Goal: Task Accomplishment & Management: Complete application form

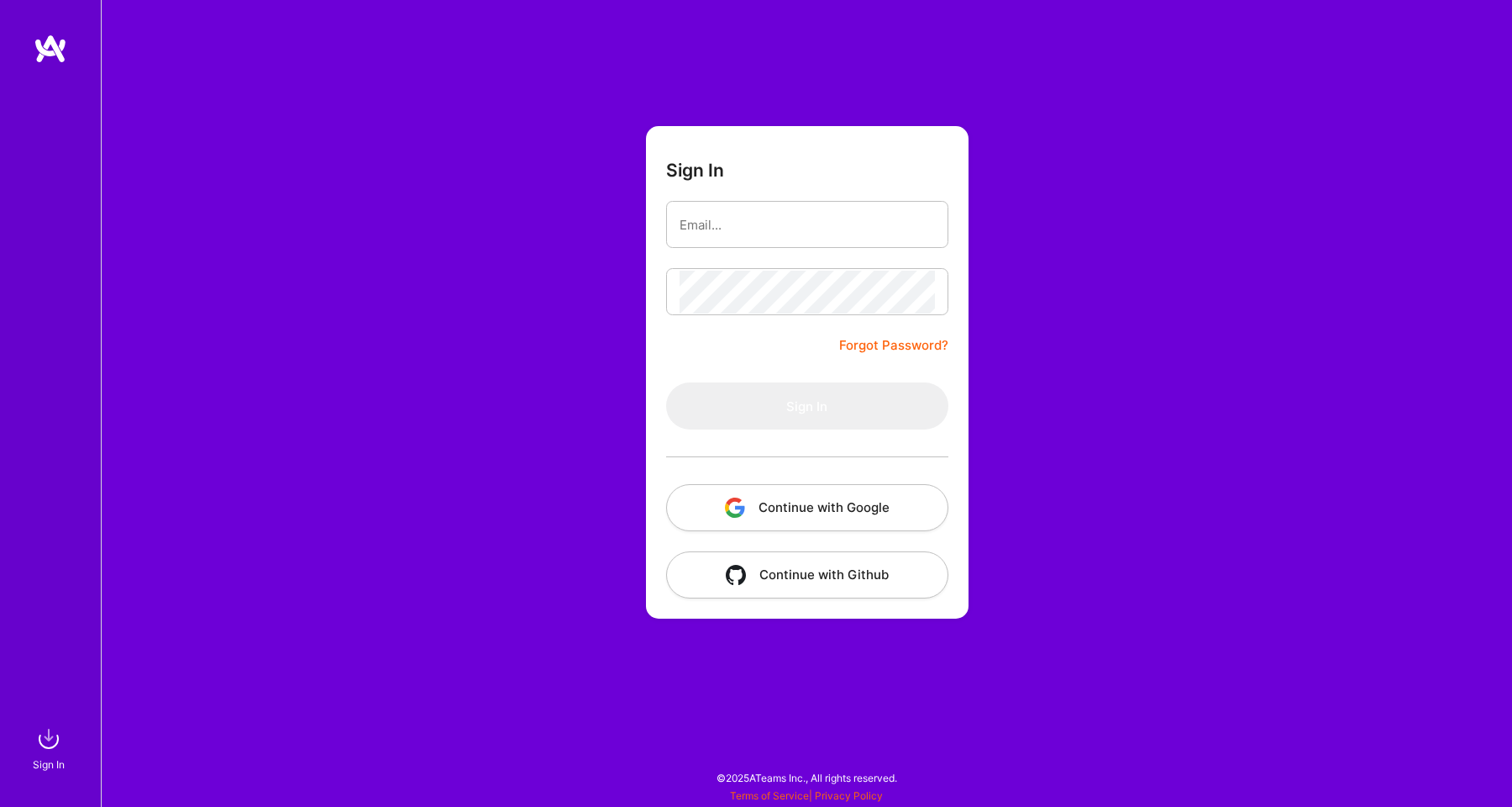
click at [779, 509] on button "Continue with Google" at bounding box center [807, 507] width 283 height 47
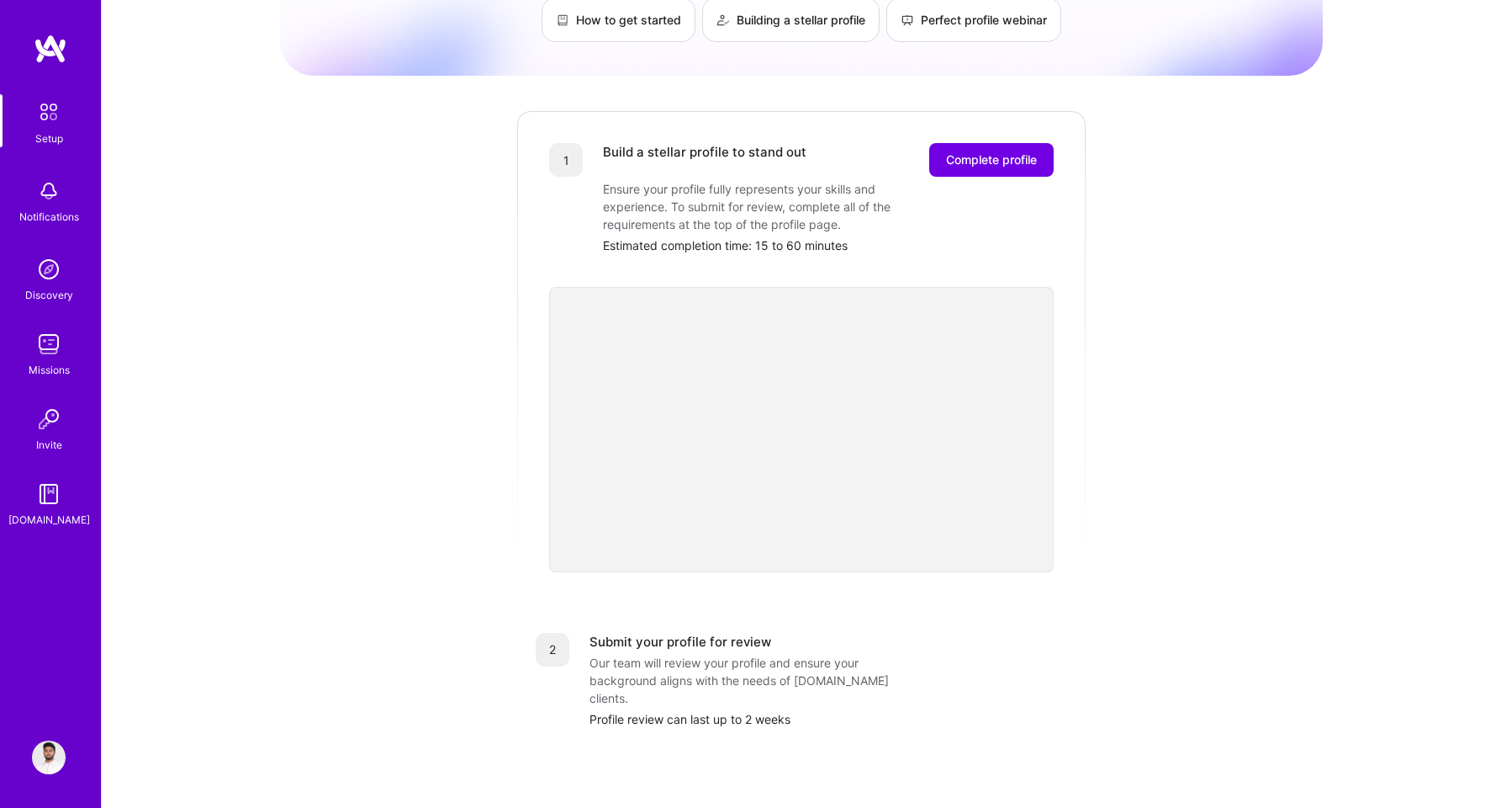
scroll to position [144, 0]
click at [981, 150] on span "Complete profile" at bounding box center [991, 158] width 91 height 17
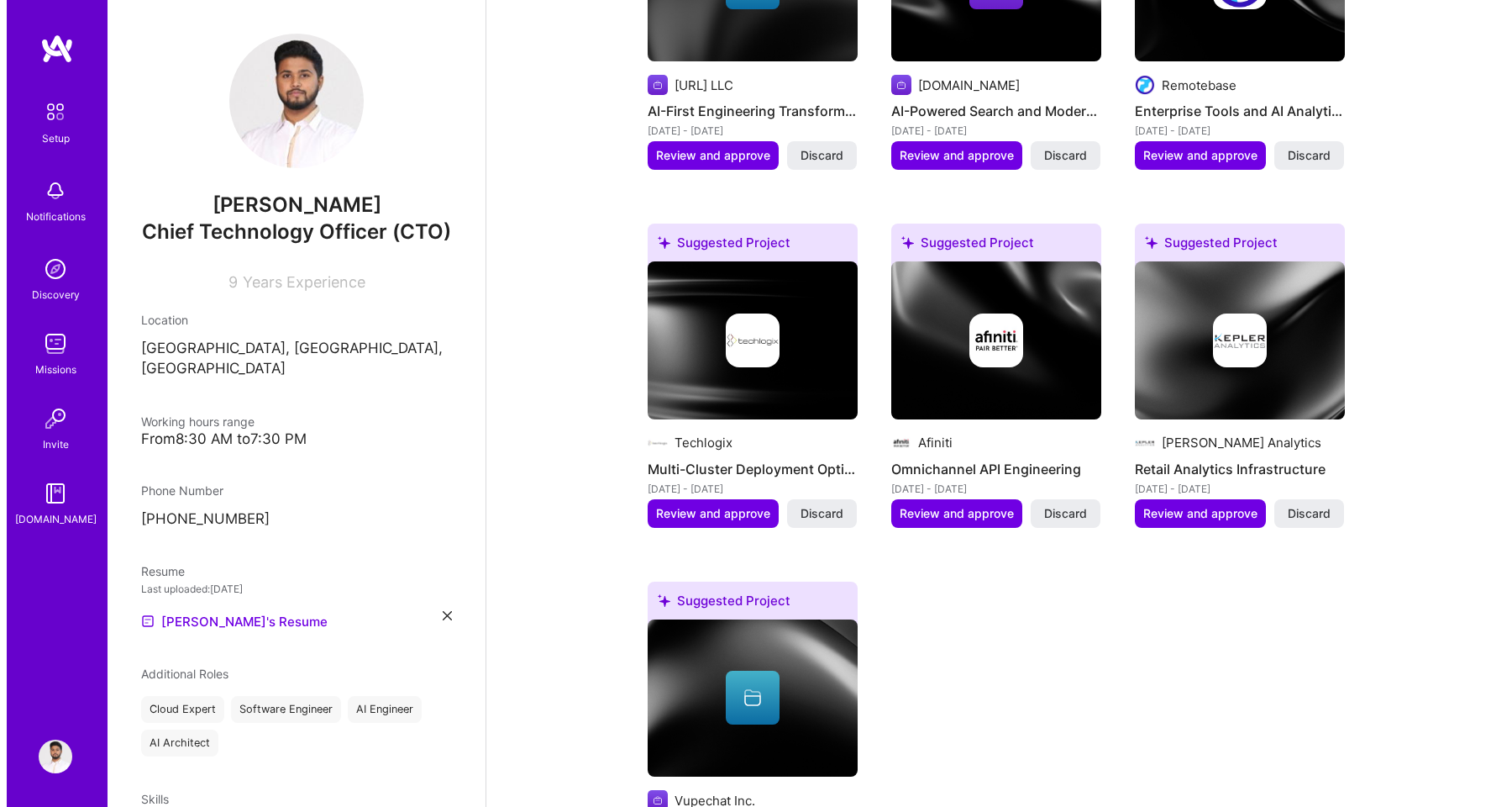
scroll to position [834, 0]
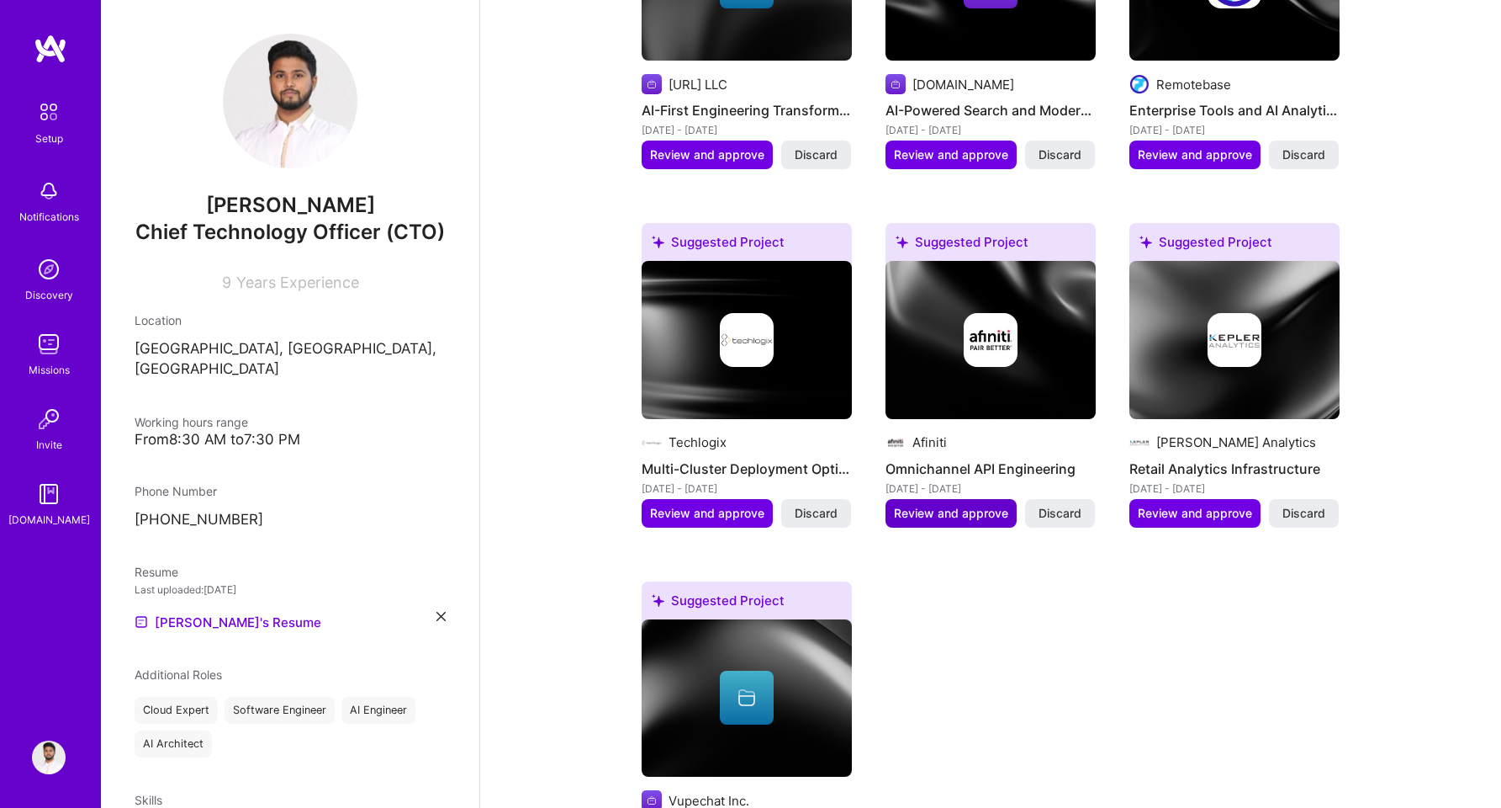
click at [929, 505] on span "Review and approve" at bounding box center [951, 513] width 114 height 17
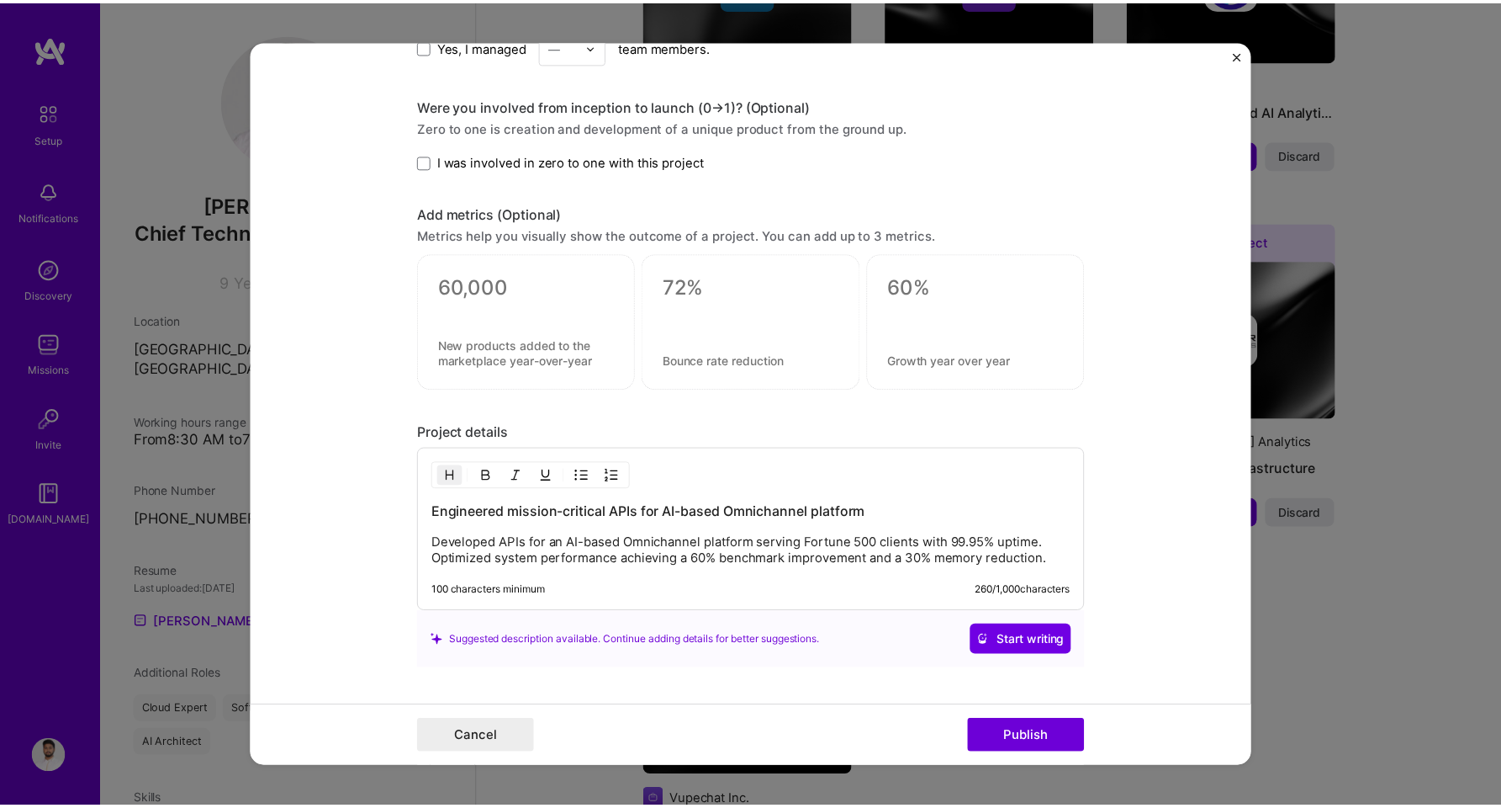
scroll to position [1145, 0]
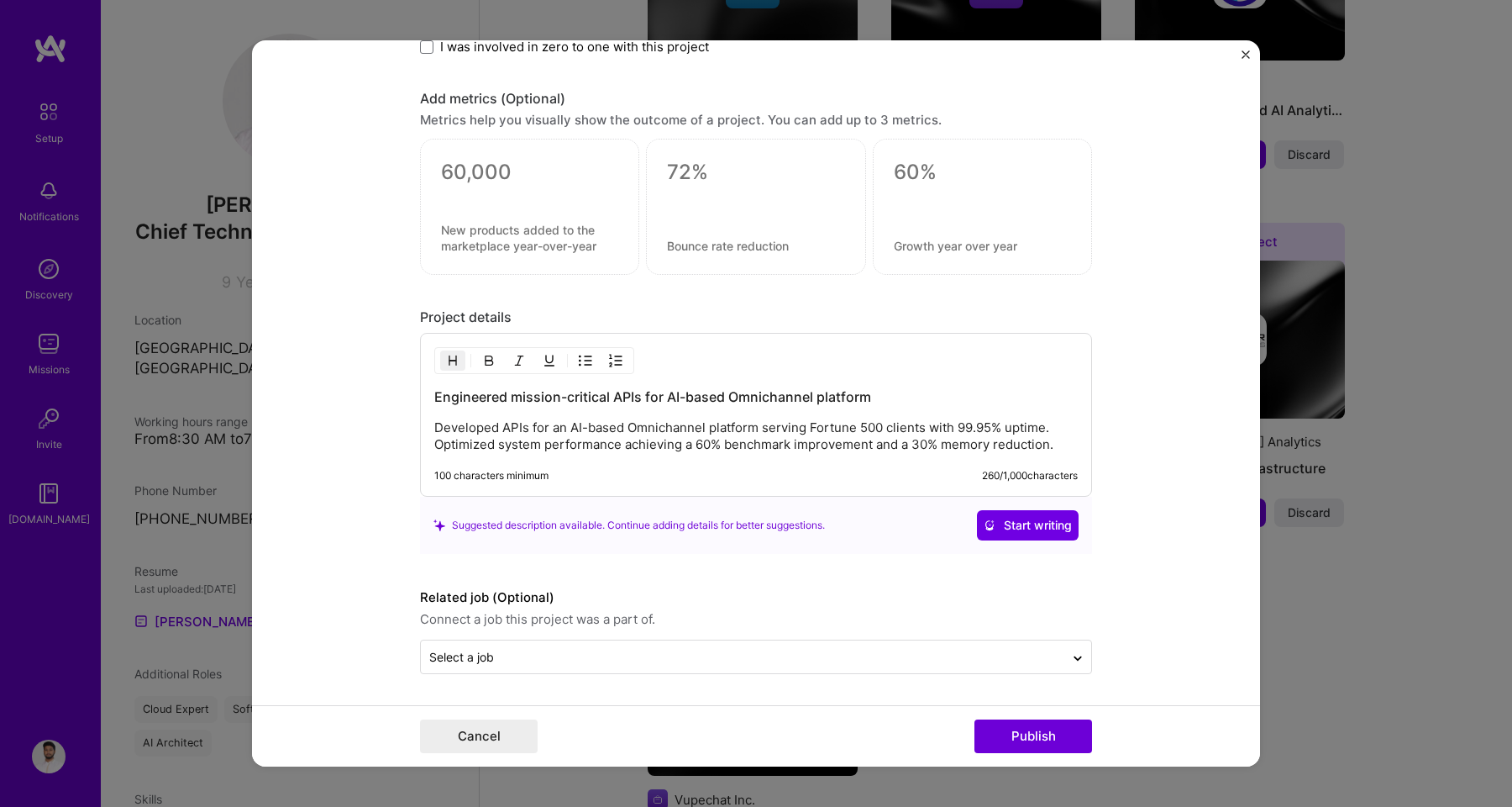
click at [1243, 53] on img "Close" at bounding box center [1245, 54] width 8 height 8
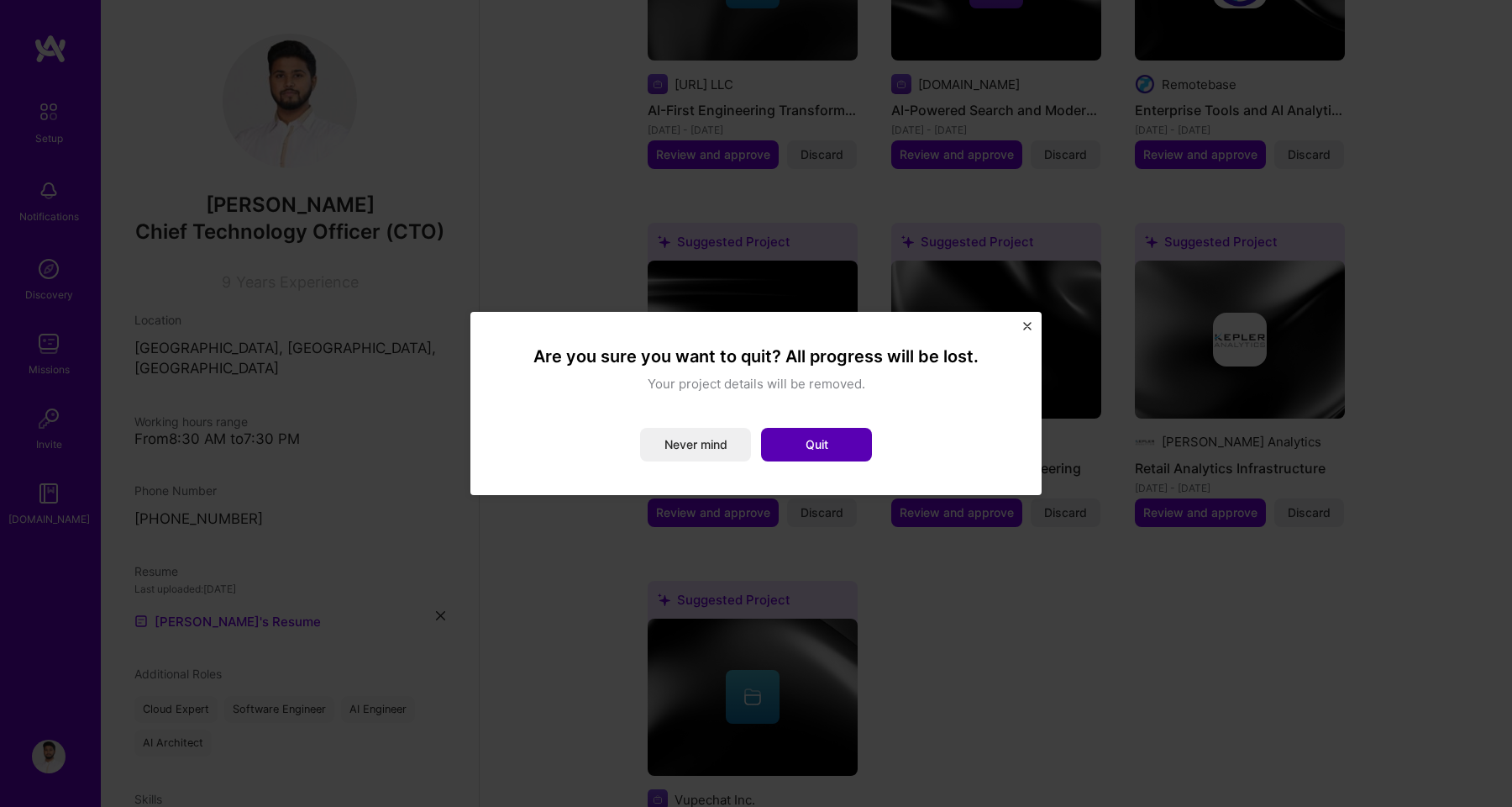
click at [860, 431] on button "Quit" at bounding box center [816, 444] width 111 height 34
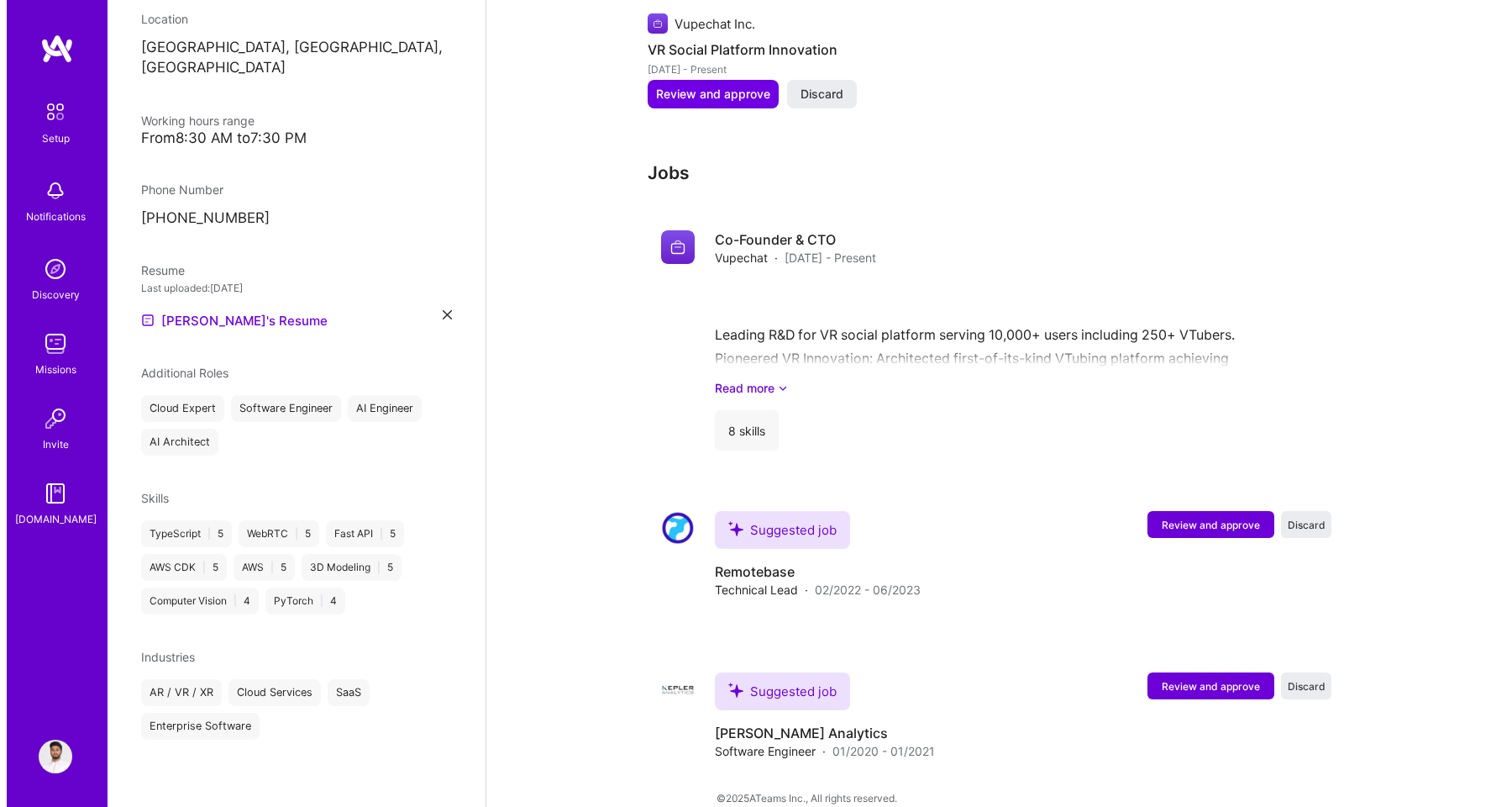
scroll to position [0, 0]
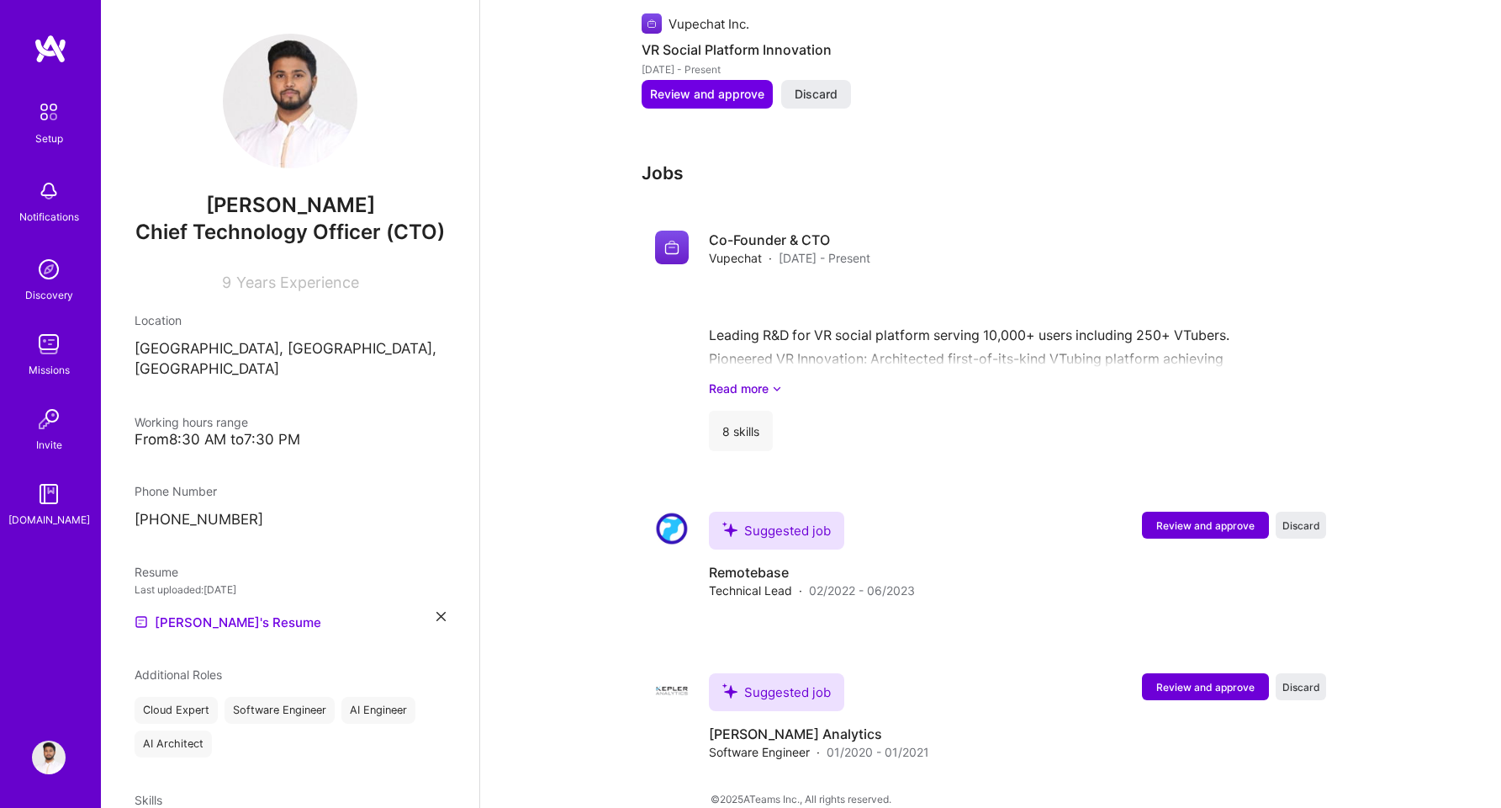
click at [50, 200] on img at bounding box center [49, 191] width 34 height 34
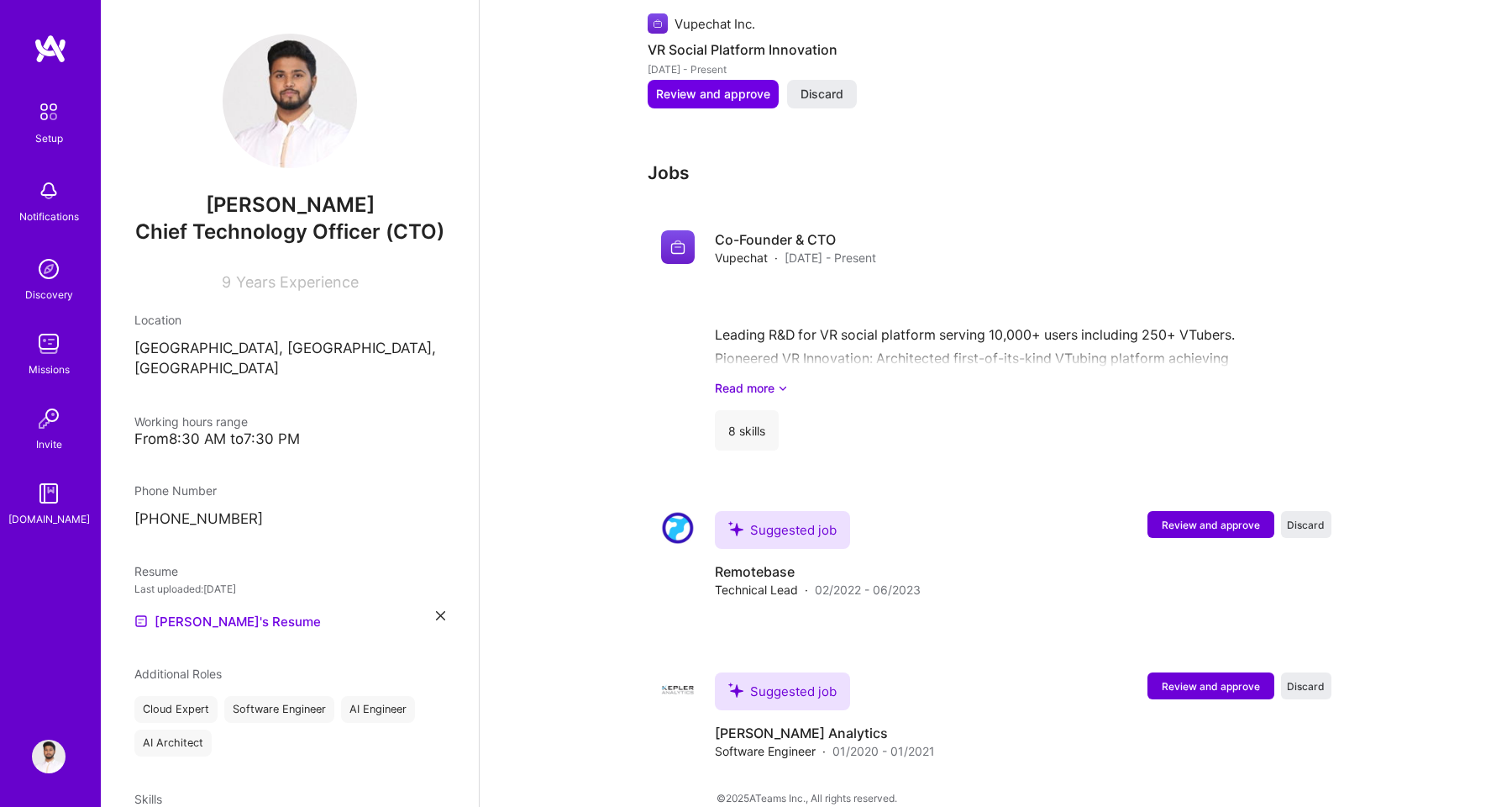
click at [50, 252] on img at bounding box center [49, 269] width 34 height 34
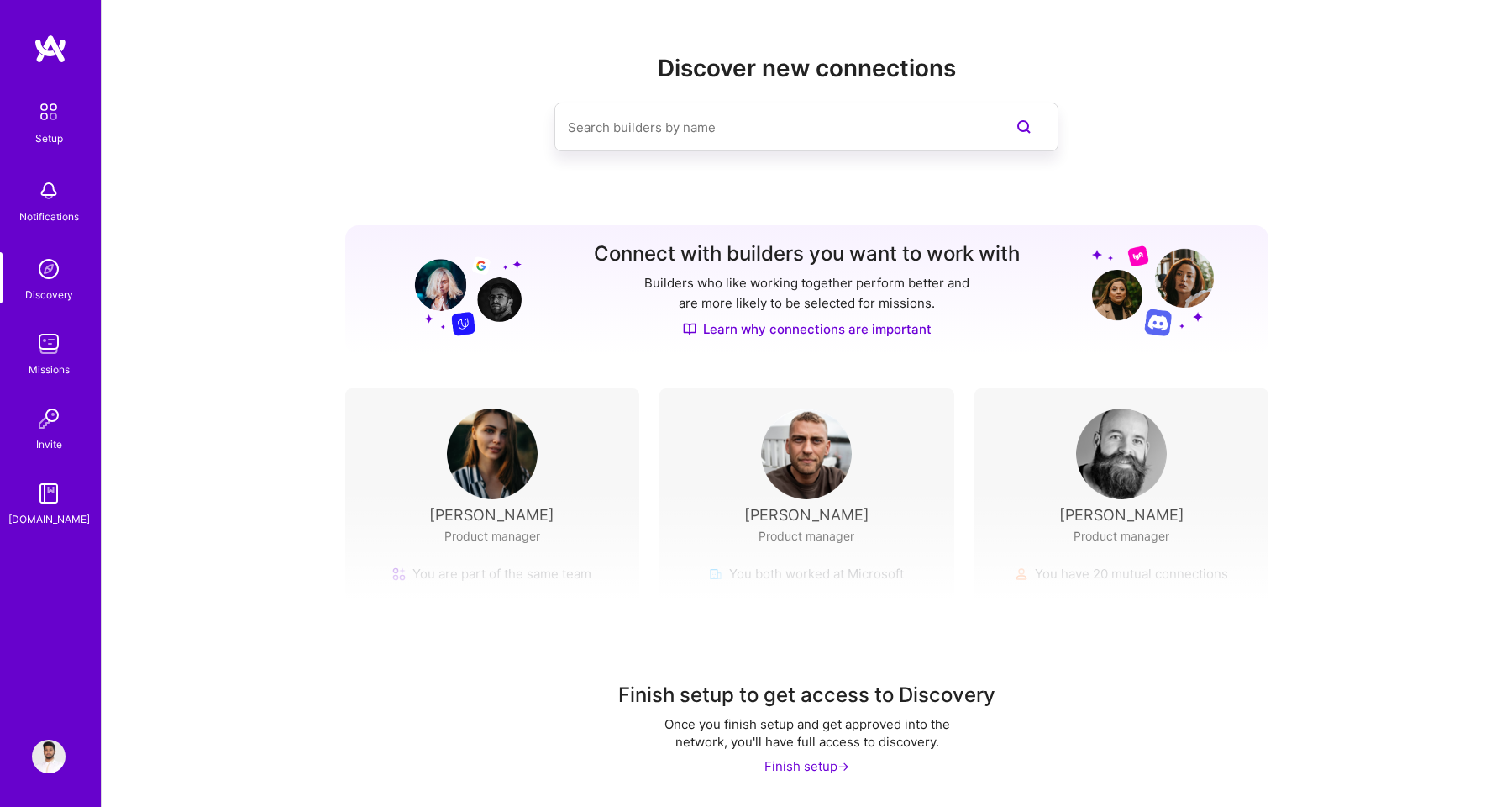
click at [52, 355] on img at bounding box center [49, 344] width 34 height 34
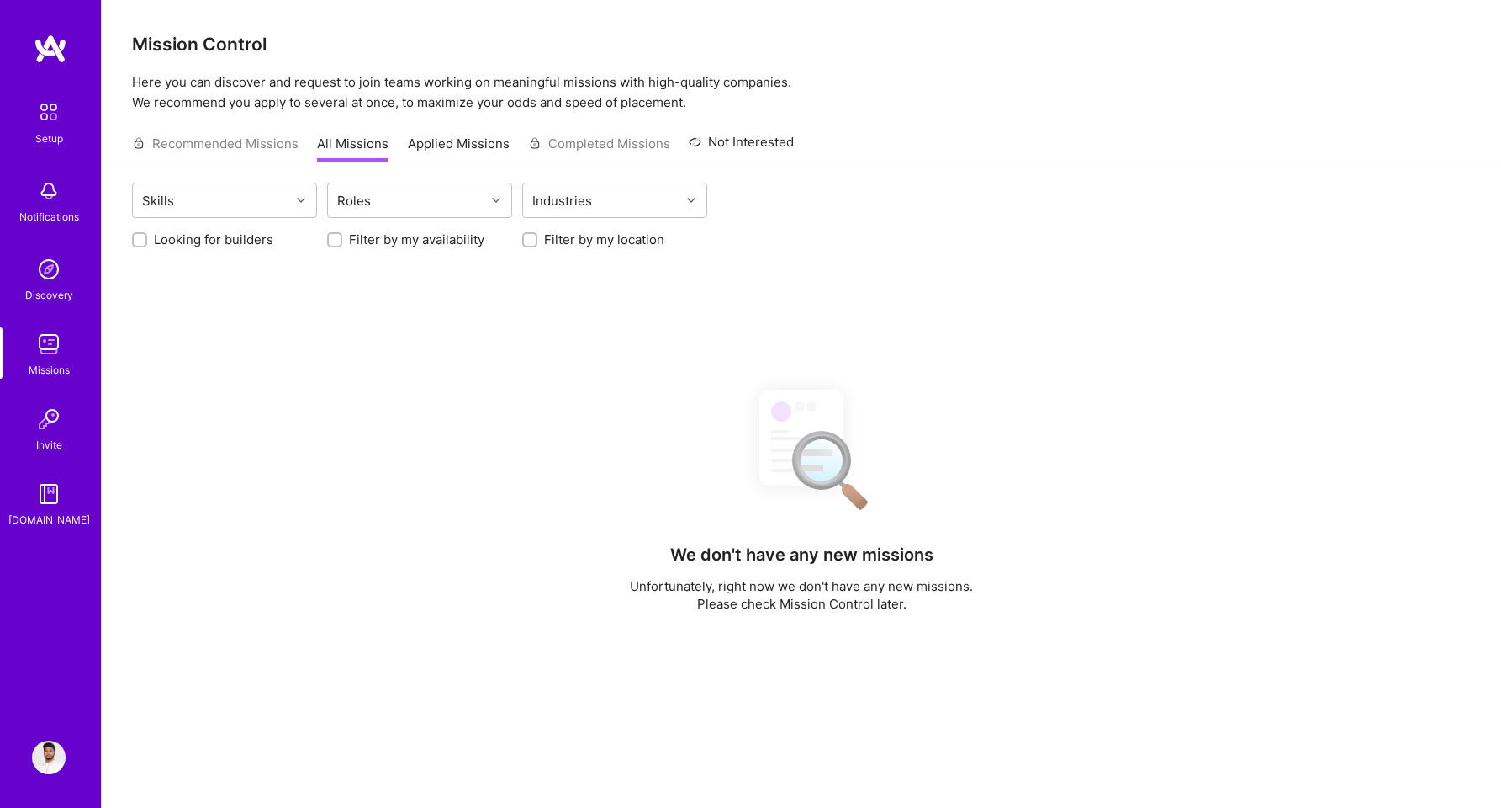
click at [435, 146] on link "Applied Missions" at bounding box center [459, 149] width 102 height 28
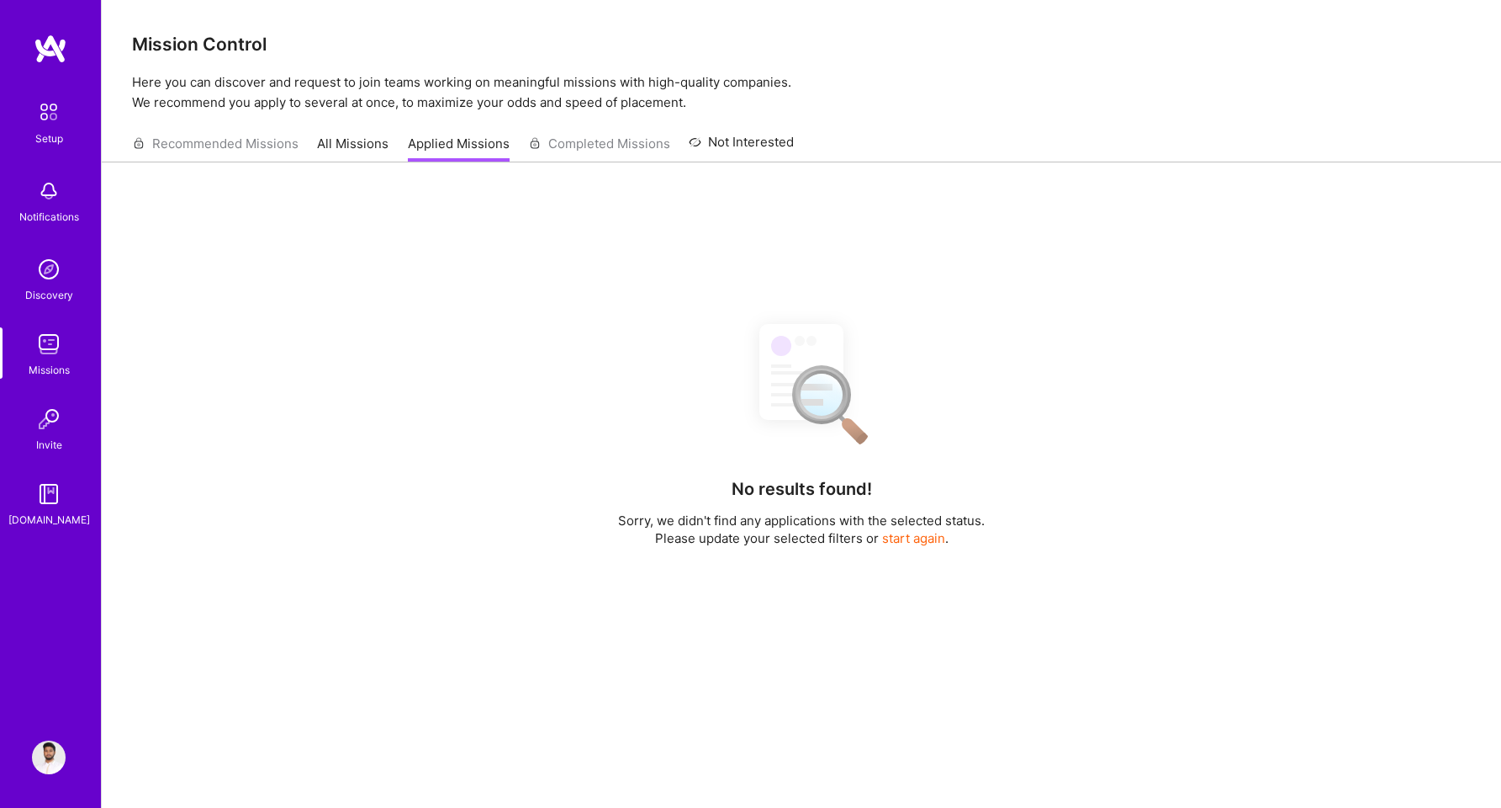
click at [728, 144] on link "Not Interested" at bounding box center [741, 147] width 105 height 30
click at [546, 136] on div "Recommended Missions All Missions Applied Missions Completed Missions Not Inter…" at bounding box center [463, 143] width 662 height 36
click at [465, 146] on link "Applied Missions" at bounding box center [459, 149] width 102 height 28
click at [361, 151] on link "All Missions" at bounding box center [352, 149] width 71 height 28
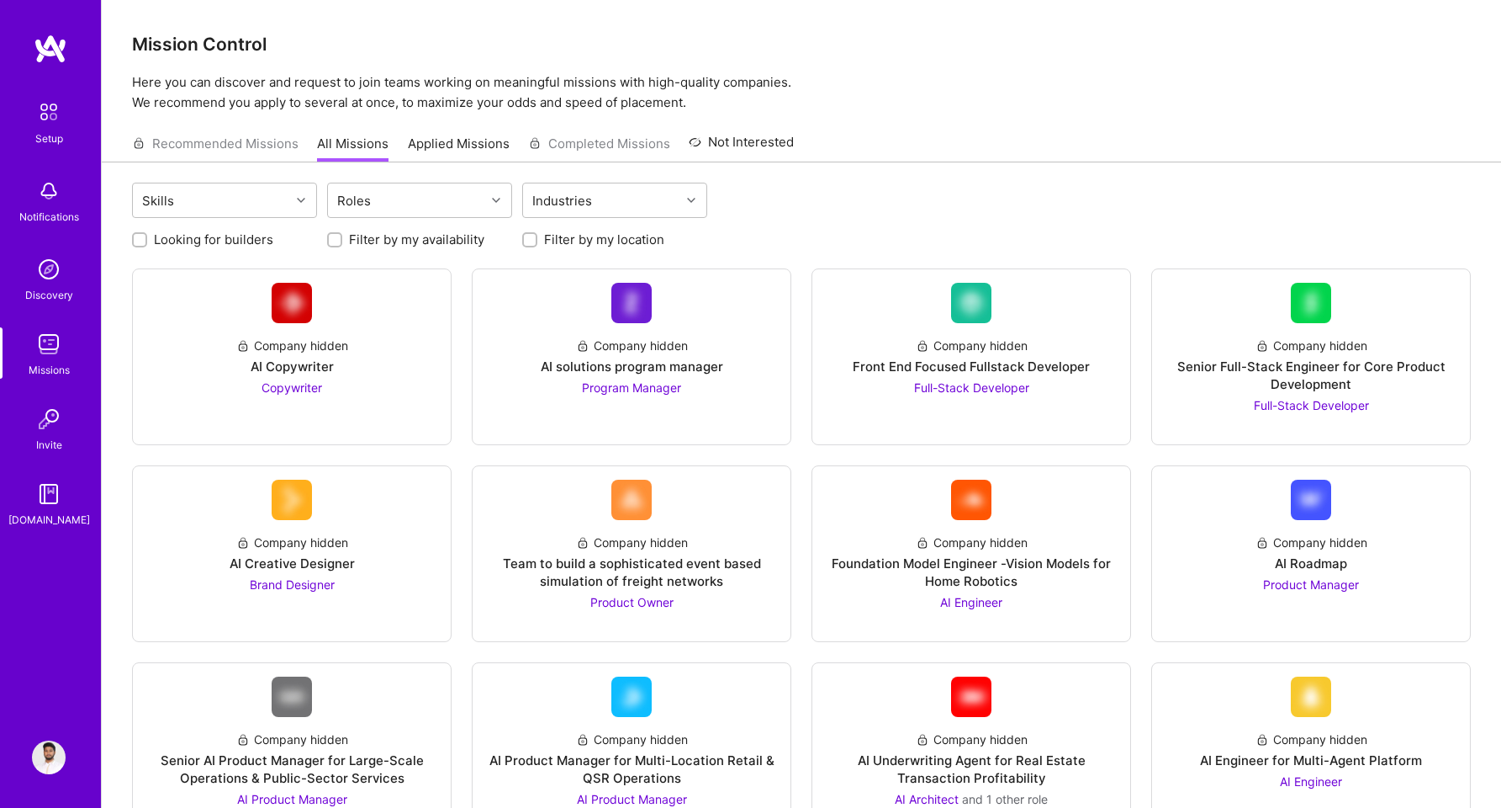
click at [64, 437] on link "Invite" at bounding box center [49, 427] width 104 height 51
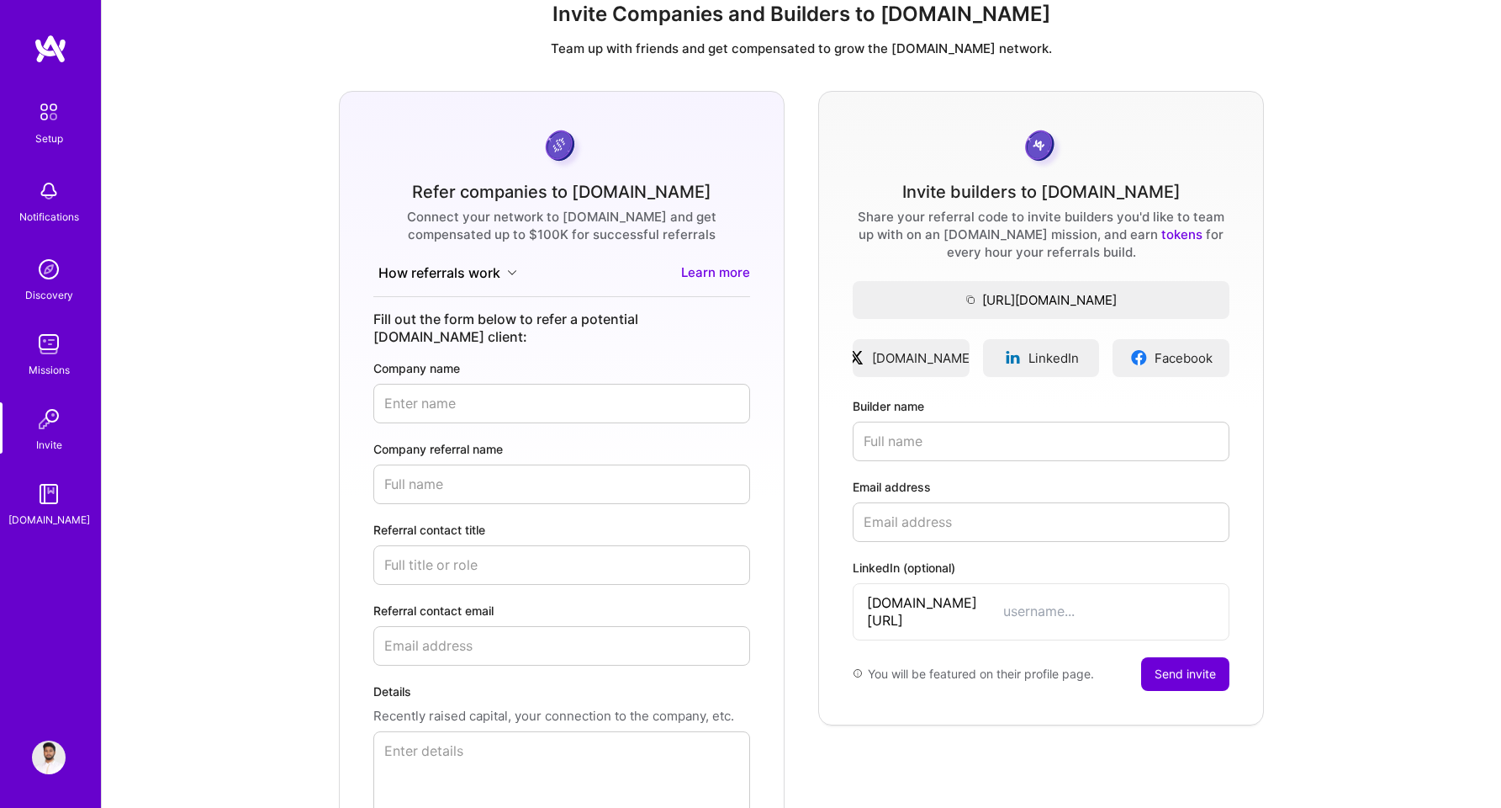
scroll to position [7, 0]
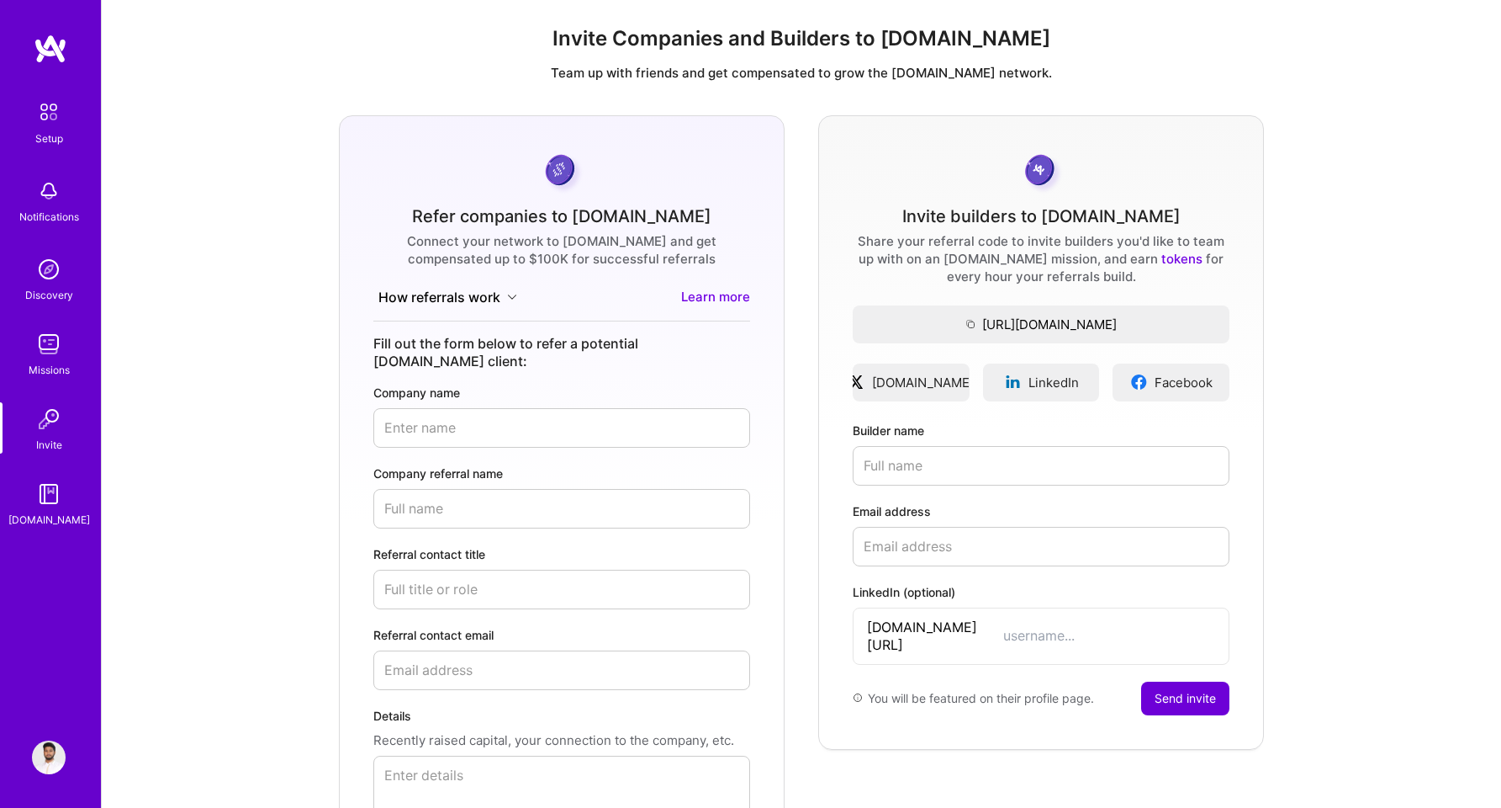
click at [45, 485] on img at bounding box center [49, 494] width 34 height 34
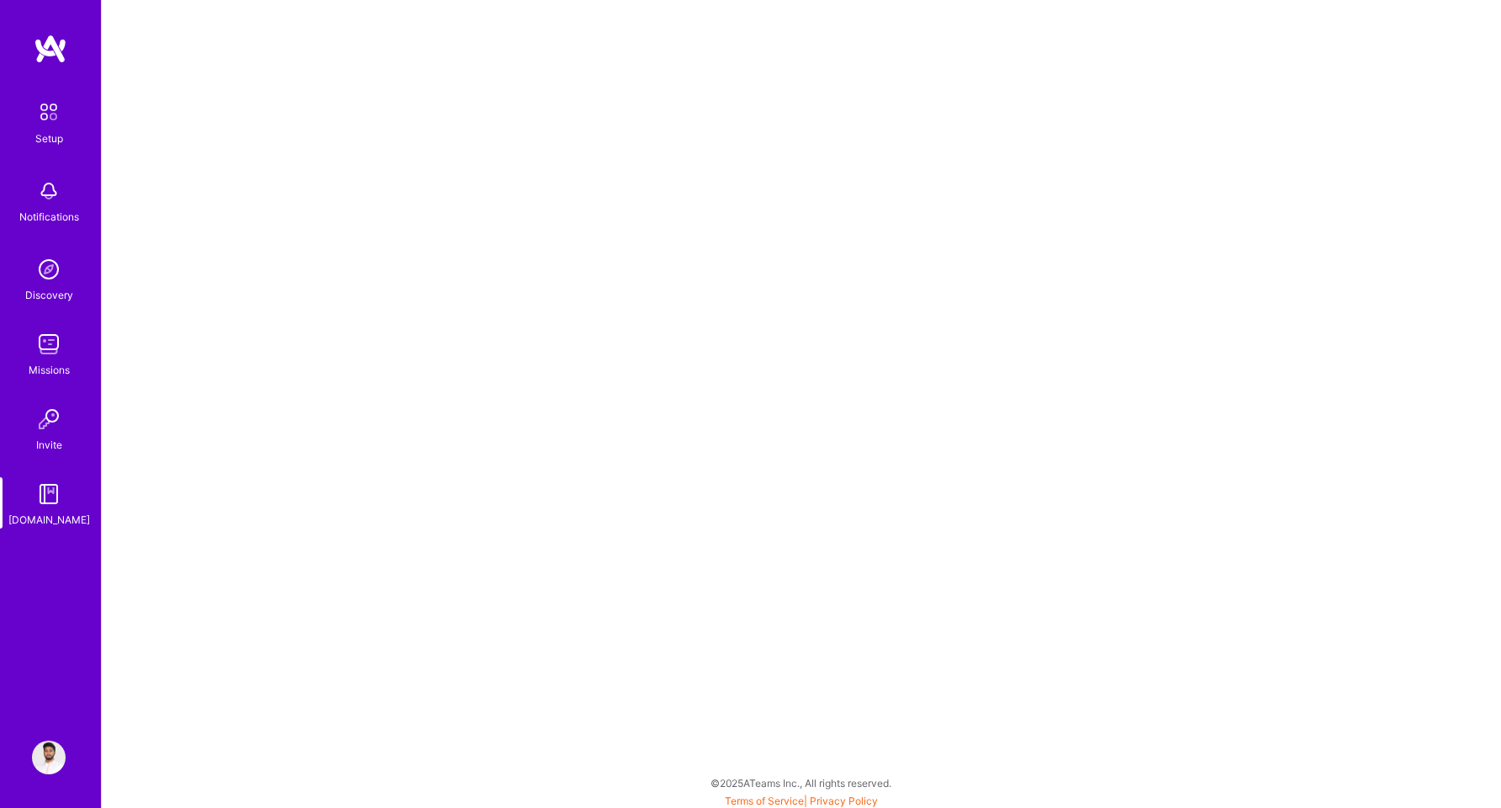
click at [46, 771] on img at bounding box center [49, 757] width 34 height 34
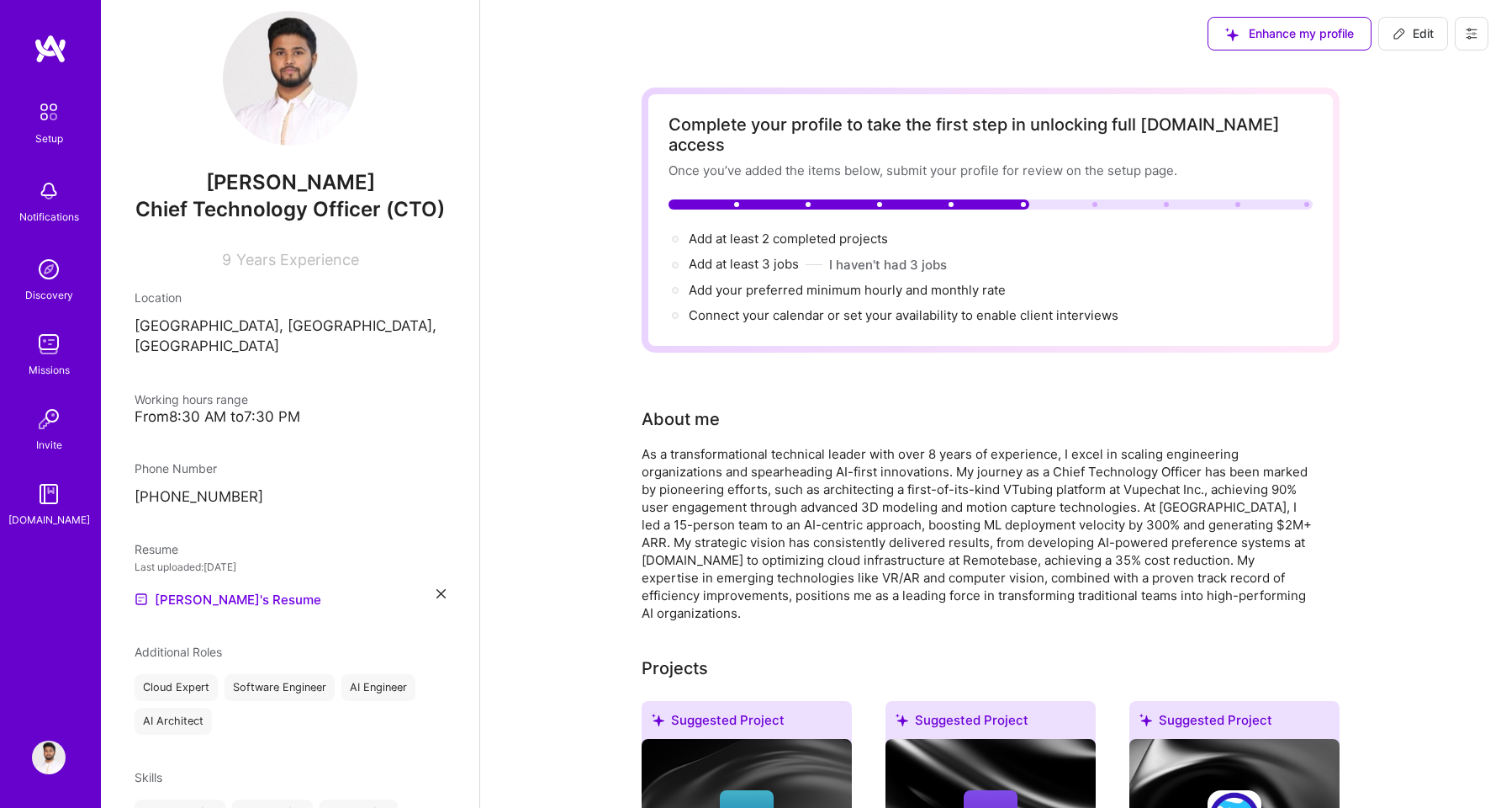
scroll to position [2, 0]
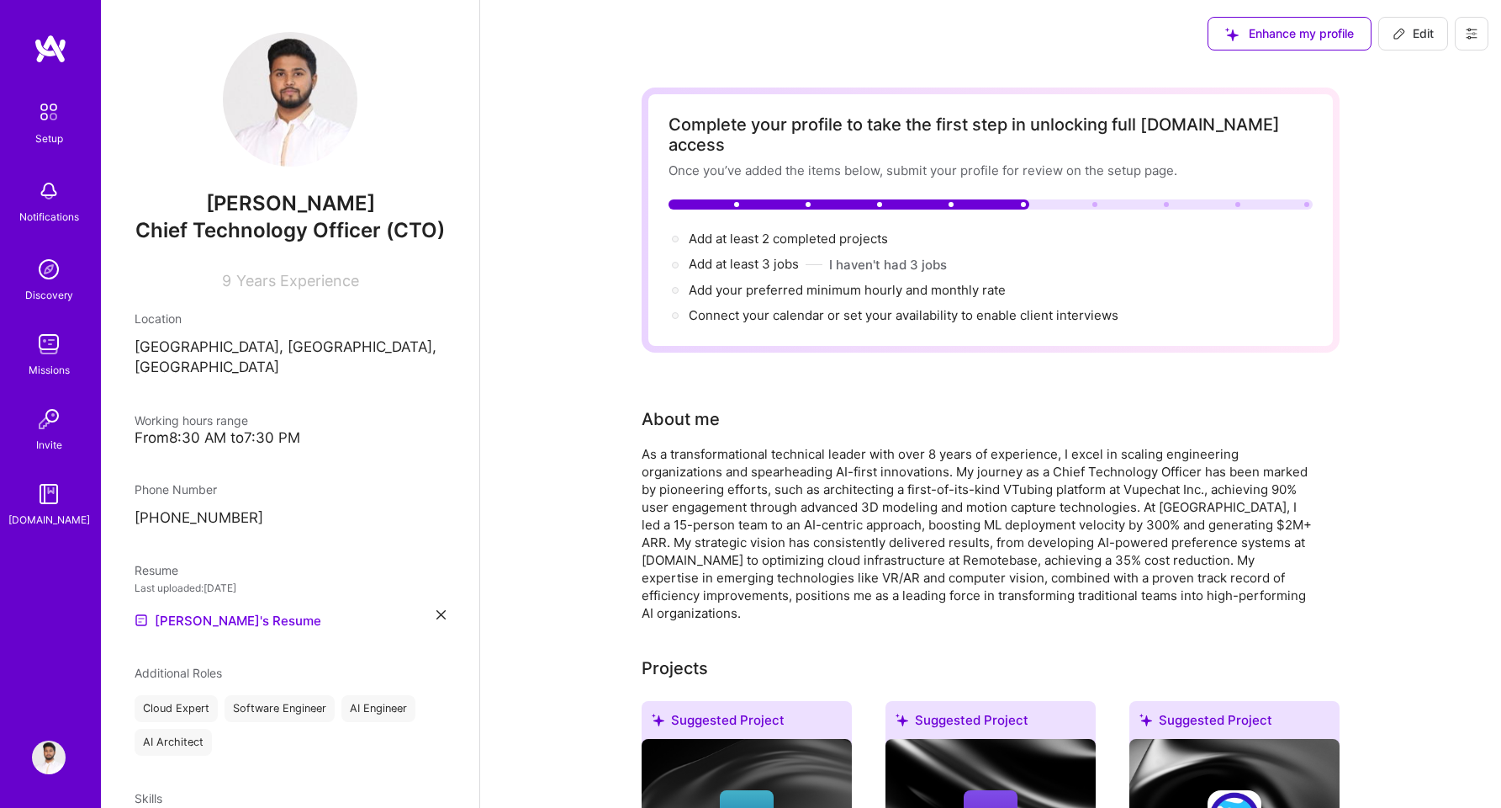
click at [57, 369] on div "Missions" at bounding box center [49, 370] width 41 height 18
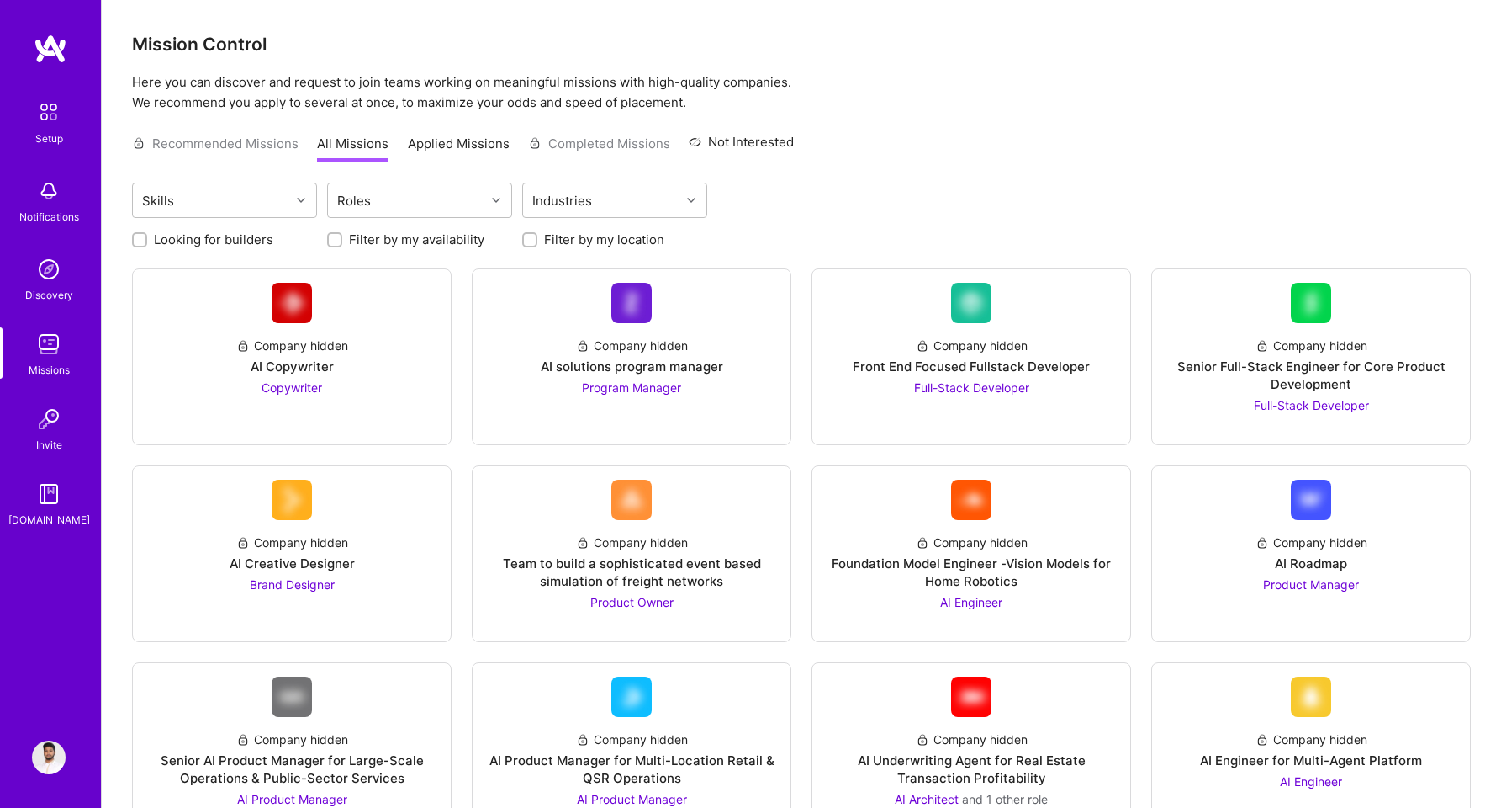
click at [64, 283] on img at bounding box center [49, 269] width 34 height 34
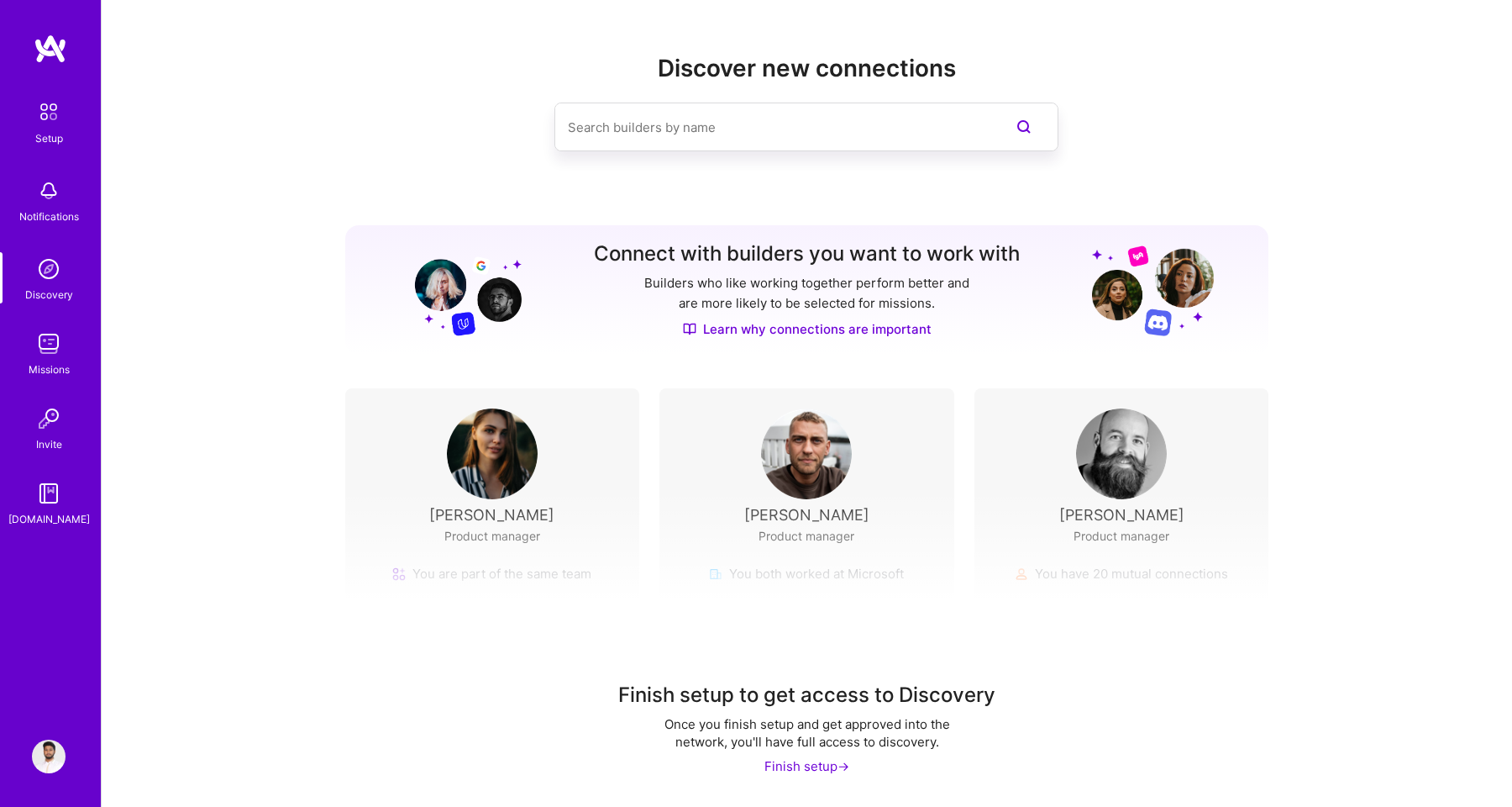
click at [785, 483] on img at bounding box center [806, 453] width 91 height 91
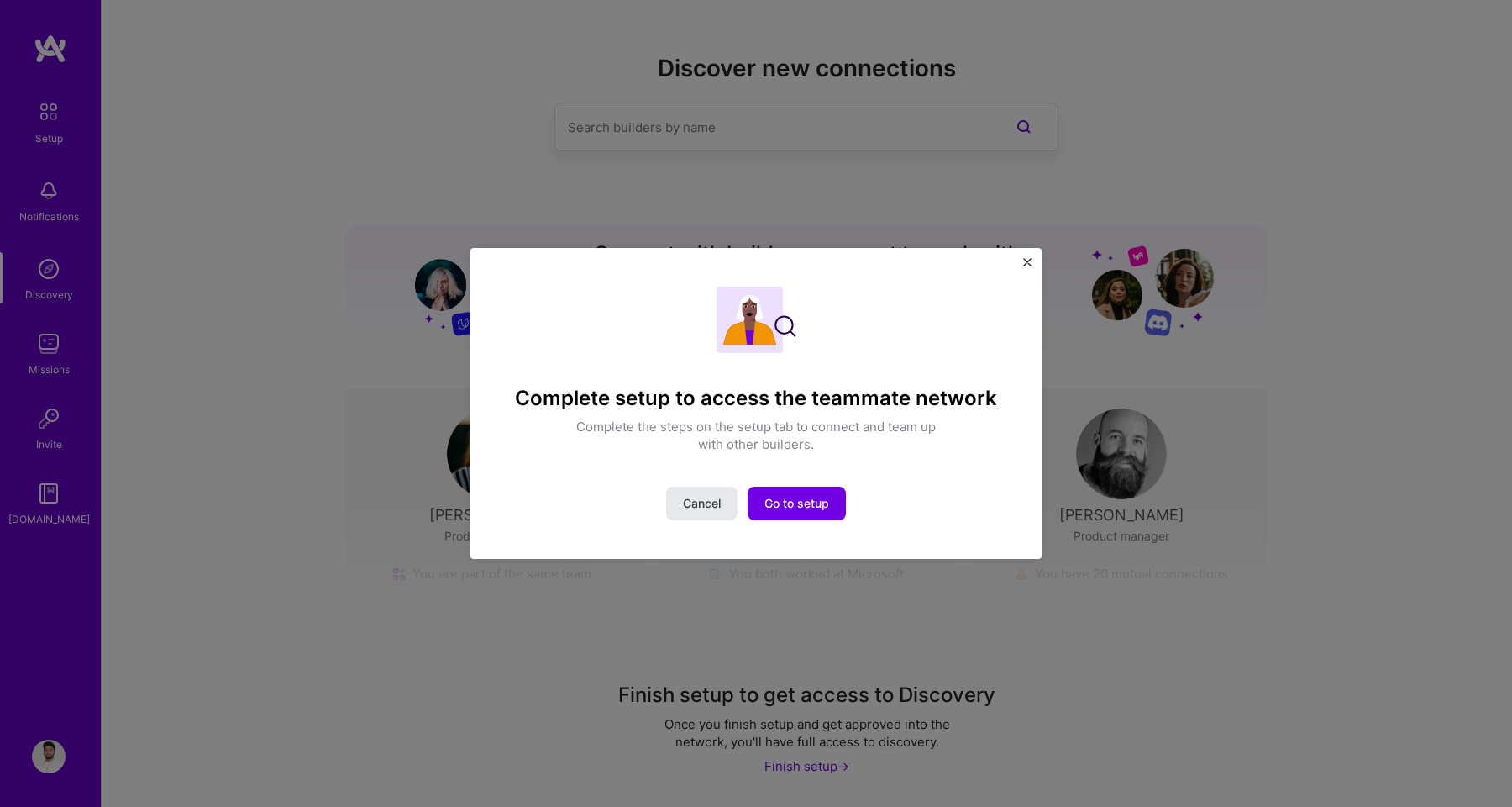
click at [719, 510] on span "Cancel" at bounding box center [702, 502] width 38 height 17
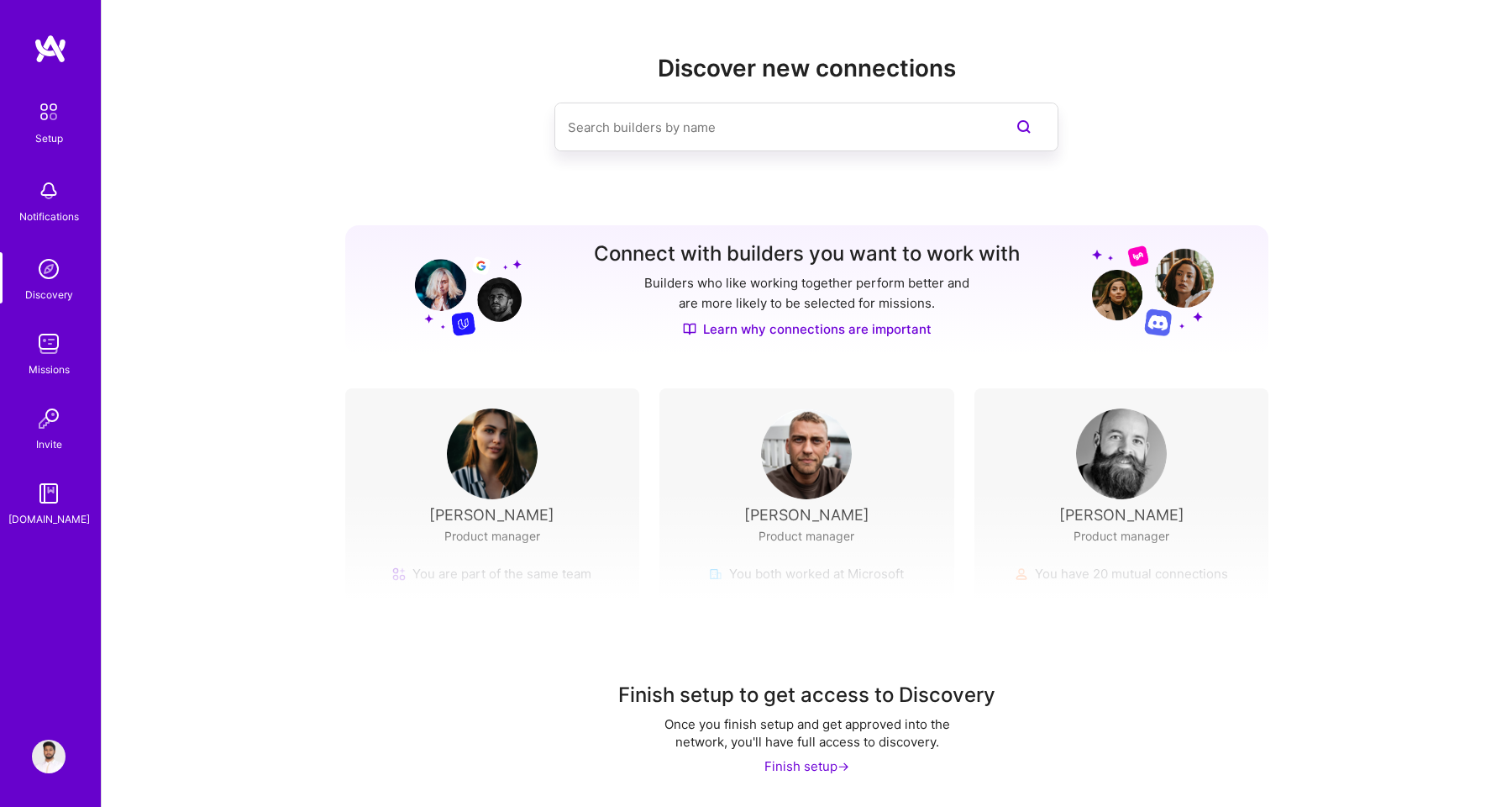
click at [57, 207] on img at bounding box center [49, 191] width 34 height 34
click at [38, 134] on div "Setup" at bounding box center [49, 139] width 28 height 18
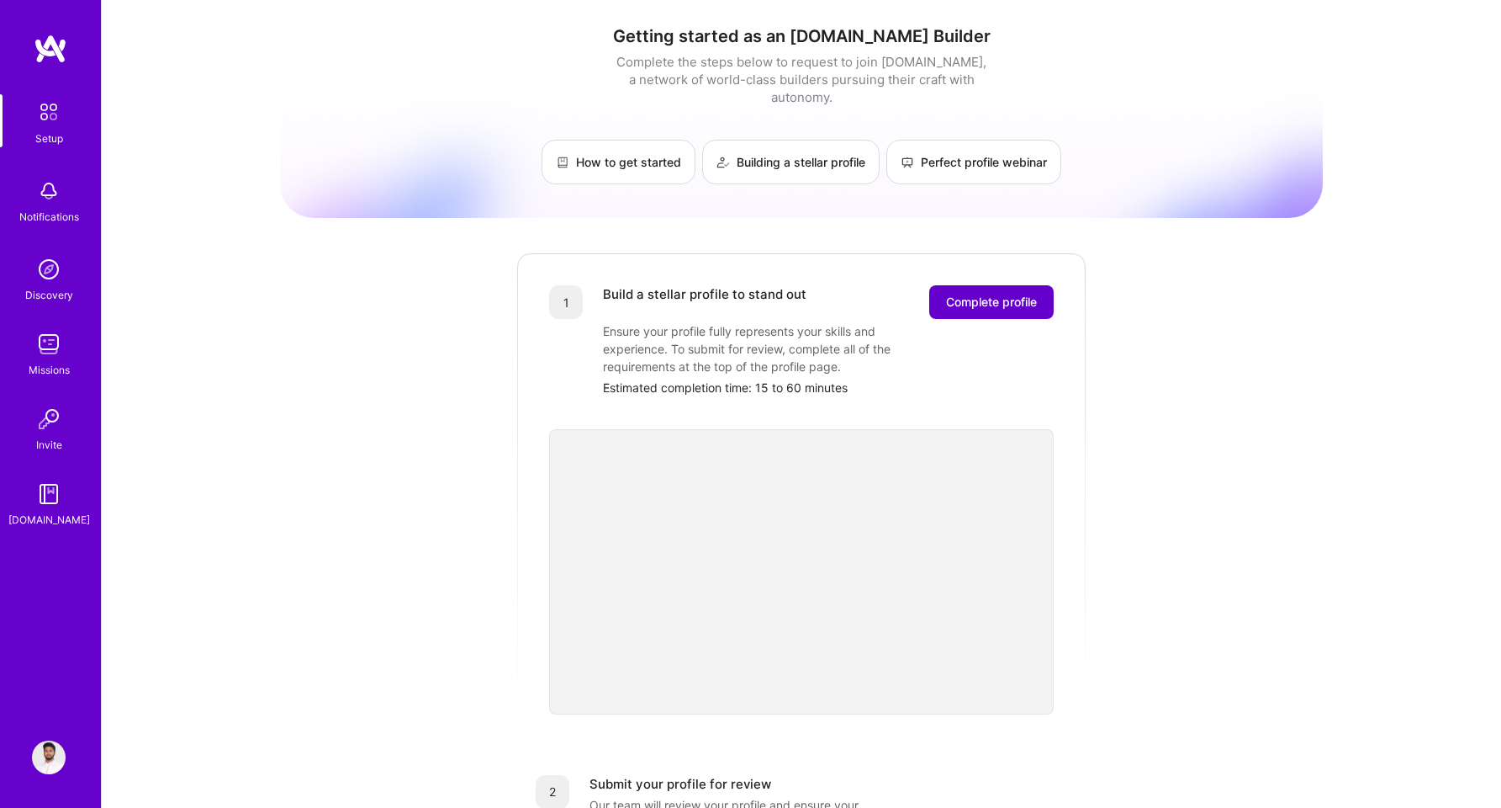
click at [989, 294] on span "Complete profile" at bounding box center [991, 302] width 91 height 17
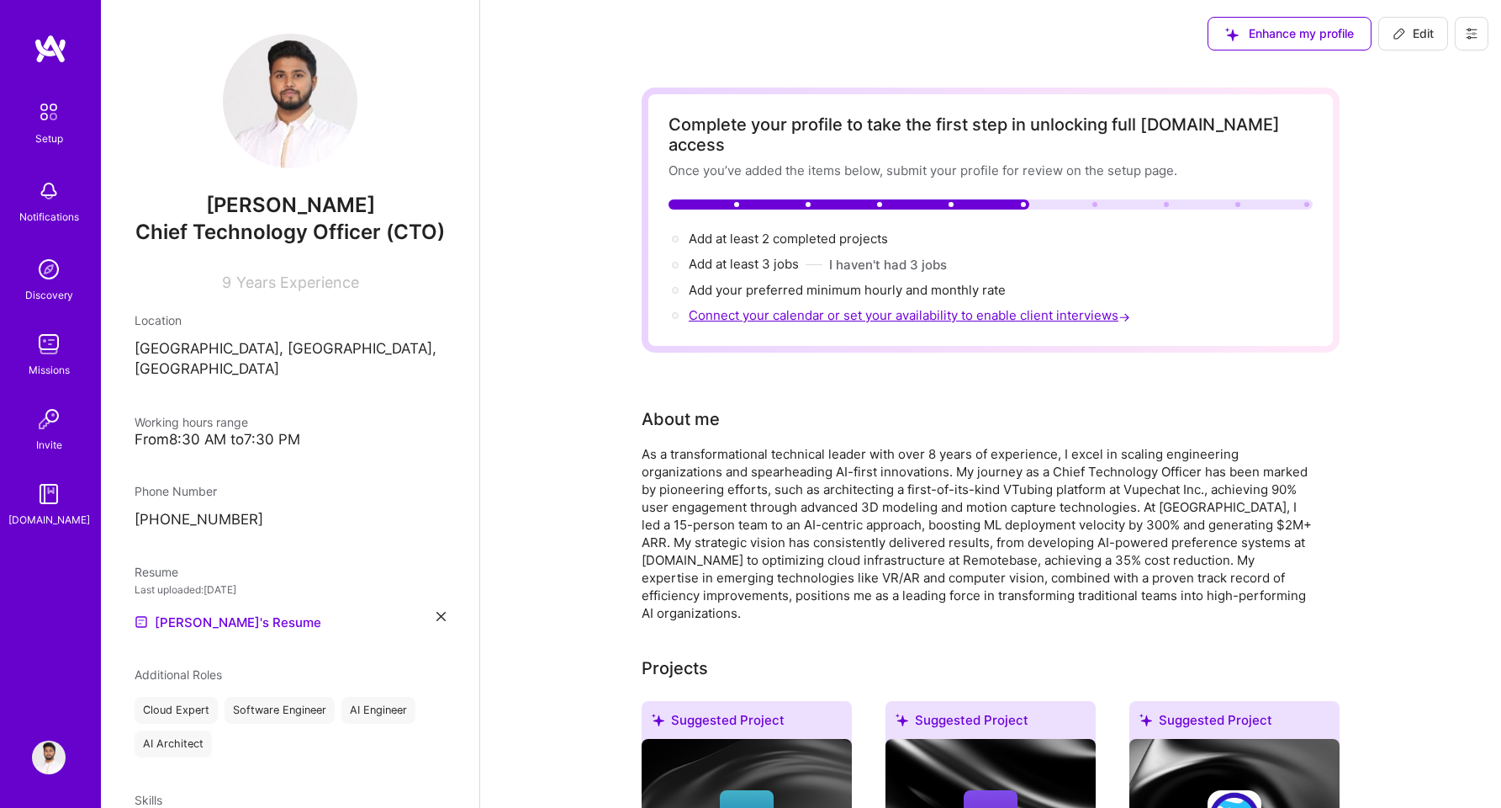
click at [988, 307] on span "Connect your calendar or set your availability to enable client interviews →" at bounding box center [911, 315] width 445 height 16
select select "US"
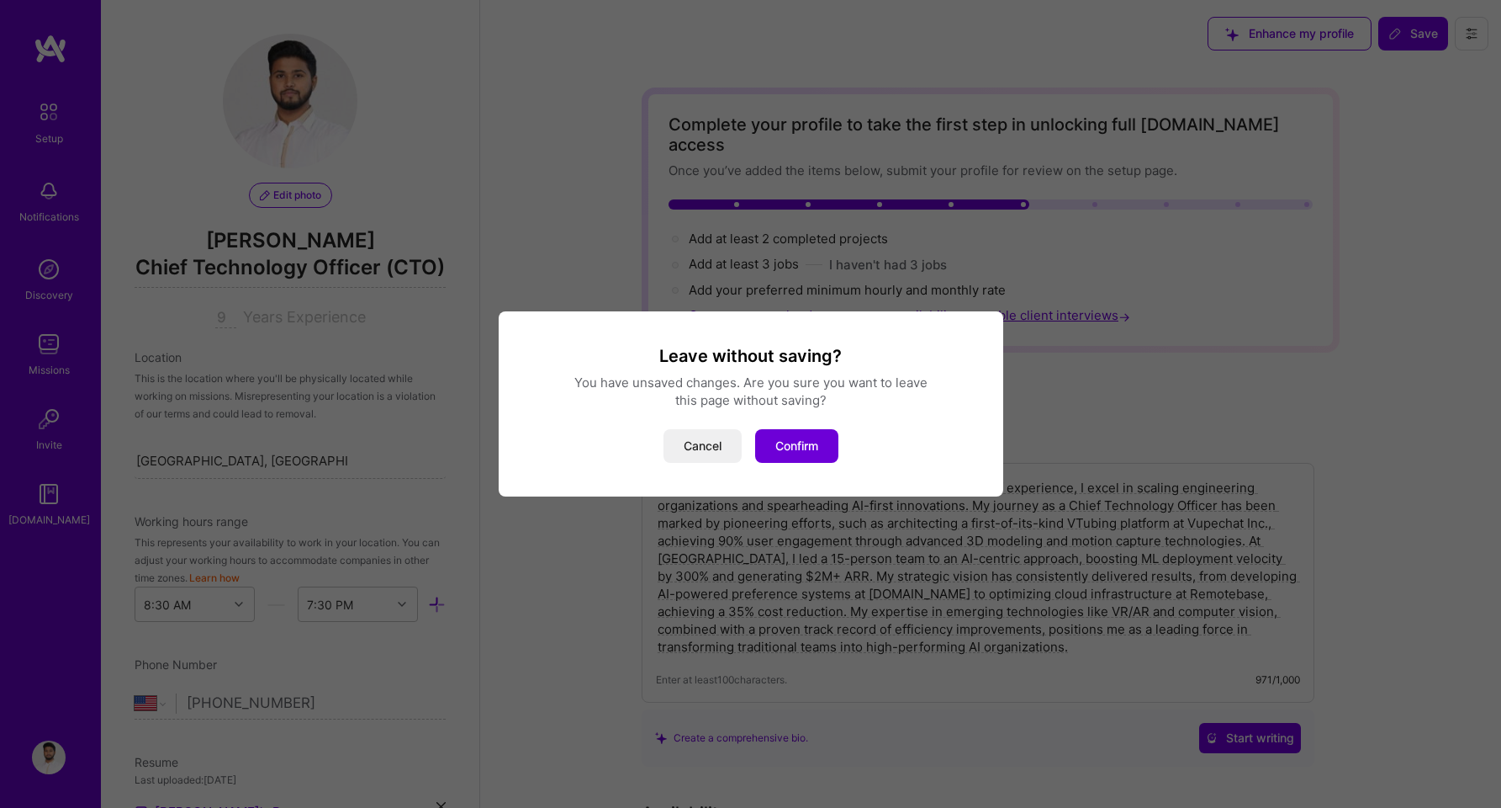
scroll to position [609, 0]
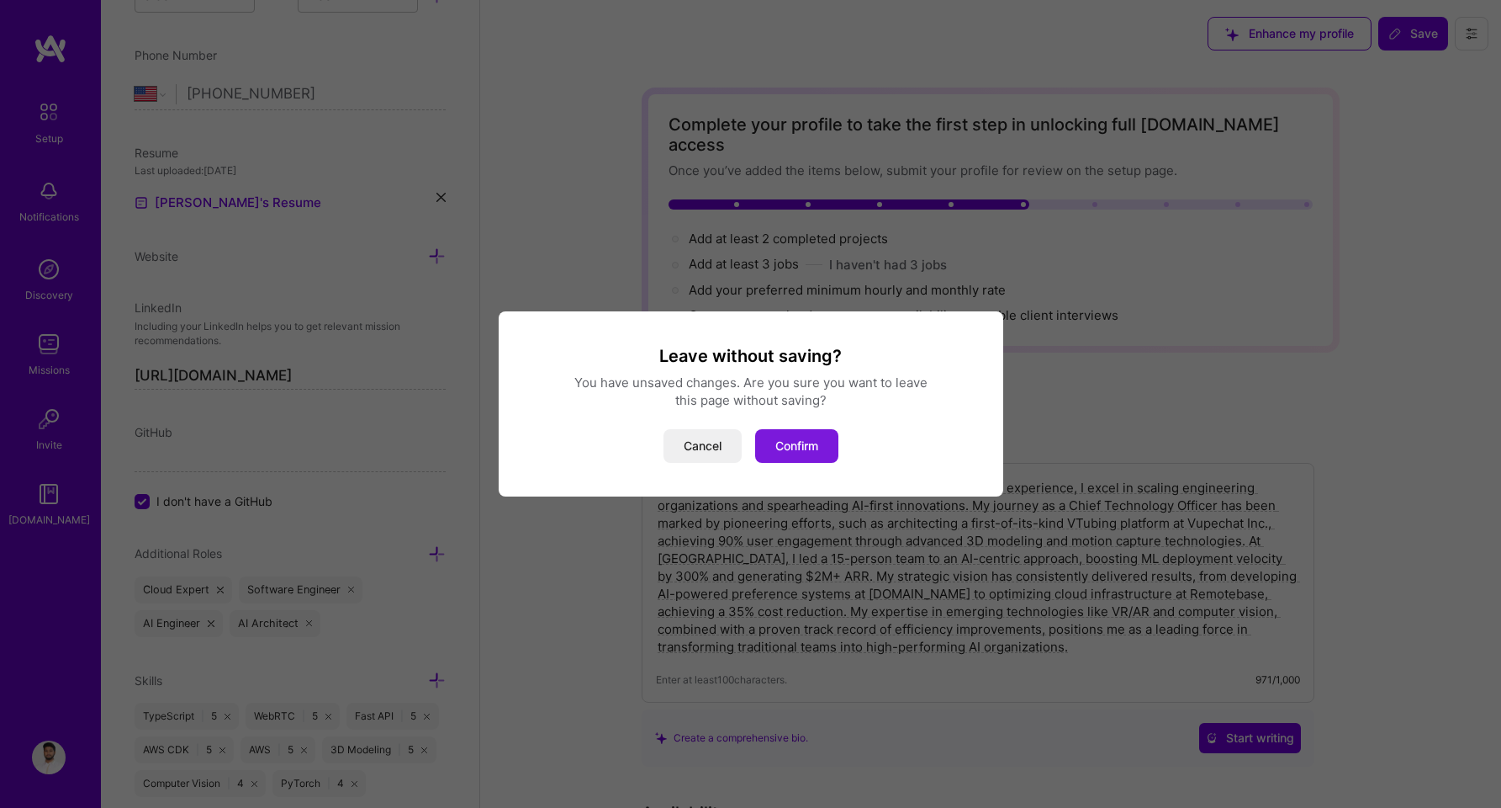
click at [784, 447] on button "Confirm" at bounding box center [796, 446] width 83 height 34
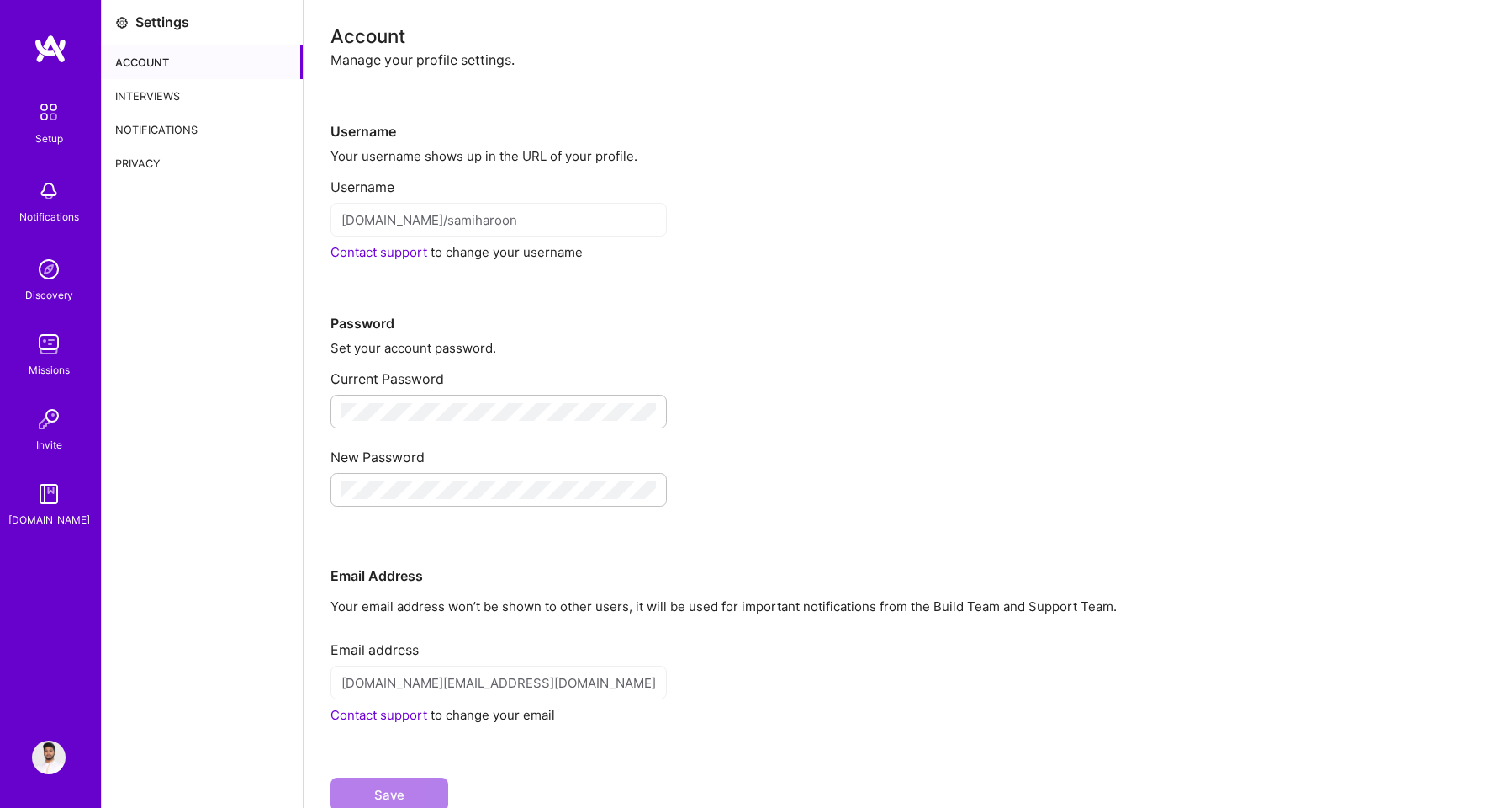
click at [174, 101] on div "Interviews" at bounding box center [202, 96] width 201 height 34
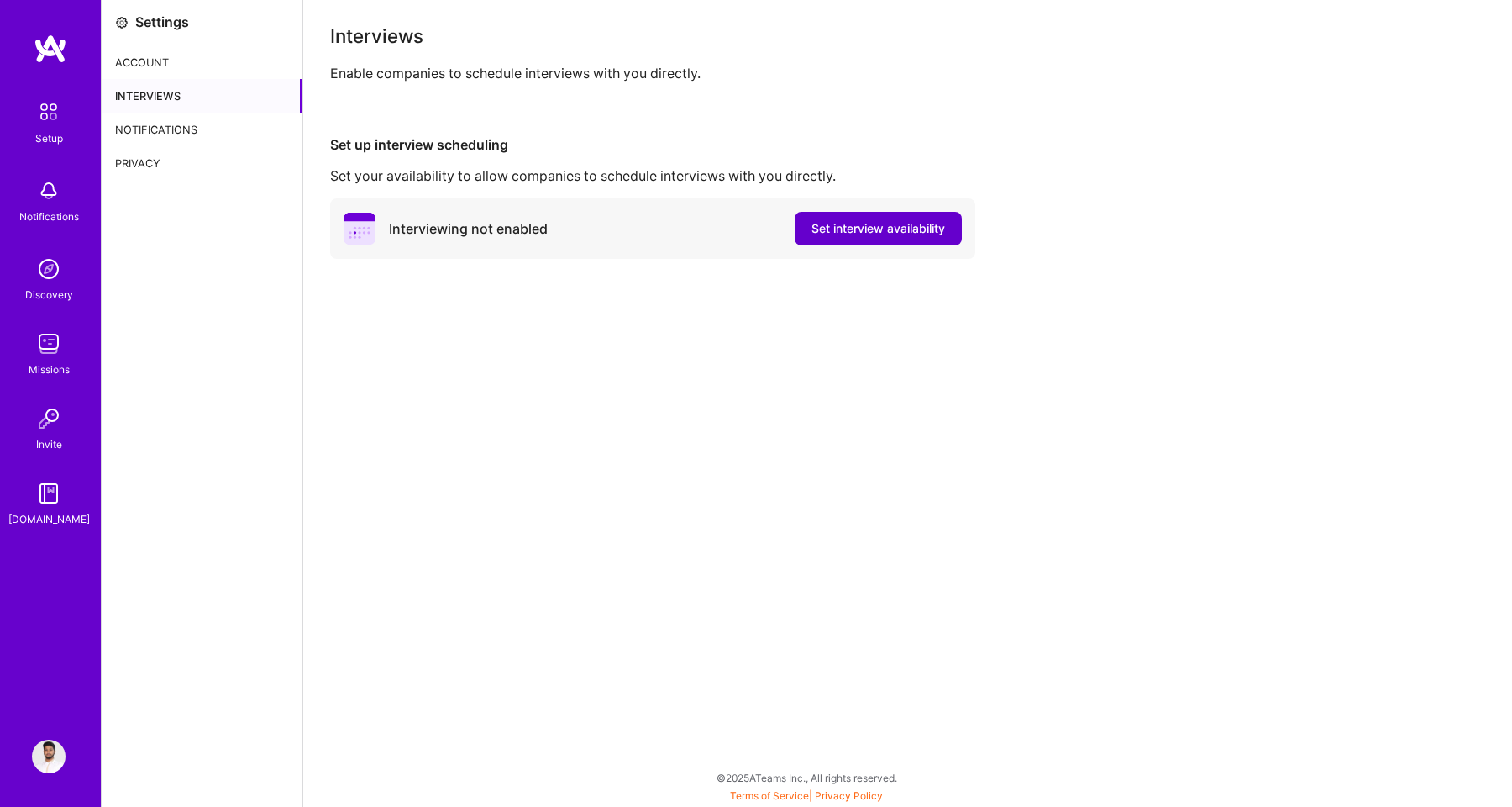
click at [874, 236] on span "Set interview availability" at bounding box center [879, 228] width 134 height 17
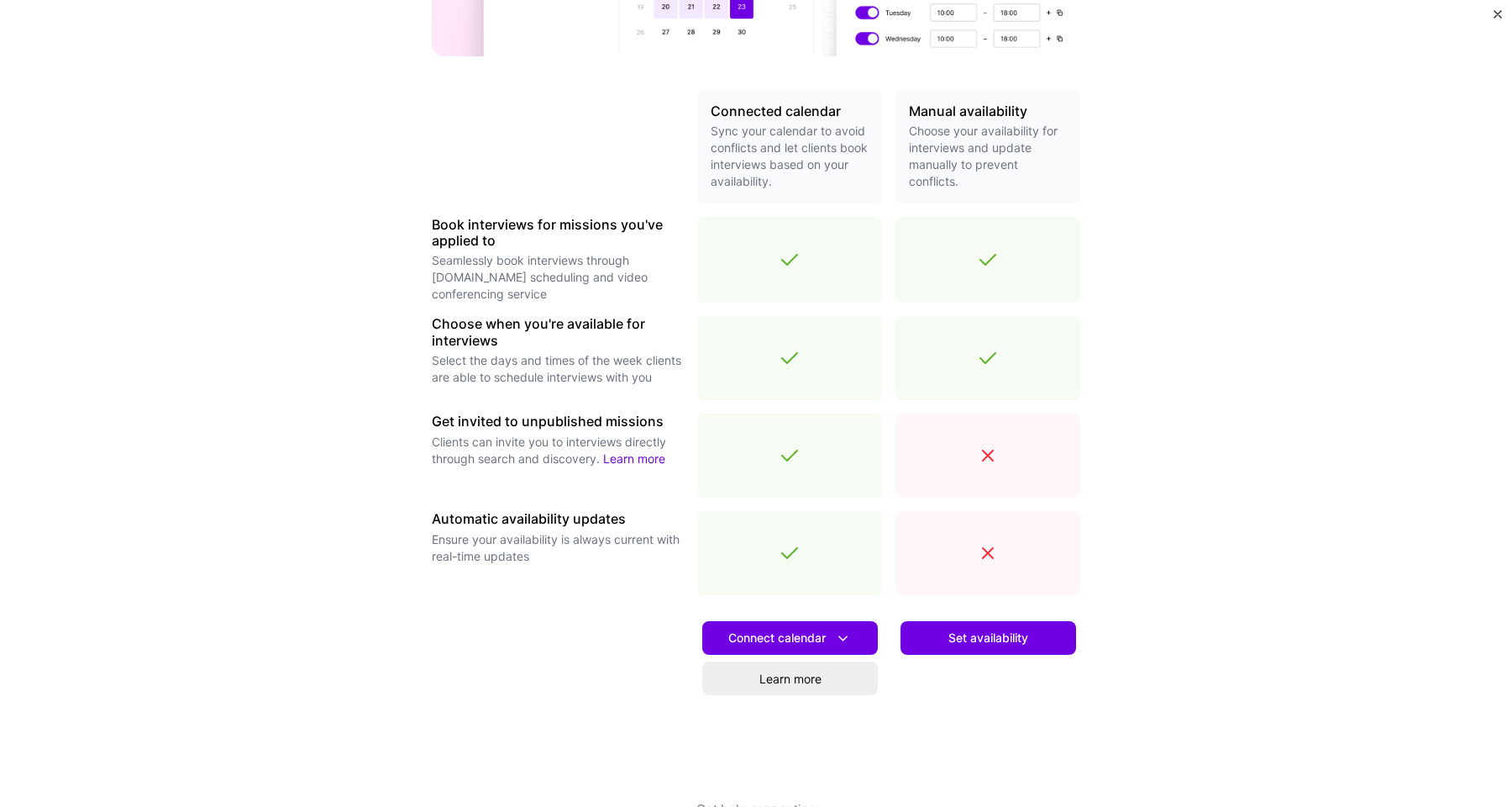
scroll to position [327, 0]
click at [931, 643] on button "Set availability" at bounding box center [989, 637] width 176 height 34
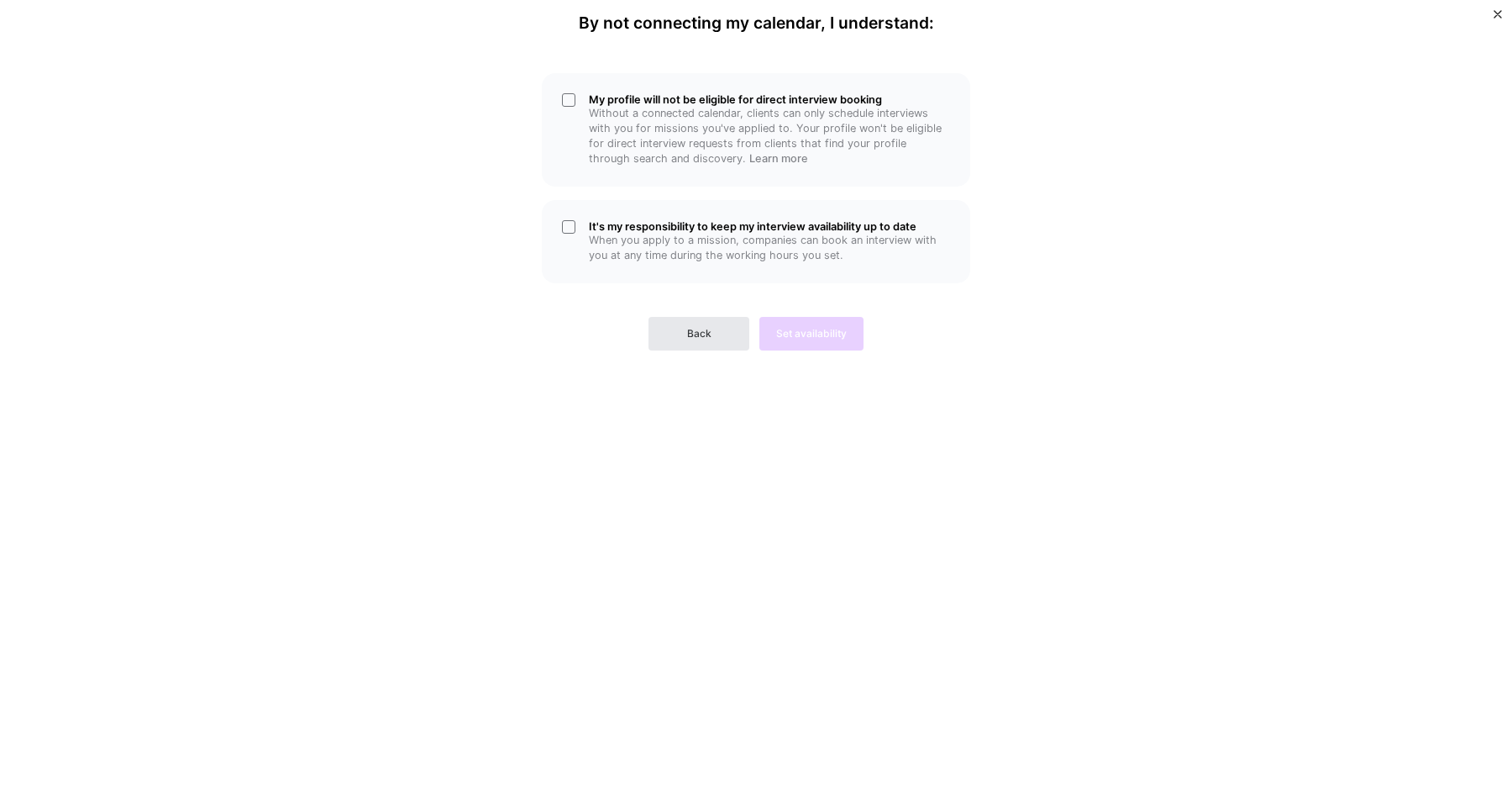
click at [695, 340] on span "Back" at bounding box center [699, 333] width 24 height 15
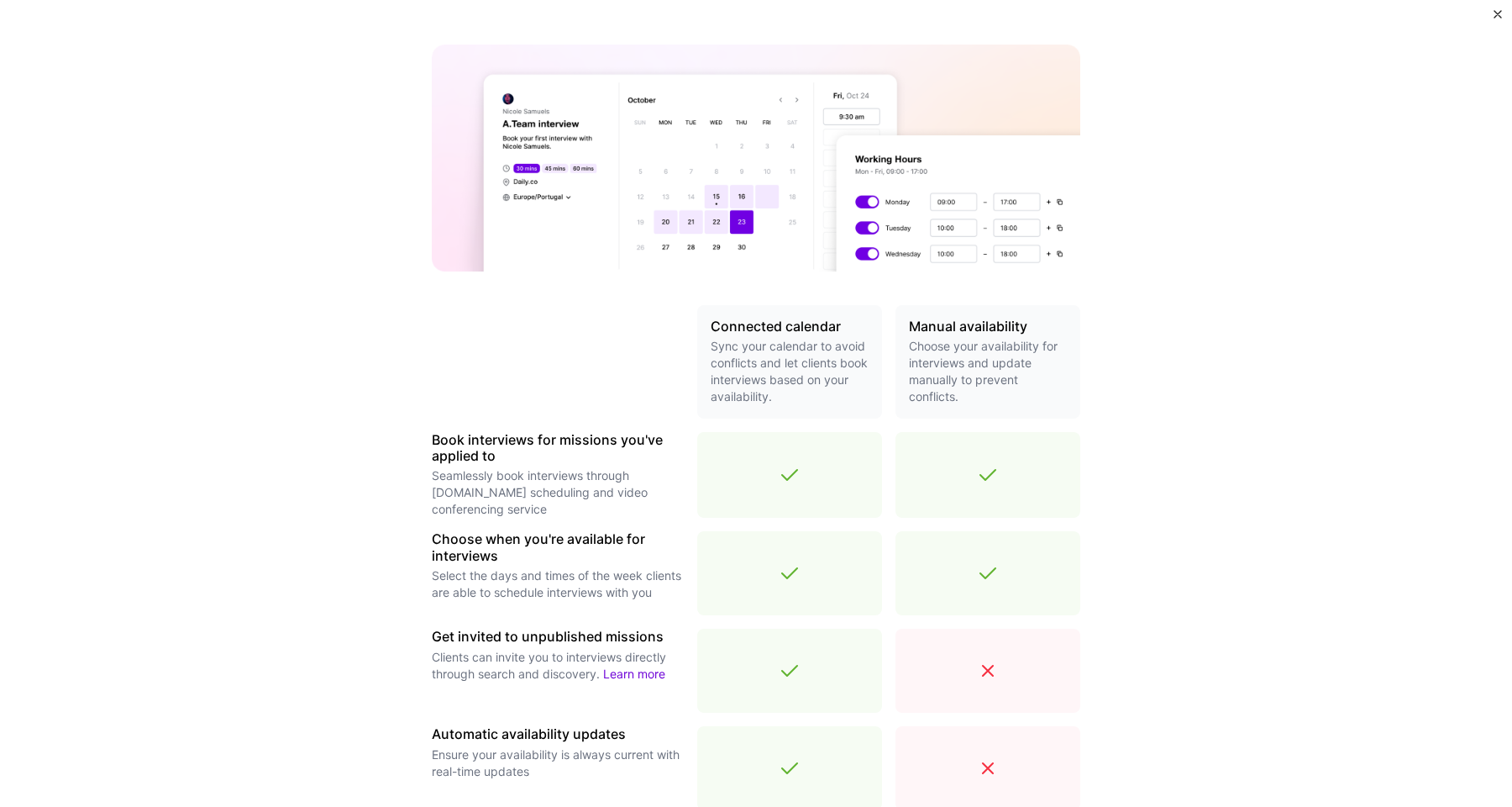
scroll to position [371, 0]
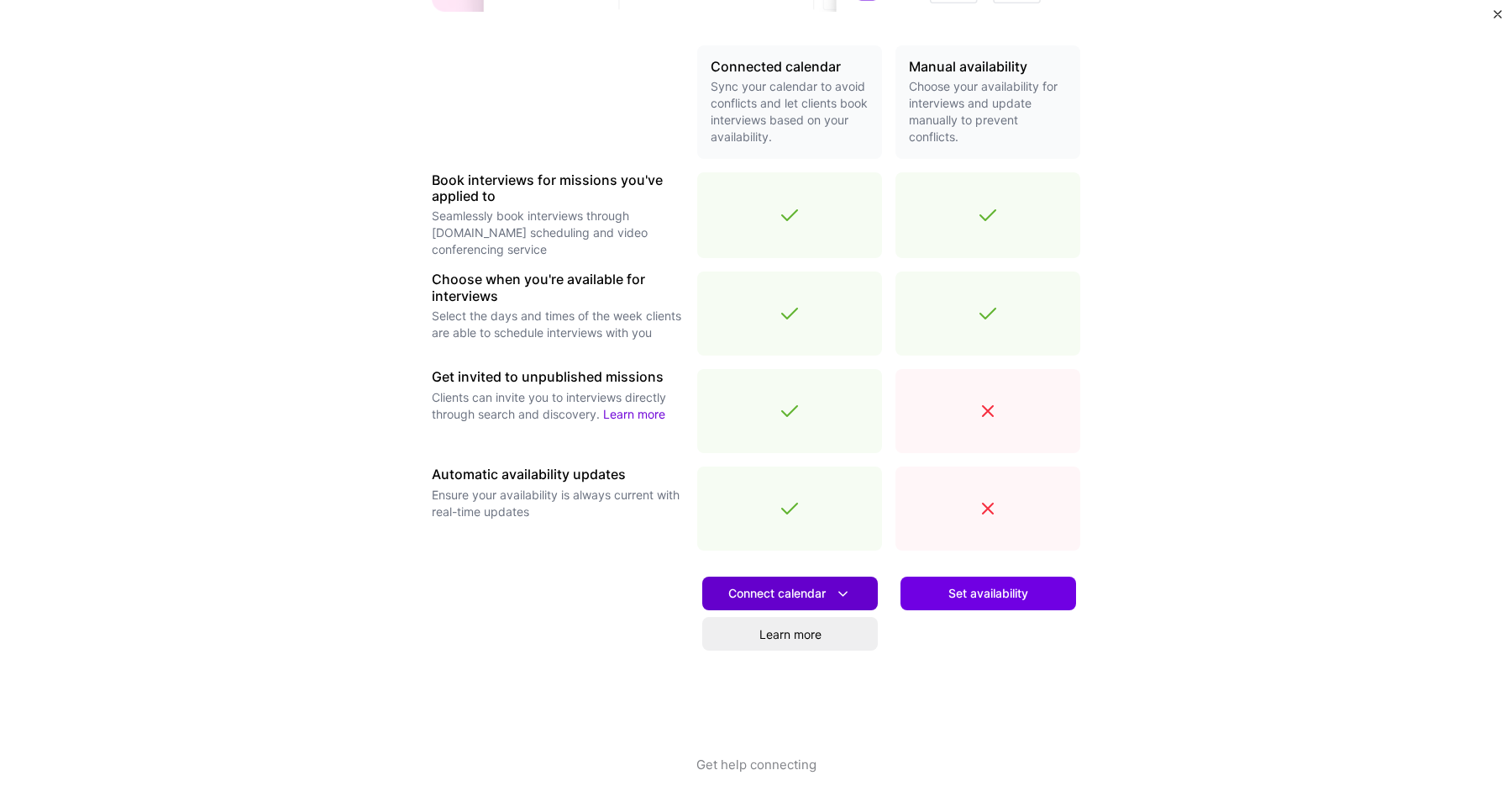
click at [786, 605] on button "Connect calendar" at bounding box center [790, 593] width 176 height 34
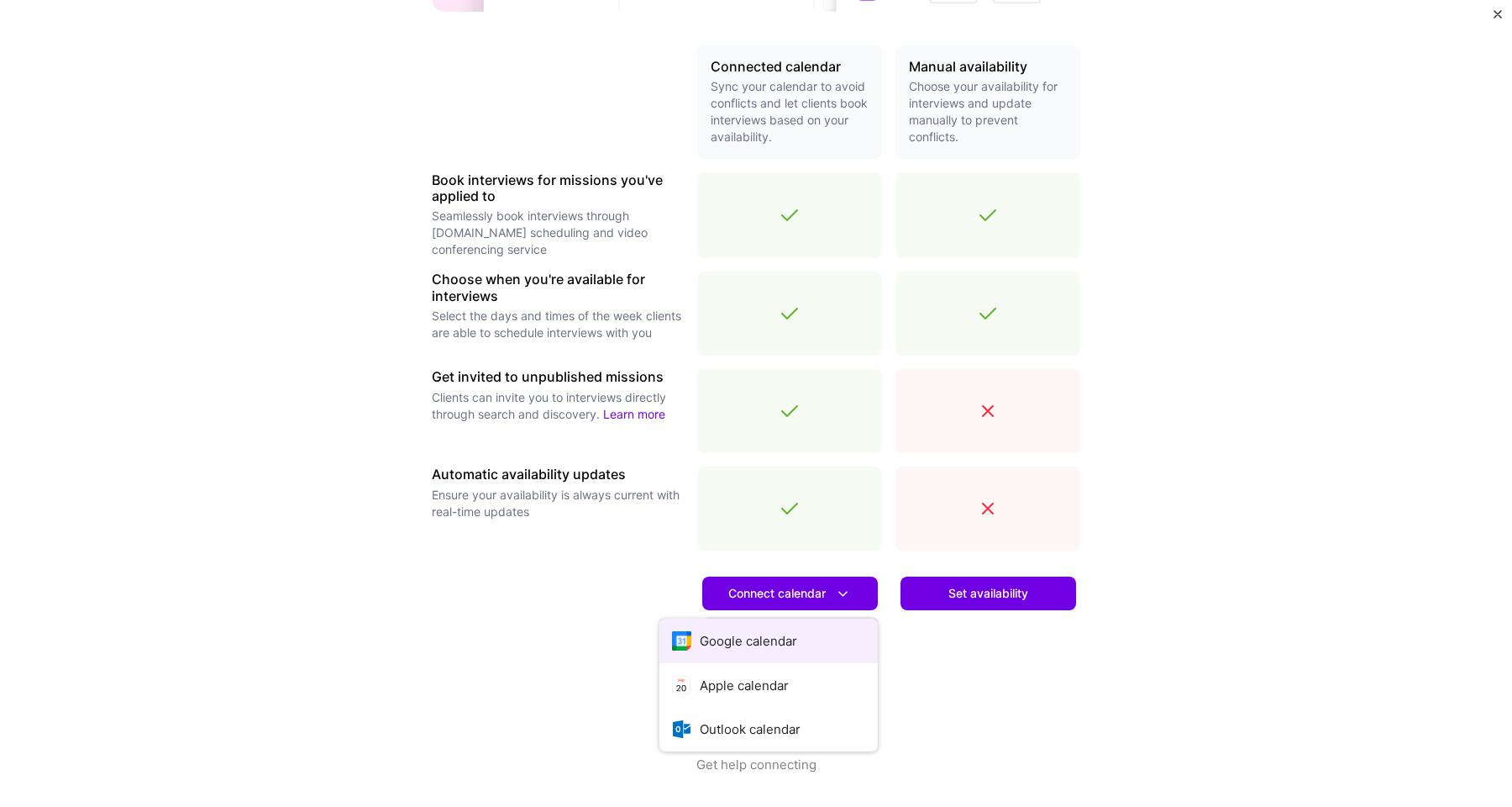
click at [784, 639] on button "Google calendar" at bounding box center [768, 640] width 219 height 45
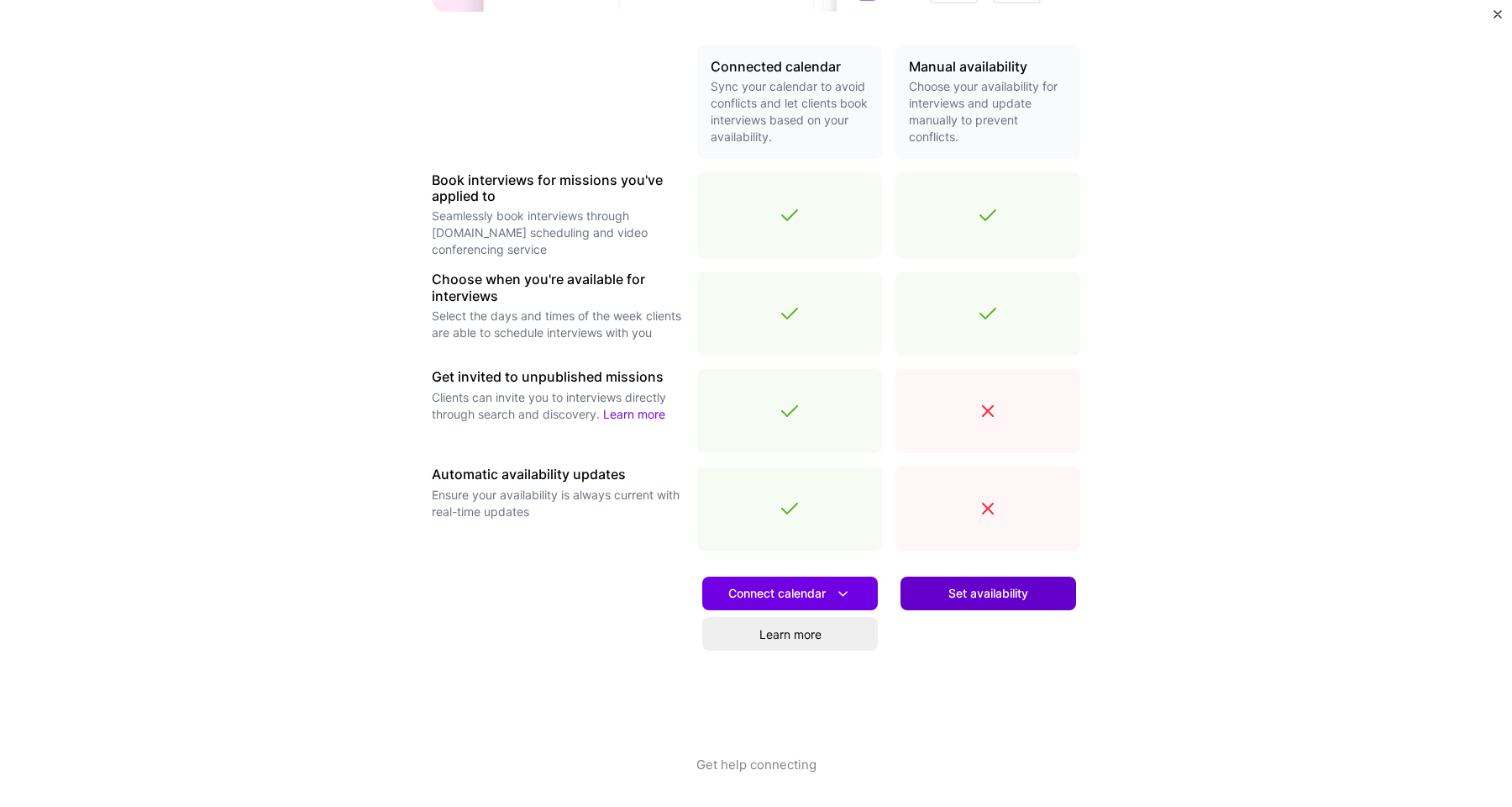
click at [960, 589] on span "Set availability" at bounding box center [989, 592] width 80 height 17
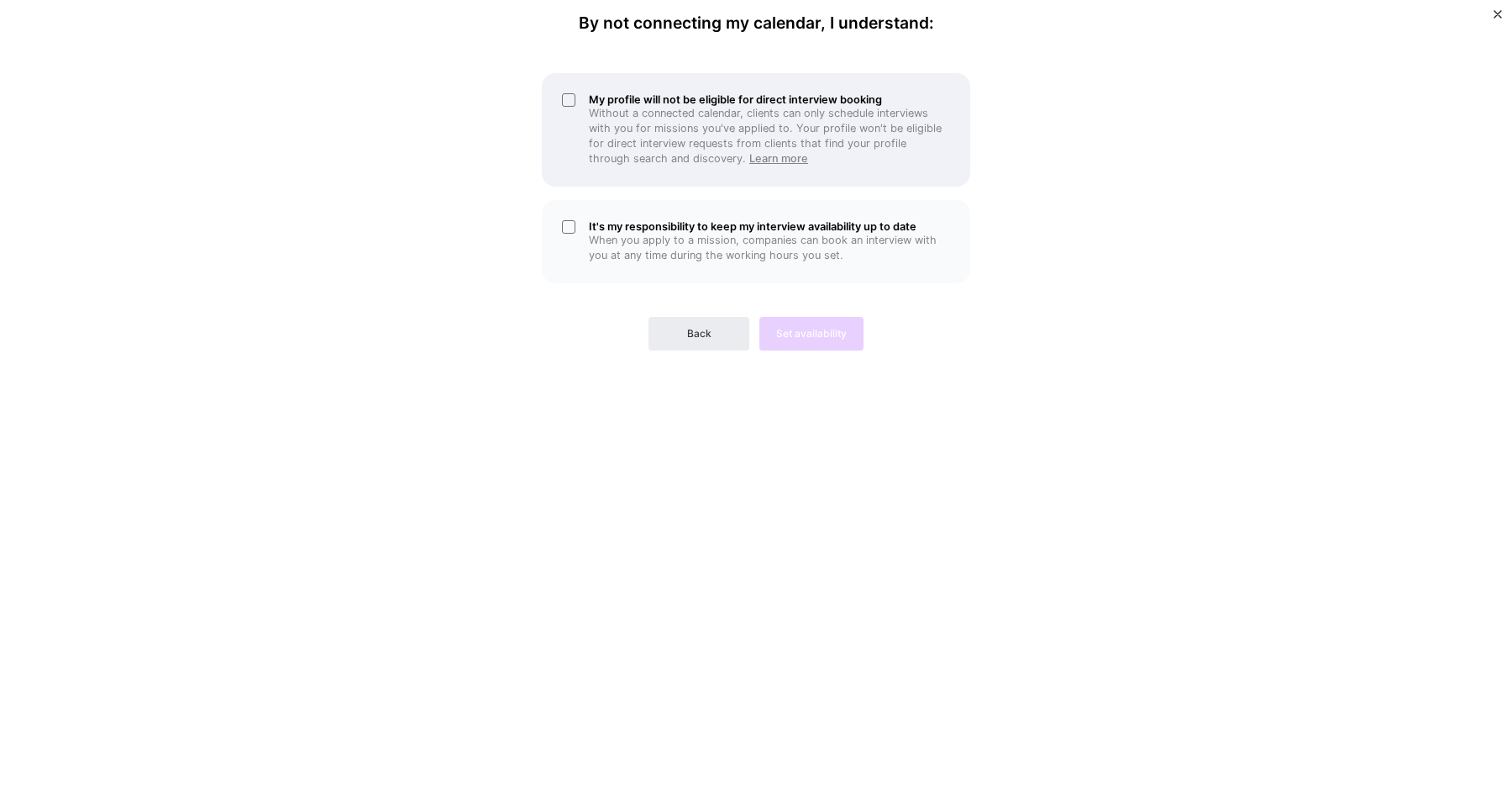
click at [749, 161] on link "Learn more" at bounding box center [778, 158] width 59 height 13
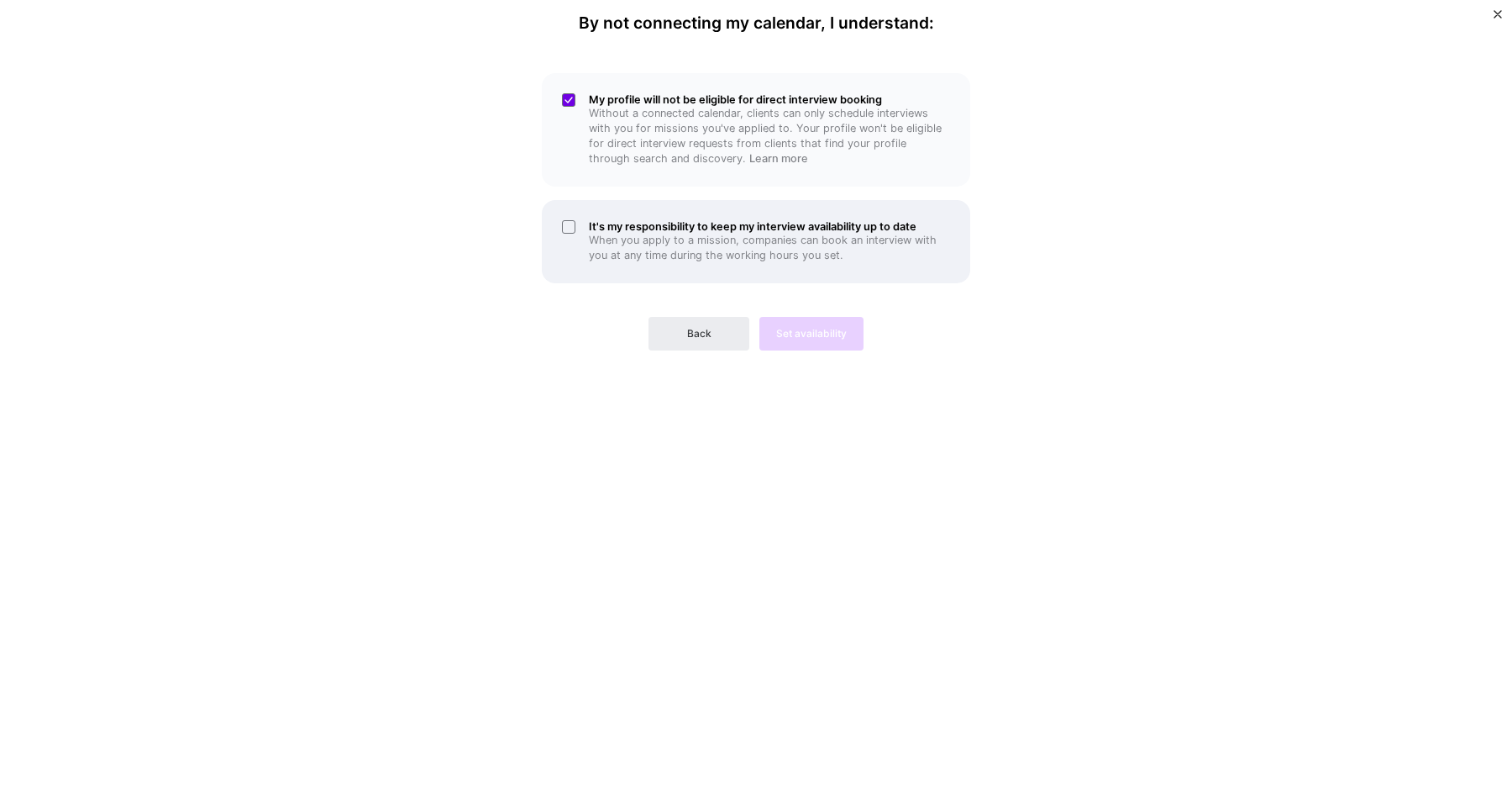
click at [567, 226] on div "It's my responsibility to keep my interview availability up to date When you ap…" at bounding box center [756, 241] width 428 height 83
click at [795, 345] on button "Set availability" at bounding box center [811, 334] width 104 height 34
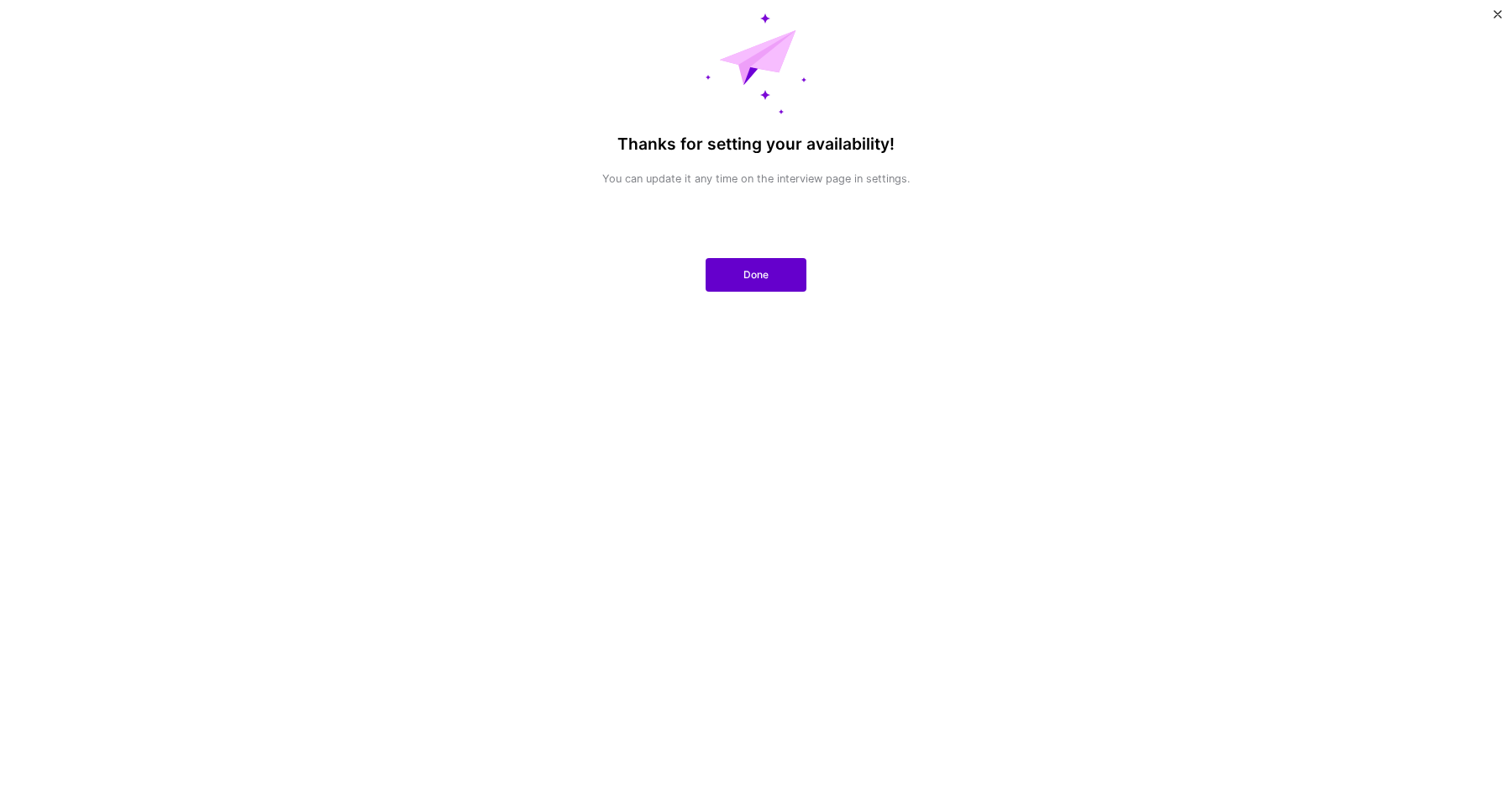
click at [753, 280] on span "Done" at bounding box center [755, 274] width 25 height 15
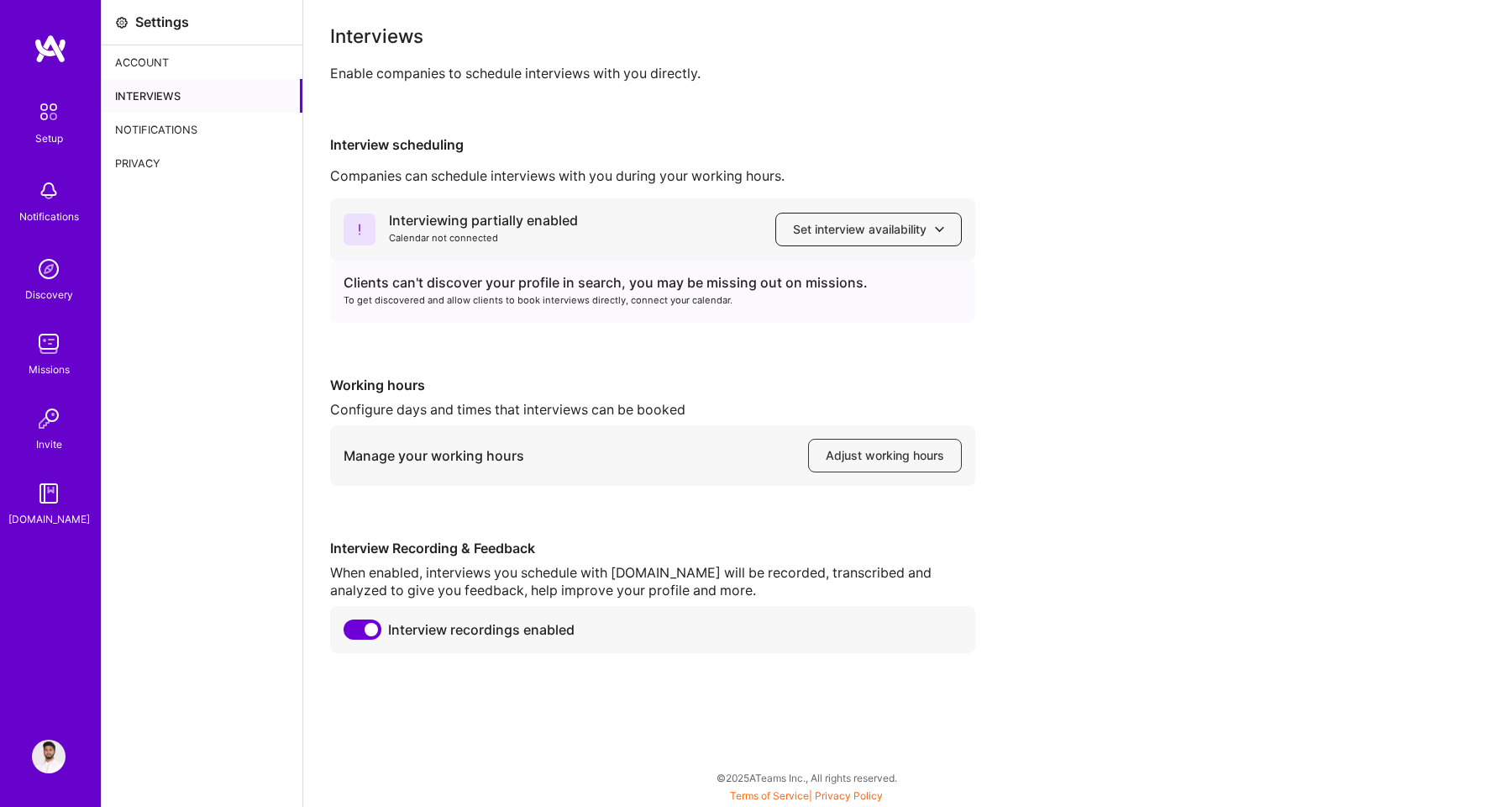
click at [853, 228] on span "Set interview availability" at bounding box center [868, 229] width 151 height 17
click at [821, 280] on button "Google calendar" at bounding box center [852, 277] width 219 height 45
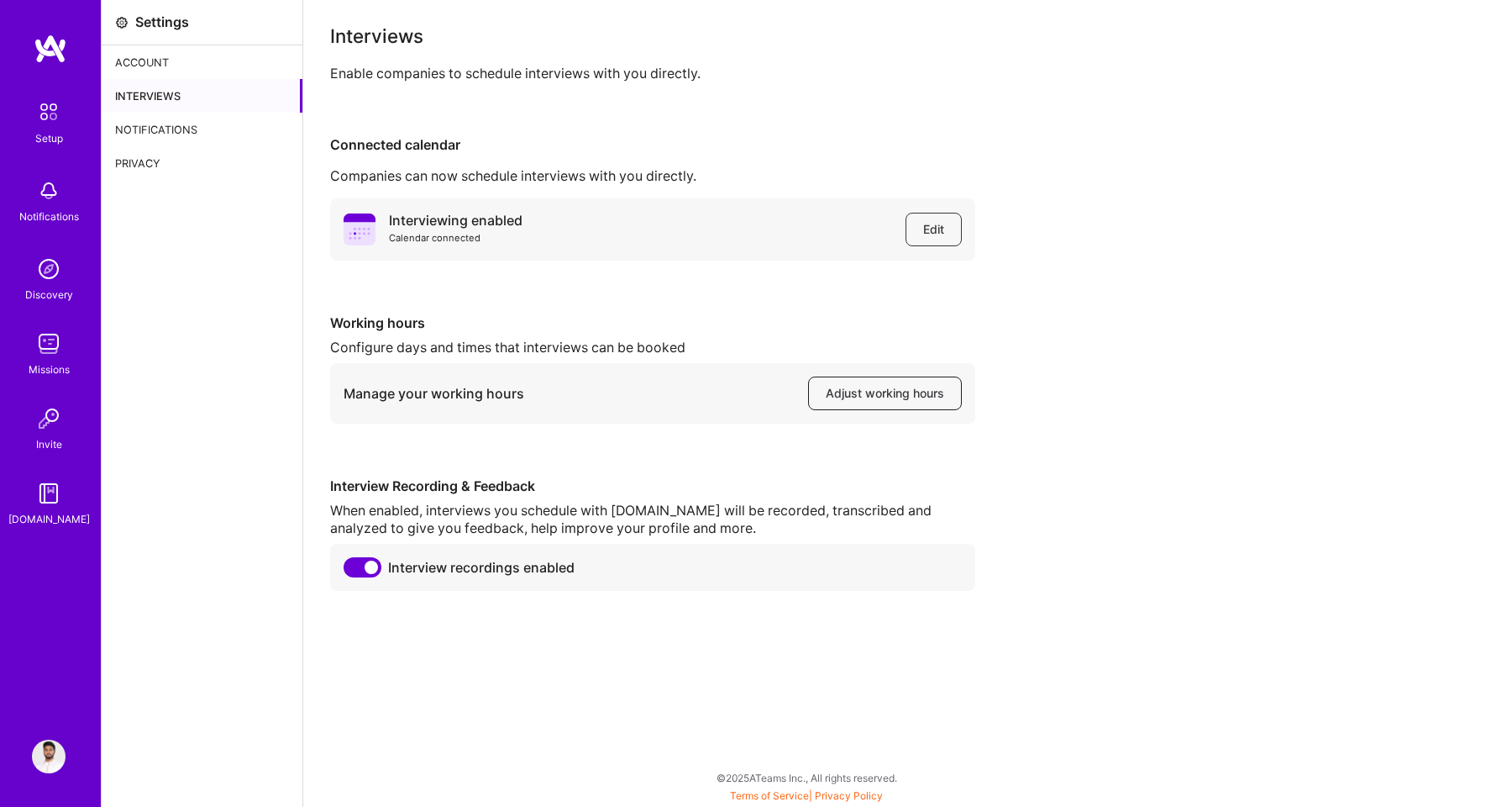
click at [895, 397] on span "Adjust working hours" at bounding box center [885, 393] width 119 height 17
click at [146, 92] on div "Interviews" at bounding box center [202, 96] width 201 height 34
click at [147, 129] on div "Notifications" at bounding box center [202, 130] width 201 height 34
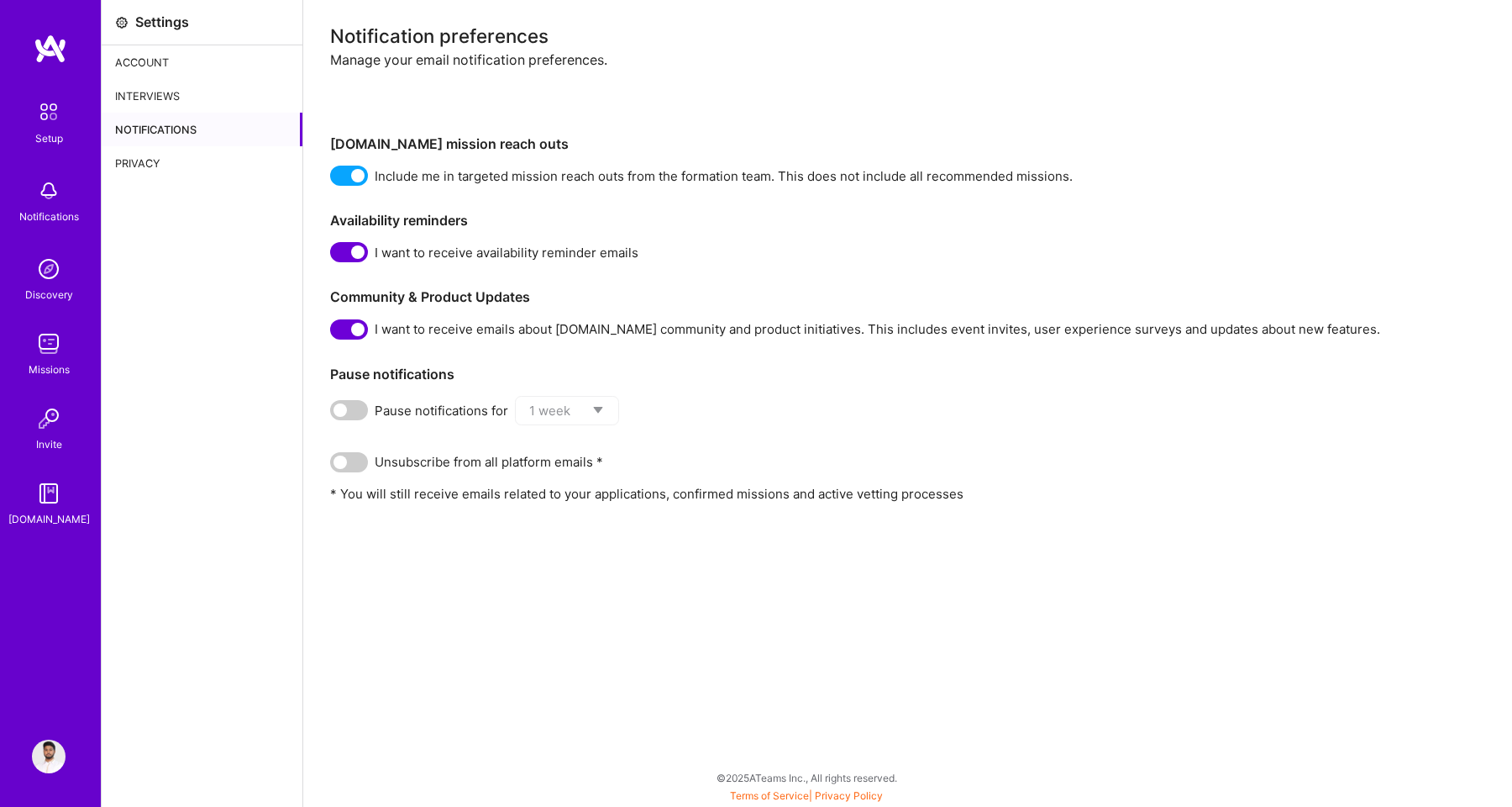
click at [340, 331] on span at bounding box center [350, 330] width 38 height 20
click at [334, 333] on input "checkbox" at bounding box center [334, 333] width 0 height 0
click at [343, 456] on span at bounding box center [350, 462] width 38 height 20
click at [334, 465] on input "checkbox" at bounding box center [334, 465] width 0 height 0
click at [352, 254] on span at bounding box center [350, 252] width 38 height 20
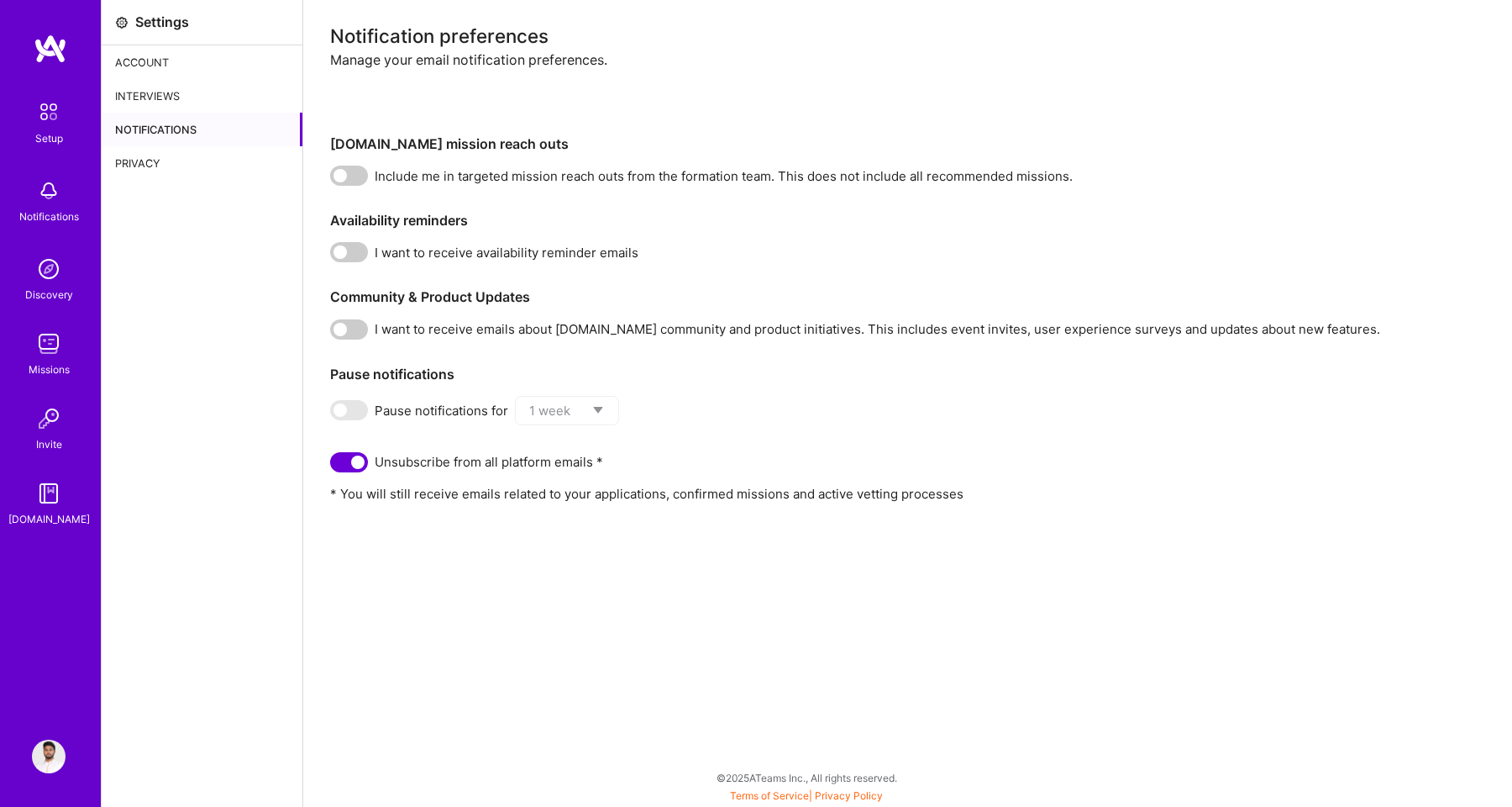
click at [334, 256] on input "checkbox" at bounding box center [334, 256] width 0 height 0
click at [353, 456] on span at bounding box center [350, 462] width 38 height 20
click at [334, 465] on input "checkbox" at bounding box center [334, 465] width 0 height 0
click at [178, 170] on div "Privacy" at bounding box center [202, 163] width 201 height 34
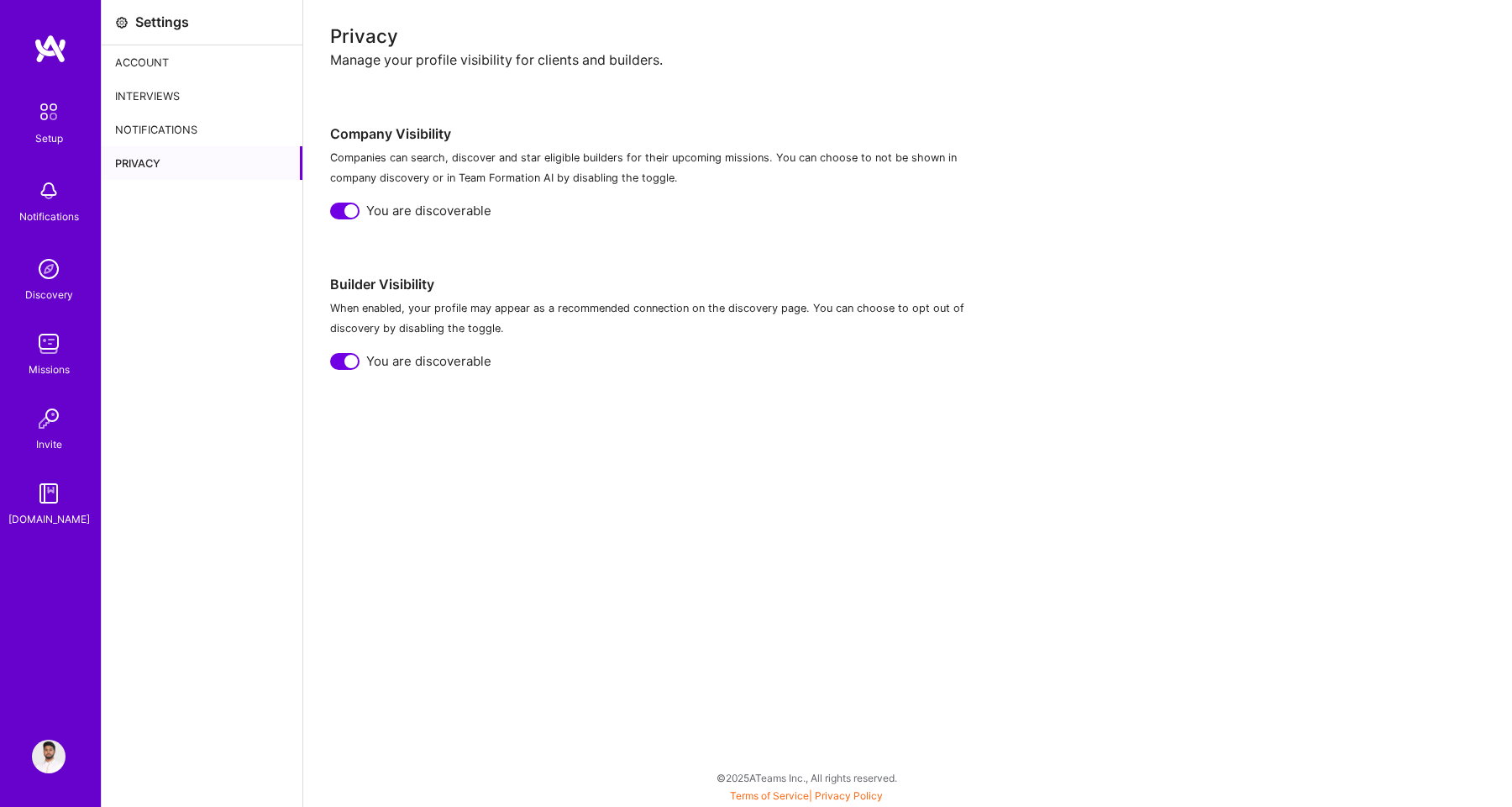
click at [46, 192] on img at bounding box center [49, 191] width 34 height 34
click at [55, 128] on img at bounding box center [48, 111] width 35 height 35
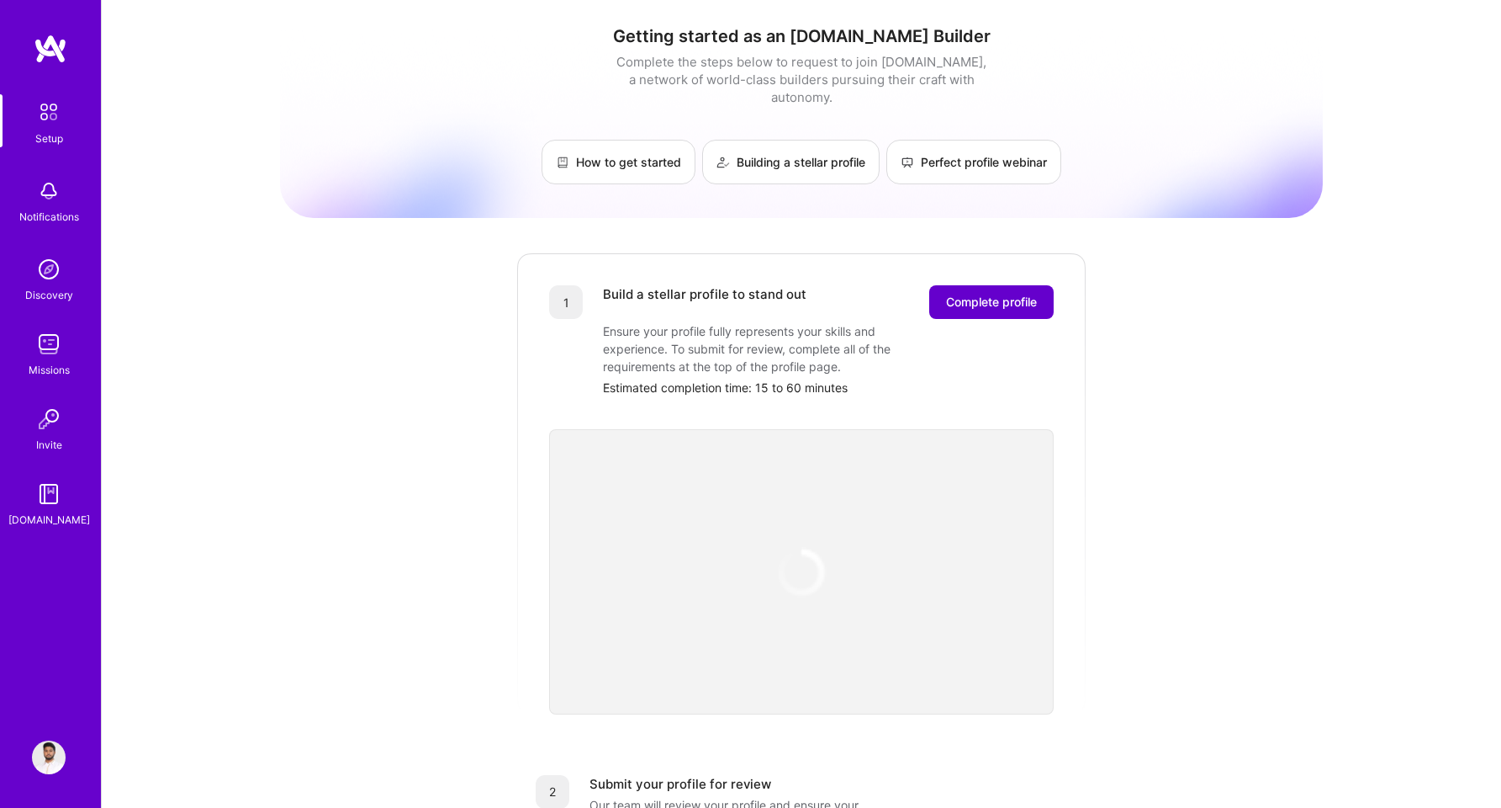
click at [987, 294] on span "Complete profile" at bounding box center [991, 302] width 91 height 17
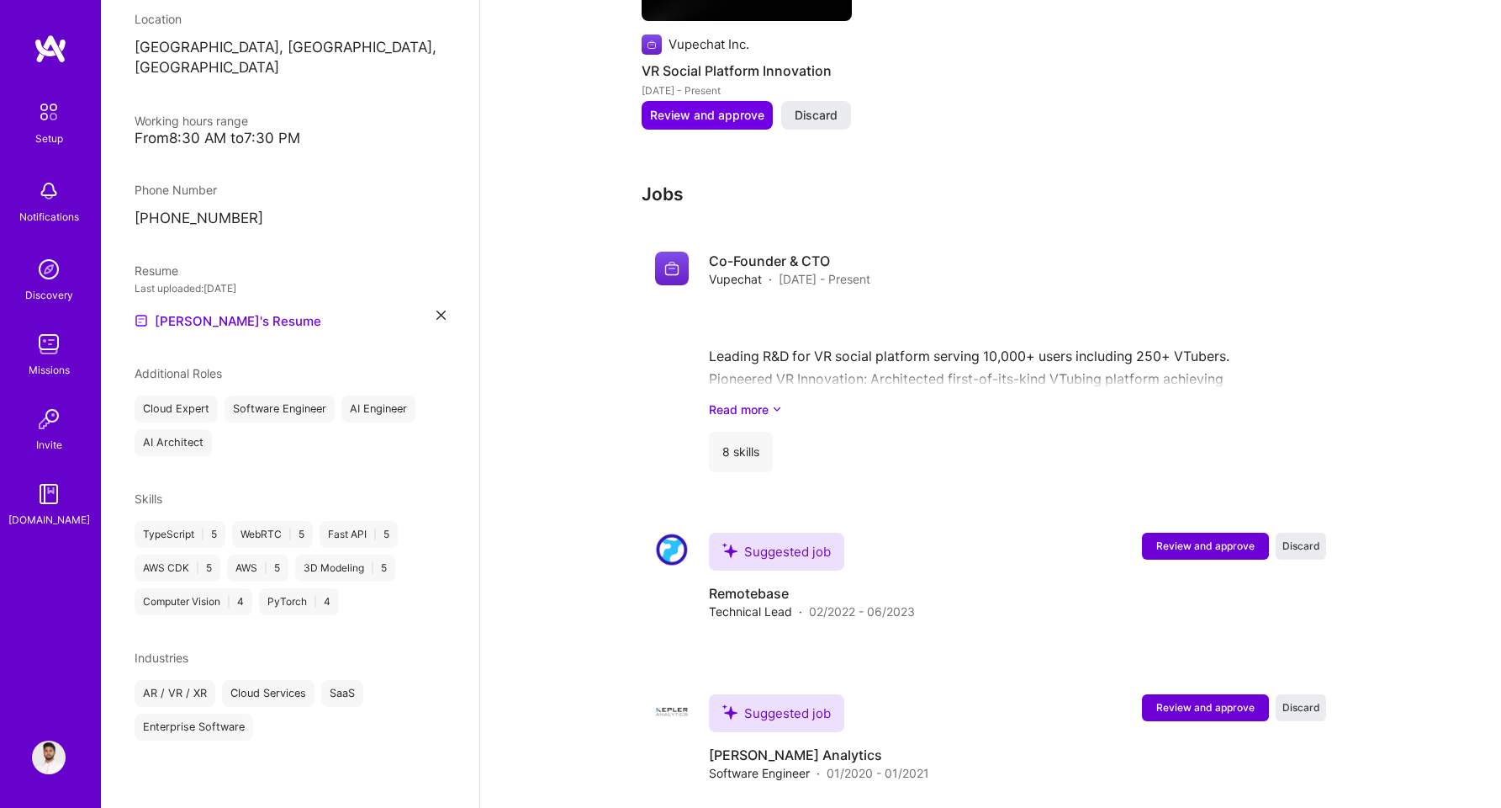
scroll to position [1586, 0]
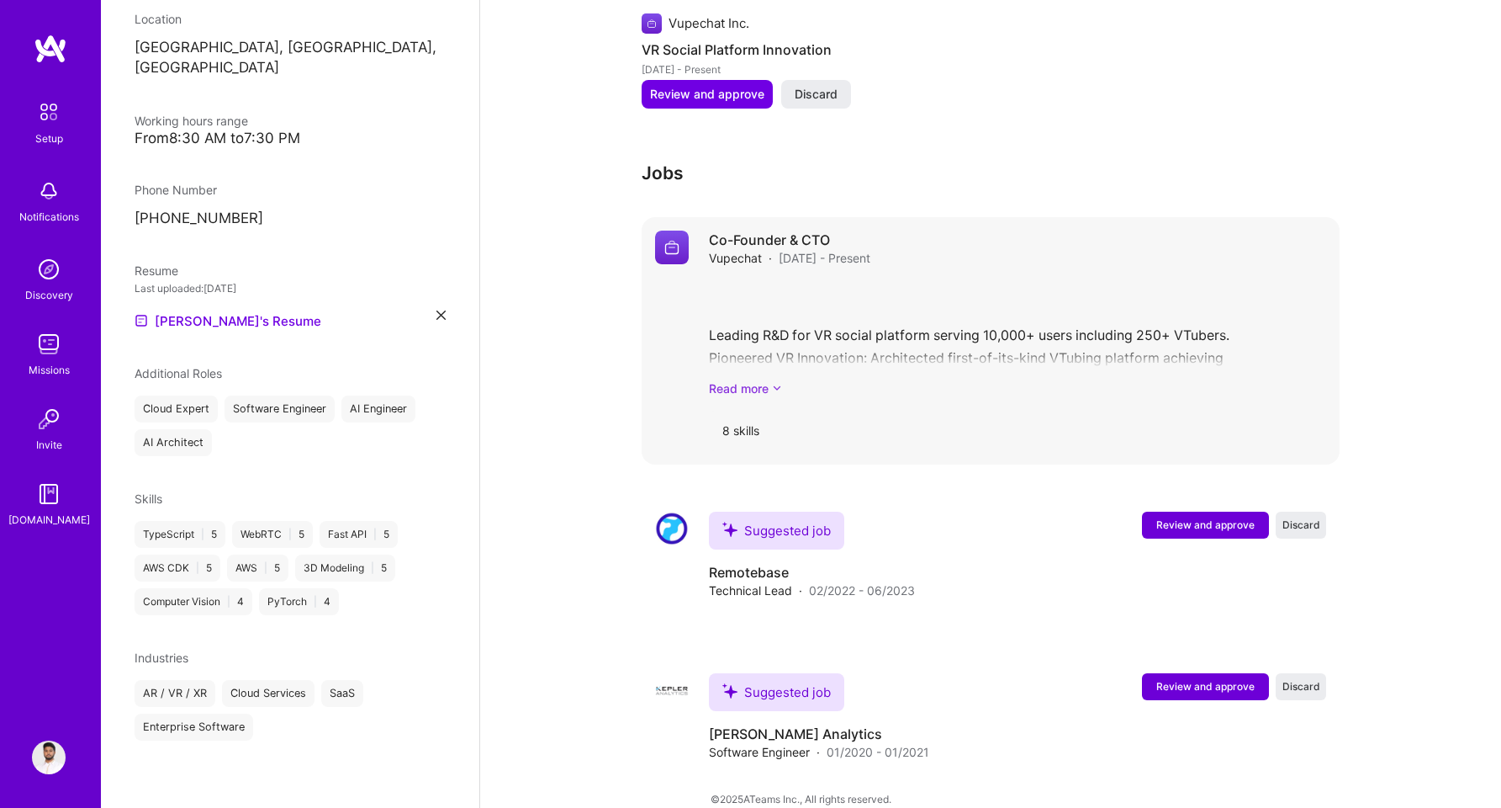
click at [751, 379] on link "Read more" at bounding box center [1017, 388] width 617 height 18
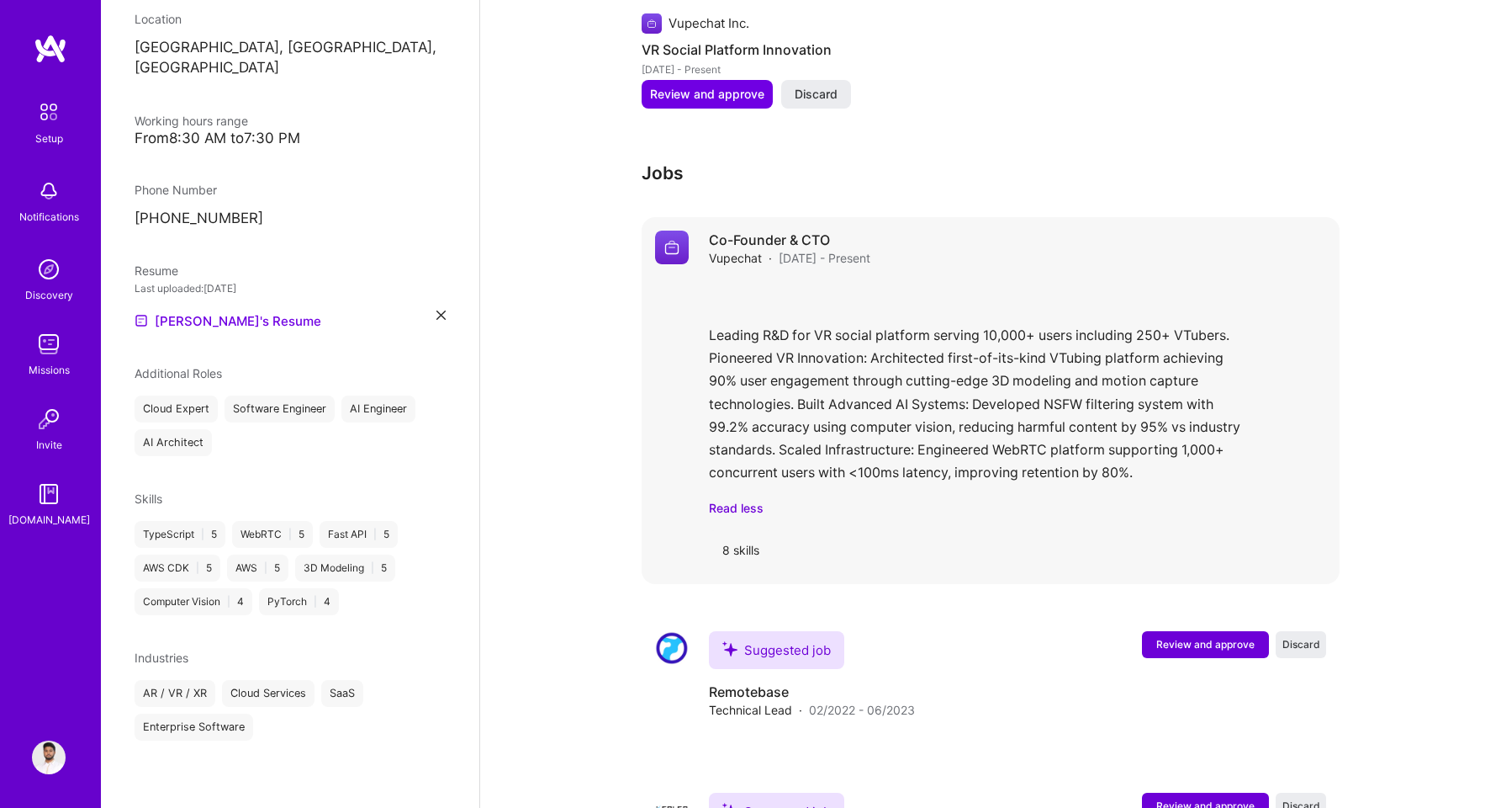
scroll to position [1611, 0]
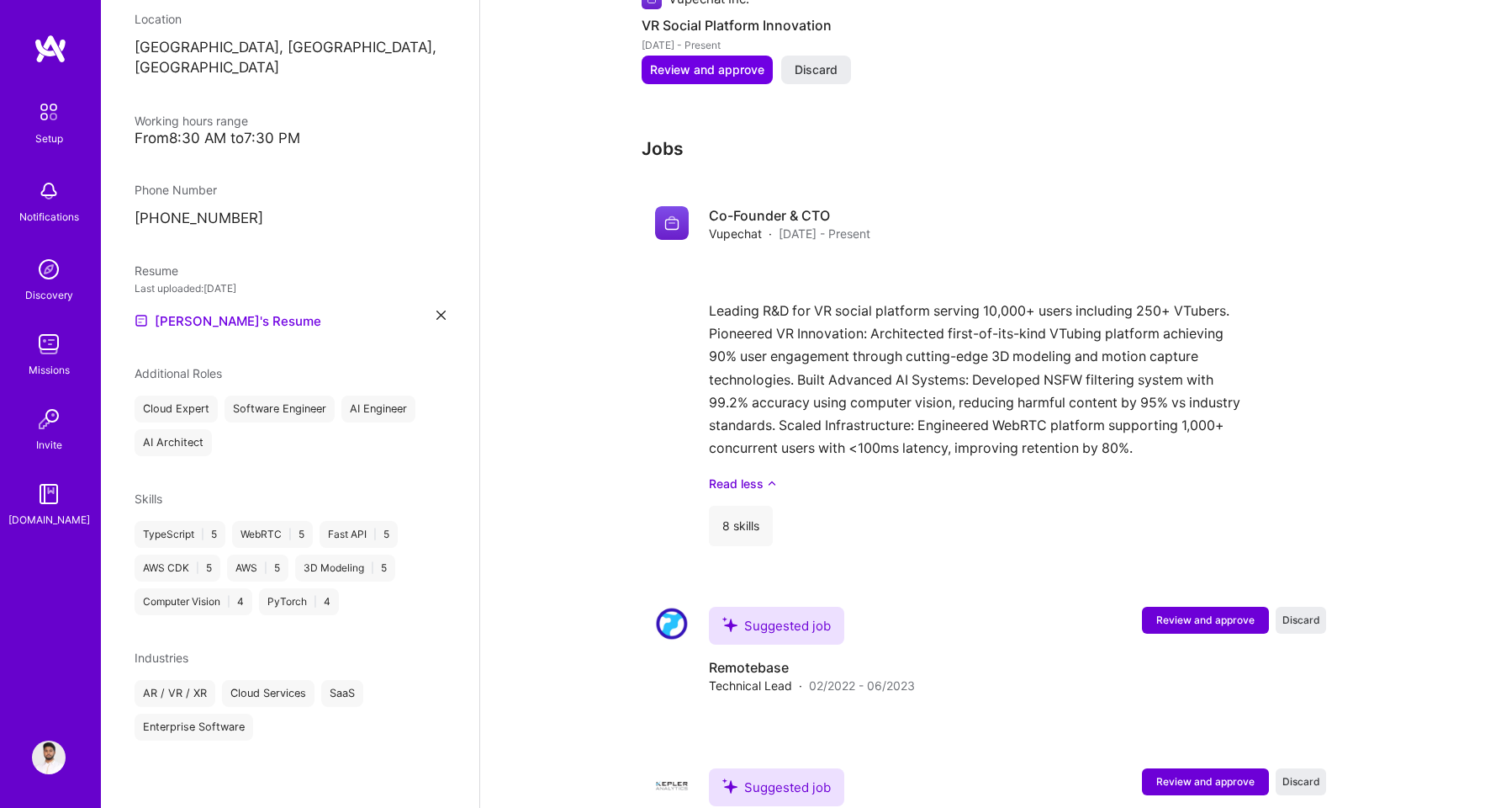
click at [437, 313] on icon at bounding box center [441, 314] width 9 height 9
click at [232, 313] on span "PDF file format" at bounding box center [225, 322] width 115 height 18
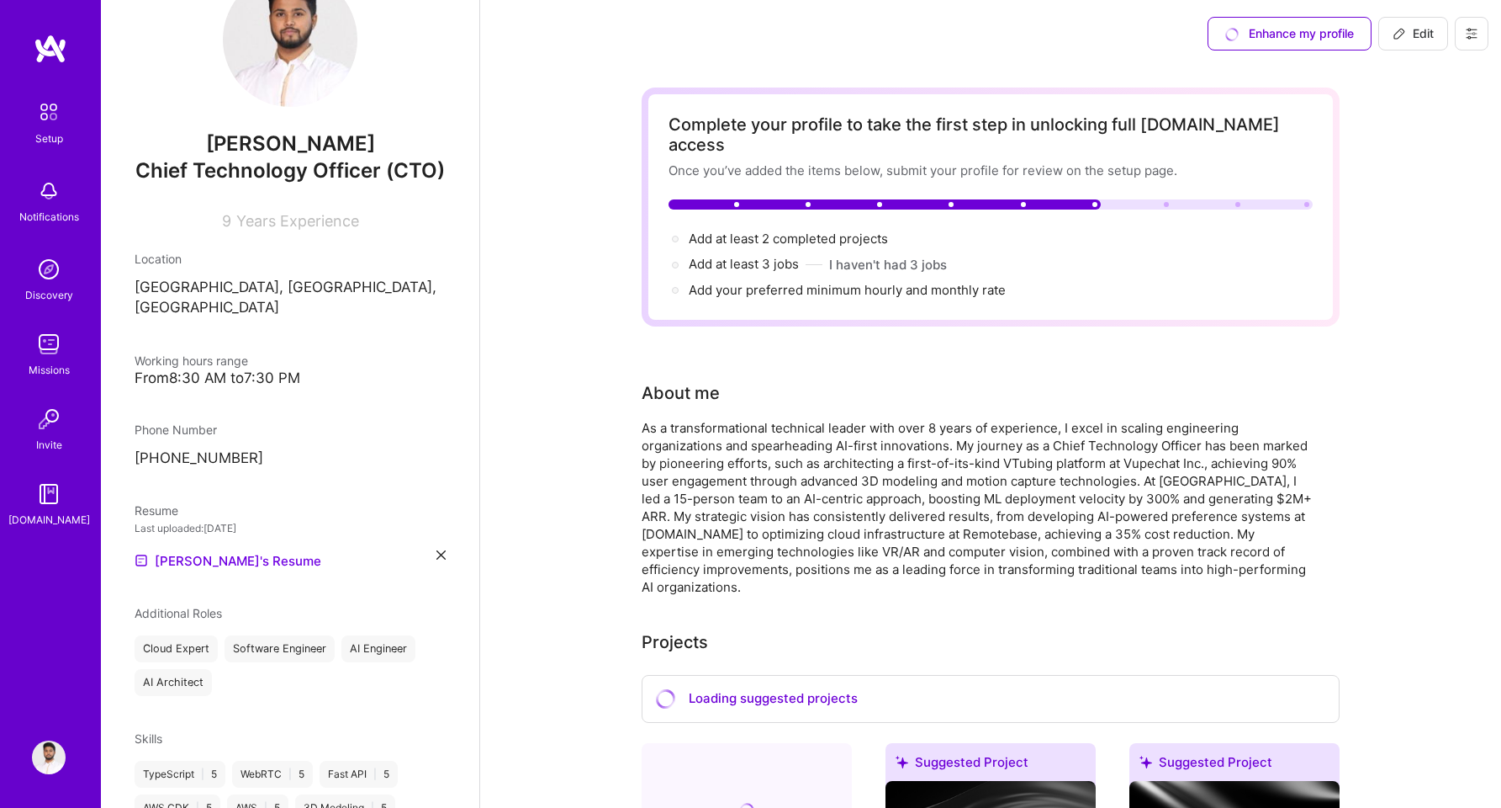
scroll to position [0, 0]
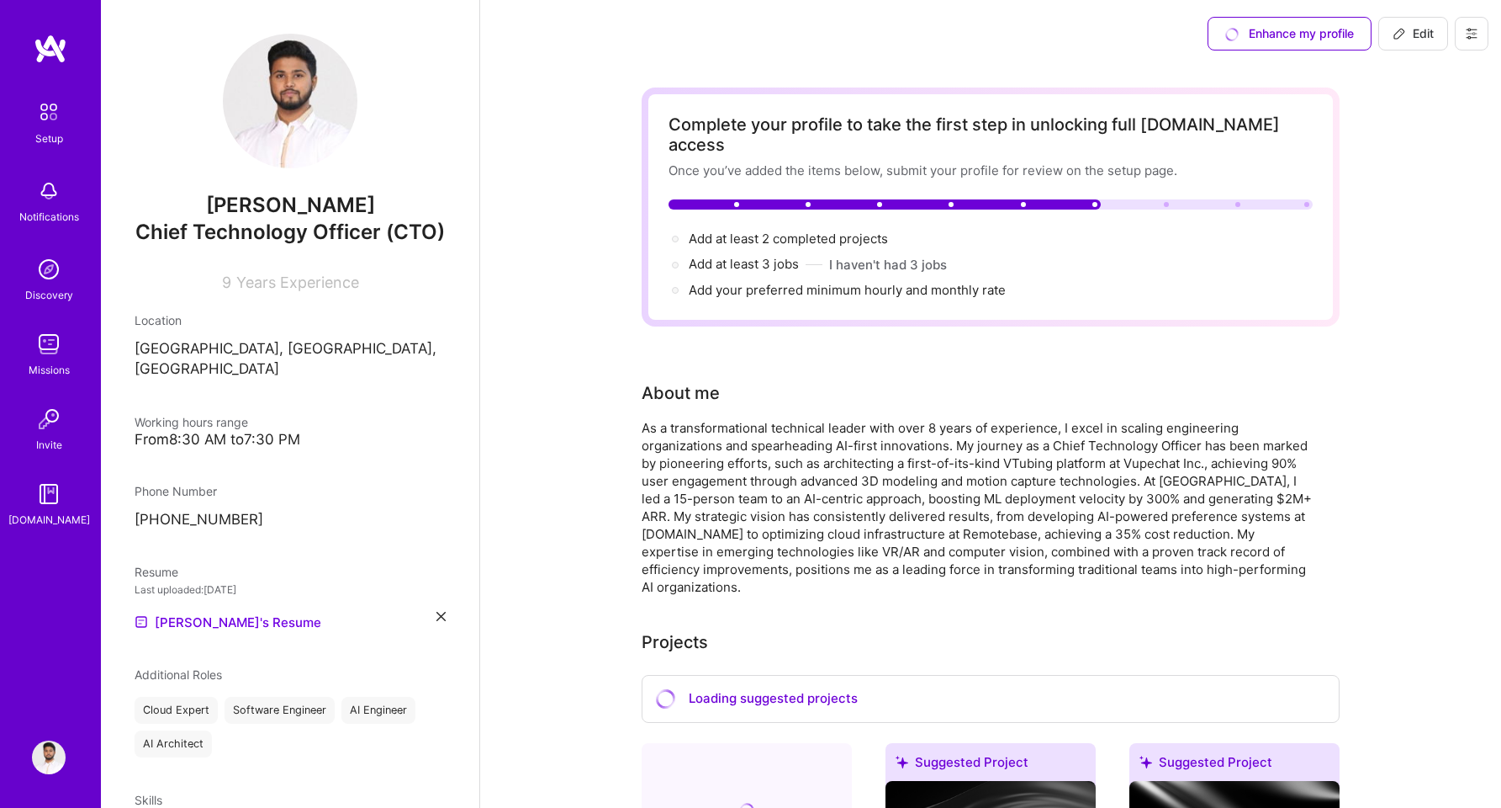
click at [192, 525] on p "[PHONE_NUMBER]" at bounding box center [290, 520] width 311 height 20
drag, startPoint x: 135, startPoint y: 531, endPoint x: 289, endPoint y: 531, distance: 153.1
click at [289, 531] on div "[PERSON_NAME] Chief Technology Officer (CTO) 9 Years Experience Location [GEOGR…" at bounding box center [290, 404] width 379 height 808
click at [289, 530] on p "[PHONE_NUMBER]" at bounding box center [290, 520] width 311 height 20
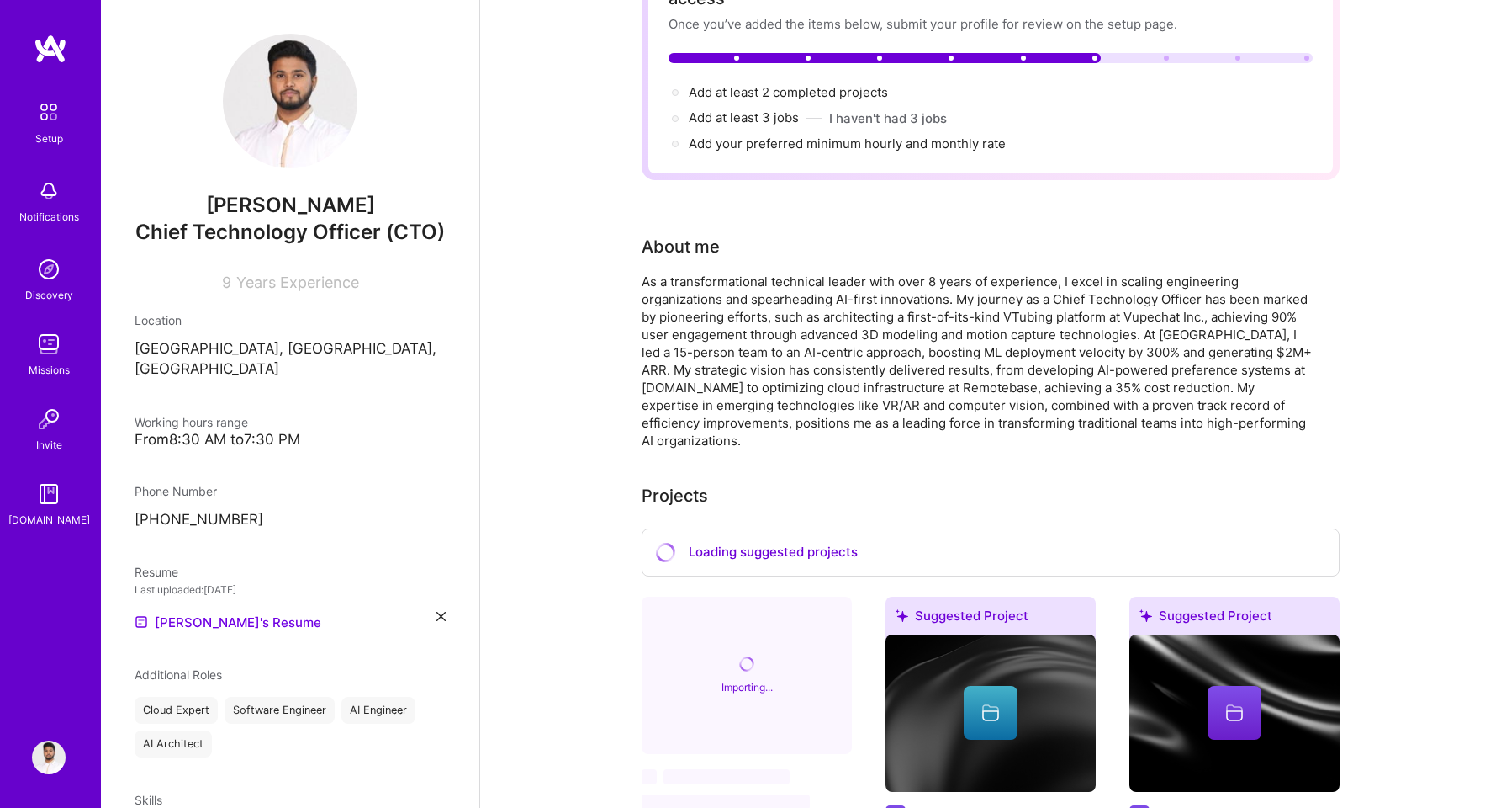
scroll to position [448, 0]
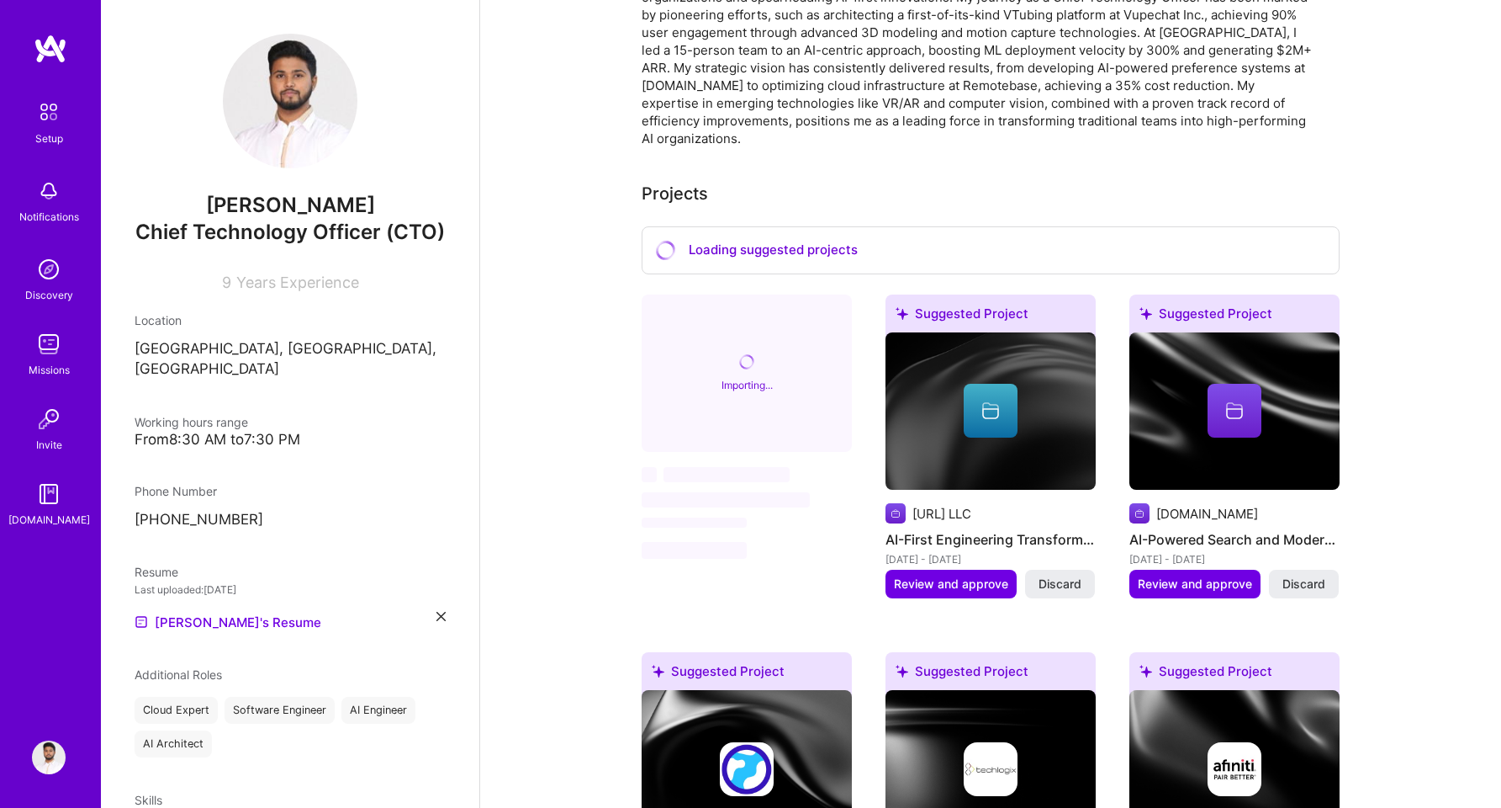
click at [437, 621] on icon at bounding box center [441, 616] width 9 height 9
click at [201, 618] on div "Upload your Resume PDF file format" at bounding box center [225, 611] width 115 height 35
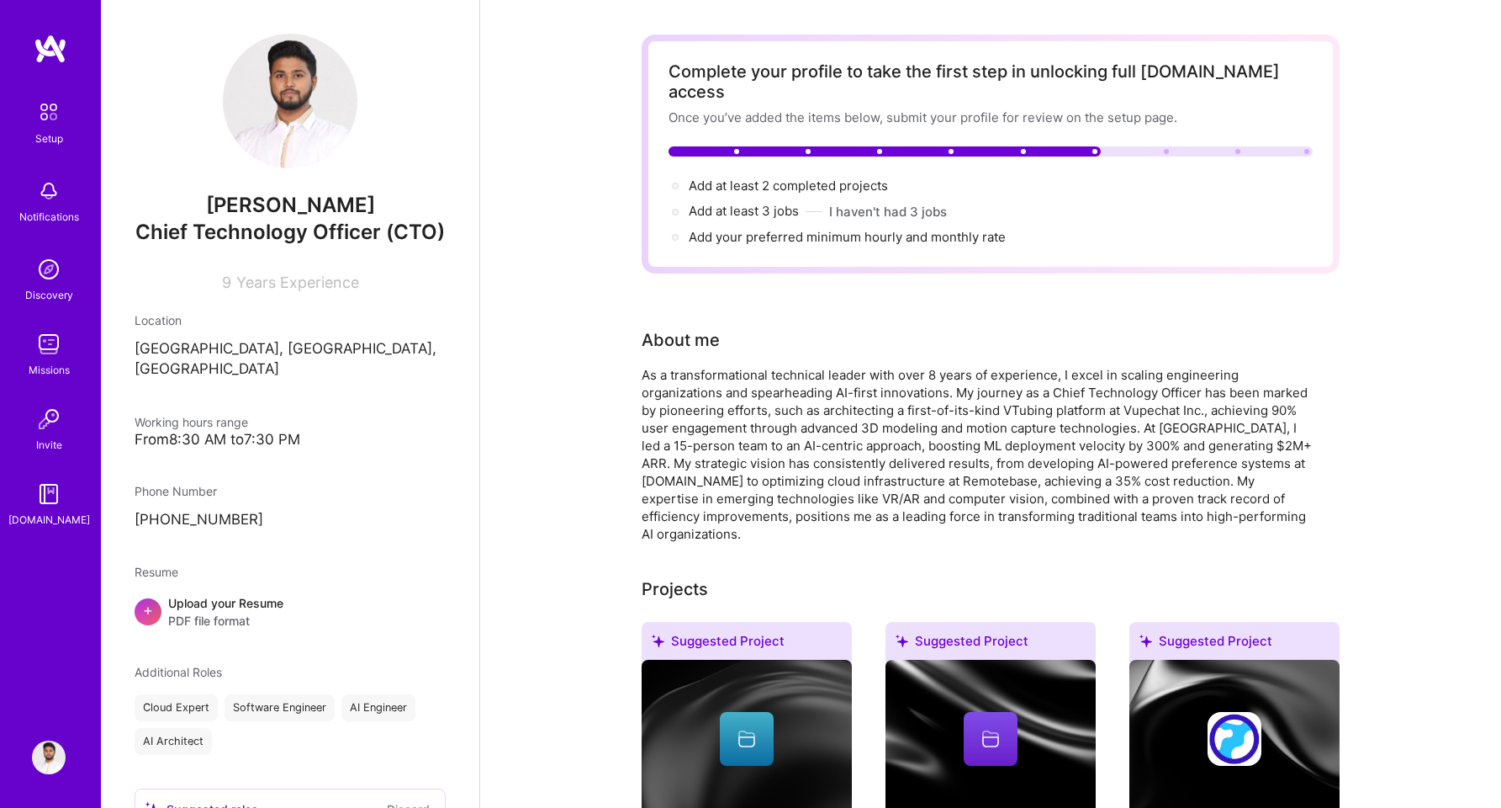
scroll to position [0, 0]
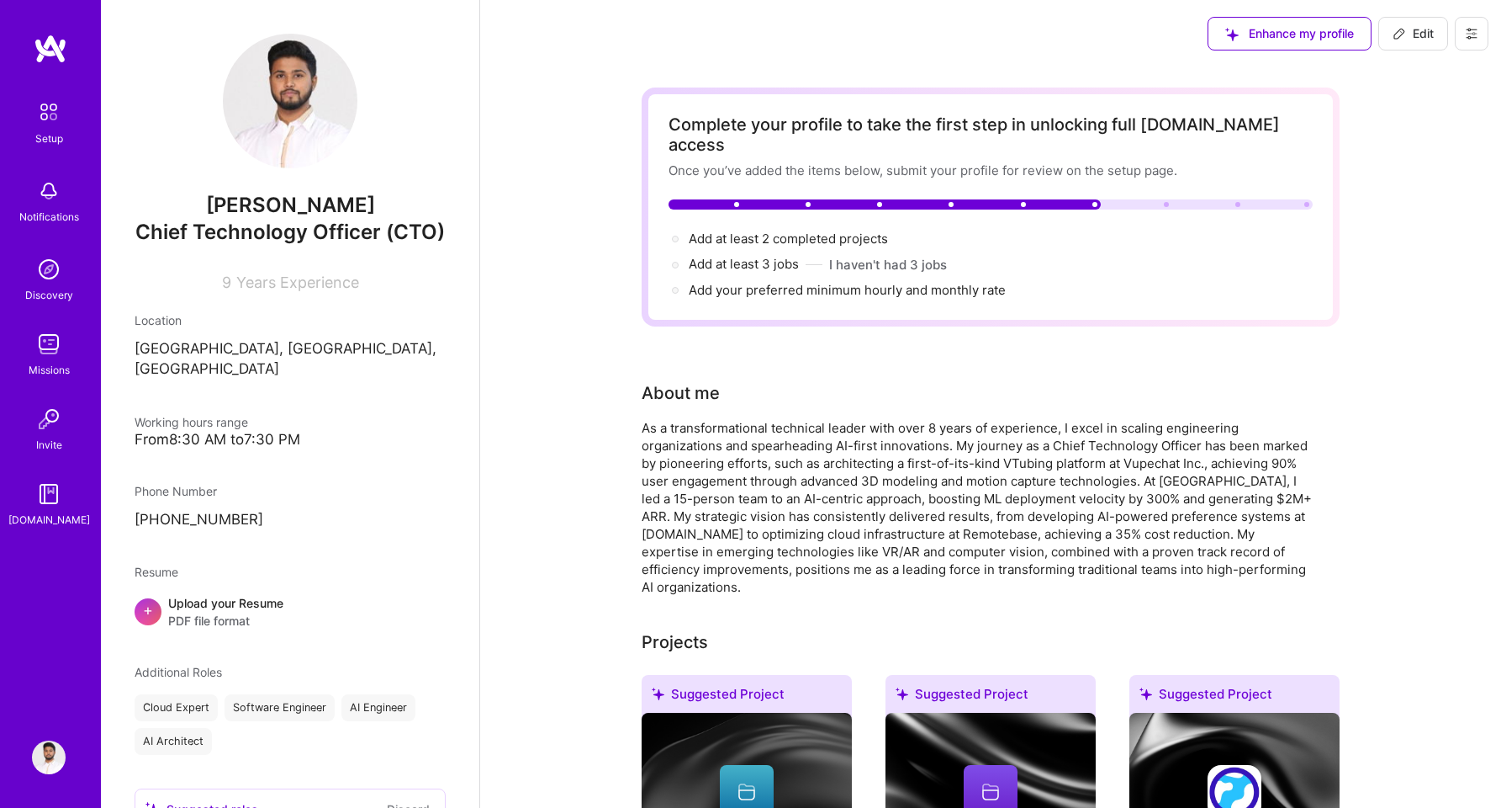
click at [42, 761] on img at bounding box center [49, 757] width 34 height 34
click at [194, 624] on span "PDF file format" at bounding box center [225, 621] width 115 height 18
click at [206, 617] on div "Upload your Resume PDF file format" at bounding box center [225, 611] width 115 height 35
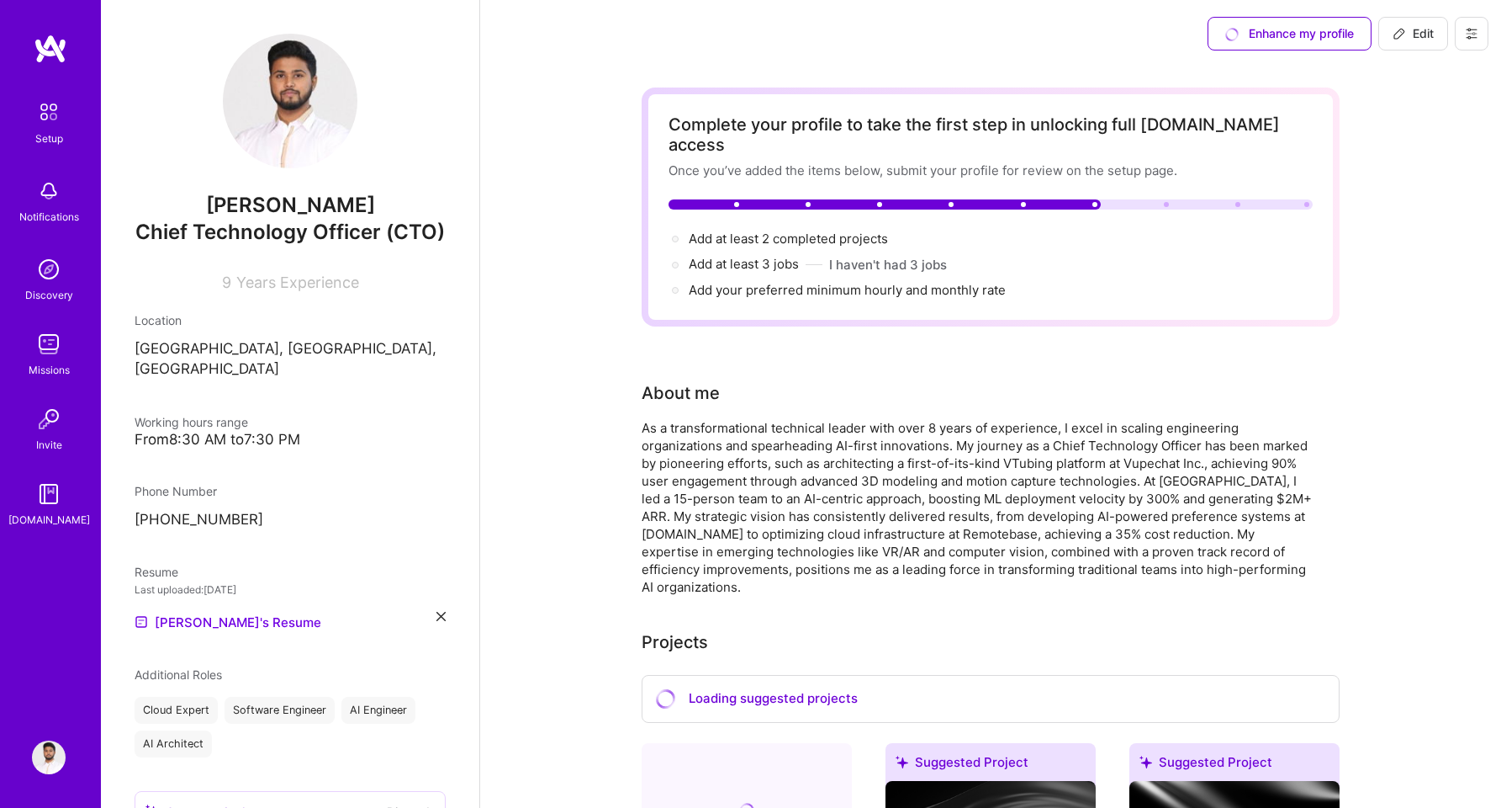
click at [435, 631] on div "[PERSON_NAME] Chief Technology Officer (CTO) 9 Years Experience Location [GEOGR…" at bounding box center [290, 404] width 379 height 808
click at [435, 628] on div "[PERSON_NAME] Chief Technology Officer (CTO) 9 Years Experience Location [GEOGR…" at bounding box center [290, 404] width 379 height 808
click at [434, 628] on div "[PERSON_NAME] Chief Technology Officer (CTO) 9 Years Experience Location [GEOGR…" at bounding box center [290, 404] width 379 height 808
click at [437, 621] on icon at bounding box center [441, 616] width 9 height 9
click at [195, 617] on div "Upload your Resume PDF file format" at bounding box center [225, 611] width 115 height 35
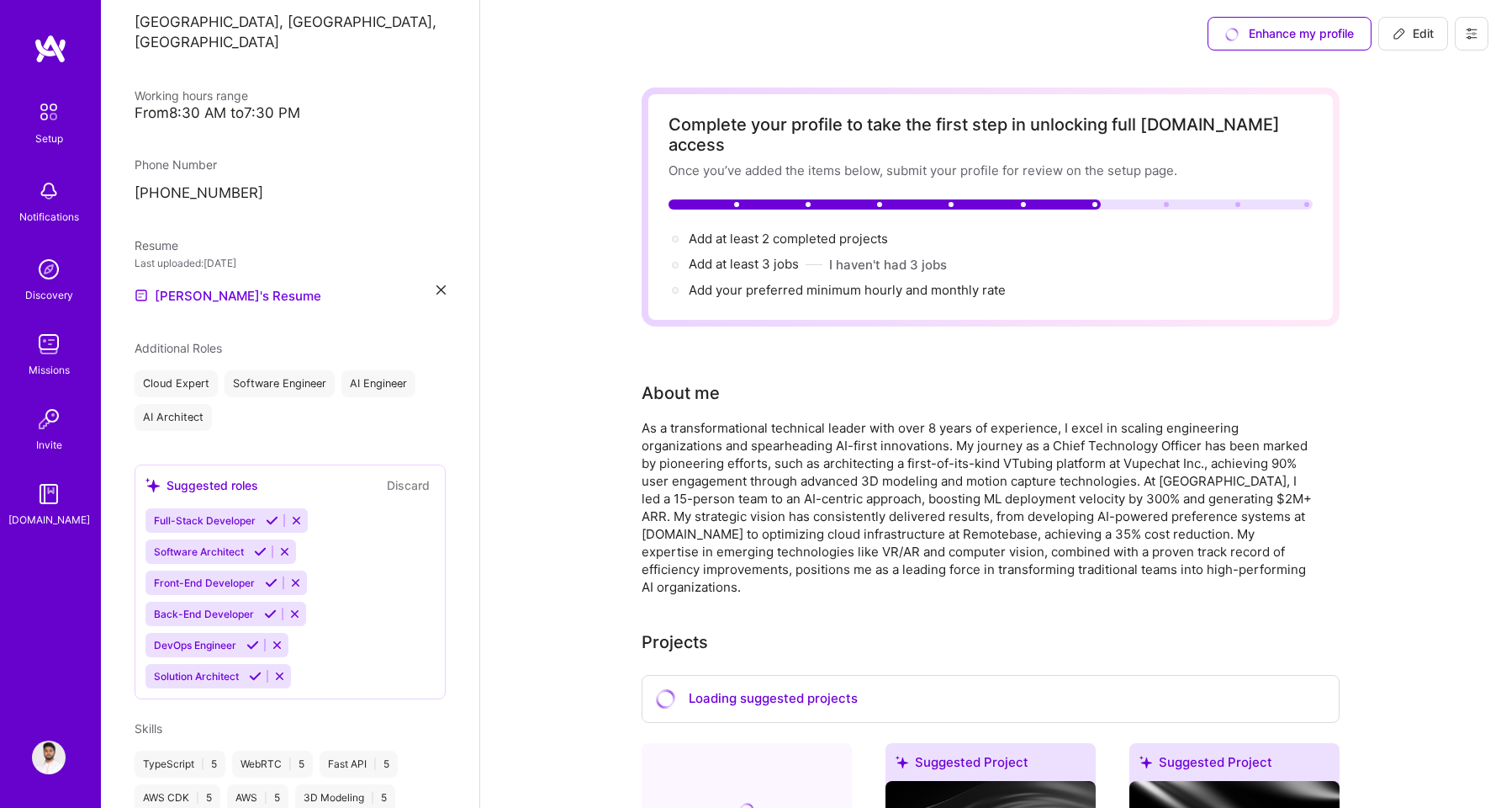
scroll to position [336, 0]
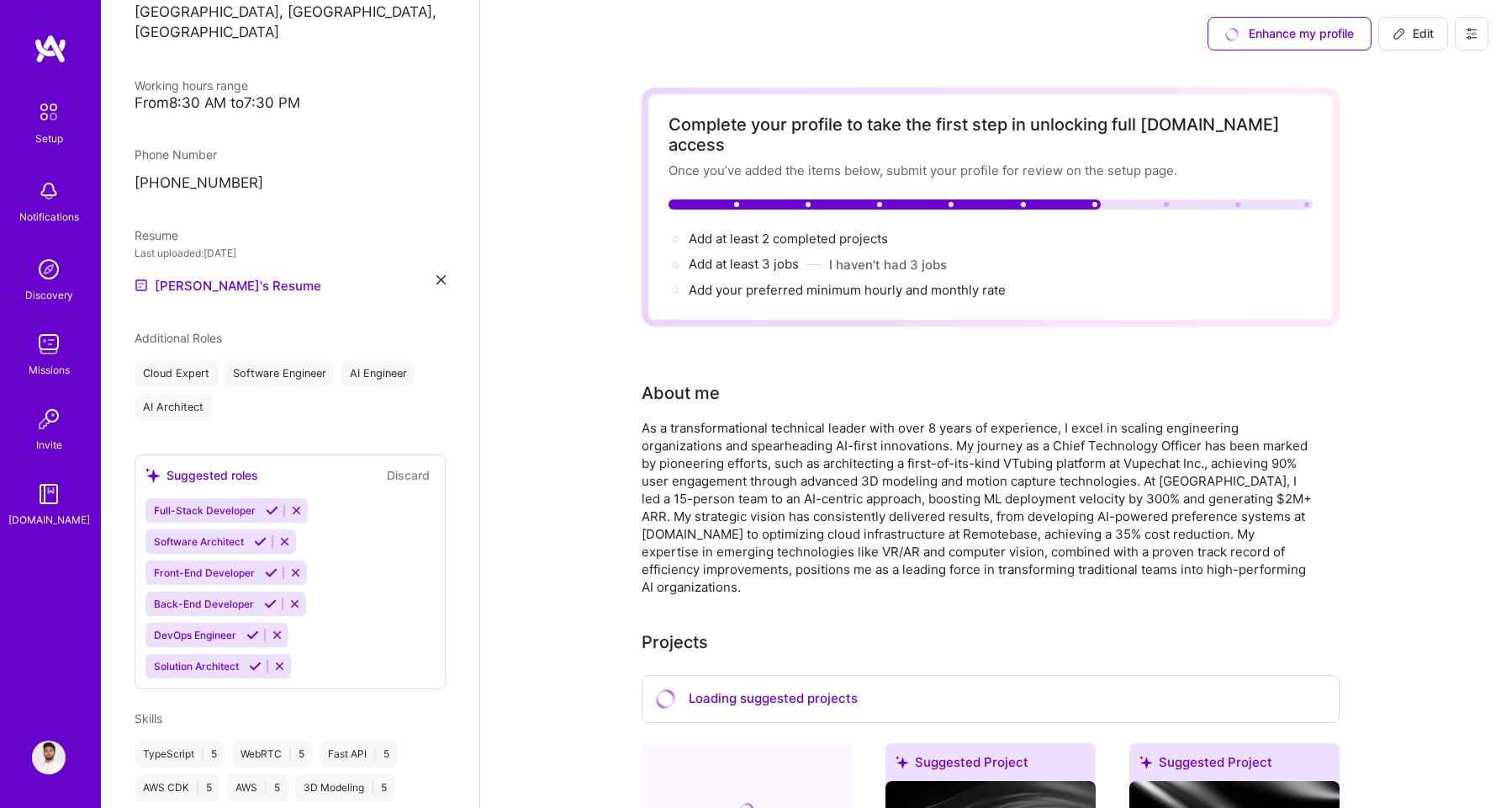
click at [259, 548] on icon at bounding box center [260, 541] width 13 height 13
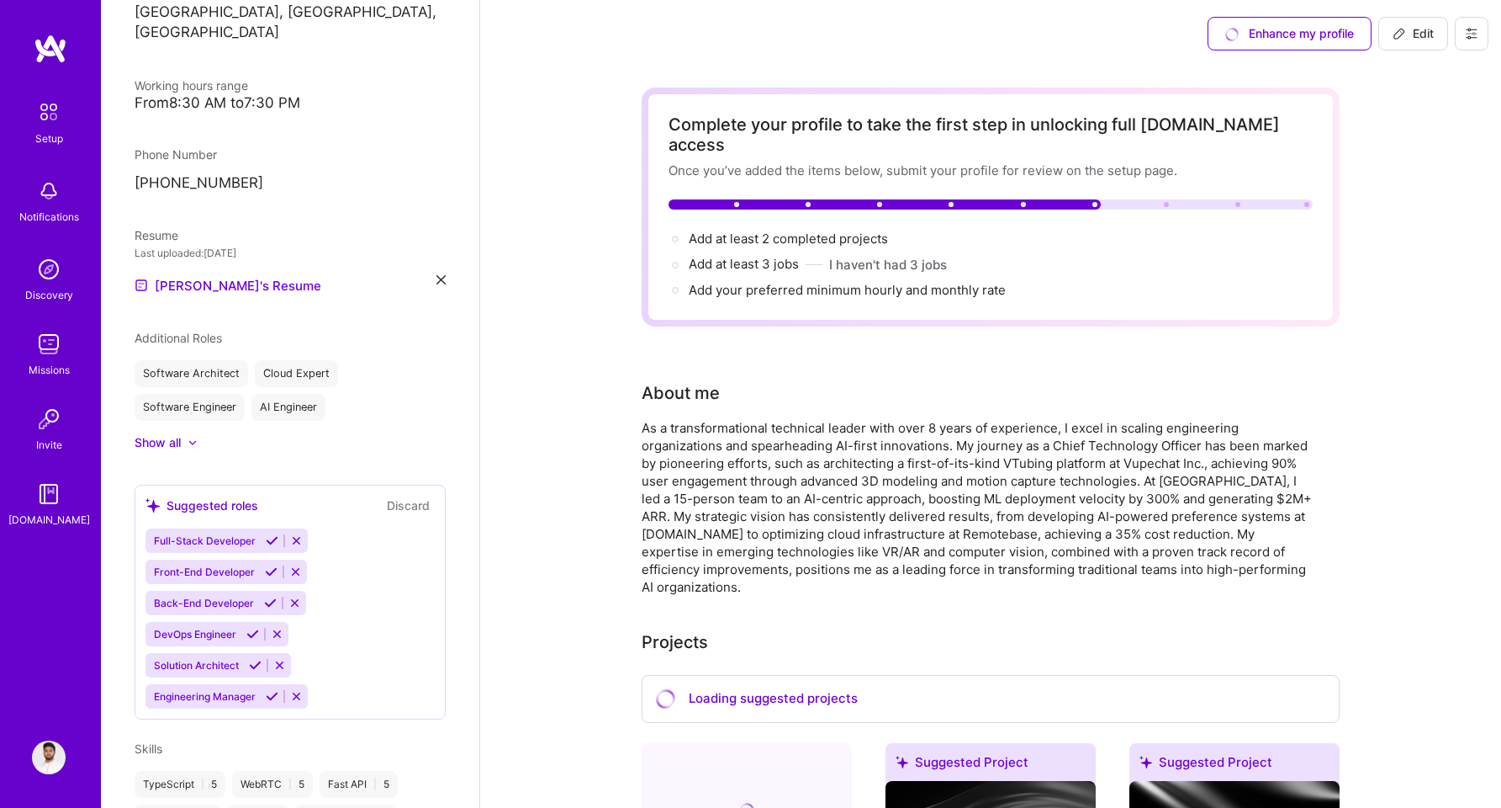
click at [267, 578] on icon at bounding box center [271, 571] width 13 height 13
click at [272, 671] on icon at bounding box center [272, 665] width 13 height 13
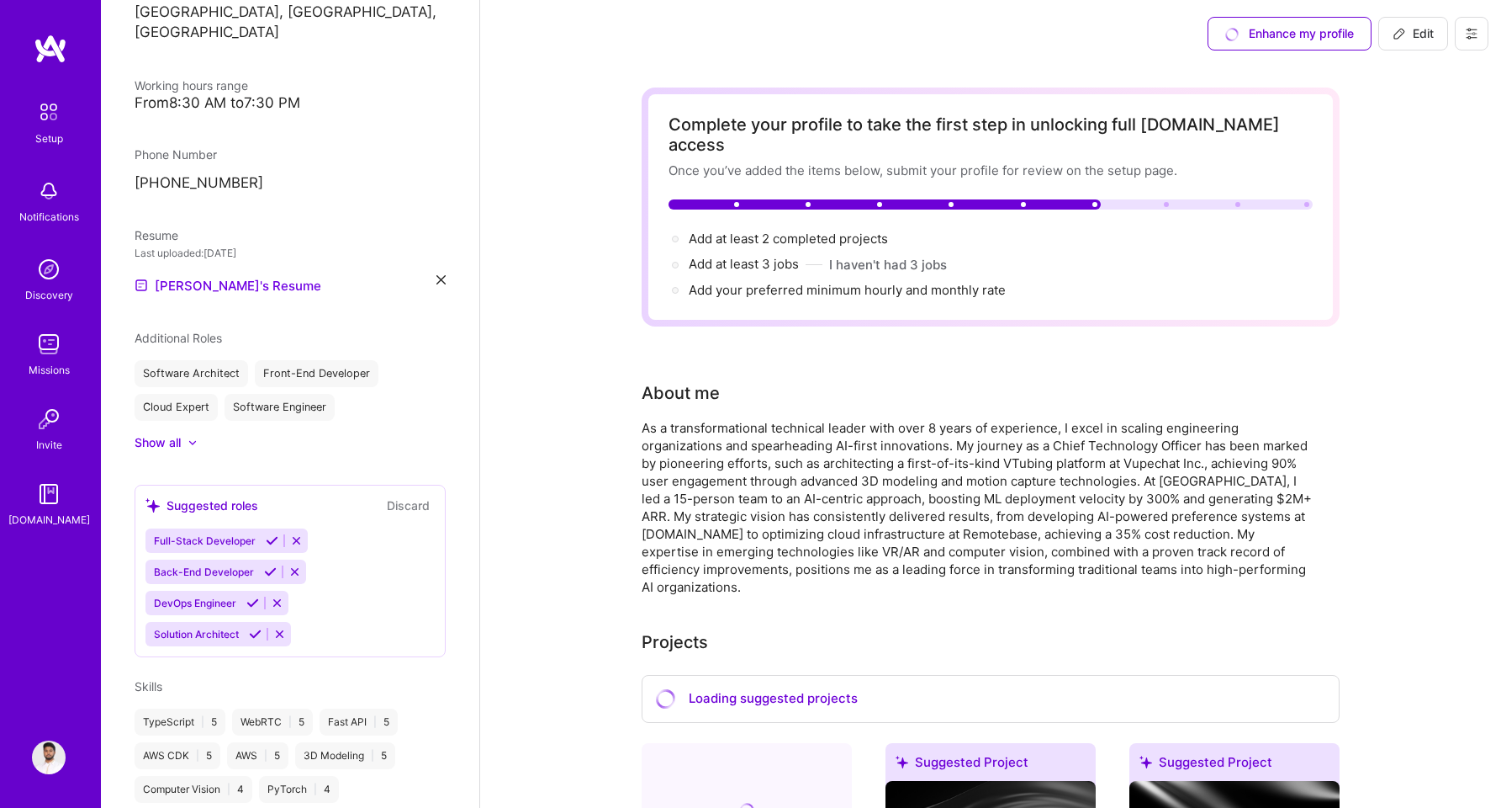
click at [267, 578] on icon at bounding box center [270, 571] width 13 height 13
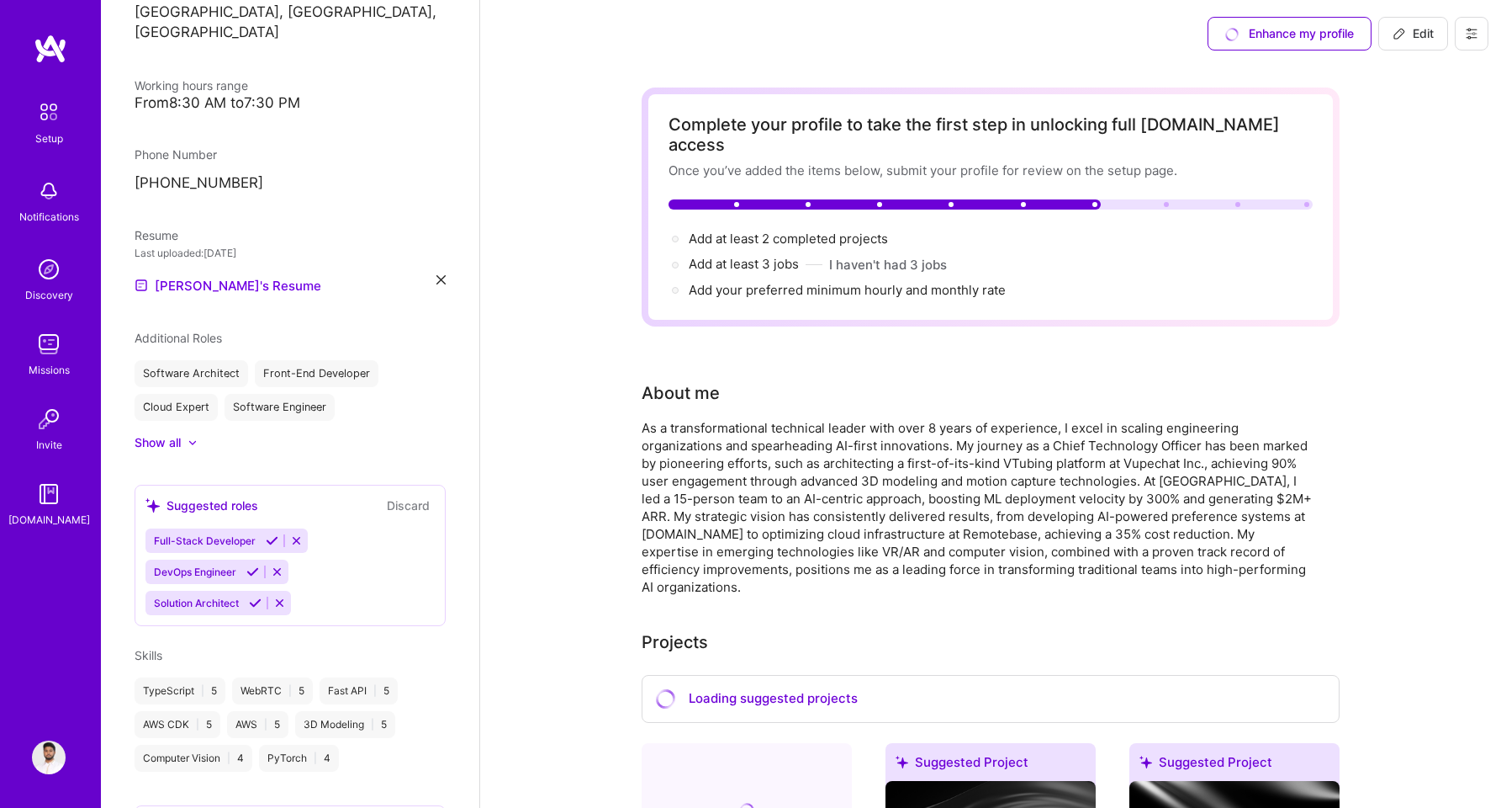
click at [269, 547] on icon at bounding box center [272, 540] width 13 height 13
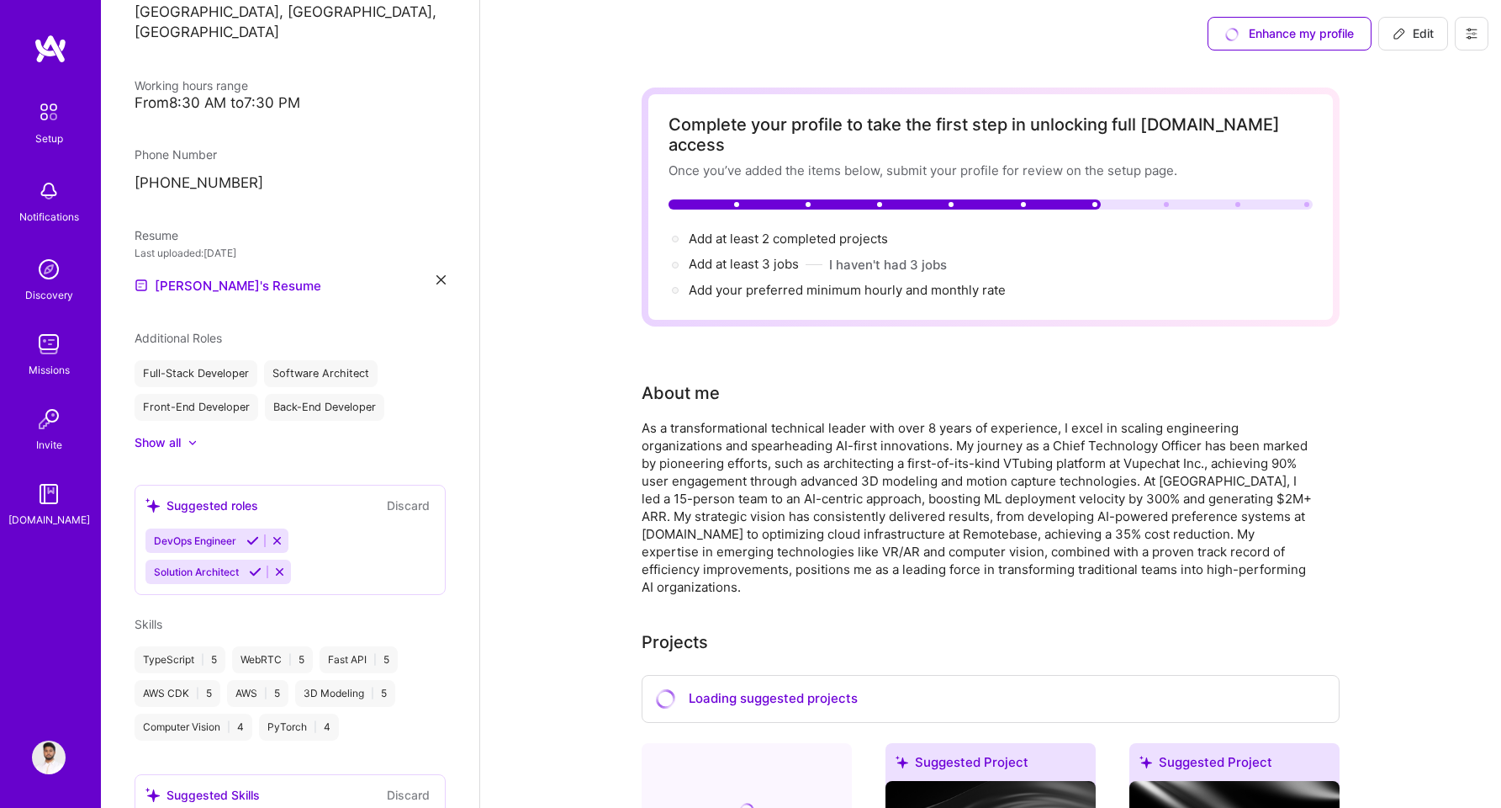
click at [256, 578] on icon at bounding box center [255, 571] width 13 height 13
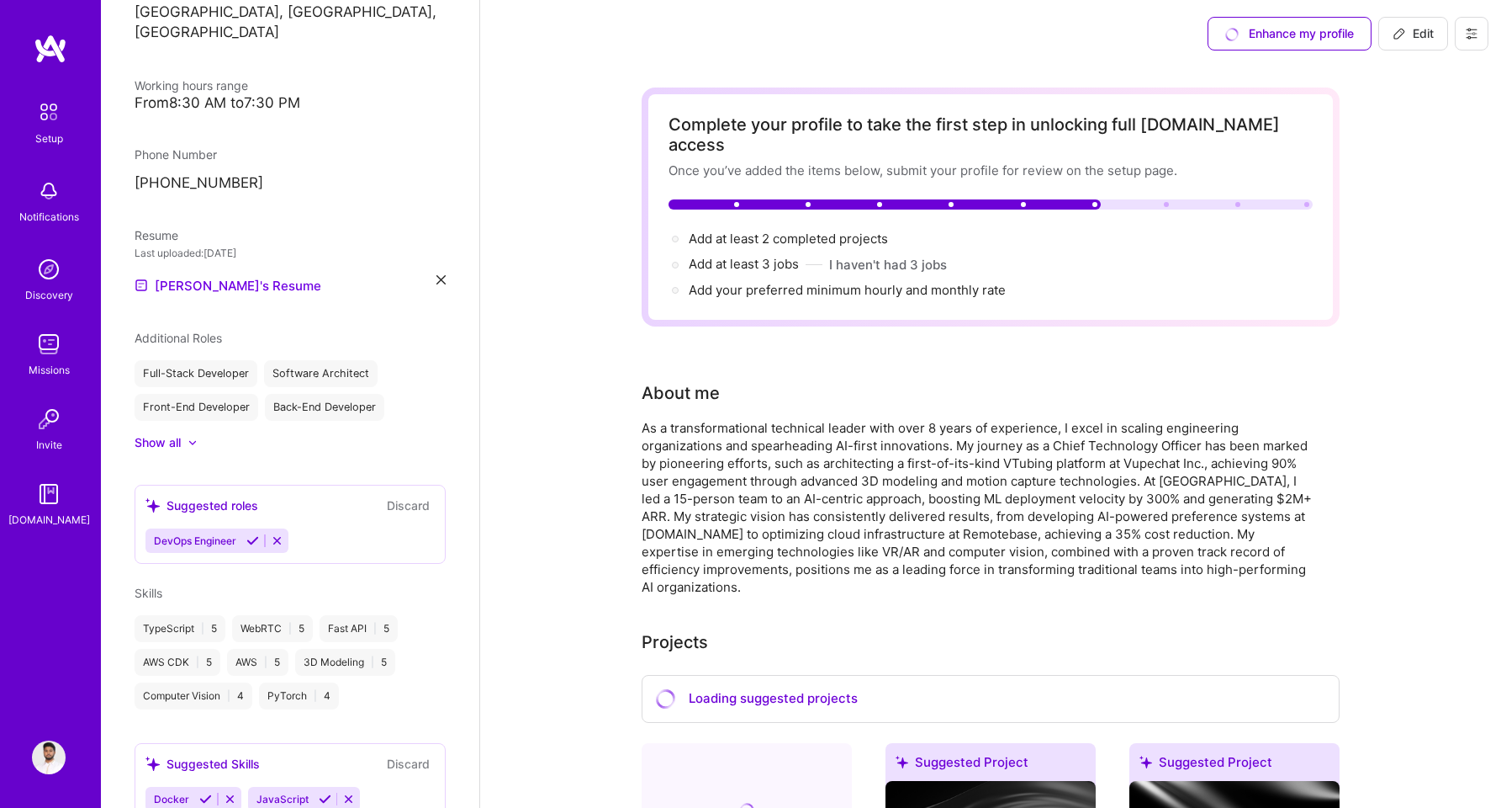
click at [251, 547] on icon at bounding box center [252, 540] width 13 height 13
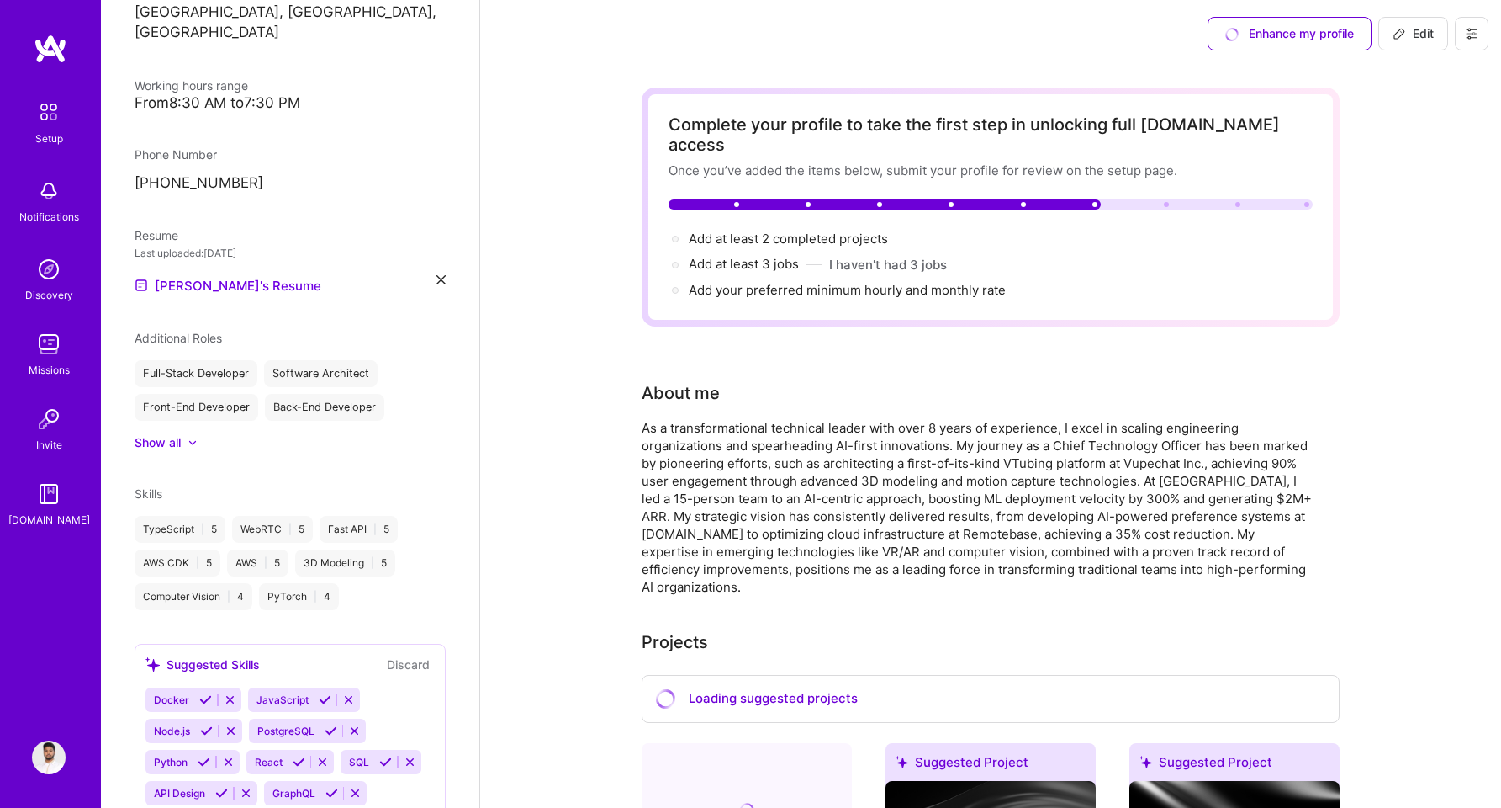
click at [189, 445] on icon at bounding box center [192, 442] width 8 height 5
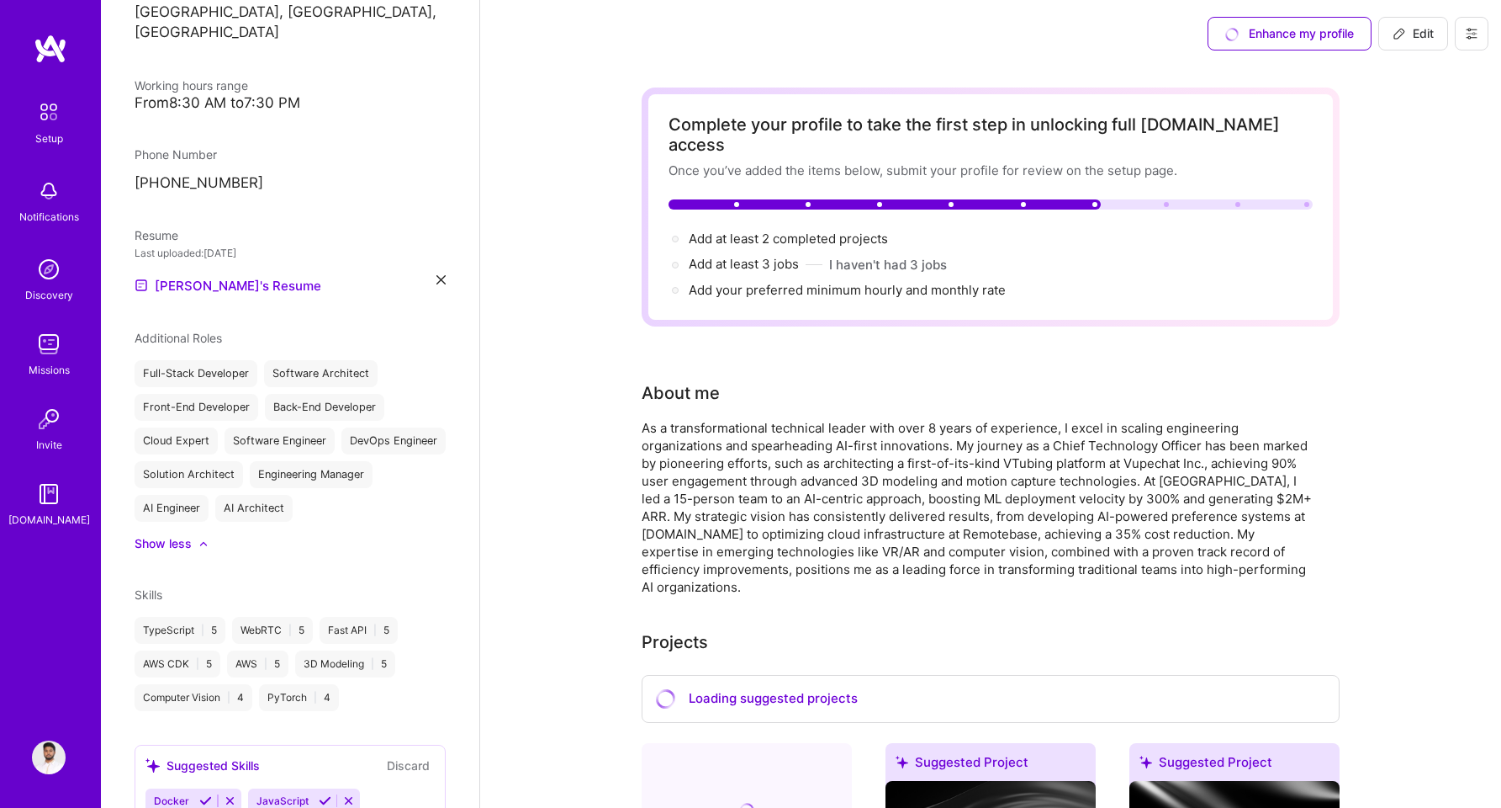
click at [437, 284] on icon at bounding box center [441, 279] width 9 height 9
click at [202, 309] on div "[PERSON_NAME] Chief Technology Officer (CTO) 9 Years Experience Location [GEOGR…" at bounding box center [290, 404] width 379 height 808
click at [202, 284] on span "PDF file format" at bounding box center [225, 284] width 115 height 18
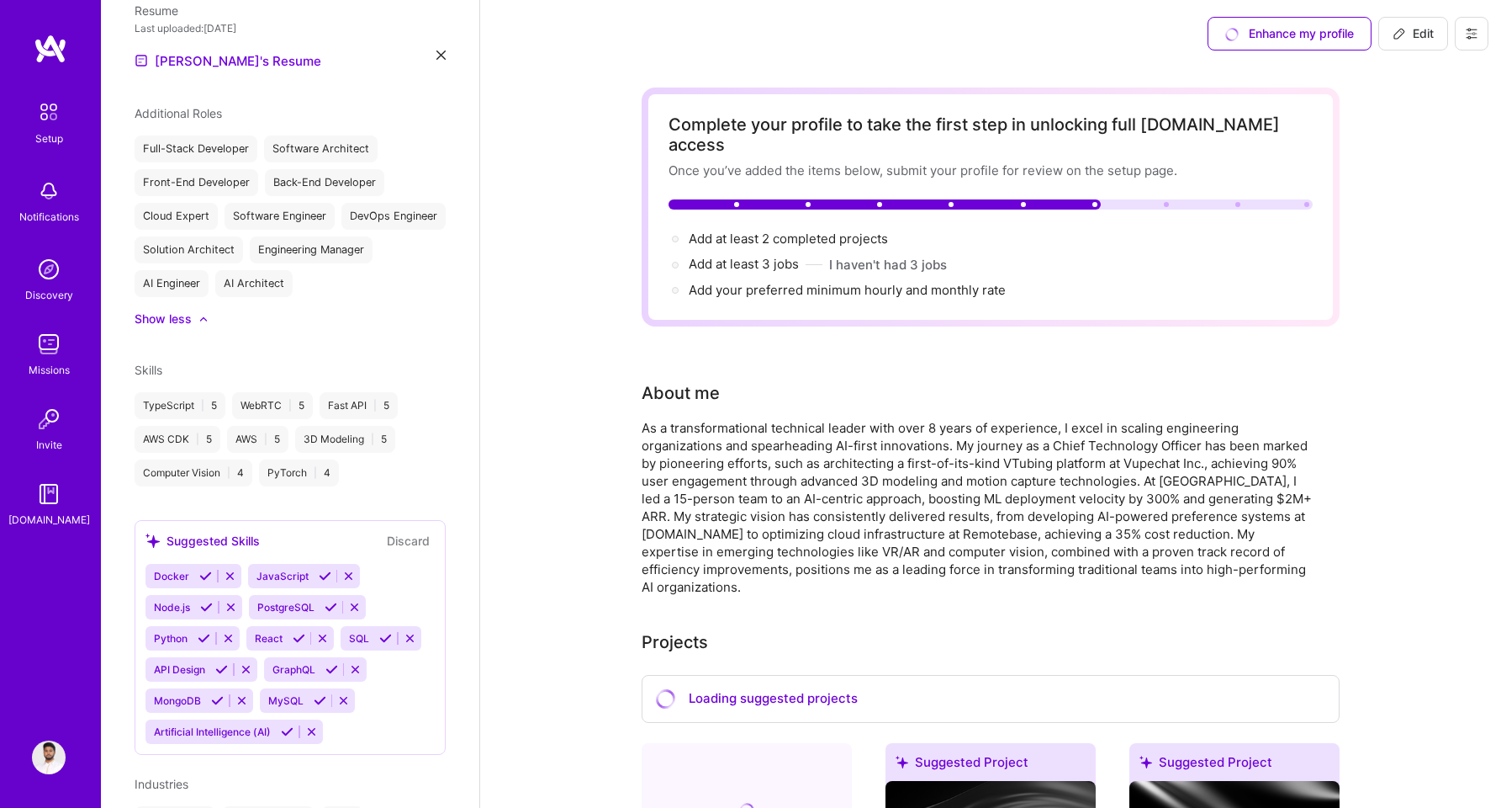
scroll to position [826, 0]
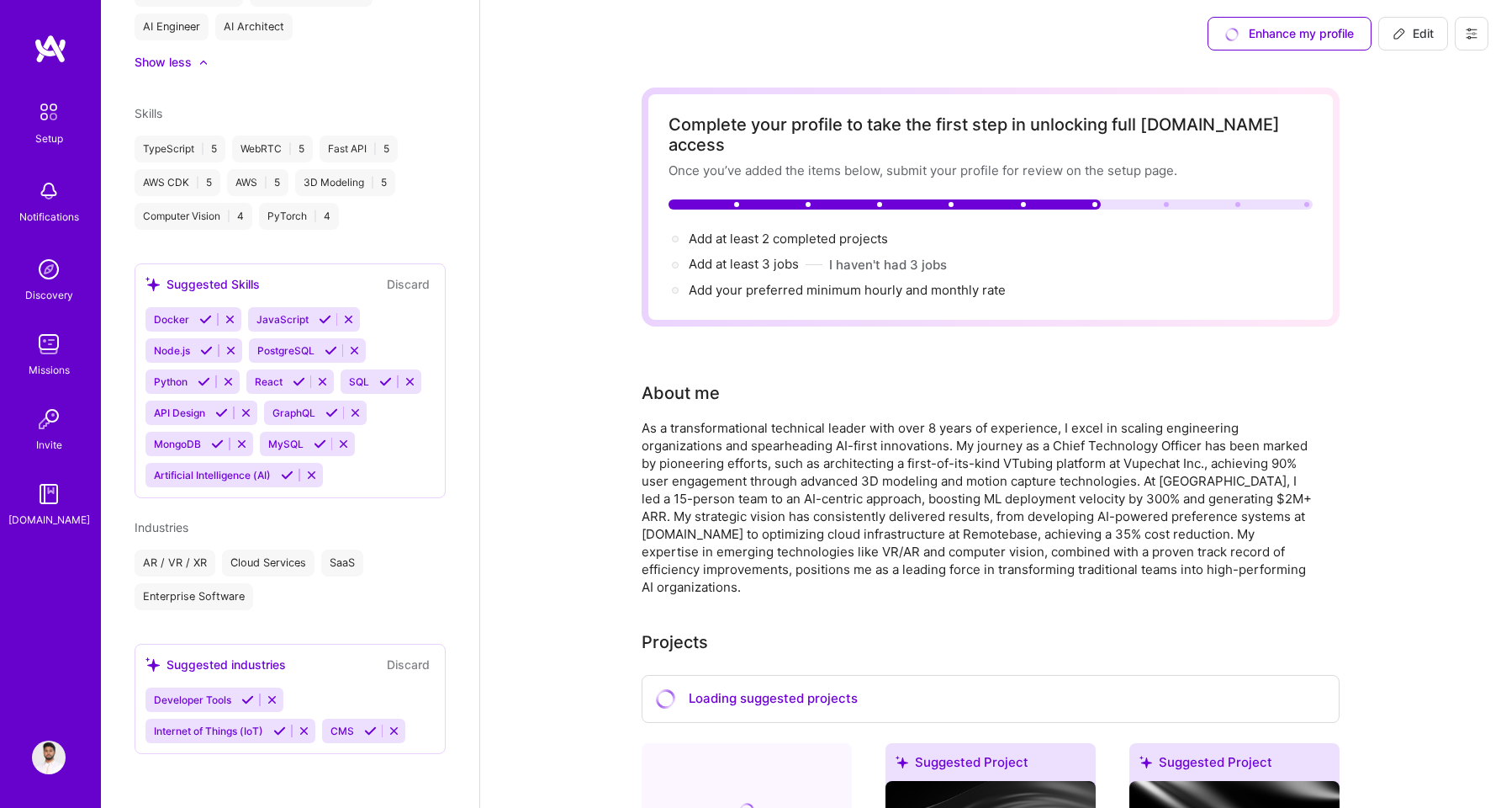
click at [206, 322] on icon at bounding box center [205, 319] width 13 height 13
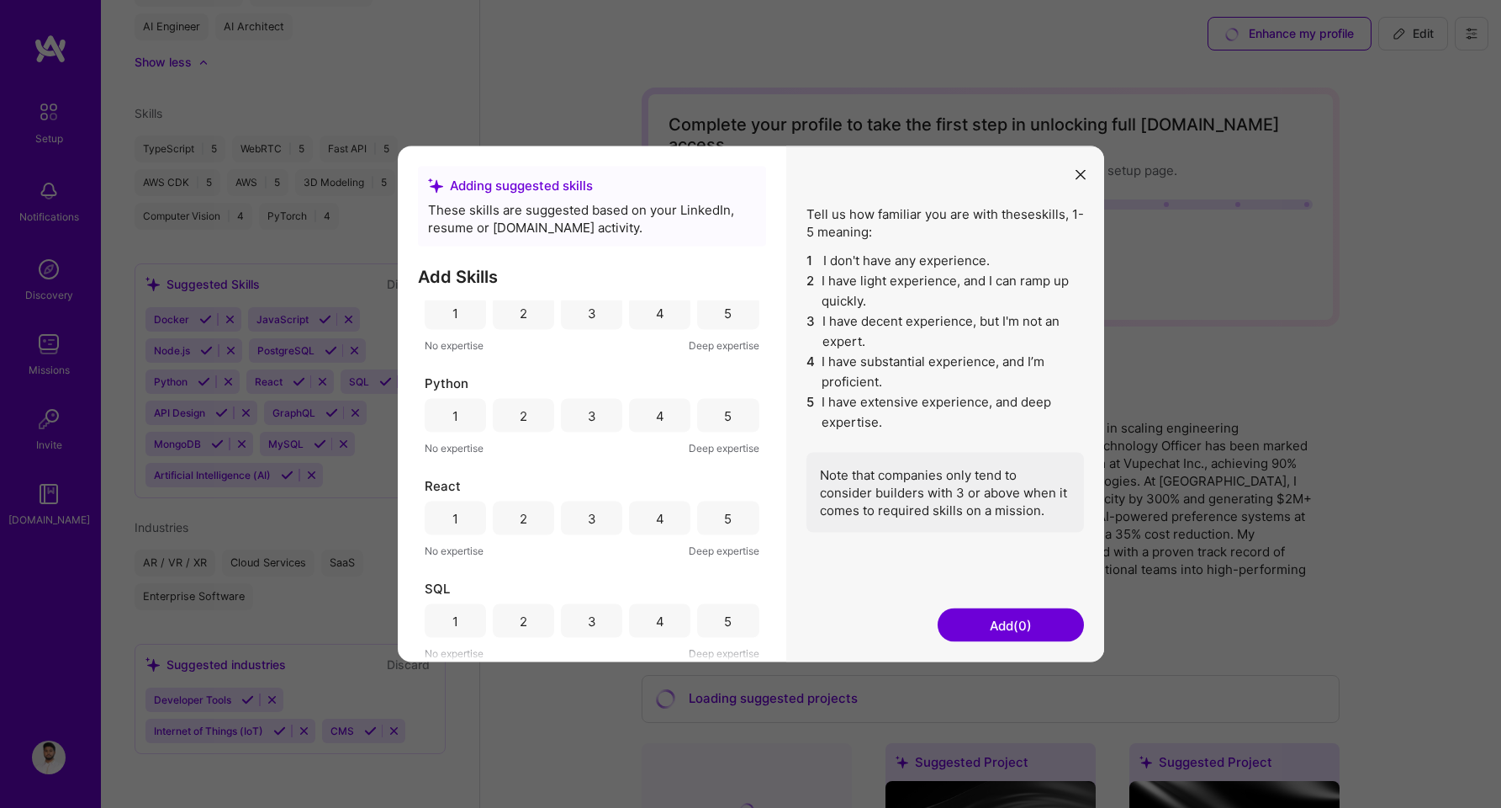
scroll to position [0, 0]
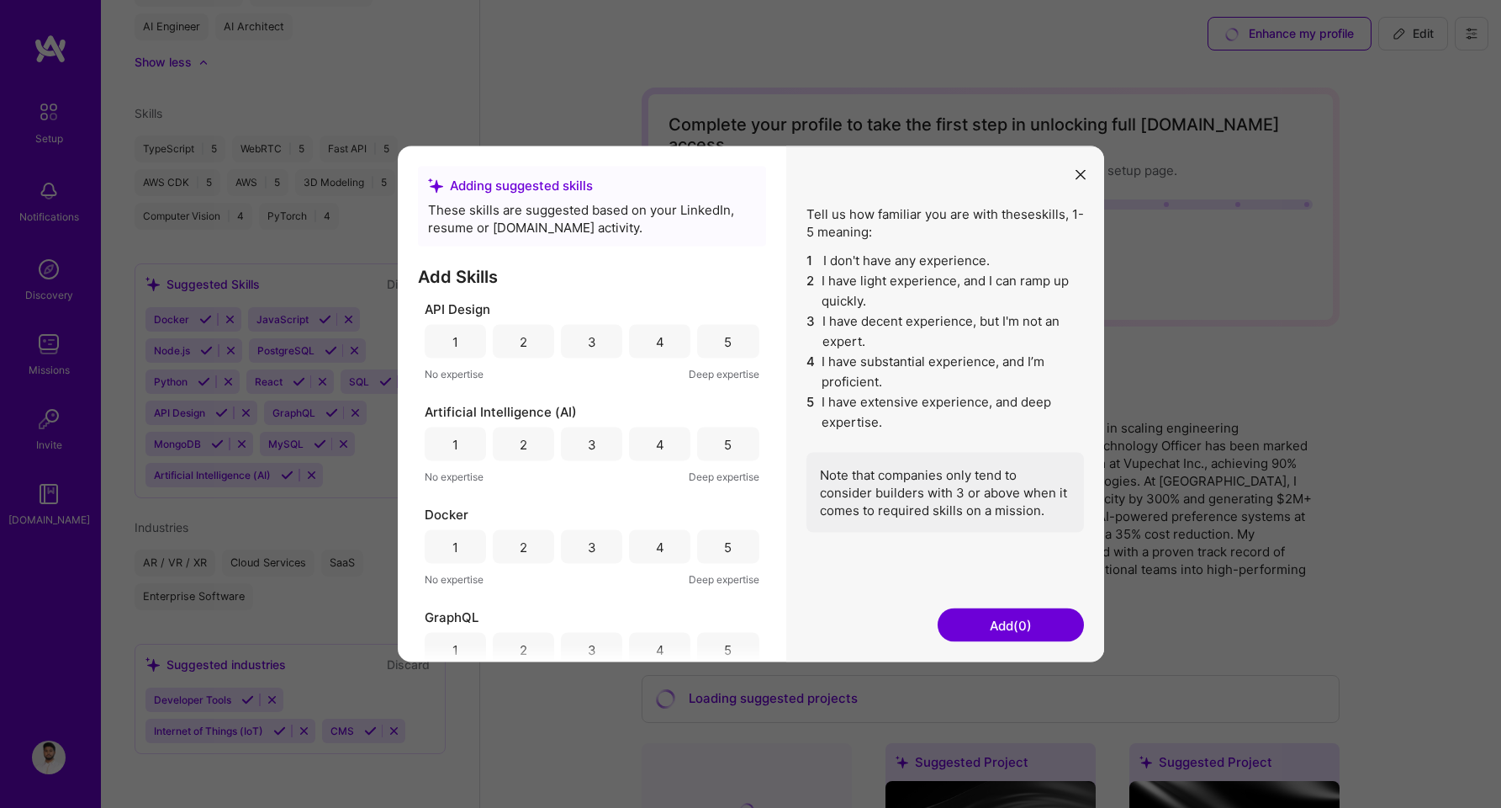
click at [714, 332] on div "5" at bounding box center [727, 342] width 61 height 34
click at [706, 445] on div "5" at bounding box center [727, 444] width 61 height 34
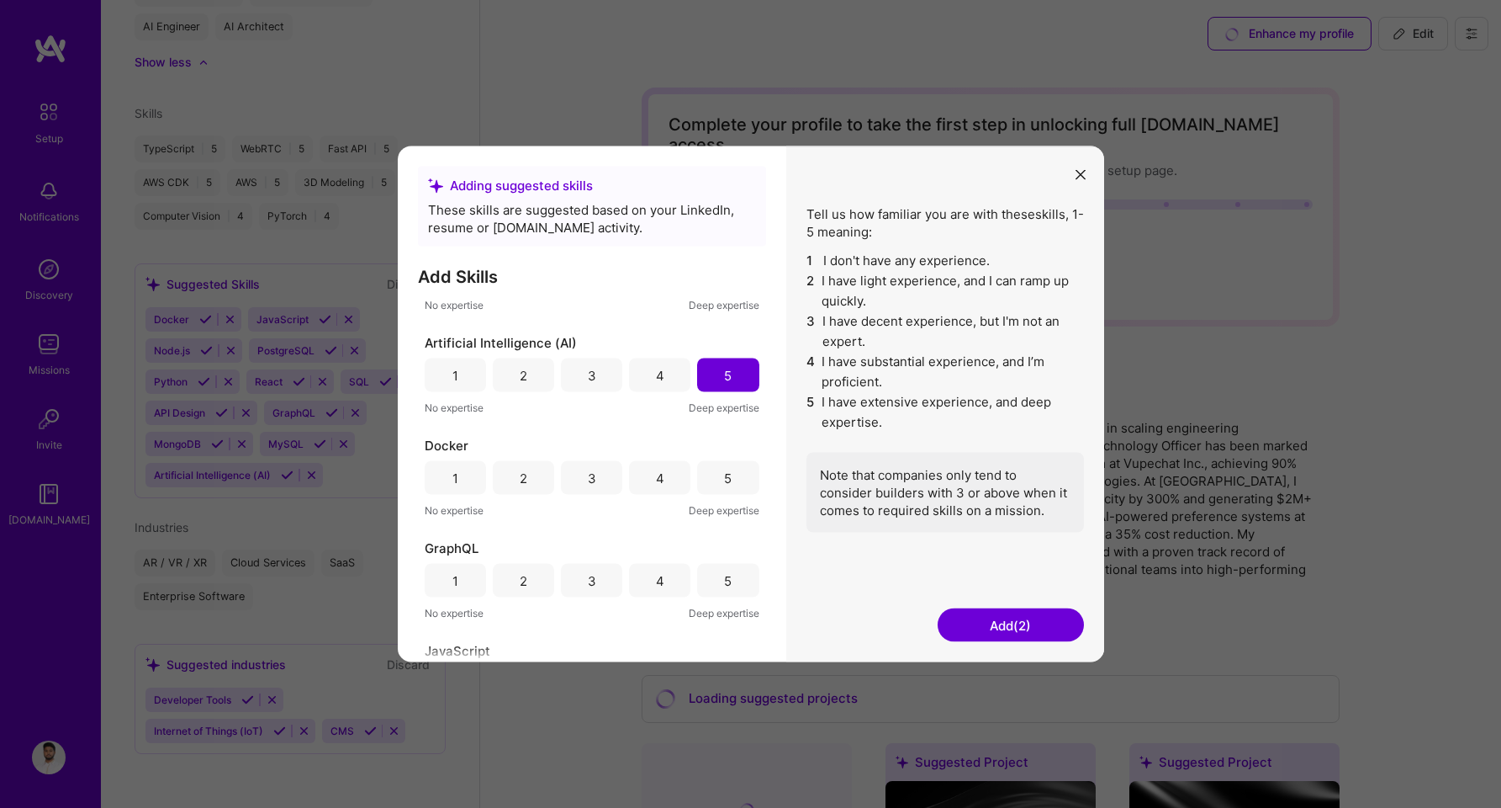
scroll to position [72, 0]
click at [712, 475] on div "5" at bounding box center [727, 475] width 61 height 34
click at [600, 578] on div "3" at bounding box center [591, 577] width 61 height 34
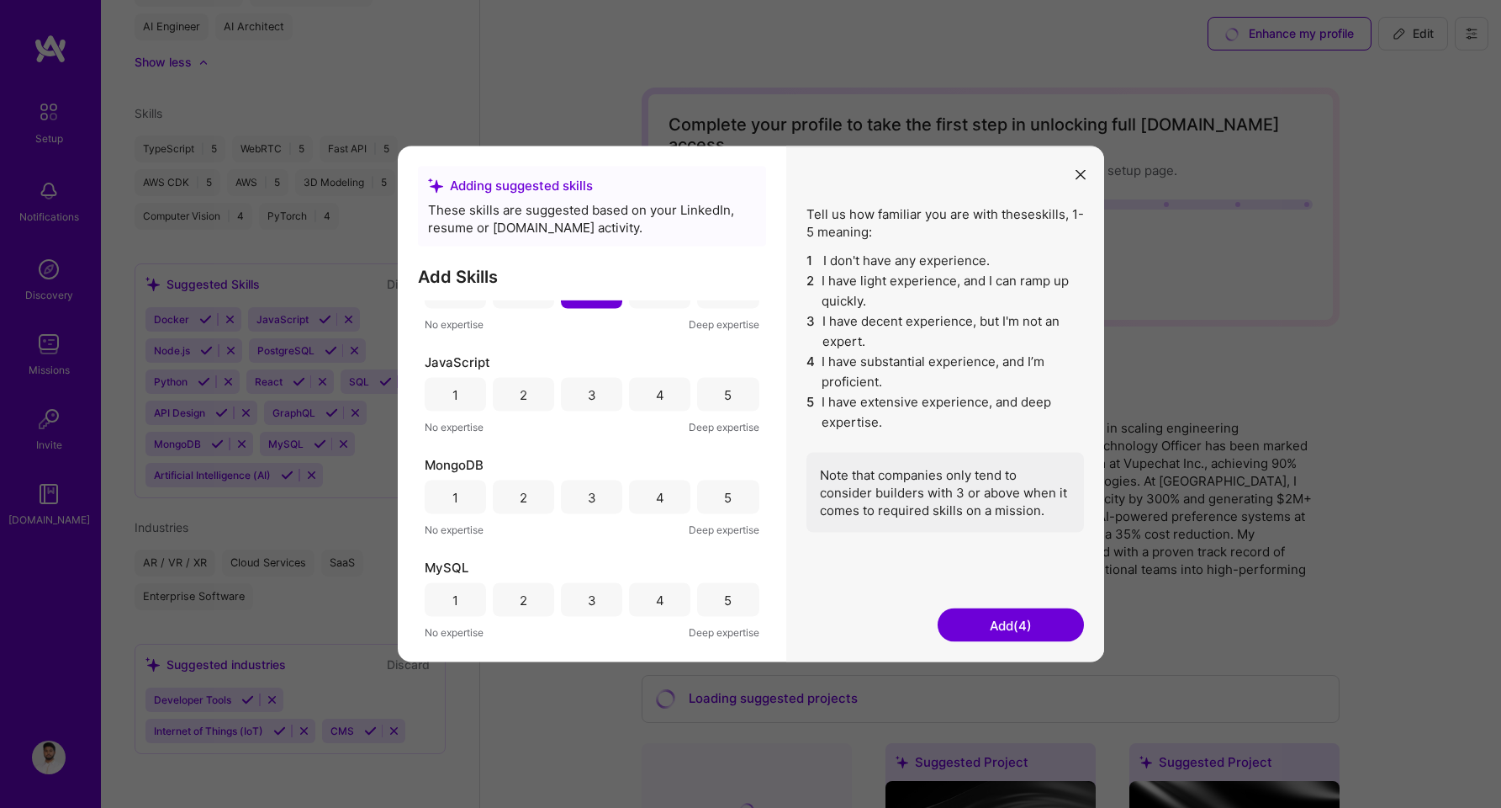
scroll to position [357, 0]
click at [702, 392] on div "5" at bounding box center [727, 396] width 61 height 34
click at [633, 494] on div "4" at bounding box center [659, 498] width 61 height 34
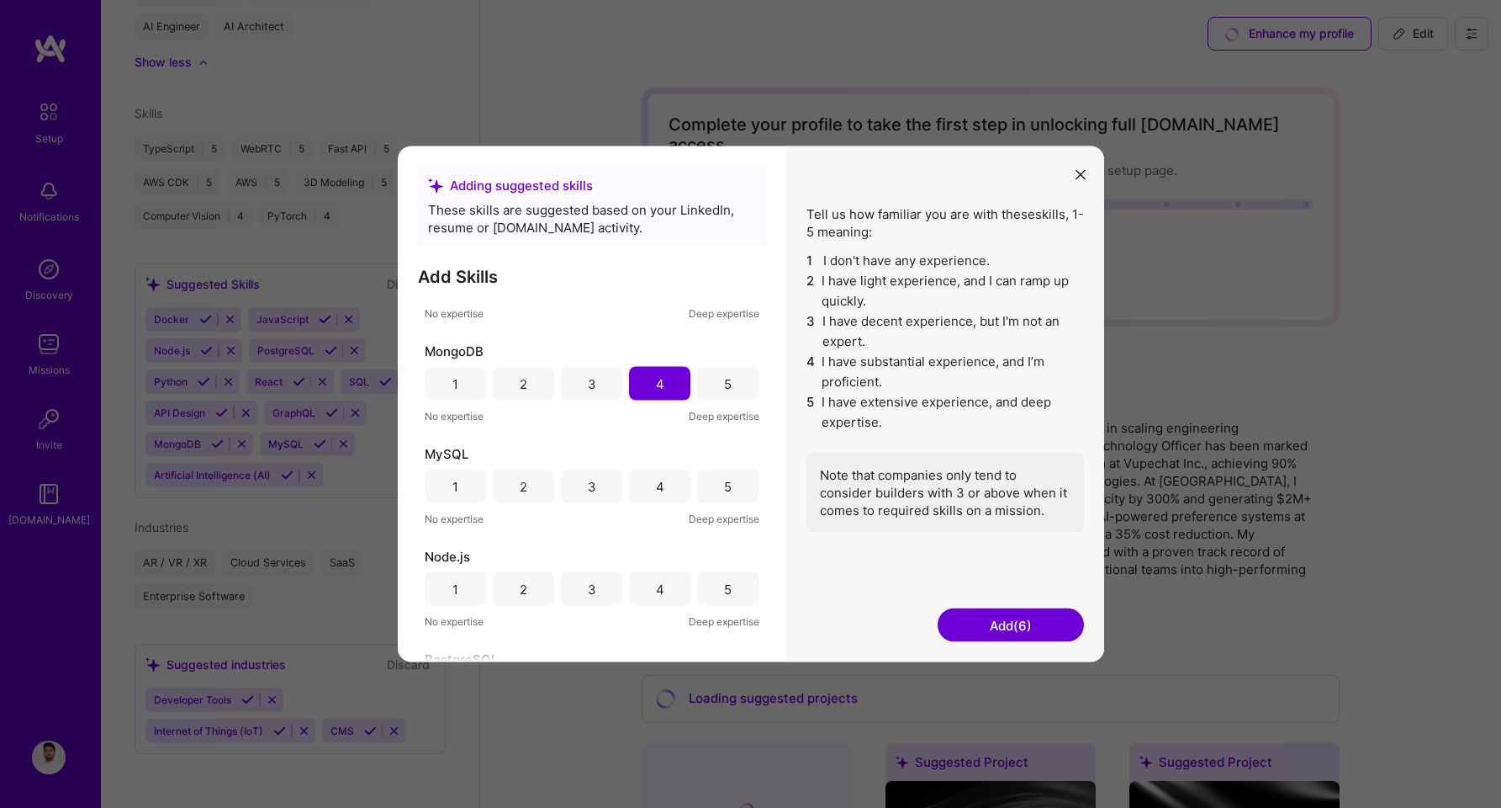
click at [697, 489] on div "5" at bounding box center [727, 486] width 61 height 34
click at [697, 593] on div "5" at bounding box center [727, 589] width 61 height 34
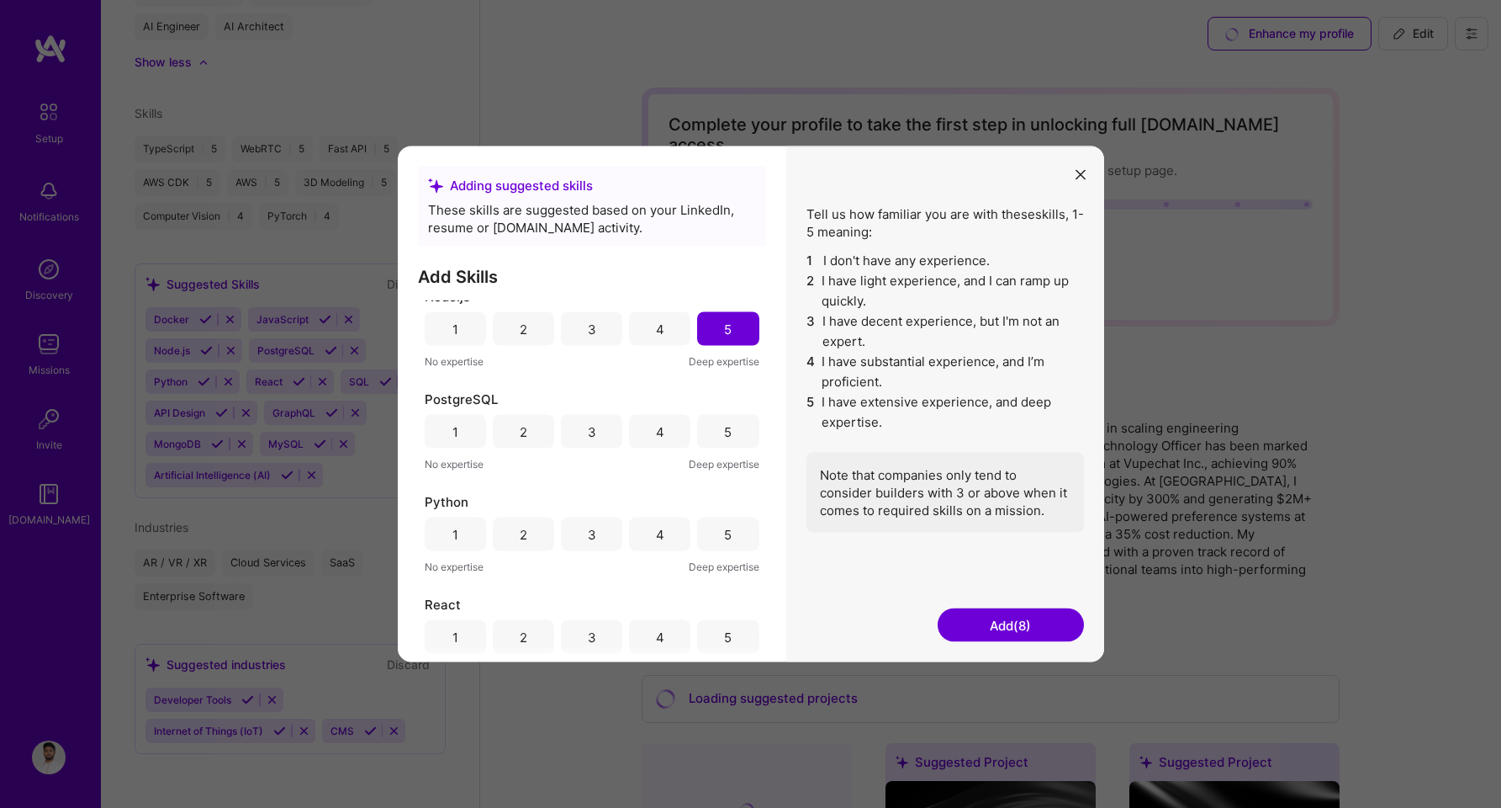
scroll to position [732, 0]
click at [722, 410] on div "PostgreSQL 1 2 3 4 5 No expertise Deep expertise" at bounding box center [592, 430] width 335 height 82
click at [722, 451] on div "PostgreSQL 1 2 3 4 5 No expertise Deep expertise" at bounding box center [592, 430] width 335 height 82
click at [721, 442] on div "5" at bounding box center [727, 431] width 61 height 34
click at [601, 527] on div "3" at bounding box center [591, 533] width 61 height 34
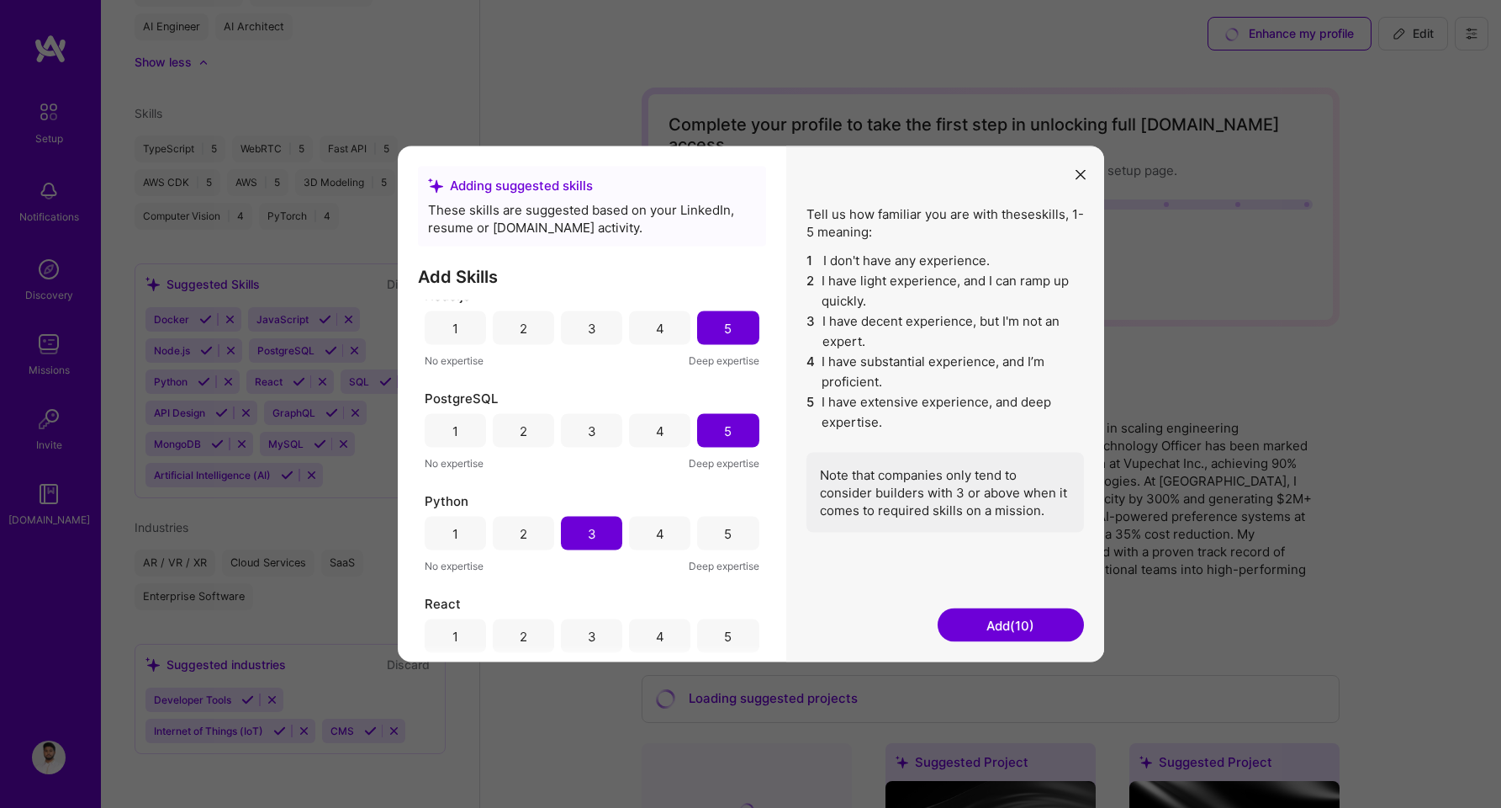
click at [650, 531] on div "4" at bounding box center [659, 533] width 61 height 34
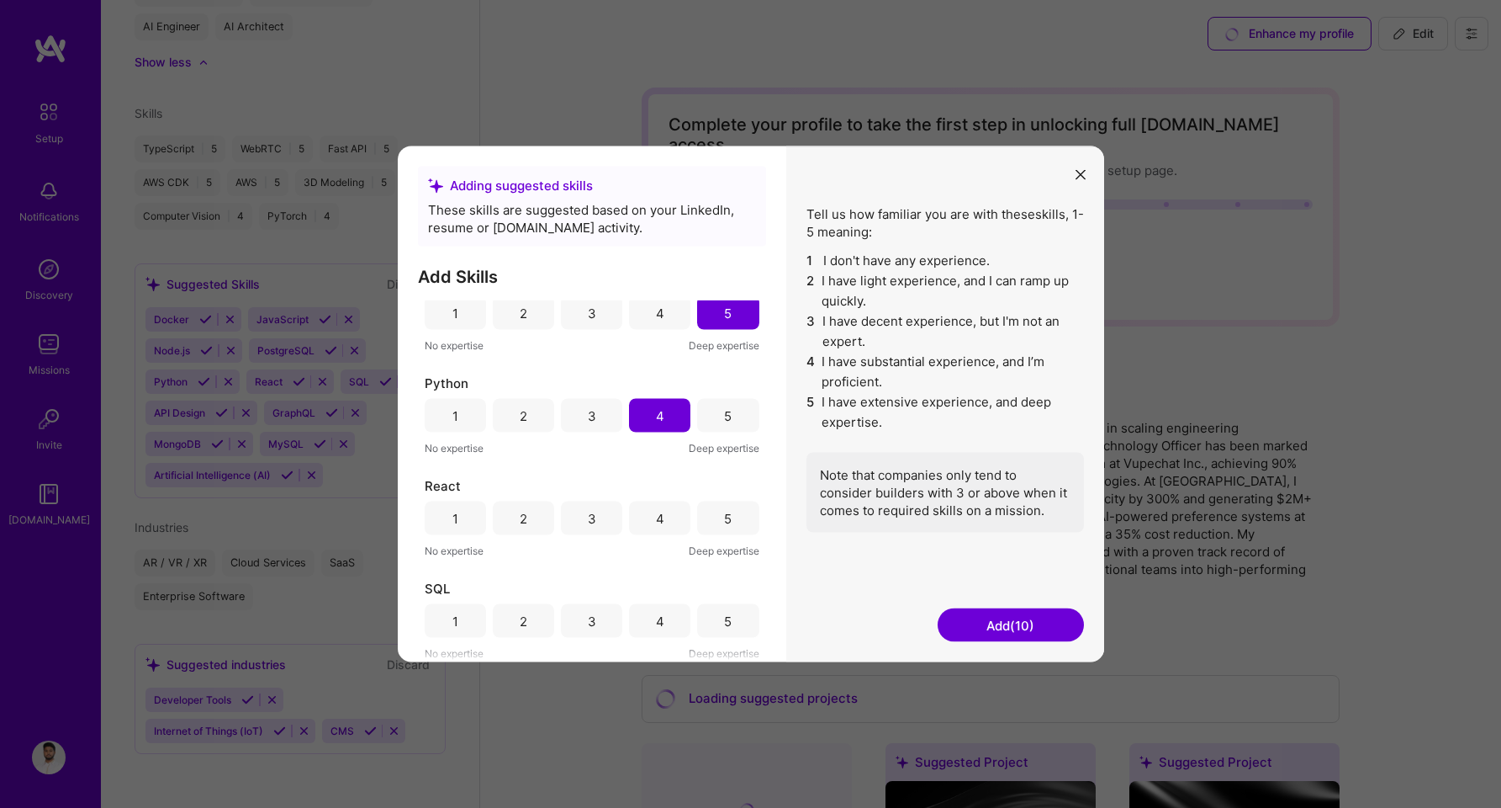
click at [664, 516] on div "4" at bounding box center [659, 518] width 61 height 34
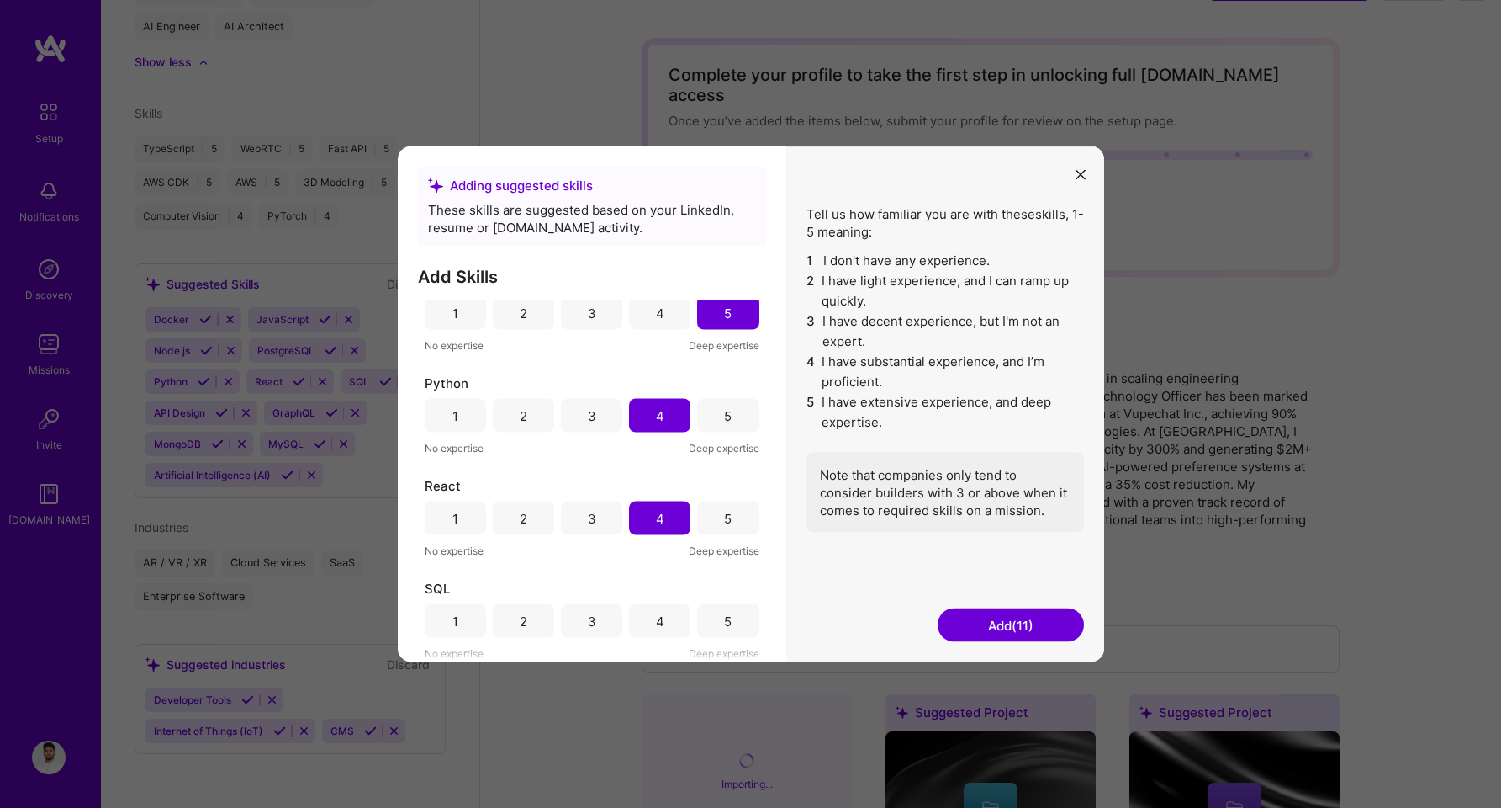
click at [703, 624] on div "5" at bounding box center [727, 621] width 61 height 34
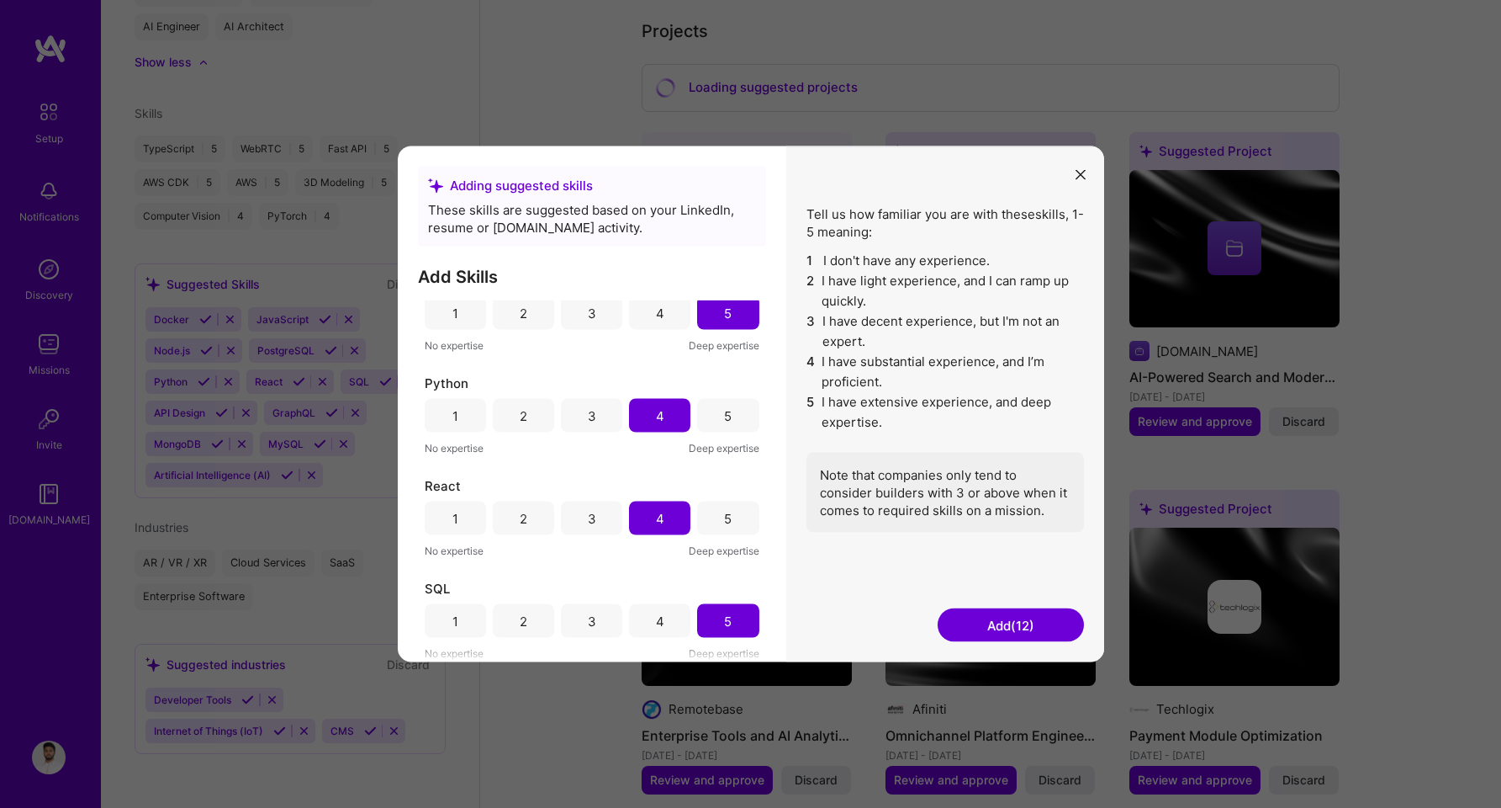
scroll to position [815, 0]
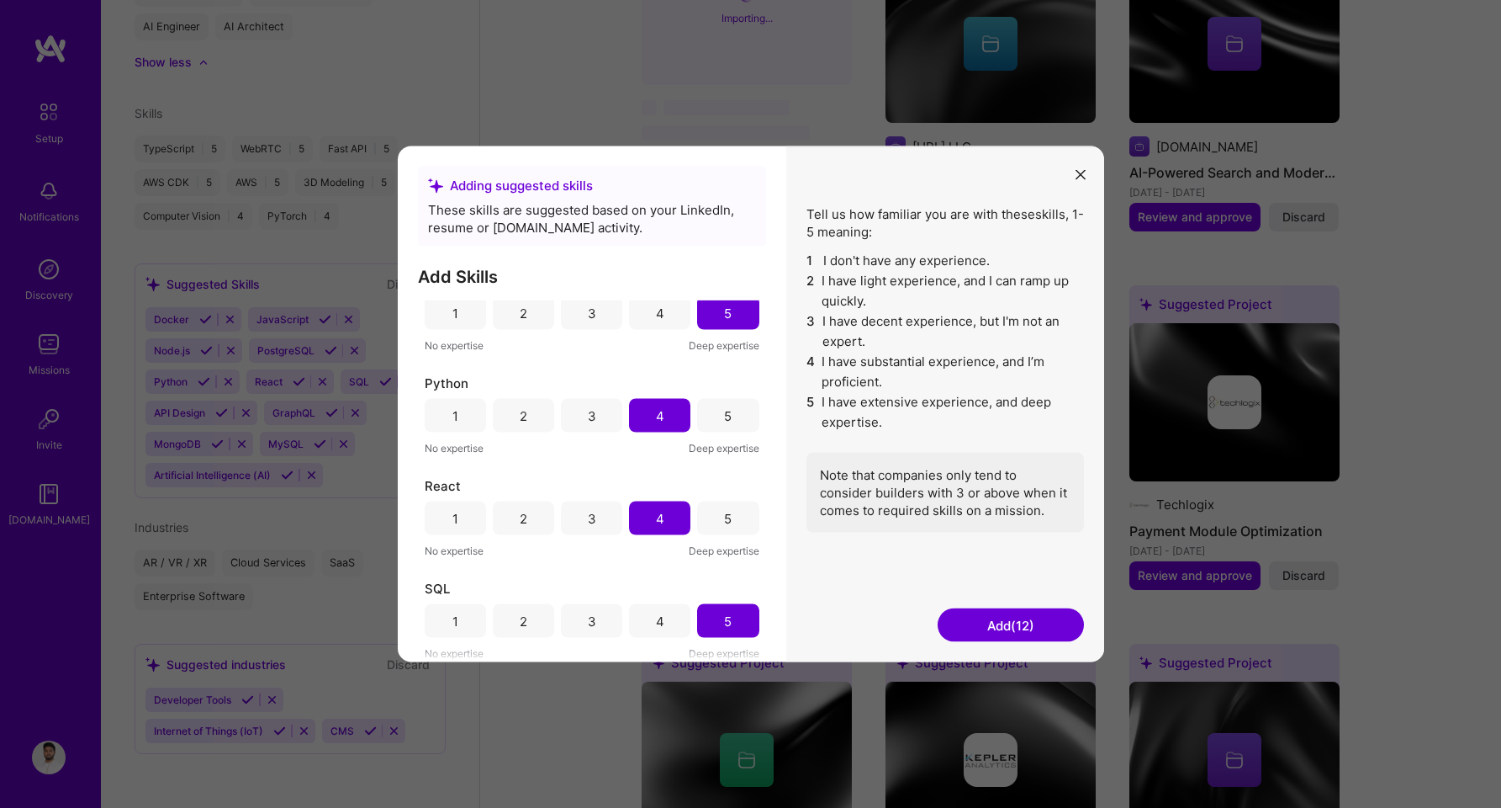
click at [988, 634] on button "Add (12)" at bounding box center [1011, 625] width 146 height 34
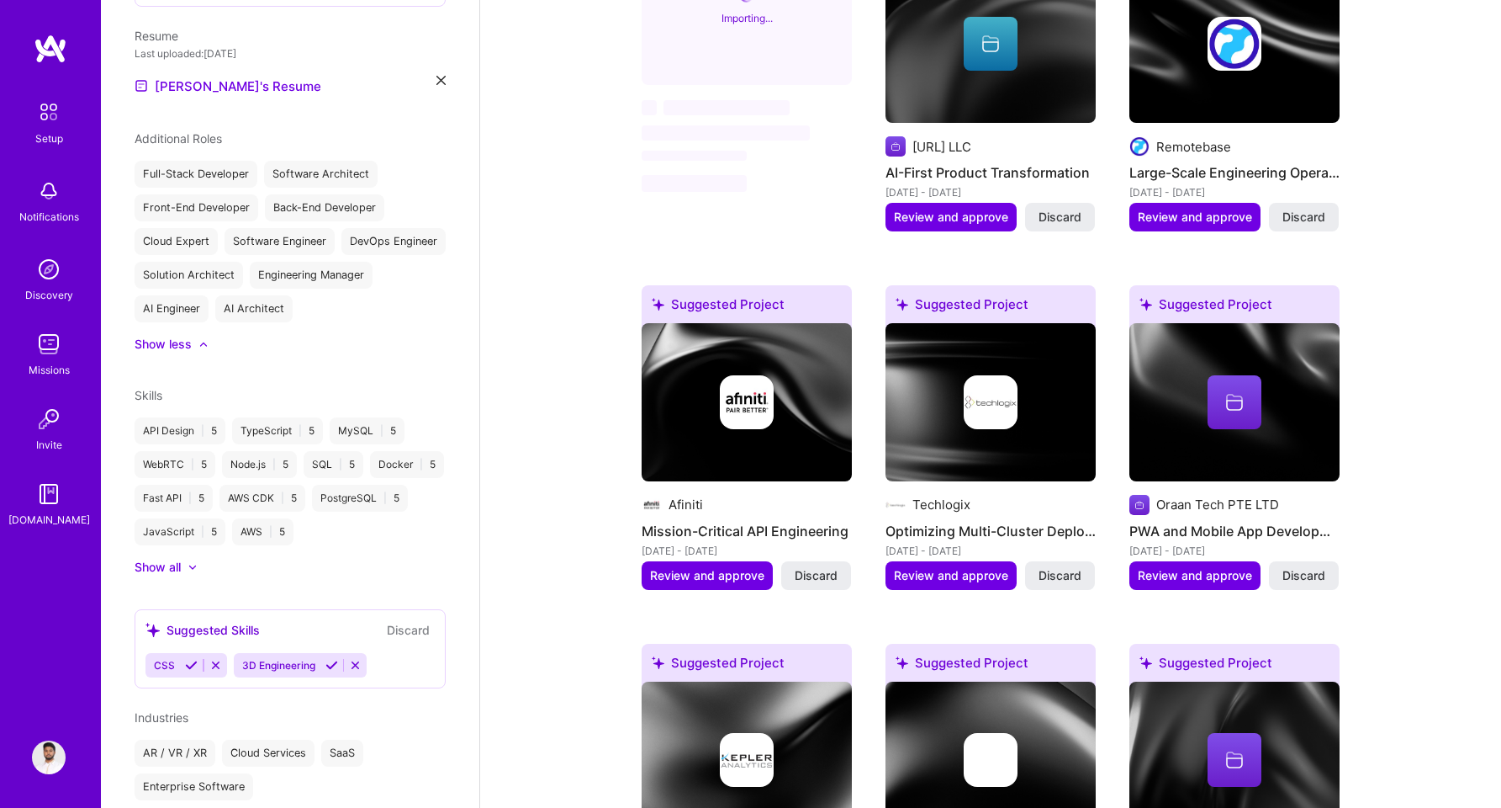
scroll to position [834, 0]
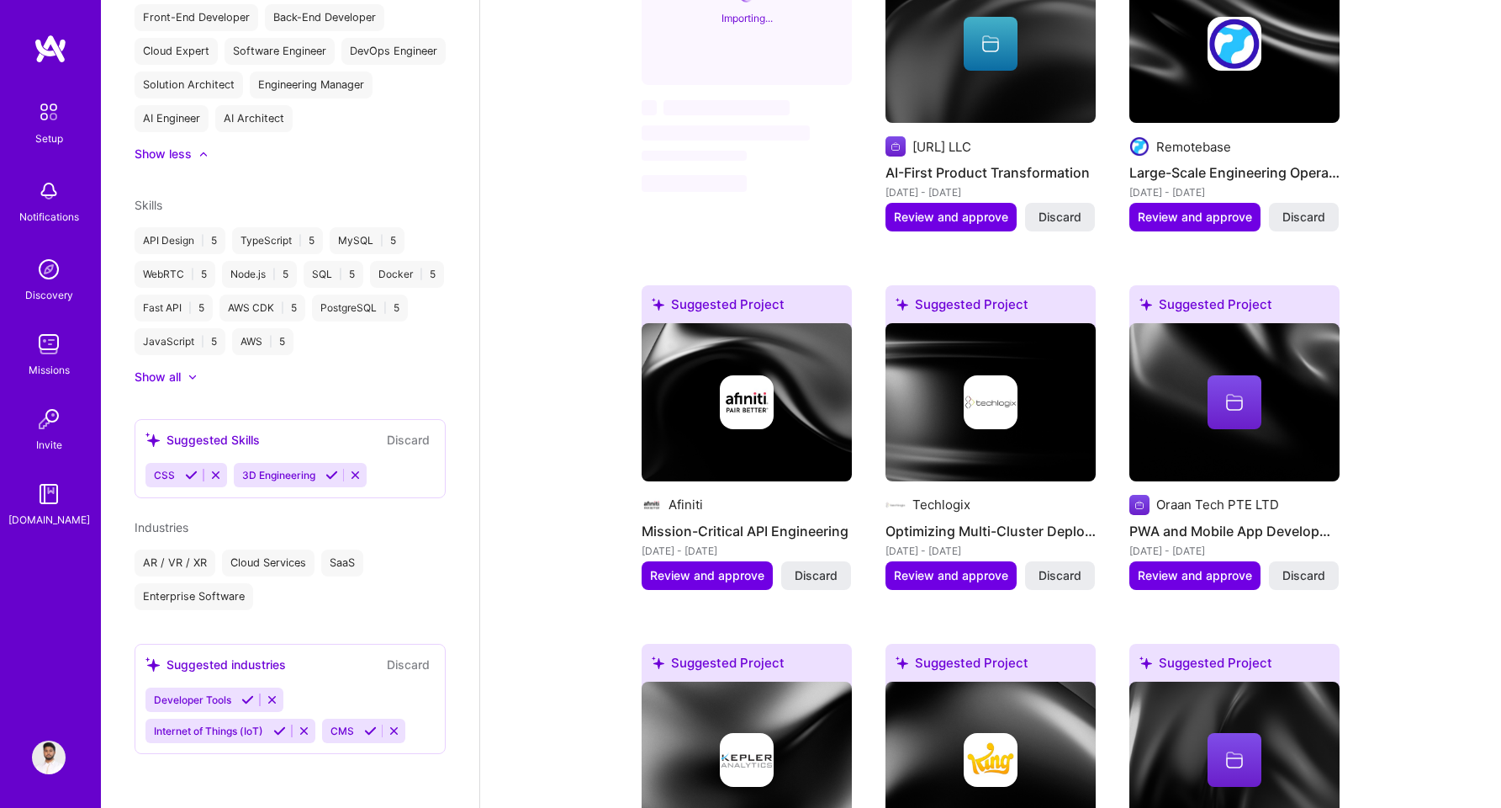
click at [353, 474] on icon at bounding box center [355, 475] width 13 height 13
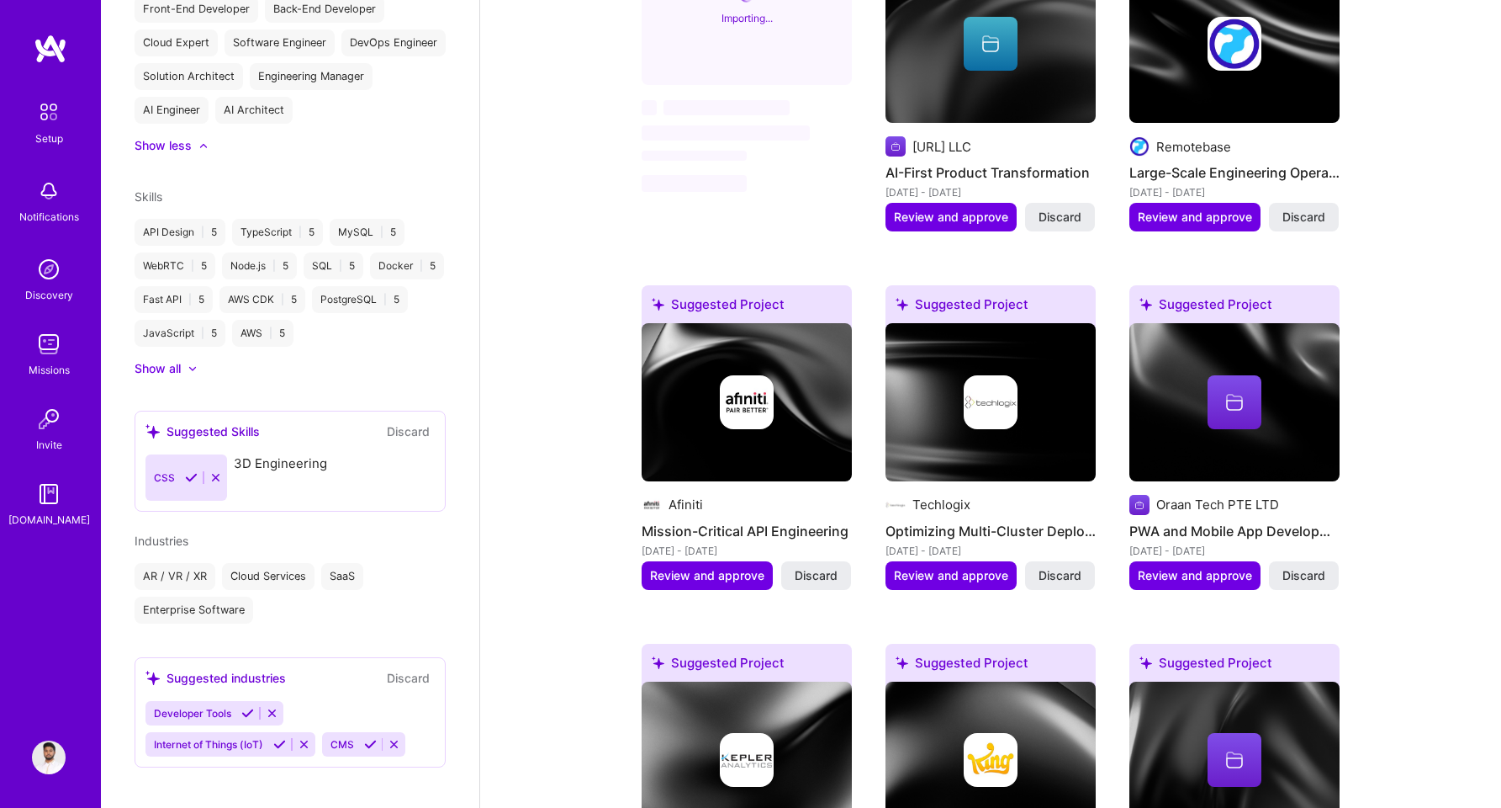
click at [212, 474] on icon at bounding box center [215, 477] width 13 height 13
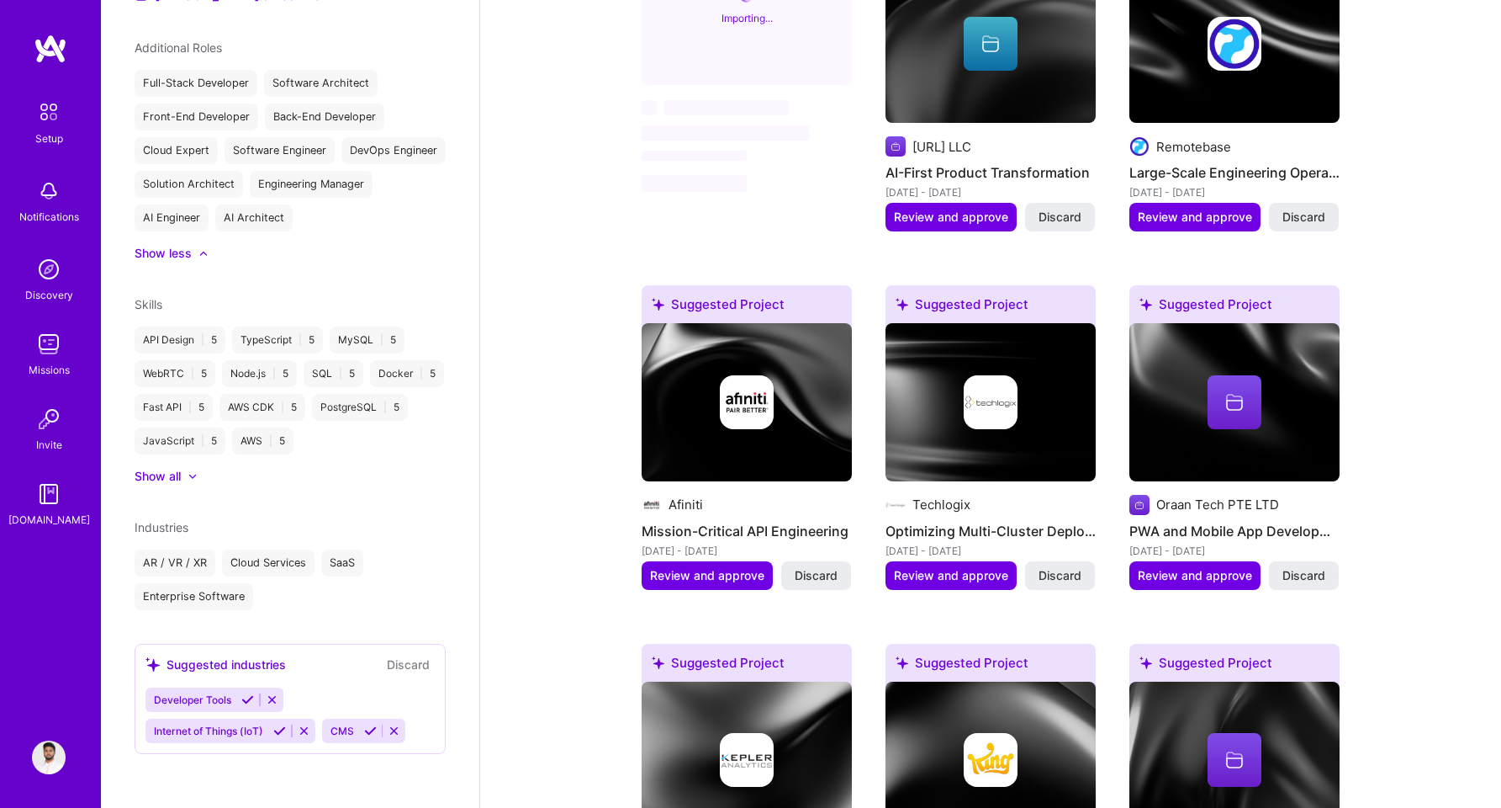
scroll to position [734, 0]
click at [194, 479] on div at bounding box center [193, 476] width 10 height 10
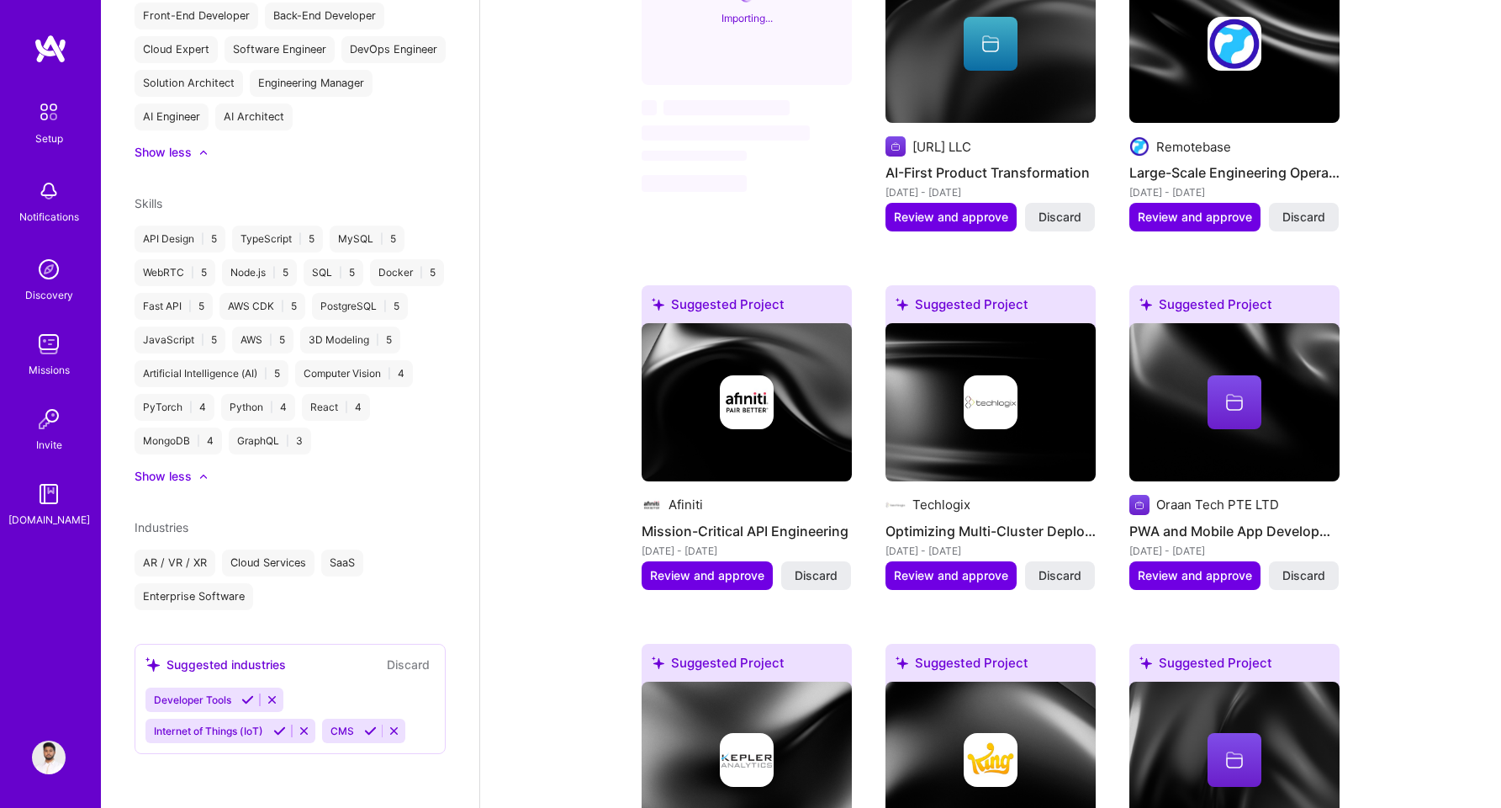
click at [195, 477] on div at bounding box center [195, 476] width 7 height 17
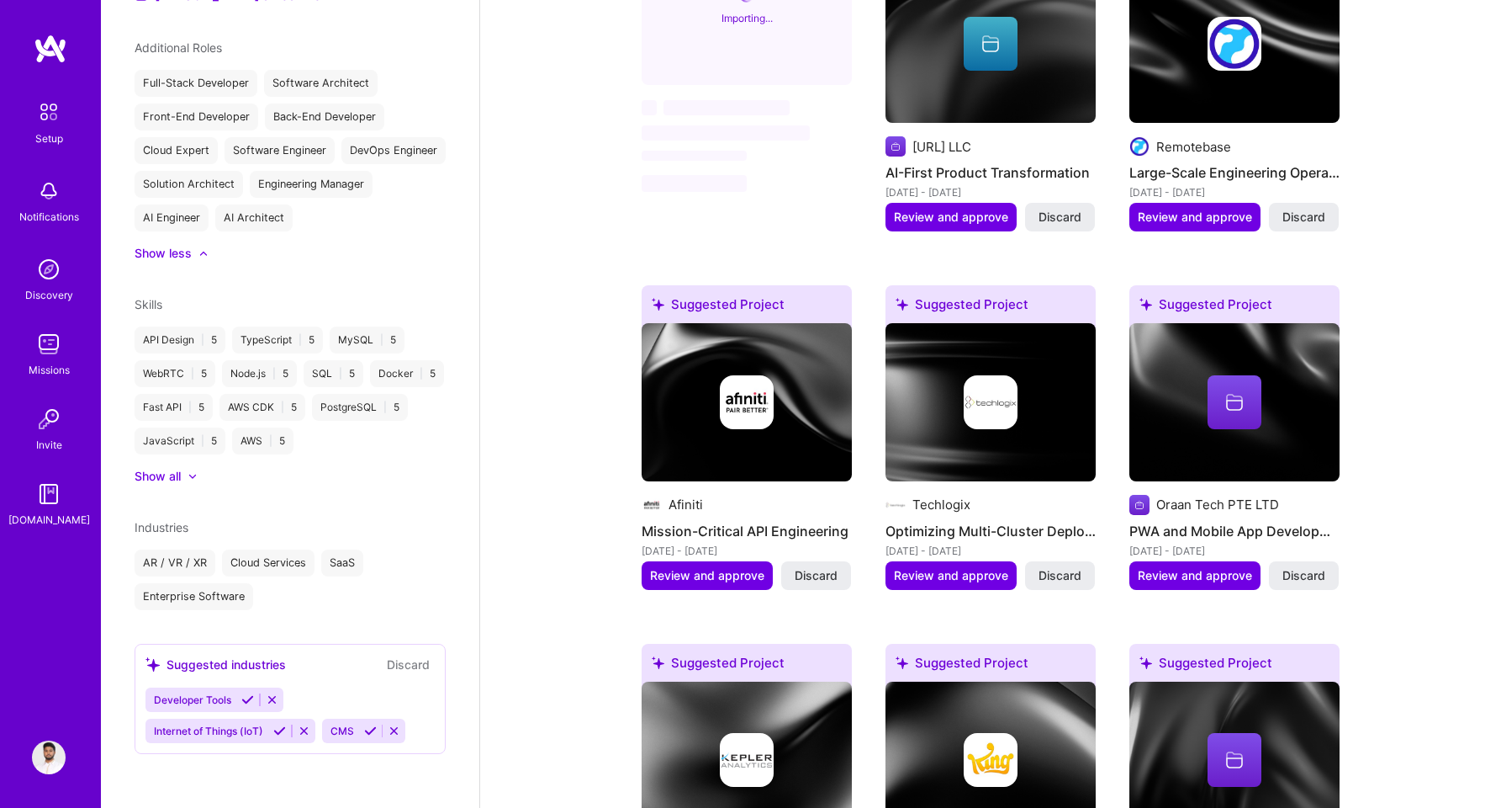
scroll to position [734, 0]
click at [367, 733] on icon at bounding box center [370, 730] width 13 height 13
click at [250, 701] on icon at bounding box center [247, 699] width 13 height 13
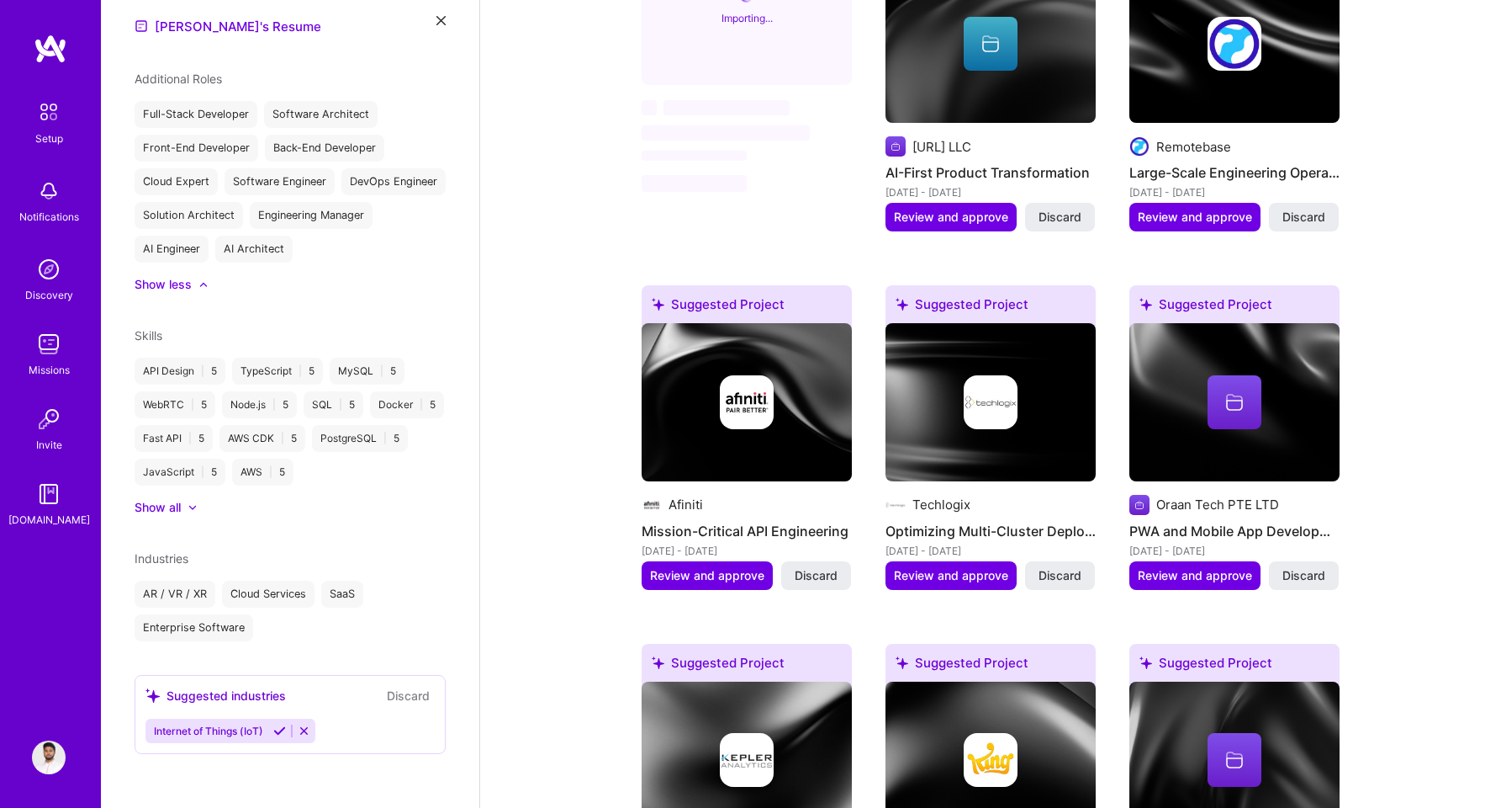
scroll to position [703, 0]
click at [280, 732] on icon at bounding box center [279, 730] width 13 height 13
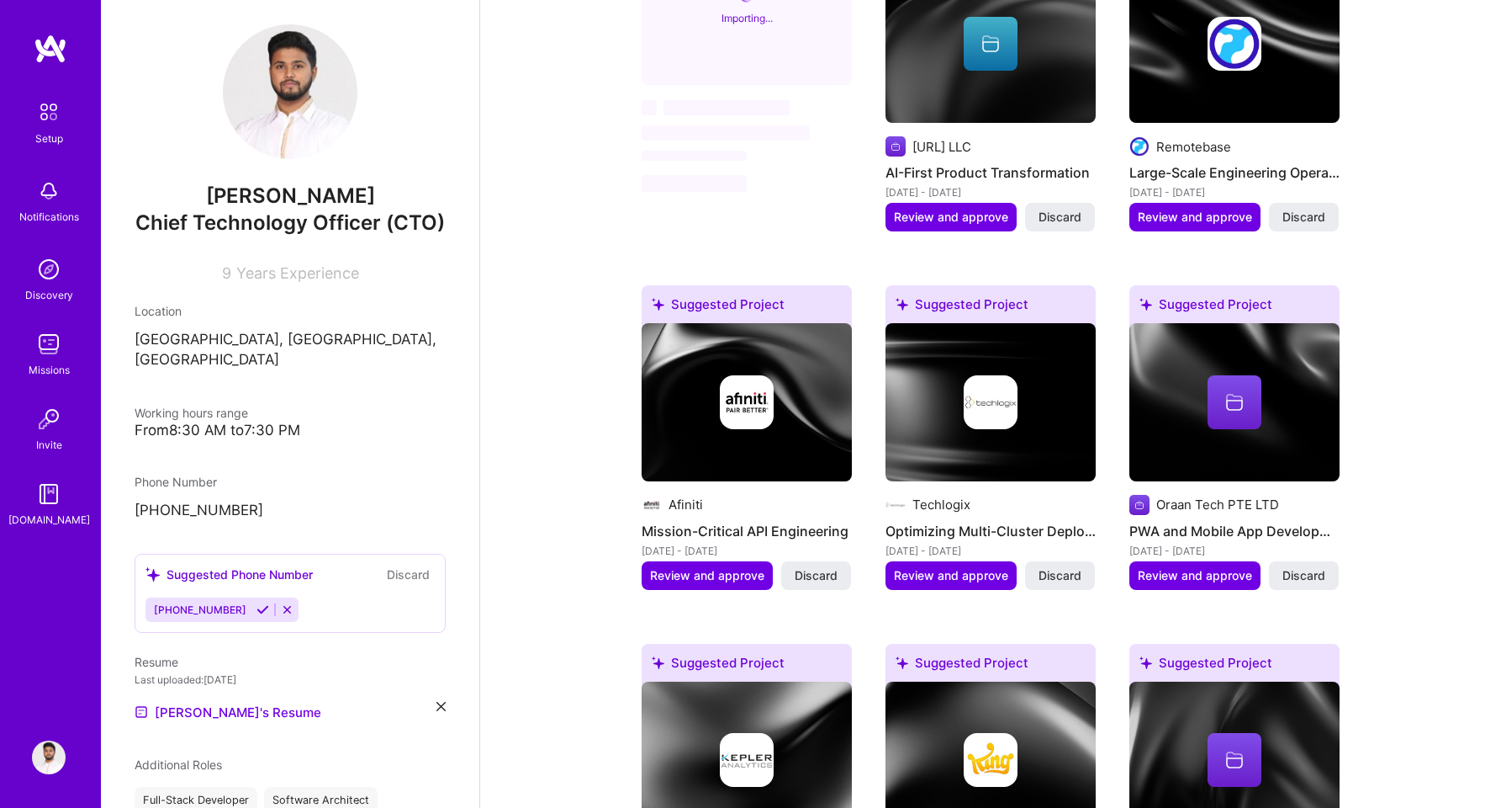
scroll to position [0, 0]
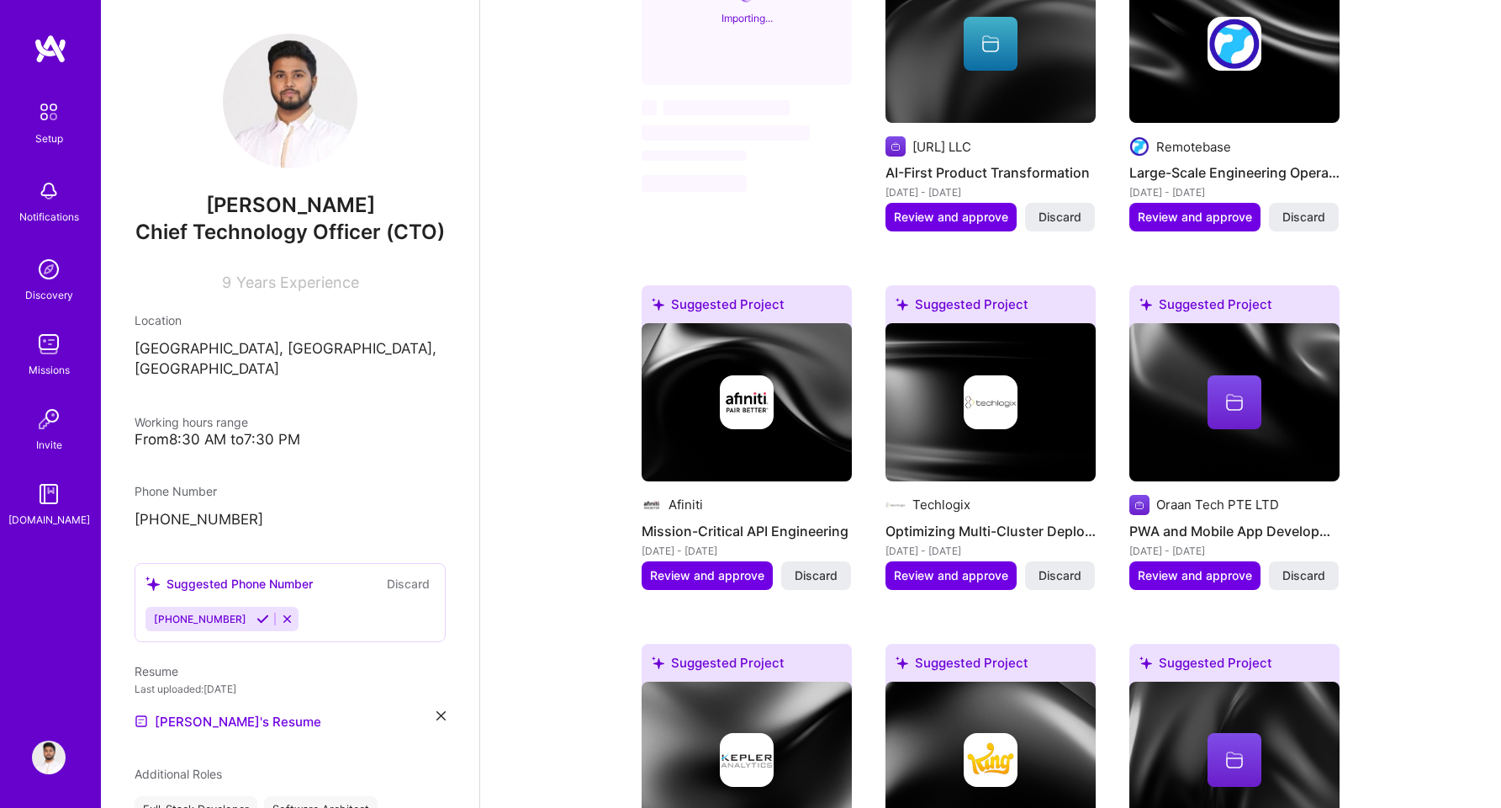
click at [257, 625] on icon at bounding box center [263, 618] width 13 height 13
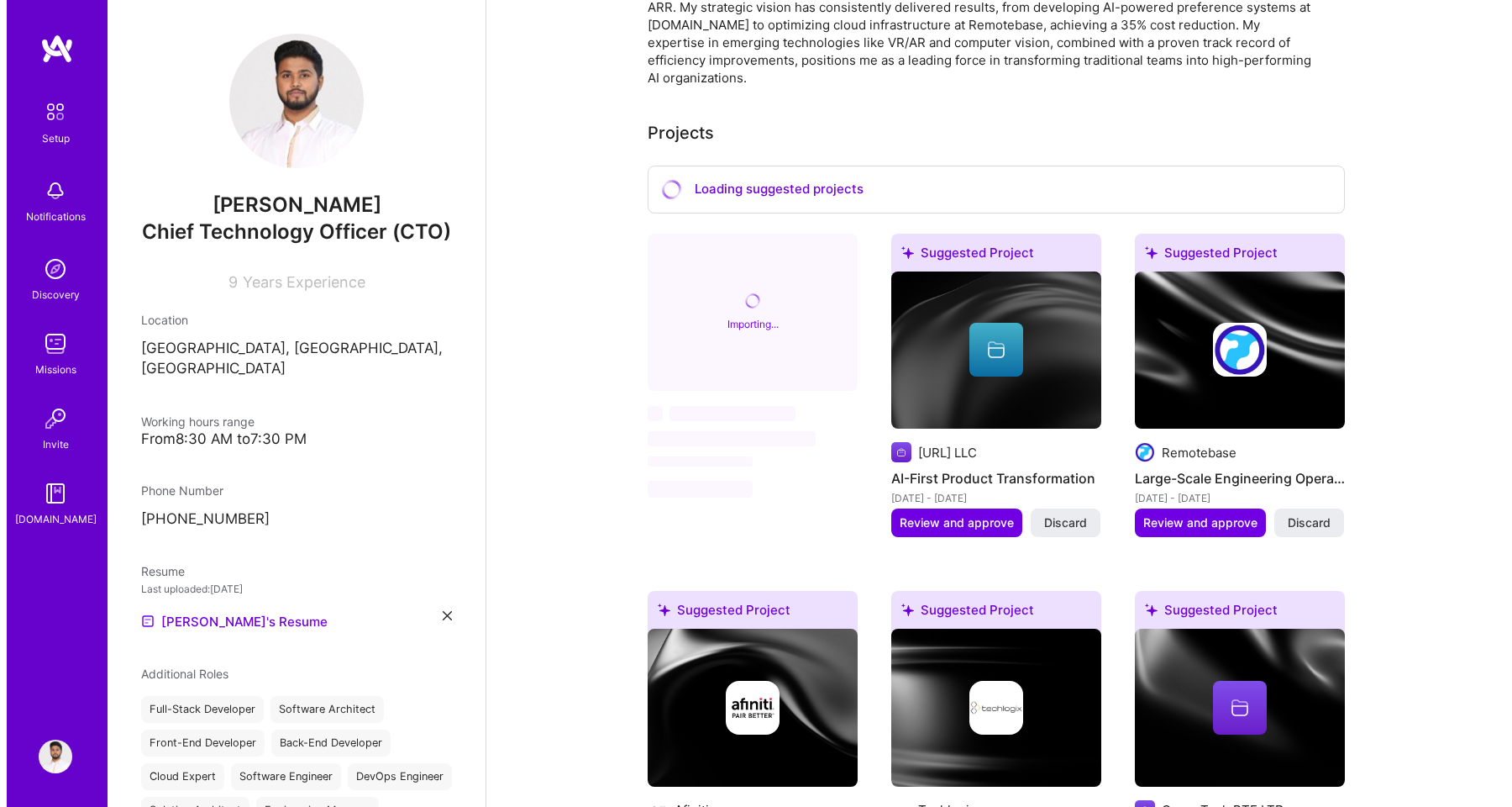
scroll to position [484, 0]
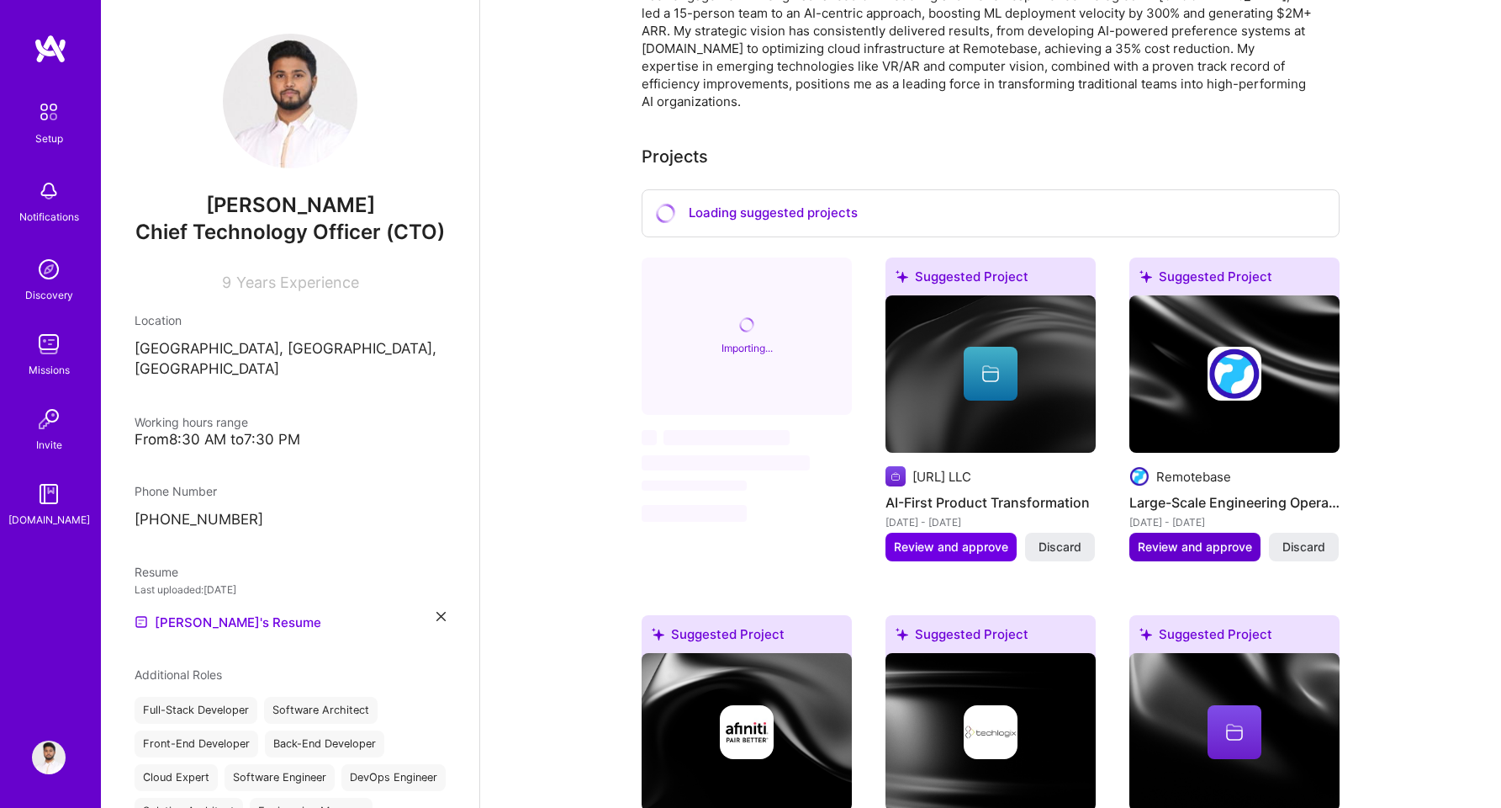
click at [1177, 538] on span "Review and approve" at bounding box center [1195, 546] width 114 height 17
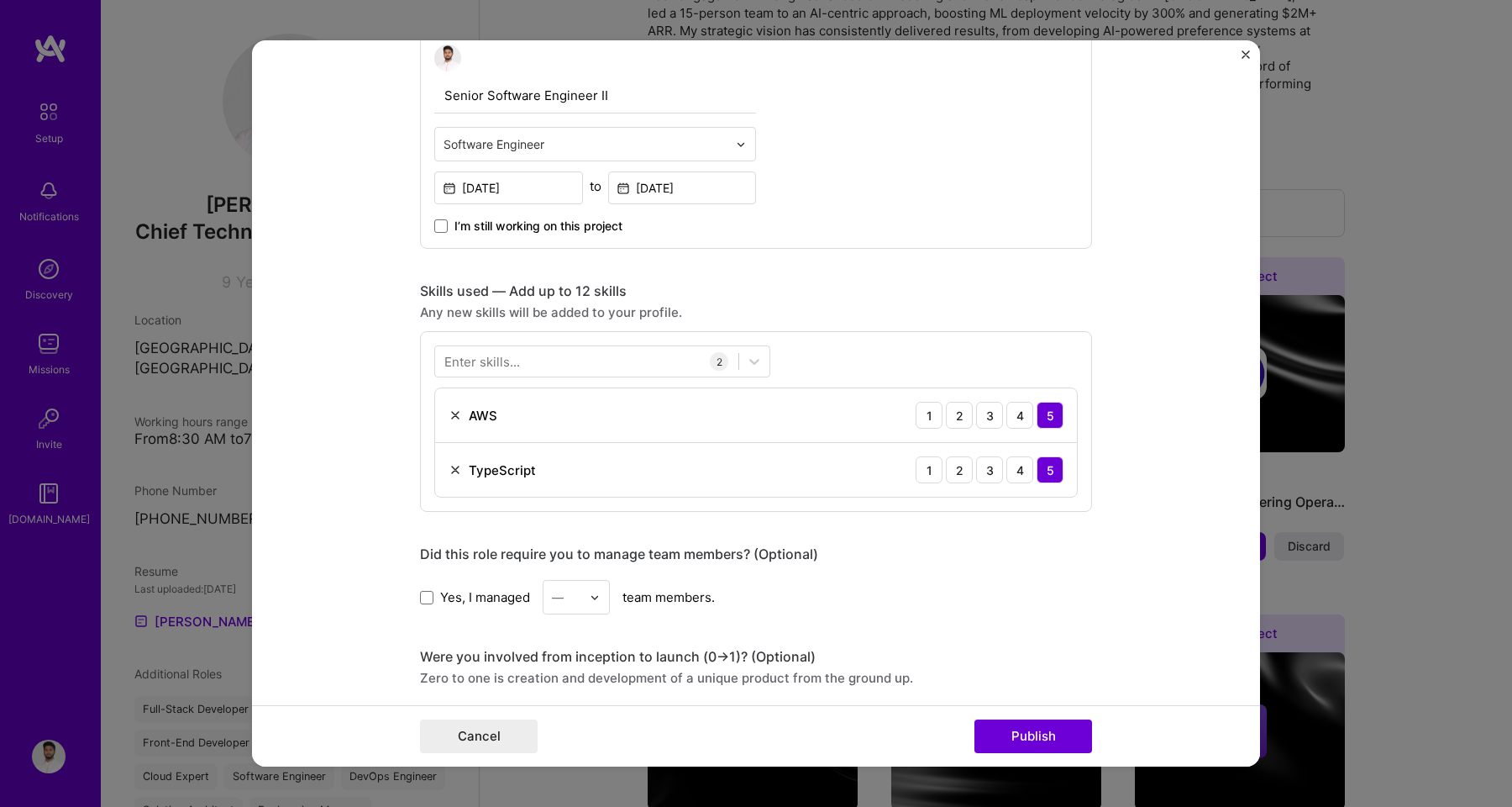
scroll to position [599, 0]
click at [673, 359] on div at bounding box center [587, 361] width 304 height 28
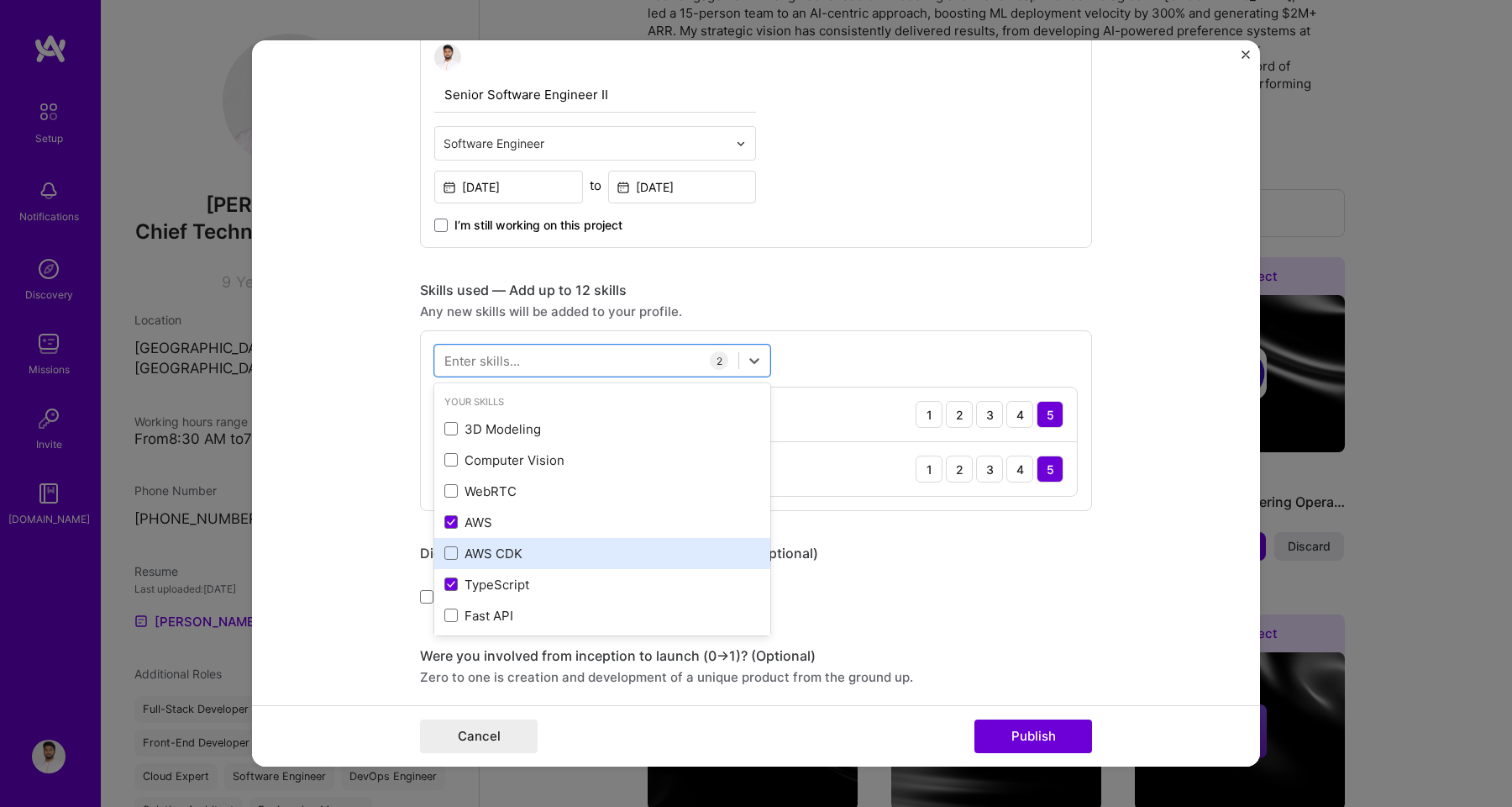
click at [491, 547] on div "AWS CDK" at bounding box center [602, 553] width 316 height 18
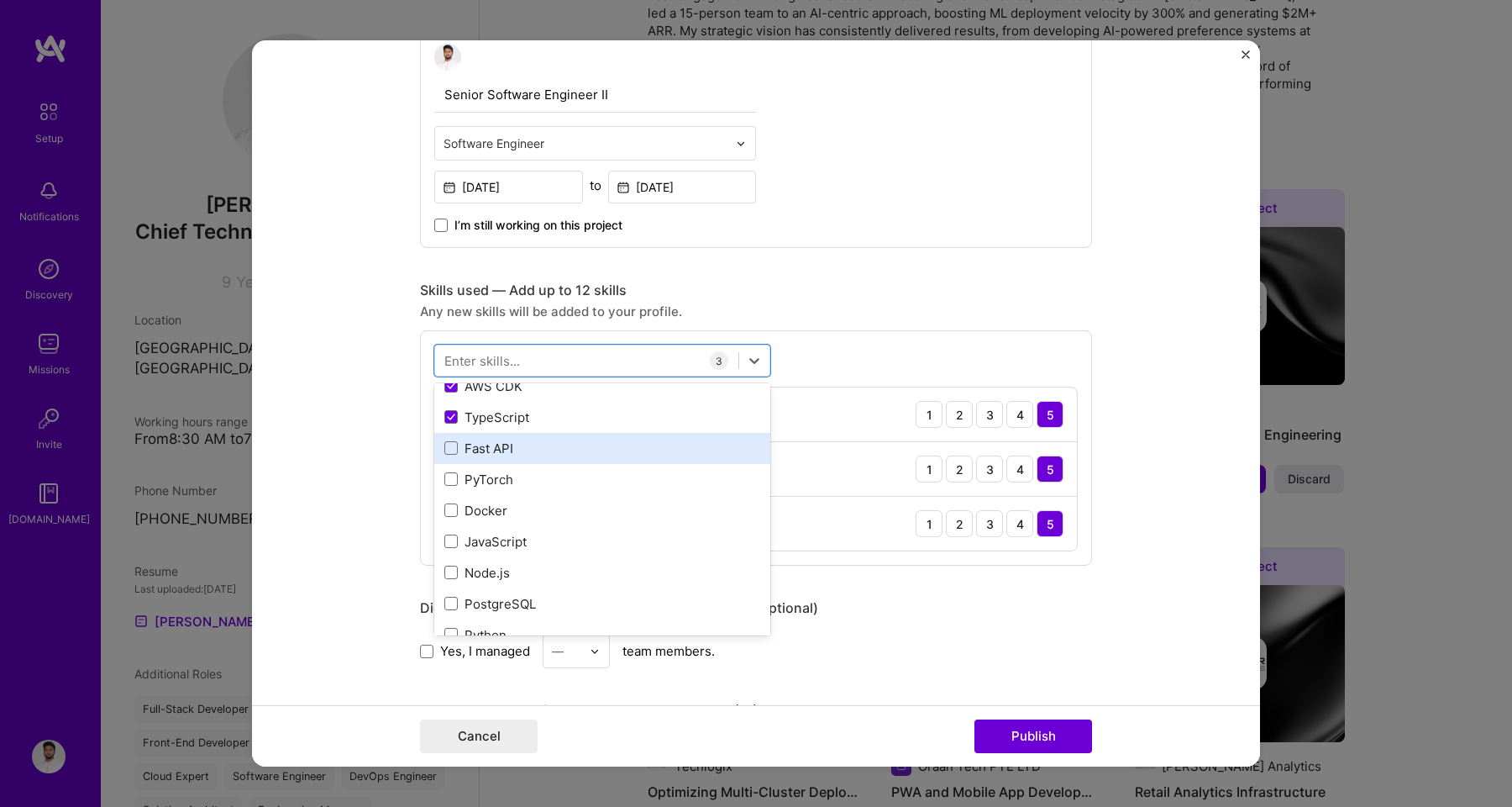
scroll to position [169, 0]
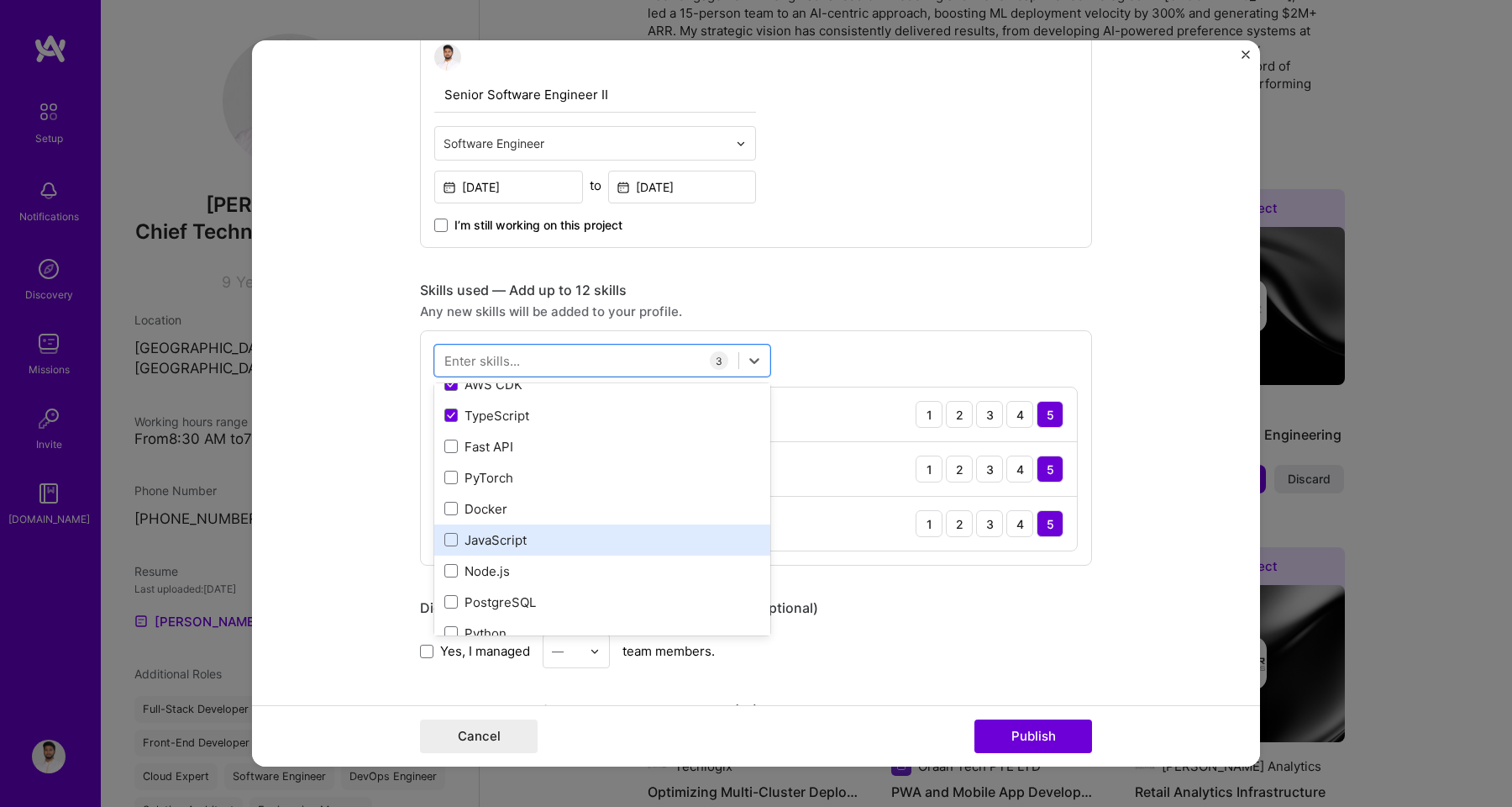
click at [488, 542] on div "JavaScript" at bounding box center [602, 540] width 316 height 18
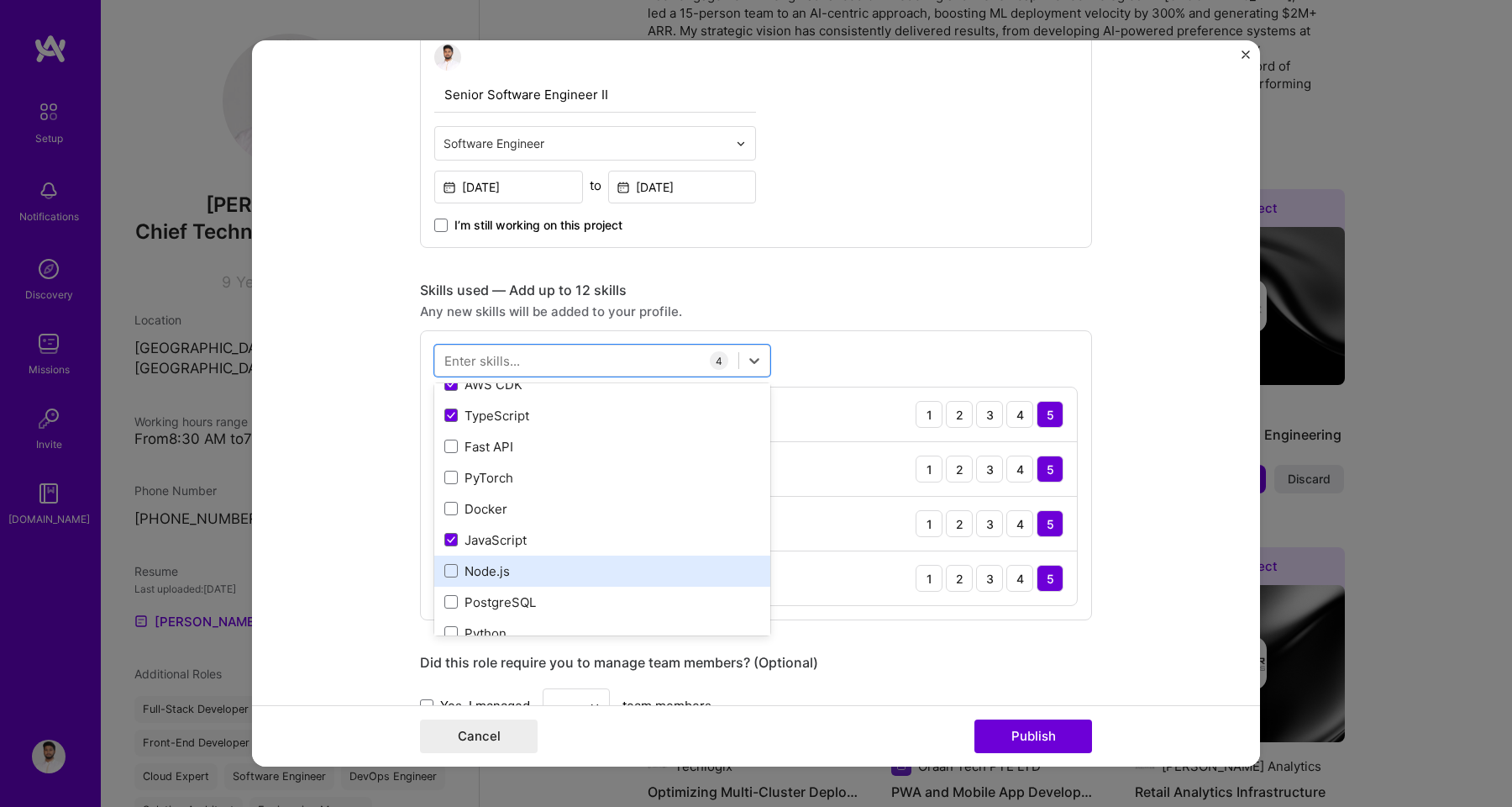
click at [487, 572] on div "Node.js" at bounding box center [602, 571] width 316 height 18
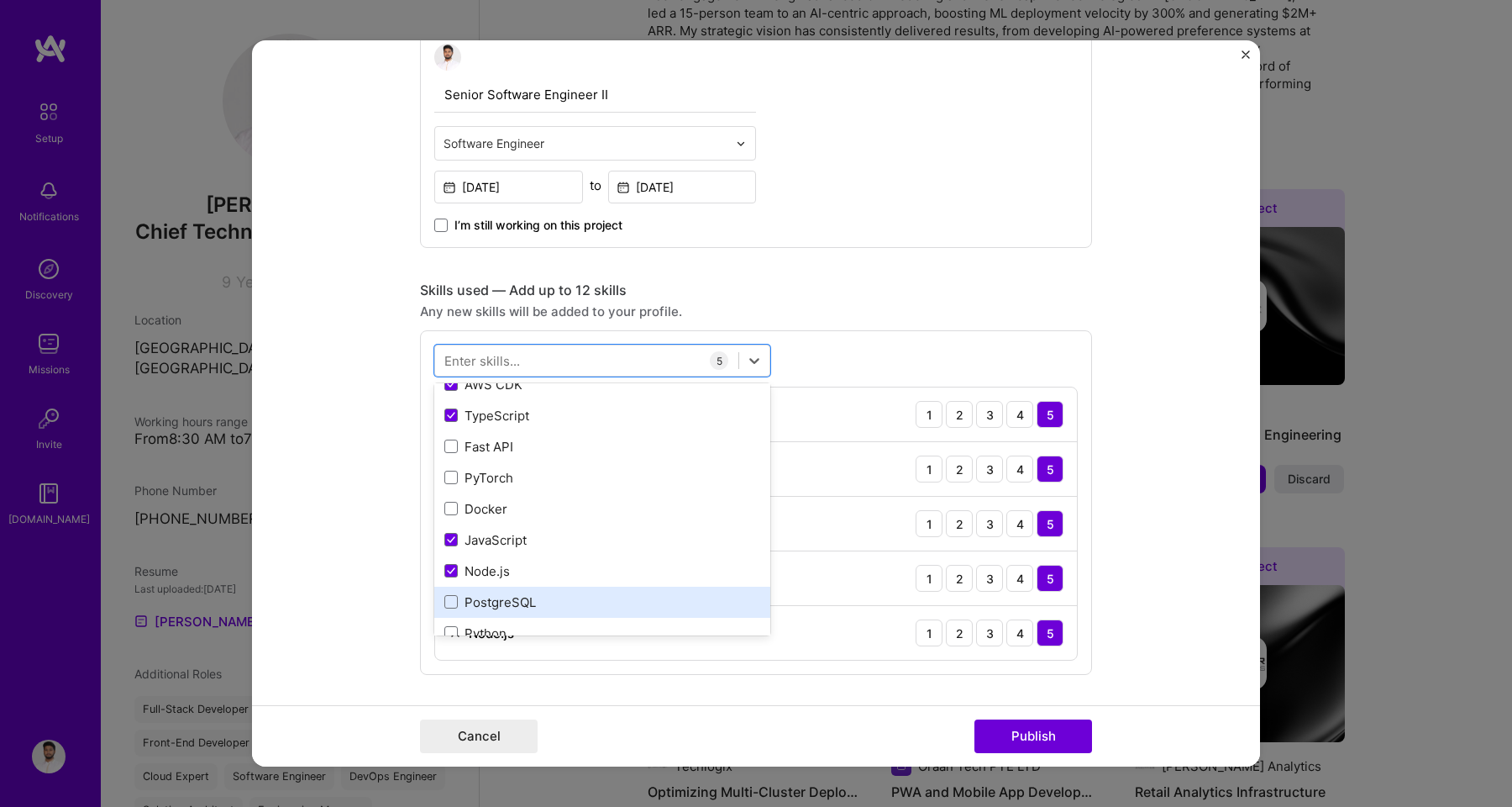
click at [487, 603] on div "PostgreSQL" at bounding box center [602, 602] width 316 height 18
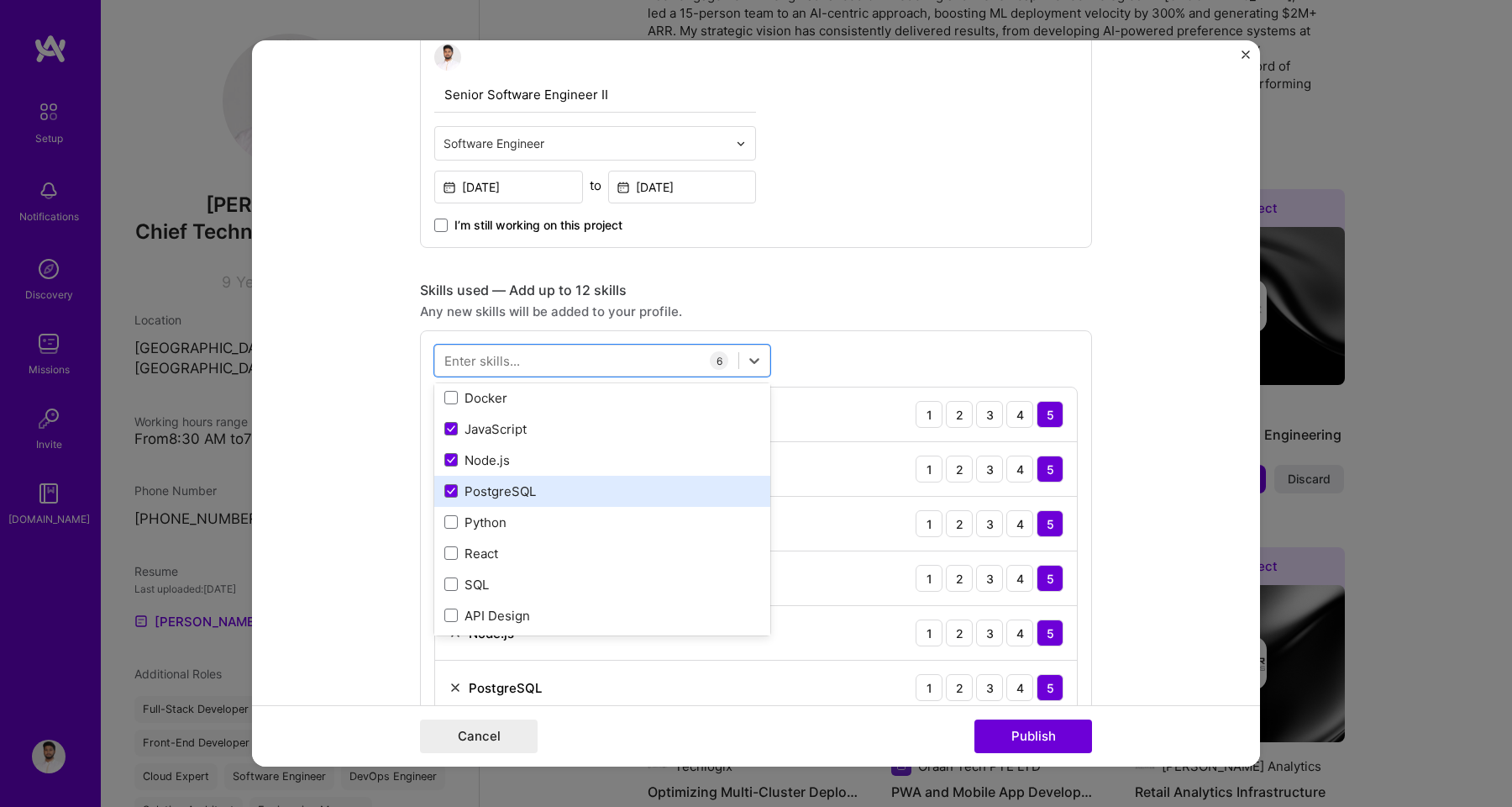
scroll to position [296, 0]
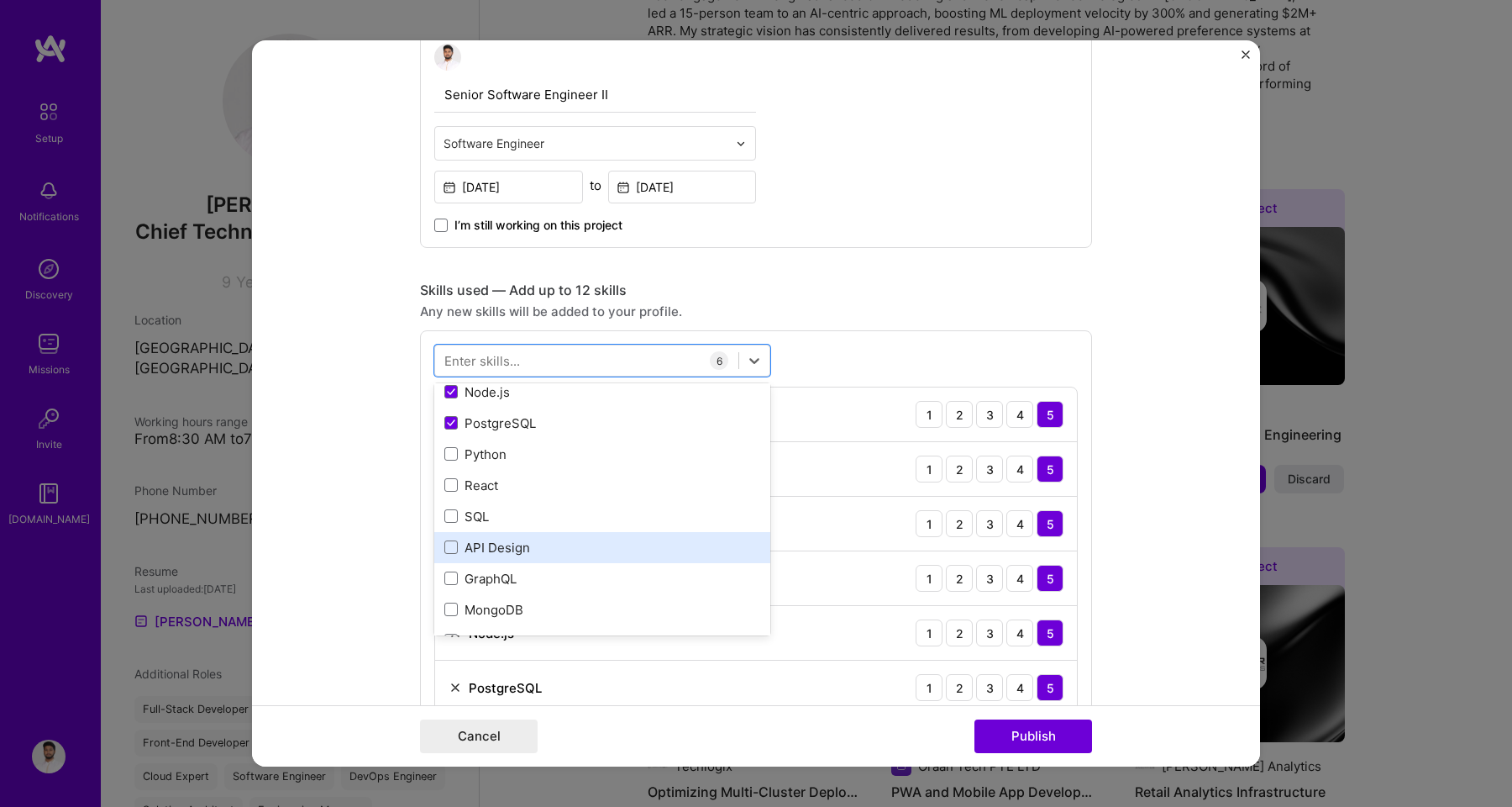
click at [484, 557] on div "API Design" at bounding box center [602, 546] width 336 height 31
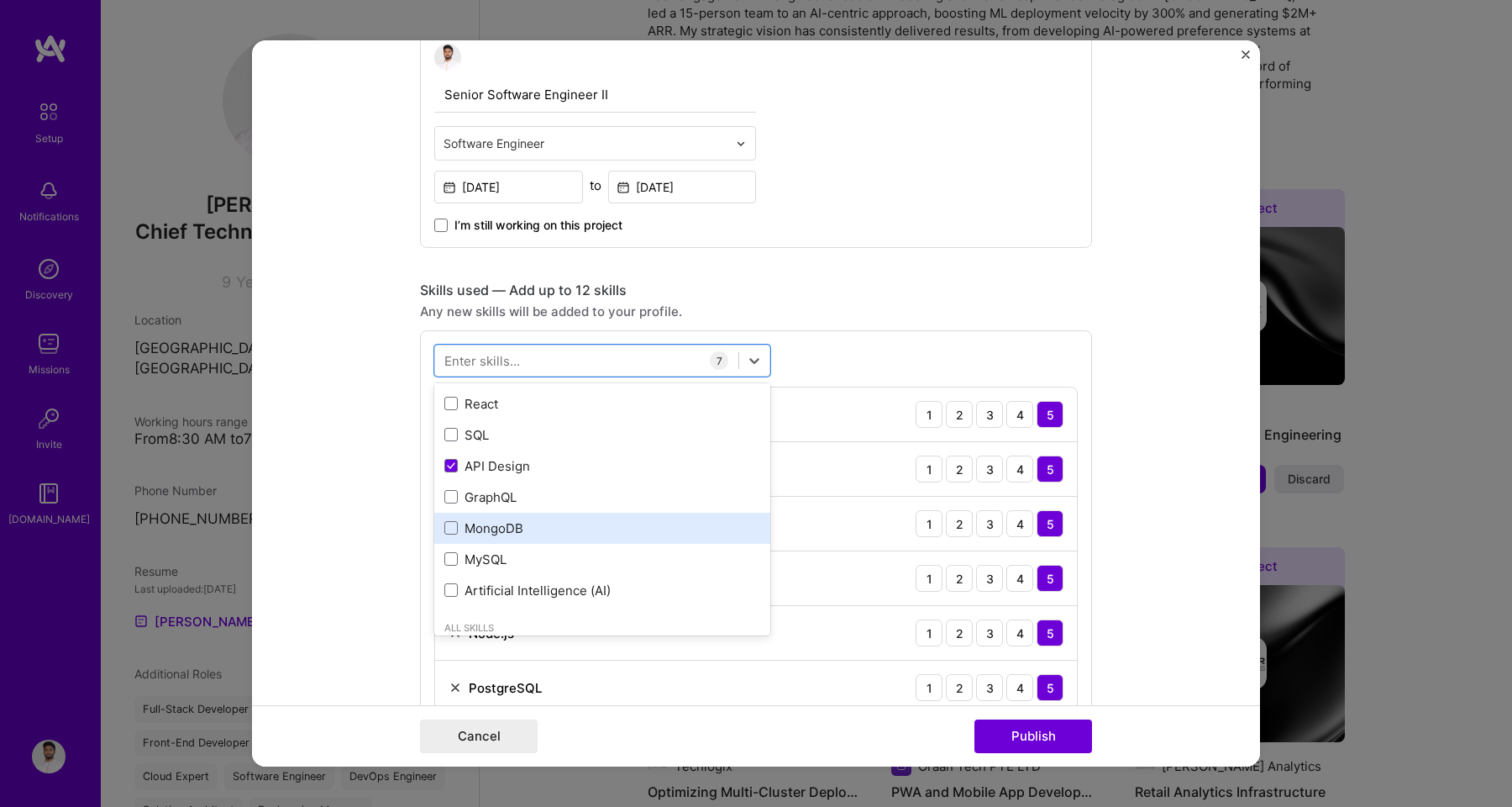
scroll to position [446, 0]
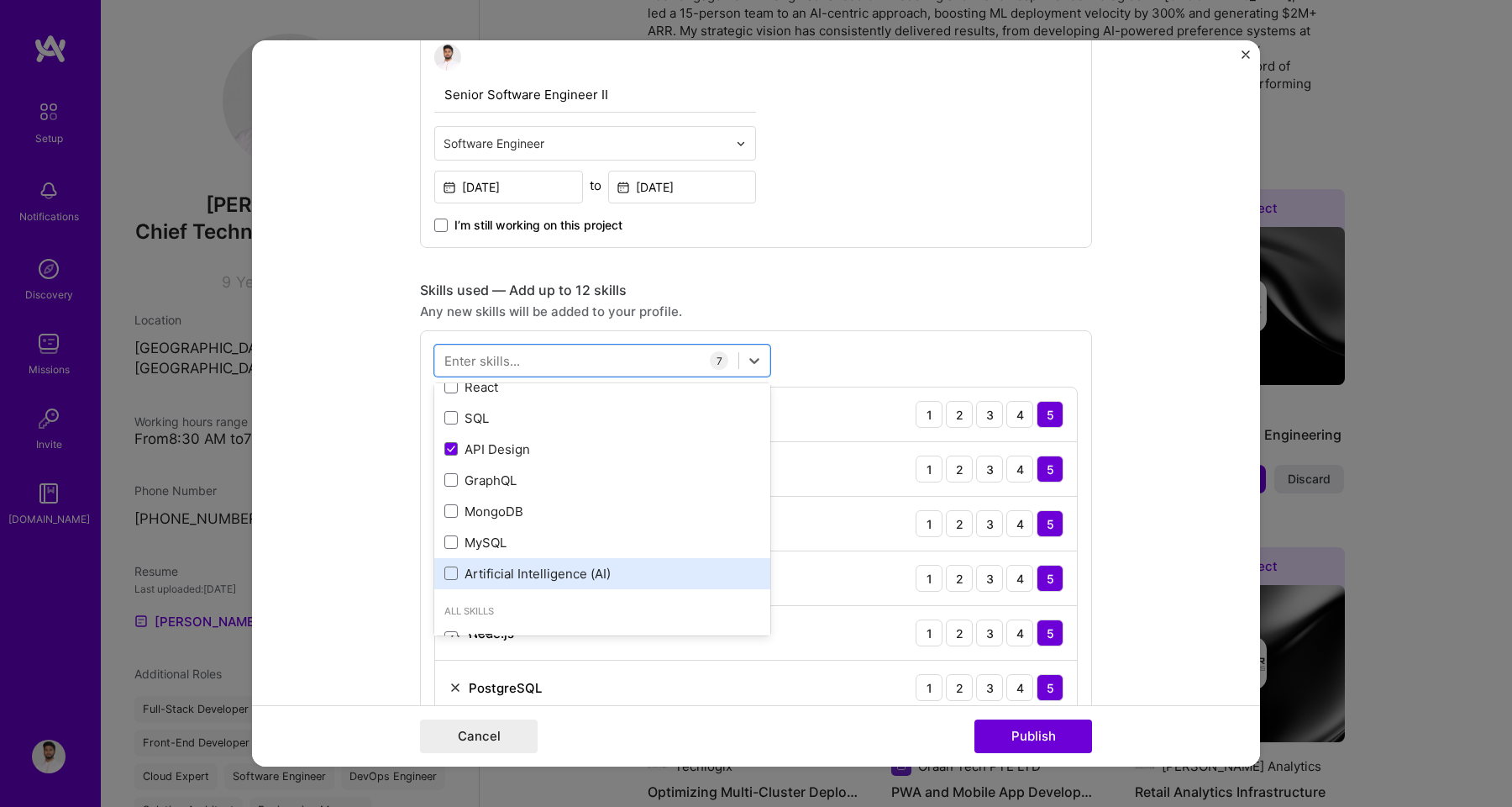
click at [471, 575] on div "Artificial Intelligence (AI)" at bounding box center [602, 573] width 316 height 18
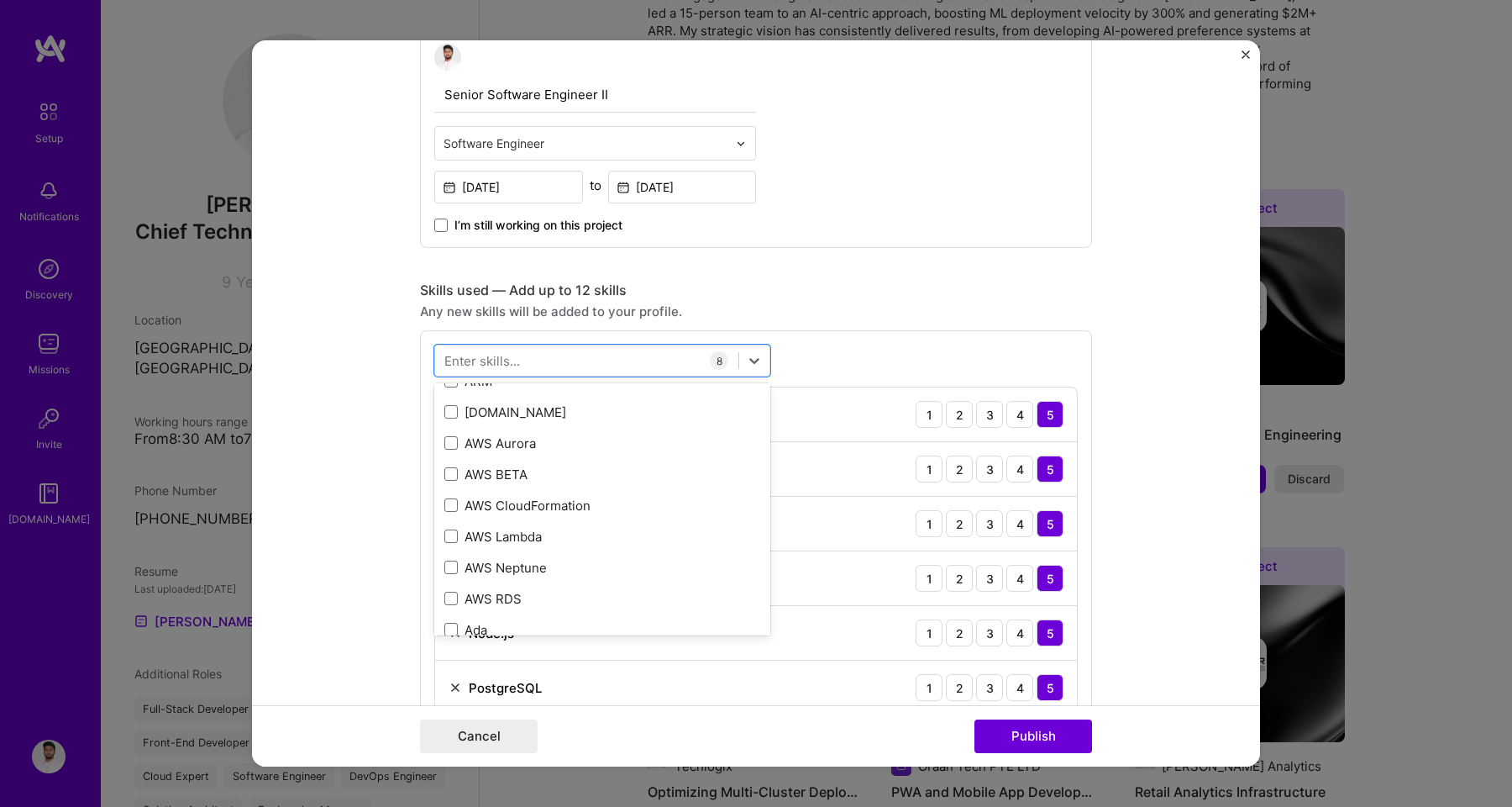
scroll to position [832, 0]
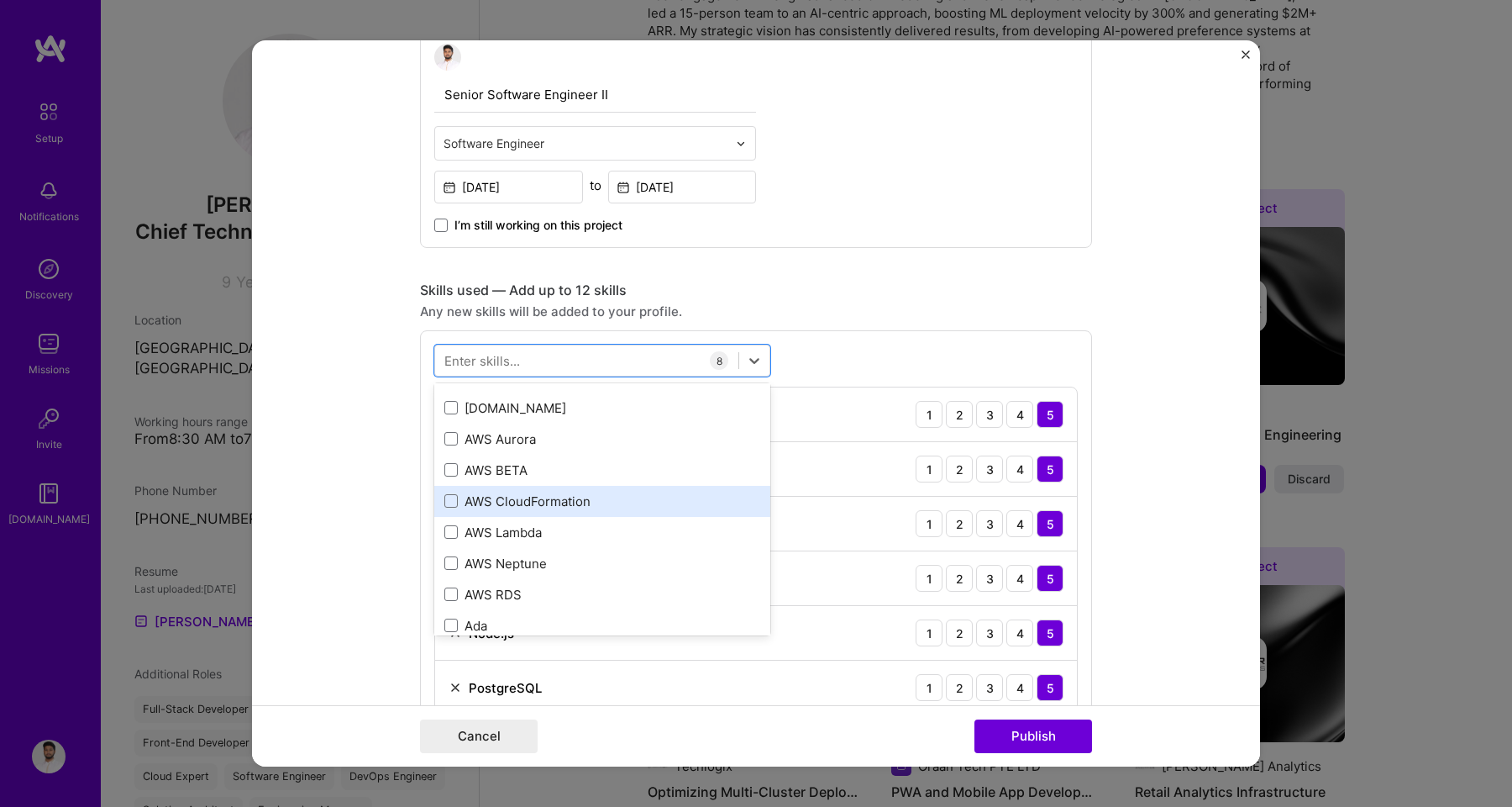
click at [483, 500] on div "AWS CloudFormation" at bounding box center [602, 501] width 316 height 18
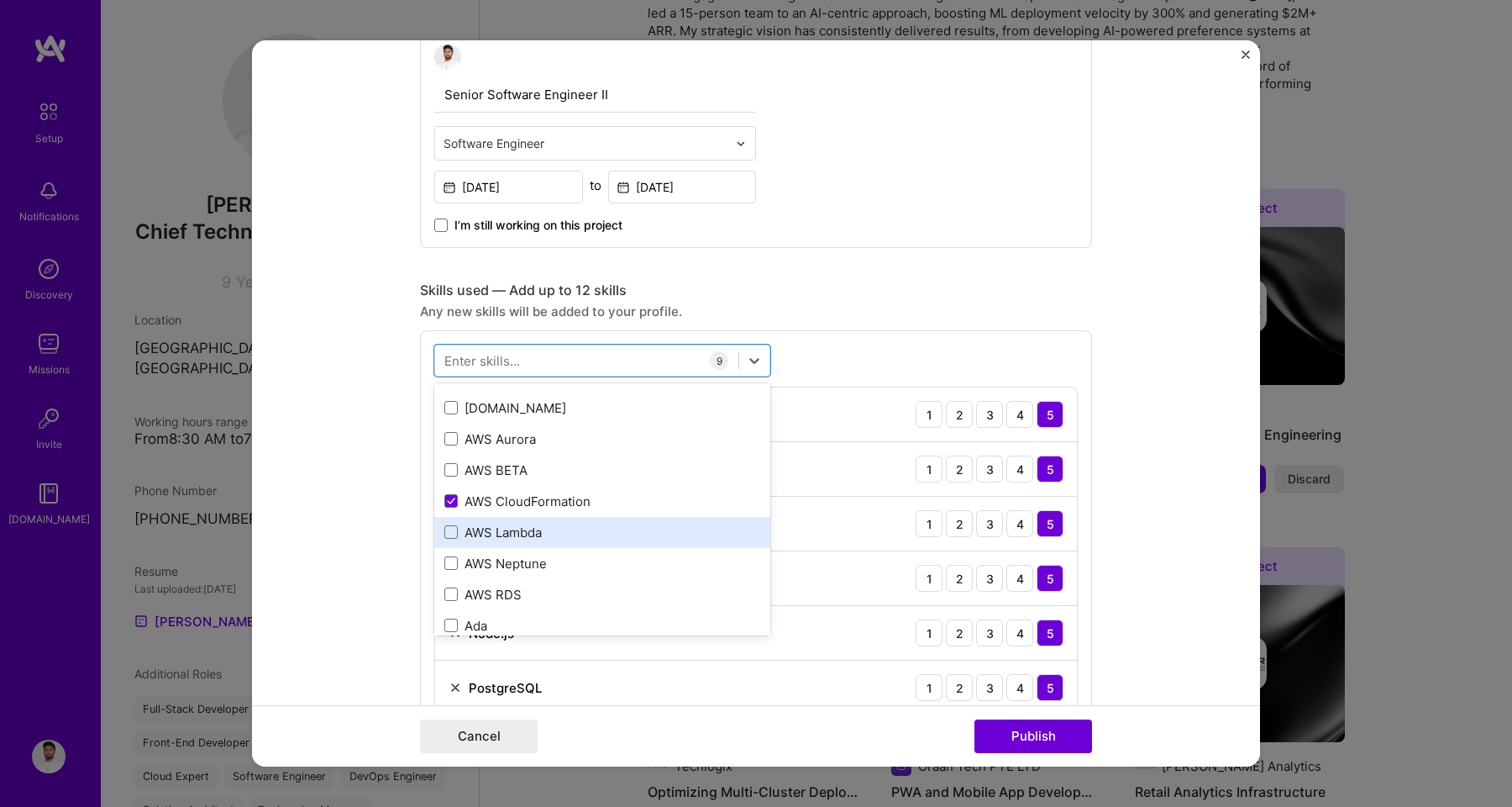
click at [483, 531] on div "AWS Lambda" at bounding box center [602, 532] width 316 height 18
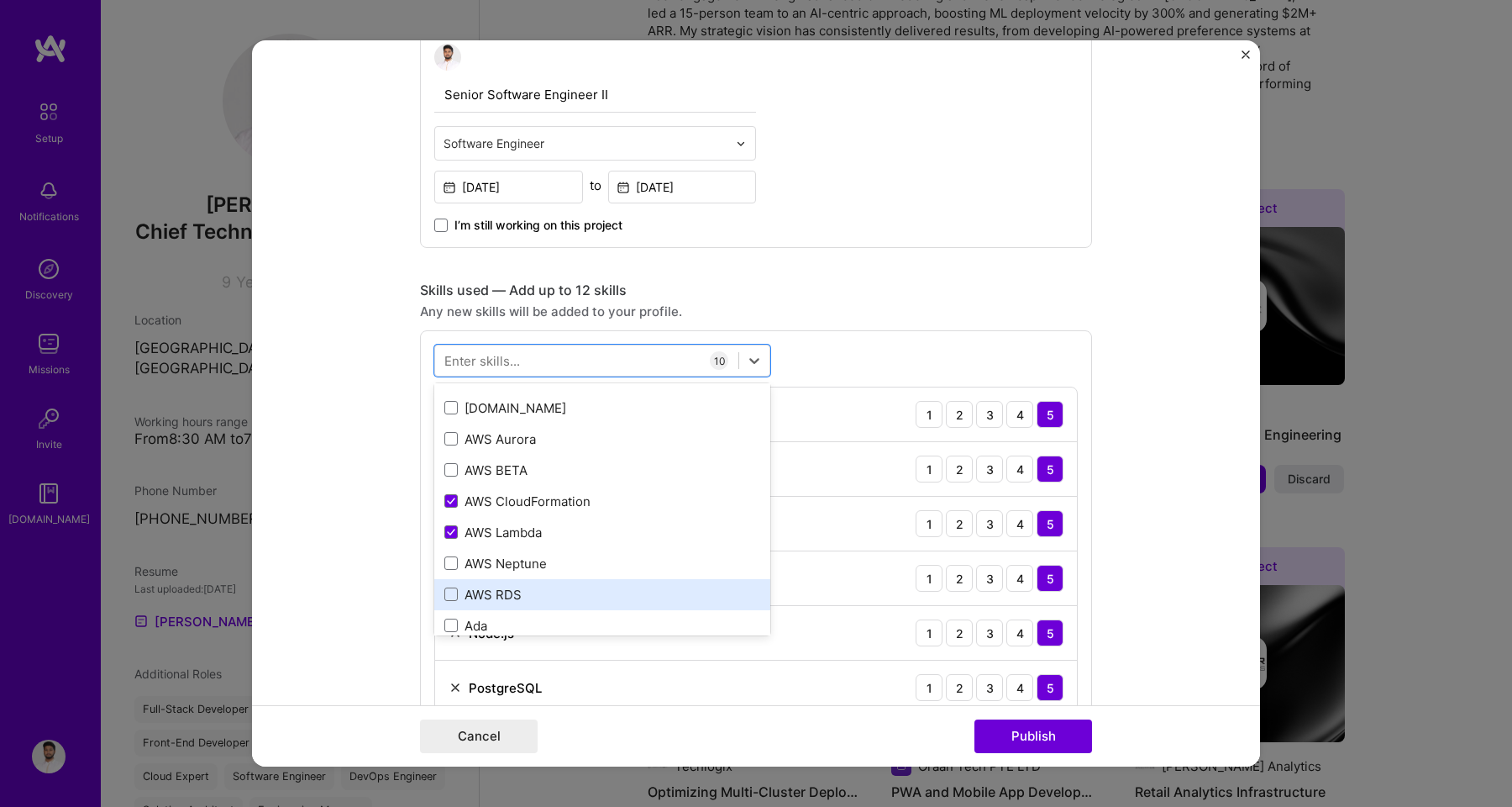
click at [478, 597] on div "AWS RDS" at bounding box center [602, 594] width 316 height 18
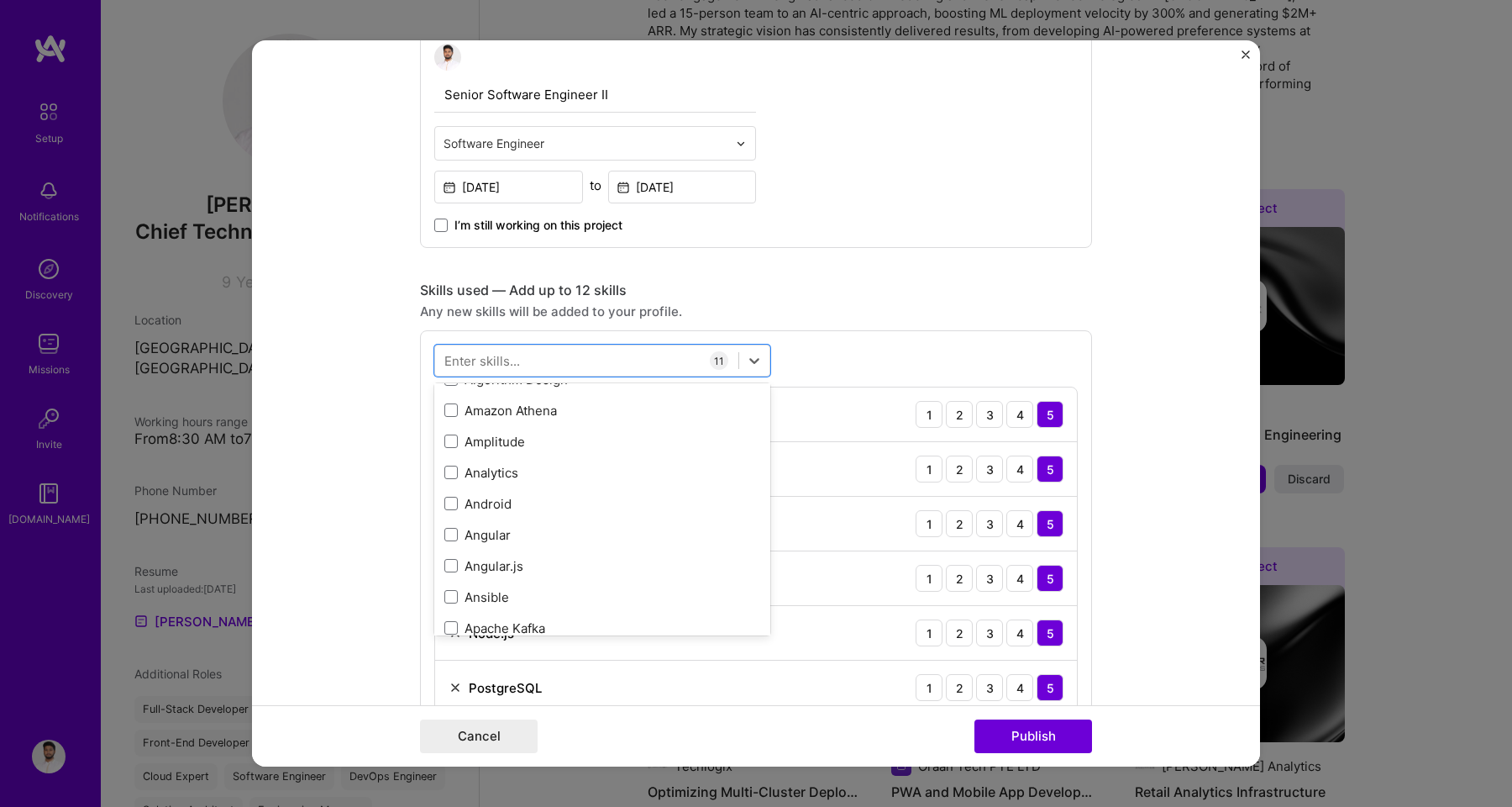
scroll to position [1328, 0]
click at [489, 442] on div "Amplitude" at bounding box center [602, 440] width 316 height 18
click at [489, 470] on div "Analytics" at bounding box center [602, 471] width 316 height 18
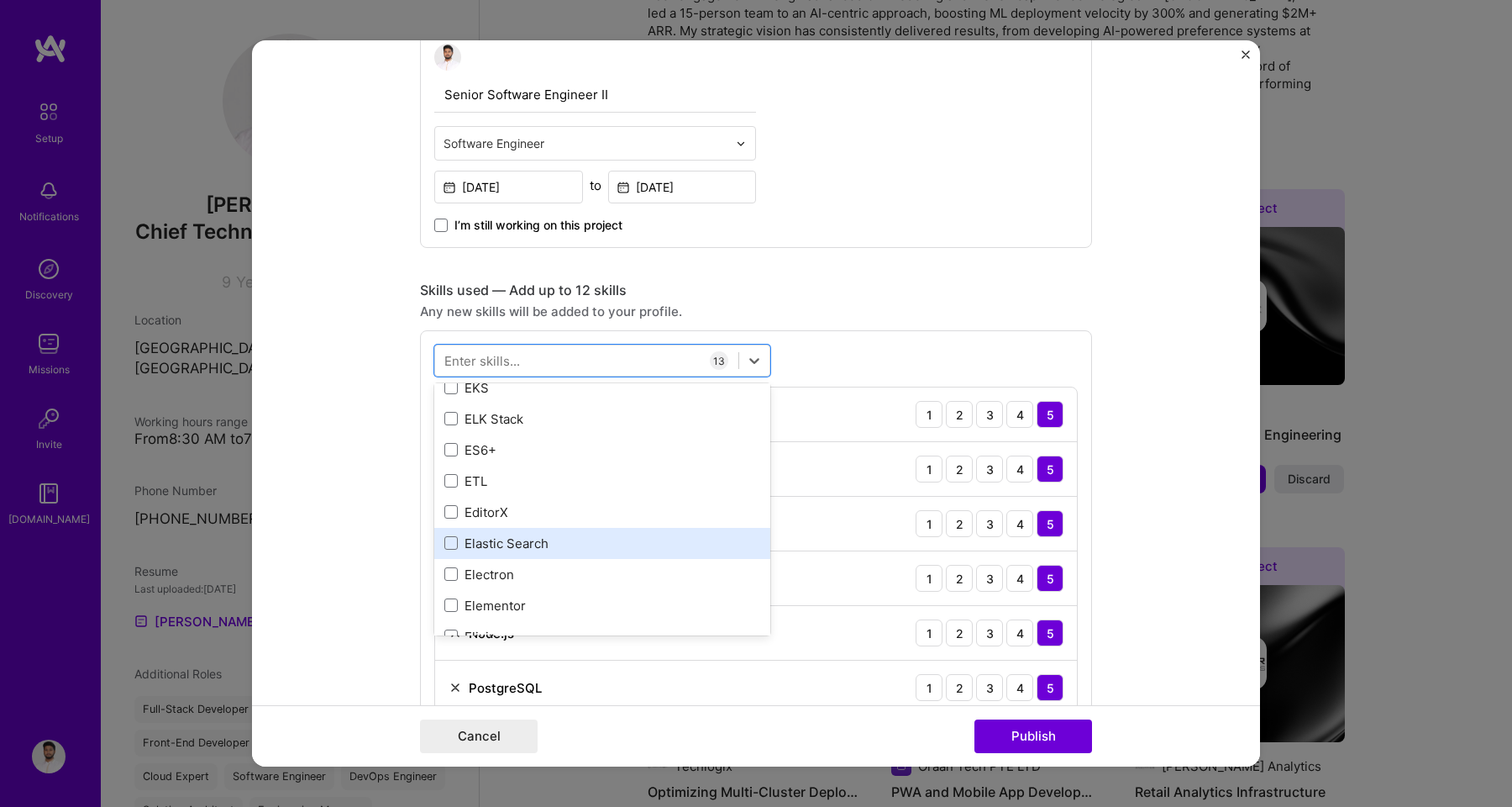
click at [572, 550] on div "Elastic Search" at bounding box center [602, 543] width 316 height 18
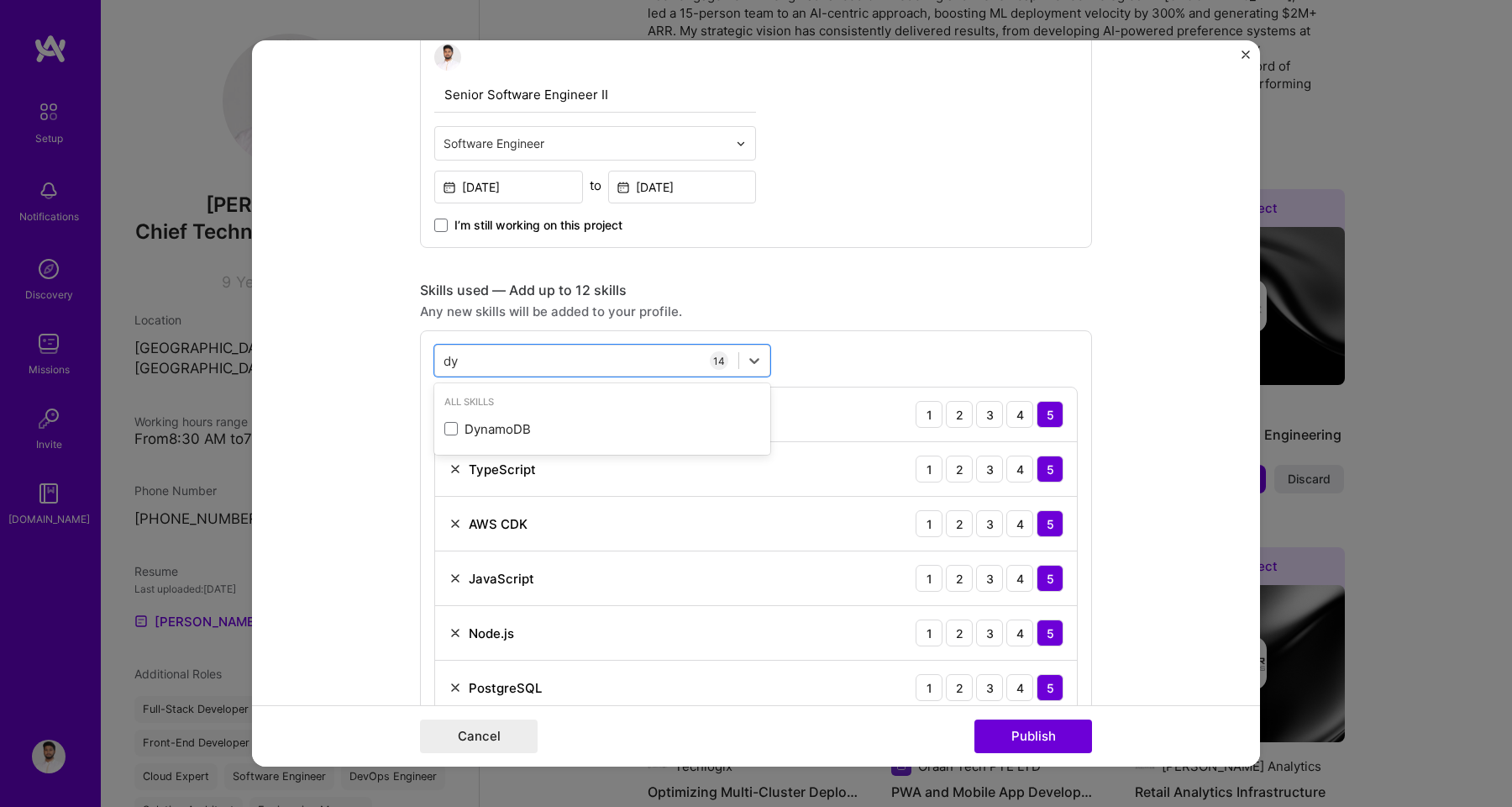
scroll to position [0, 0]
click at [494, 419] on div "DynamoDB" at bounding box center [602, 428] width 336 height 31
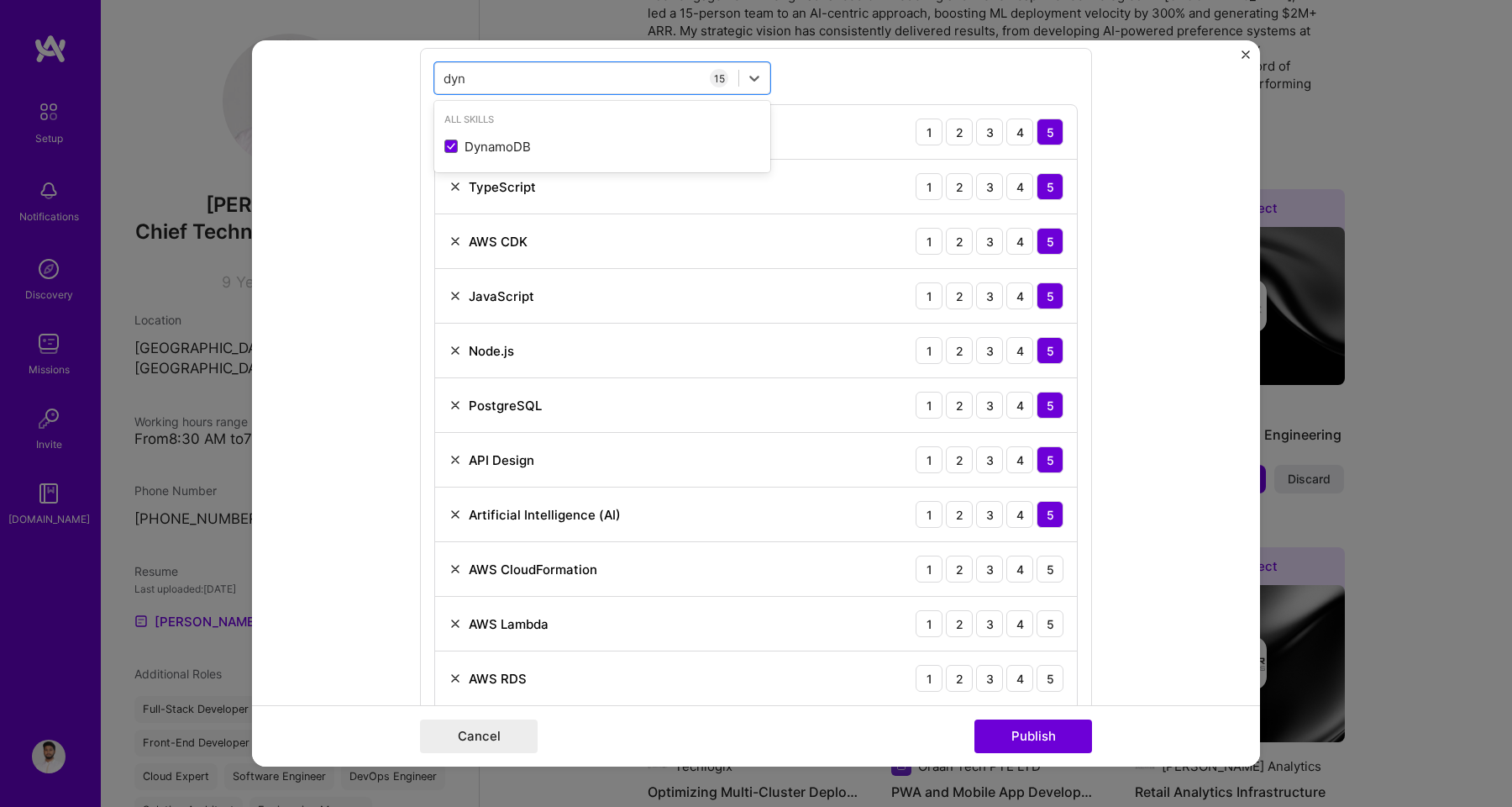
scroll to position [504, 0]
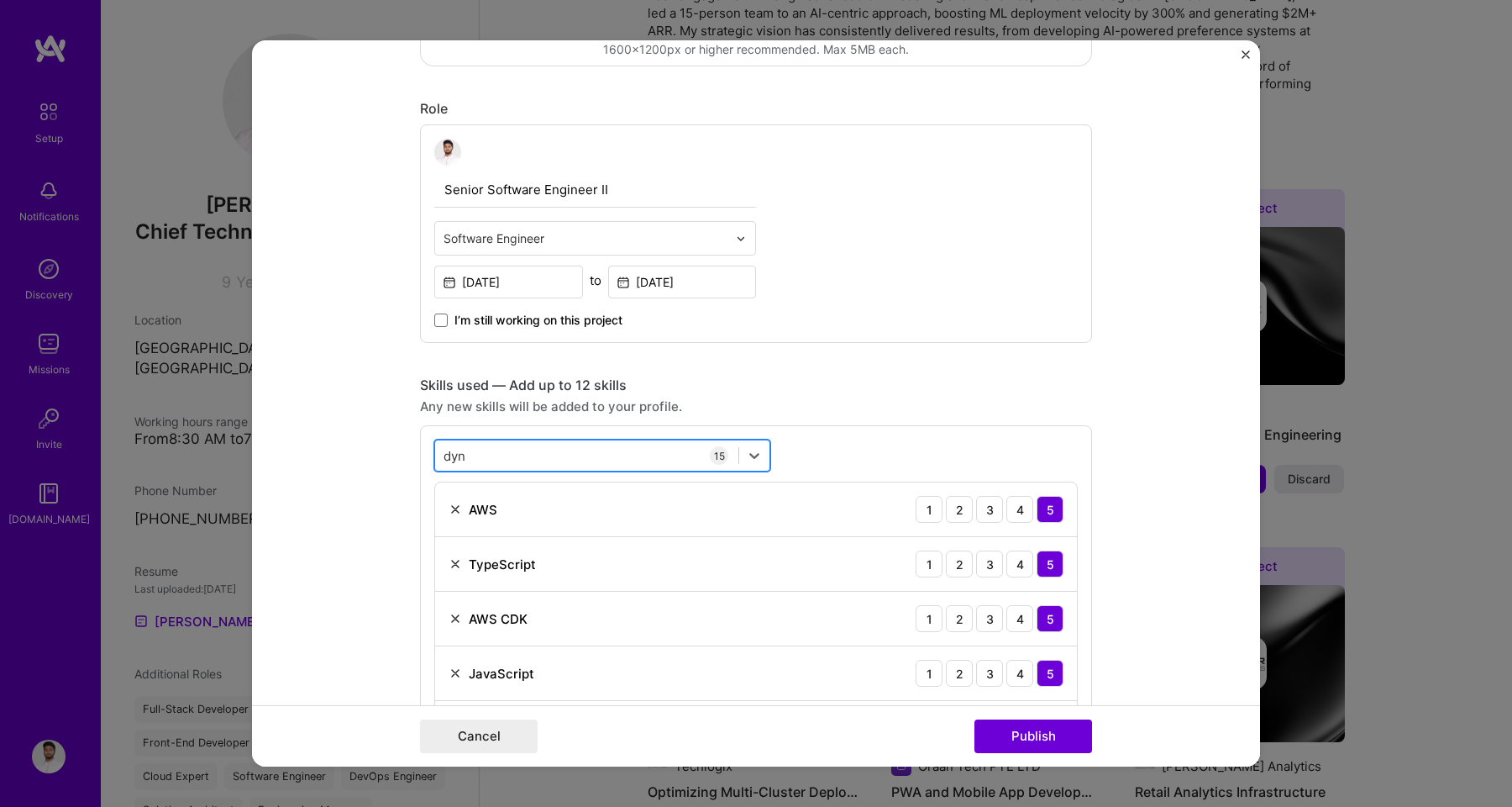
click at [520, 457] on div "dyn dyn" at bounding box center [587, 455] width 304 height 28
type input "d"
click at [477, 531] on div "GPT / OpenAI" at bounding box center [602, 524] width 316 height 18
click at [452, 453] on input "open" at bounding box center [459, 455] width 32 height 18
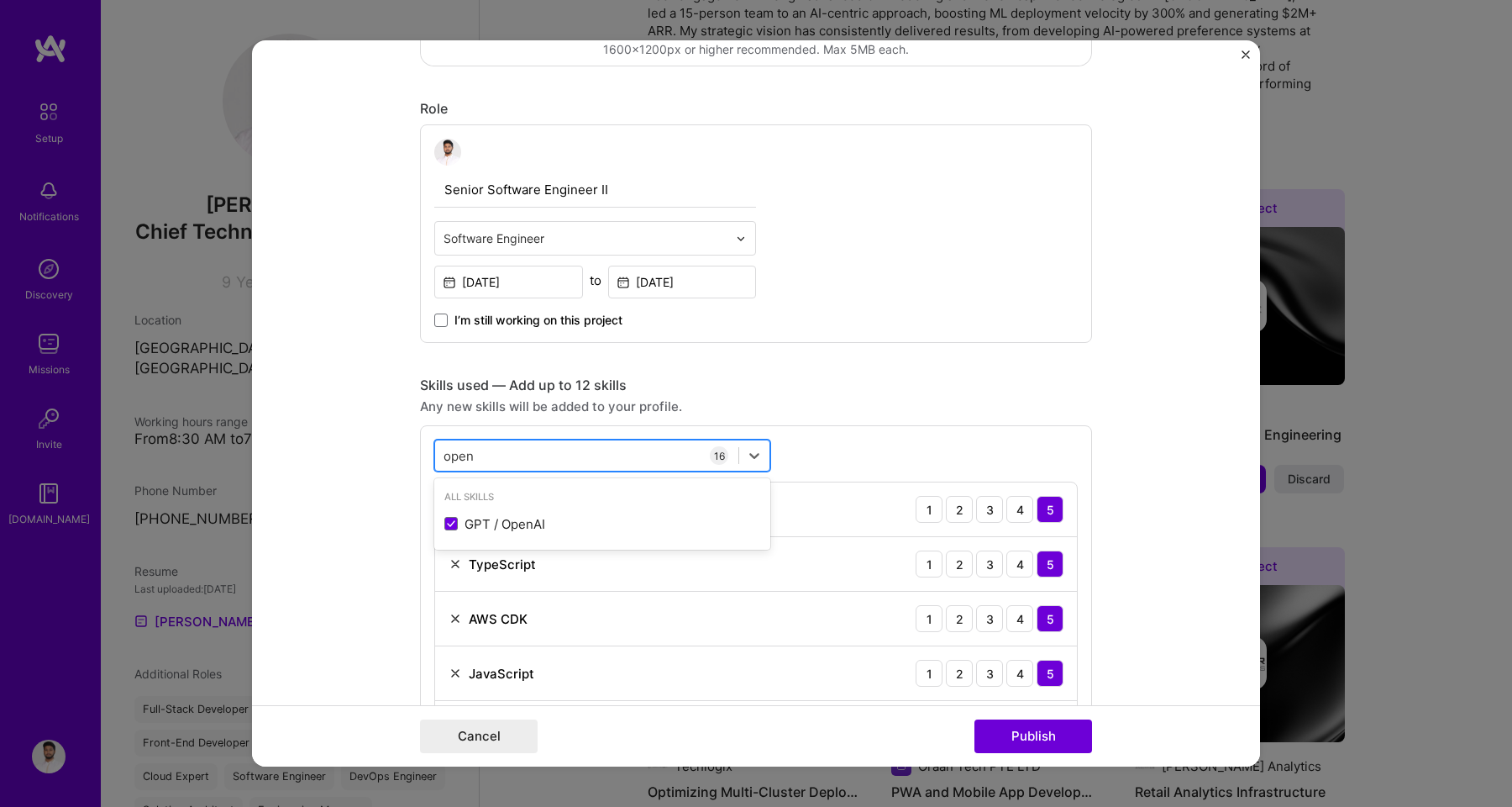
click at [452, 453] on input "open" at bounding box center [459, 455] width 32 height 18
type input "open"
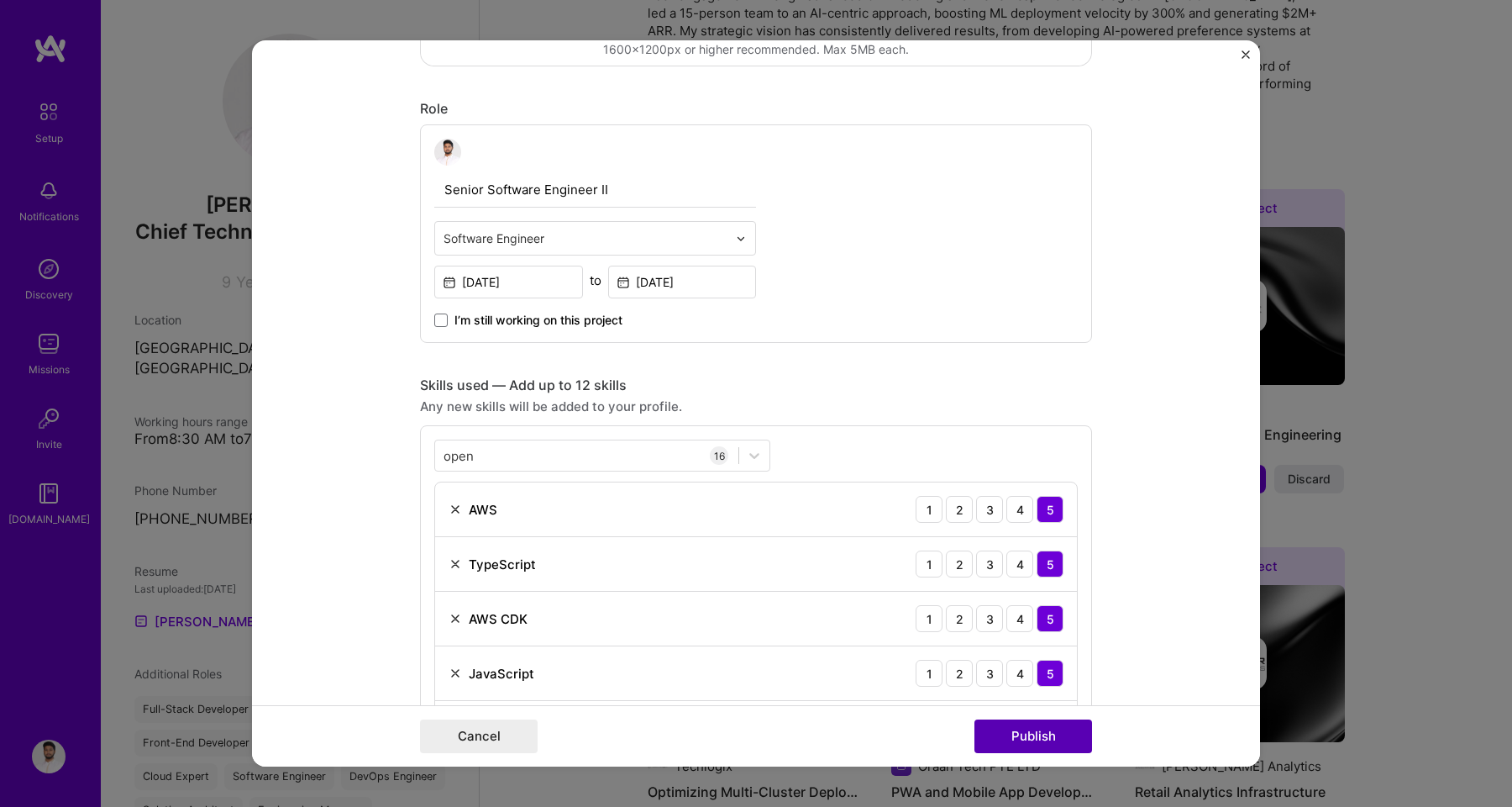
click at [1019, 731] on button "Publish" at bounding box center [1034, 736] width 118 height 34
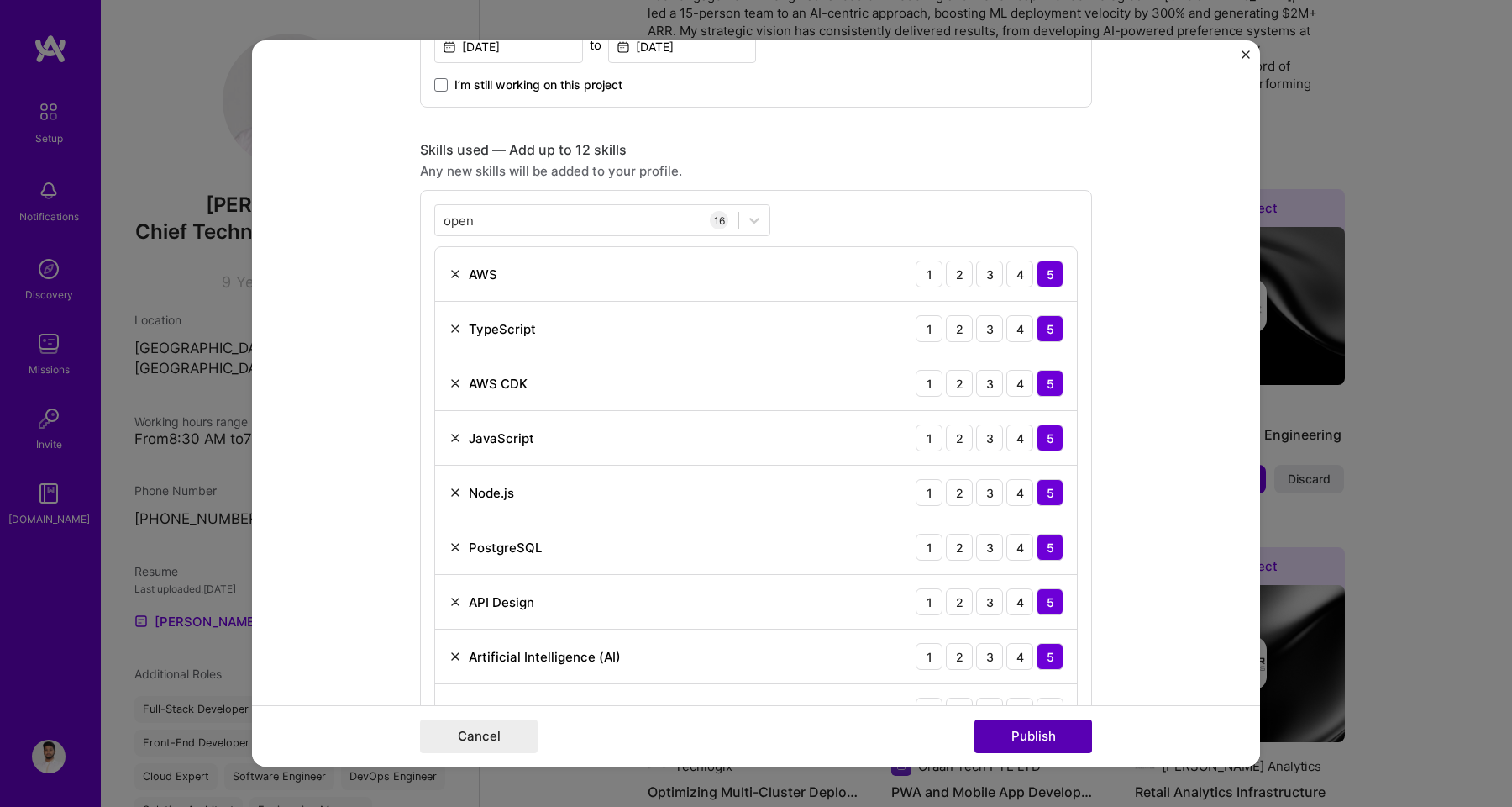
click at [1019, 731] on button "Publish" at bounding box center [1034, 736] width 118 height 34
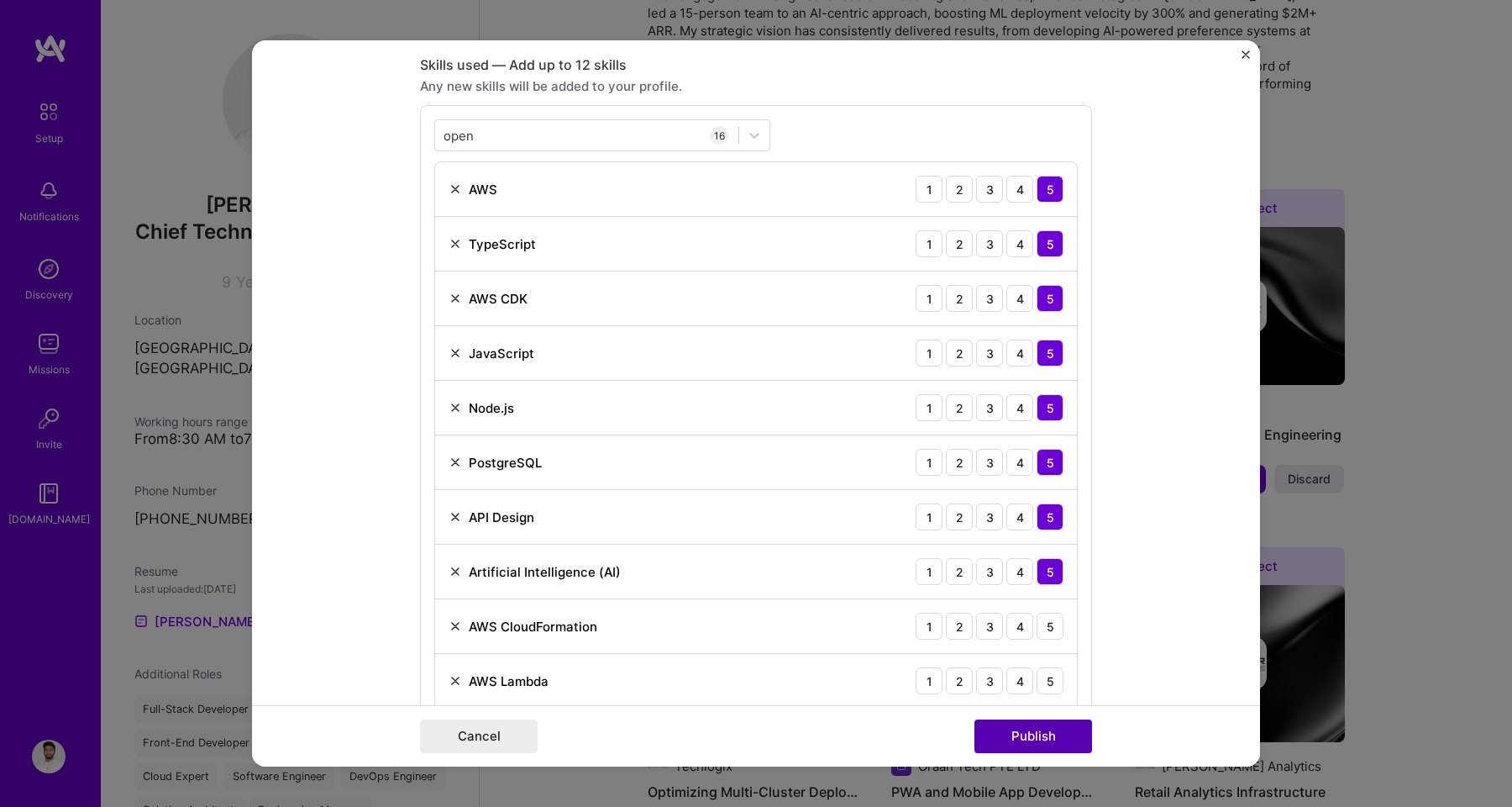
scroll to position [841, 0]
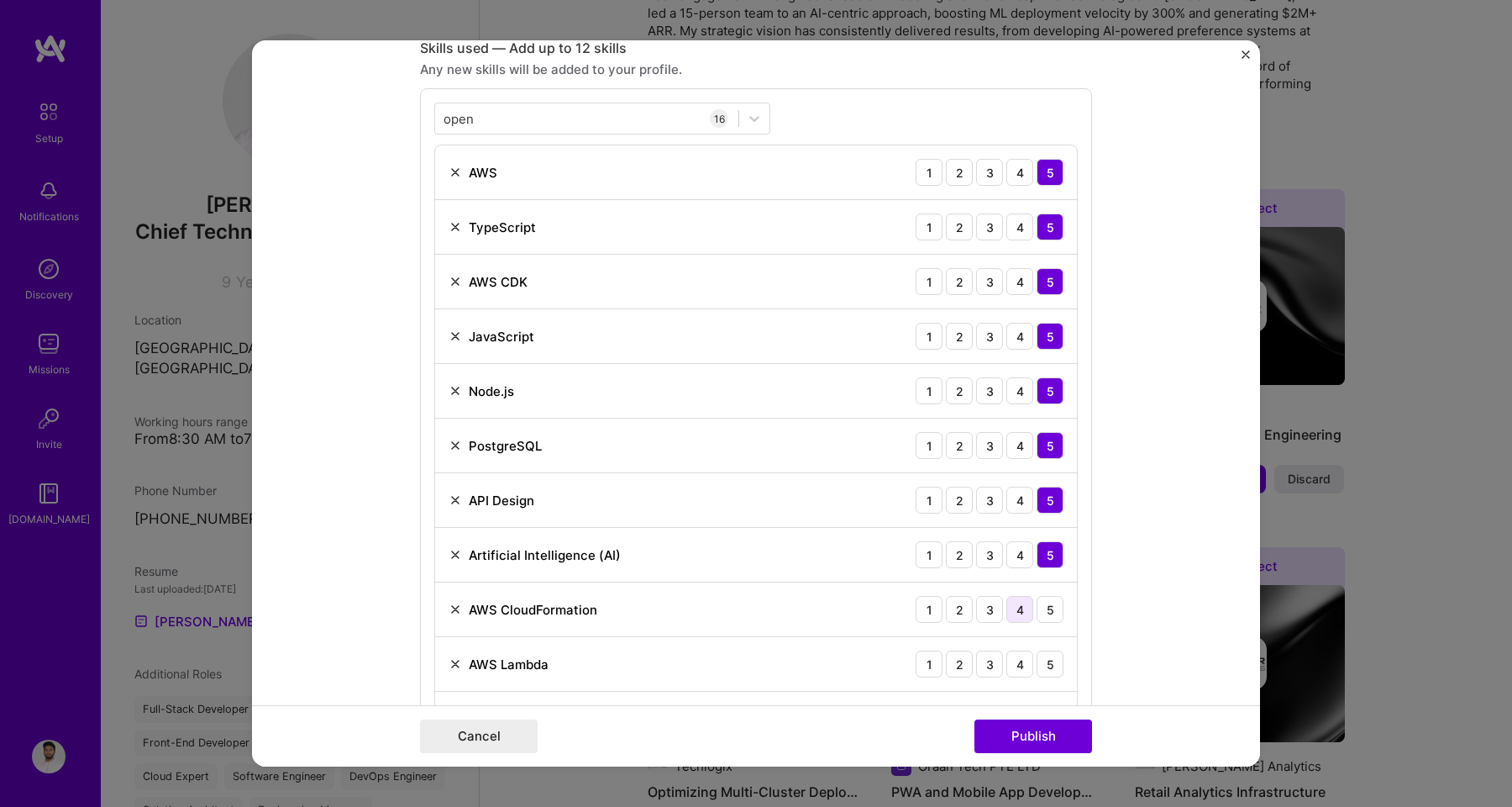
click at [1016, 608] on div "4" at bounding box center [1020, 608] width 27 height 27
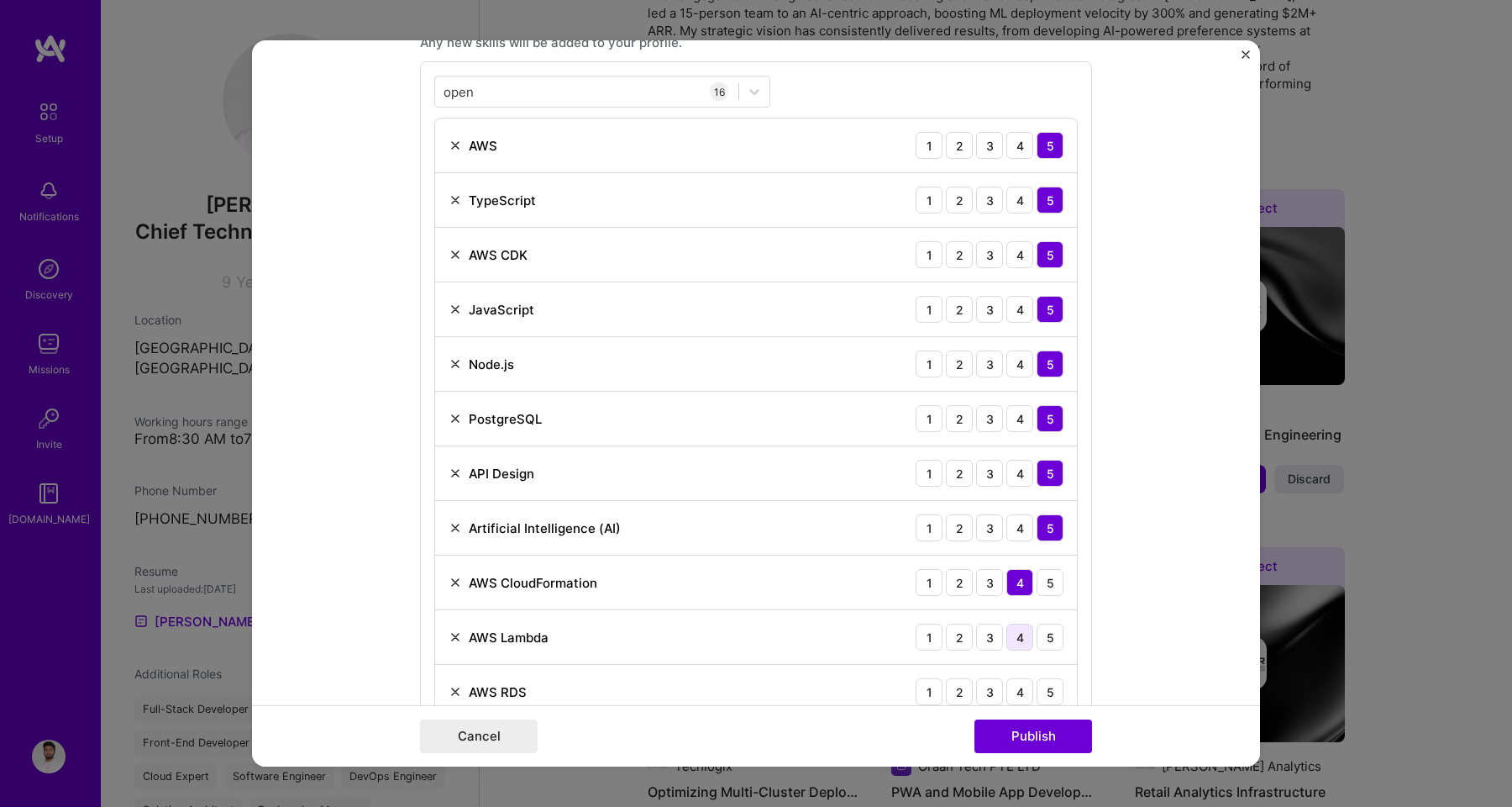
click at [1016, 632] on div "4" at bounding box center [1020, 636] width 27 height 27
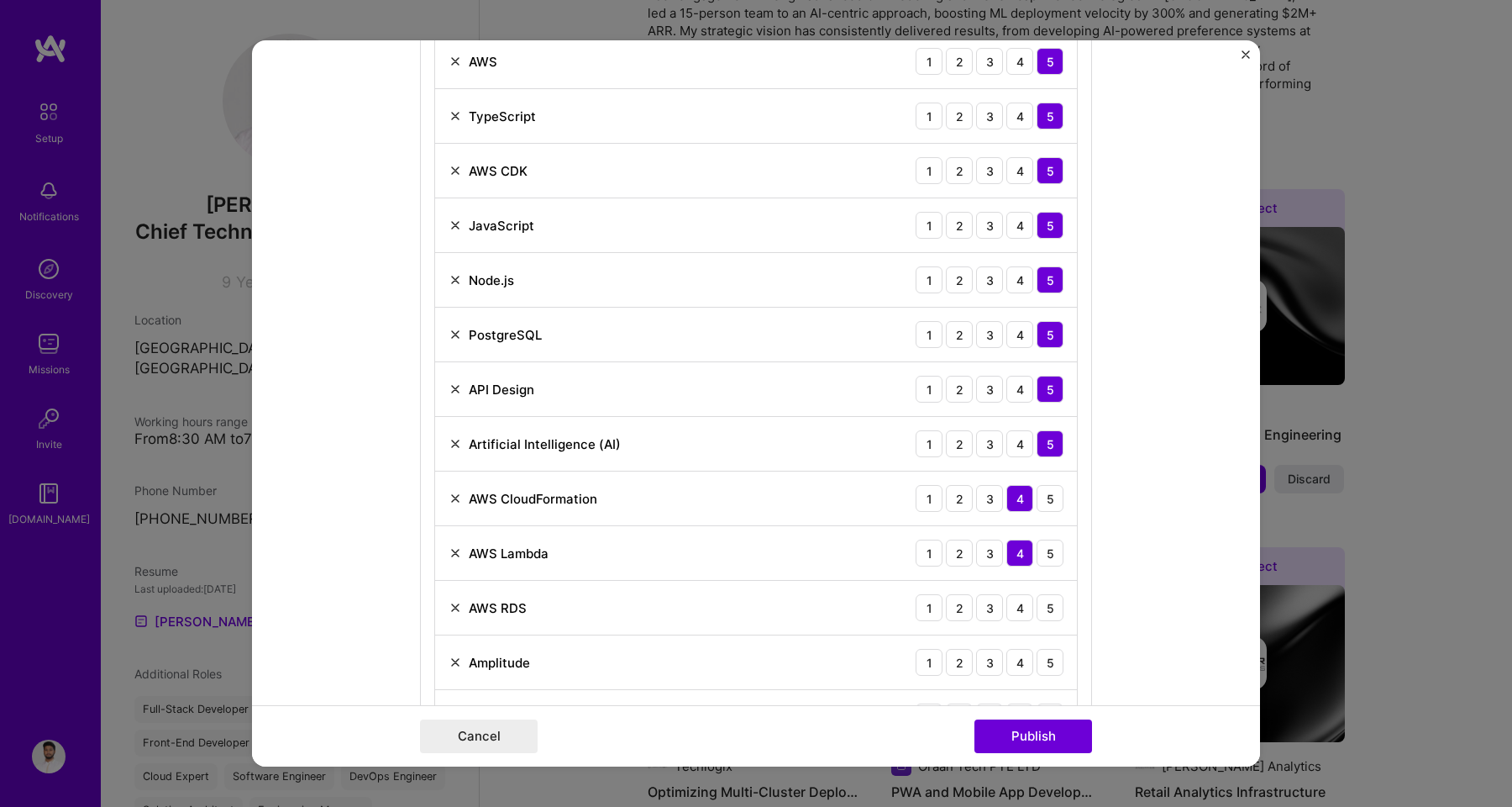
scroll to position [955, 0]
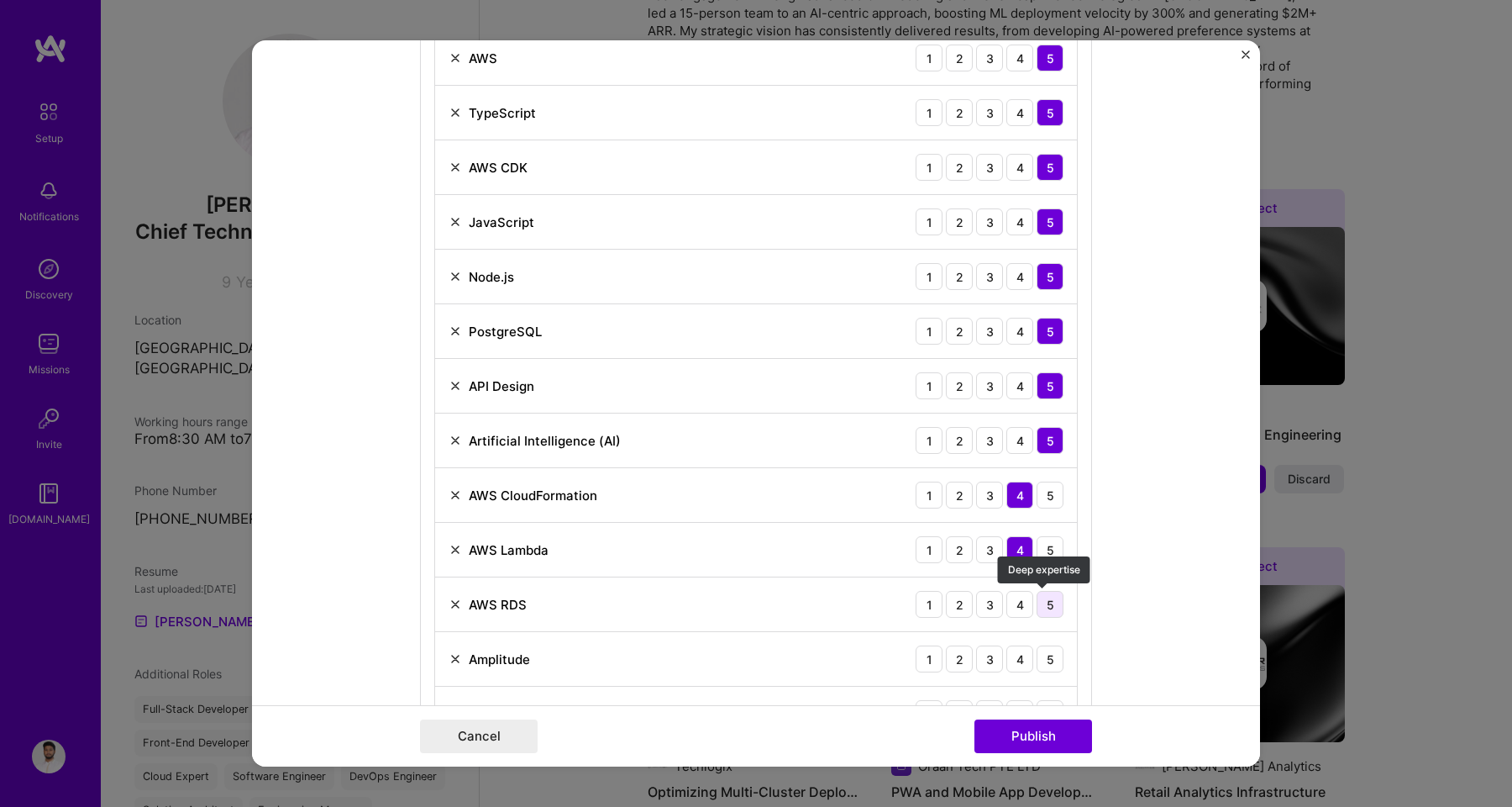
click at [1044, 611] on div "5" at bounding box center [1050, 603] width 27 height 27
click at [989, 662] on div "3" at bounding box center [989, 658] width 27 height 27
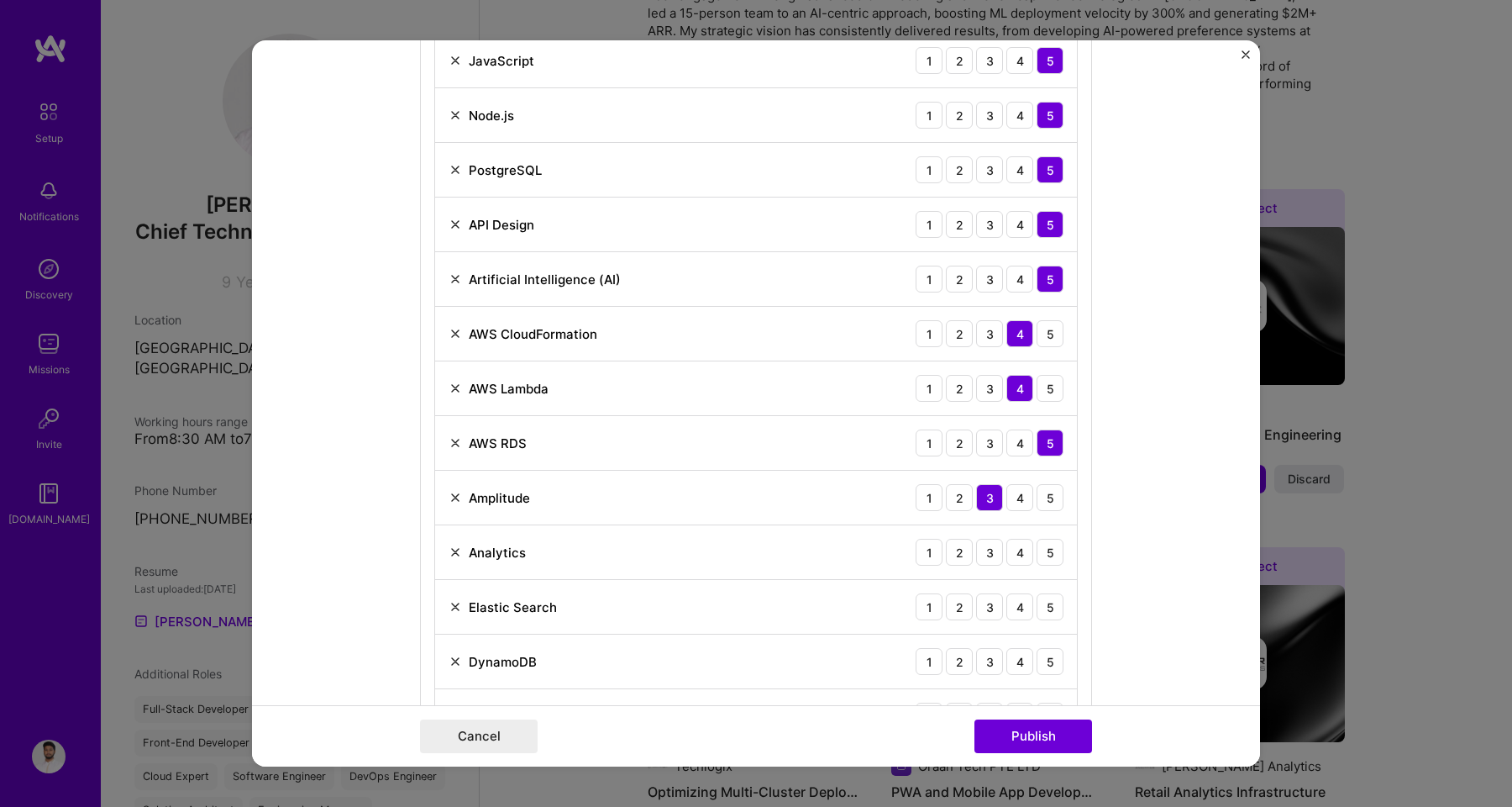
scroll to position [1128, 0]
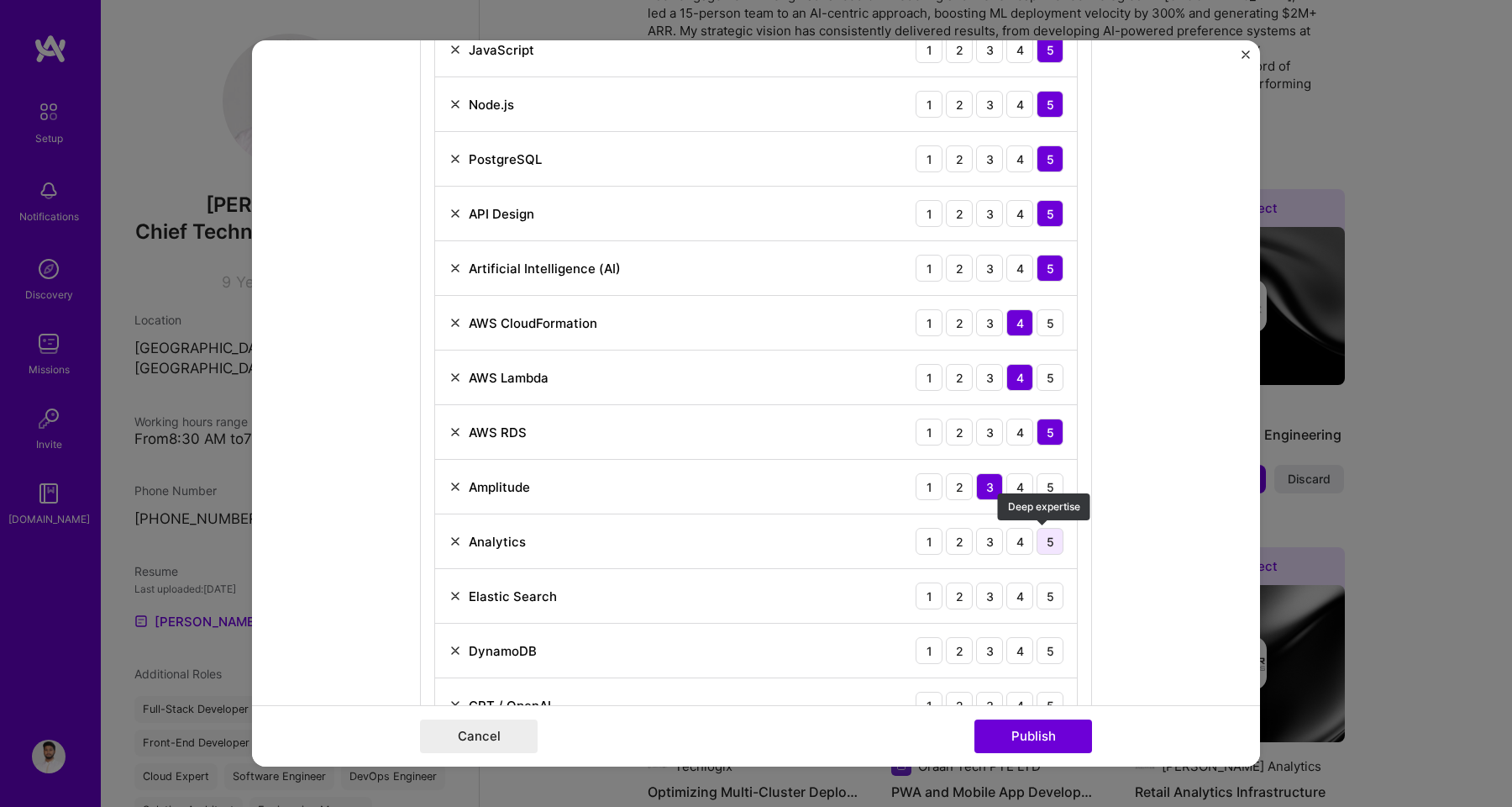
click at [1042, 542] on div "5" at bounding box center [1050, 540] width 27 height 27
click at [1012, 599] on div "4" at bounding box center [1020, 595] width 27 height 27
click at [1017, 653] on div "4" at bounding box center [1020, 650] width 27 height 27
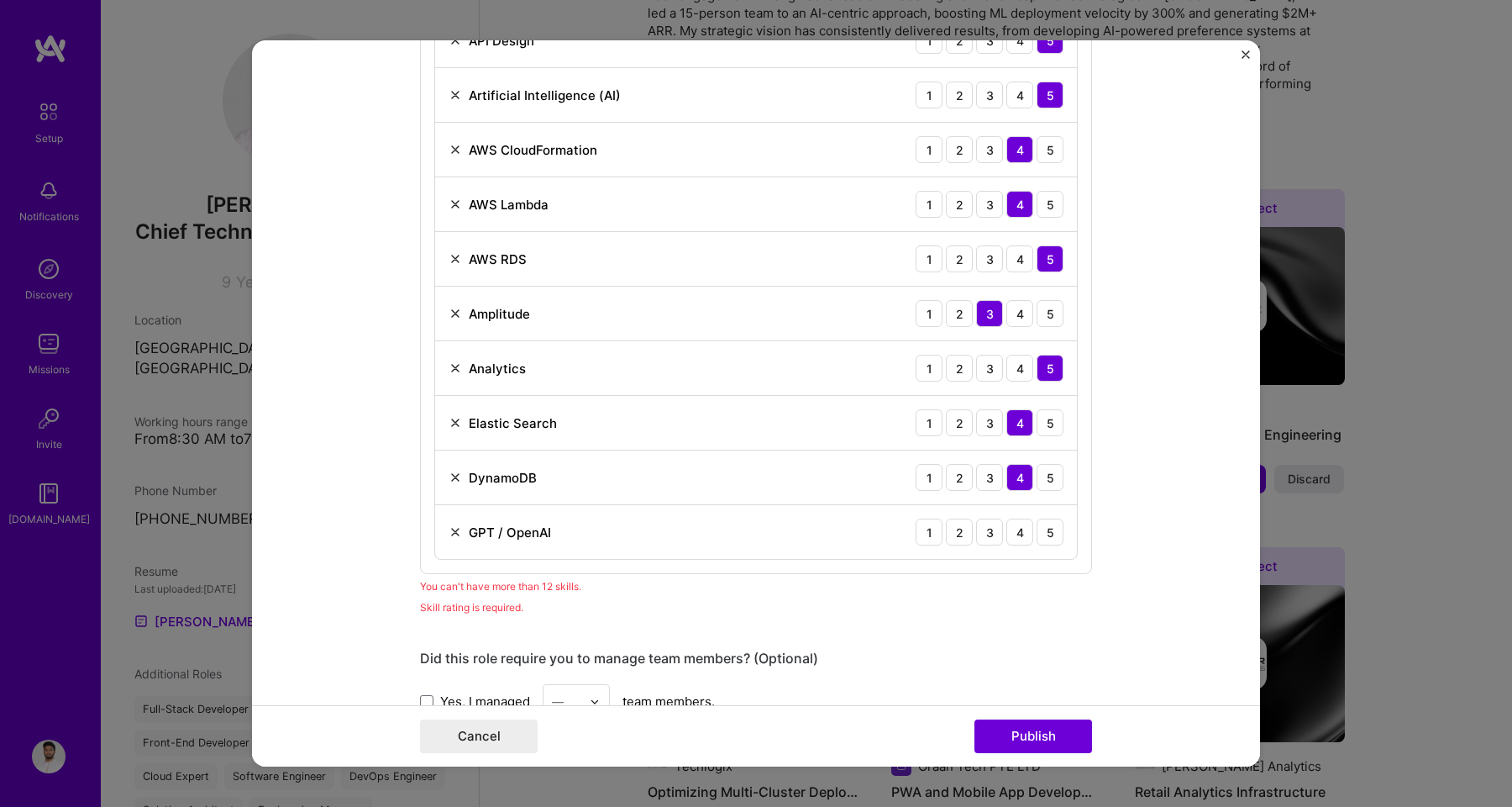
scroll to position [1319, 0]
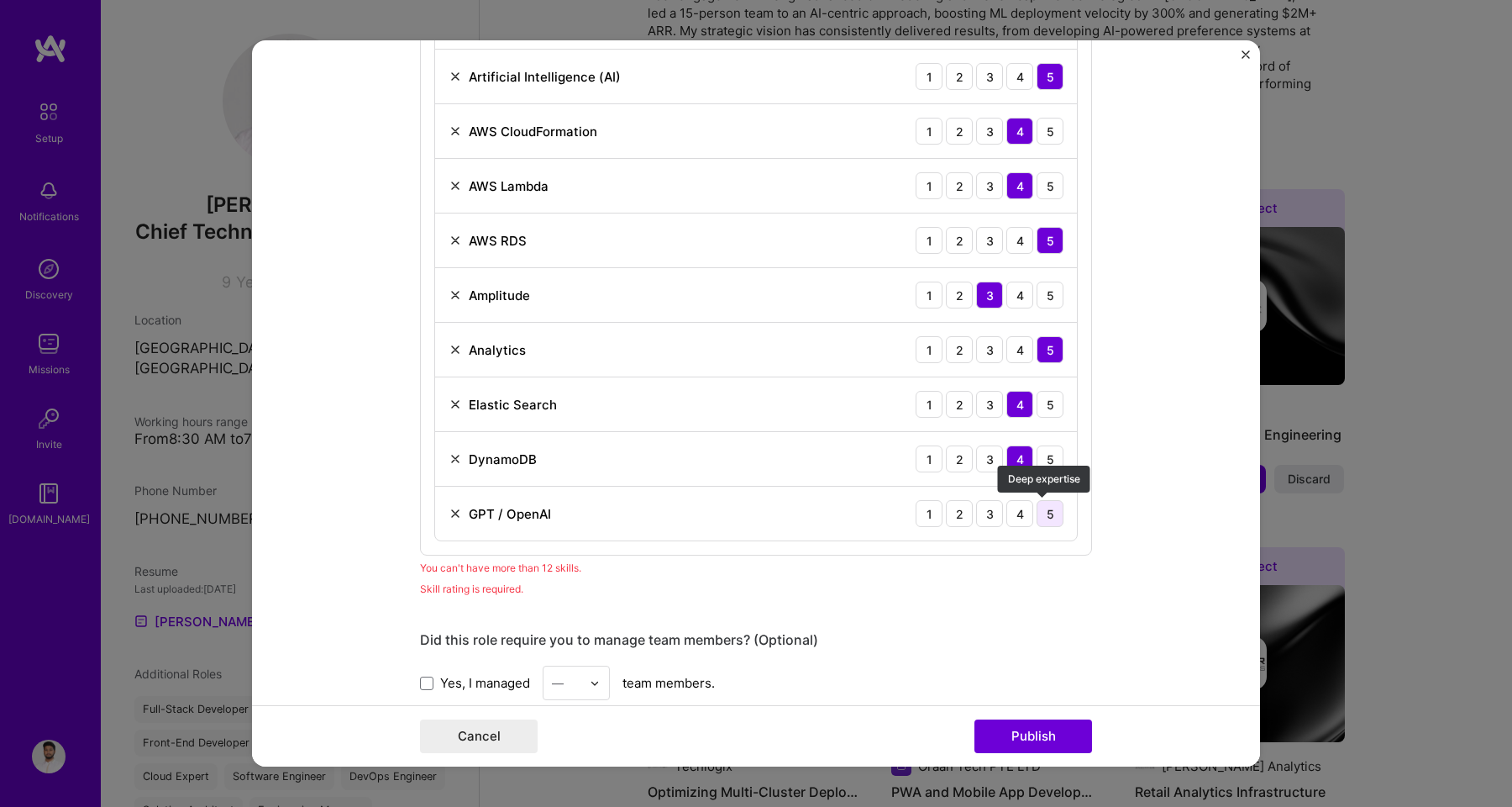
click at [1040, 515] on div "5" at bounding box center [1050, 512] width 27 height 27
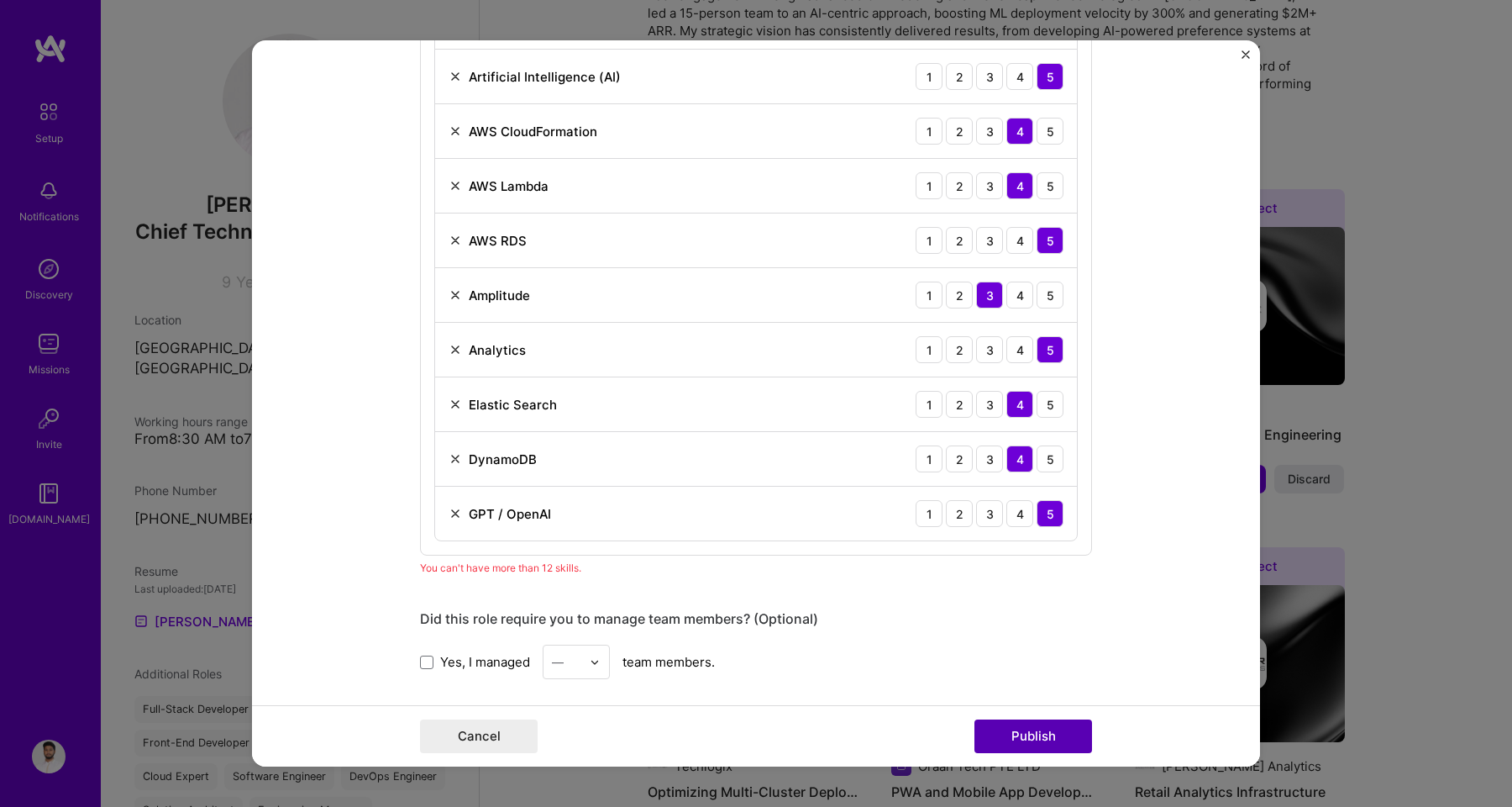
click at [1034, 742] on button "Publish" at bounding box center [1034, 736] width 118 height 34
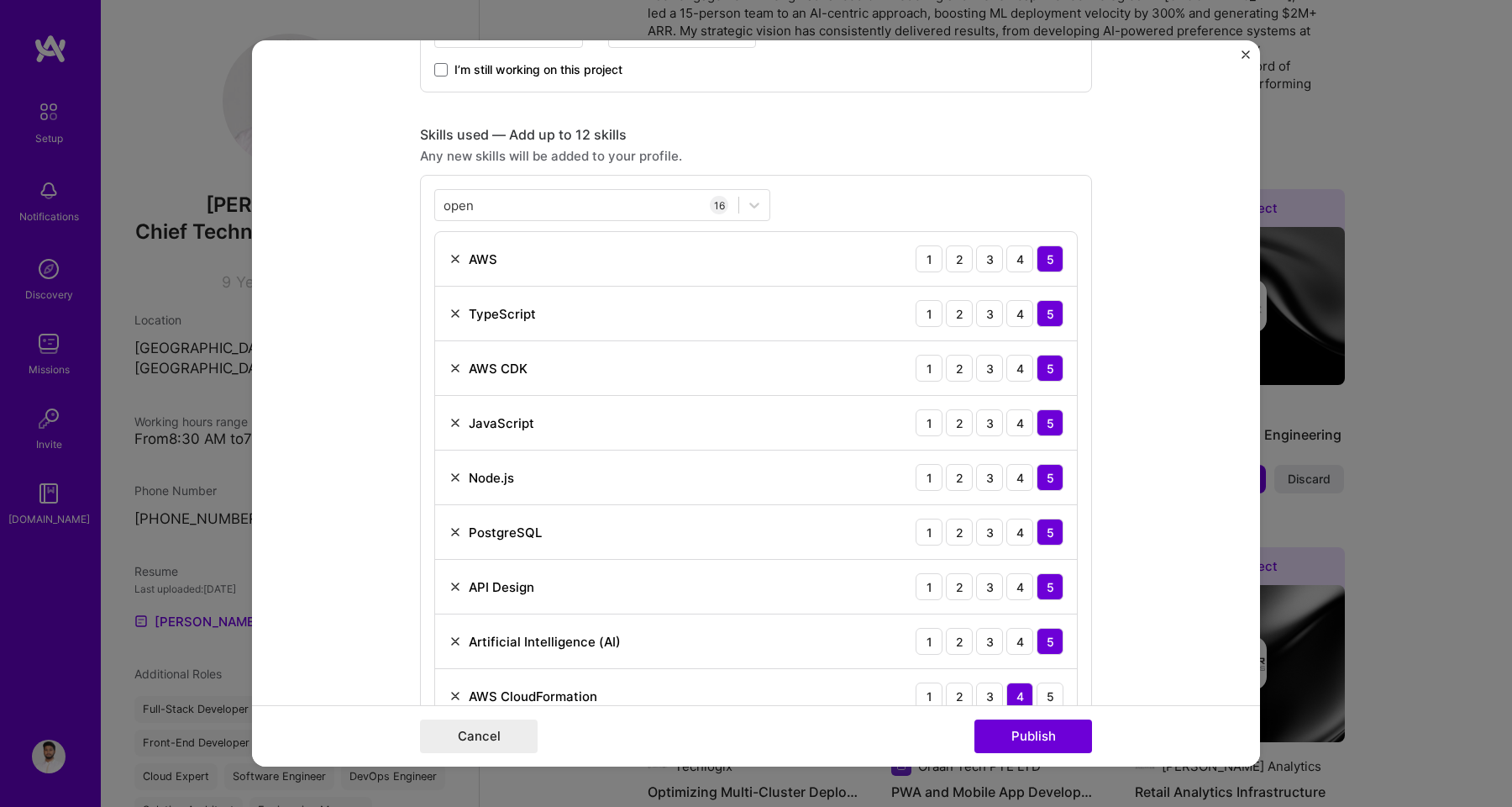
scroll to position [732, 0]
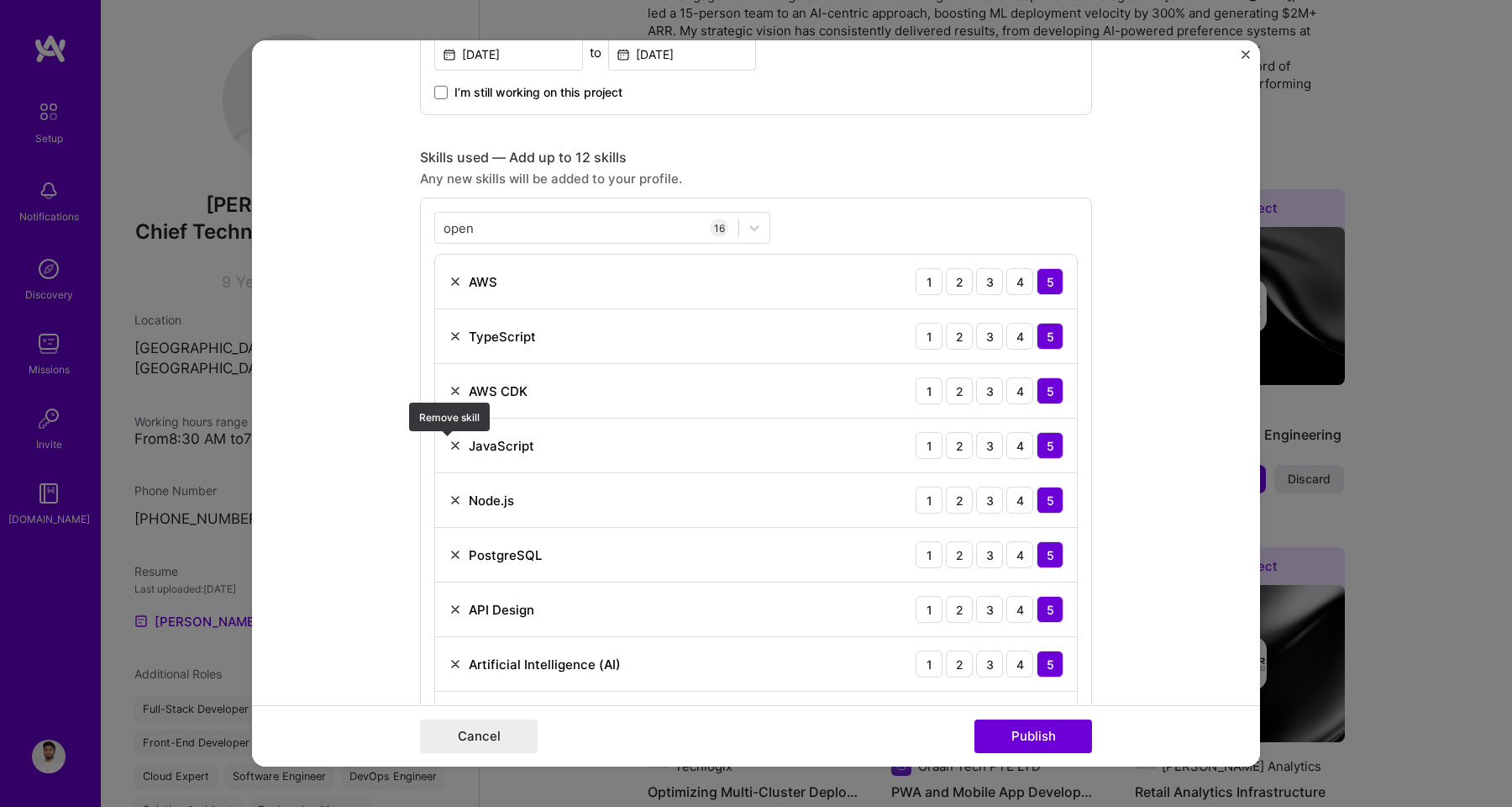
click at [449, 448] on img at bounding box center [454, 444] width 13 height 13
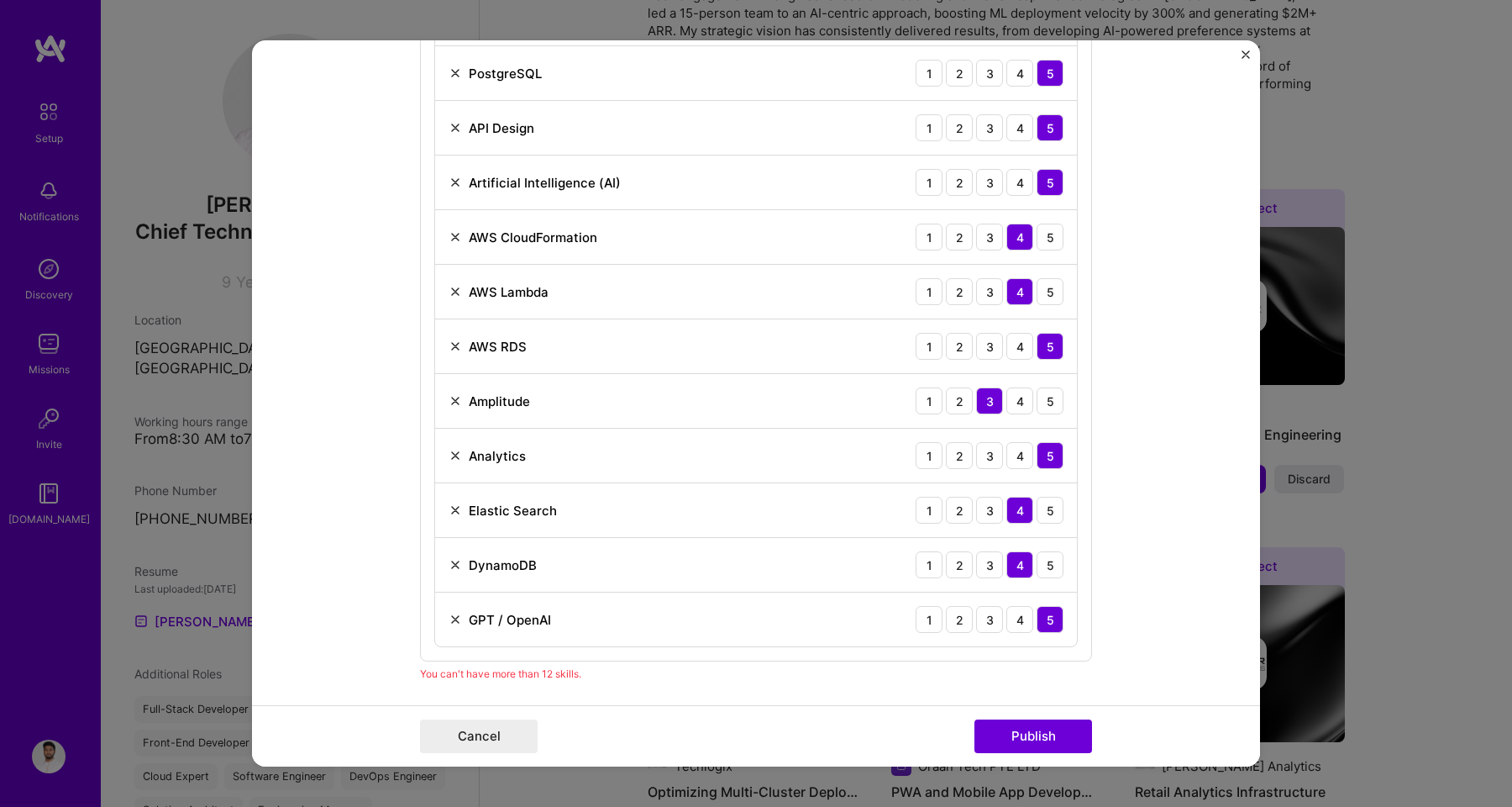
scroll to position [1154, 0]
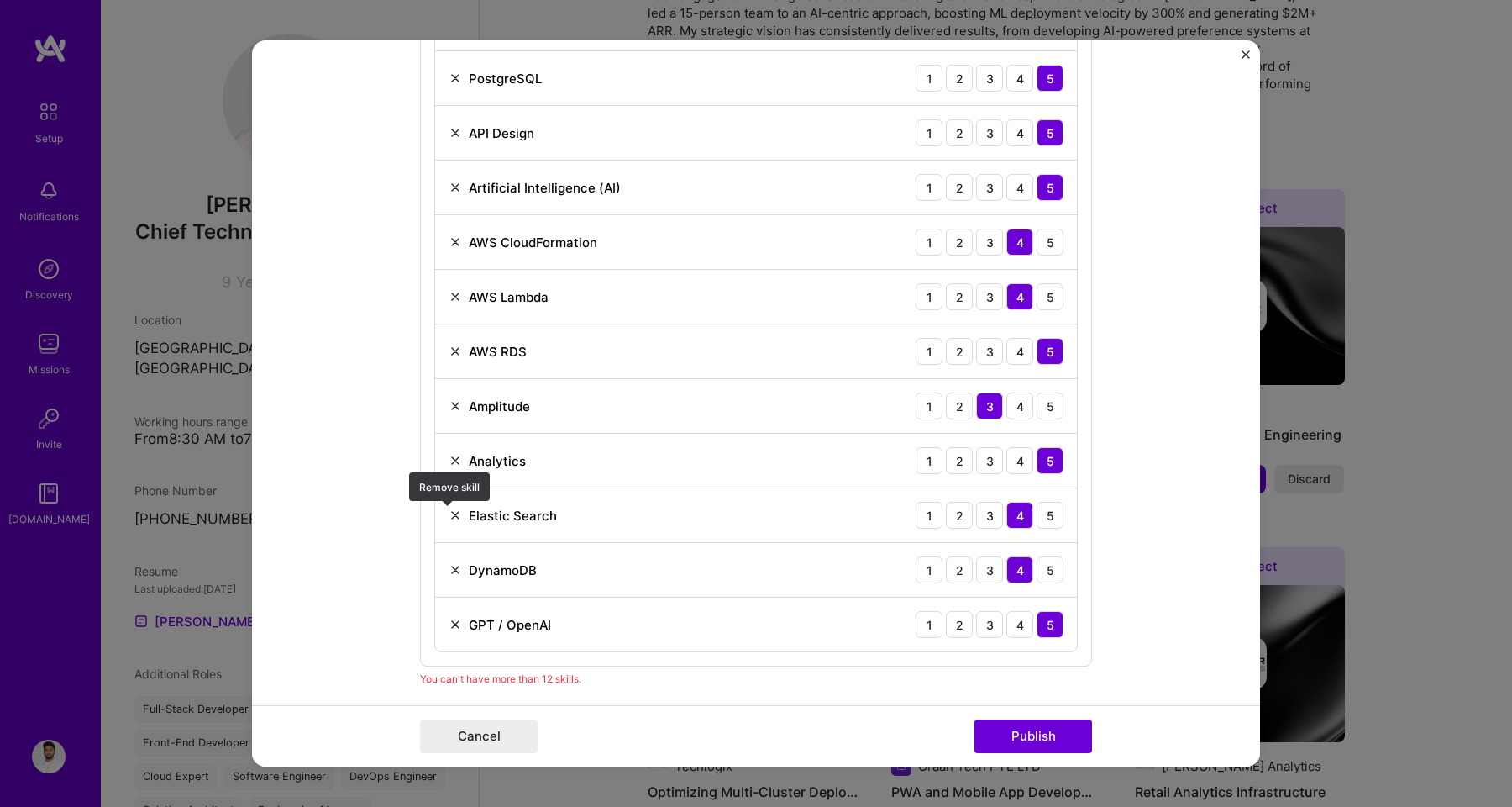
click at [451, 515] on img at bounding box center [454, 514] width 13 height 13
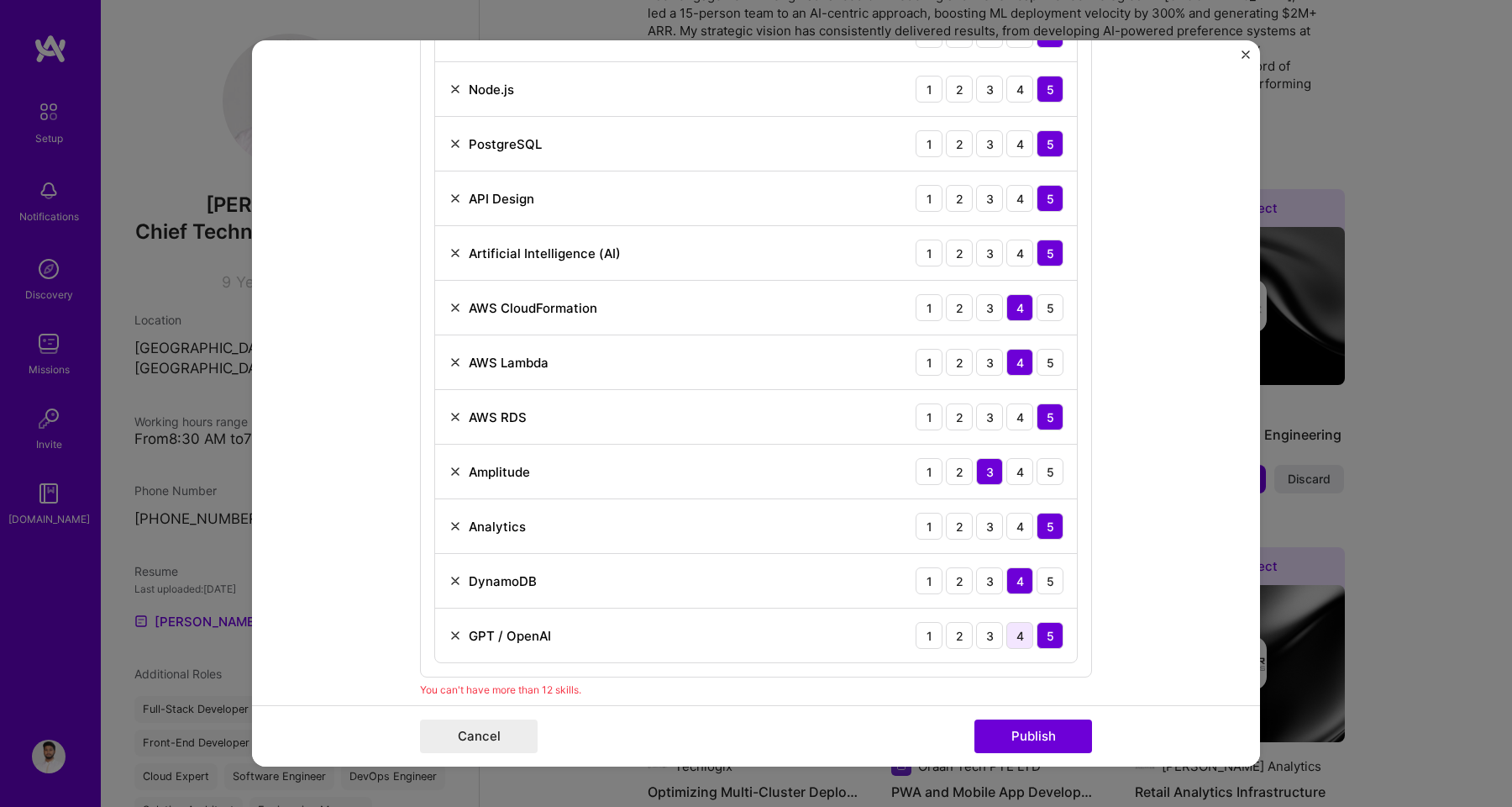
scroll to position [1093, 0]
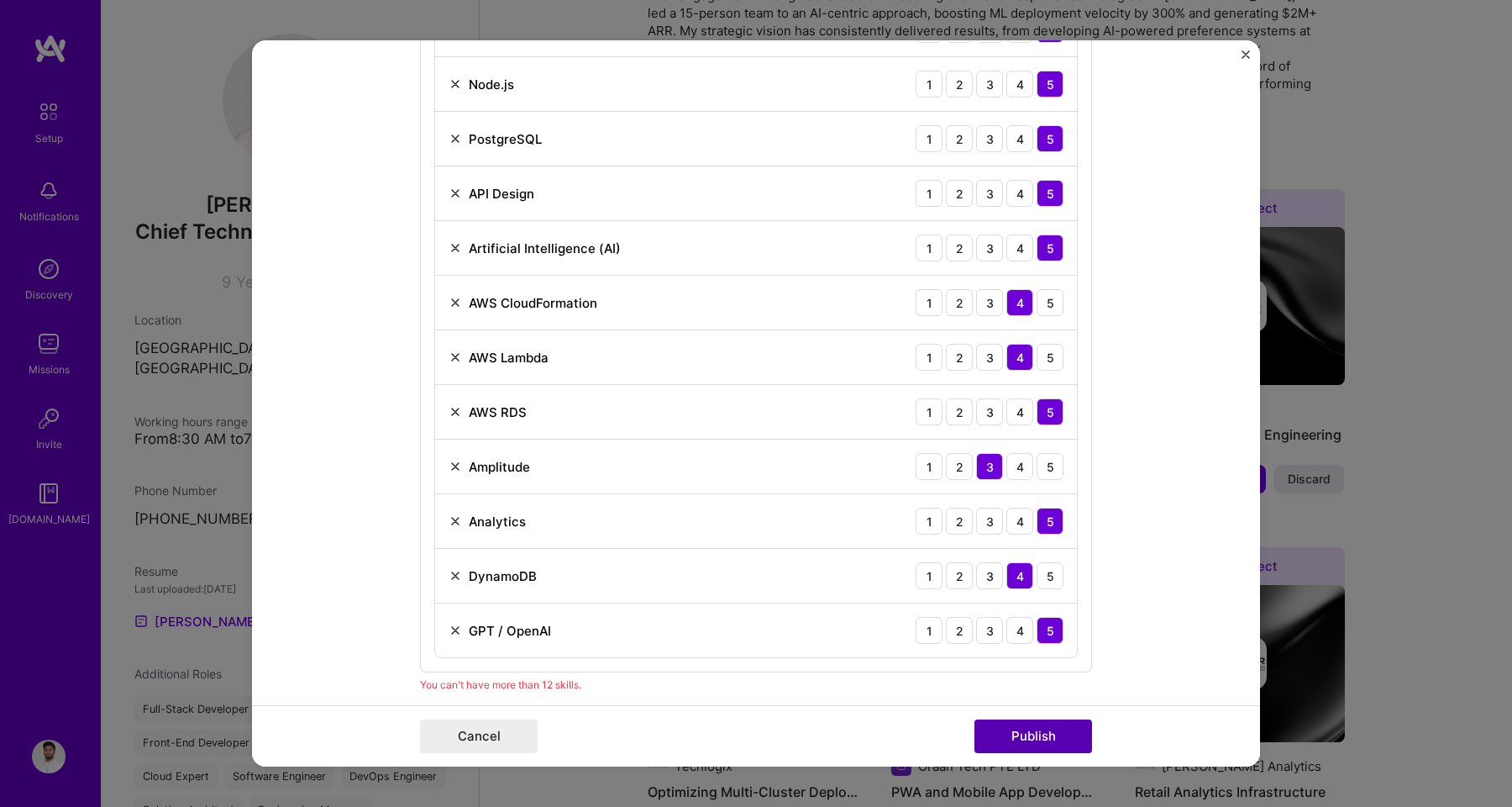
click at [1063, 726] on button "Publish" at bounding box center [1034, 736] width 118 height 34
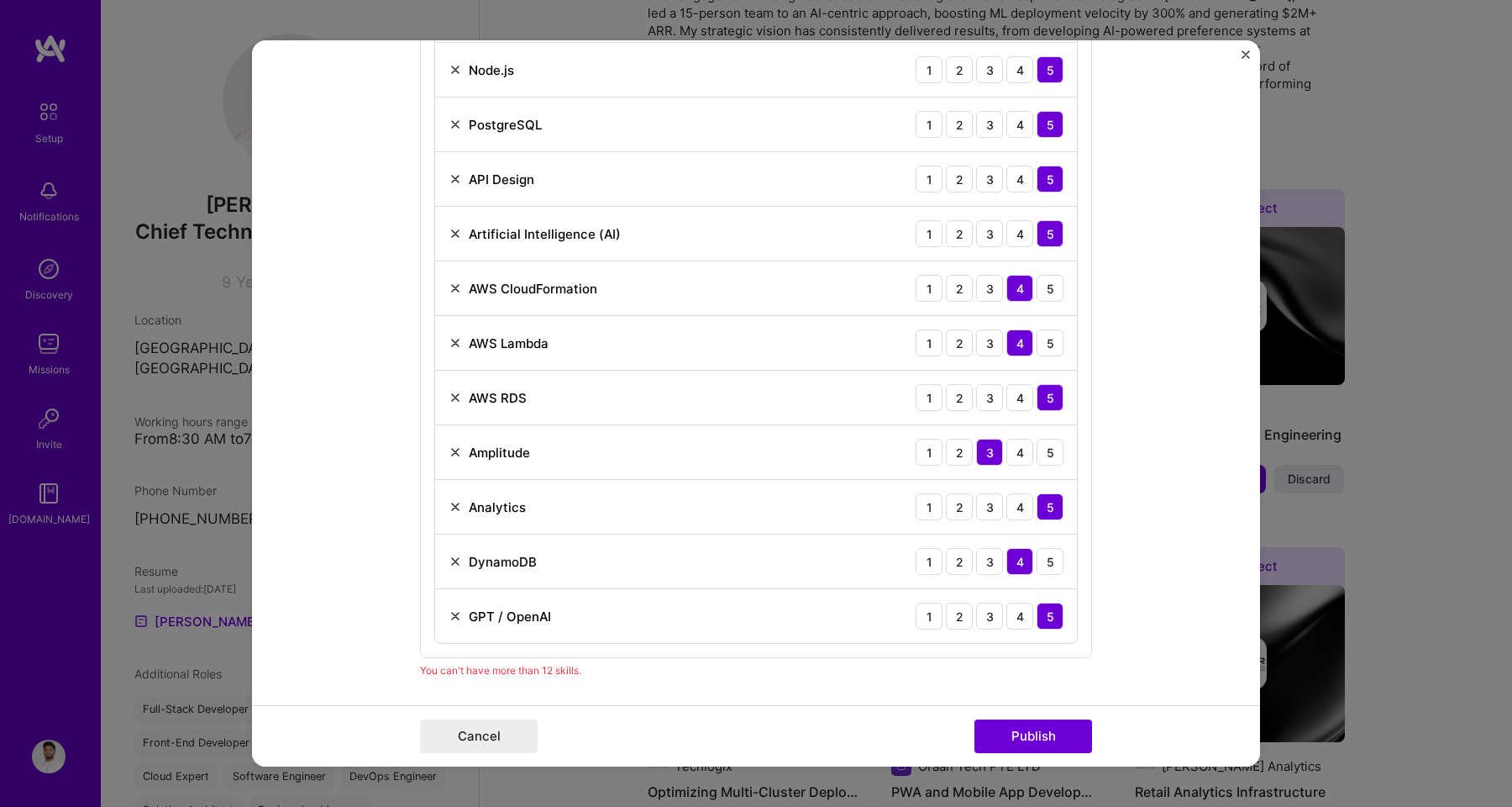
scroll to position [1106, 0]
click at [452, 510] on img at bounding box center [454, 507] width 13 height 13
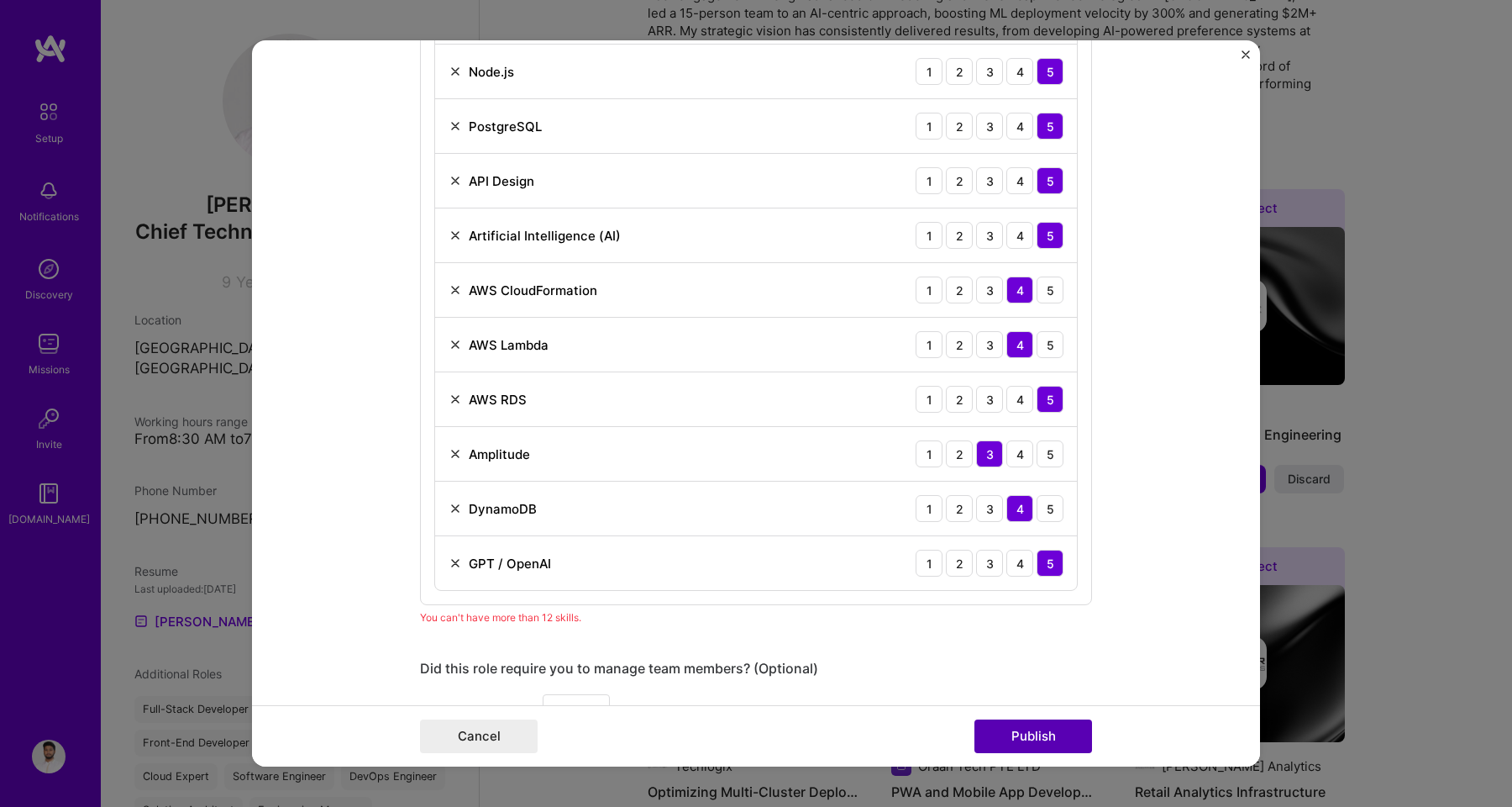
click at [1027, 748] on button "Publish" at bounding box center [1034, 736] width 118 height 34
click at [1027, 733] on button "Publish" at bounding box center [1034, 736] width 118 height 34
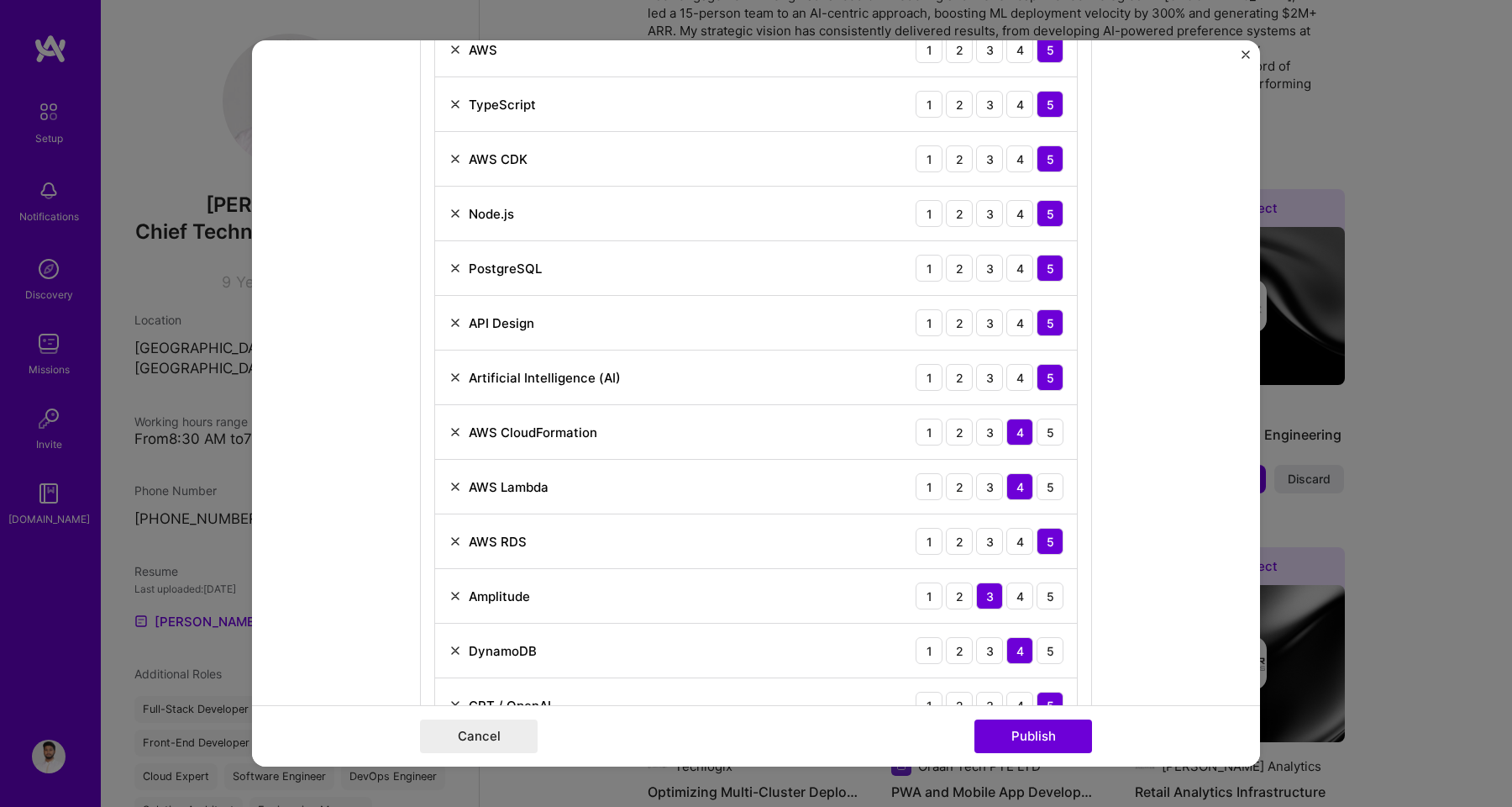
scroll to position [963, 0]
click at [449, 325] on img at bounding box center [454, 323] width 13 height 13
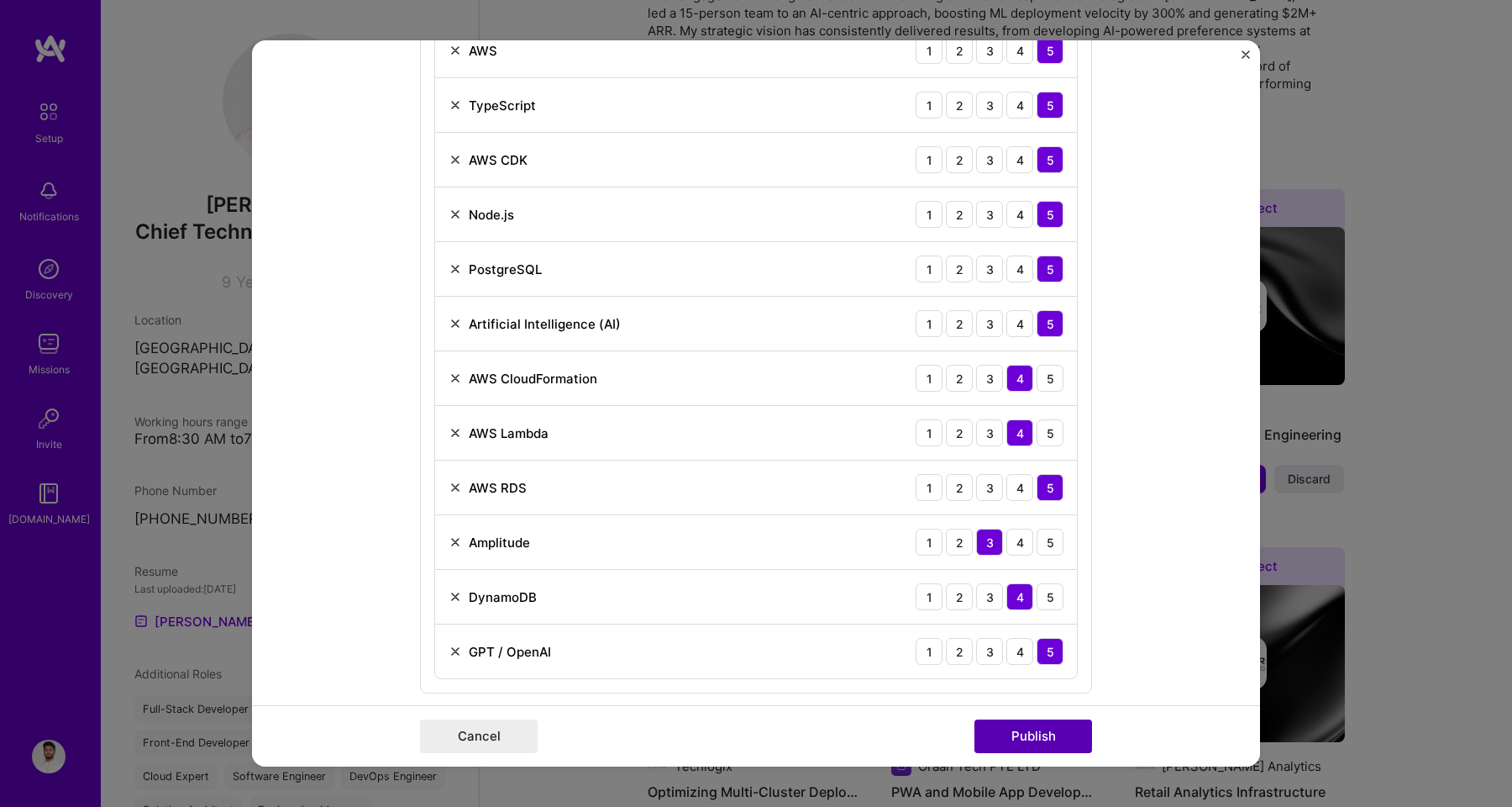
click at [1033, 725] on button "Publish" at bounding box center [1034, 736] width 118 height 34
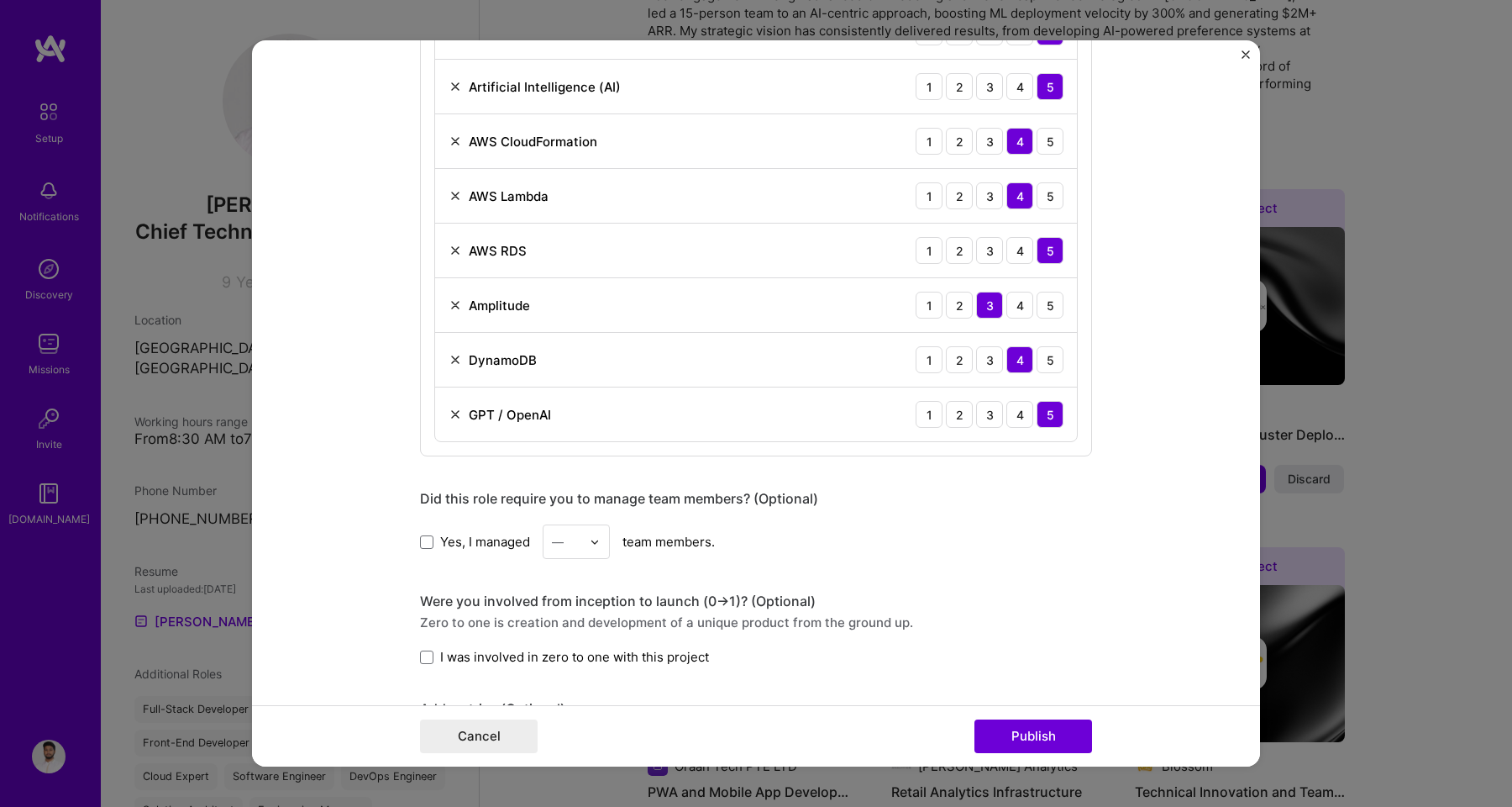
scroll to position [1518, 0]
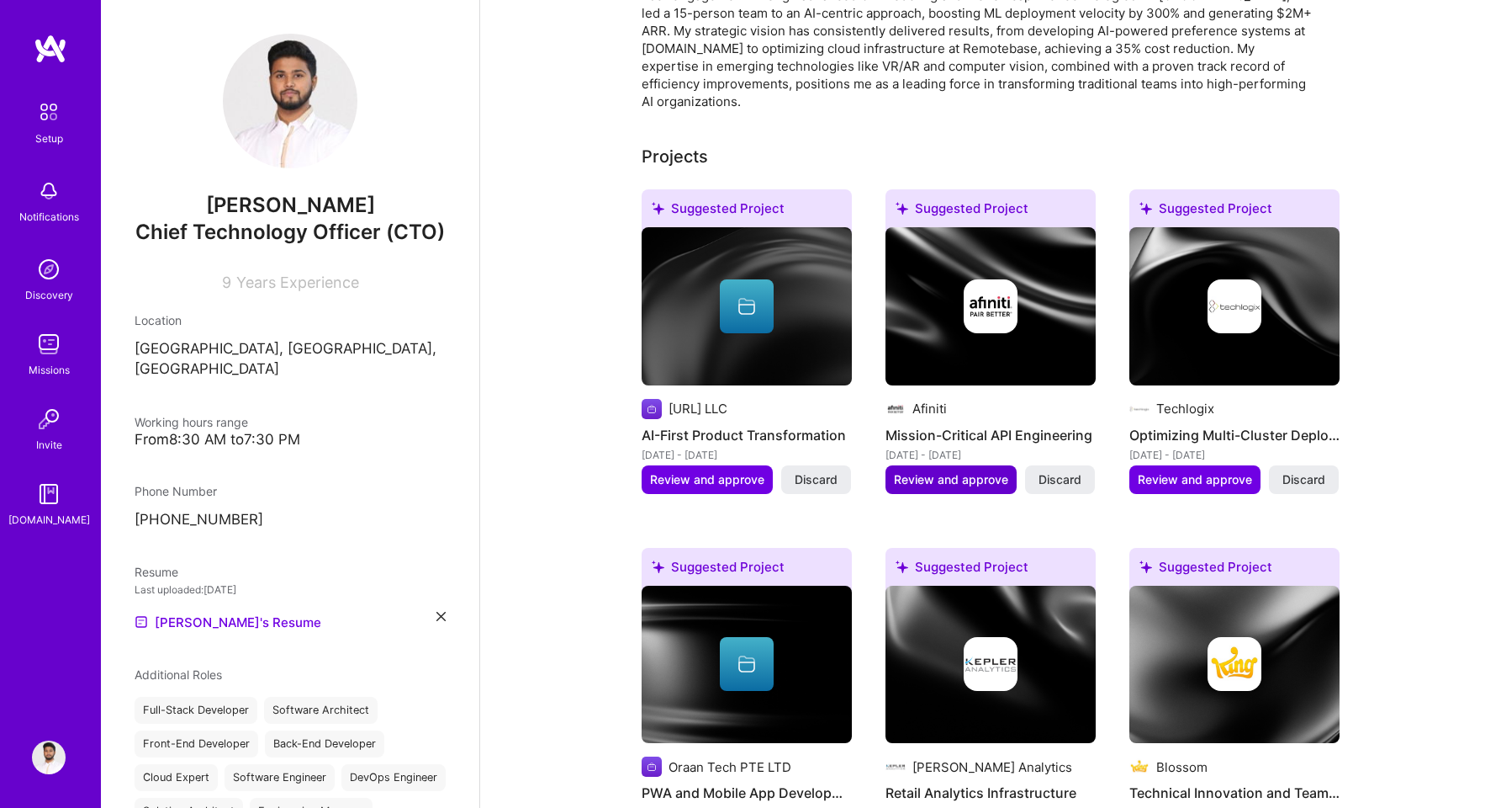
click at [965, 471] on span "Review and approve" at bounding box center [951, 479] width 114 height 17
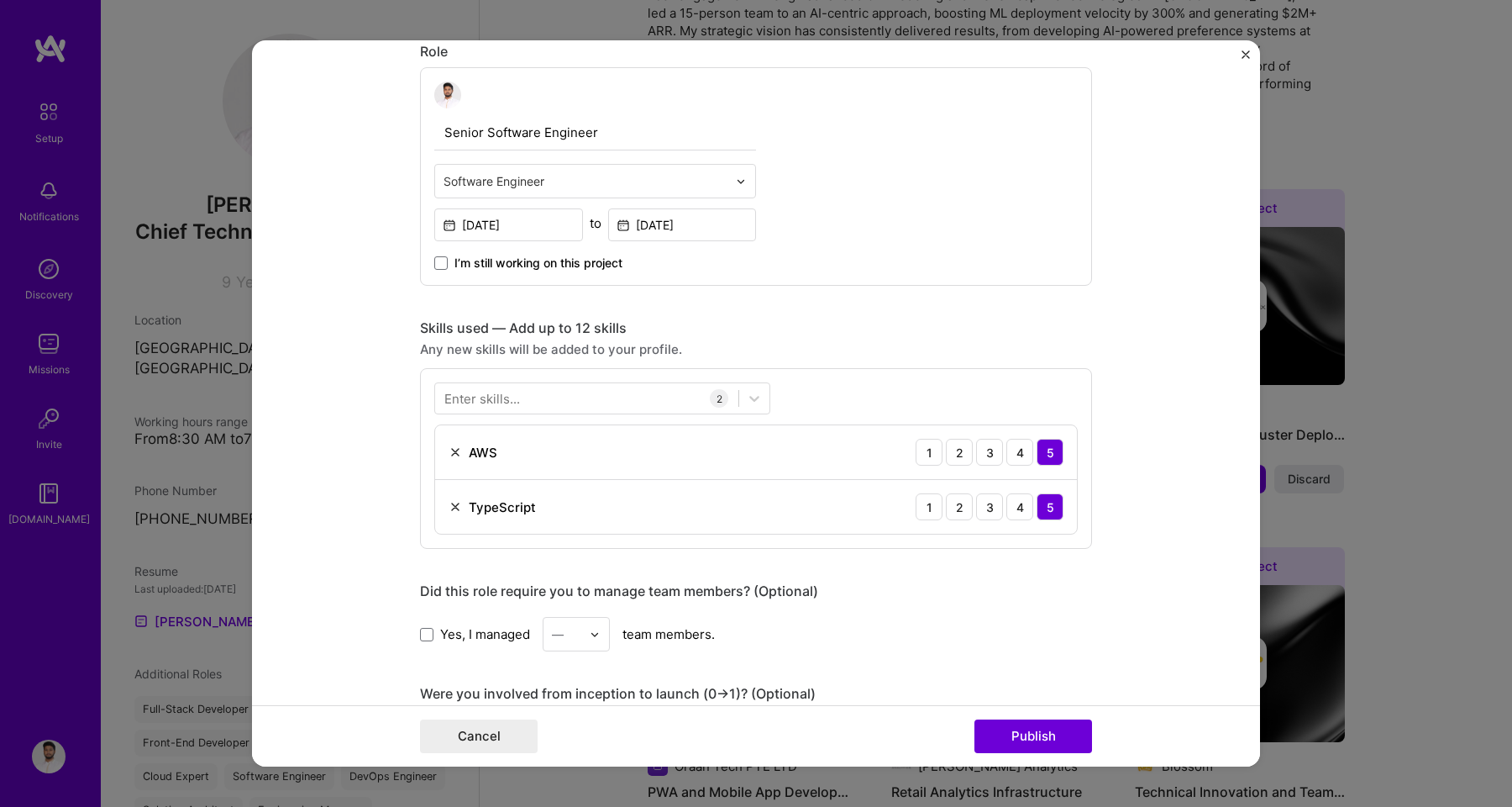
scroll to position [686, 0]
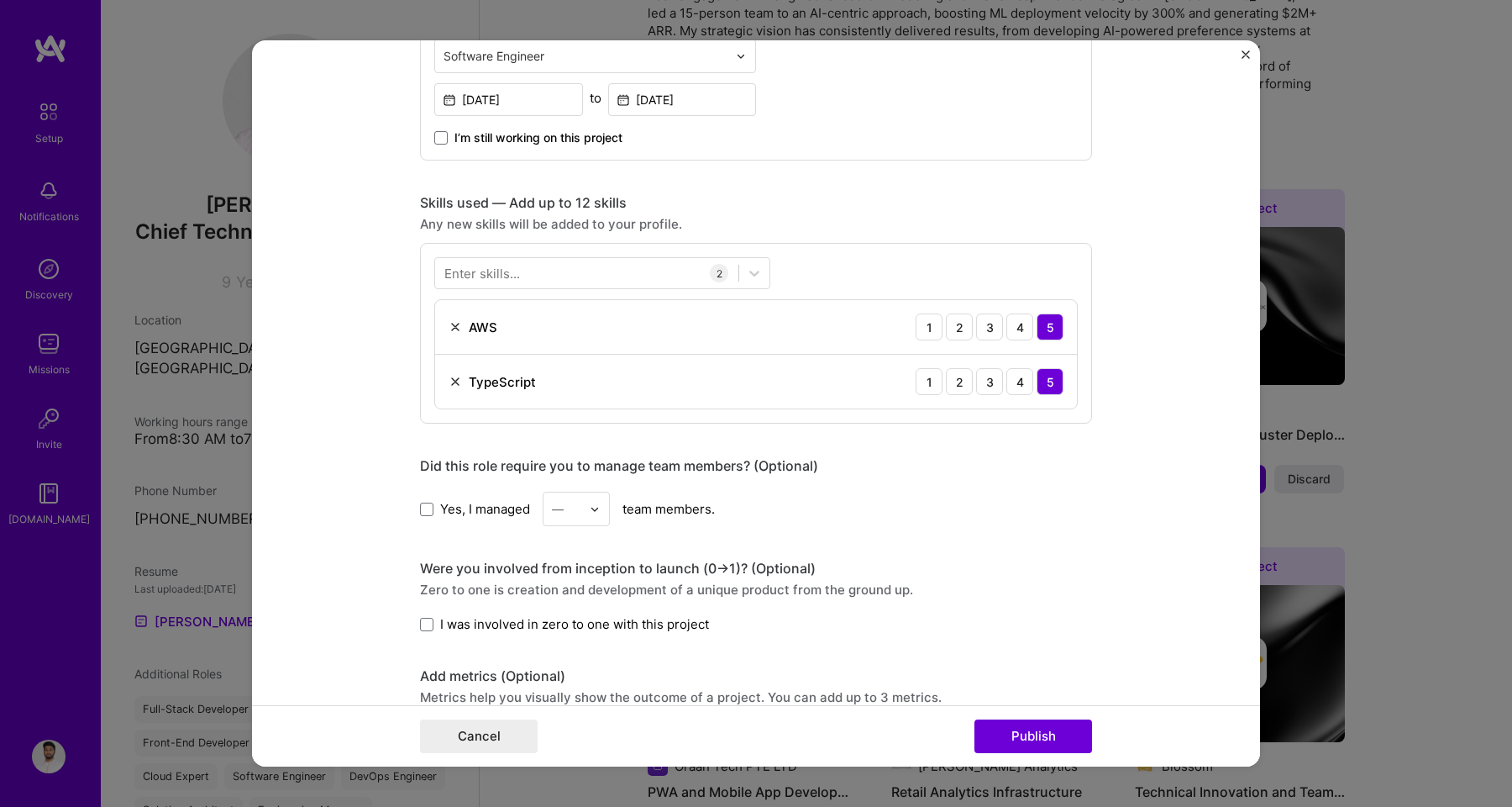
click at [449, 328] on img at bounding box center [454, 326] width 13 height 13
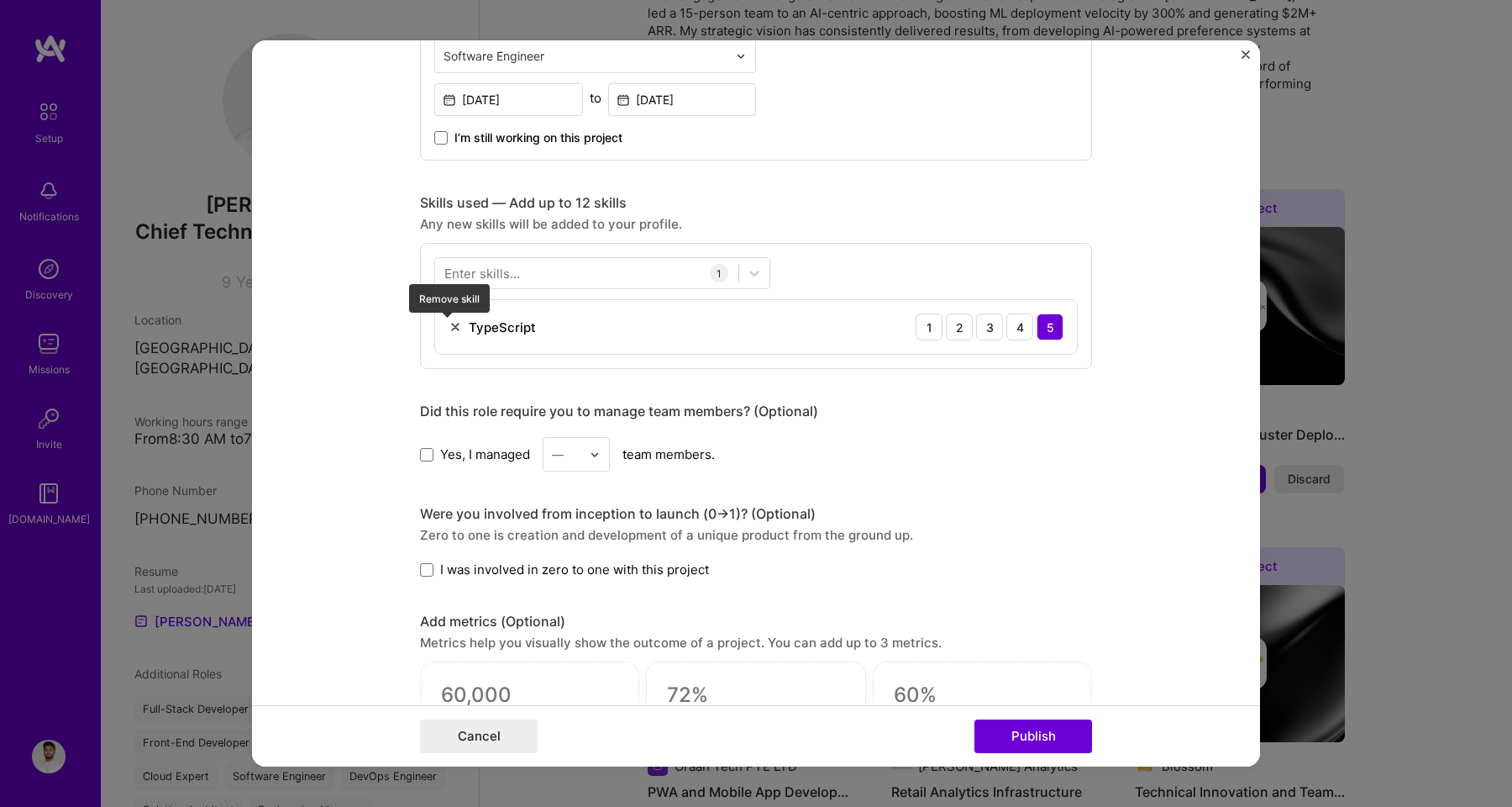
click at [448, 330] on img at bounding box center [454, 326] width 13 height 13
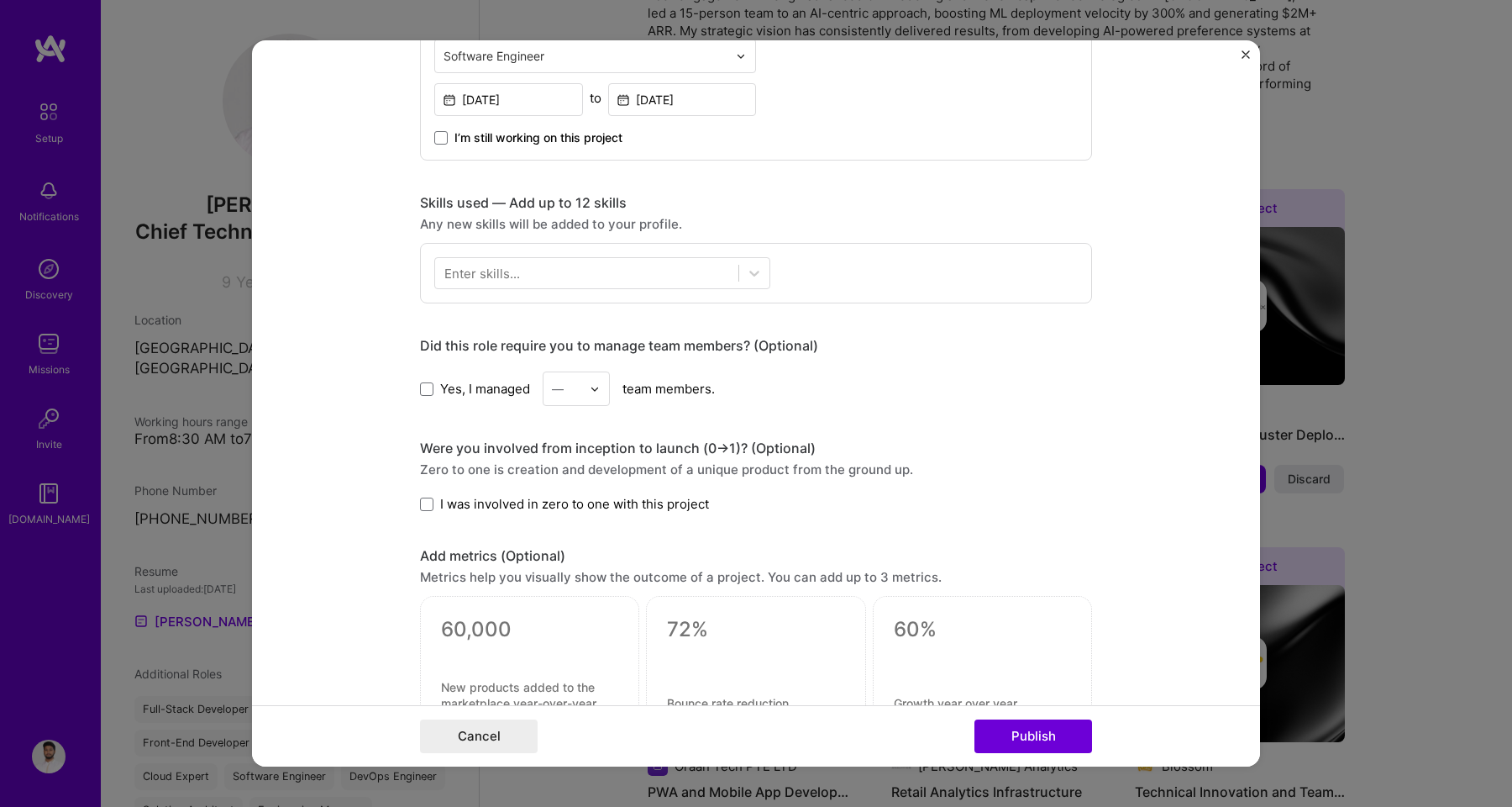
click at [459, 275] on div "Enter skills..." at bounding box center [482, 274] width 76 height 18
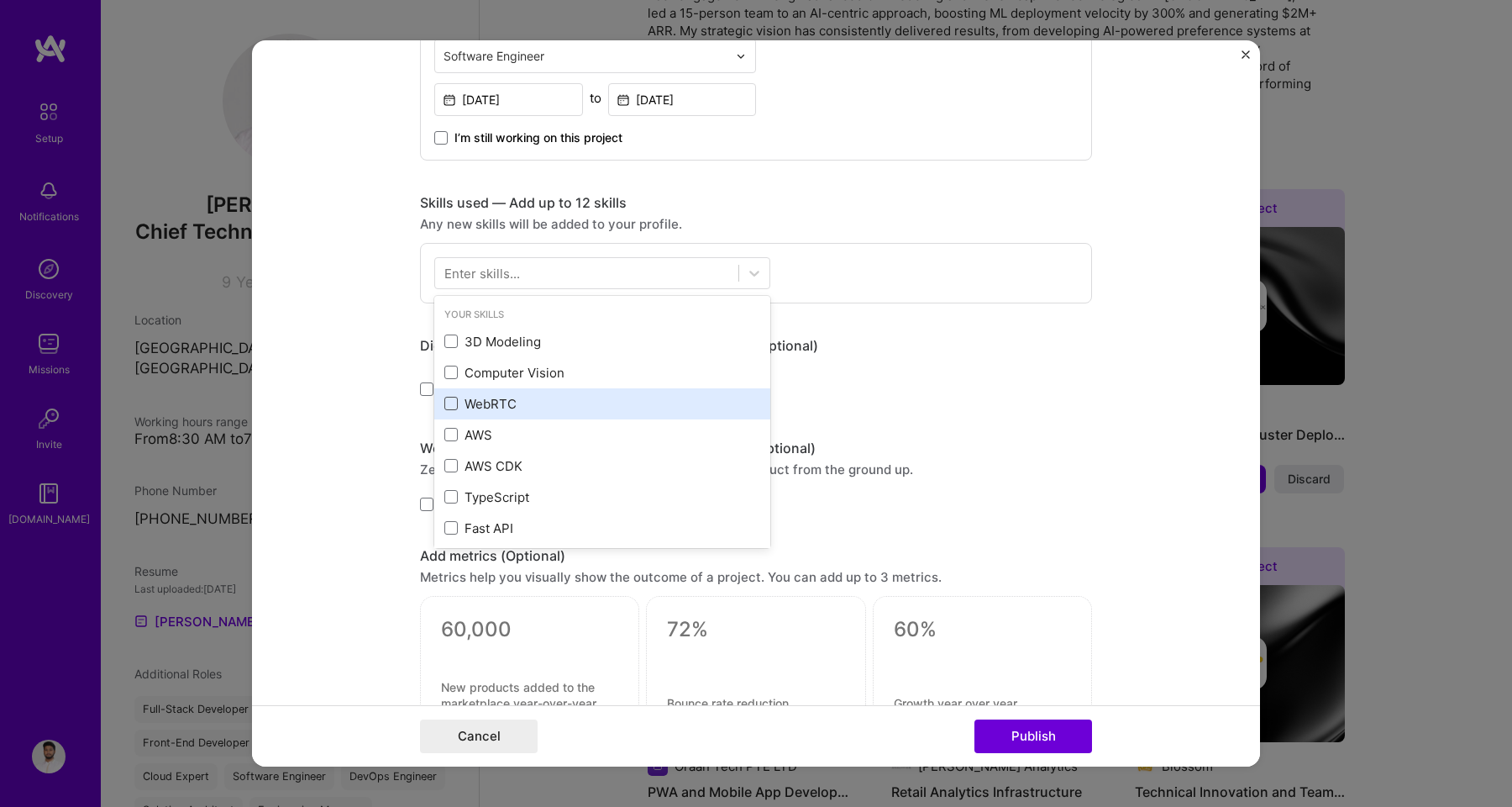
click at [448, 400] on span at bounding box center [450, 403] width 13 height 13
click at [0, 0] on input "checkbox" at bounding box center [0, 0] width 0 height 0
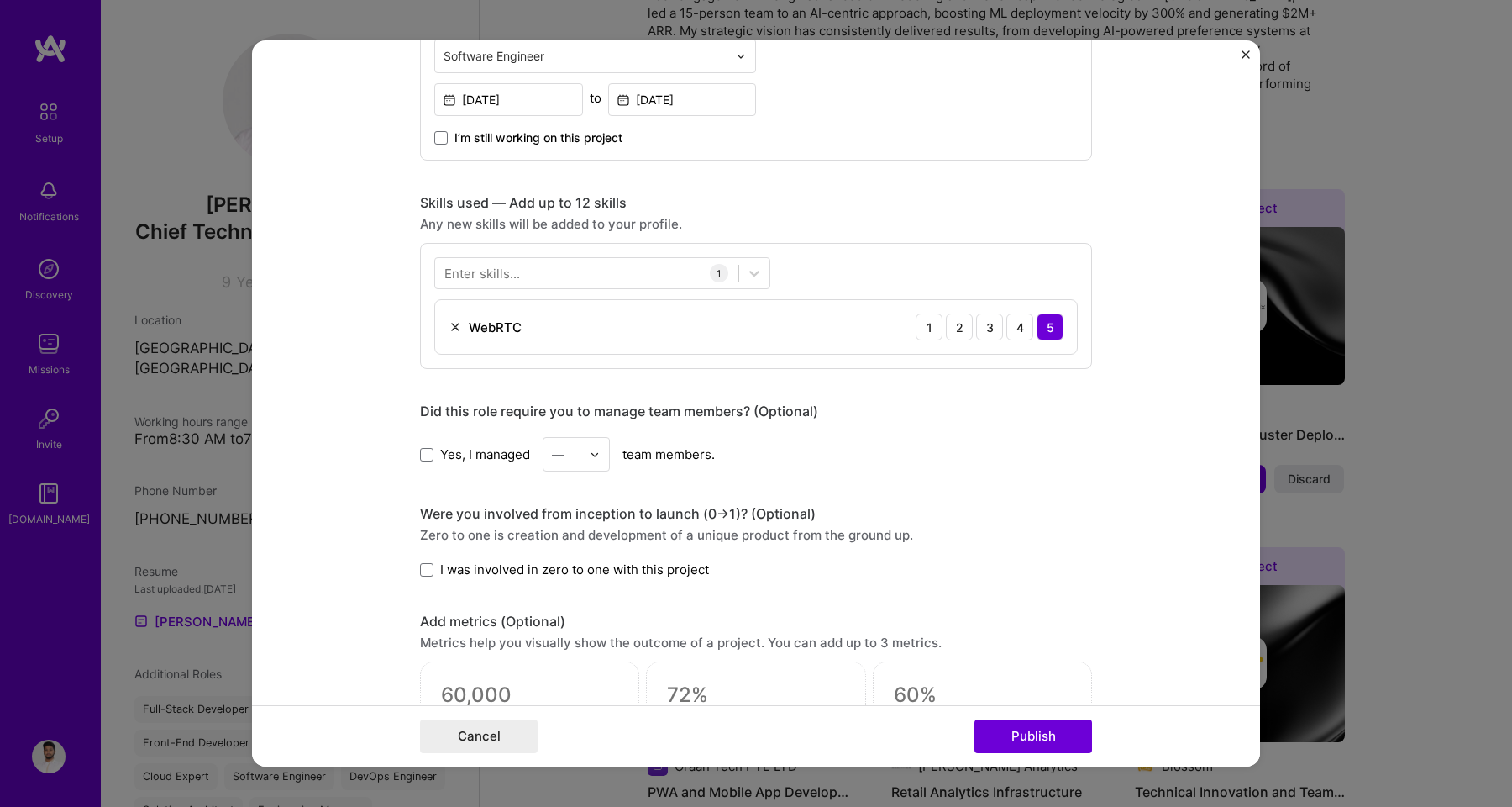
click at [502, 281] on div "Enter skills..." at bounding box center [482, 274] width 76 height 18
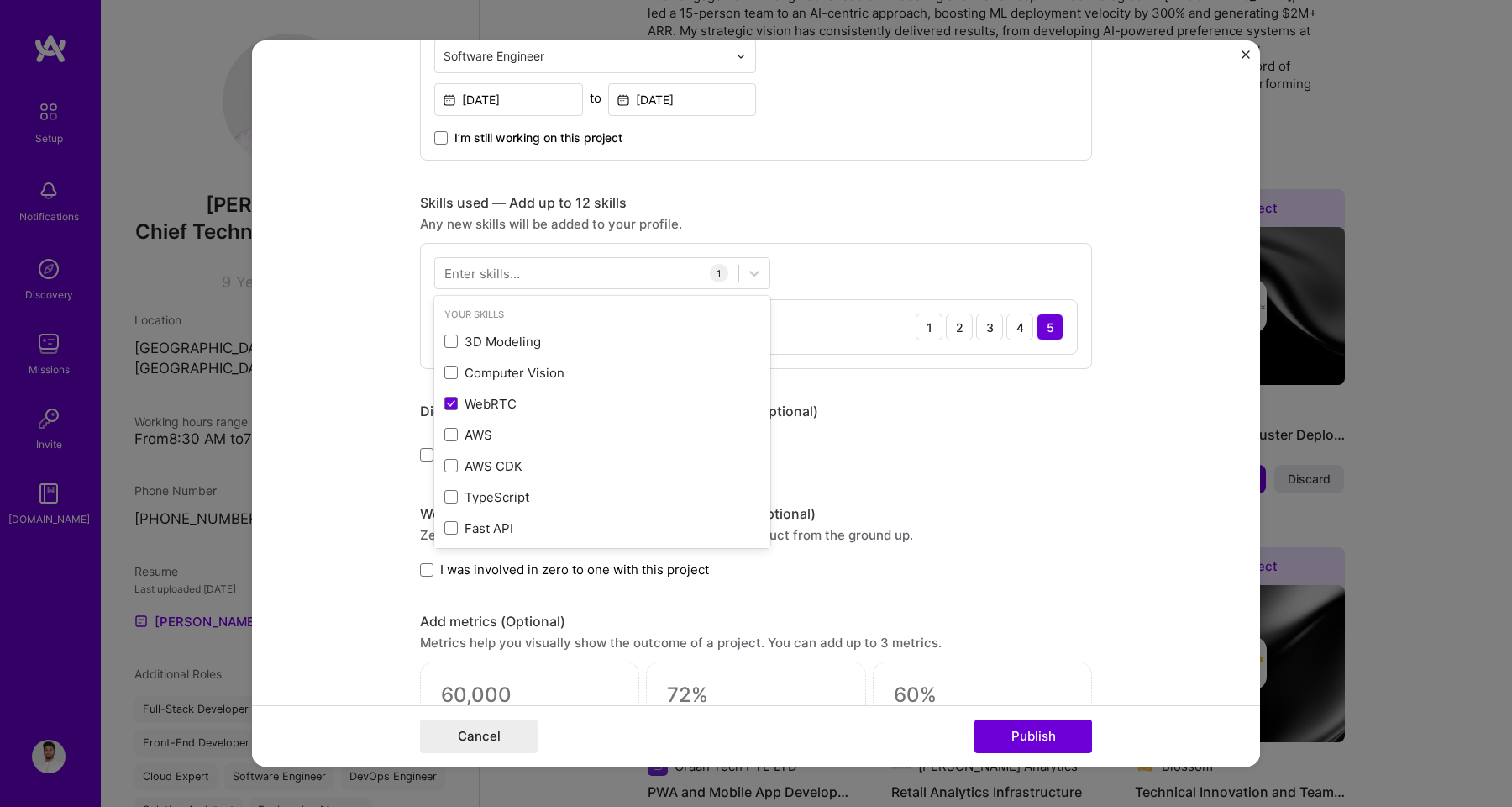
click at [501, 281] on div "Enter skills..." at bounding box center [482, 274] width 76 height 18
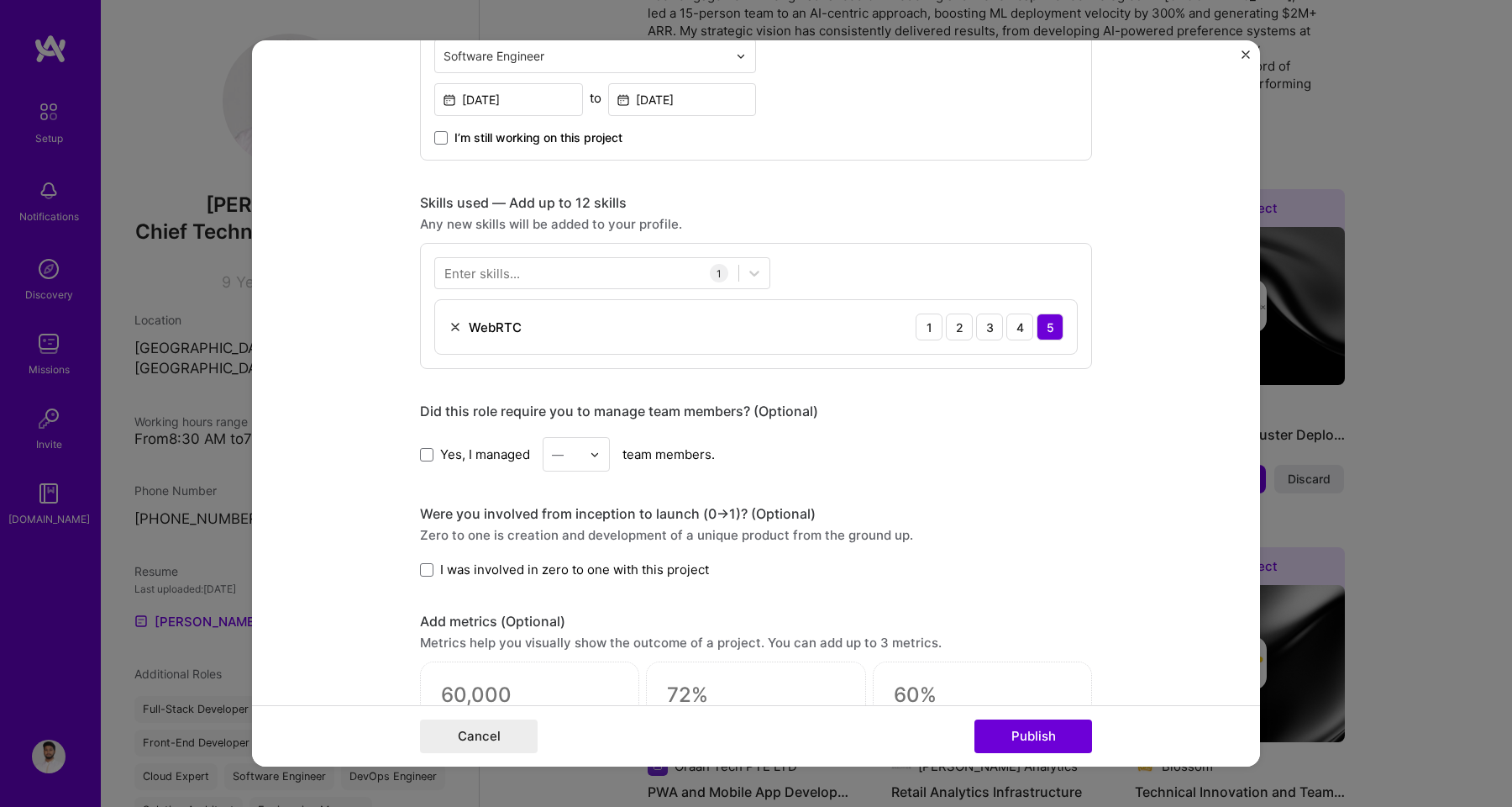
click at [501, 281] on div "Enter skills..." at bounding box center [482, 274] width 76 height 18
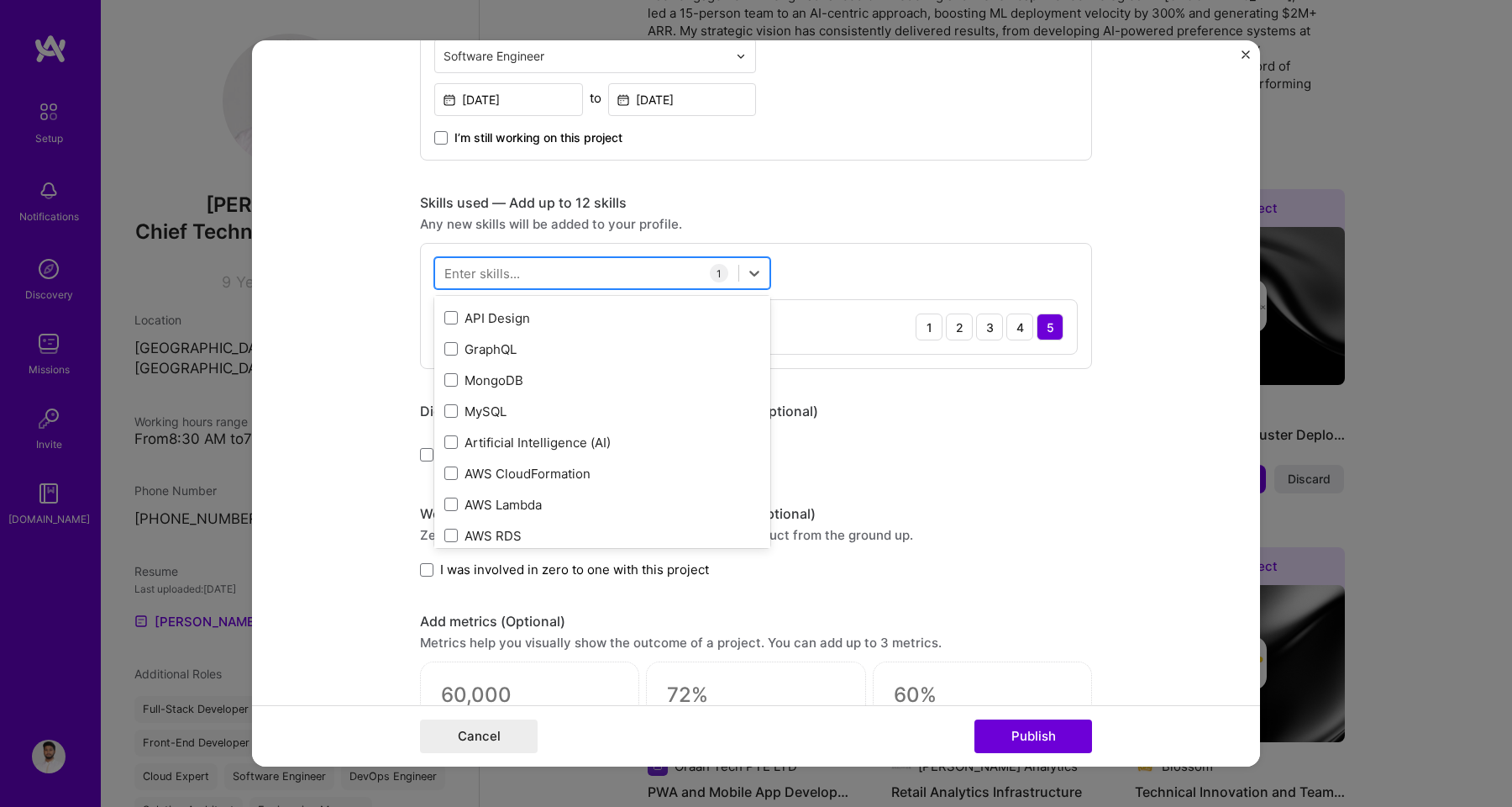
scroll to position [19, 0]
click at [549, 275] on div at bounding box center [587, 274] width 304 height 28
click at [558, 275] on div at bounding box center [587, 274] width 304 height 28
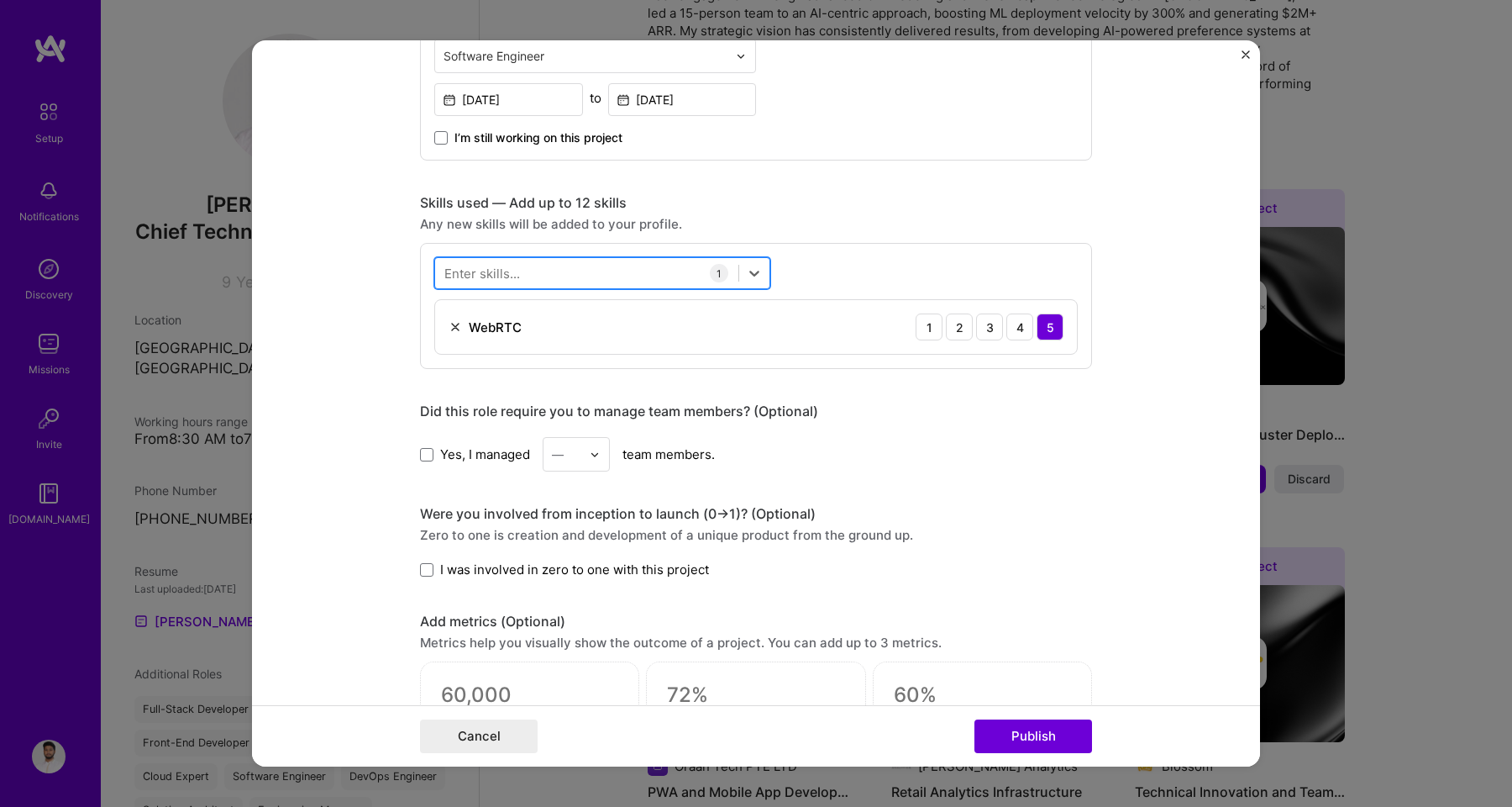
click at [558, 275] on div at bounding box center [587, 274] width 304 height 28
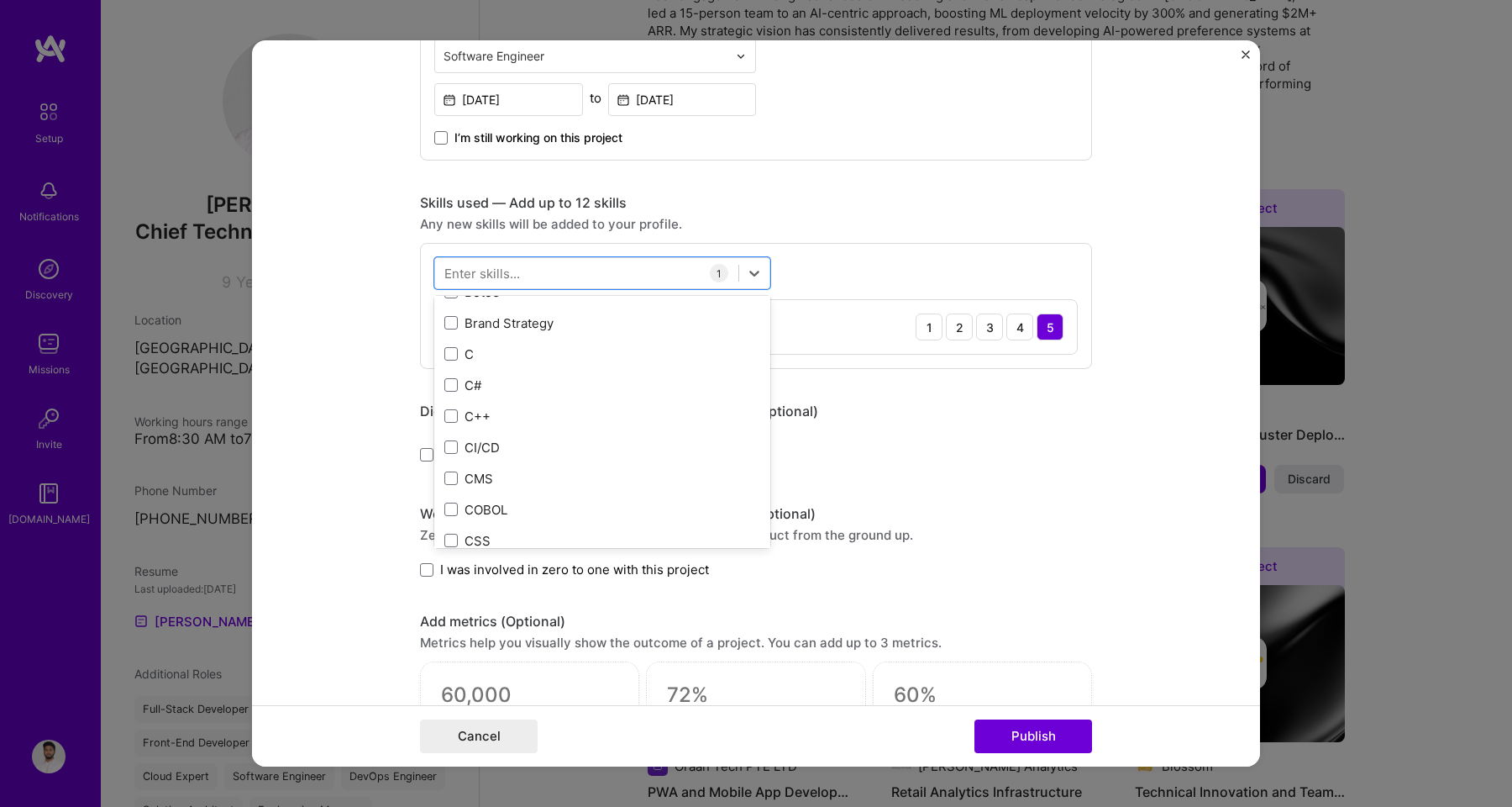
scroll to position [2285, 0]
click at [451, 415] on div "C++" at bounding box center [602, 421] width 316 height 18
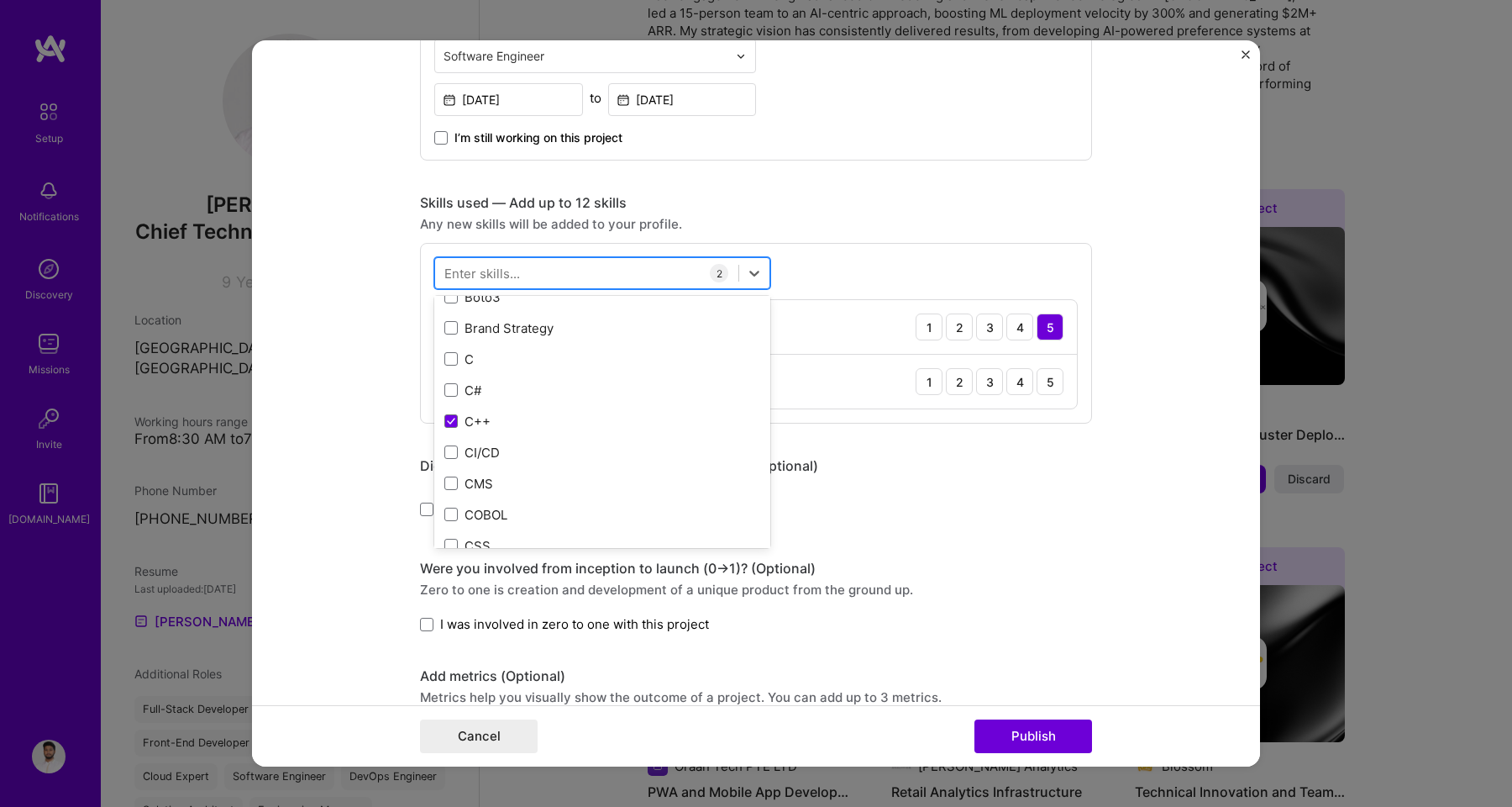
click at [532, 280] on div at bounding box center [587, 274] width 304 height 28
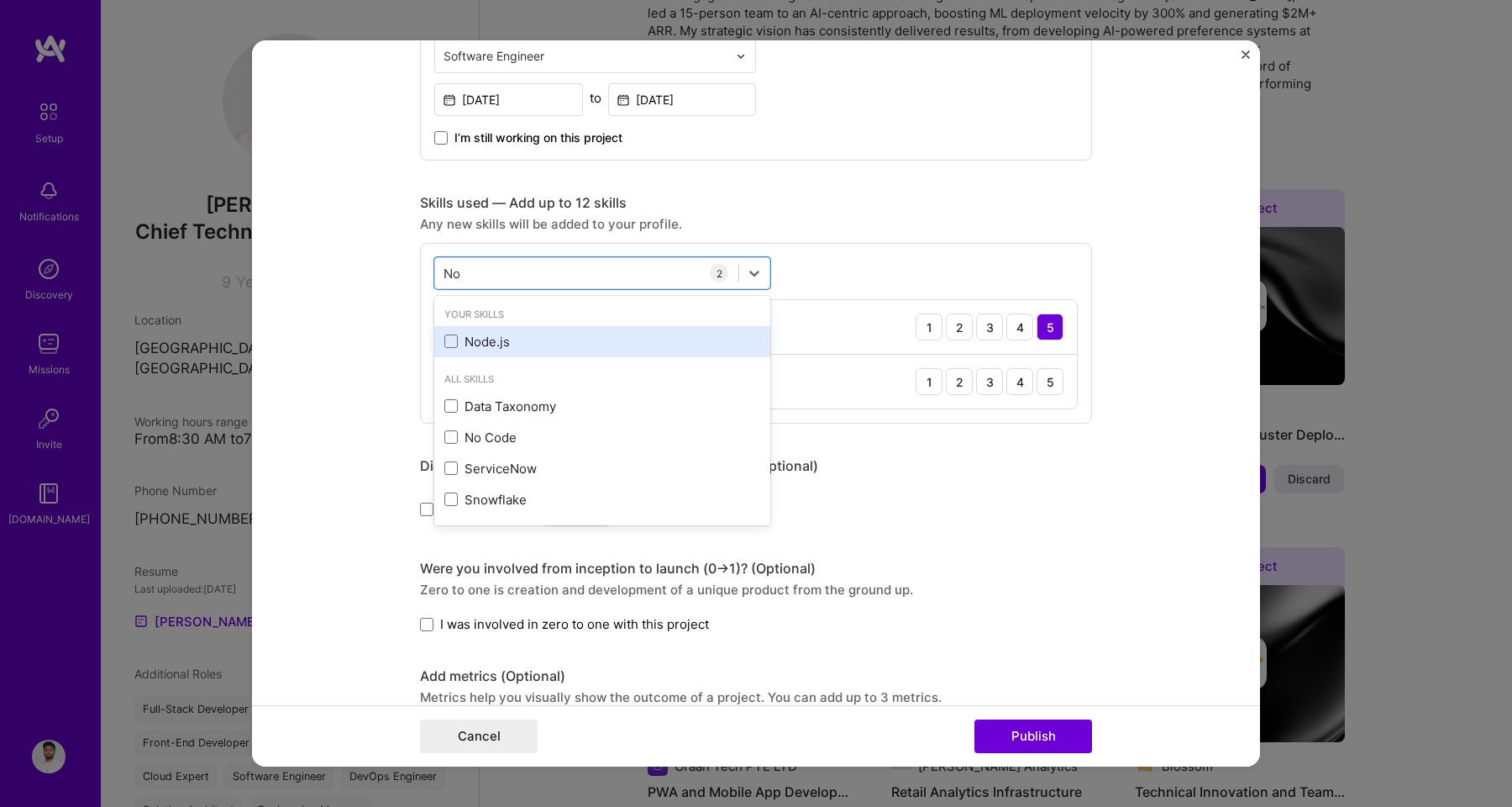
click at [495, 347] on div "Node.js" at bounding box center [602, 342] width 316 height 18
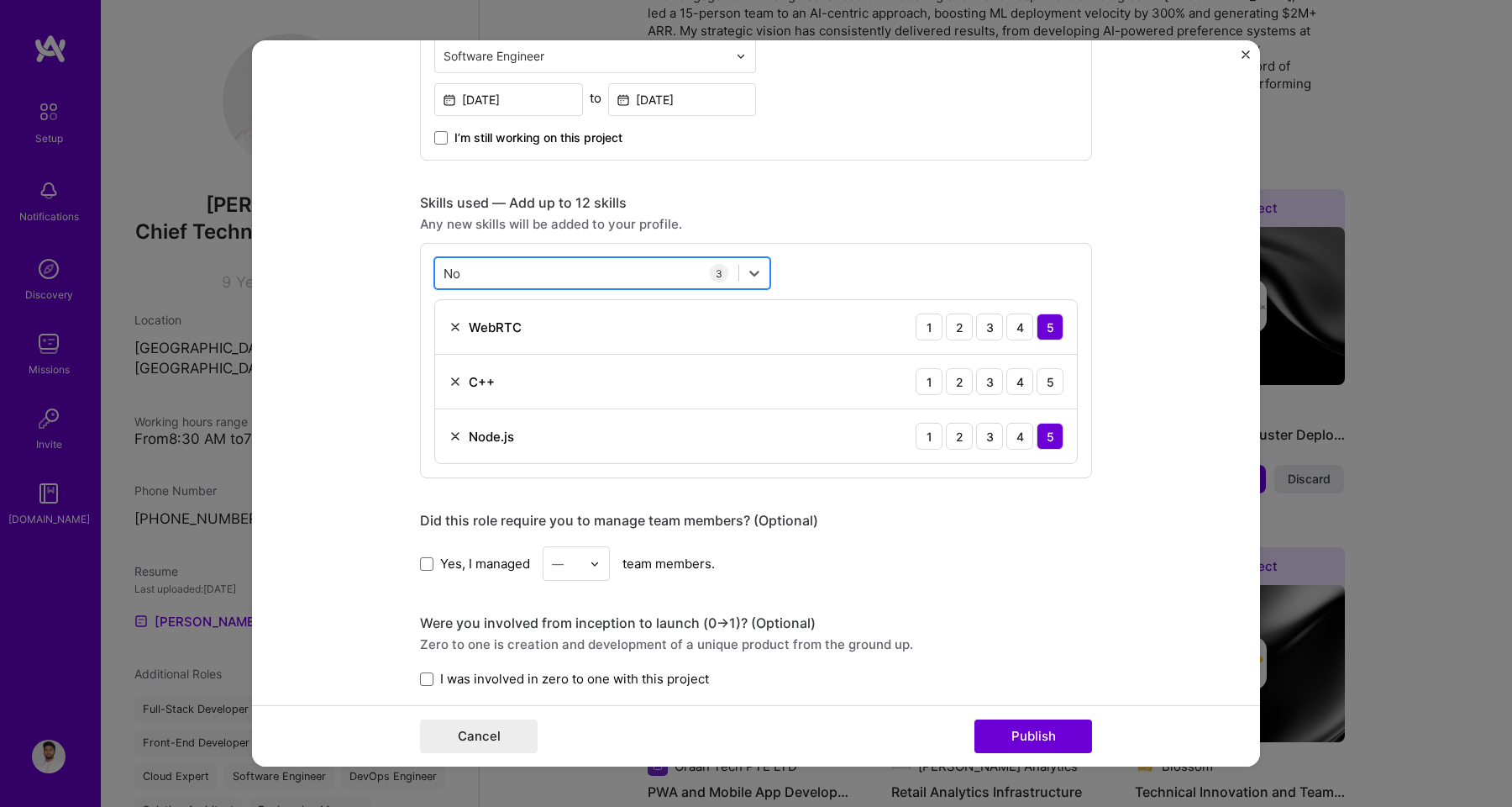
click at [536, 270] on div "No No" at bounding box center [587, 274] width 304 height 28
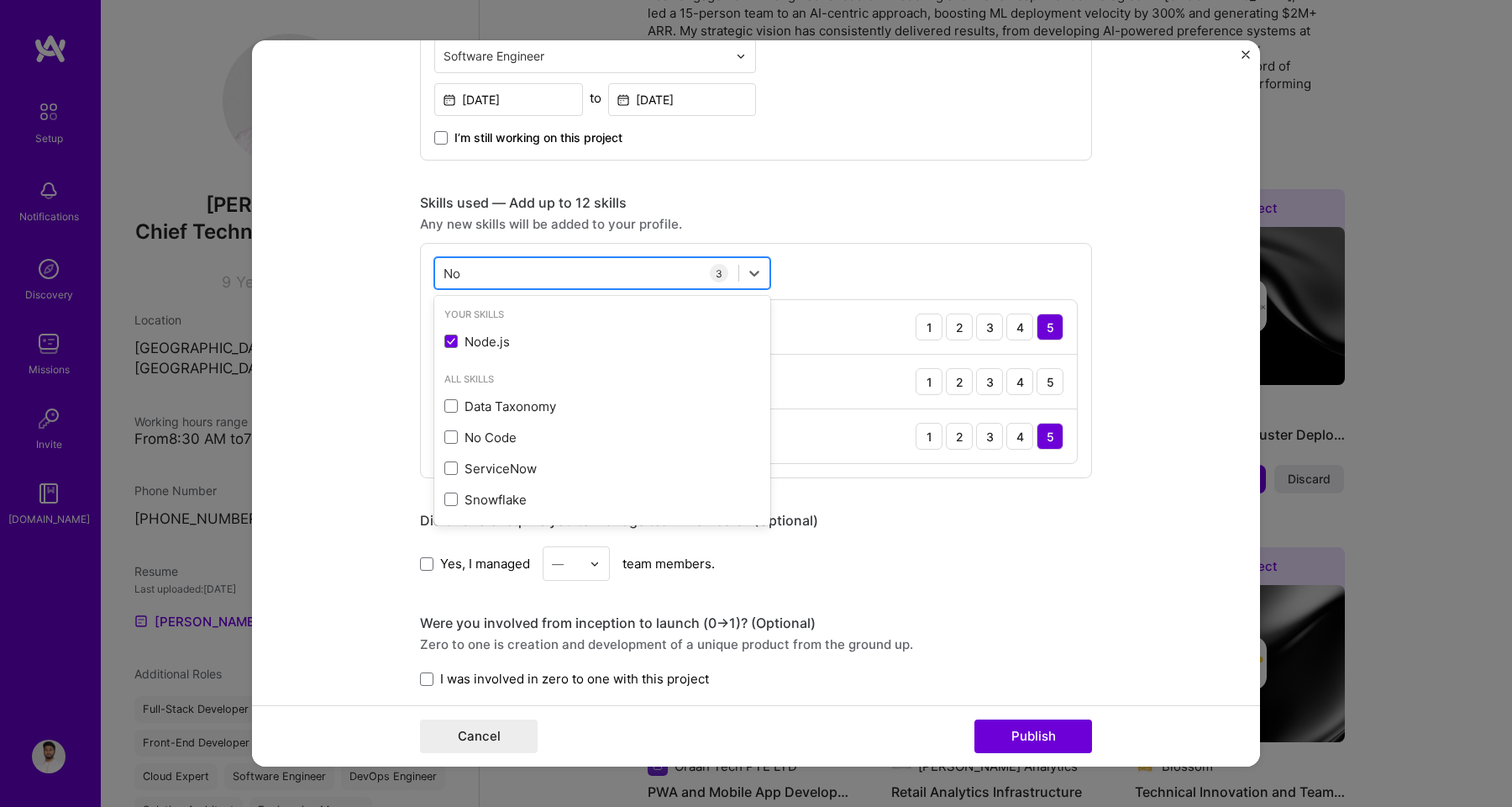
type input "N"
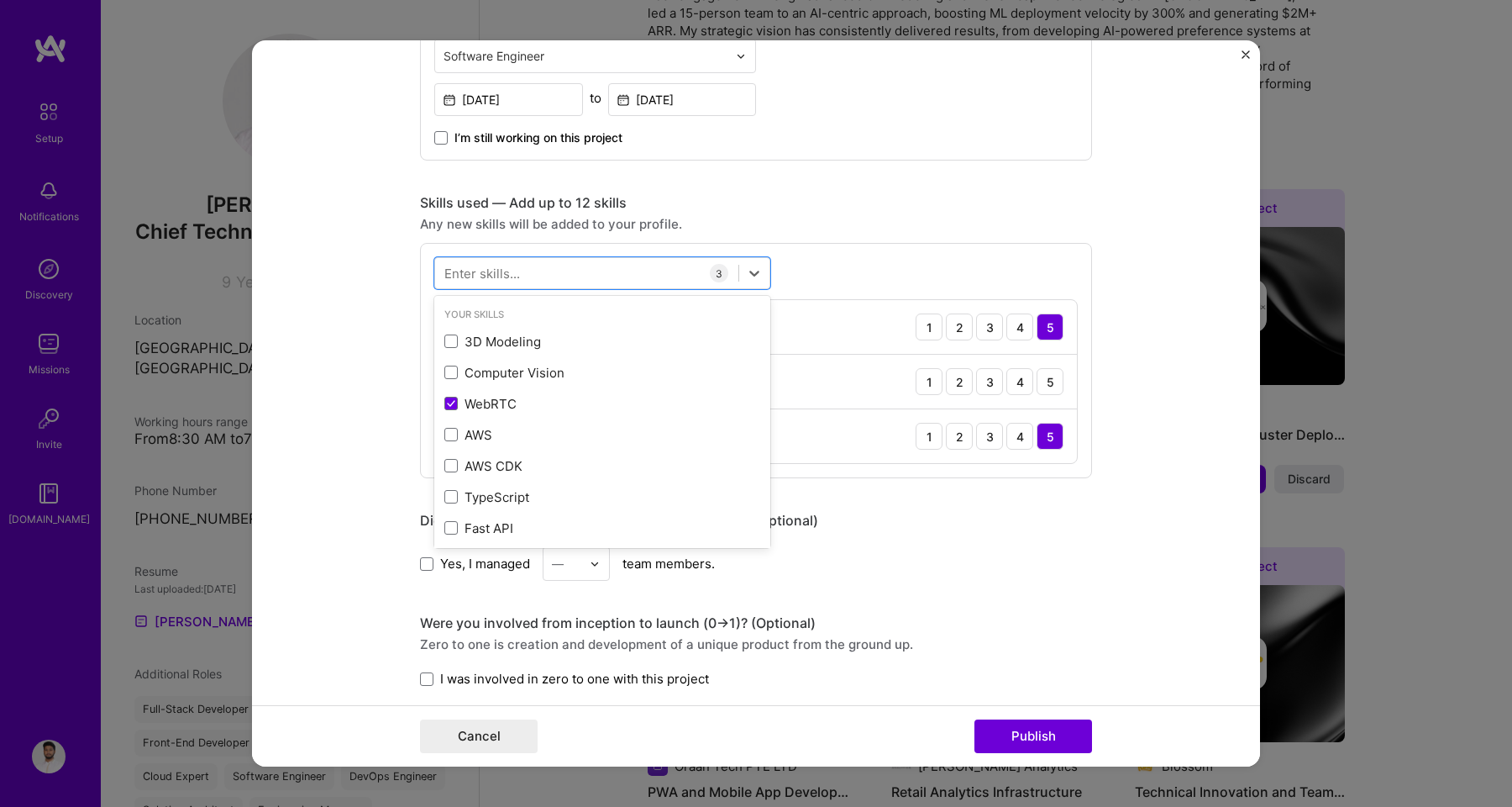
click at [815, 242] on div "Skills used — Add up to 12 skills Any new skills will be added to your profile.…" at bounding box center [756, 336] width 672 height 284
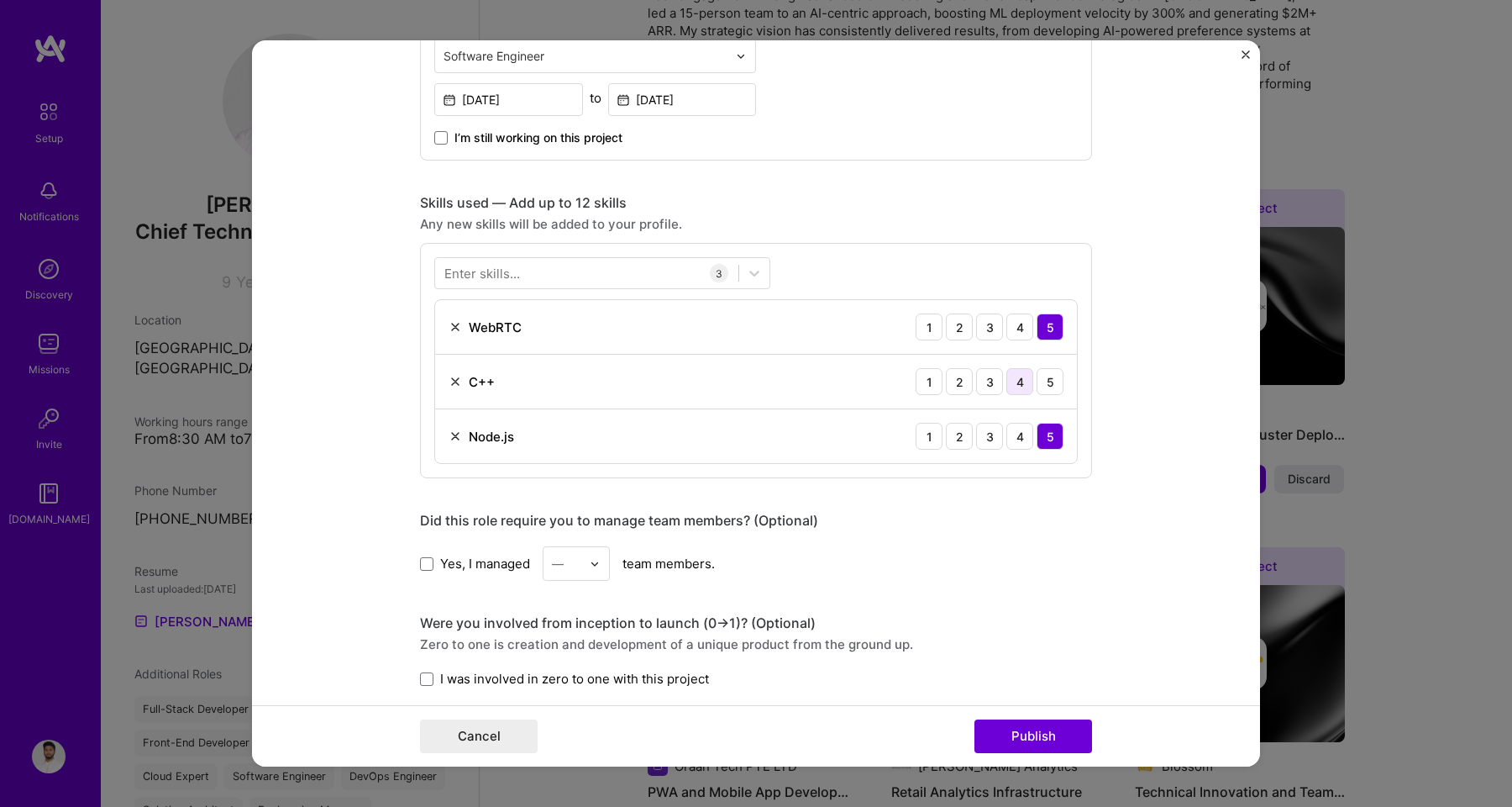
click at [1010, 381] on div "4" at bounding box center [1020, 381] width 27 height 27
click at [1012, 438] on div "4" at bounding box center [1020, 435] width 27 height 27
click at [1022, 334] on div "4" at bounding box center [1020, 327] width 27 height 27
click at [1045, 384] on div "5" at bounding box center [1050, 381] width 27 height 27
click at [1019, 383] on div "4" at bounding box center [1020, 381] width 27 height 27
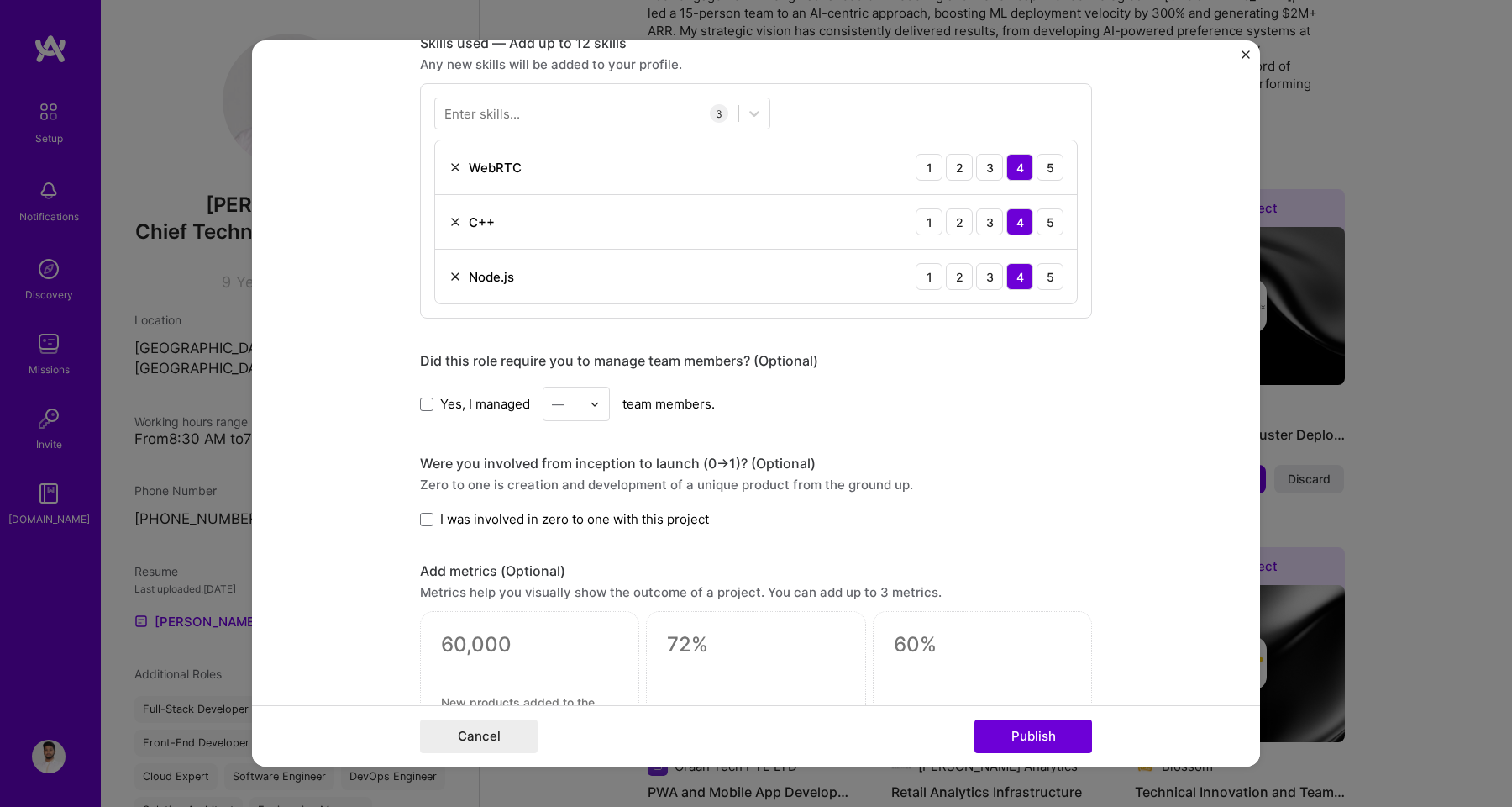
scroll to position [852, 0]
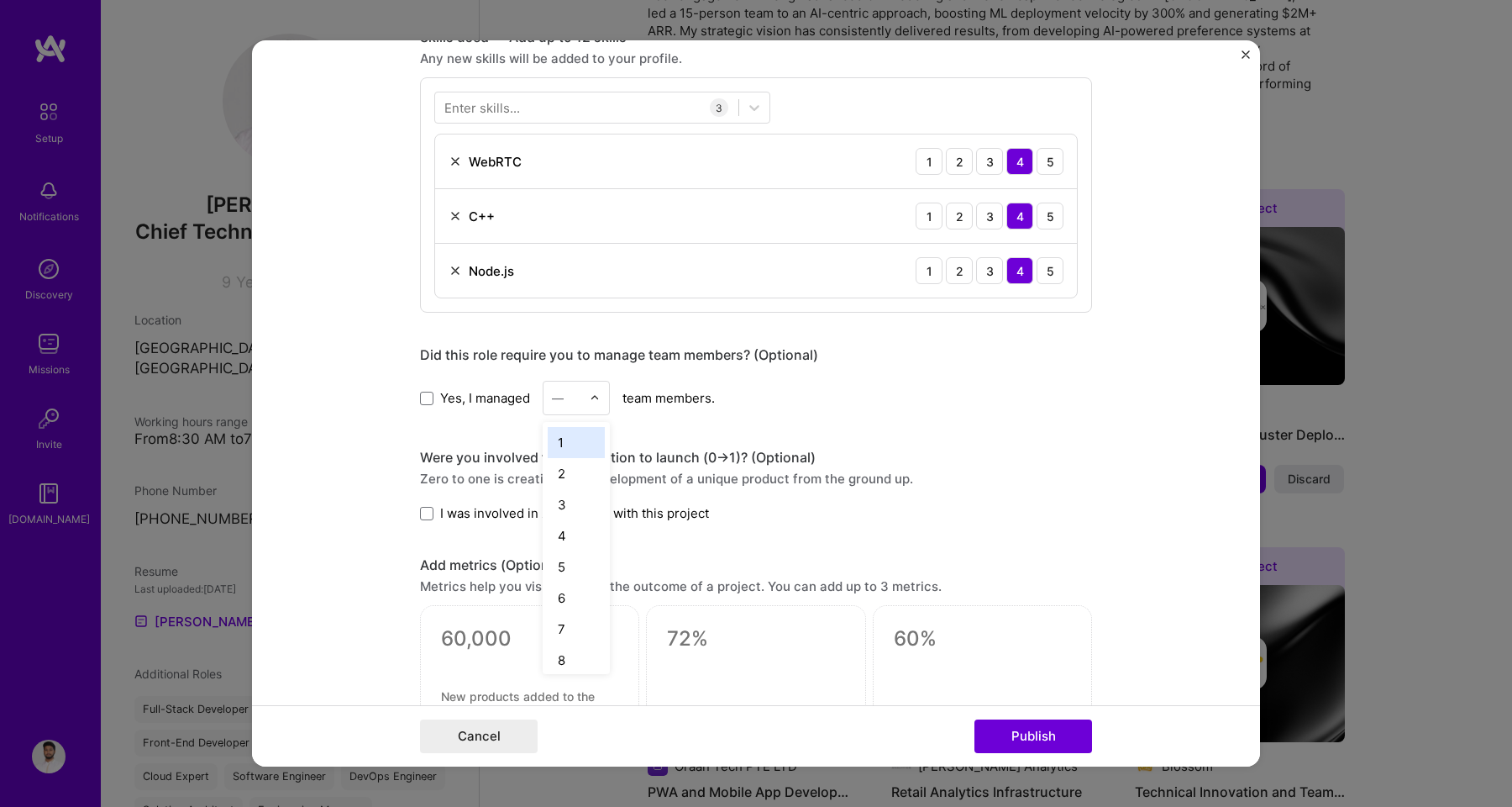
click at [579, 397] on div "—" at bounding box center [566, 398] width 46 height 33
click at [563, 538] on div "4" at bounding box center [575, 535] width 57 height 31
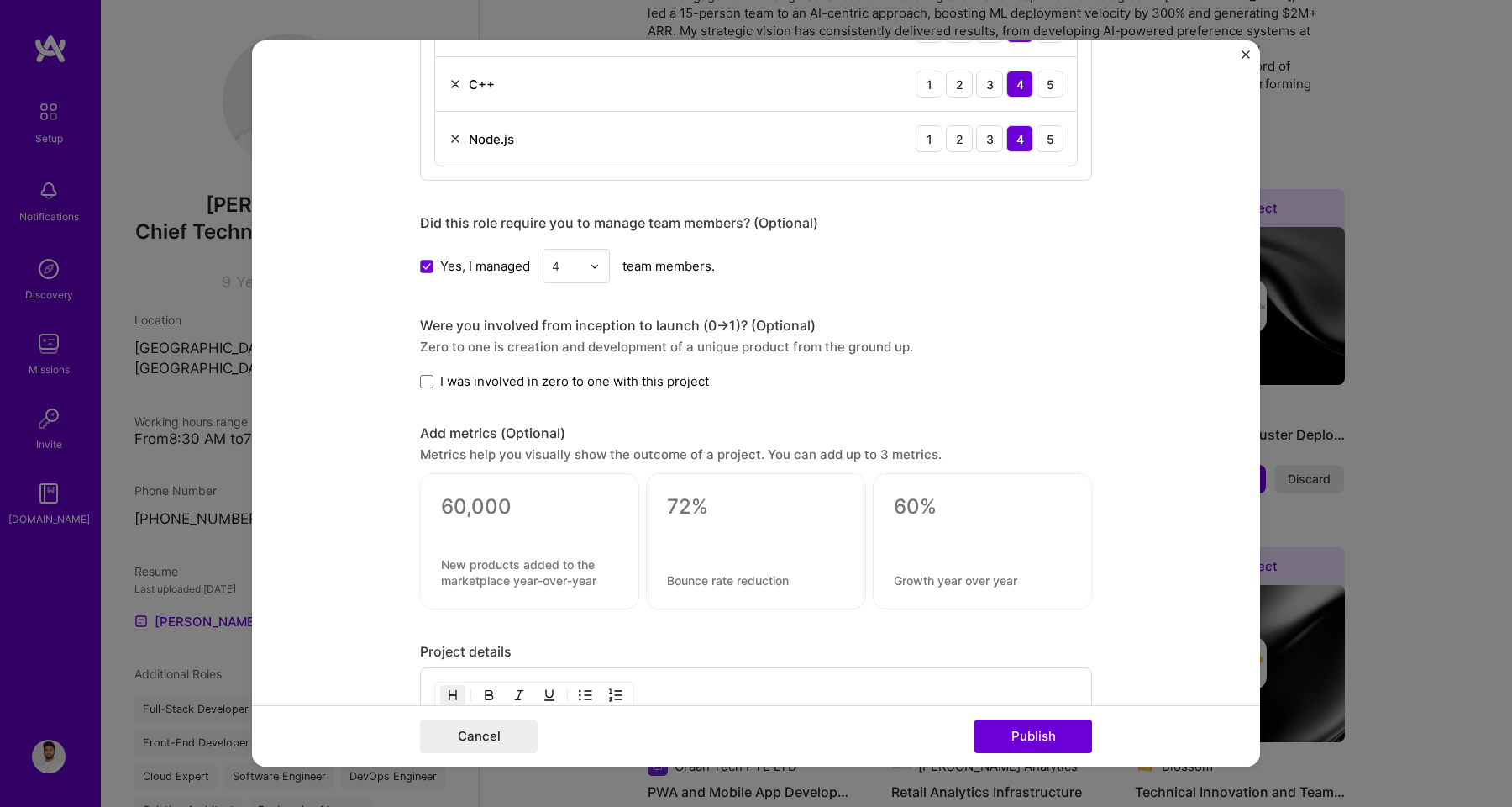
scroll to position [997, 0]
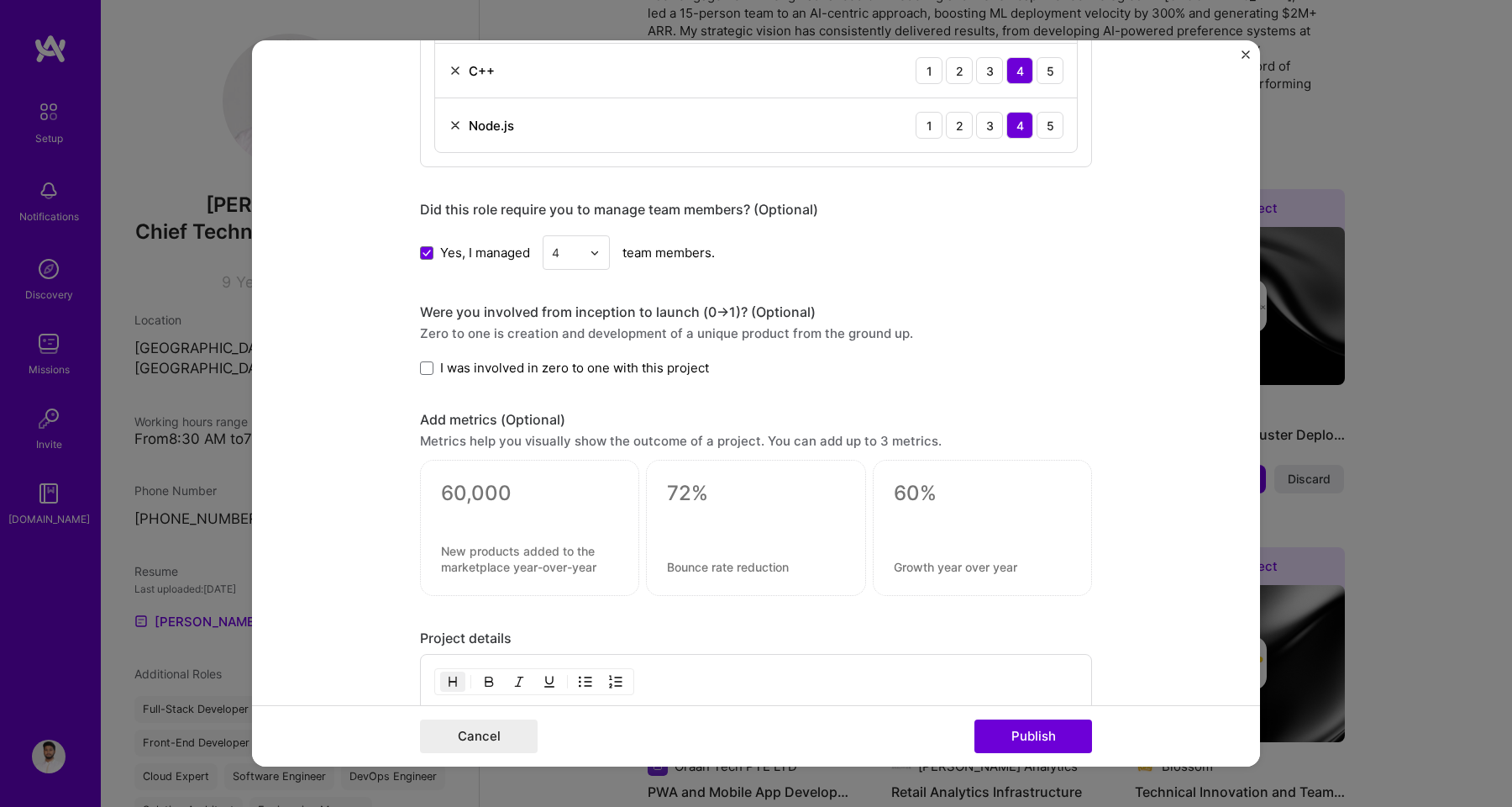
click at [511, 372] on span "I was involved in zero to one with this project" at bounding box center [574, 368] width 269 height 18
click at [0, 0] on input "I was involved in zero to one with this project" at bounding box center [0, 0] width 0 height 0
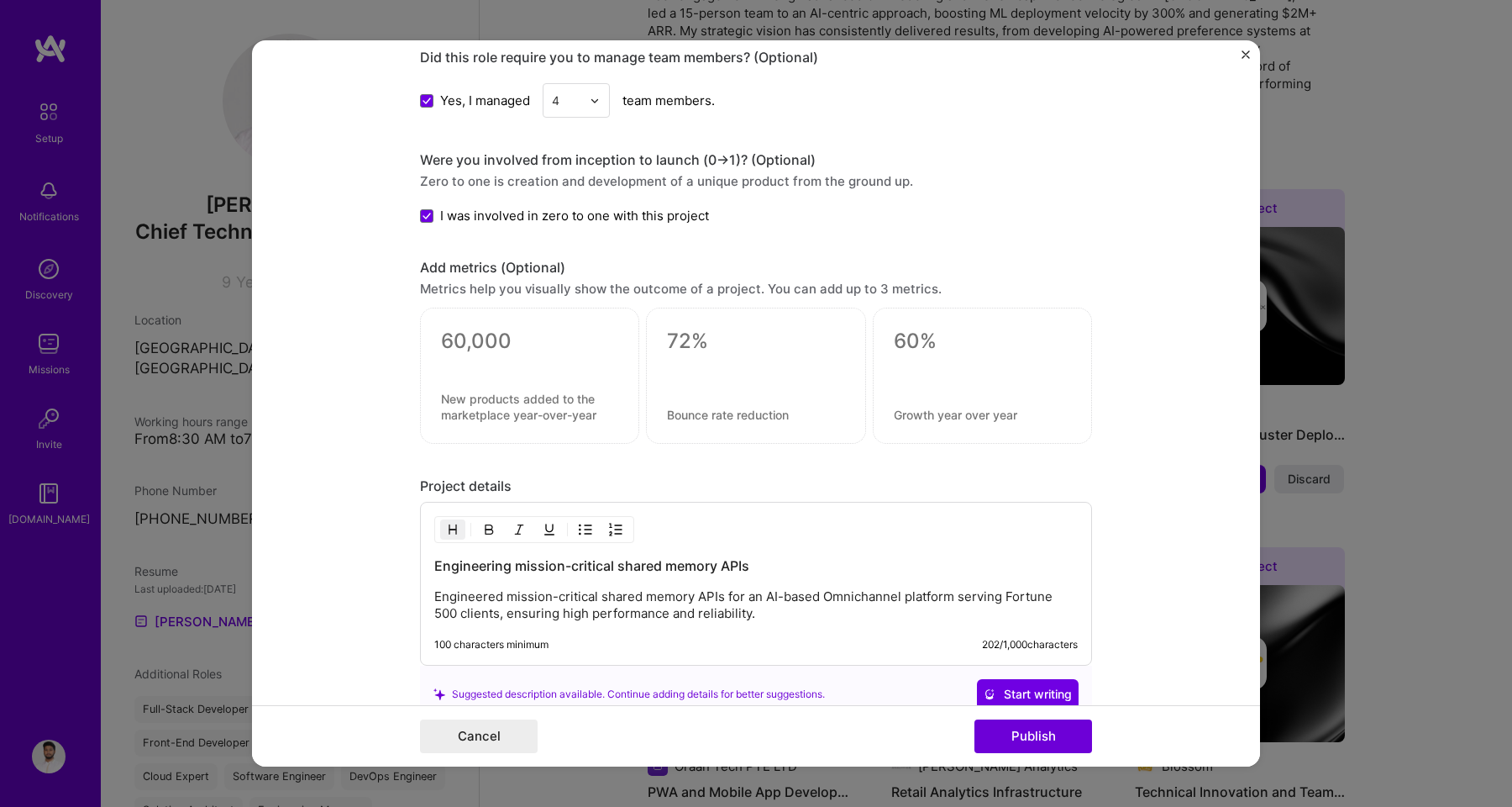
scroll to position [1152, 0]
click at [536, 339] on textarea at bounding box center [529, 338] width 177 height 25
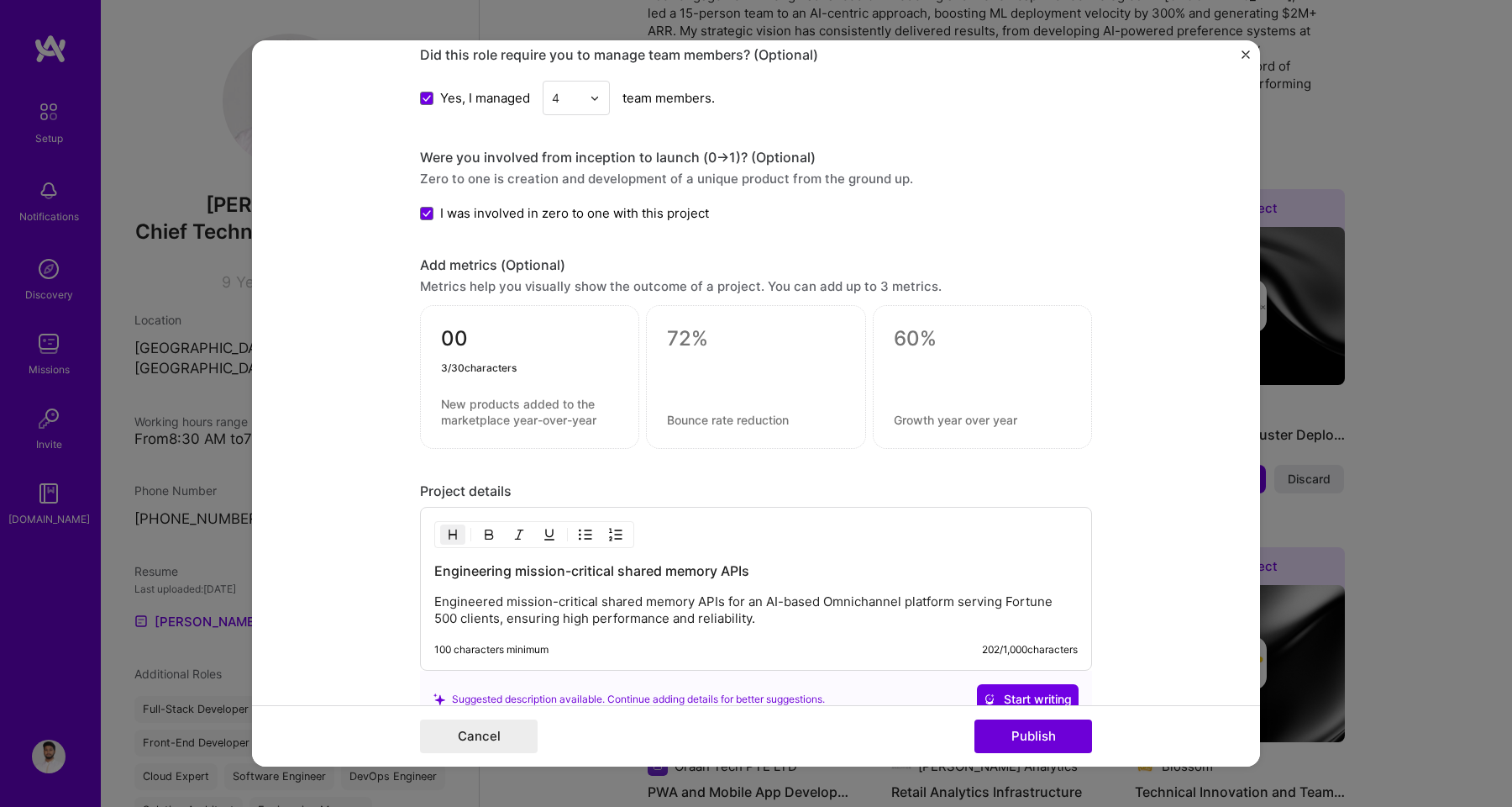
type textarea "0"
type textarea "150,000"
click at [509, 396] on textarea at bounding box center [529, 411] width 177 height 32
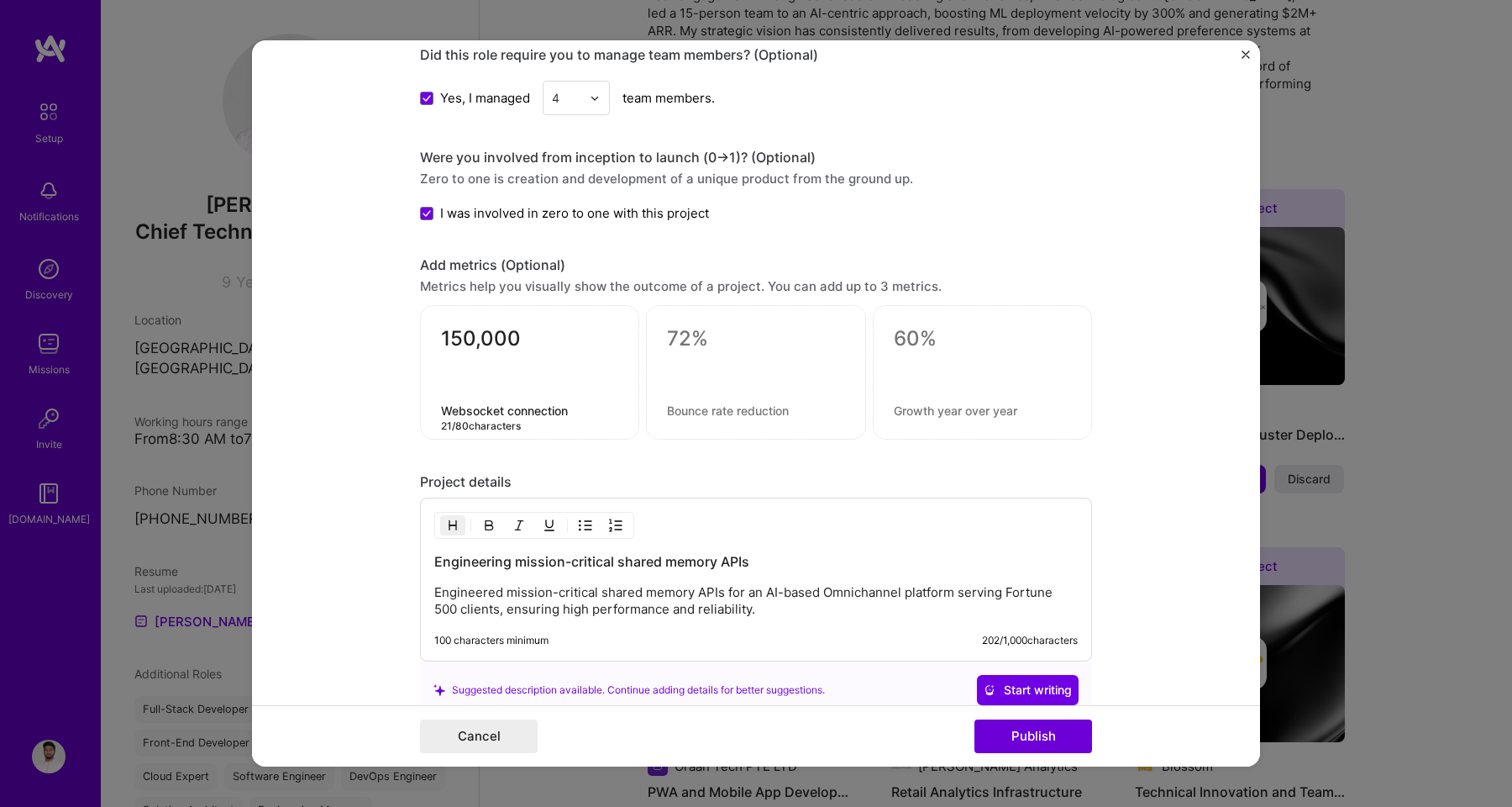
click at [517, 409] on textarea "Websocket connection" at bounding box center [529, 410] width 177 height 16
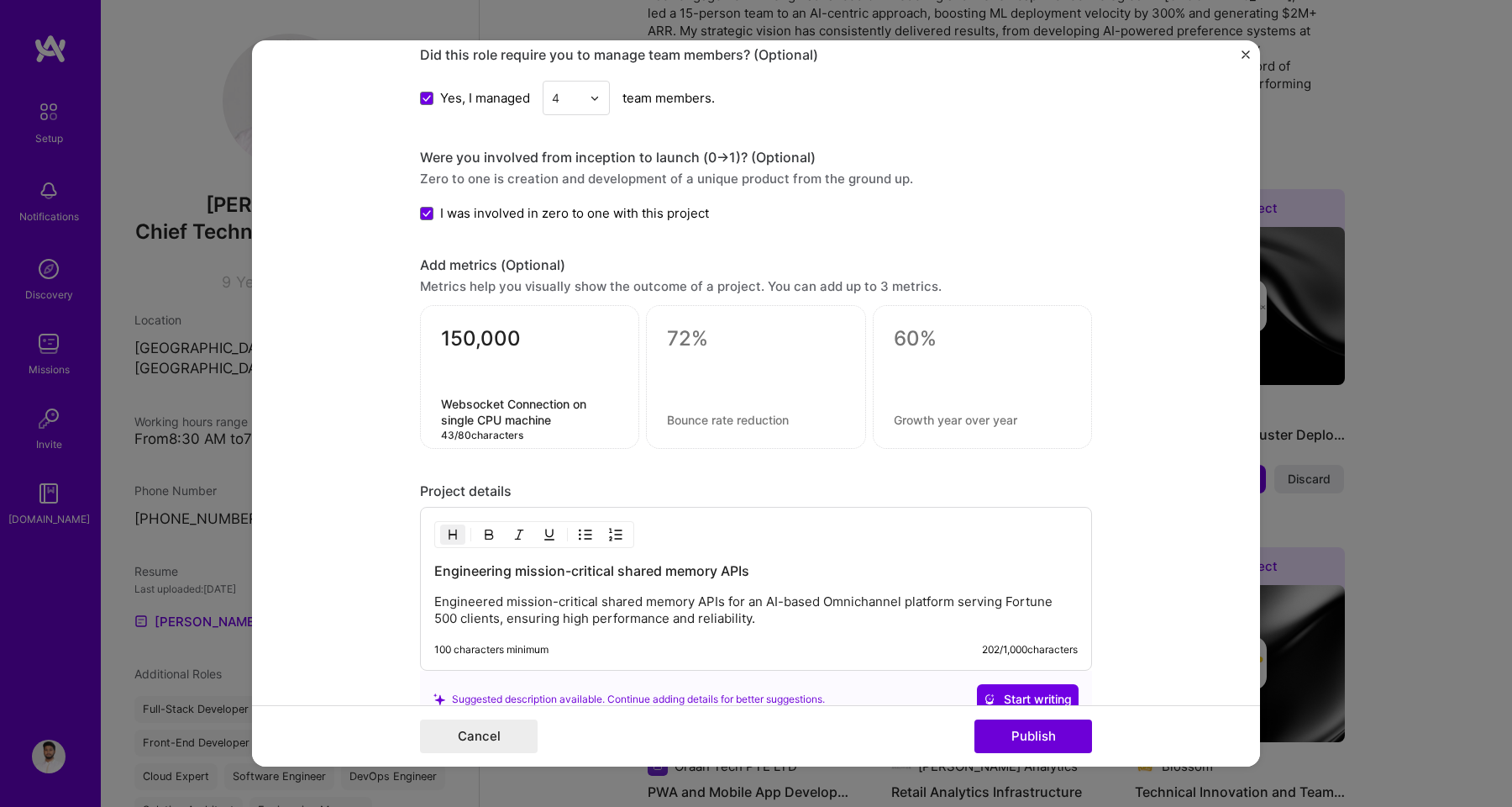
type textarea "Websocket Connection on single CPU machine"
drag, startPoint x: 515, startPoint y: 334, endPoint x: 409, endPoint y: 334, distance: 106.0
click at [409, 334] on form "Editing suggested project This project is suggested based on your LinkedIn, res…" at bounding box center [755, 403] width 1008 height 726
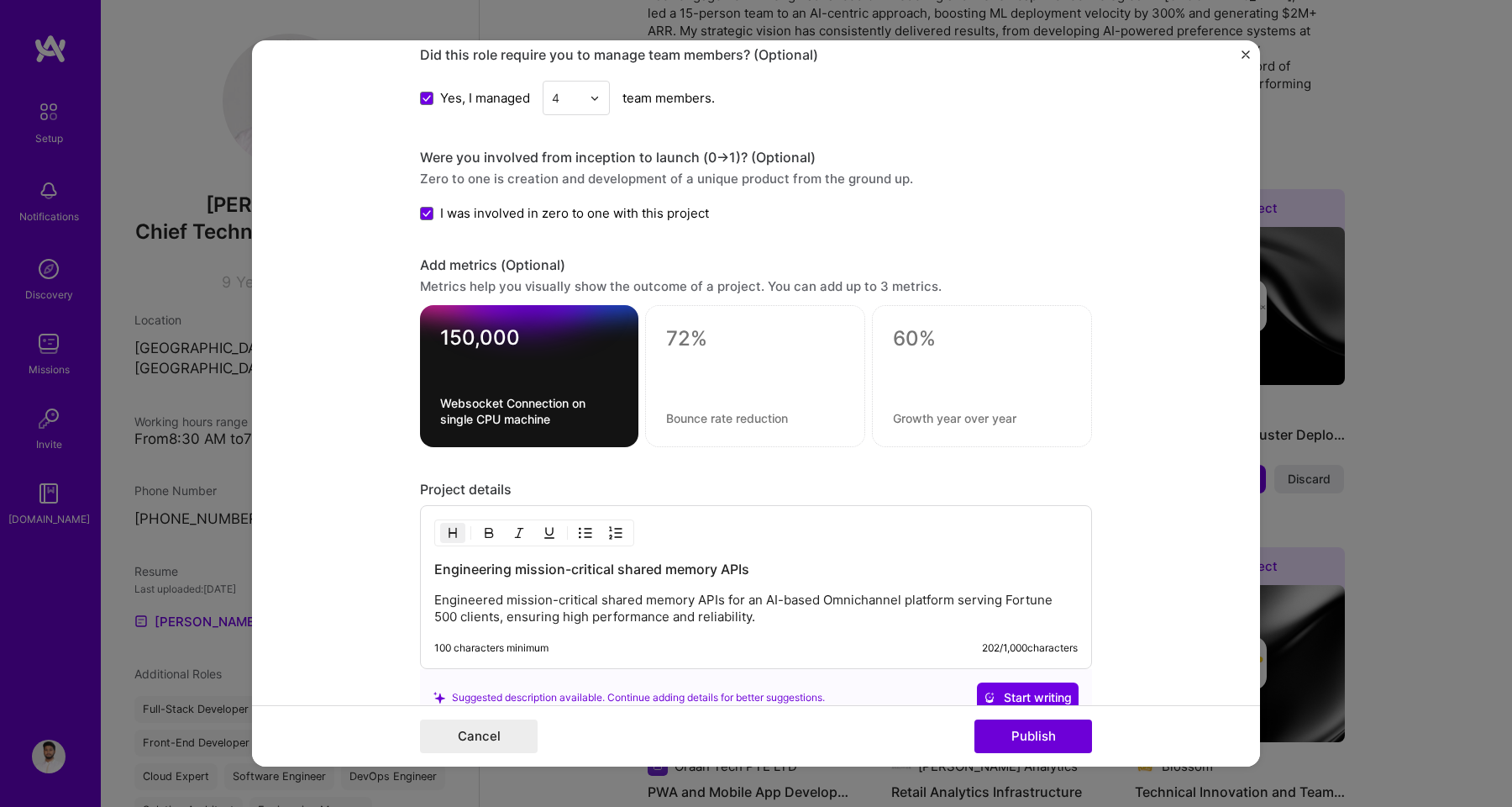
click at [489, 358] on div at bounding box center [529, 367] width 178 height 18
click at [689, 346] on textarea at bounding box center [755, 338] width 178 height 25
type textarea "250%"
click at [720, 412] on textarea at bounding box center [755, 417] width 178 height 16
type textarea "P"
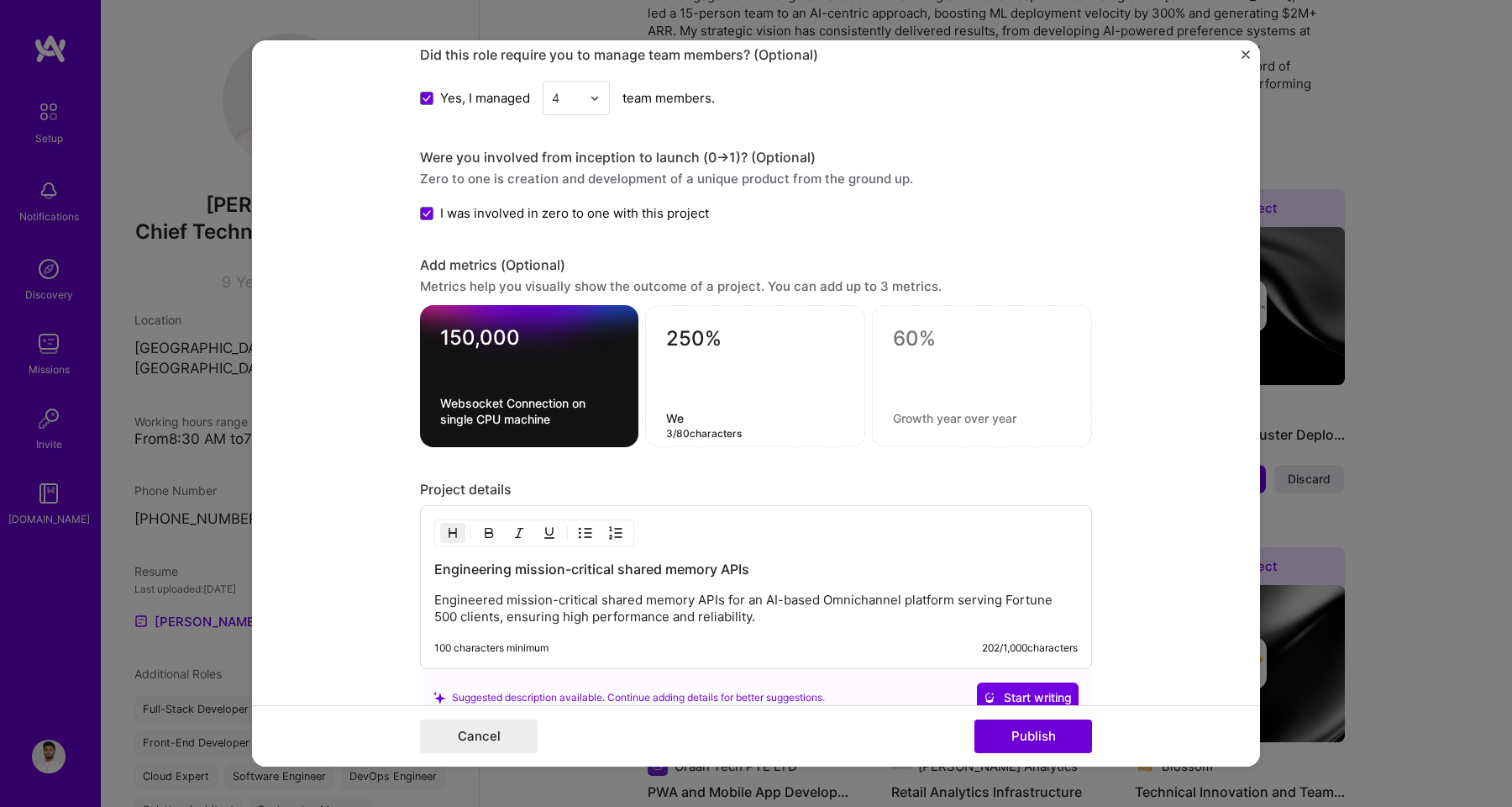
type textarea "W"
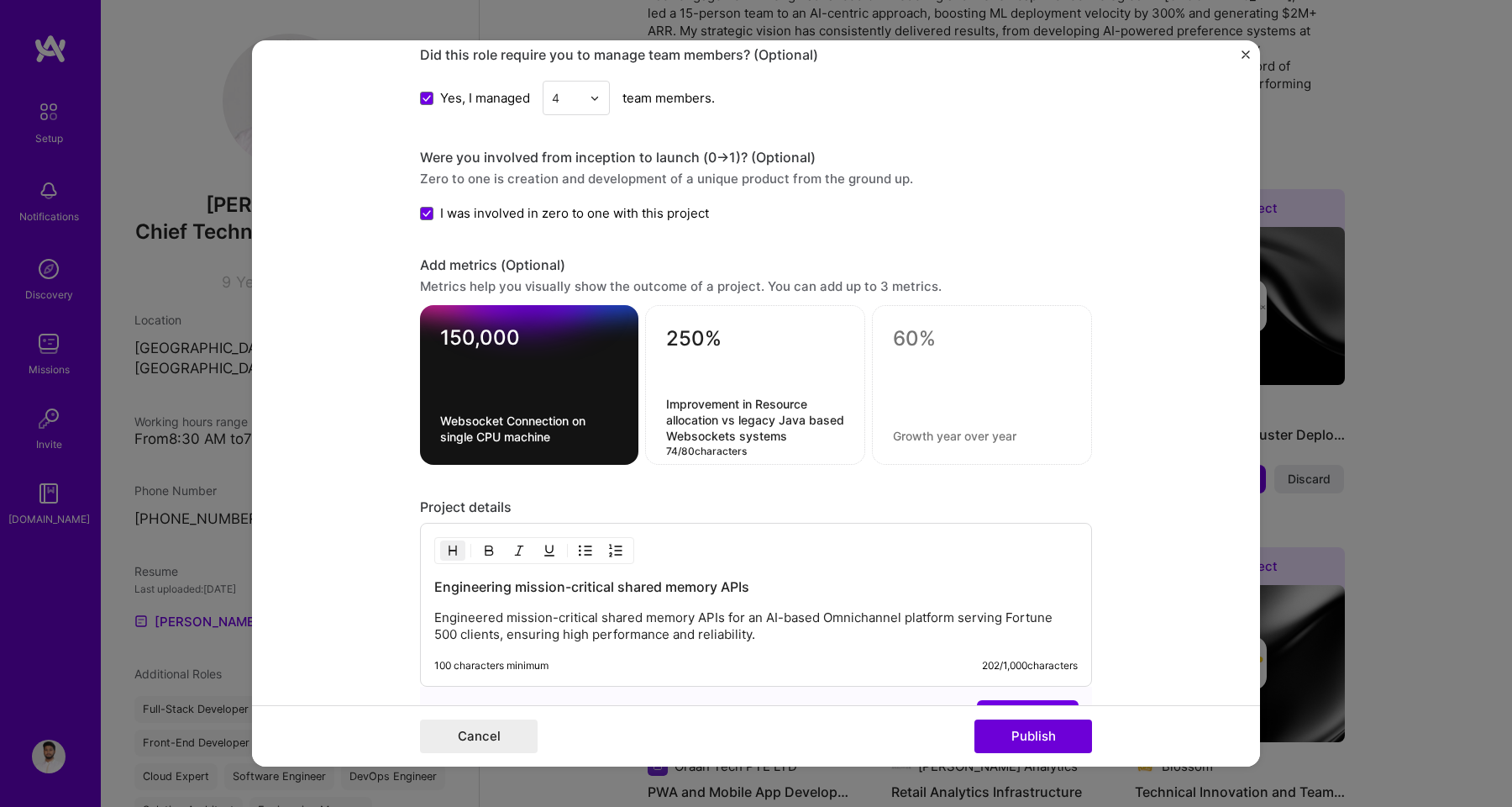
click at [711, 432] on textarea "Improvement in Resource allocation vs legacy Java based Websockets systems" at bounding box center [755, 419] width 178 height 48
click at [694, 440] on textarea "Improvement in Resource allocation vs legacy Java based Websockets systems" at bounding box center [755, 419] width 178 height 48
type textarea "Improvement in Resource allocation vs legacy Java based WebSockets systems"
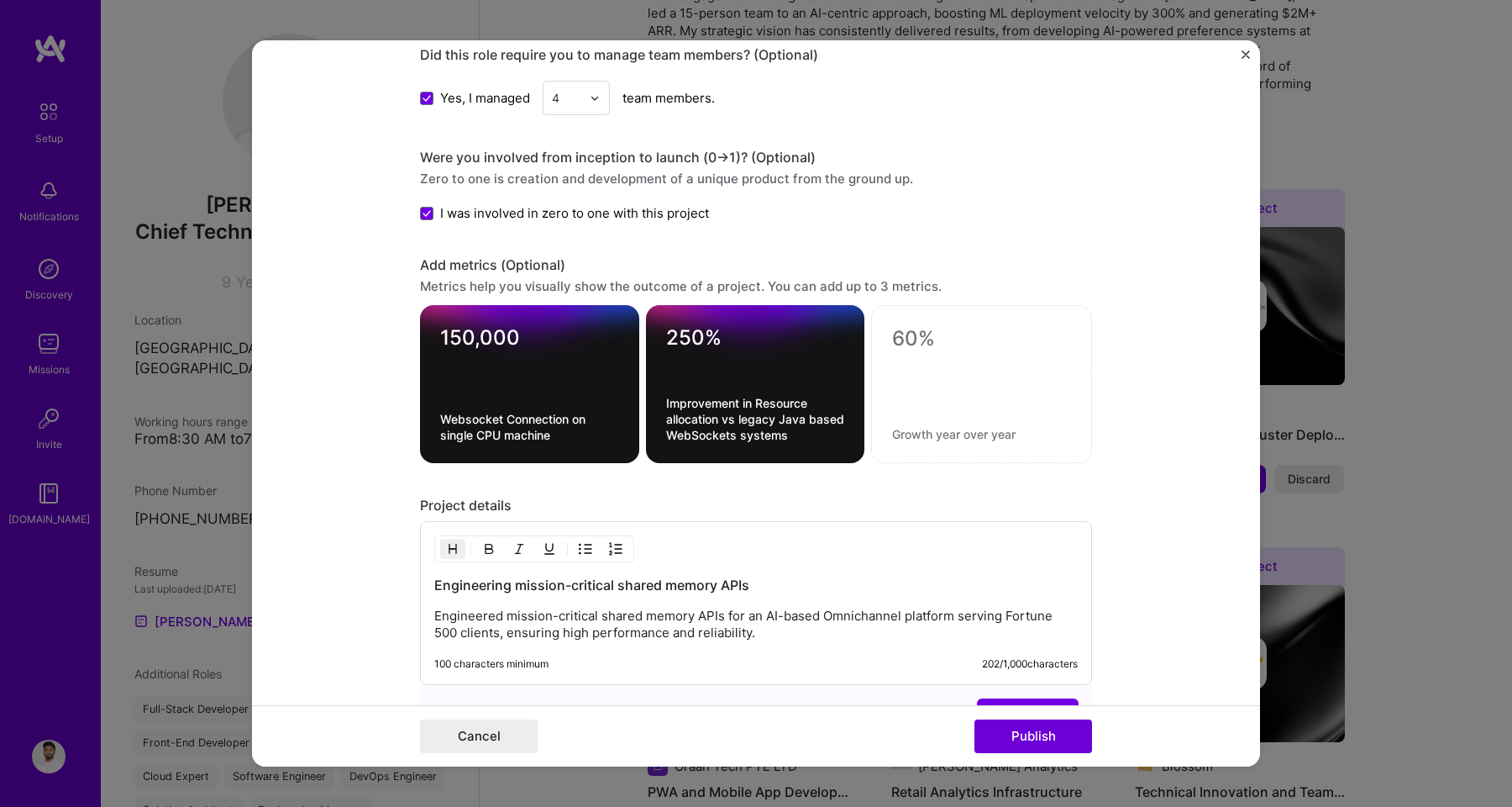
click at [933, 352] on div at bounding box center [981, 384] width 221 height 158
click at [922, 332] on textarea at bounding box center [981, 338] width 179 height 25
type textarea "10x"
click at [917, 422] on div "10x 3 / 30 characters" at bounding box center [981, 384] width 221 height 158
click at [912, 427] on textarea at bounding box center [981, 433] width 179 height 16
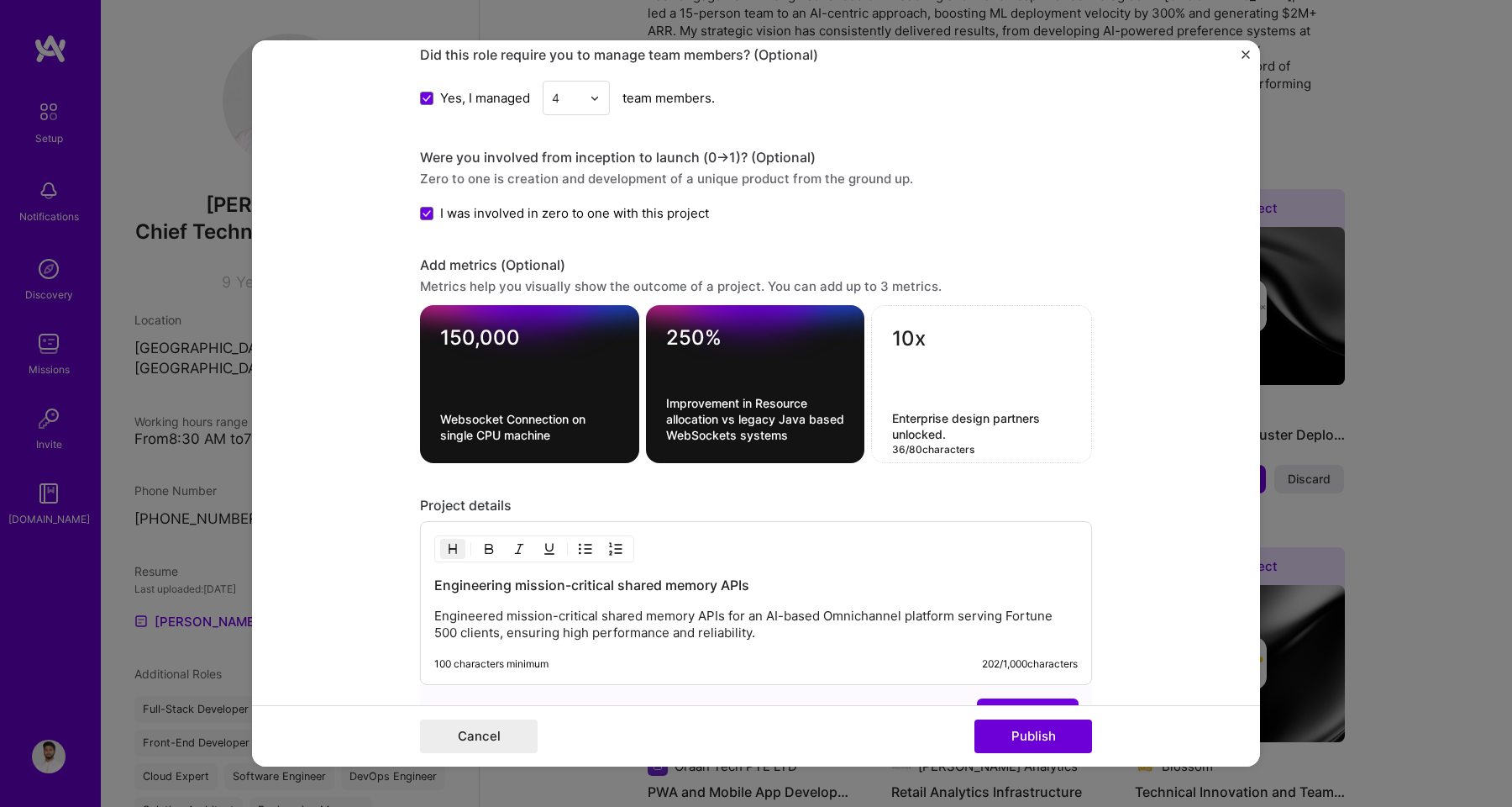
scroll to position [1340, 0]
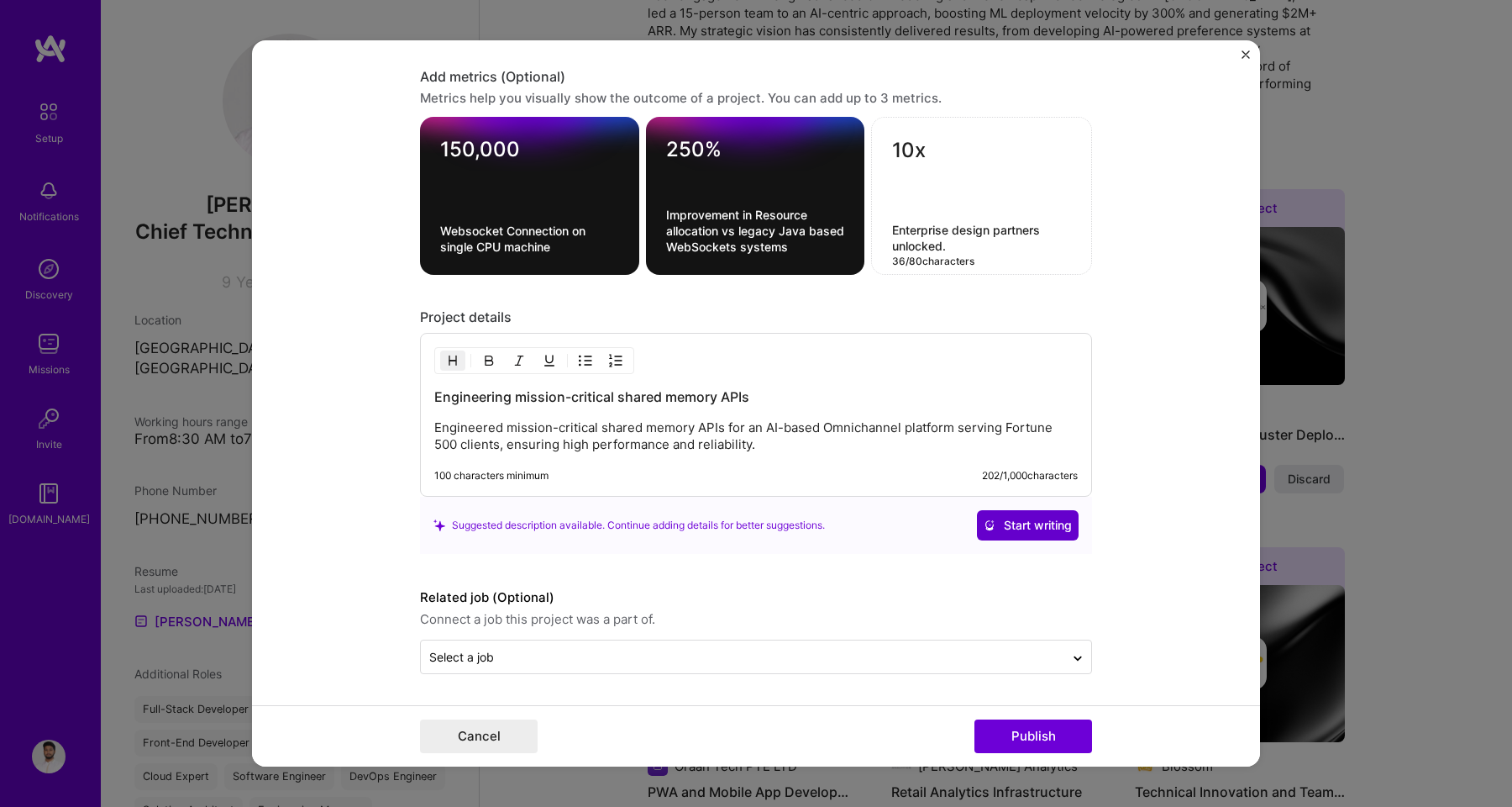
type textarea "Enterprise design partners unlocked."
click at [1004, 518] on span "Start writing" at bounding box center [1028, 524] width 88 height 17
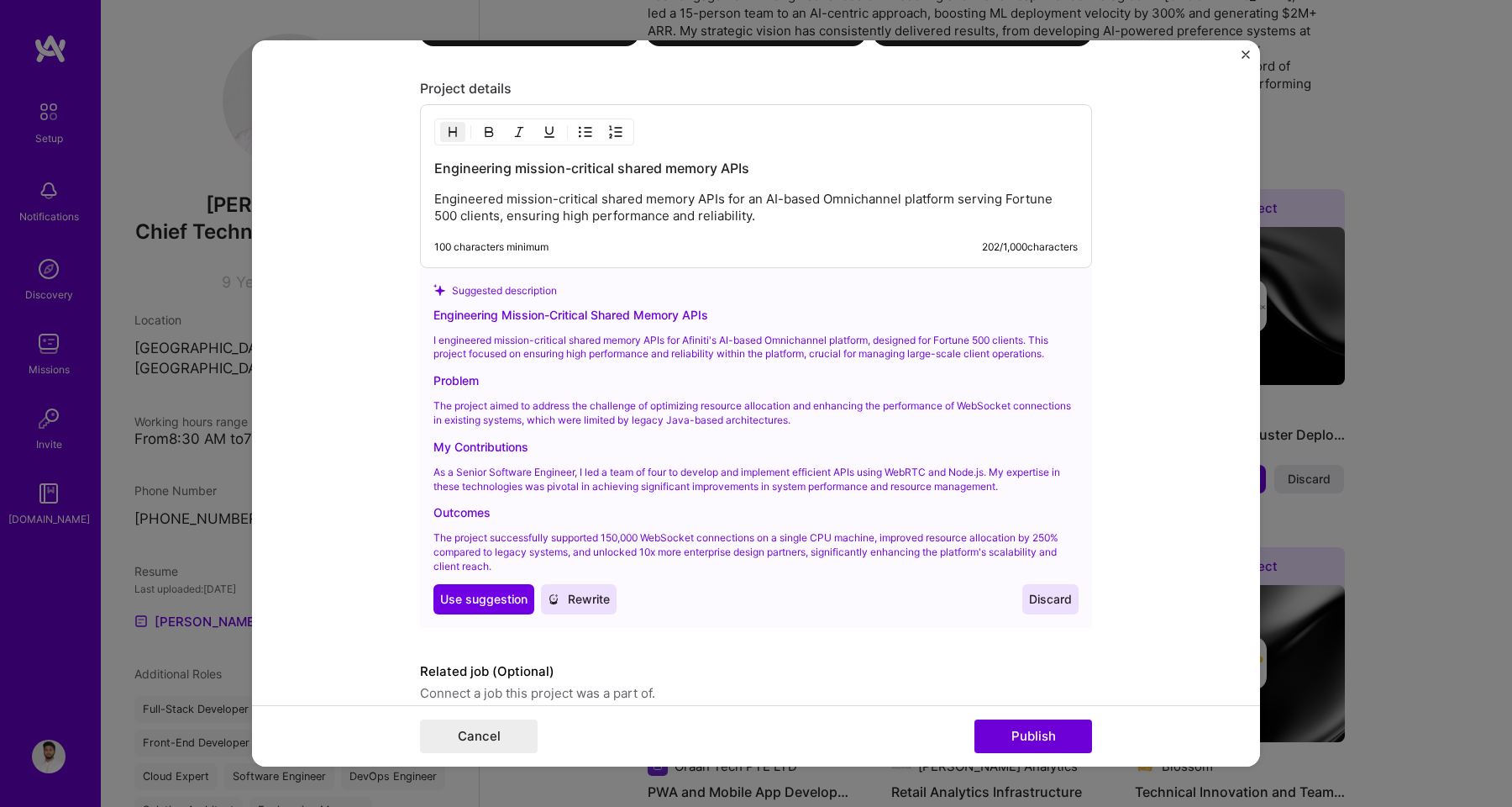
scroll to position [1569, 0]
click at [492, 595] on span "Use suggestion" at bounding box center [483, 597] width 87 height 17
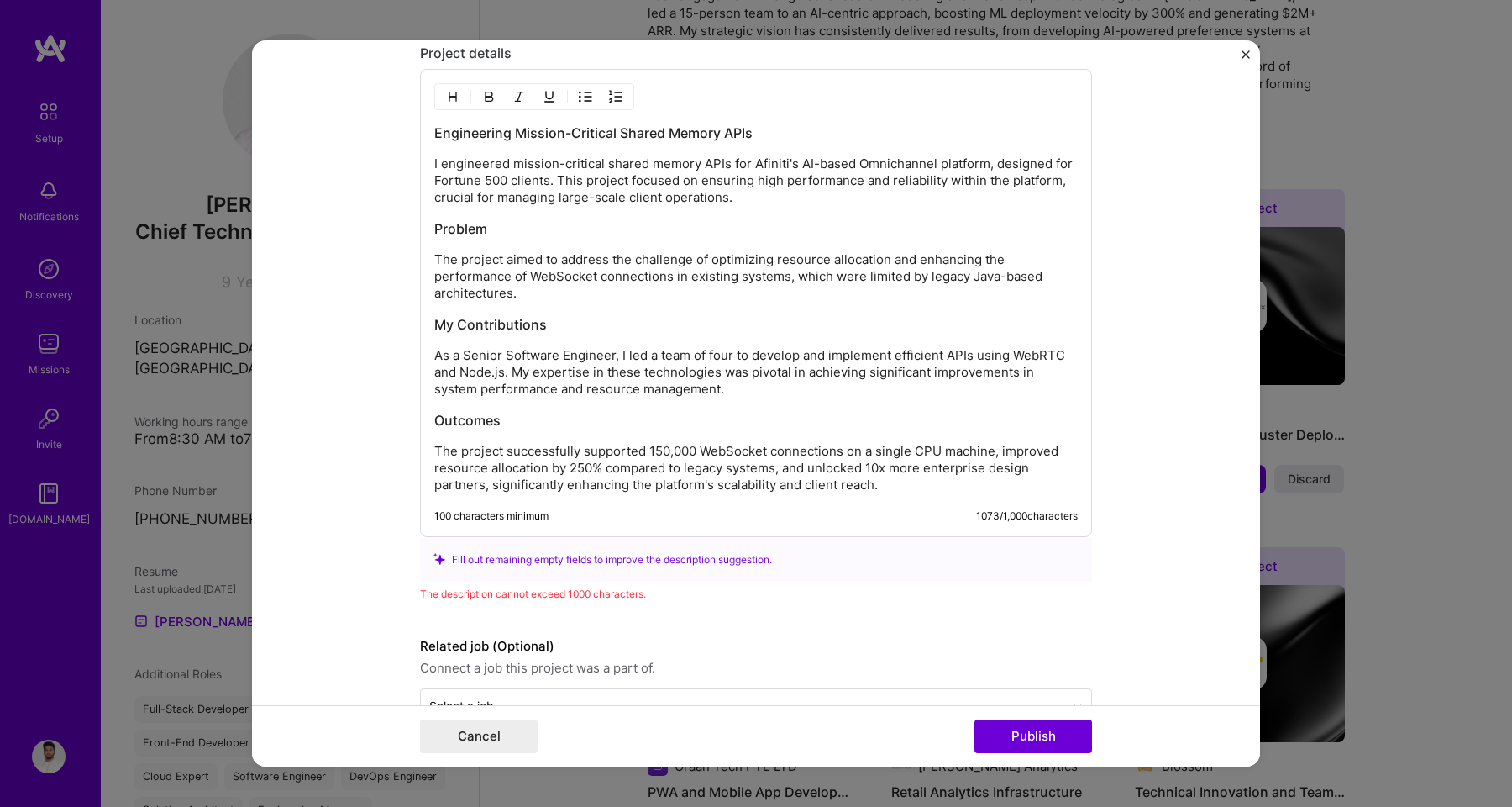
scroll to position [1653, 0]
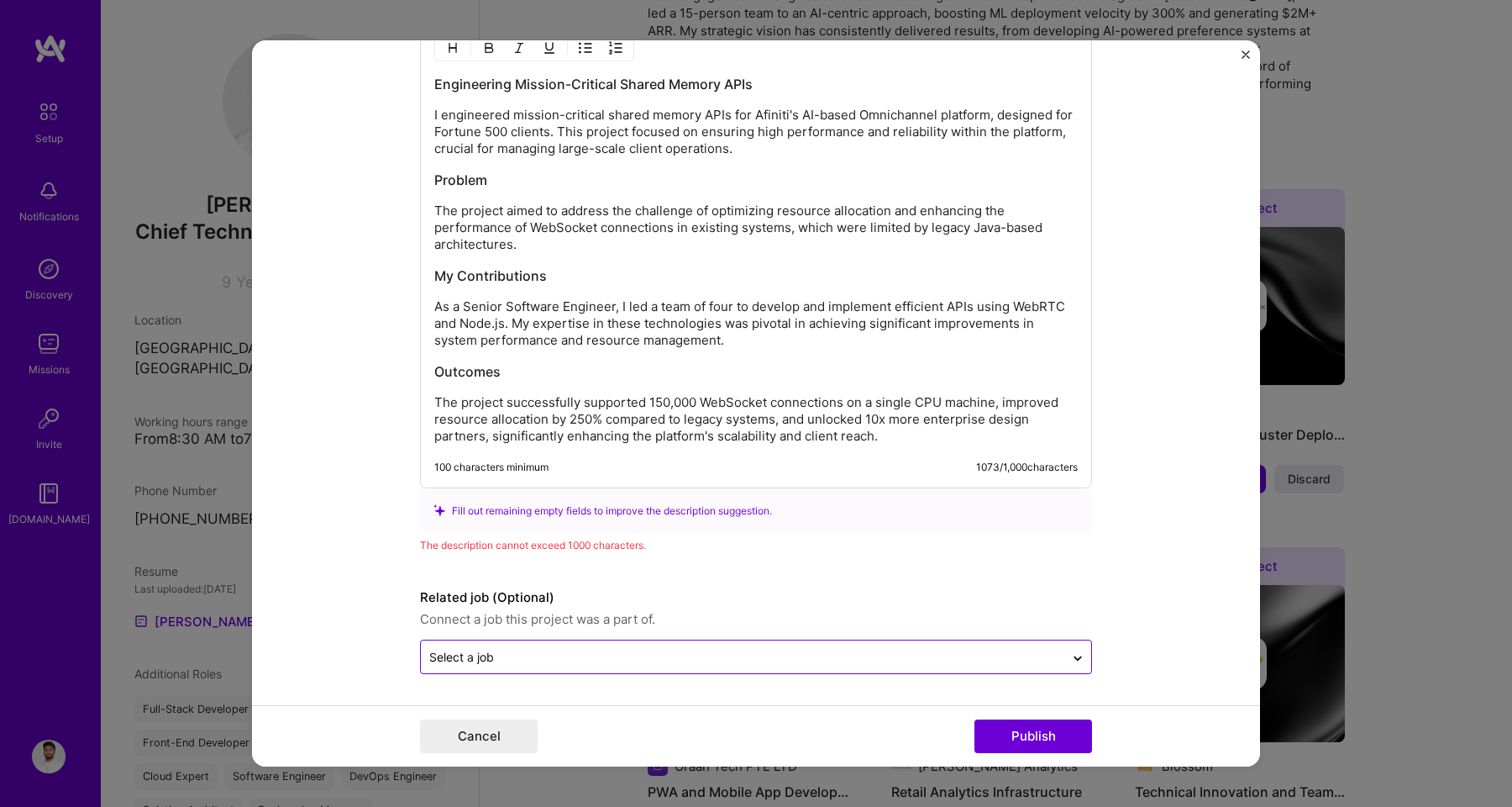
click at [558, 654] on input "text" at bounding box center [743, 657] width 627 height 18
click at [389, 541] on form "Editing suggested project This project is suggested based on your LinkedIn, res…" at bounding box center [755, 403] width 1008 height 726
click at [1000, 727] on button "Publish" at bounding box center [1034, 736] width 118 height 34
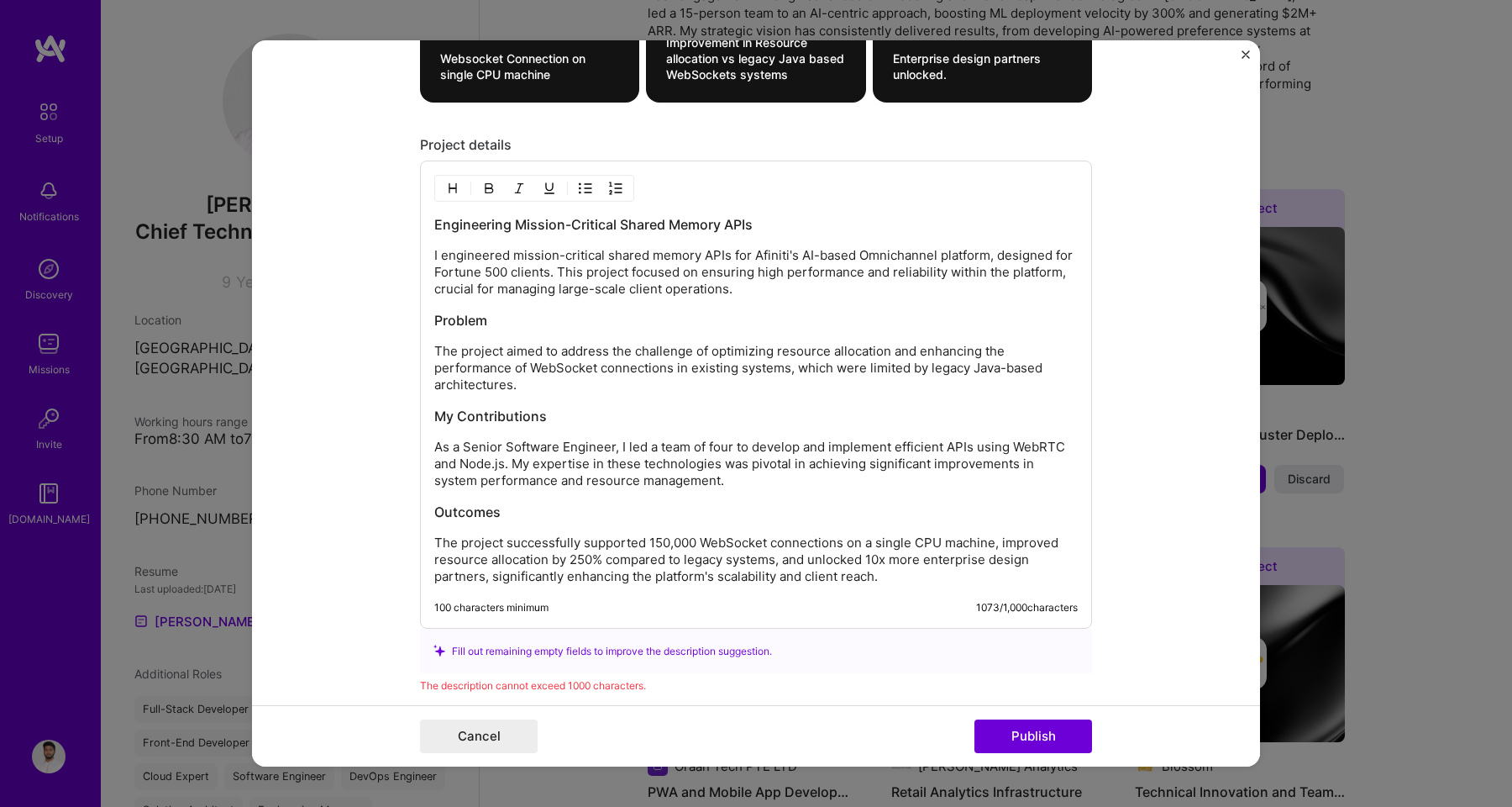
scroll to position [1524, 0]
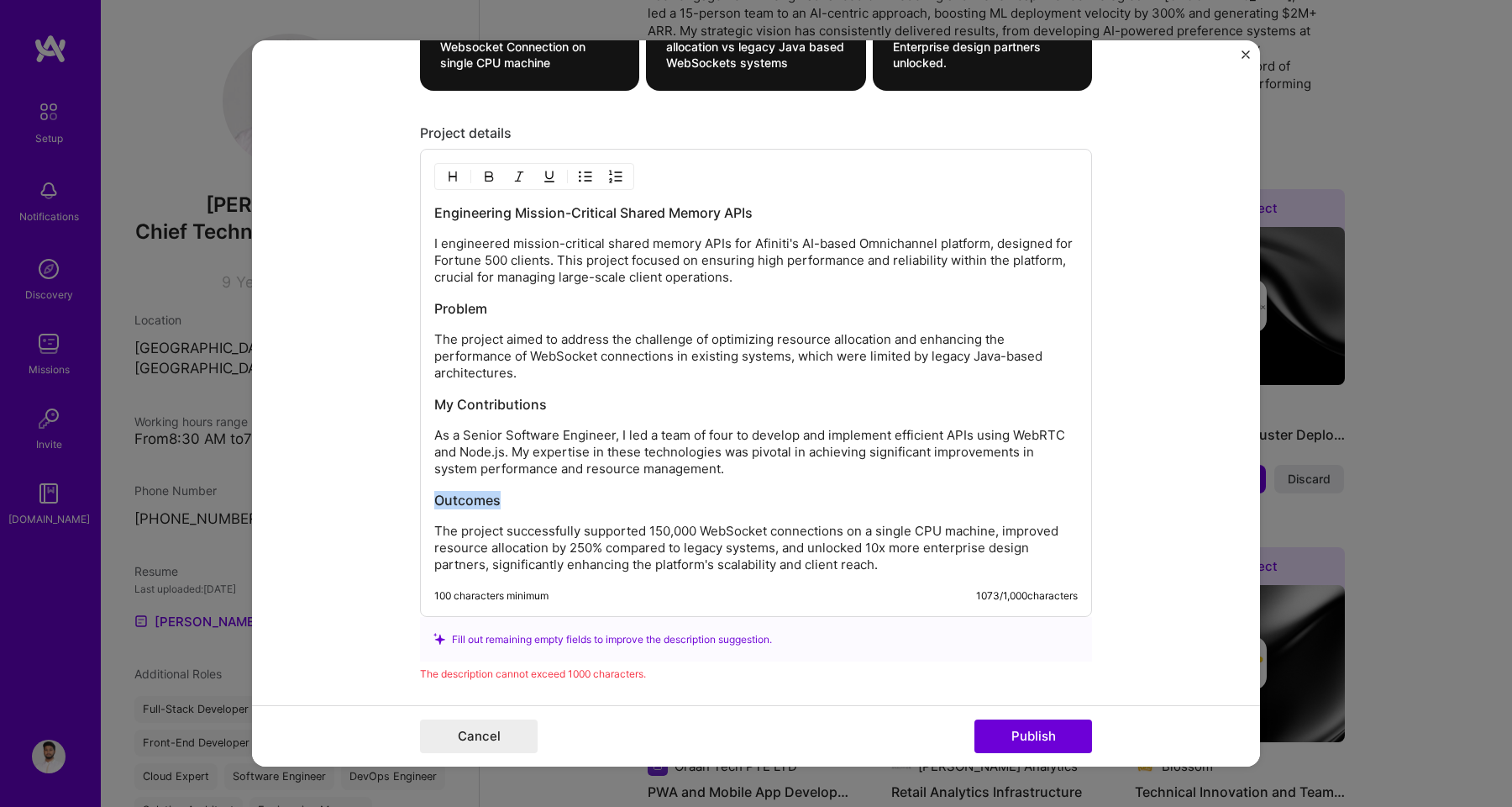
drag, startPoint x: 499, startPoint y: 501, endPoint x: 387, endPoint y: 494, distance: 112.2
click at [387, 494] on form "Editing suggested project This project is suggested based on your LinkedIn, res…" at bounding box center [755, 403] width 1008 height 726
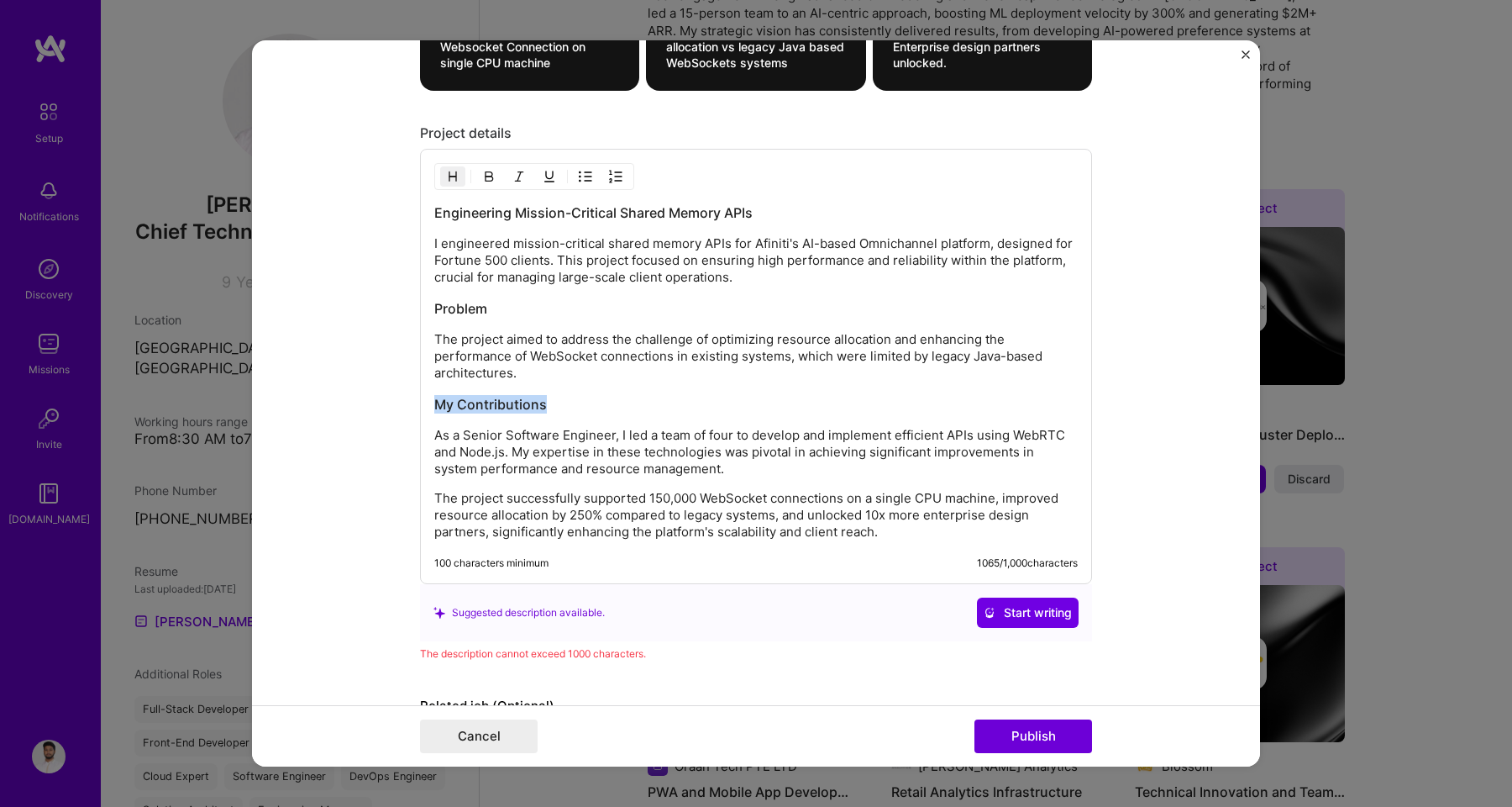
drag, startPoint x: 542, startPoint y: 406, endPoint x: 399, endPoint y: 406, distance: 143.0
click at [399, 406] on form "Editing suggested project This project is suggested based on your LinkedIn, res…" at bounding box center [755, 403] width 1008 height 726
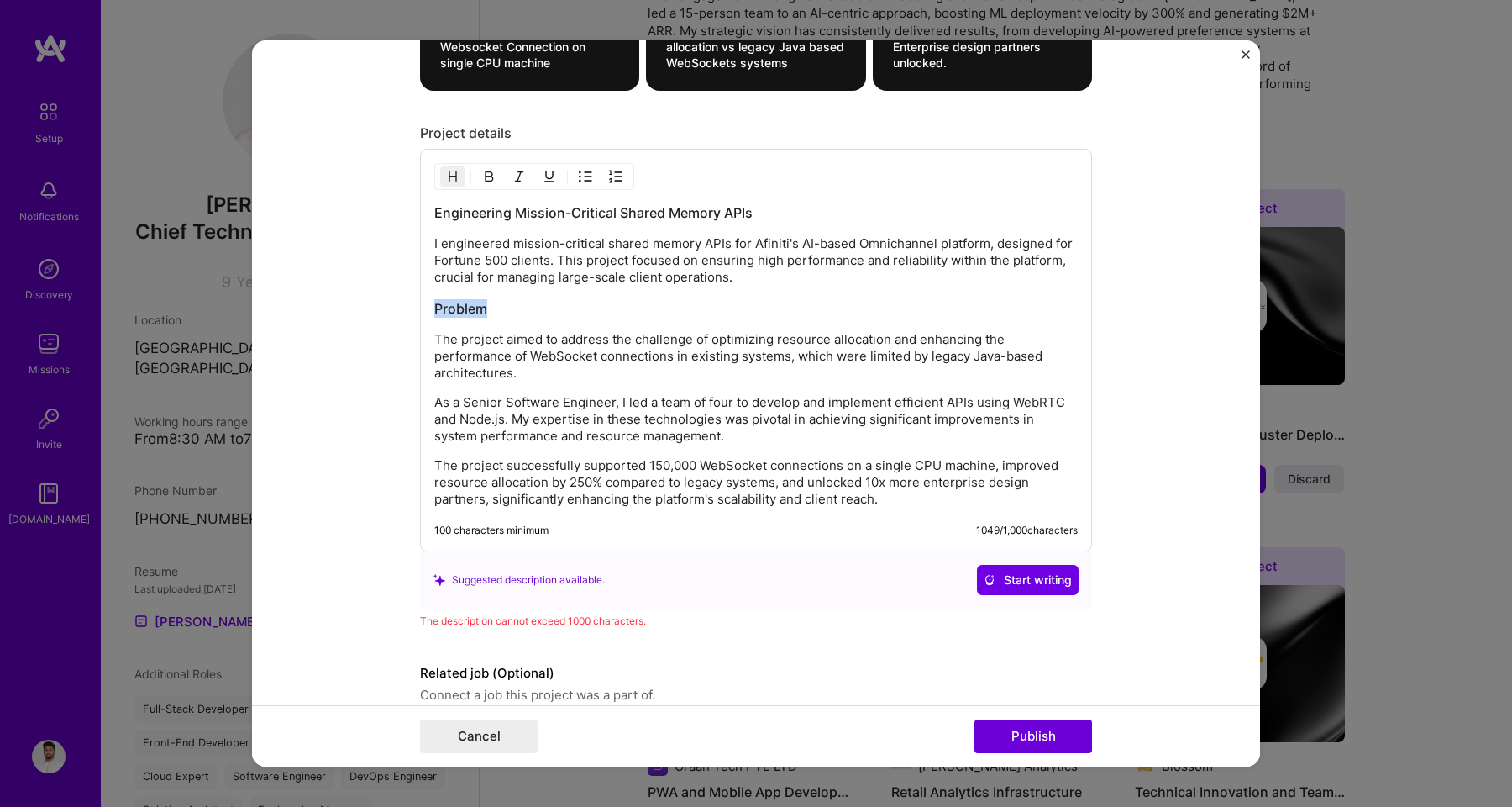
drag, startPoint x: 488, startPoint y: 310, endPoint x: 404, endPoint y: 310, distance: 84.0
click at [404, 310] on form "Editing suggested project This project is suggested based on your LinkedIn, res…" at bounding box center [755, 403] width 1008 height 726
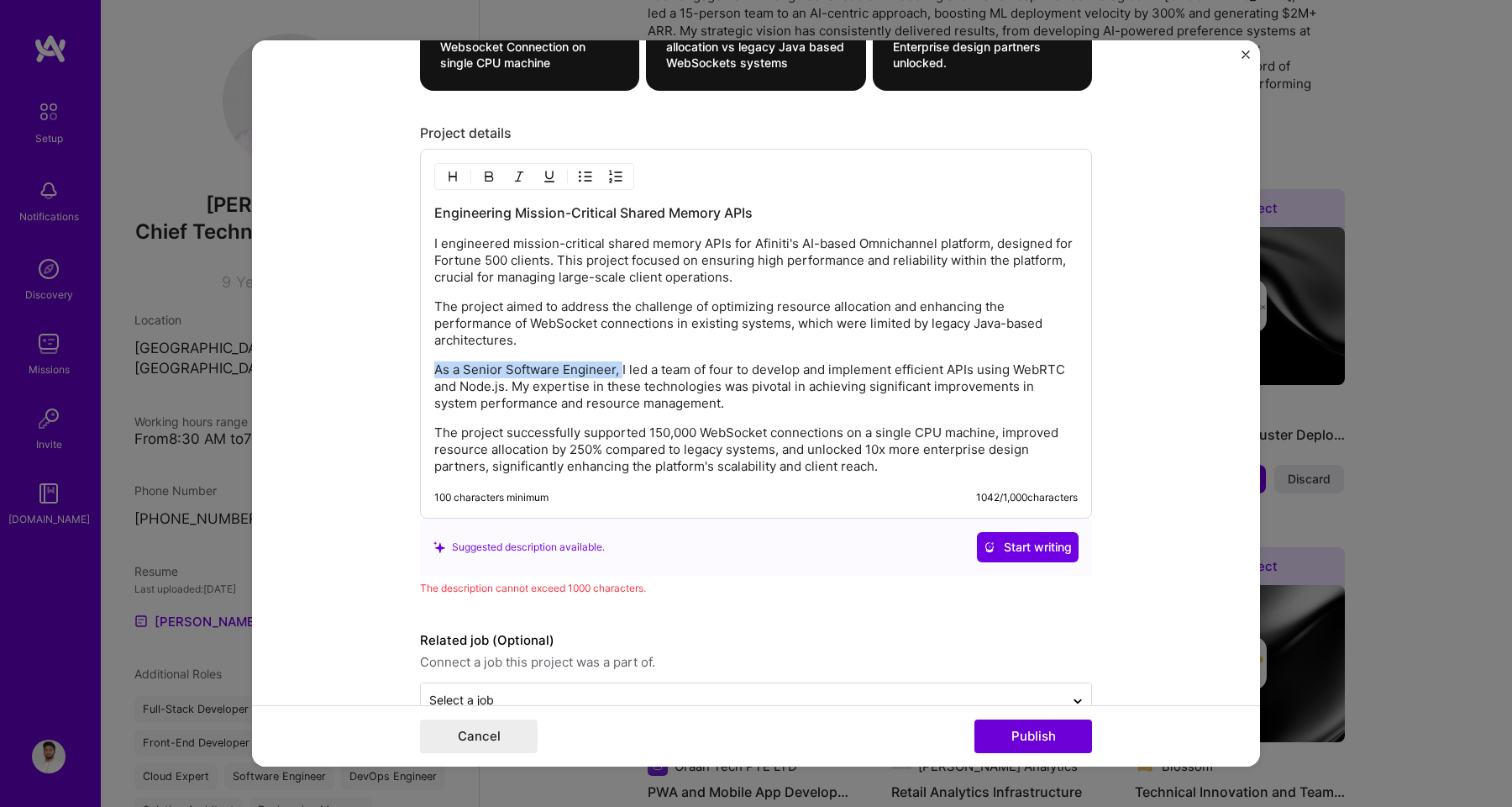
drag, startPoint x: 613, startPoint y: 367, endPoint x: 423, endPoint y: 367, distance: 190.0
click at [423, 368] on div "Engineering Mission-Critical Shared Memory APIs I engineered mission-critical s…" at bounding box center [756, 334] width 672 height 370
click at [732, 432] on p "The project successfully supported 150,000 WebSocket connections on a single CP…" at bounding box center [756, 449] width 643 height 50
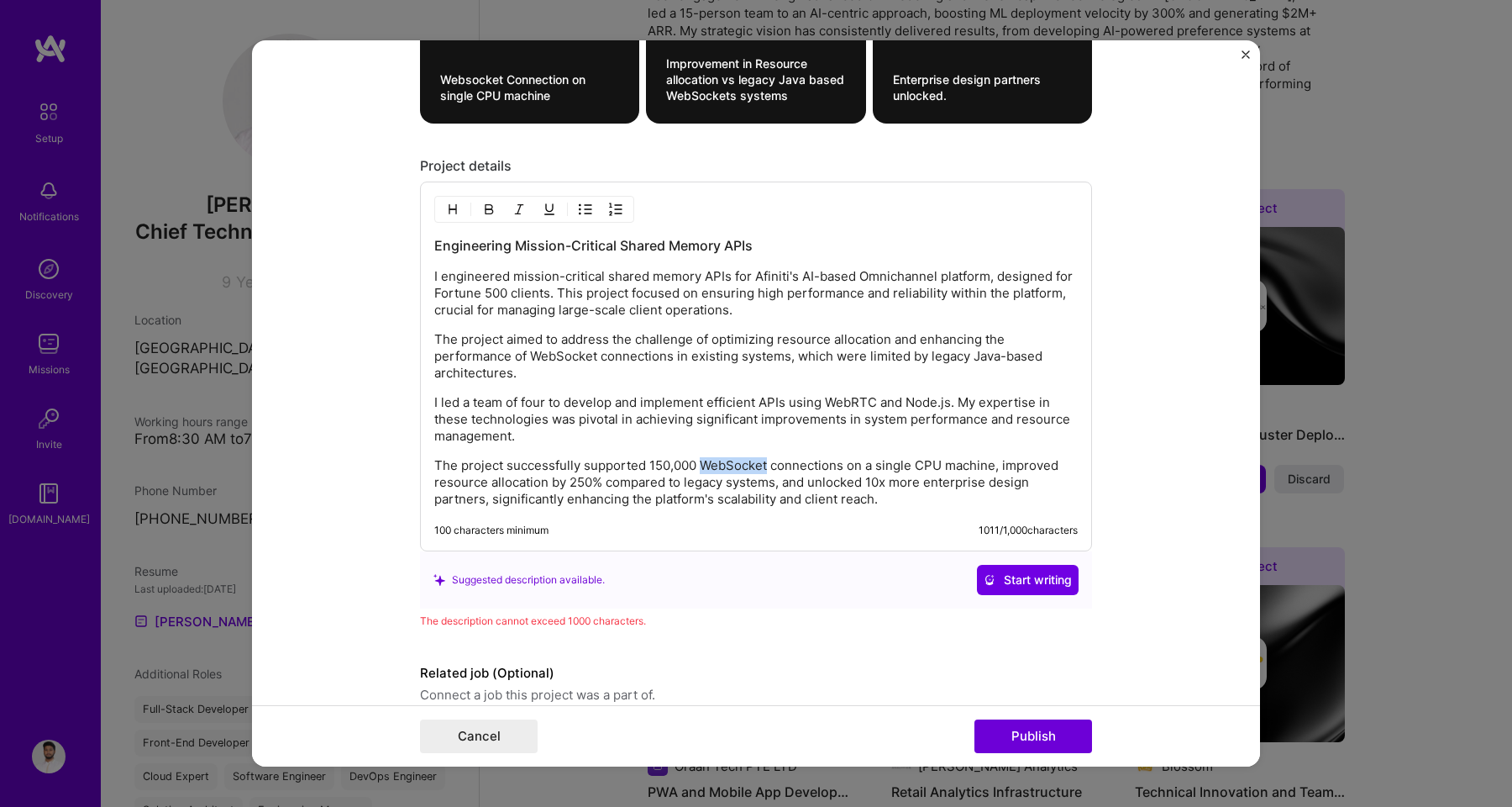
scroll to position [1490, 0]
click at [902, 404] on p "I led a team of four to develop and implement efficient APIs using WebRTC and N…" at bounding box center [756, 419] width 643 height 50
click at [480, 299] on p "I engineered mission-critical shared memory APIs for Afiniti's AI-based Omnicha…" at bounding box center [756, 294] width 643 height 50
drag, startPoint x: 921, startPoint y: 404, endPoint x: 862, endPoint y: 404, distance: 59.0
click at [862, 404] on p "I led a team of four to develop and implement efficient APIs using WebRTC/Node.…" at bounding box center [756, 419] width 643 height 50
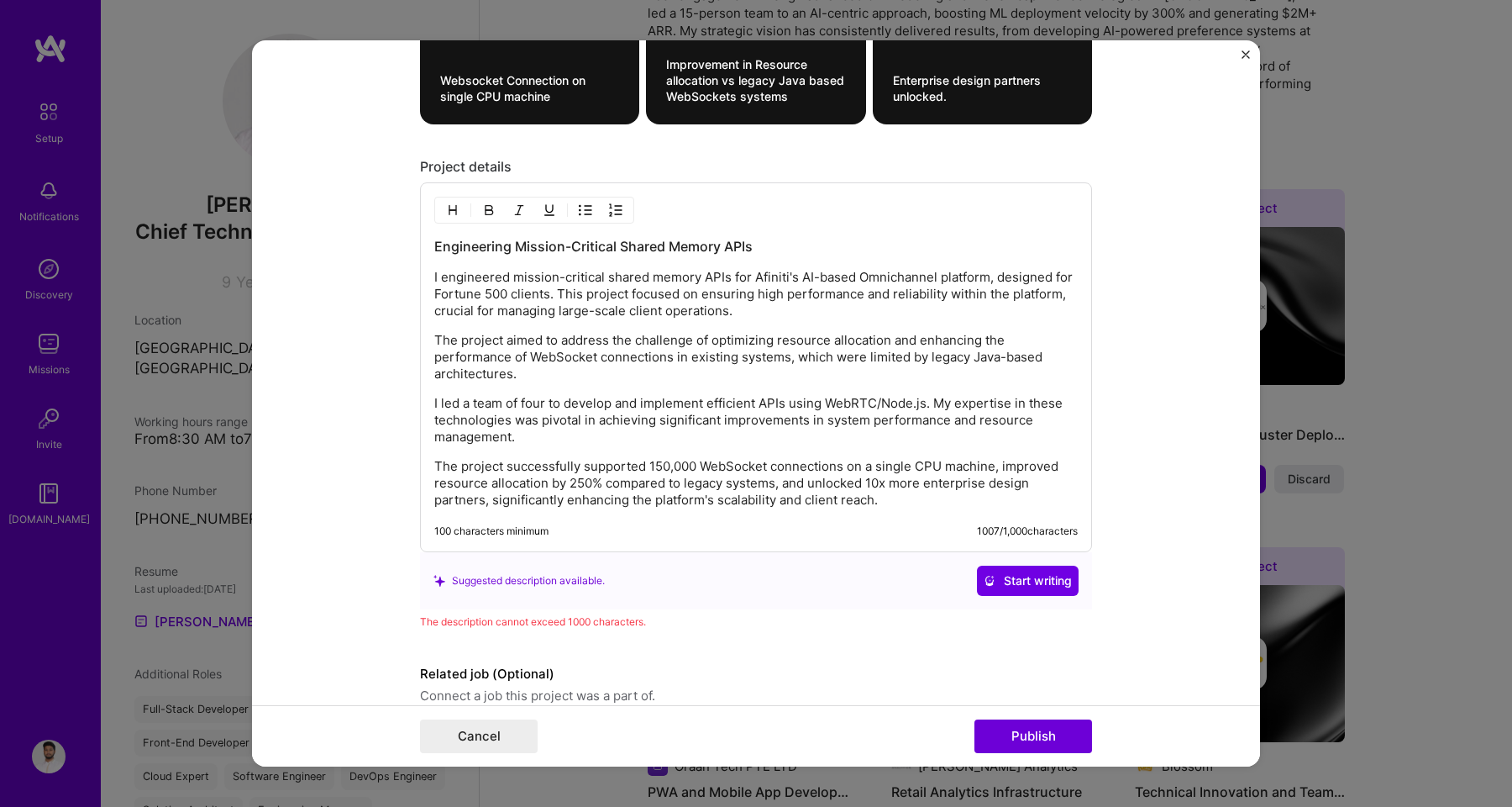
click at [860, 429] on p "I led a team of four to develop and implement efficient APIs using WebRTC/Node.…" at bounding box center [756, 419] width 643 height 50
drag, startPoint x: 821, startPoint y: 405, endPoint x: 919, endPoint y: 401, distance: 98.1
click at [919, 401] on p "I led a team of four to develop and implement efficient APIs using WebRTC/Node.…" at bounding box center [756, 419] width 643 height 50
click at [877, 402] on p "I led a team of four to develop and implement efficient APIs using WebRTC/Node.…" at bounding box center [756, 419] width 643 height 50
drag, startPoint x: 985, startPoint y: 424, endPoint x: 967, endPoint y: 434, distance: 20.6
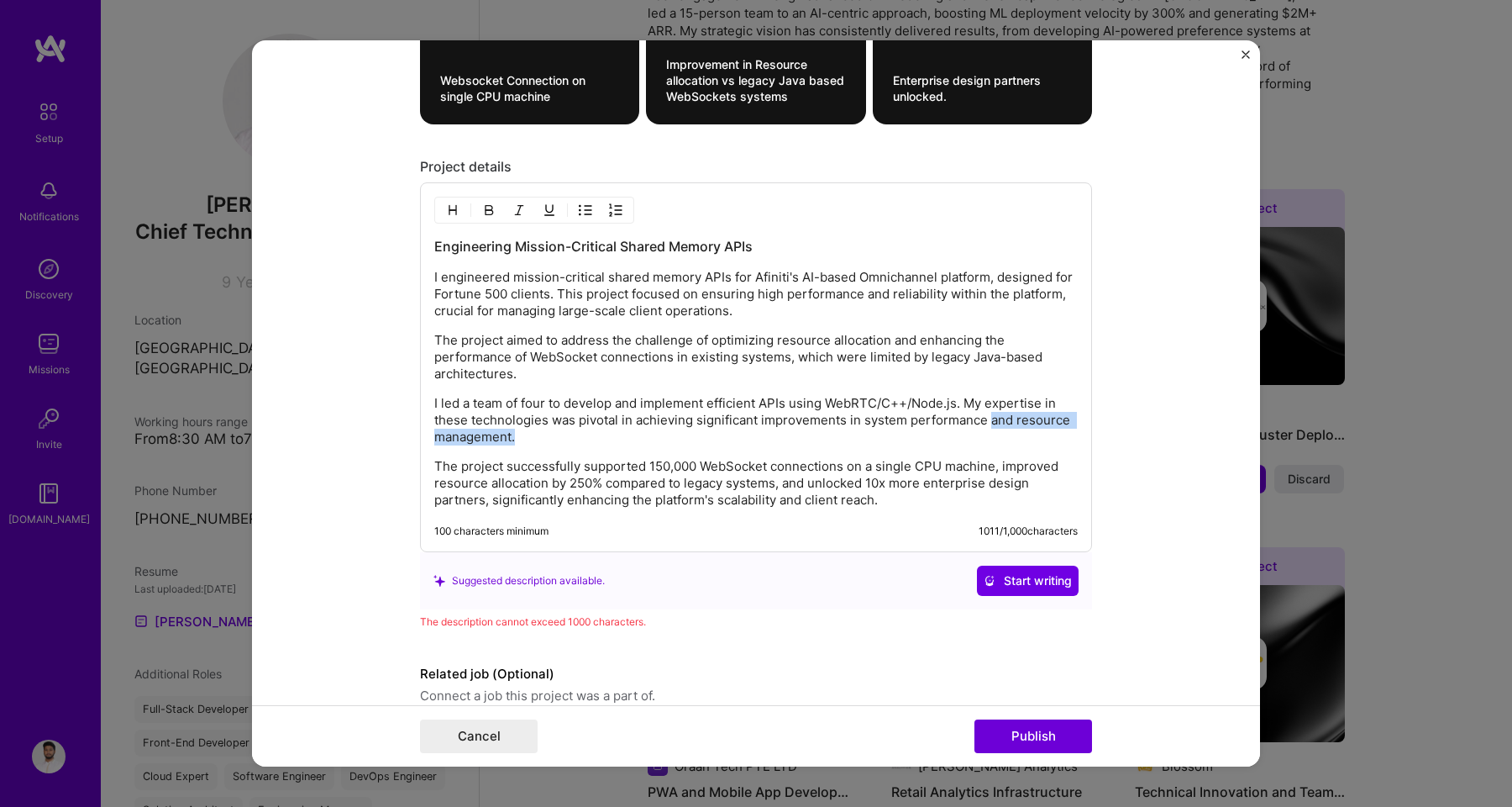
click at [967, 434] on p "I led a team of four to develop and implement efficient APIs using WebRTC/C++/N…" at bounding box center [756, 419] width 643 height 50
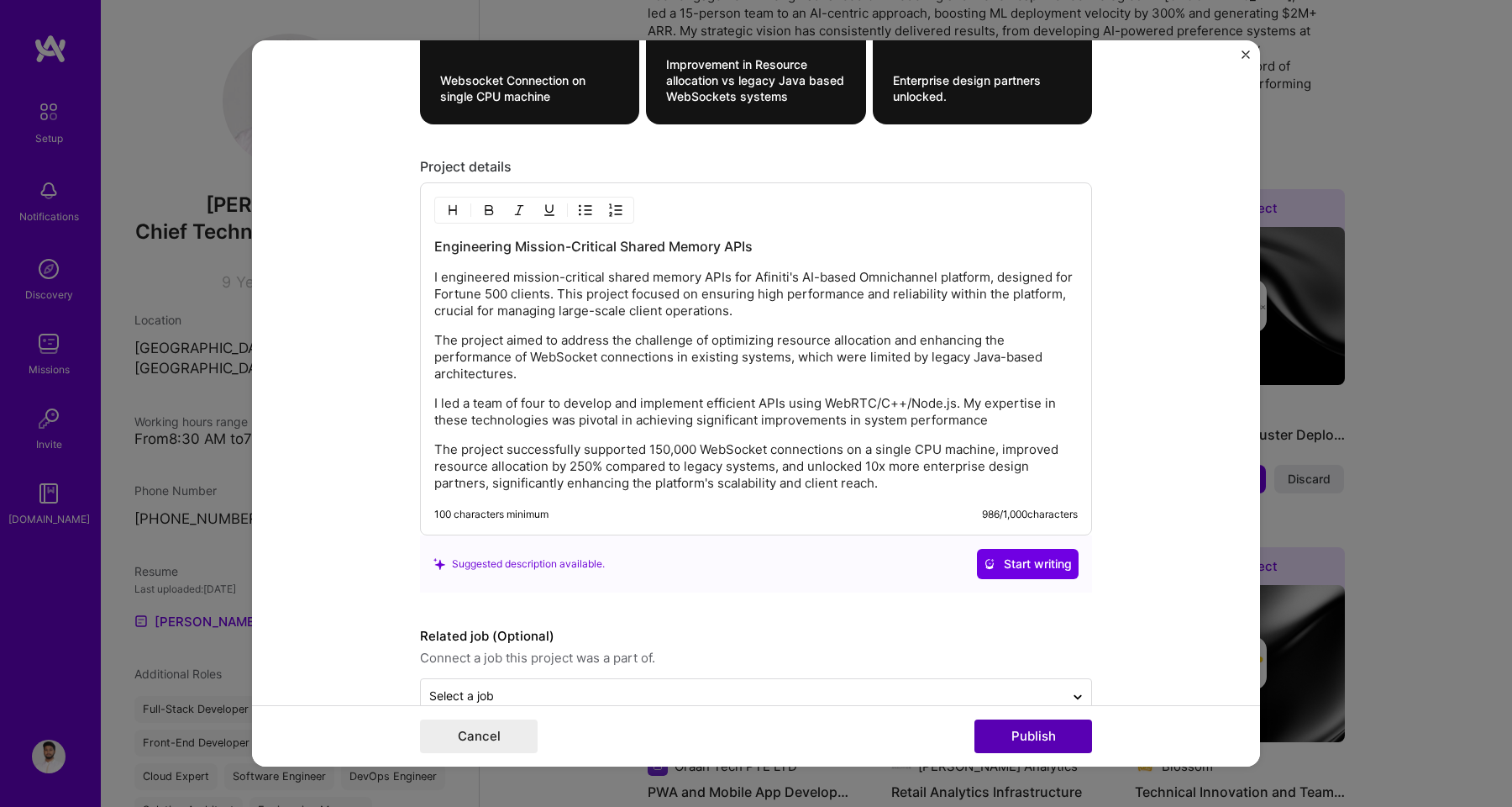
click at [1028, 735] on button "Publish" at bounding box center [1034, 736] width 118 height 34
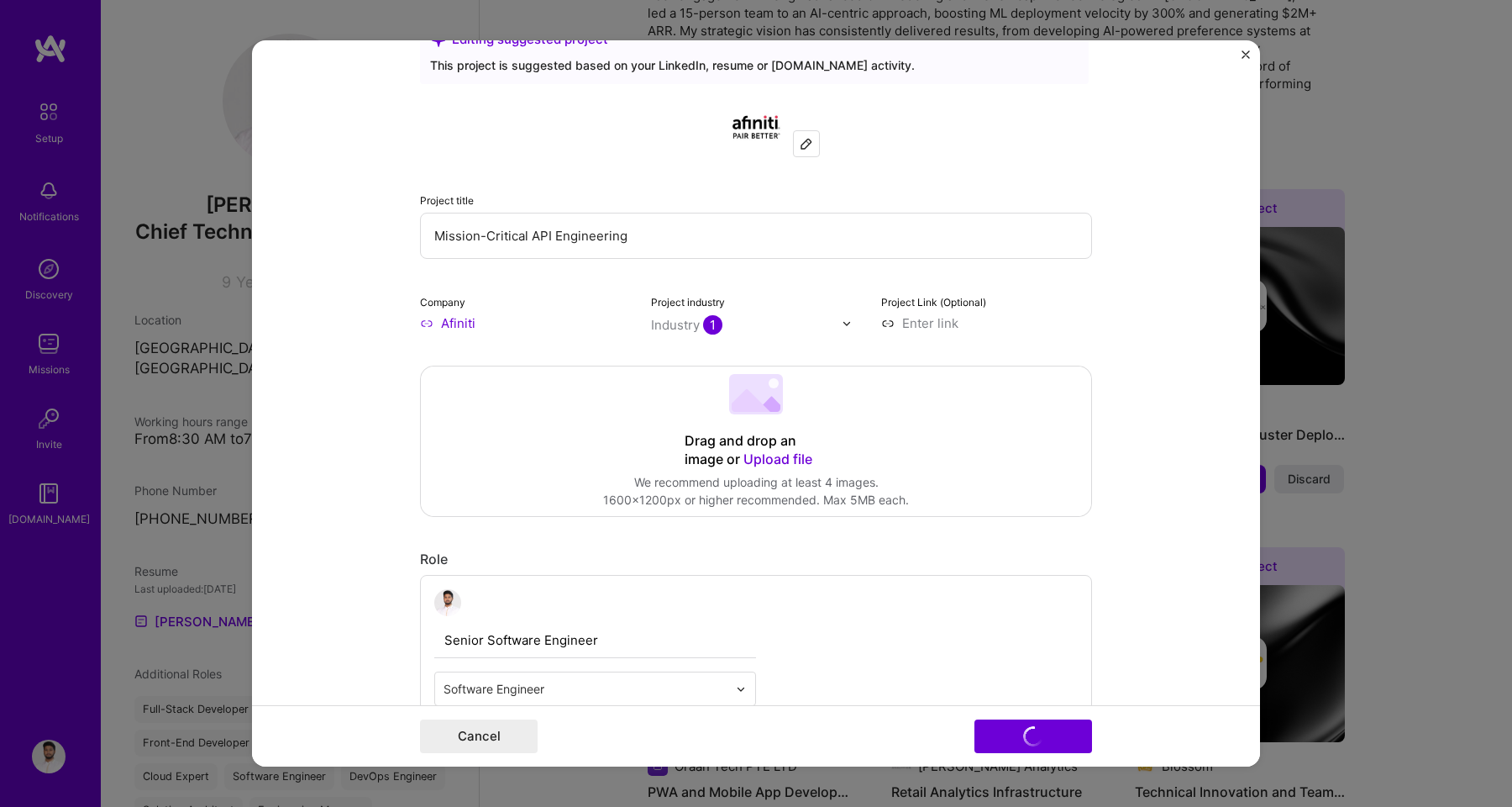
scroll to position [0, 0]
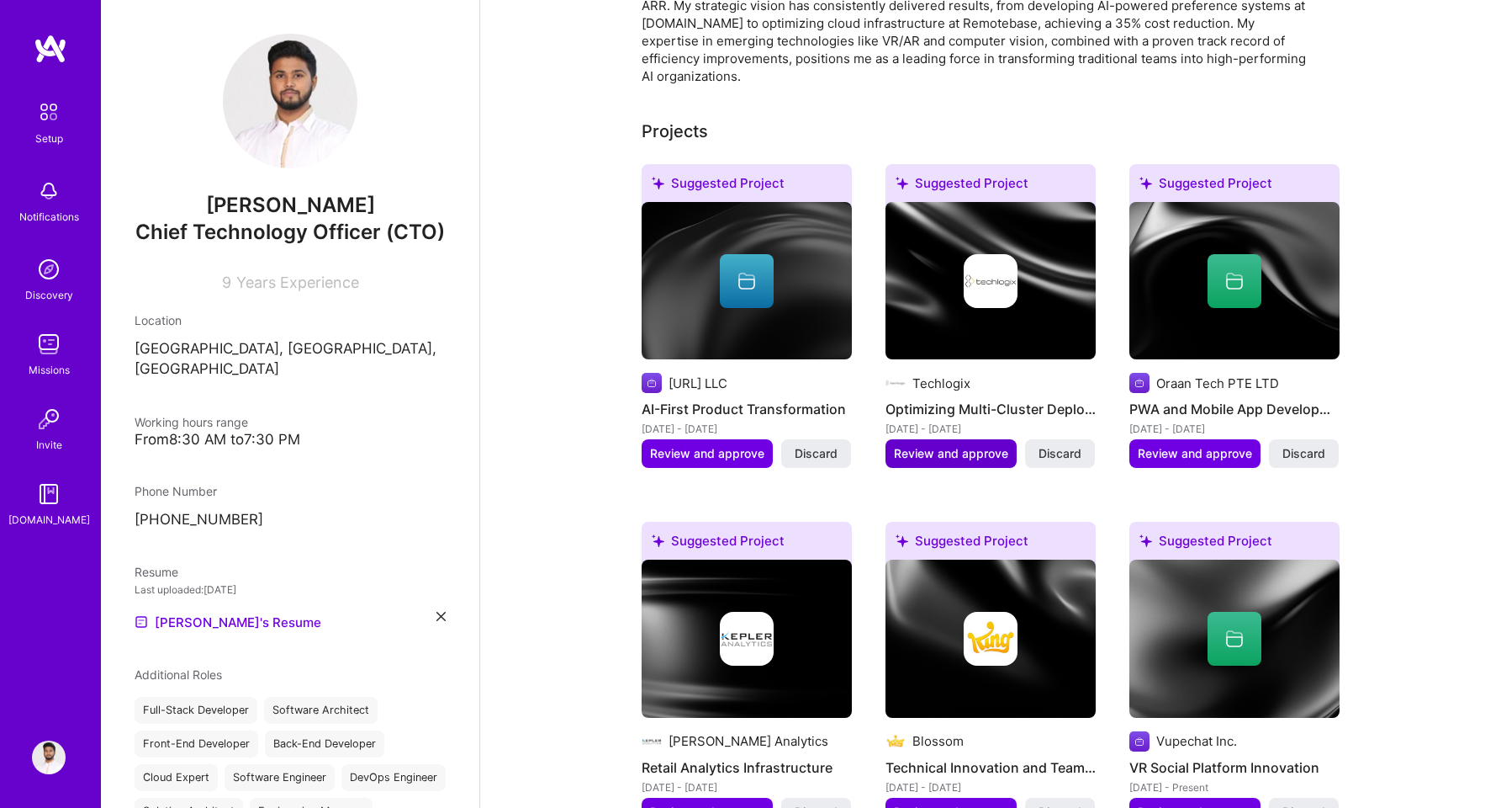
click at [959, 445] on span "Review and approve" at bounding box center [951, 453] width 114 height 17
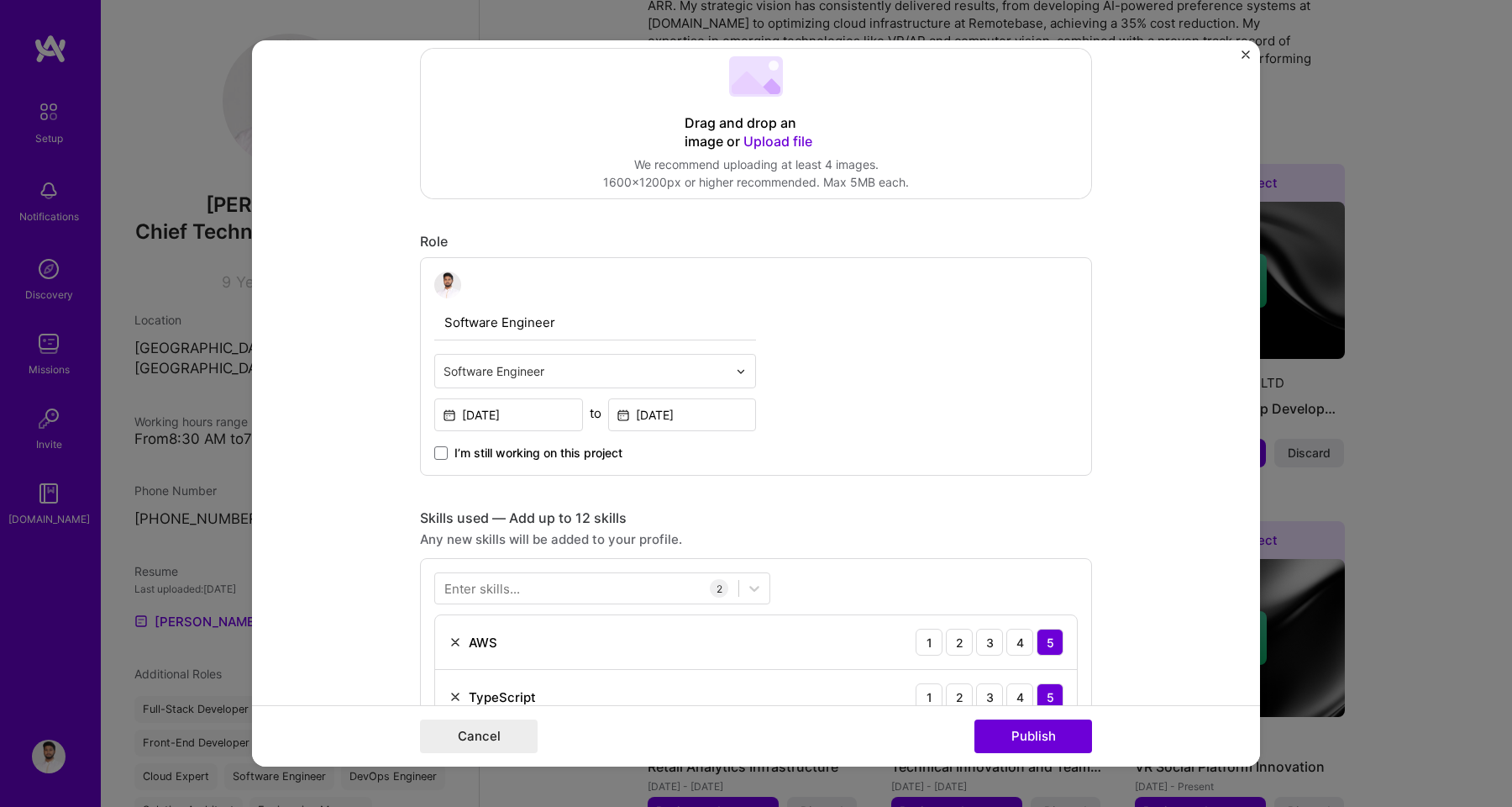
scroll to position [390, 0]
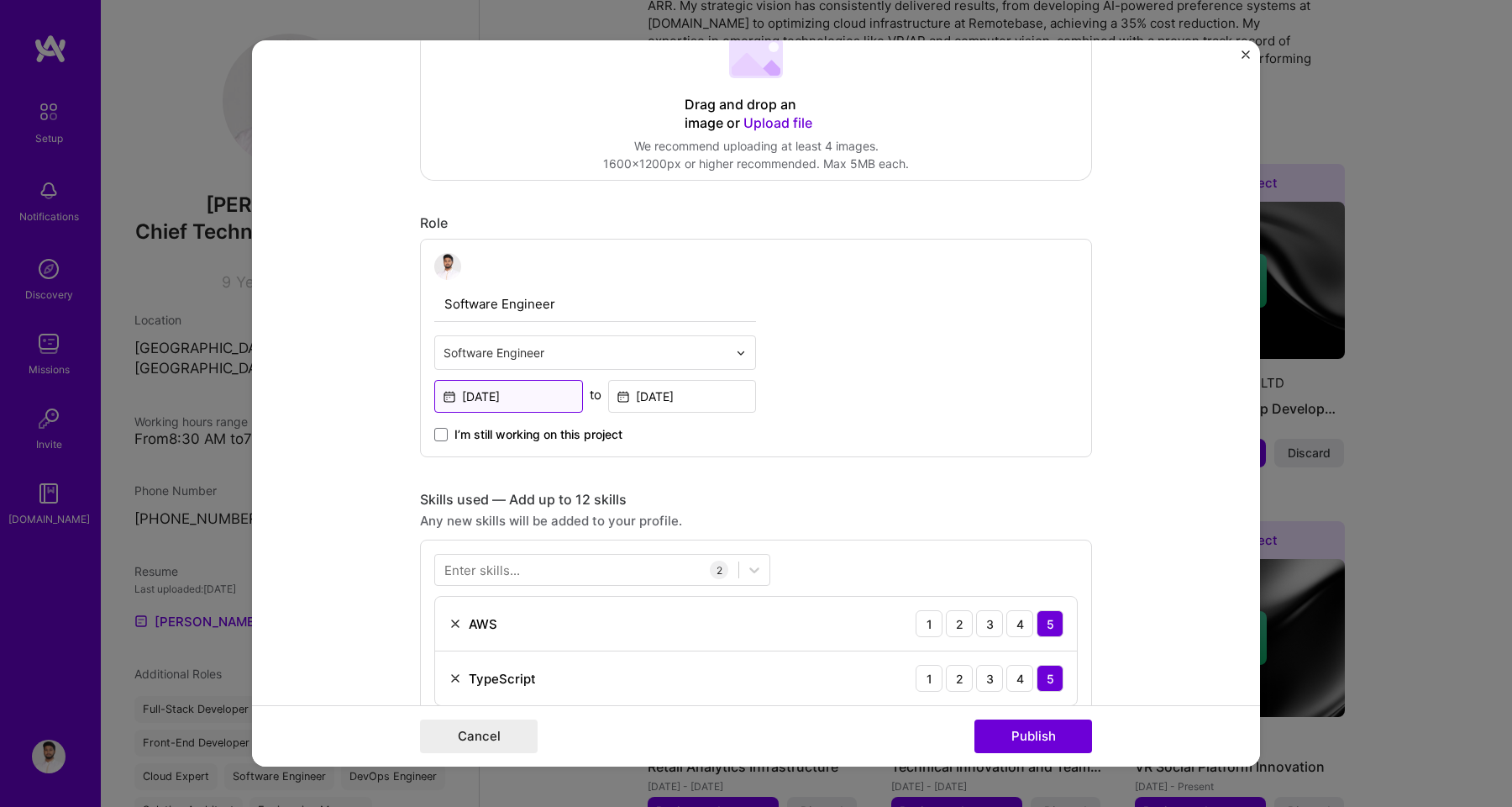
click at [513, 399] on input "[DATE]" at bounding box center [508, 396] width 149 height 33
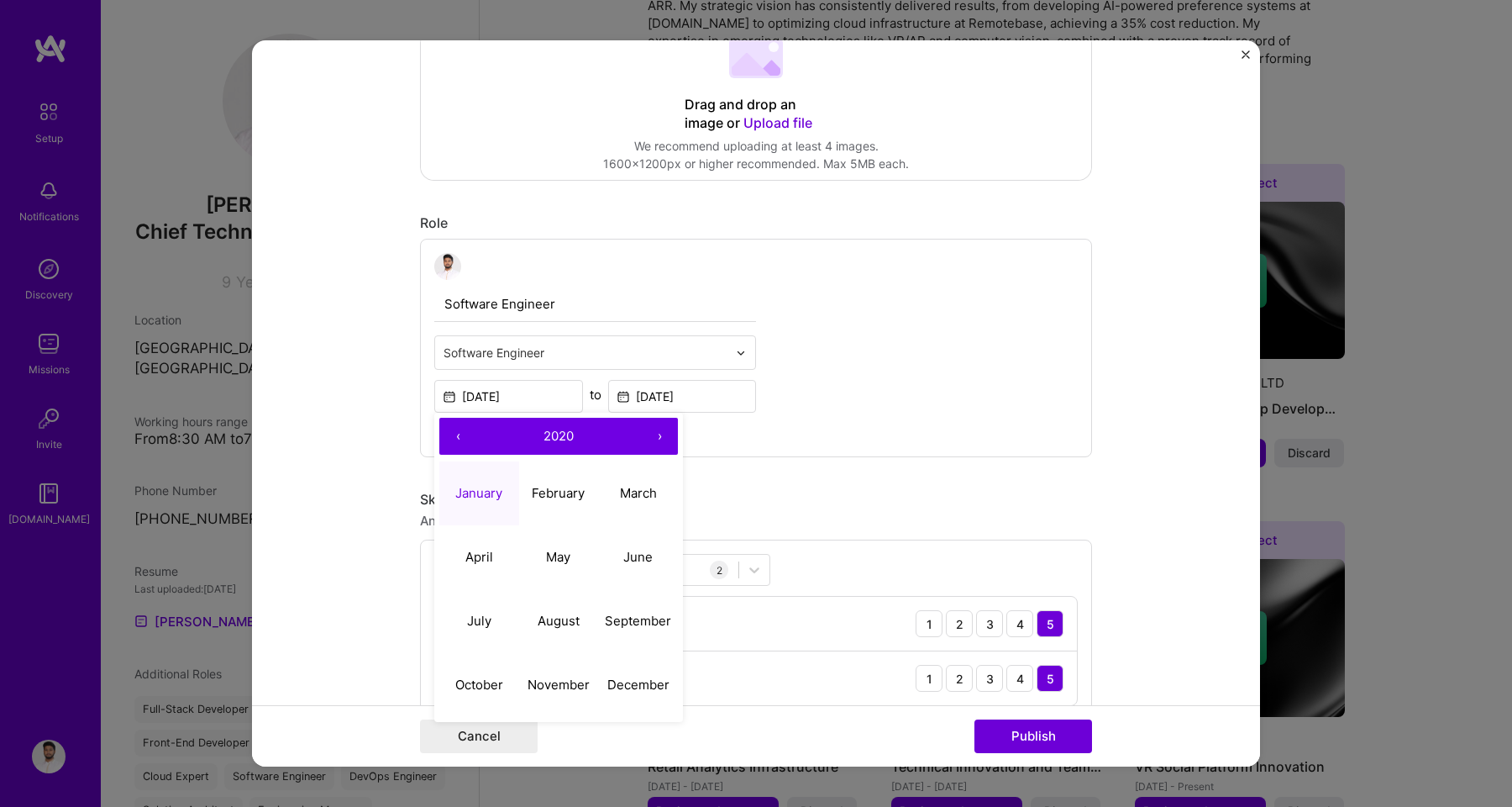
click at [454, 441] on button "‹" at bounding box center [457, 435] width 37 height 37
click at [492, 677] on abbr "October" at bounding box center [479, 684] width 48 height 16
type input "[DATE]"
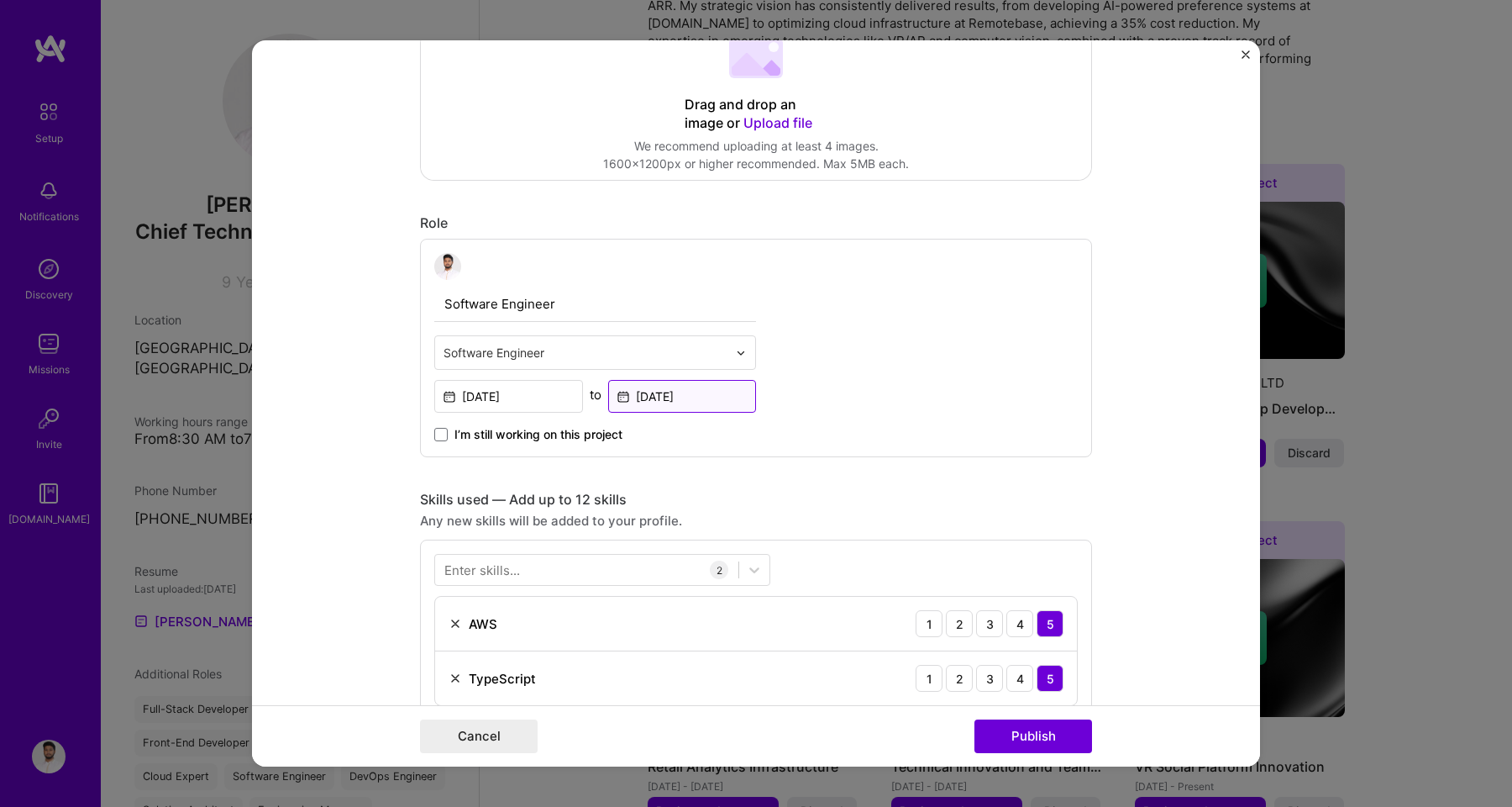
click at [666, 401] on input "[DATE]" at bounding box center [682, 396] width 149 height 33
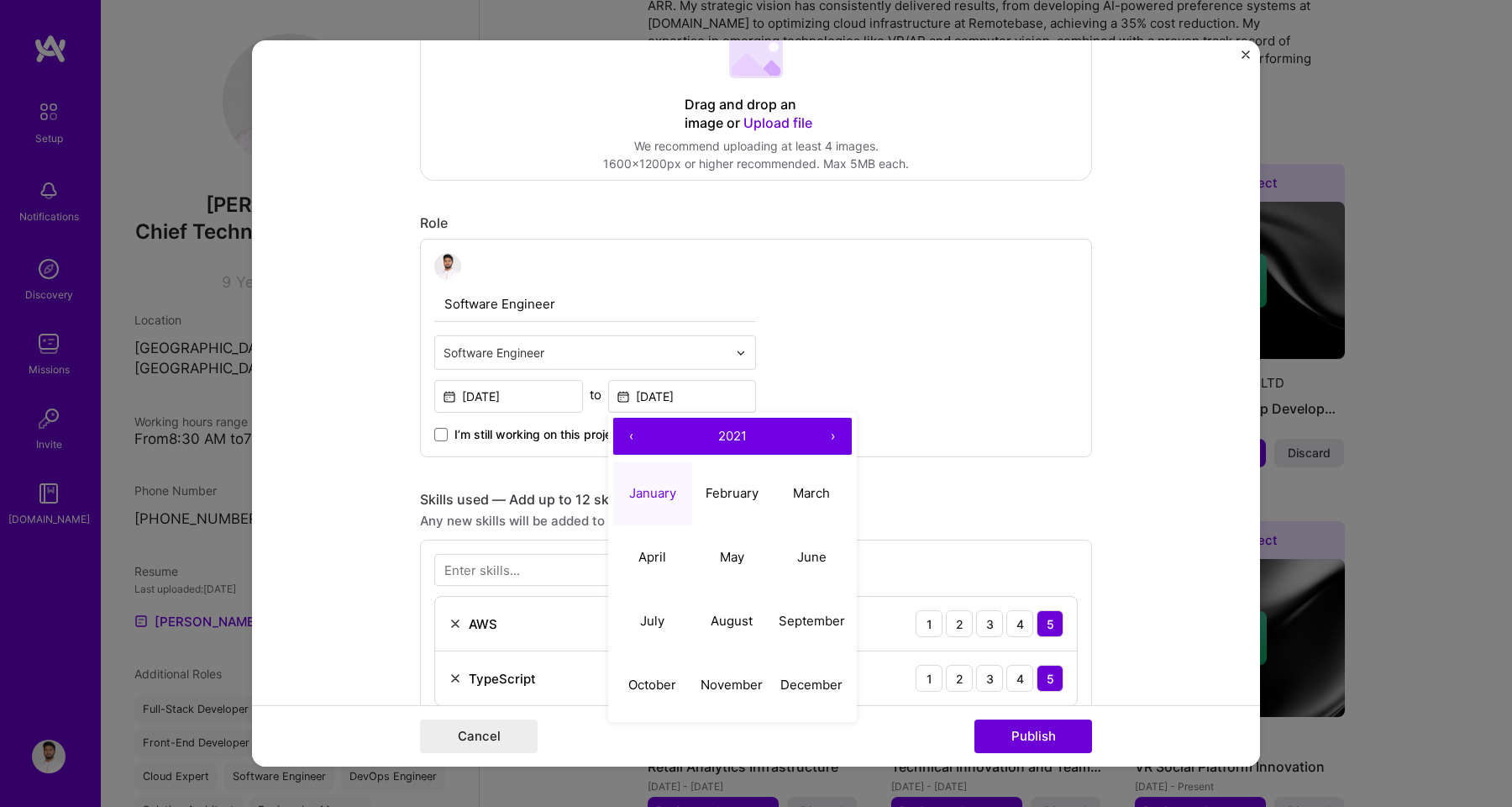
click at [635, 441] on button "‹" at bounding box center [631, 435] width 37 height 37
click at [826, 437] on button "›" at bounding box center [833, 435] width 37 height 37
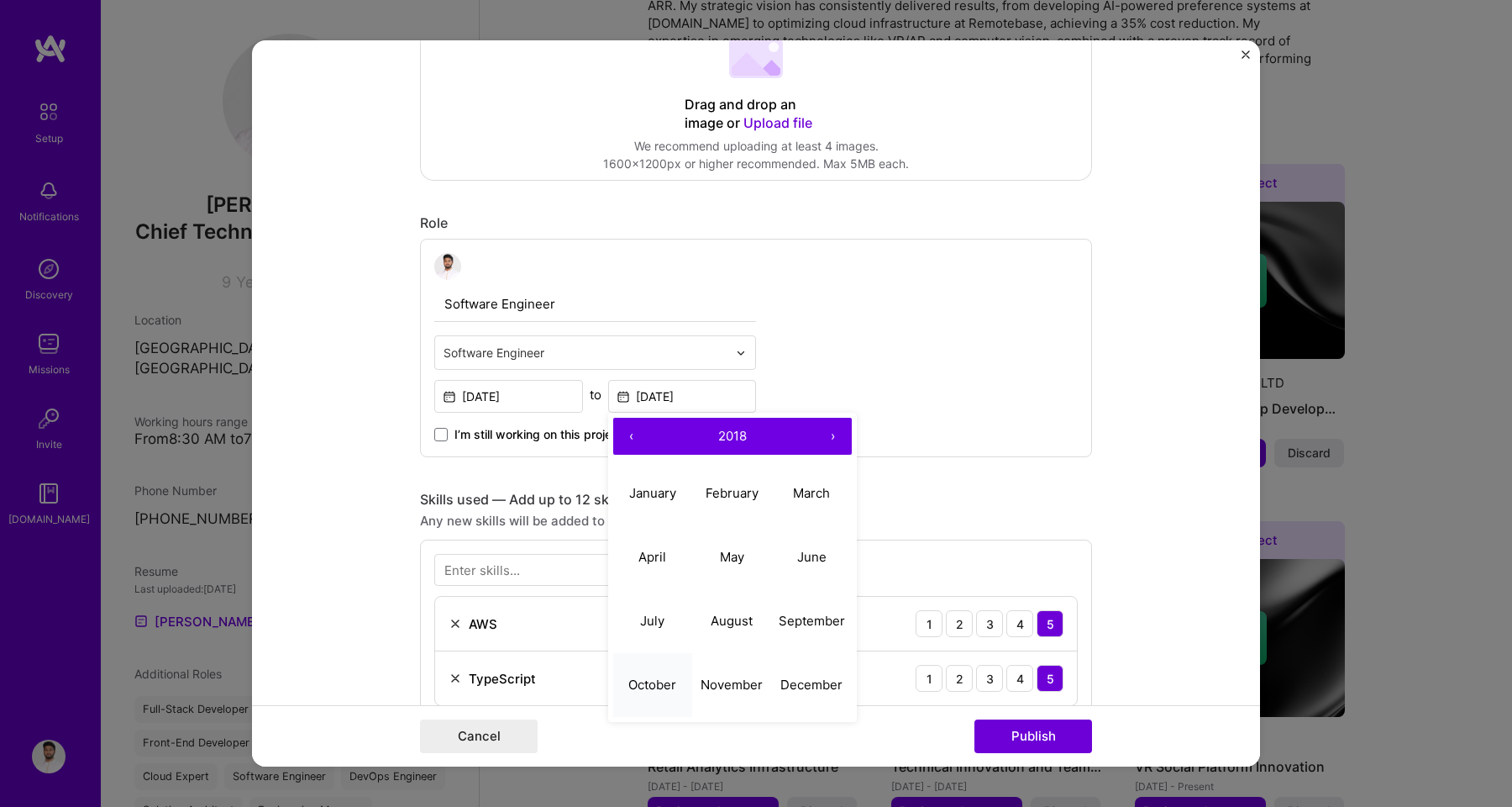
click at [661, 675] on button "October" at bounding box center [653, 685] width 80 height 64
type input "[DATE]"
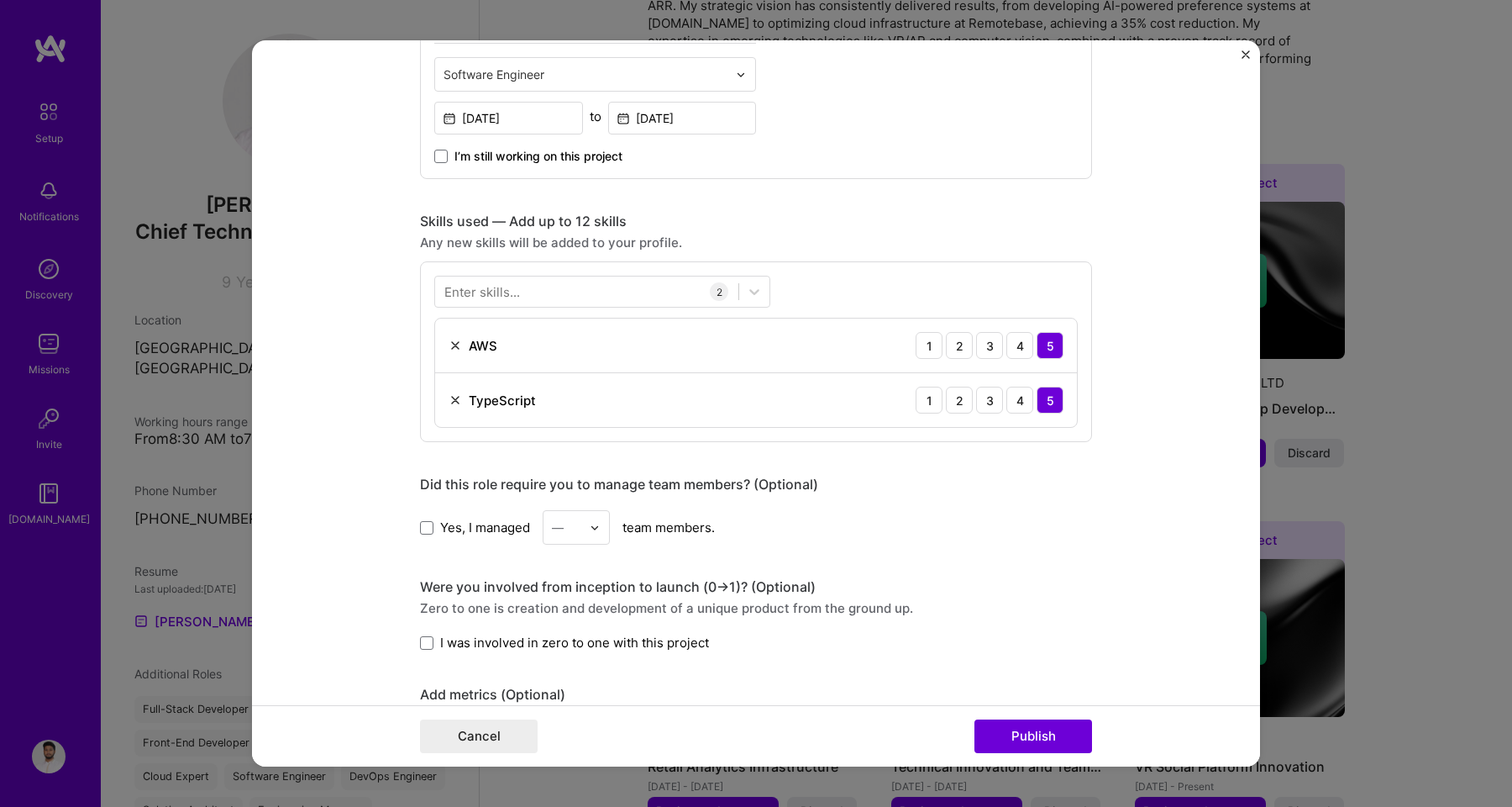
scroll to position [685, 0]
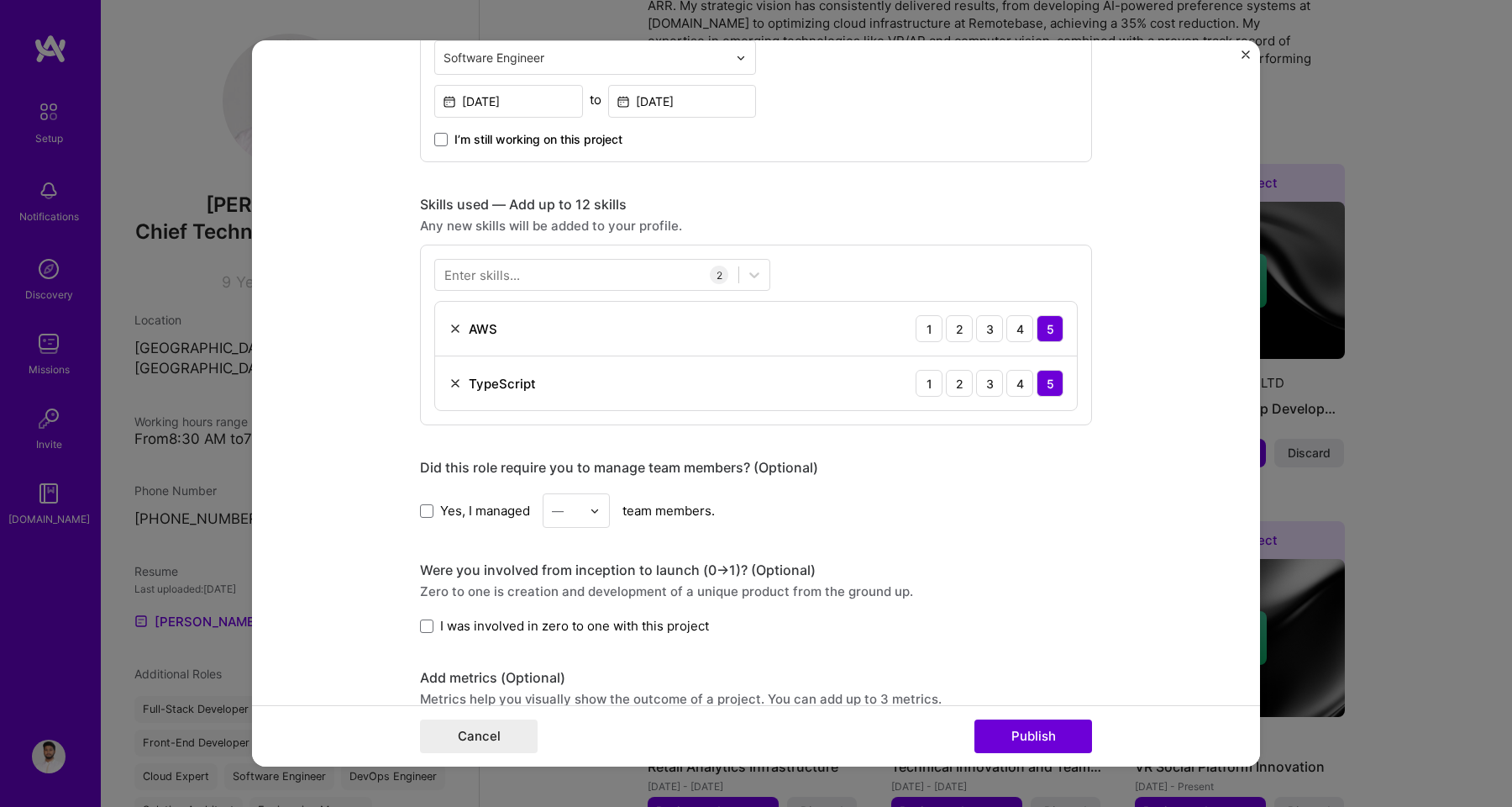
click at [492, 274] on div "Enter skills..." at bounding box center [482, 276] width 76 height 18
click at [491, 275] on div "Enter skills..." at bounding box center [482, 276] width 76 height 18
click at [782, 246] on div "Enter skills... 2 AWS 1 2 3 4 5 TypeScript 1 2 3 4 5" at bounding box center [756, 335] width 672 height 181
click at [568, 262] on div at bounding box center [587, 276] width 304 height 28
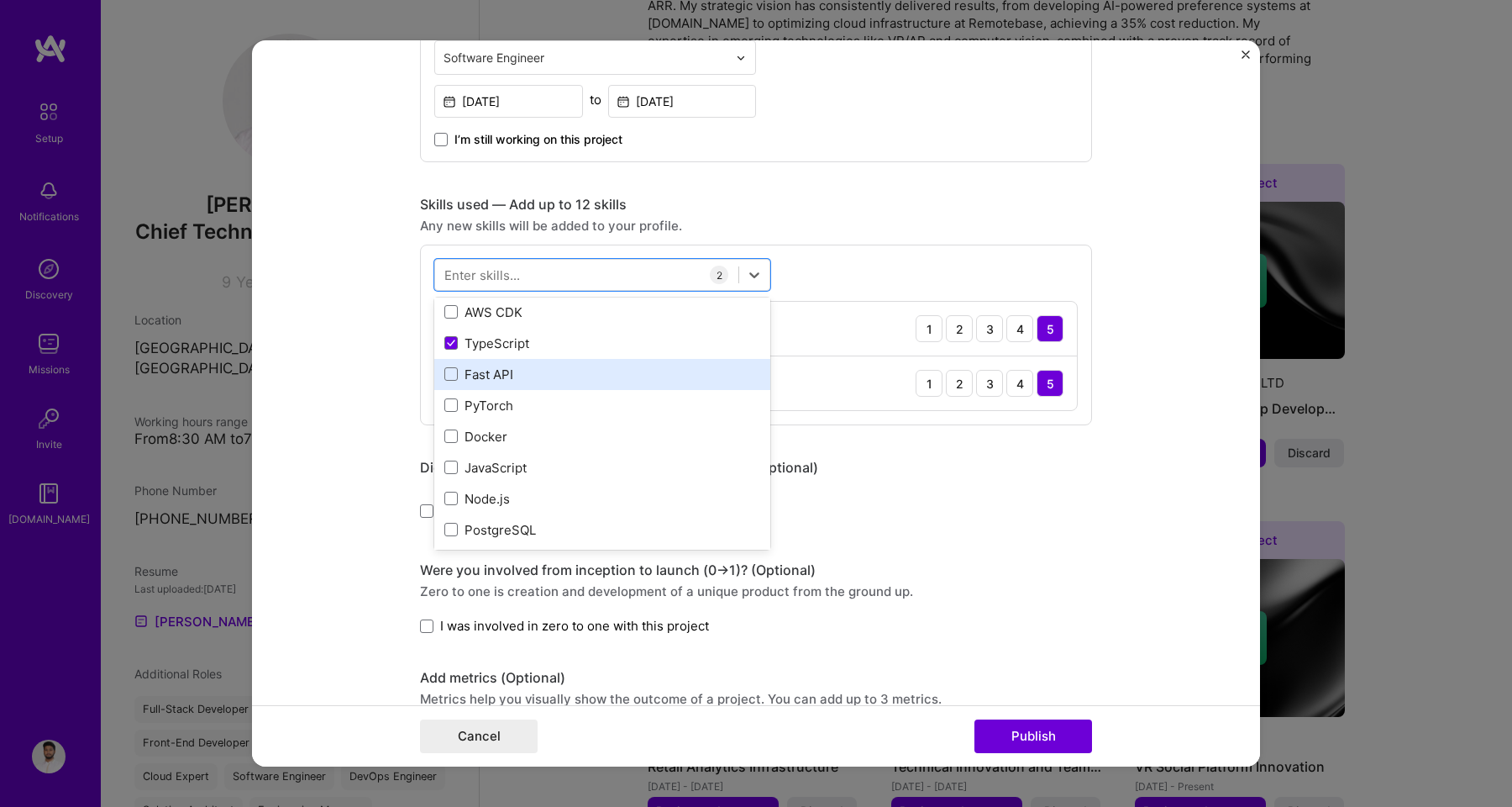
scroll to position [160, 0]
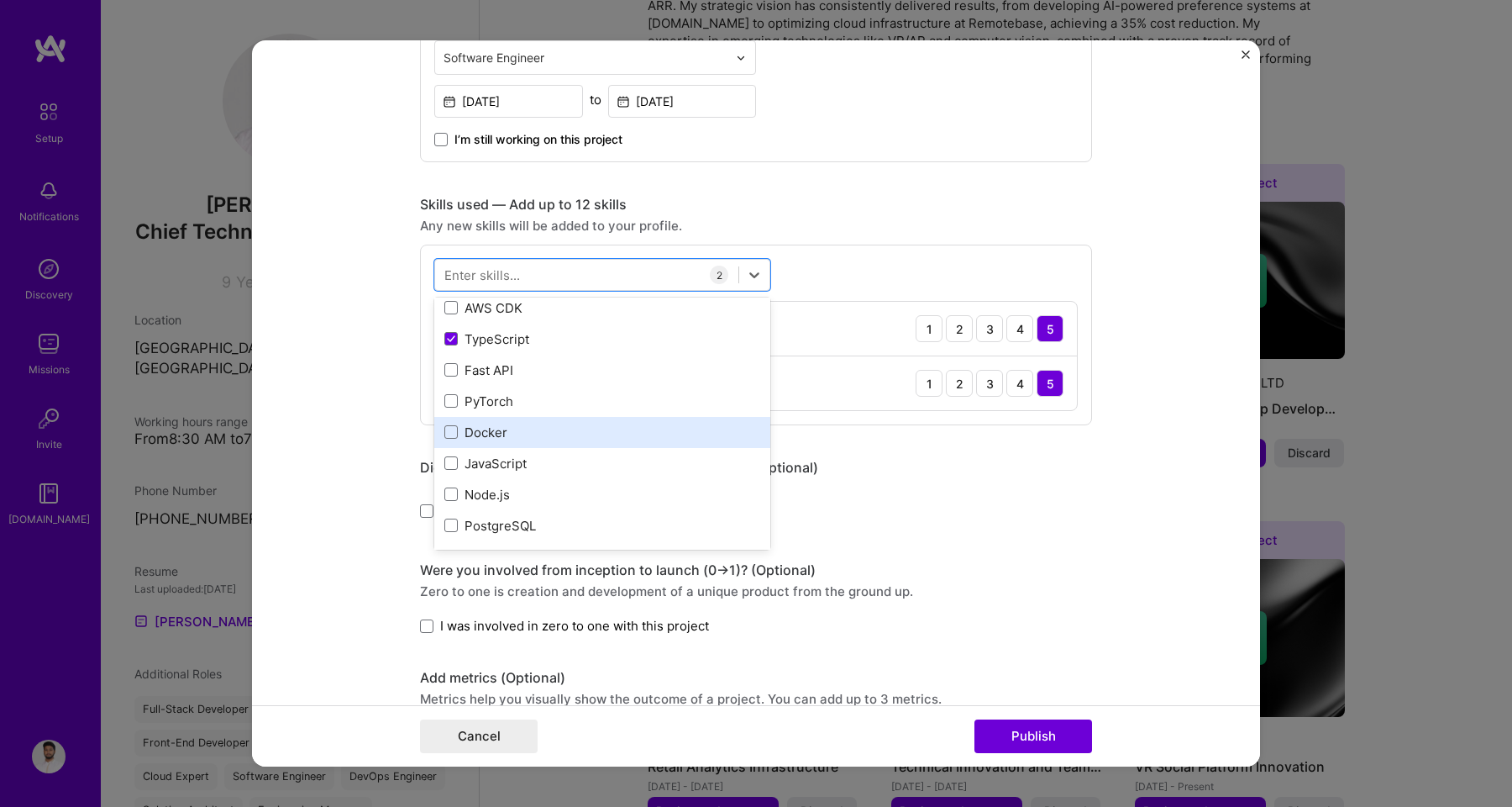
click at [495, 441] on div "Docker" at bounding box center [602, 432] width 316 height 18
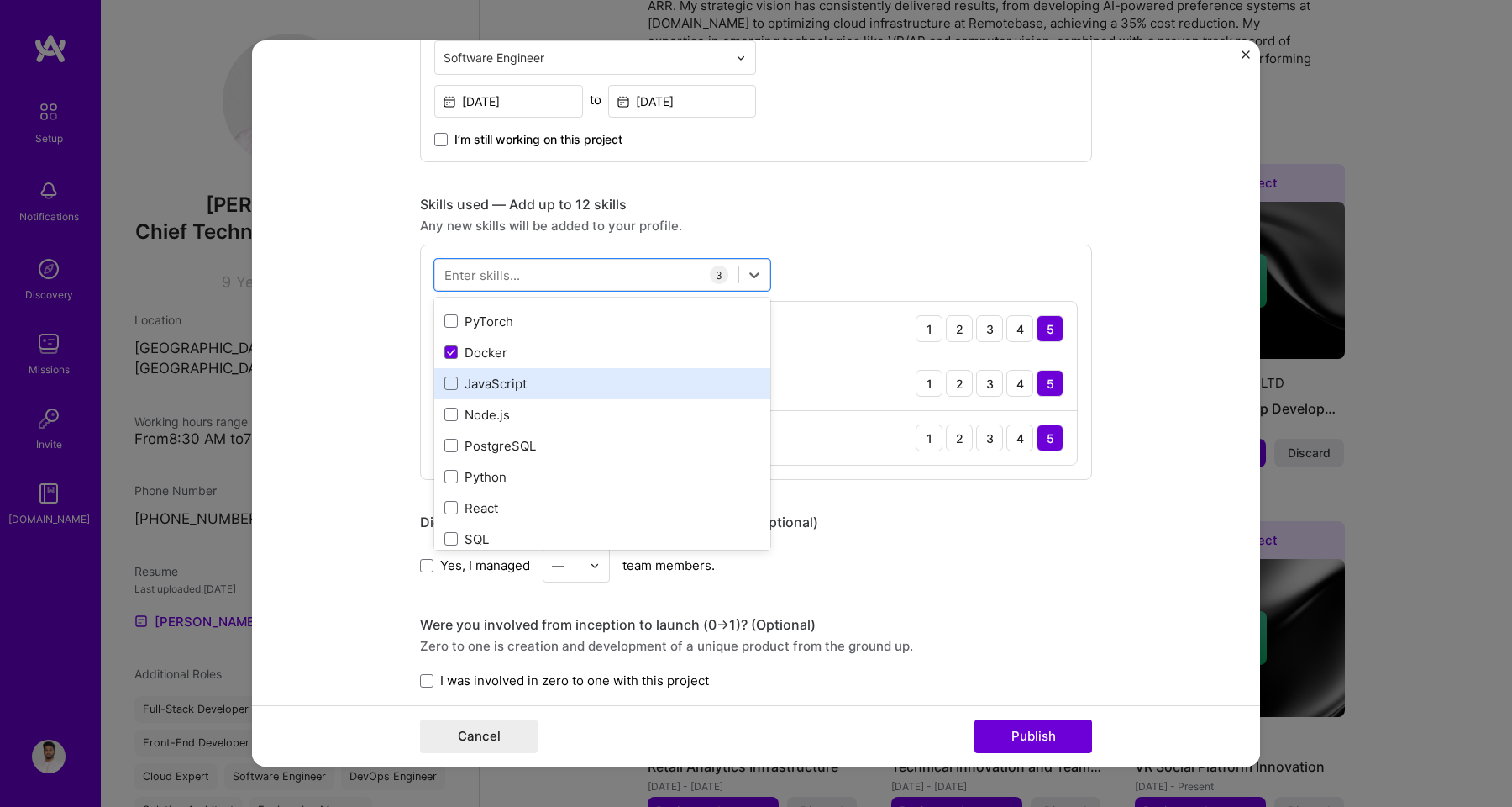
scroll to position [247, 0]
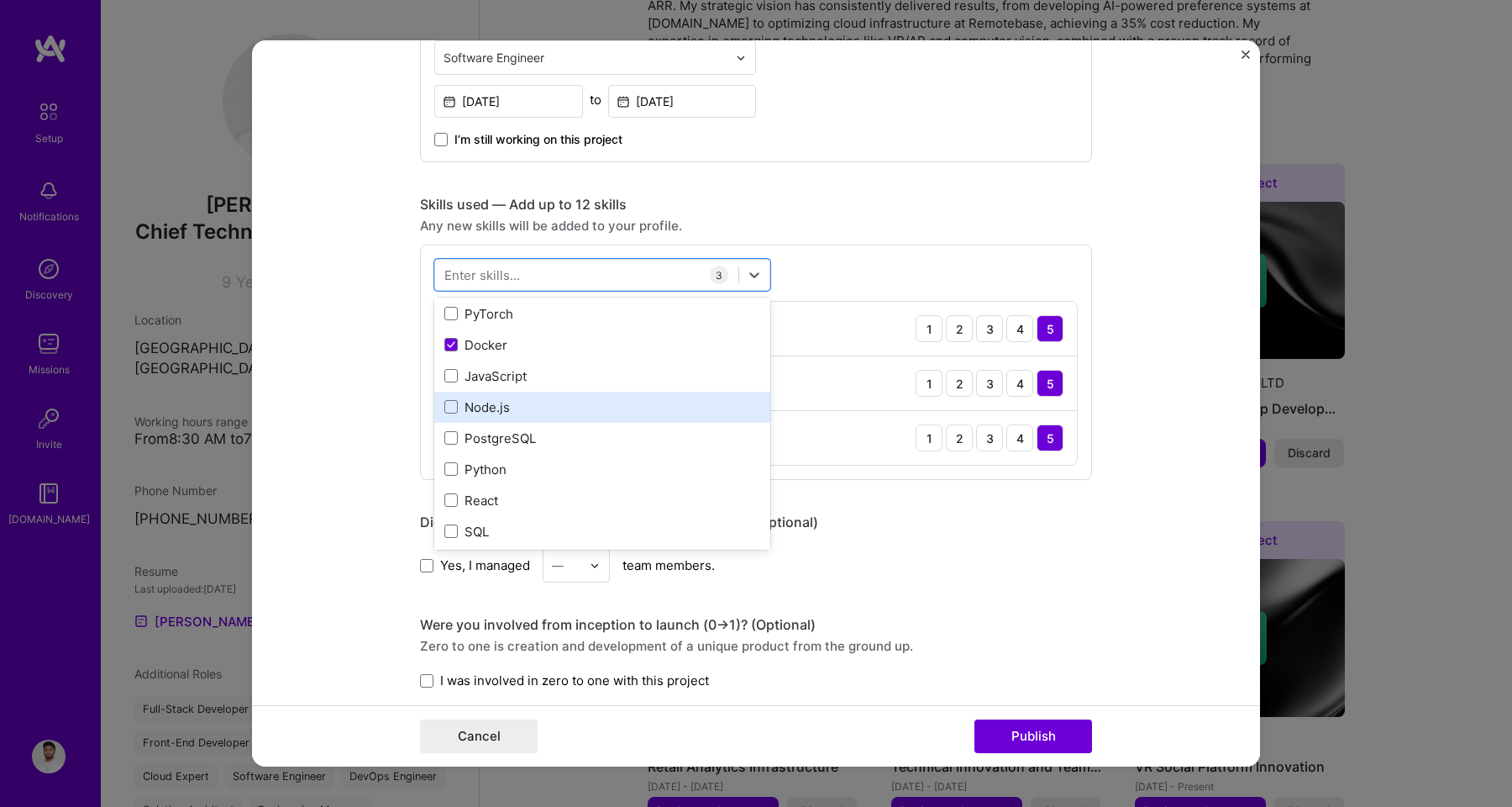
click at [491, 414] on div "Node.js" at bounding box center [602, 407] width 316 height 18
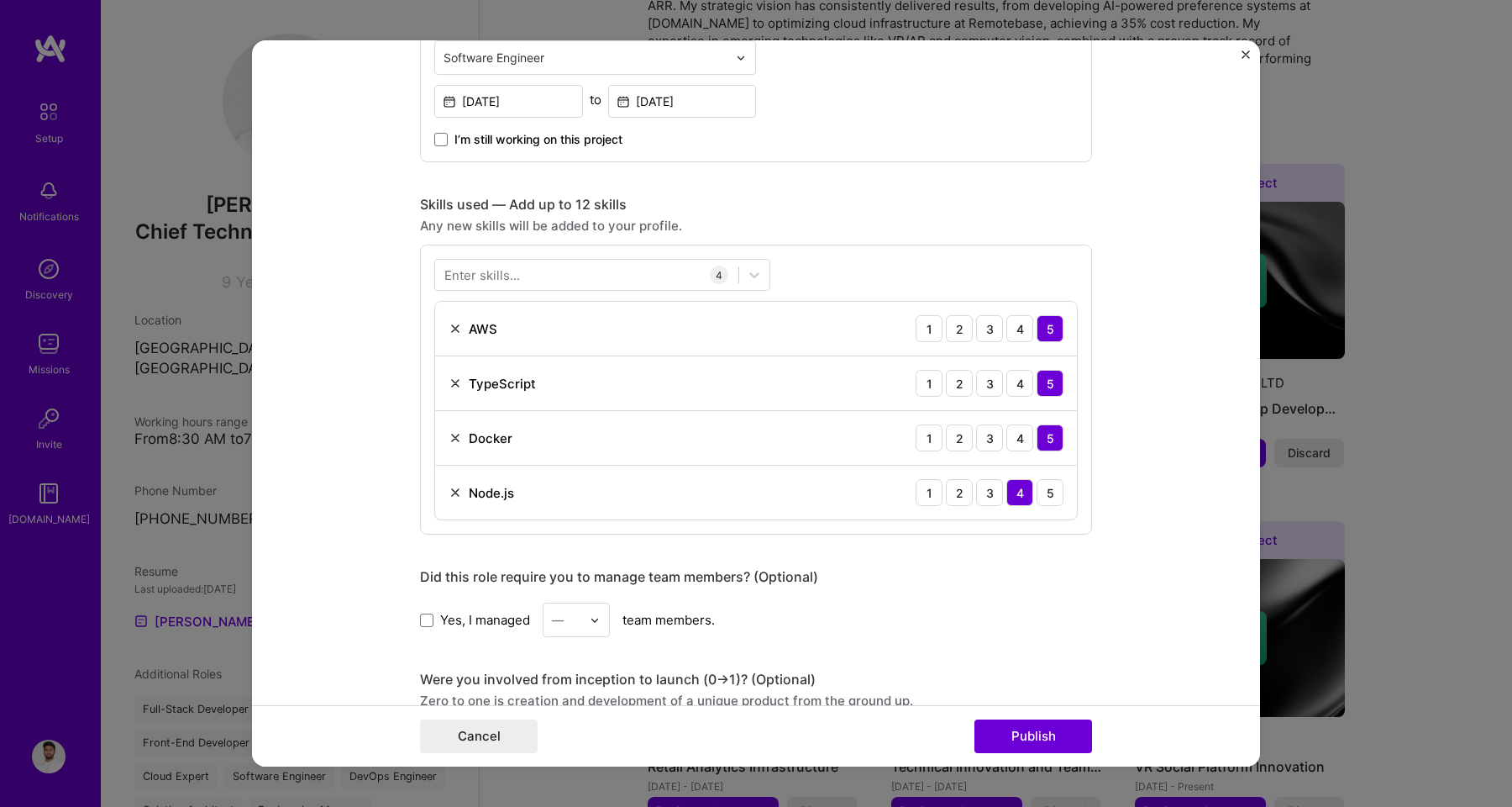
click at [759, 218] on div "Any new skills will be added to your profile." at bounding box center [756, 226] width 672 height 18
click at [612, 279] on div at bounding box center [587, 276] width 304 height 28
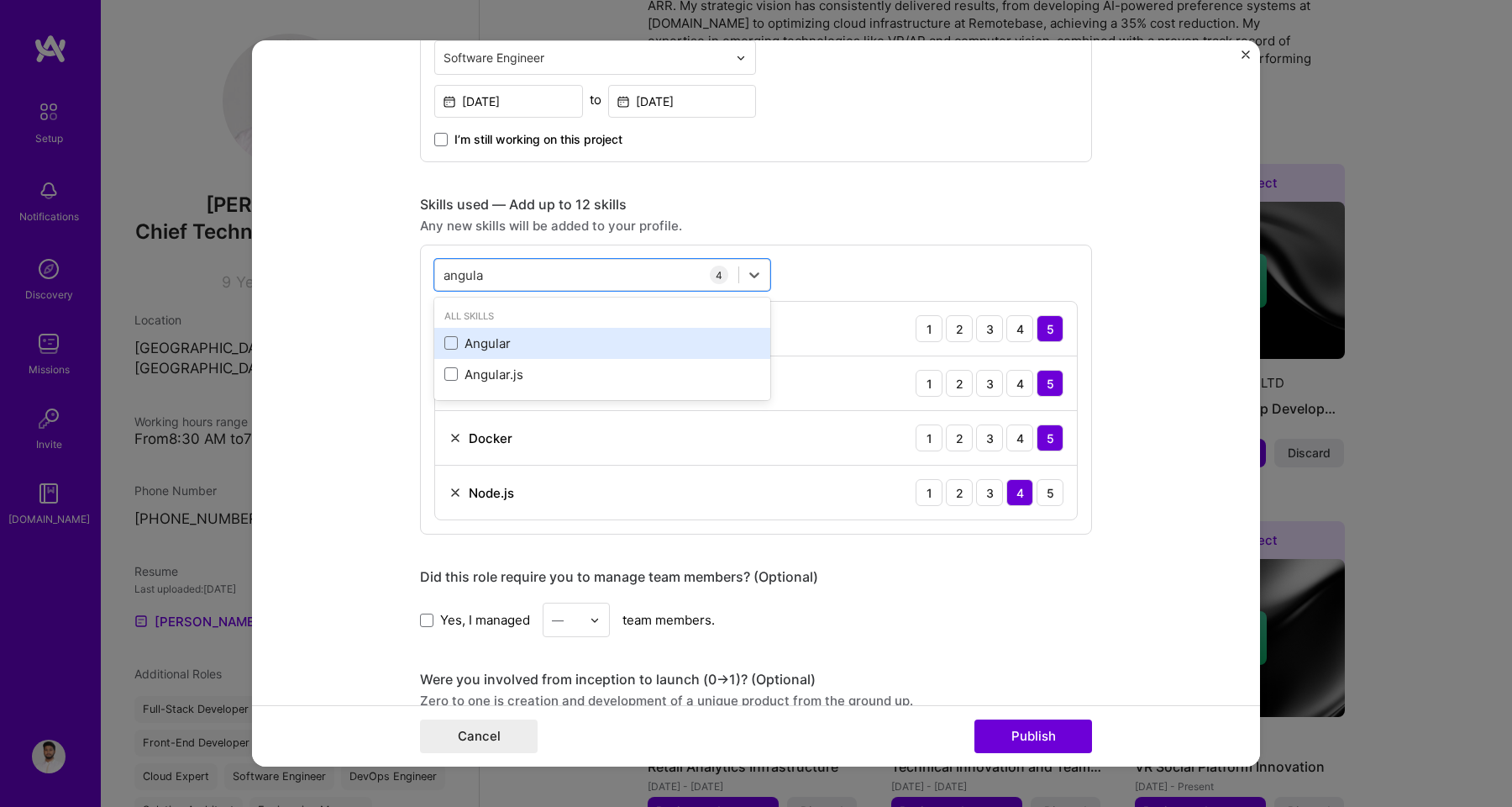
click at [552, 344] on div "Angular" at bounding box center [602, 344] width 316 height 18
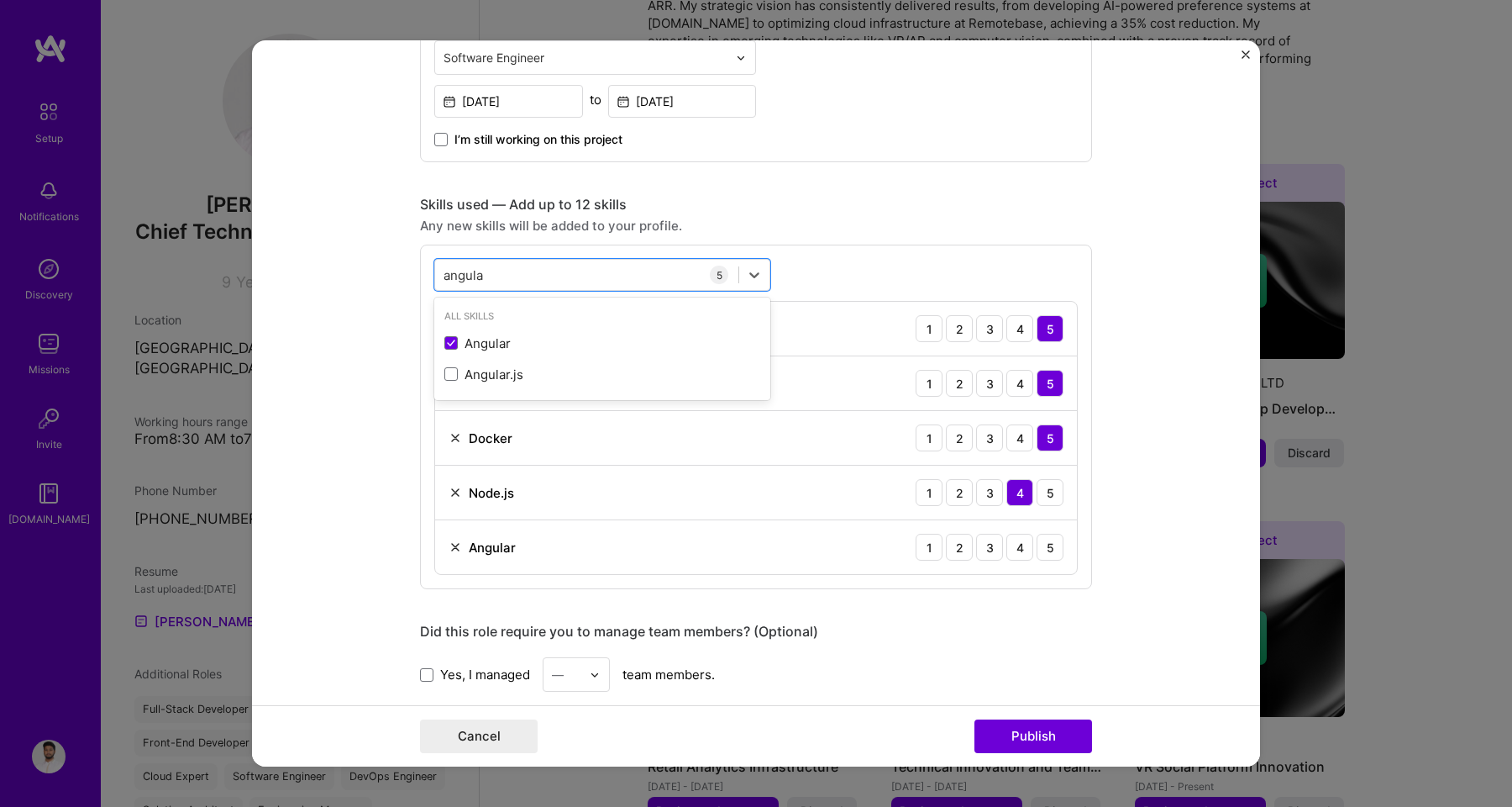
type input "angula"
click at [805, 230] on div "Any new skills will be added to your profile." at bounding box center [756, 226] width 672 height 18
click at [1018, 544] on div "4" at bounding box center [1020, 546] width 27 height 27
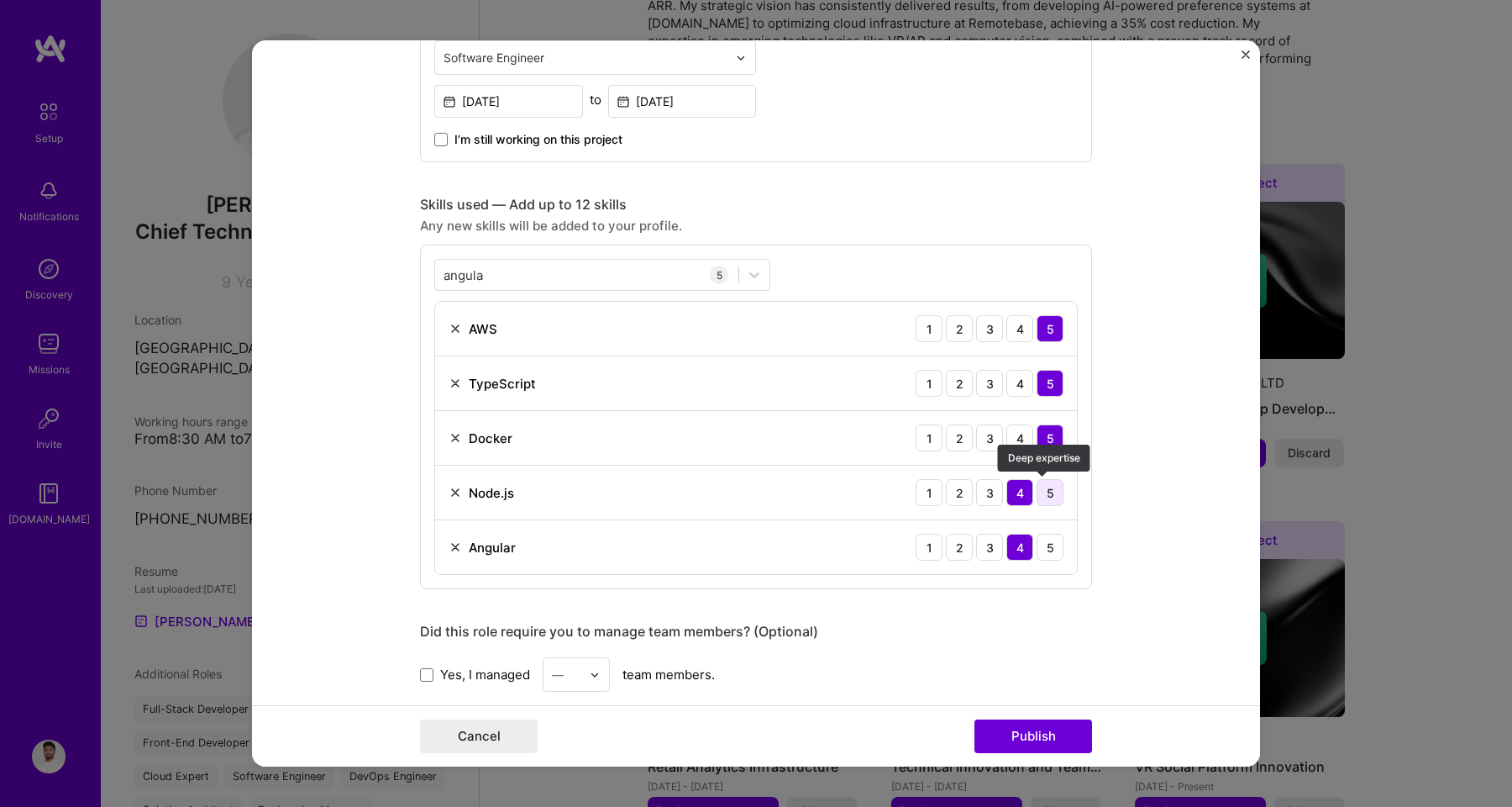
click at [1047, 497] on div "5" at bounding box center [1050, 491] width 27 height 27
click at [1023, 498] on div "4" at bounding box center [1020, 491] width 27 height 27
click at [1025, 440] on div "4" at bounding box center [1020, 437] width 27 height 27
click at [1039, 438] on div "5" at bounding box center [1050, 437] width 27 height 27
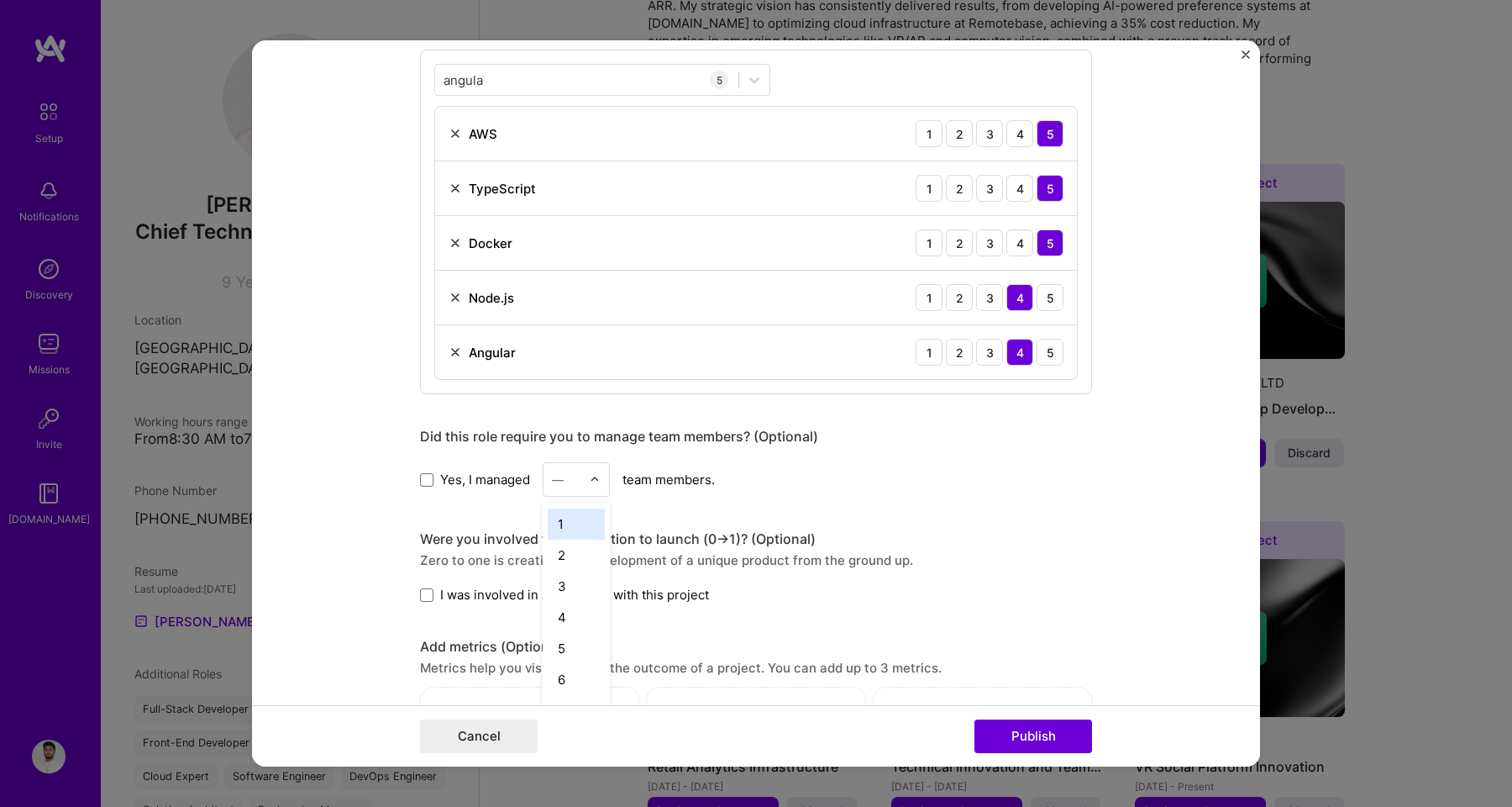
click at [571, 486] on input "text" at bounding box center [566, 479] width 29 height 18
click at [697, 486] on div "Yes, I managed — team members." at bounding box center [756, 479] width 672 height 34
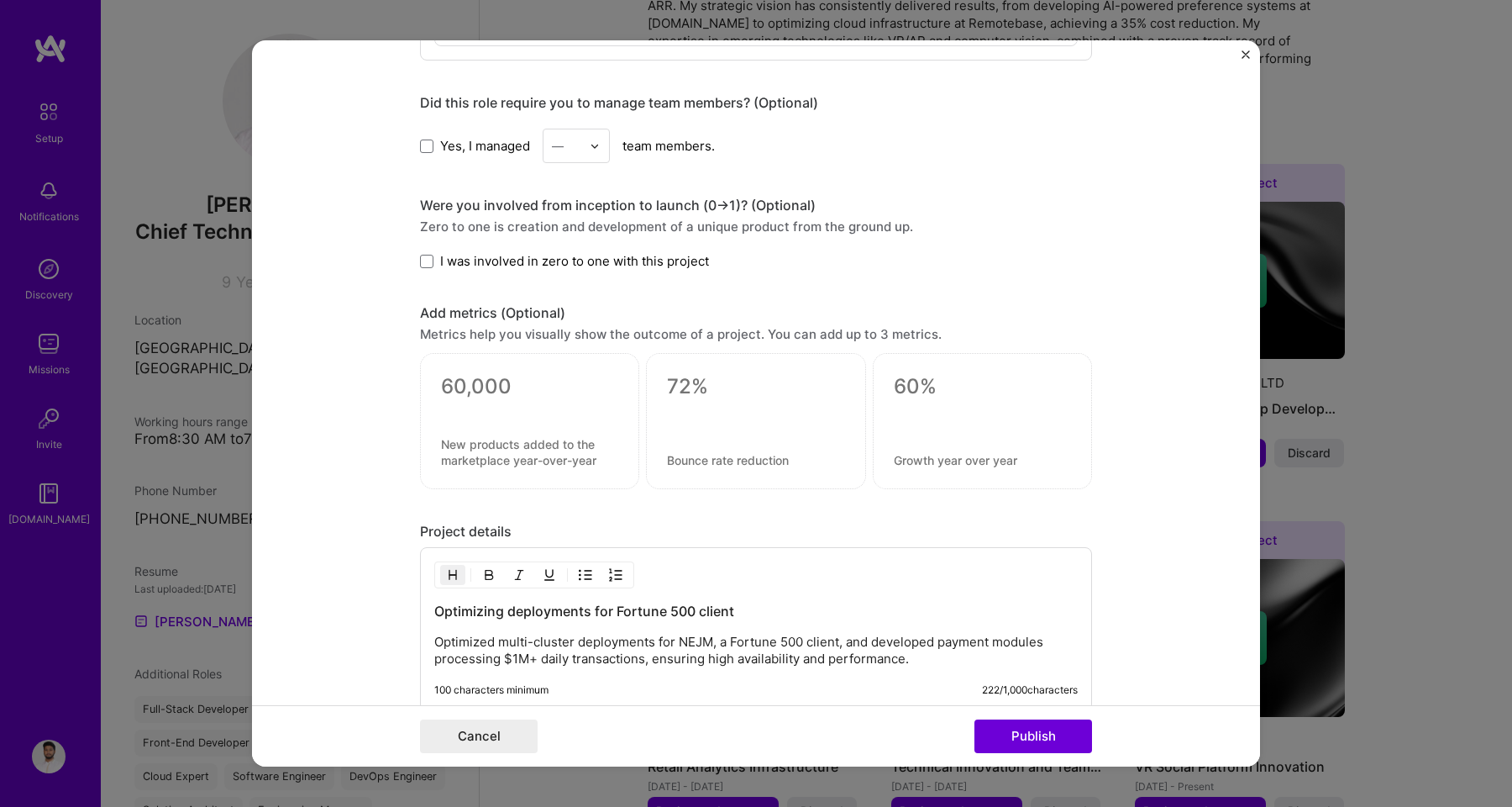
scroll to position [1213, 0]
click at [526, 406] on div at bounding box center [529, 407] width 177 height 18
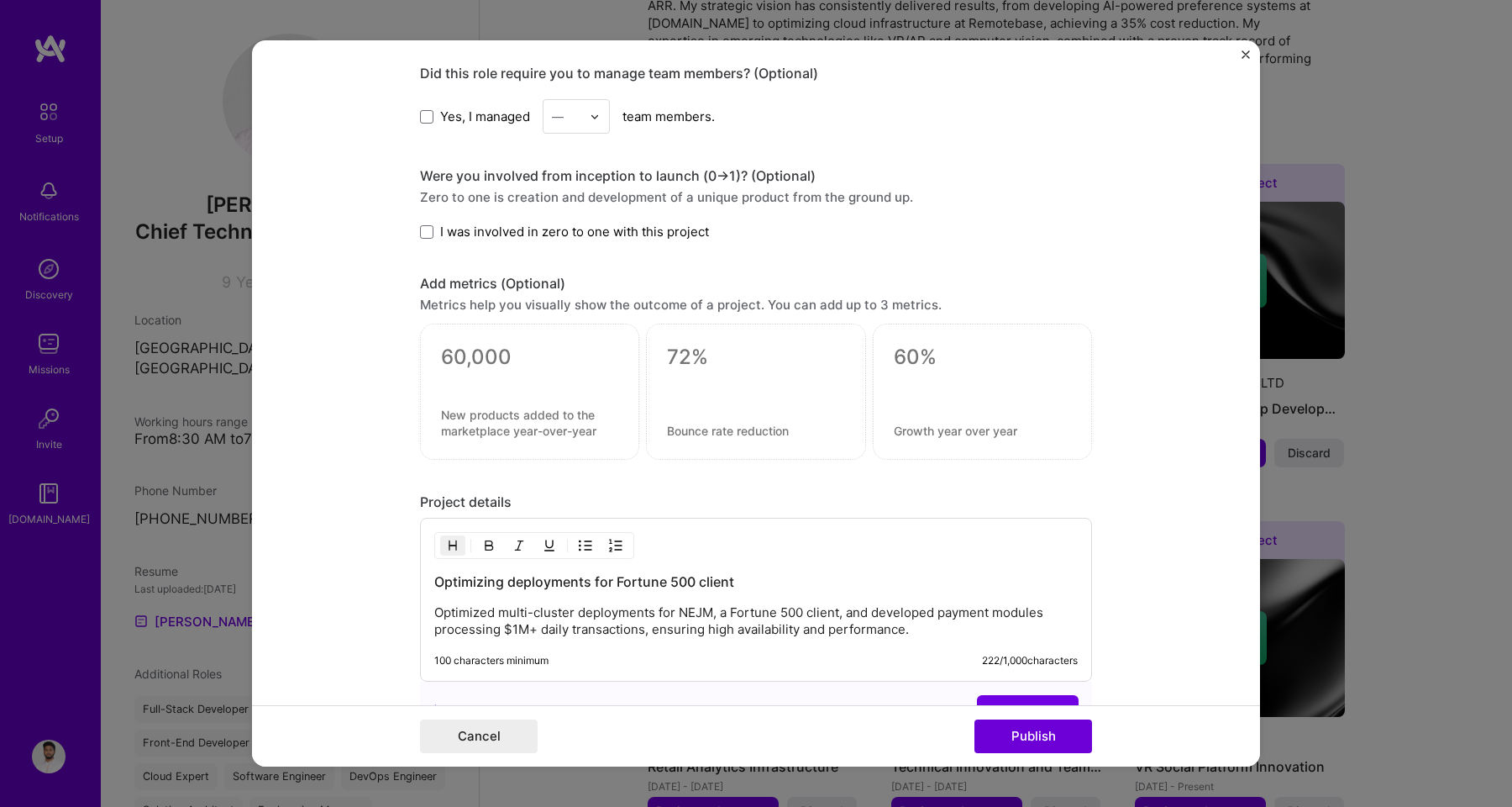
scroll to position [1427, 0]
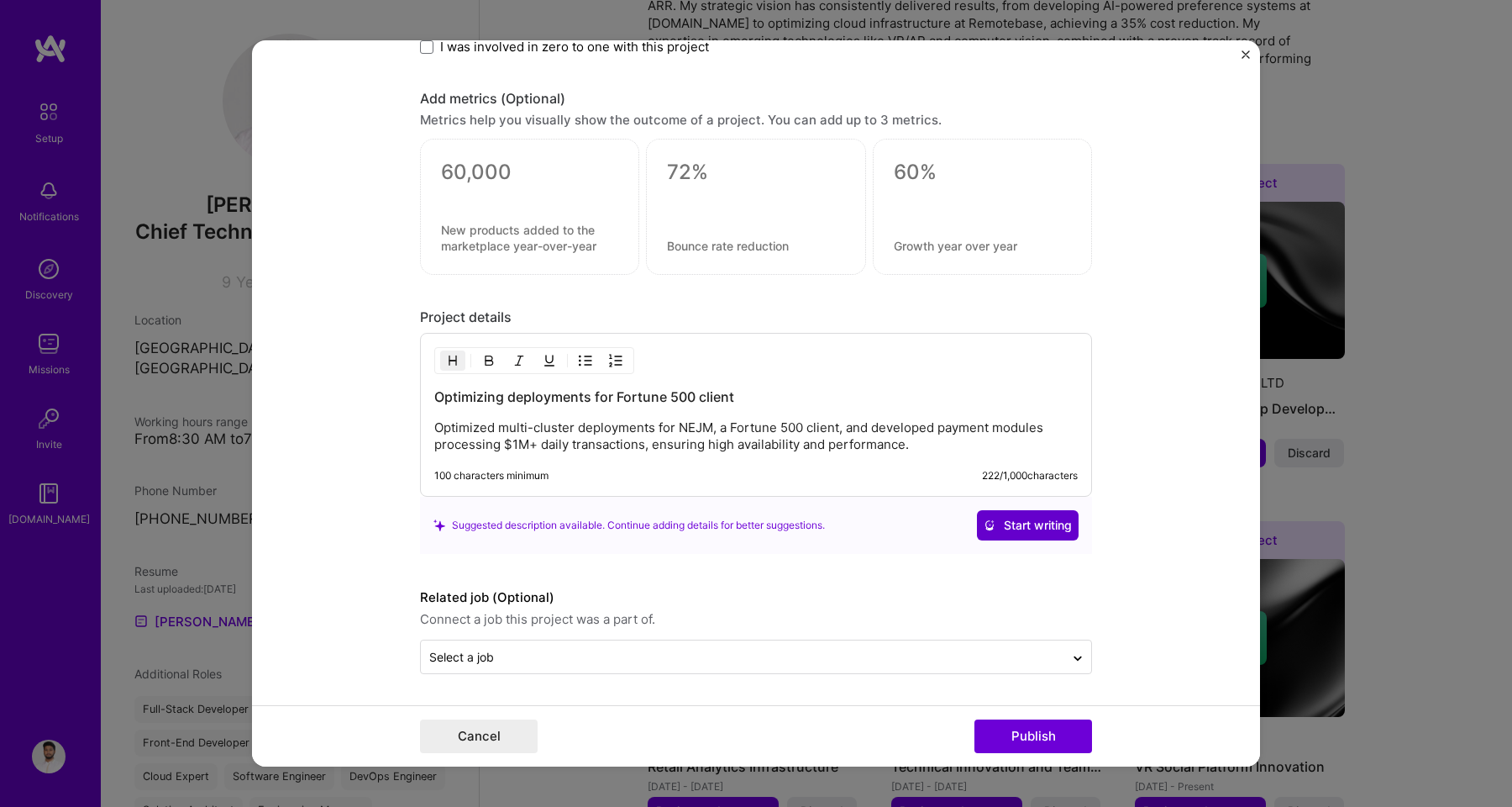
click at [992, 523] on span "Start writing" at bounding box center [1028, 524] width 88 height 17
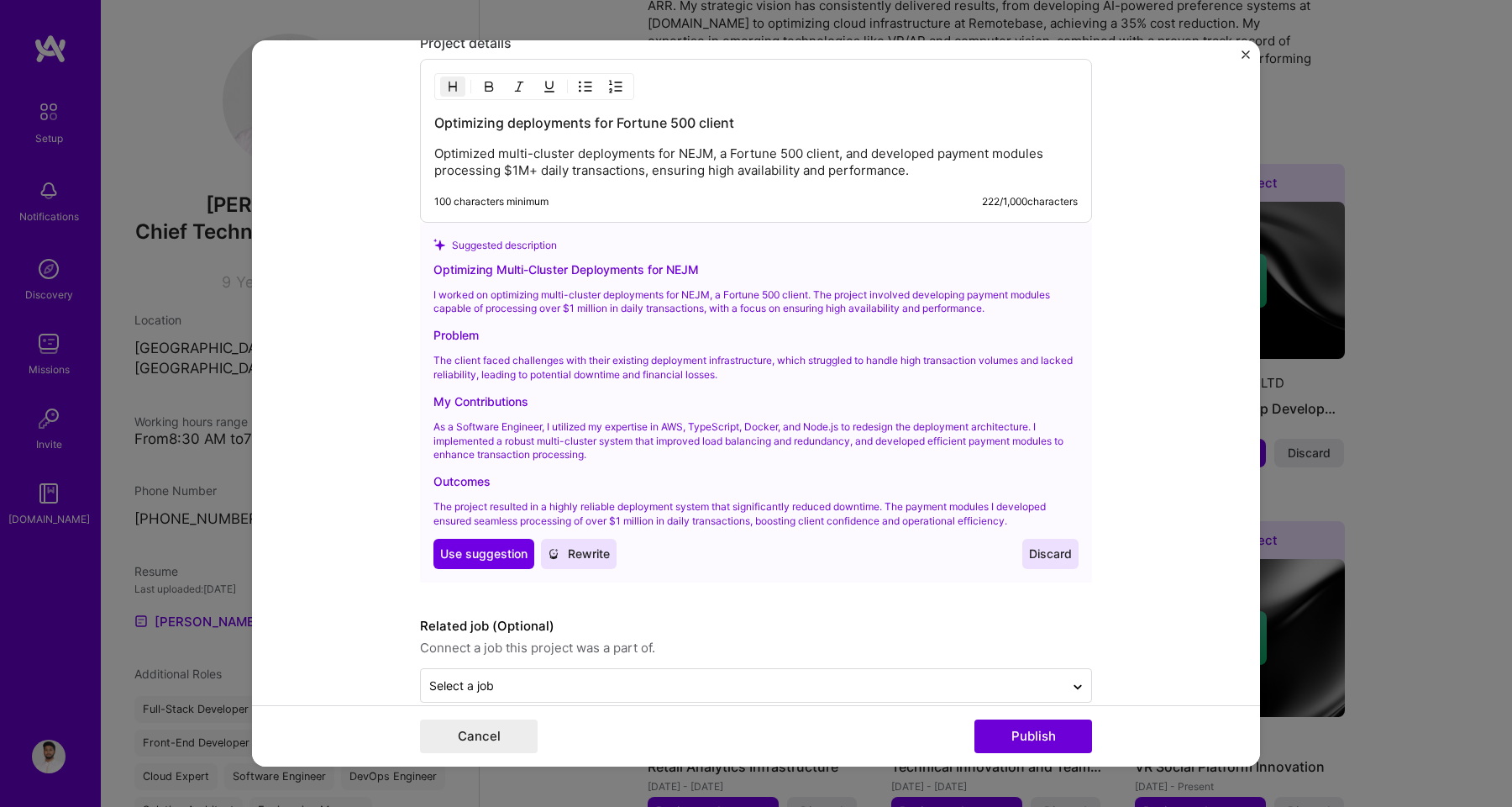
scroll to position [1716, 0]
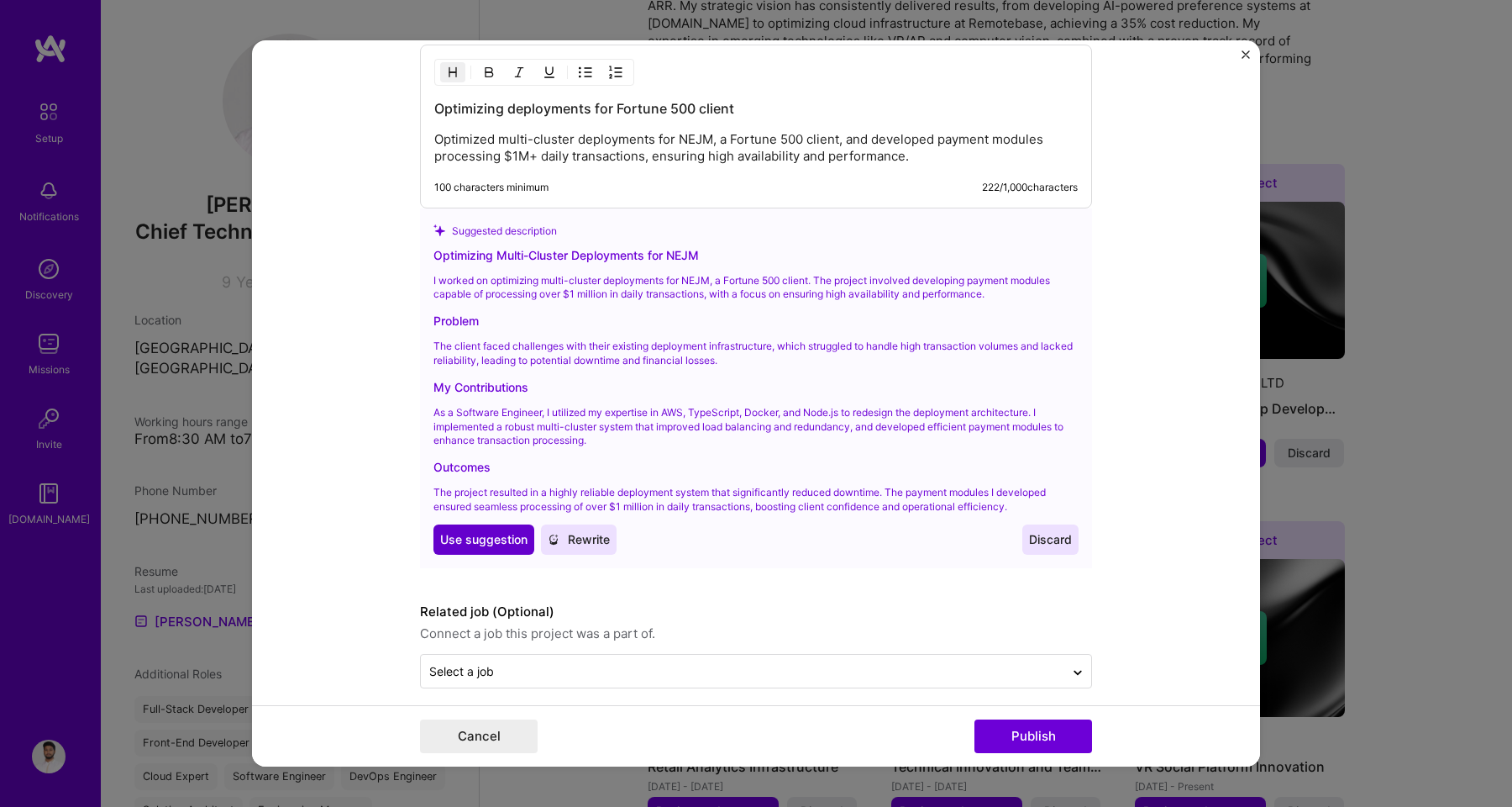
click at [474, 534] on span "Use suggestion" at bounding box center [483, 539] width 87 height 17
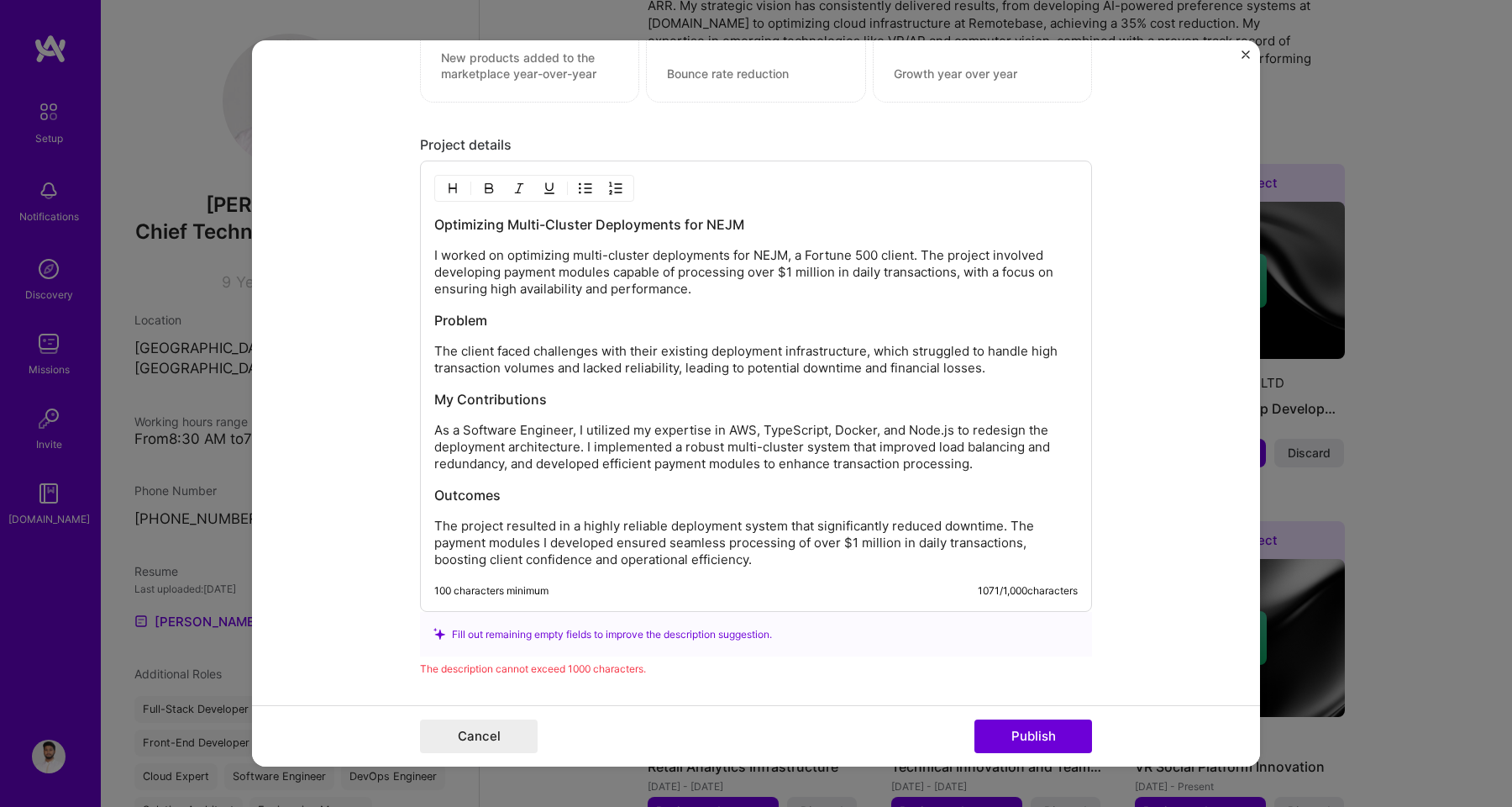
scroll to position [1593, 0]
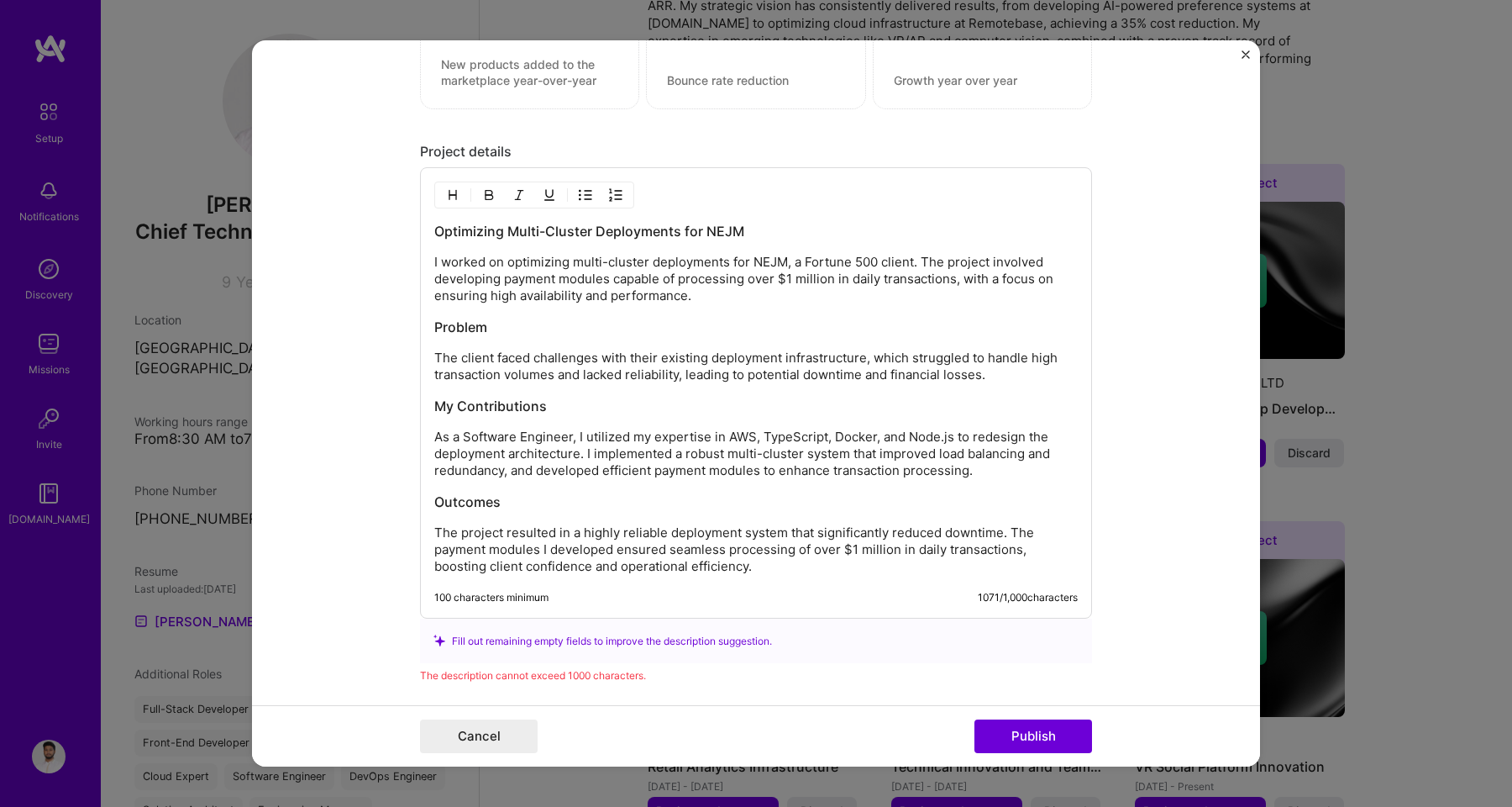
drag, startPoint x: 579, startPoint y: 452, endPoint x: 845, endPoint y: 449, distance: 266.0
click at [848, 449] on p "As a Software Engineer, I utilized my expertise in AWS, TypeScript, Docker, and…" at bounding box center [756, 453] width 643 height 50
drag, startPoint x: 967, startPoint y: 435, endPoint x: 567, endPoint y: 450, distance: 400.3
click at [567, 450] on p "As a Software Engineer, I utilized my expertise in AWS, TypeScript, Docker, and…" at bounding box center [756, 453] width 643 height 50
click at [573, 499] on h3 "Outcomes" at bounding box center [756, 501] width 643 height 19
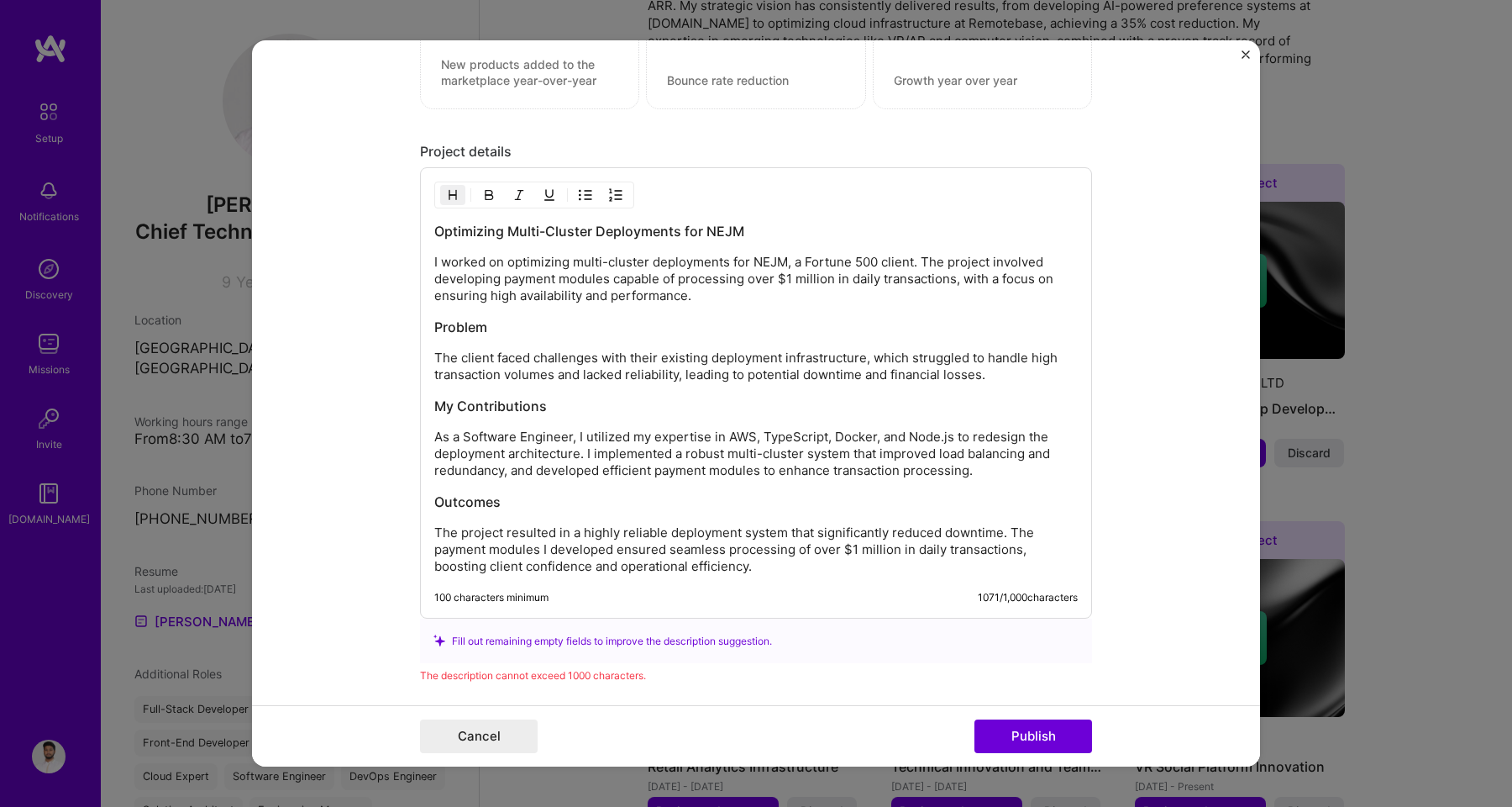
click at [499, 458] on p "As a Software Engineer, I utilized my expertise in AWS, TypeScript, Docker, and…" at bounding box center [756, 453] width 643 height 50
drag, startPoint x: 601, startPoint y: 281, endPoint x: 495, endPoint y: 281, distance: 106.0
click at [495, 281] on p "I worked on optimizing multi-cluster deployments for NEJM, a Fortune 500 client…" at bounding box center [756, 279] width 643 height 50
copy p "payment modules"
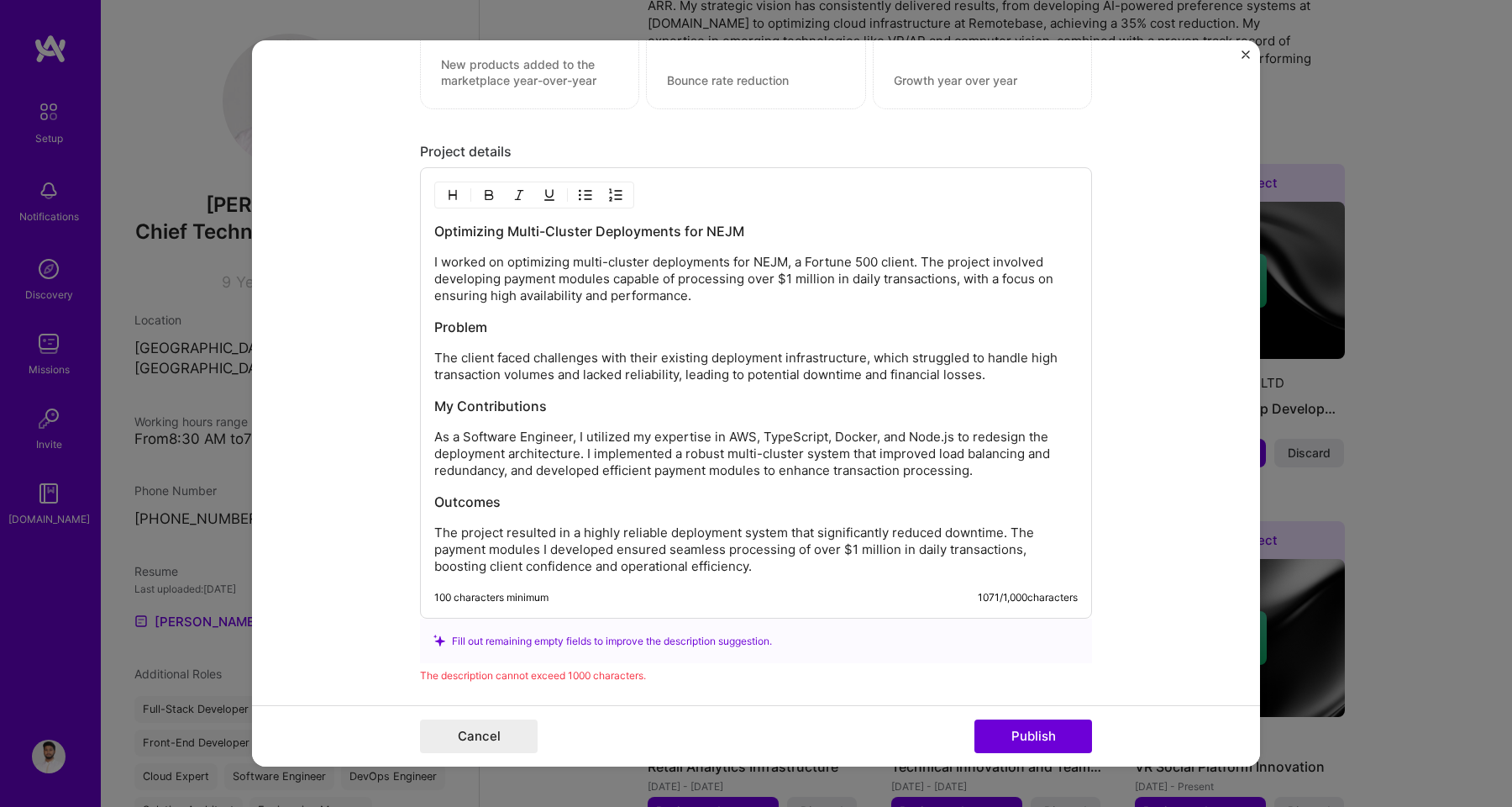
click at [465, 452] on p "As a Software Engineer, I utilized my expertise in AWS, TypeScript, Docker, and…" at bounding box center [756, 453] width 643 height 50
drag, startPoint x: 572, startPoint y: 455, endPoint x: 444, endPoint y: 457, distance: 128.0
click at [444, 457] on p "As a Software Engineer, I utilized my expertise in AWS, TypeScript, Docker, and…" at bounding box center [756, 453] width 643 height 50
click at [855, 437] on p "As a Software Engineer, I utilized my expertise in AWS, TypeScript, Docker, and…" at bounding box center [756, 453] width 643 height 50
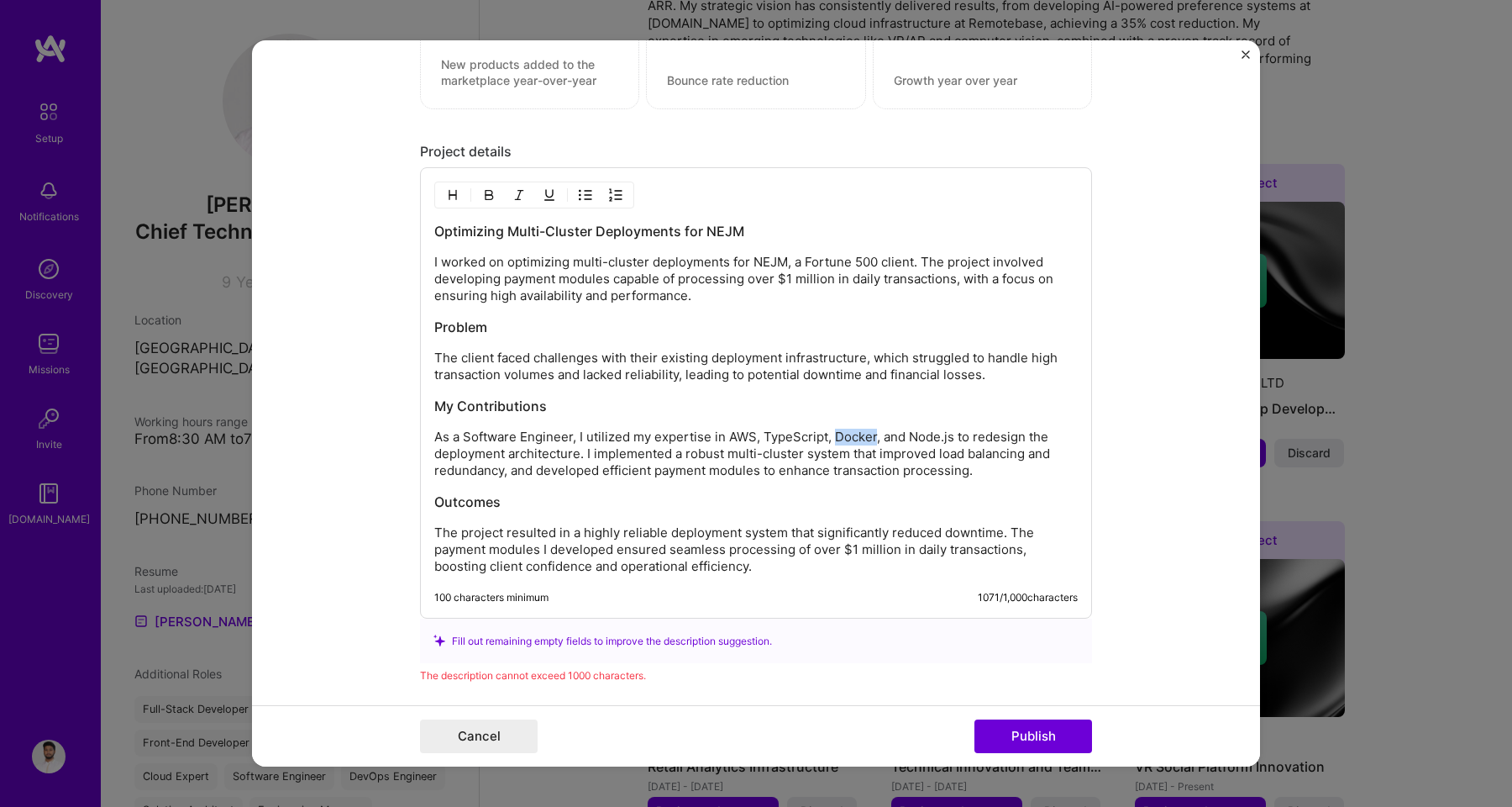
click at [855, 437] on p "As a Software Engineer, I utilized my expertise in AWS, TypeScript, Docker, and…" at bounding box center [756, 453] width 643 height 50
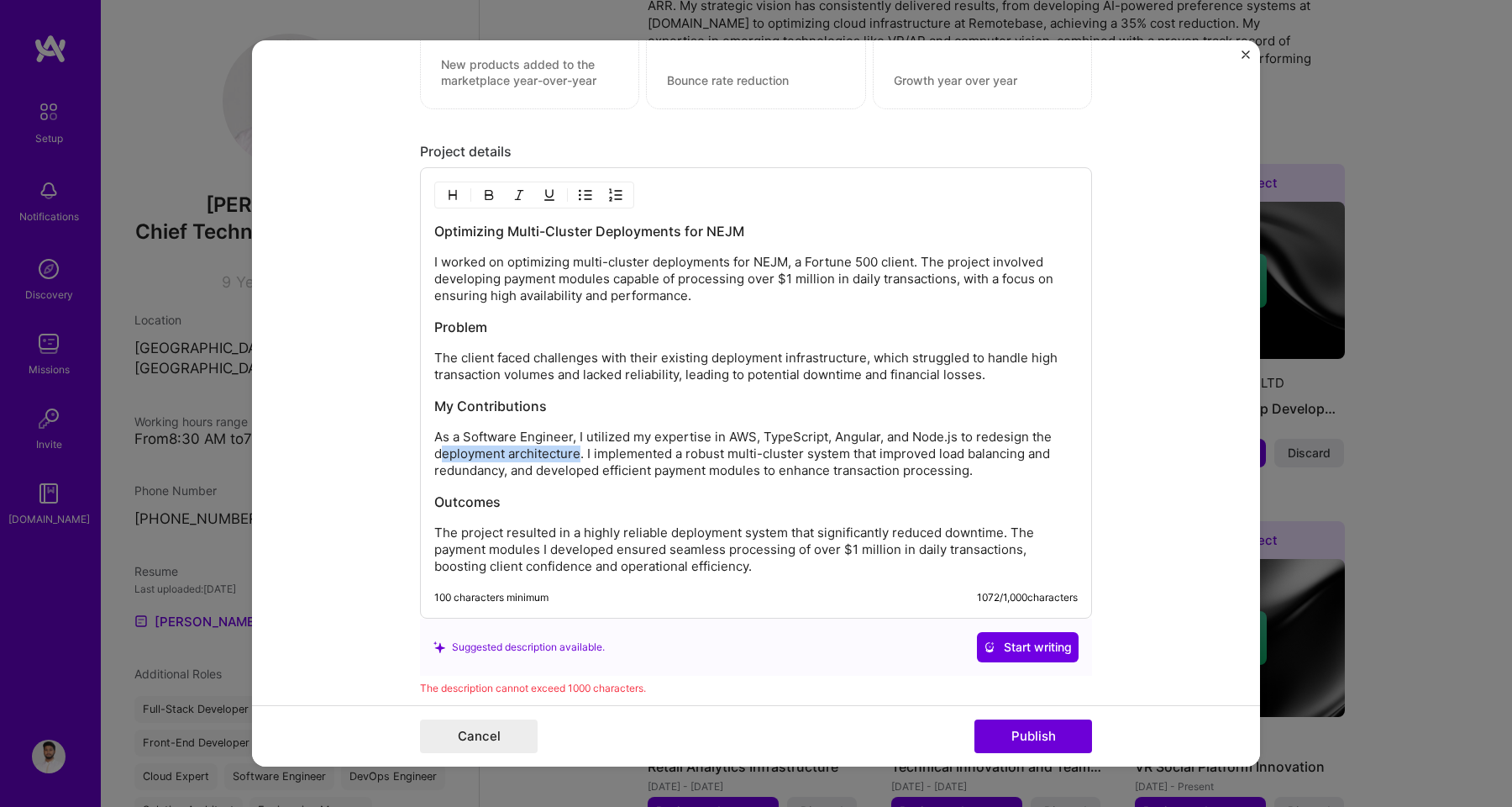
drag, startPoint x: 571, startPoint y: 453, endPoint x: 435, endPoint y: 459, distance: 136.1
click at [435, 459] on p "As a Software Engineer, I utilized my expertise in AWS, TypeScript, Angular, an…" at bounding box center [756, 453] width 643 height 50
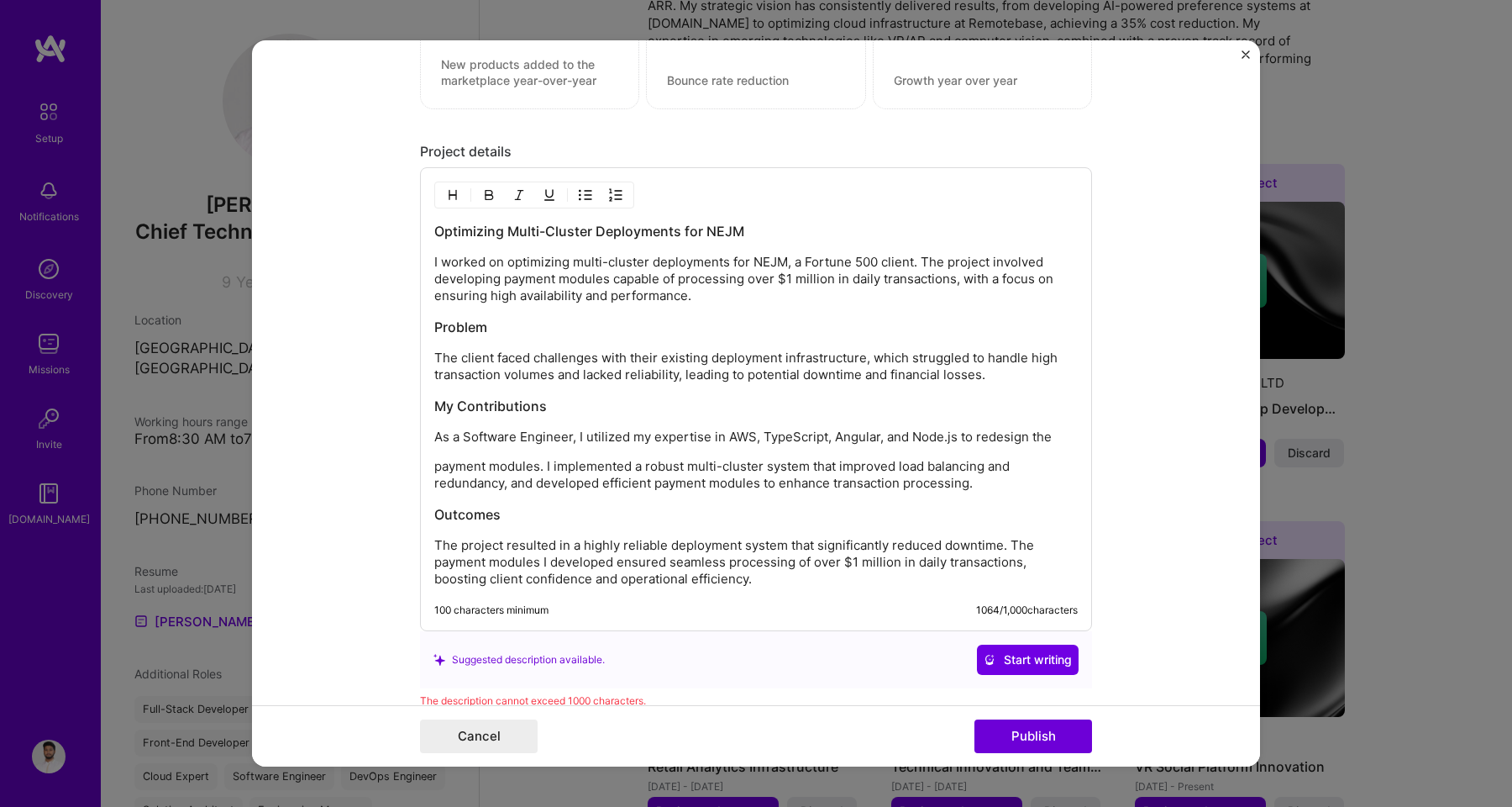
click at [434, 467] on p "payment modules. I implemented a robust multi-cluster system that improved load…" at bounding box center [756, 474] width 643 height 34
click at [434, 471] on p "payment modules. I implemented a robust multi-cluster system that improved load…" at bounding box center [756, 474] width 643 height 34
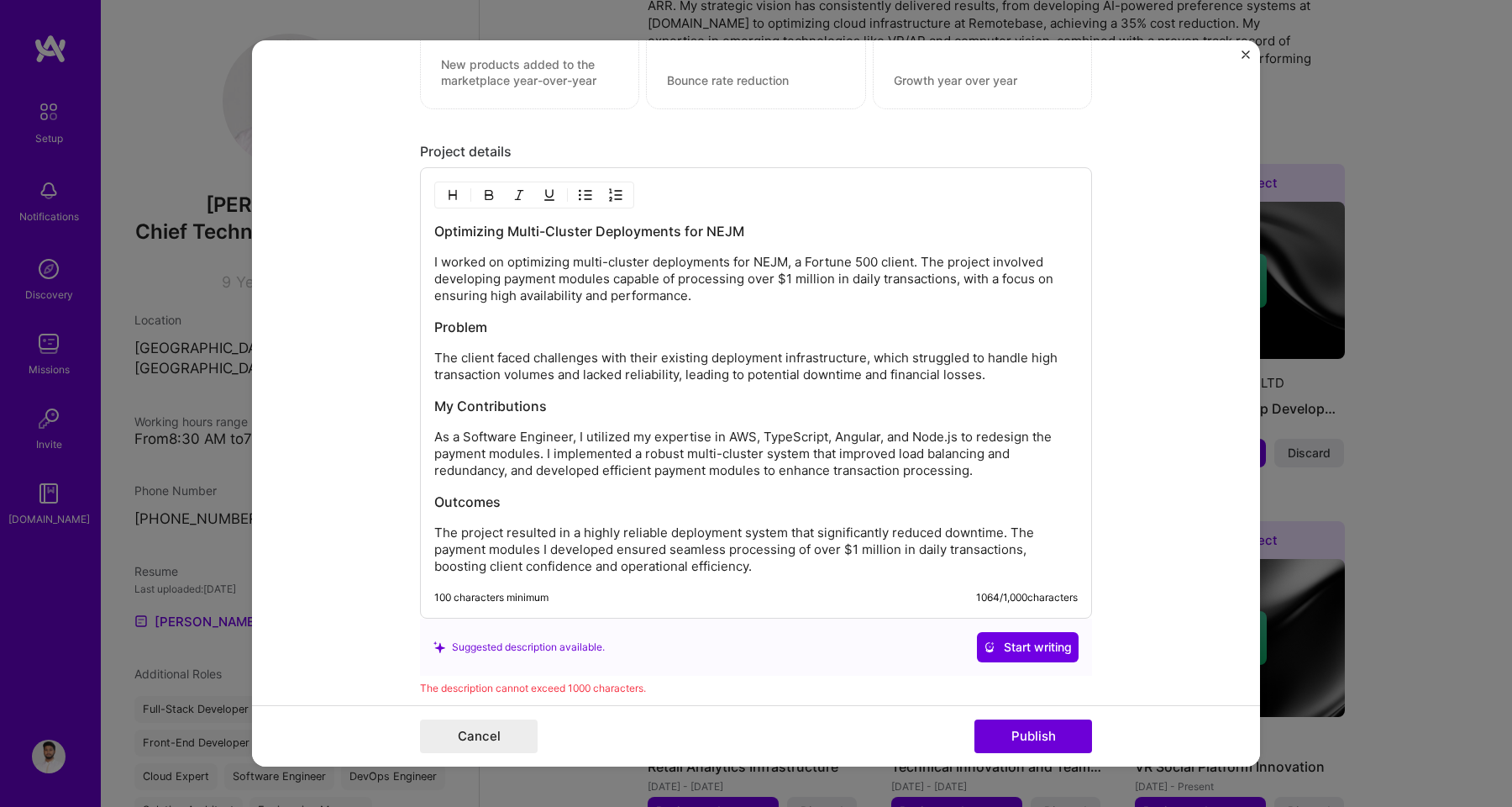
click at [762, 454] on p "As a Software Engineer, I utilized my expertise in AWS, TypeScript, Angular, an…" at bounding box center [756, 453] width 643 height 50
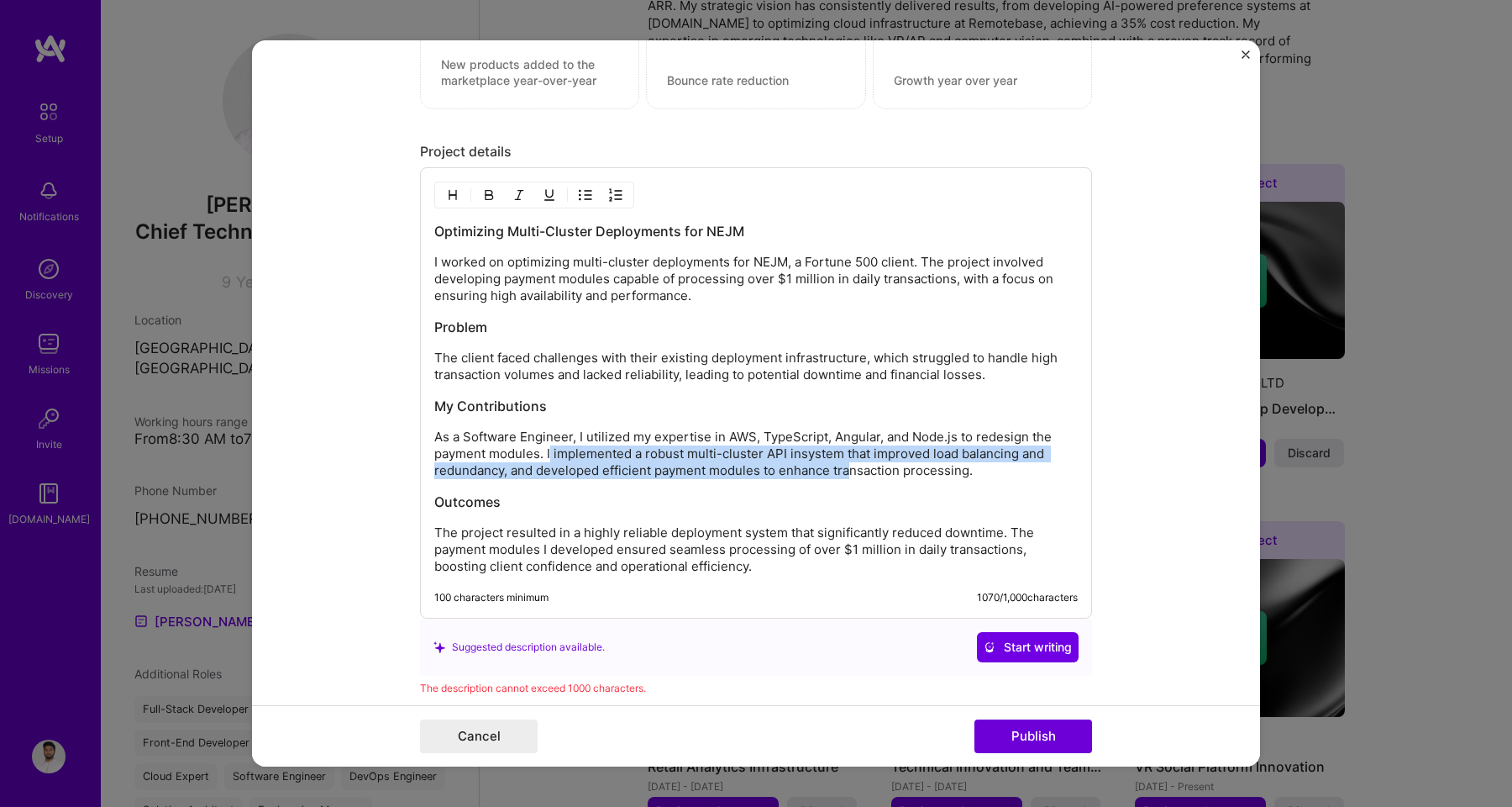
drag, startPoint x: 543, startPoint y: 455, endPoint x: 842, endPoint y: 462, distance: 299.1
click at [842, 462] on p "As a Software Engineer, I utilized my expertise in AWS, TypeScript, Angular, an…" at bounding box center [756, 453] width 643 height 50
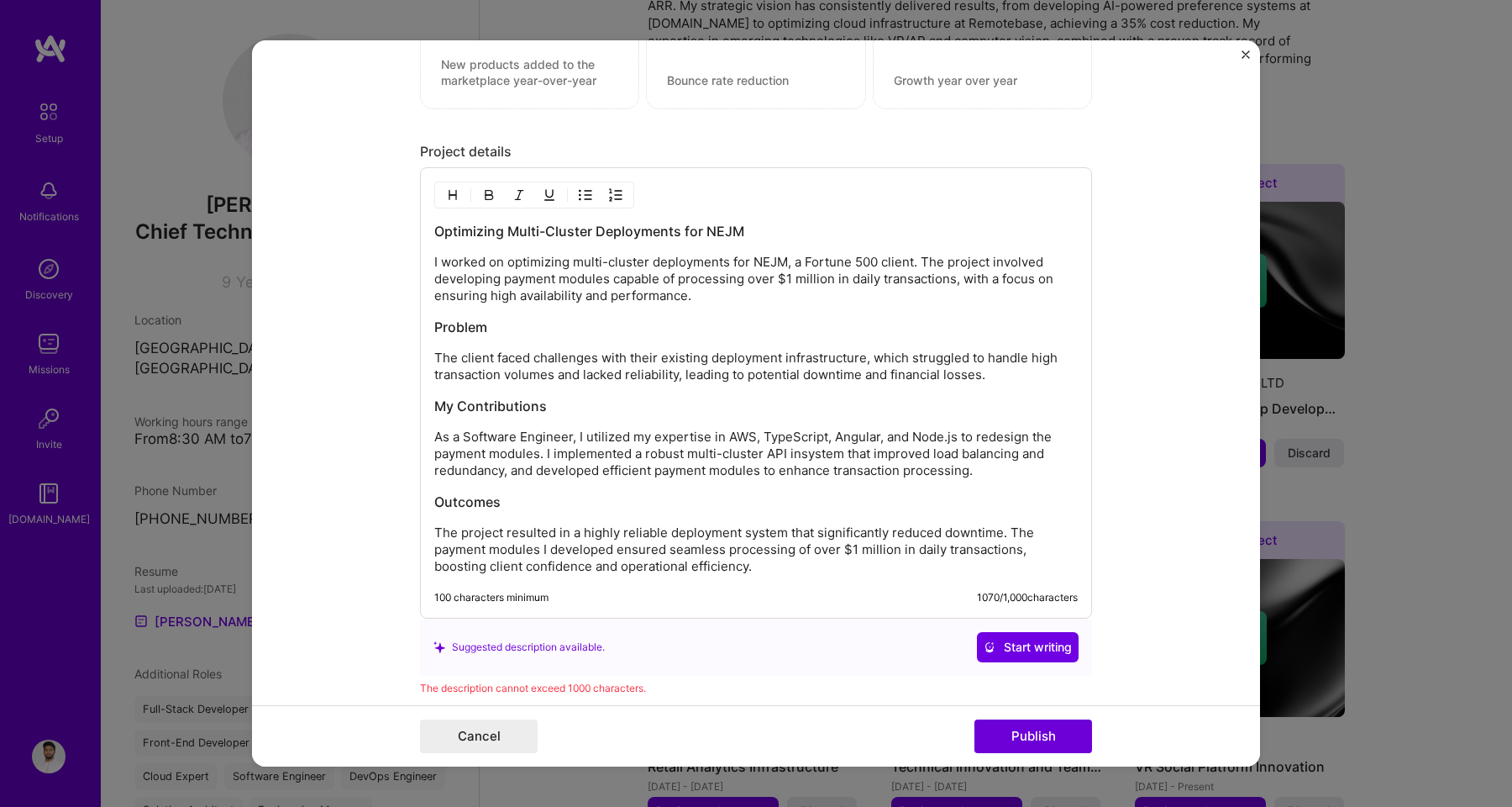
click at [826, 501] on h3 "Outcomes" at bounding box center [756, 501] width 643 height 19
drag, startPoint x: 928, startPoint y: 454, endPoint x: 631, endPoint y: 453, distance: 297.0
click at [631, 453] on p "As a Software Engineer, I utilized my expertise in AWS, TypeScript, Angular, an…" at bounding box center [756, 453] width 643 height 50
click at [738, 455] on p "As a Software Engineer, I utilized my expertise in AWS, TypeScript, Angular, an…" at bounding box center [756, 453] width 643 height 50
click at [651, 454] on p "As a Software Engineer, I utilized my expertise in AWS, TypeScript, Angular, an…" at bounding box center [756, 453] width 643 height 50
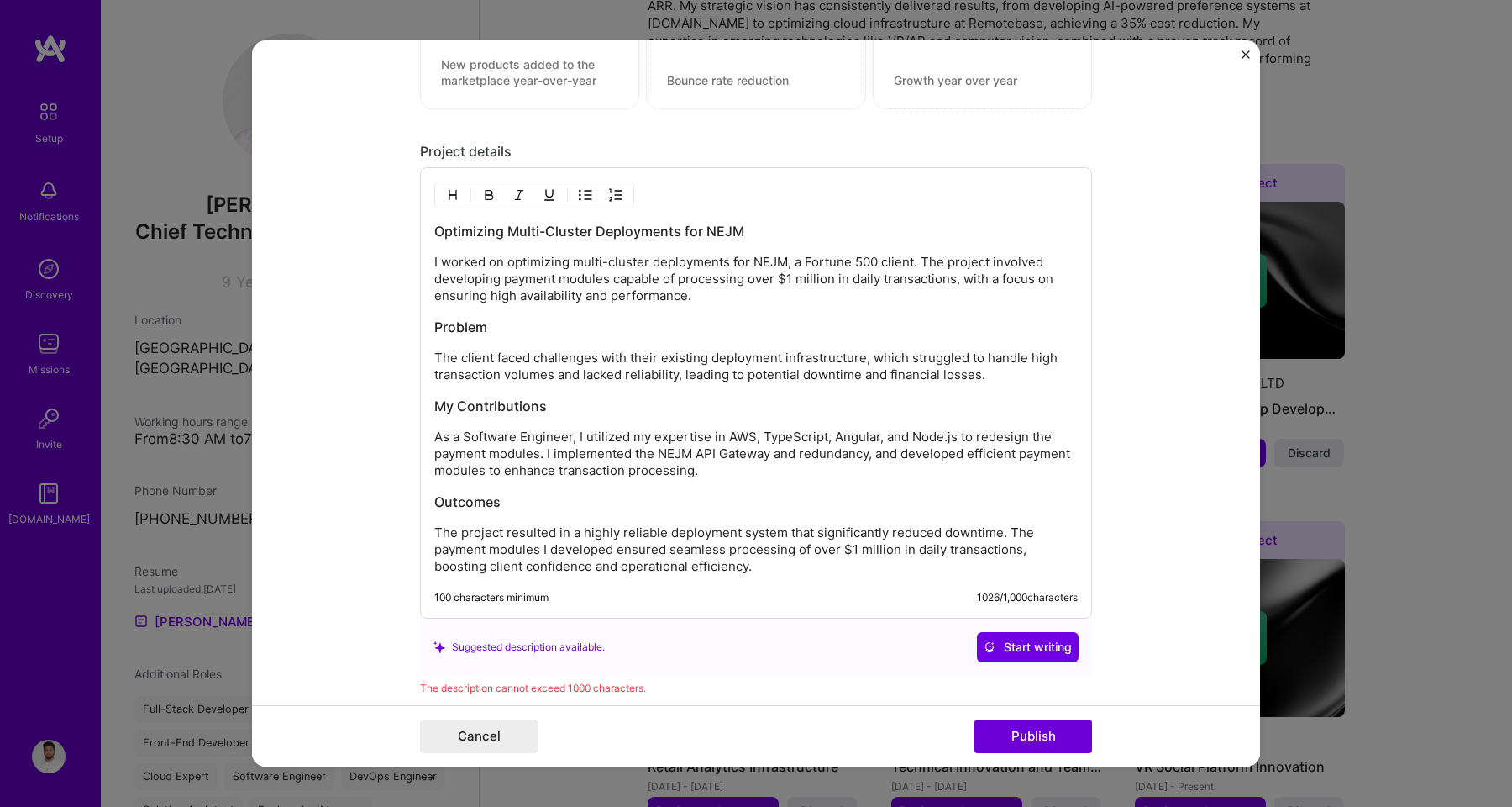
click at [785, 457] on p "As a Software Engineer, I utilized my expertise in AWS, TypeScript, Angular, an…" at bounding box center [756, 453] width 643 height 50
click at [867, 454] on p "As a Software Engineer, I utilized my expertise in AWS, TypeScript, Angular, an…" at bounding box center [756, 453] width 643 height 50
click at [912, 457] on p "As a Software Engineer, I utilized my expertise in AWS, TypeScript, Angular, an…" at bounding box center [756, 453] width 643 height 50
click at [1005, 652] on span "Start writing" at bounding box center [1028, 646] width 88 height 17
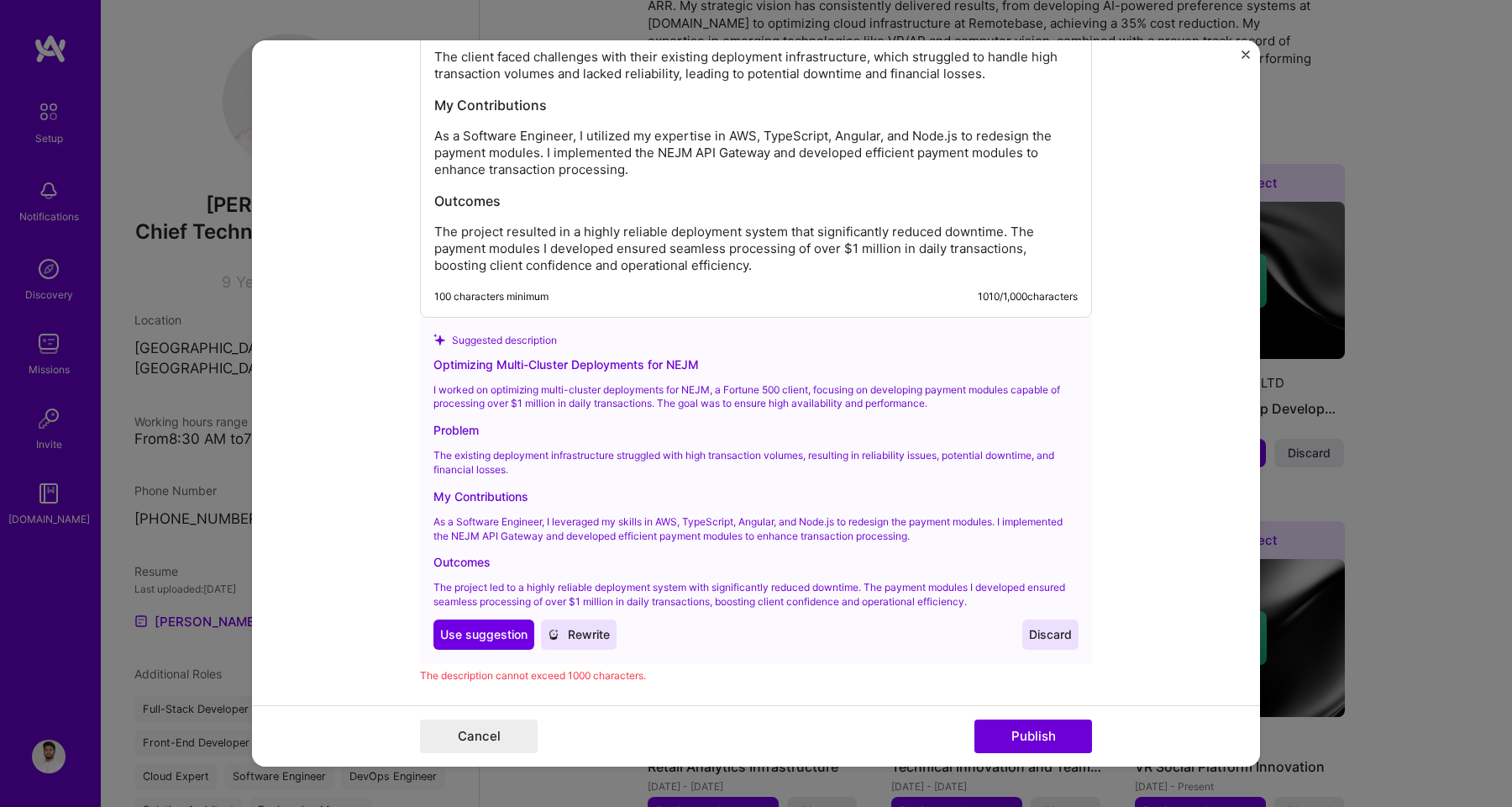
click at [494, 640] on span "Use suggestion" at bounding box center [483, 634] width 87 height 17
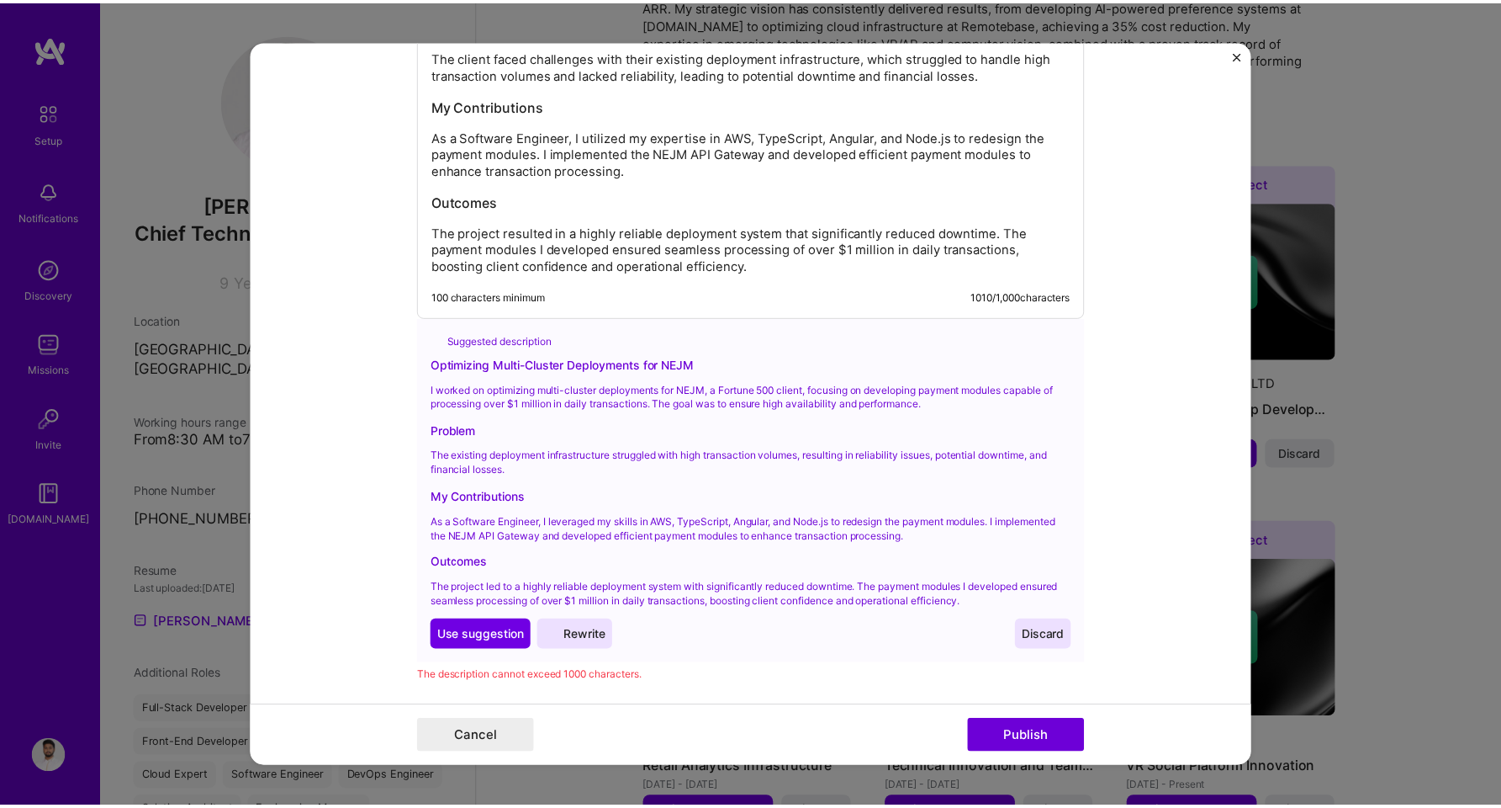
scroll to position [1704, 0]
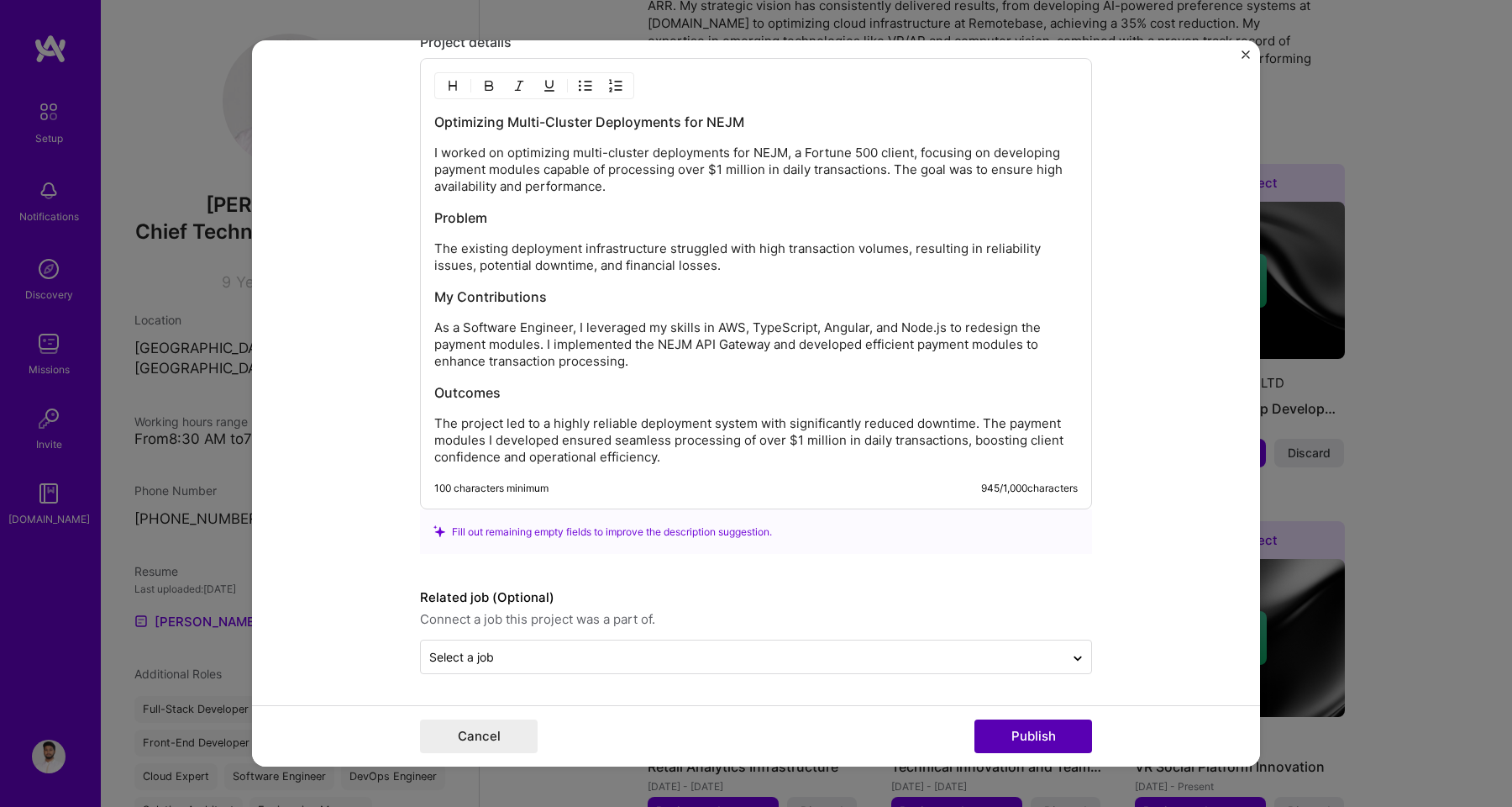
click at [1008, 731] on button "Publish" at bounding box center [1034, 736] width 118 height 34
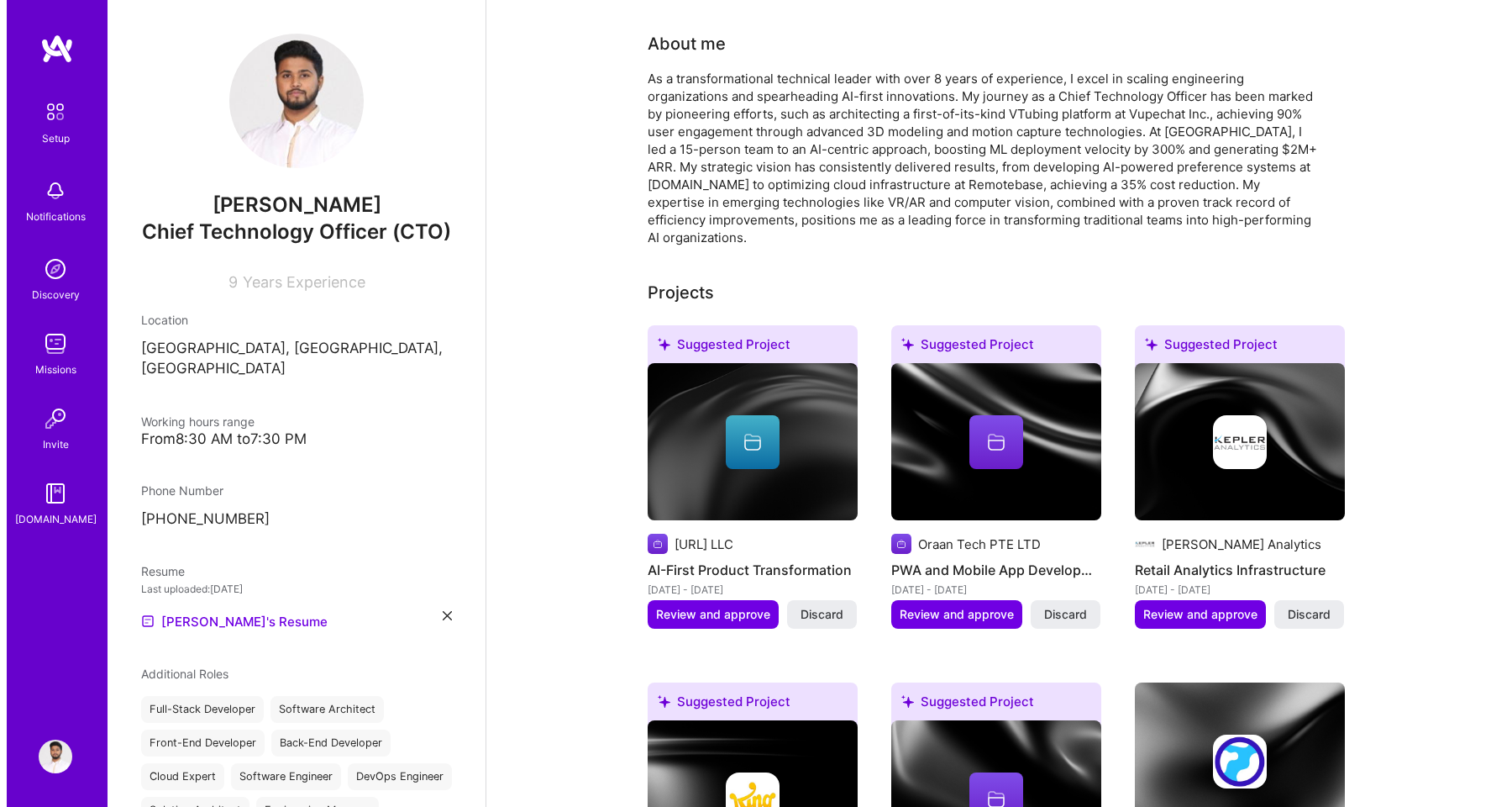
scroll to position [352, 0]
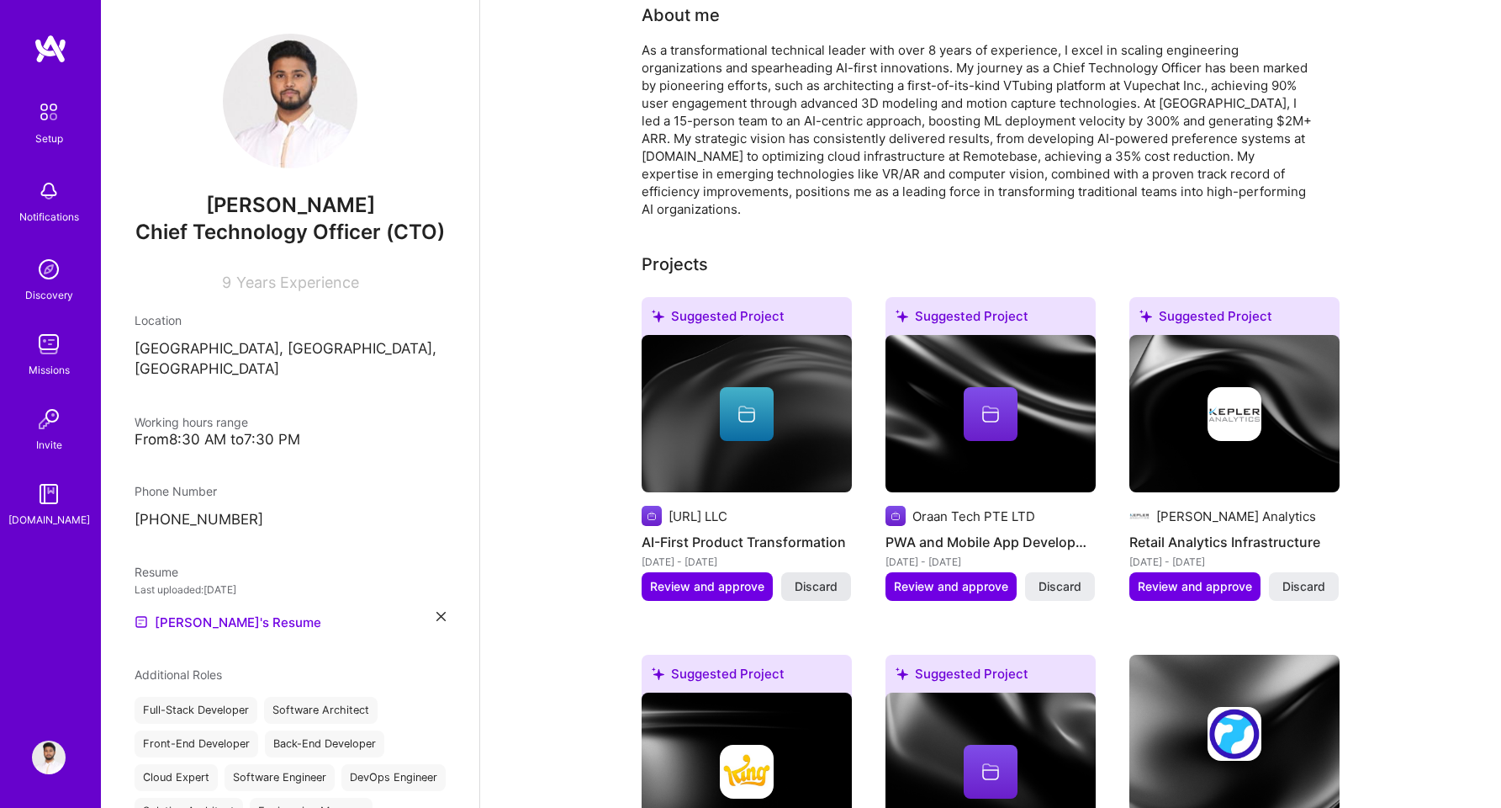
click at [835, 578] on span "Discard" at bounding box center [816, 586] width 43 height 17
click at [968, 575] on button "Review and approve" at bounding box center [951, 586] width 131 height 29
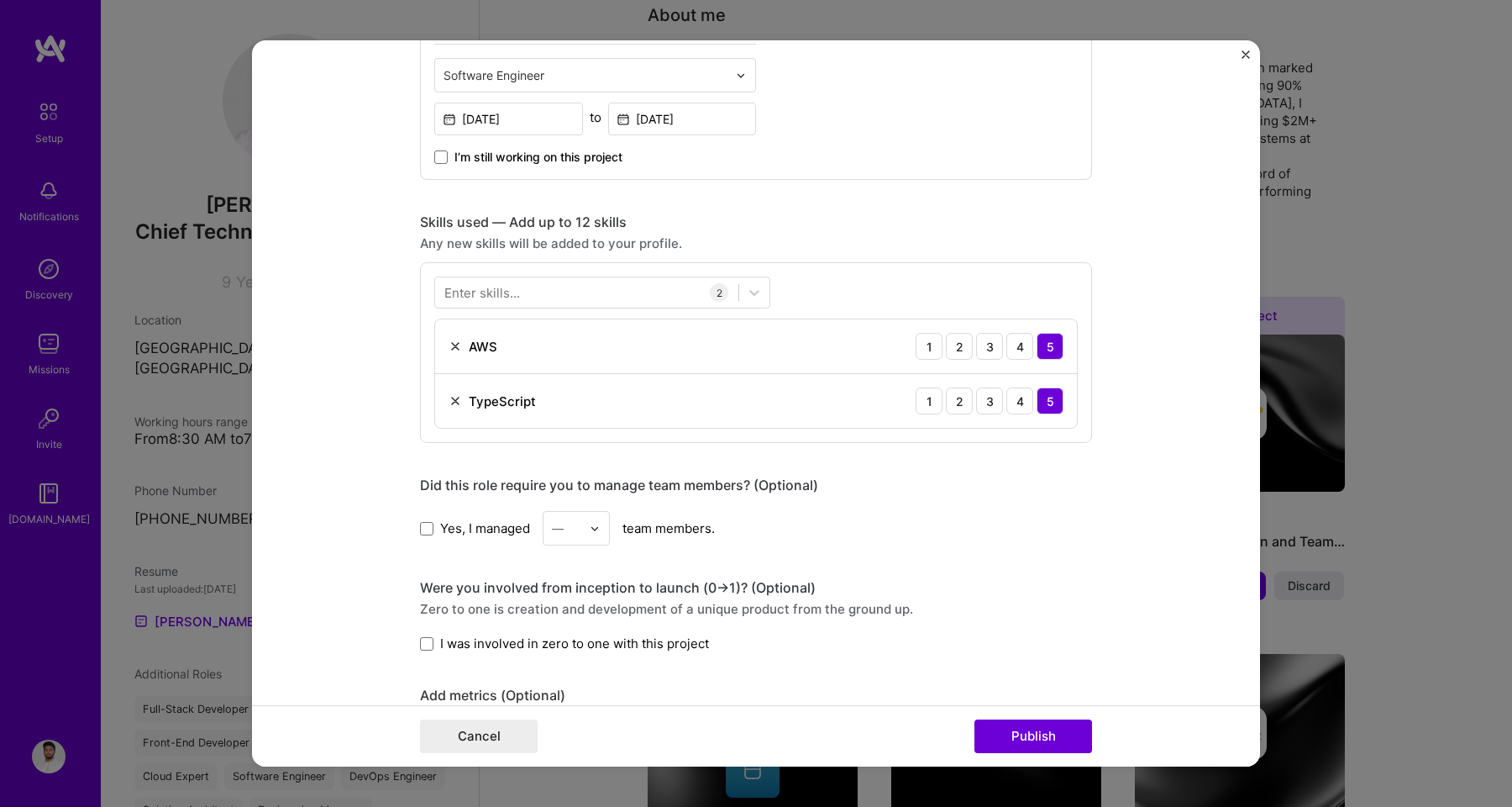
scroll to position [722, 0]
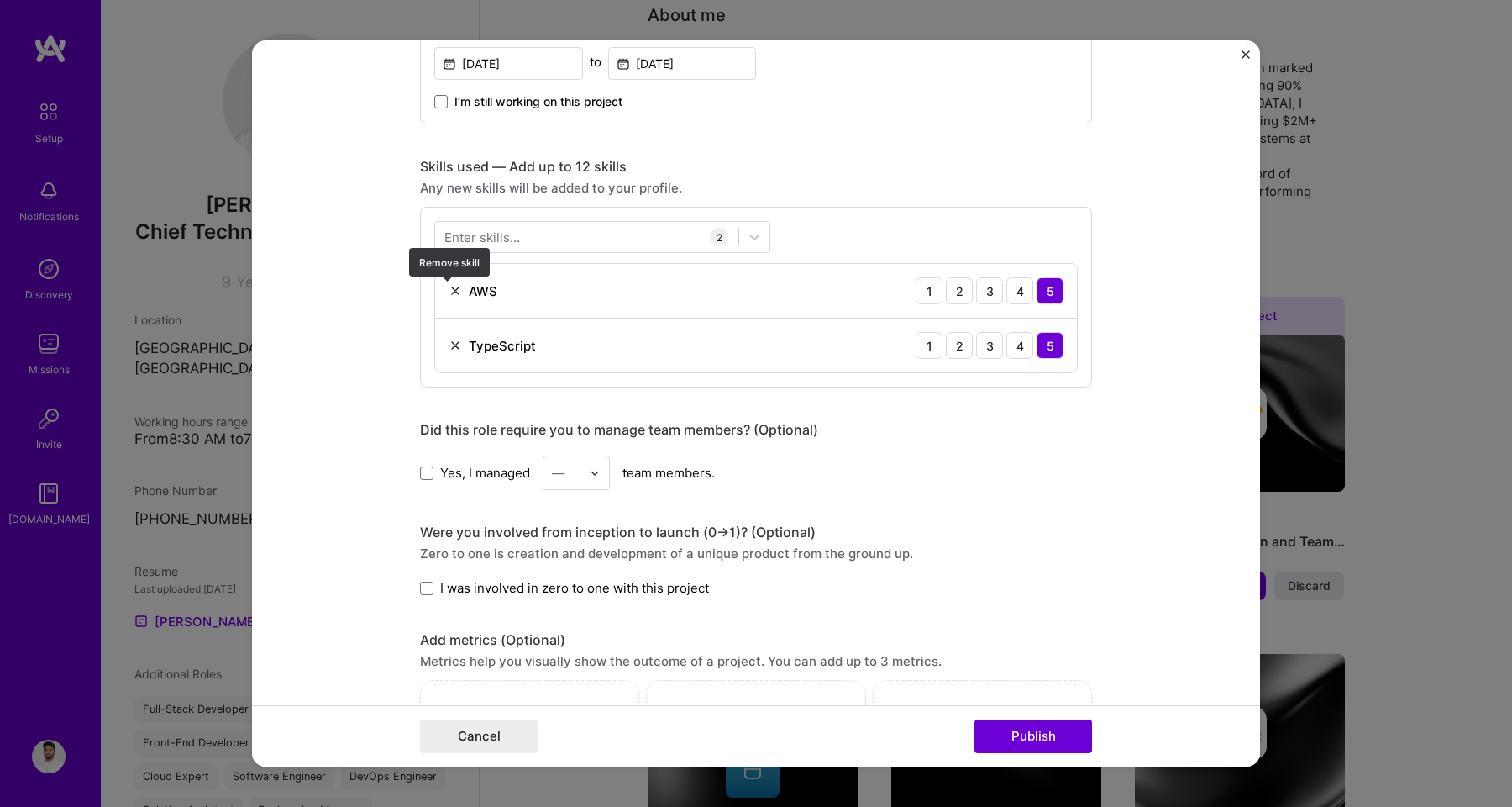
click at [450, 294] on img at bounding box center [454, 290] width 13 height 13
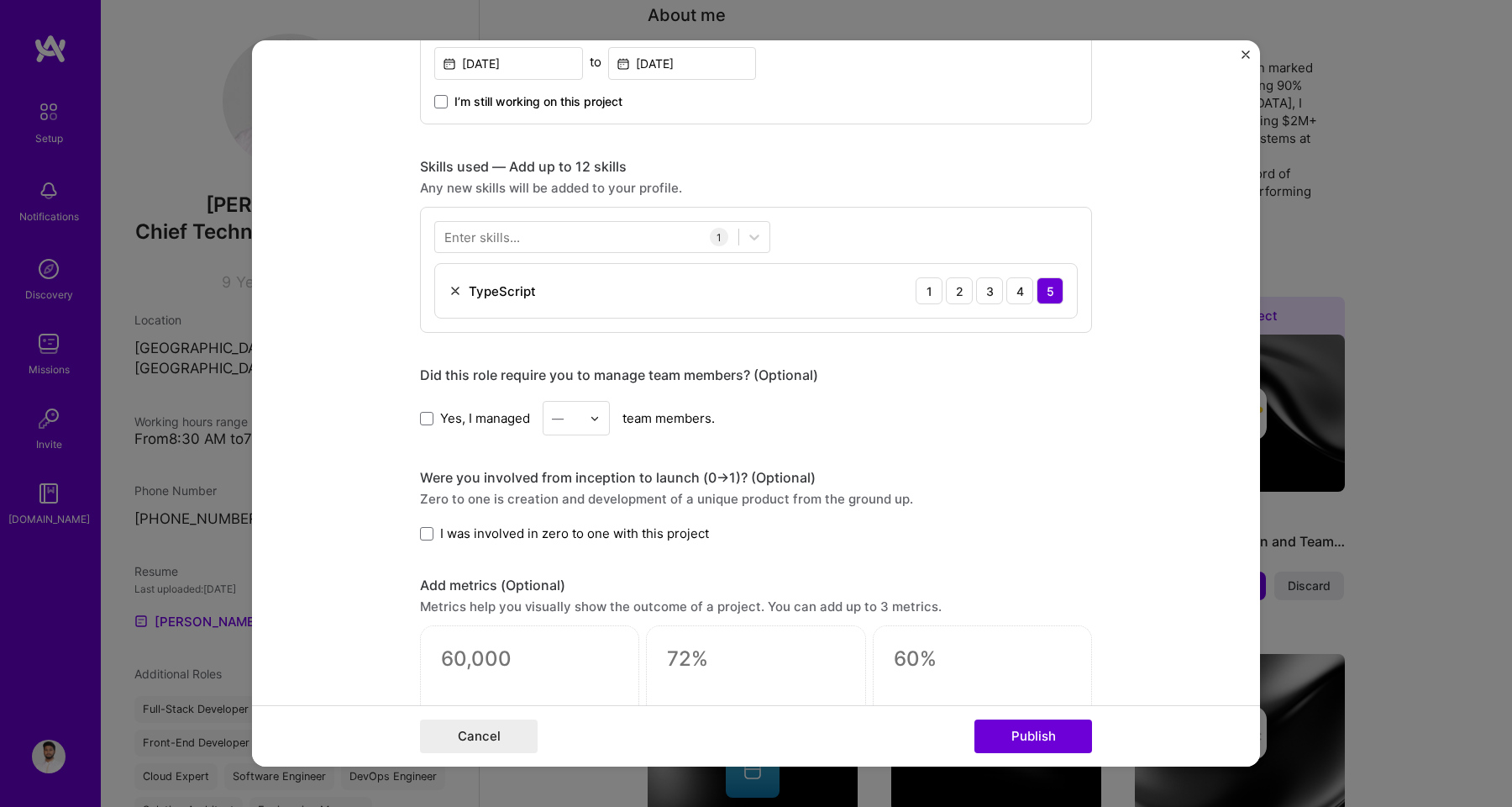
click at [452, 292] on img at bounding box center [454, 290] width 13 height 13
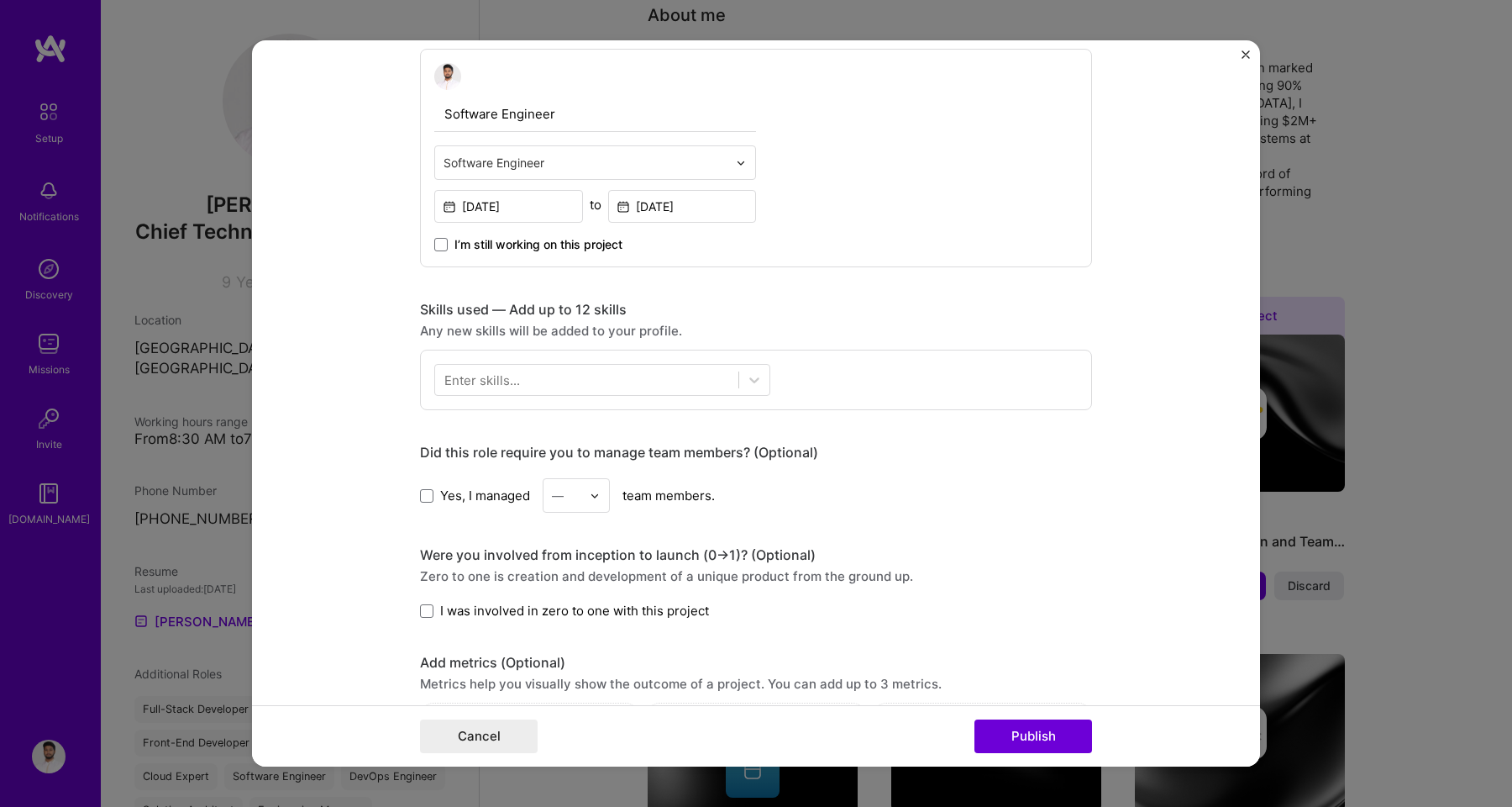
scroll to position [822, 0]
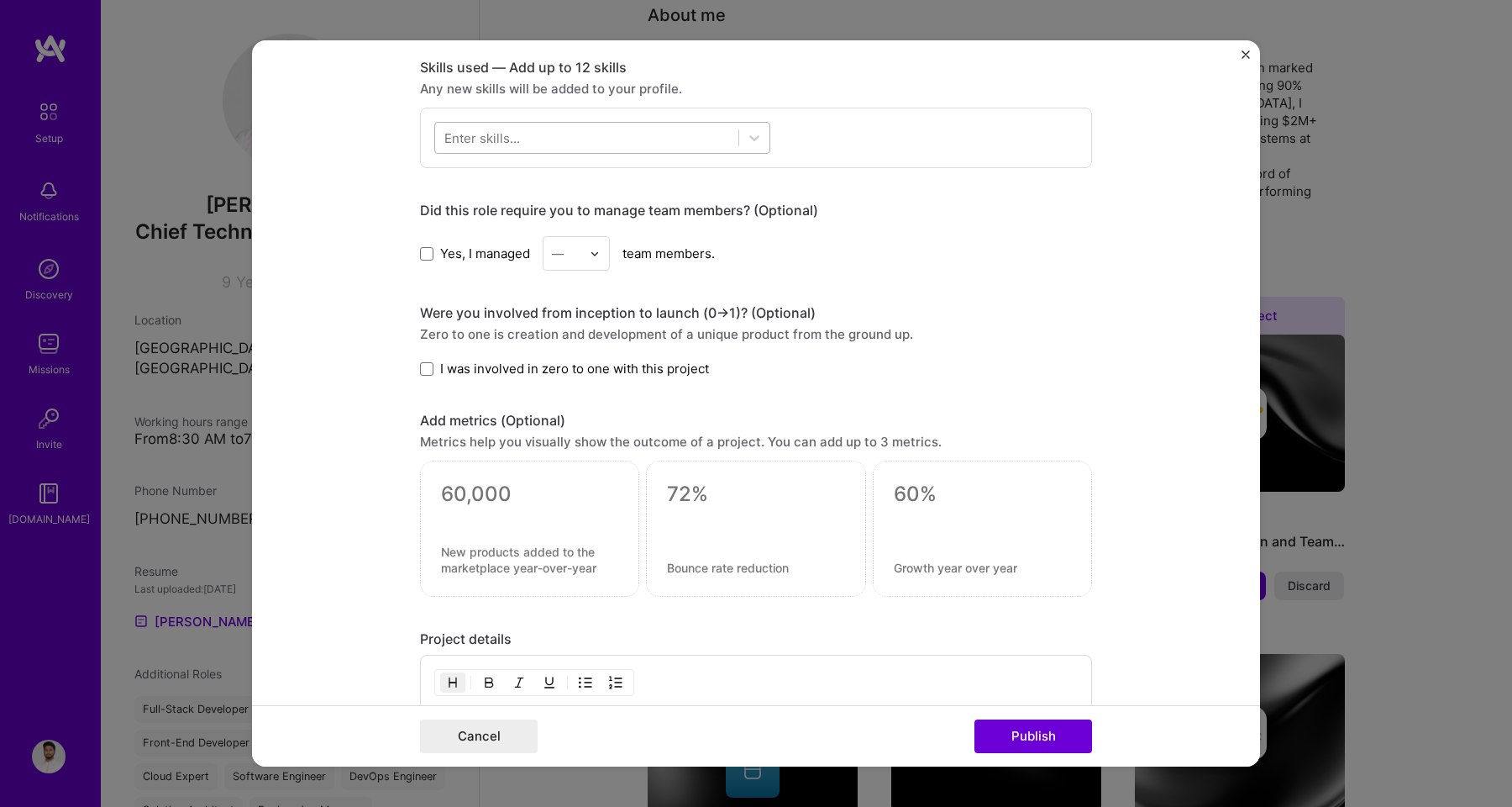
click at [505, 148] on div at bounding box center [587, 138] width 304 height 28
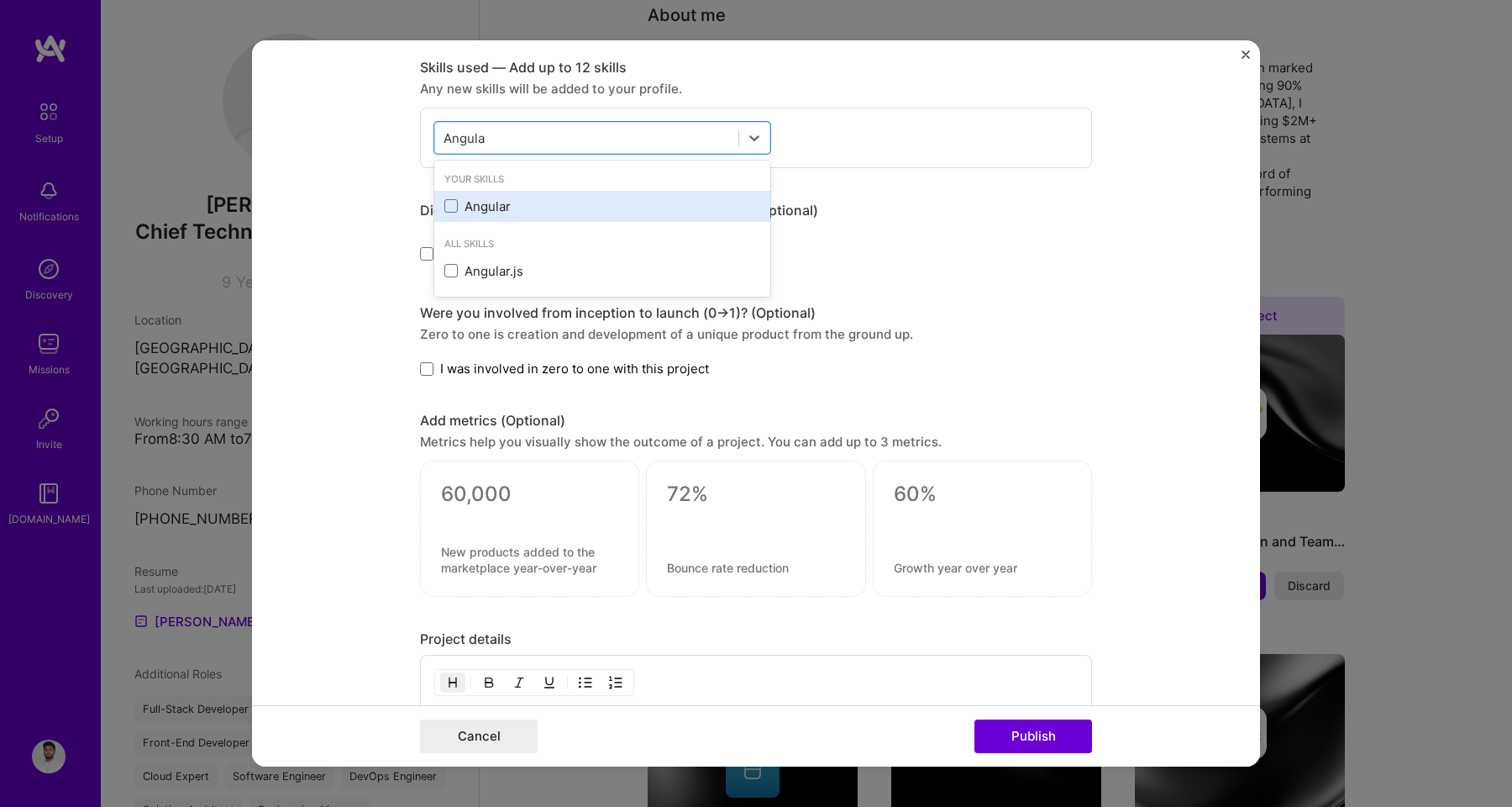
click at [485, 209] on div "Angular" at bounding box center [602, 207] width 316 height 18
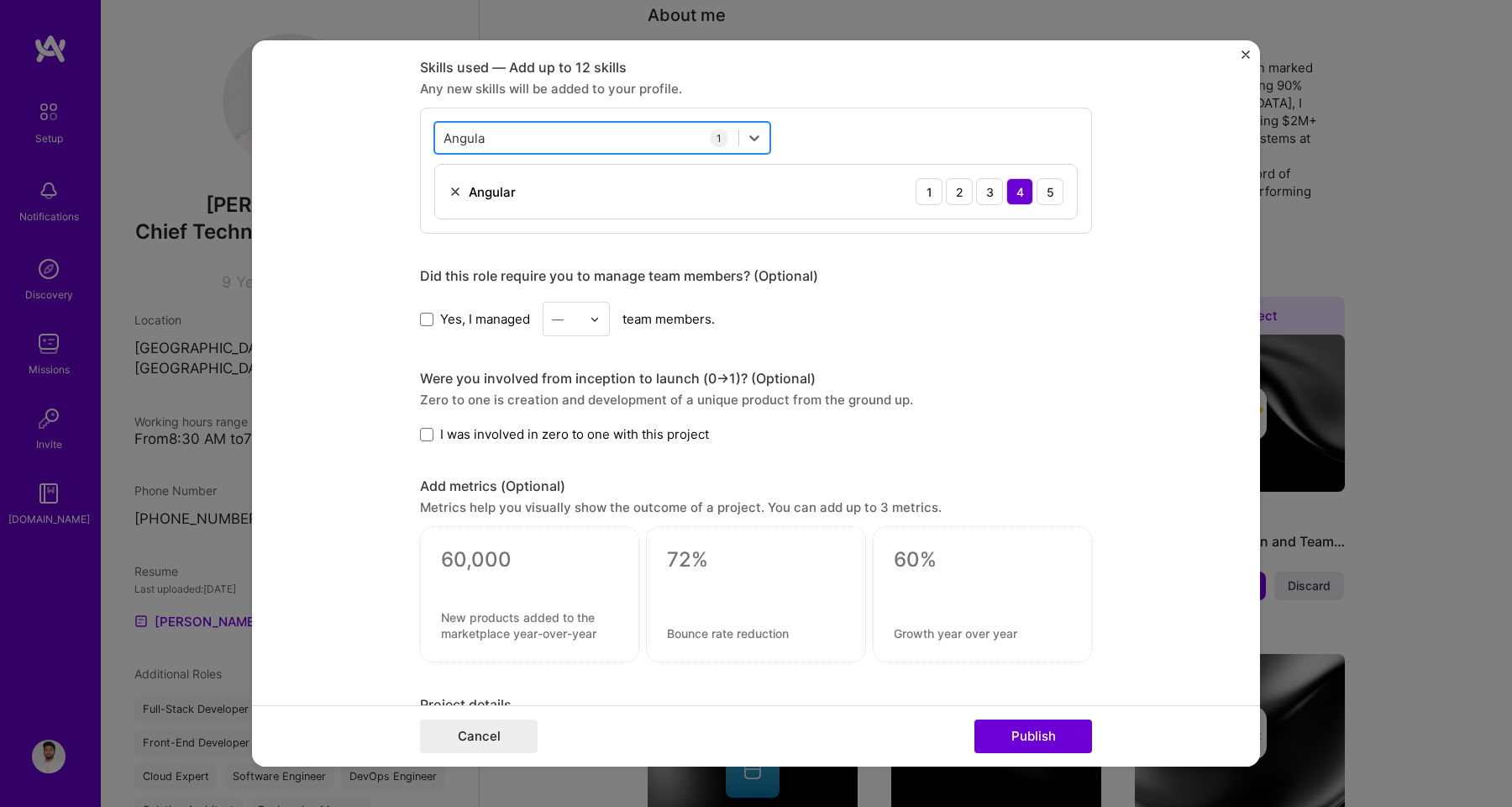
click at [528, 149] on div "[PERSON_NAME]" at bounding box center [587, 138] width 304 height 28
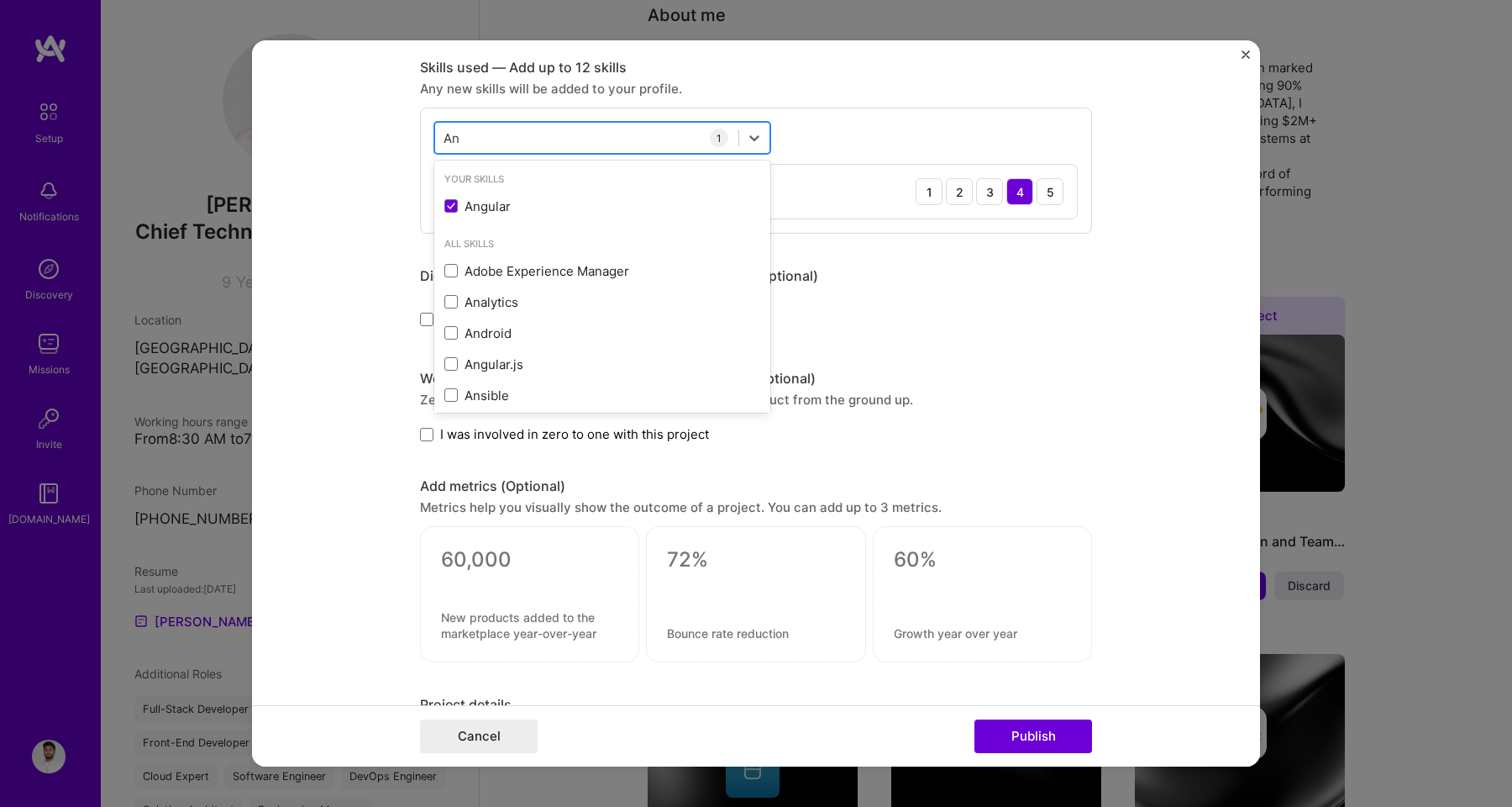
type input "A"
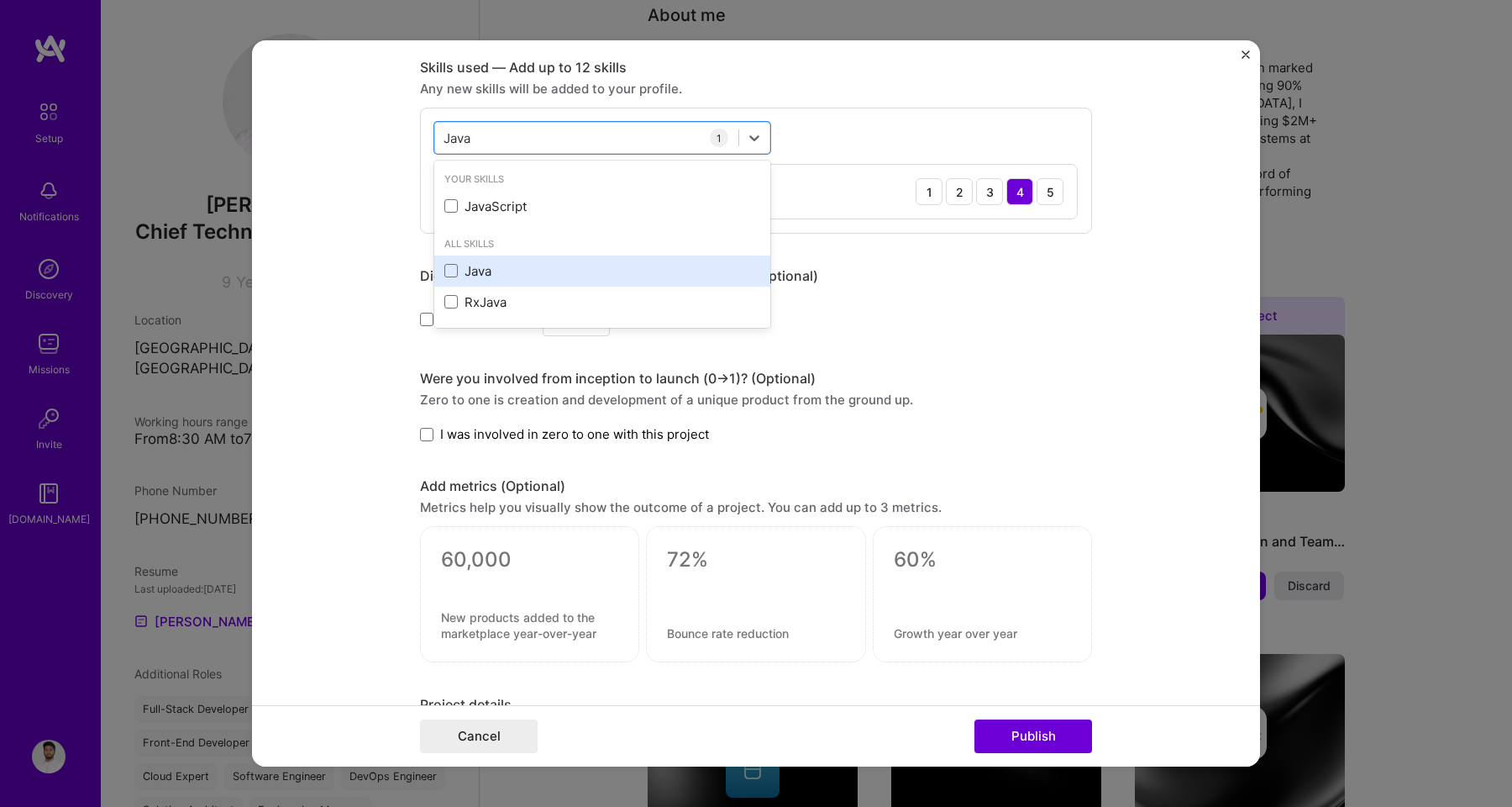
click at [478, 262] on div "Java" at bounding box center [602, 271] width 336 height 31
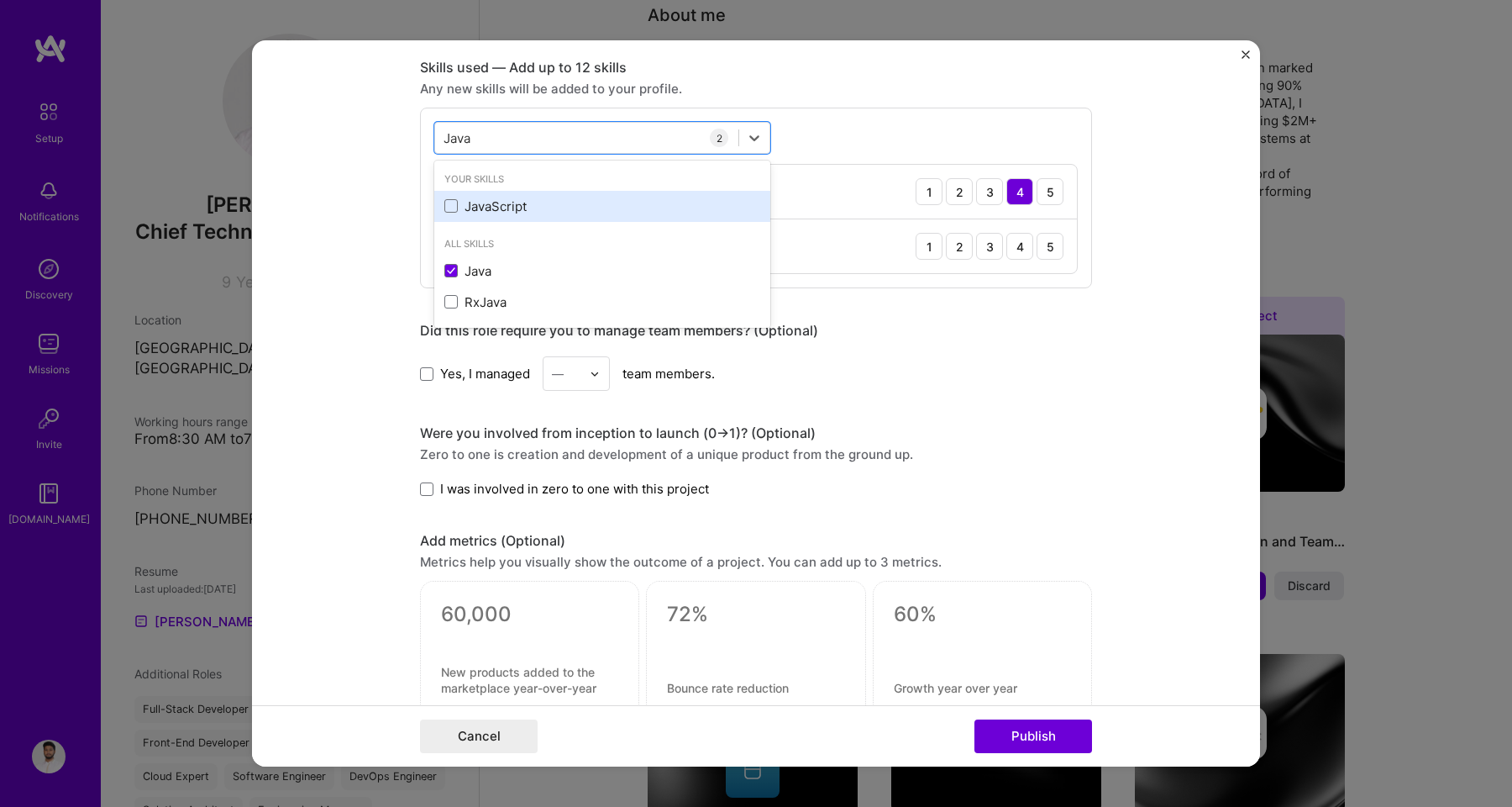
click at [488, 210] on div "JavaScript" at bounding box center [602, 207] width 316 height 18
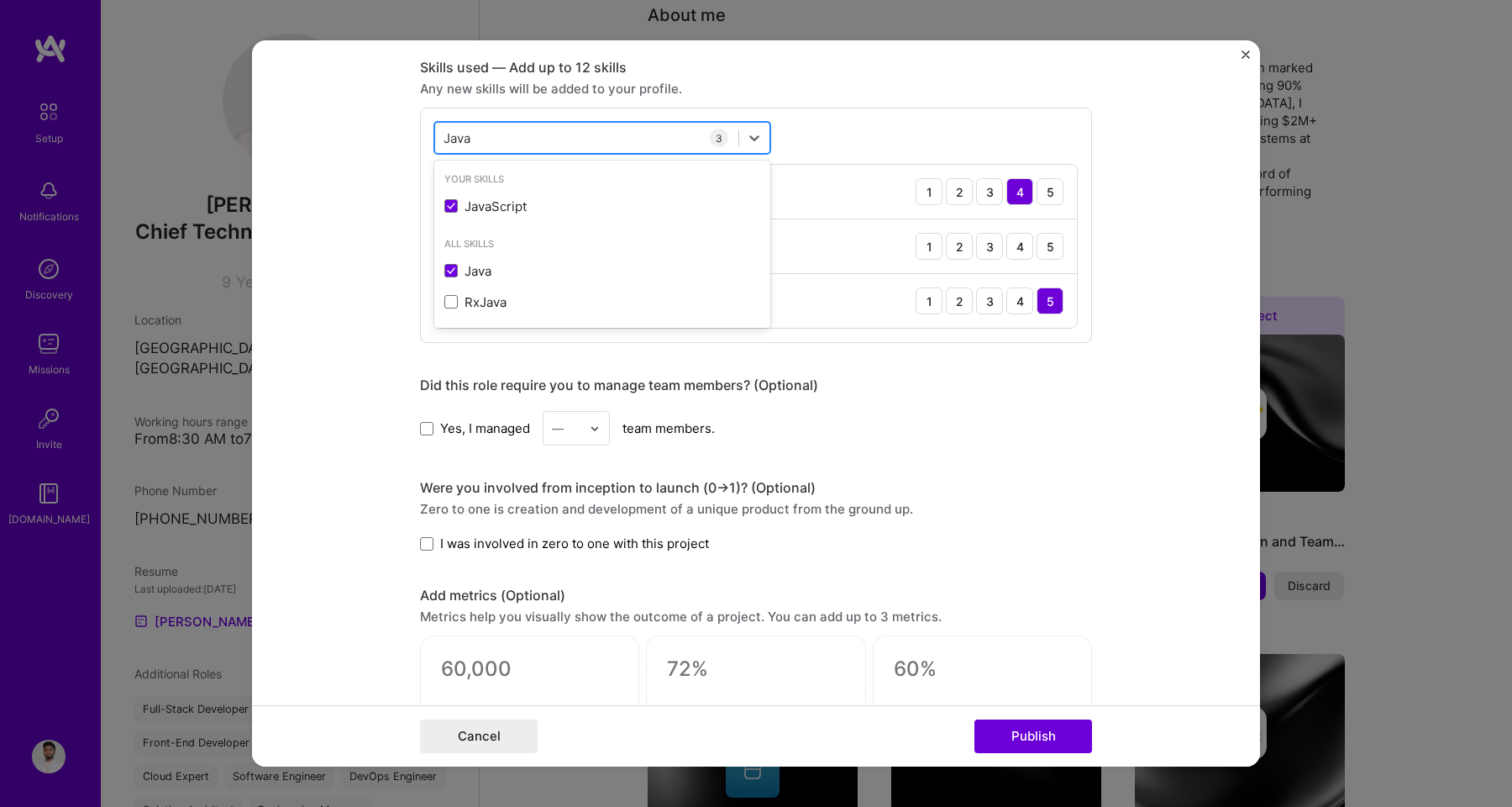
click at [446, 140] on input "Java" at bounding box center [457, 139] width 29 height 18
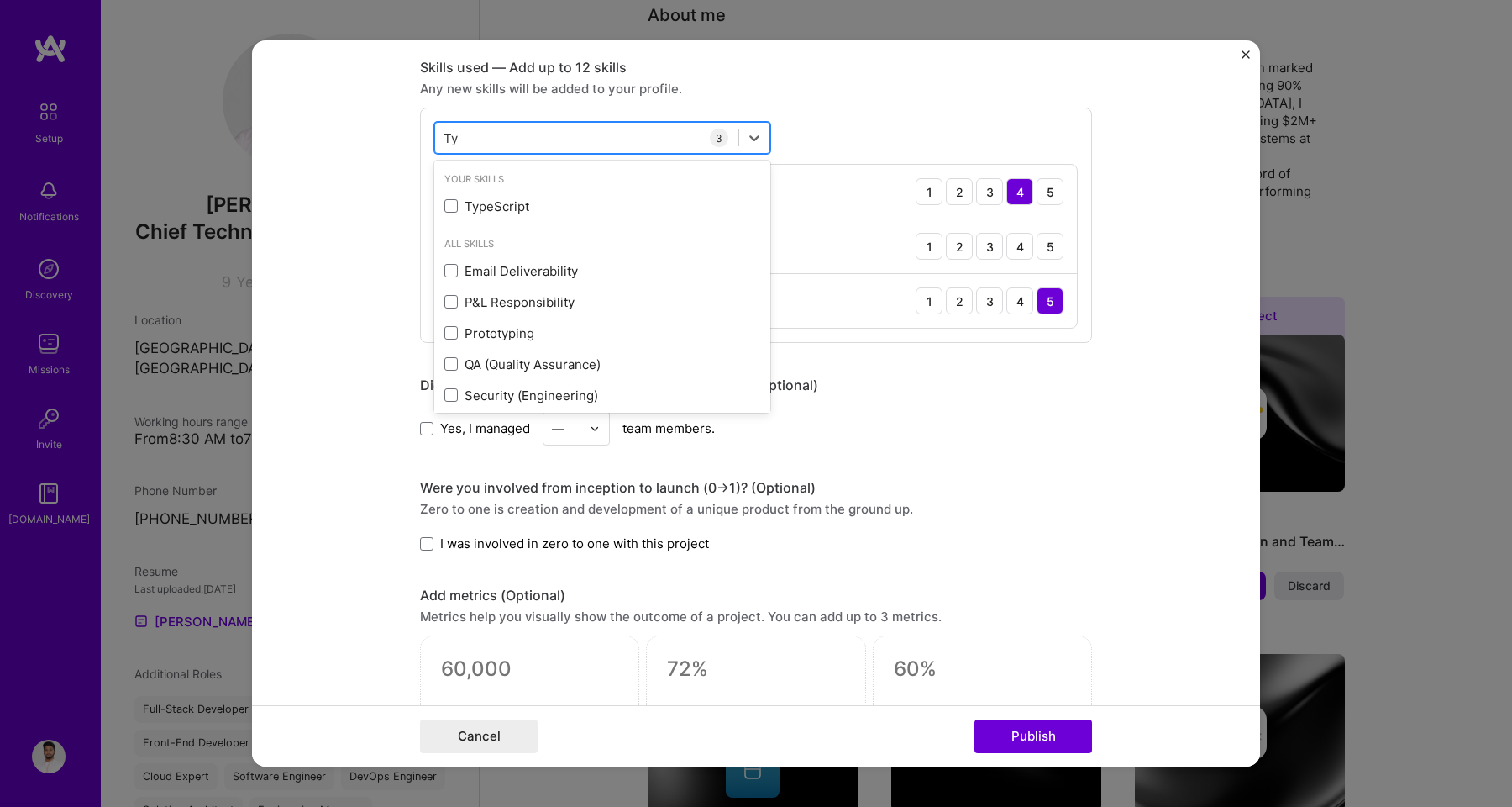
type input "Type"
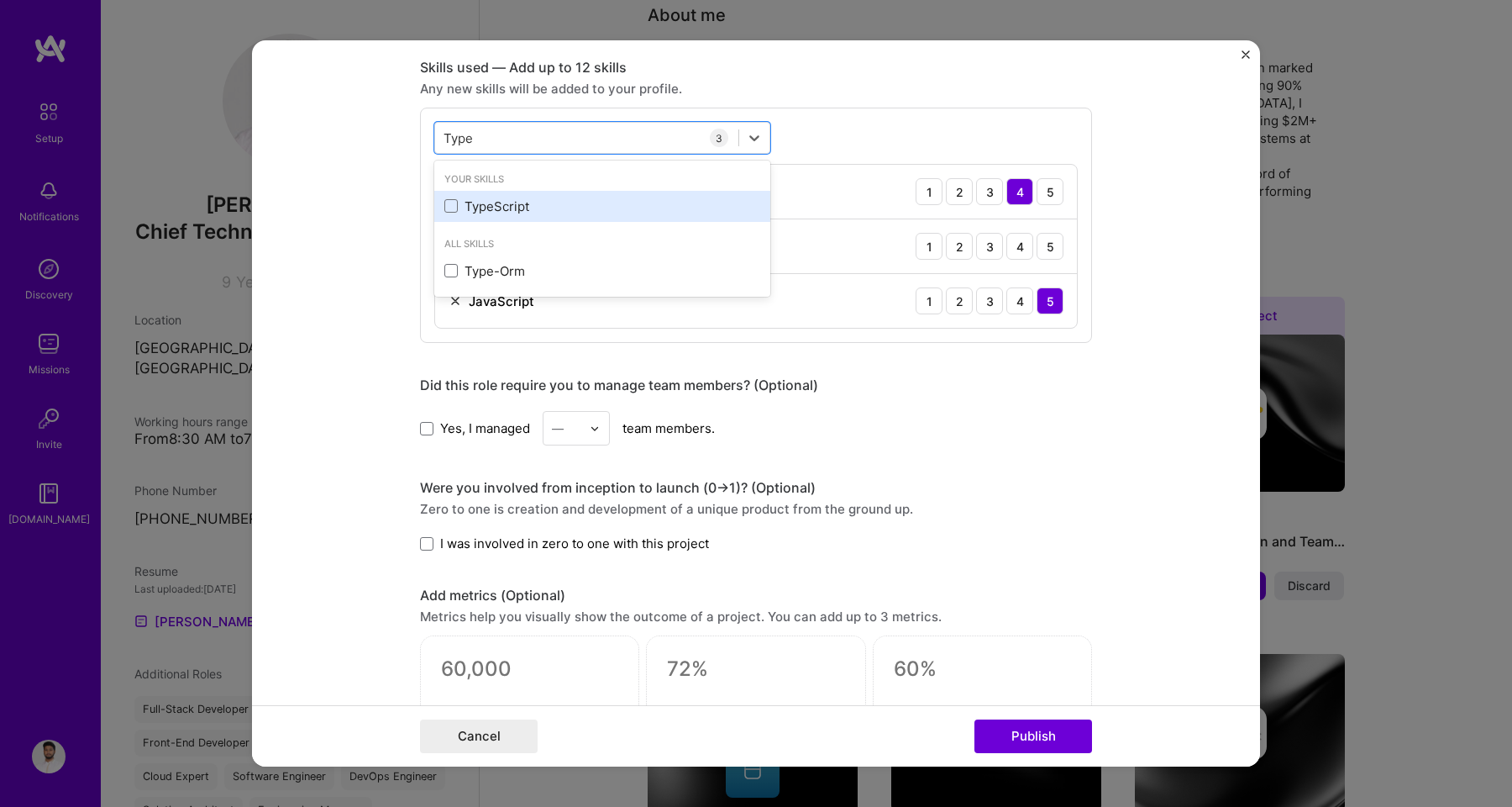
click at [466, 200] on div "TypeScript" at bounding box center [602, 207] width 316 height 18
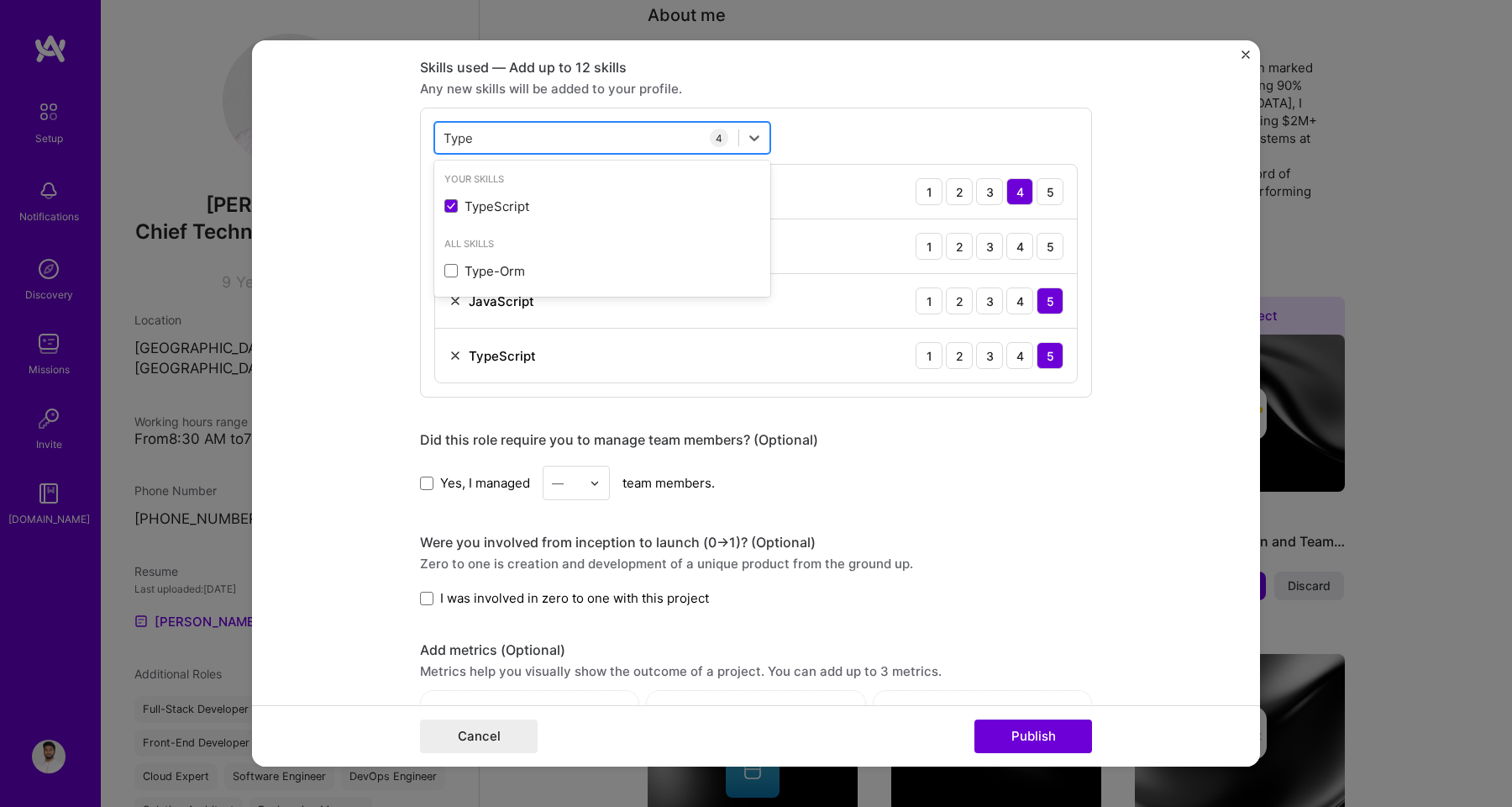
click at [467, 135] on input "Type" at bounding box center [458, 139] width 31 height 18
type input "Java Spring"
type input "Spring"
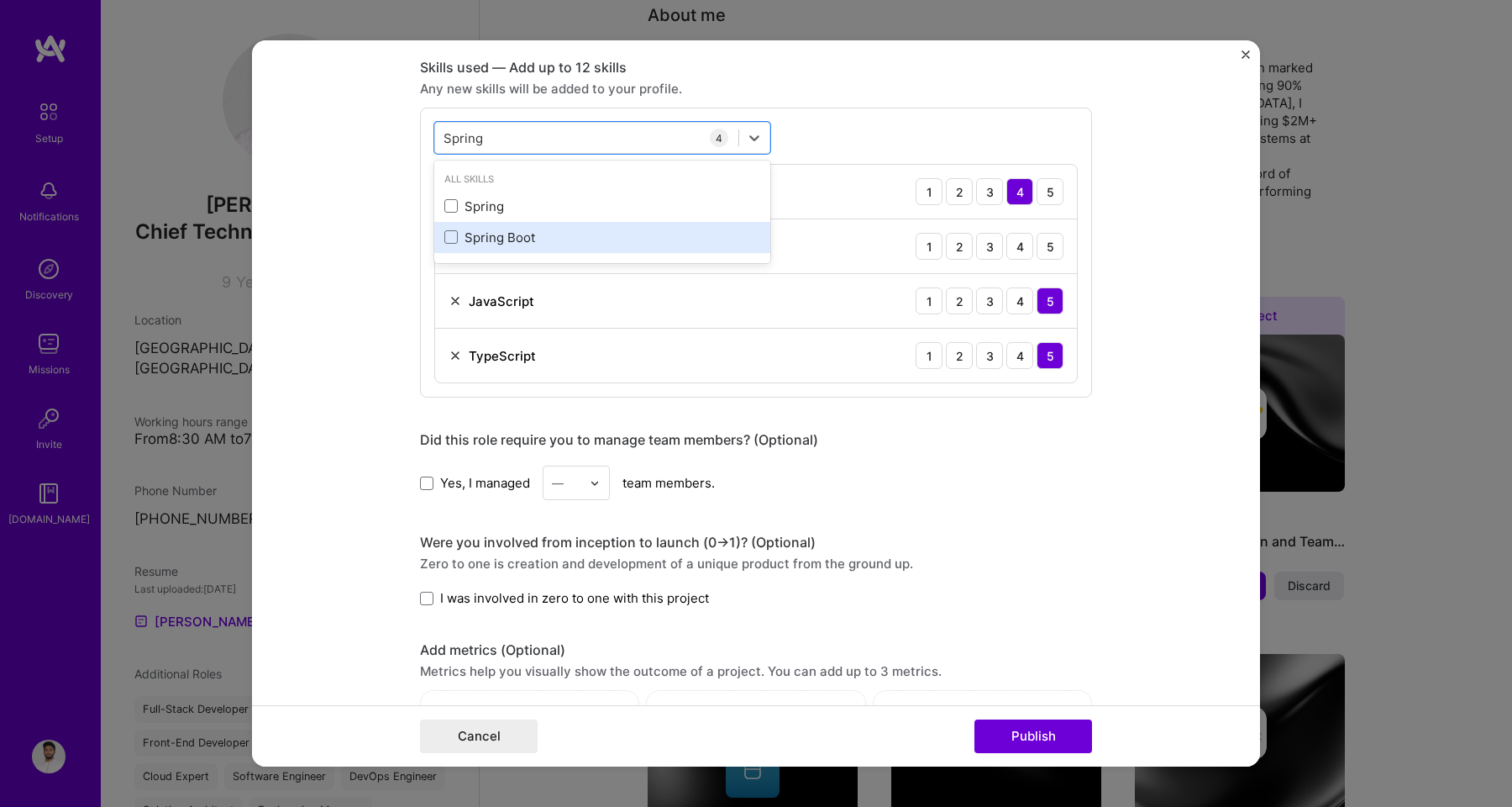
click at [467, 234] on div "Spring Boot" at bounding box center [602, 238] width 316 height 18
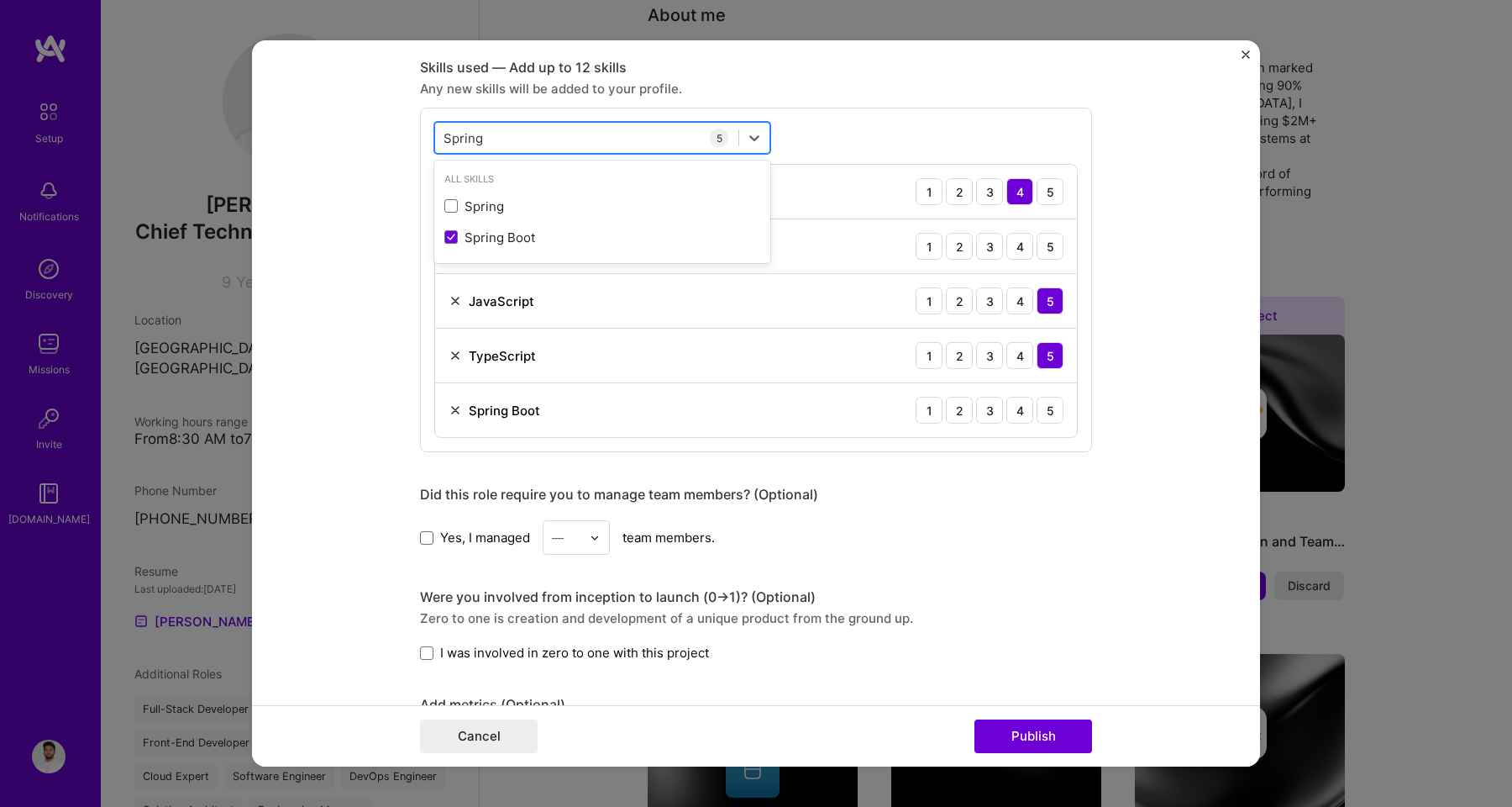
click at [459, 146] on input "Spring" at bounding box center [463, 139] width 40 height 18
type input "A"
click at [469, 214] on div "Google Cloud / GCP" at bounding box center [602, 207] width 316 height 18
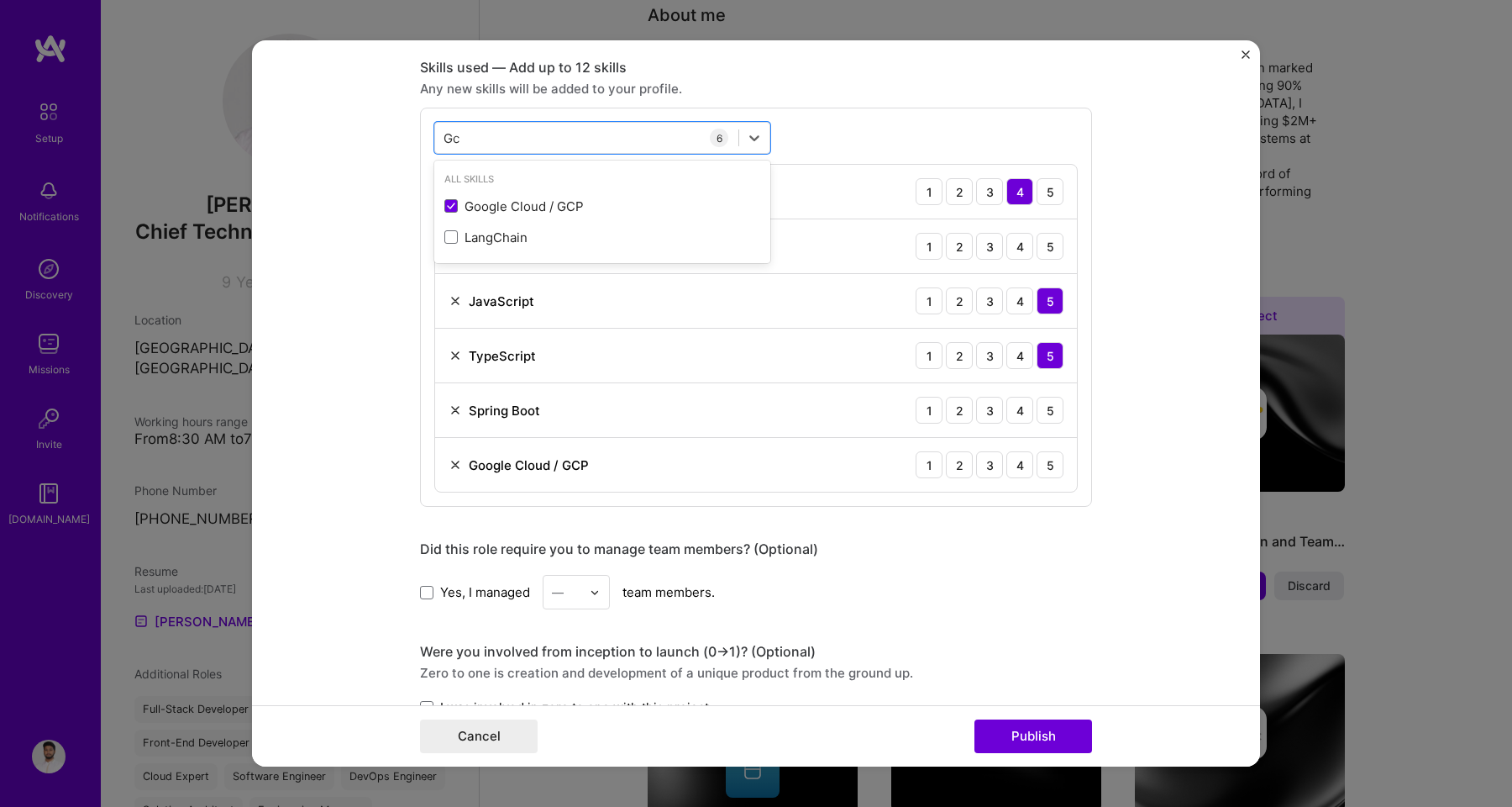
type input "Gc"
click at [974, 530] on div "Editing suggested project This project is suggested based on your LinkedIn, res…" at bounding box center [756, 450] width 672 height 2398
click at [1017, 416] on div "4" at bounding box center [1020, 409] width 27 height 27
click at [1039, 462] on div "5" at bounding box center [1050, 464] width 27 height 27
click at [1017, 251] on div "4" at bounding box center [1020, 246] width 27 height 27
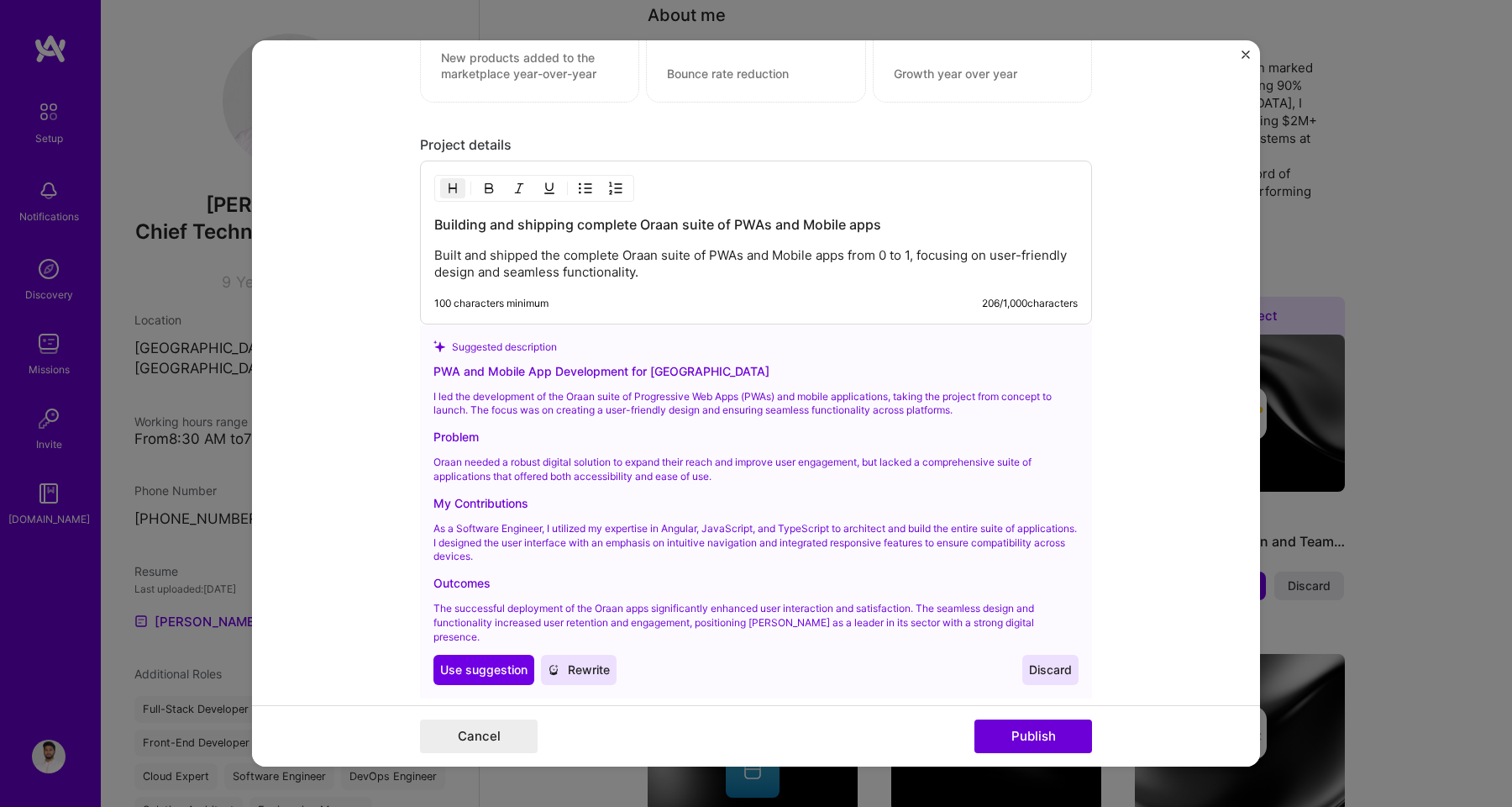
scroll to position [1659, 0]
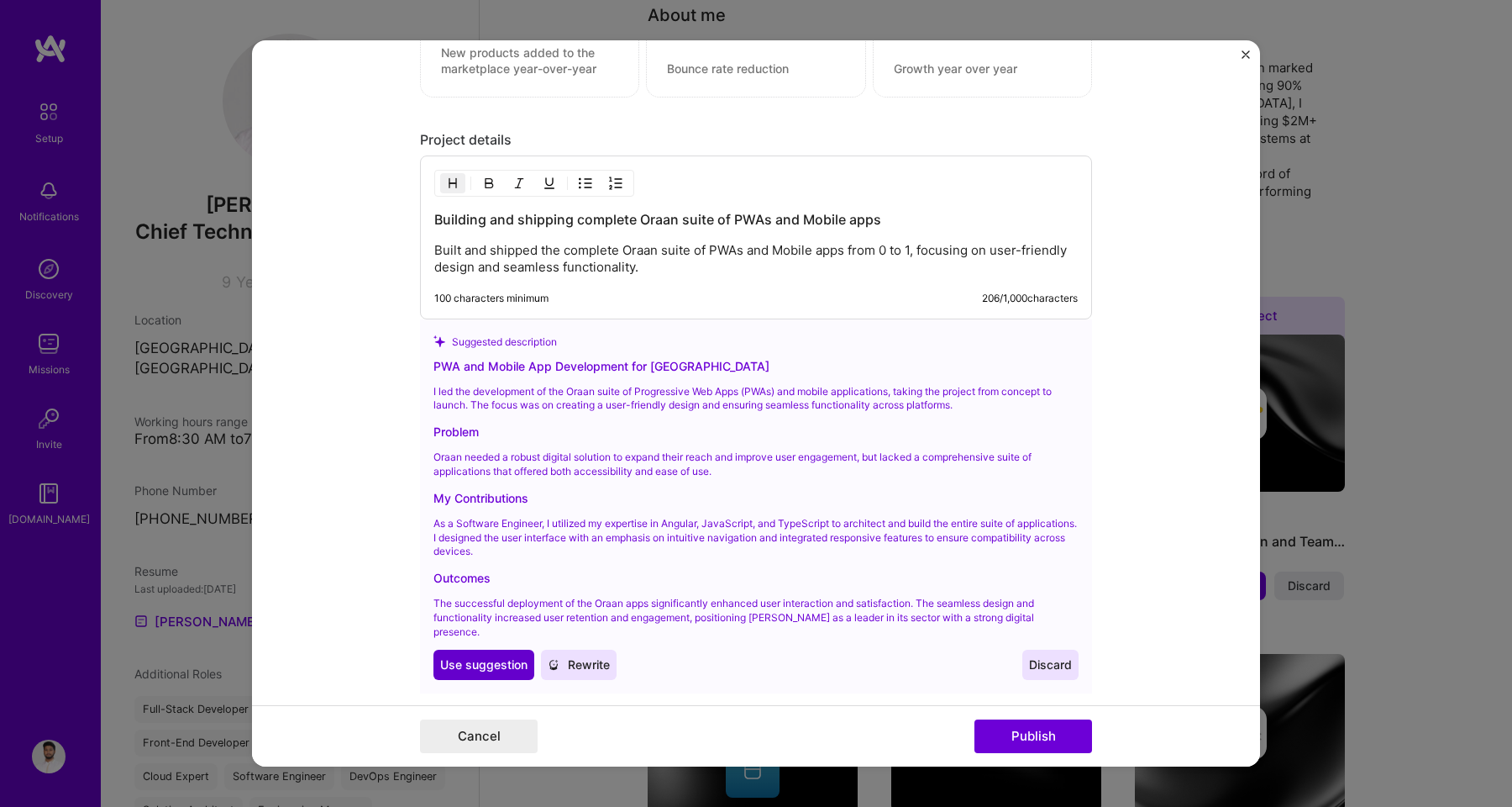
click at [472, 649] on button "Use Use suggestion" at bounding box center [483, 664] width 101 height 30
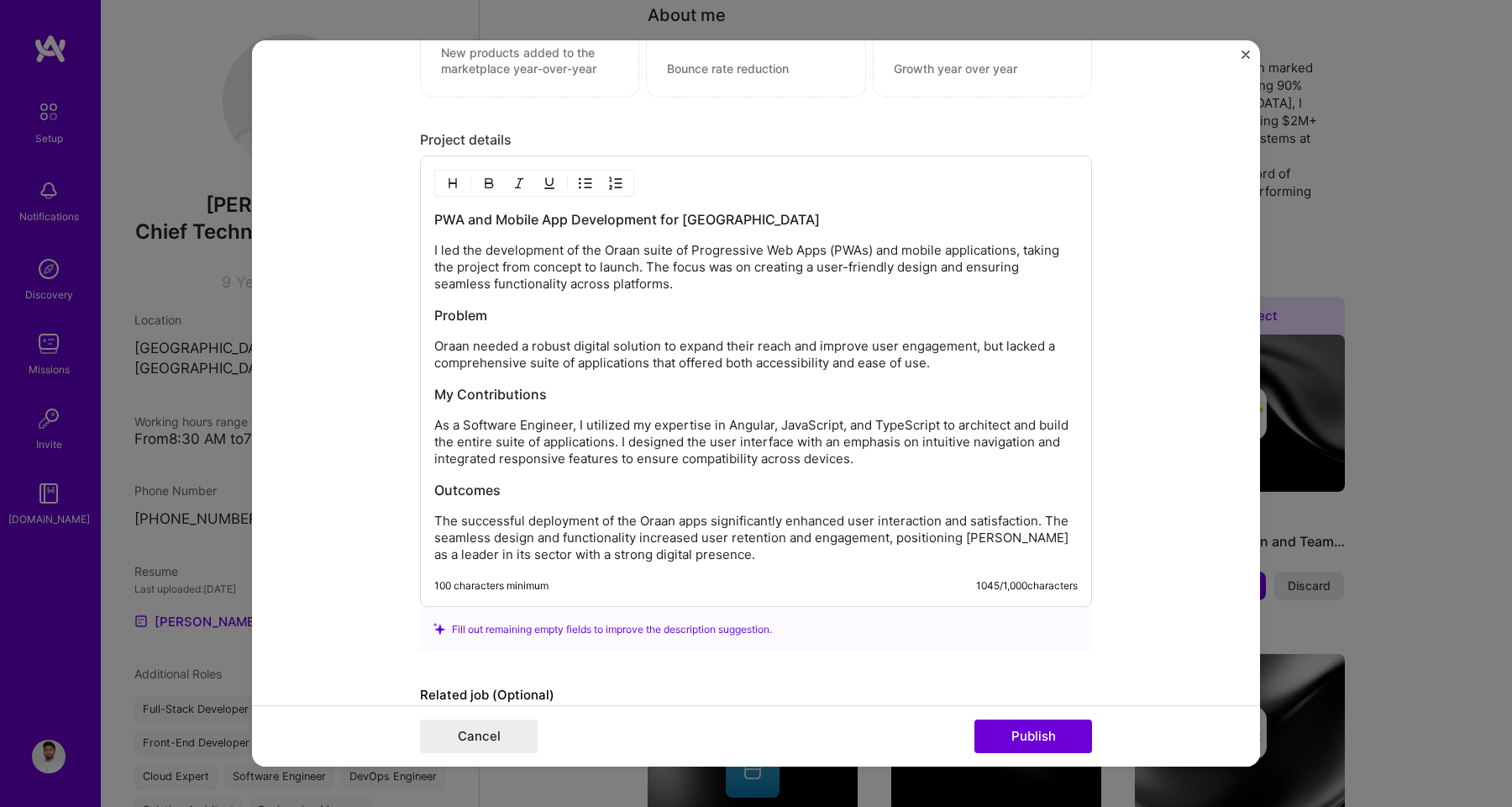
click at [809, 431] on p "As a Software Engineer, I utilized my expertise in Angular, JavaScript, and Typ…" at bounding box center [756, 441] width 643 height 50
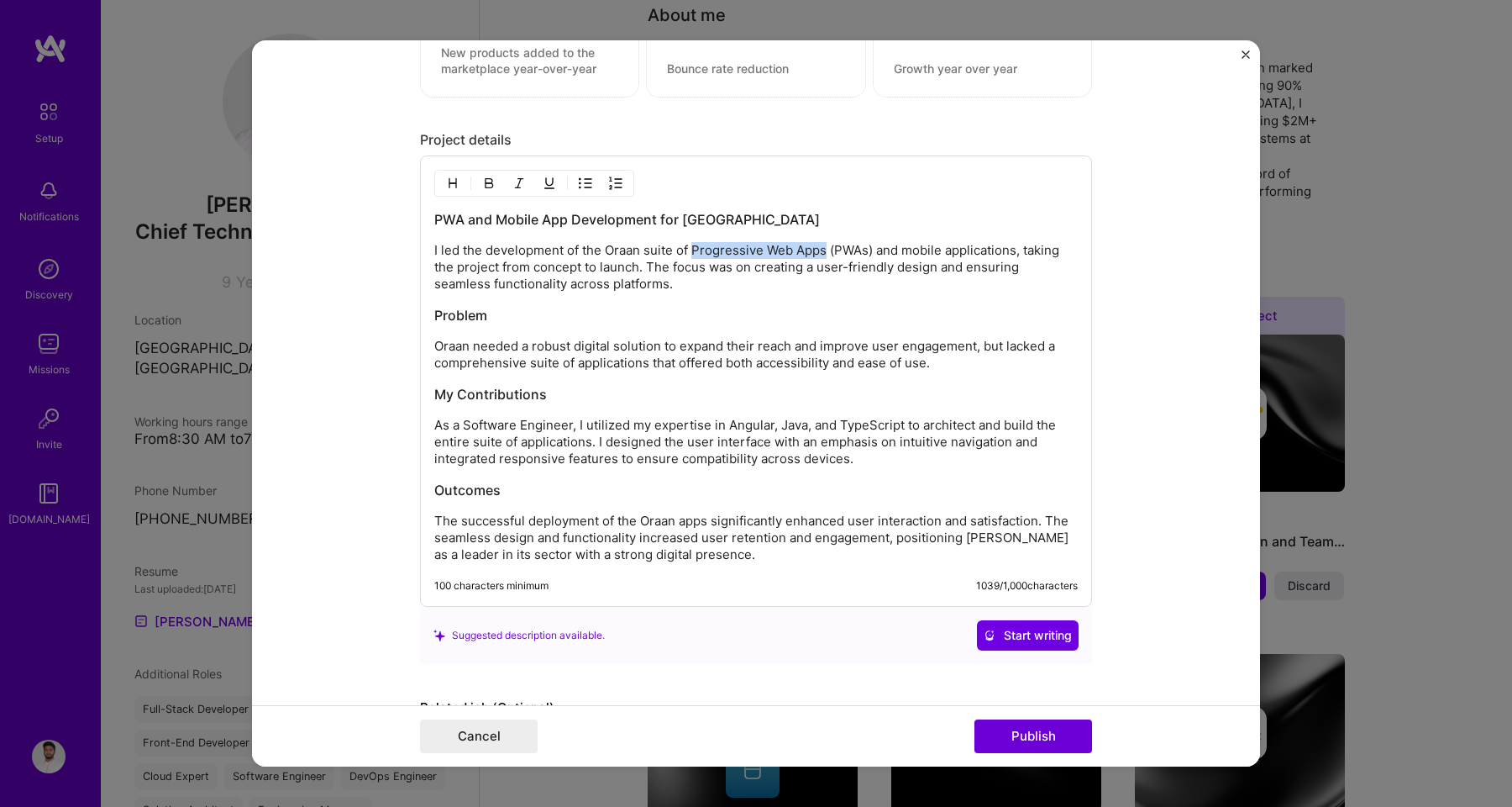
drag, startPoint x: 687, startPoint y: 249, endPoint x: 820, endPoint y: 252, distance: 133.0
click at [820, 252] on p "I led the development of the Oraan suite of Progressive Web Apps (PWAs) and mob…" at bounding box center [756, 267] width 643 height 50
click at [814, 252] on p "I led the development of the Oraan suite of PWAs and mobile applications, takin…" at bounding box center [756, 267] width 643 height 50
drag, startPoint x: 430, startPoint y: 343, endPoint x: 430, endPoint y: 324, distance: 19.0
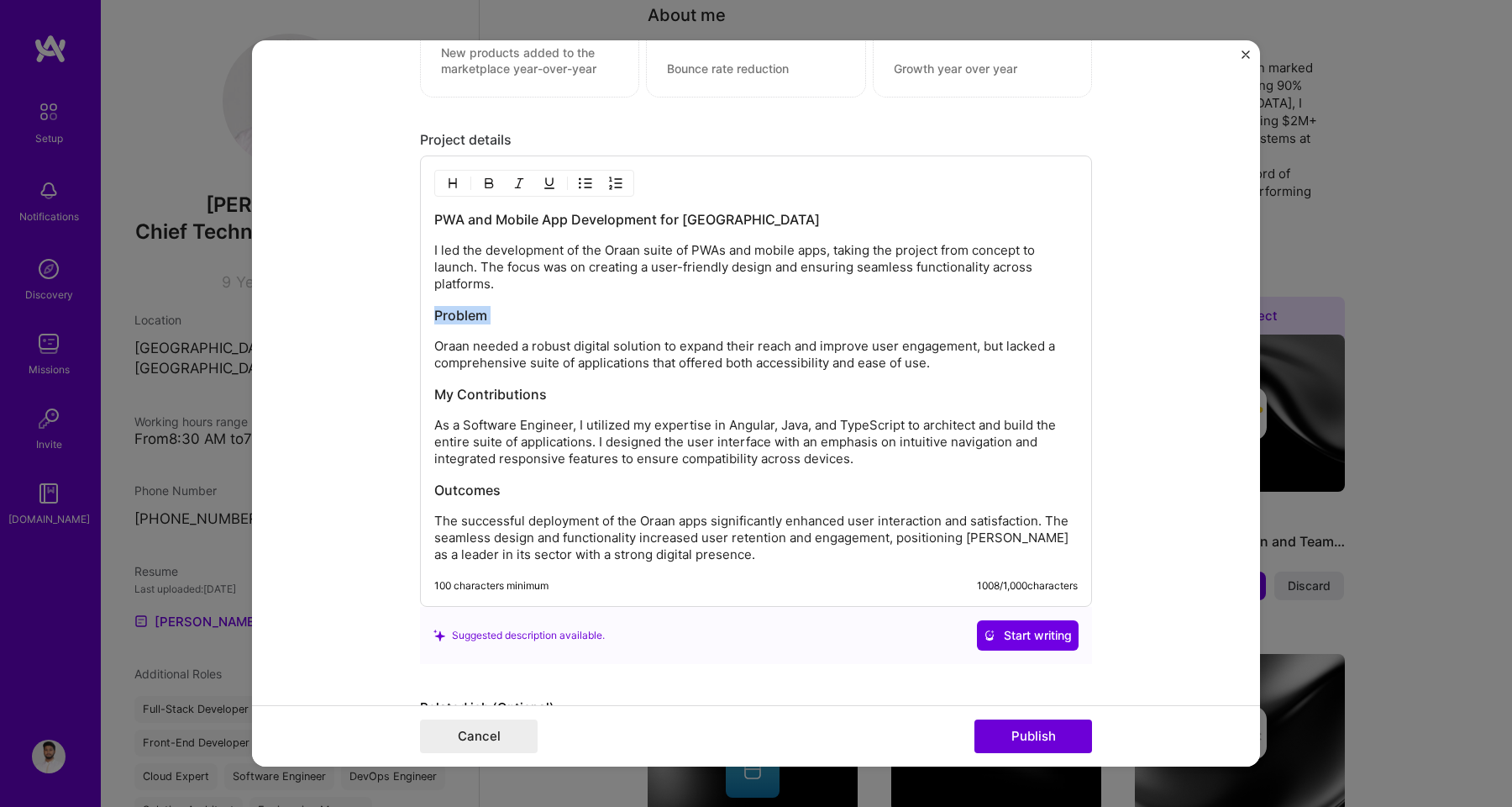
click at [434, 324] on div "PWA and Mobile App Development for Oraan I led the development of the Oraan sui…" at bounding box center [756, 386] width 643 height 353
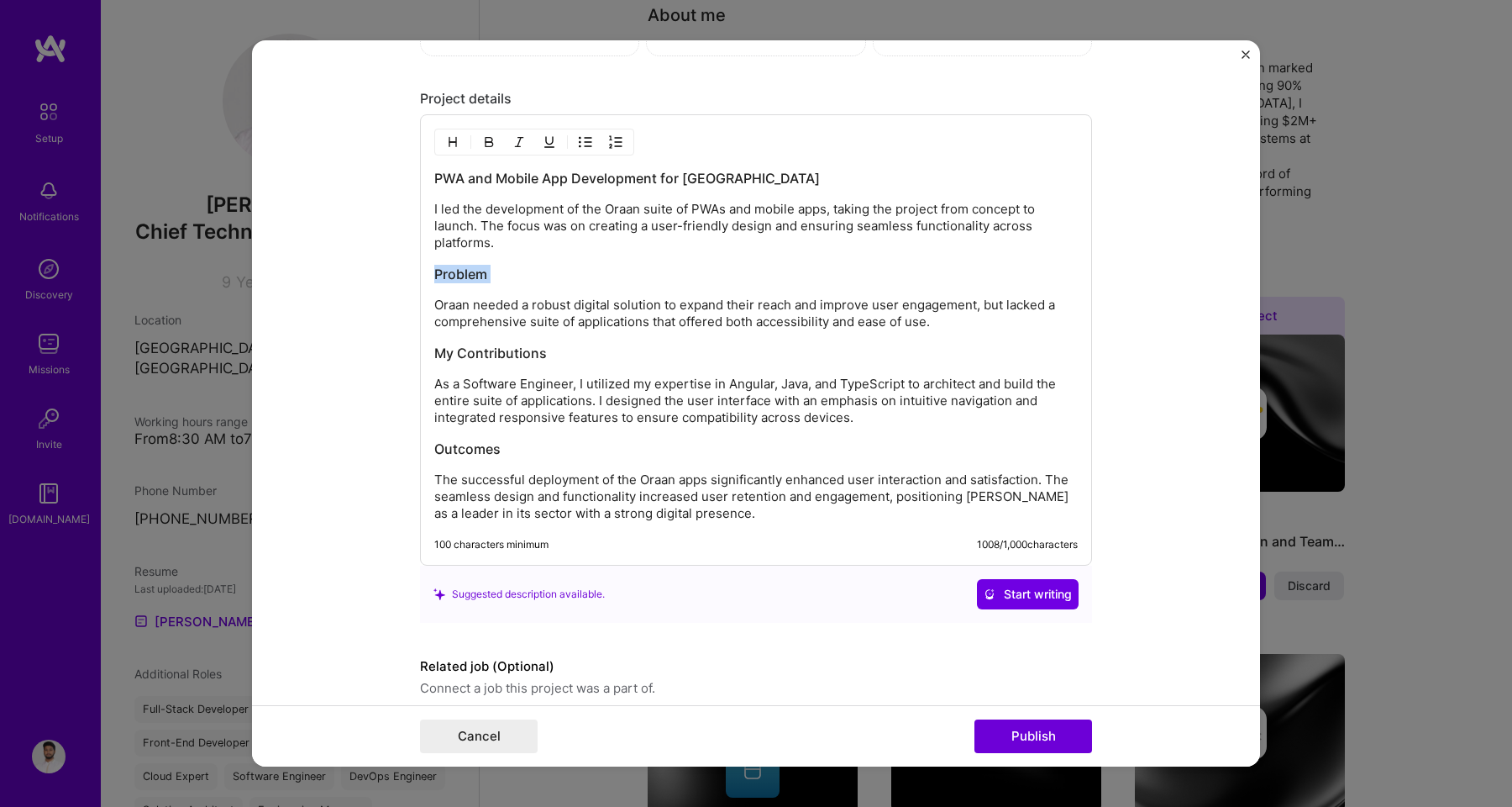
scroll to position [1702, 0]
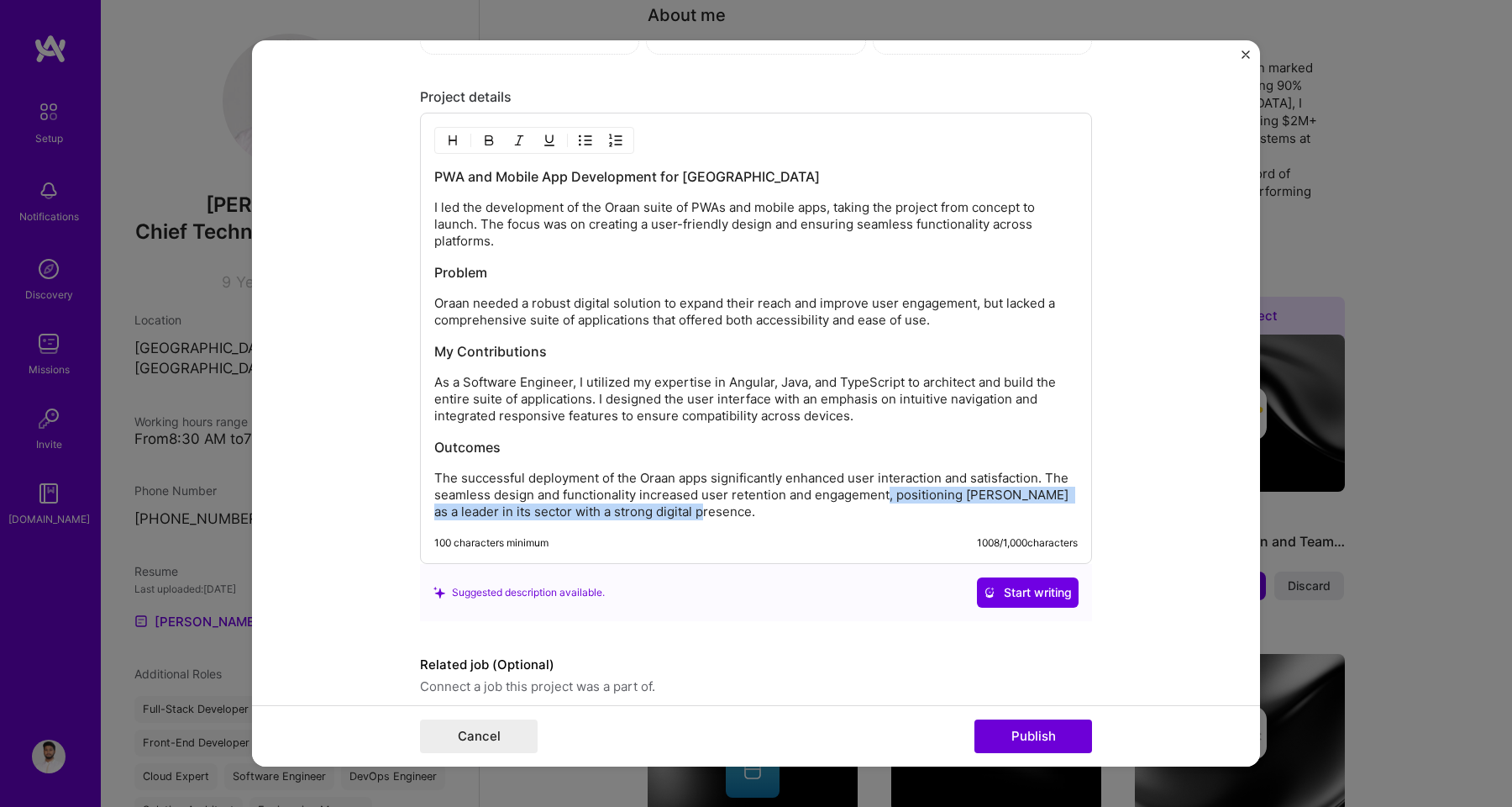
drag, startPoint x: 881, startPoint y: 497, endPoint x: 892, endPoint y: 527, distance: 32.0
click at [892, 527] on div "PWA and Mobile App Development for Oraan I led the development of the Oraan sui…" at bounding box center [756, 339] width 672 height 451
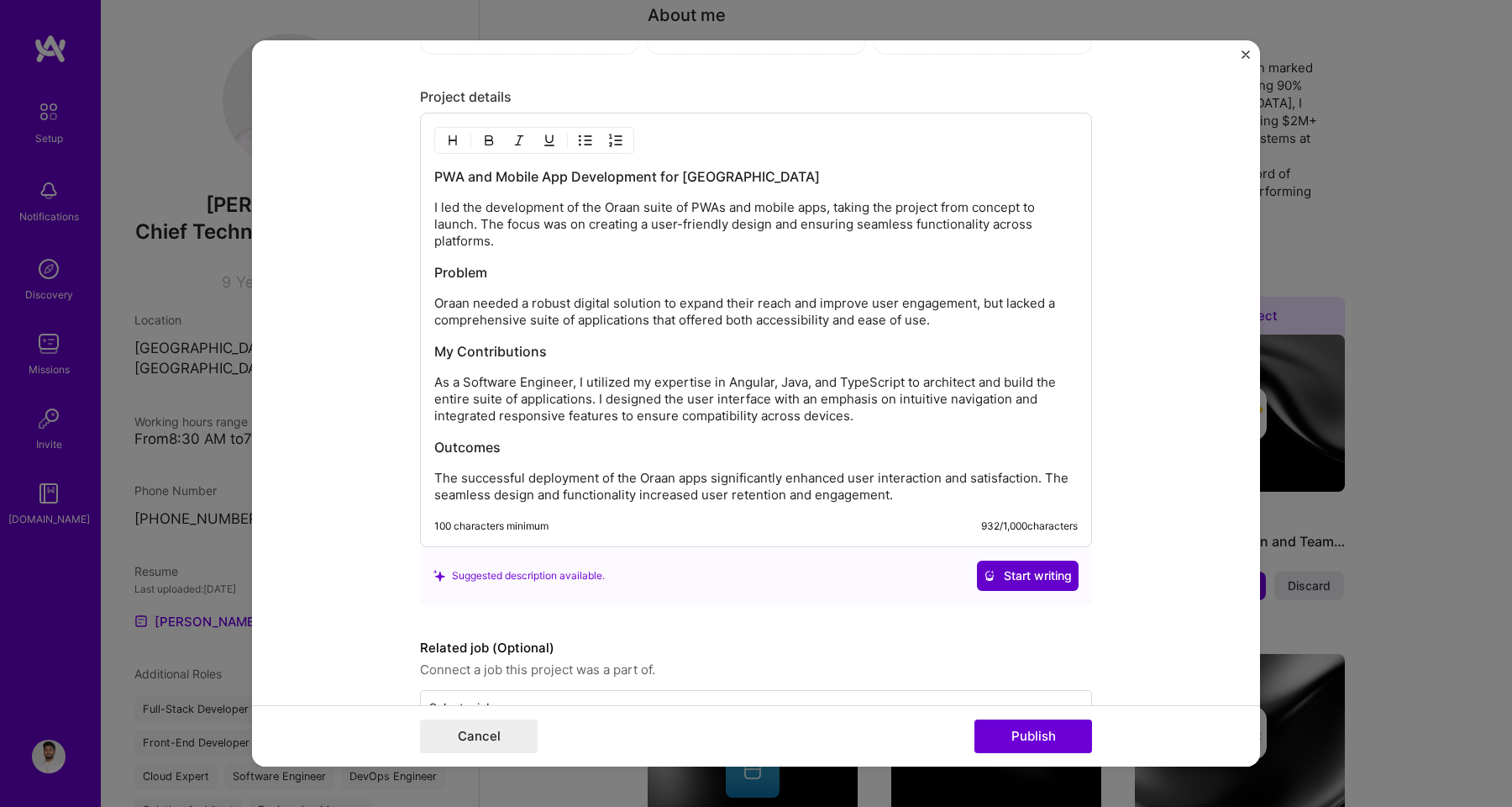
click at [1045, 580] on span "Start writing" at bounding box center [1028, 575] width 88 height 17
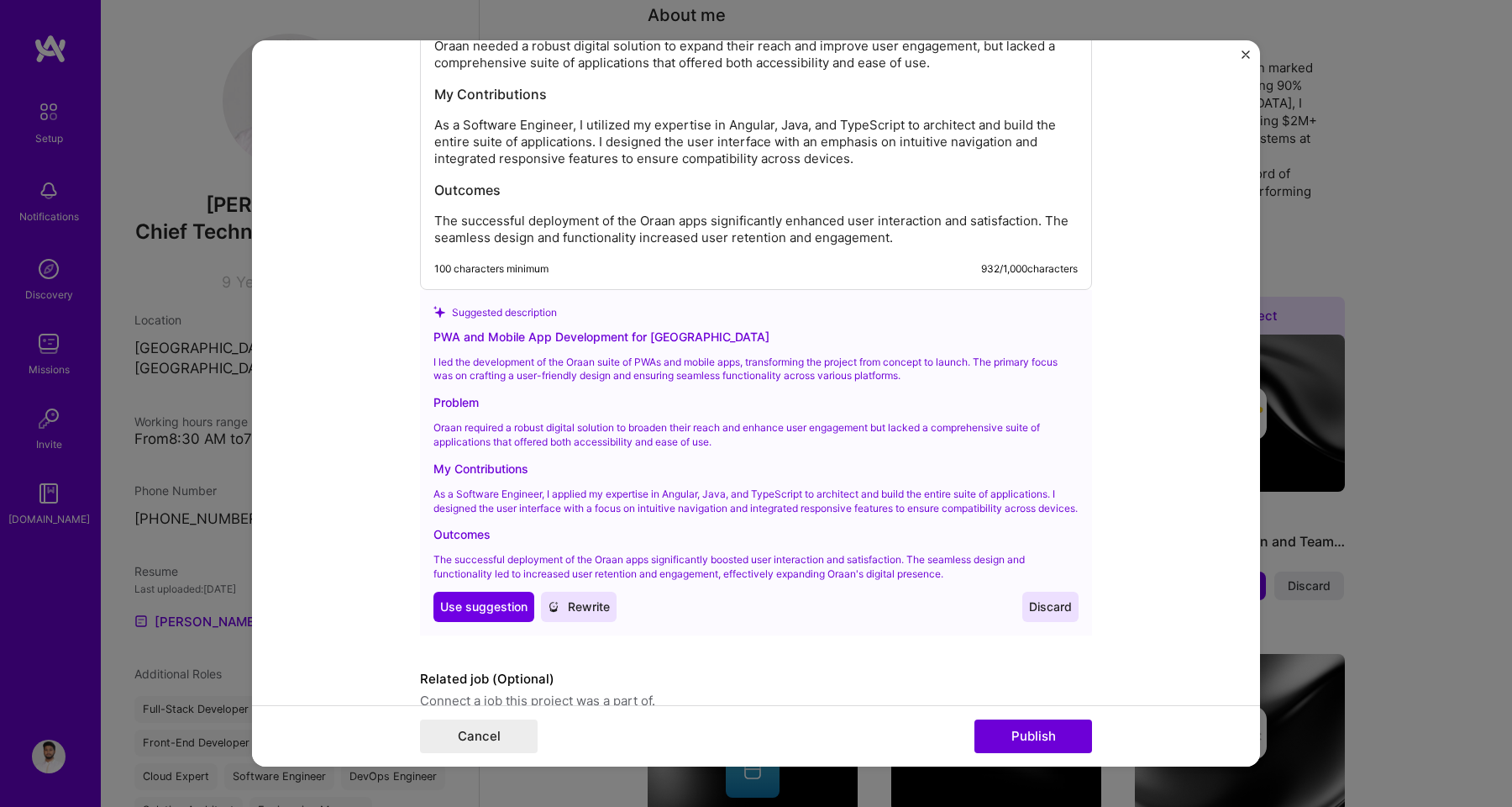
scroll to position [2055, 0]
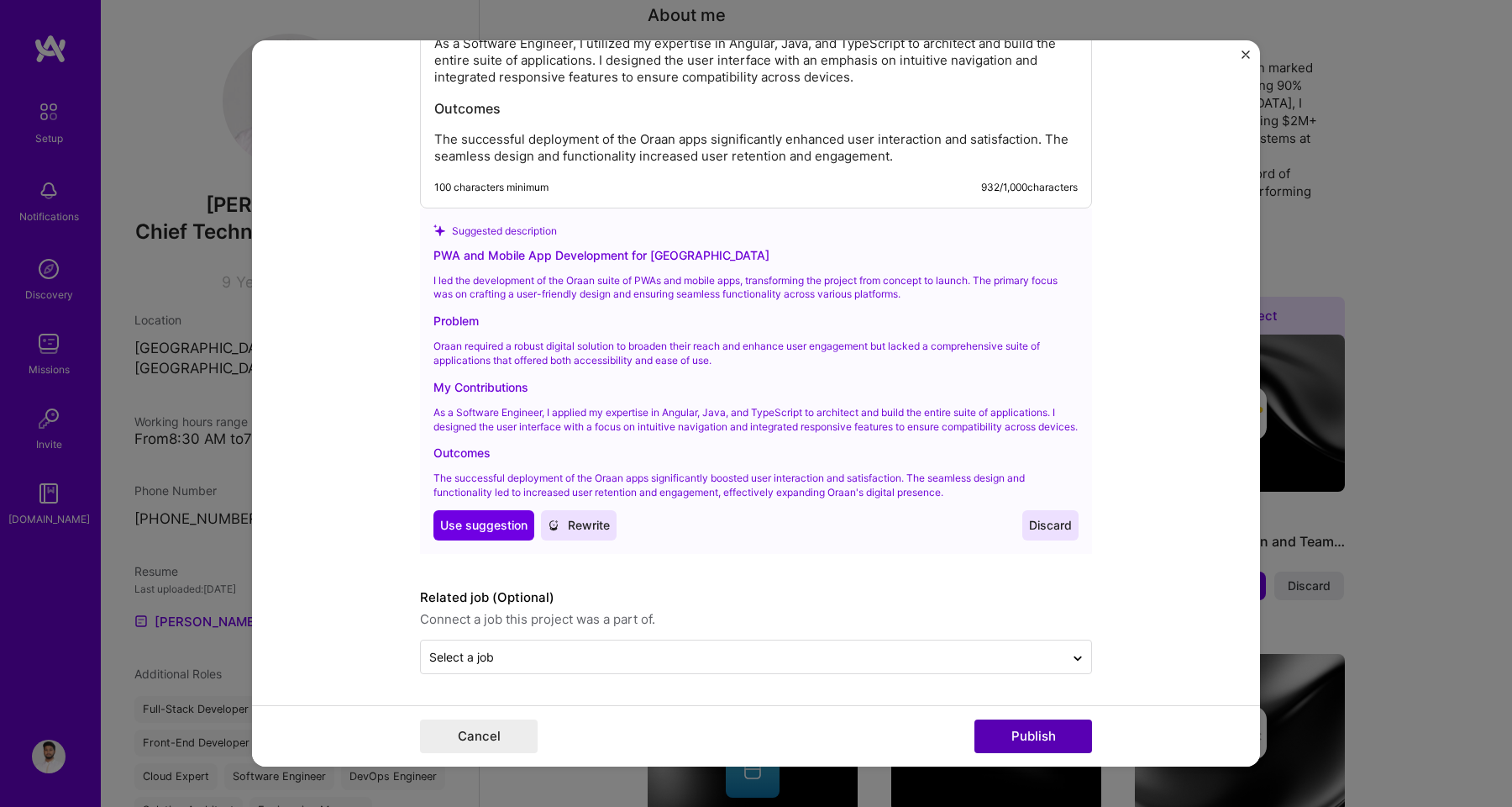
click at [1018, 732] on button "Publish" at bounding box center [1034, 736] width 118 height 34
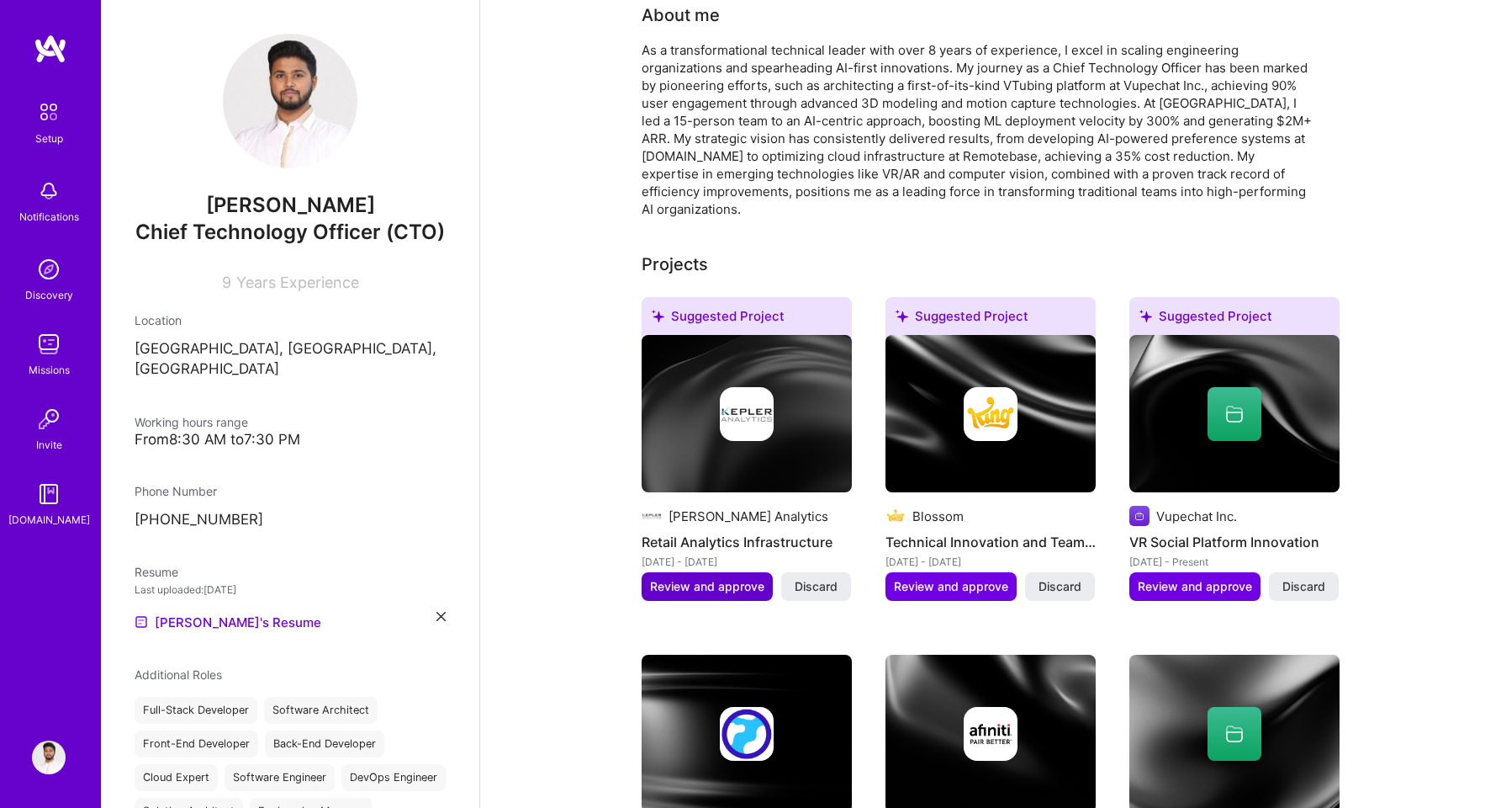
click at [696, 578] on span "Review and approve" at bounding box center [707, 586] width 114 height 17
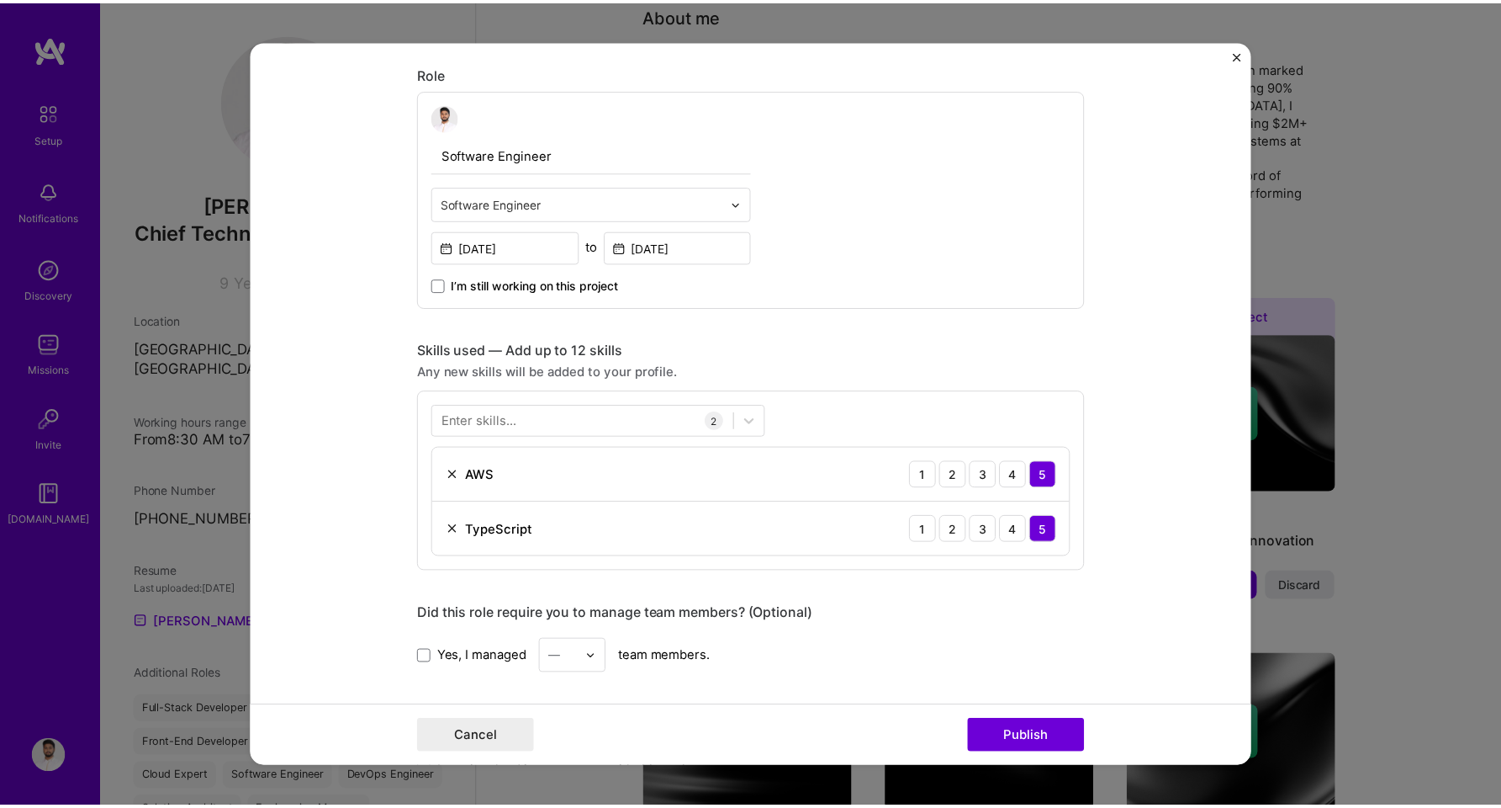
scroll to position [544, 0]
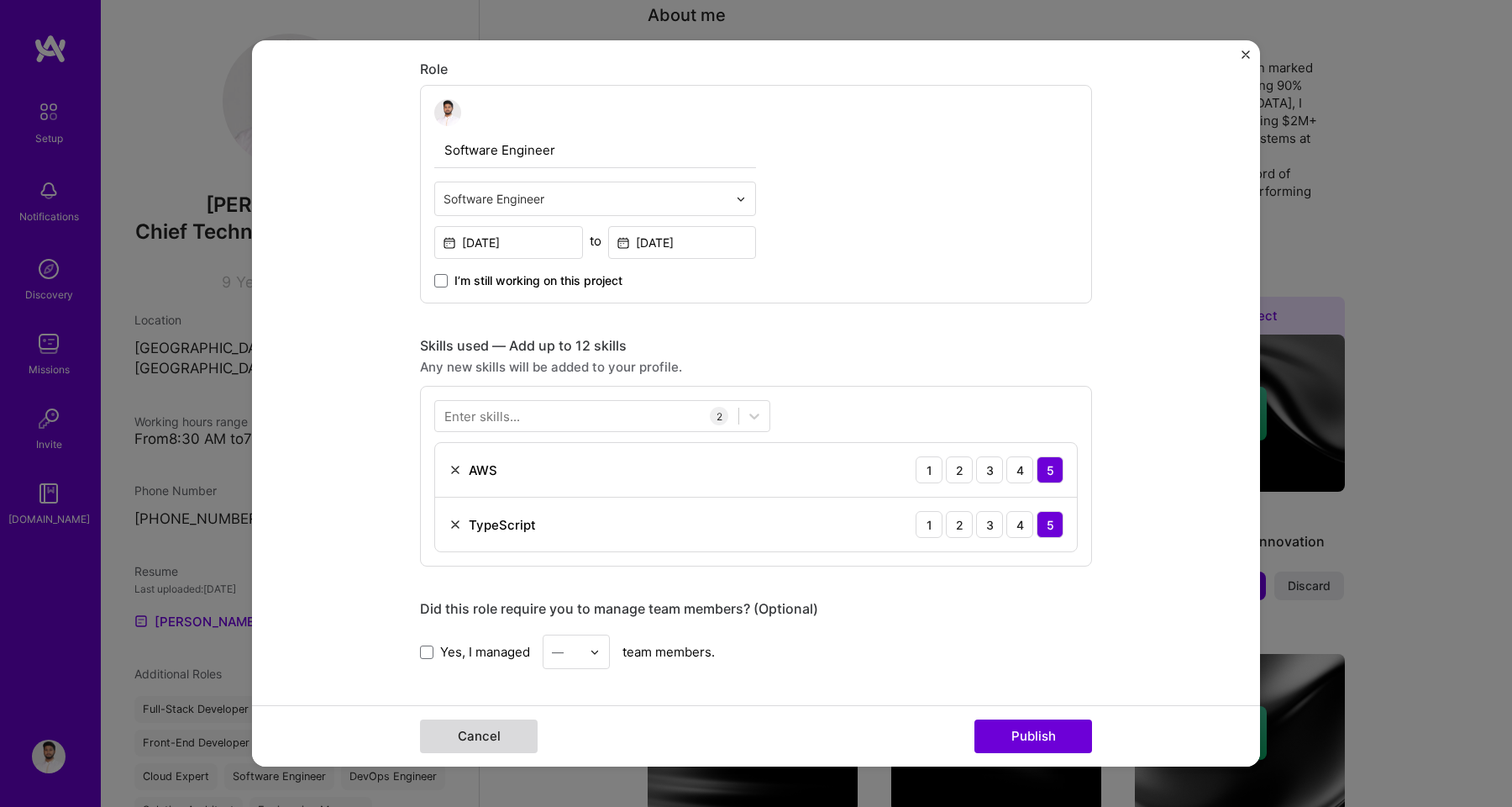
click at [515, 741] on button "Cancel" at bounding box center [479, 736] width 118 height 34
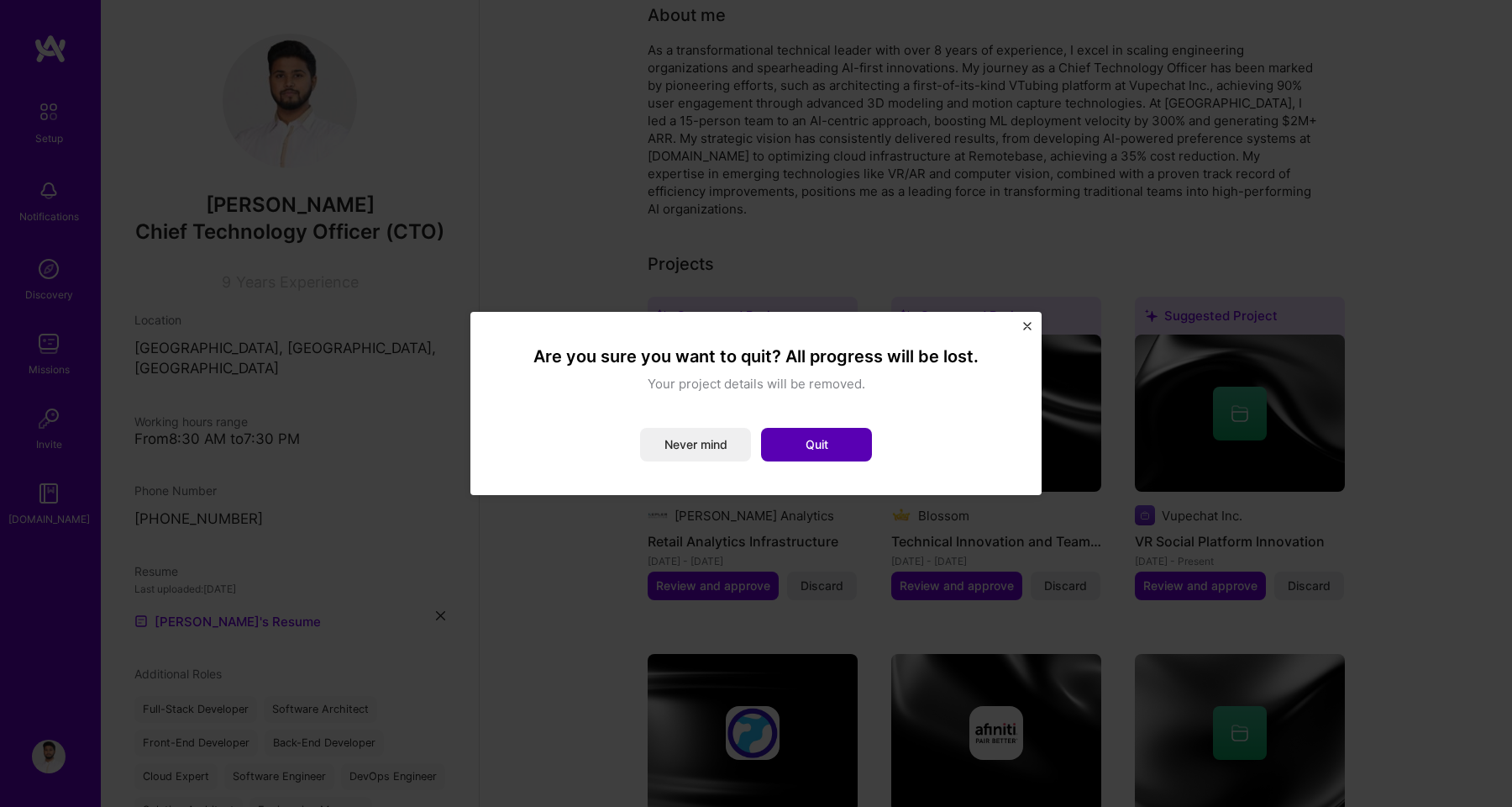
click at [771, 447] on button "Quit" at bounding box center [816, 444] width 111 height 34
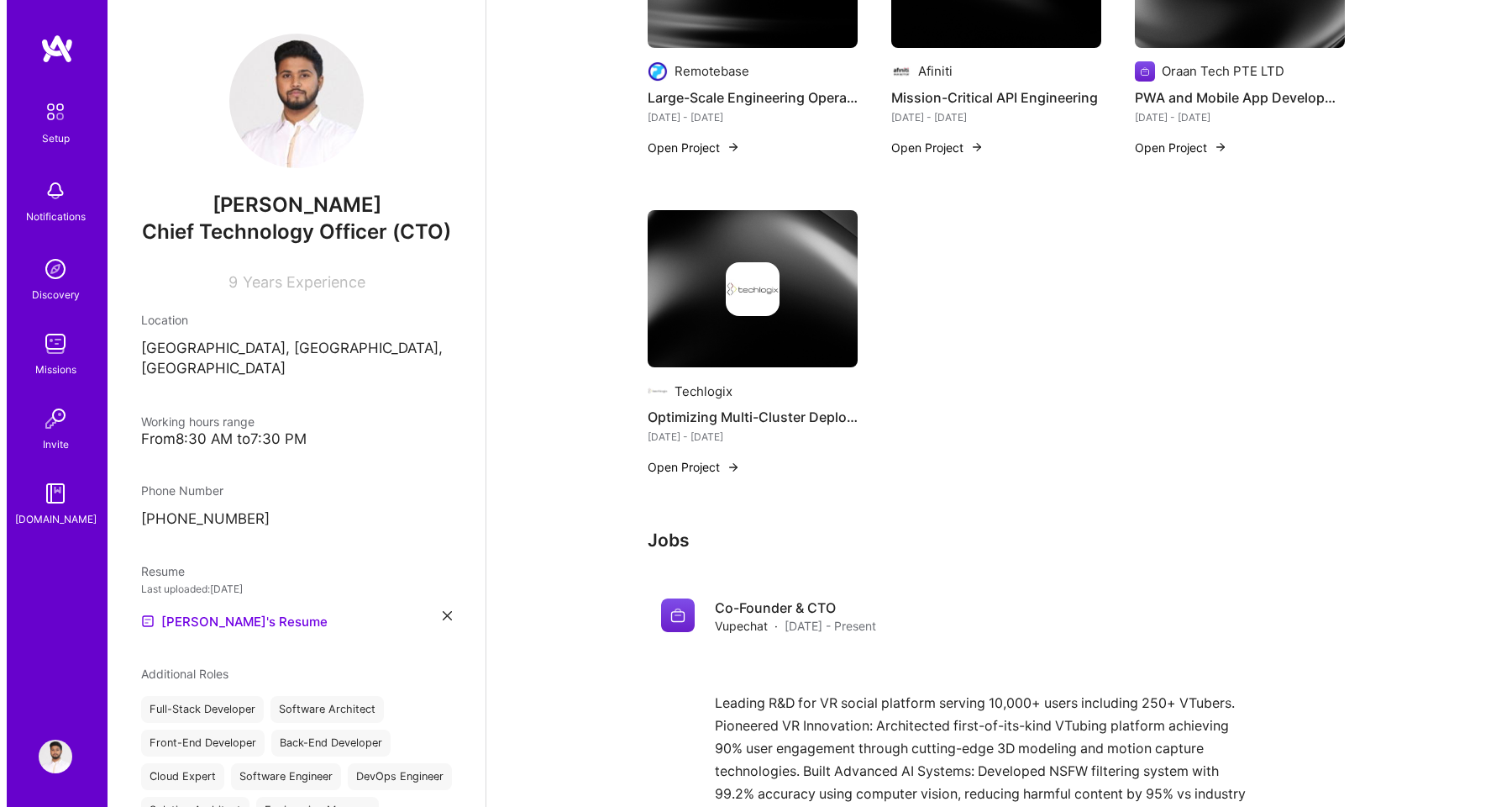
scroll to position [1111, 0]
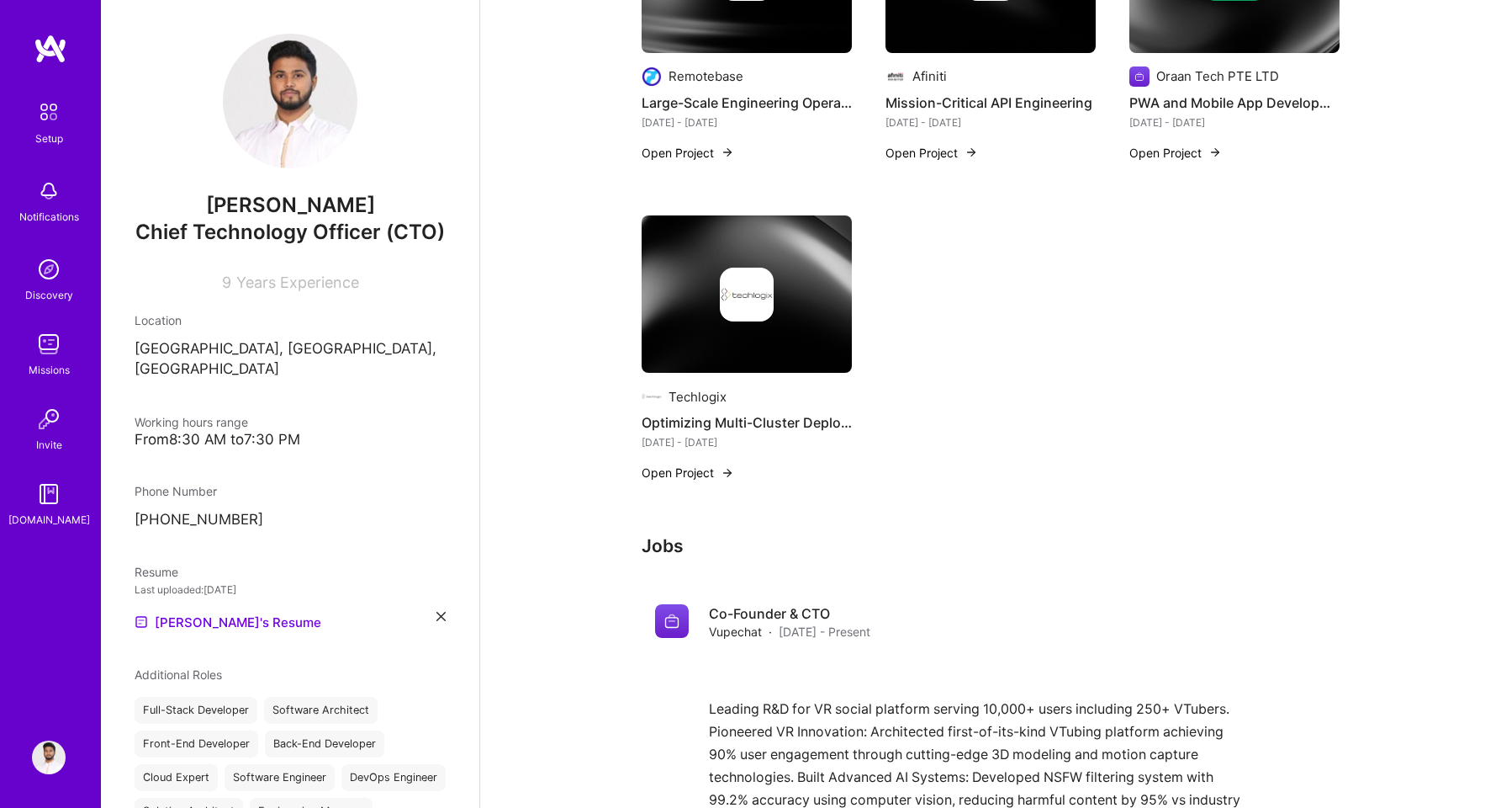
click at [699, 463] on button "Open Project" at bounding box center [688, 472] width 93 height 18
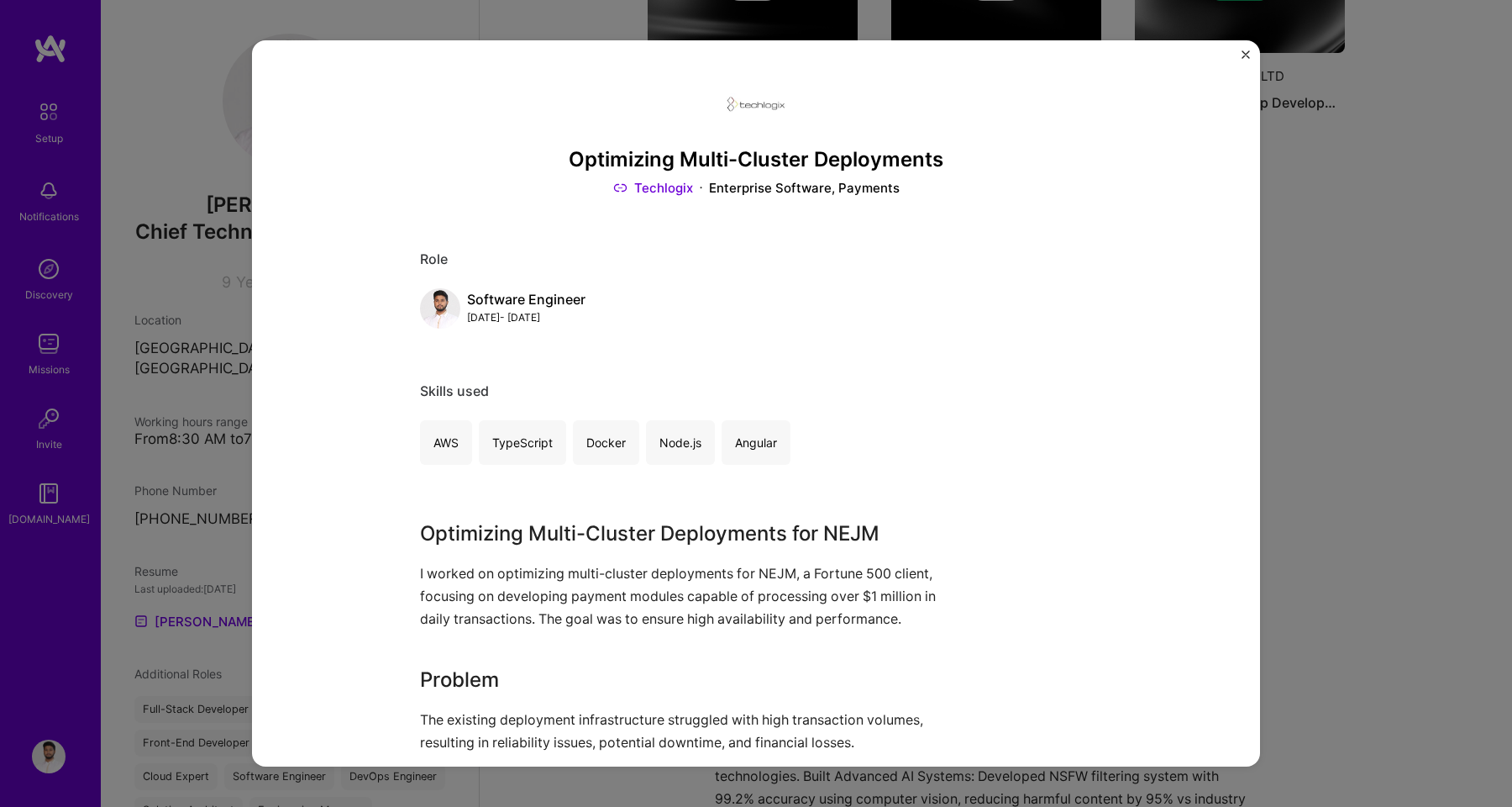
click at [1391, 290] on div "Optimizing Multi-Cluster Deployments Techlogix Enterprise Software, Payments Ro…" at bounding box center [756, 404] width 1512 height 807
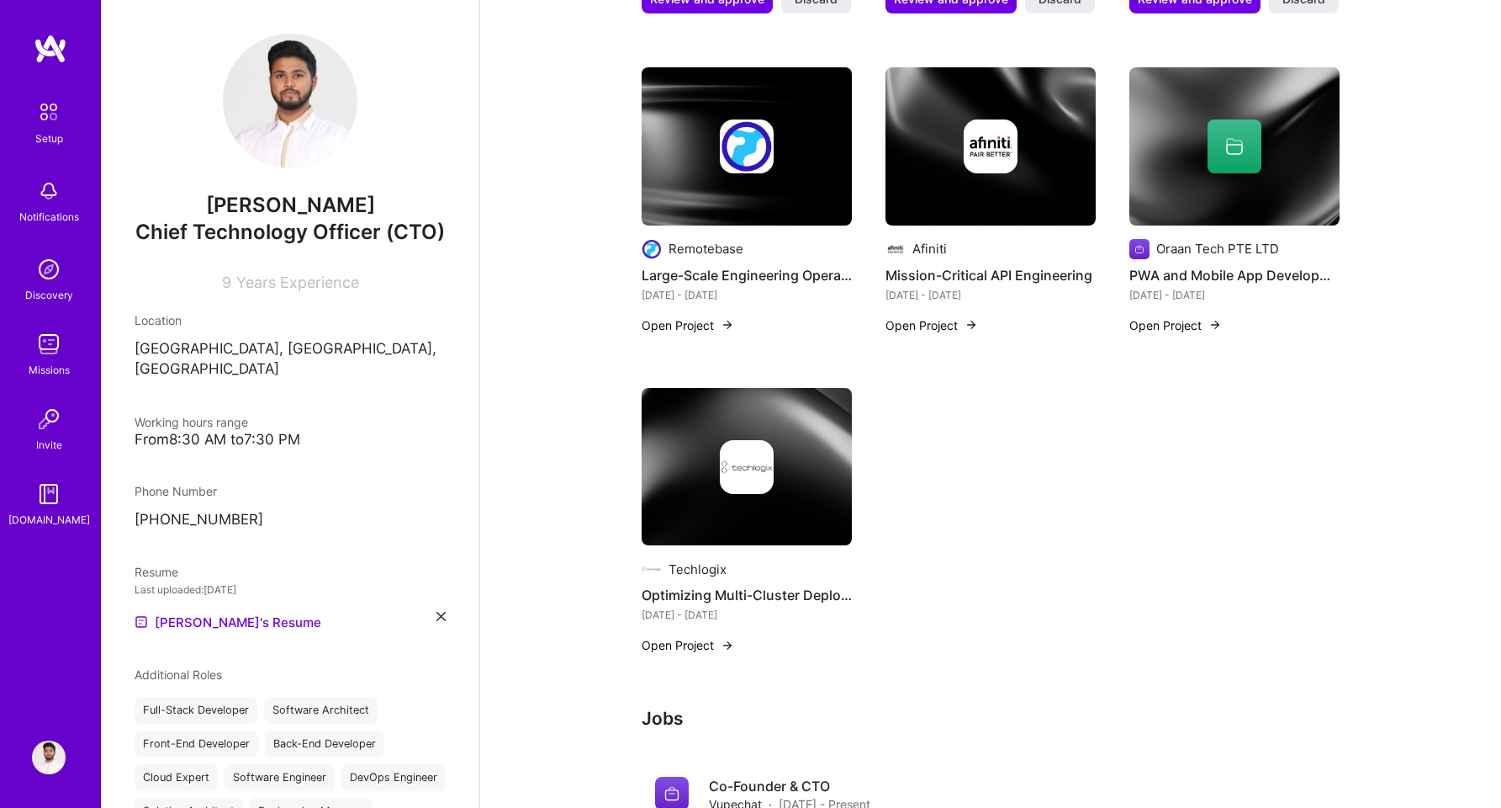
scroll to position [937, 0]
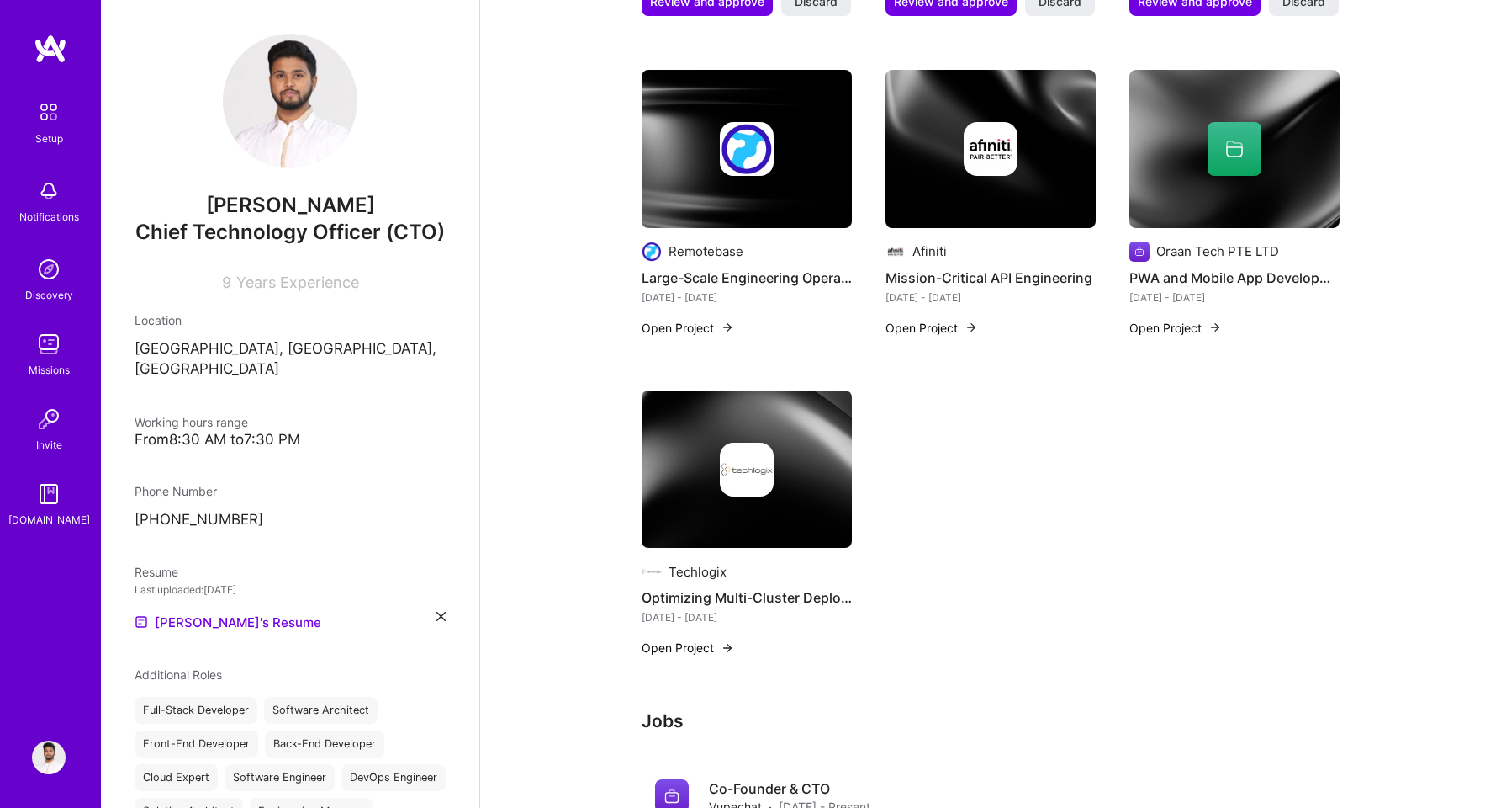
click at [1199, 177] on img at bounding box center [1235, 149] width 210 height 158
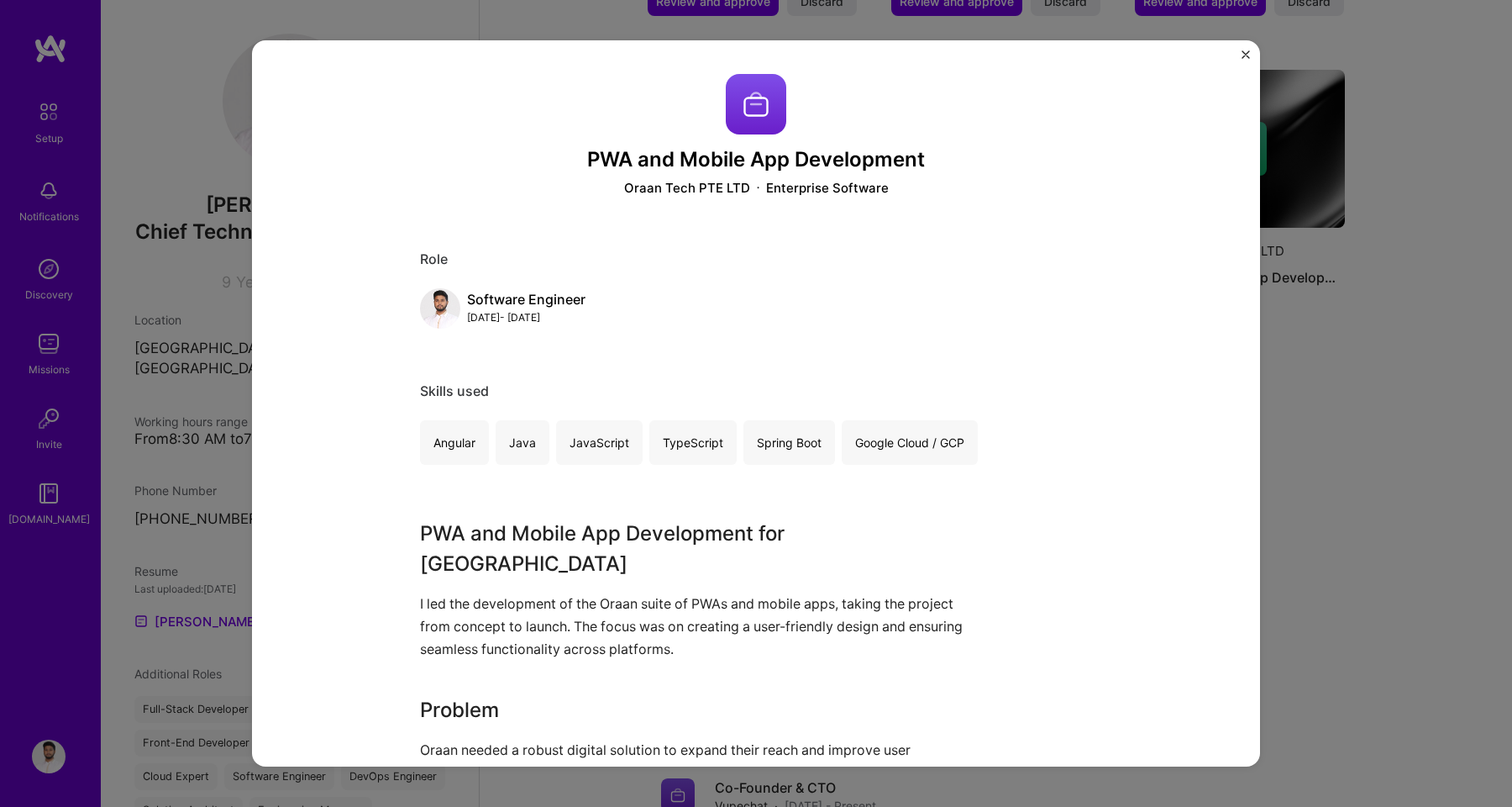
click at [1384, 239] on div "PWA and Mobile App Development Oraan Tech PTE LTD Enterprise Software Role Soft…" at bounding box center [756, 404] width 1512 height 807
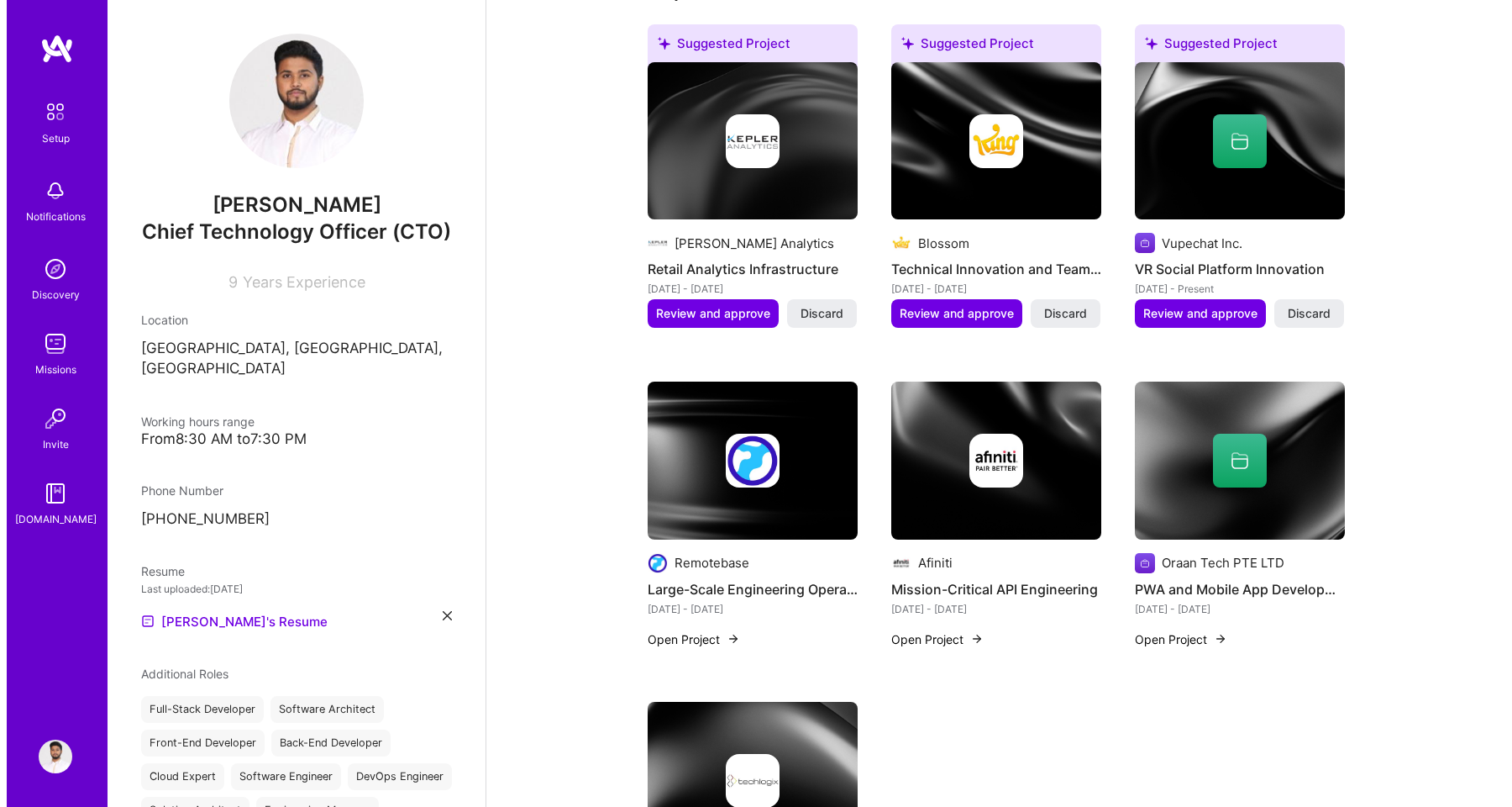
scroll to position [620, 0]
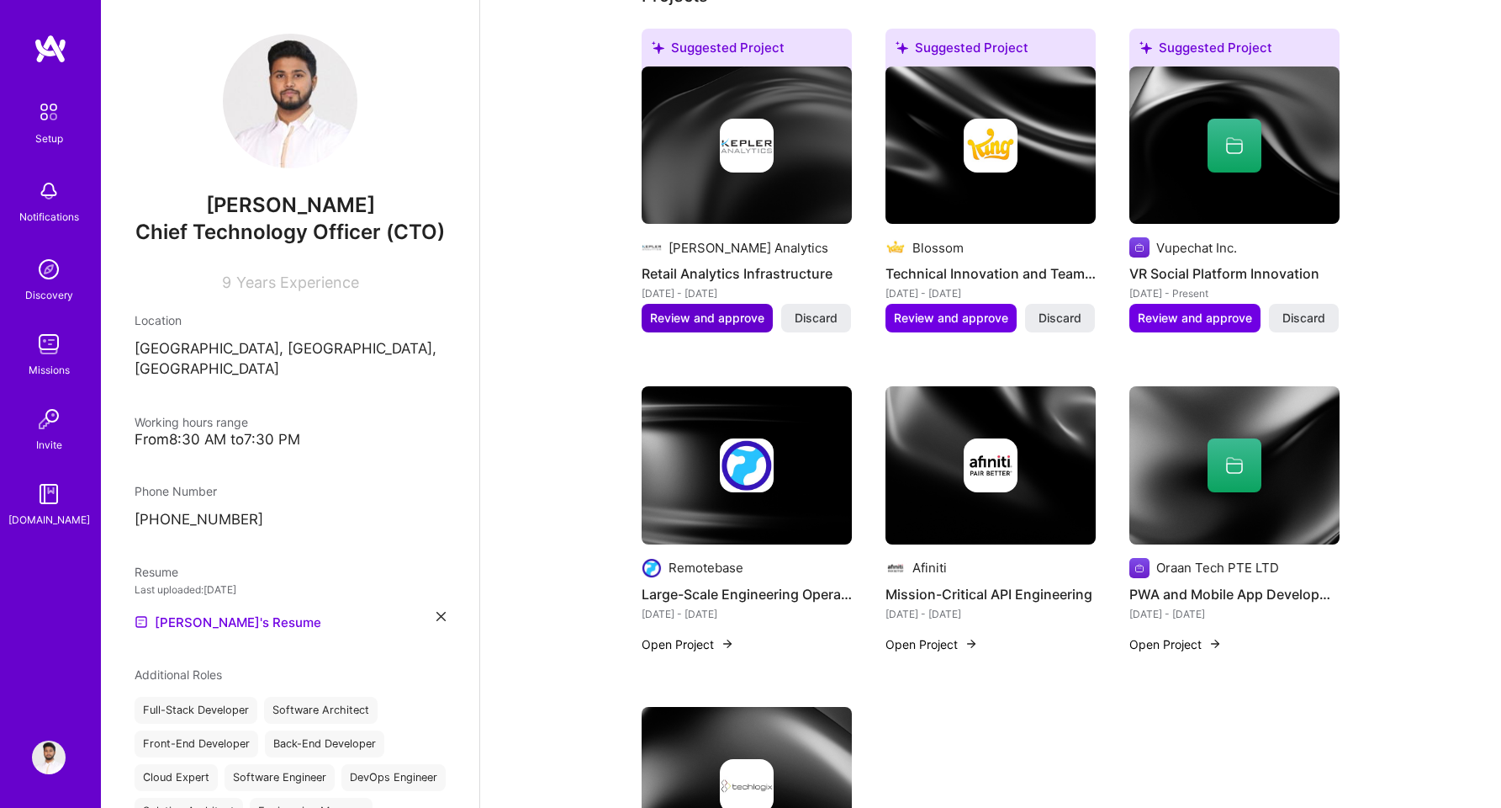
click at [736, 310] on span "Review and approve" at bounding box center [707, 318] width 114 height 17
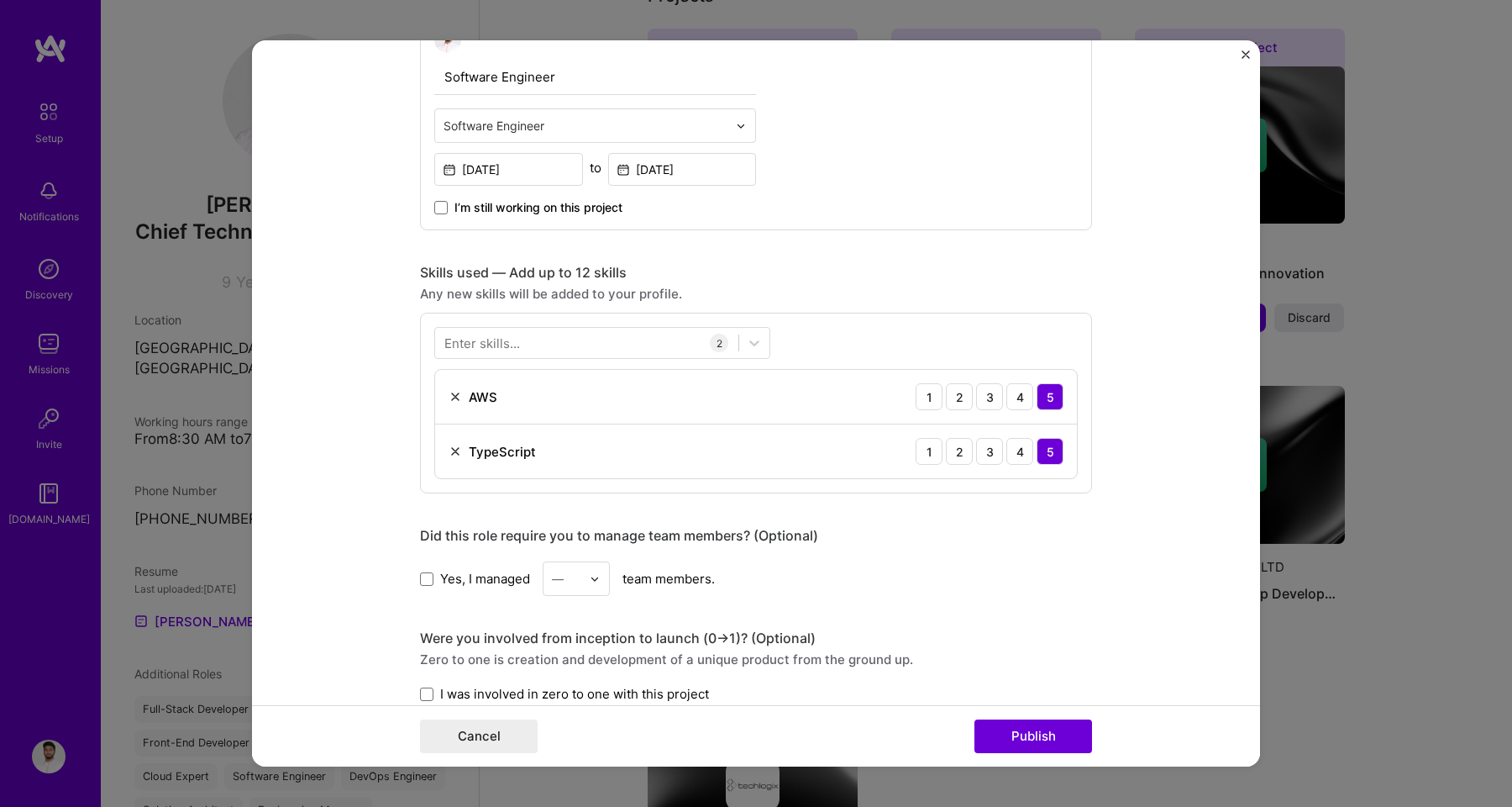
scroll to position [628, 0]
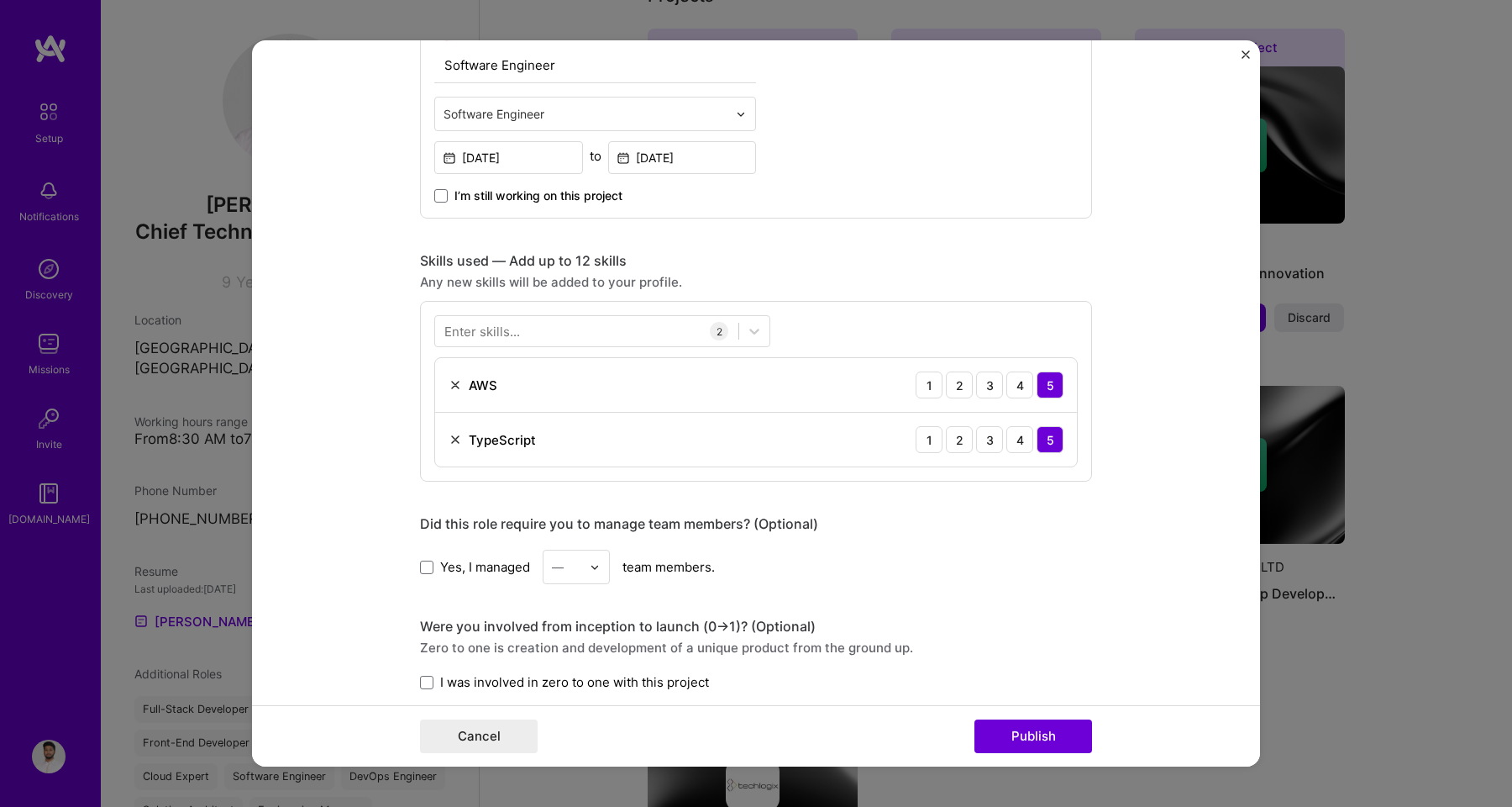
click at [451, 436] on img at bounding box center [454, 438] width 13 height 13
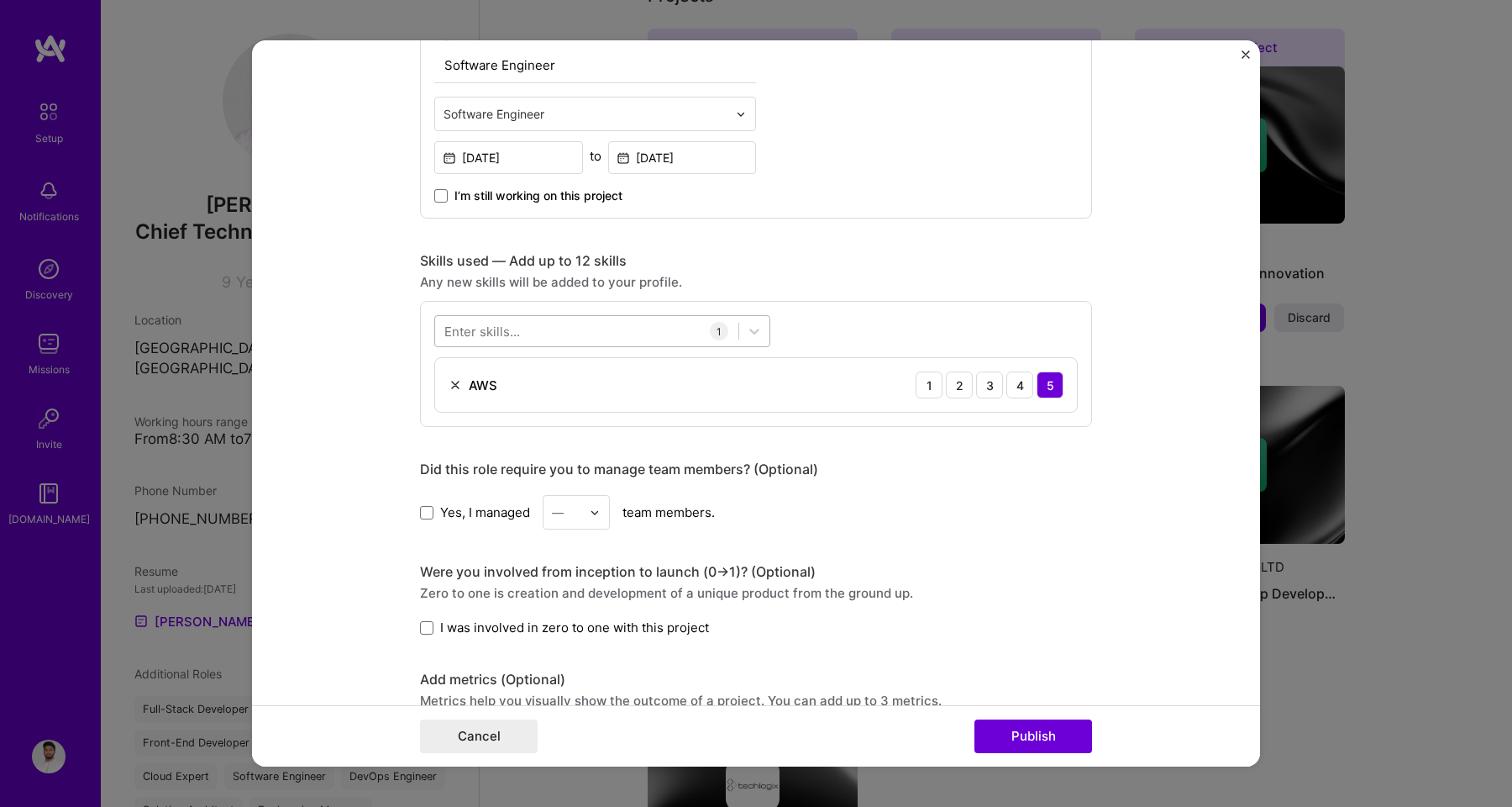
click at [473, 320] on div at bounding box center [587, 332] width 304 height 28
type input "s"
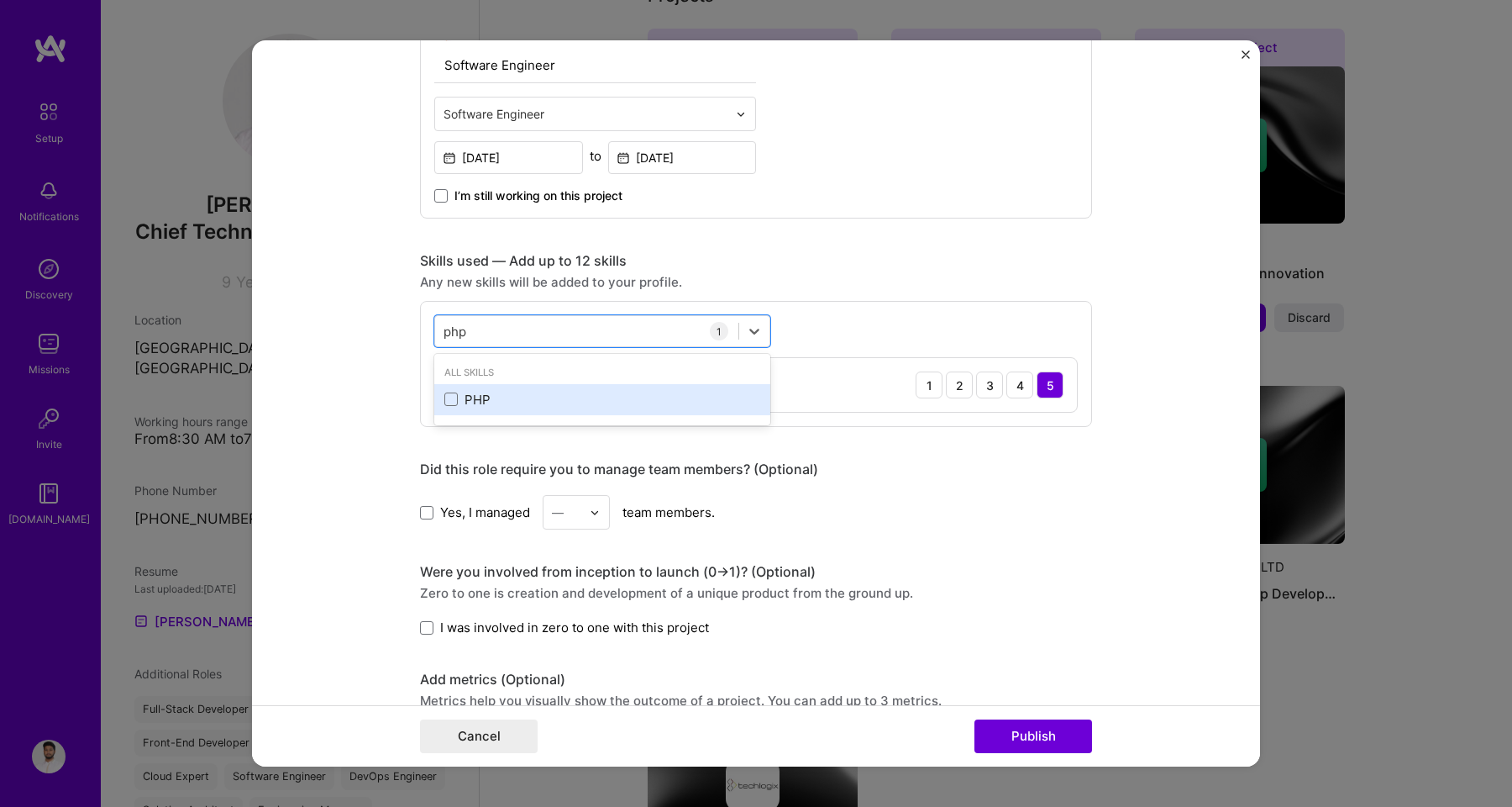
click at [460, 401] on div "PHP" at bounding box center [602, 400] width 316 height 18
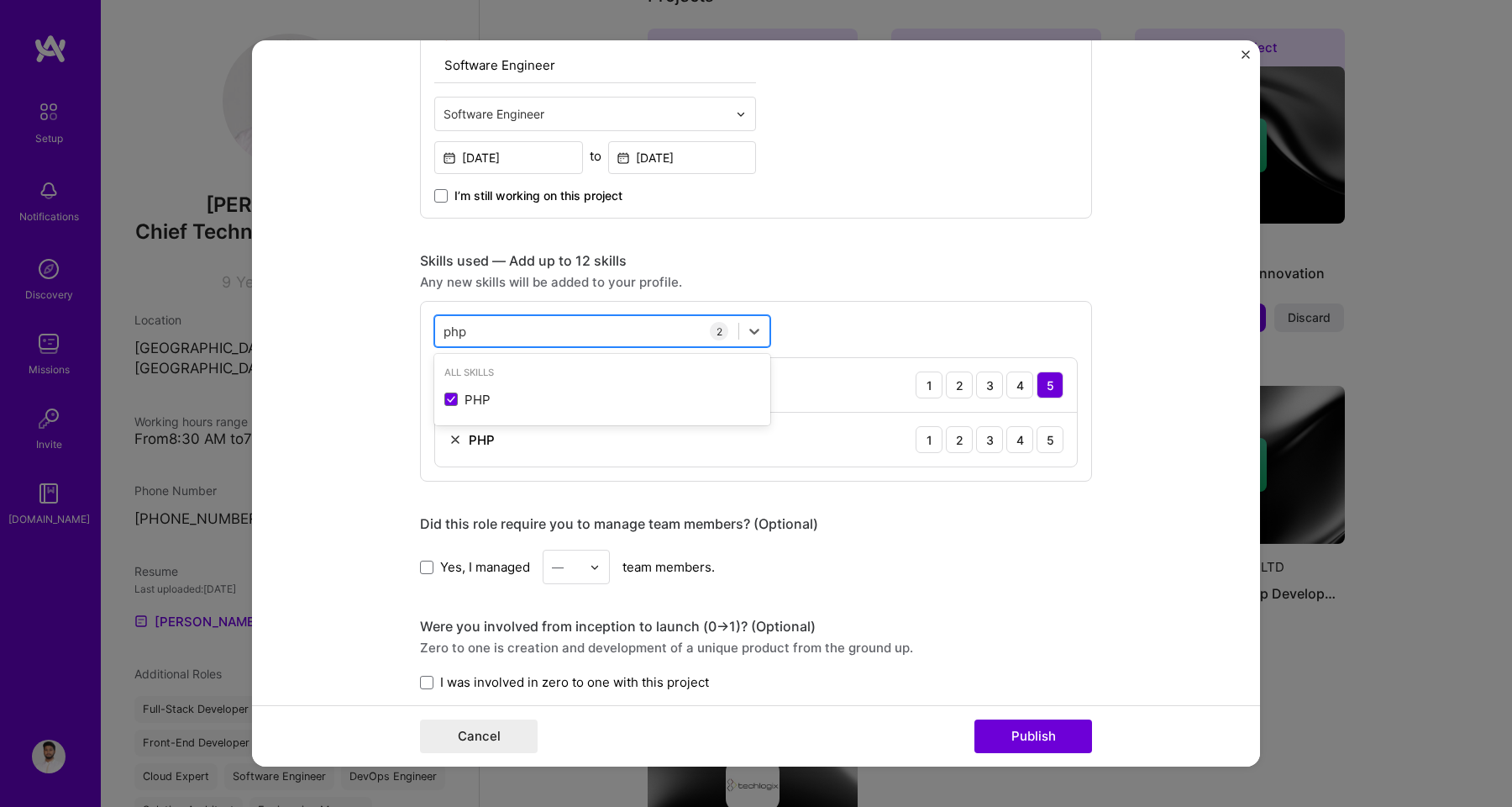
click at [462, 333] on div "php php" at bounding box center [587, 332] width 304 height 28
type input "p"
click at [460, 397] on div "Node.js" at bounding box center [602, 400] width 316 height 18
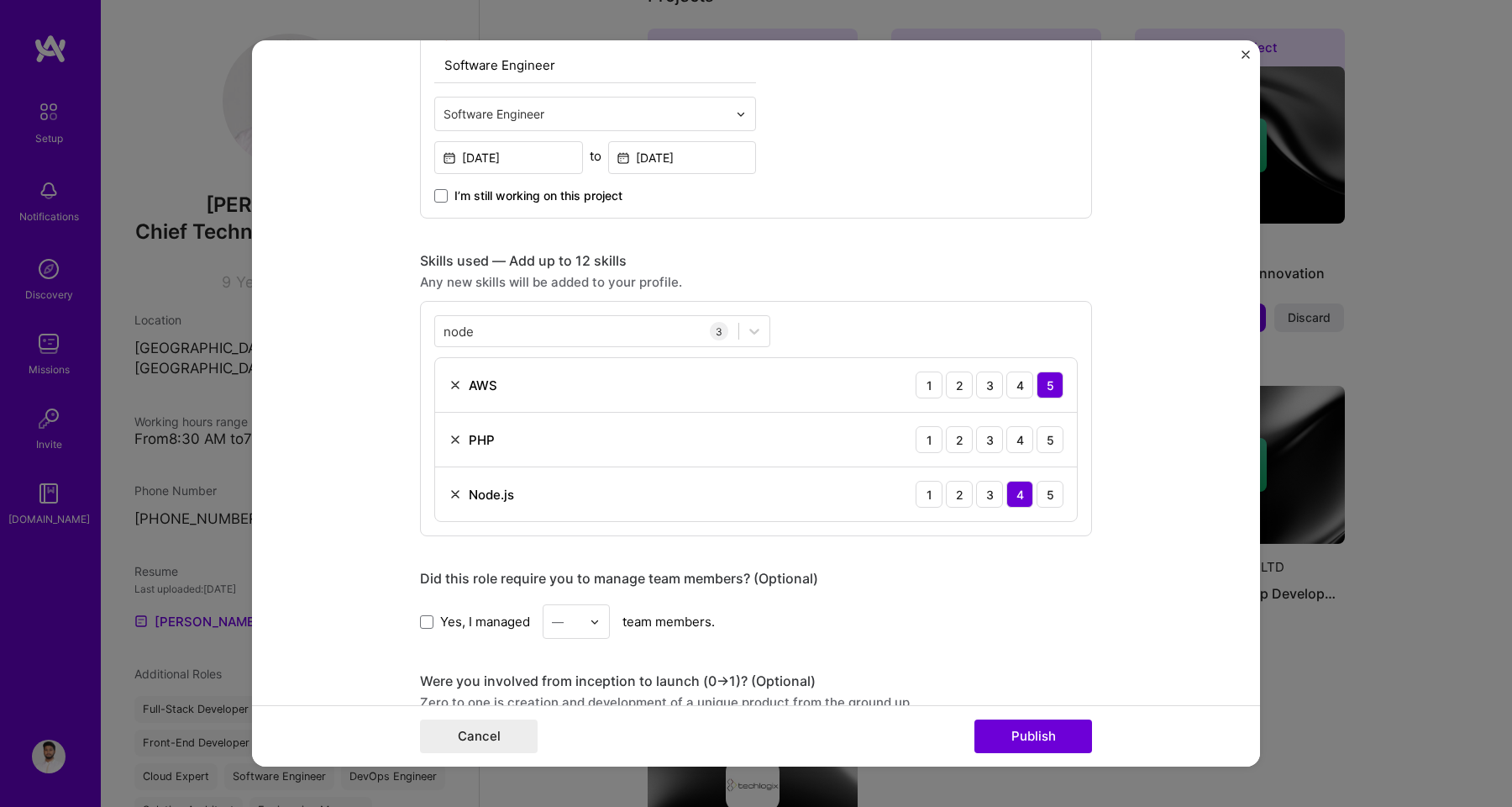
click at [654, 287] on div "Any new skills will be added to your profile." at bounding box center [756, 282] width 672 height 18
click at [603, 326] on div "node node" at bounding box center [587, 332] width 304 height 28
type input "n"
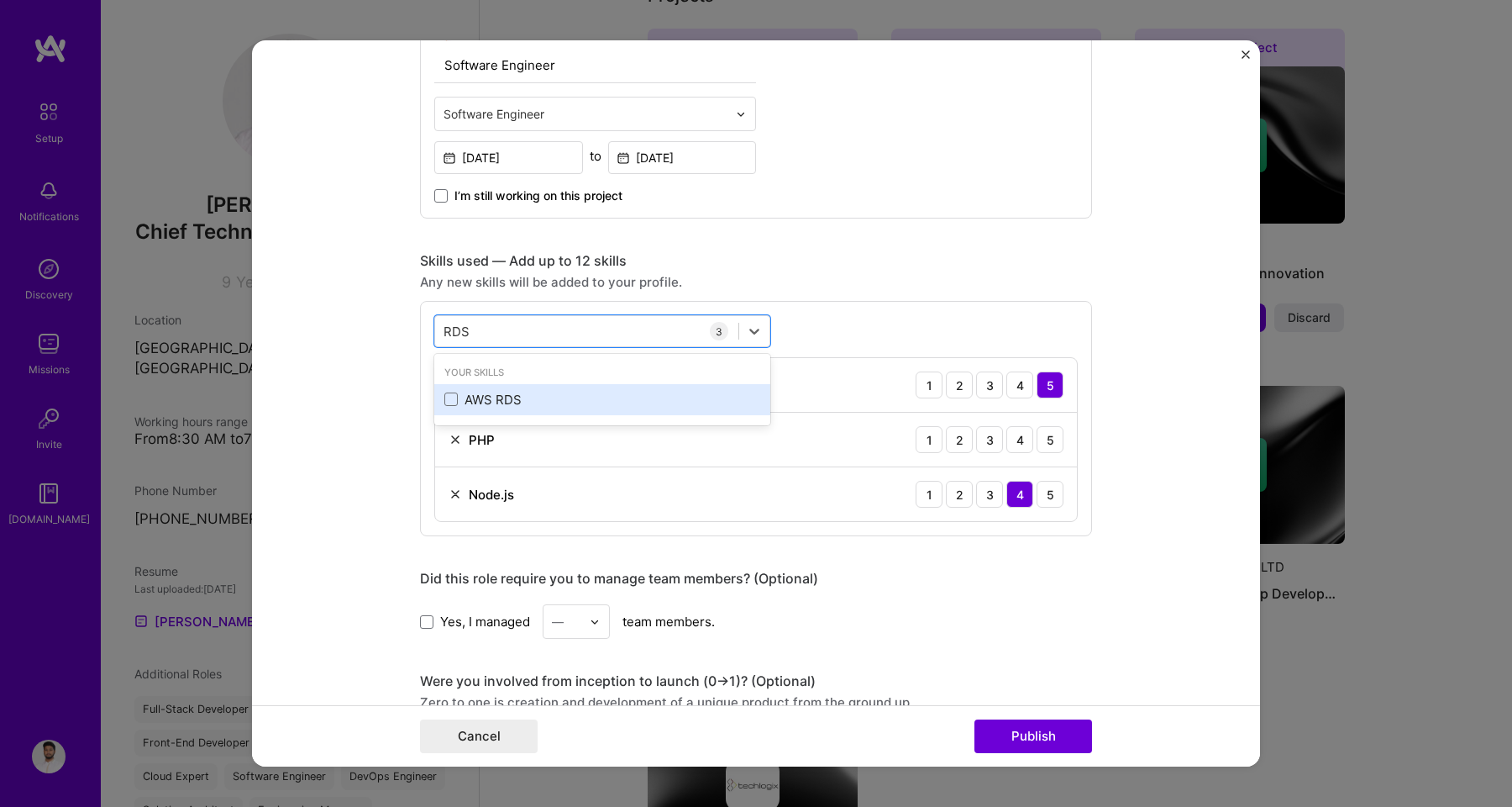
click at [525, 406] on div "AWS RDS" at bounding box center [602, 400] width 316 height 18
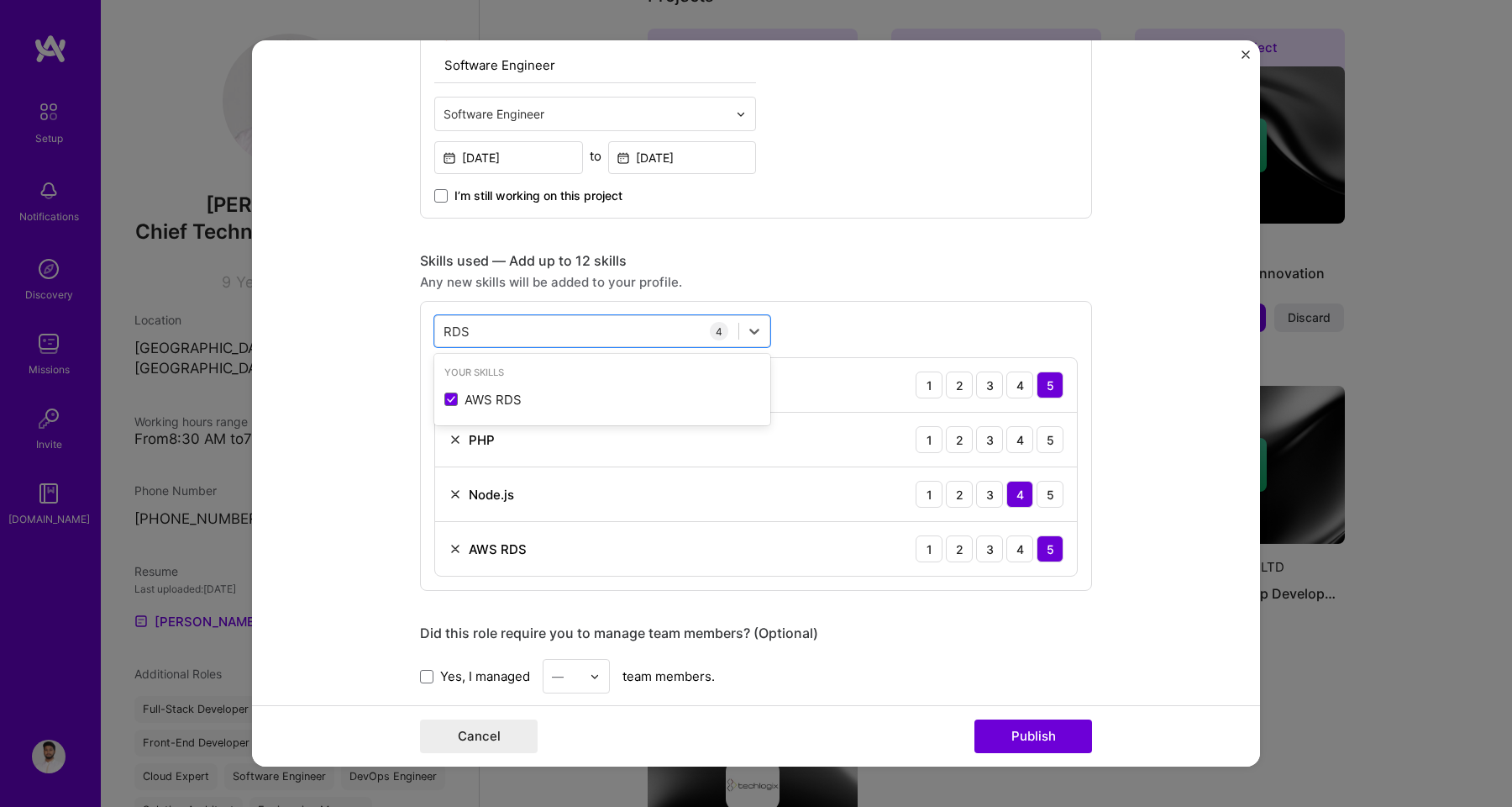
type input "RDS"
click at [929, 253] on div "Skills used — Add up to 12 skills" at bounding box center [756, 261] width 672 height 18
click at [1009, 444] on div "4" at bounding box center [1020, 438] width 27 height 27
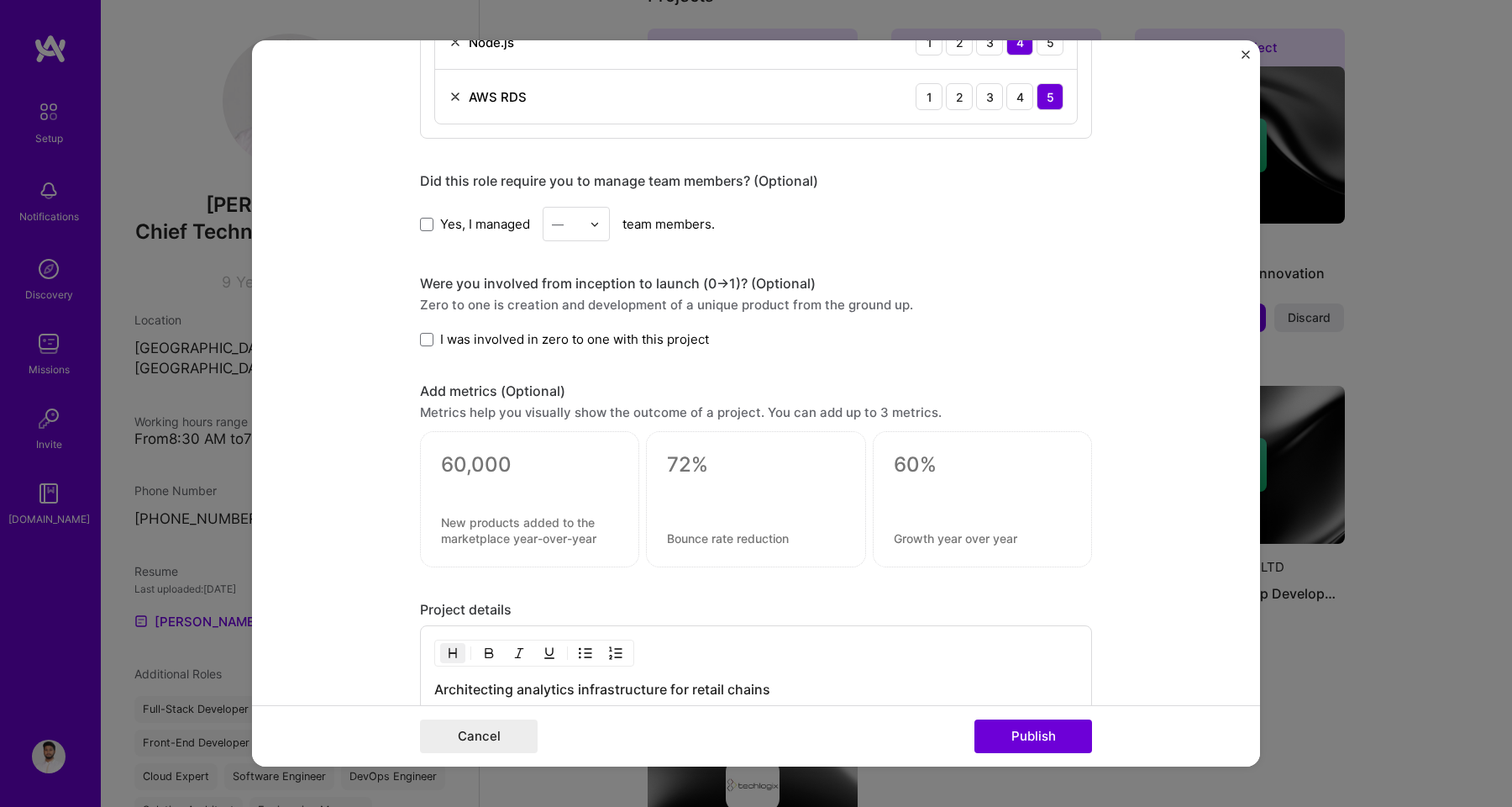
scroll to position [1071, 0]
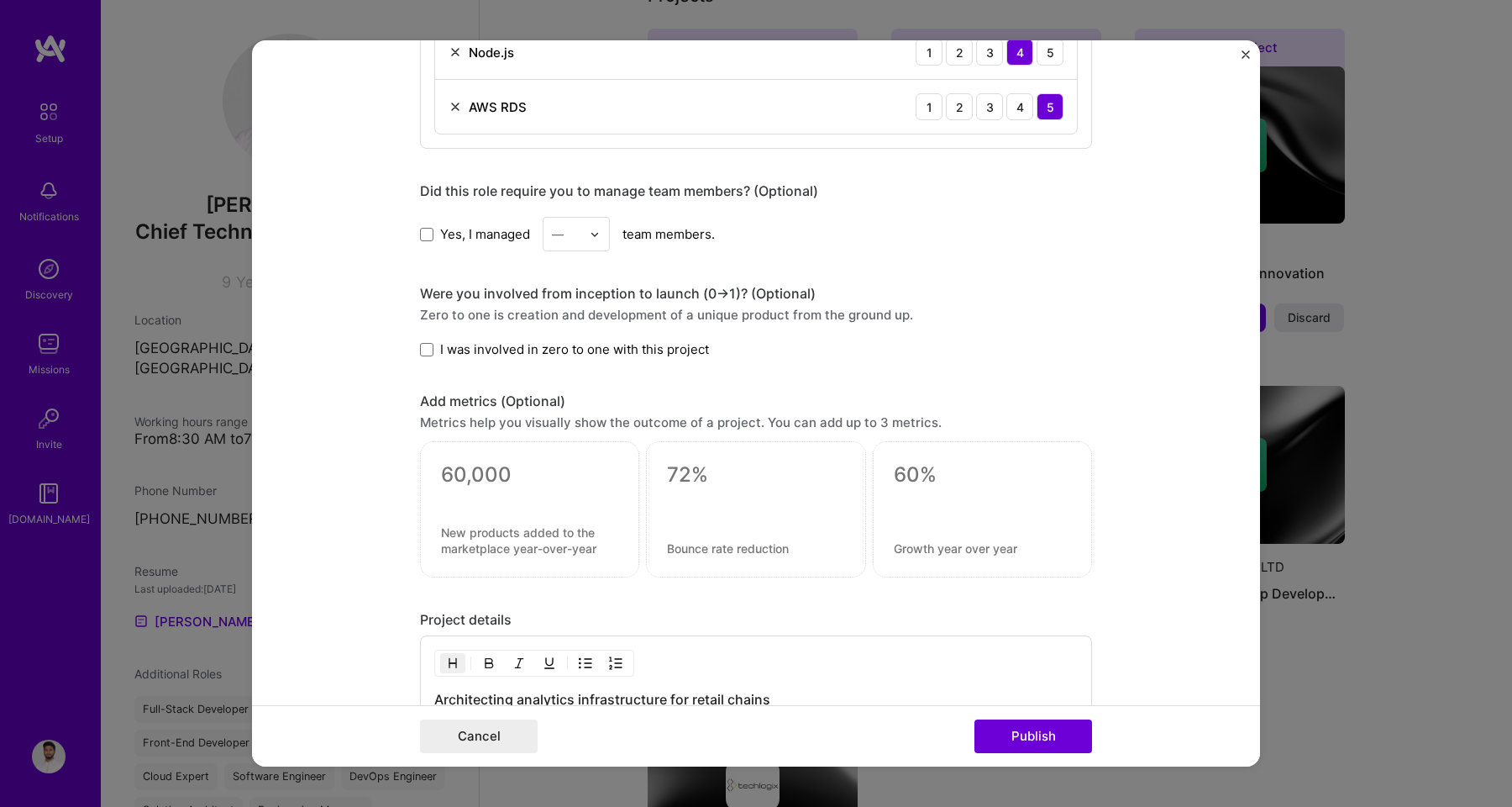
click at [496, 496] on div at bounding box center [529, 496] width 177 height 18
click at [480, 491] on div at bounding box center [529, 496] width 177 height 18
click at [480, 484] on textarea at bounding box center [529, 474] width 177 height 25
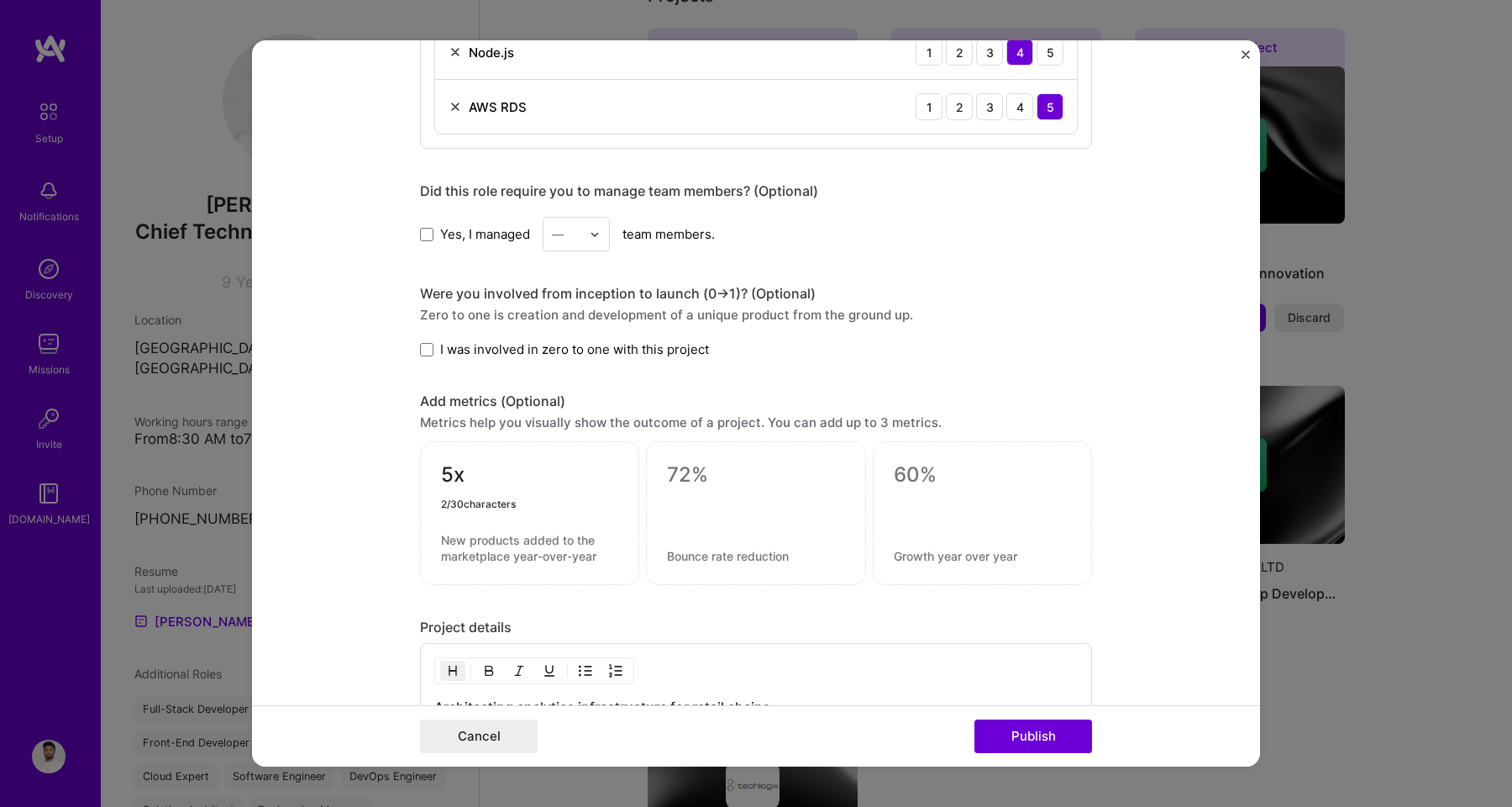
type textarea "5"
type textarea "25x"
click at [479, 543] on textarea at bounding box center [529, 547] width 177 height 32
type textarea "New Enterprise Contracts unlocked"
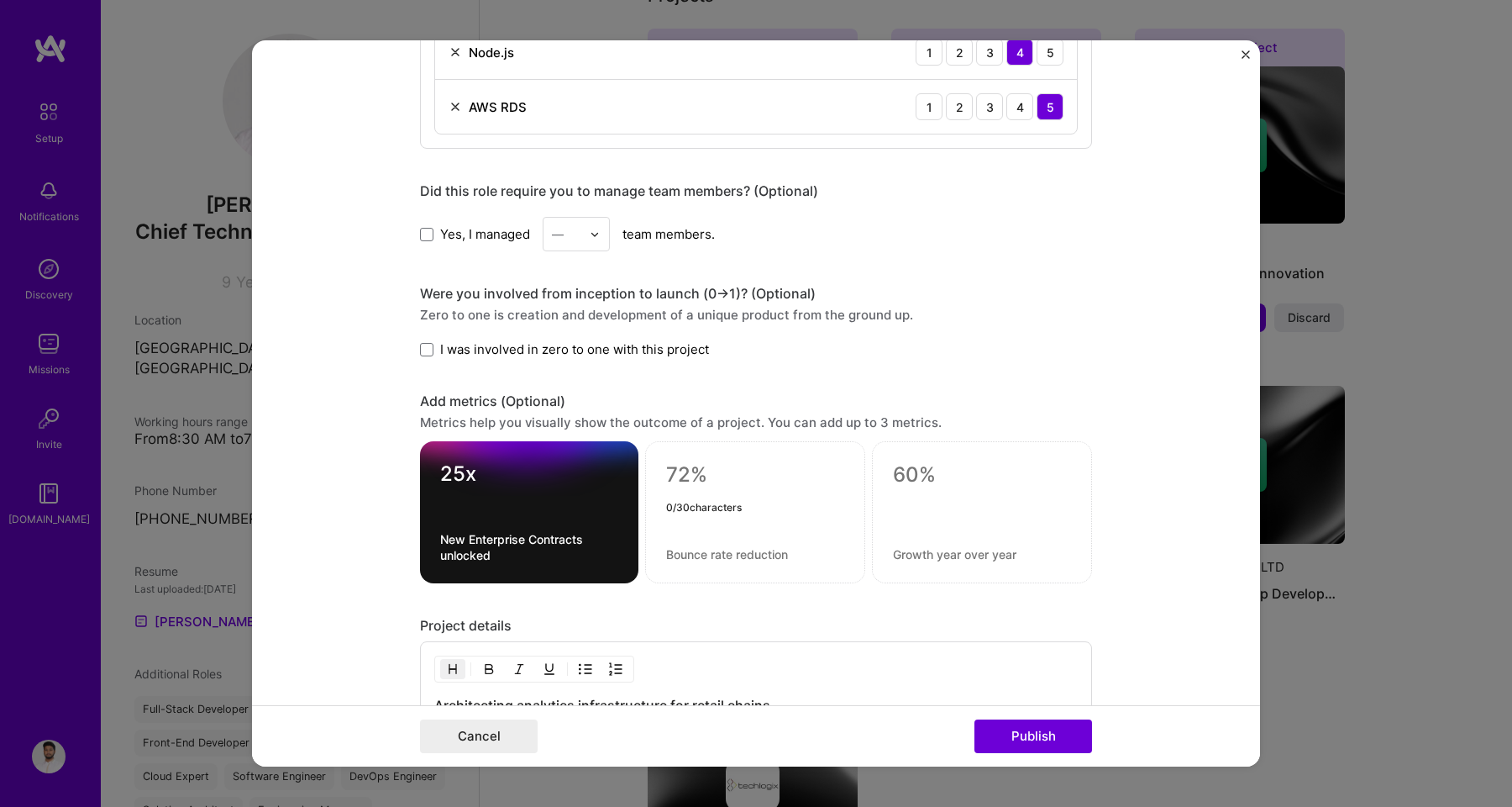
click at [669, 463] on textarea at bounding box center [755, 474] width 178 height 25
type textarea "R"
type textarea "2x"
click at [693, 545] on div "2x 2 / 30 characters" at bounding box center [755, 512] width 220 height 142
click at [677, 560] on div "2x" at bounding box center [755, 512] width 220 height 142
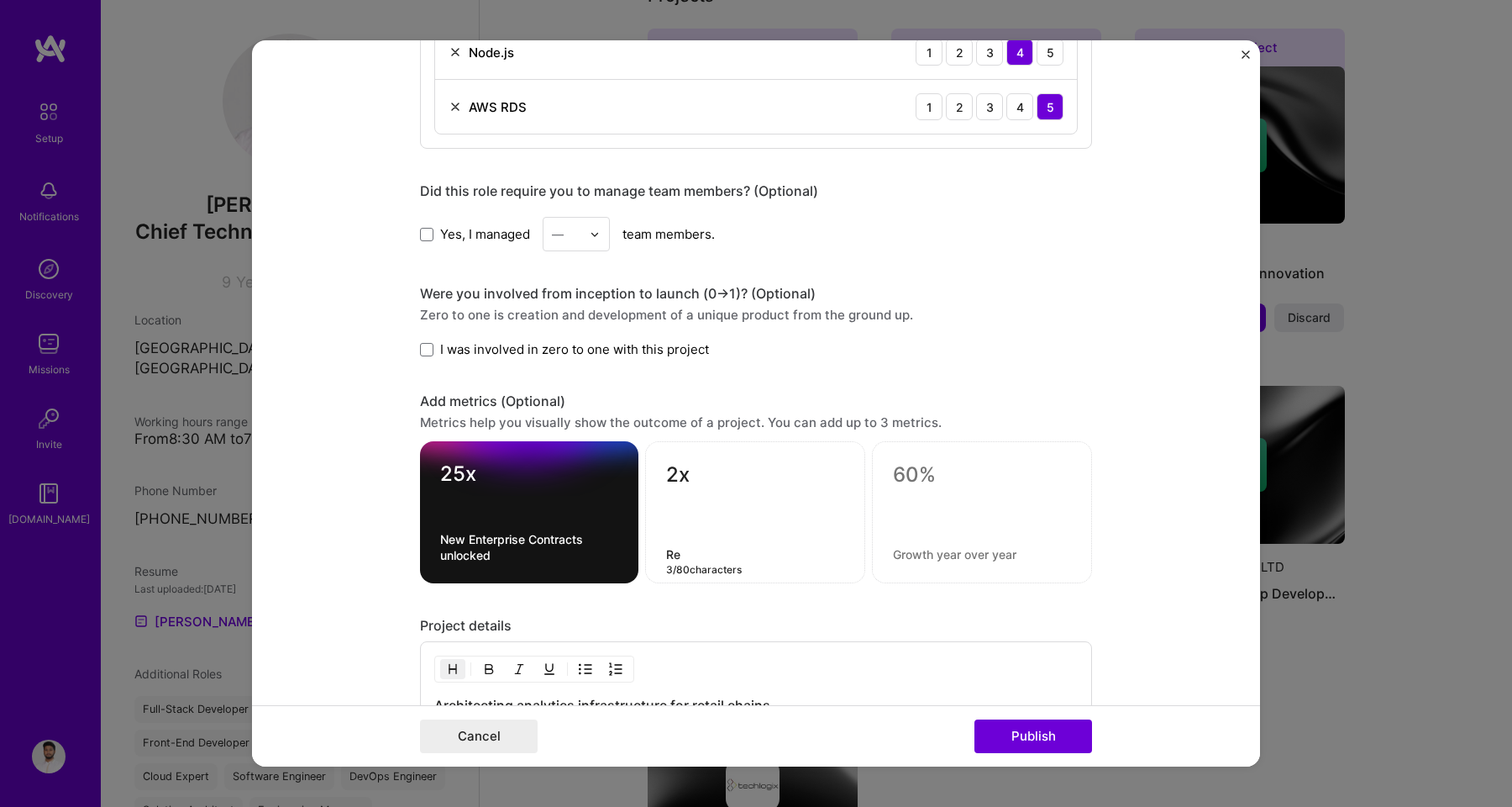
type textarea "R"
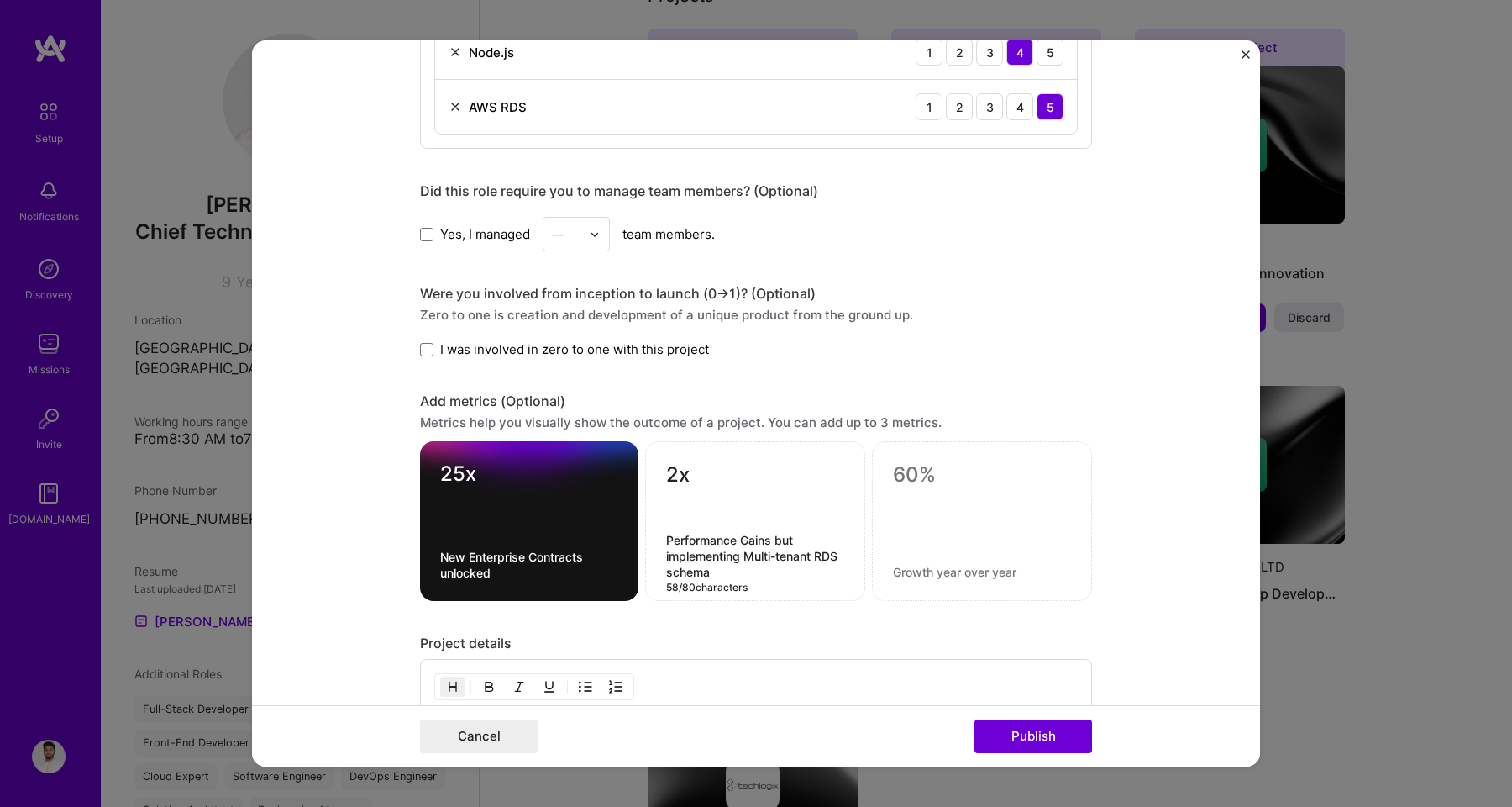
type textarea "Performance Gains but implementing Multi-tenant RDS schema"
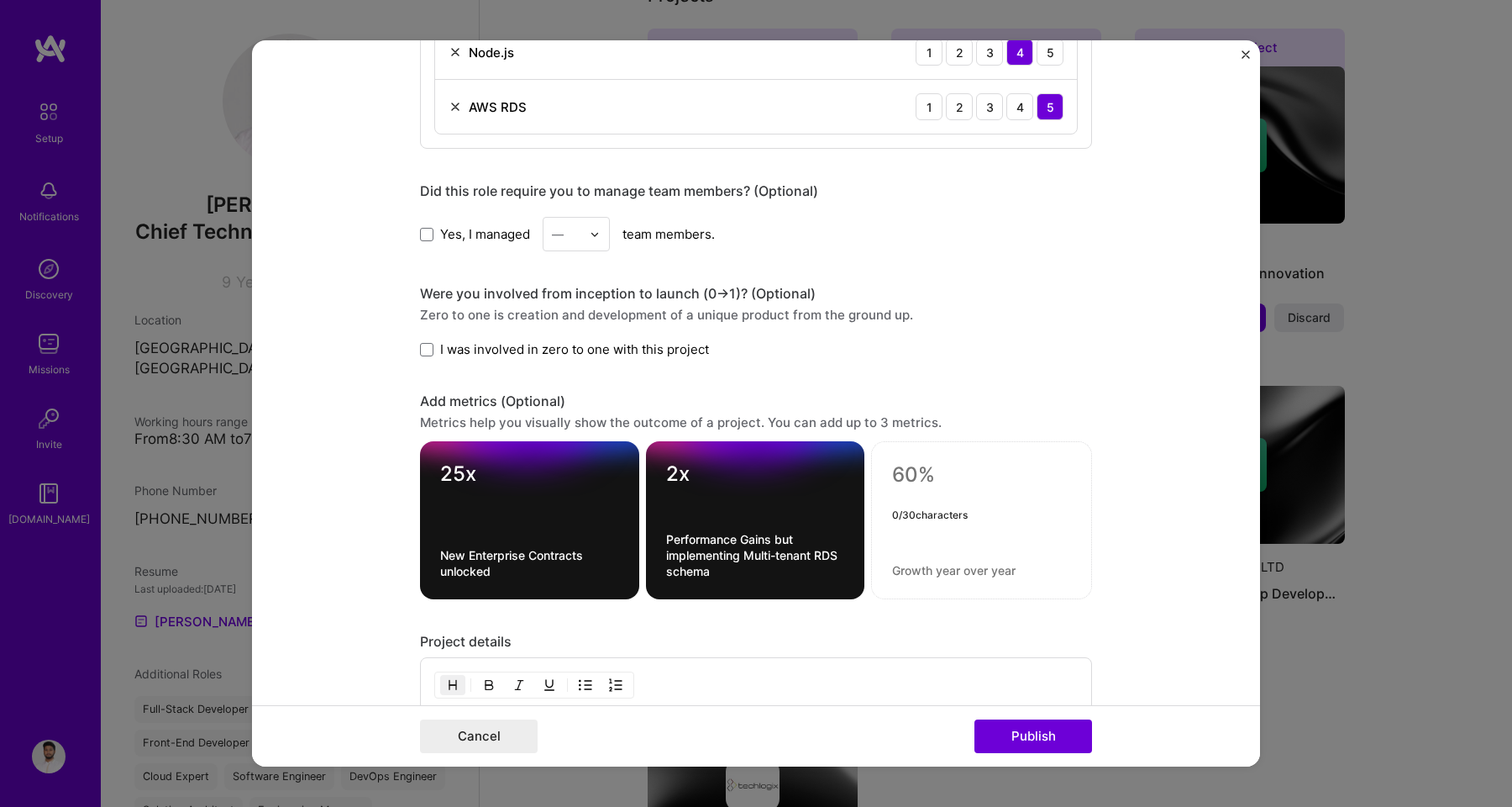
click at [915, 481] on textarea at bounding box center [981, 474] width 179 height 25
type textarea "Highligly I"
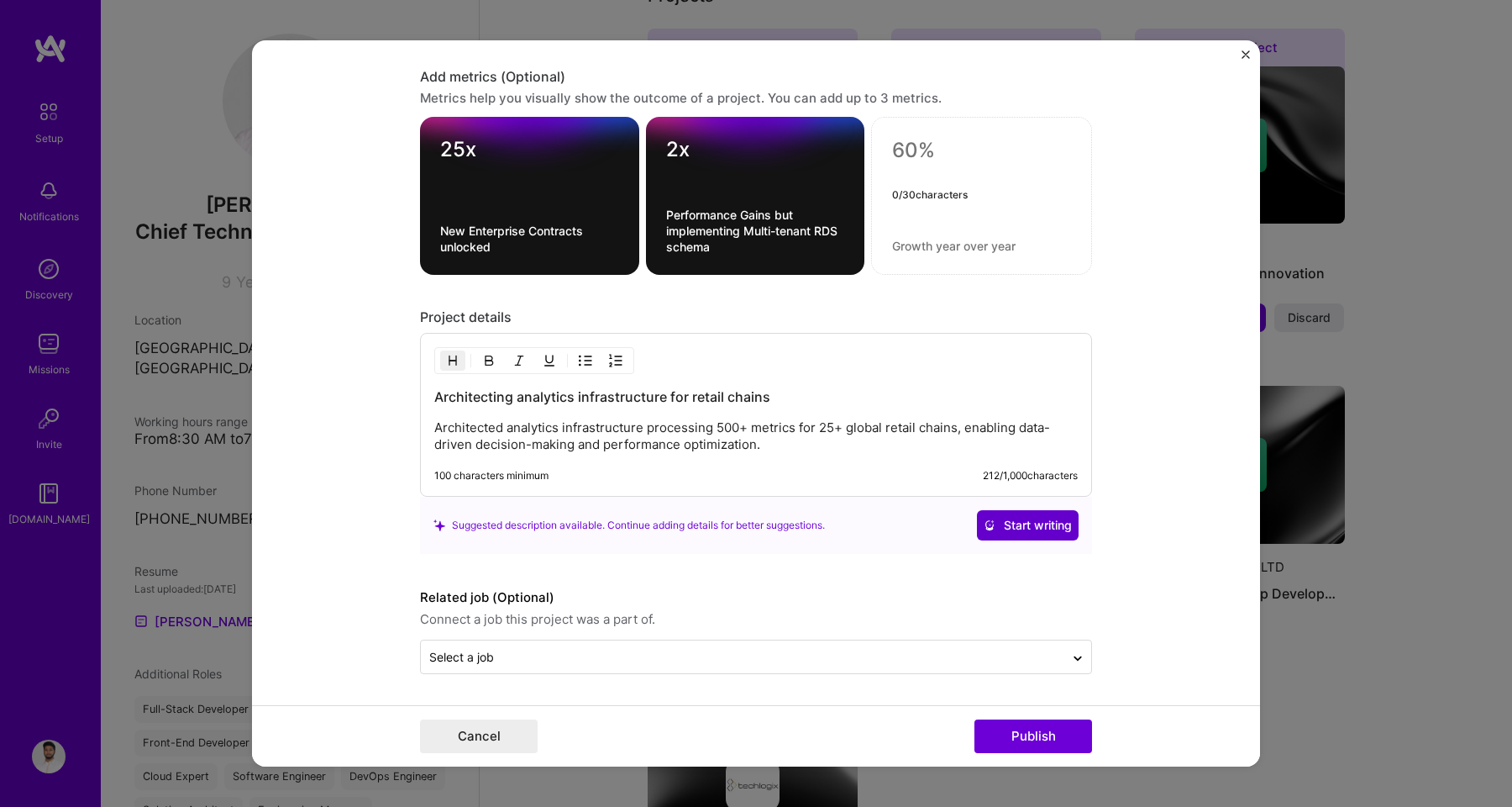
click at [1001, 529] on span "Start writing" at bounding box center [1028, 524] width 88 height 17
click at [470, 149] on textarea "25x" at bounding box center [529, 153] width 179 height 33
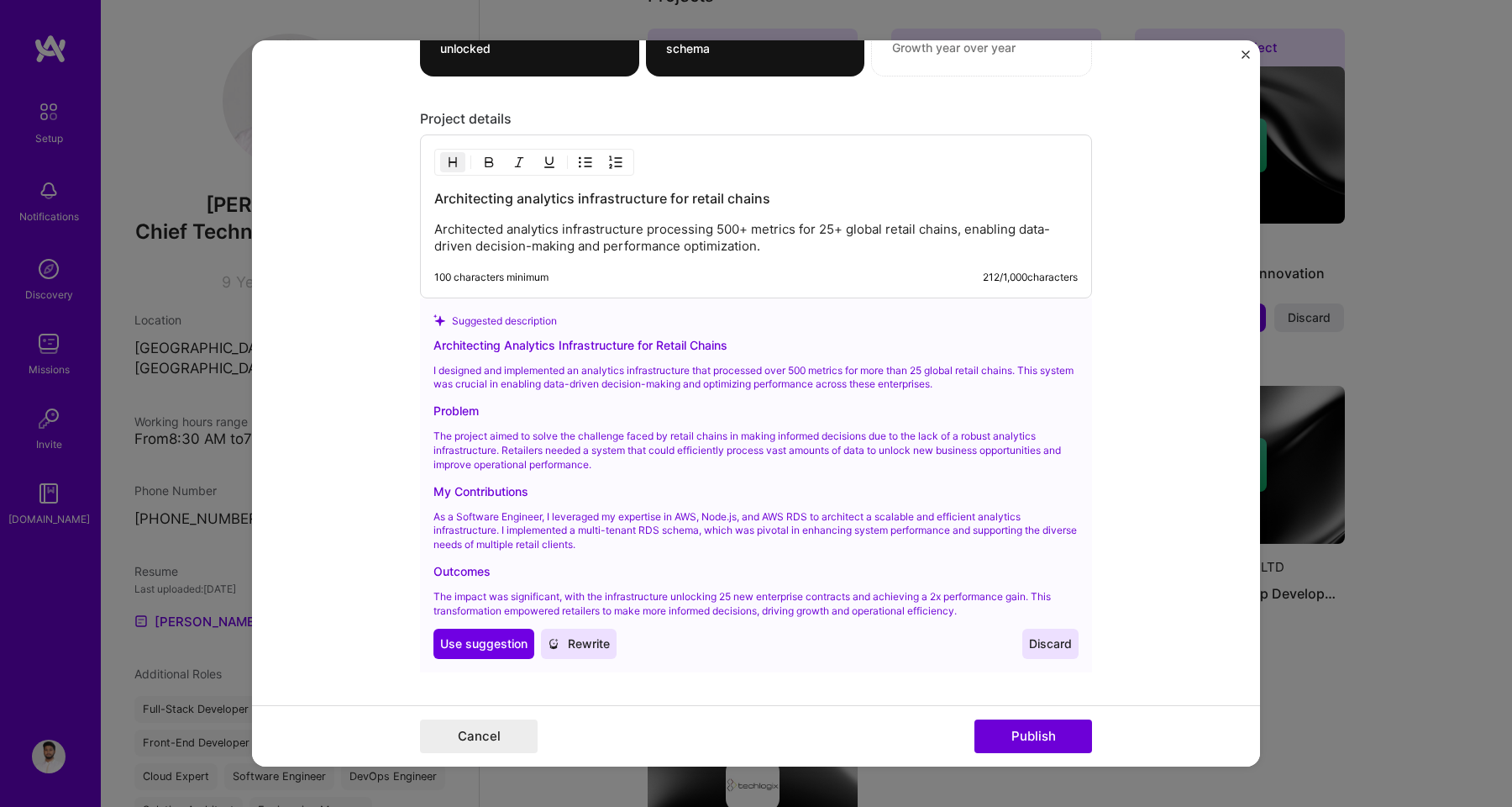
scroll to position [1610, 0]
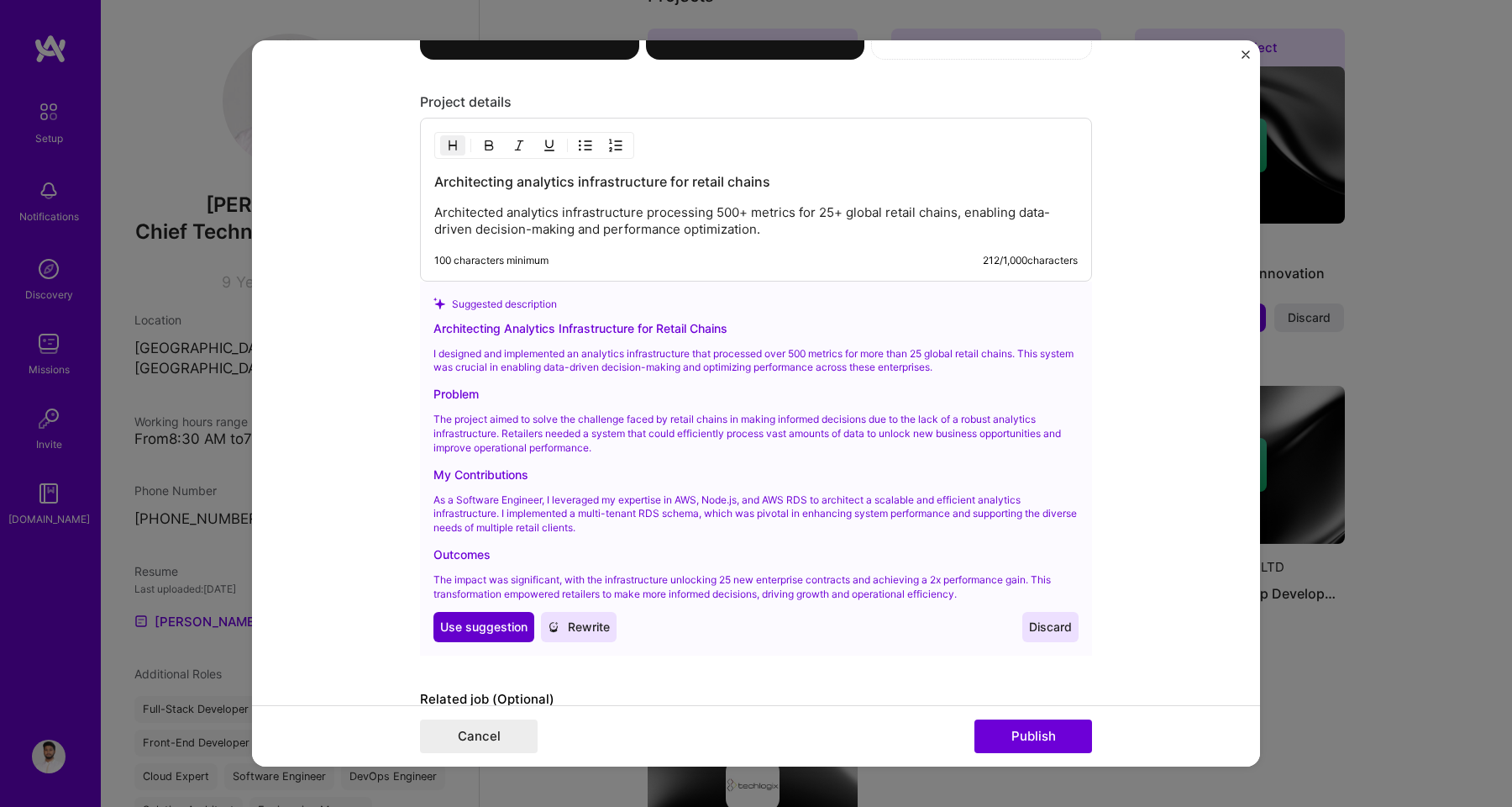
type textarea "25+"
click at [506, 623] on span "Use suggestion" at bounding box center [483, 626] width 87 height 17
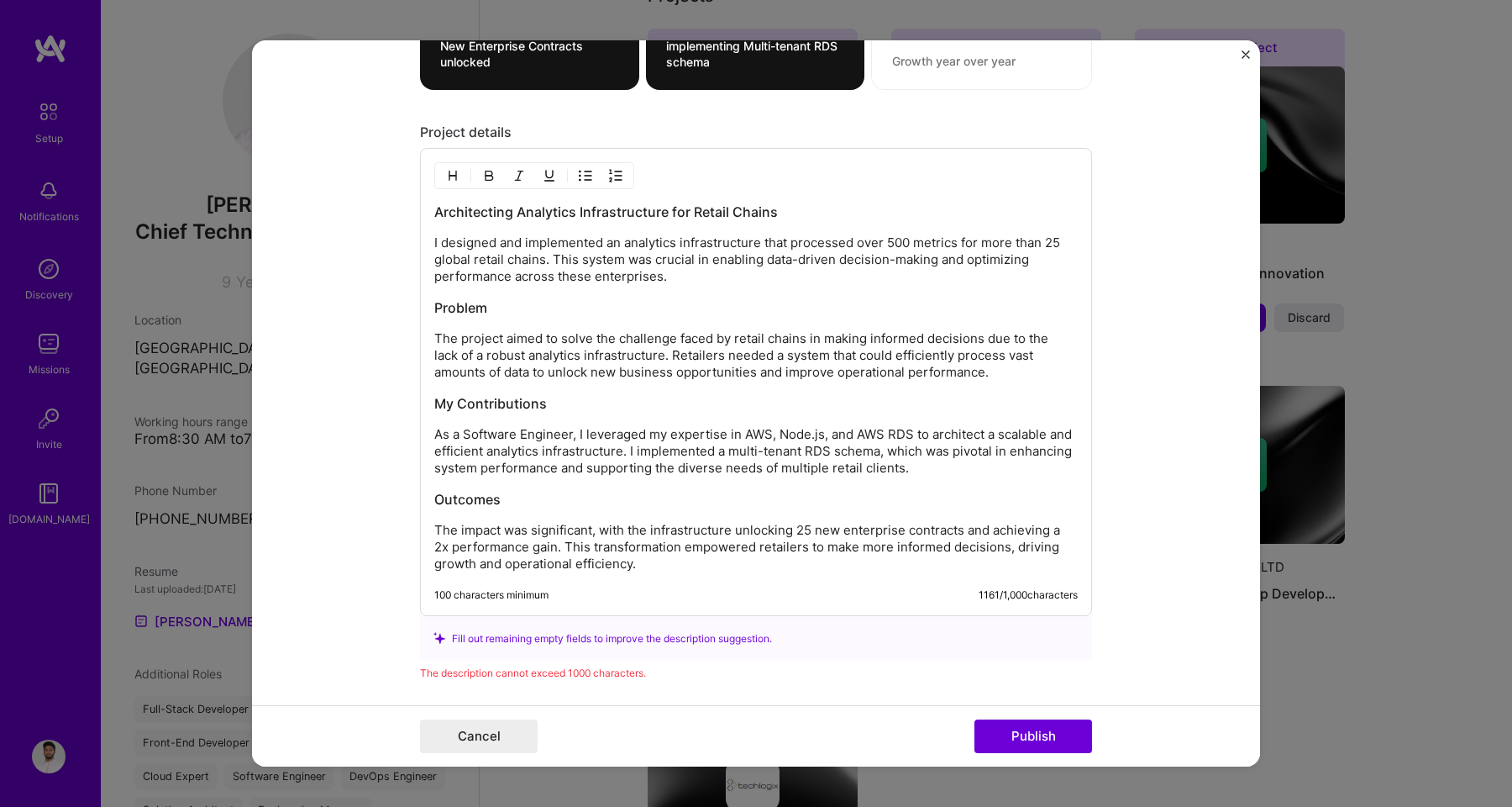
scroll to position [1578, 0]
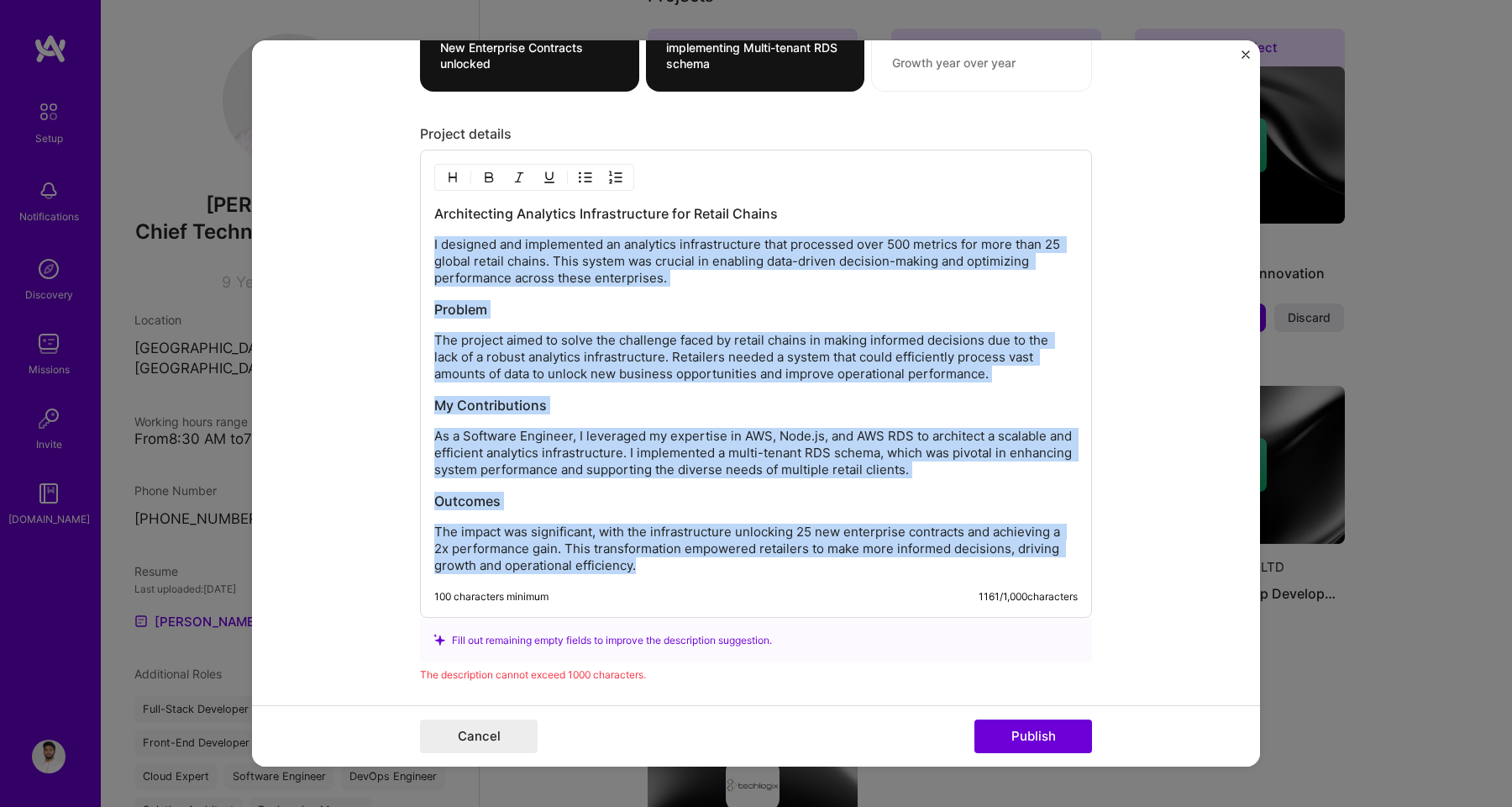
drag, startPoint x: 630, startPoint y: 571, endPoint x: 424, endPoint y: 228, distance: 400.1
click at [424, 228] on div "Architecting Analytics Infrastructure for Retail Chains I designed and implemen…" at bounding box center [756, 384] width 672 height 468
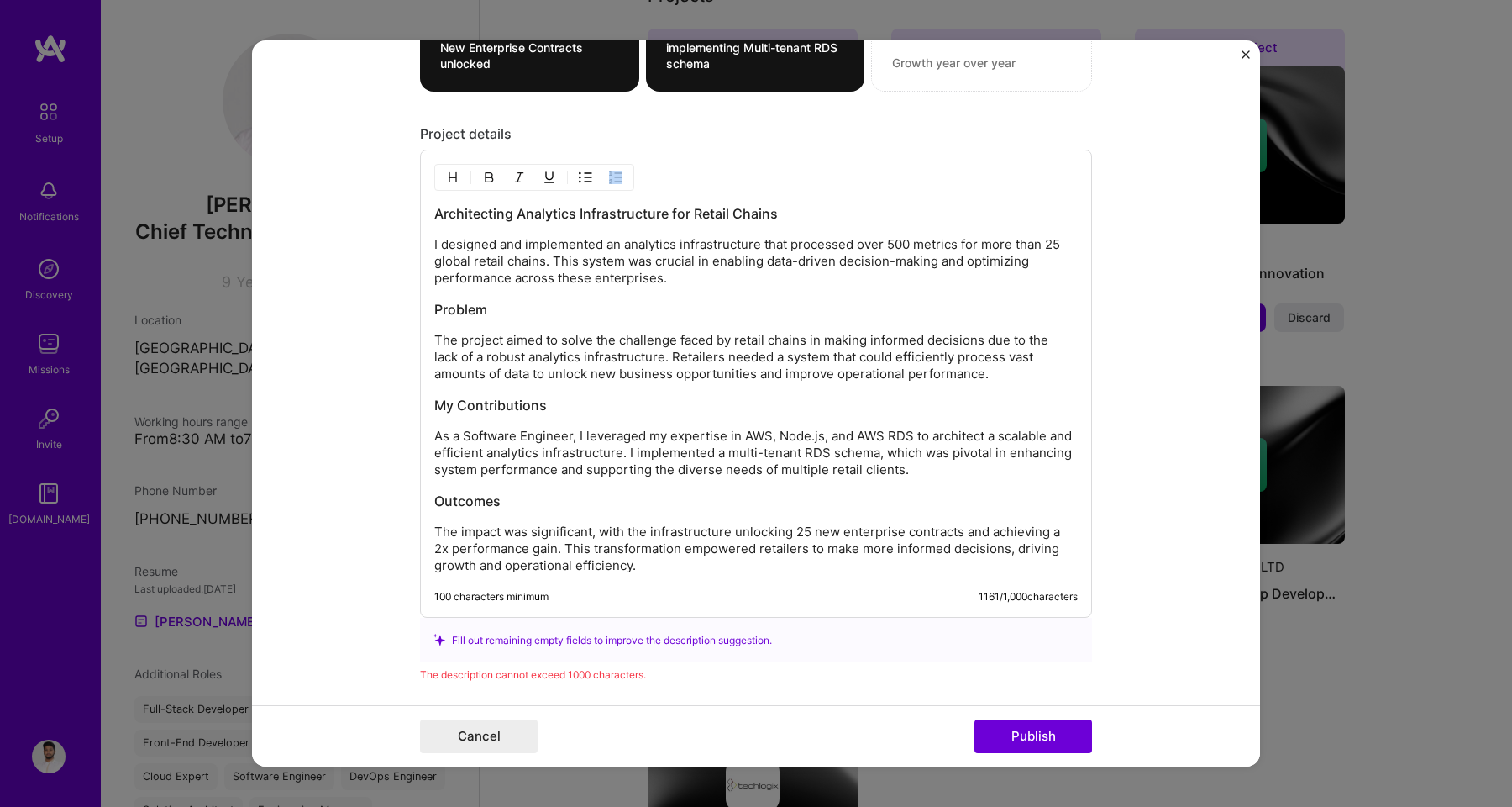
drag, startPoint x: 425, startPoint y: 214, endPoint x: 595, endPoint y: 514, distance: 344.8
click at [595, 513] on div "Architecting Analytics Infrastructure for Retail Chains I designed and implemen…" at bounding box center [756, 384] width 672 height 468
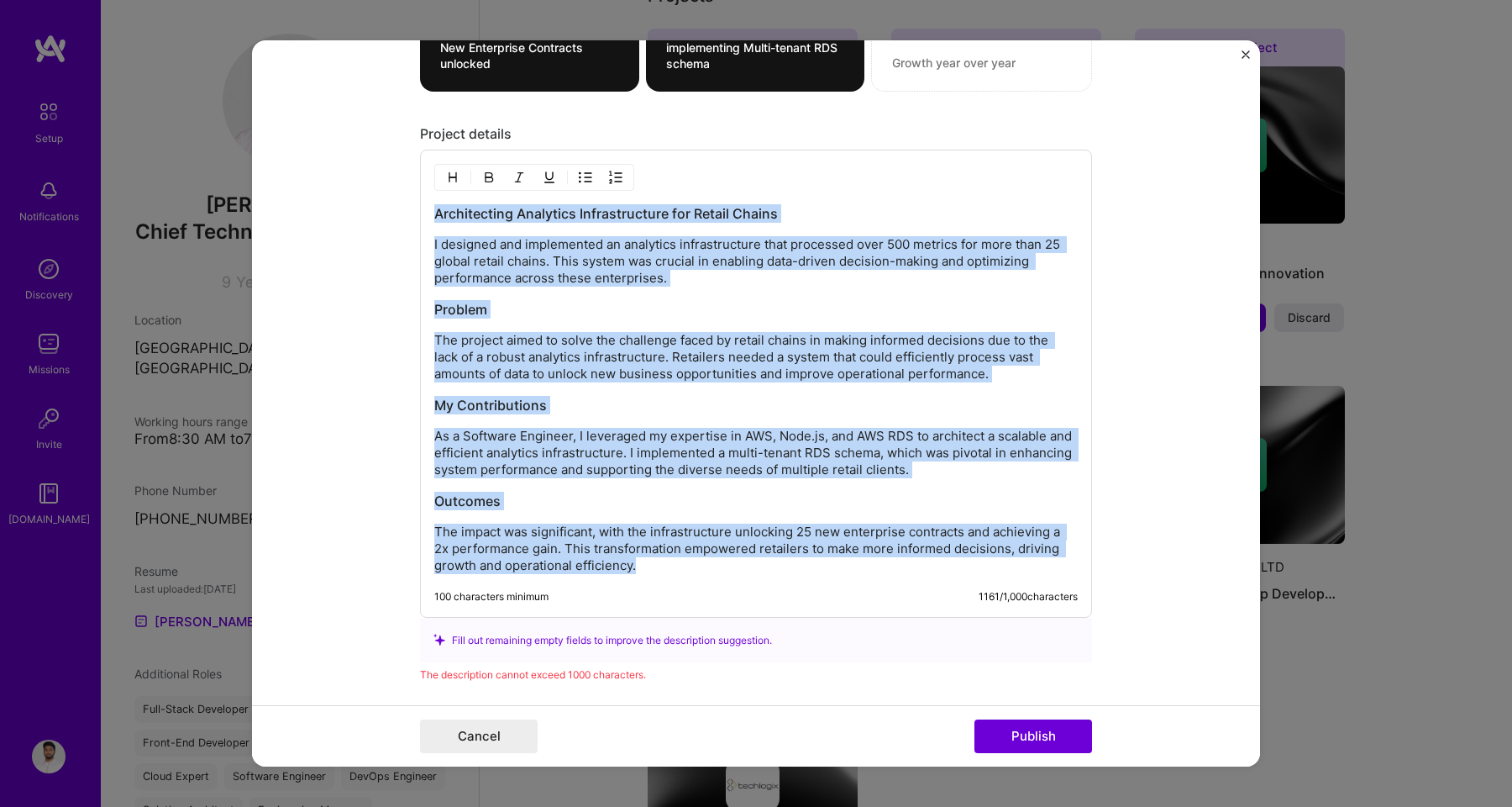
drag, startPoint x: 632, startPoint y: 567, endPoint x: 428, endPoint y: 216, distance: 406.0
click at [434, 216] on div "Architecting Analytics Infrastructure for Retail Chains I designed and implemen…" at bounding box center [756, 389] width 643 height 370
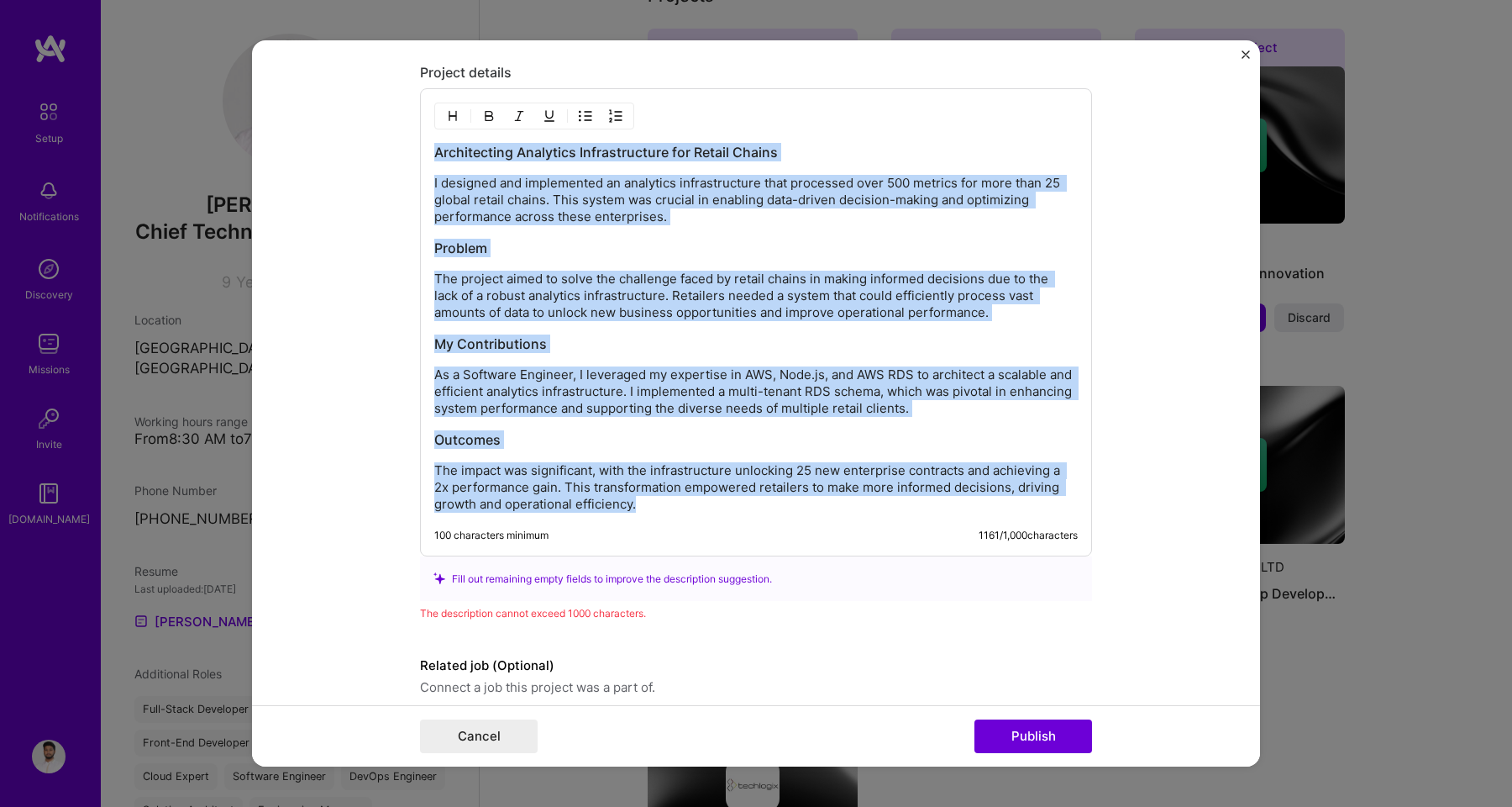
scroll to position [1641, 0]
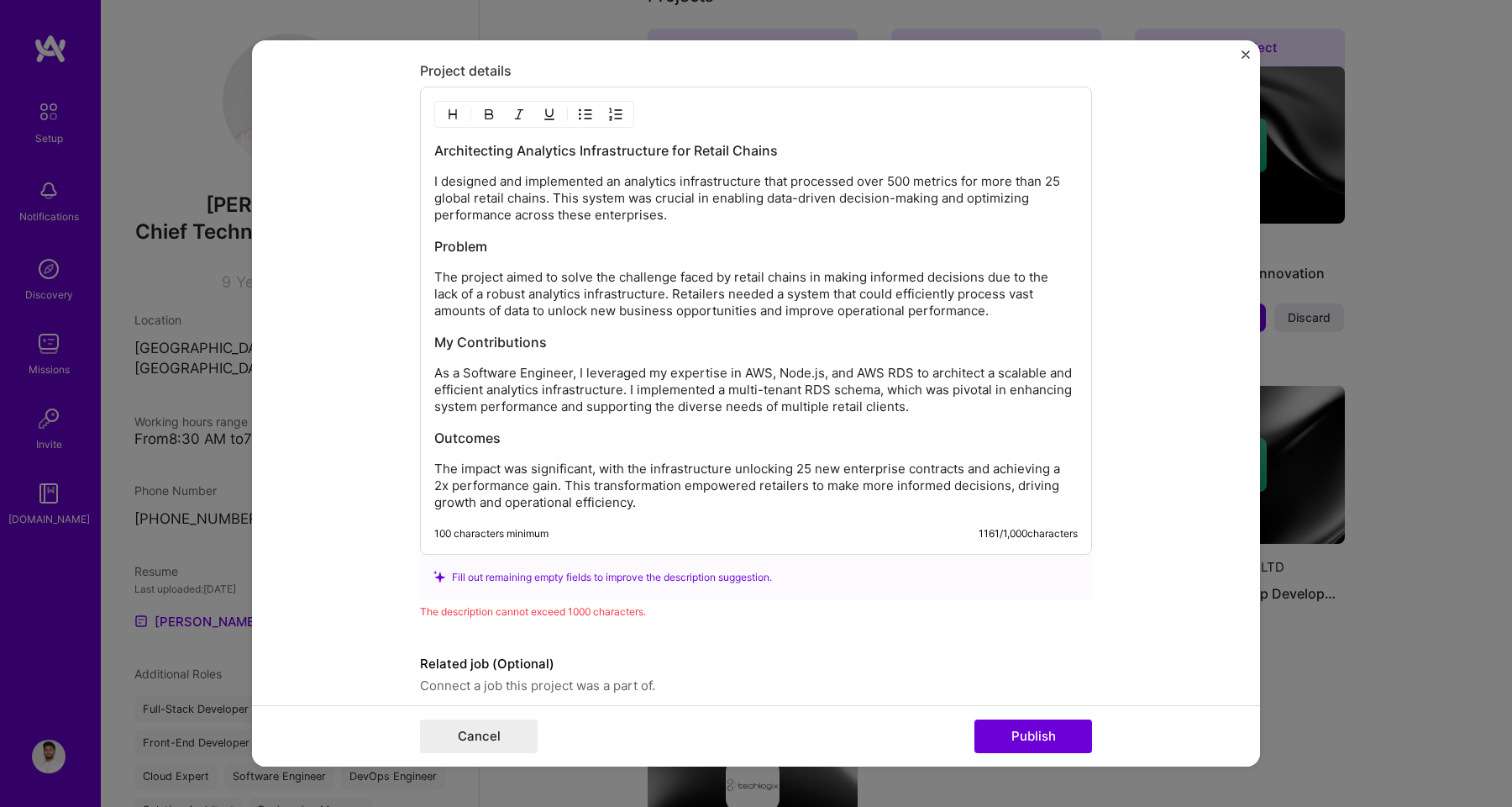
click at [741, 508] on p "The impact was significant, with the infrastructure unlocking 25 new enterprise…" at bounding box center [756, 485] width 643 height 50
click at [812, 393] on p "As a Software Engineer, I leveraged my expertise in AWS, Node.js, and AWS RDS t…" at bounding box center [756, 390] width 643 height 50
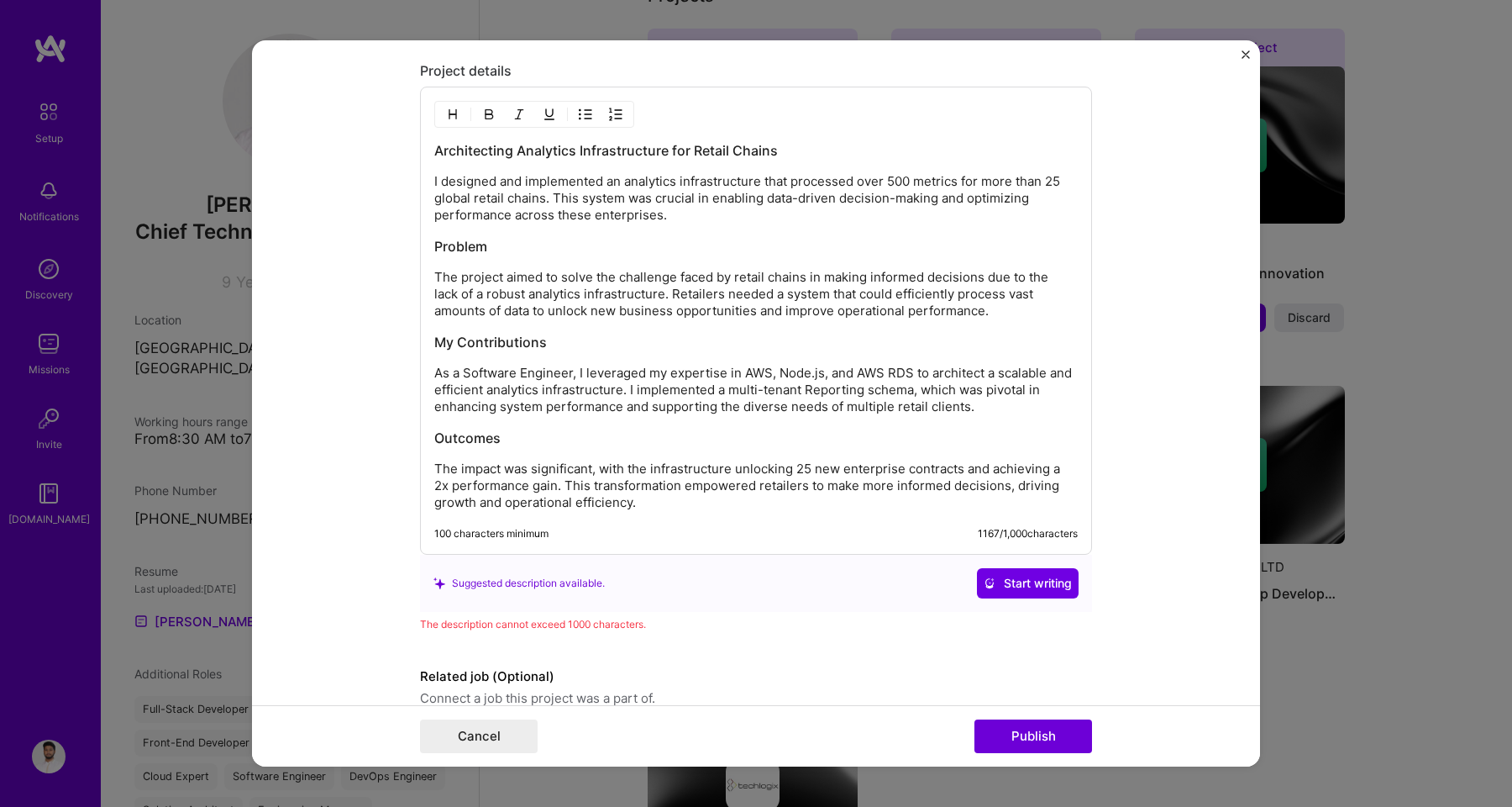
click at [870, 398] on p "As a Software Engineer, I leveraged my expertise in AWS, Node.js, and AWS RDS t…" at bounding box center [756, 390] width 643 height 50
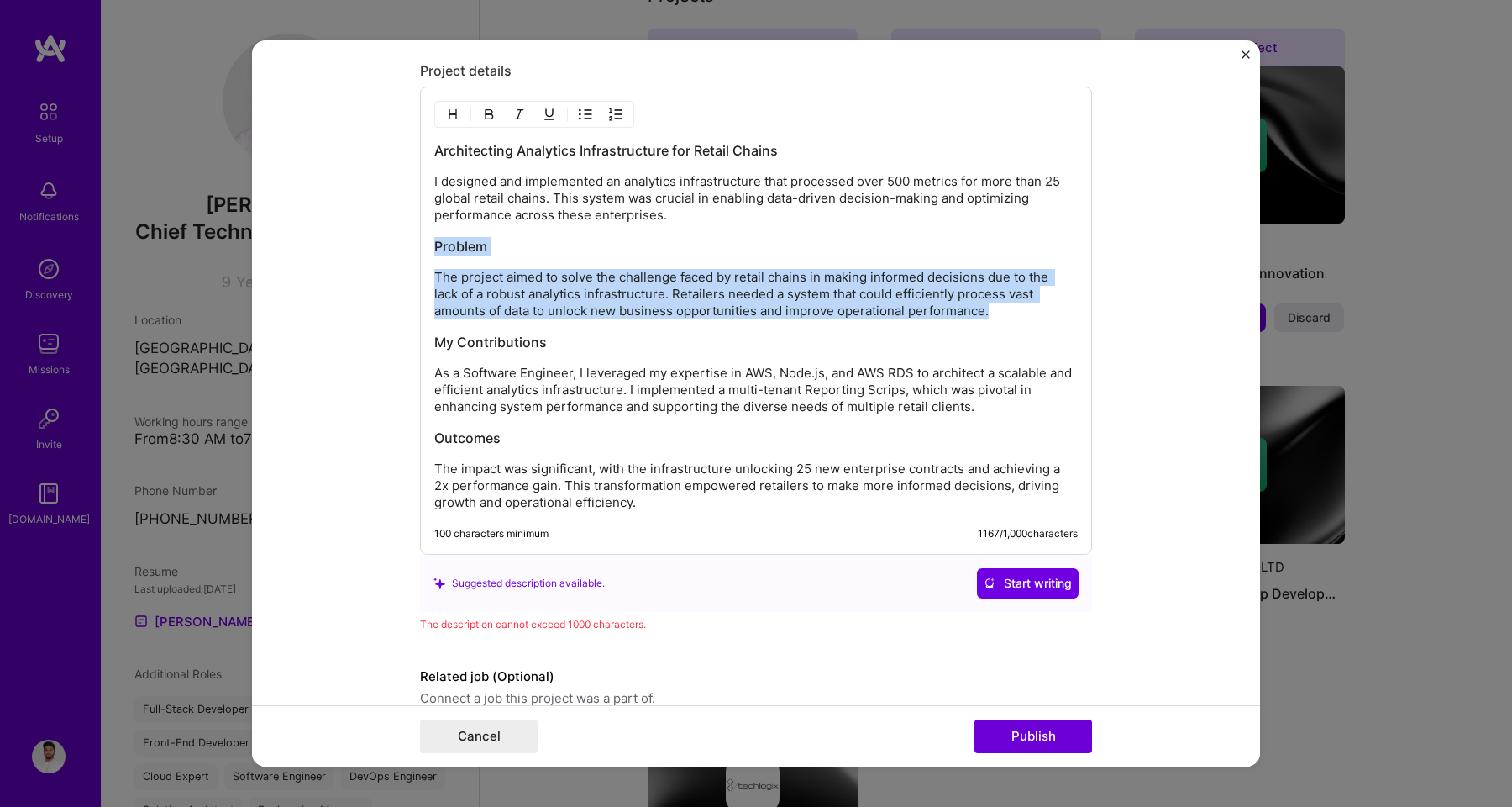
drag, startPoint x: 1000, startPoint y: 312, endPoint x: 422, endPoint y: 243, distance: 582.1
click at [422, 243] on div "Architecting Analytics Infrastructure for Retail Chains I designed and implemen…" at bounding box center [756, 321] width 672 height 468
click at [534, 290] on p "The project aimed to solve the challenge faced by retail chains in making infor…" at bounding box center [756, 294] width 643 height 50
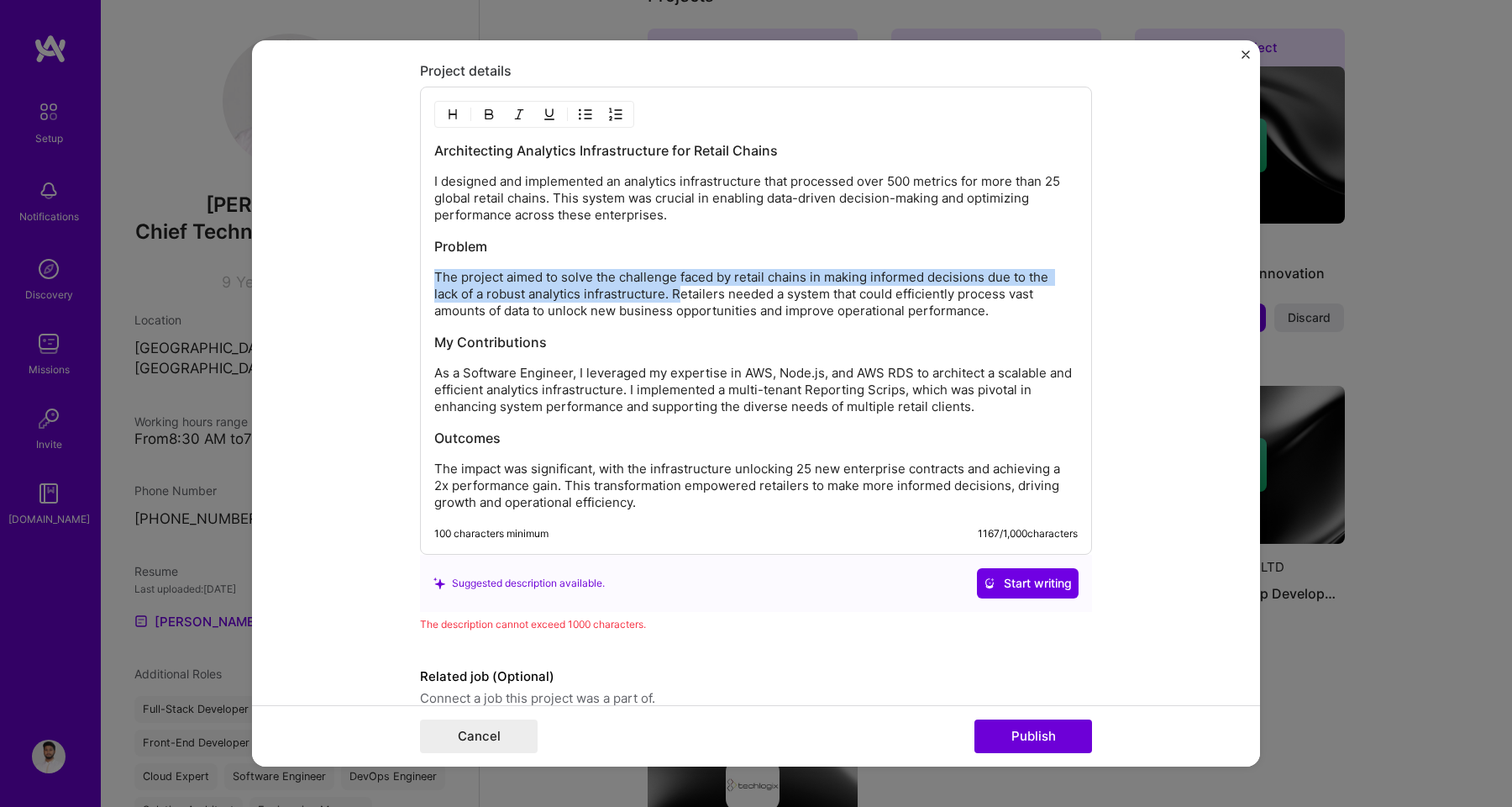
drag, startPoint x: 672, startPoint y: 296, endPoint x: 425, endPoint y: 267, distance: 248.7
click at [425, 267] on div "Architecting Analytics Infrastructure for Retail Chains I designed and implemen…" at bounding box center [756, 321] width 672 height 468
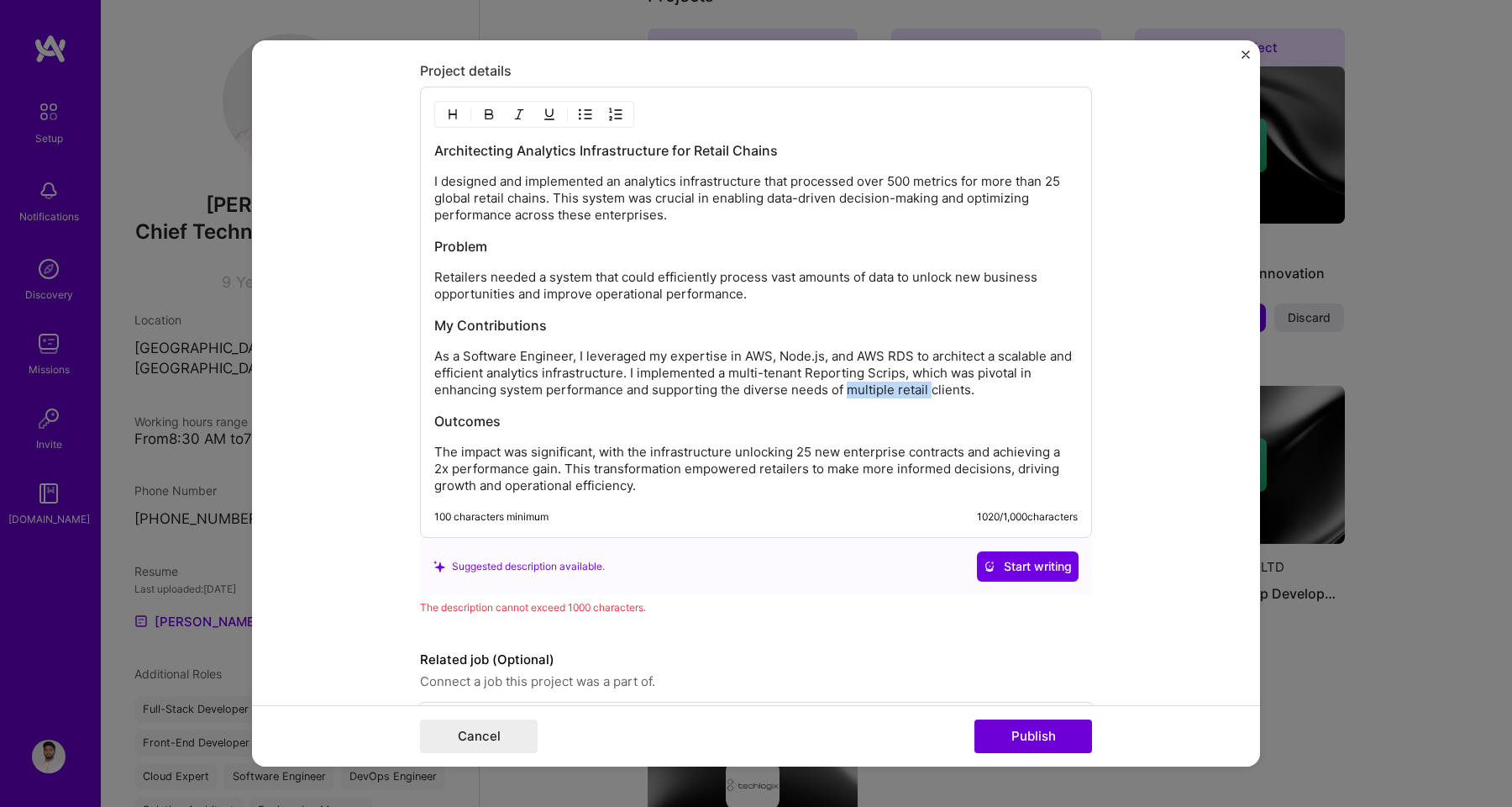
drag, startPoint x: 923, startPoint y: 391, endPoint x: 841, endPoint y: 393, distance: 82.0
click at [841, 393] on p "As a Software Engineer, I leveraged my expertise in AWS, Node.js, and AWS RDS t…" at bounding box center [756, 373] width 643 height 50
click at [885, 379] on p "As a Software Engineer, I leveraged my expertise in AWS, Node.js, and AWS RDS t…" at bounding box center [756, 373] width 643 height 50
click at [844, 372] on p "As a Software Engineer, I leveraged my expertise in AWS, Node.js, and AWS RDS t…" at bounding box center [756, 373] width 643 height 50
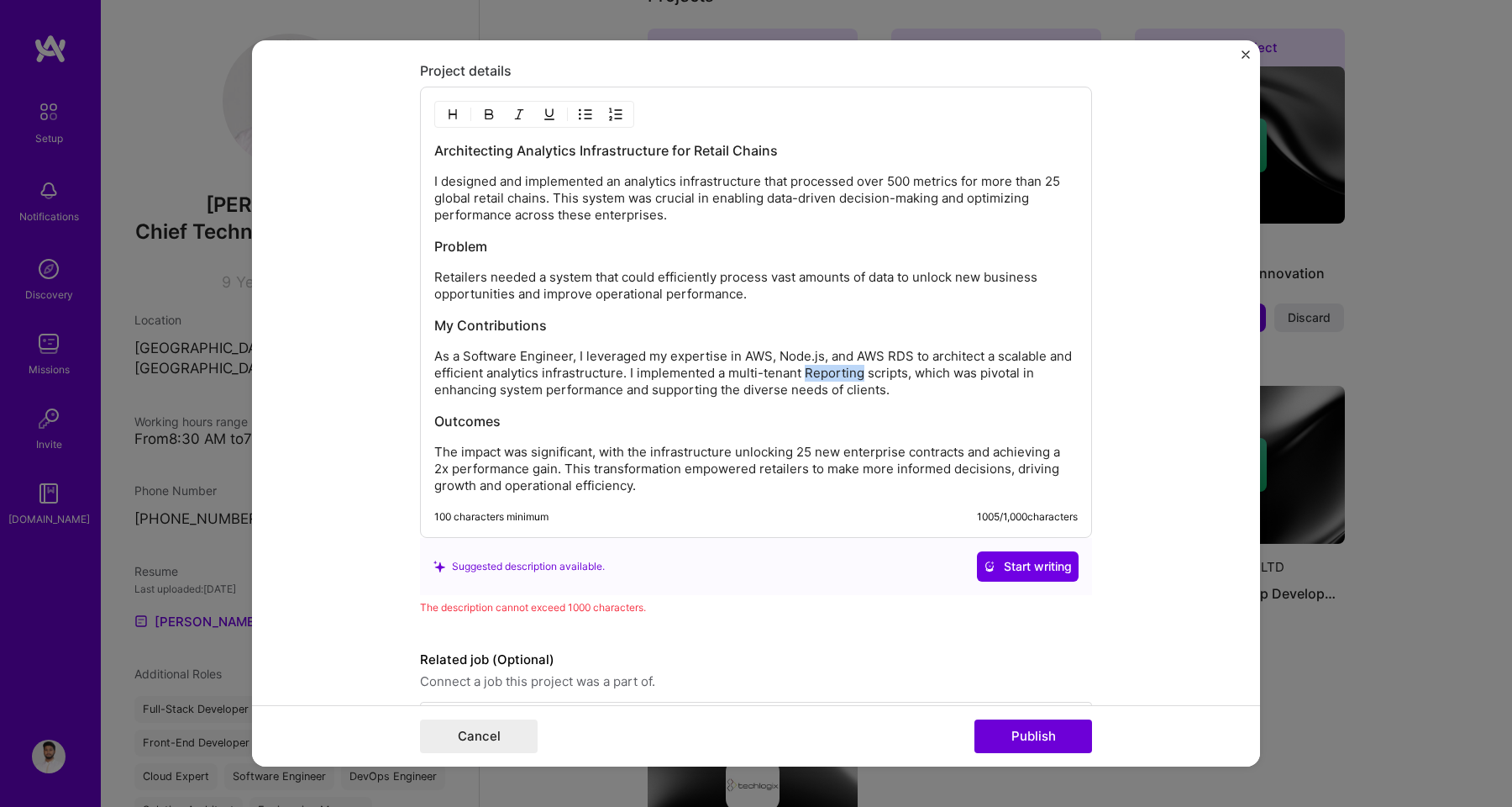
click at [844, 372] on p "As a Software Engineer, I leveraged my expertise in AWS, Node.js, and AWS RDS t…" at bounding box center [756, 373] width 643 height 50
click at [808, 357] on p "As a Software Engineer, I leveraged my expertise in AWS, Node.js, and AWS RDS t…" at bounding box center [756, 373] width 643 height 50
click at [881, 354] on p "As a Software Engineer, I leveraged my expertise in AWS, Node.js, and AWS RDS t…" at bounding box center [756, 373] width 643 height 50
click at [809, 357] on p "As a Software Engineer, I leveraged my expertise in AWS, Node.js, and RDS to ar…" at bounding box center [756, 373] width 643 height 50
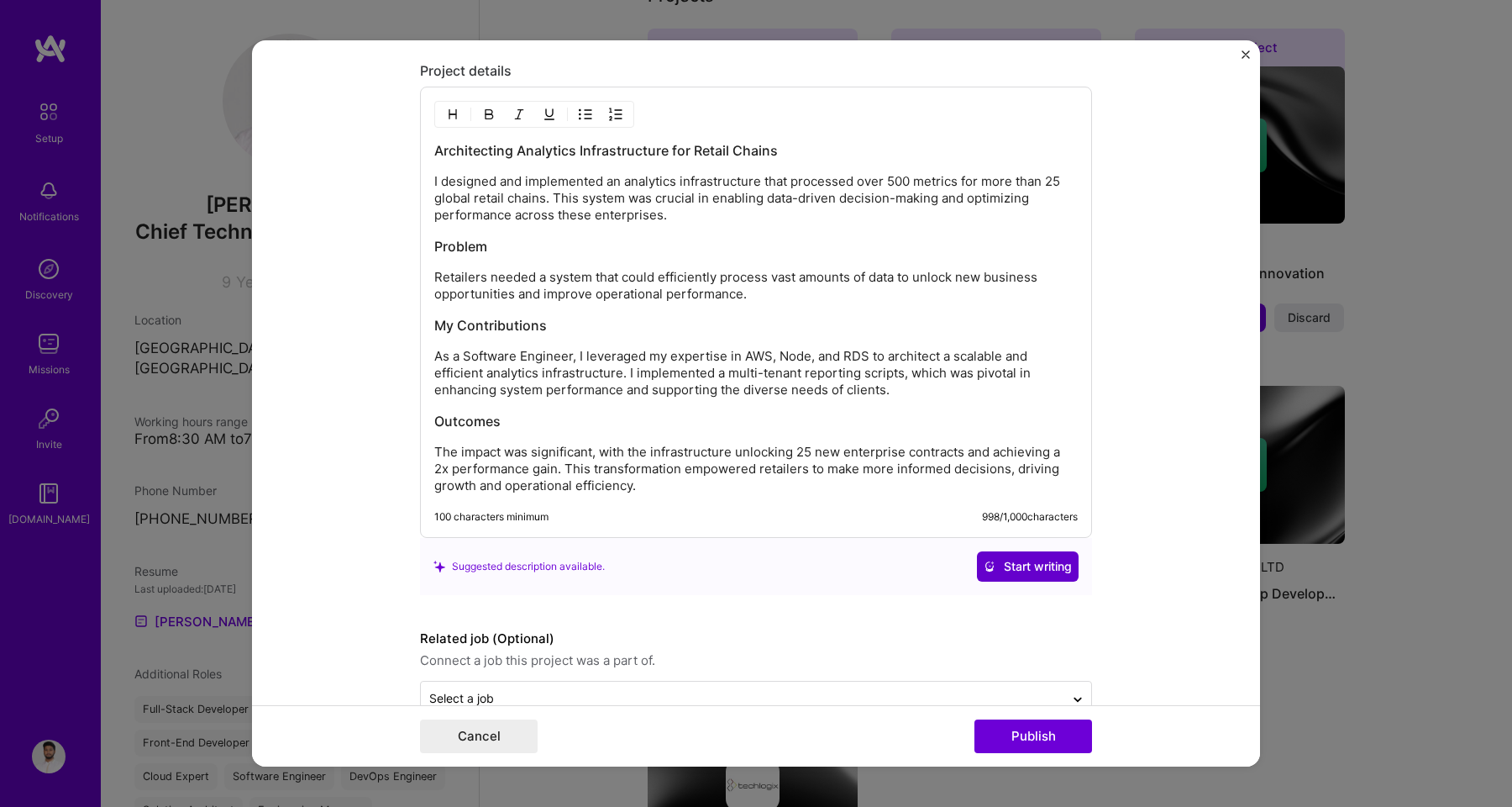
click at [987, 574] on span "Start writing" at bounding box center [1028, 566] width 88 height 17
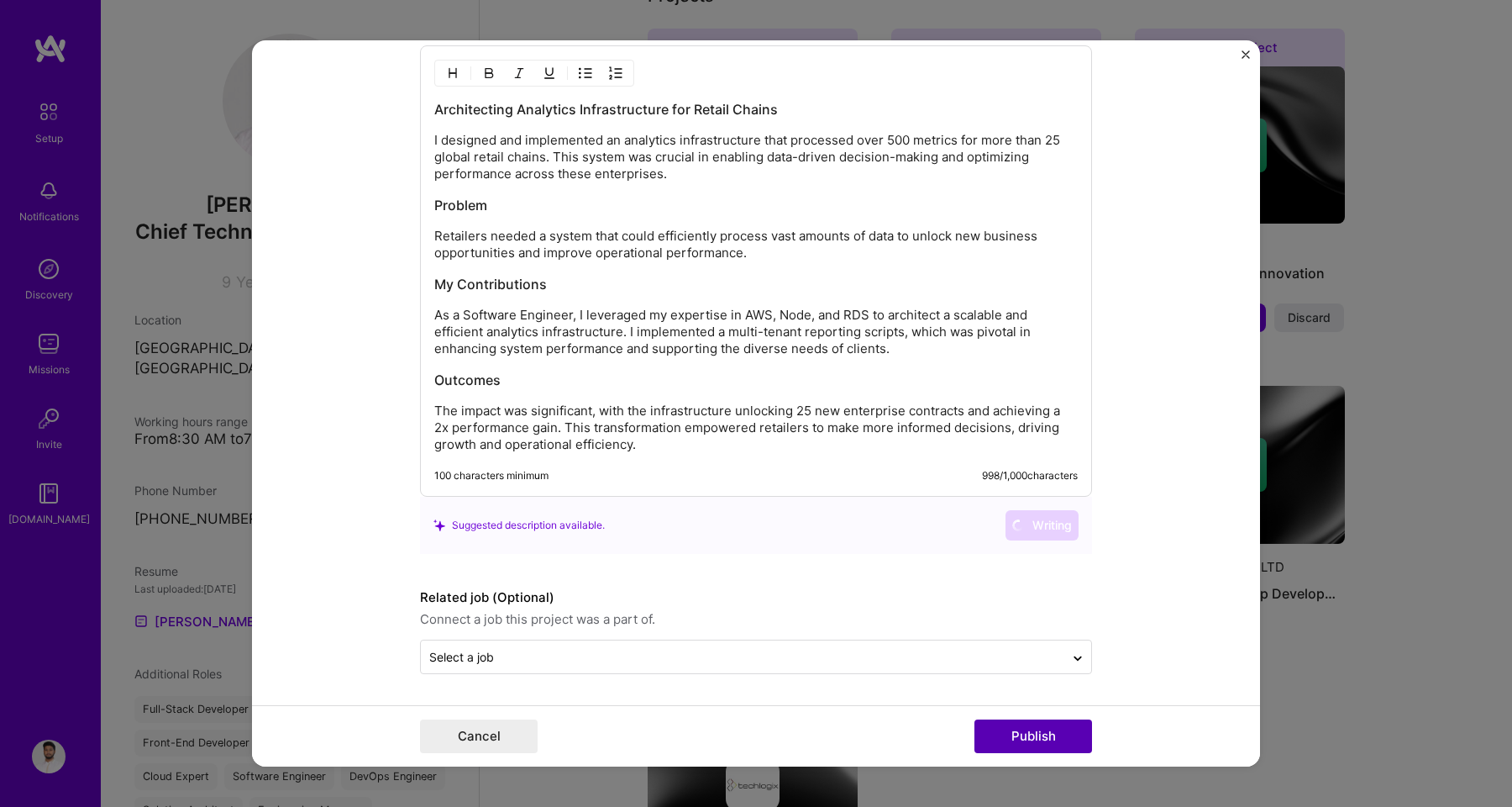
click at [1022, 732] on button "Publish" at bounding box center [1034, 736] width 118 height 34
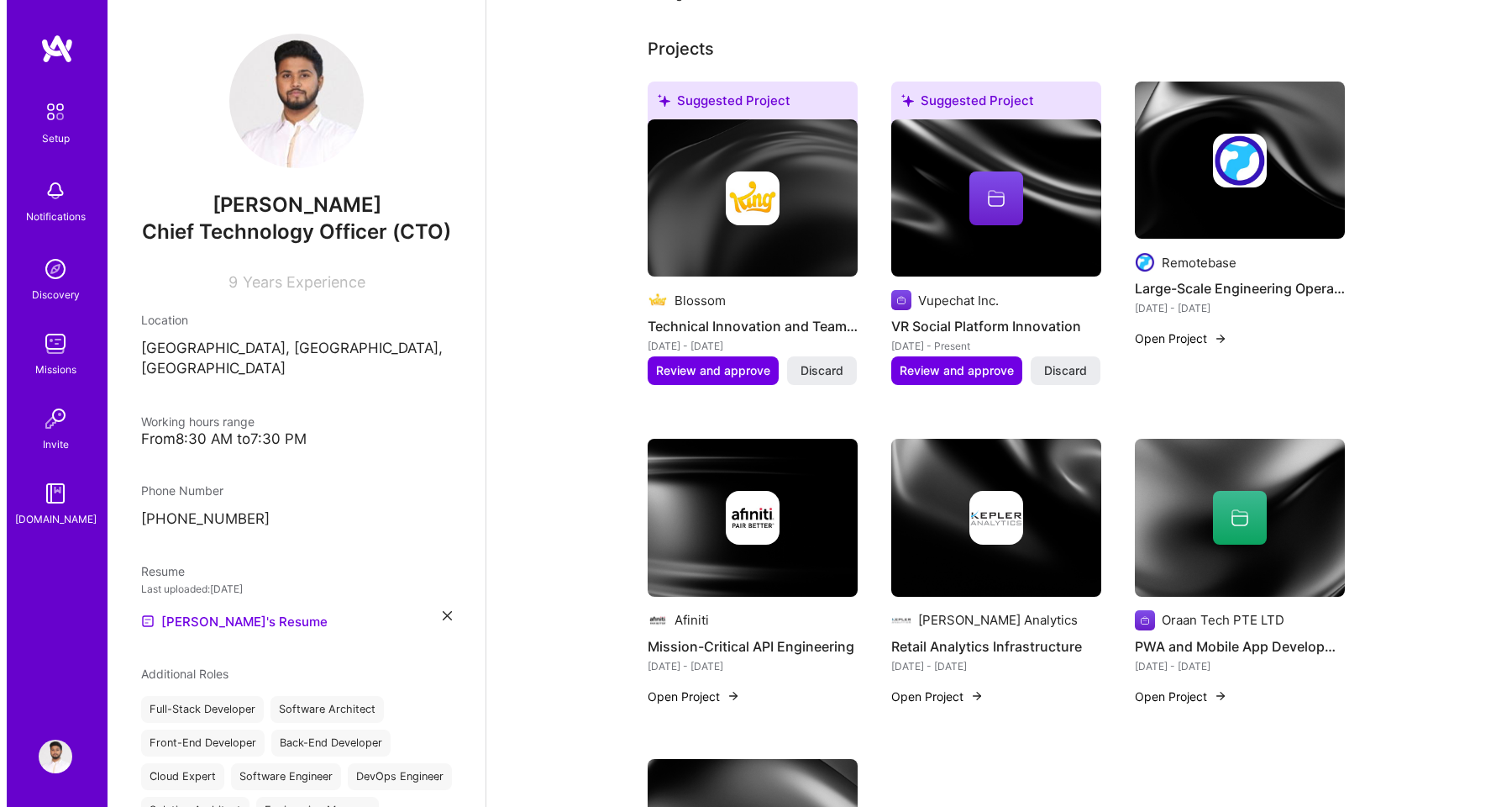
scroll to position [547, 0]
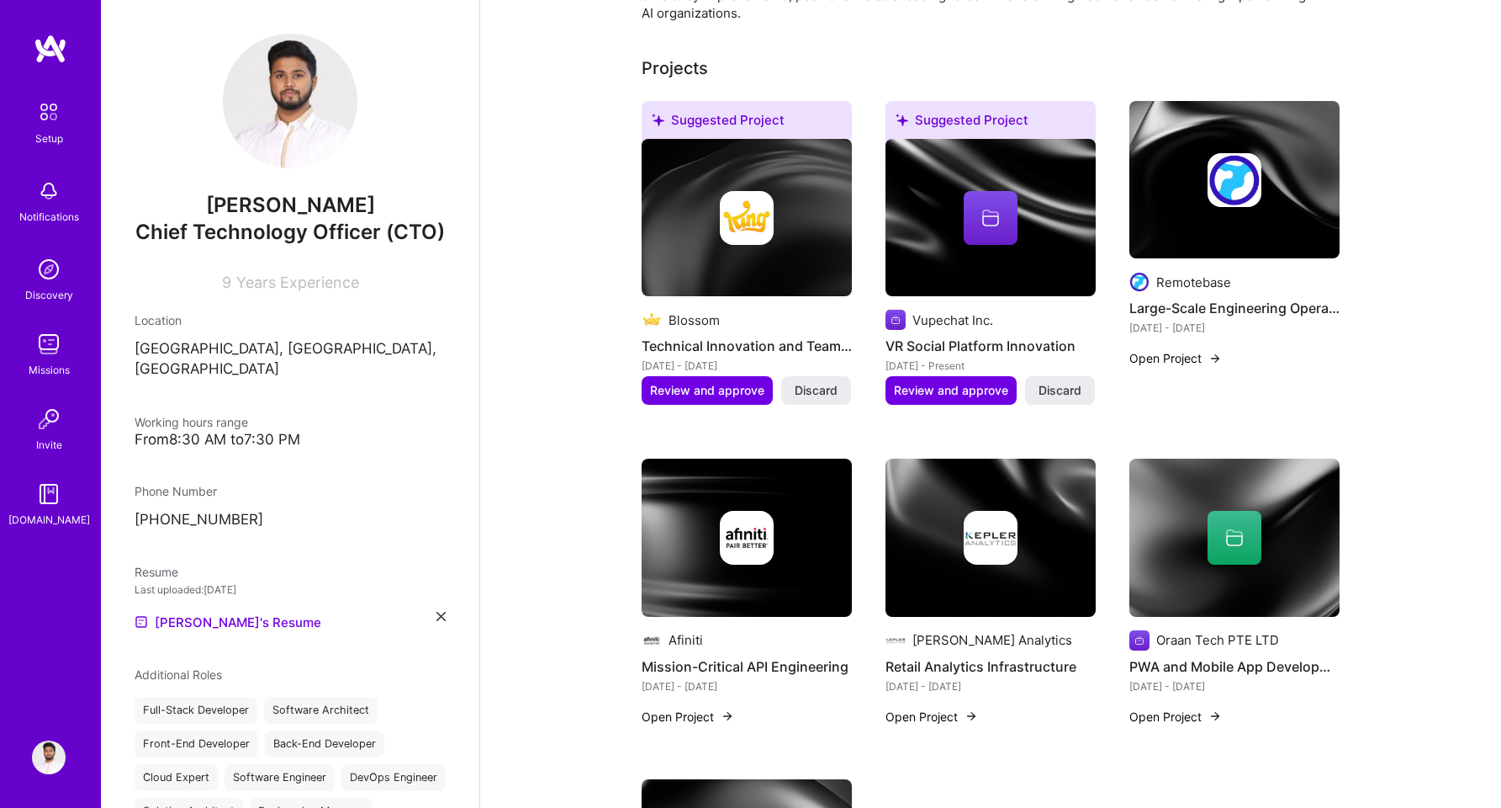
click at [1176, 349] on button "Open Project" at bounding box center [1176, 358] width 93 height 18
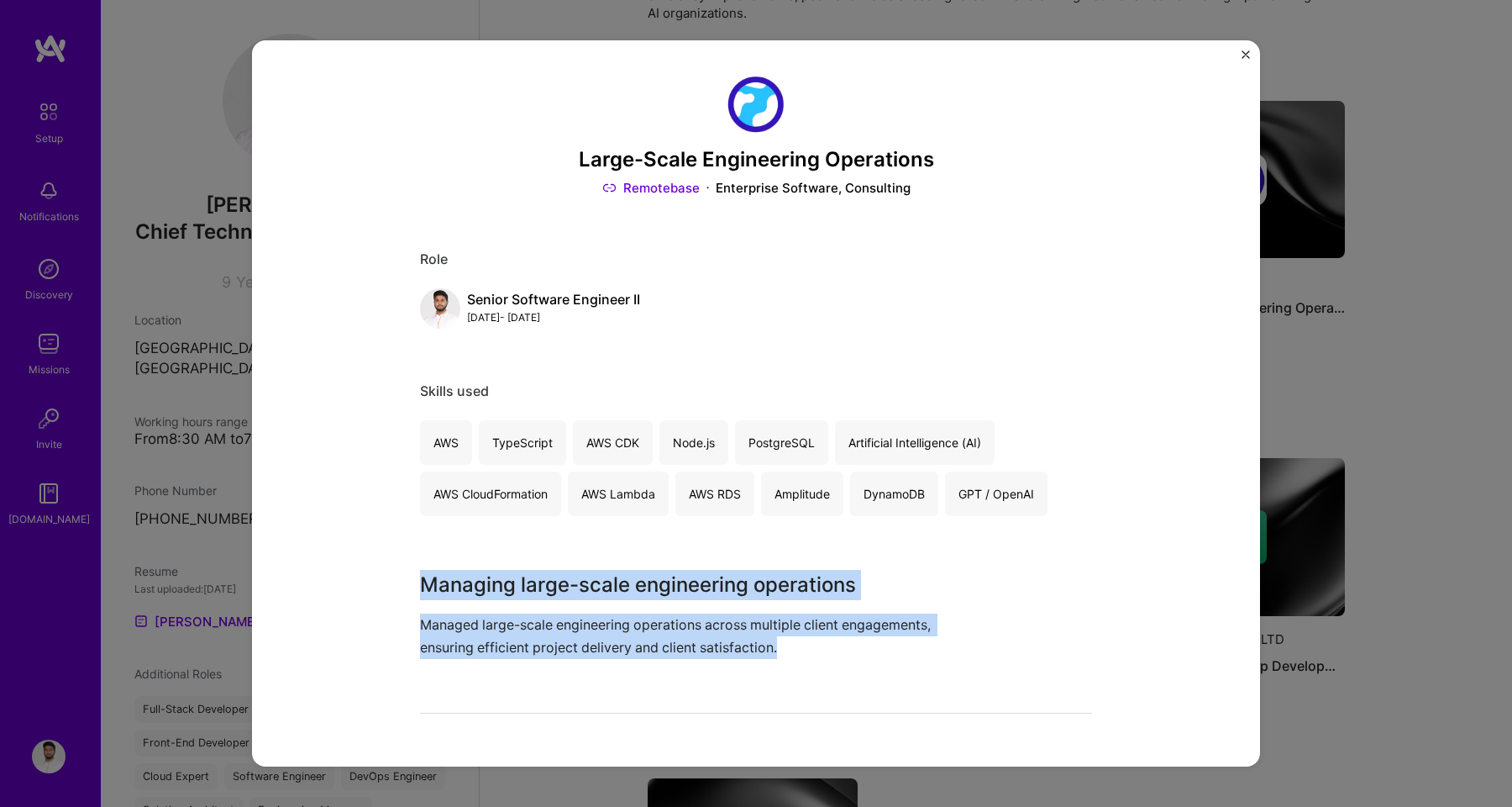
drag, startPoint x: 420, startPoint y: 586, endPoint x: 804, endPoint y: 652, distance: 389.6
click at [806, 652] on div "Managing large-scale engineering operations Managed large-scale engineering ope…" at bounding box center [693, 613] width 546 height 89
click at [804, 652] on p "Managed large-scale engineering operations across multiple client engagements, …" at bounding box center [693, 635] width 546 height 45
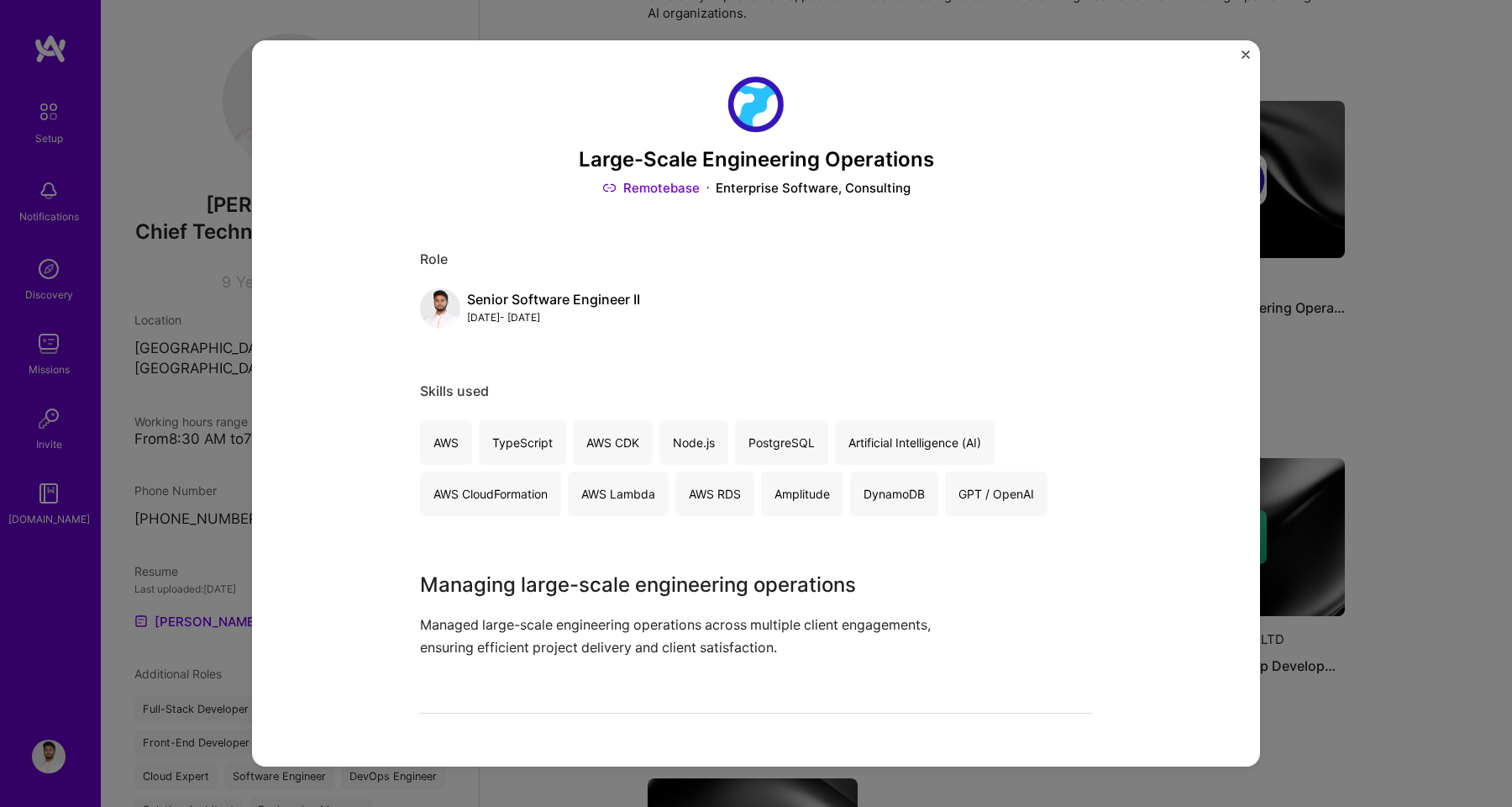
click at [1237, 61] on div "Large-Scale Engineering Operations Remotebase Enterprise Software, Consulting R…" at bounding box center [755, 403] width 1008 height 726
click at [1245, 58] on img "Close" at bounding box center [1245, 54] width 8 height 8
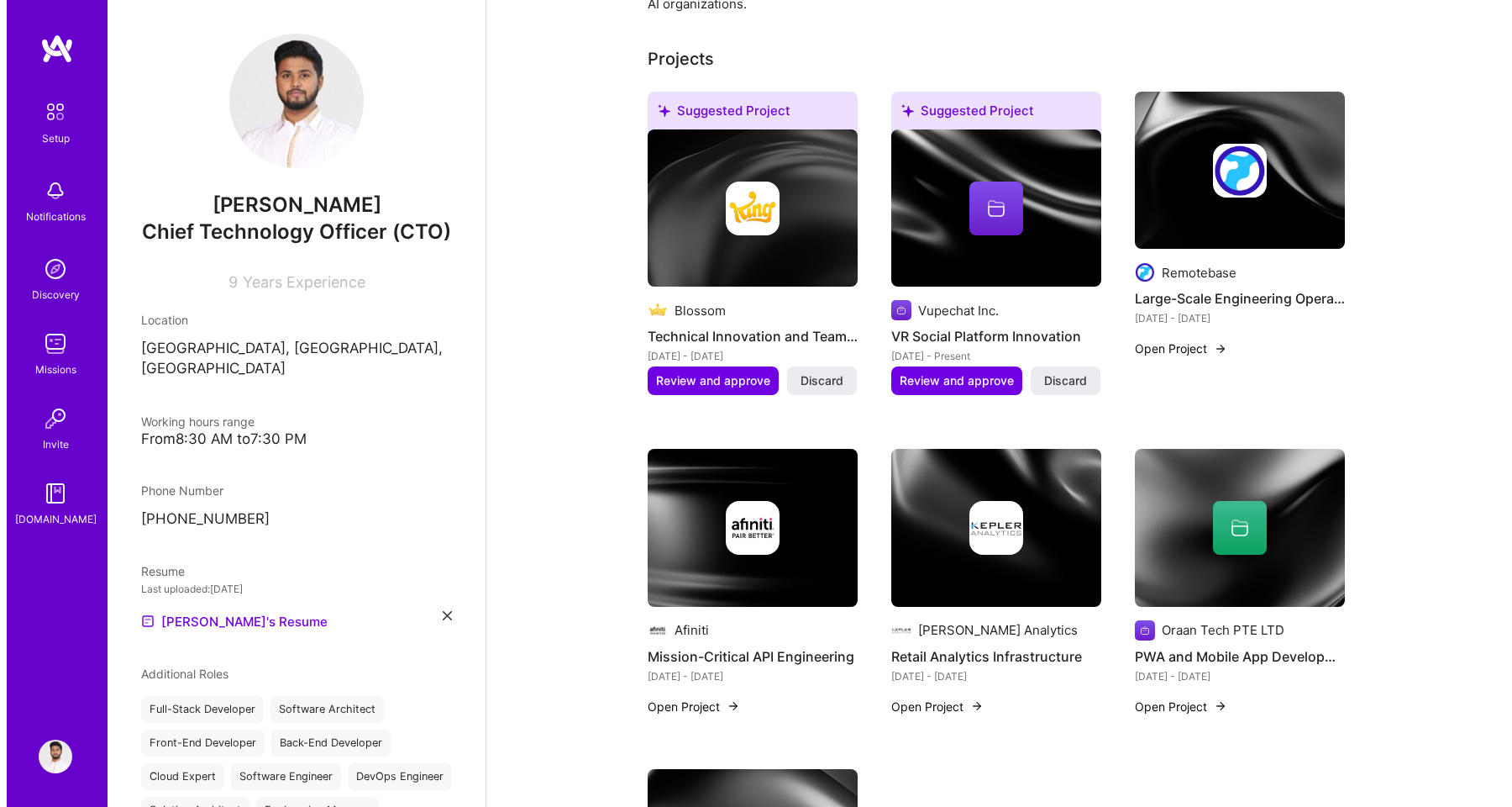
scroll to position [547, 0]
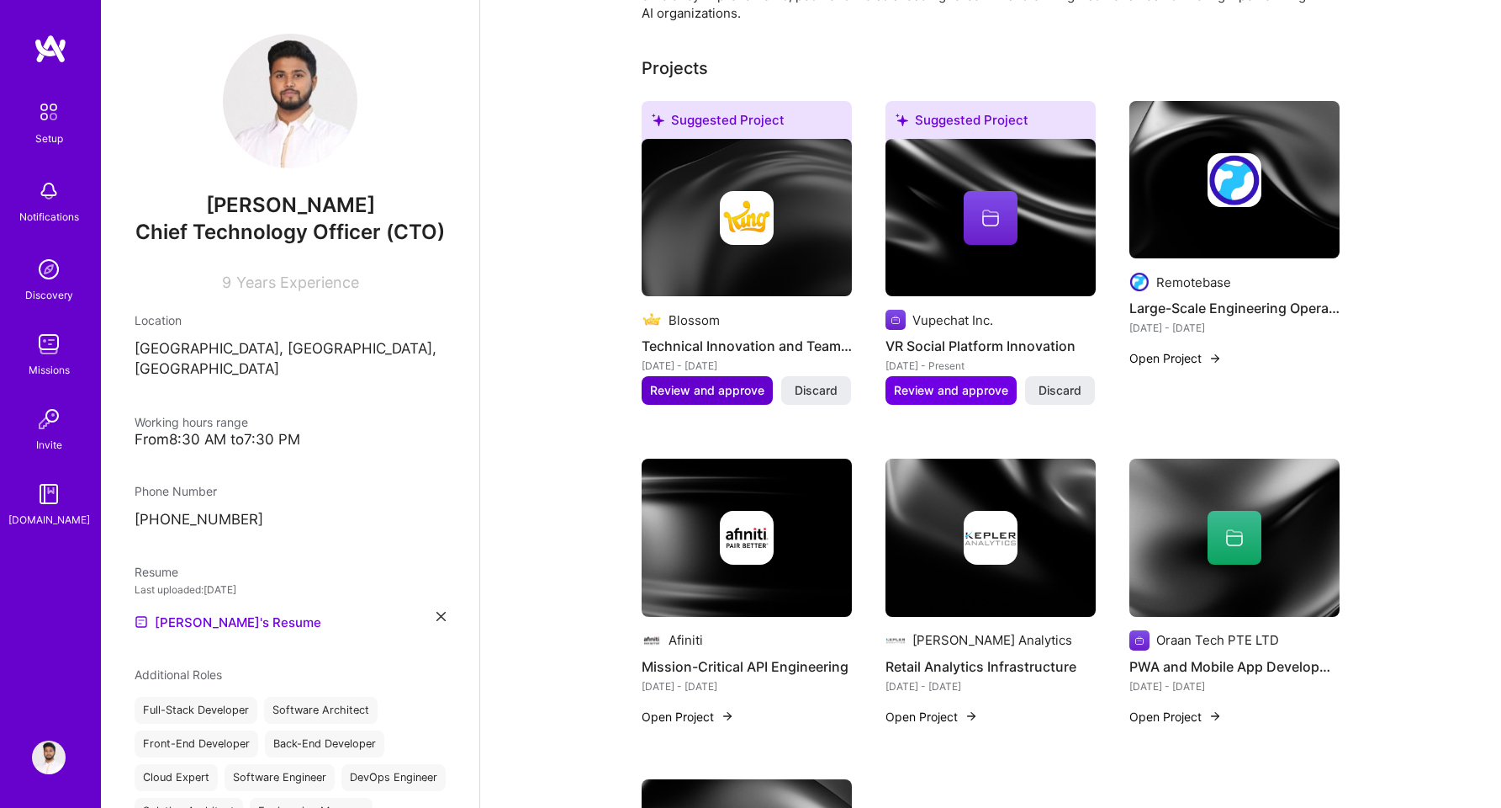
click at [708, 382] on span "Review and approve" at bounding box center [707, 390] width 114 height 17
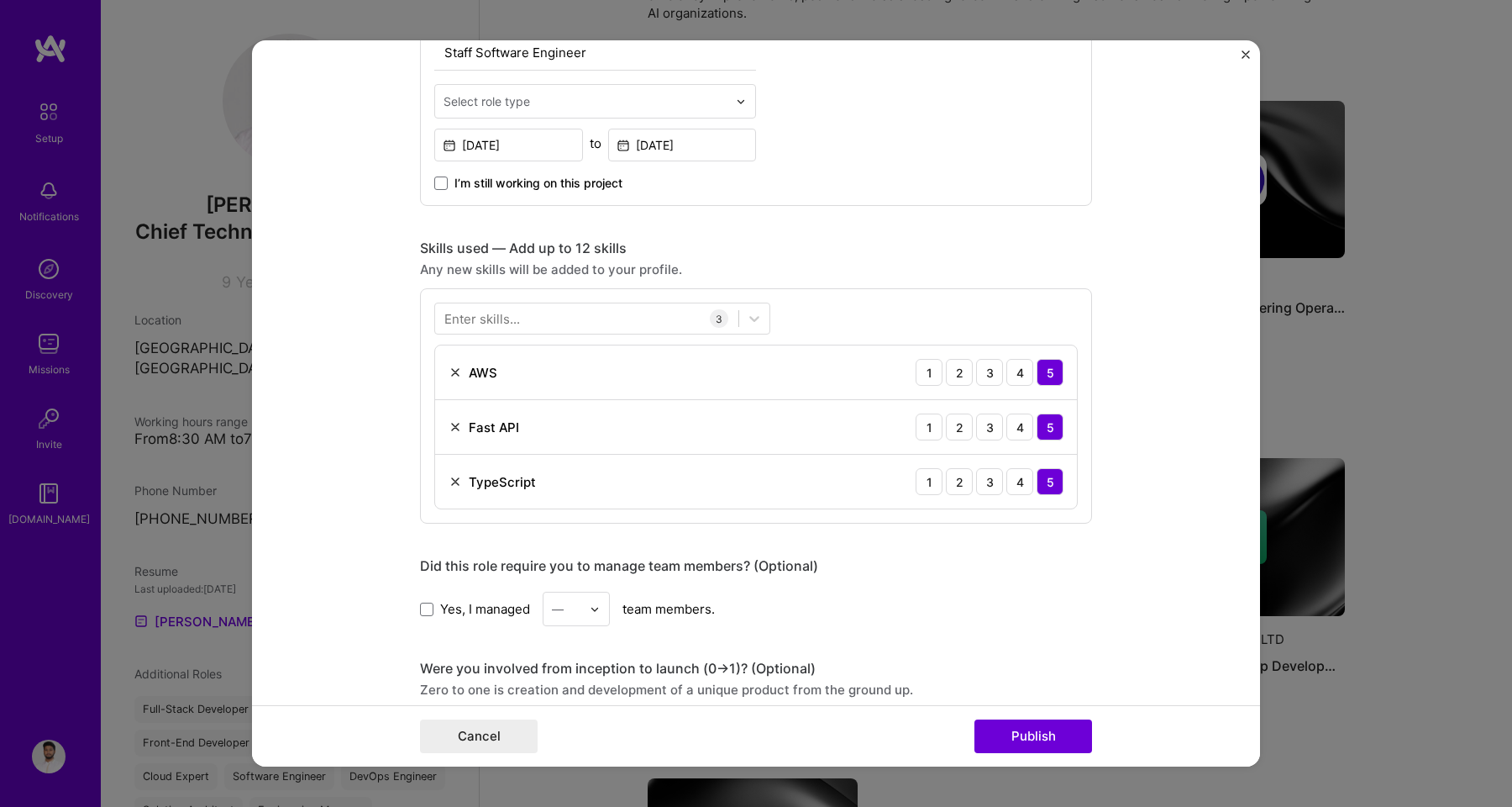
scroll to position [652, 0]
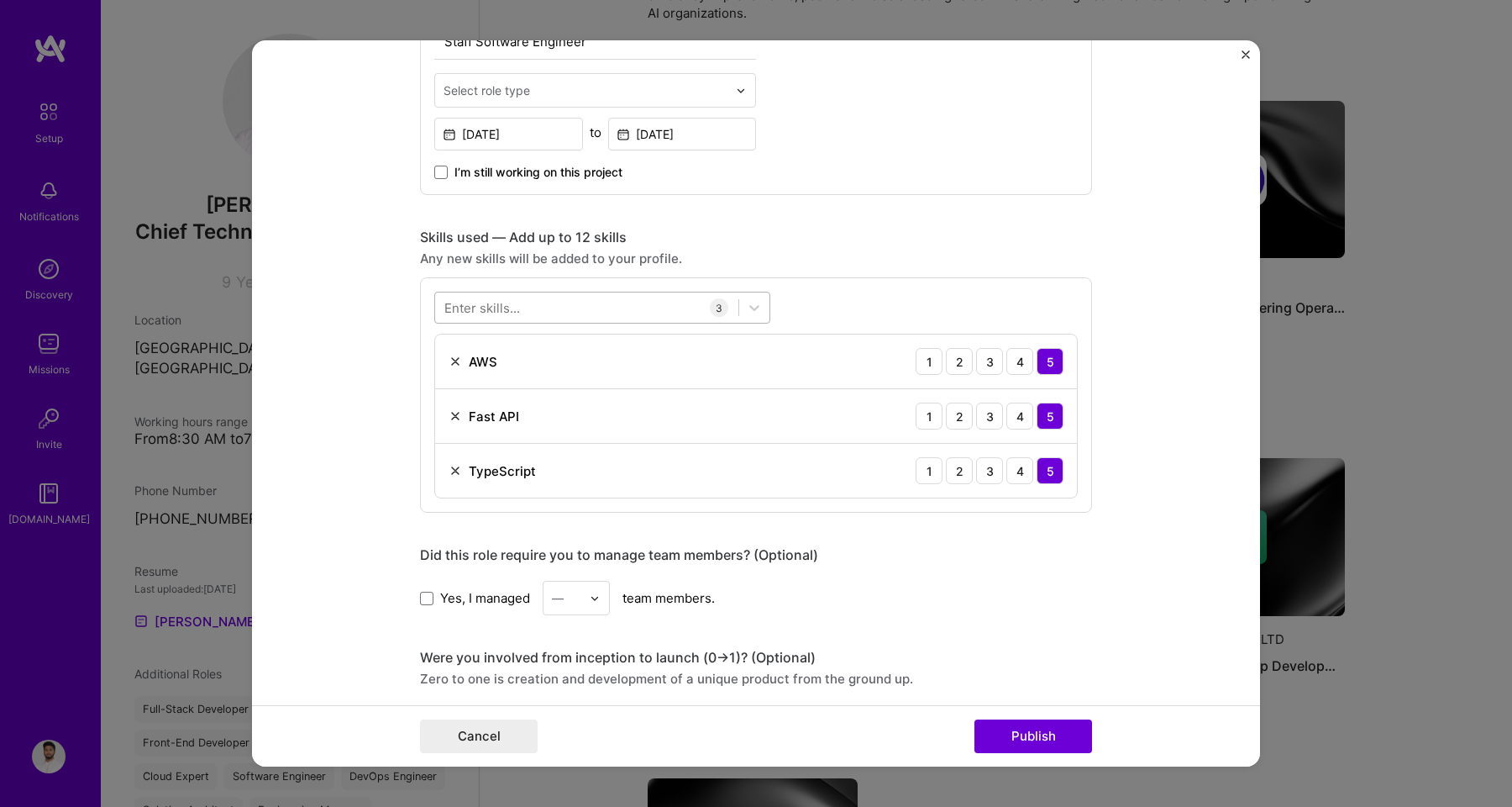
click at [536, 317] on div at bounding box center [587, 308] width 304 height 28
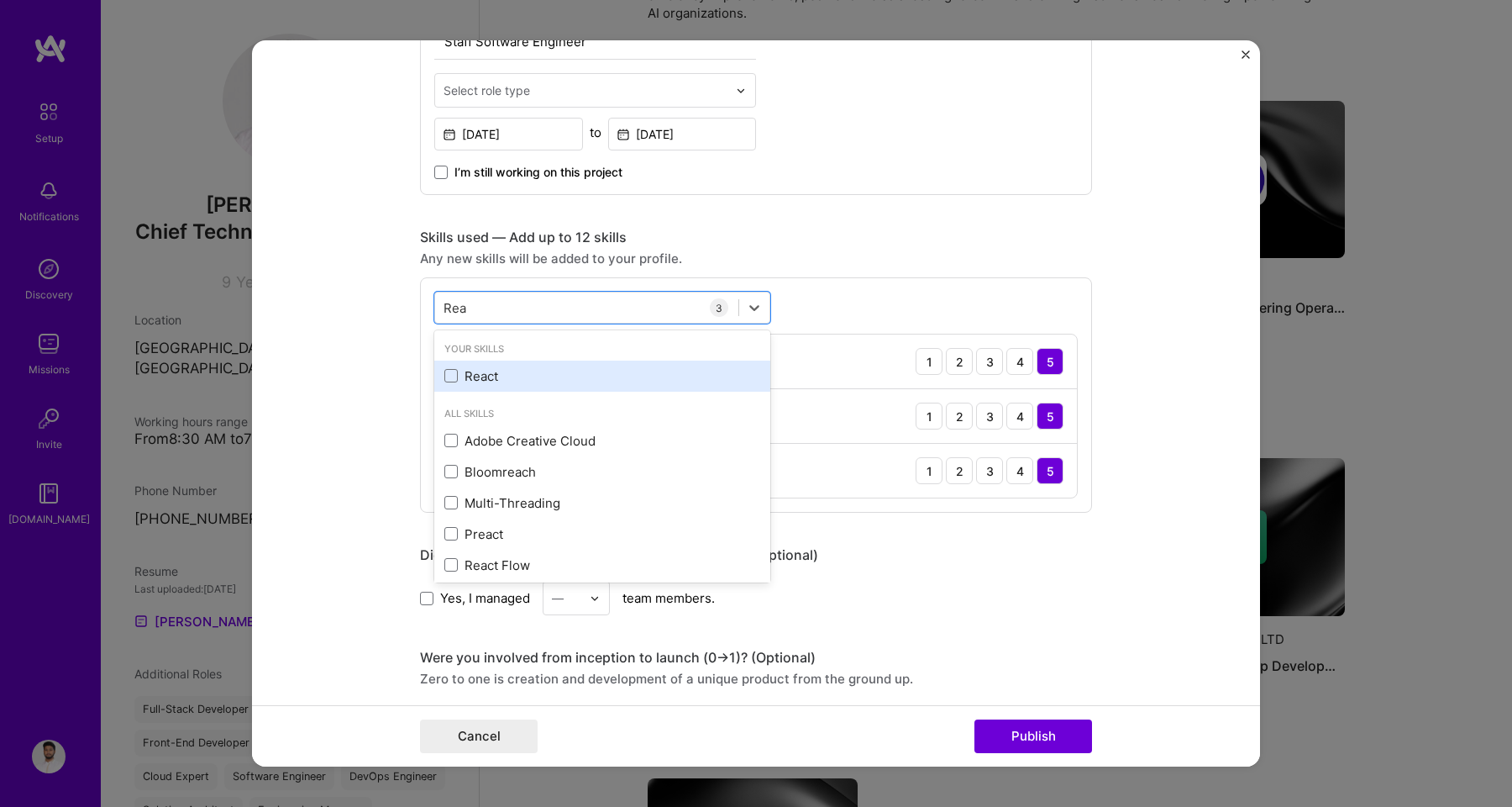
click at [494, 381] on div "React" at bounding box center [602, 377] width 316 height 18
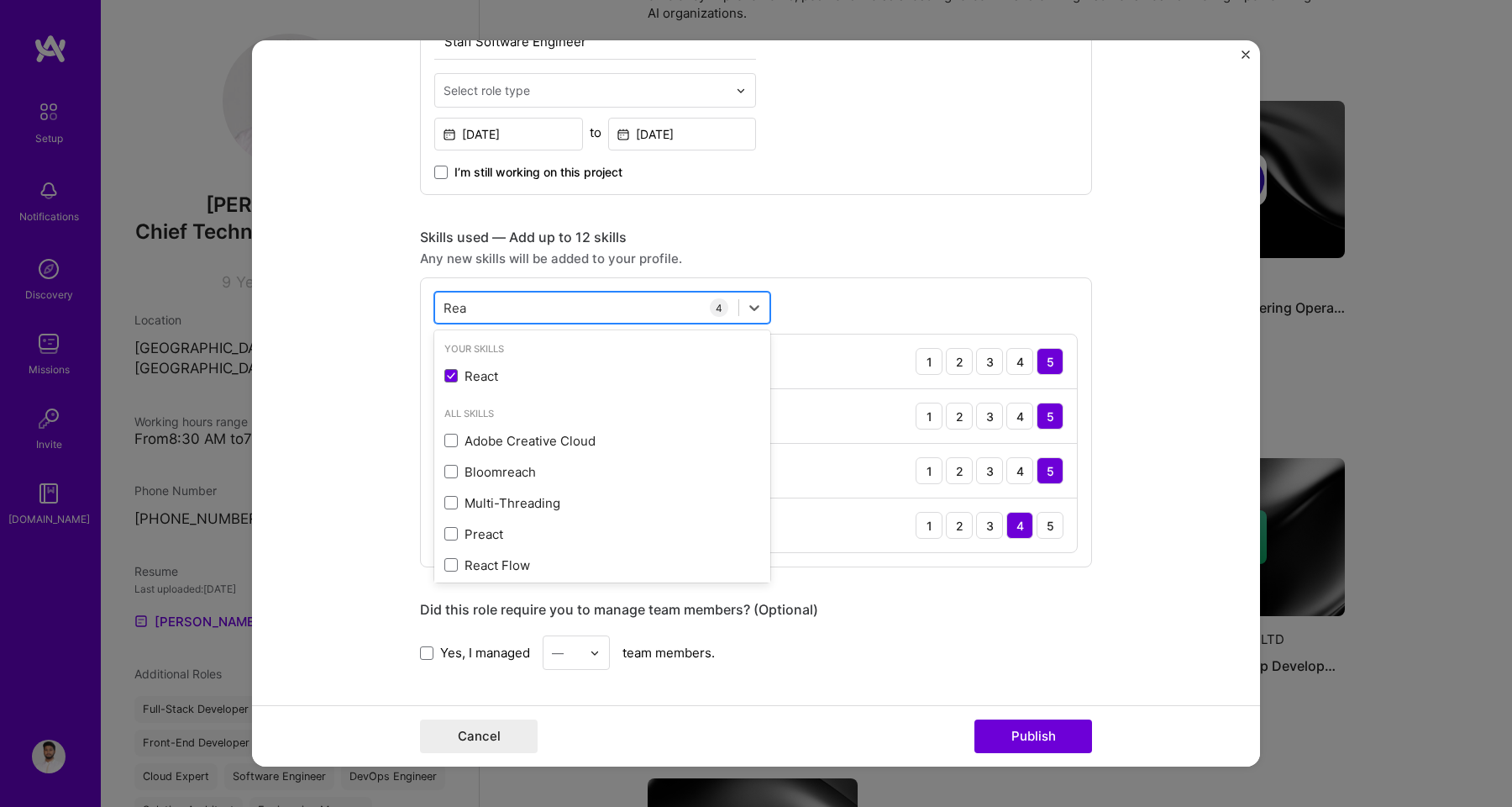
click at [478, 314] on div "[PERSON_NAME]" at bounding box center [587, 308] width 304 height 28
type input "R"
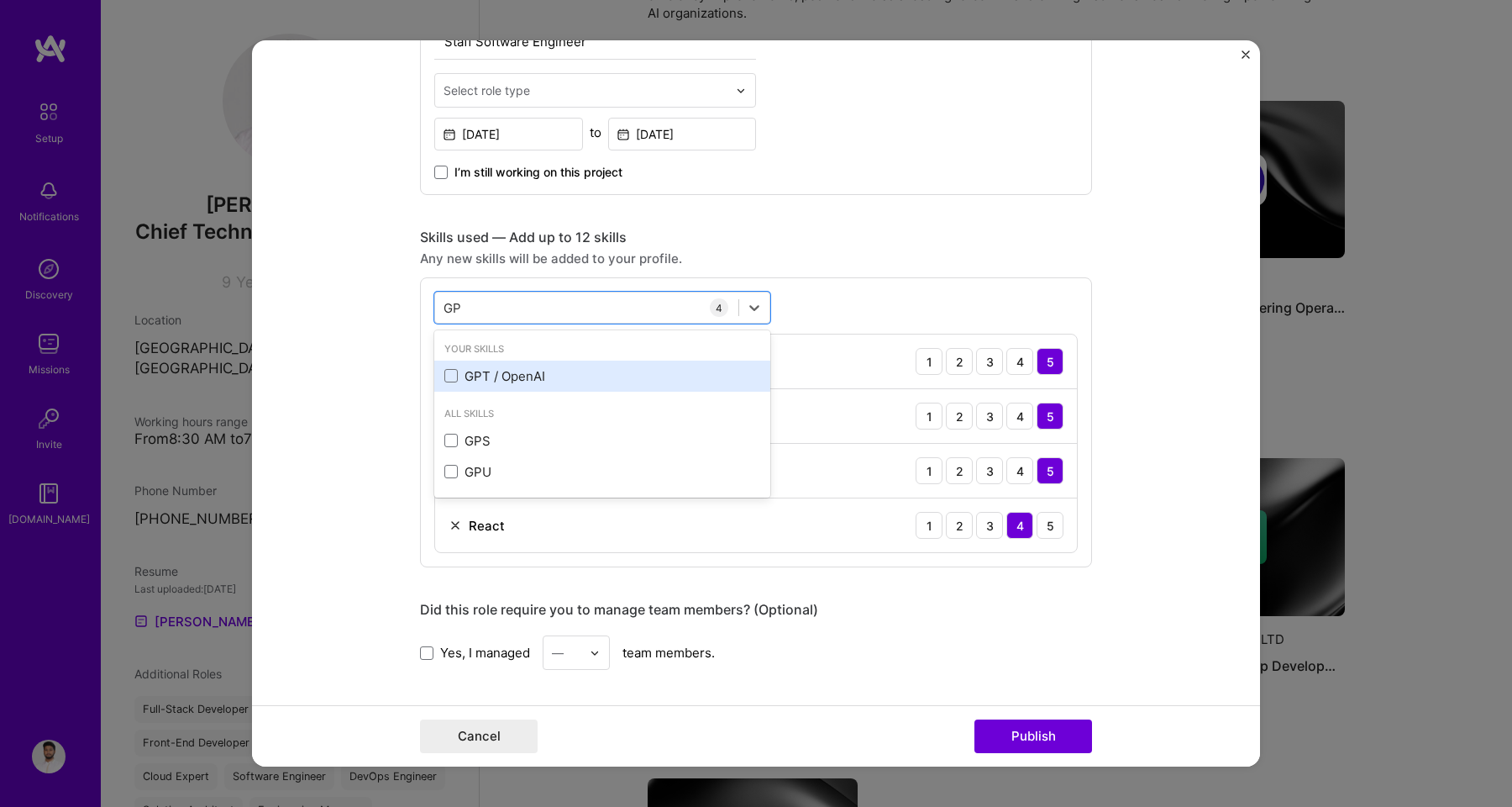
click at [468, 383] on div "GPT / OpenAI" at bounding box center [602, 377] width 316 height 18
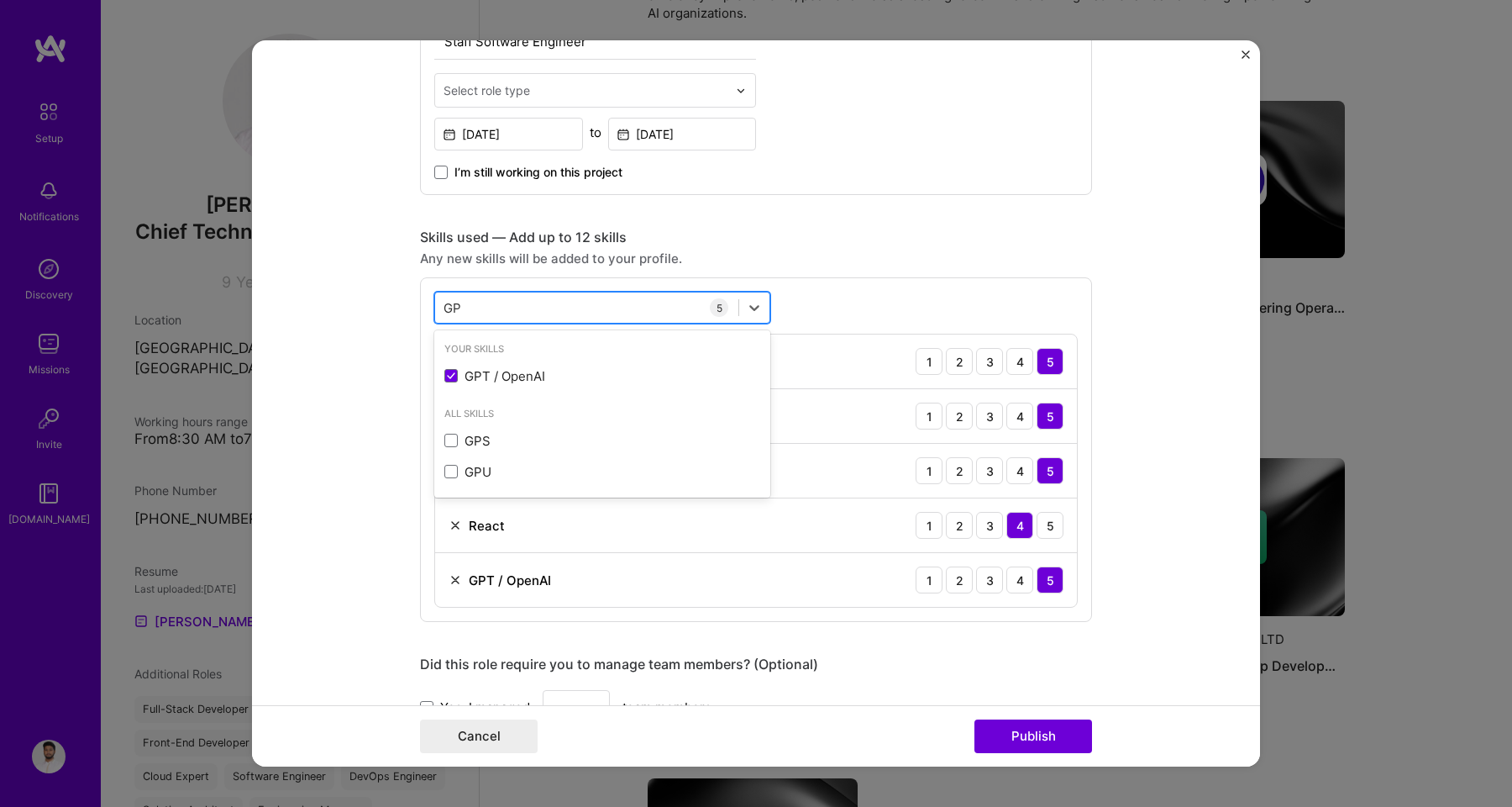
click at [506, 311] on div "GP GP" at bounding box center [587, 308] width 304 height 28
type input "G"
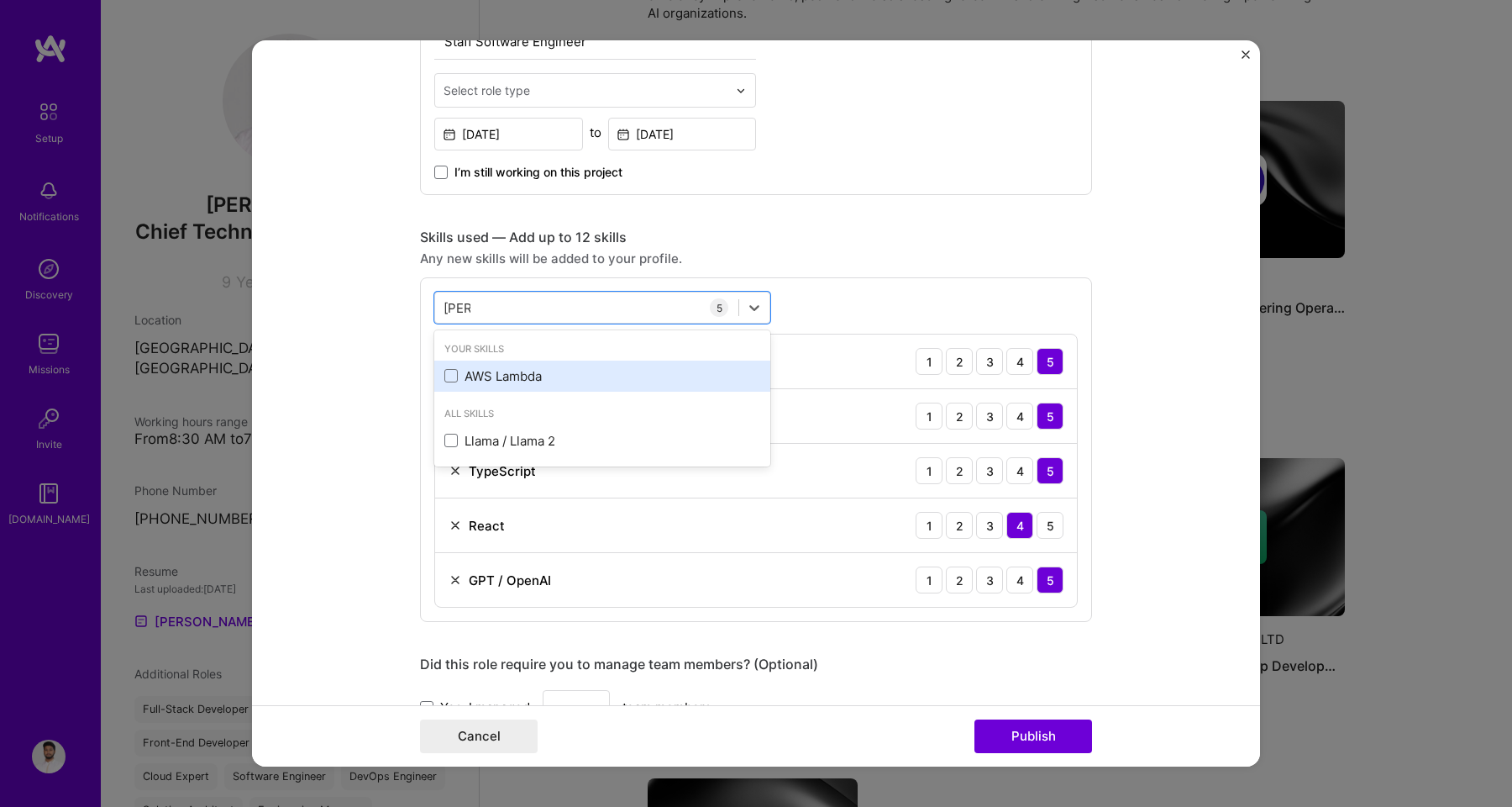
click at [500, 383] on div "AWS Lambda" at bounding box center [602, 377] width 316 height 18
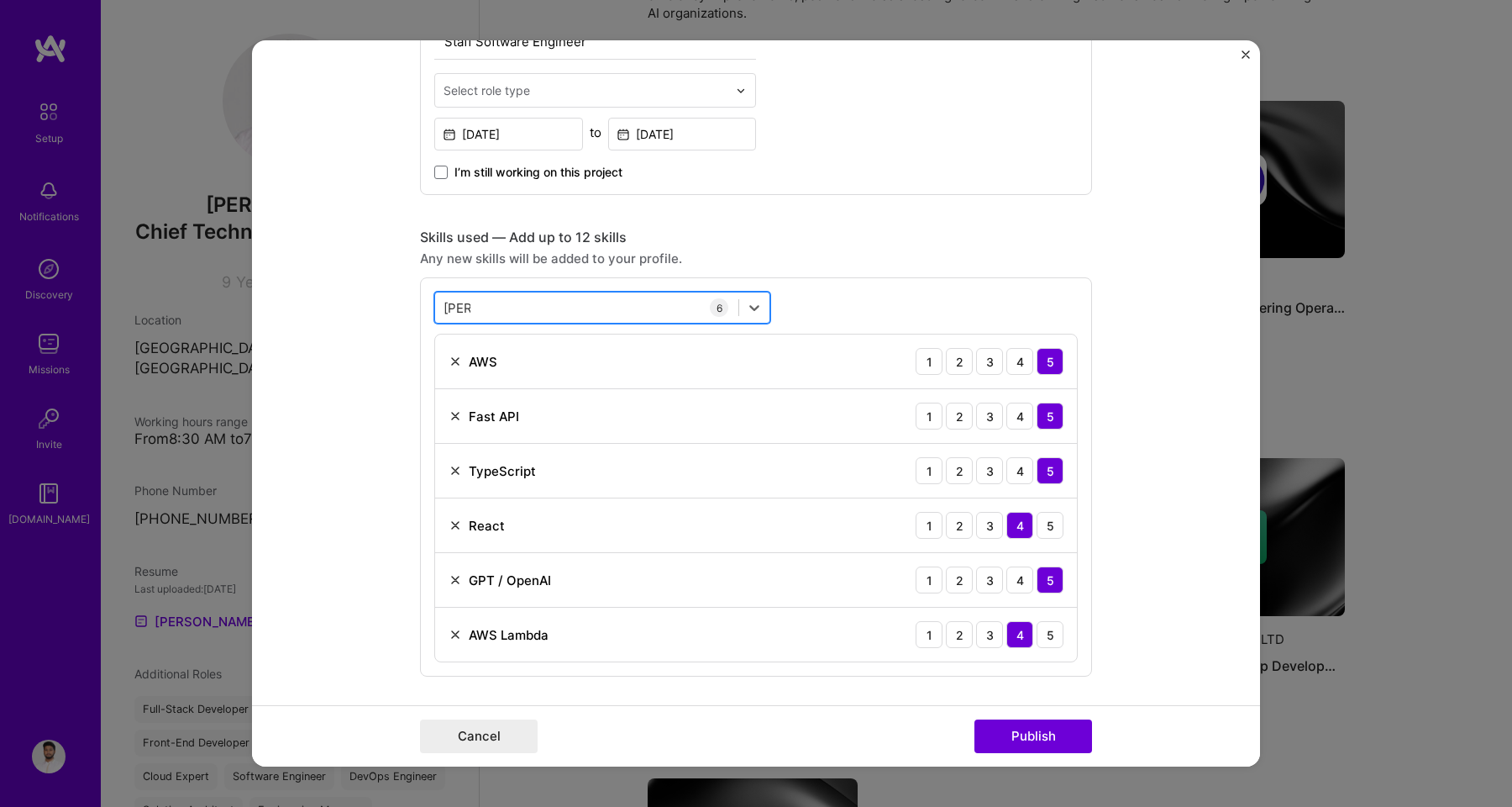
click at [511, 304] on div "[PERSON_NAME]" at bounding box center [587, 308] width 304 height 28
type input "L"
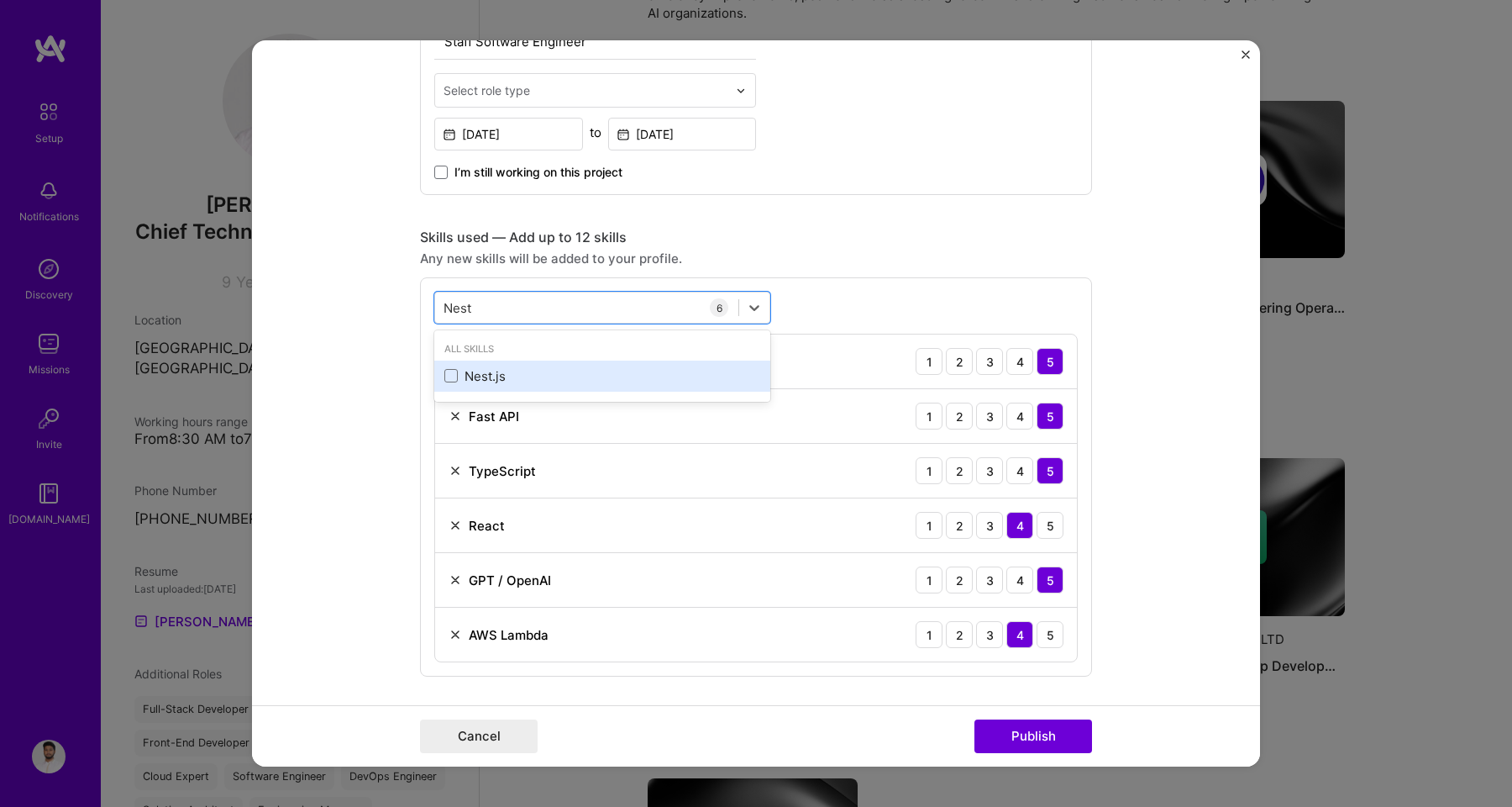
click at [499, 377] on div "Nest.js" at bounding box center [602, 377] width 316 height 18
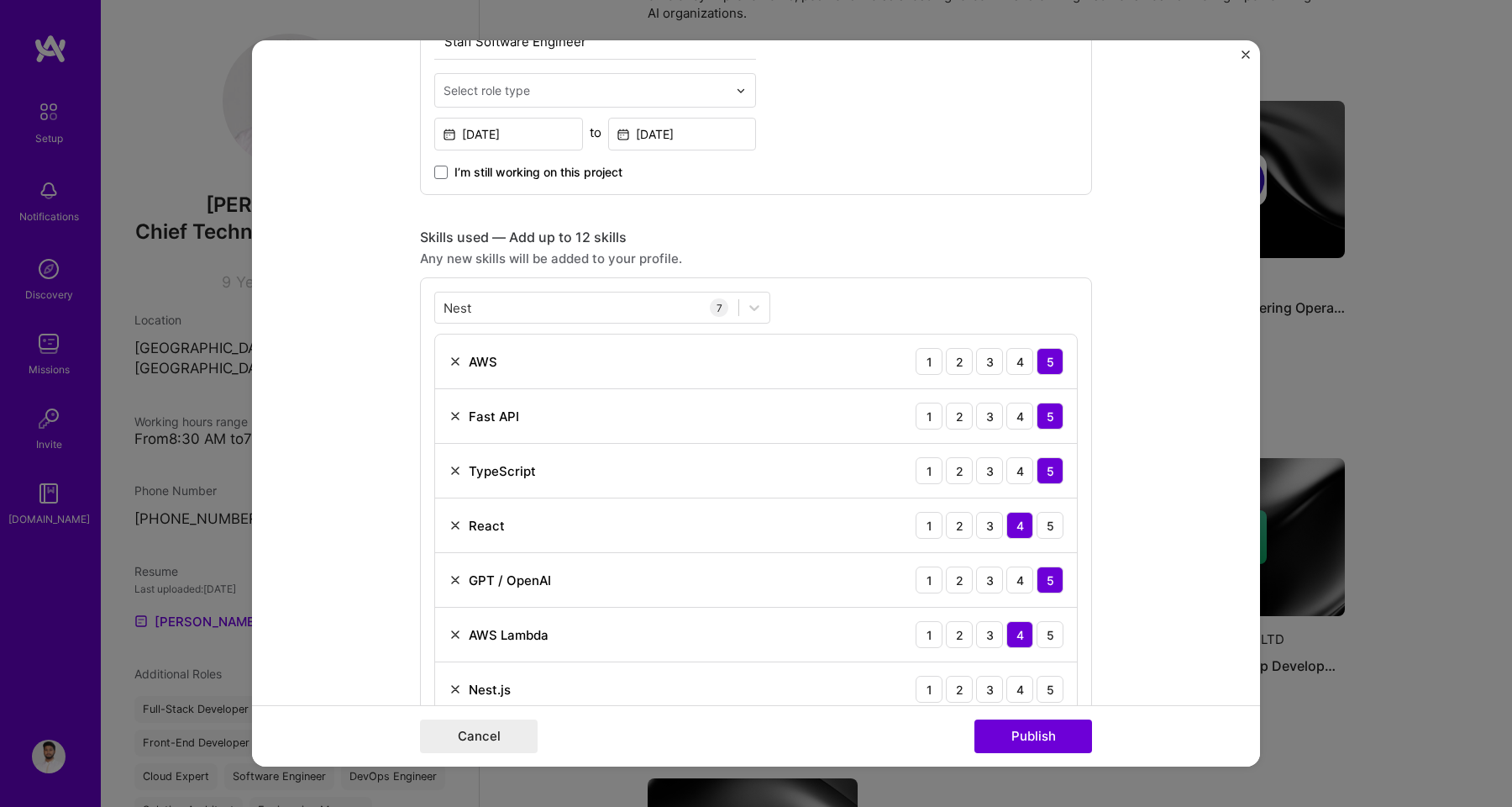
click at [727, 261] on div "Any new skills will be added to your profile." at bounding box center [756, 259] width 672 height 18
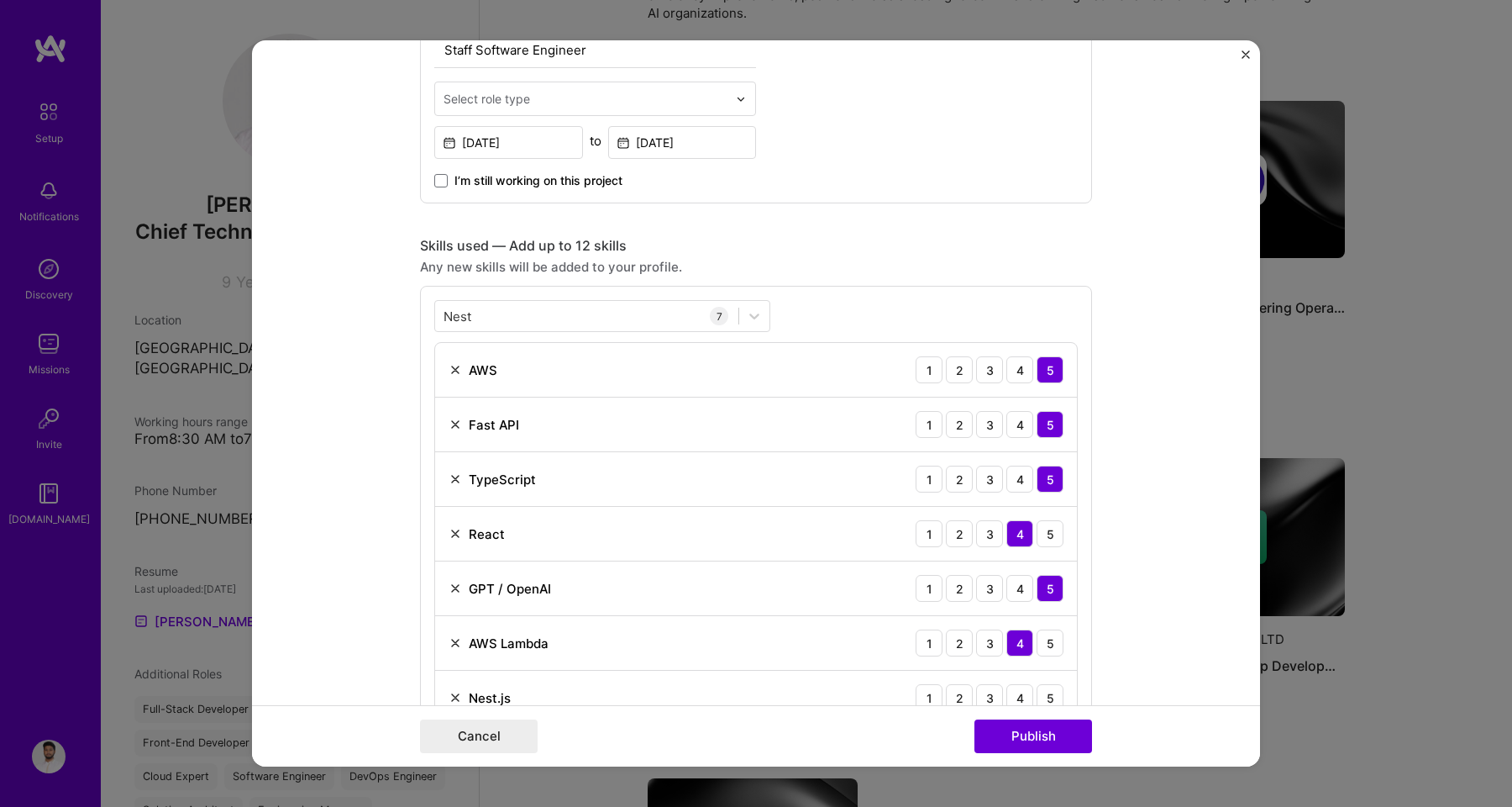
scroll to position [605, 0]
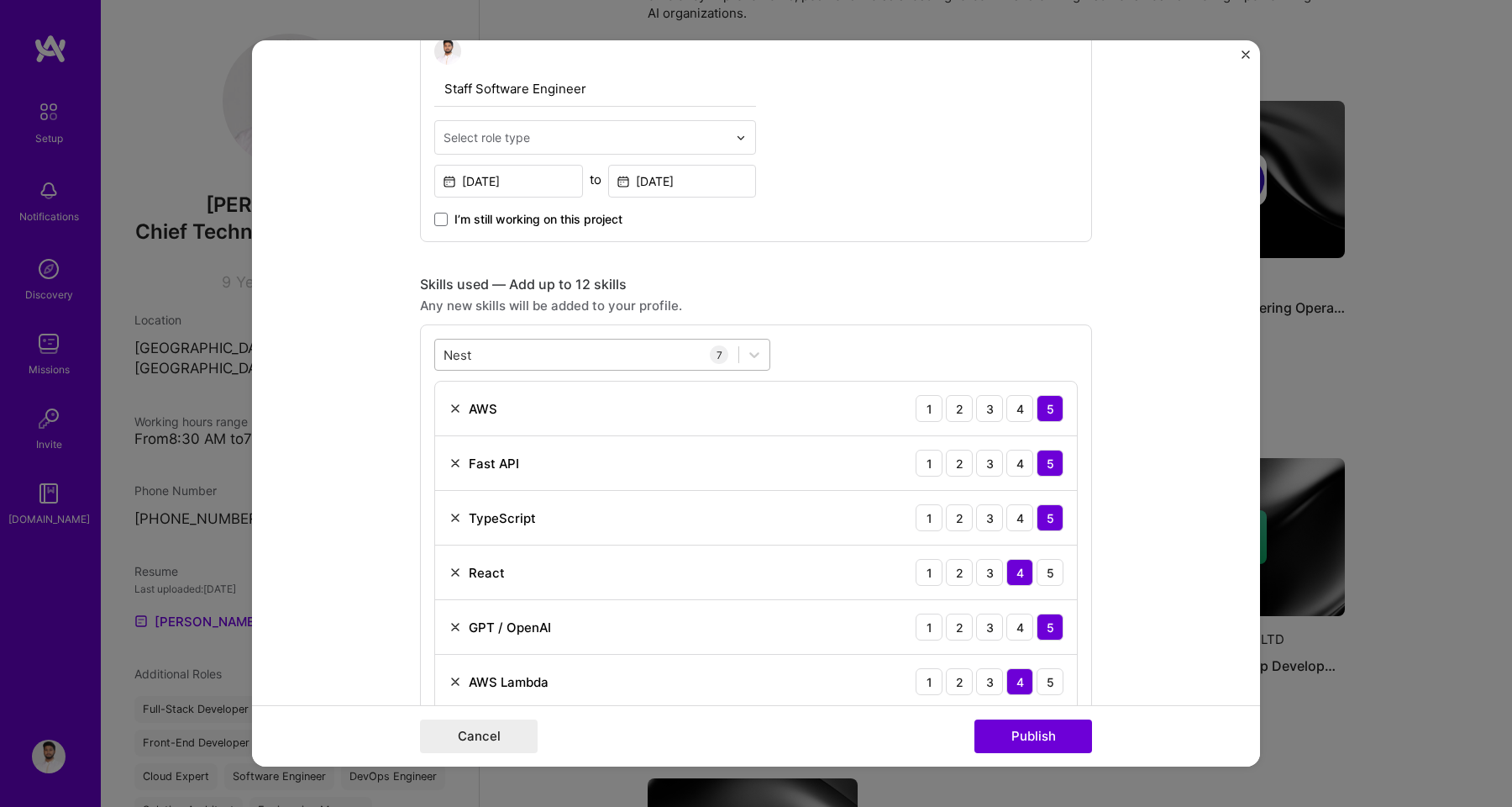
click at [507, 359] on div "Nest Nest" at bounding box center [587, 356] width 304 height 28
type input "N"
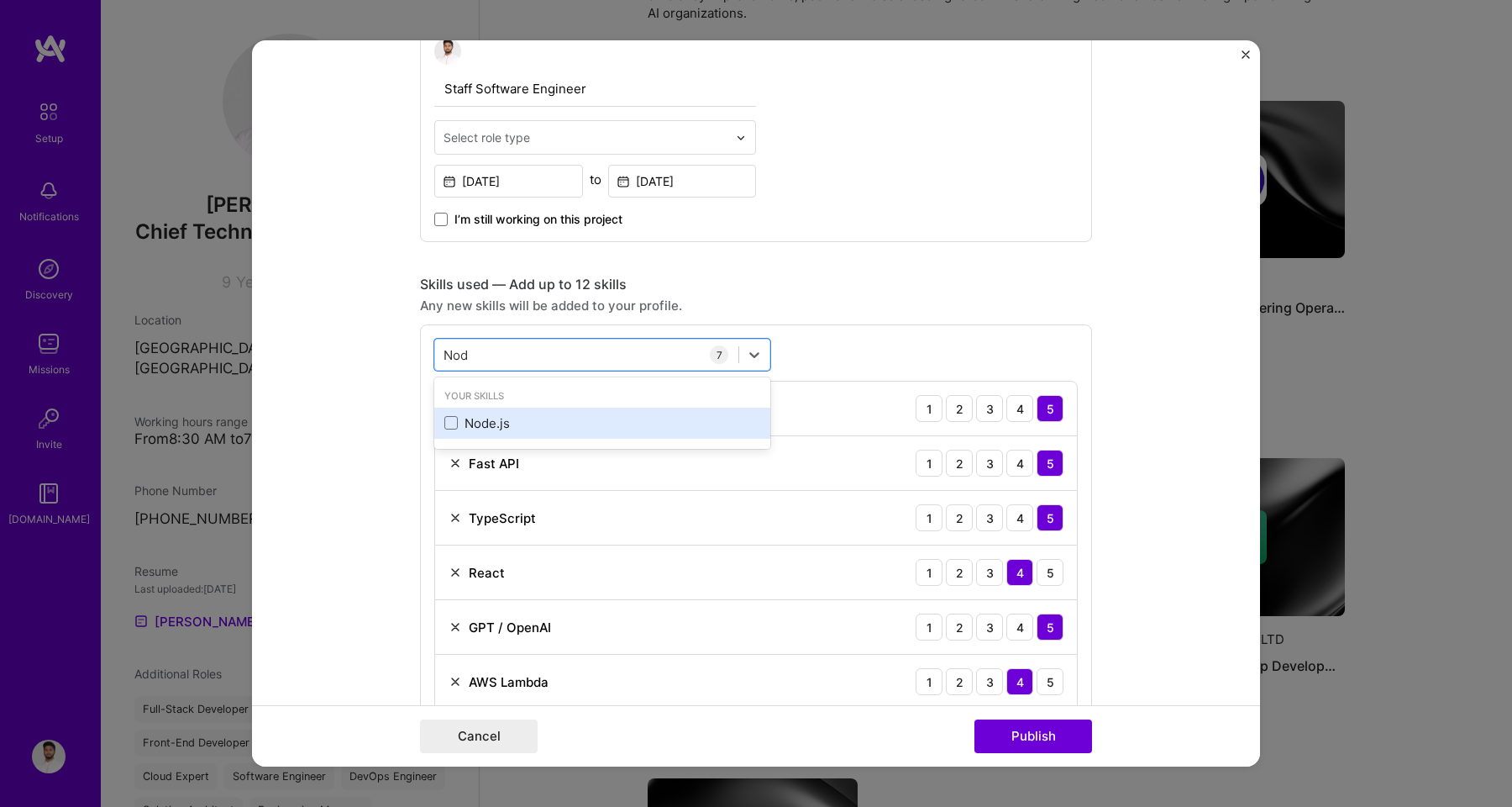
click at [488, 427] on div "Node.js" at bounding box center [602, 423] width 316 height 18
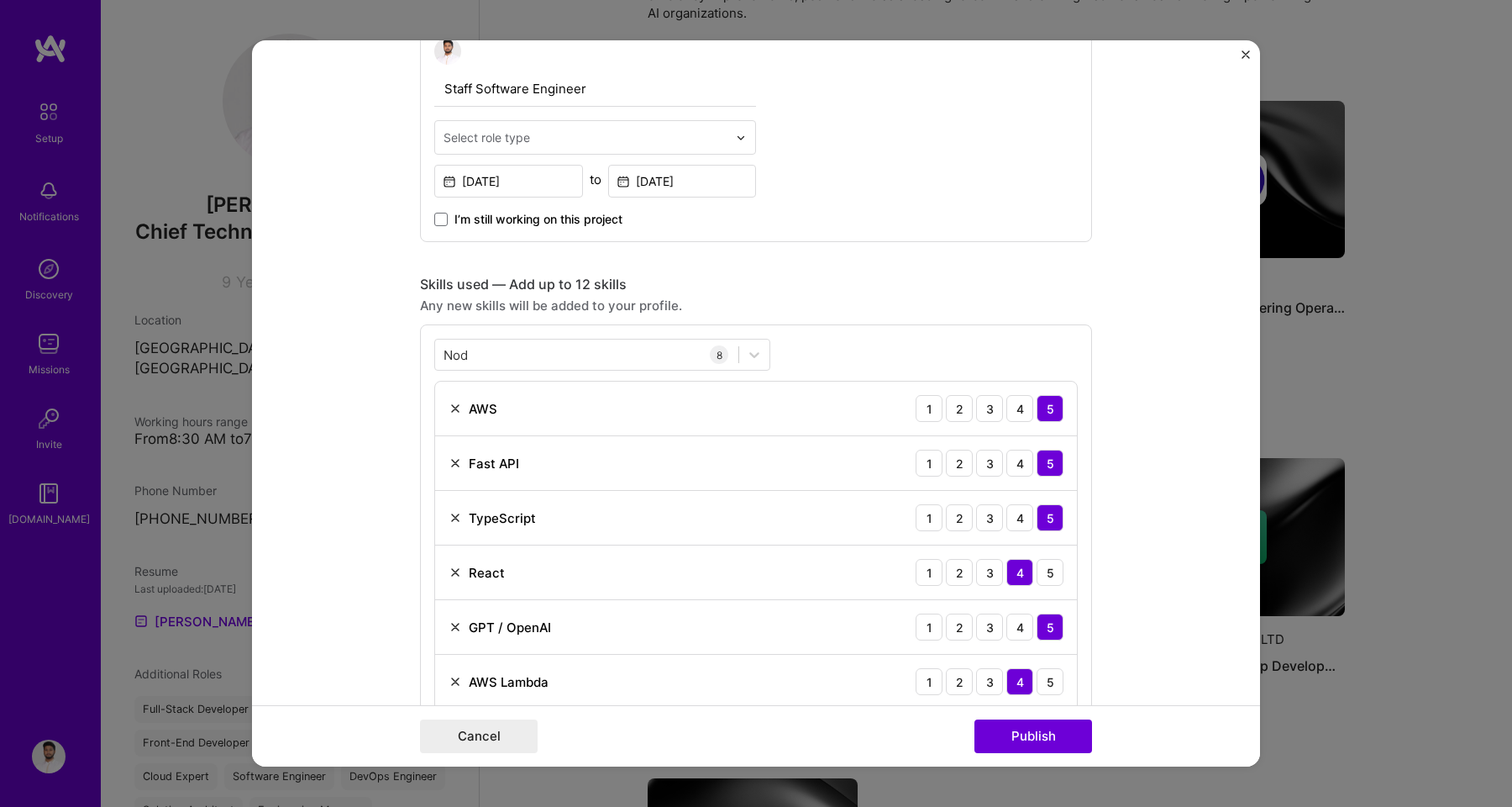
click at [822, 315] on div "Any new skills will be added to your profile." at bounding box center [756, 306] width 672 height 18
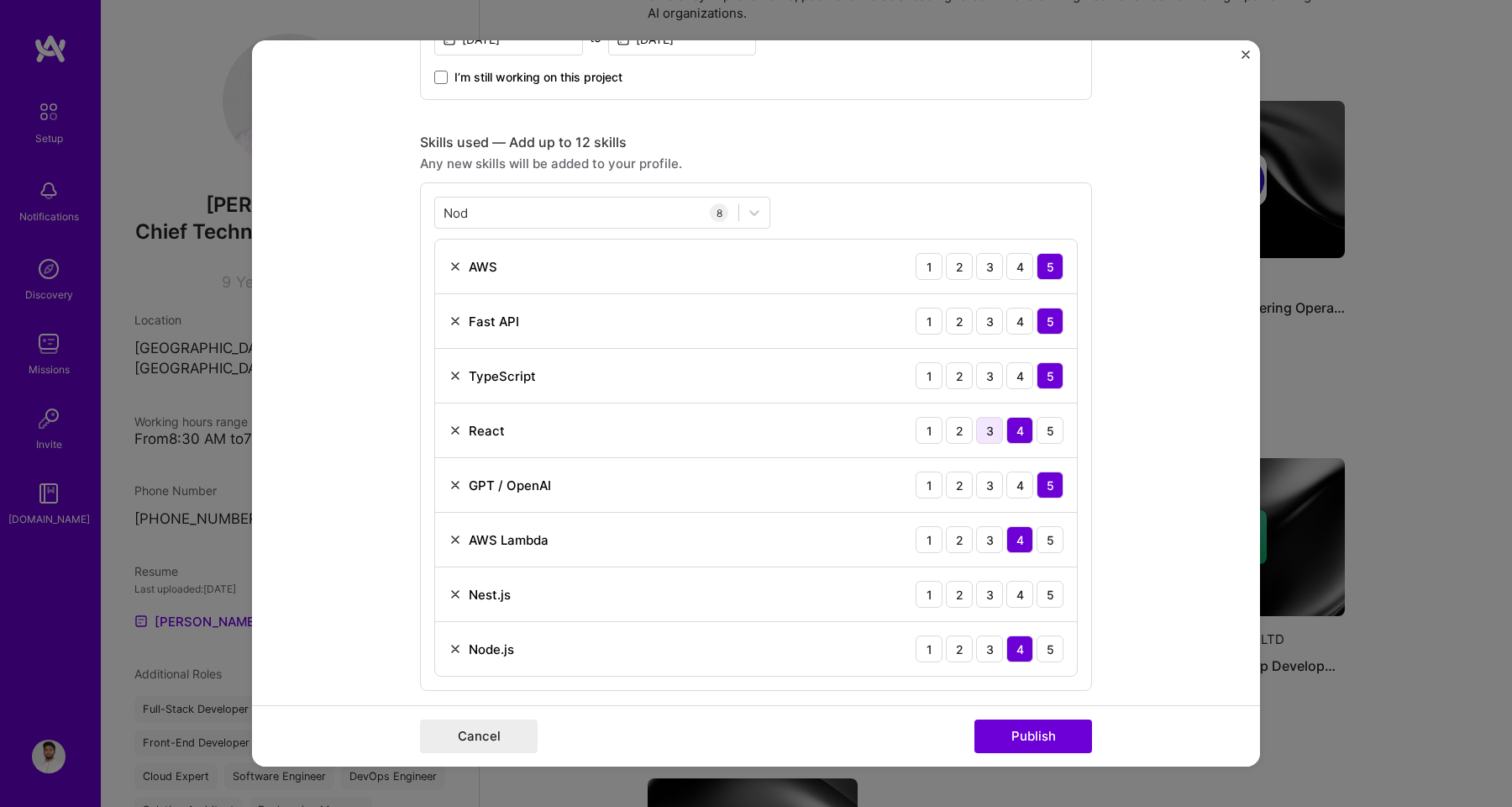
scroll to position [776, 0]
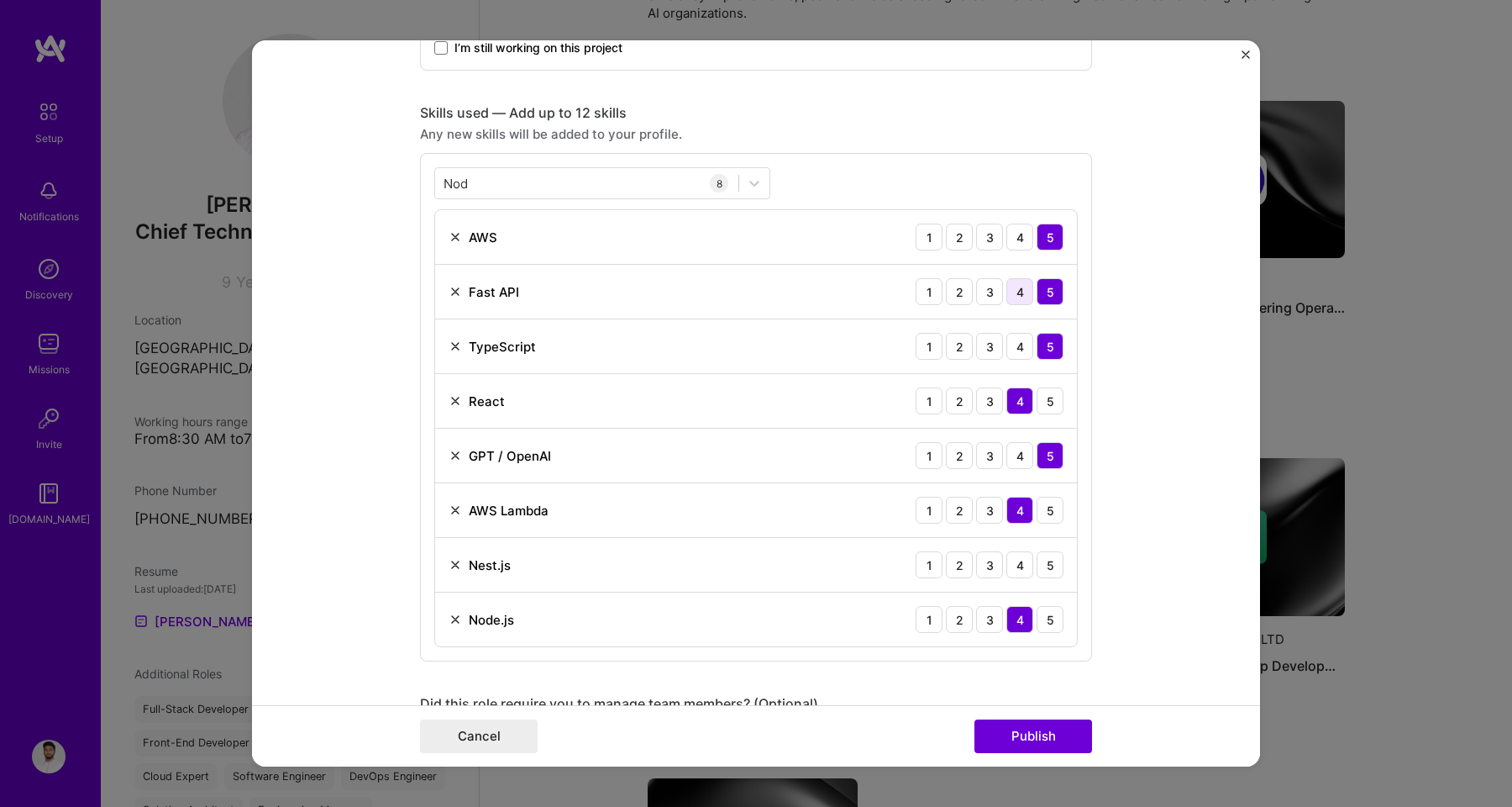
click at [1013, 291] on div "4" at bounding box center [1020, 291] width 27 height 27
click at [452, 565] on img at bounding box center [454, 564] width 13 height 13
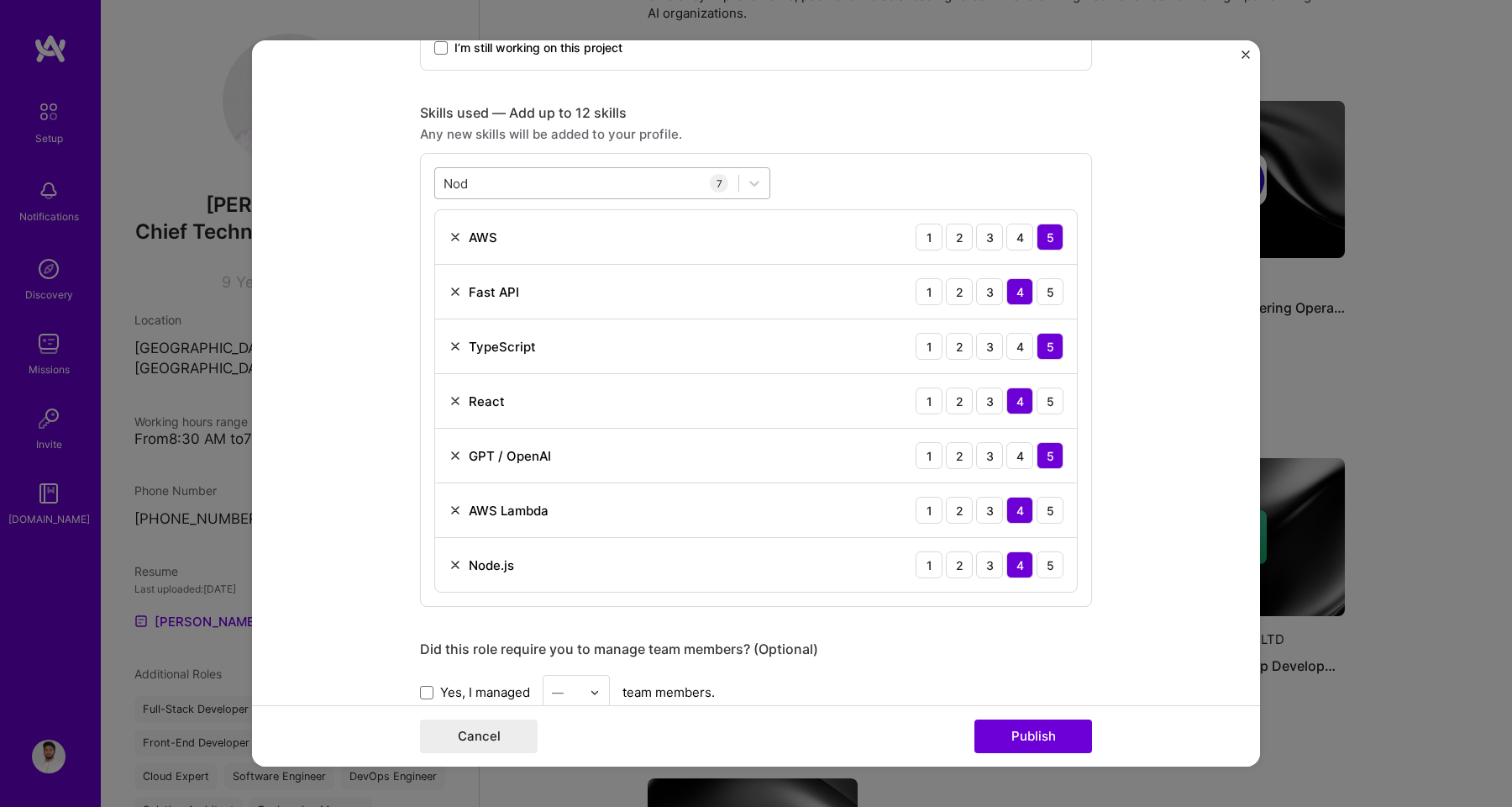
click at [512, 187] on div "Nod Nod" at bounding box center [587, 184] width 304 height 28
type input "N"
type input "F"
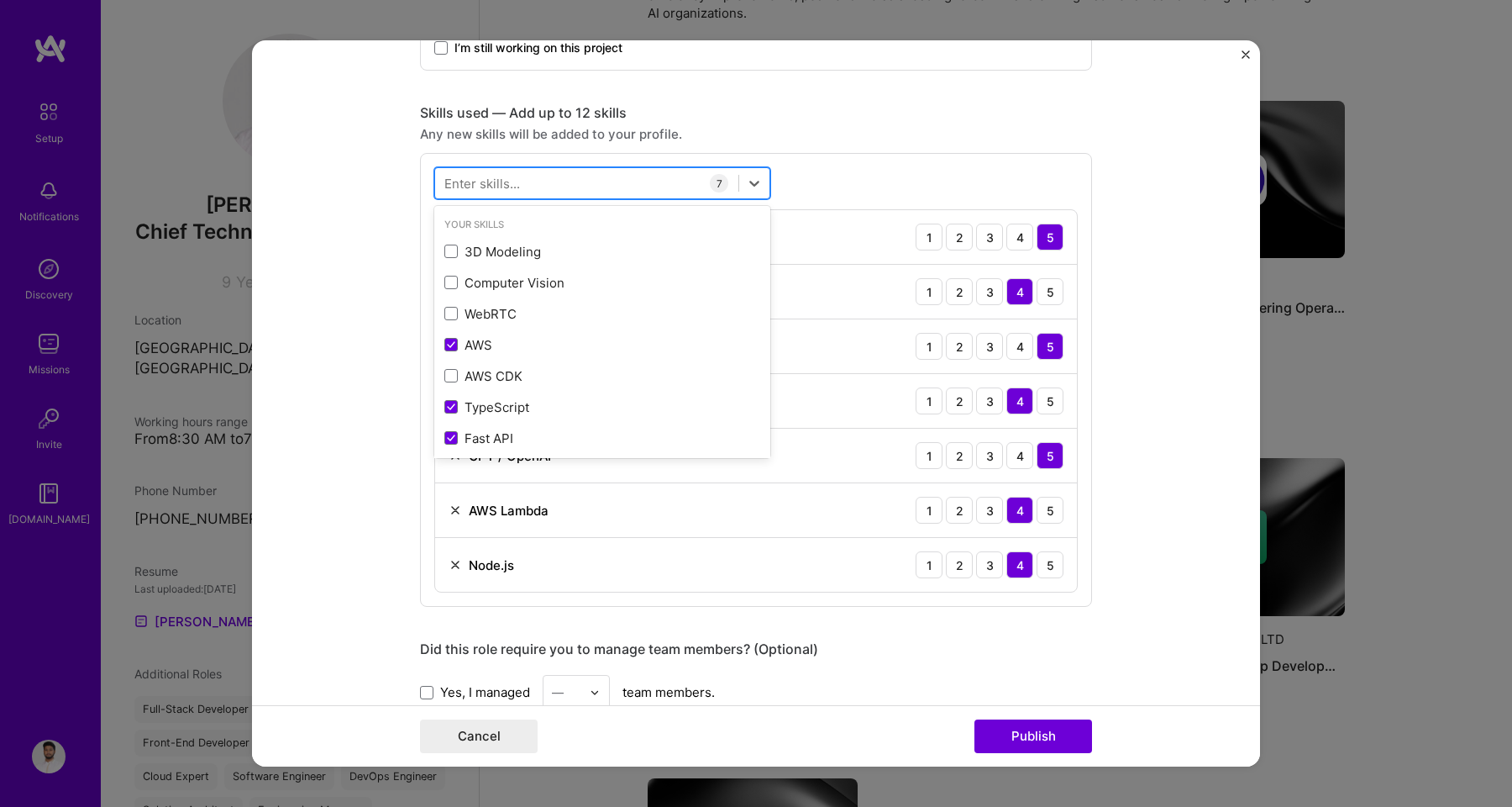
type input "A"
type input "S"
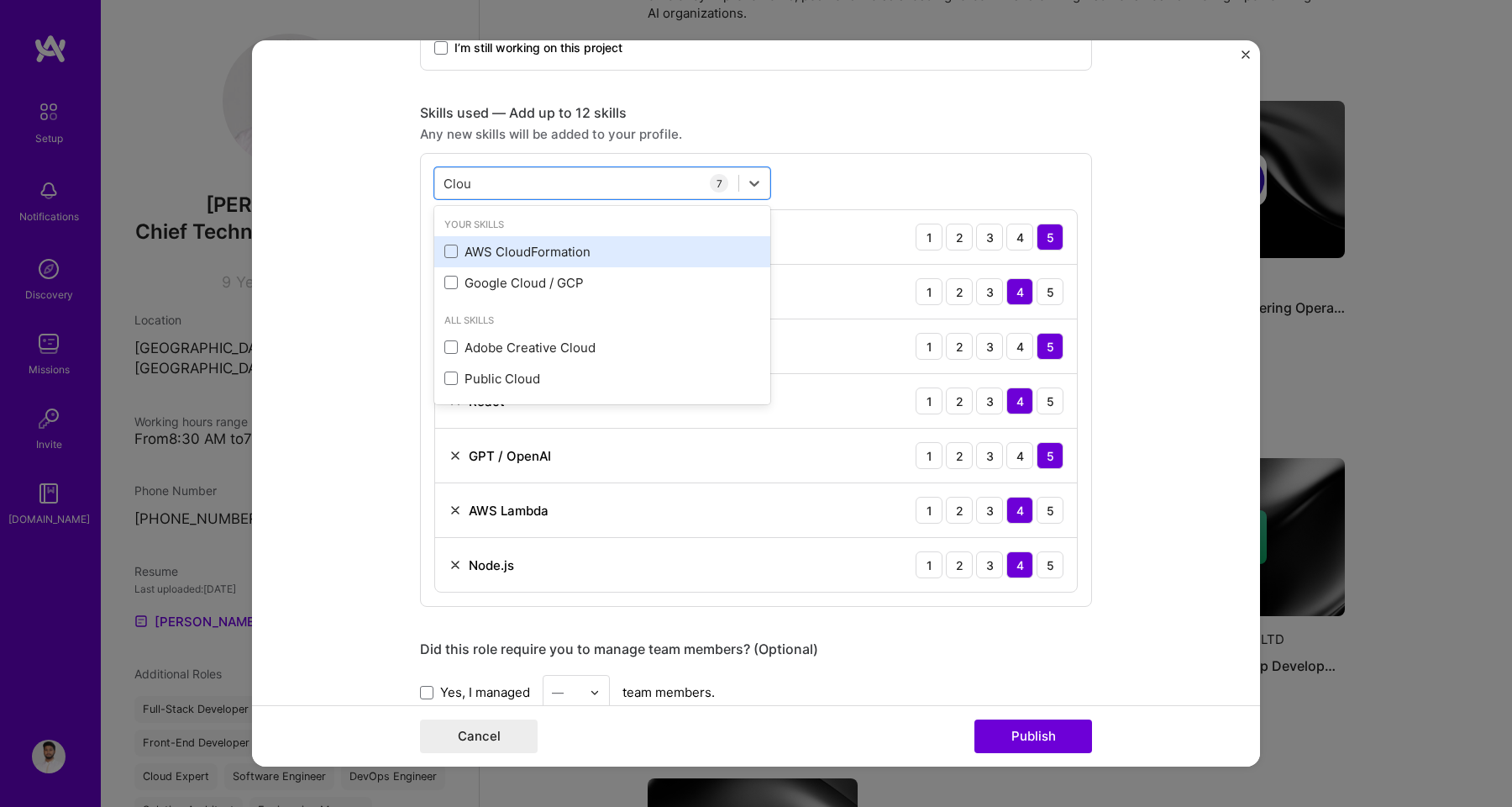
click at [508, 246] on div "AWS CloudFormation" at bounding box center [602, 252] width 316 height 18
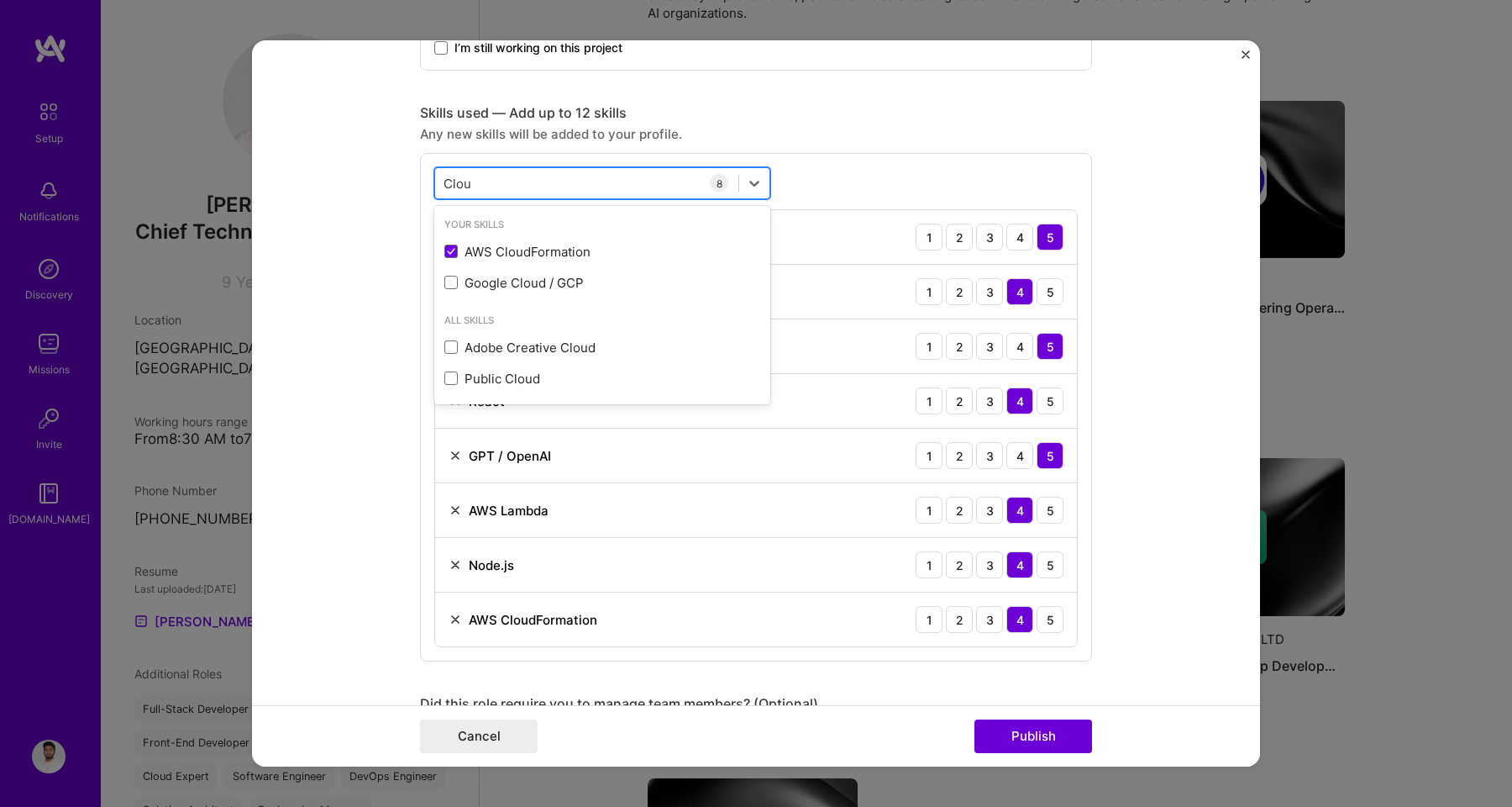
click at [457, 184] on input "Clou" at bounding box center [457, 184] width 29 height 18
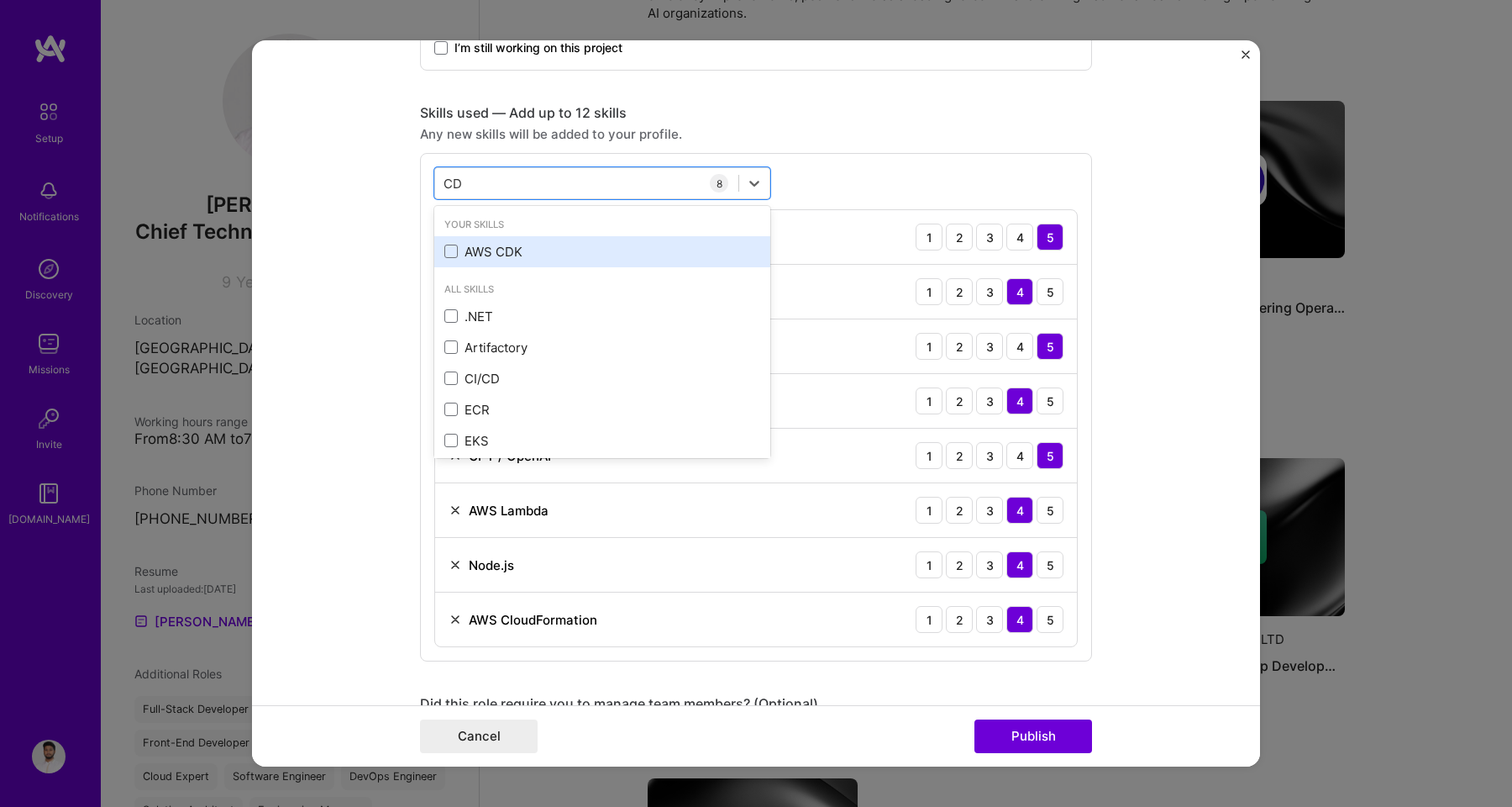
click at [456, 247] on div "AWS CDK" at bounding box center [602, 252] width 316 height 18
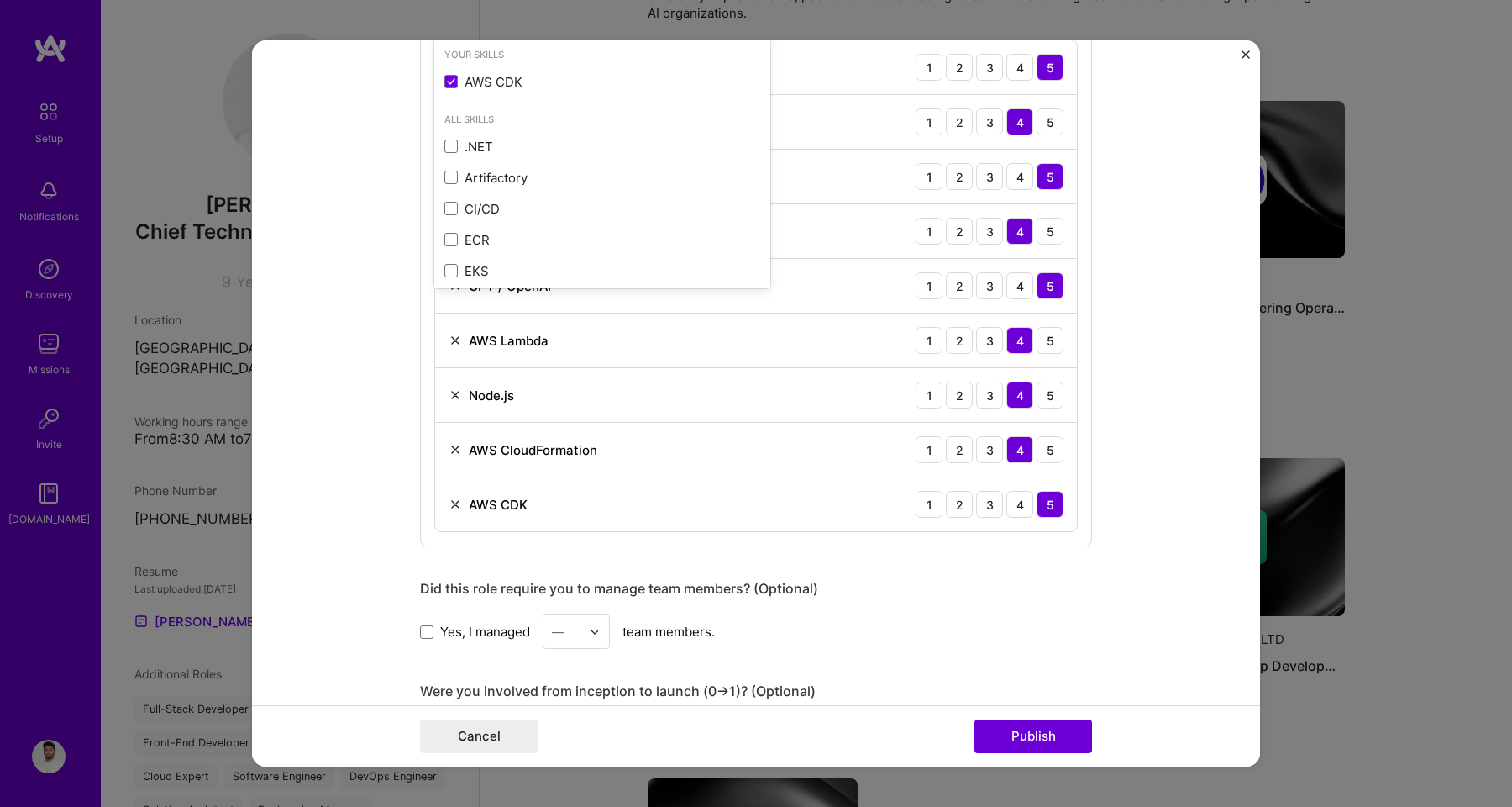
type input "CD"
click at [1072, 609] on div "Did this role require you to manage team members? (Optional) Yes, I managed — t…" at bounding box center [756, 613] width 672 height 69
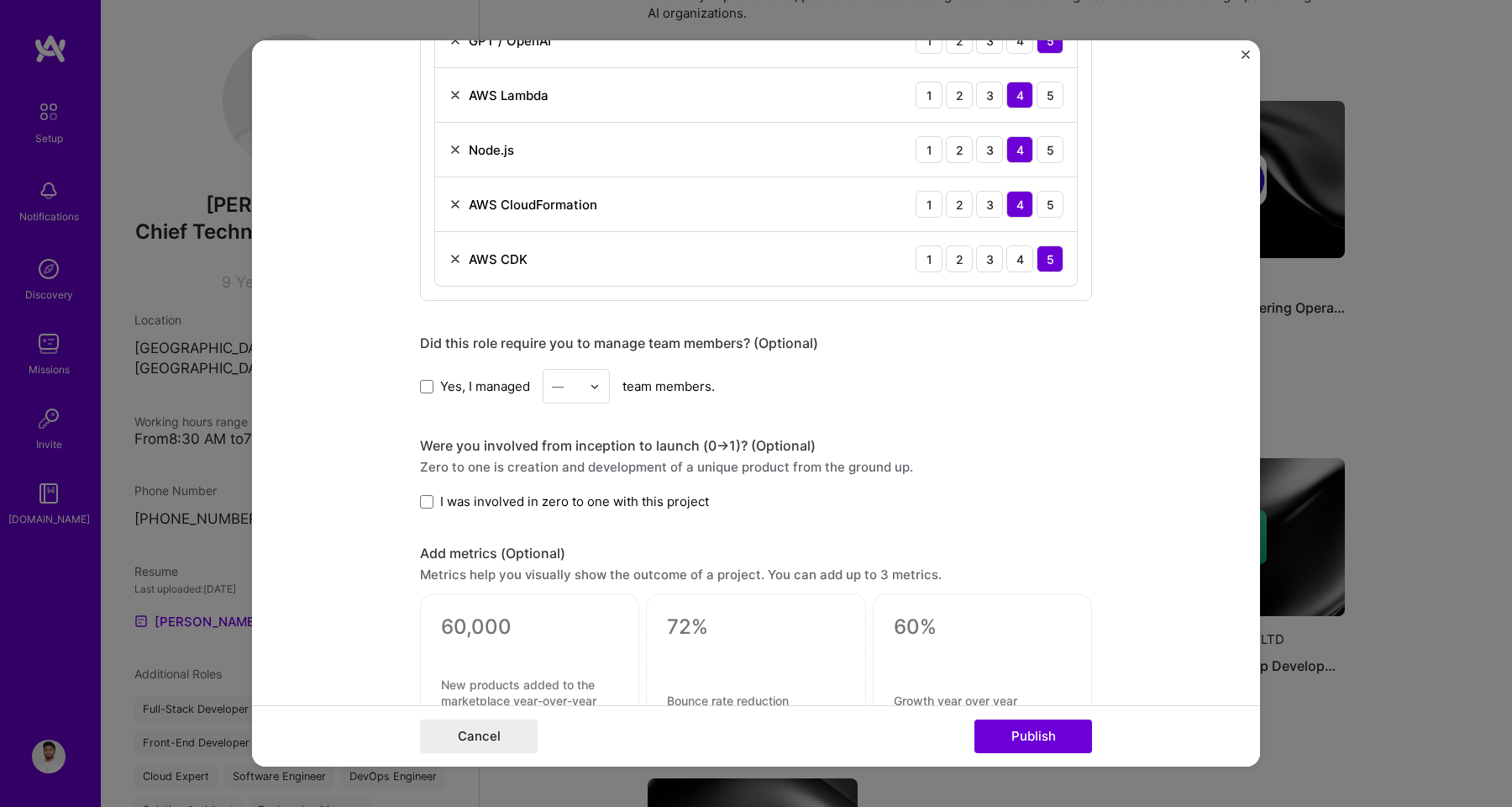
scroll to position [1206, 0]
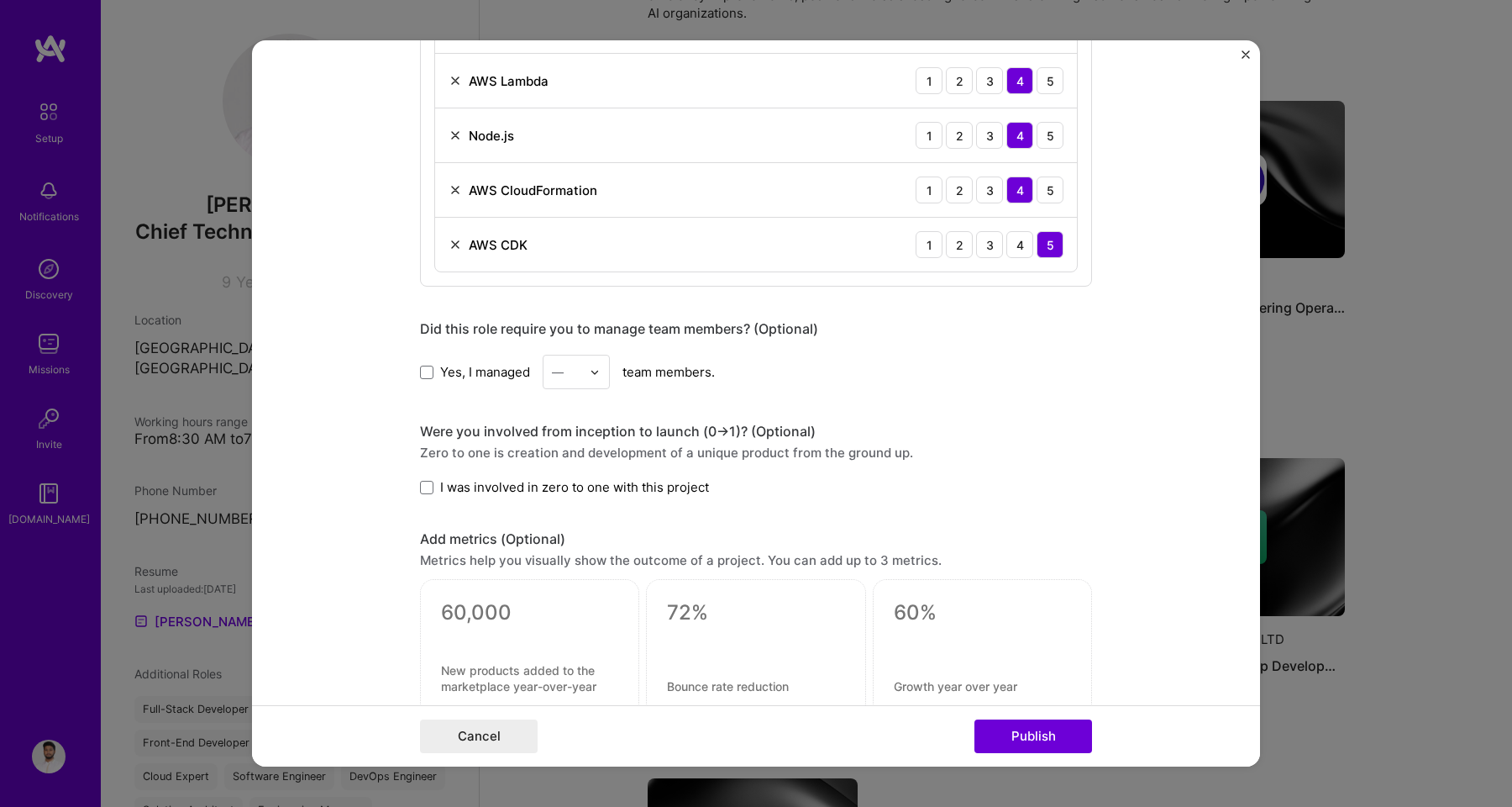
click at [579, 379] on div "—" at bounding box center [566, 372] width 46 height 33
click at [576, 501] on div "4" at bounding box center [575, 509] width 57 height 31
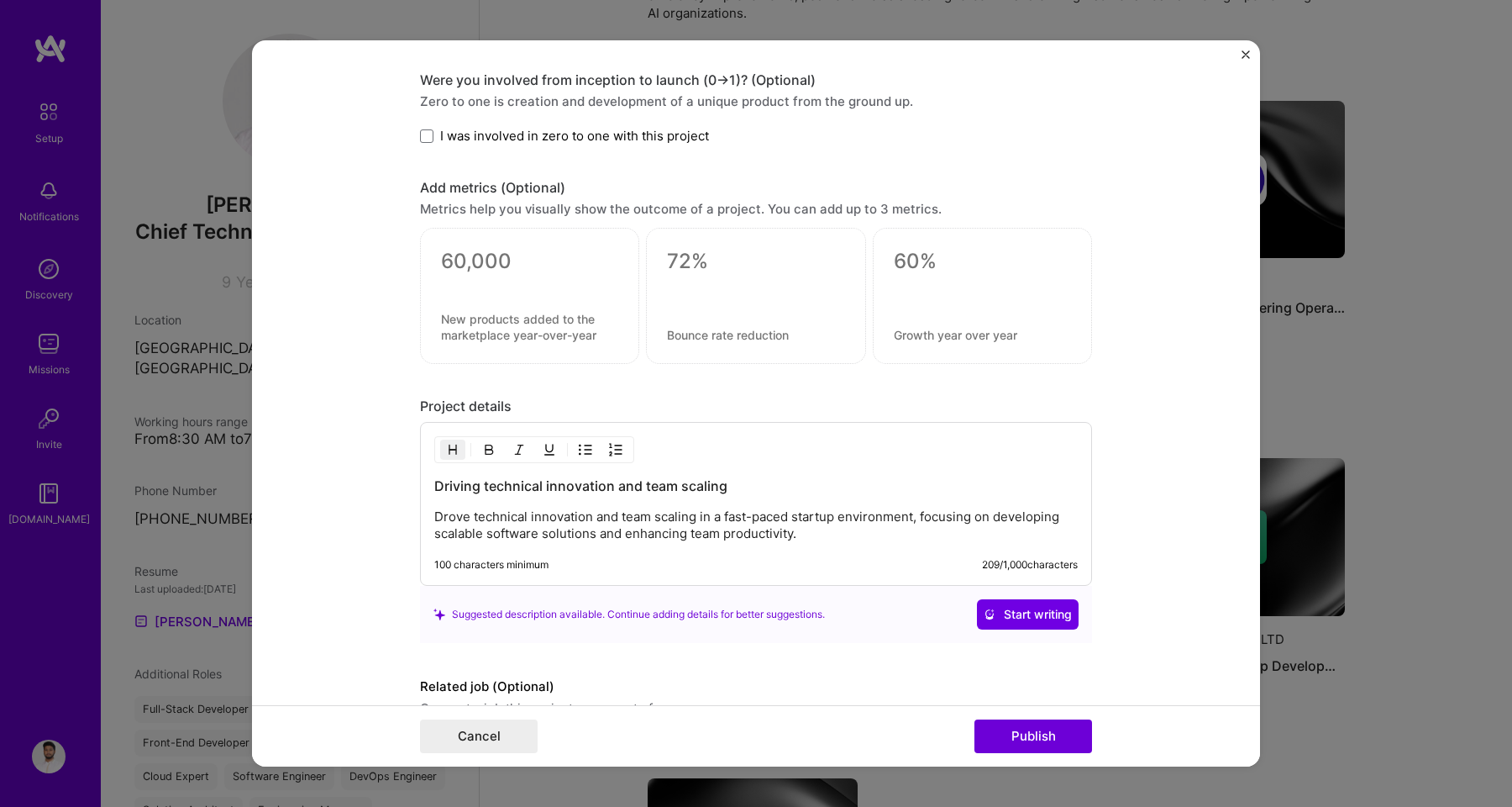
scroll to position [1559, 0]
click at [515, 277] on div at bounding box center [529, 281] width 177 height 18
click at [490, 269] on textarea at bounding box center [529, 258] width 177 height 25
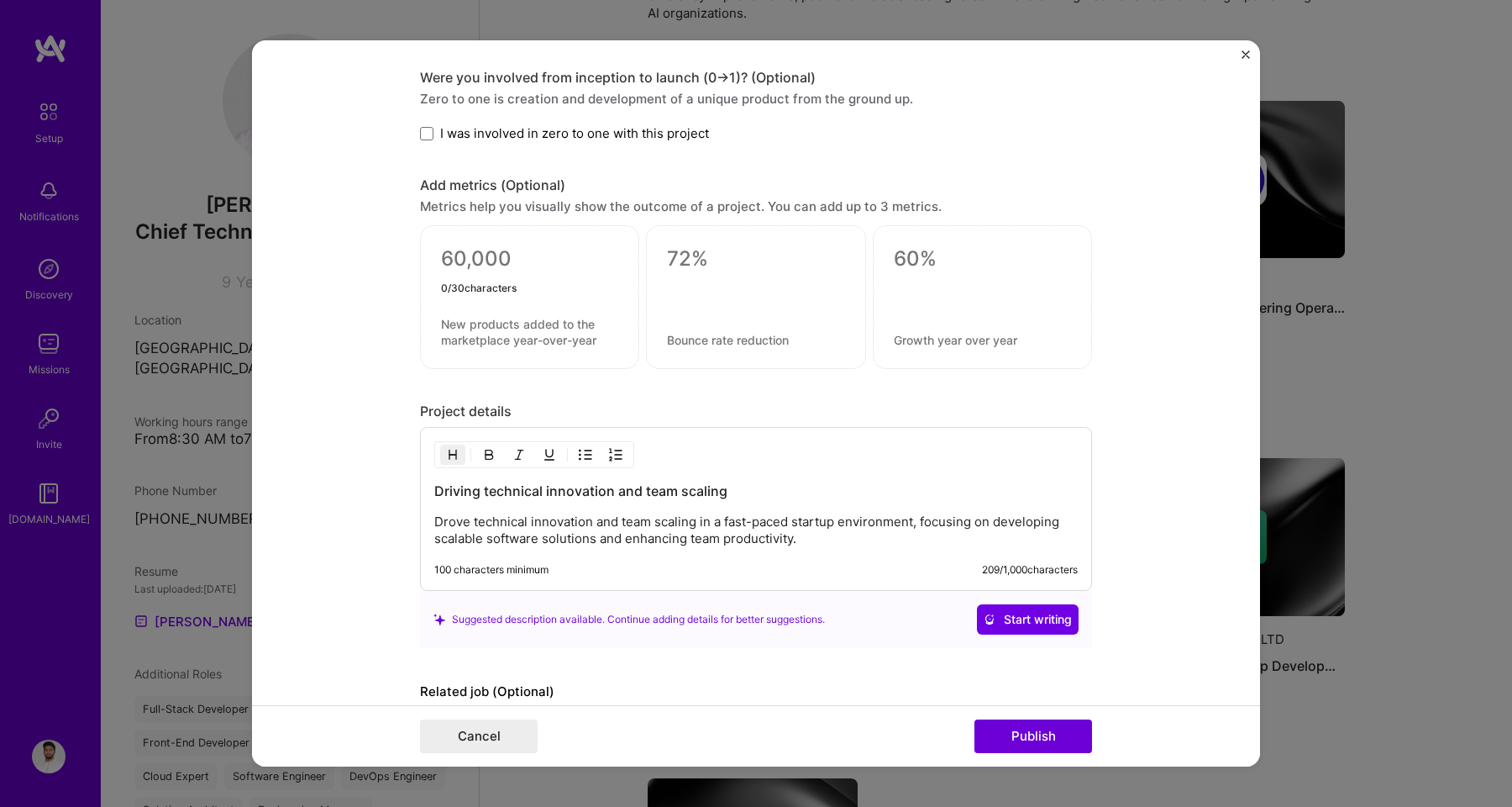
type textarea "x"
type textarea "3x"
click at [499, 323] on textarea at bounding box center [529, 332] width 177 height 32
drag, startPoint x: 468, startPoint y: 252, endPoint x: 380, endPoint y: 249, distance: 88.1
click at [380, 249] on form "Editing suggested project This project is suggested based on your LinkedIn, res…" at bounding box center [755, 403] width 1008 height 726
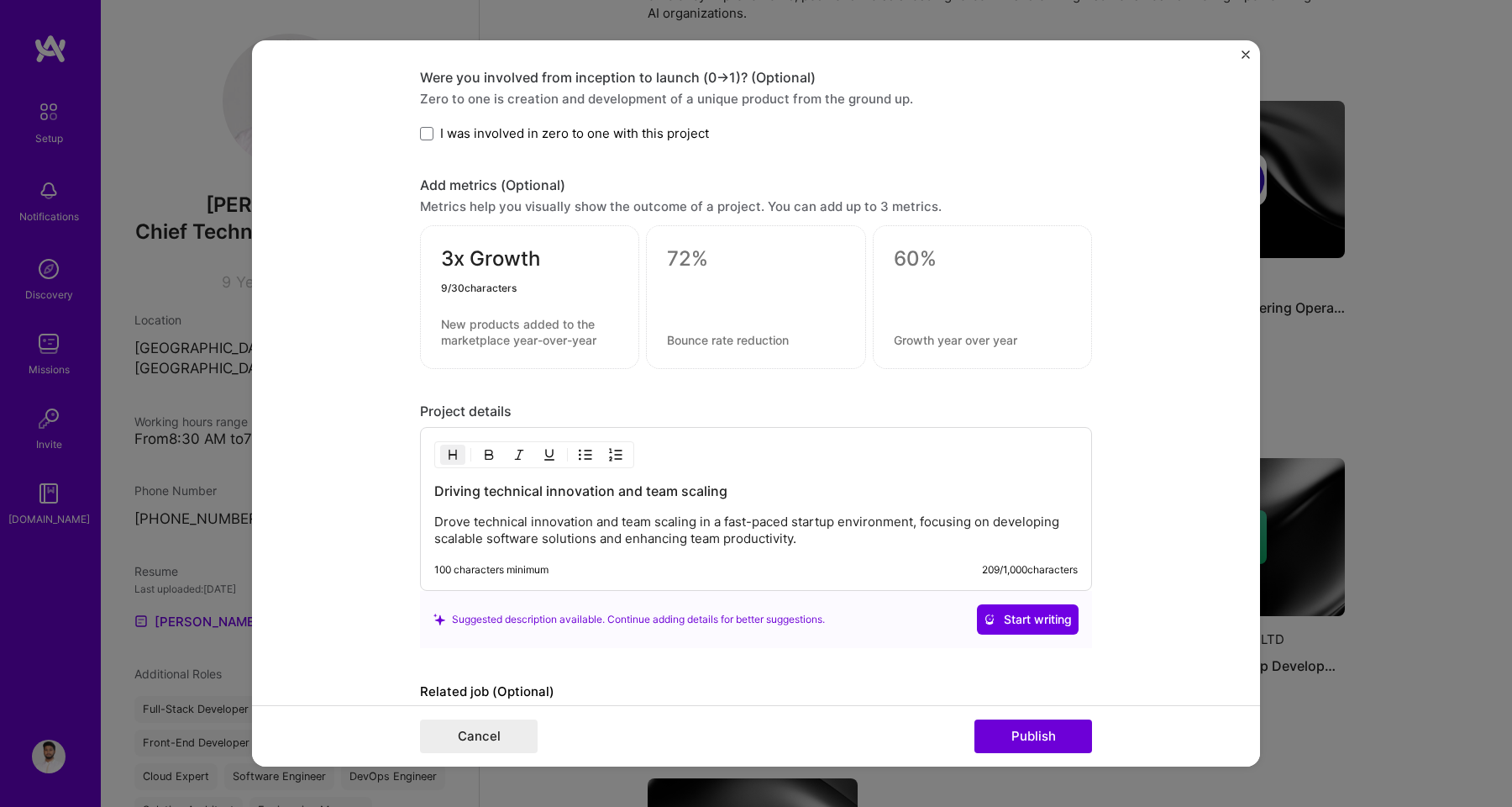
type textarea "3x Growth"
click at [478, 340] on textarea at bounding box center [529, 332] width 177 height 32
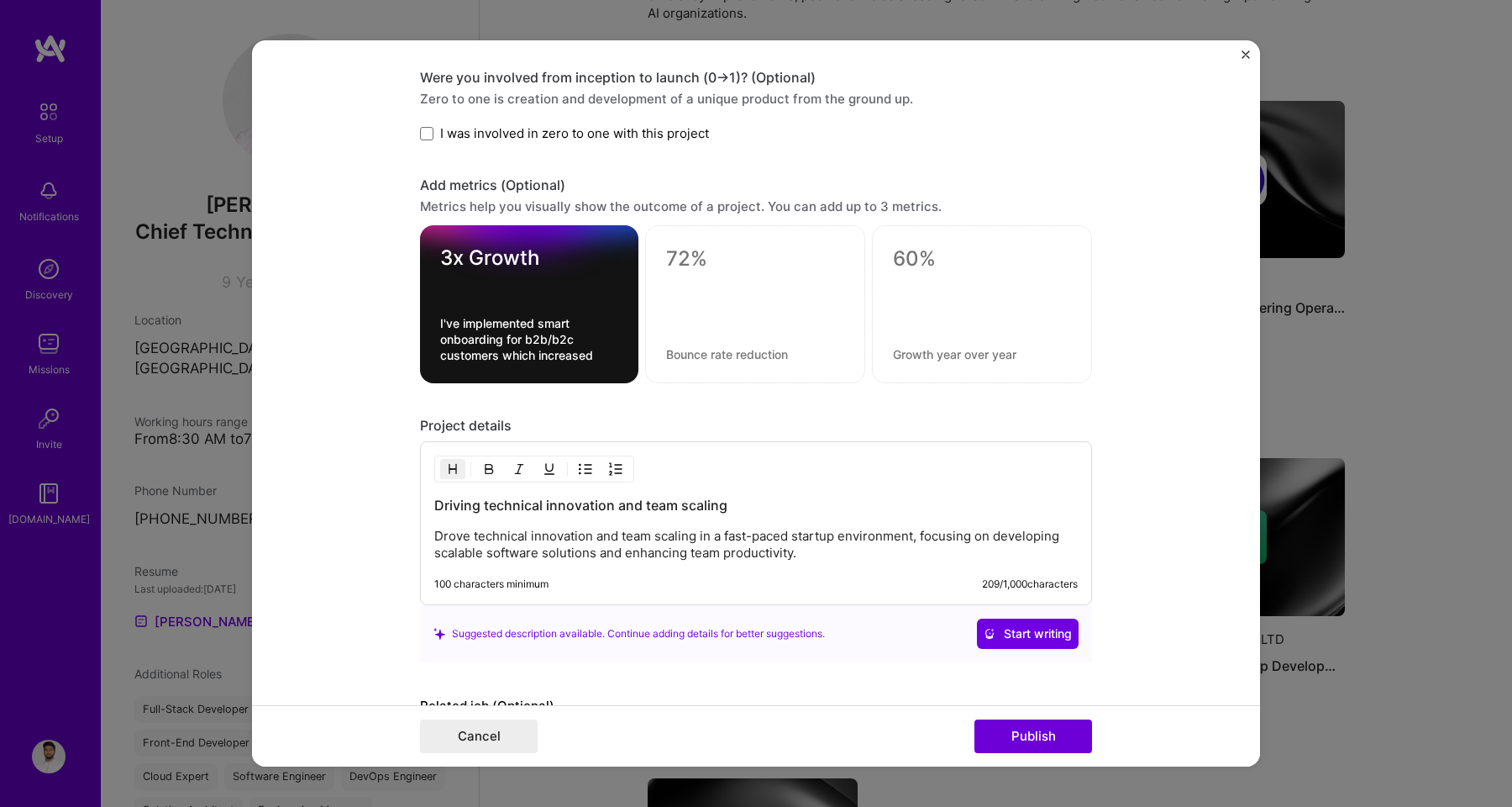
click at [540, 365] on div "3x Growth I've implemented smart onboarding for b2b/b2c customers which increas…" at bounding box center [529, 304] width 219 height 158
click at [554, 361] on textarea "I've implemented smart onboarding for b2b/b2c customers which increased" at bounding box center [529, 339] width 178 height 48
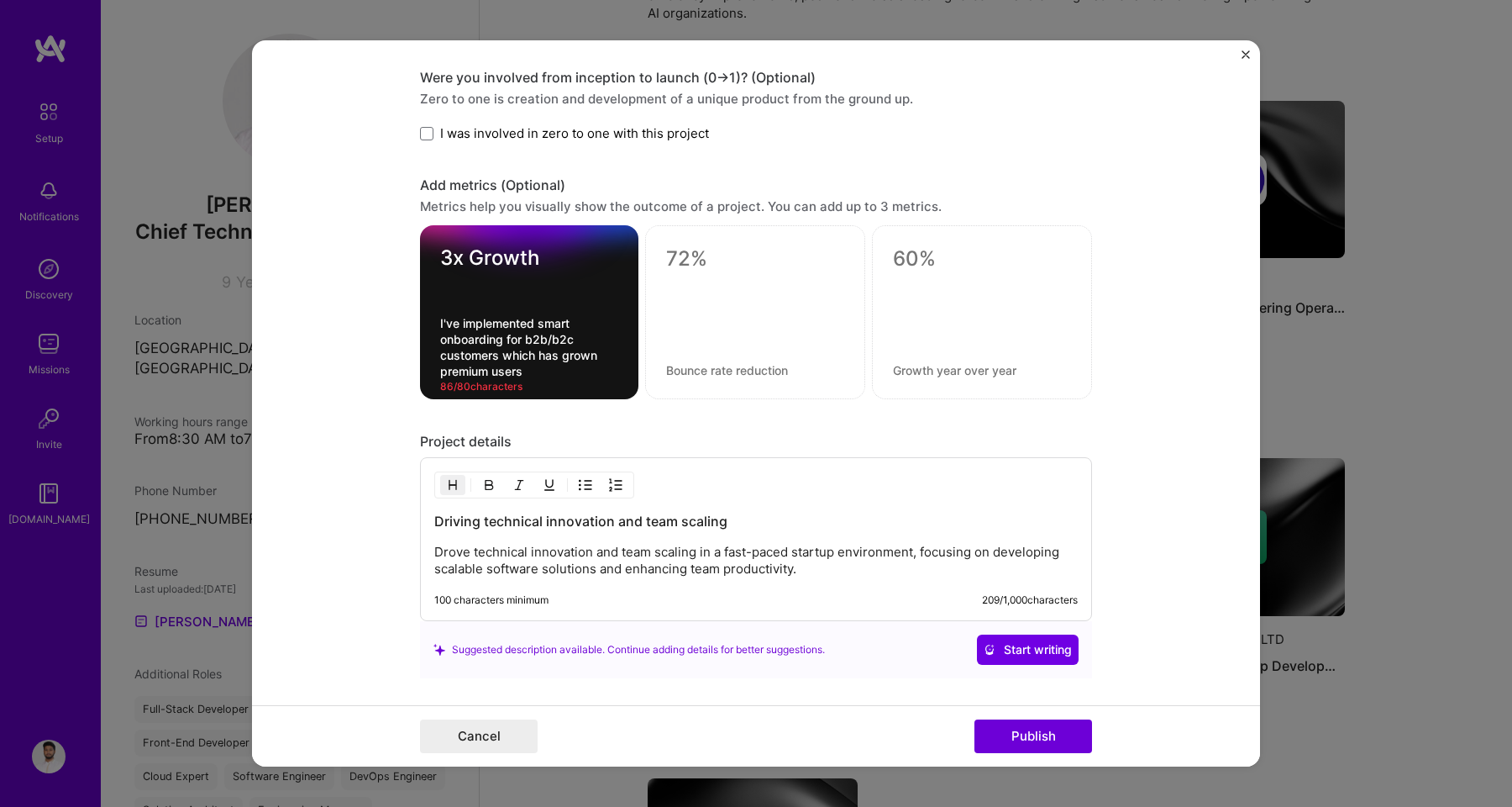
click at [471, 355] on textarea "I've implemented smart onboarding for b2b/b2c customers which has grown premium…" at bounding box center [529, 347] width 178 height 64
drag, startPoint x: 436, startPoint y: 359, endPoint x: 478, endPoint y: 368, distance: 43.0
click at [478, 368] on textarea "I've implemented smart onboarding for b2b/b2c clients which has grown premium u…" at bounding box center [529, 347] width 178 height 64
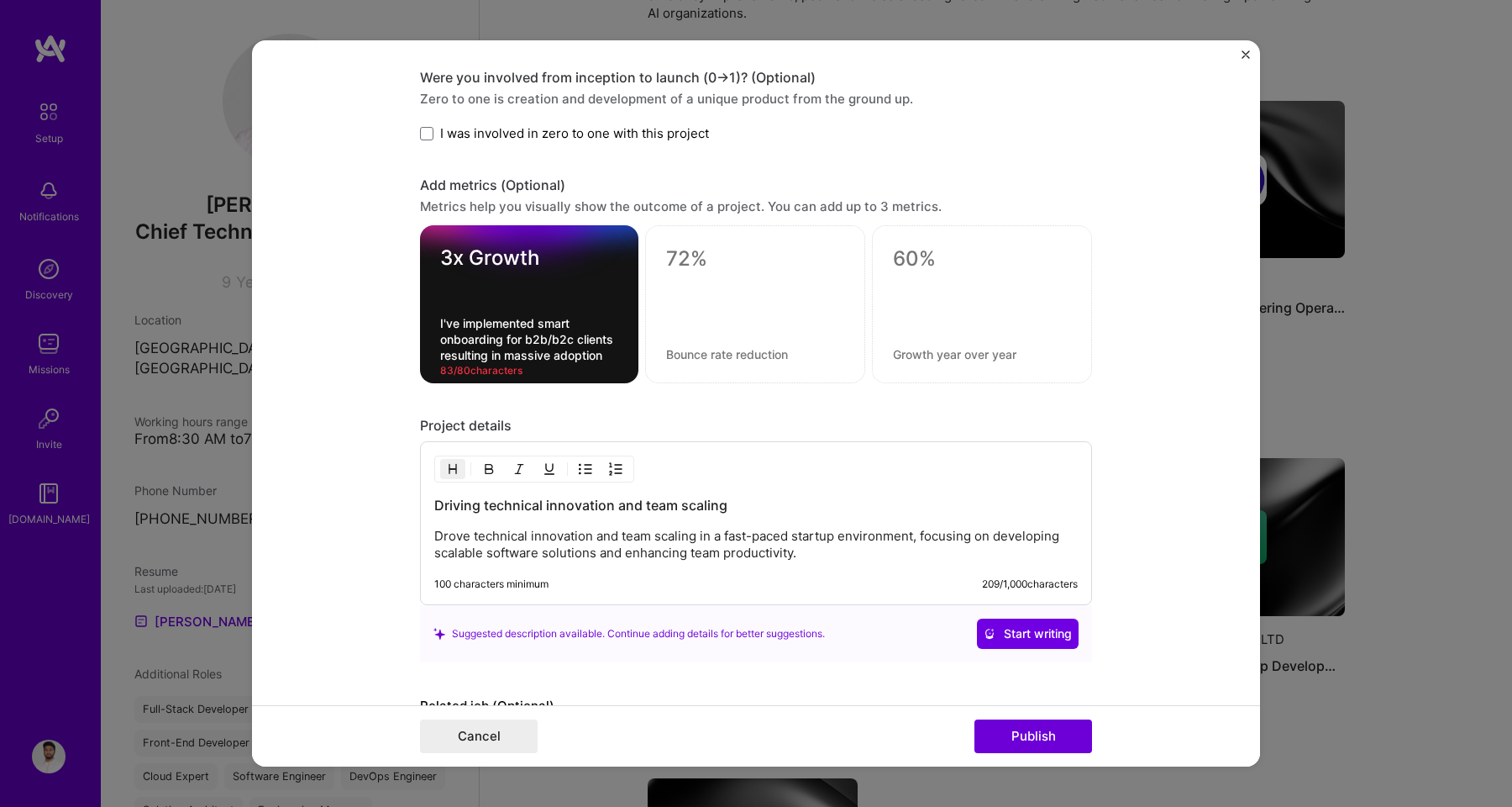
click at [520, 363] on textarea "I've implemented smart onboarding for b2b/b2c clients resulting in massive adop…" at bounding box center [529, 339] width 178 height 48
type textarea "I've implemented smart onboarding for b2b/b2c clients resulting in 3x adoption"
click at [737, 294] on div at bounding box center [755, 299] width 178 height 18
click at [703, 255] on textarea at bounding box center [755, 258] width 178 height 25
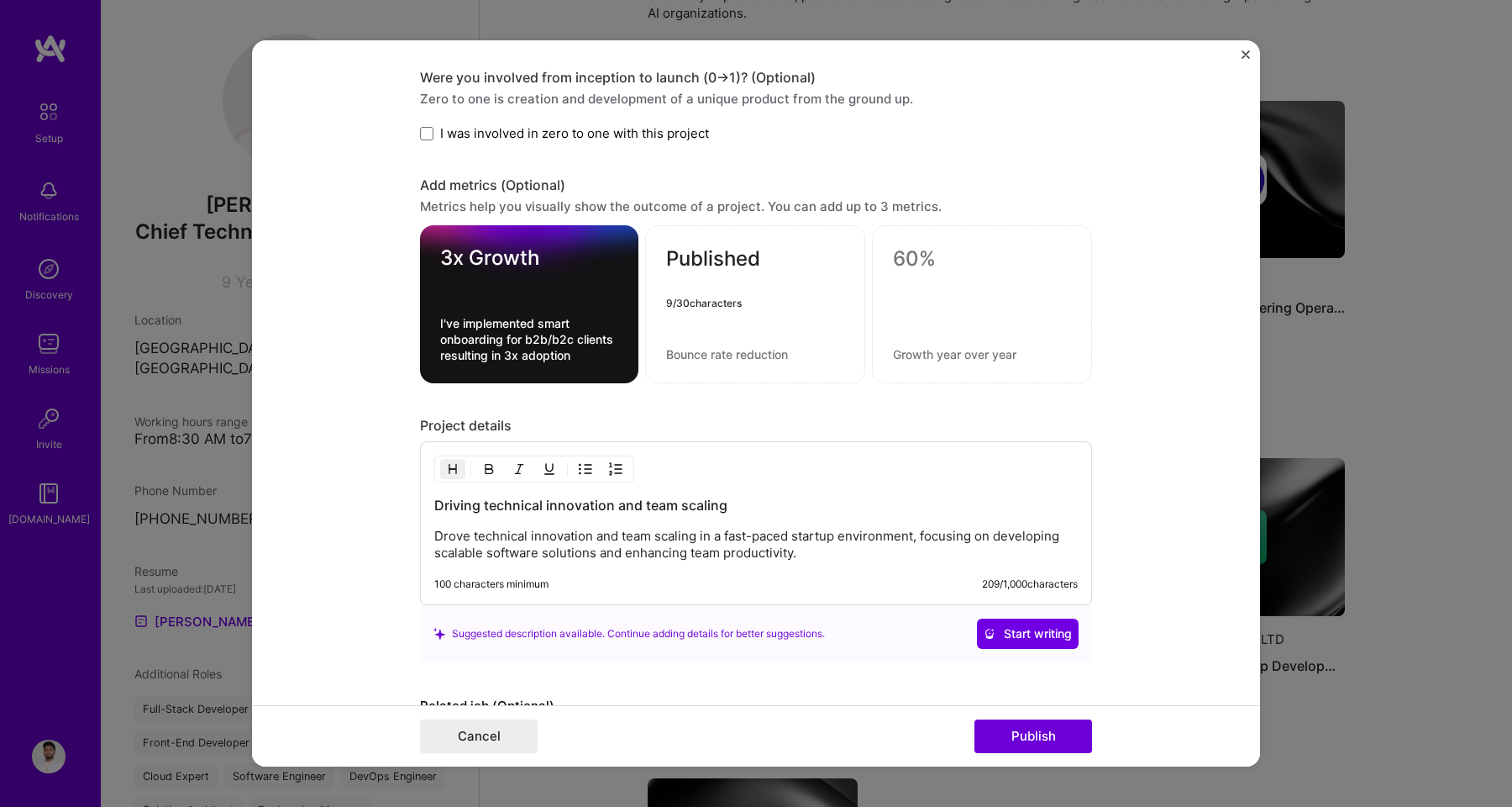
type textarea "Published"
type textarea "%"
type textarea "5+"
click at [710, 331] on div "5+" at bounding box center [755, 304] width 220 height 158
click at [682, 357] on textarea at bounding box center [755, 355] width 178 height 16
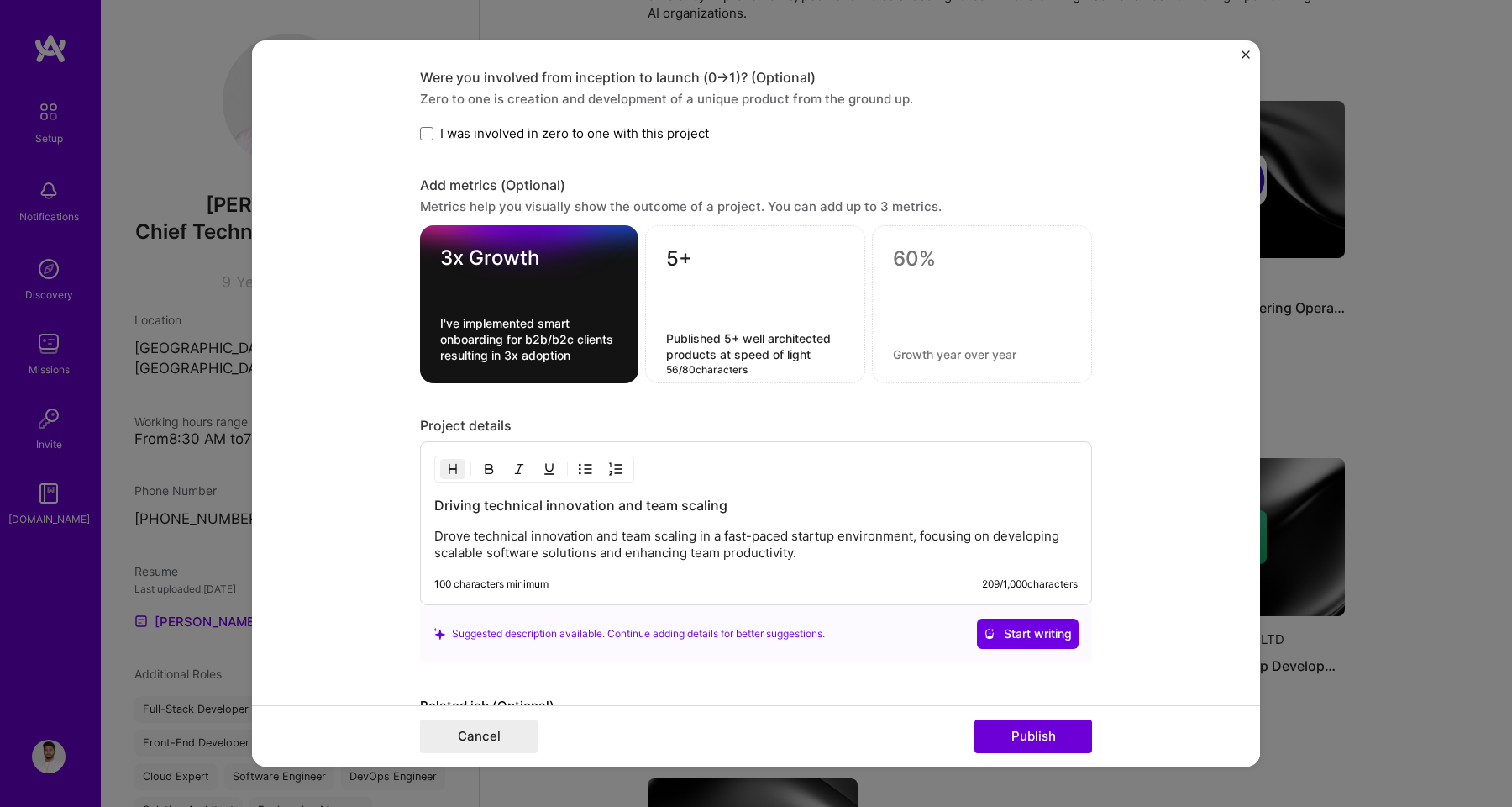
type textarea "Published 5+ well architected products at speed of light"
click at [918, 267] on textarea at bounding box center [982, 258] width 178 height 25
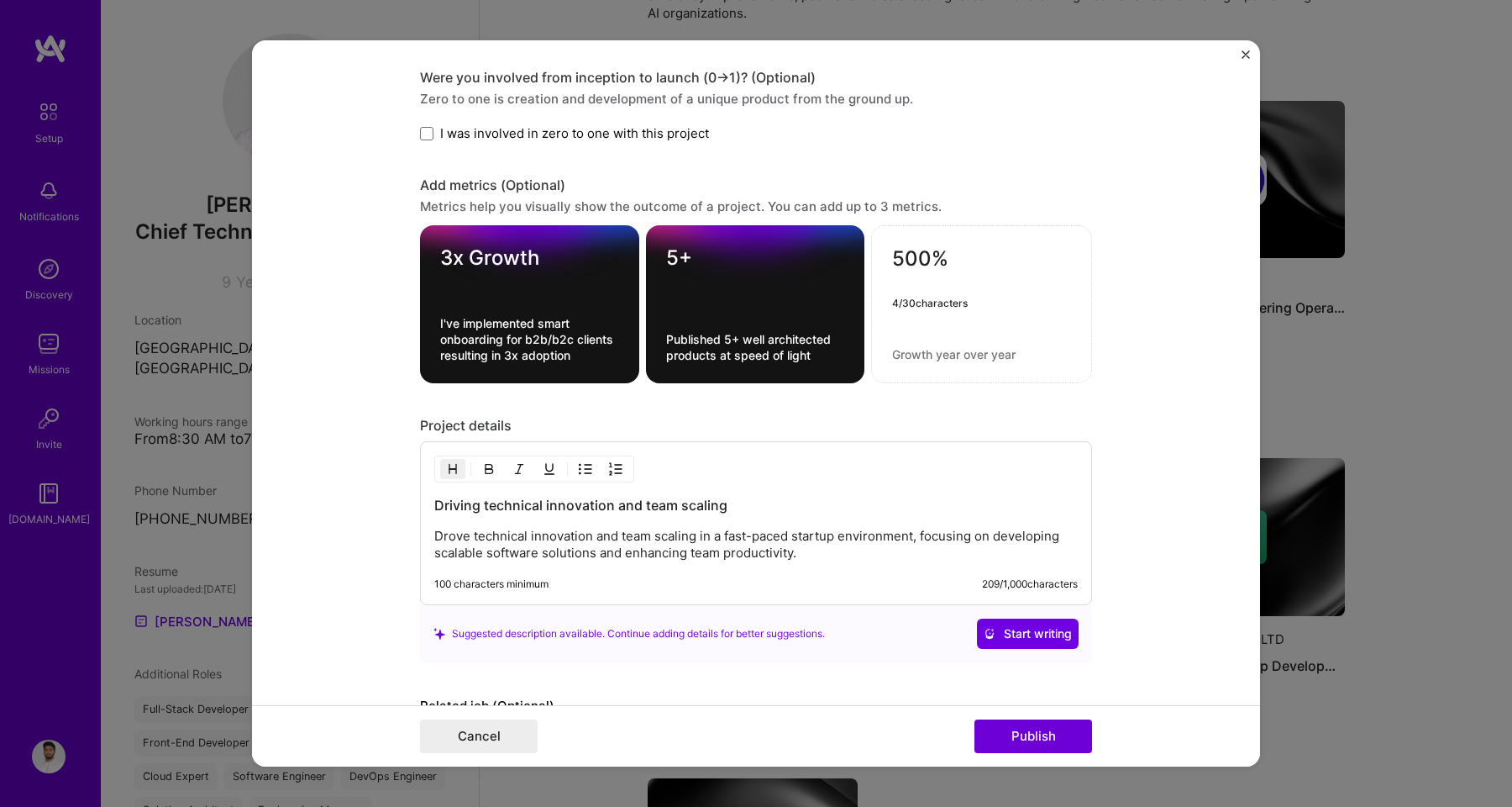
type textarea "500%"
click at [906, 346] on div "500%" at bounding box center [981, 304] width 221 height 158
click at [897, 357] on textarea at bounding box center [981, 355] width 179 height 16
drag, startPoint x: 971, startPoint y: 340, endPoint x: 979, endPoint y: 373, distance: 34.0
click at [979, 373] on div "500% Made systems 5x performant by makeing 38 / 80 characters" at bounding box center [981, 304] width 221 height 158
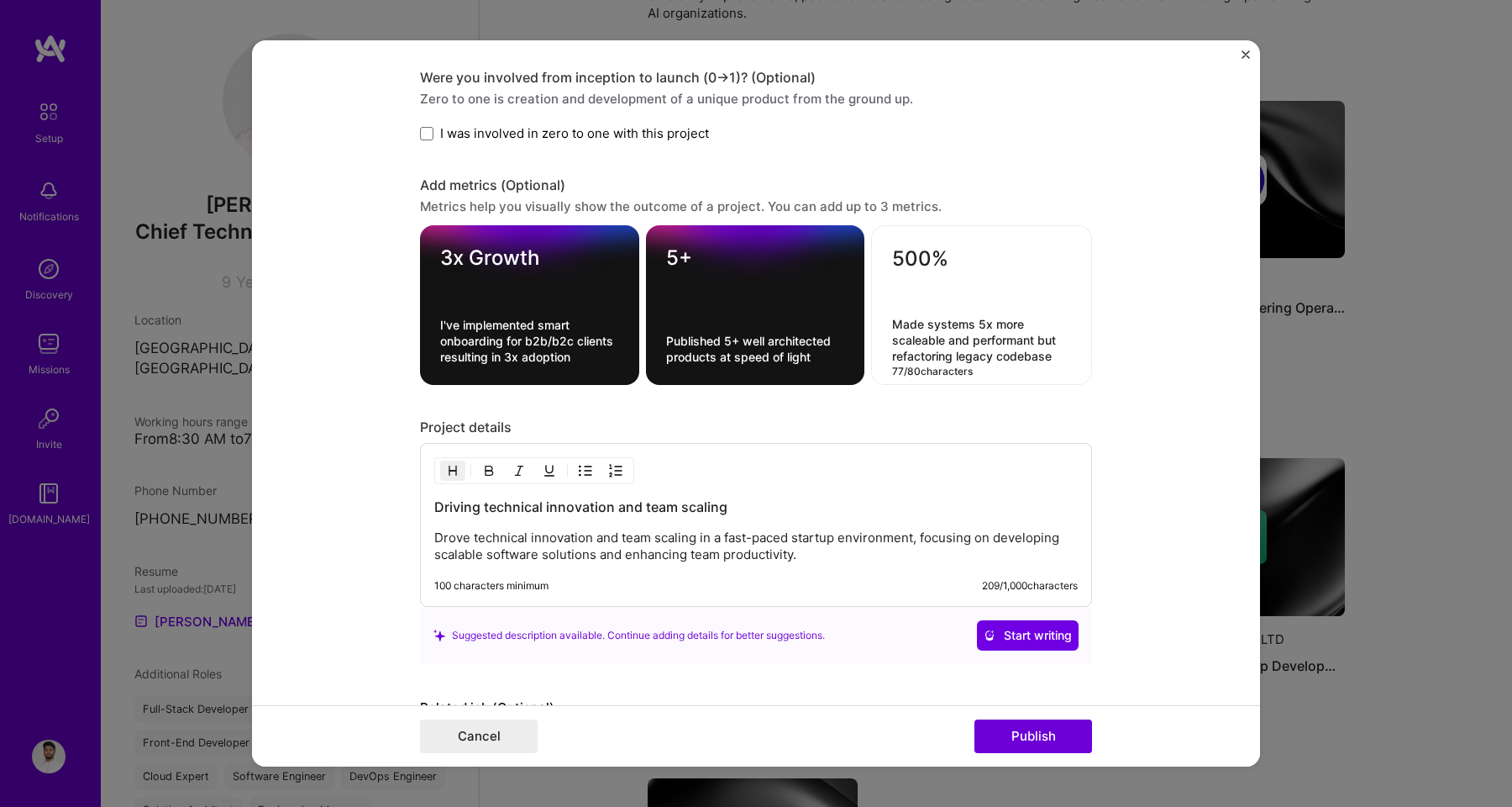
type textarea "Made systems 5x more scaleable and performant but refactoring legacy codebase"
click at [760, 522] on div "Driving technical innovation and team scaling Drove technical innovation and te…" at bounding box center [756, 530] width 643 height 66
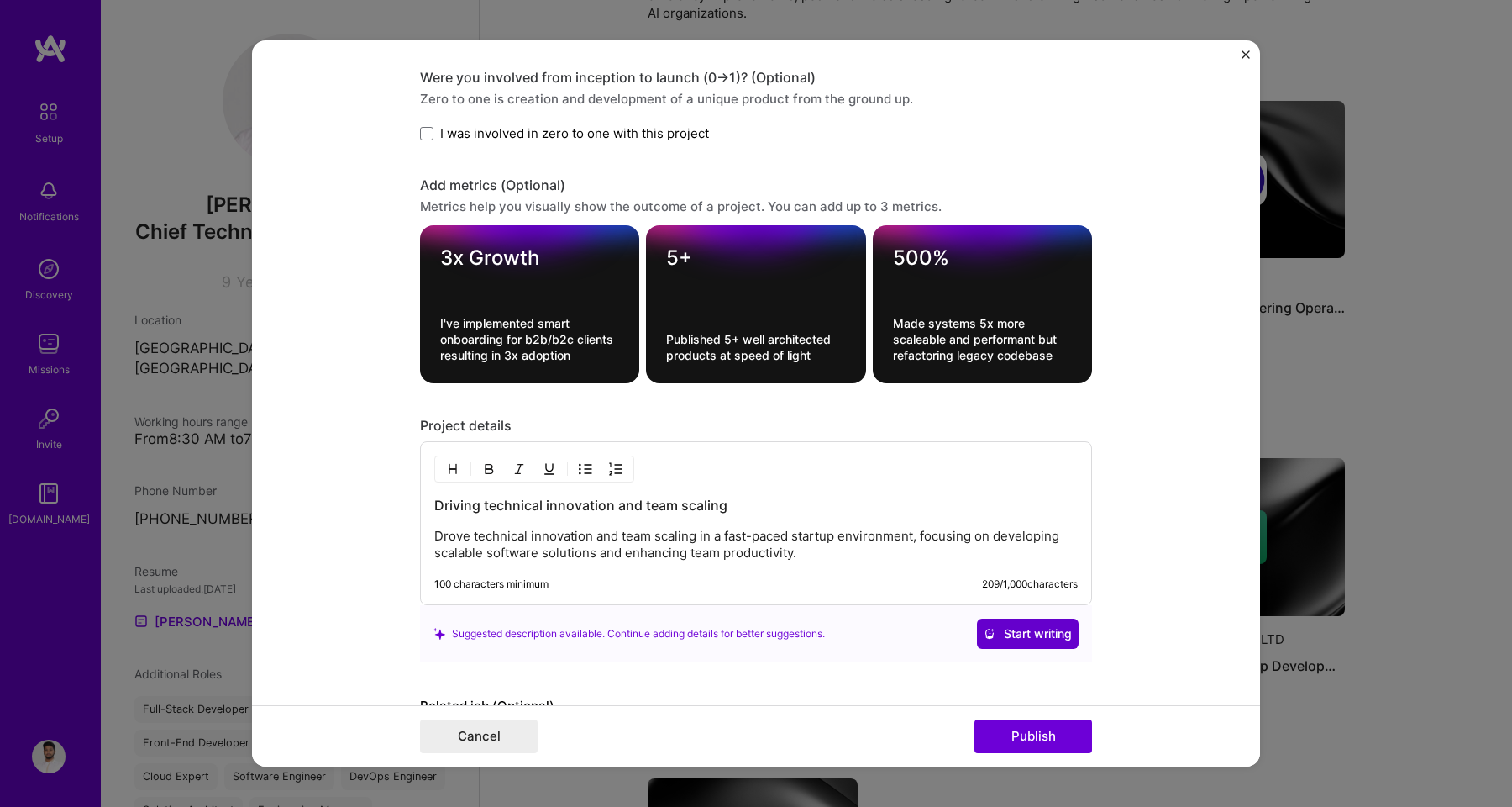
click at [995, 633] on span "Start writing" at bounding box center [1028, 633] width 88 height 17
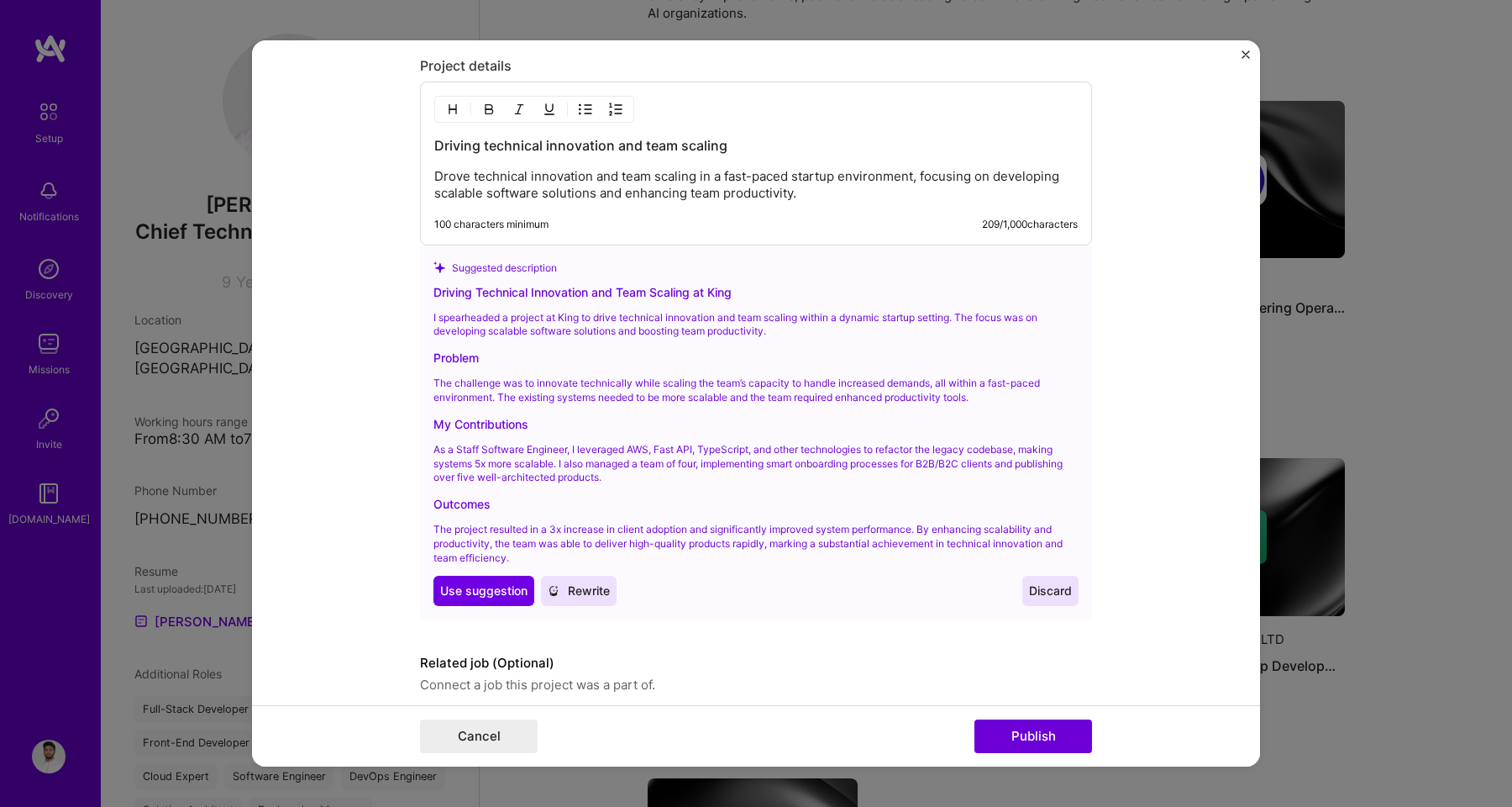
scroll to position [1940, 0]
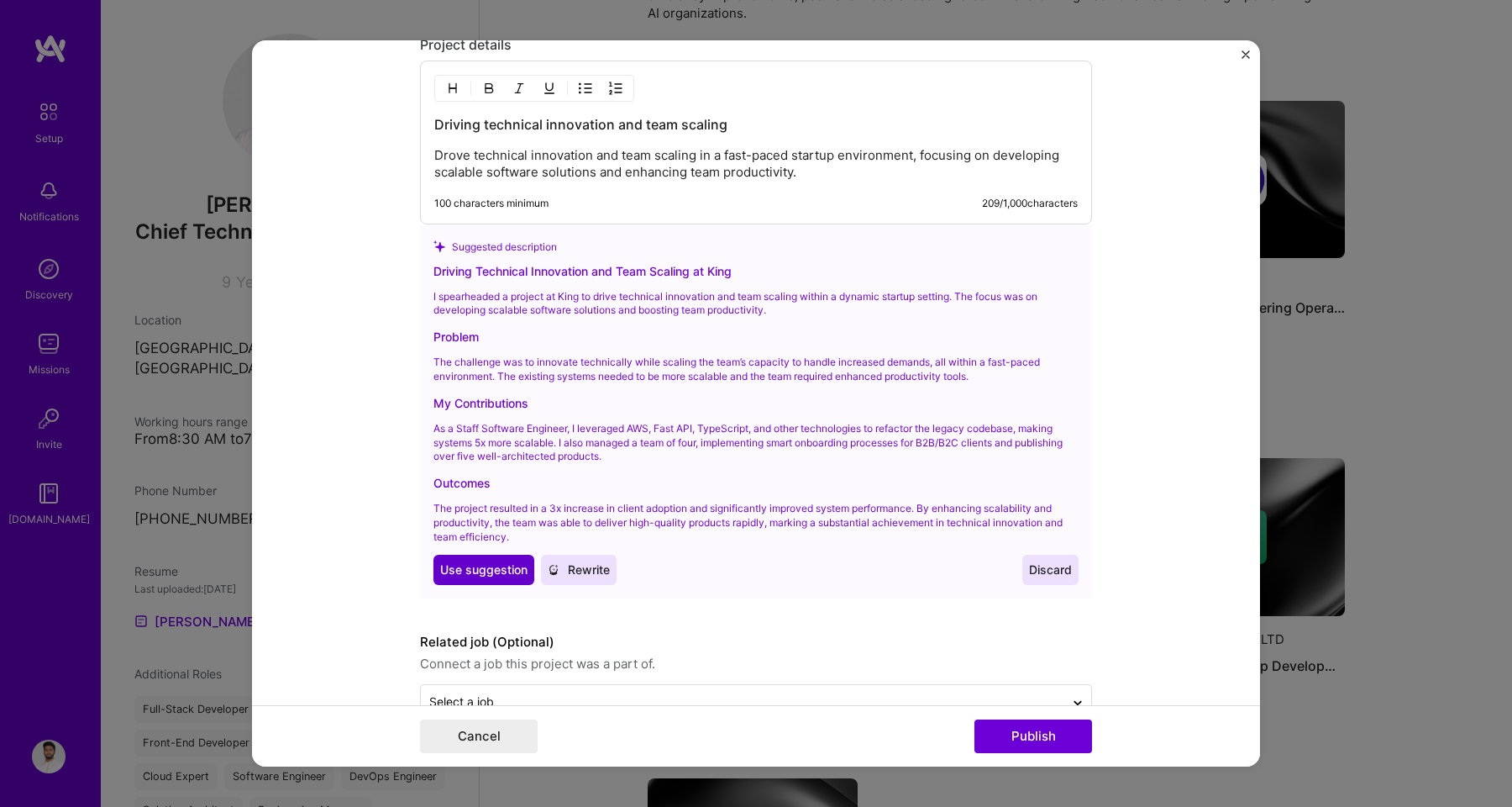
click at [491, 569] on span "Use suggestion" at bounding box center [483, 569] width 87 height 17
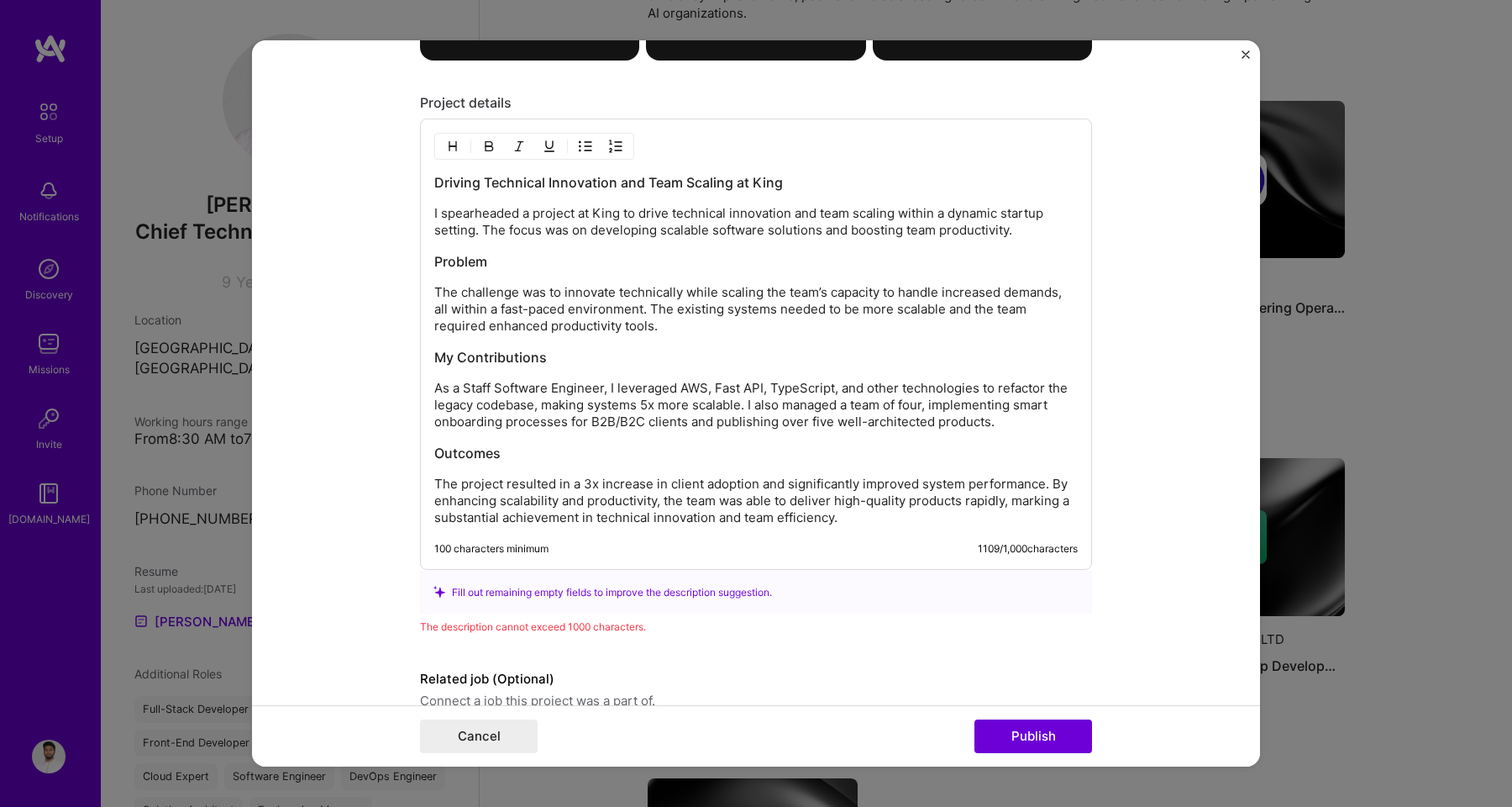
scroll to position [1878, 0]
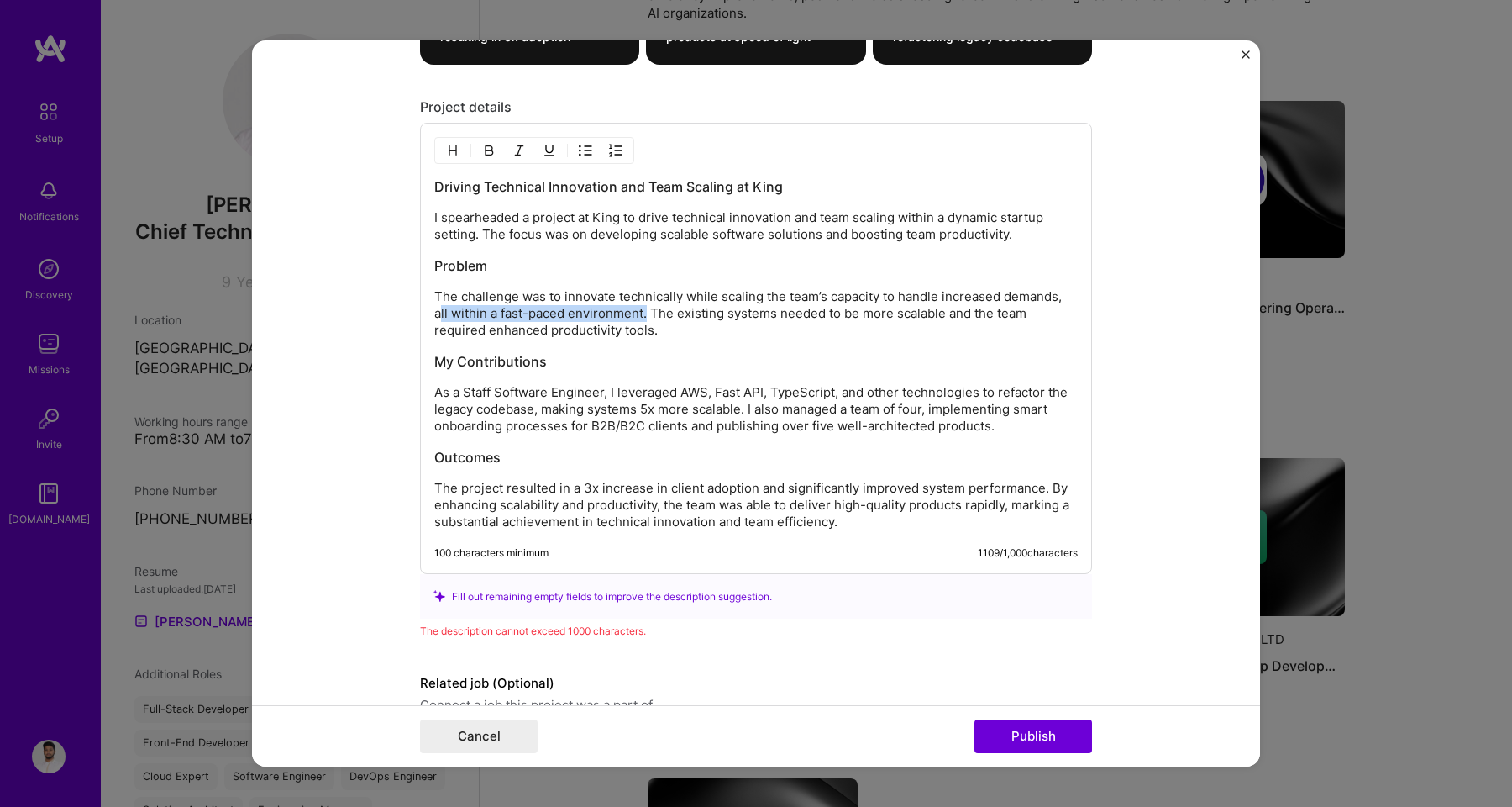
drag, startPoint x: 642, startPoint y: 315, endPoint x: 434, endPoint y: 315, distance: 208.0
click at [434, 315] on p "The challenge was to innovate technically while scaling the team’s capacity to …" at bounding box center [756, 314] width 643 height 50
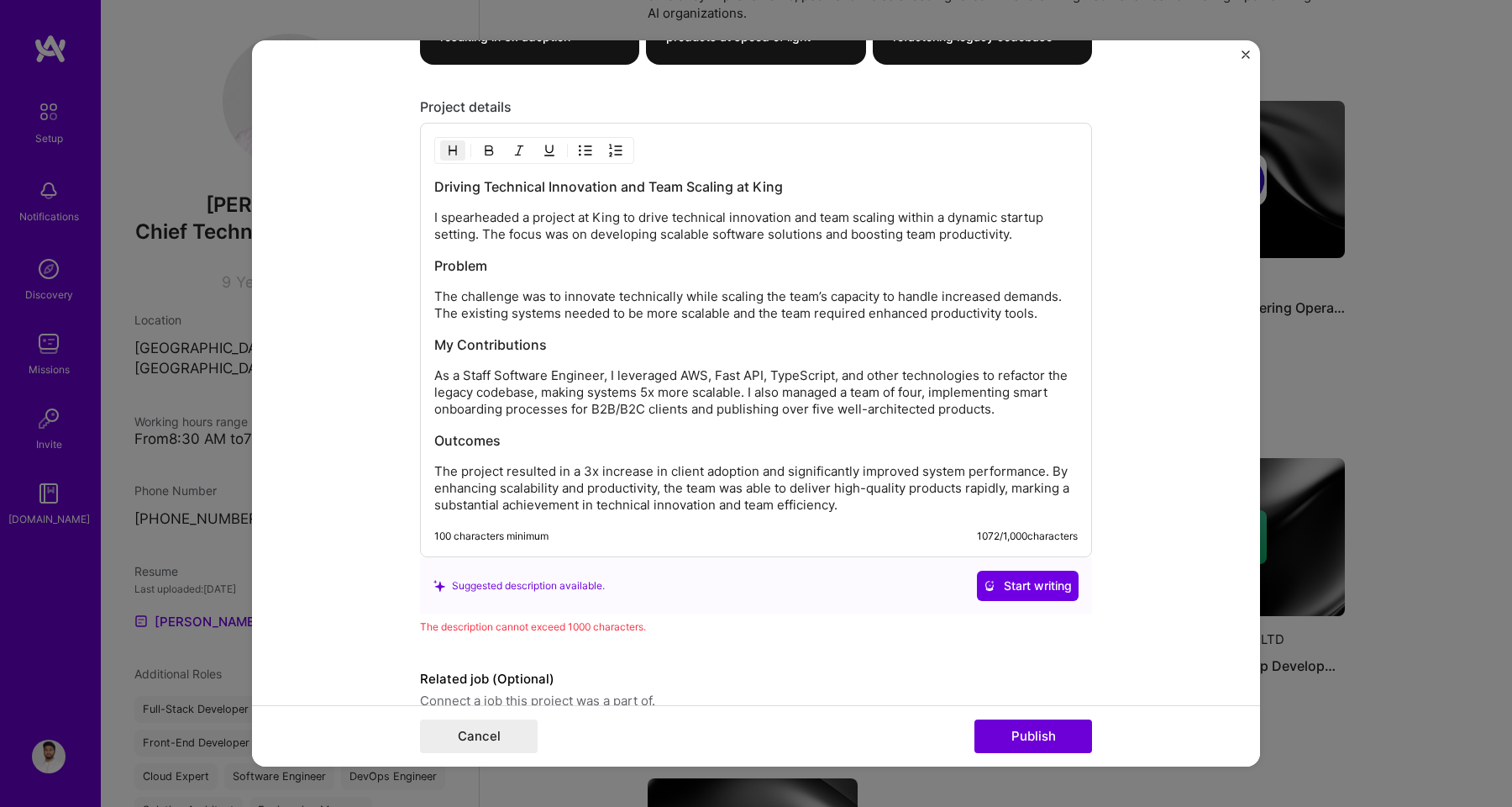
click at [1002, 328] on div "Driving Technical Innovation and Team Scaling at King I spearheaded a project a…" at bounding box center [756, 345] width 643 height 336
click at [1030, 317] on p "The challenge was to innovate technically while scaling the team’s capacity to …" at bounding box center [756, 306] width 643 height 34
click at [528, 375] on p "As a Staff Software Engineer, I leveraged AWS, Fast API, TypeScript, and other …" at bounding box center [756, 393] width 643 height 50
click at [582, 375] on p "As a Staff Engineer, I leveraged AWS, Fast API, TypeScript, and other technolog…" at bounding box center [756, 393] width 643 height 50
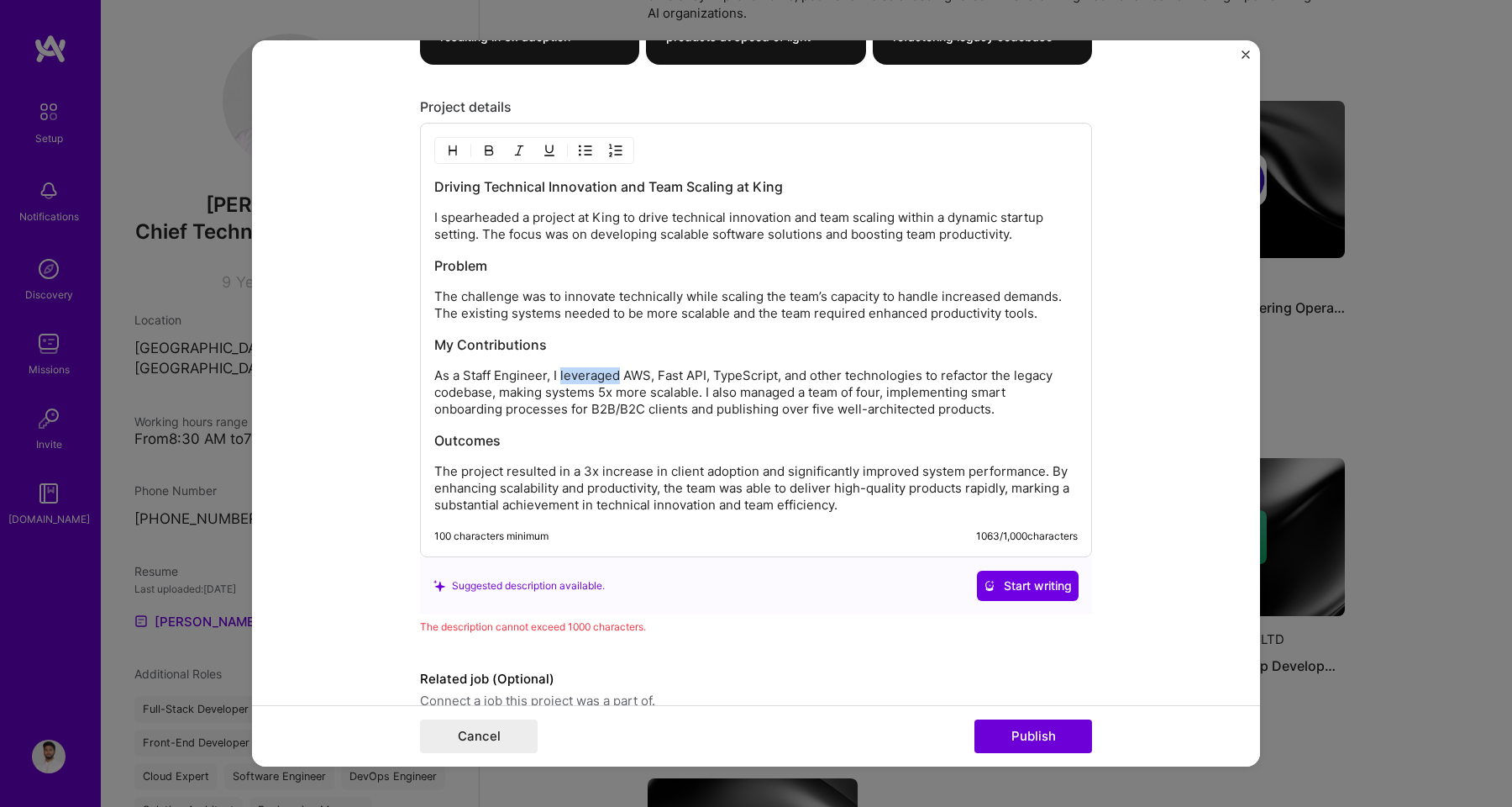
click at [582, 375] on p "As a Staff Engineer, I leveraged AWS, Fast API, TypeScript, and other technolog…" at bounding box center [756, 393] width 643 height 50
click at [593, 395] on p "As a Staff Engineer, I leveraged AWS, Fast API, TypeScript, and other technolog…" at bounding box center [756, 393] width 643 height 50
click at [688, 418] on div "Driving Technical Innovation and Team Scaling at King I spearheaded a project a…" at bounding box center [756, 345] width 643 height 336
drag, startPoint x: 885, startPoint y: 395, endPoint x: 582, endPoint y: 407, distance: 303.2
click at [582, 407] on p "As a Staff Engineer, I leveraged AWS, Fast API, TypeScript, and other technolog…" at bounding box center [756, 393] width 643 height 50
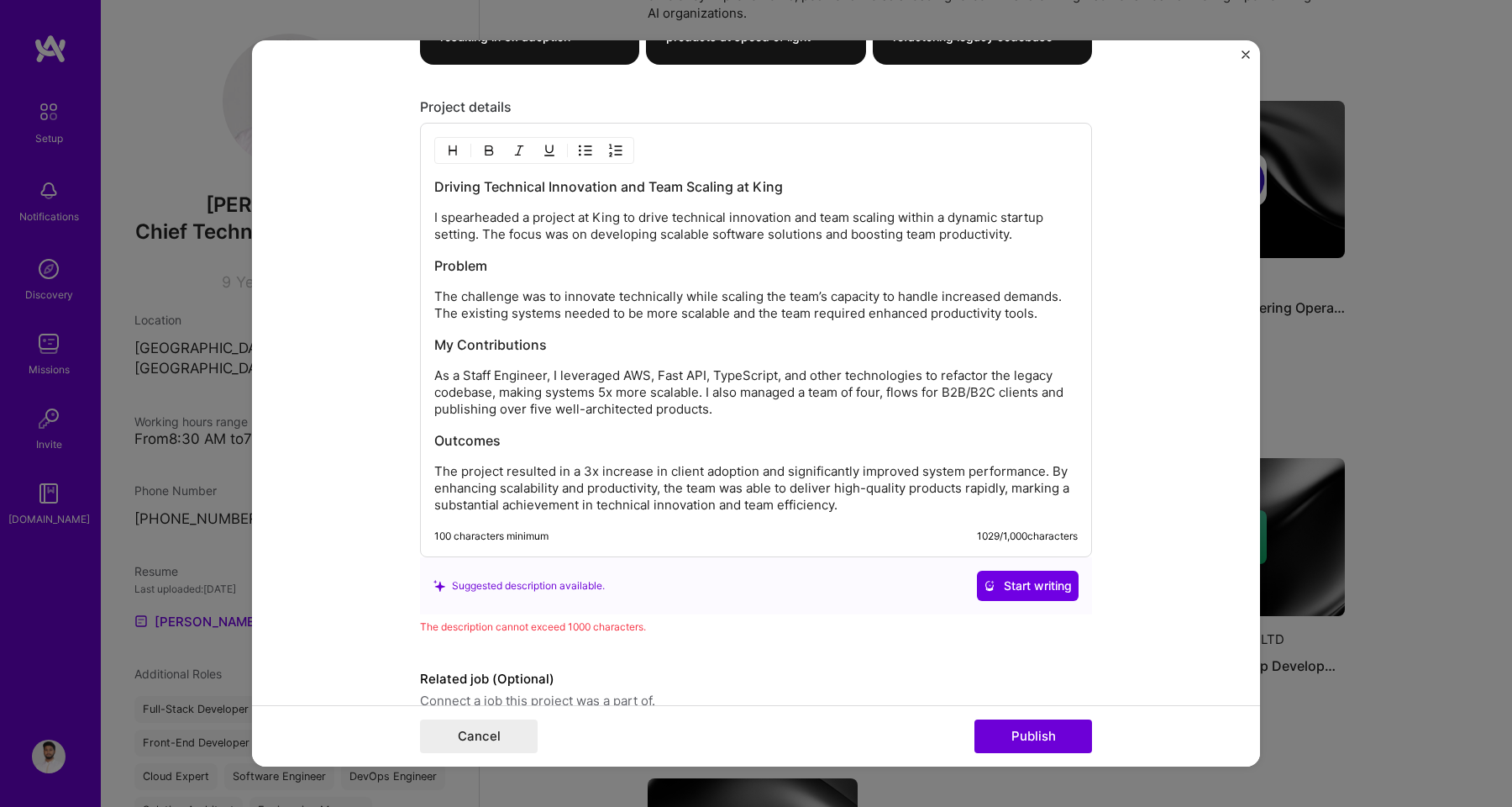
click at [1002, 396] on p "As a Staff Engineer, I leveraged AWS, Fast API, TypeScript, and other technolog…" at bounding box center [756, 393] width 643 height 50
drag, startPoint x: 545, startPoint y: 410, endPoint x: 637, endPoint y: 410, distance: 92.0
click at [637, 410] on p "As a Staff Engineer, I leveraged AWS, Fast API, TypeScript, and other technolog…" at bounding box center [756, 393] width 643 height 50
click at [634, 425] on div "Driving Technical Innovation and Team Scaling at King I spearheaded a project a…" at bounding box center [756, 345] width 643 height 336
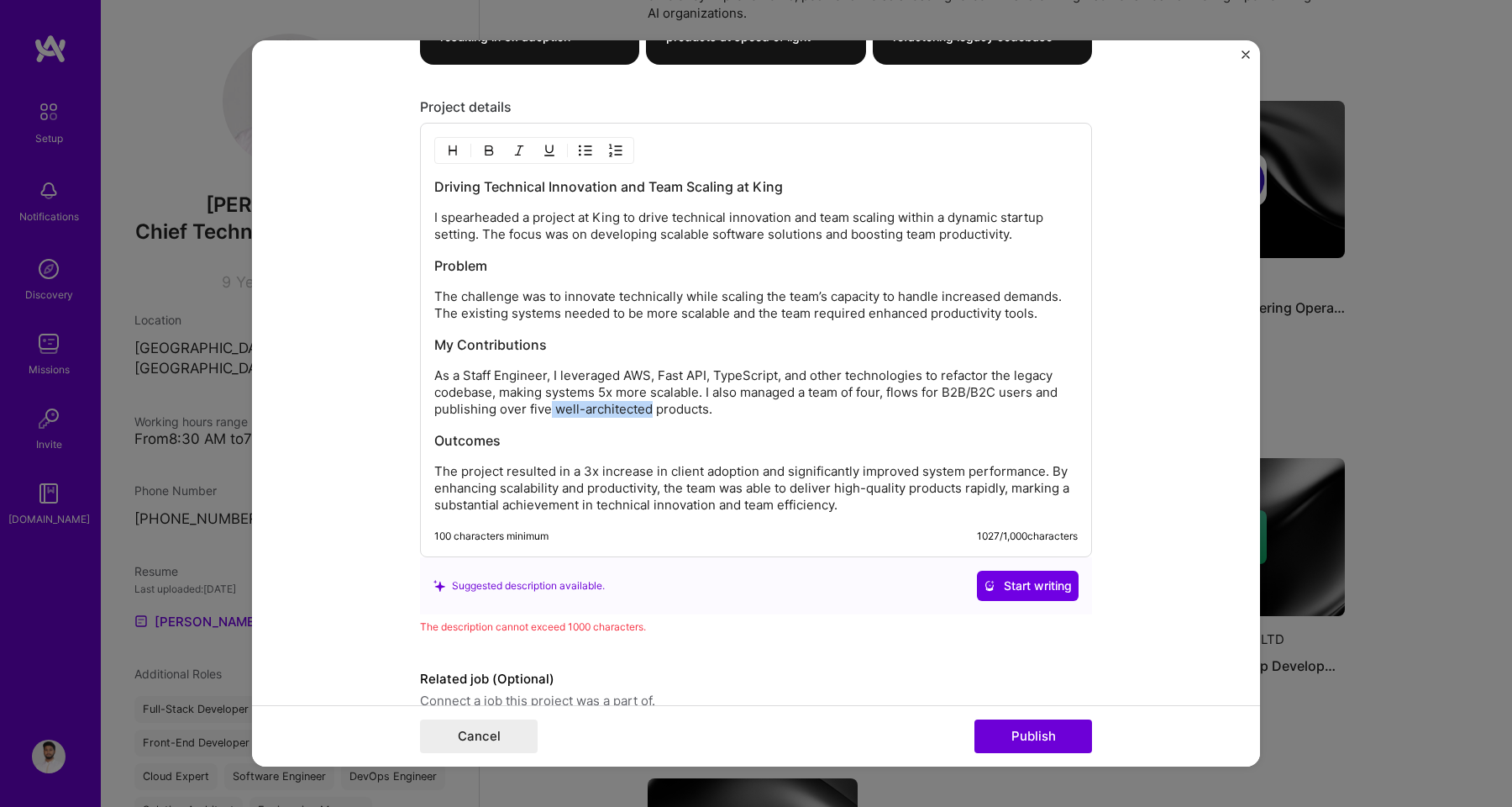
drag, startPoint x: 643, startPoint y: 409, endPoint x: 540, endPoint y: 409, distance: 103.0
click at [540, 409] on p "As a Staff Engineer, I leveraged AWS, Fast API, TypeScript, and other technolog…" at bounding box center [756, 393] width 643 height 50
click at [591, 411] on p "As a Staff Engineer, I leveraged AWS, Fast API, TypeScript, and other technolog…" at bounding box center [756, 393] width 643 height 50
click at [610, 431] on h3 "Outcomes" at bounding box center [756, 440] width 643 height 19
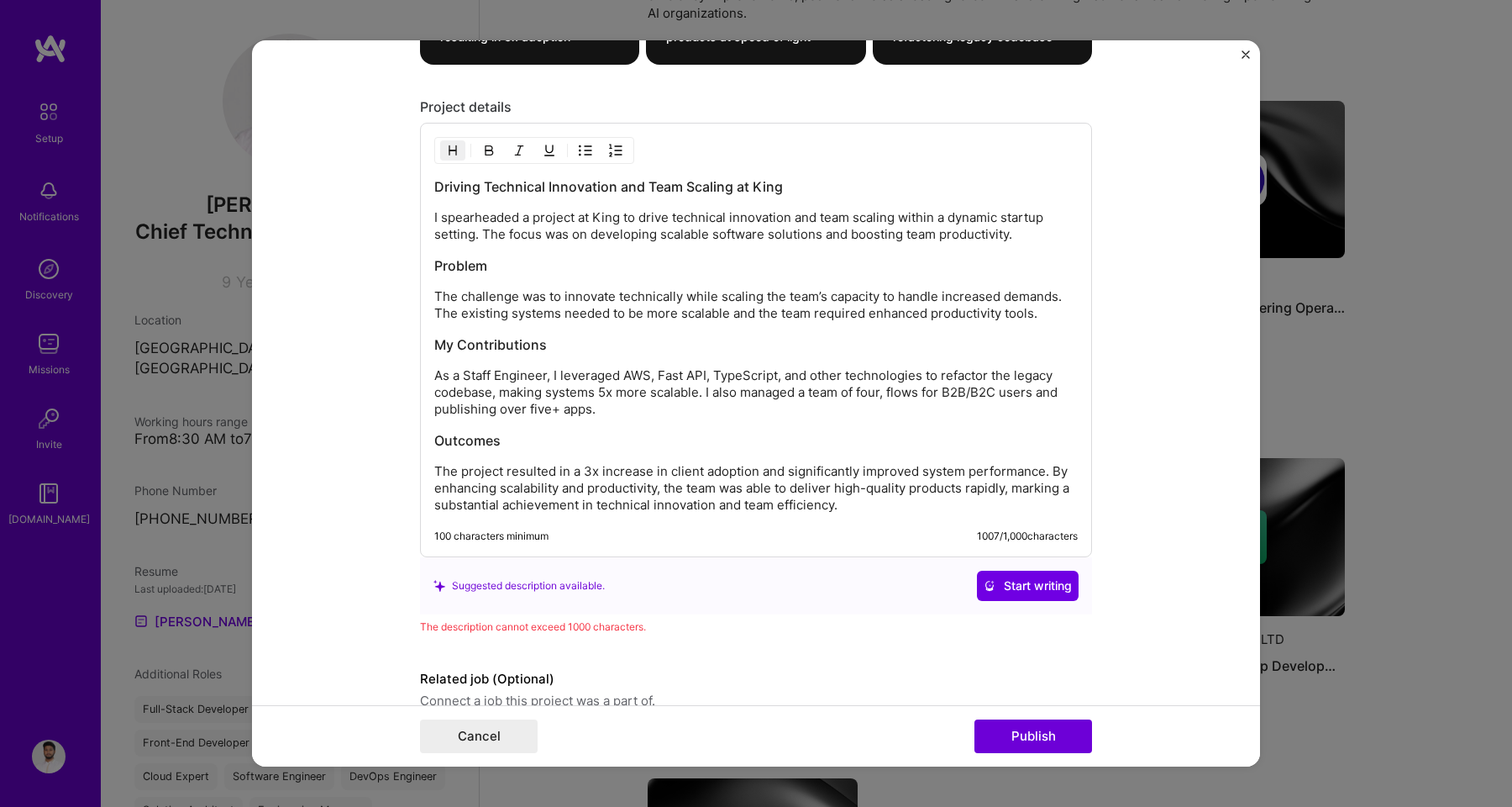
click at [595, 414] on p "As a Staff Engineer, I leveraged AWS, Fast API, TypeScript, and other technolog…" at bounding box center [756, 393] width 643 height 50
drag, startPoint x: 714, startPoint y: 507, endPoint x: 843, endPoint y: 507, distance: 129.0
click at [843, 507] on p "The project resulted in a 3x increase in client adoption and significantly impr…" at bounding box center [756, 487] width 643 height 50
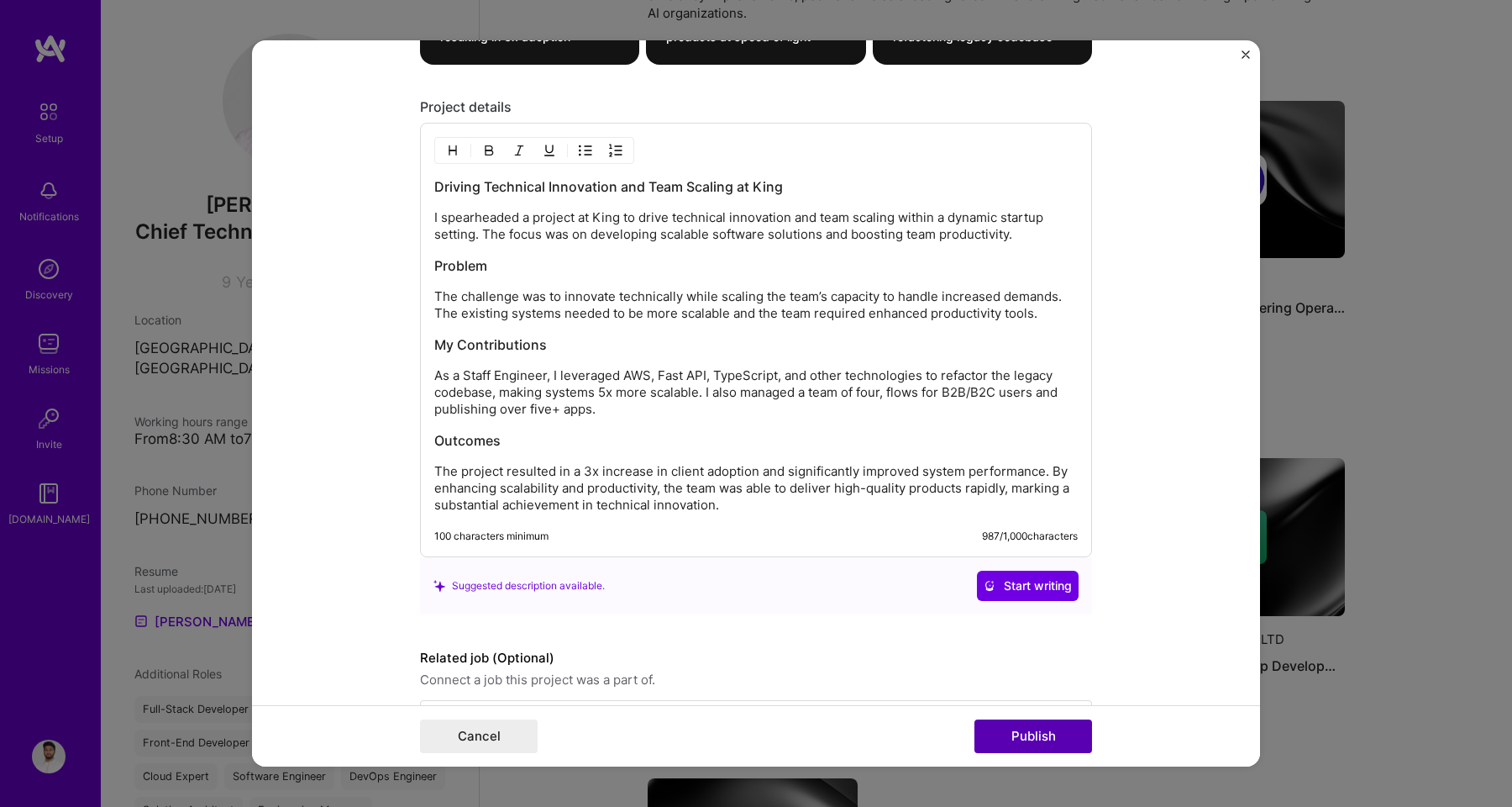
click at [1032, 734] on button "Publish" at bounding box center [1034, 736] width 118 height 34
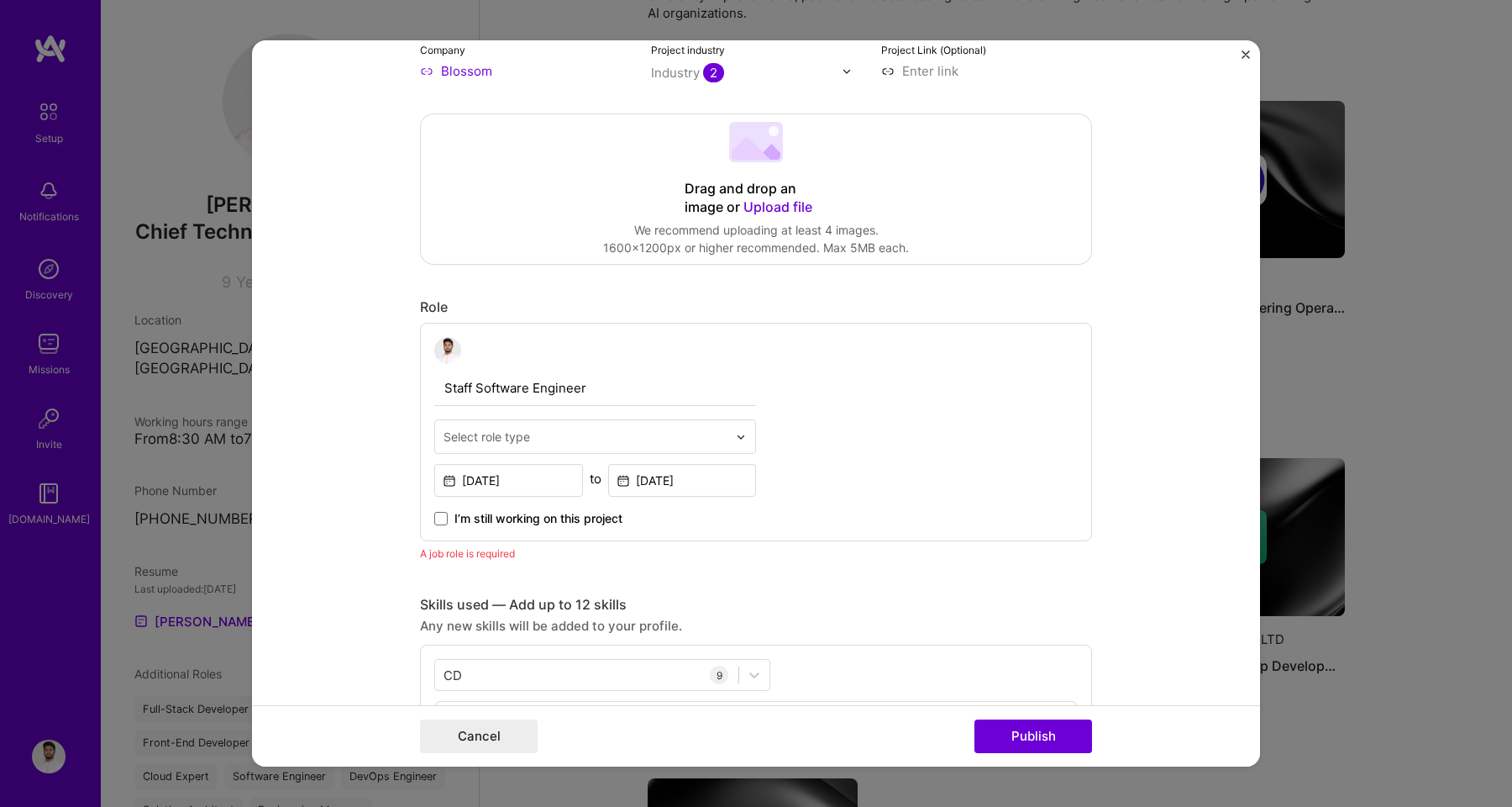
scroll to position [300, 0]
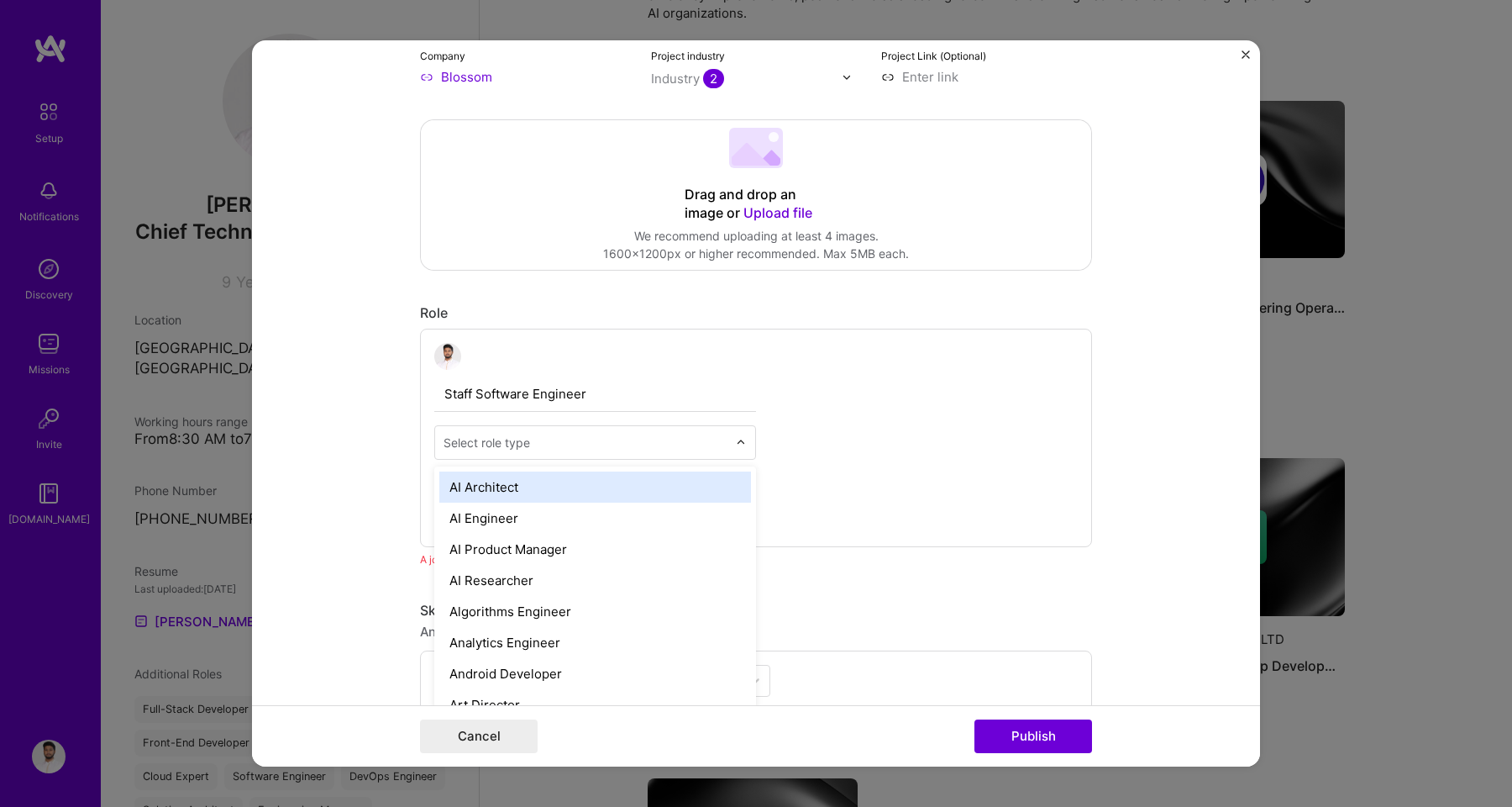
click at [736, 439] on img at bounding box center [741, 442] width 10 height 10
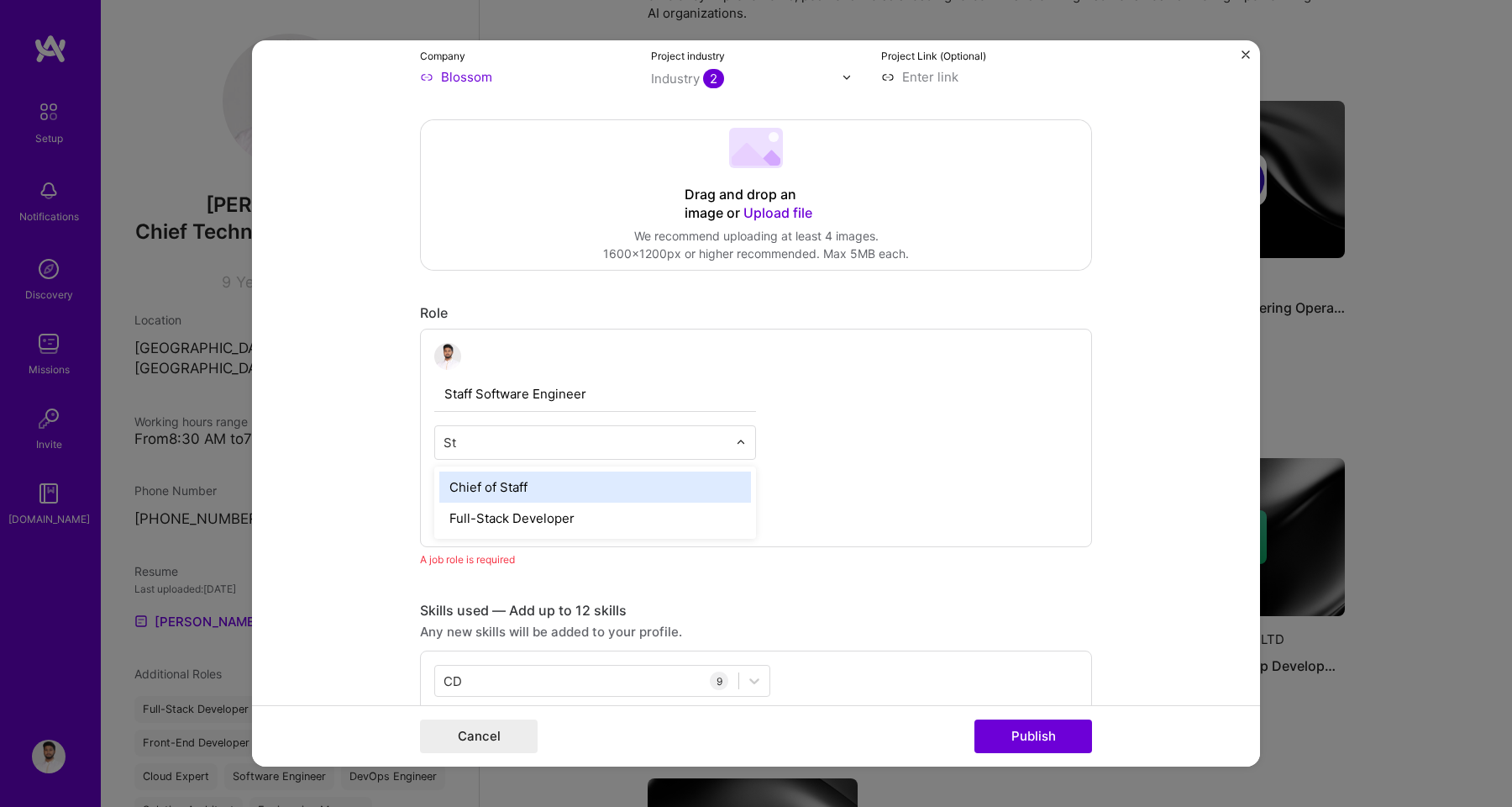
type input "S"
type input "soft"
click at [558, 494] on div "Software Architect" at bounding box center [595, 486] width 312 height 31
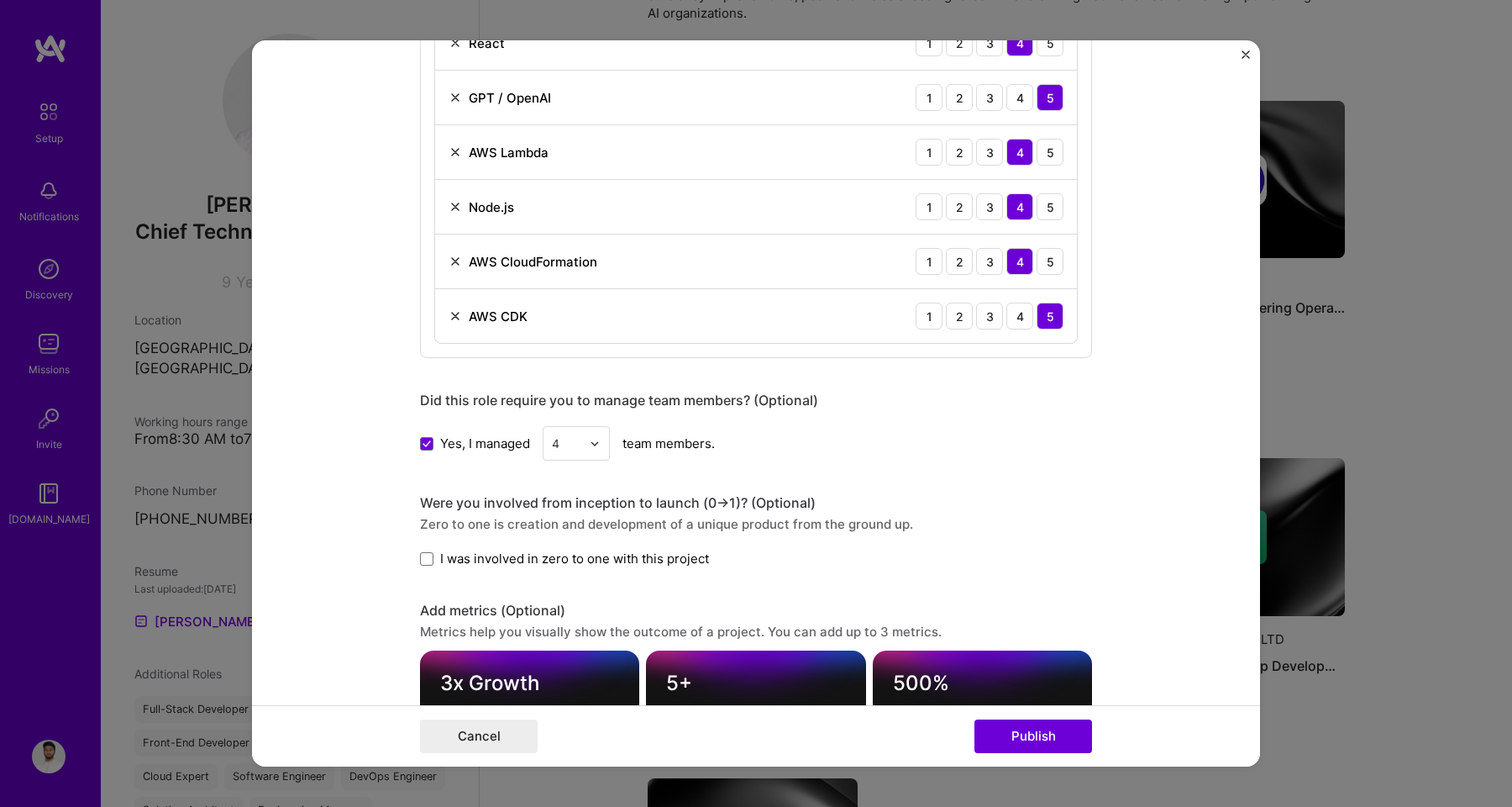
scroll to position [1209, 0]
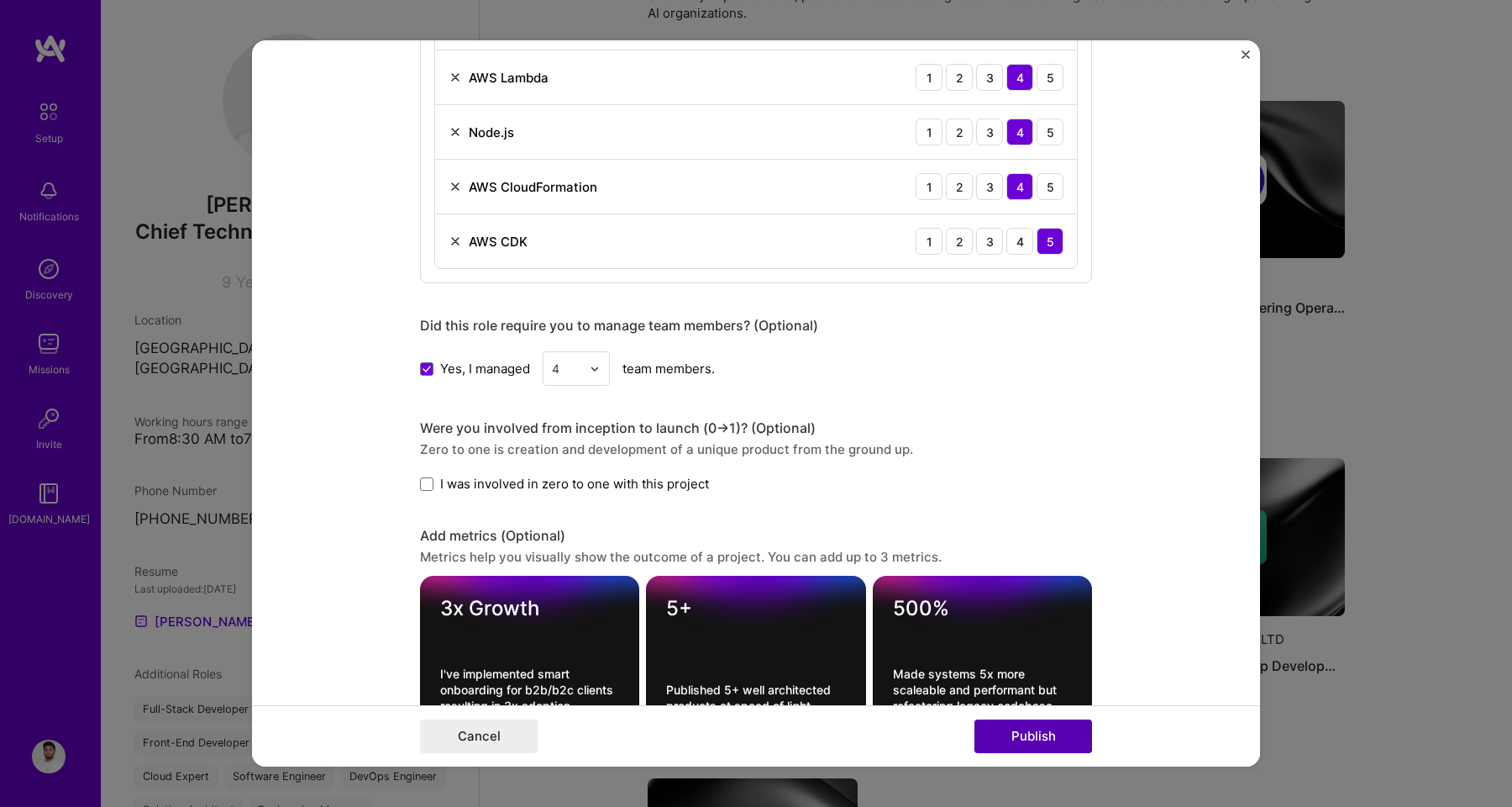
click at [1024, 740] on button "Publish" at bounding box center [1034, 736] width 118 height 34
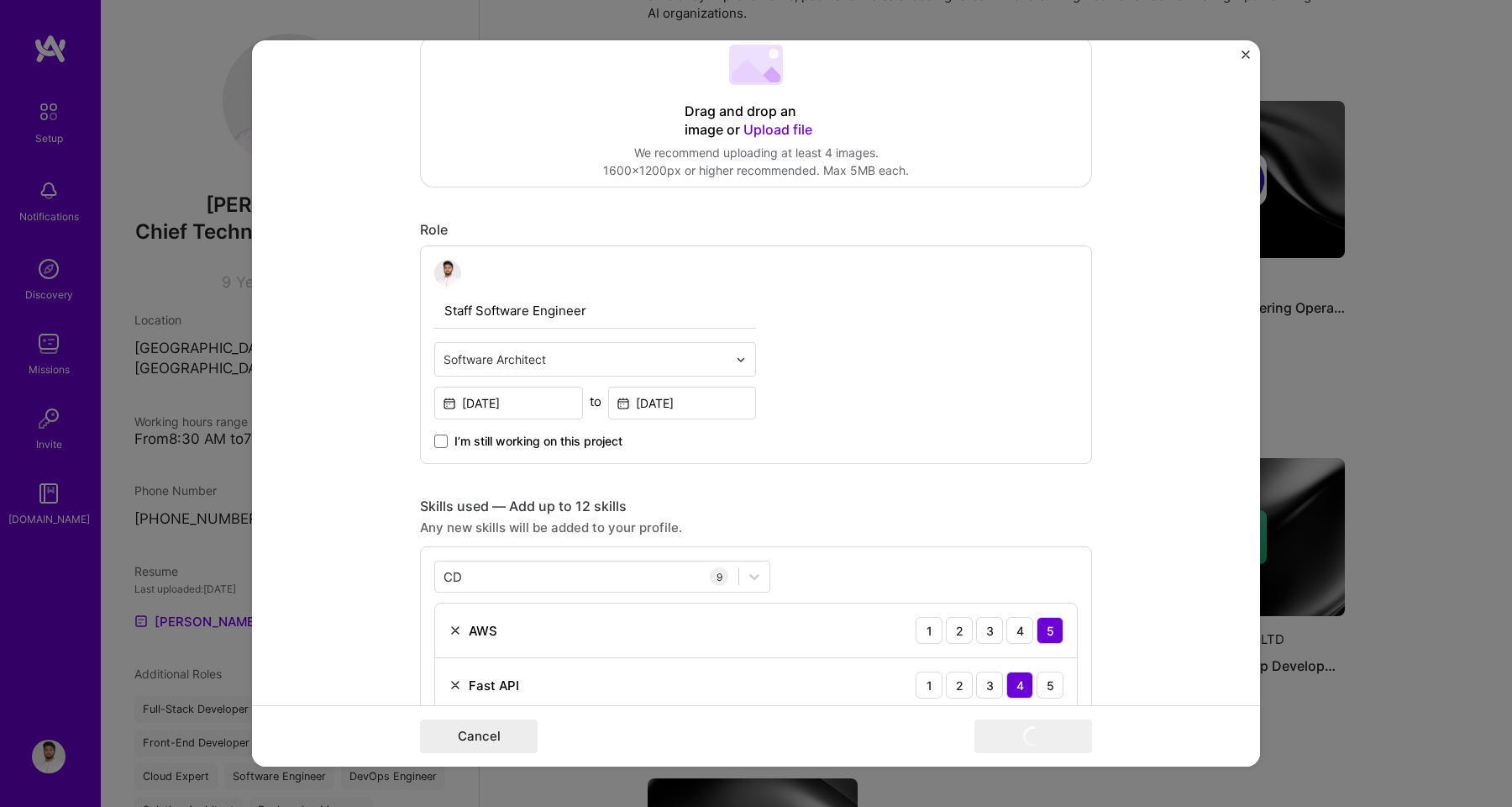
scroll to position [0, 0]
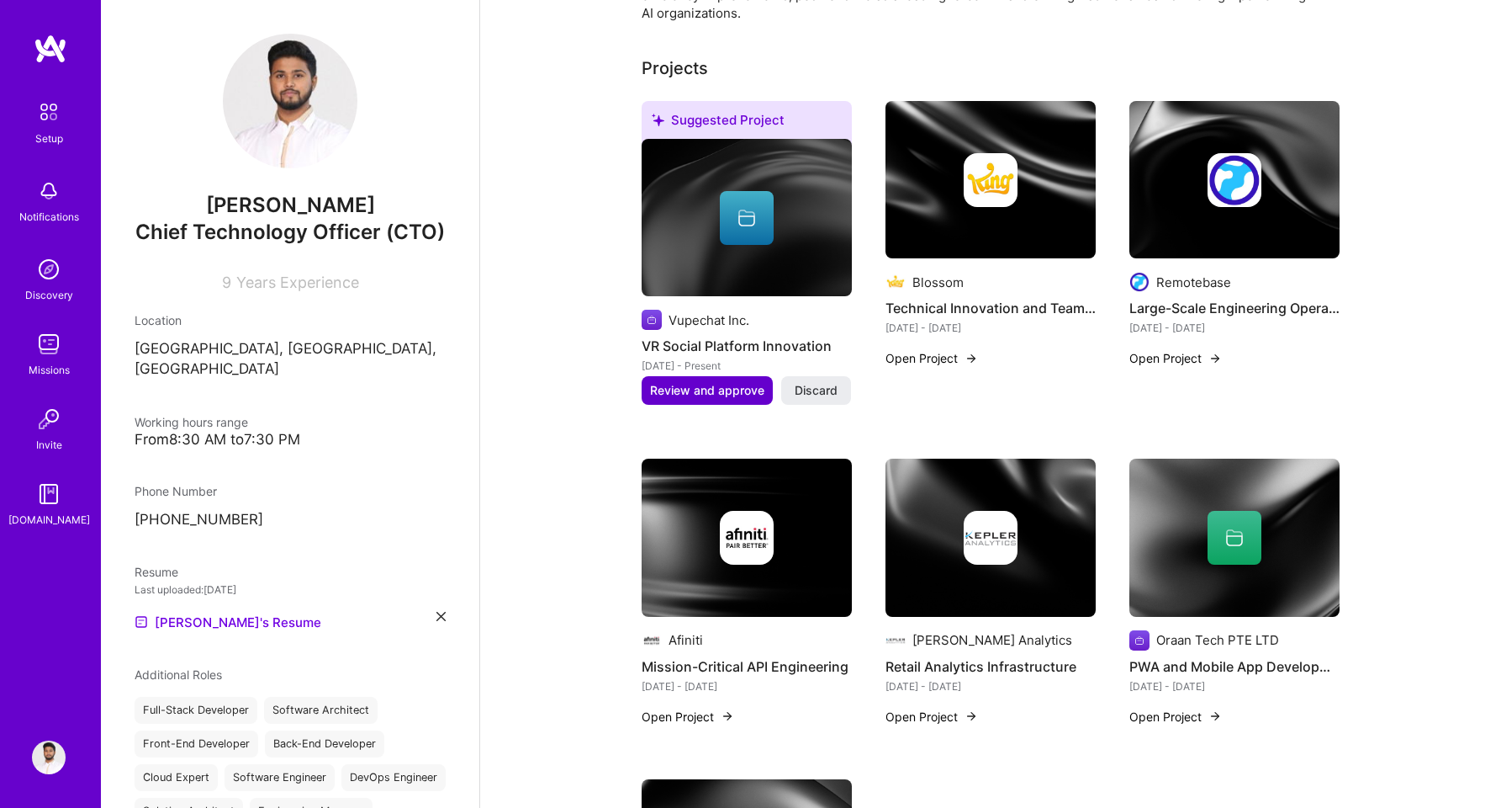
click at [733, 382] on span "Review and approve" at bounding box center [707, 390] width 114 height 17
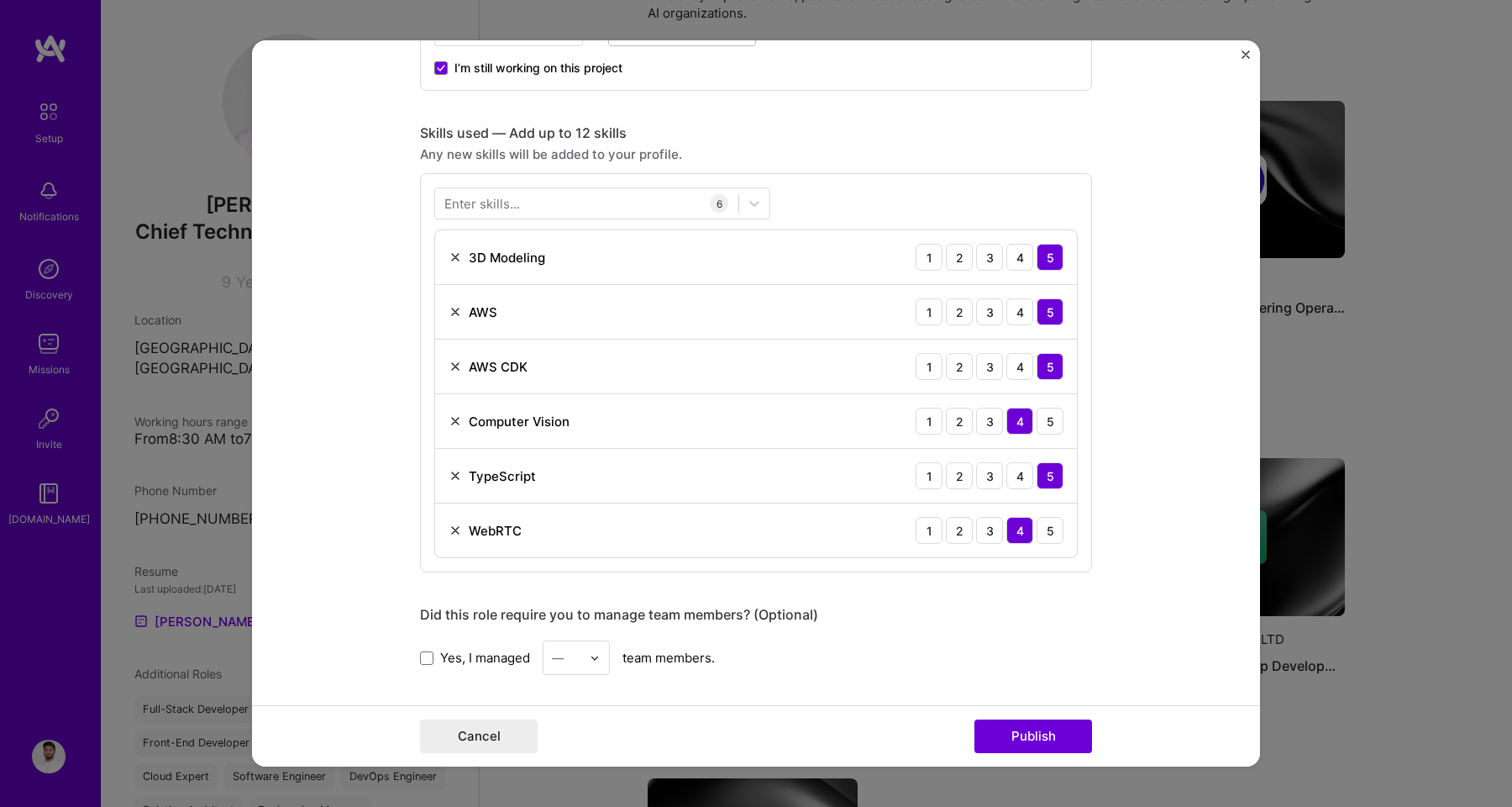
scroll to position [763, 0]
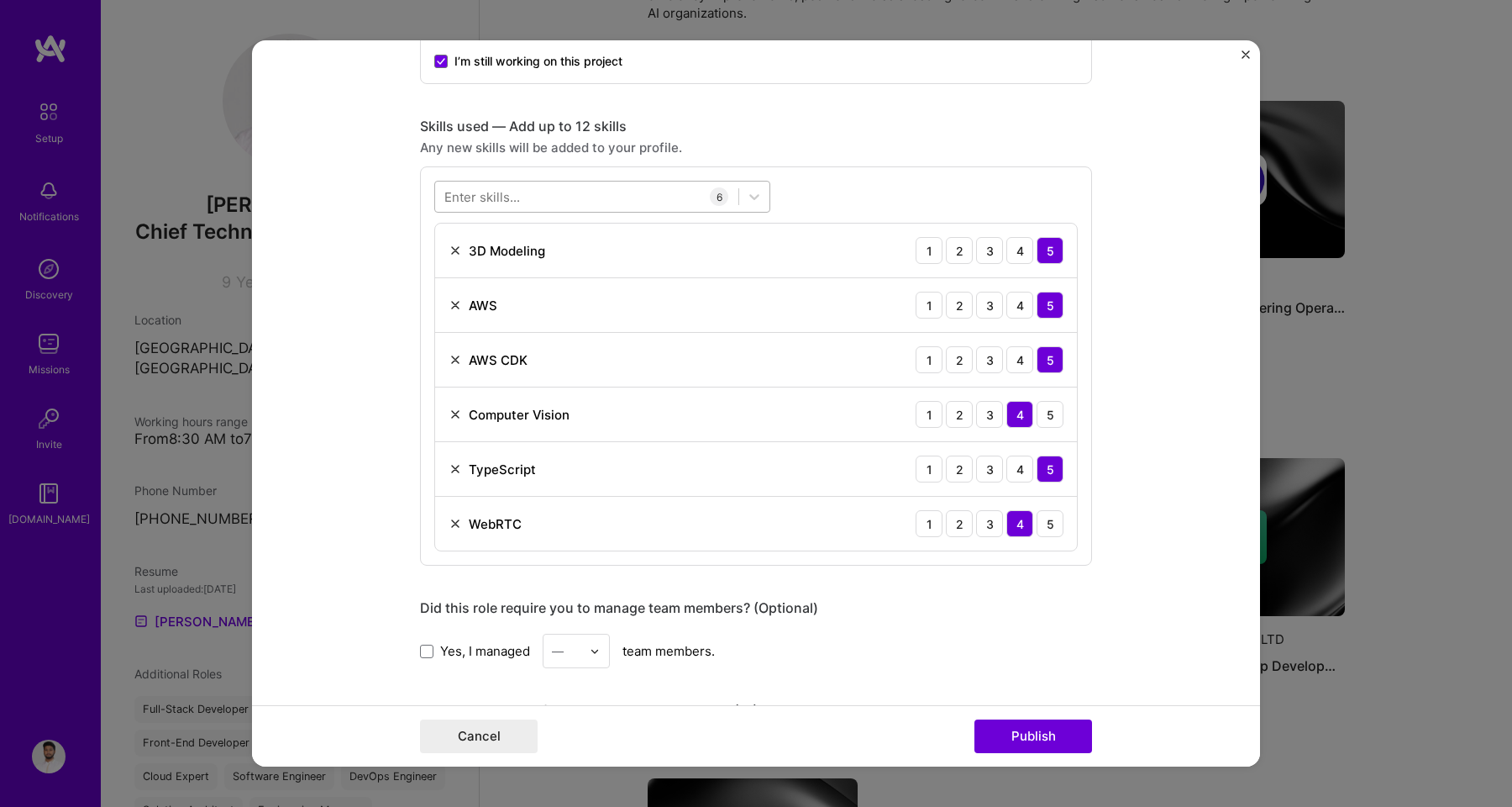
click at [490, 212] on div at bounding box center [602, 197] width 336 height 32
click at [472, 268] on div "Next.js" at bounding box center [602, 266] width 316 height 18
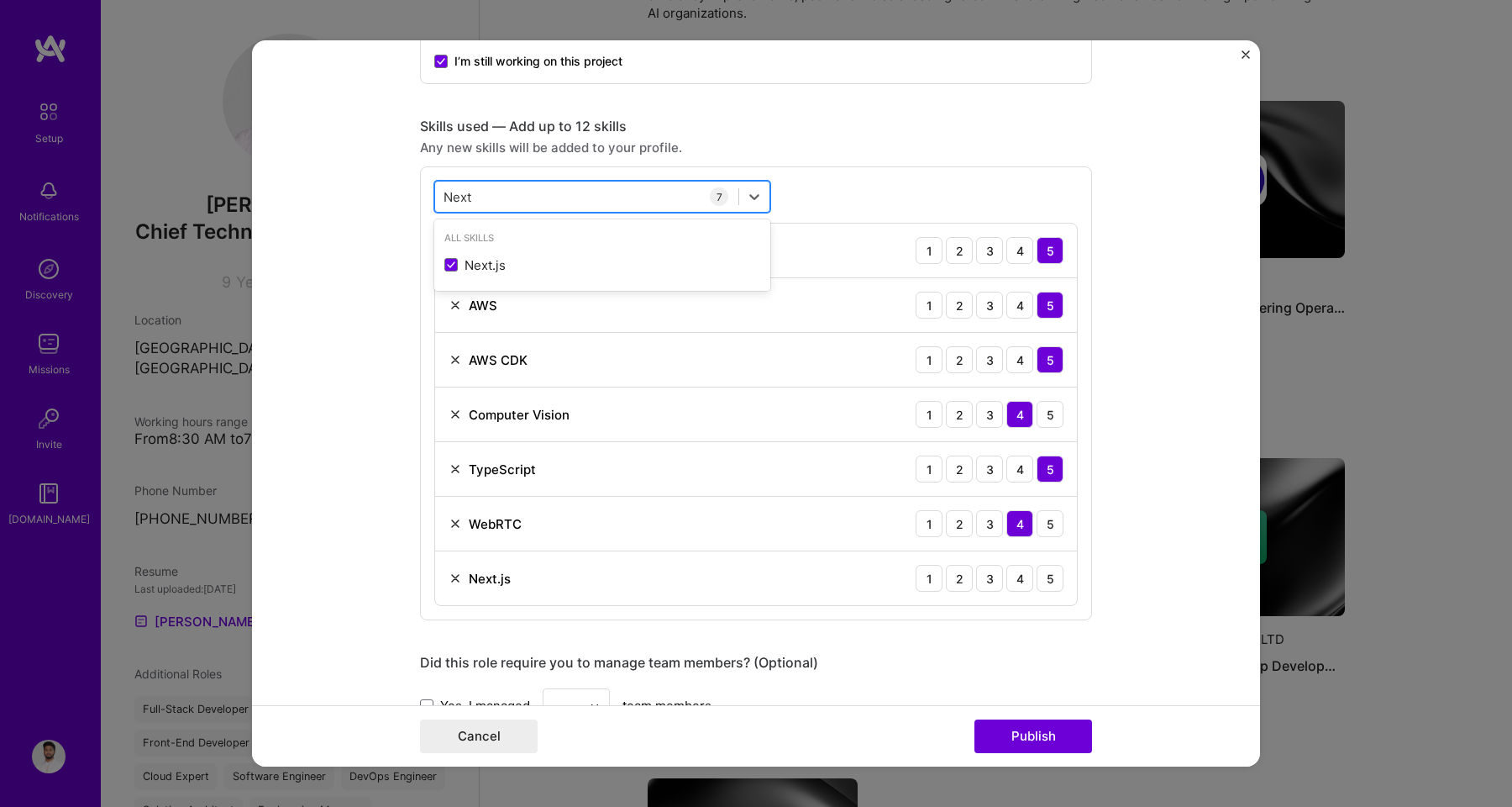
click at [472, 190] on div "Next Next" at bounding box center [587, 197] width 304 height 28
type input "N"
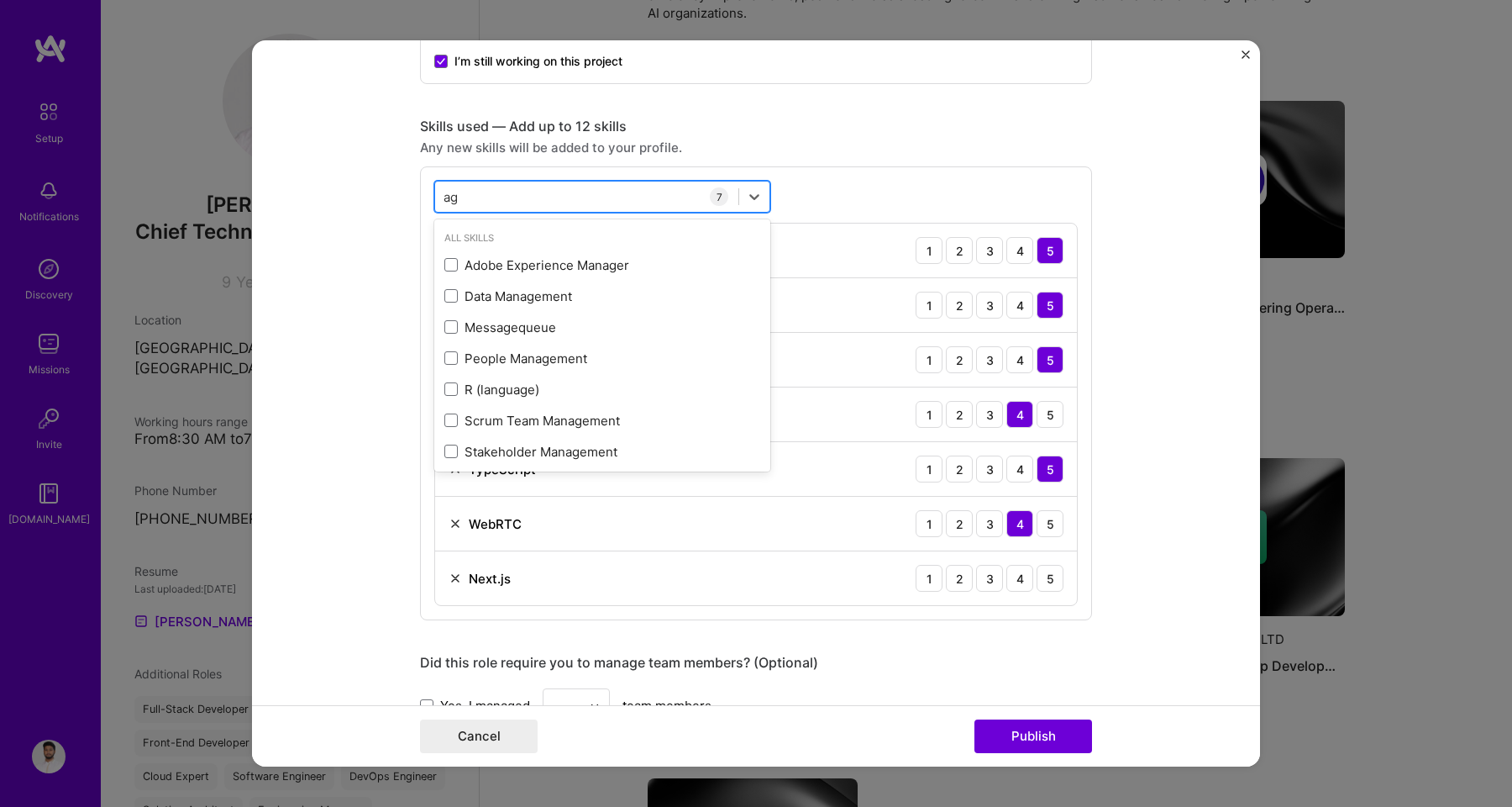
type input "a"
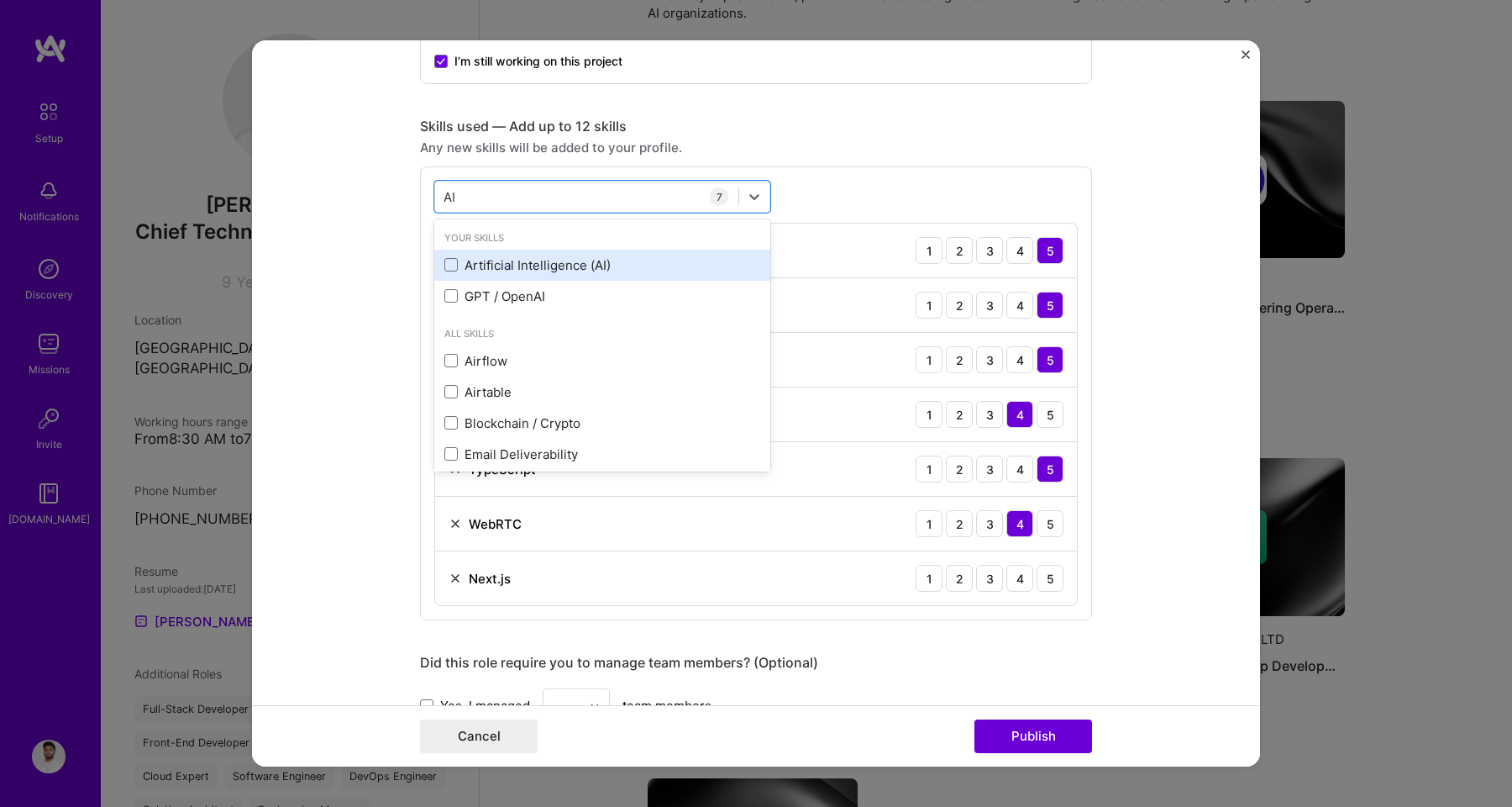
click at [497, 264] on div "Artificial Intelligence (AI)" at bounding box center [602, 266] width 316 height 18
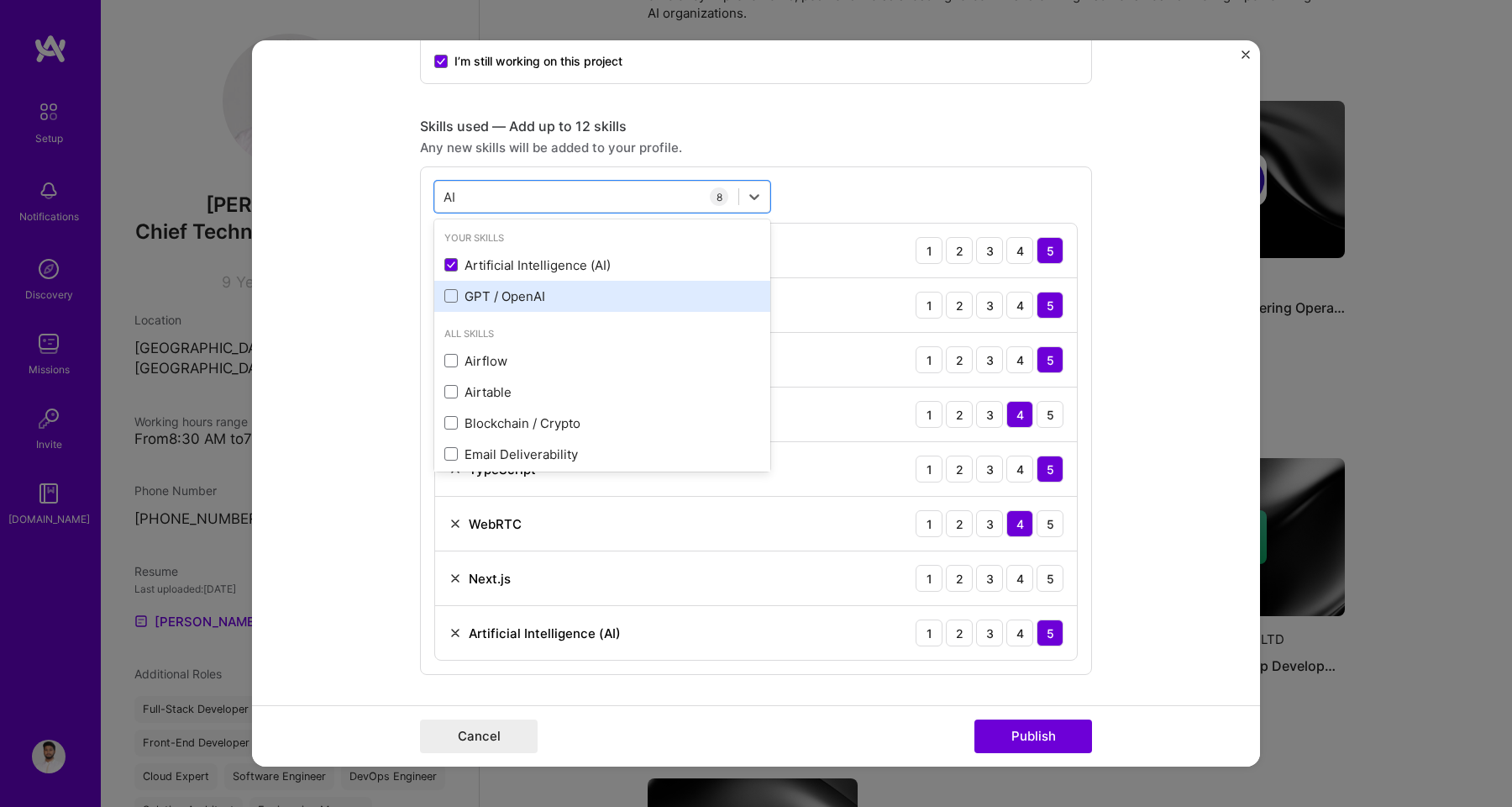
click at [460, 286] on div "GPT / OpenAI" at bounding box center [602, 296] width 336 height 31
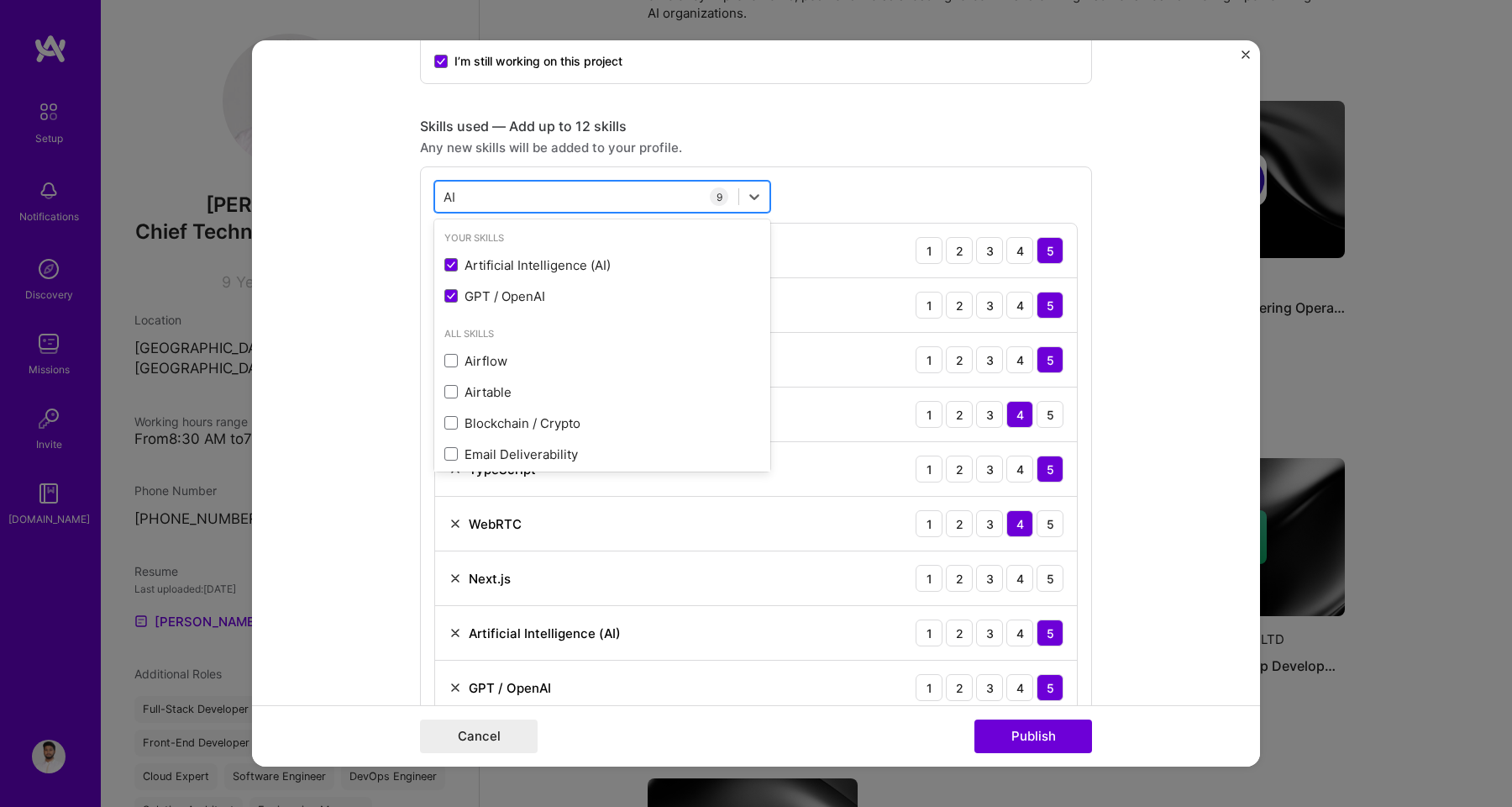
click at [446, 201] on input "AI" at bounding box center [449, 197] width 13 height 18
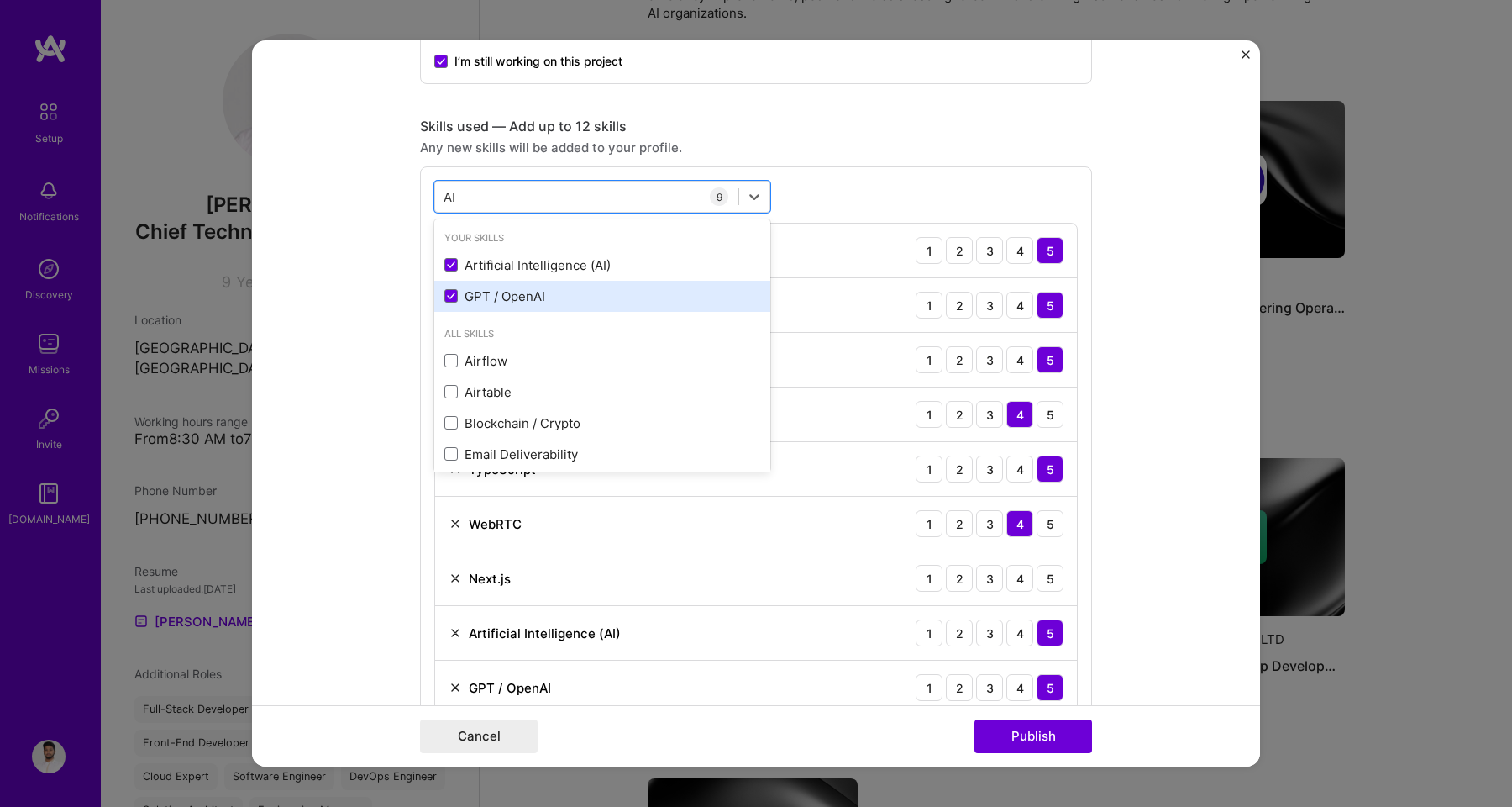
click at [448, 288] on div "GPT / OpenAI" at bounding box center [602, 297] width 316 height 18
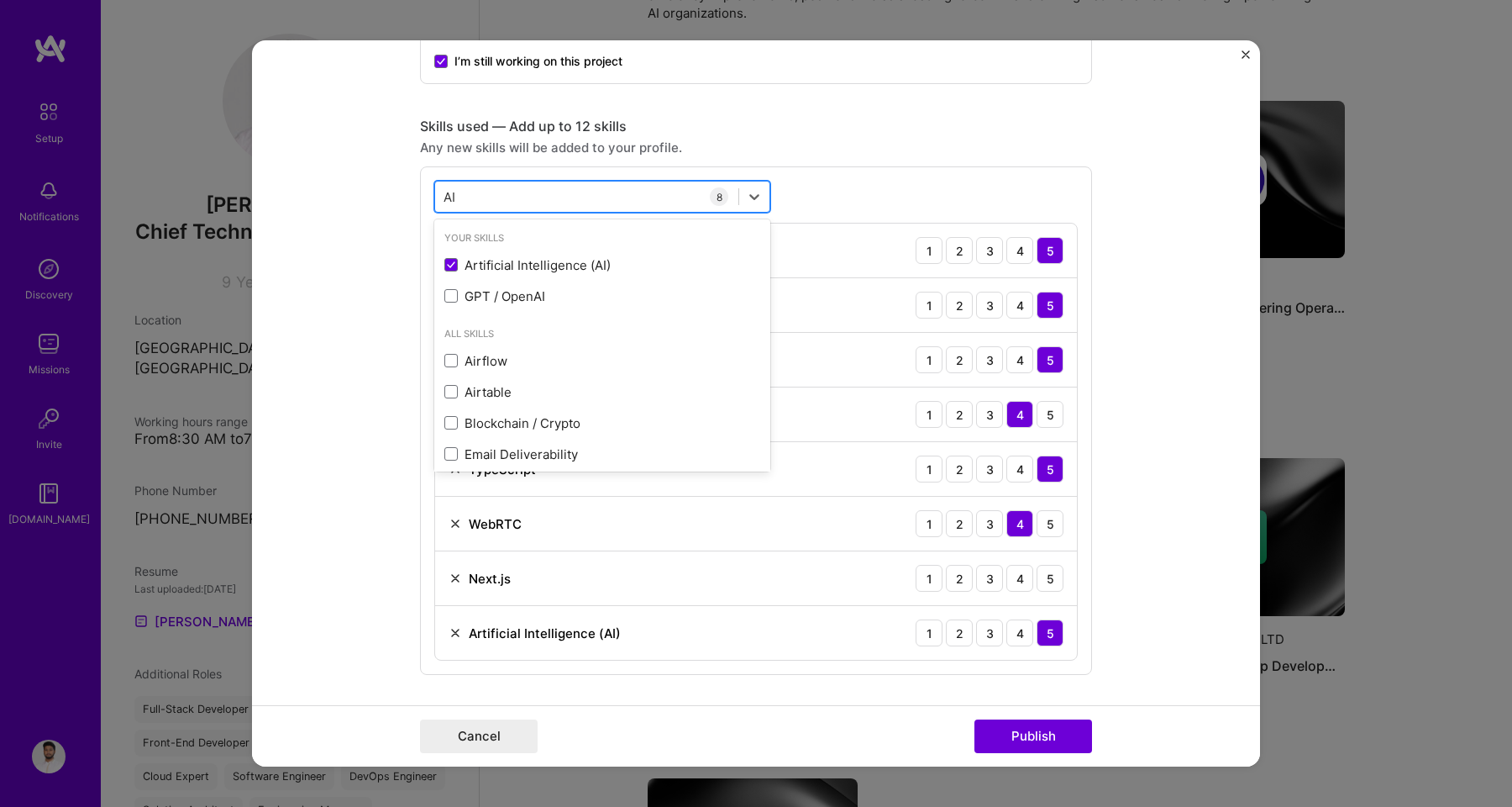
click at [461, 202] on div "AI AI" at bounding box center [587, 197] width 304 height 28
type input "I"
click at [990, 129] on div "Skills used — Add up to 12 skills" at bounding box center [756, 127] width 672 height 18
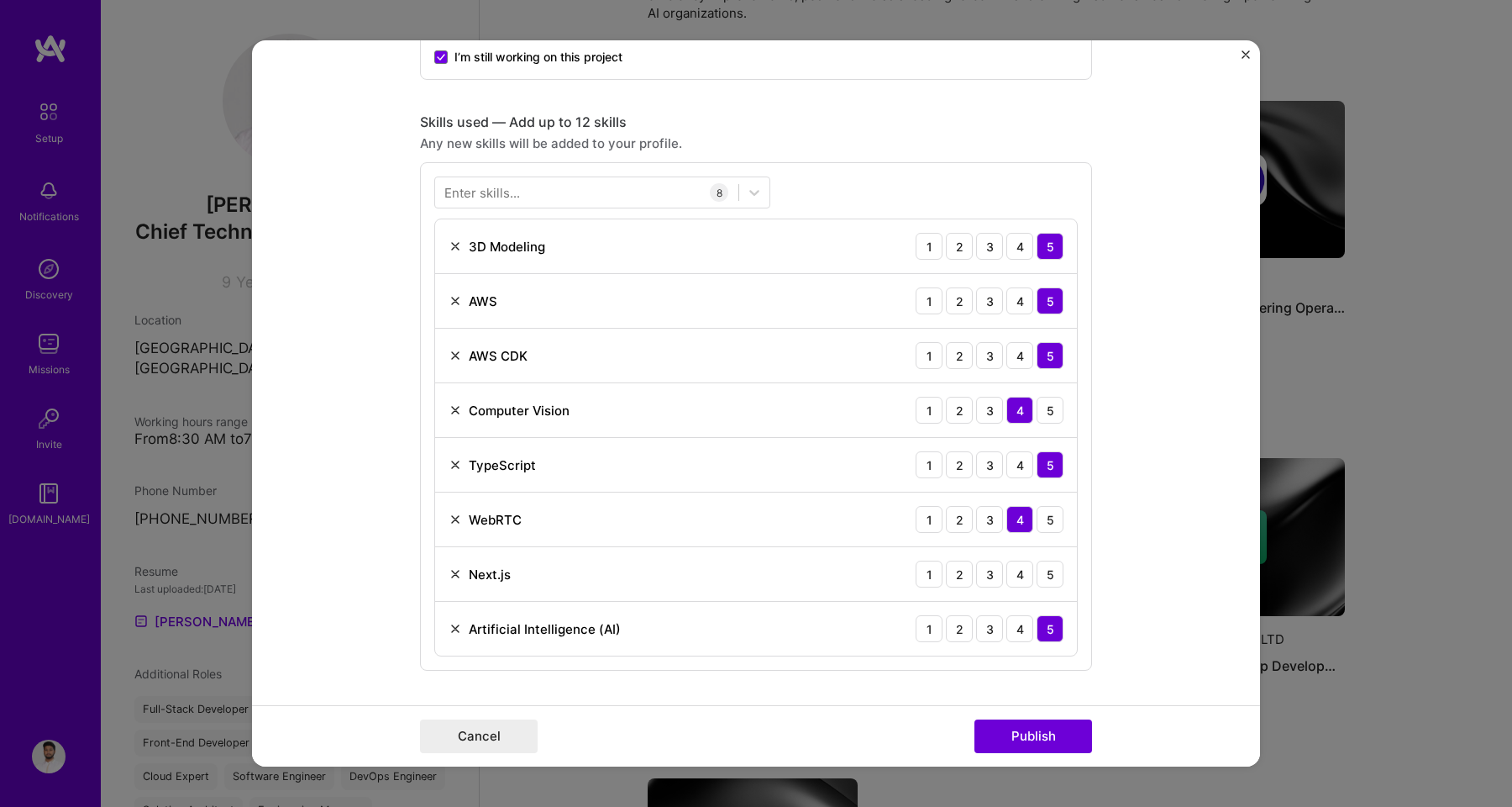
scroll to position [766, 0]
click at [574, 194] on div at bounding box center [587, 194] width 304 height 28
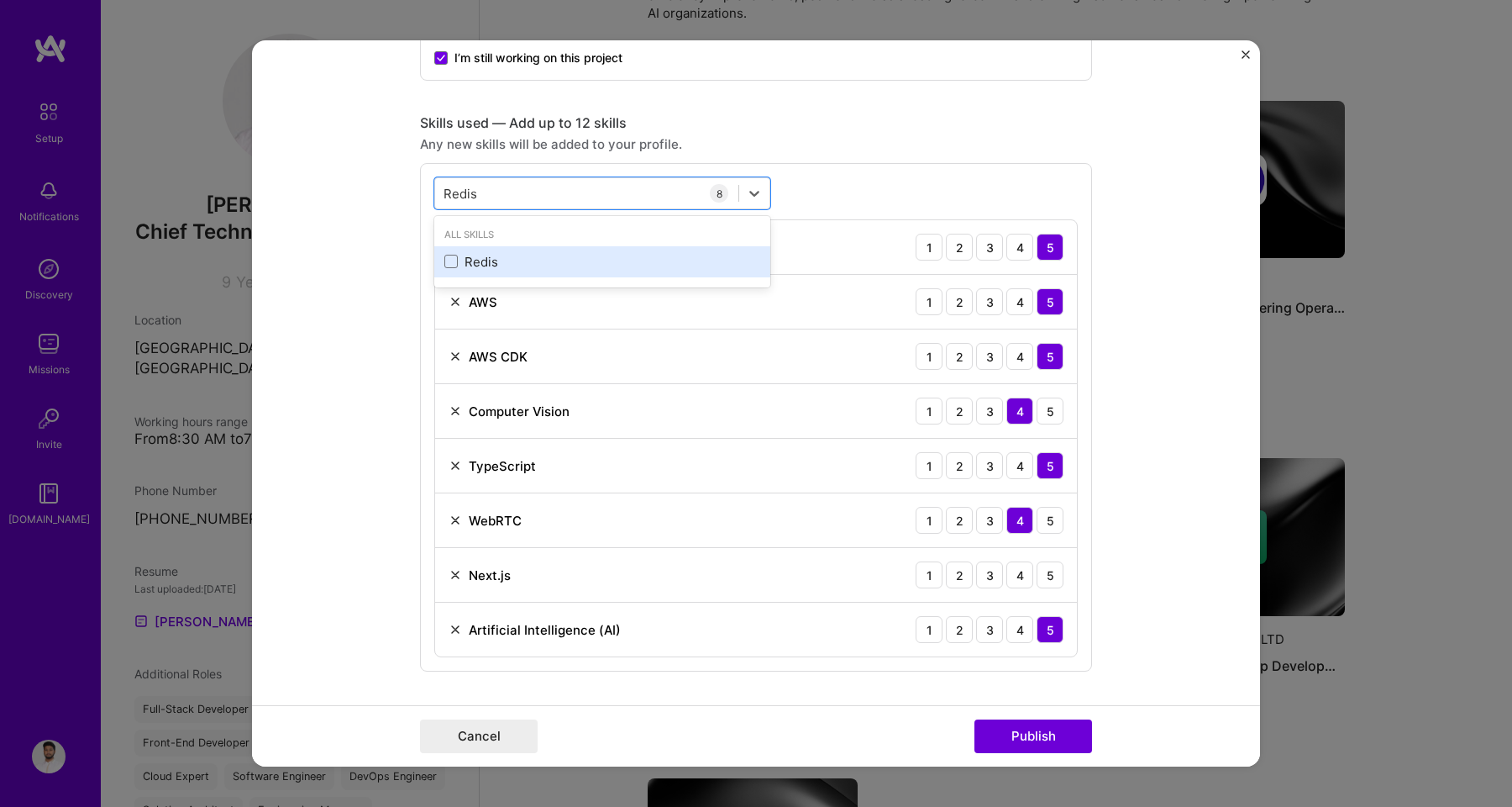
click at [565, 260] on div "Redis" at bounding box center [602, 262] width 316 height 18
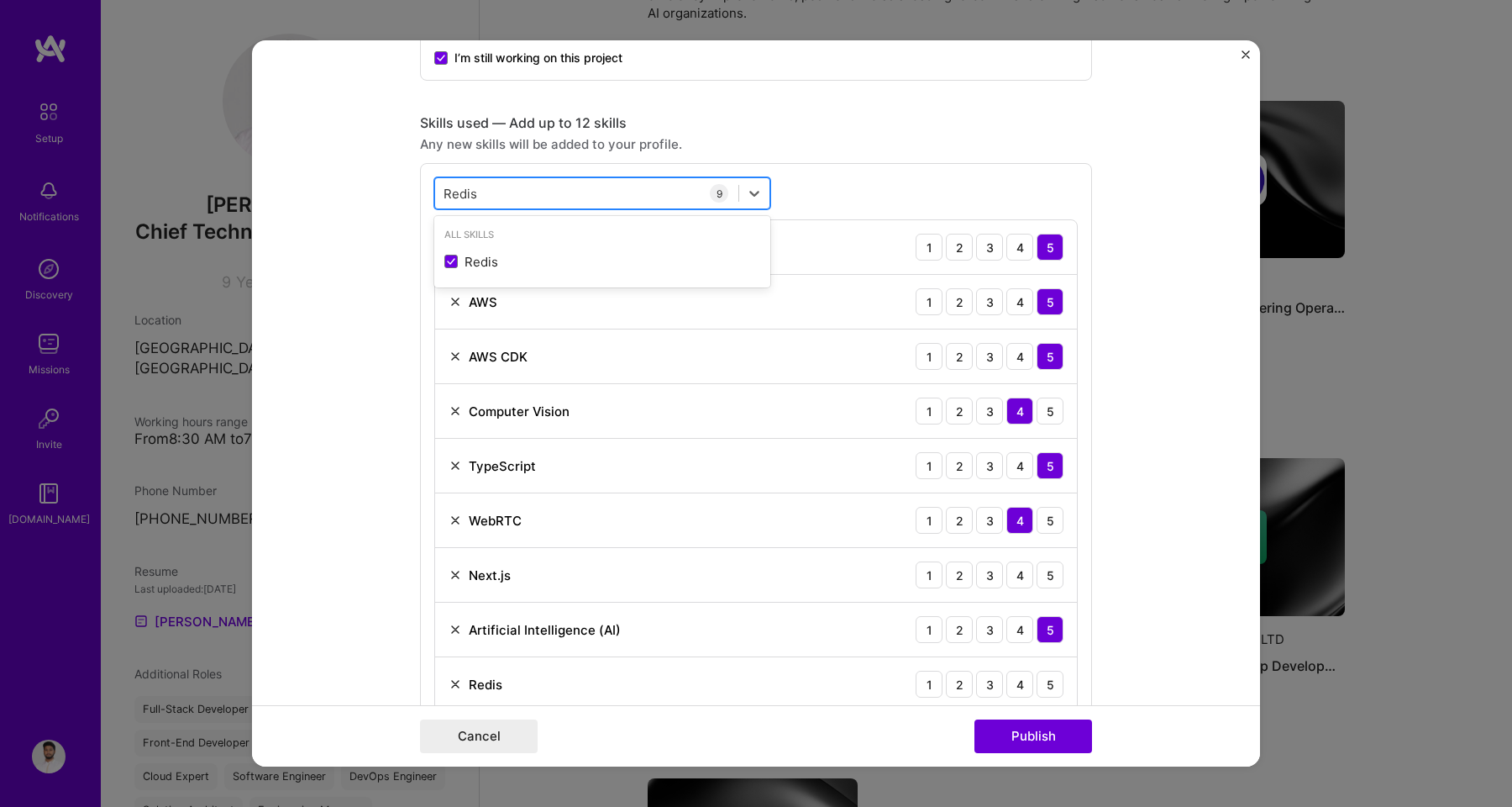
click at [530, 195] on div "Redis Redis" at bounding box center [587, 194] width 304 height 28
type input "R"
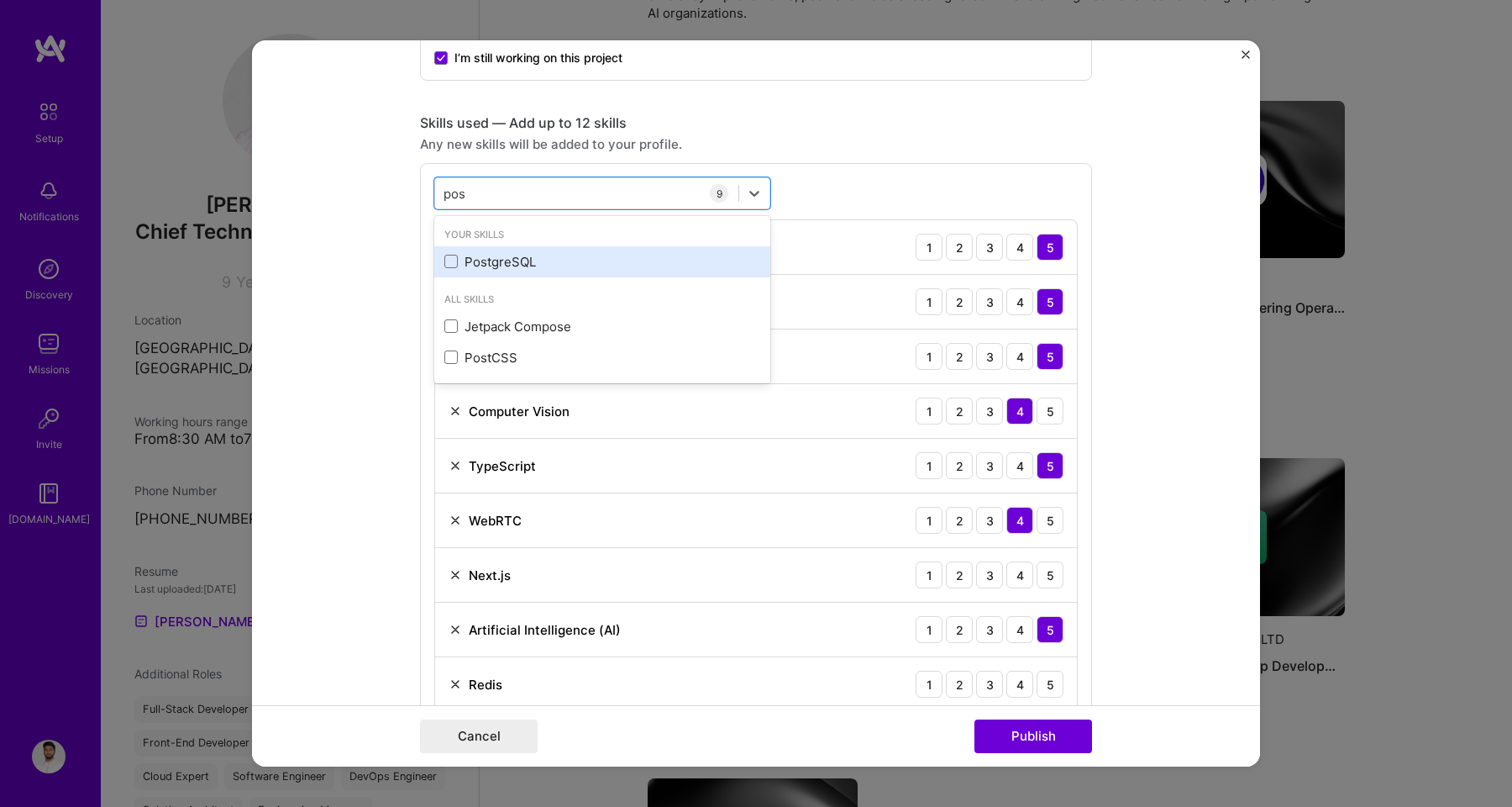
click at [528, 272] on div "PostgreSQL" at bounding box center [602, 261] width 336 height 31
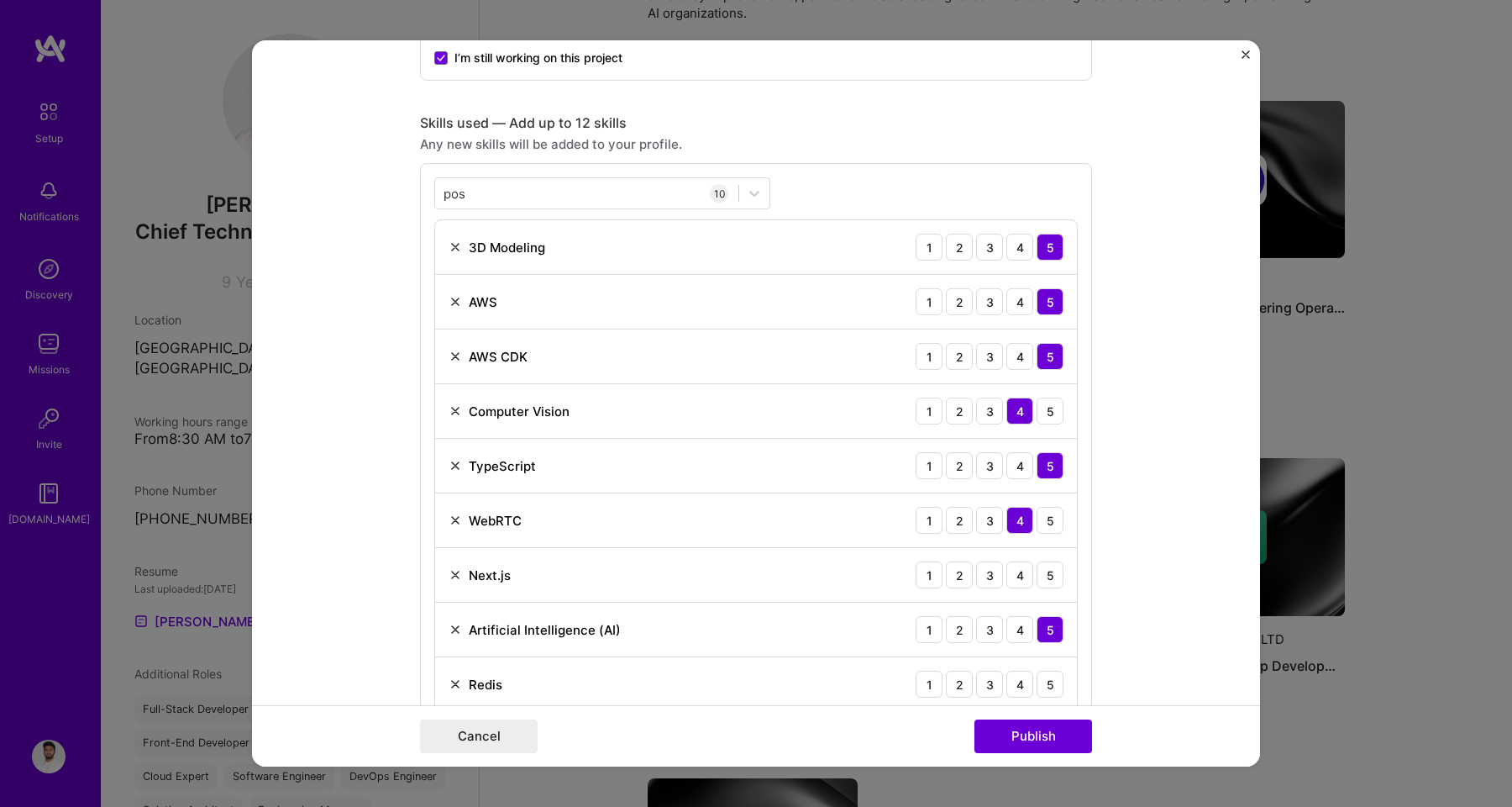
click at [825, 140] on div "Any new skills will be added to your profile." at bounding box center [756, 144] width 672 height 18
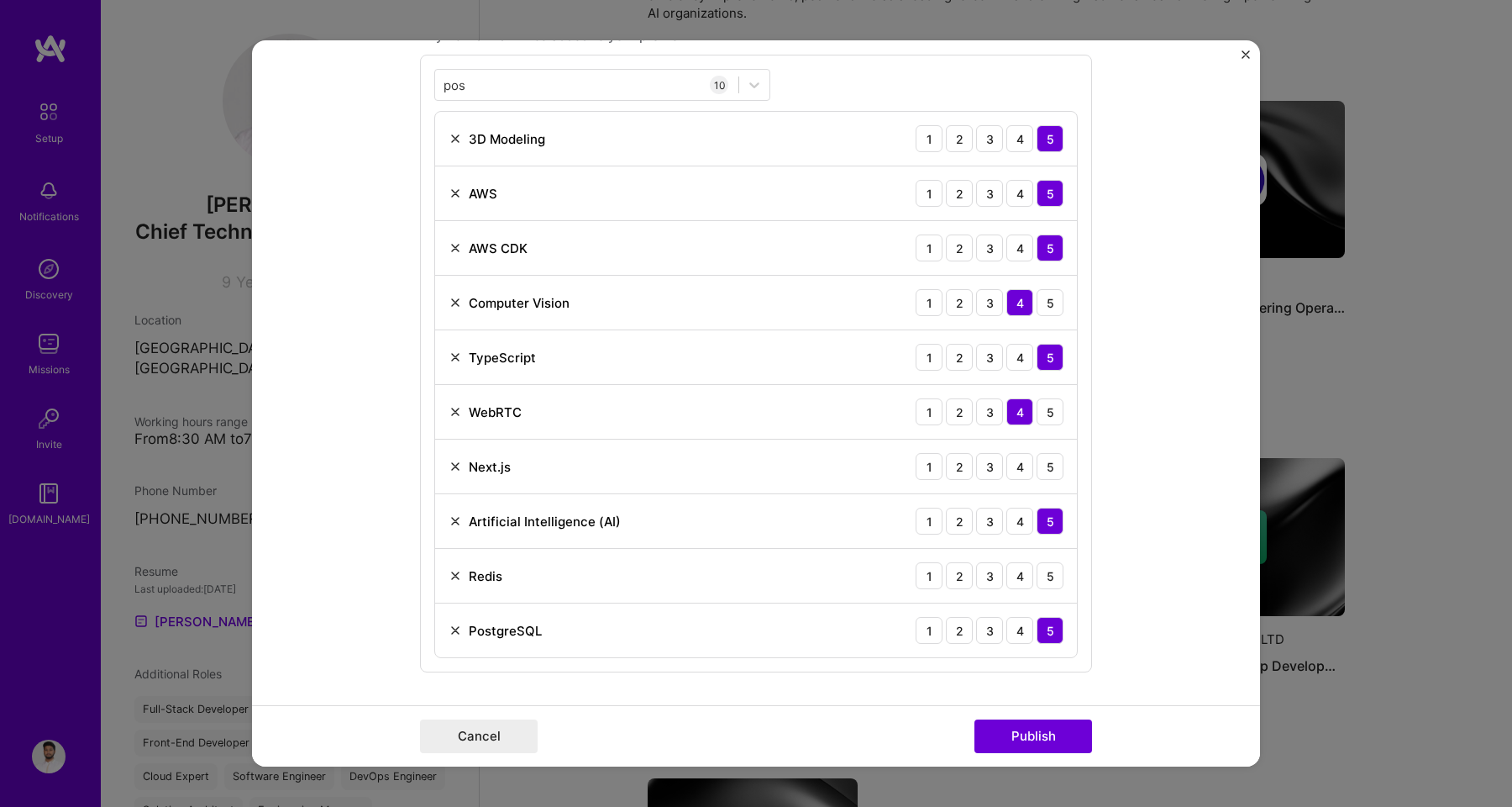
scroll to position [869, 0]
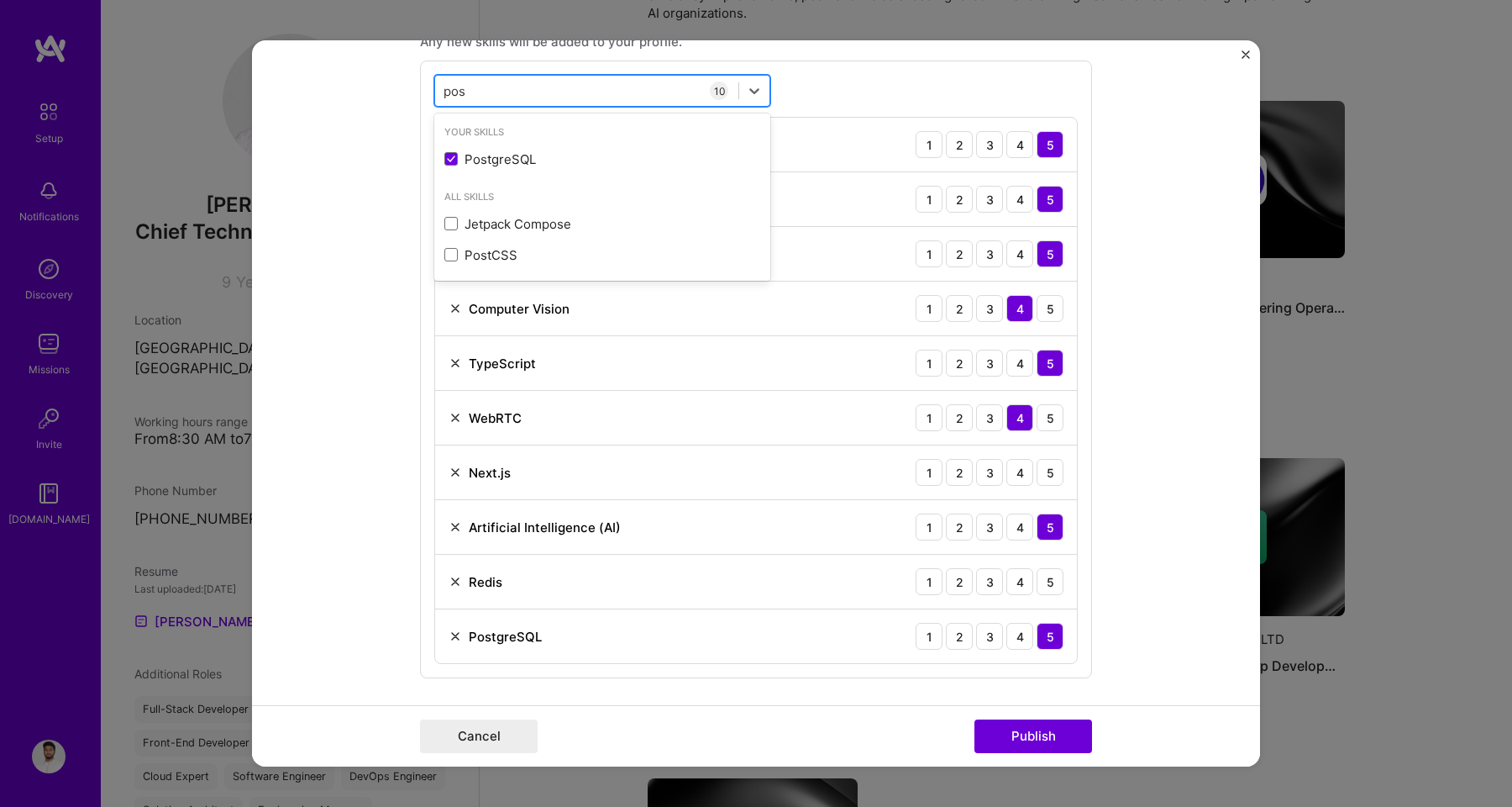
click at [476, 91] on div "pos pos" at bounding box center [587, 91] width 304 height 28
type input "p"
type input "e"
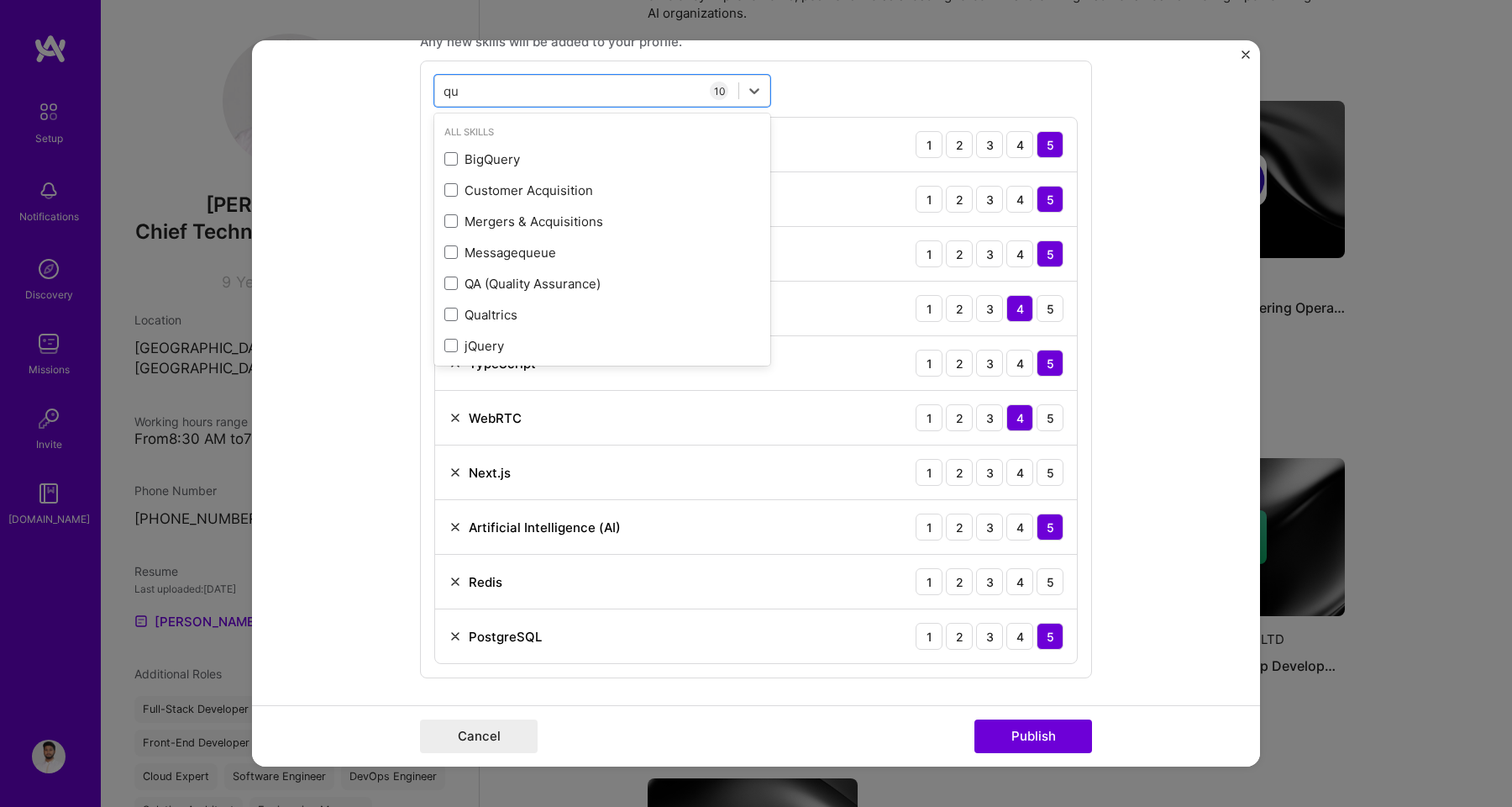
type input "q"
type input "k"
type input "s"
type input "w"
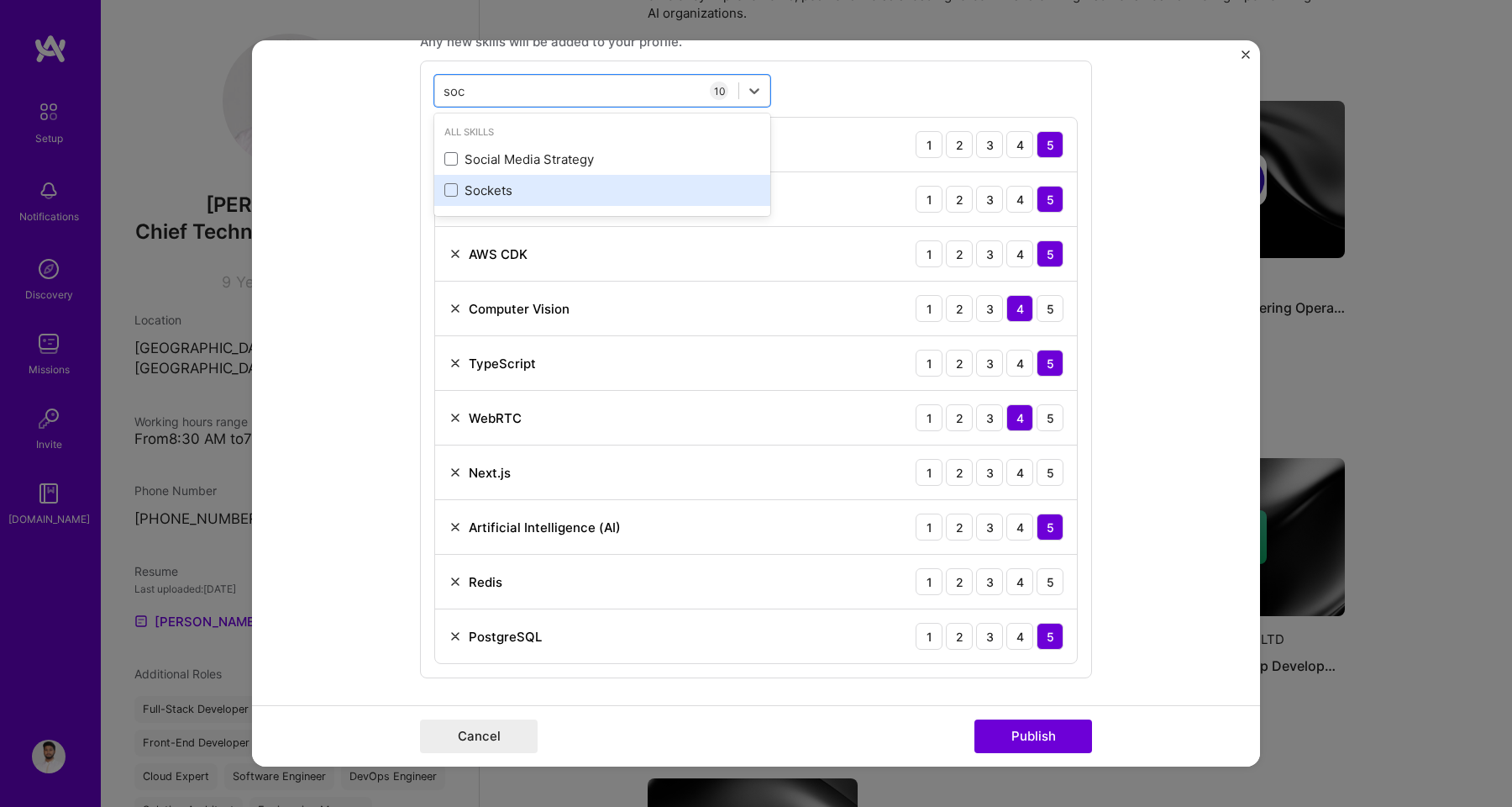
click at [521, 195] on div "Sockets" at bounding box center [602, 191] width 316 height 18
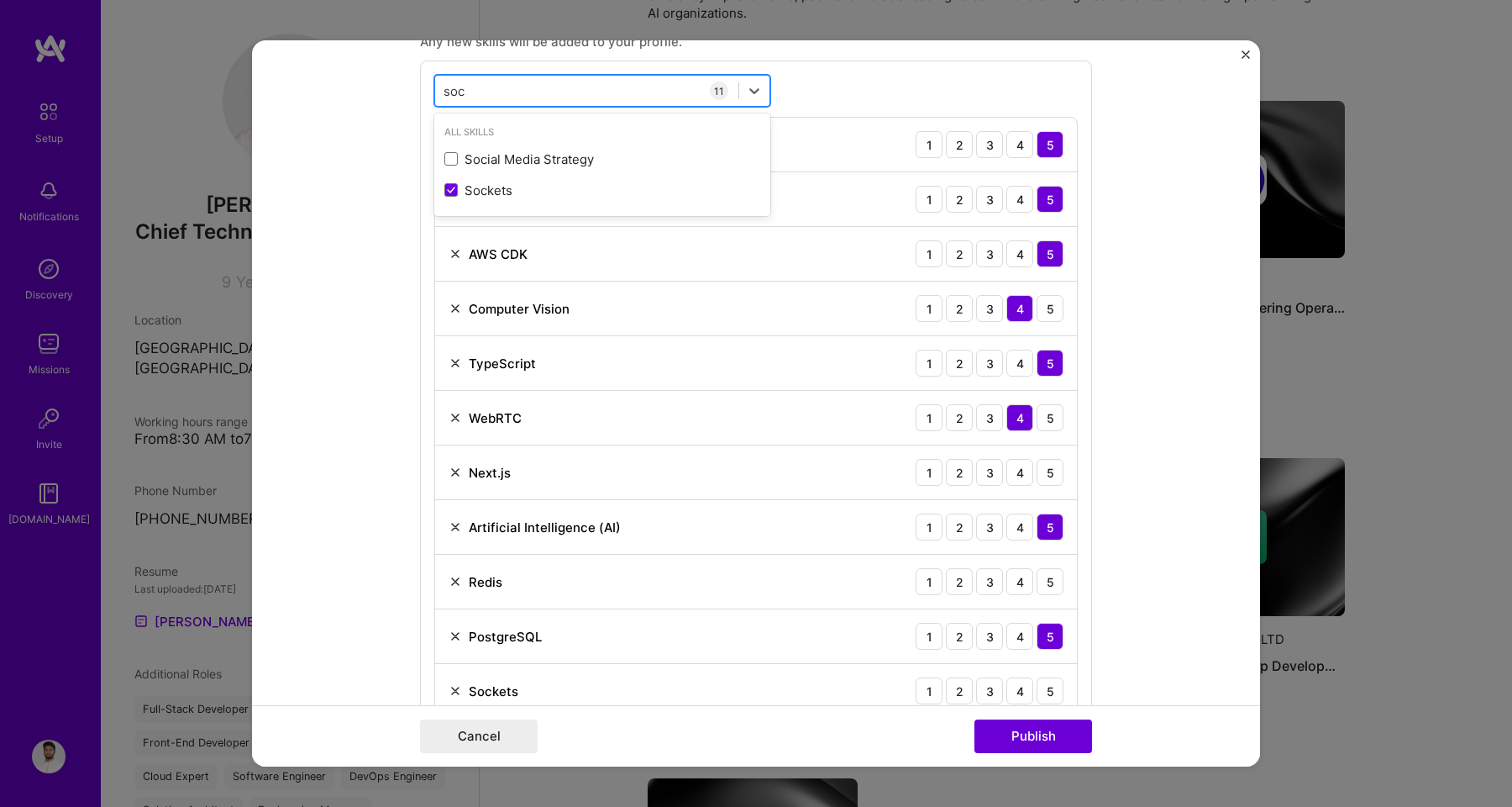
click at [516, 105] on div "soc soc" at bounding box center [602, 91] width 336 height 32
type input "s"
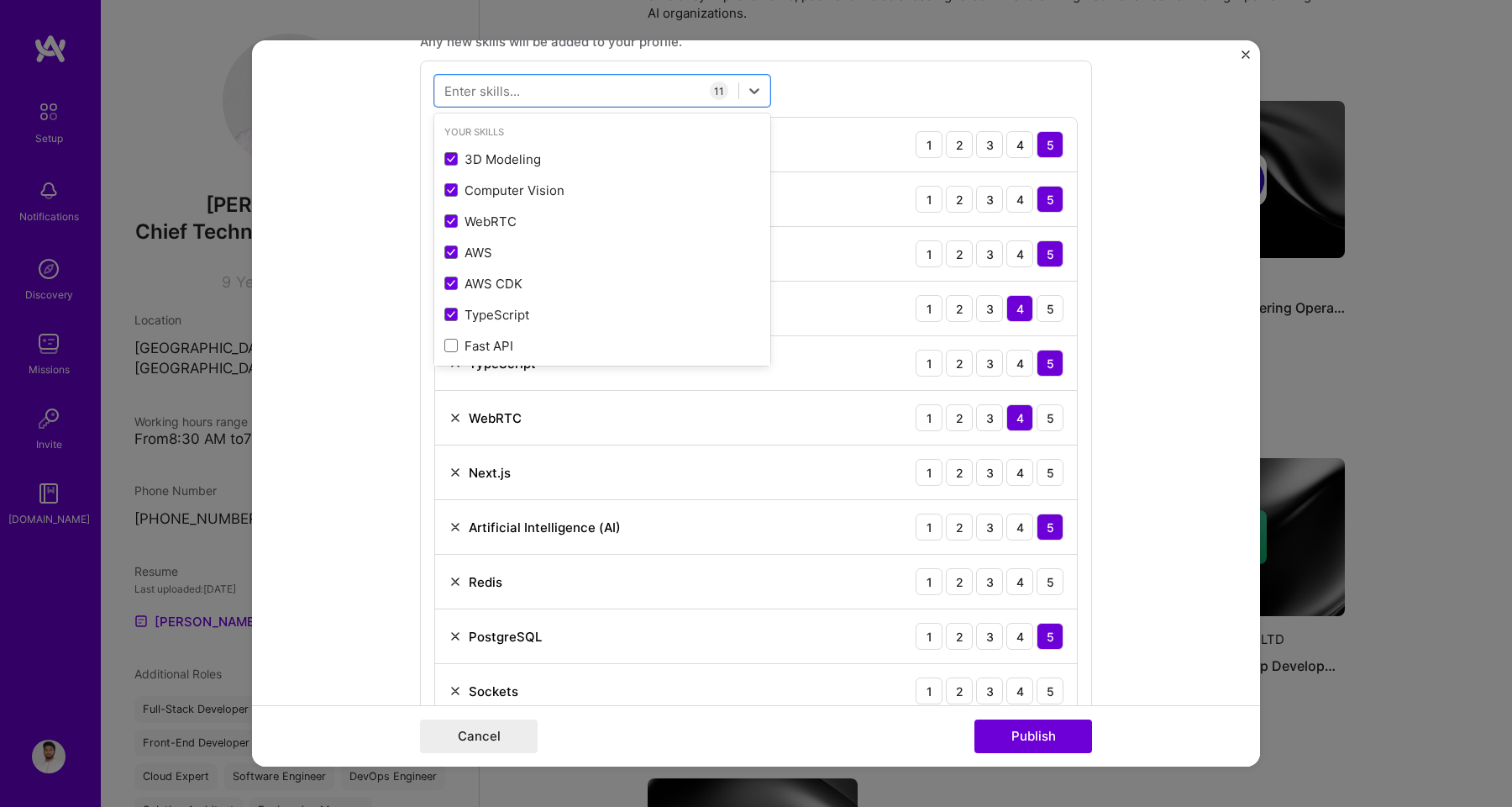
click at [882, 71] on div "option Sockets, selected. option Social Media Strategy focused, 0 of 2. 378 res…" at bounding box center [756, 397] width 672 height 672
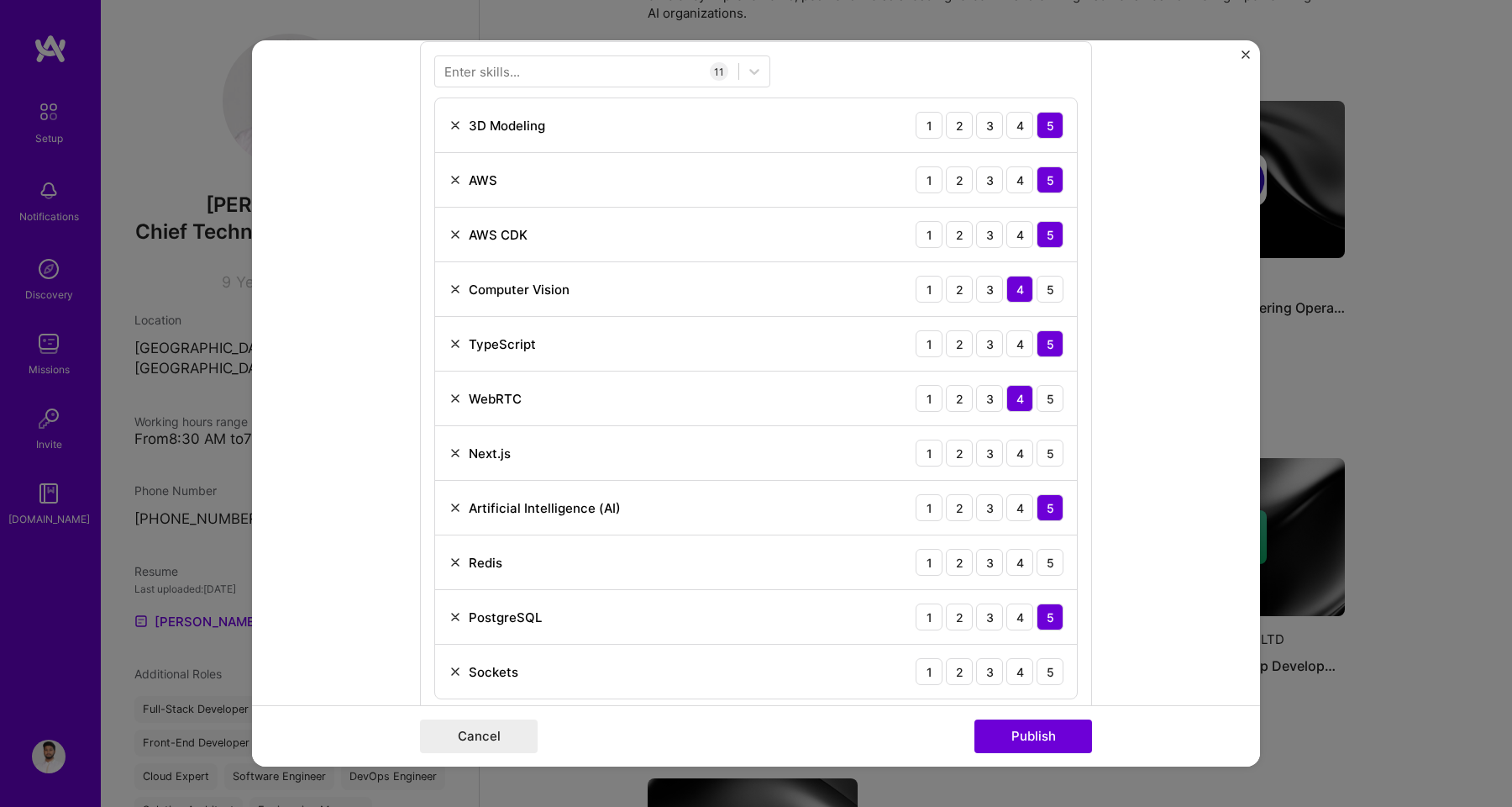
scroll to position [884, 0]
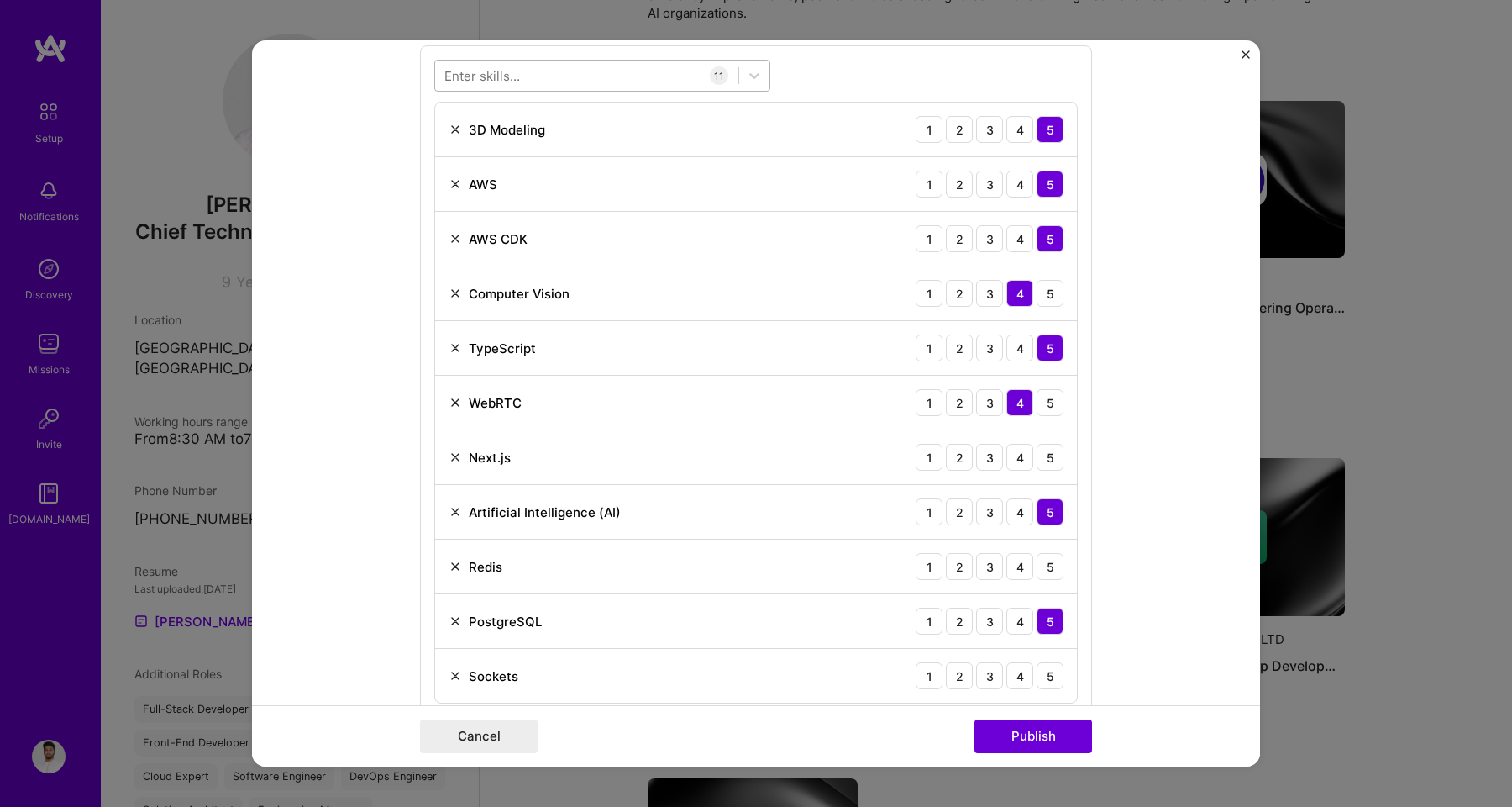
click at [517, 83] on div at bounding box center [587, 76] width 304 height 28
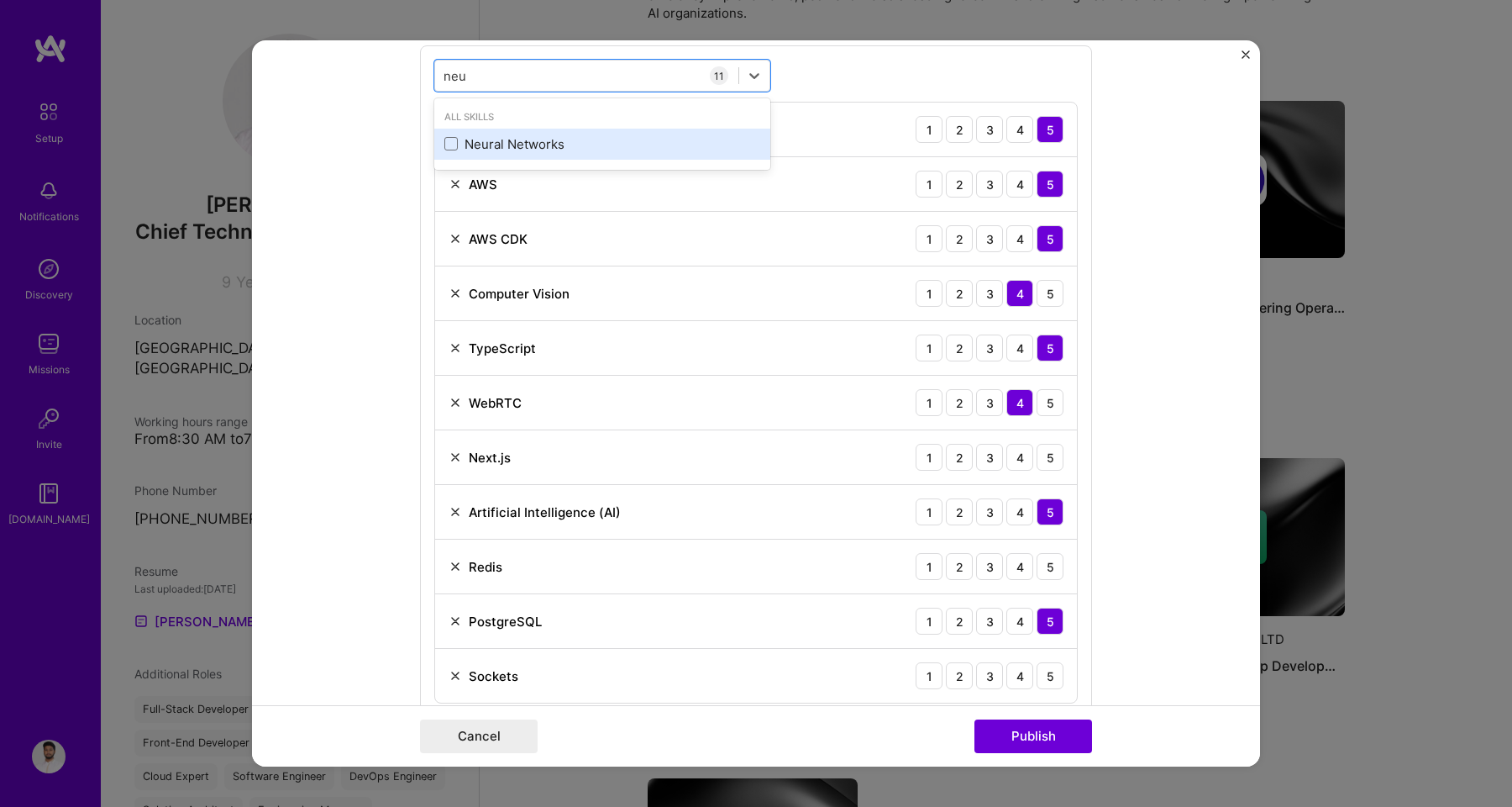
click at [521, 143] on div "Neural Networks" at bounding box center [602, 144] width 316 height 18
type input "neu"
click at [816, 75] on div "option Neural Networks, selected. option Neural Networks selected, 0 of 2. 1 re…" at bounding box center [756, 408] width 672 height 727
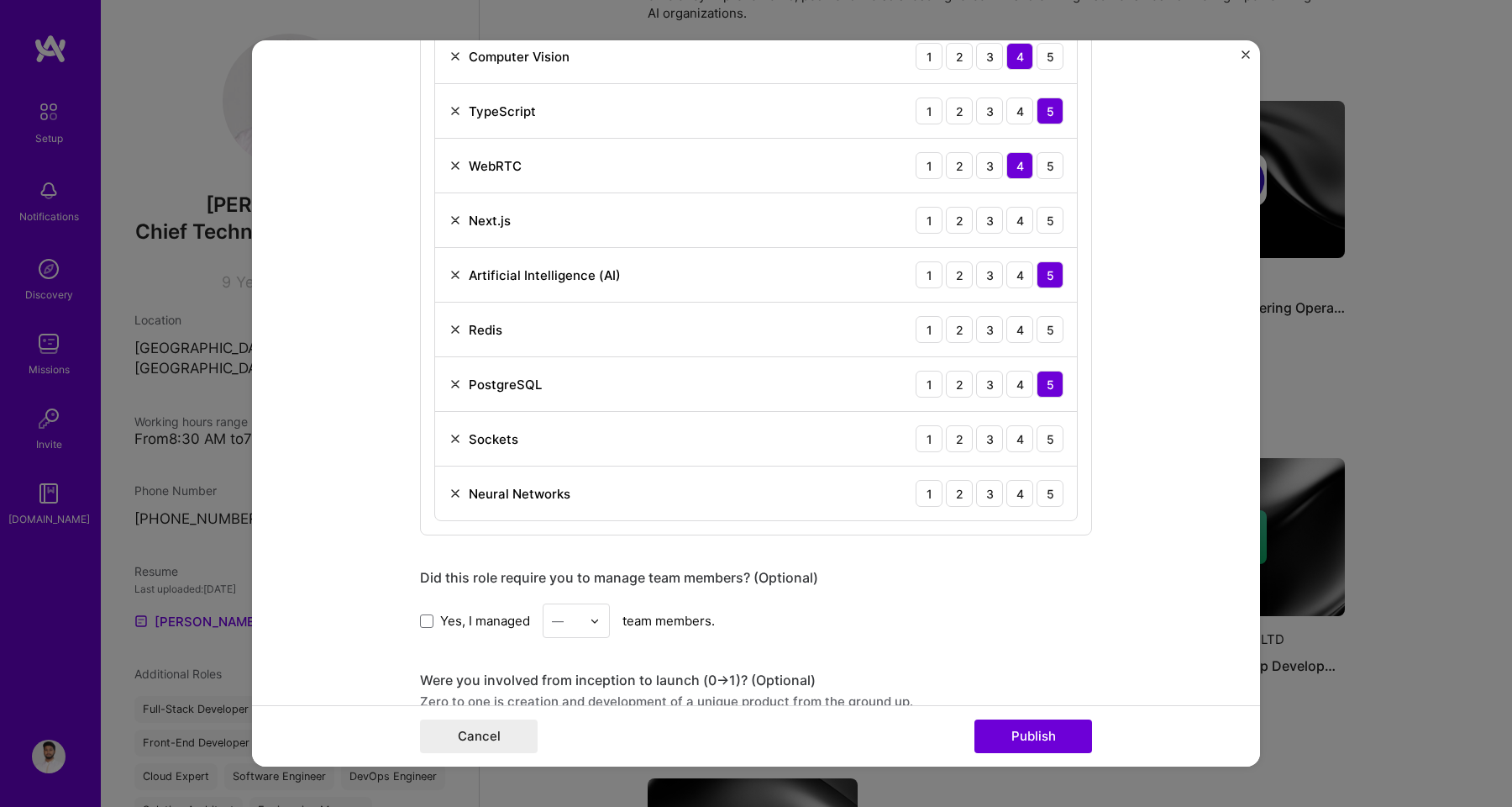
scroll to position [1132, 0]
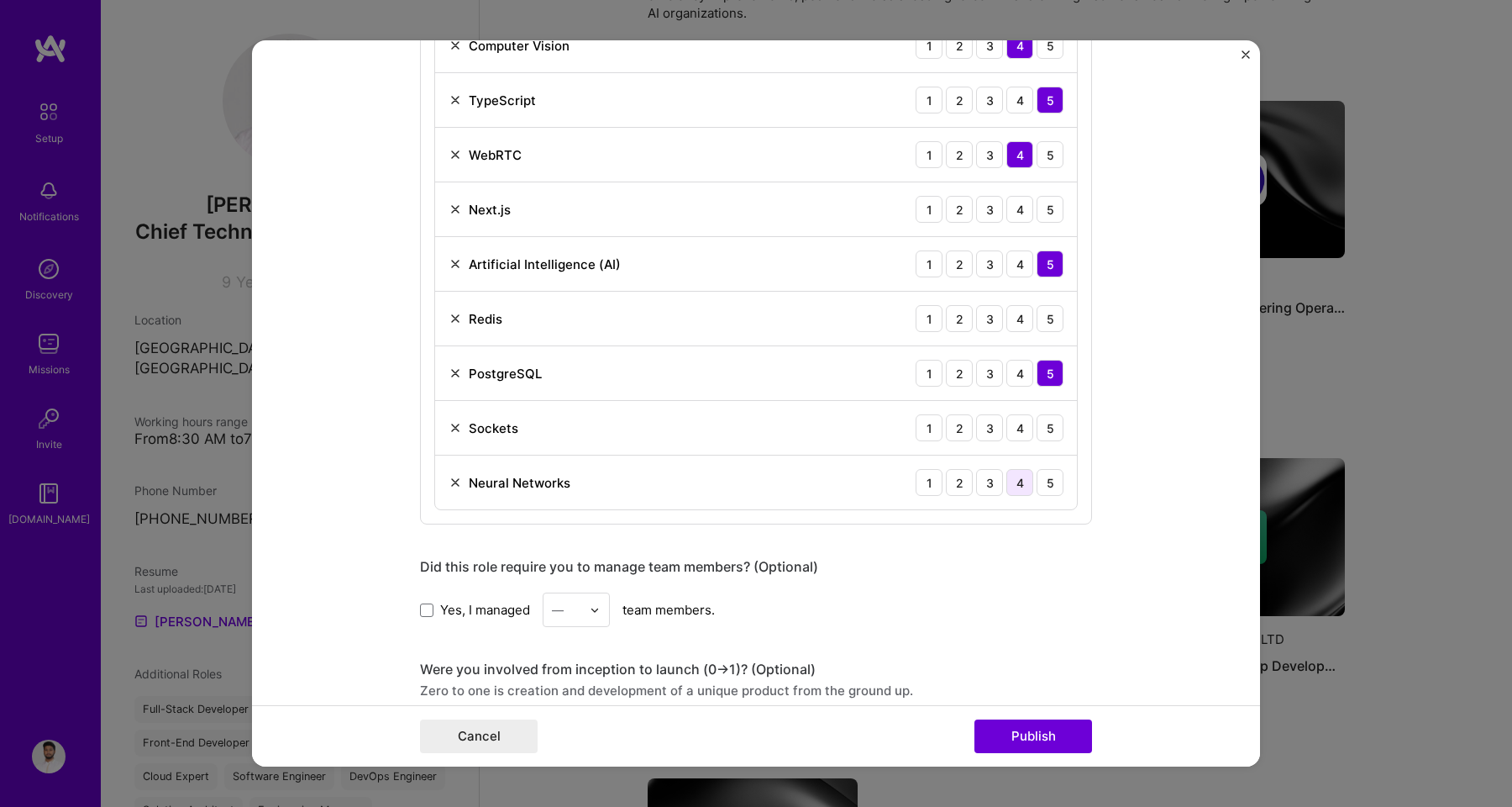
click at [1008, 483] on div "4" at bounding box center [1020, 481] width 27 height 27
click at [1037, 426] on div "5" at bounding box center [1050, 427] width 27 height 27
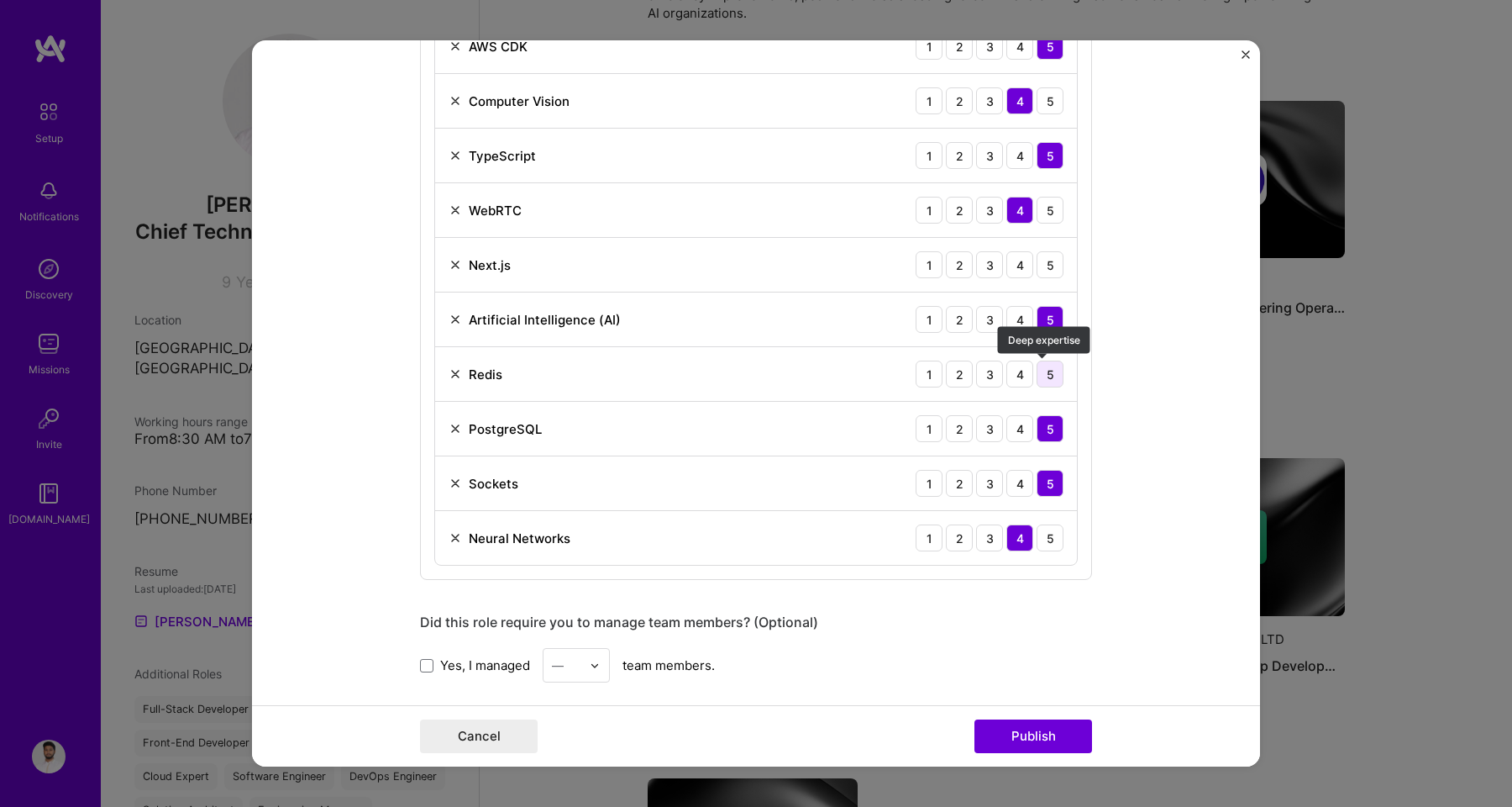
click at [1038, 381] on div "5" at bounding box center [1050, 374] width 27 height 27
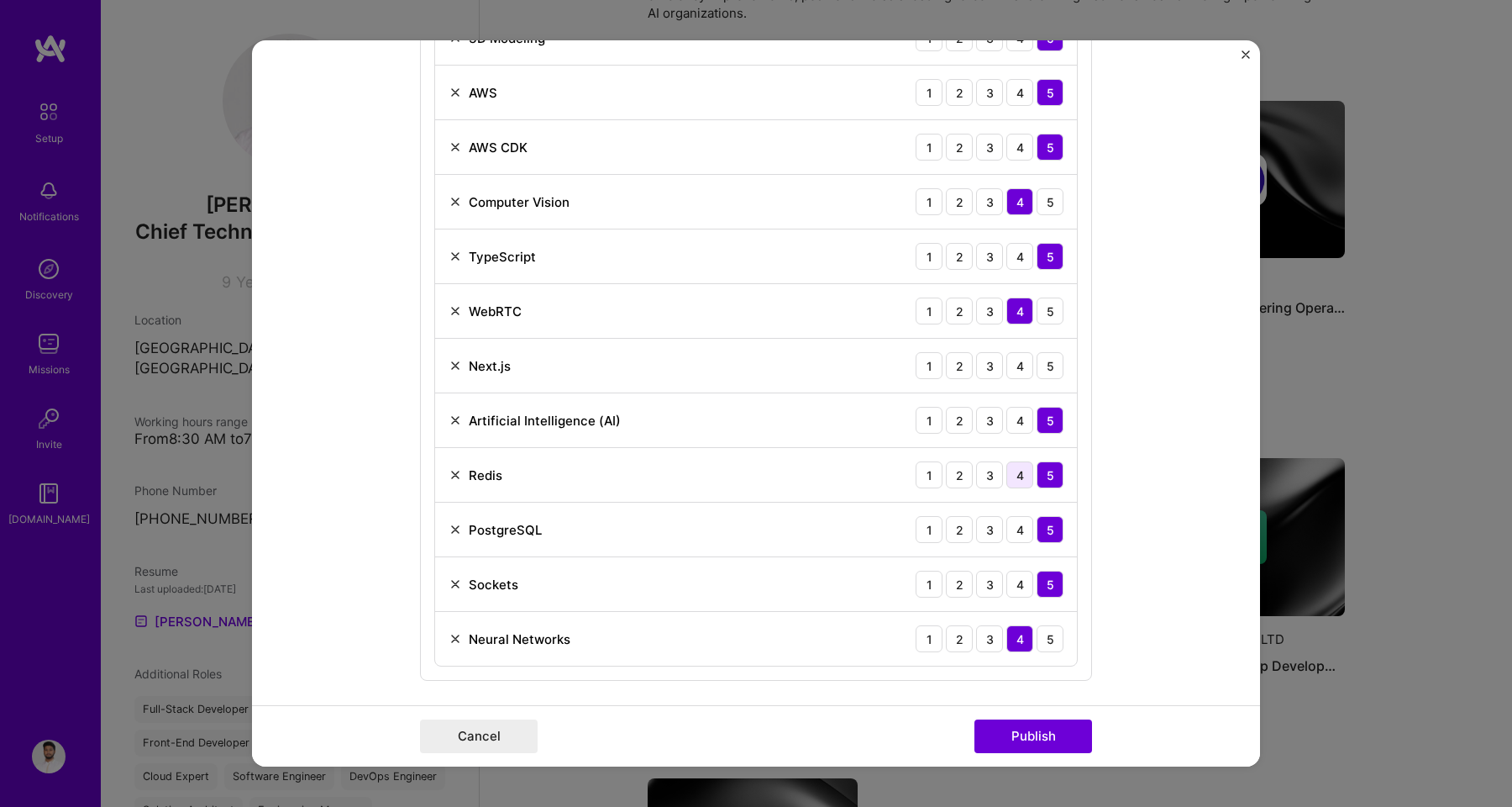
scroll to position [970, 0]
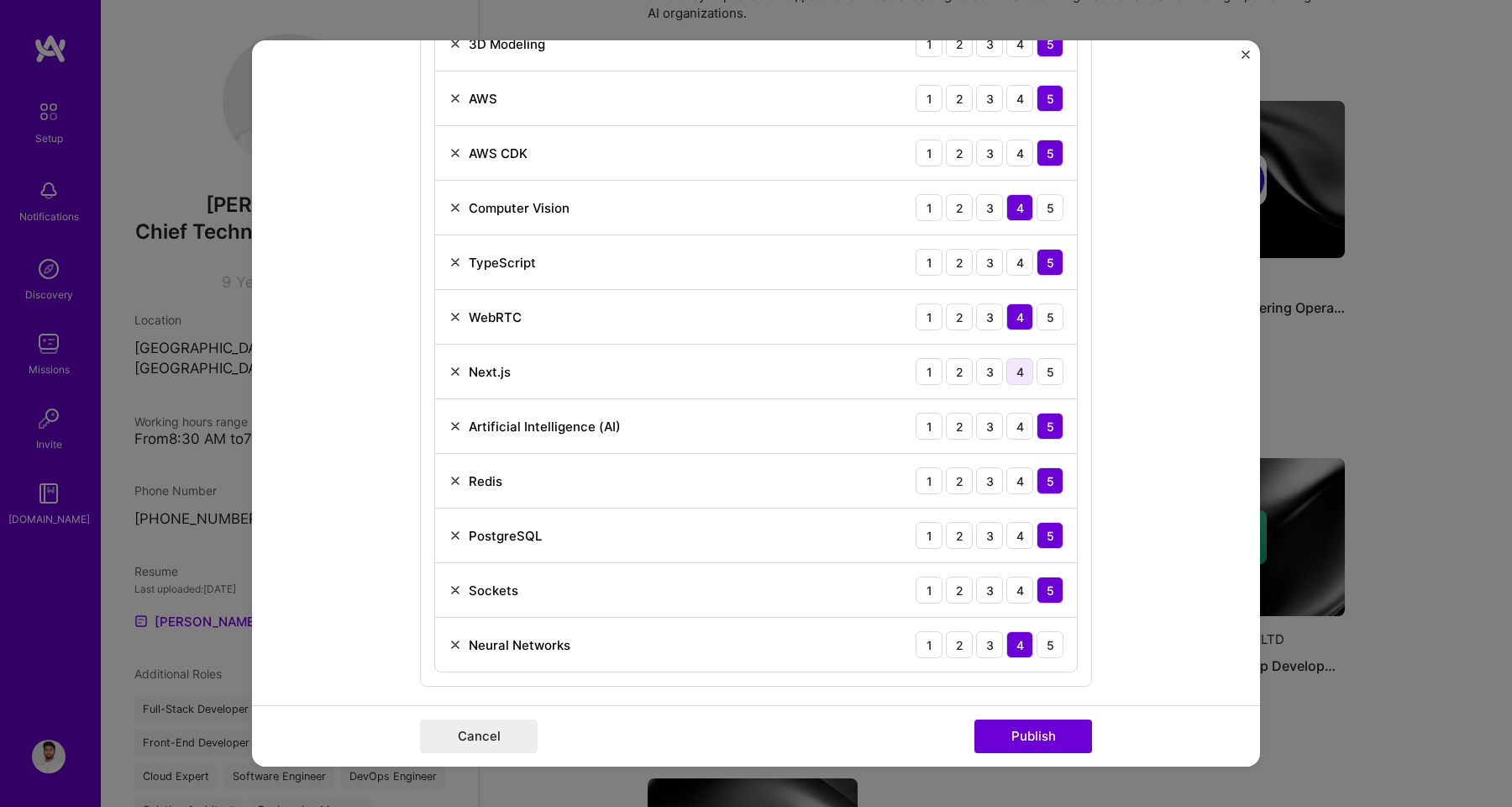
click at [1020, 373] on div "4" at bounding box center [1020, 371] width 27 height 27
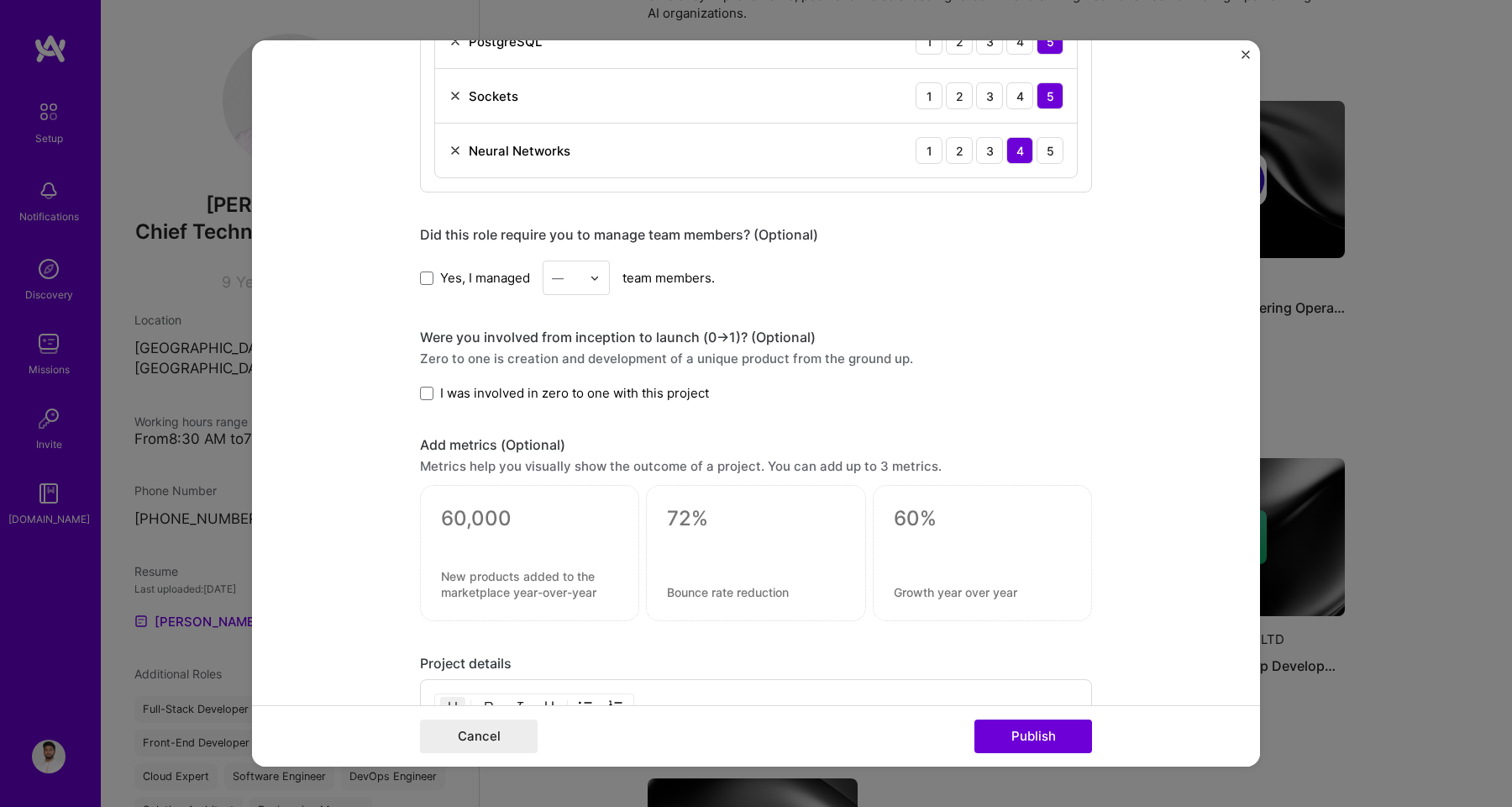
scroll to position [1473, 0]
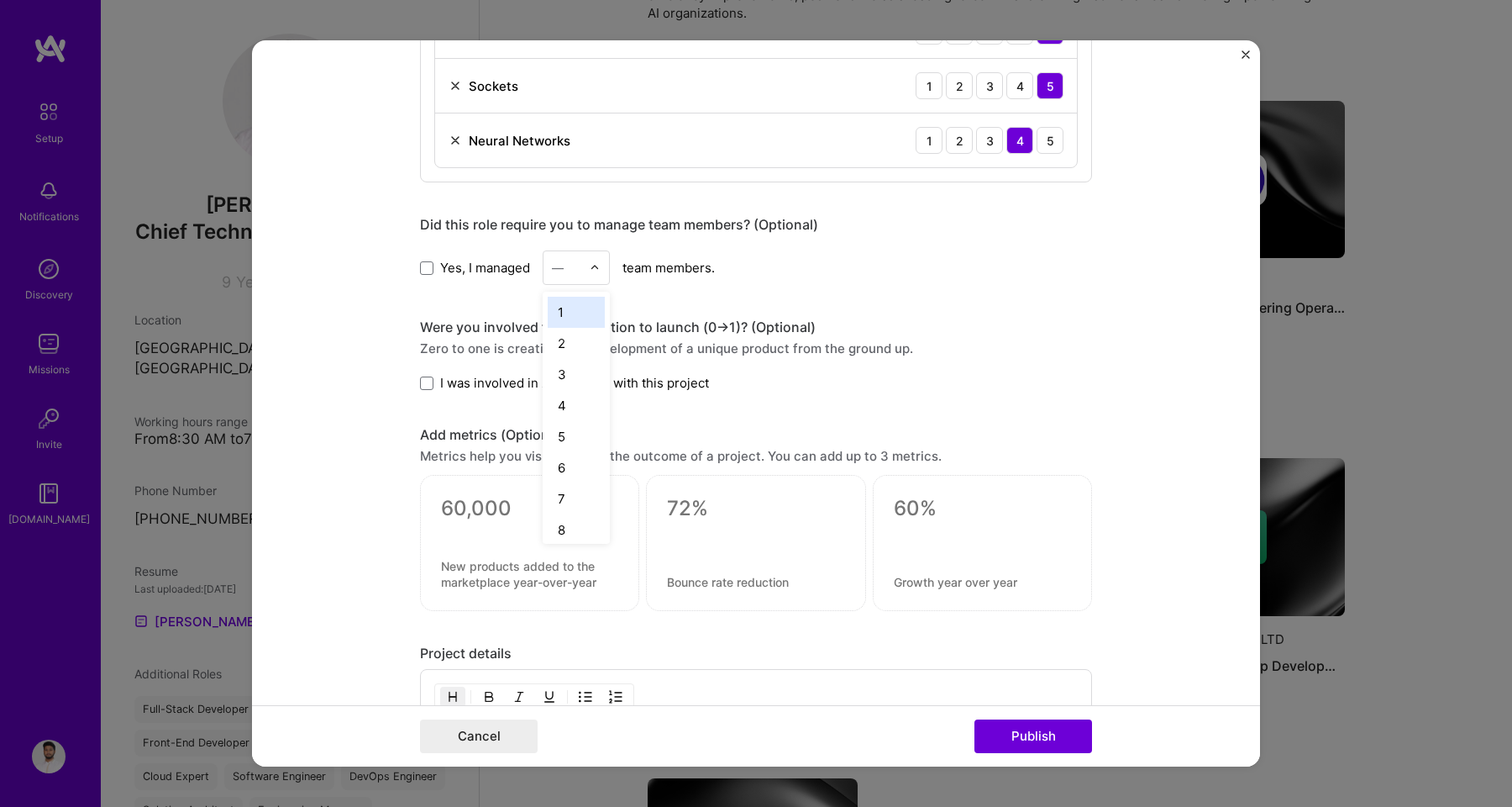
click at [569, 283] on div "—" at bounding box center [566, 268] width 46 height 33
click at [563, 521] on div "8" at bounding box center [575, 529] width 57 height 31
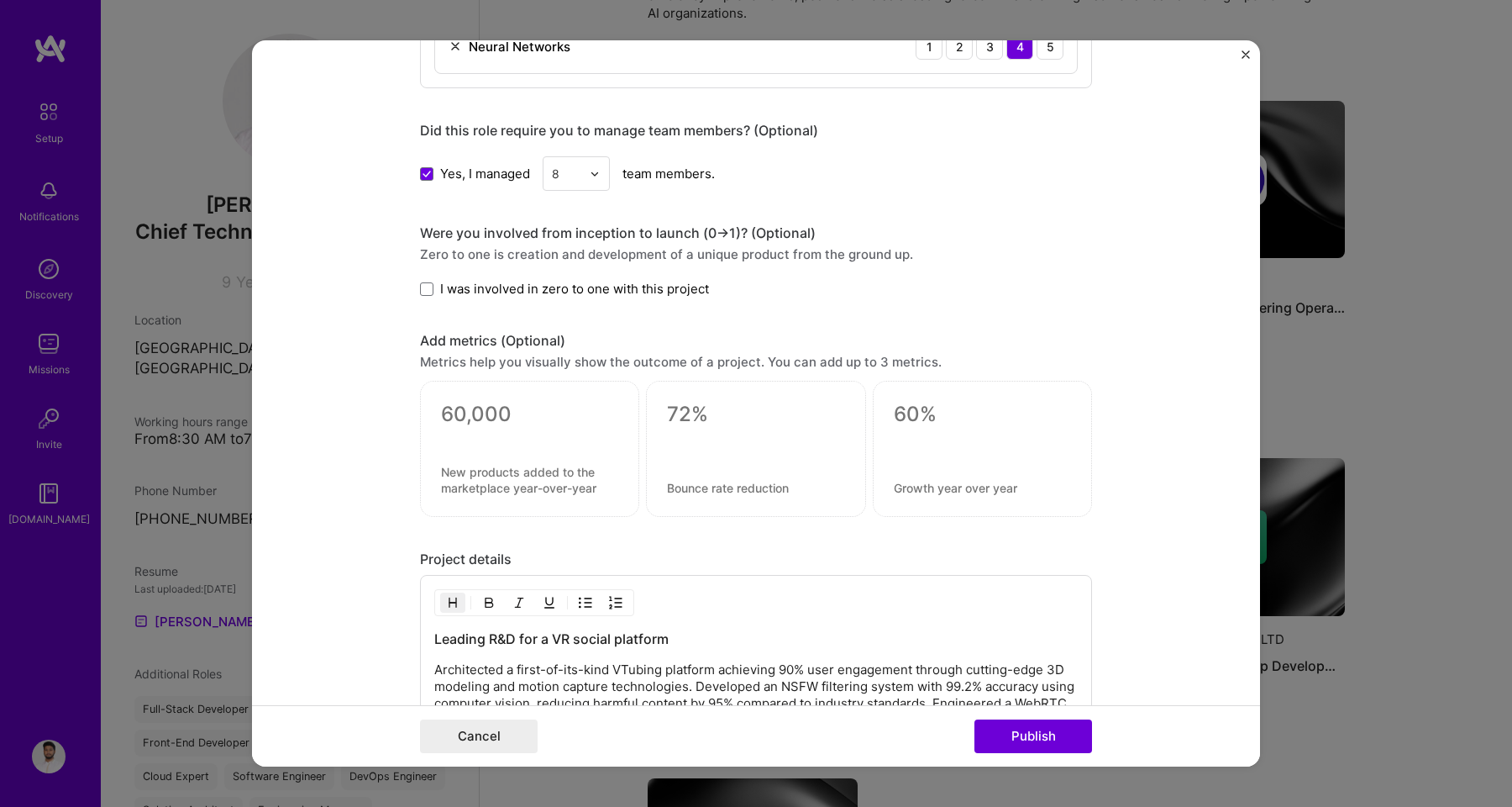
scroll to position [1570, 0]
click at [420, 291] on span at bounding box center [426, 286] width 13 height 13
click at [0, 0] on input "I was involved in zero to one with this project" at bounding box center [0, 0] width 0 height 0
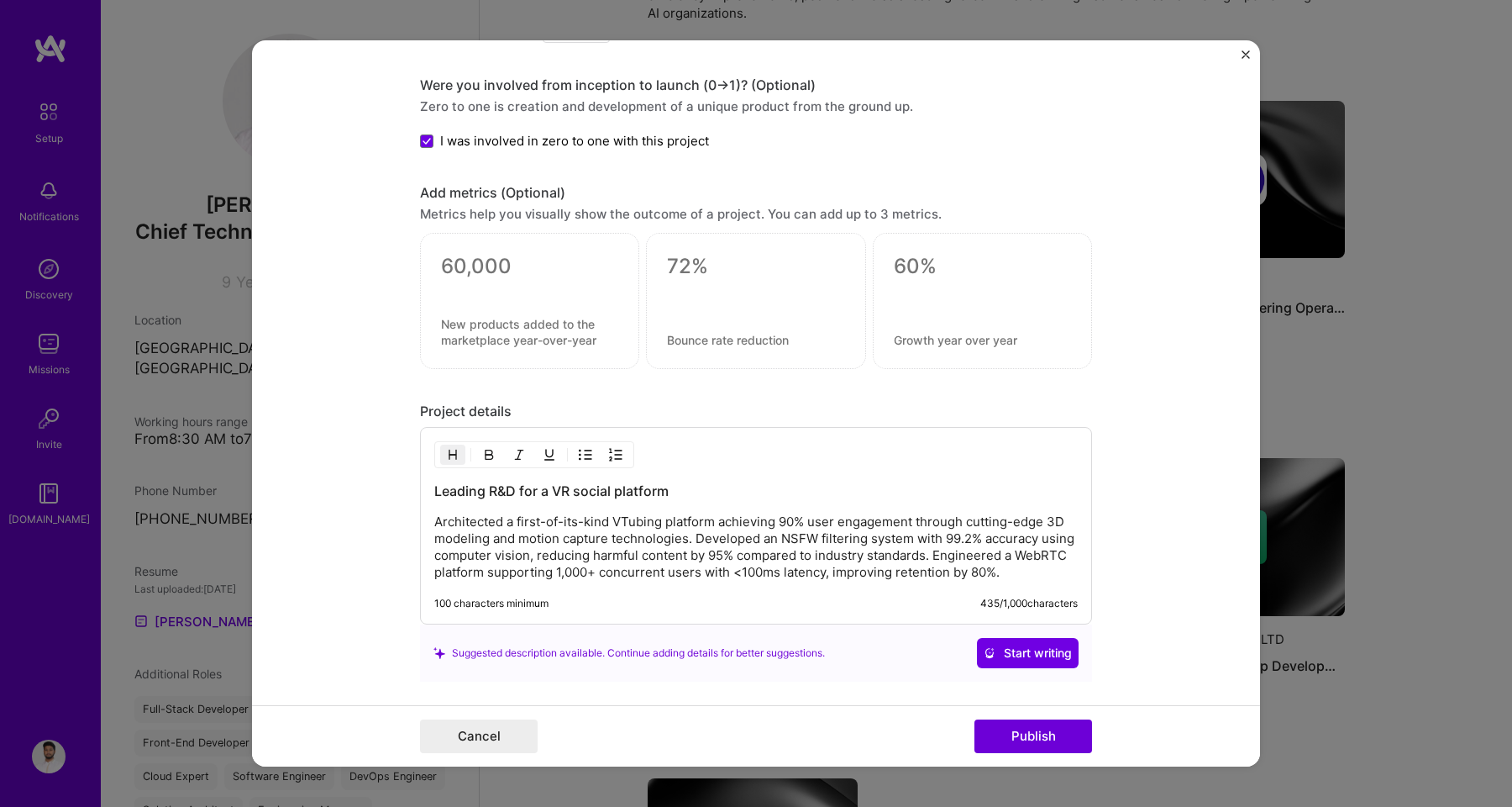
scroll to position [1843, 0]
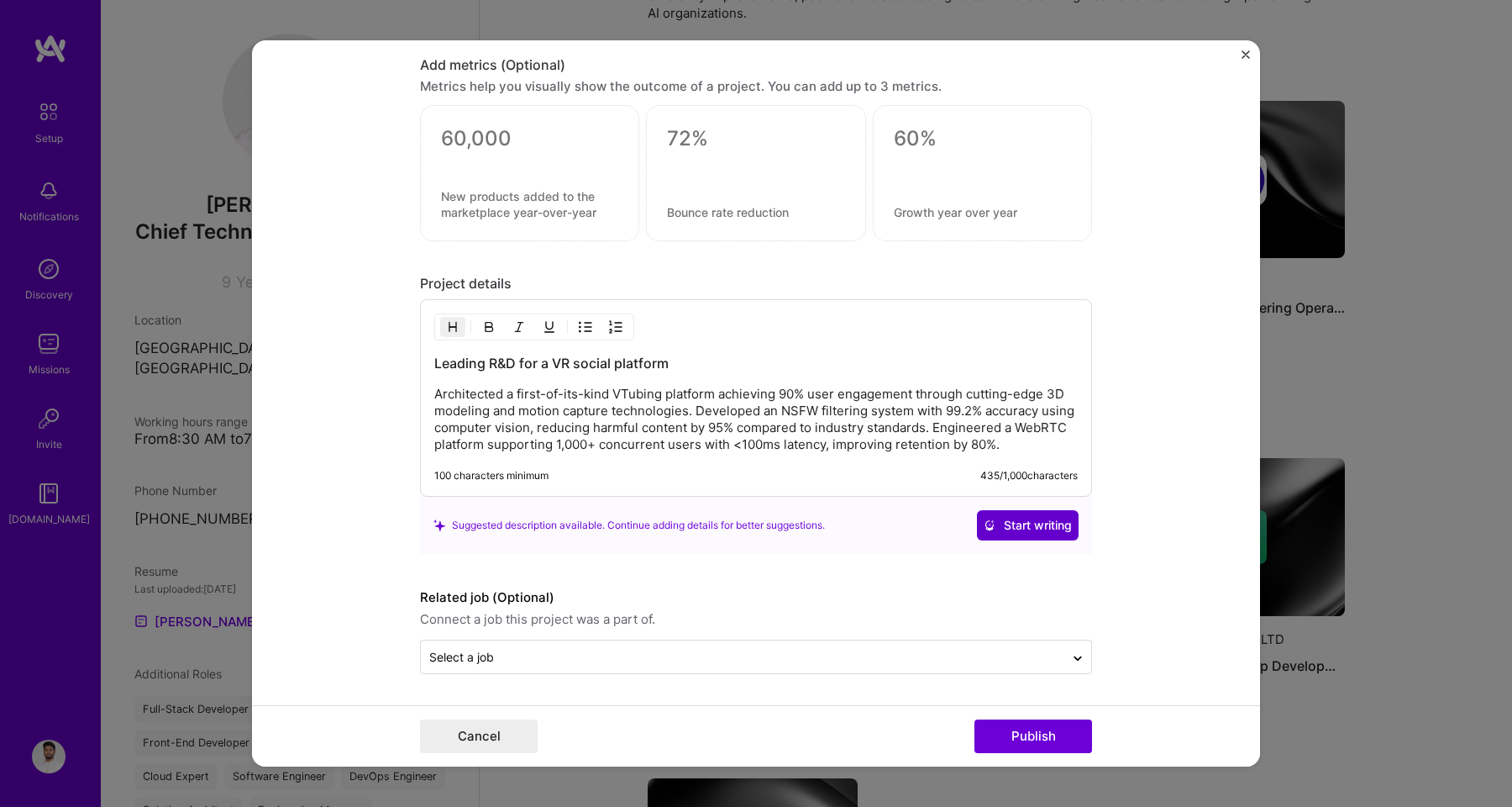
click at [1001, 528] on span "Start writing" at bounding box center [1028, 524] width 88 height 17
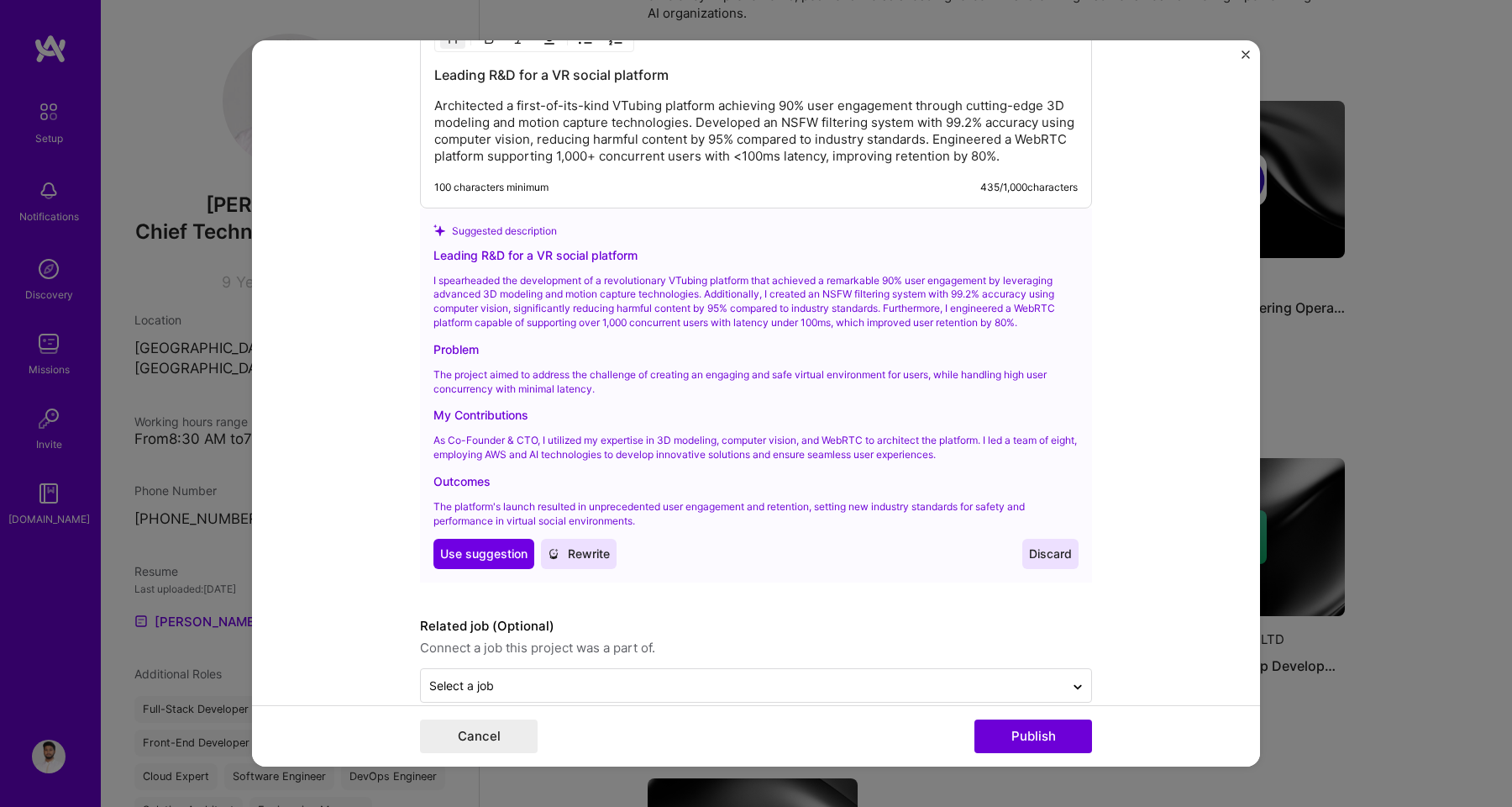
scroll to position [2160, 0]
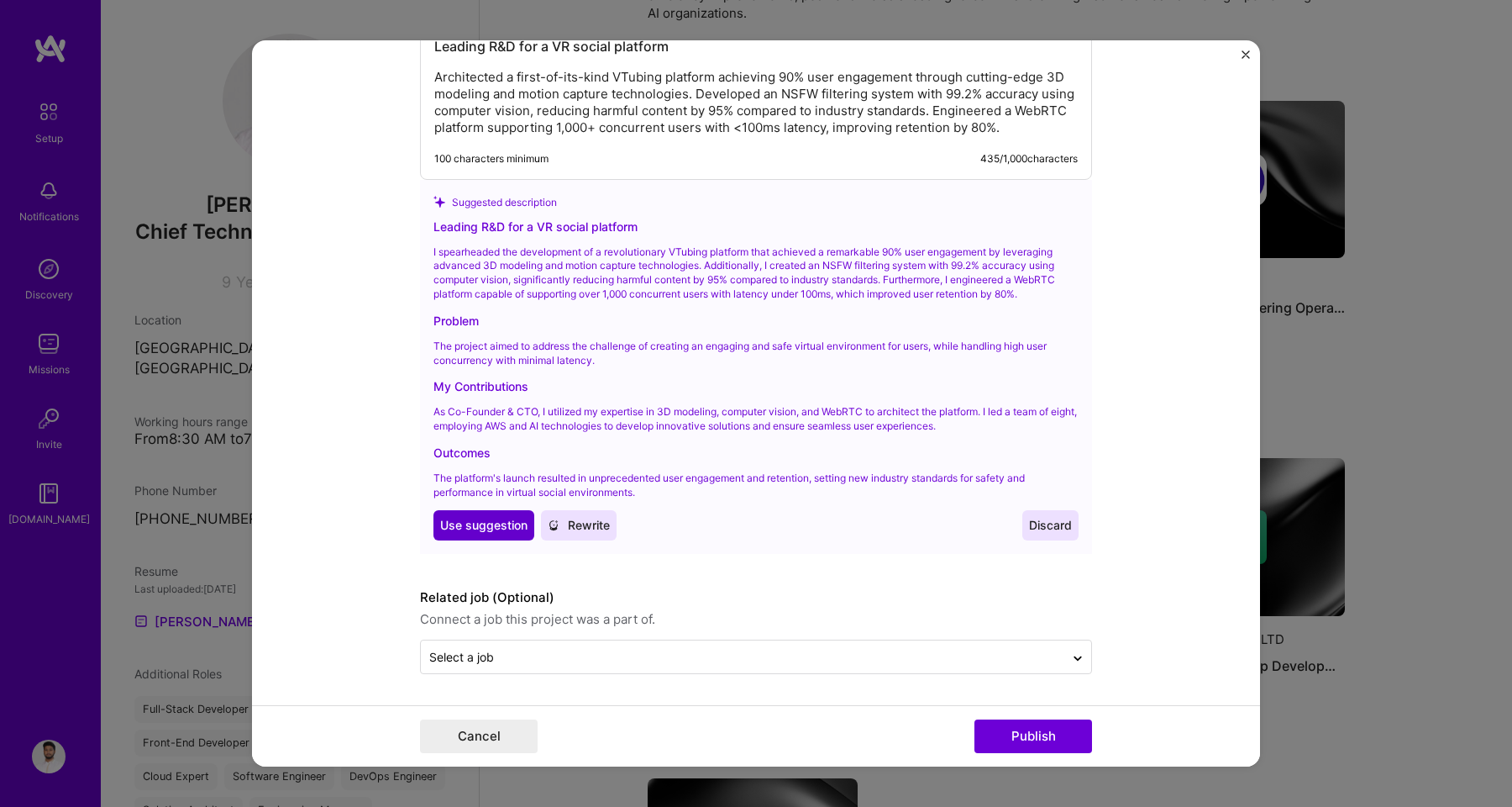
click at [494, 524] on span "Use suggestion" at bounding box center [483, 524] width 87 height 17
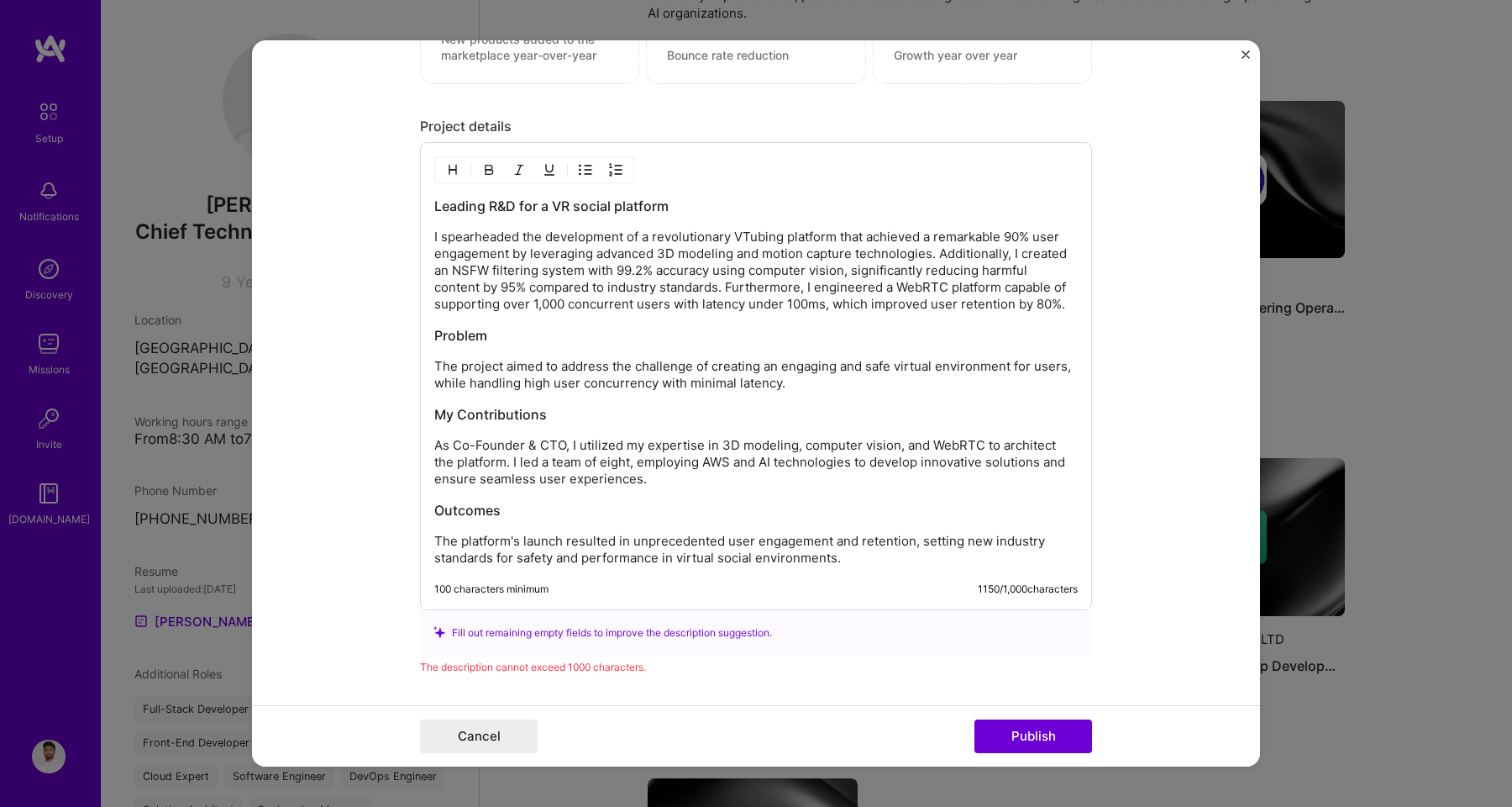
scroll to position [1997, 0]
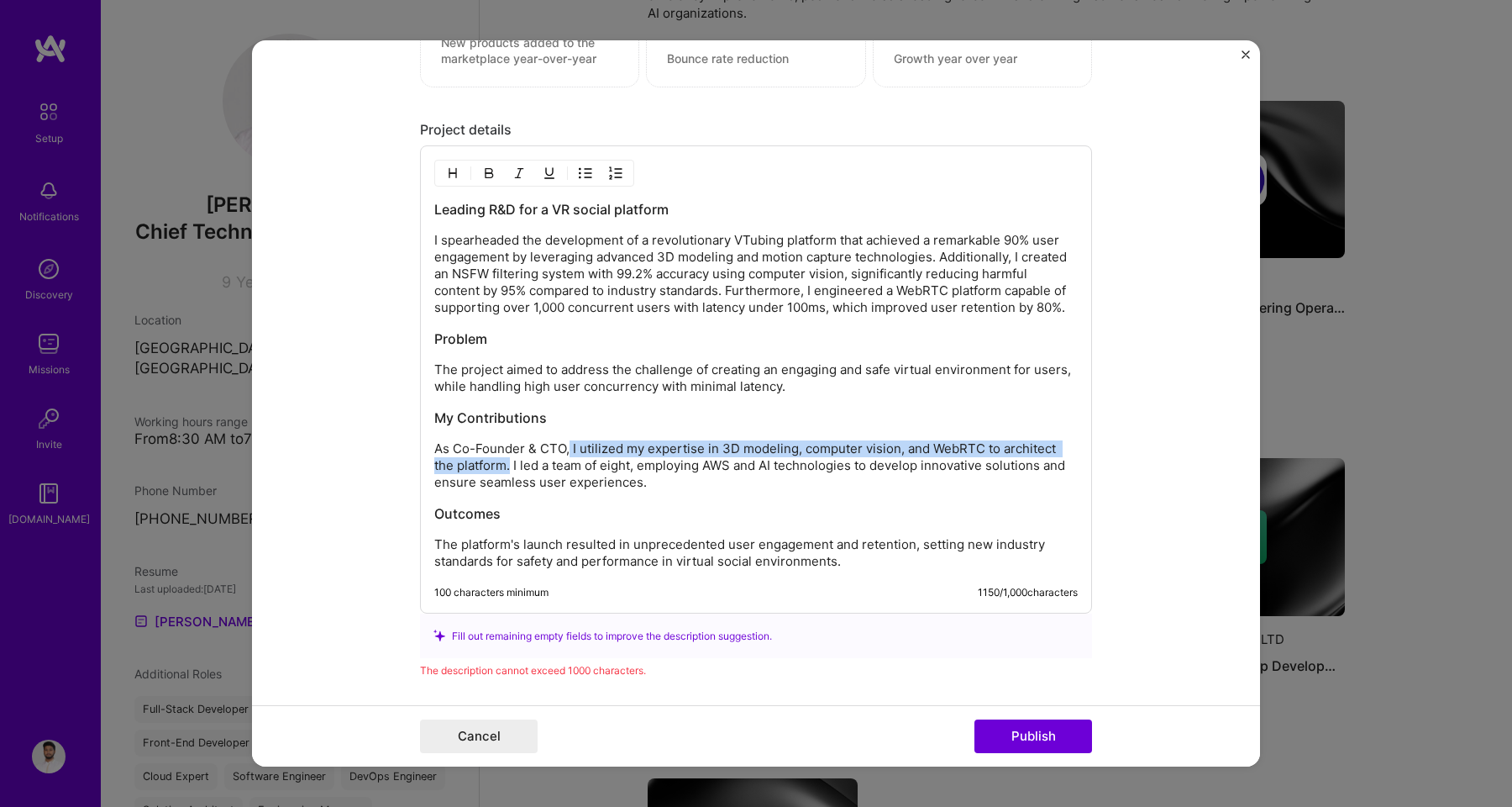
drag, startPoint x: 563, startPoint y: 449, endPoint x: 505, endPoint y: 463, distance: 59.7
click at [505, 463] on p "As Co-Founder & CTO, I utilized my expertise in 3D modeling, computer vision, a…" at bounding box center [756, 465] width 643 height 50
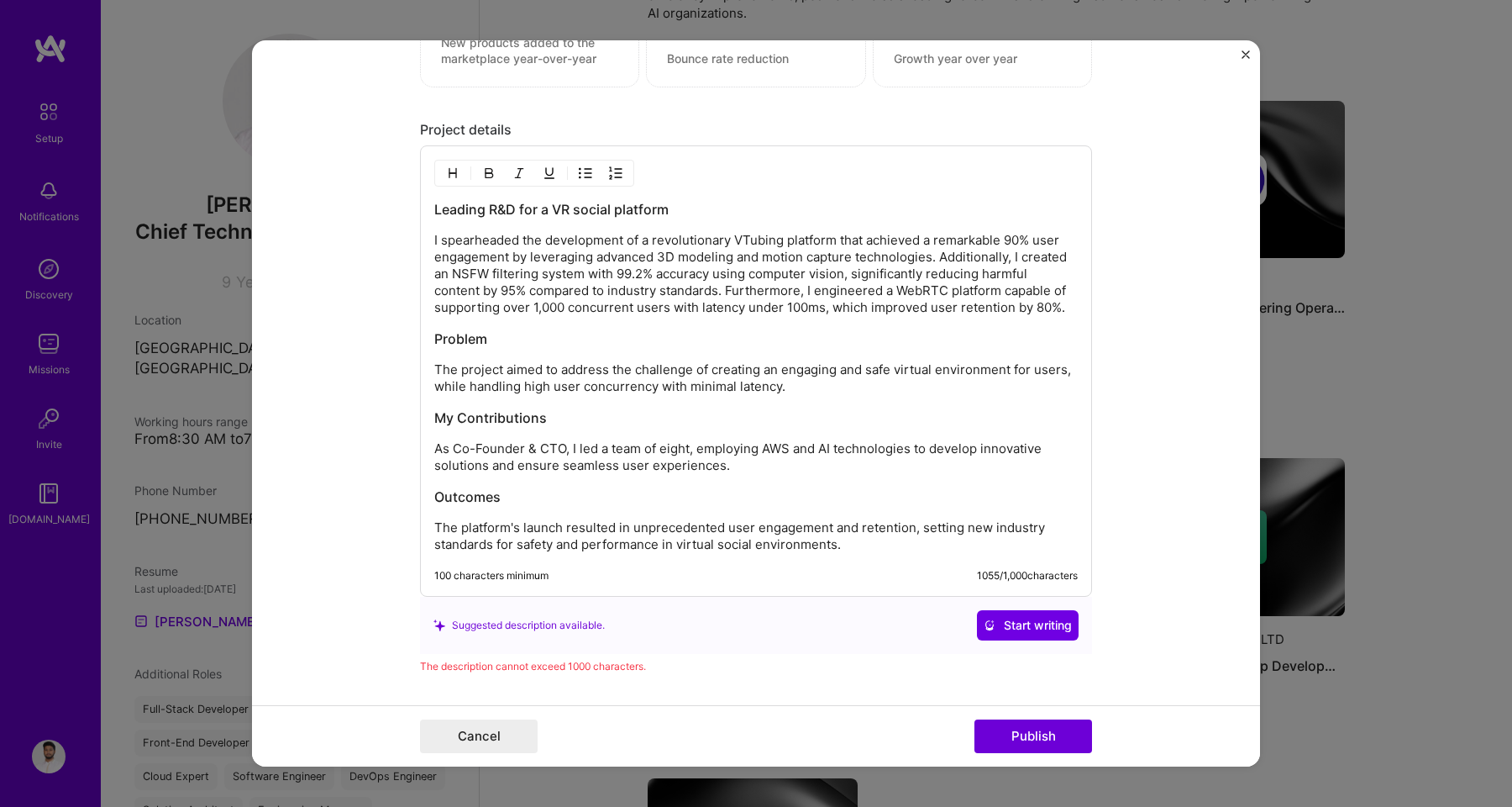
click at [568, 449] on p "As Co-Founder & CTO, I led a team of eight, employing AWS and AI technologies t…" at bounding box center [756, 457] width 643 height 34
click at [574, 446] on p "As Co-Founder & CTO, I led a team of eight, employing AWS and AI technologies t…" at bounding box center [756, 457] width 643 height 34
click at [843, 452] on p "As Co-Founder & CTO, I am leading from the from and have done 0 to 1, led a tea…" at bounding box center [756, 457] width 643 height 34
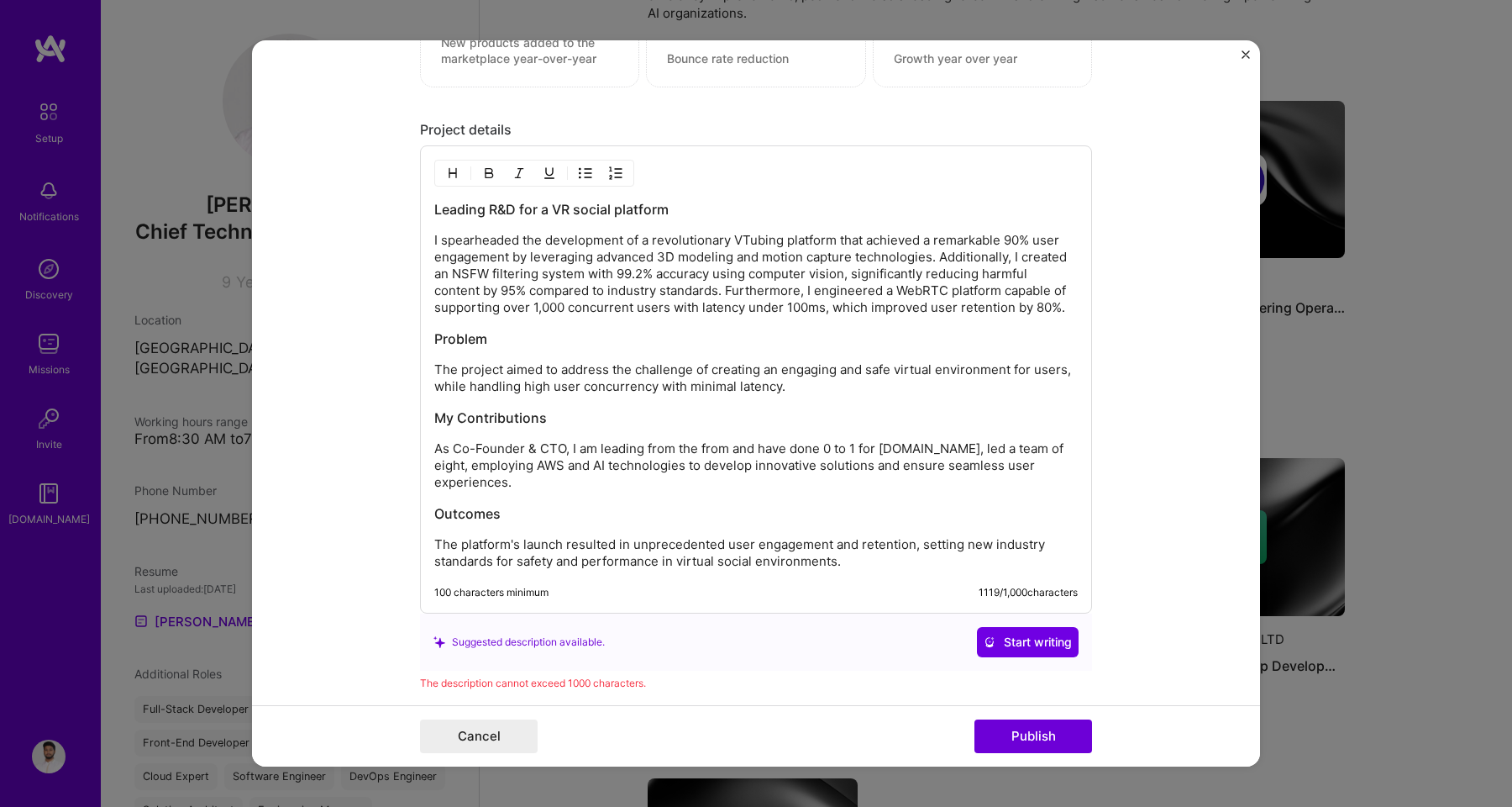
click at [538, 312] on p "I spearheaded the development of a revolutionary VTubing platform that achieved…" at bounding box center [756, 274] width 643 height 84
click at [562, 311] on p "I spearheaded the development of a revolutionary VTubing platform that achieved…" at bounding box center [756, 274] width 643 height 84
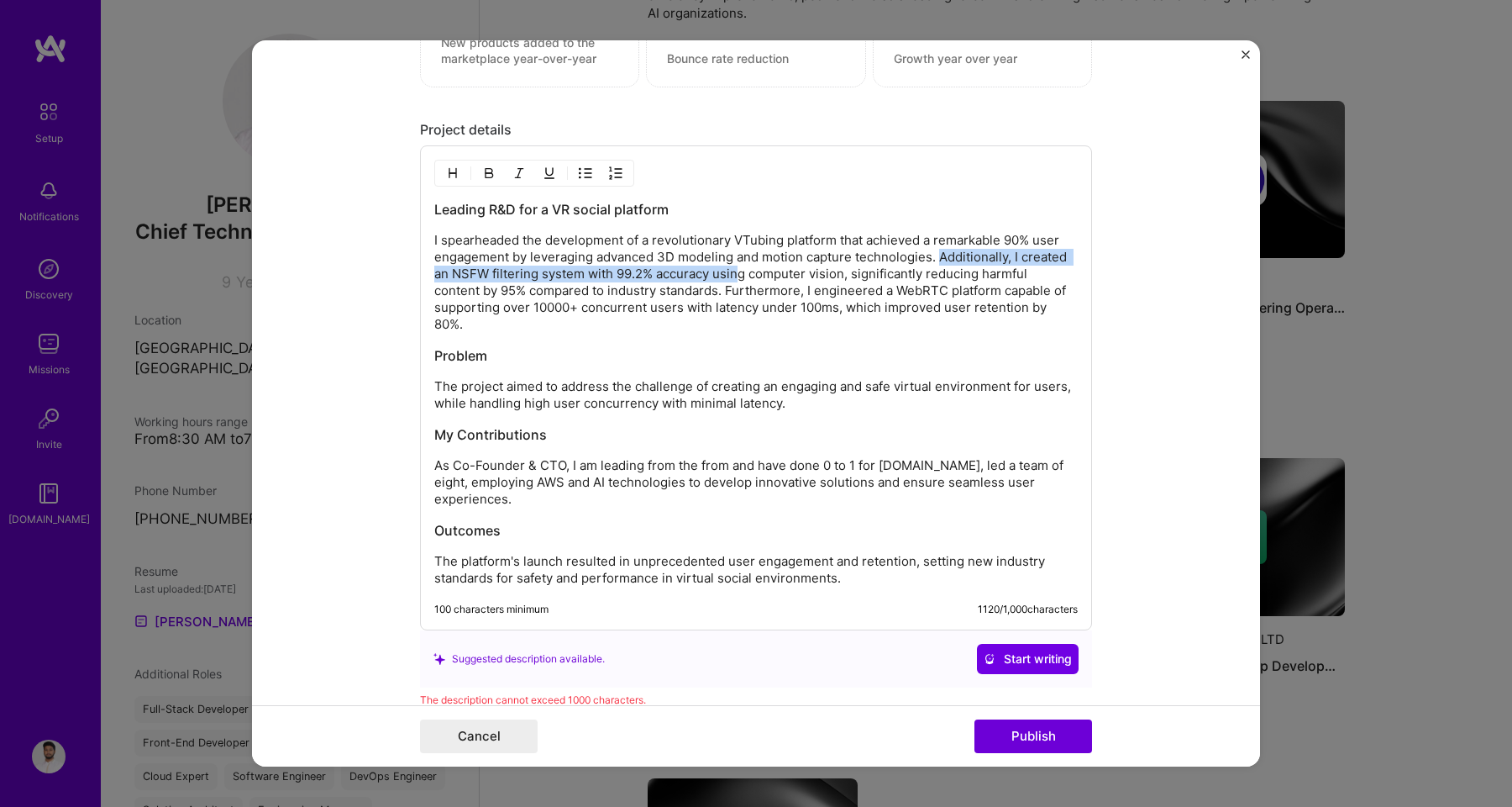
drag, startPoint x: 935, startPoint y: 259, endPoint x: 733, endPoint y: 269, distance: 202.2
click at [733, 269] on p "I spearheaded the development of a revolutionary VTubing platform that achieved…" at bounding box center [756, 282] width 643 height 101
click at [826, 277] on p "I spearheaded the development of a revolutionary VTubing platform that achieved…" at bounding box center [756, 282] width 643 height 101
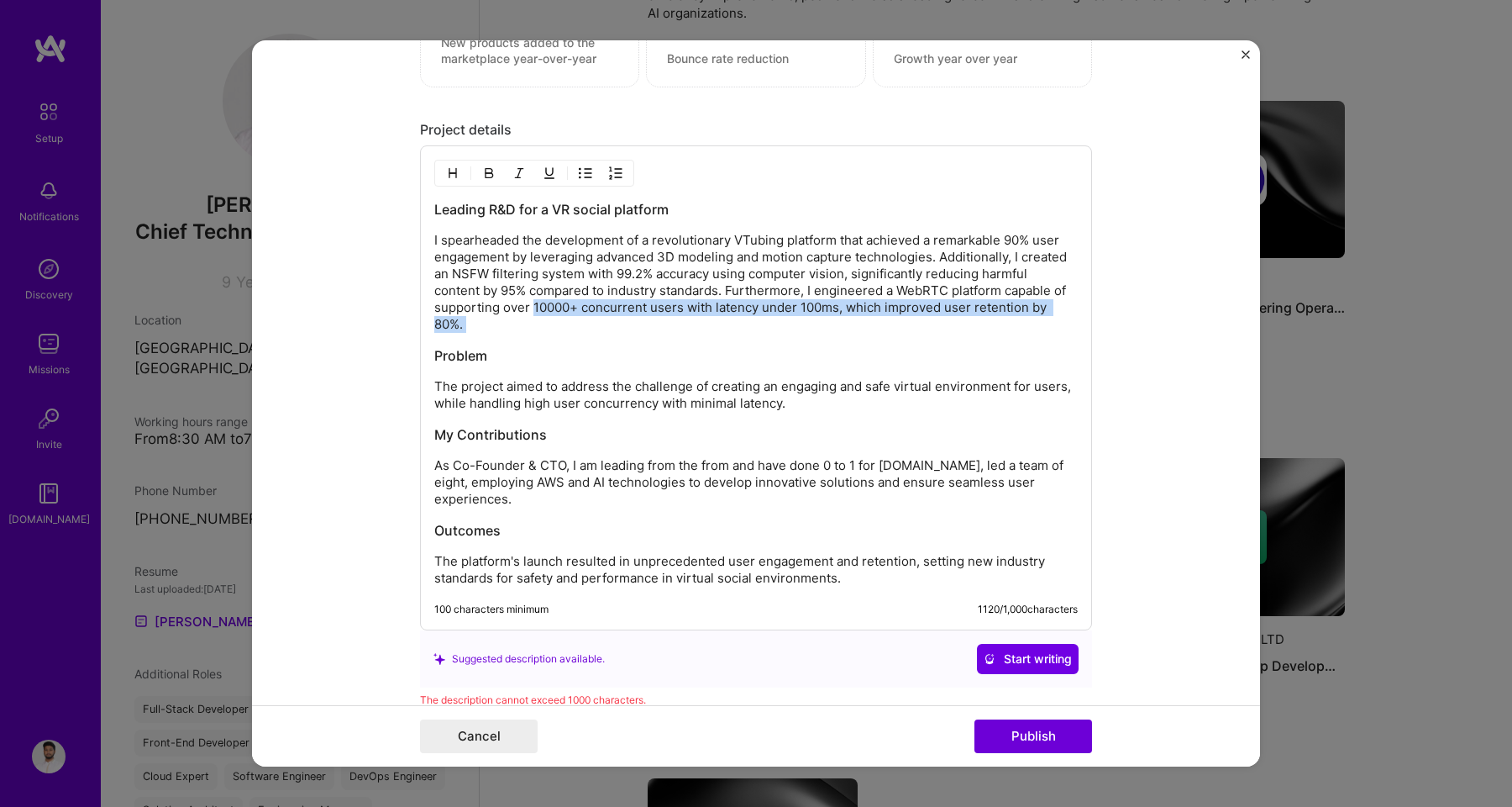
drag, startPoint x: 526, startPoint y: 310, endPoint x: 1058, endPoint y: 318, distance: 532.1
click at [1058, 318] on div "Leading R&D for a VR social platform I spearheaded the development of a revolut…" at bounding box center [756, 393] width 643 height 387
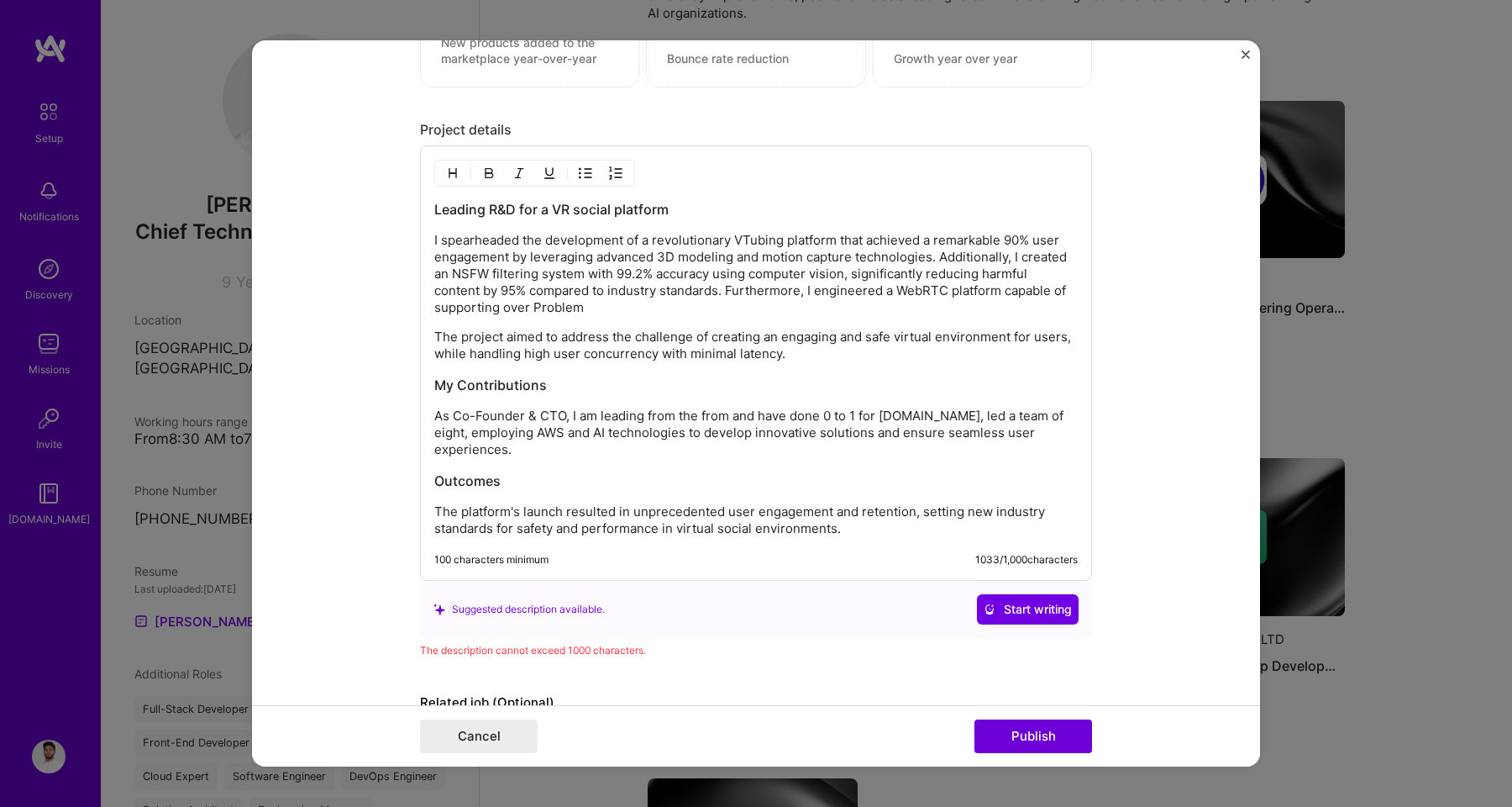
click at [556, 301] on p "I spearheaded the development of a revolutionary VTubing platform that achieved…" at bounding box center [756, 274] width 643 height 84
drag, startPoint x: 585, startPoint y: 311, endPoint x: 716, endPoint y: 313, distance: 131.0
click at [718, 313] on p "I spearheaded the development of a revolutionary VTubing platform that achieved…" at bounding box center [756, 274] width 643 height 84
click at [716, 313] on p "I spearheaded the development of a revolutionary VTubing platform that achieved…" at bounding box center [756, 274] width 643 height 84
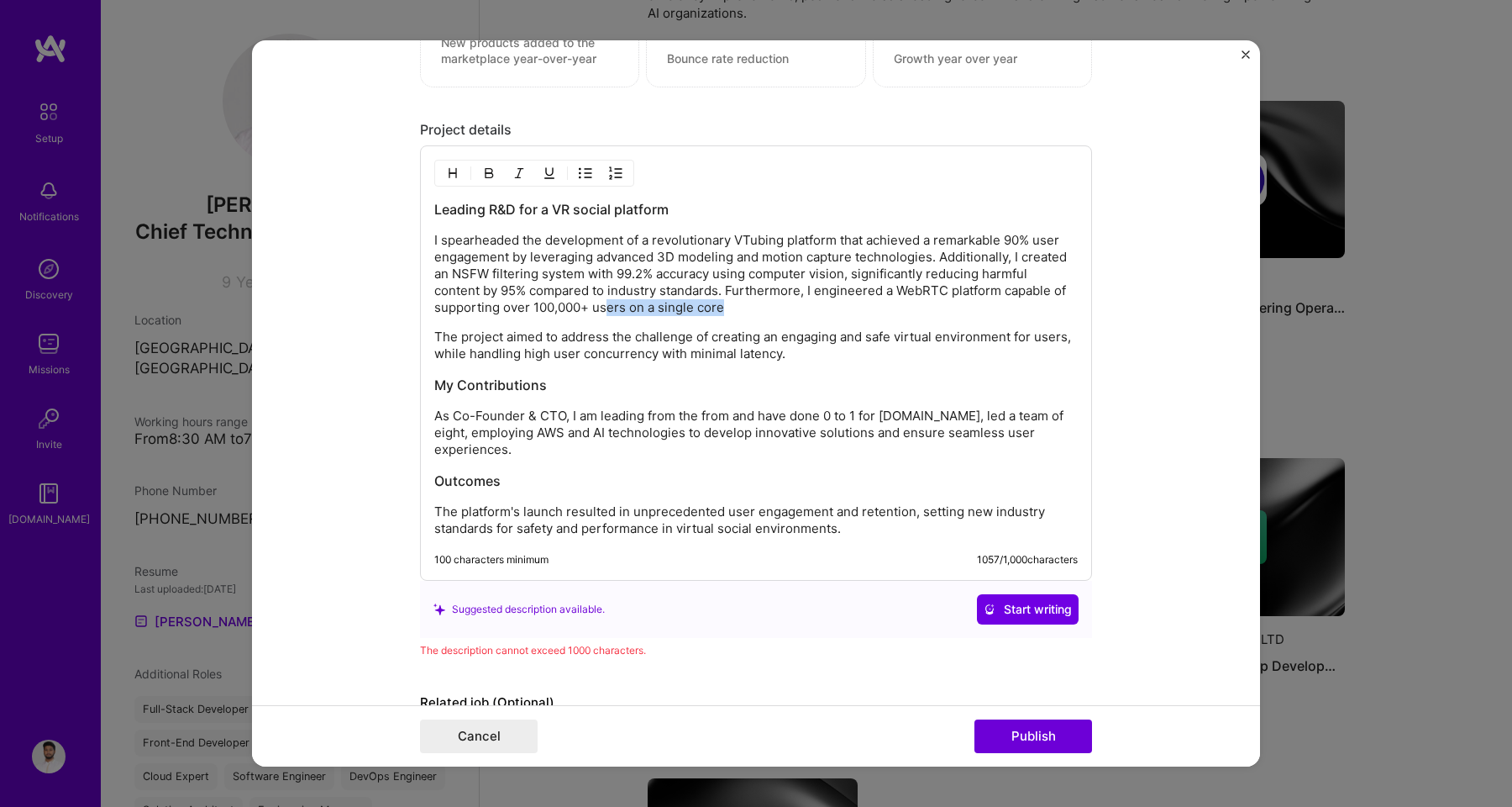
drag, startPoint x: 706, startPoint y: 313, endPoint x: 598, endPoint y: 313, distance: 108.0
click at [598, 313] on p "I spearheaded the development of a revolutionary VTubing platform that achieved…" at bounding box center [756, 274] width 643 height 84
drag, startPoint x: 655, startPoint y: 277, endPoint x: 1029, endPoint y: 275, distance: 374.0
click at [1029, 275] on p "I spearheaded the development of a revolutionary VTubing platform that achieved…" at bounding box center [756, 274] width 643 height 84
click at [844, 265] on p "I spearheaded the development of a revolutionary VTubing platform that achieved…" at bounding box center [756, 274] width 643 height 84
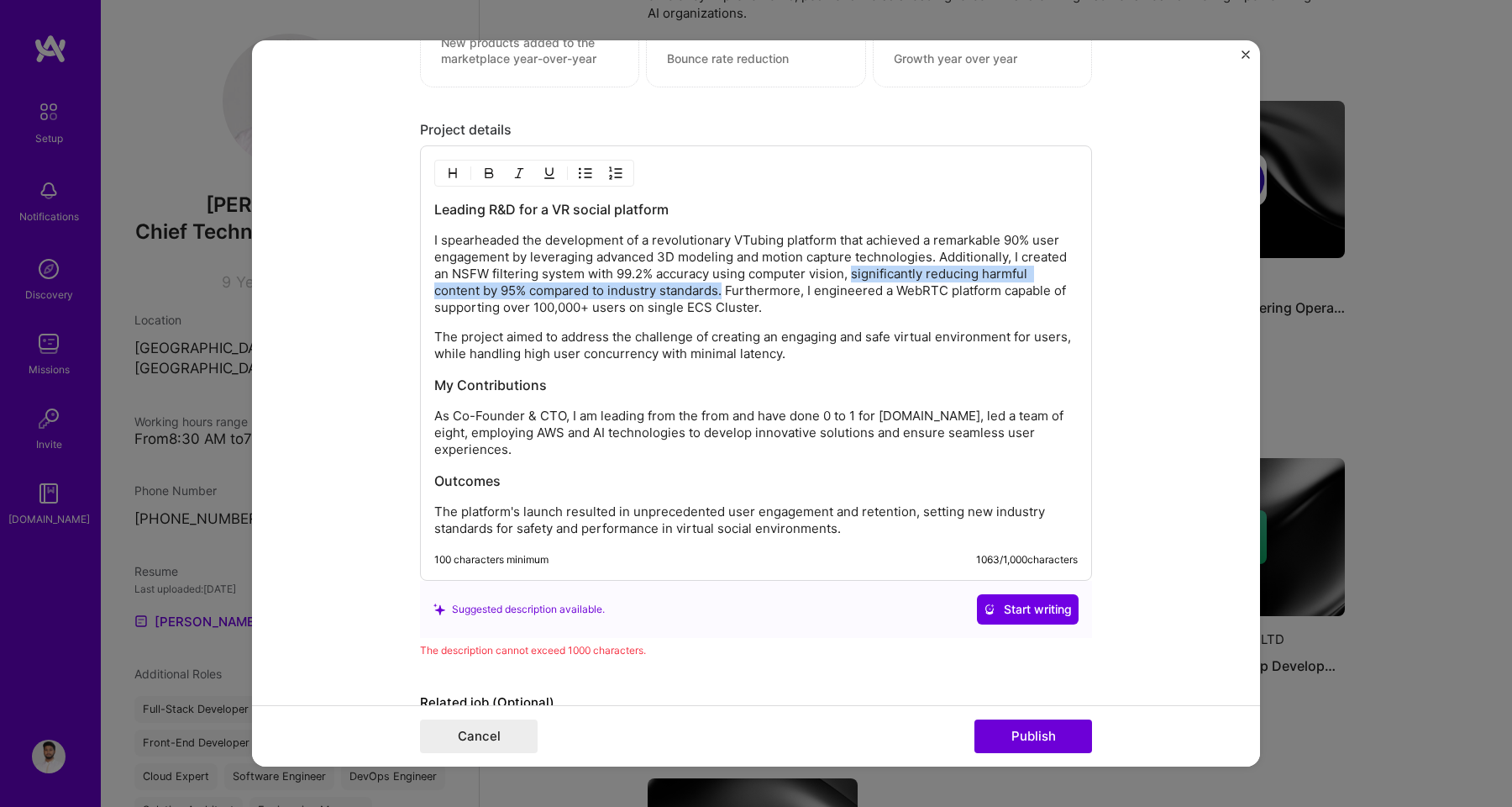
drag, startPoint x: 846, startPoint y: 275, endPoint x: 718, endPoint y: 294, distance: 129.4
click at [718, 294] on p "I spearheaded the development of a revolutionary VTubing platform that achieved…" at bounding box center [756, 274] width 643 height 84
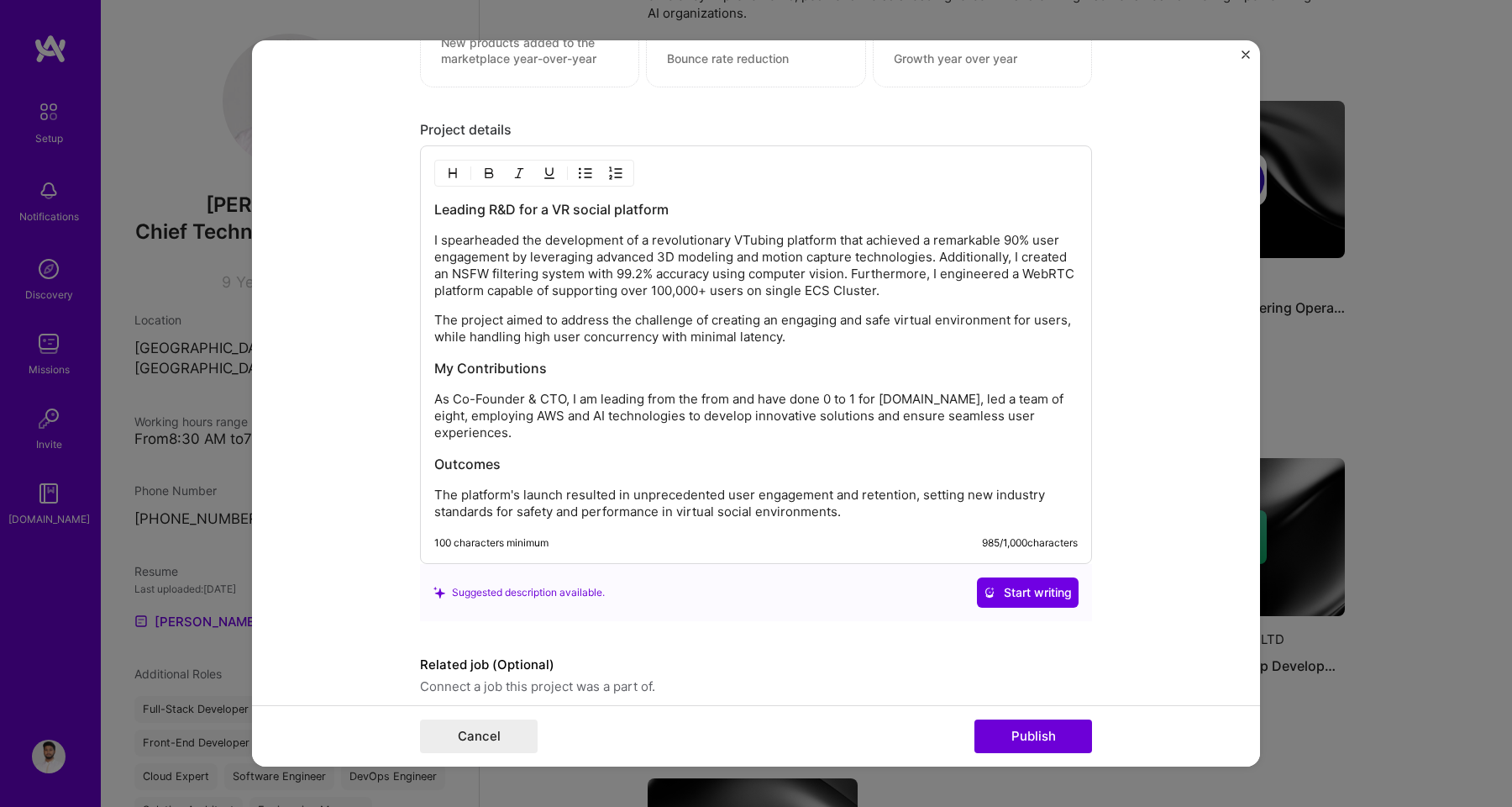
scroll to position [2064, 0]
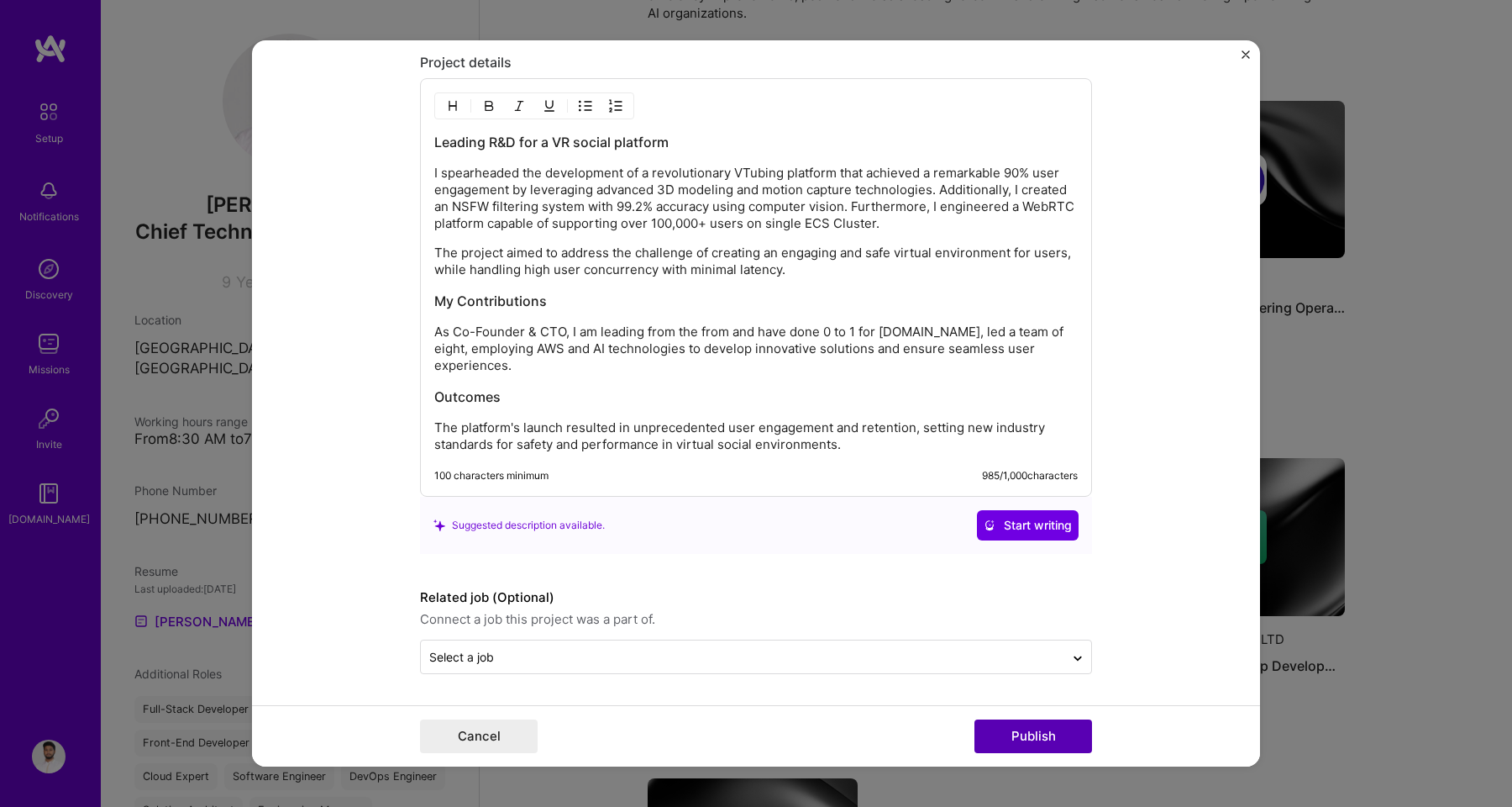
click at [1014, 723] on button "Publish" at bounding box center [1034, 736] width 118 height 34
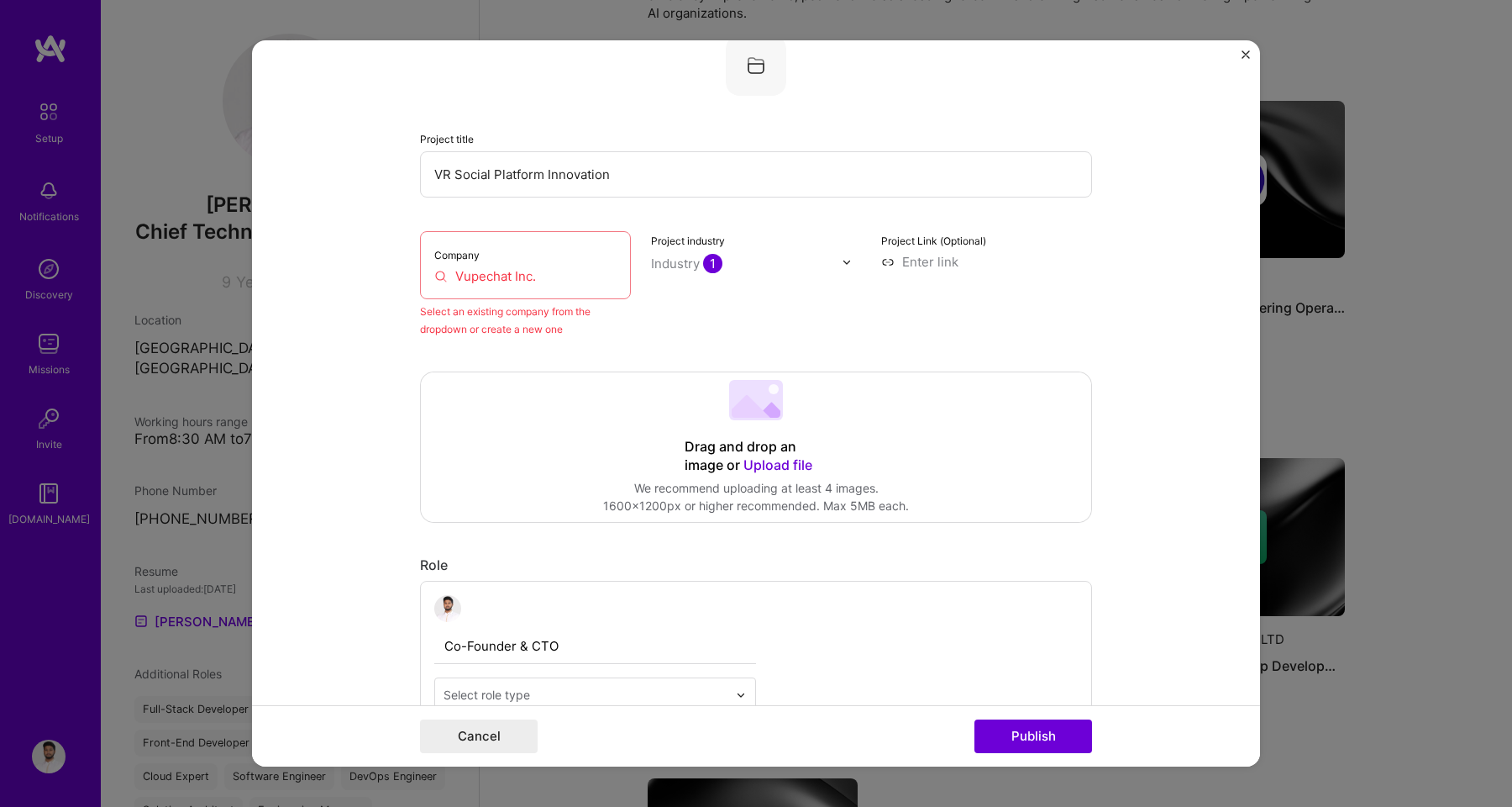
scroll to position [110, 0]
click at [517, 272] on div "Company Vupechat Inc." at bounding box center [525, 270] width 211 height 68
click at [519, 278] on input "Vupechat Inc." at bounding box center [525, 282] width 183 height 18
click at [538, 278] on input "Vupechat Inc." at bounding box center [525, 282] width 183 height 18
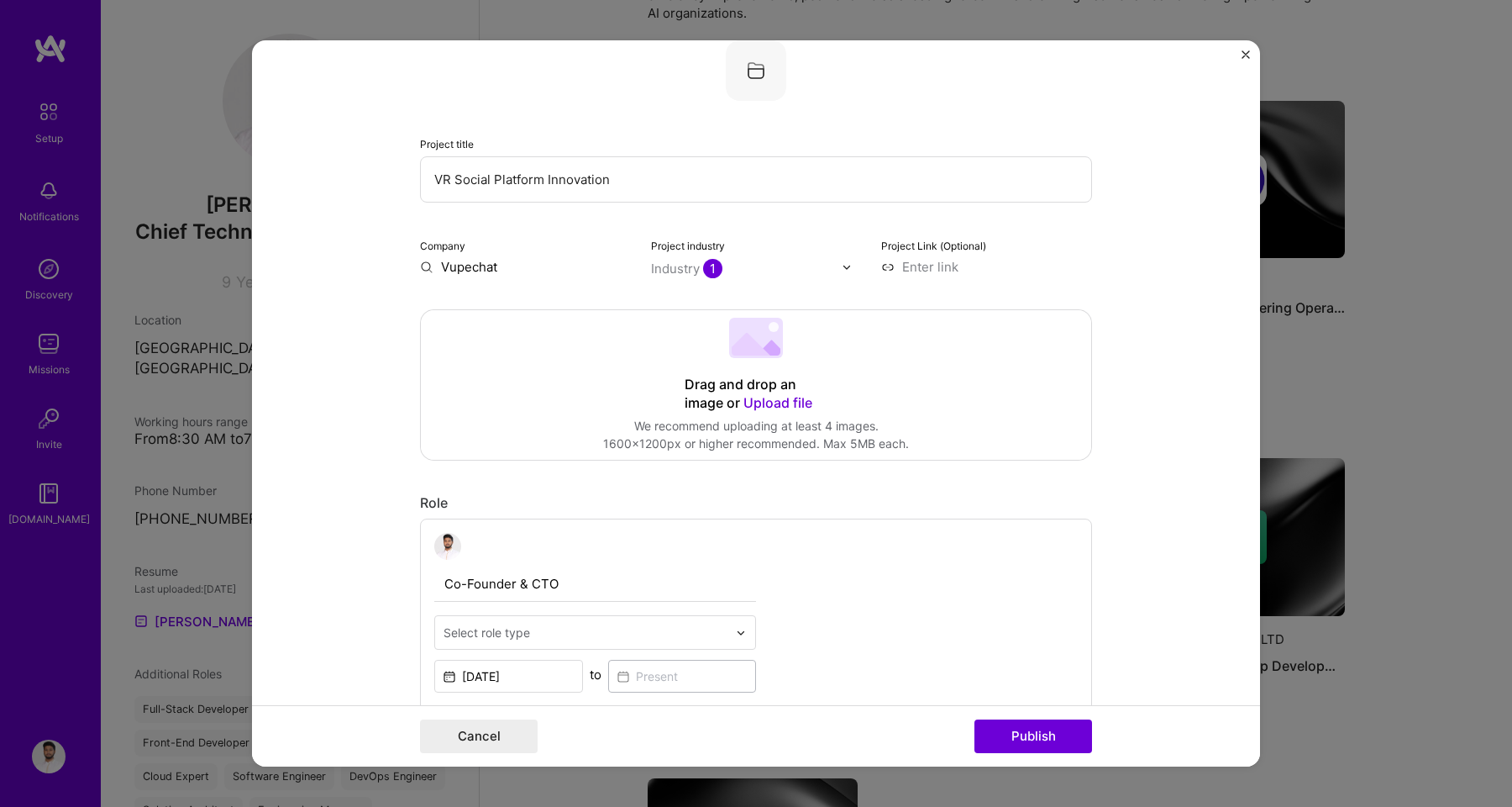
type input "Vupechat"
click at [554, 303] on div "Vupechat" at bounding box center [550, 305] width 72 height 29
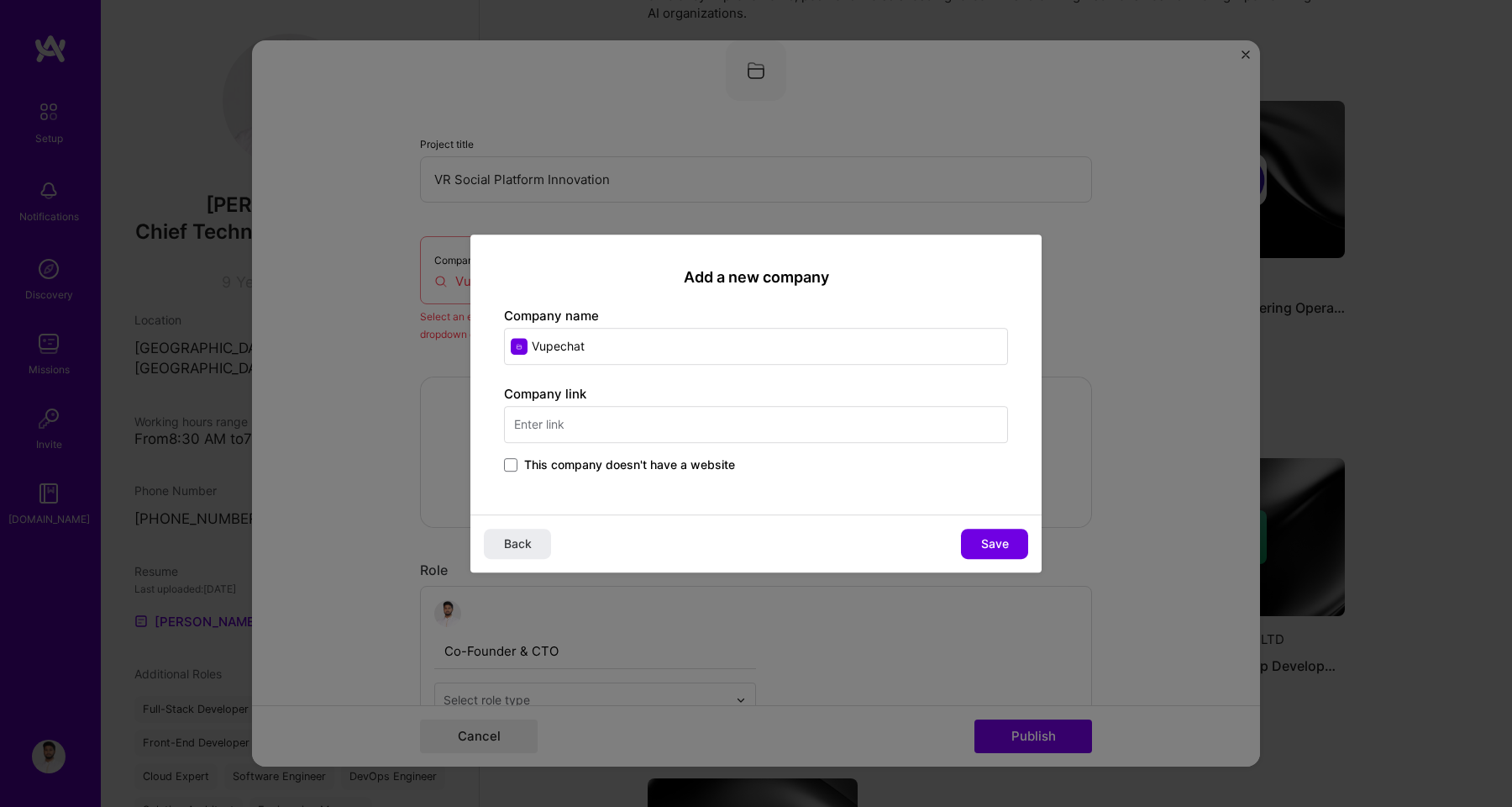
click at [616, 428] on input "text" at bounding box center [756, 423] width 504 height 37
type input "[URL][DOMAIN_NAME]"
click at [994, 543] on span "Save" at bounding box center [995, 543] width 28 height 17
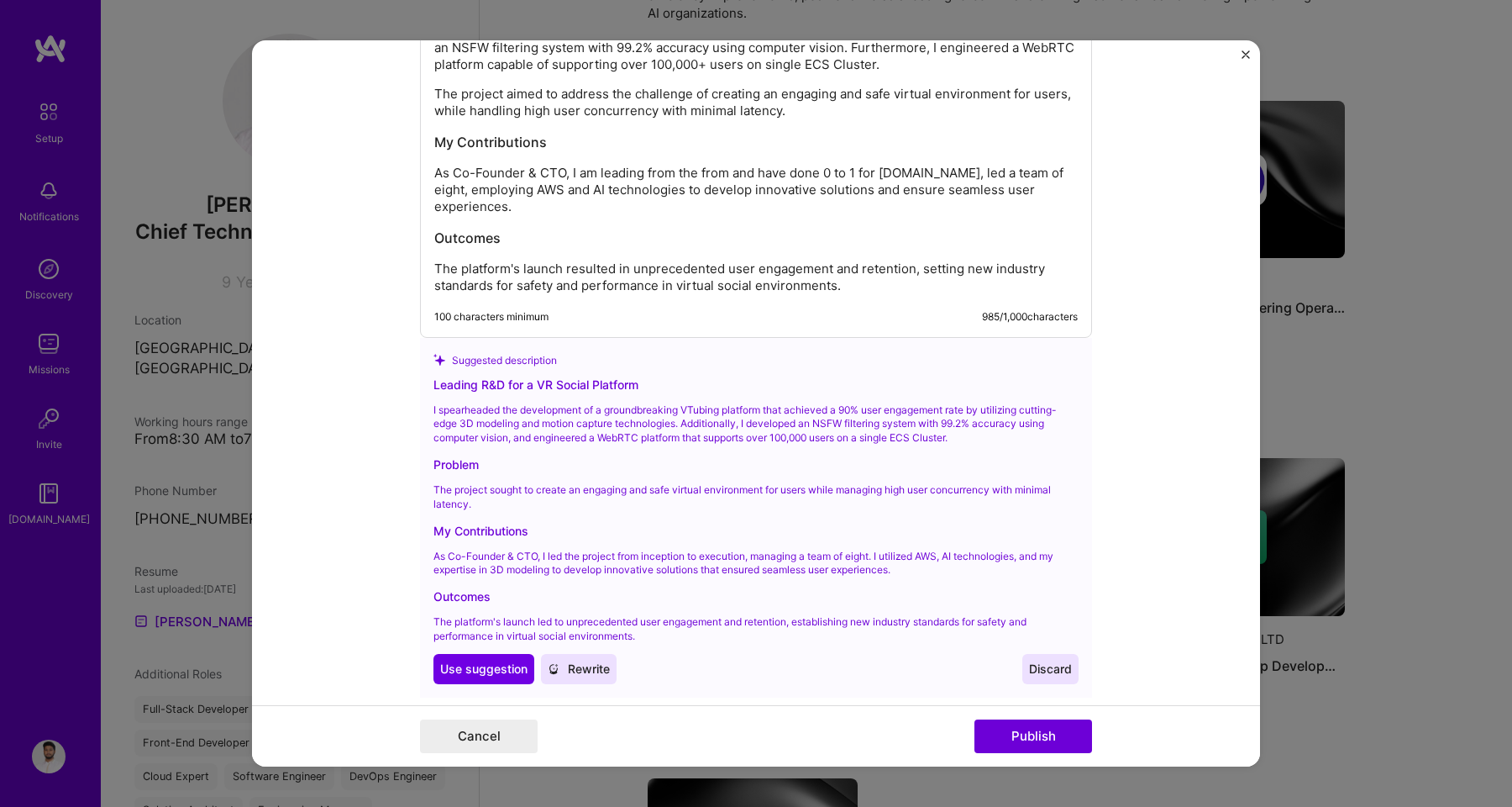
scroll to position [2388, 0]
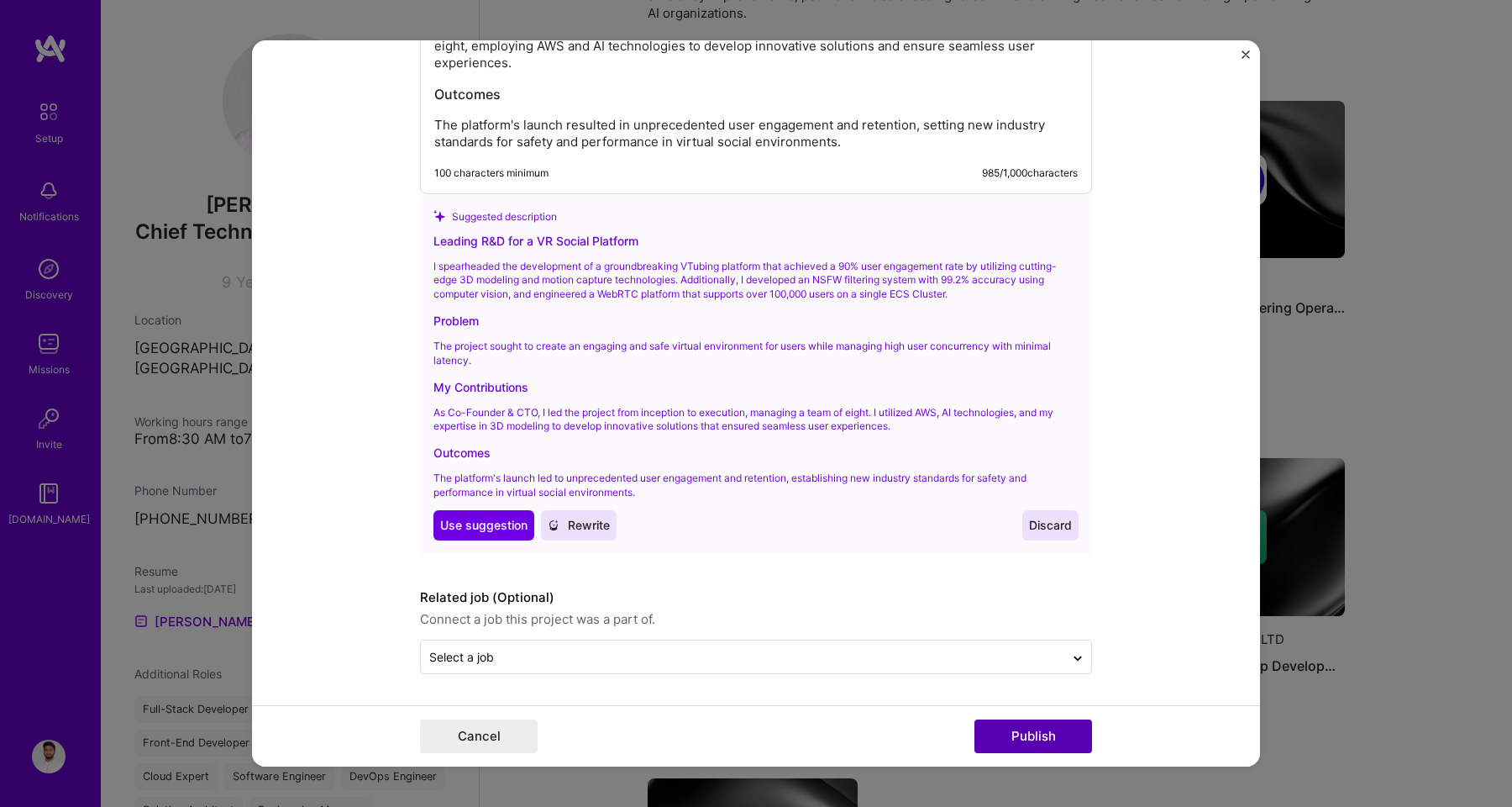
click at [1054, 744] on button "Publish" at bounding box center [1034, 736] width 118 height 34
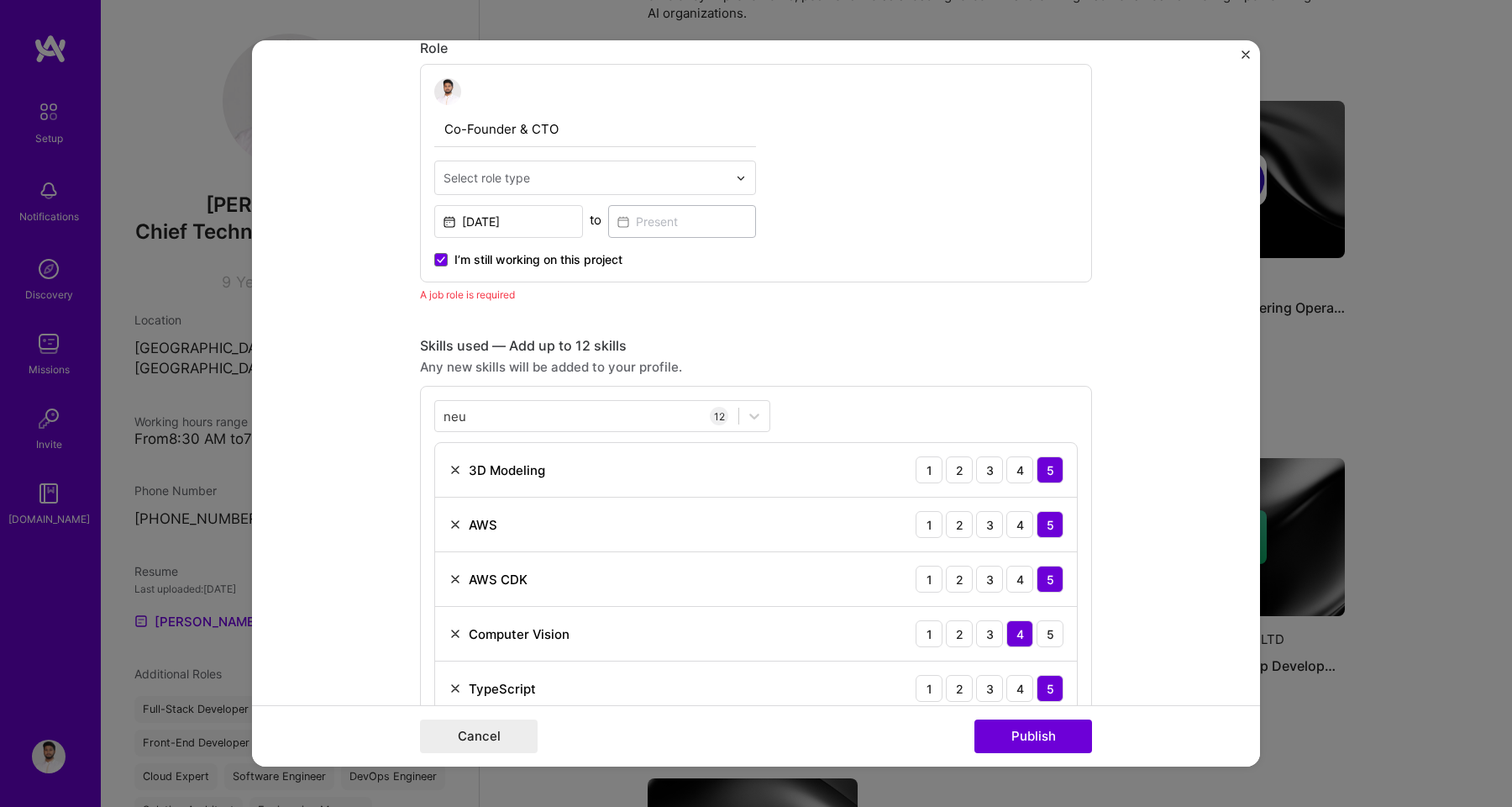
scroll to position [564, 0]
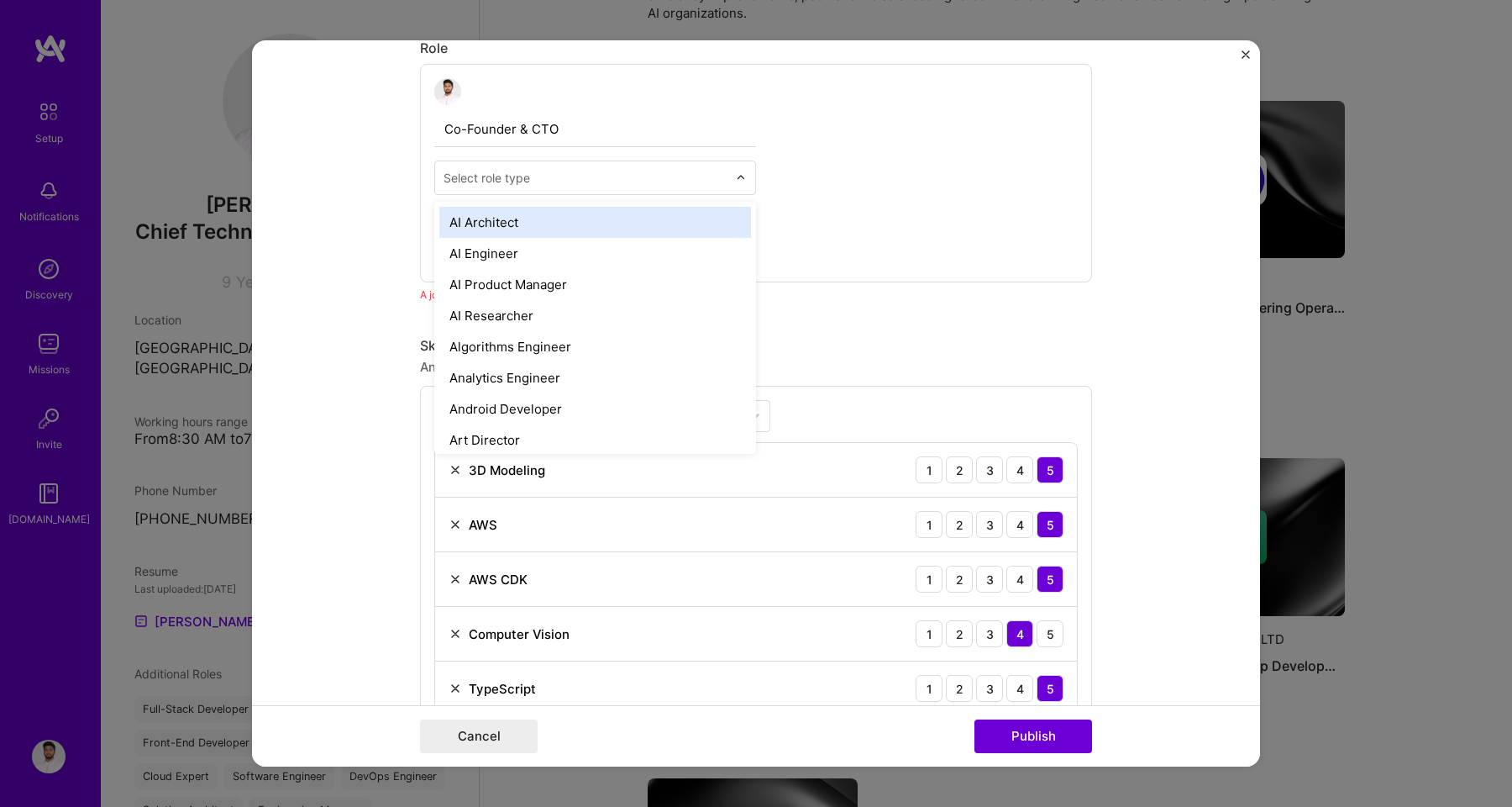
click at [537, 176] on input "text" at bounding box center [585, 178] width 284 height 18
type input "CT"
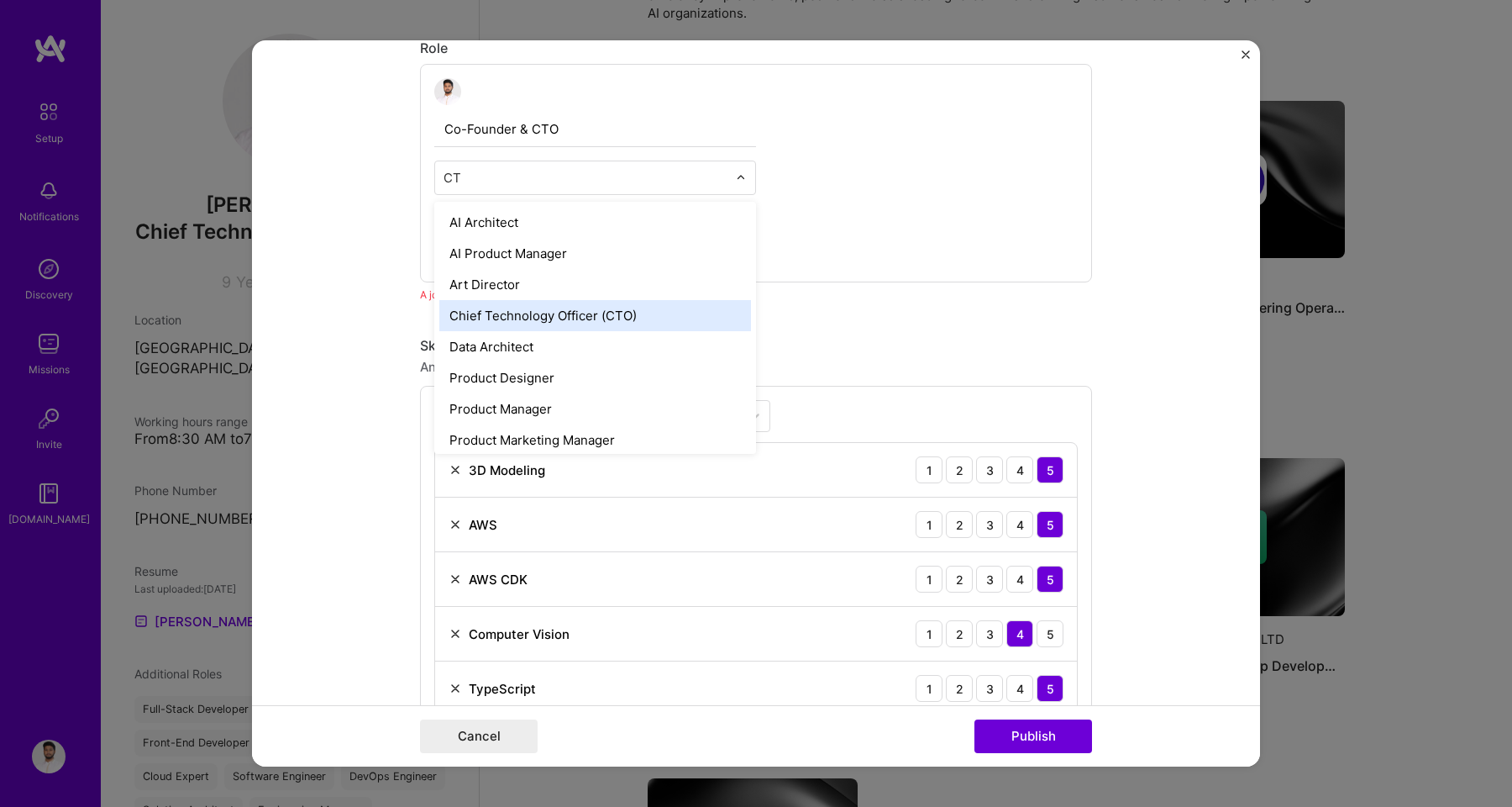
click at [541, 314] on div "Chief Technology Officer (CTO)" at bounding box center [595, 315] width 312 height 31
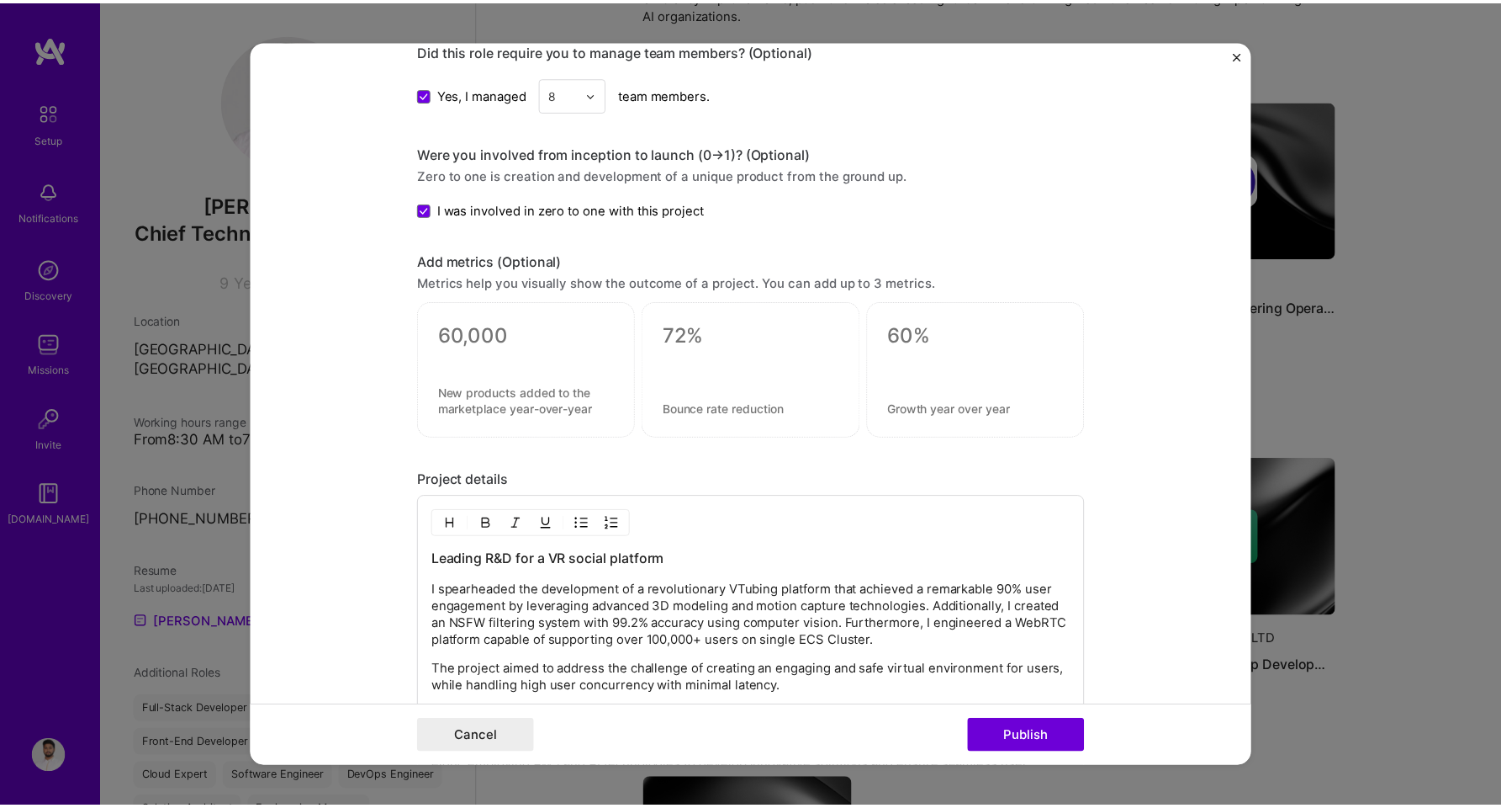
scroll to position [2027, 0]
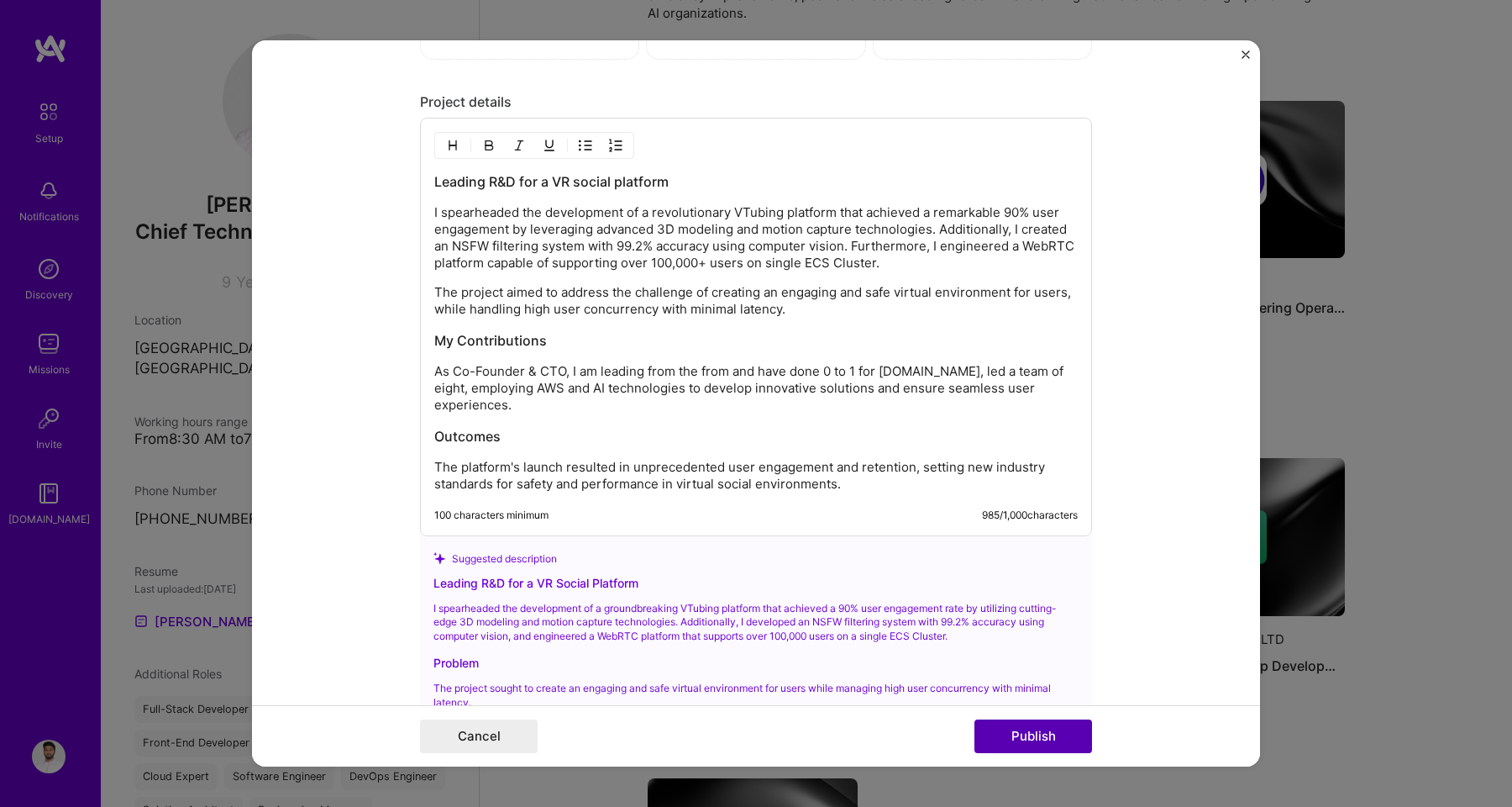
click at [1042, 744] on button "Publish" at bounding box center [1034, 736] width 118 height 34
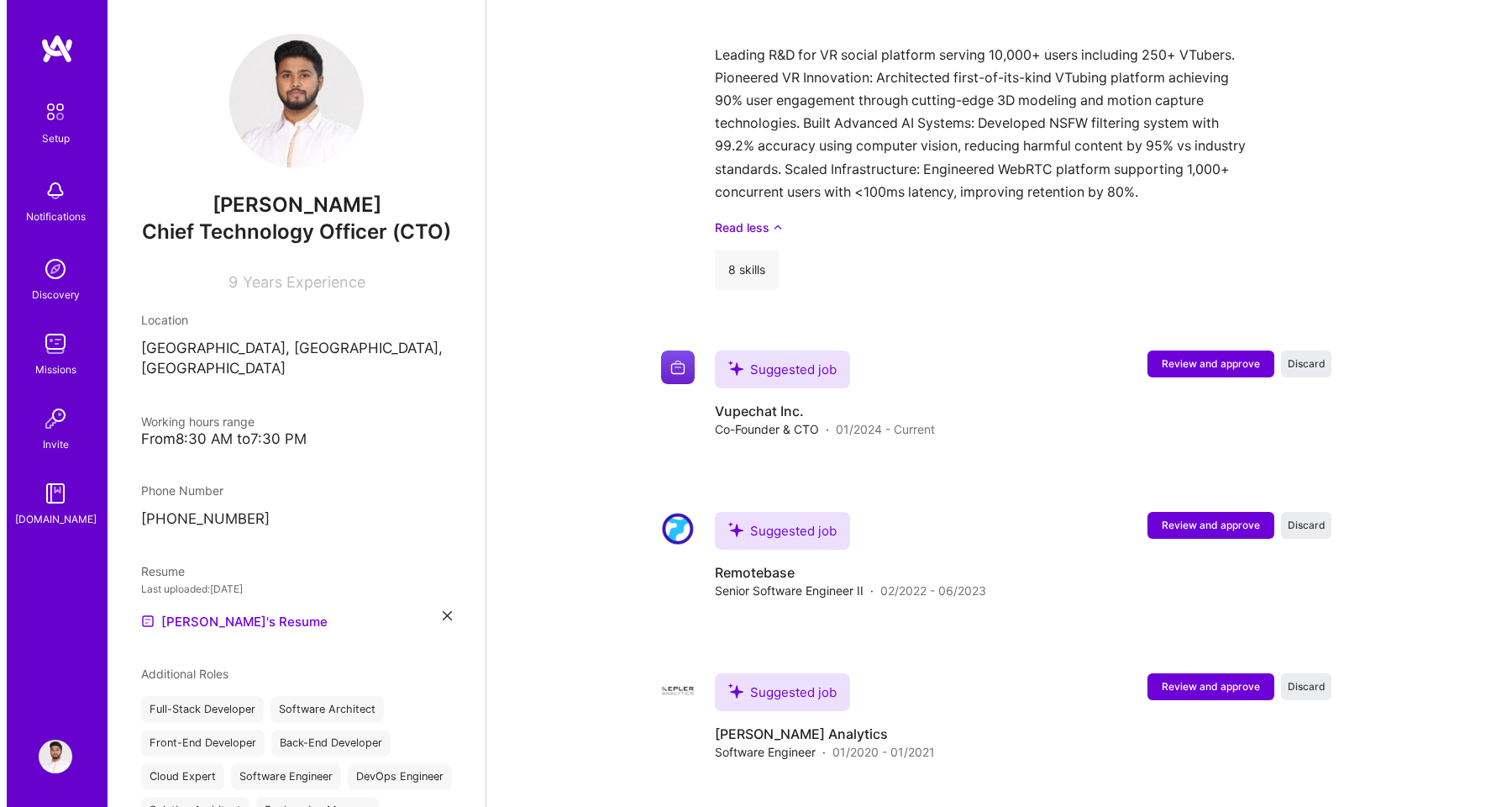
scroll to position [1719, 0]
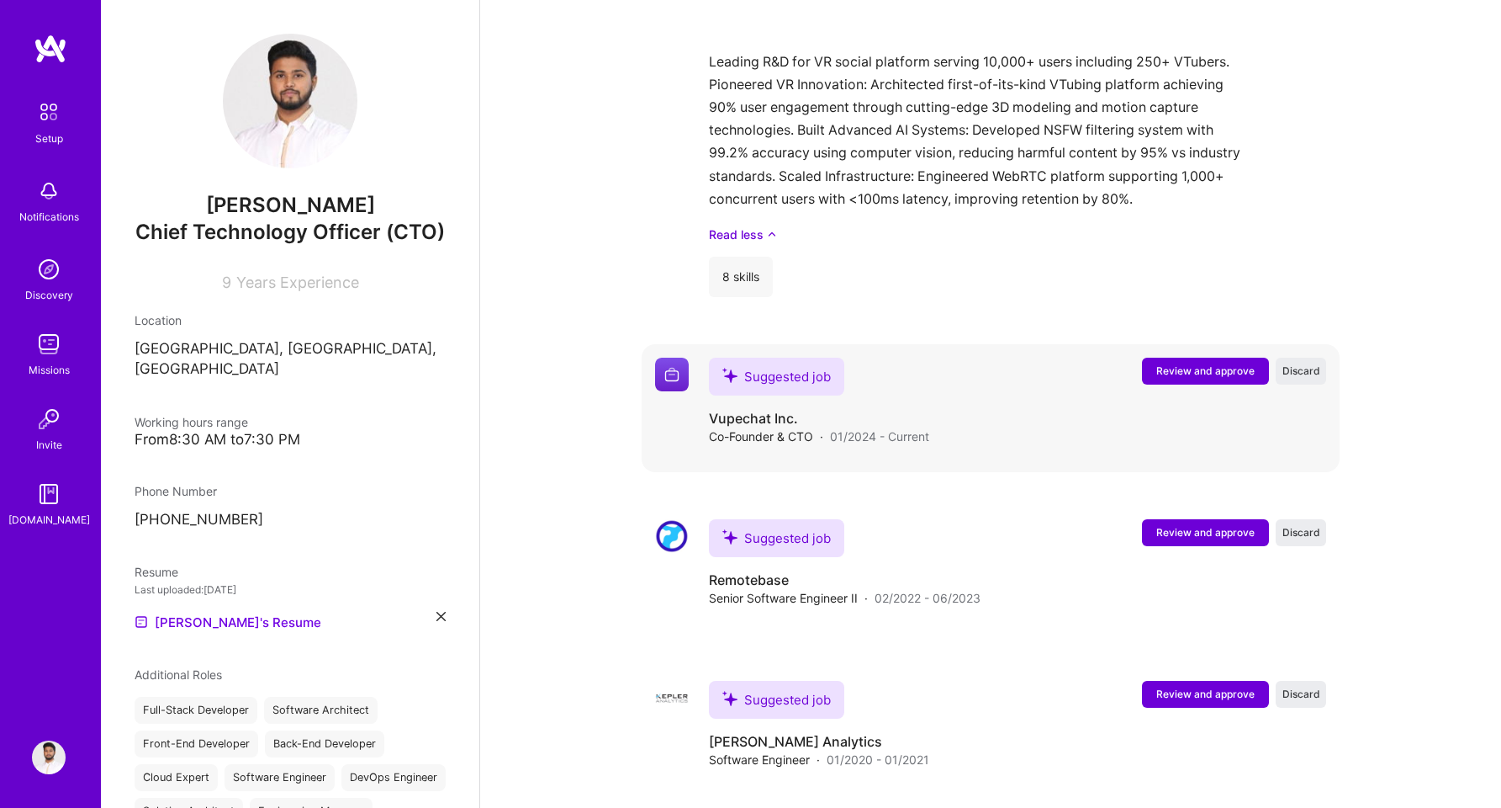
click at [1203, 363] on span "Review and approve" at bounding box center [1206, 370] width 98 height 14
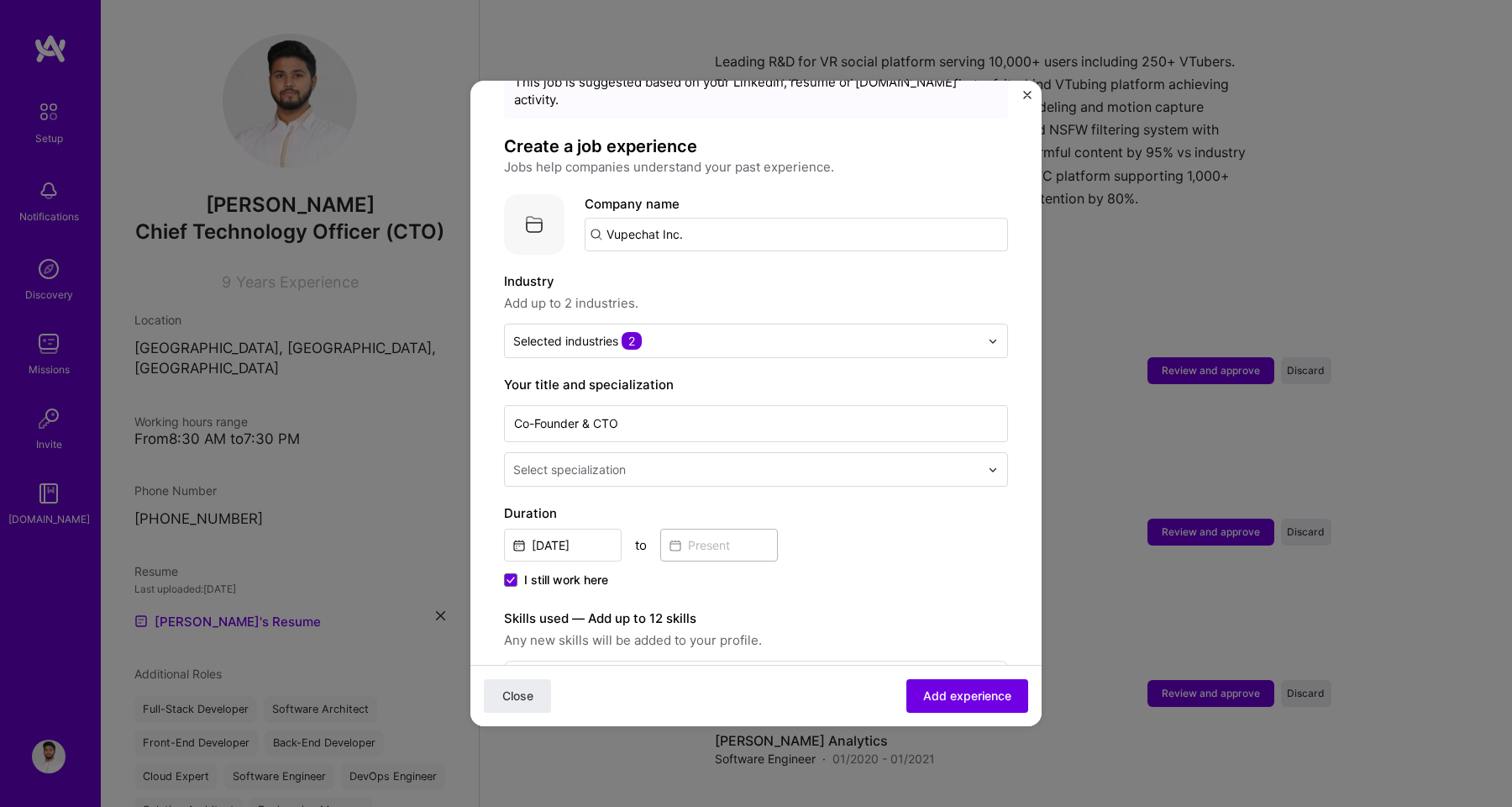
scroll to position [109, 0]
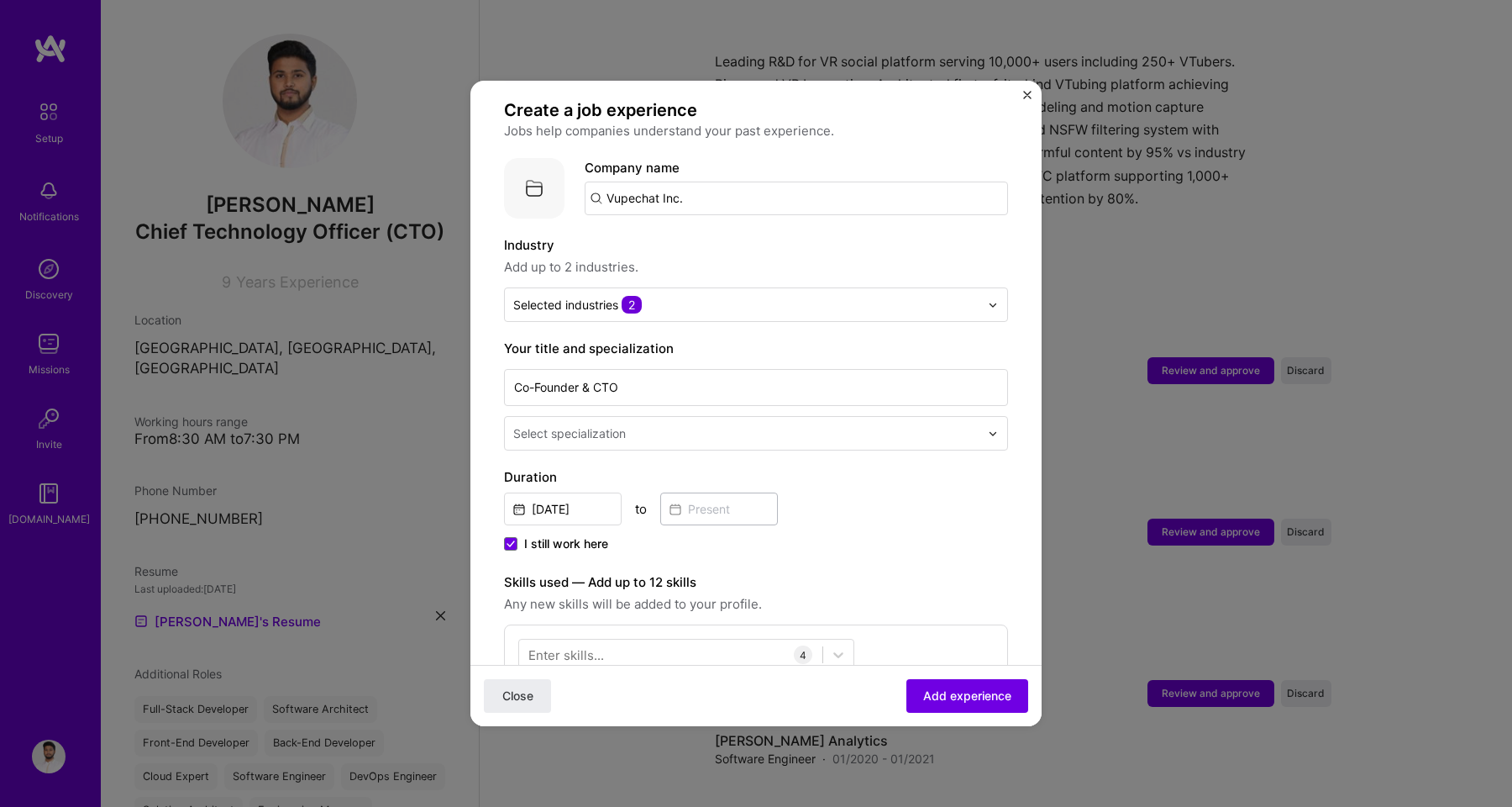
click at [791, 424] on input "text" at bounding box center [748, 433] width 469 height 18
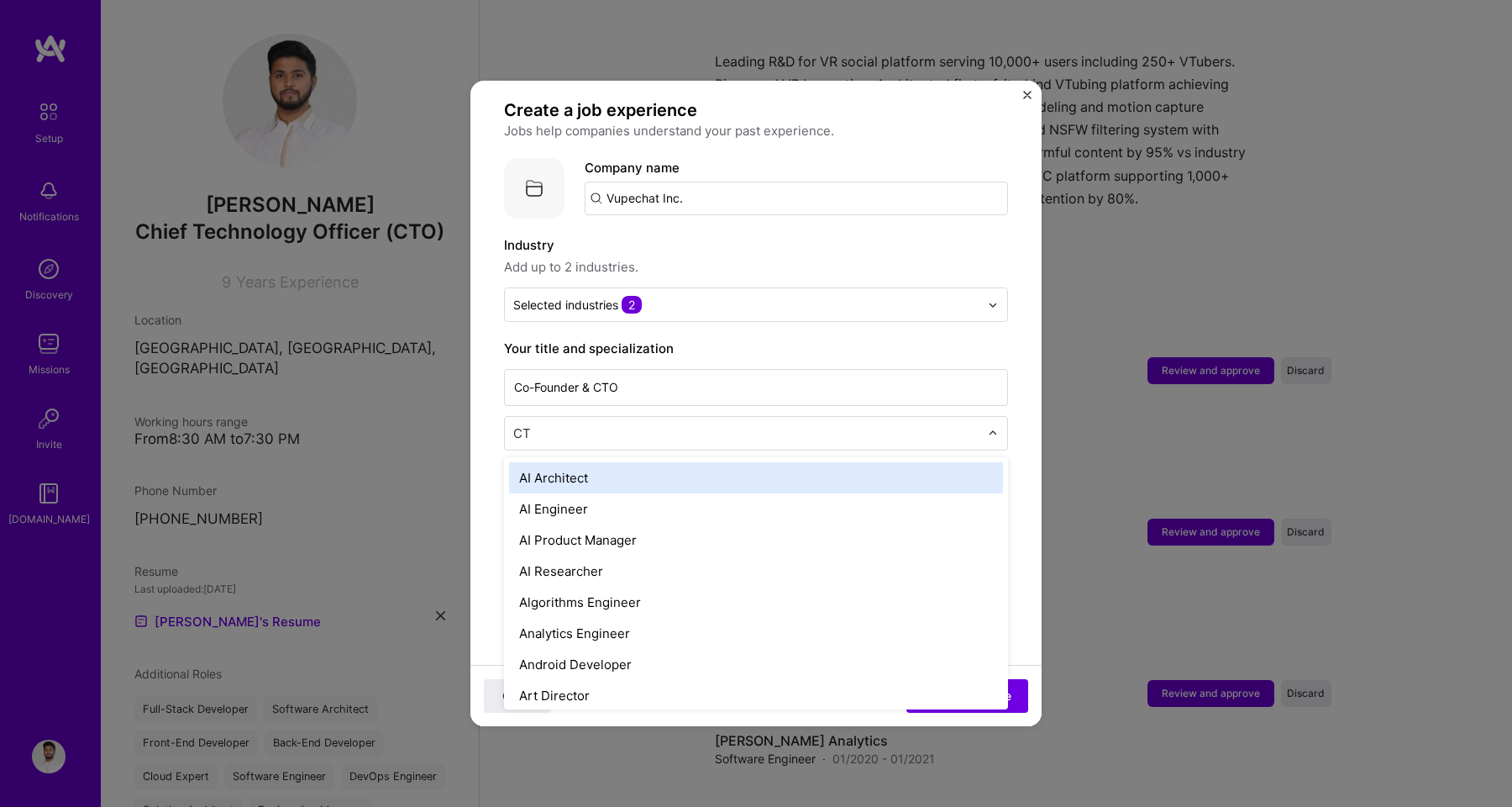
type input "CTO"
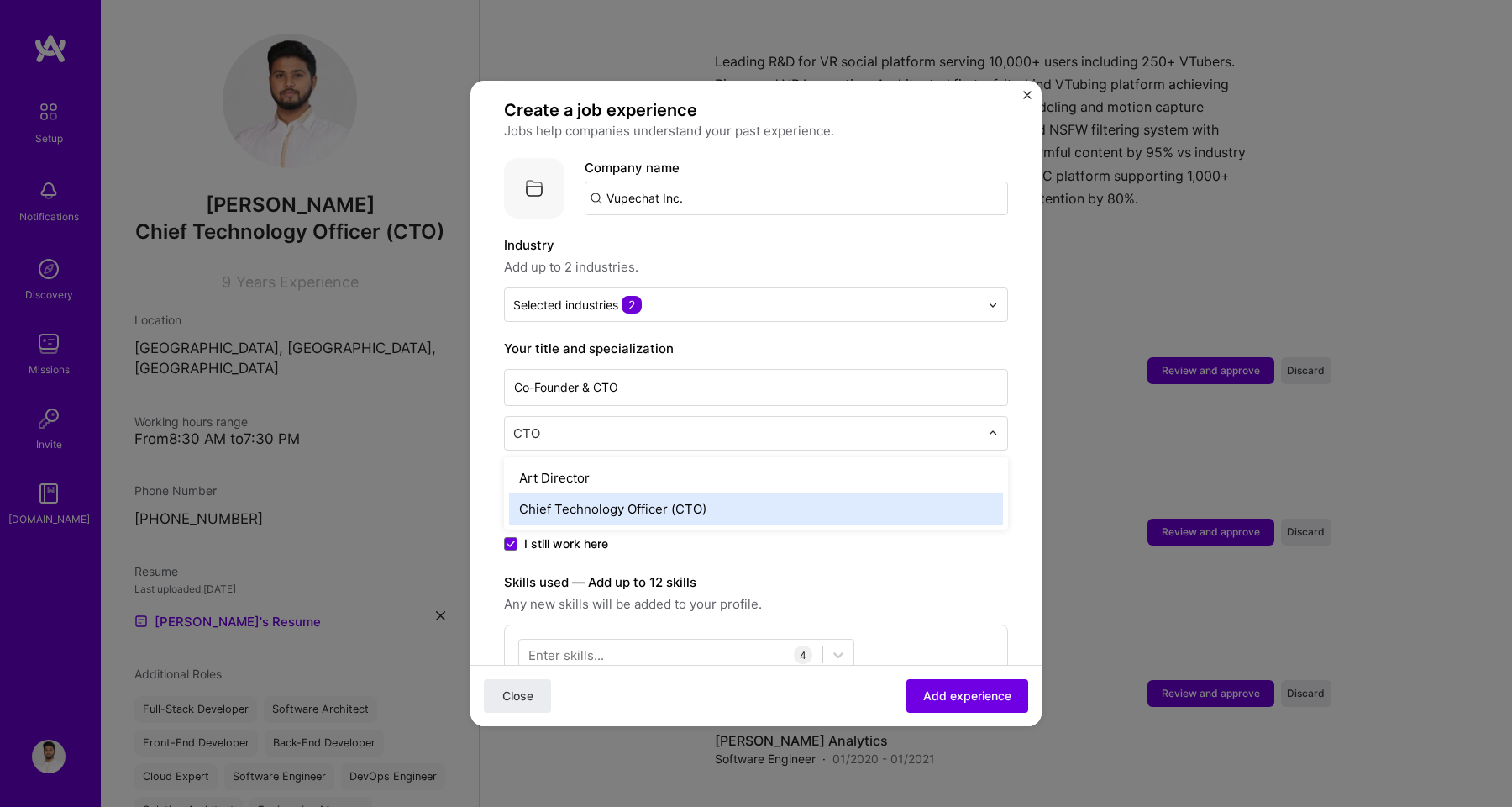
click at [739, 493] on div "Chief Technology Officer (CTO)" at bounding box center [756, 508] width 494 height 31
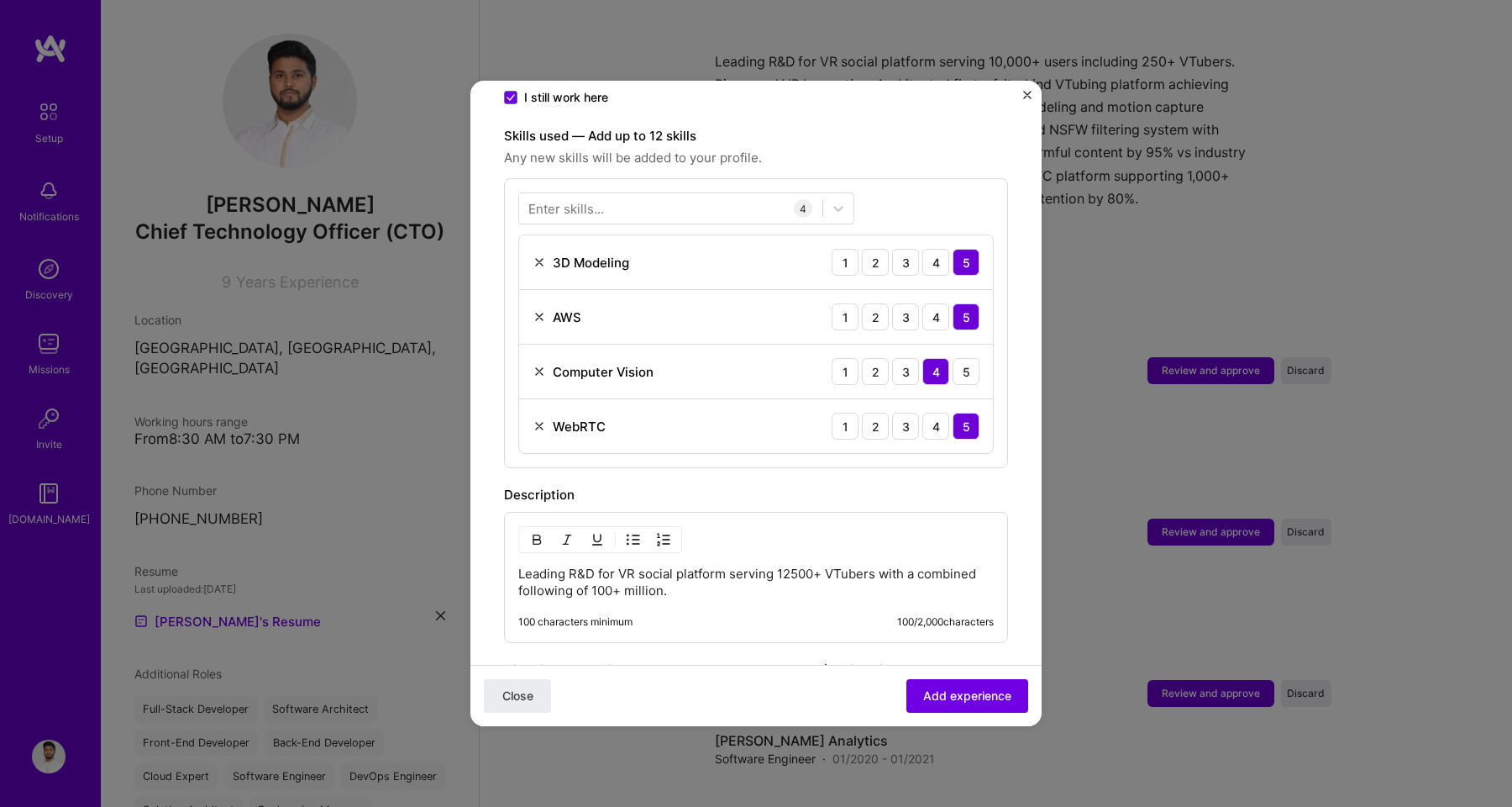
scroll to position [553, 0]
click at [537, 257] on img at bounding box center [538, 263] width 13 height 13
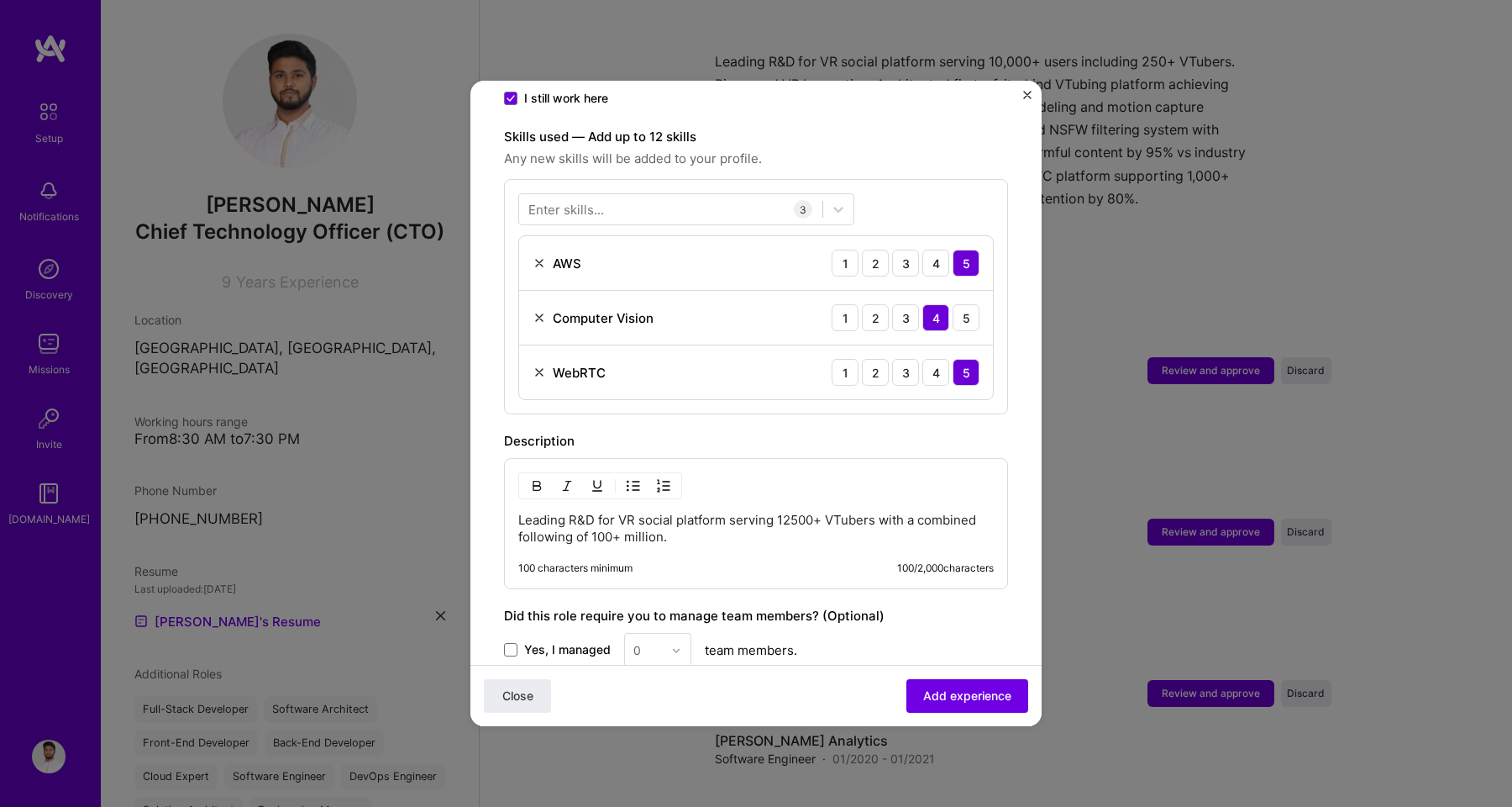
click at [594, 201] on div "Enter skills..." at bounding box center [566, 210] width 76 height 18
click at [581, 201] on div "Enter skills..." at bounding box center [566, 210] width 76 height 18
click at [584, 201] on div "Enter skills..." at bounding box center [566, 210] width 76 height 18
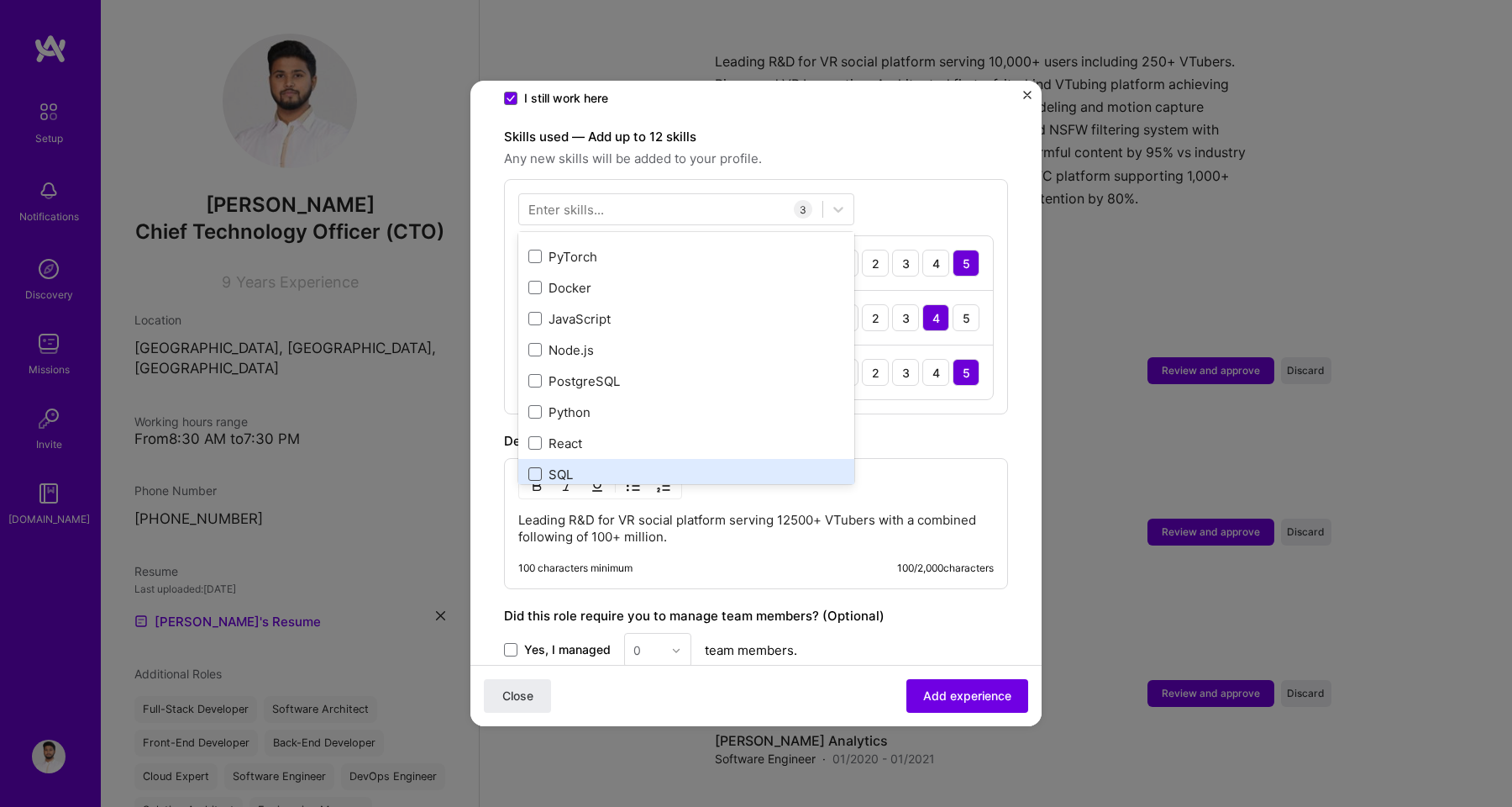
click at [531, 457] on div "3D Modeling Computer Vision WebRTC AWS AWS CDK TypeScript Fast API PyTorch Dock…" at bounding box center [686, 583] width 336 height 1119
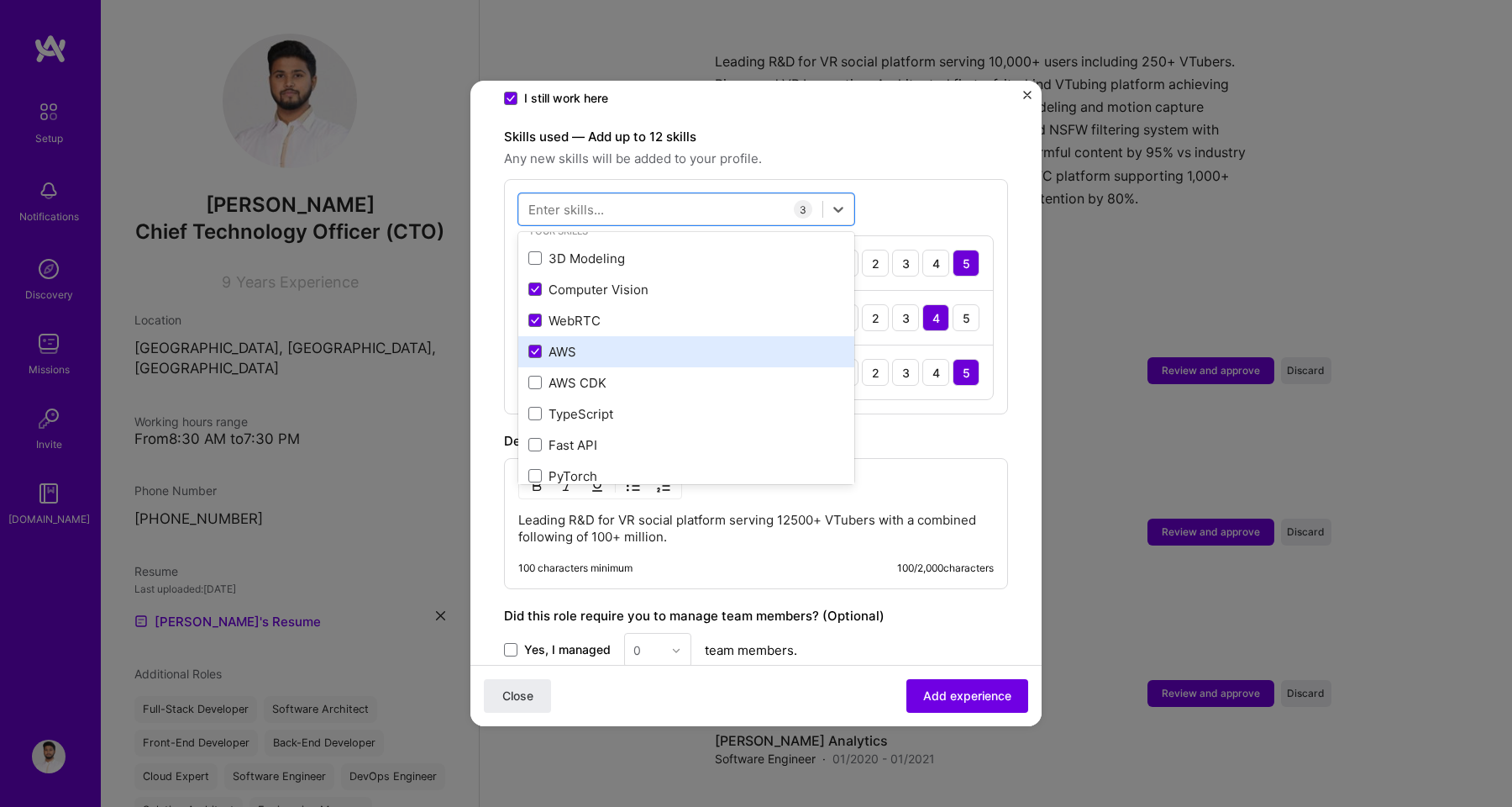
scroll to position [0, 0]
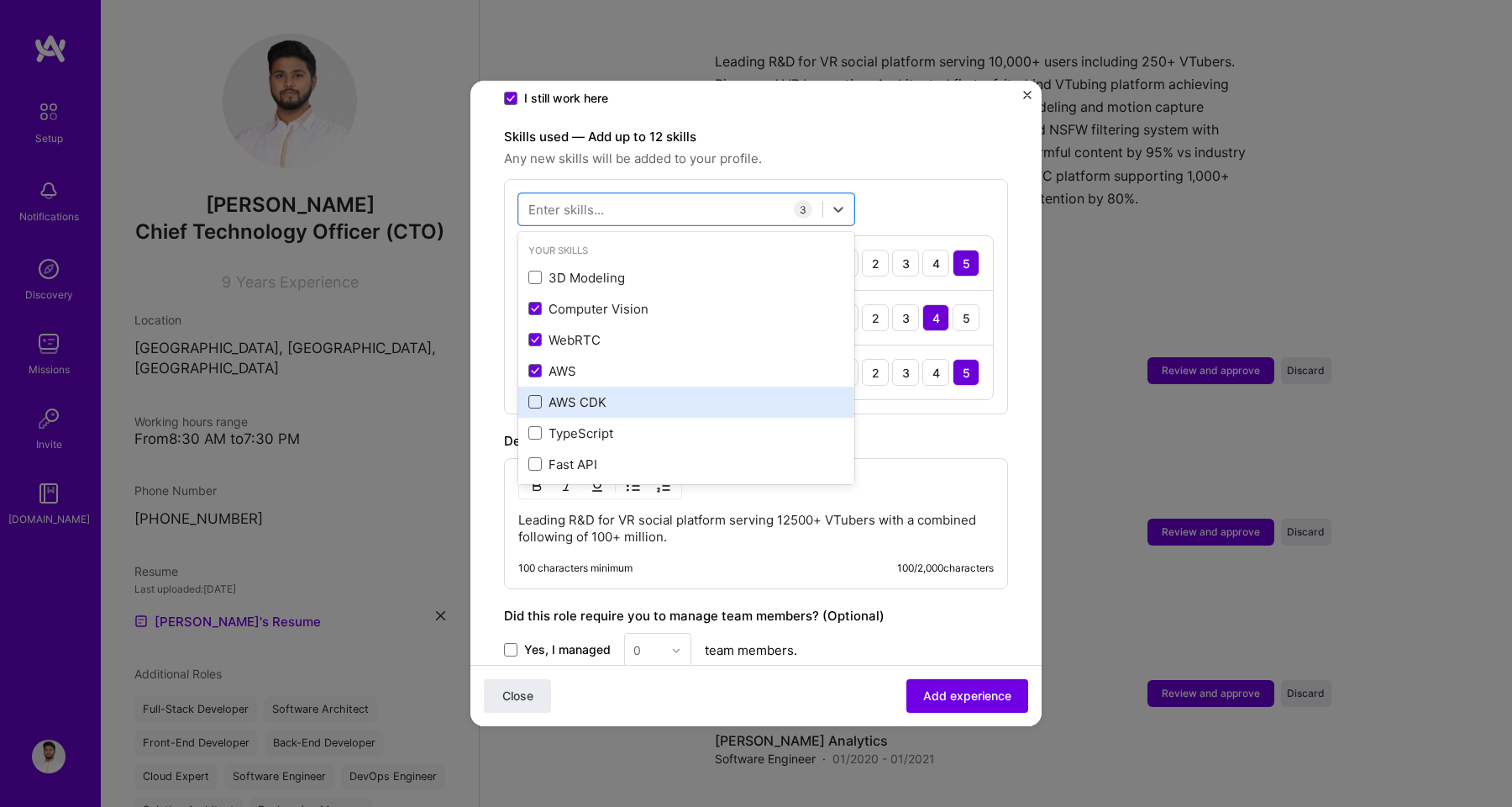
click at [538, 395] on span at bounding box center [534, 401] width 13 height 13
click at [0, 0] on input "checkbox" at bounding box center [0, 0] width 0 height 0
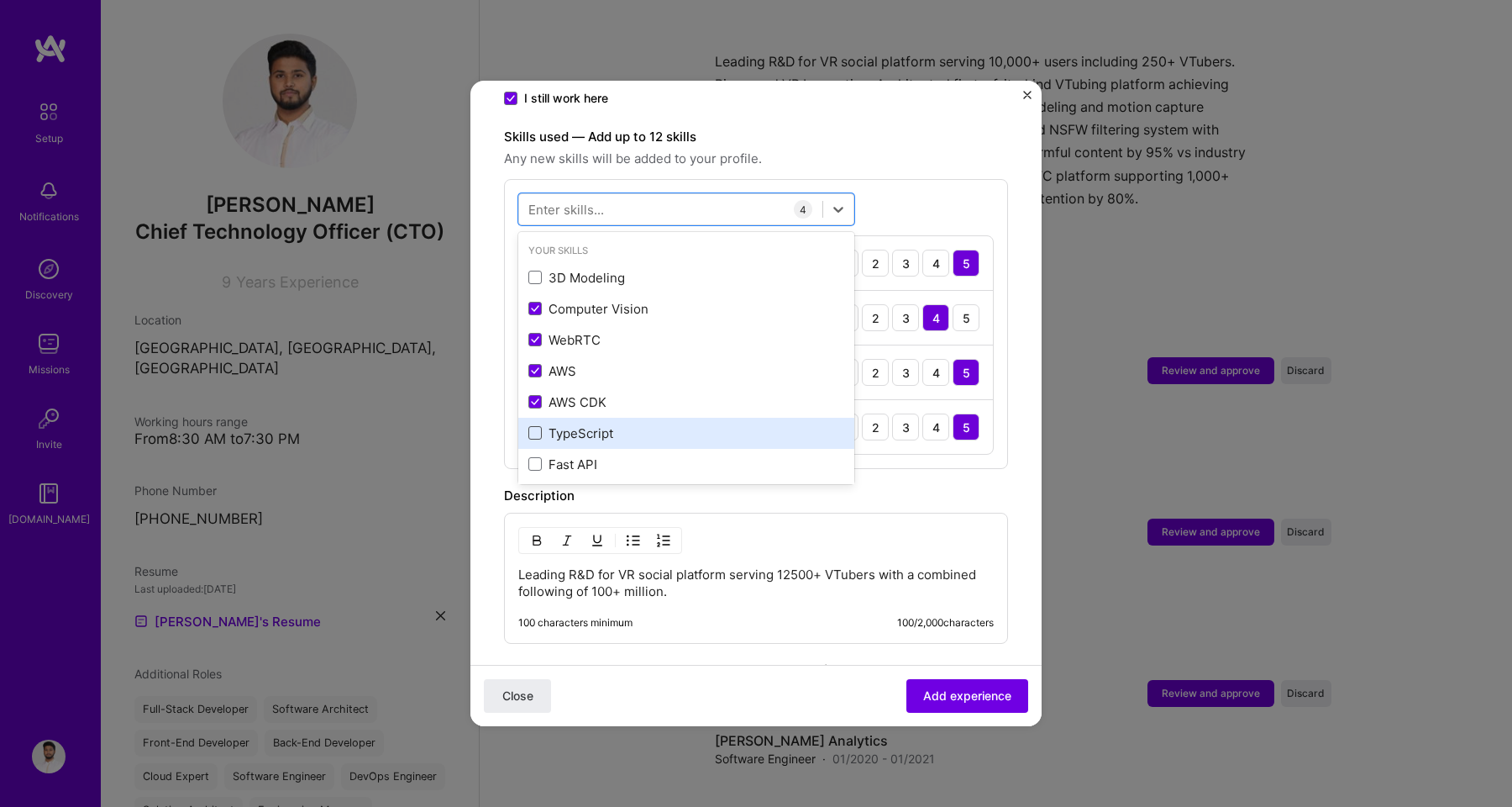
click at [540, 425] on span at bounding box center [534, 431] width 13 height 13
click at [0, 0] on input "checkbox" at bounding box center [0, 0] width 0 height 0
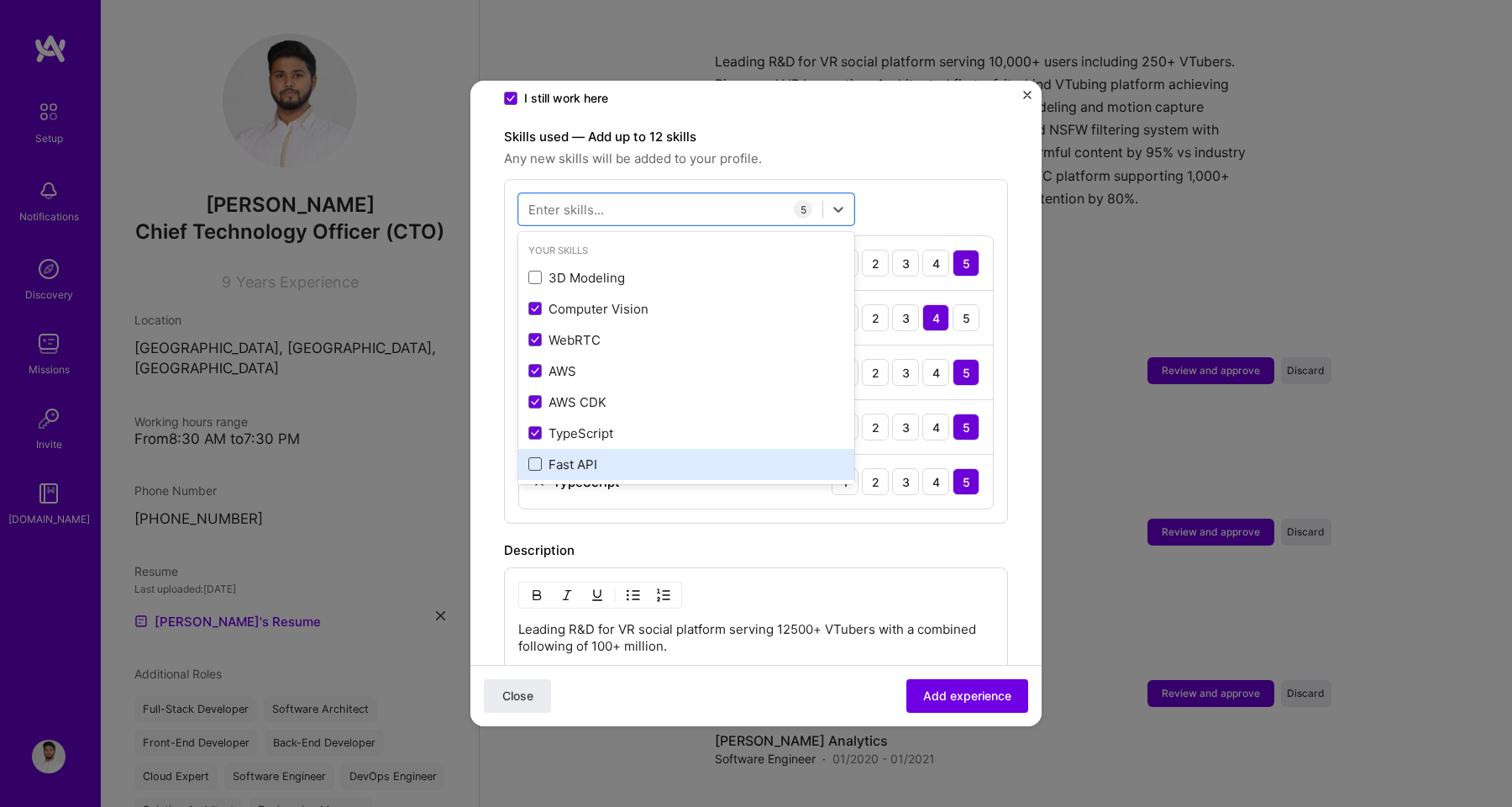
click at [538, 457] on span at bounding box center [534, 463] width 13 height 13
click at [0, 0] on input "checkbox" at bounding box center [0, 0] width 0 height 0
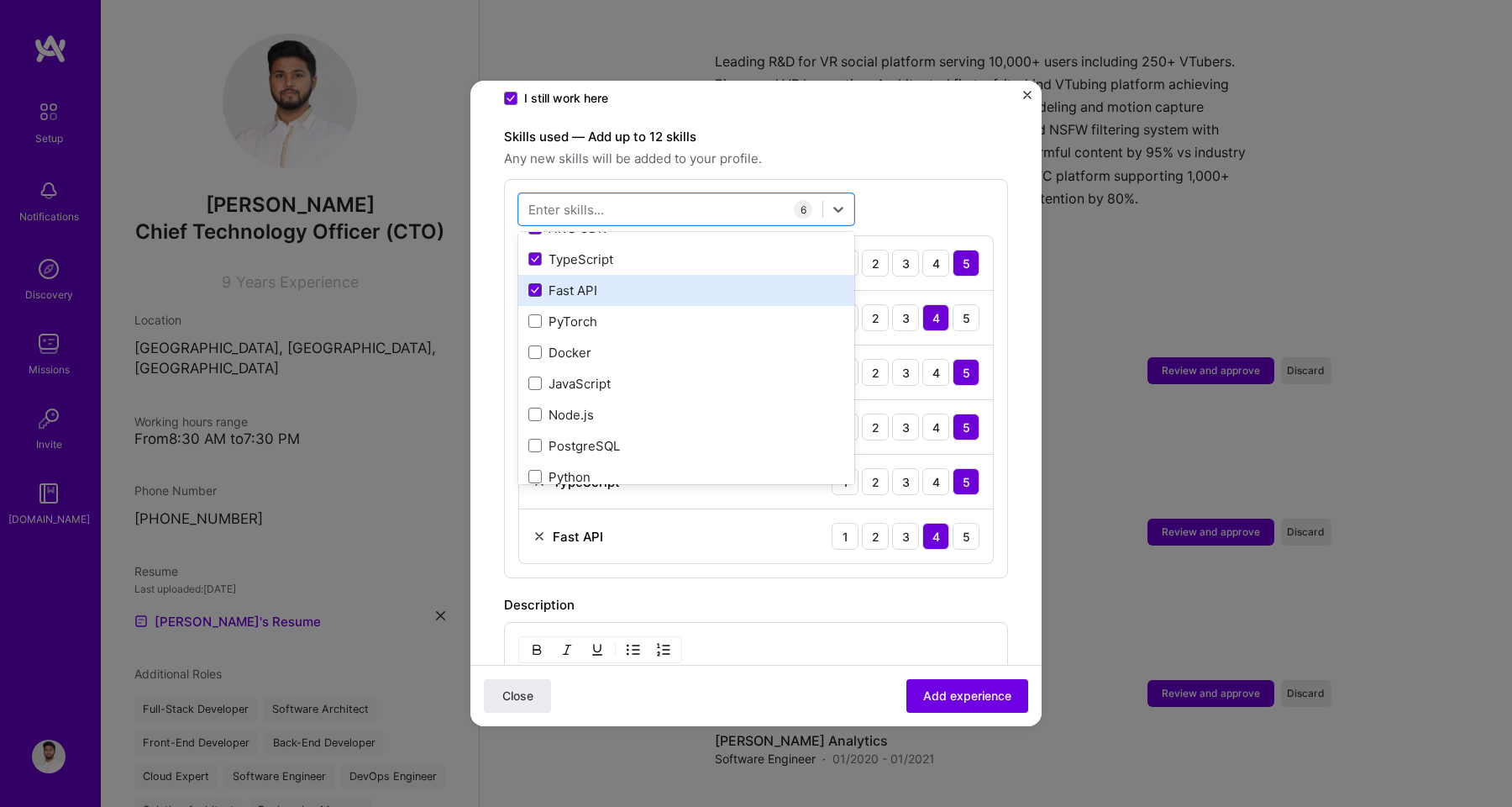
scroll to position [190, 0]
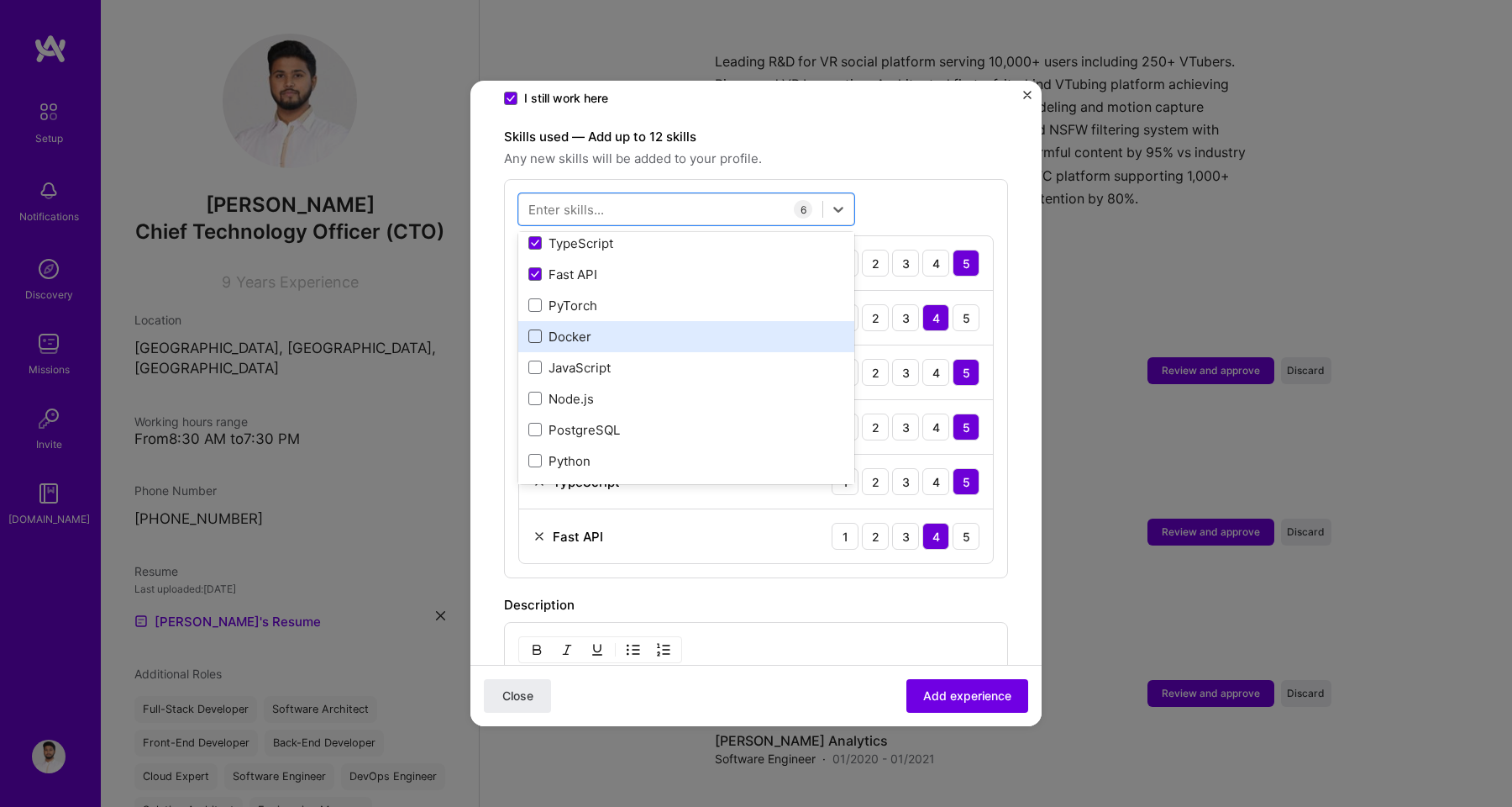
click at [536, 330] on span at bounding box center [534, 336] width 13 height 13
click at [0, 0] on input "checkbox" at bounding box center [0, 0] width 0 height 0
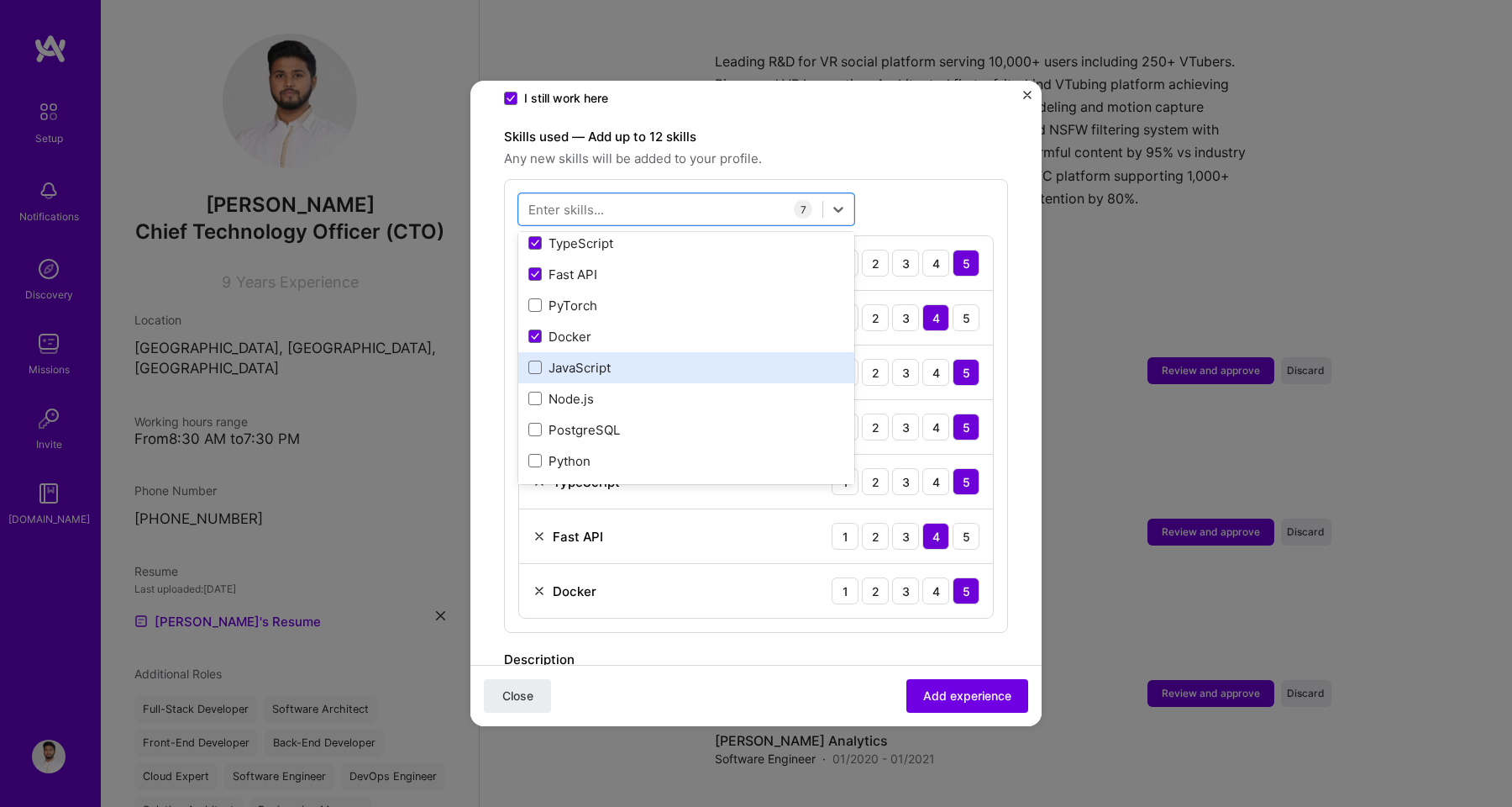
click at [536, 352] on div "JavaScript" at bounding box center [686, 367] width 336 height 31
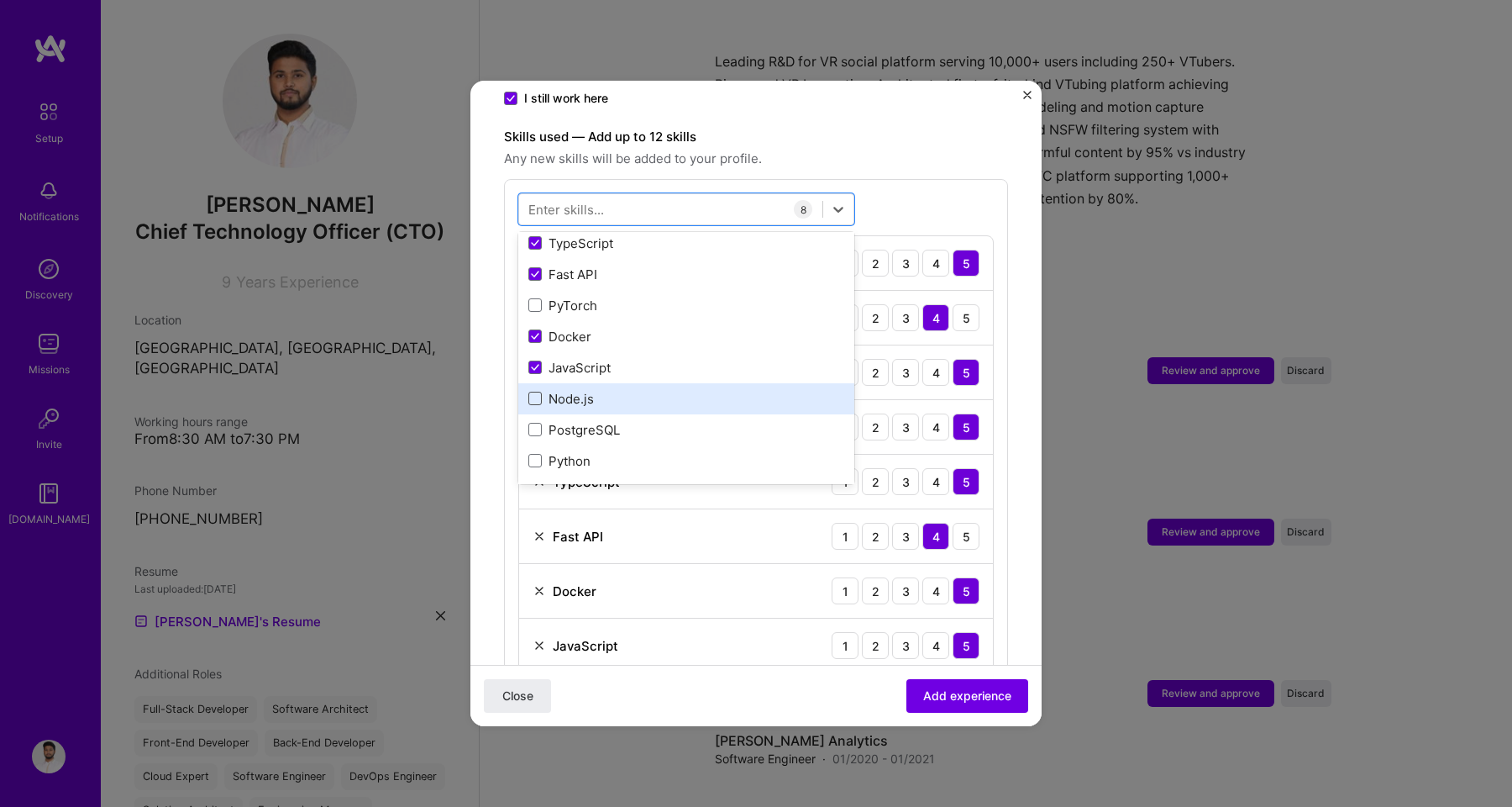
click at [534, 392] on span at bounding box center [534, 398] width 13 height 13
click at [0, 0] on input "checkbox" at bounding box center [0, 0] width 0 height 0
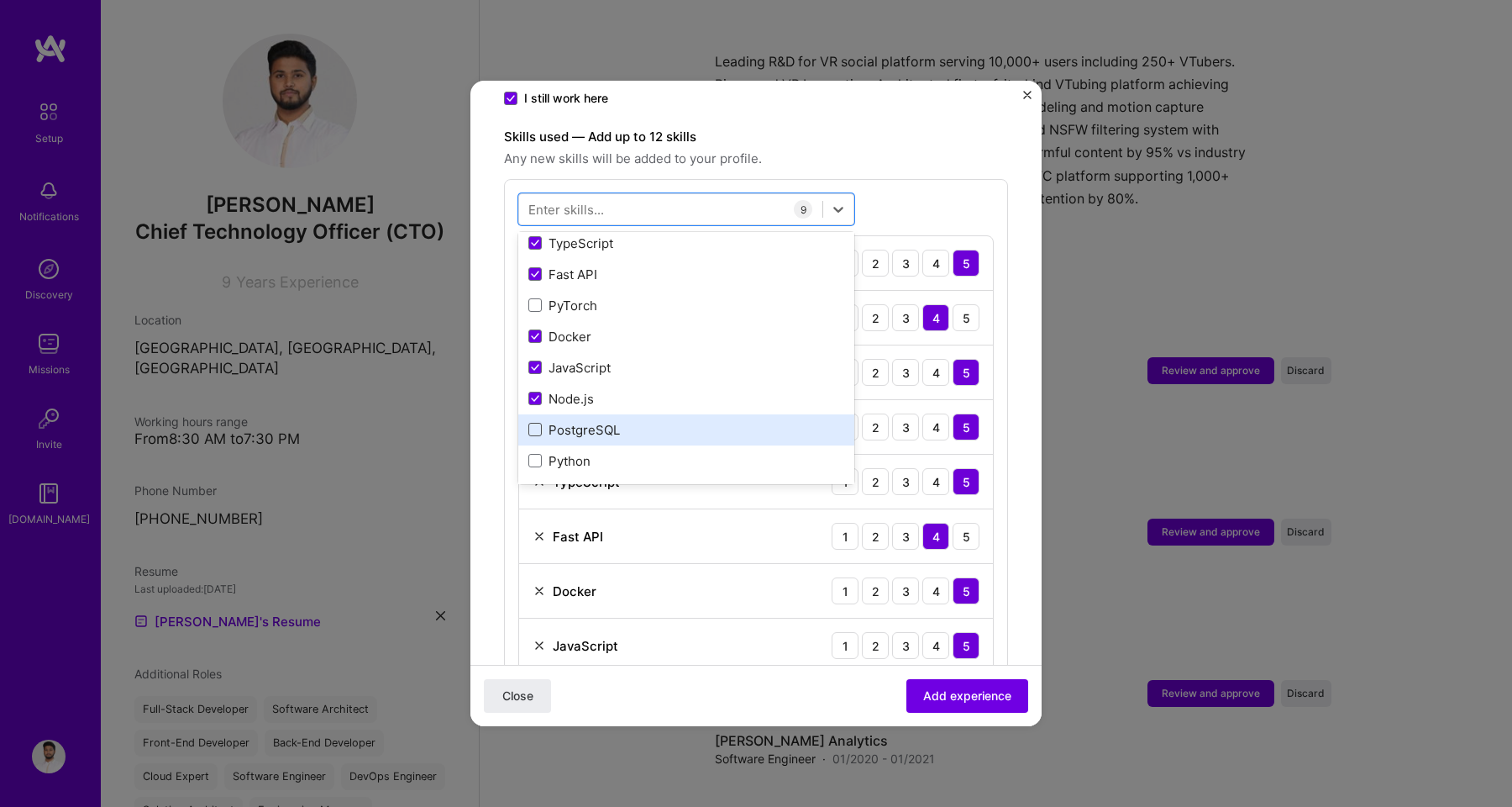
click at [534, 422] on span at bounding box center [534, 428] width 13 height 13
click at [0, 0] on input "checkbox" at bounding box center [0, 0] width 0 height 0
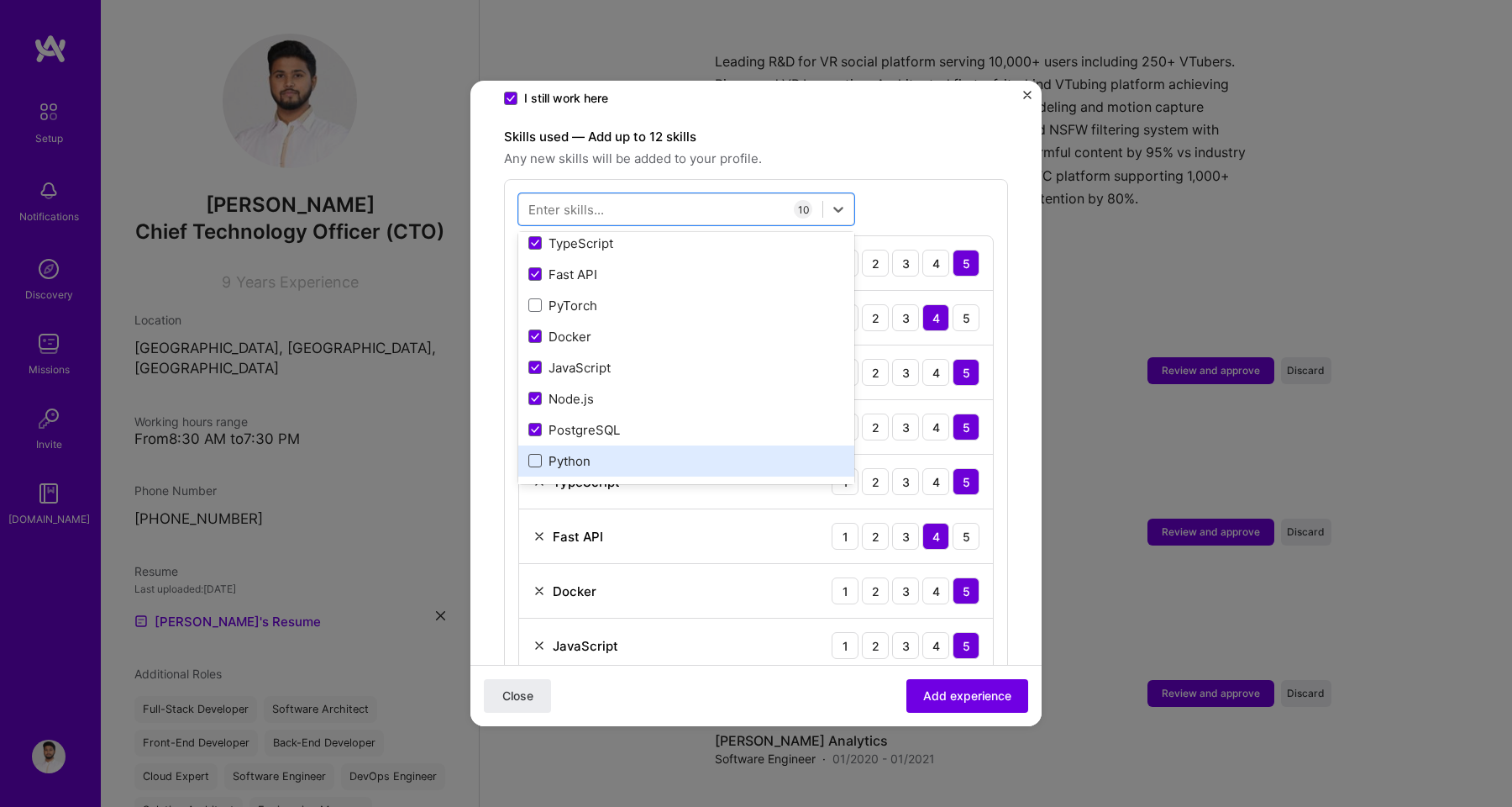
click at [534, 453] on span at bounding box center [534, 459] width 13 height 13
click at [0, 0] on input "checkbox" at bounding box center [0, 0] width 0 height 0
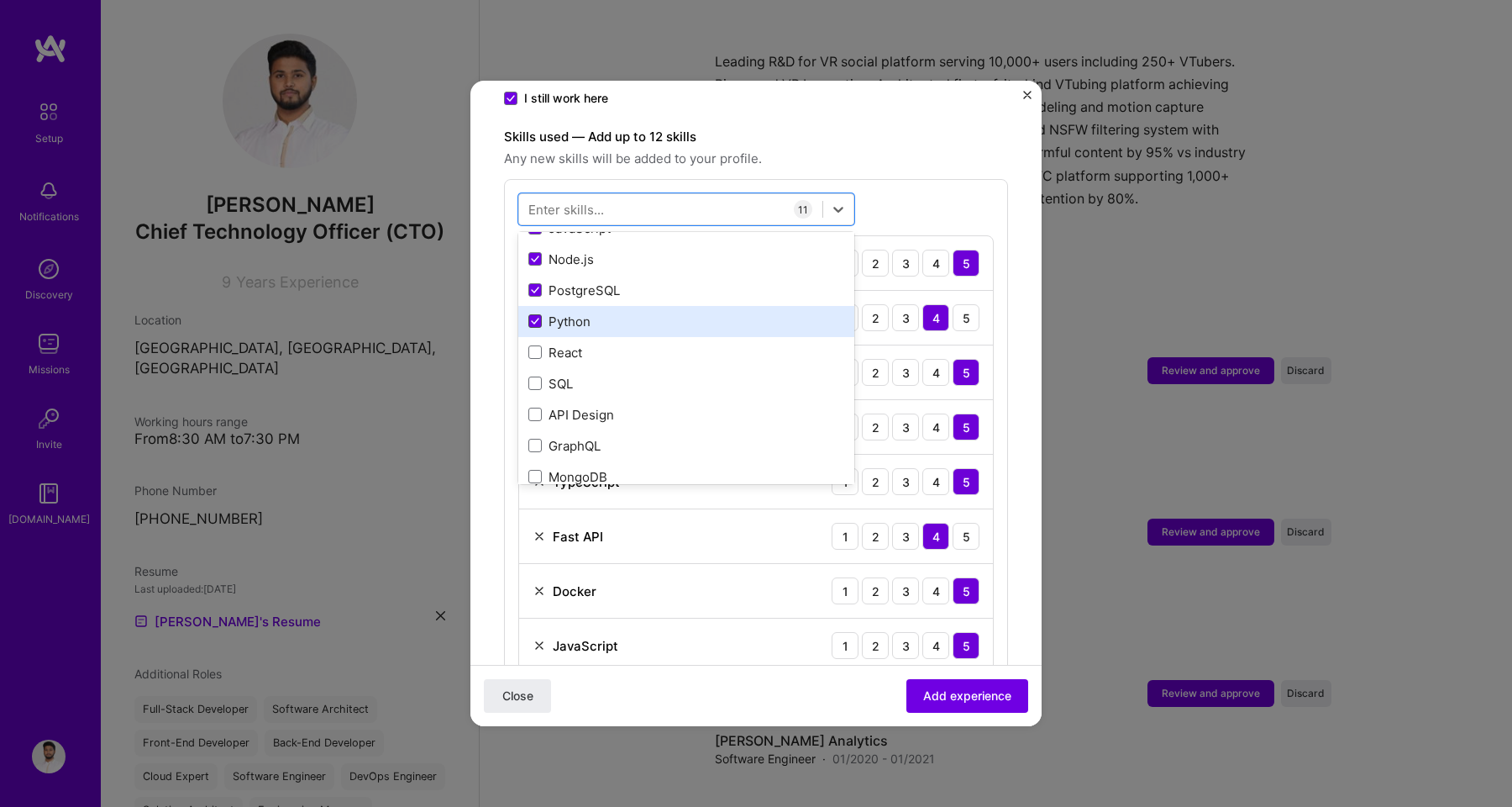
scroll to position [331, 0]
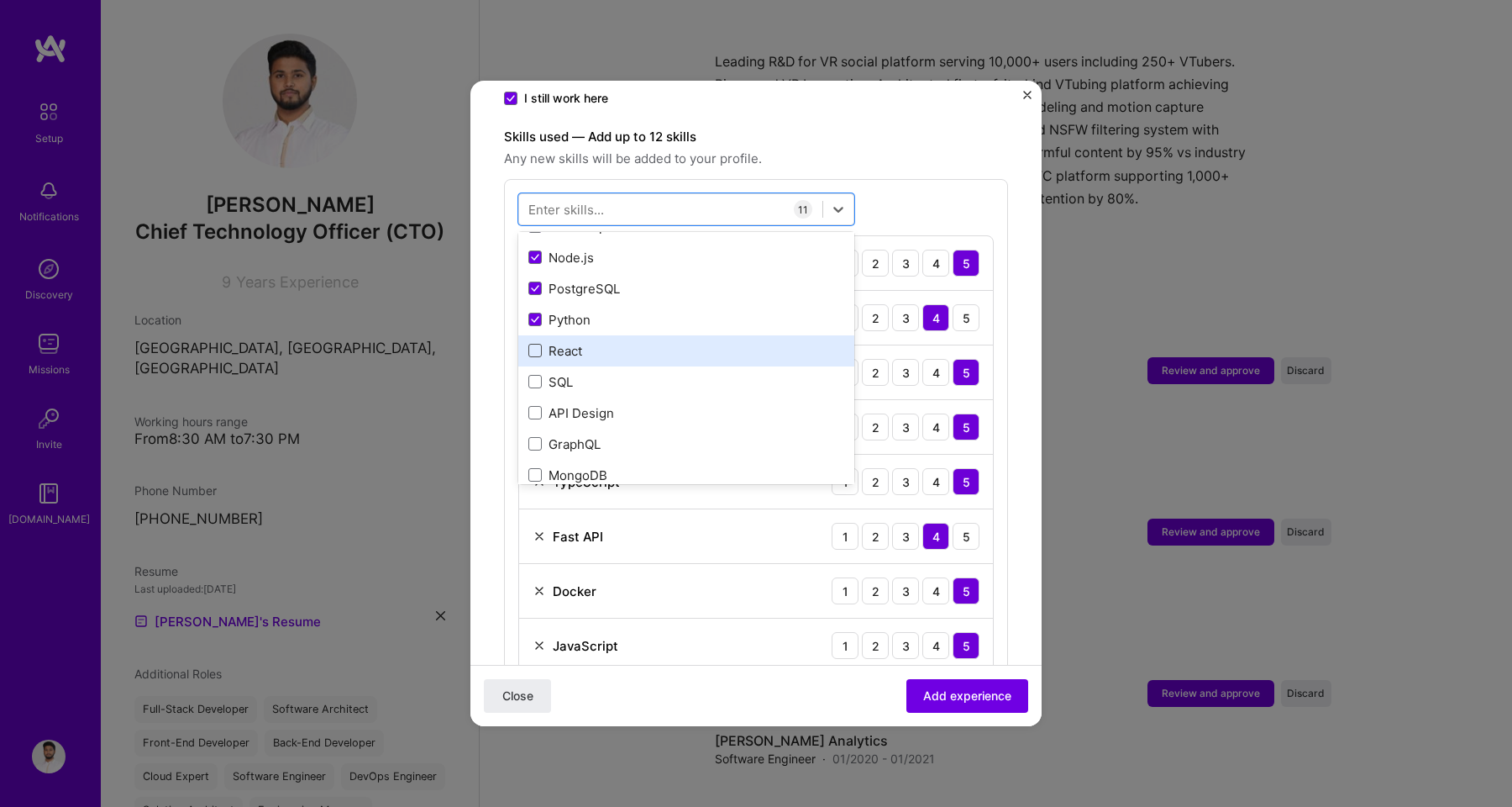
click at [537, 344] on span at bounding box center [534, 350] width 13 height 13
click at [0, 0] on input "checkbox" at bounding box center [0, 0] width 0 height 0
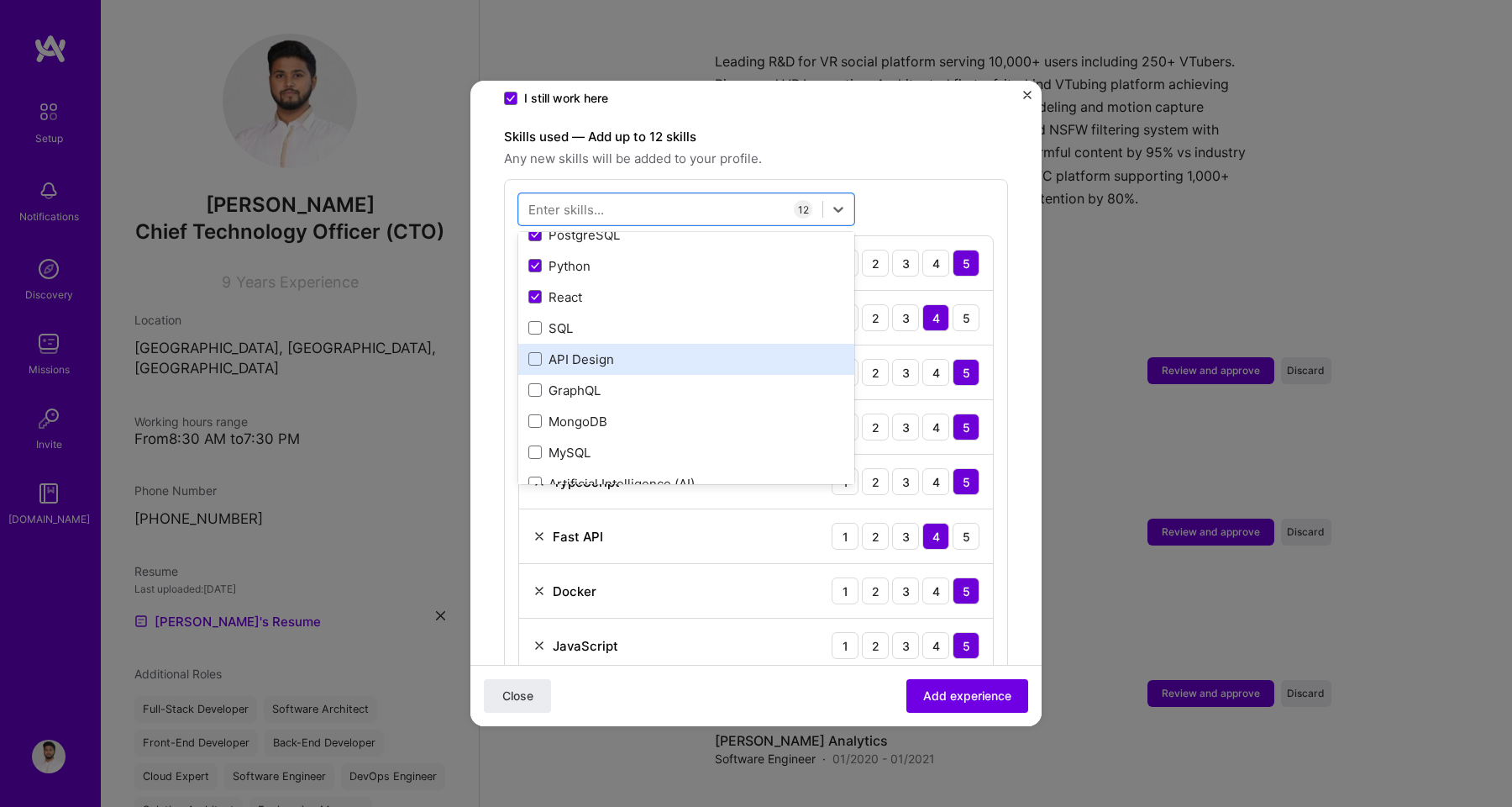
click at [531, 351] on div "API Design" at bounding box center [686, 360] width 316 height 18
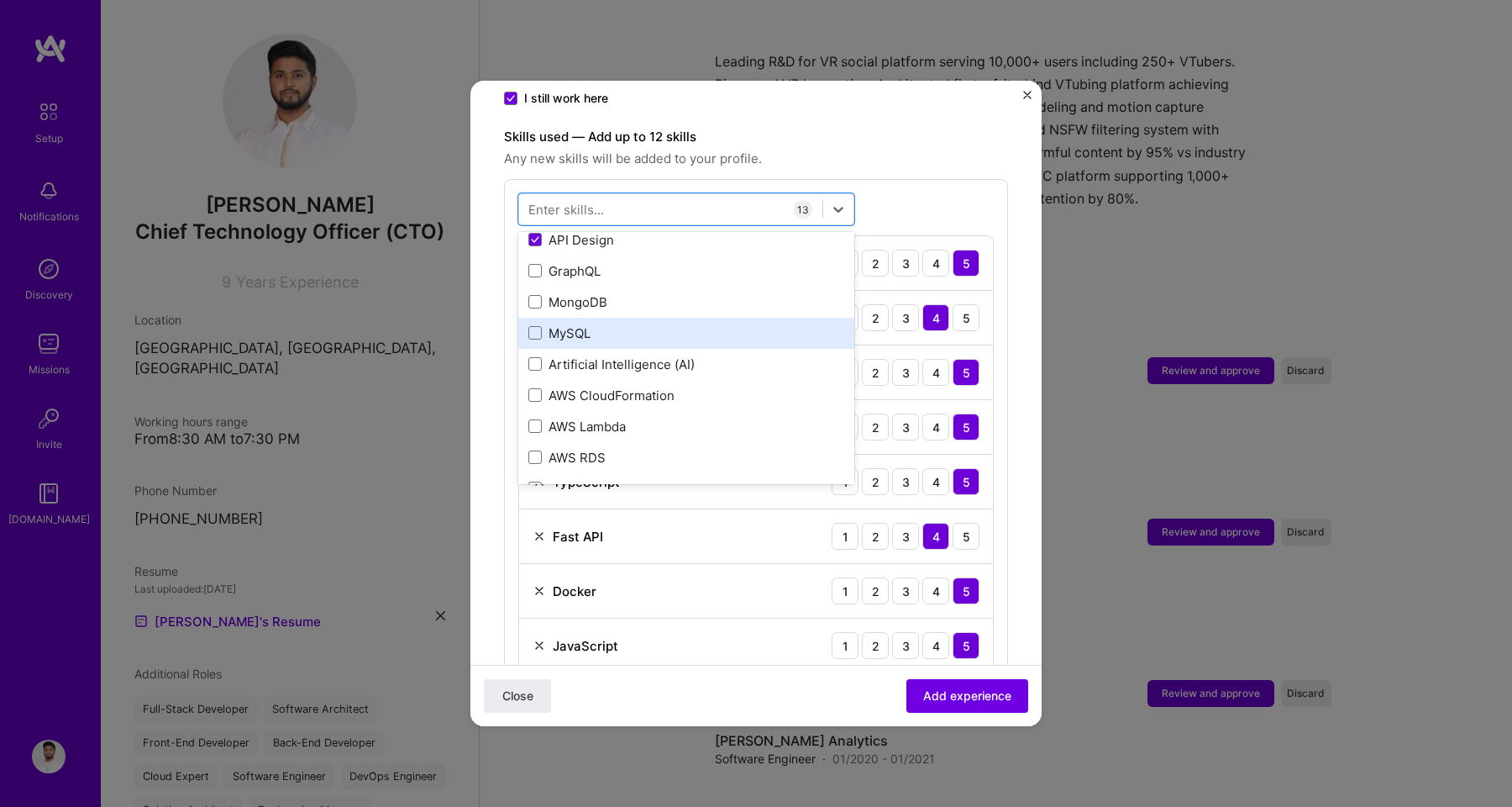
scroll to position [505, 0]
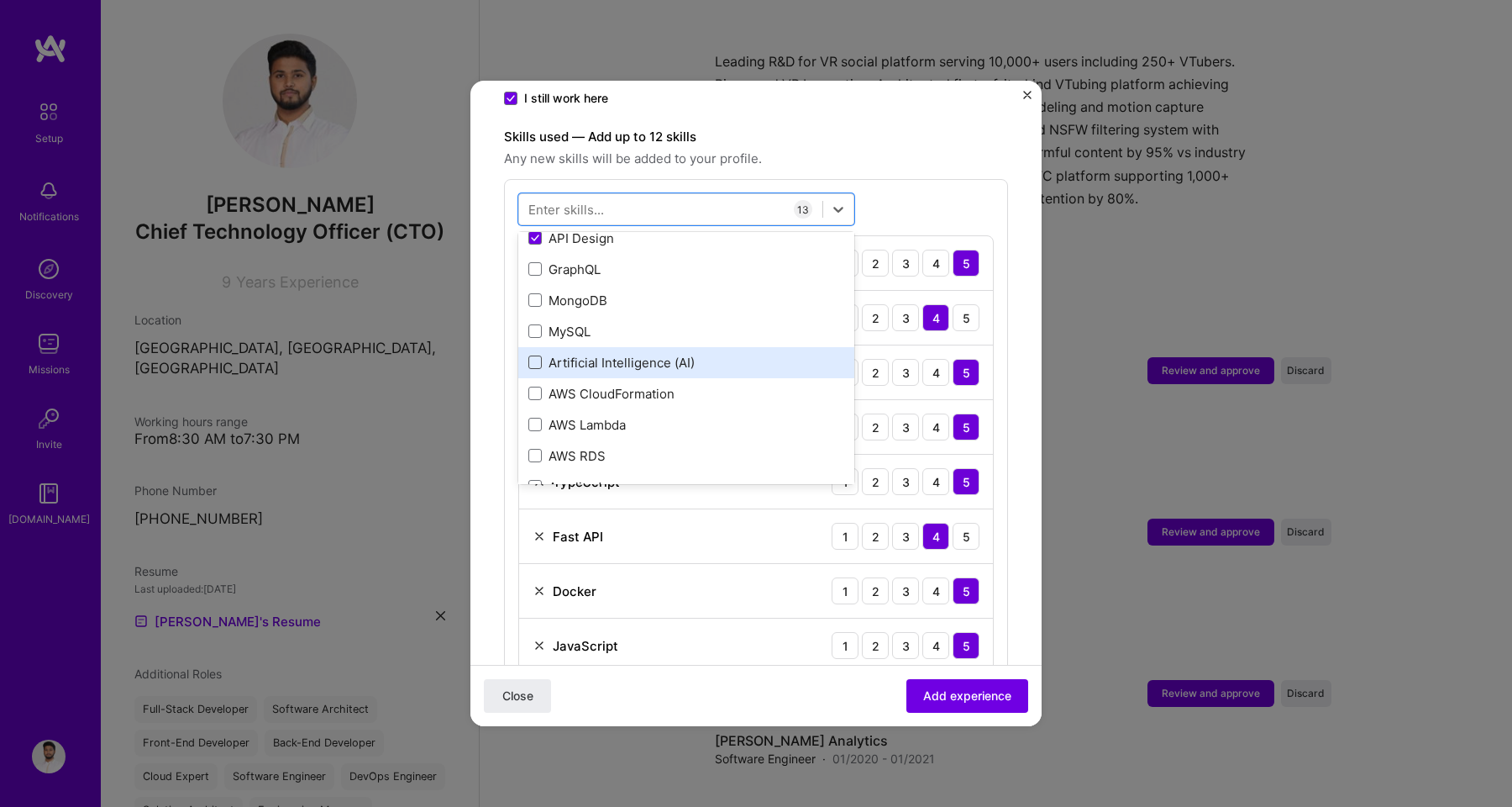
click at [531, 356] on span at bounding box center [534, 362] width 13 height 13
click at [0, 0] on input "checkbox" at bounding box center [0, 0] width 0 height 0
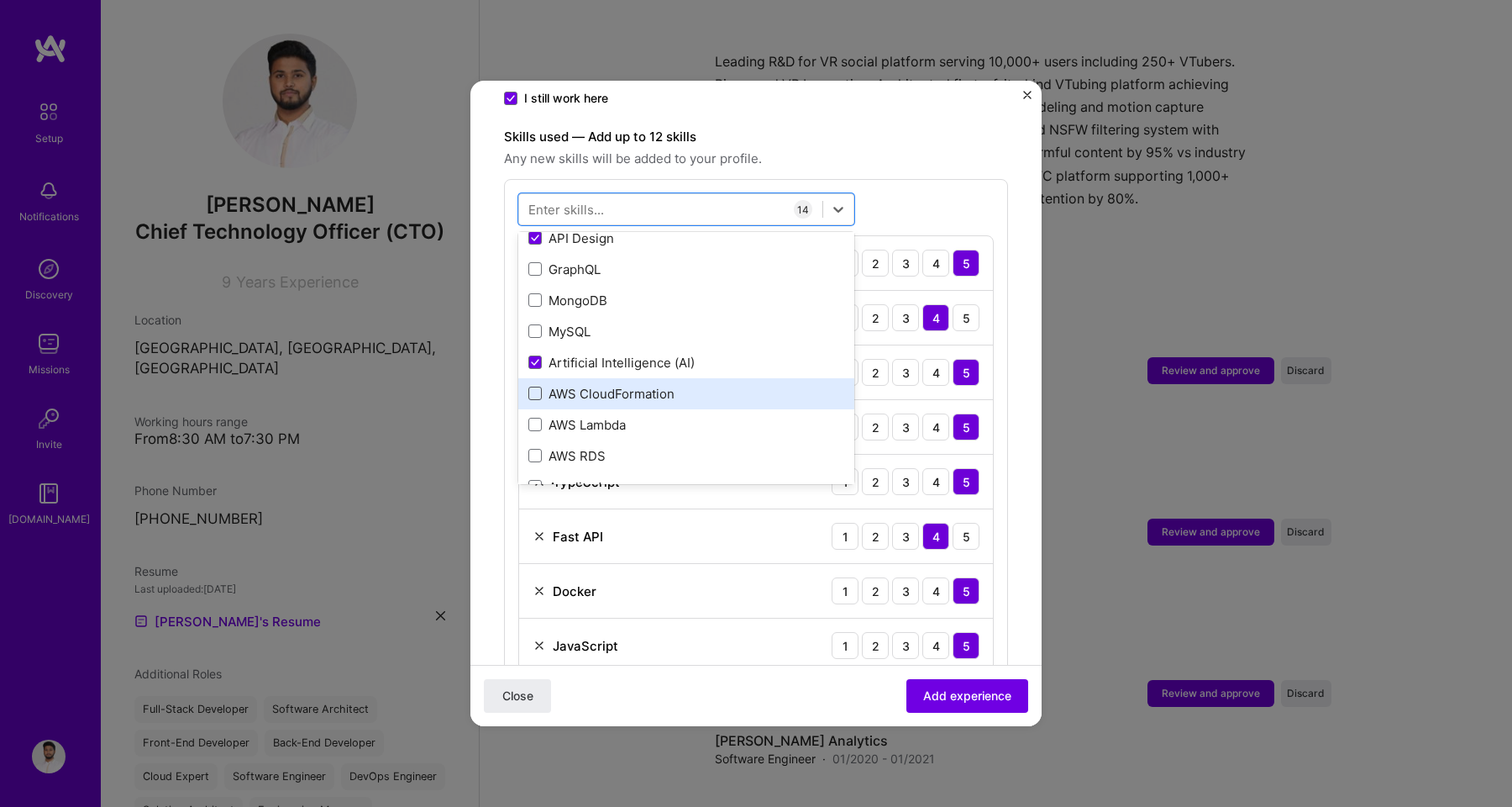
click at [531, 387] on span at bounding box center [534, 393] width 13 height 13
click at [0, 0] on input "checkbox" at bounding box center [0, 0] width 0 height 0
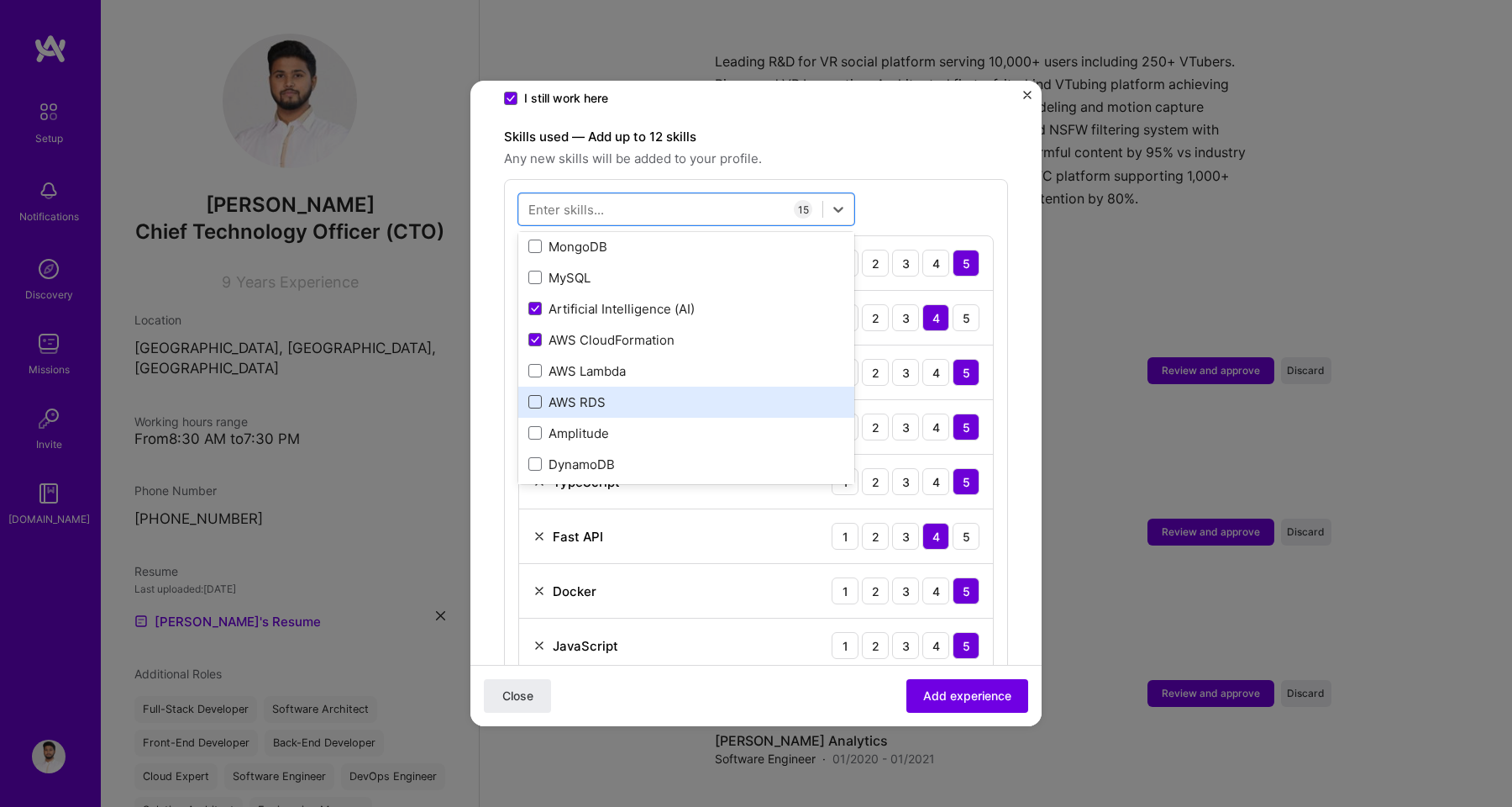
click at [531, 395] on span at bounding box center [534, 401] width 13 height 13
click at [0, 0] on input "checkbox" at bounding box center [0, 0] width 0 height 0
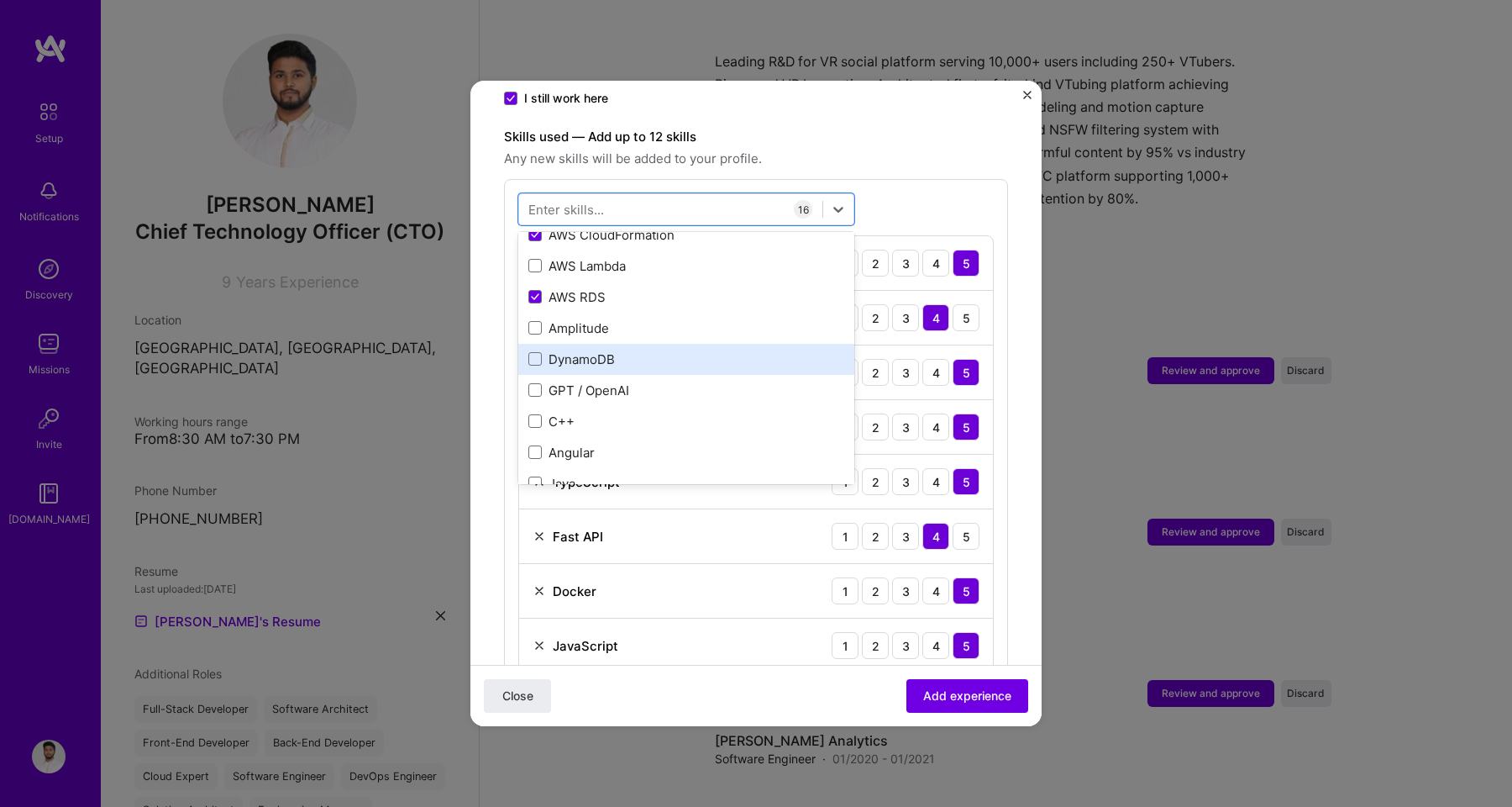
scroll to position [669, 0]
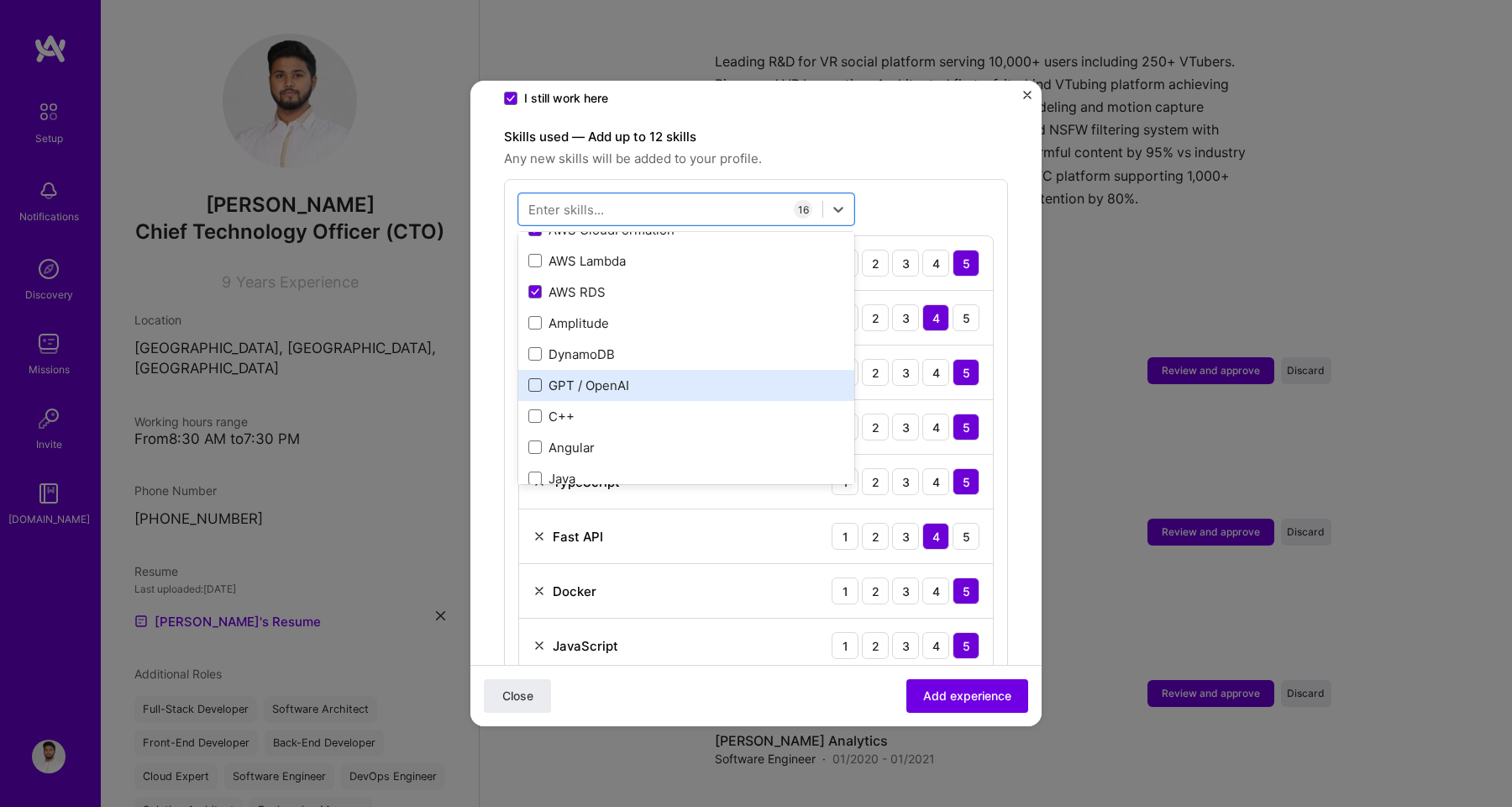
click at [541, 379] on span at bounding box center [534, 385] width 13 height 13
click at [0, 0] on input "checkbox" at bounding box center [0, 0] width 0 height 0
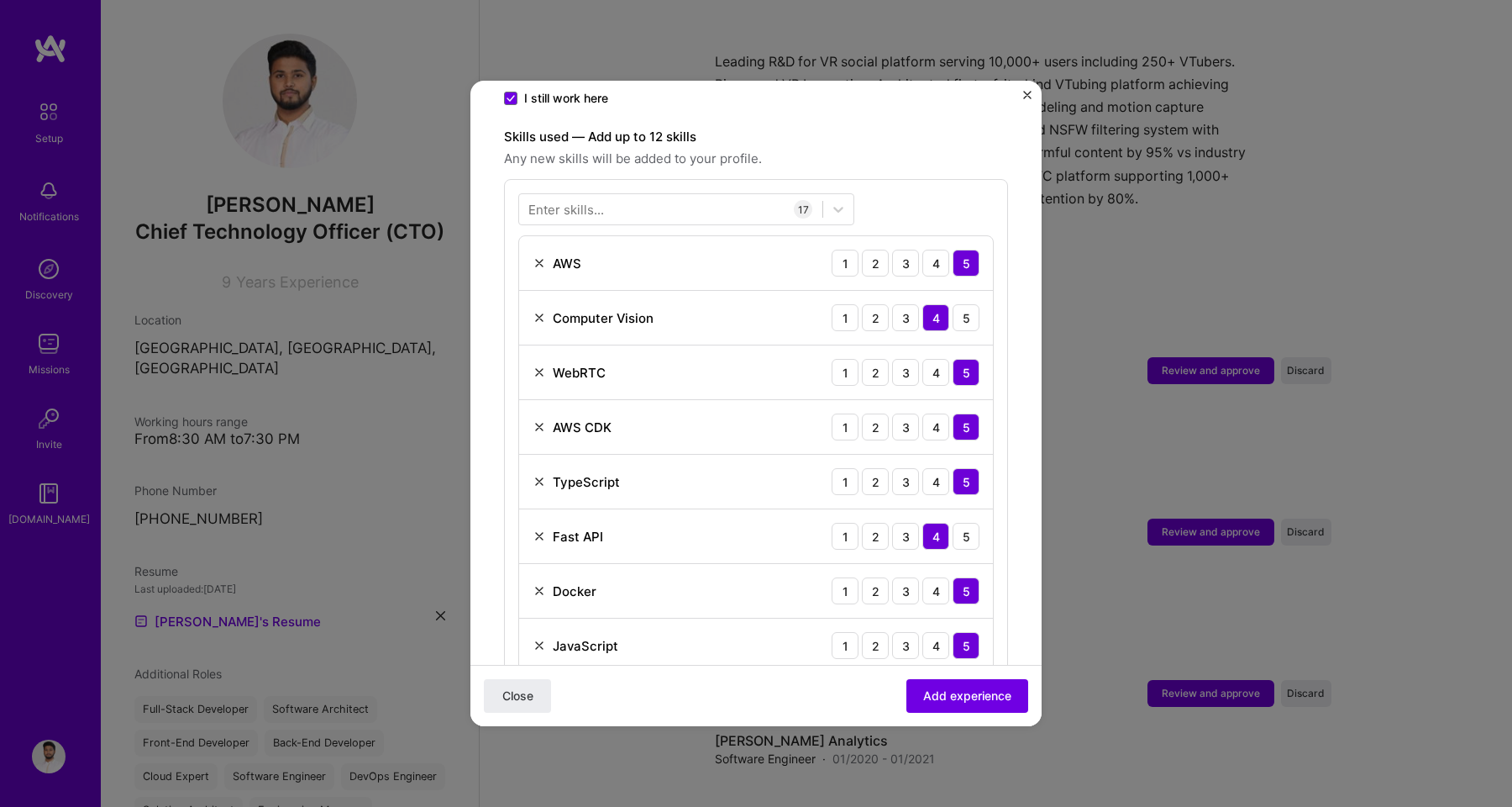
click at [922, 179] on div "Enter skills... 17 AWS 1 2 3 4 5 Computer Vision 1 2 3 4 5 WebRTC 1 2 3 4 5 AWS…" at bounding box center [756, 678] width 504 height 1000
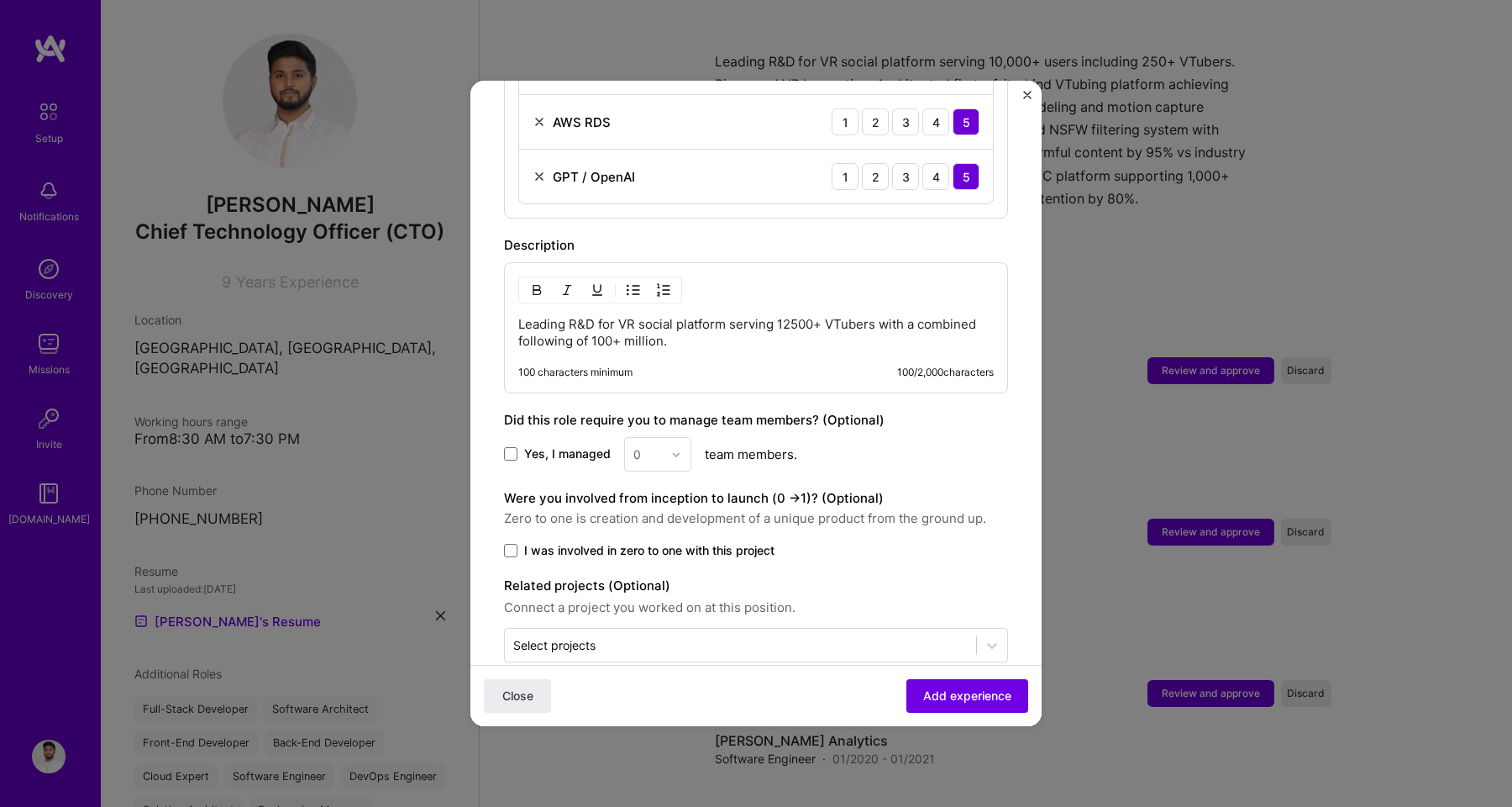
scroll to position [1527, 0]
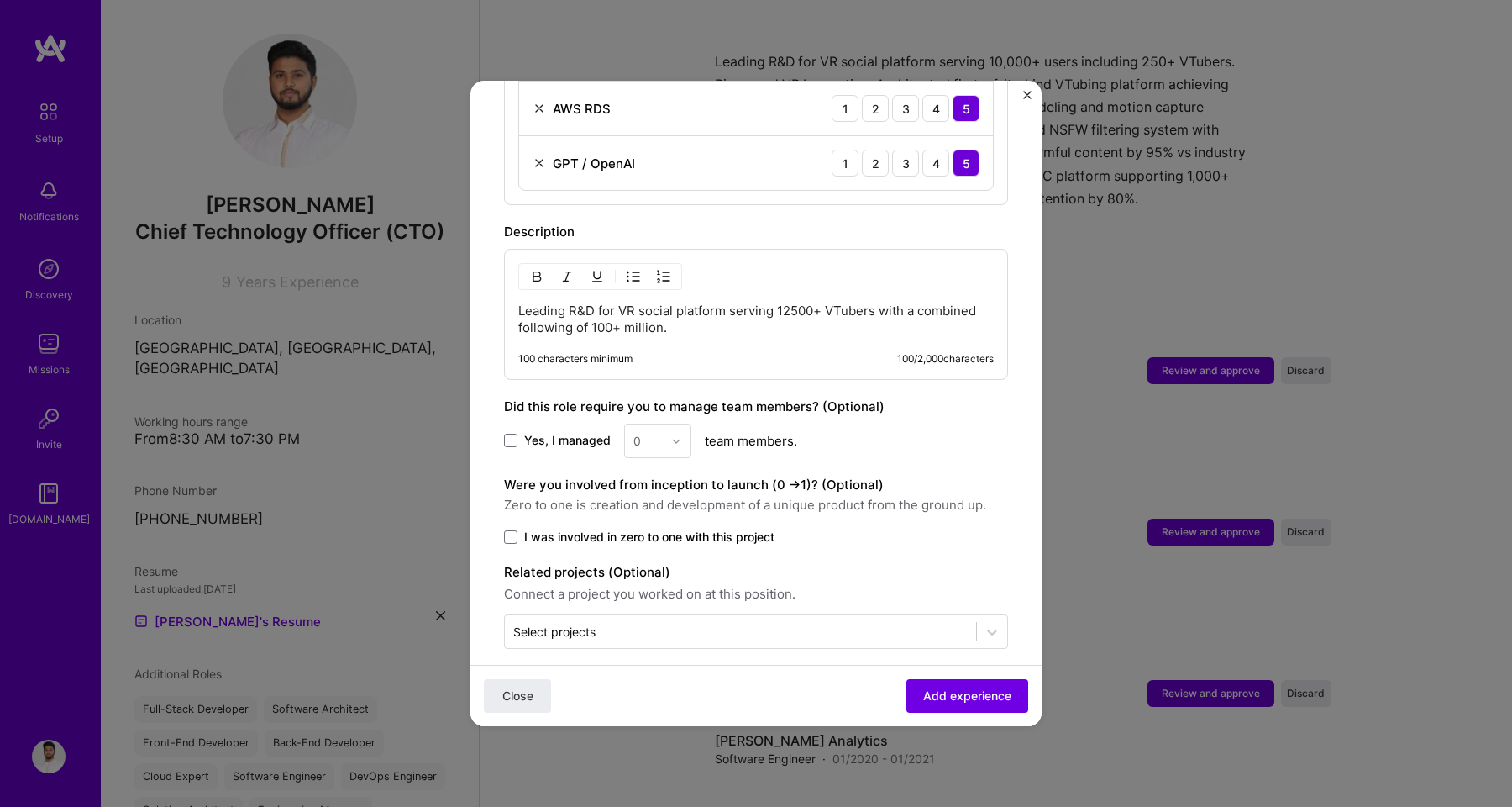
click at [527, 431] on span "Yes, I managed" at bounding box center [567, 439] width 87 height 17
click at [0, 0] on input "Yes, I managed" at bounding box center [0, 0] width 0 height 0
click at [666, 424] on div "0" at bounding box center [648, 440] width 46 height 33
click at [648, 687] on div "8" at bounding box center [657, 702] width 57 height 31
click at [642, 528] on span "I was involved in zero to one with this project" at bounding box center [649, 536] width 251 height 17
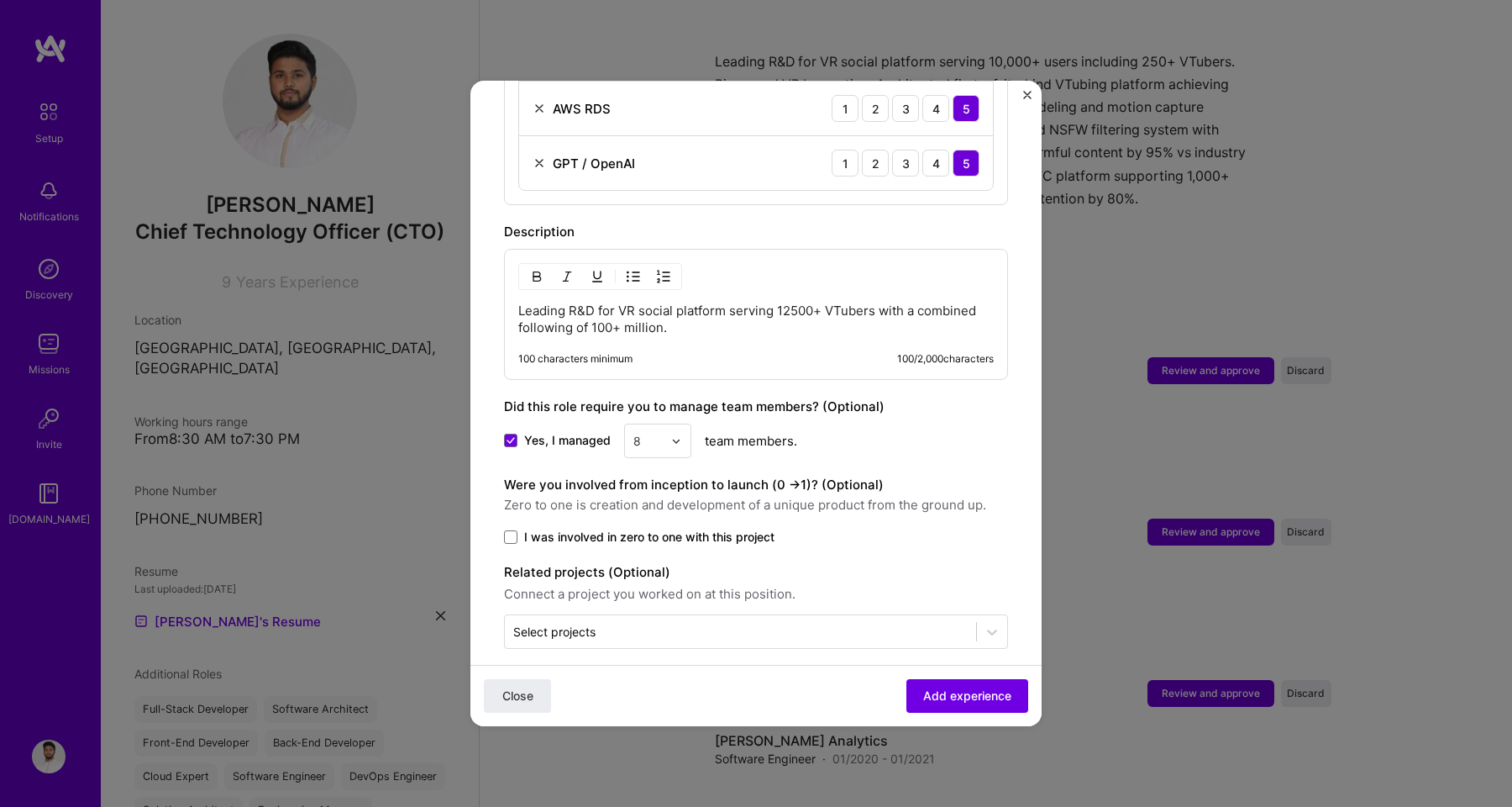
click at [0, 0] on input "I was involved in zero to one with this project" at bounding box center [0, 0] width 0 height 0
click at [948, 695] on span "Add experience" at bounding box center [967, 695] width 88 height 17
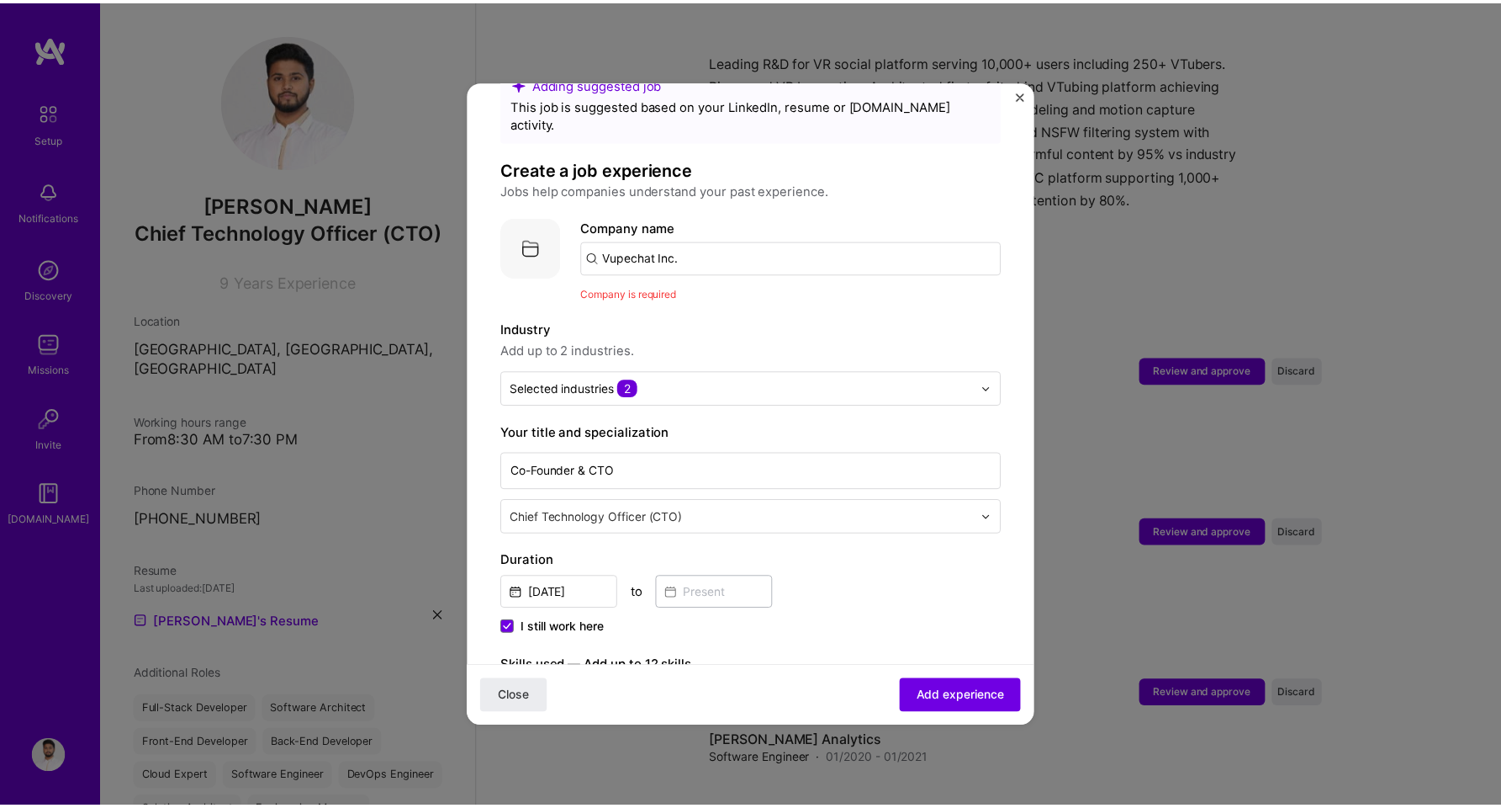
scroll to position [46, 0]
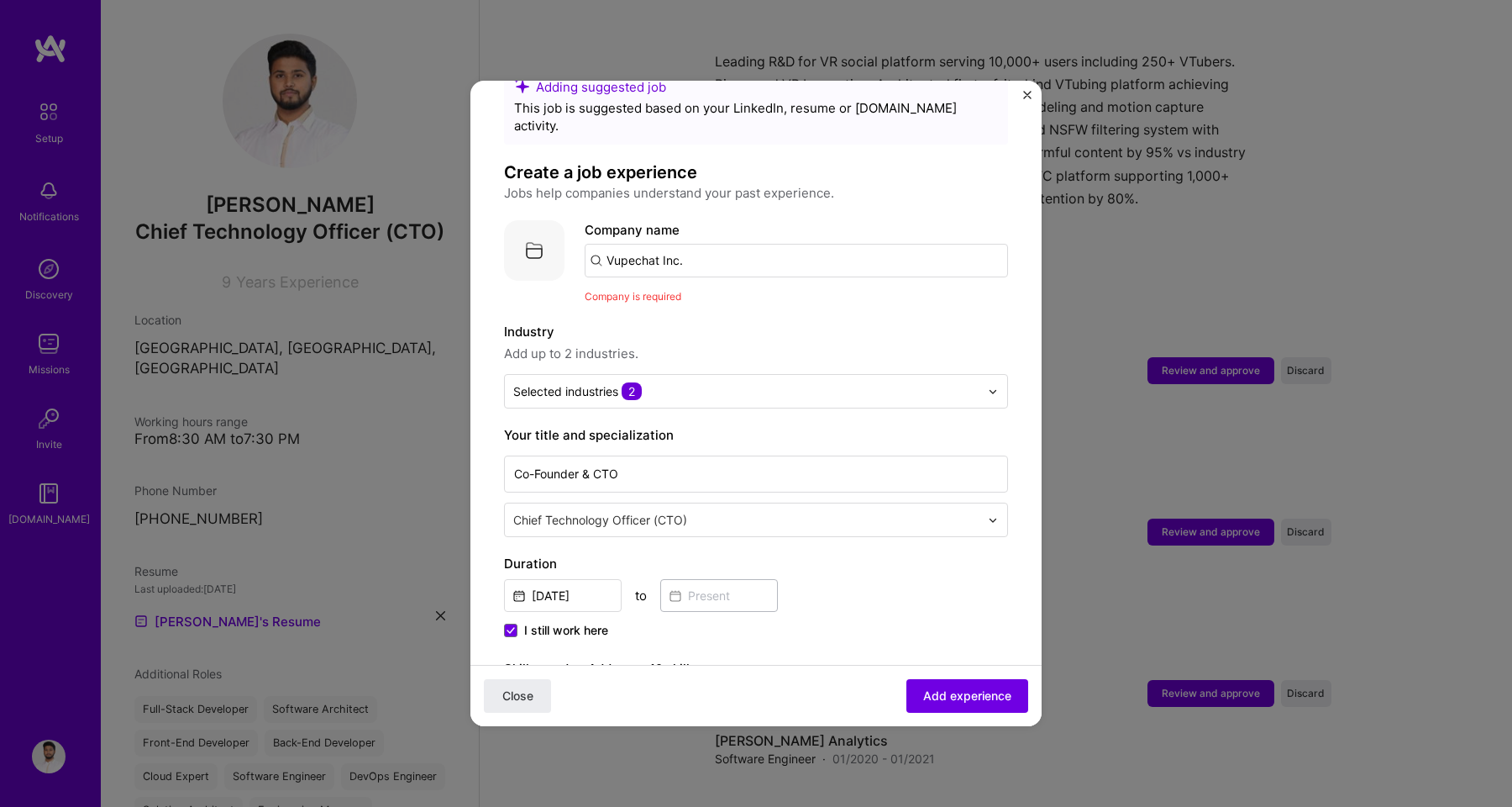
click at [701, 244] on input "Vupechat Inc." at bounding box center [796, 261] width 423 height 34
type input "Vupechat"
click button "Close" at bounding box center [517, 696] width 67 height 34
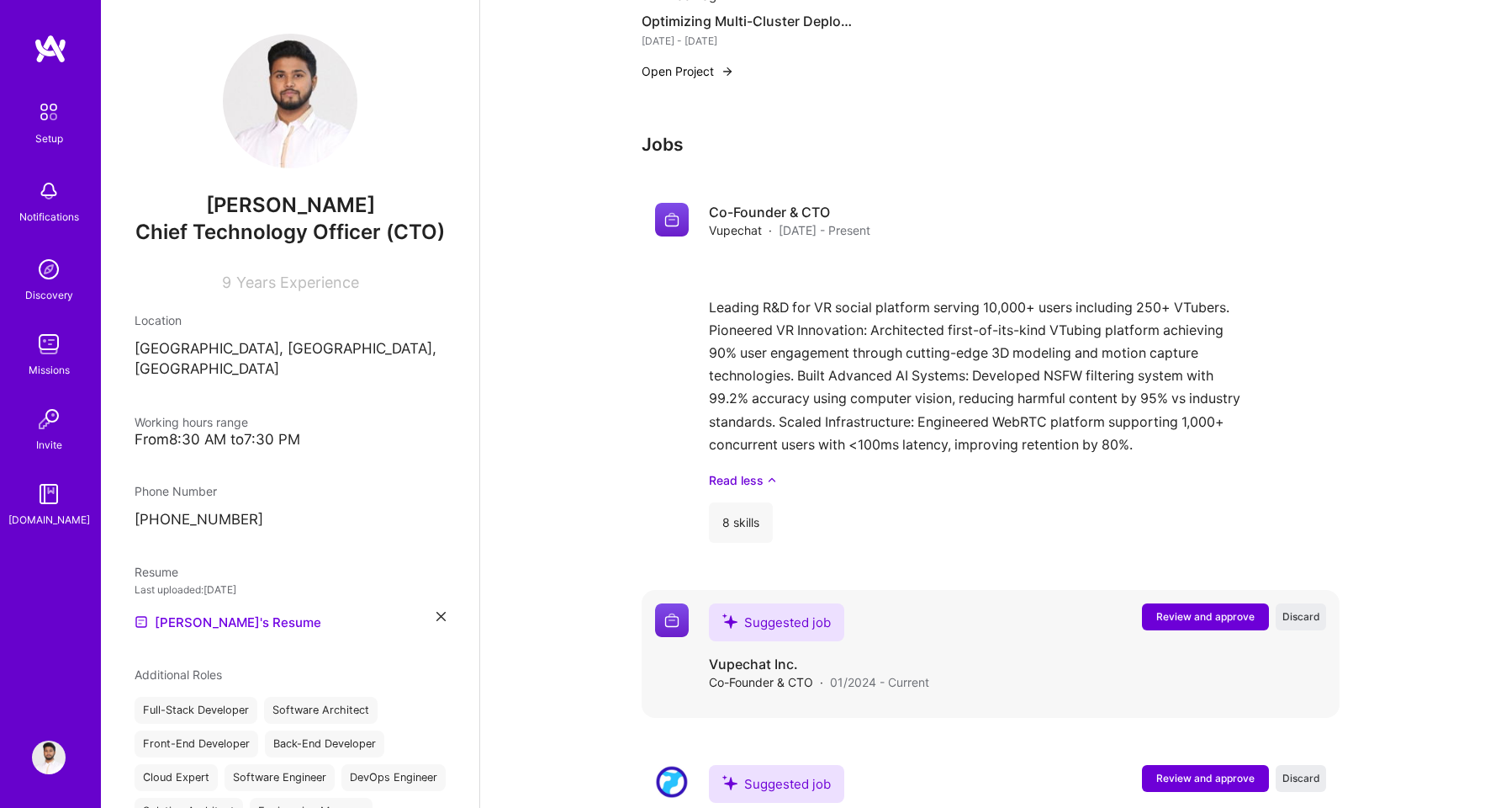
scroll to position [1469, 0]
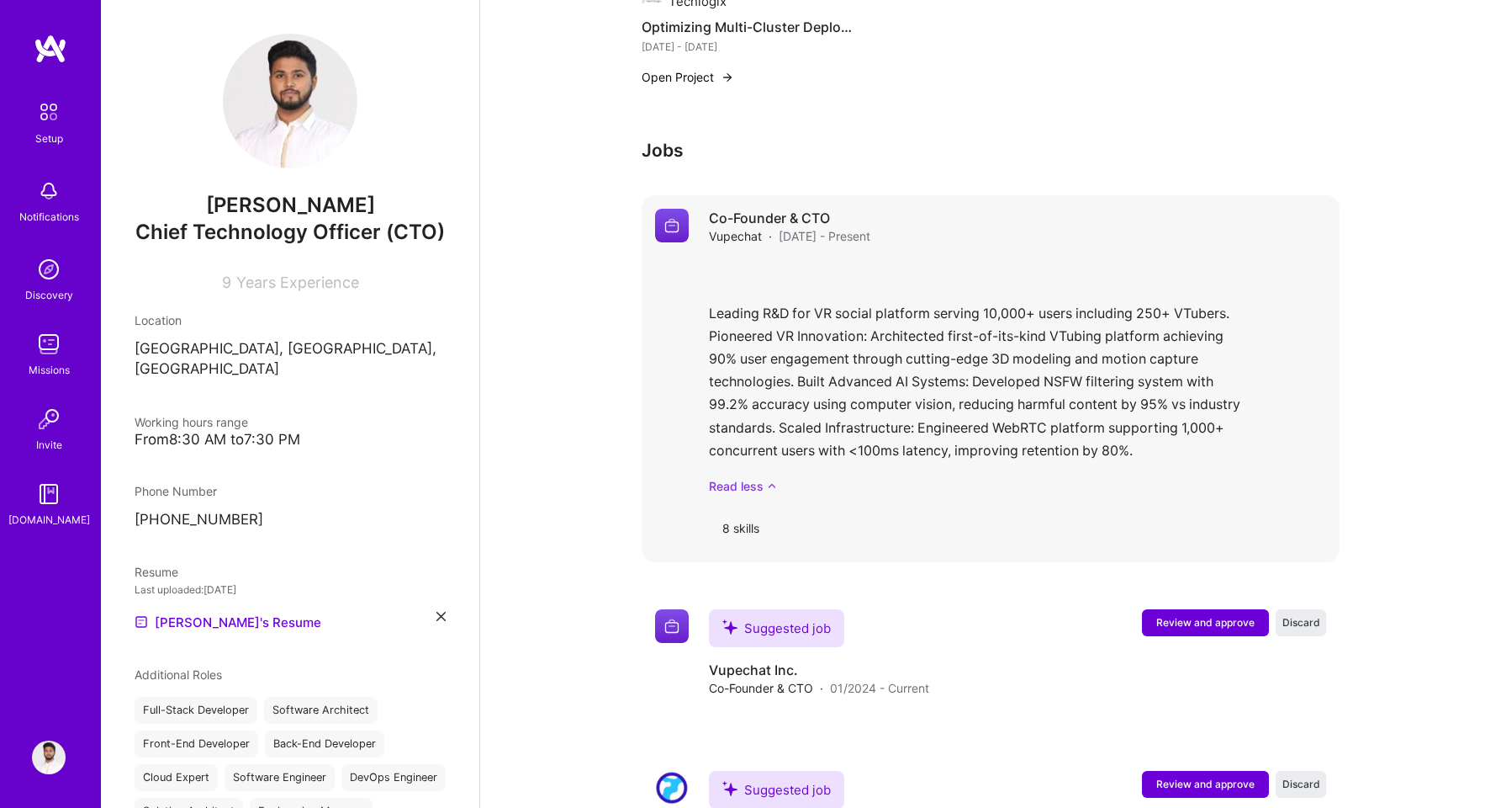
click at [762, 477] on link "Read less" at bounding box center [1017, 486] width 617 height 18
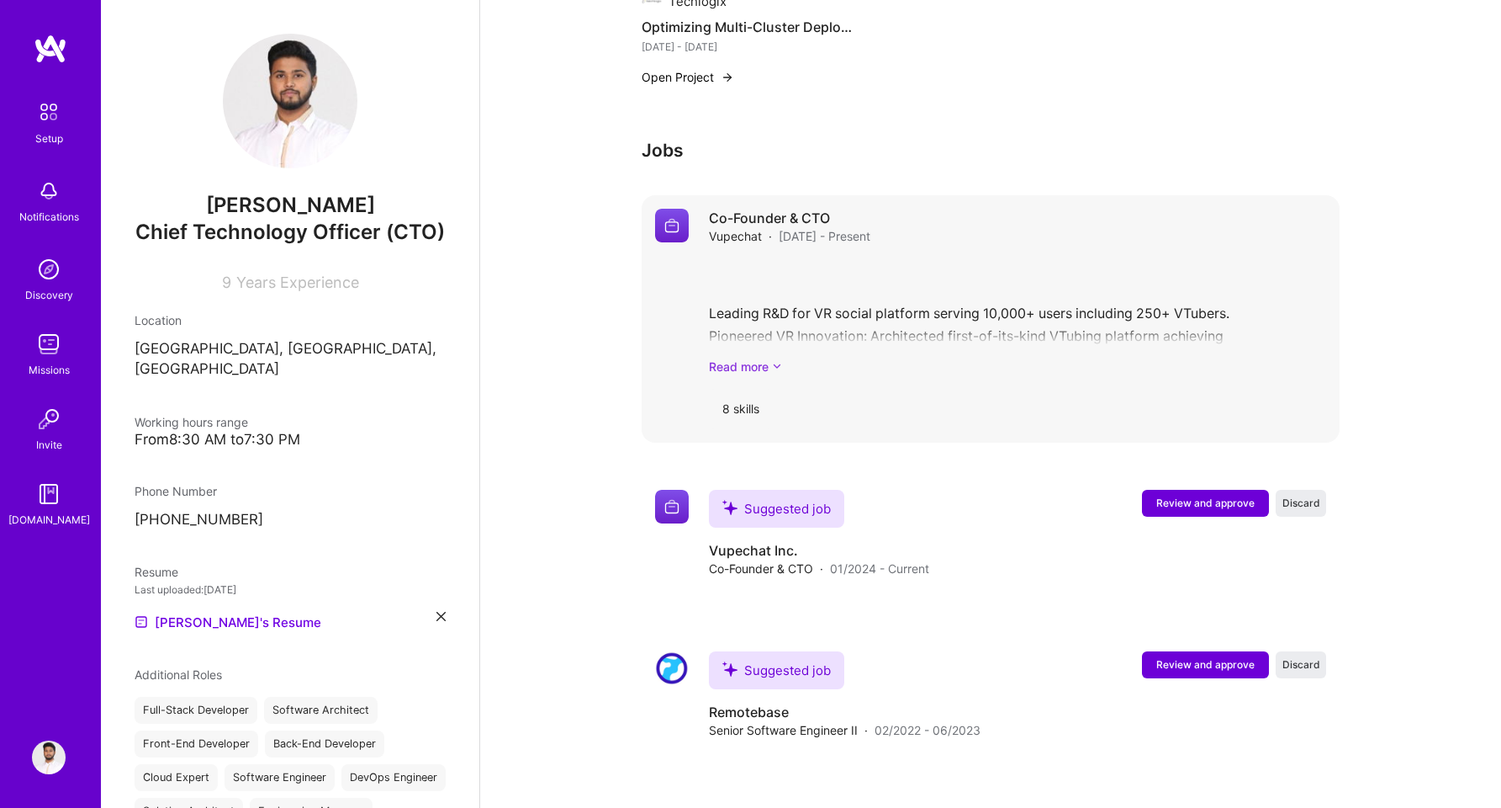
click at [751, 357] on link "Read more" at bounding box center [1017, 366] width 617 height 18
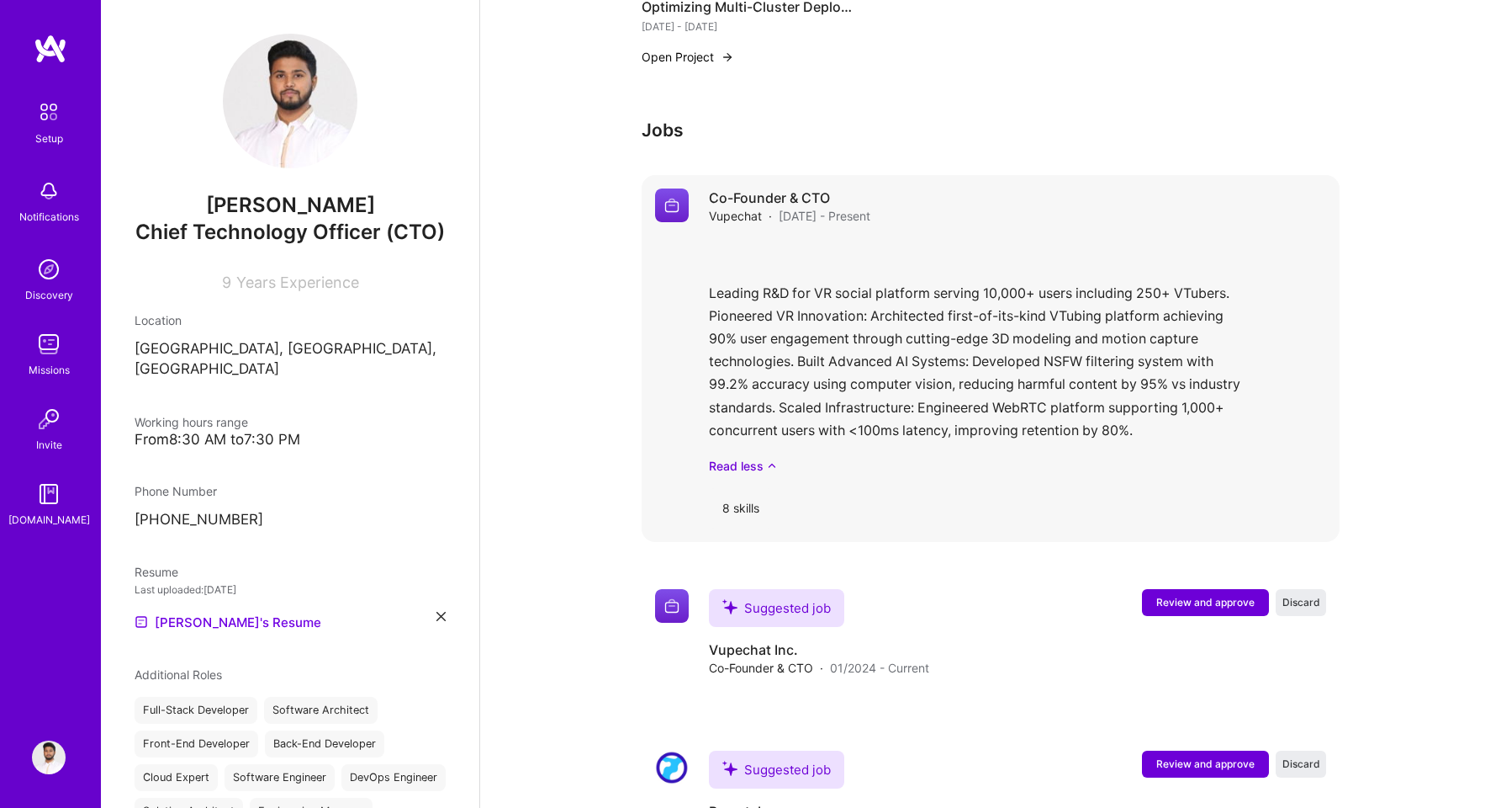
scroll to position [1491, 0]
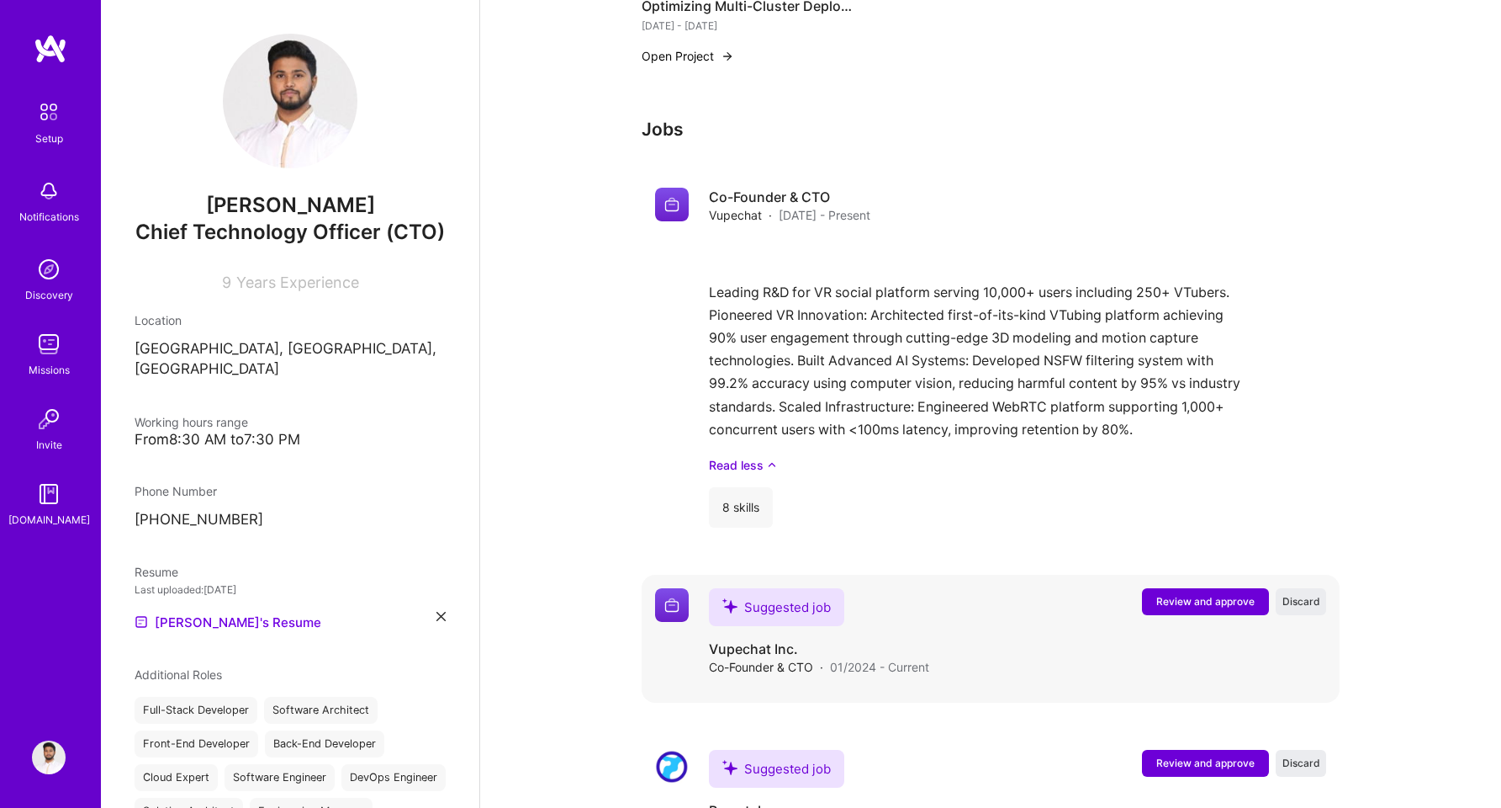
click at [1202, 594] on span "Review and approve" at bounding box center [1206, 601] width 98 height 14
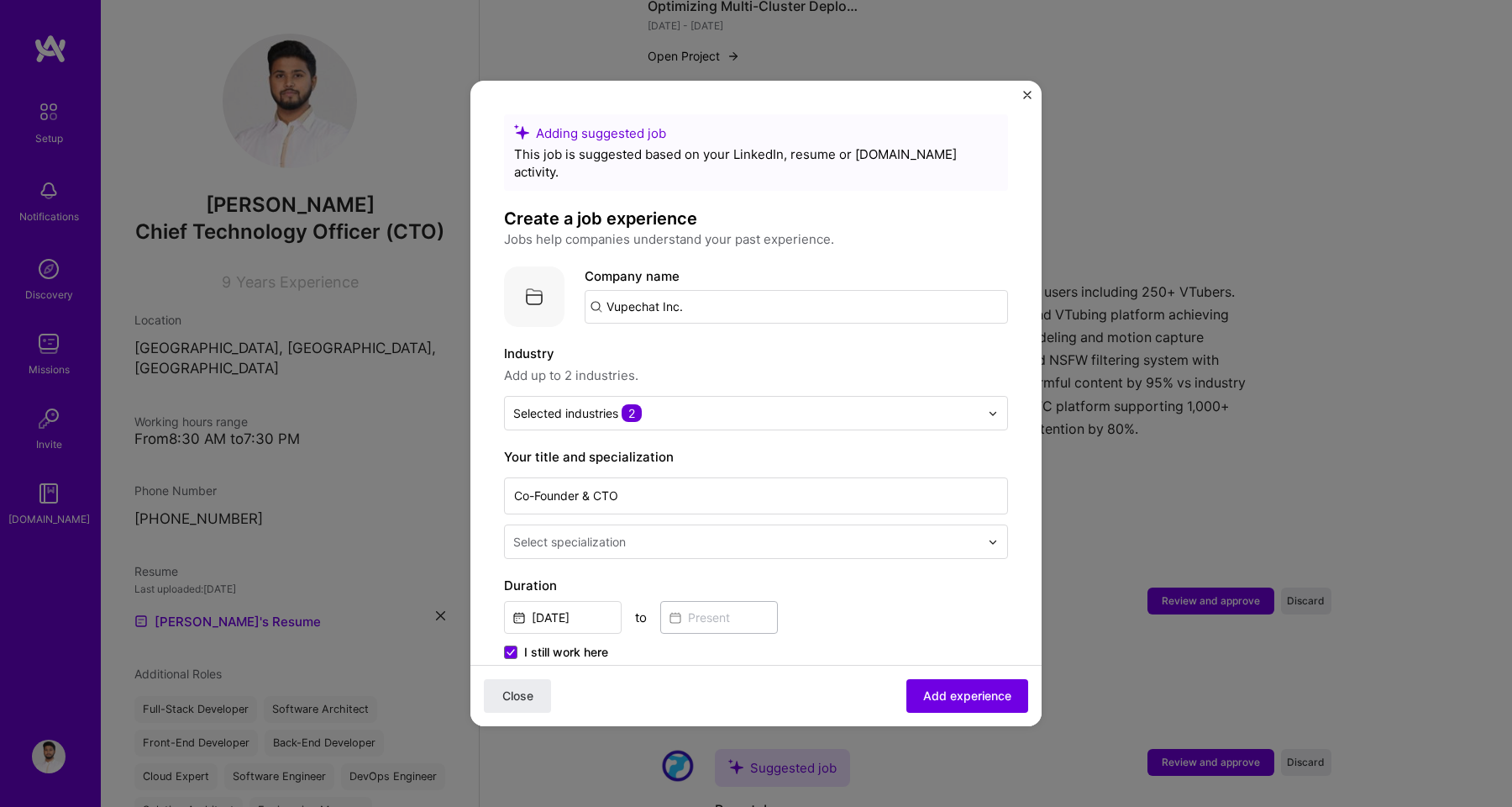
click at [1029, 93] on img "Close" at bounding box center [1028, 95] width 8 height 8
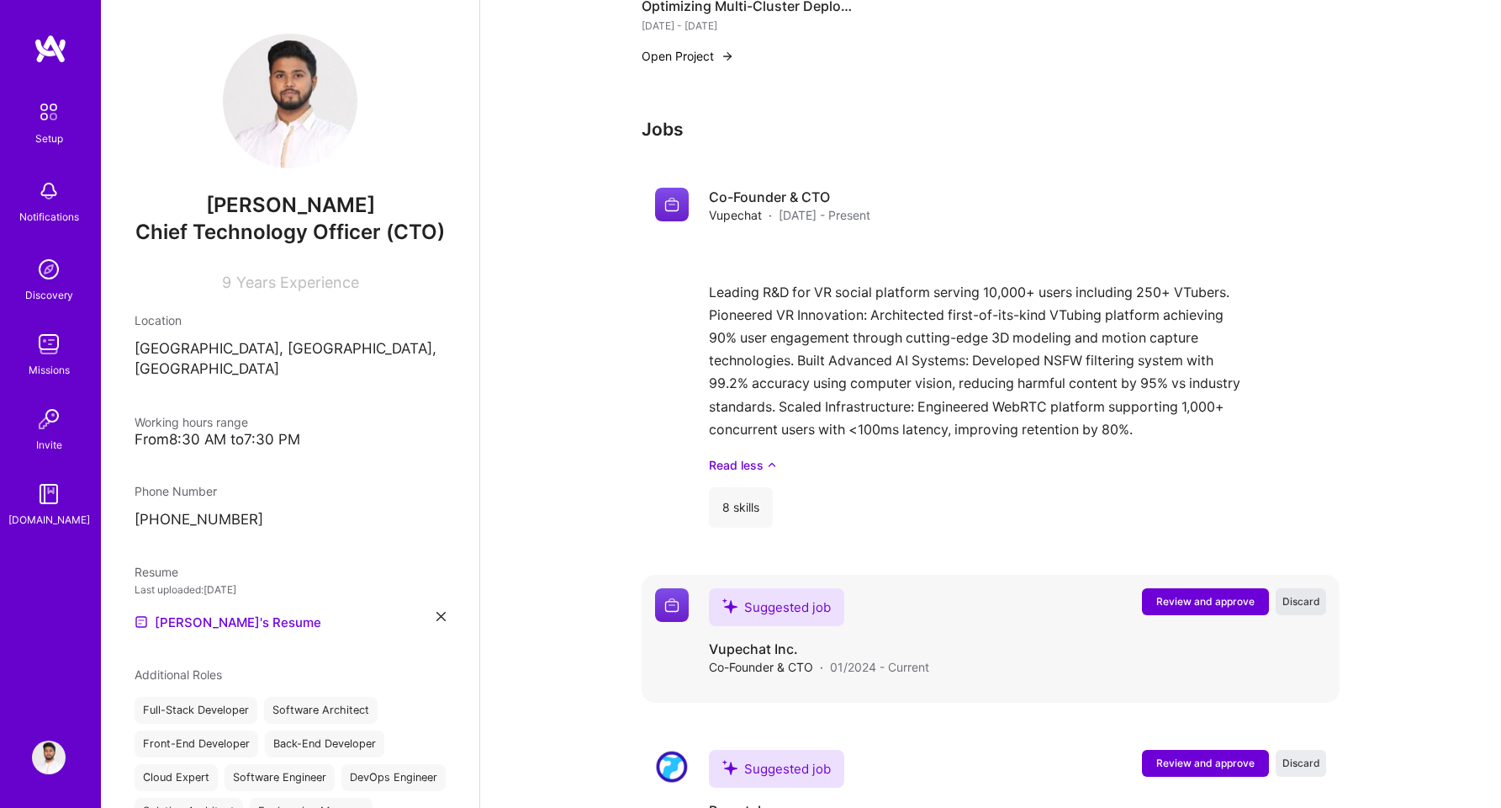
click at [1300, 594] on span "Discard" at bounding box center [1302, 601] width 38 height 14
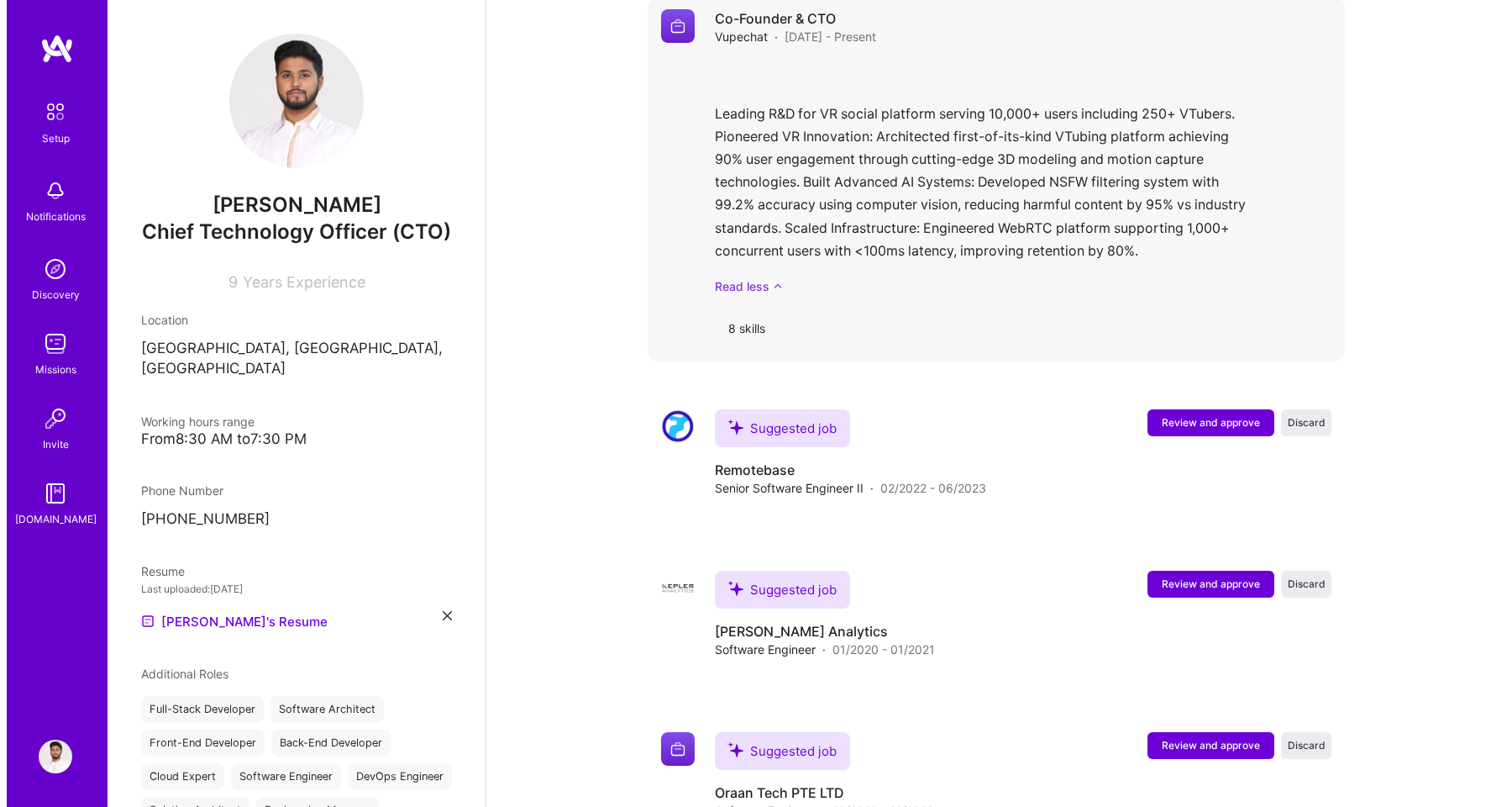
scroll to position [1695, 0]
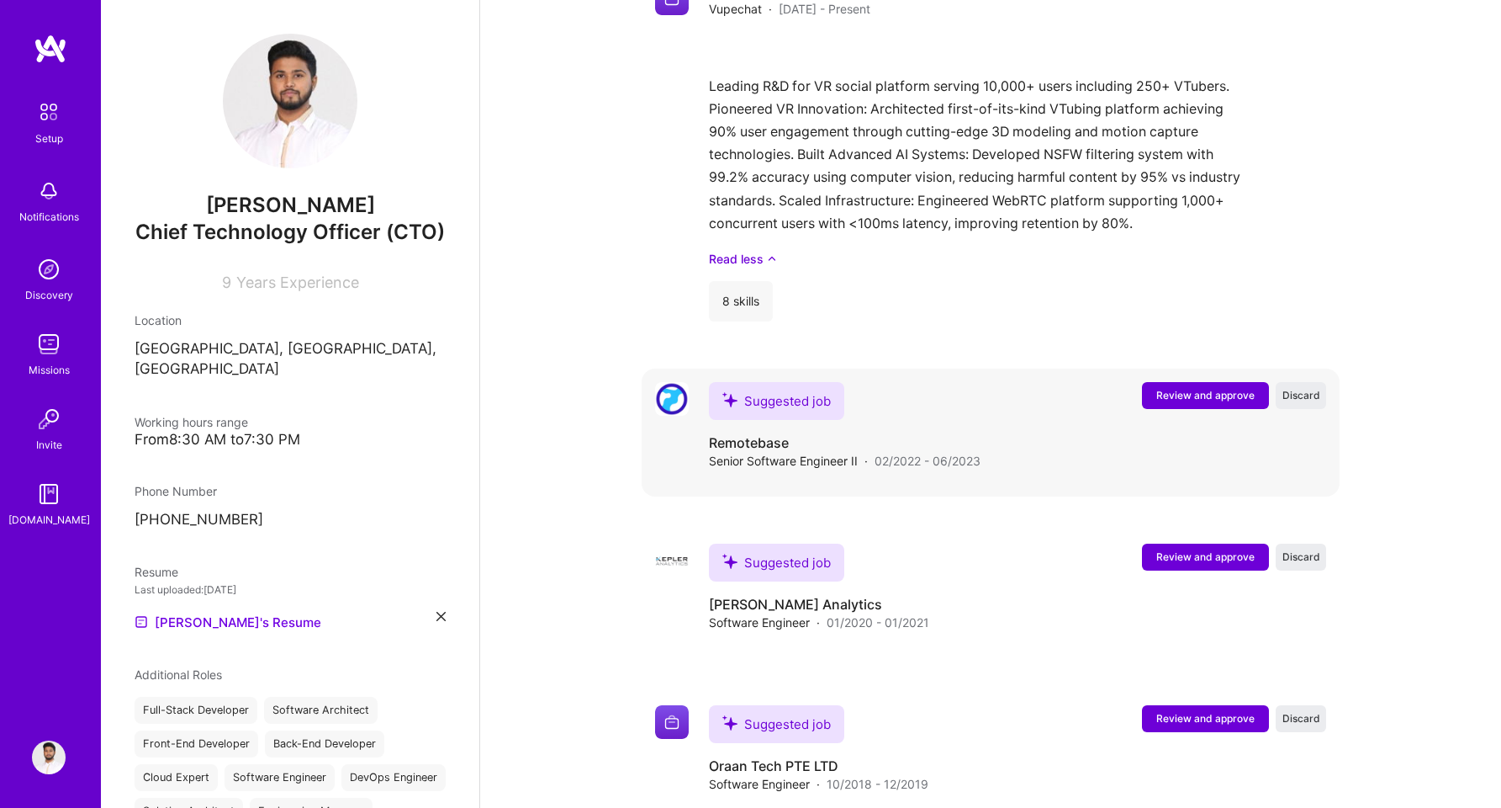
click at [1202, 388] on span "Review and approve" at bounding box center [1206, 395] width 98 height 14
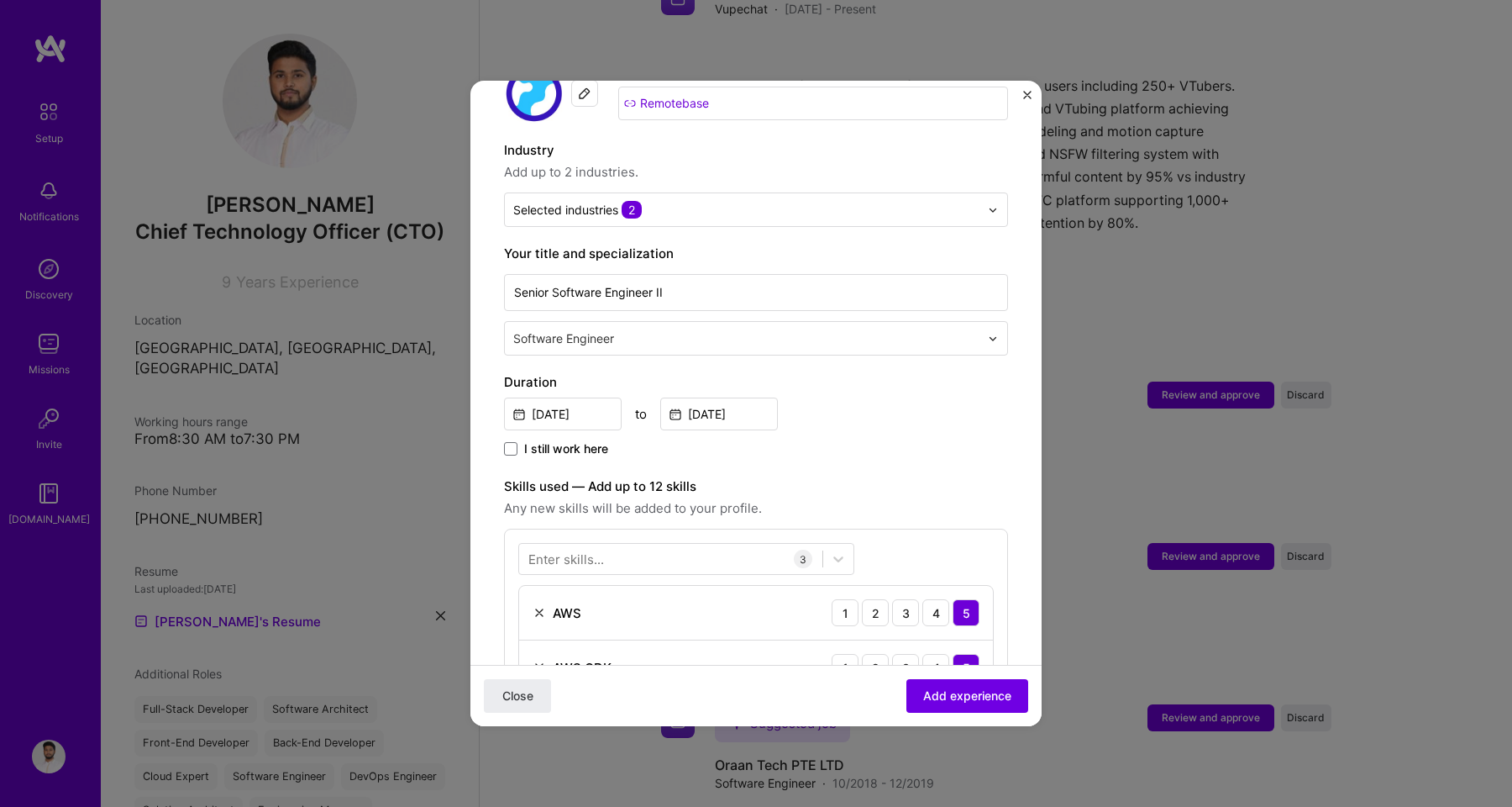
scroll to position [205, 0]
click at [708, 328] on input "text" at bounding box center [748, 337] width 469 height 18
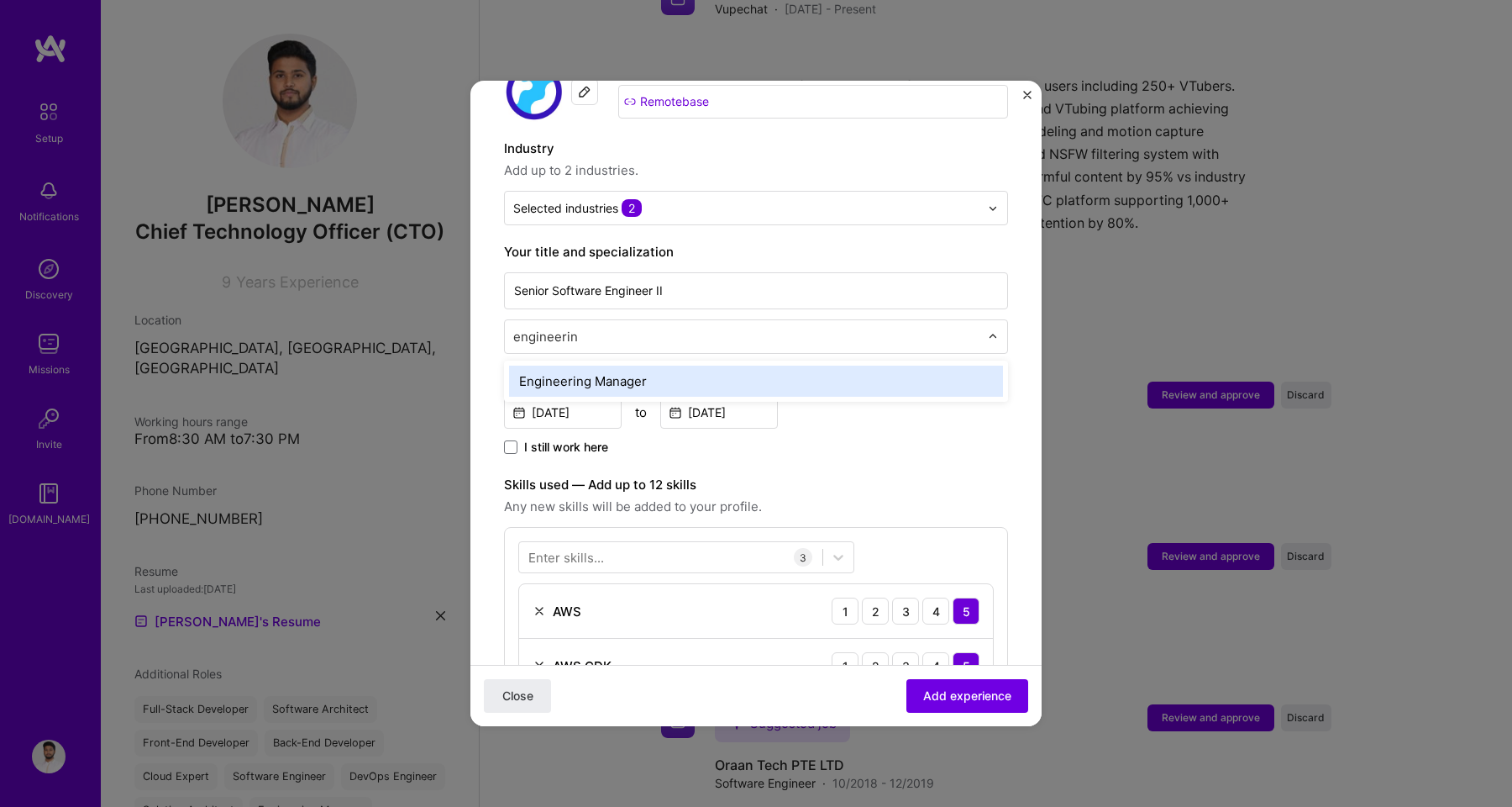
type input "engineering"
click at [676, 368] on div "Engineering Manager" at bounding box center [756, 381] width 494 height 31
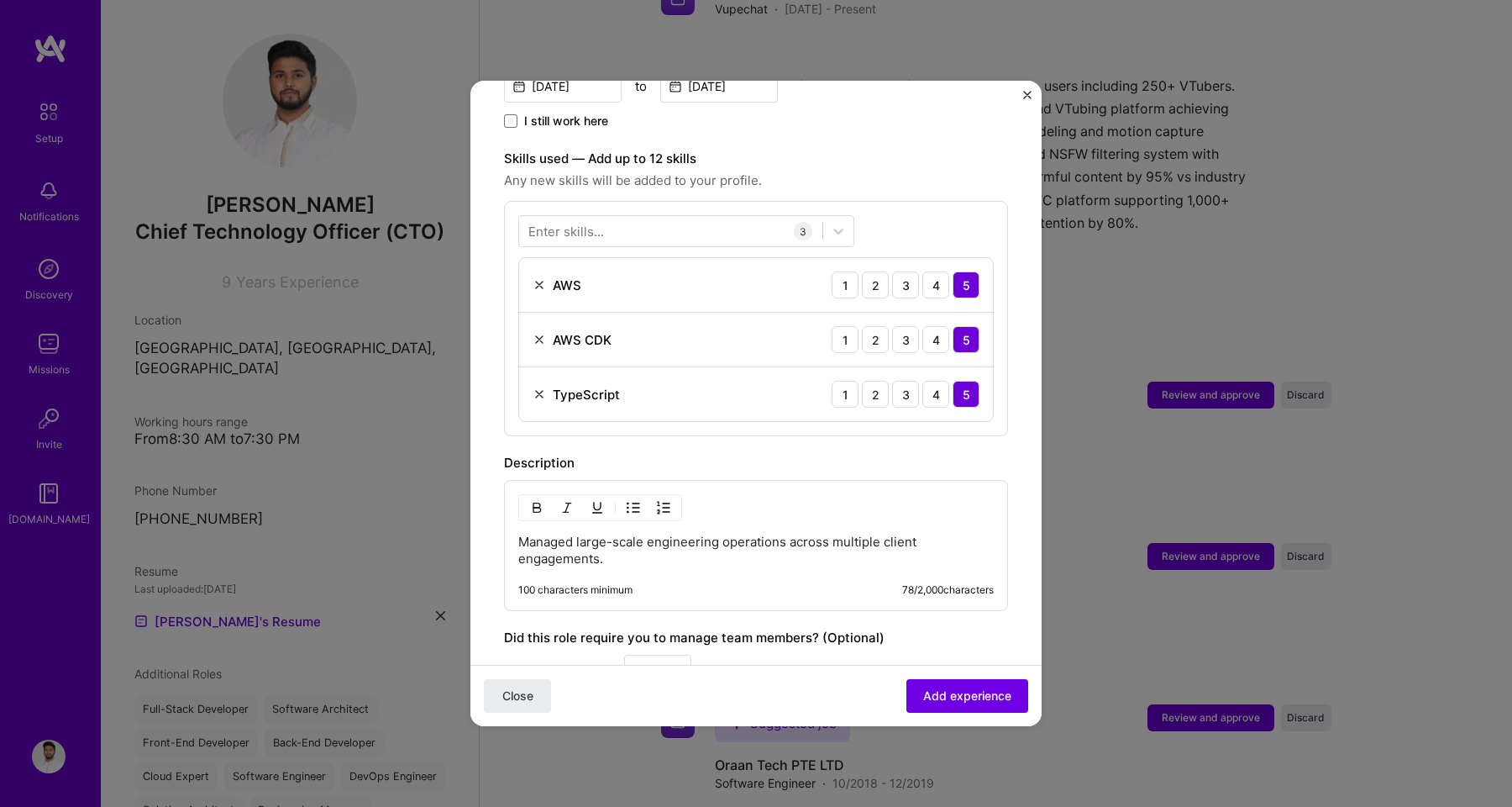
scroll to position [524, 0]
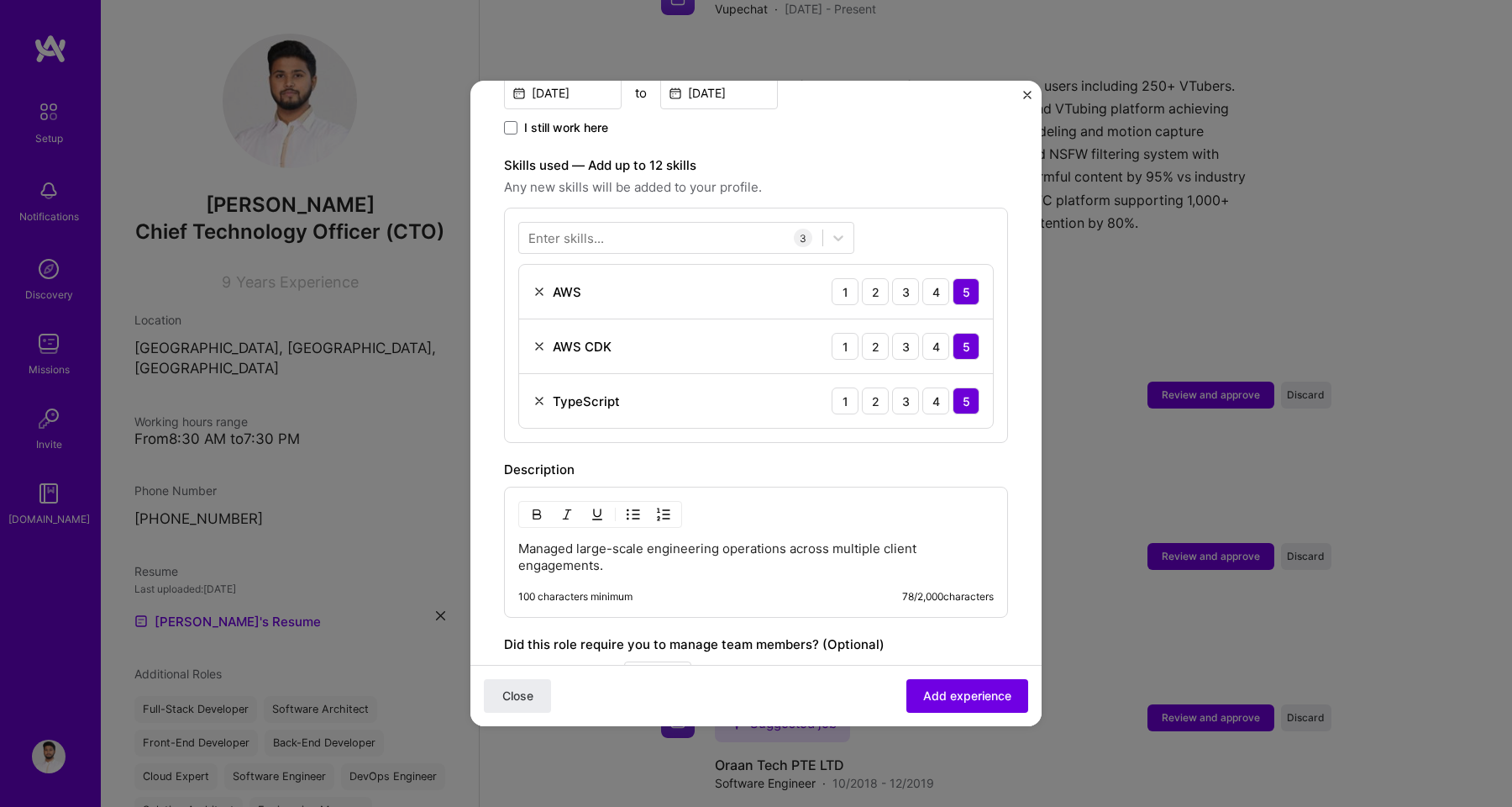
click at [561, 230] on div "Enter skills..." at bounding box center [566, 239] width 76 height 18
click at [553, 337] on div "3D Modeling Computer Vision WebRTC AWS AWS CDK TypeScript Fast API PyTorch Dock…" at bounding box center [686, 712] width 336 height 1119
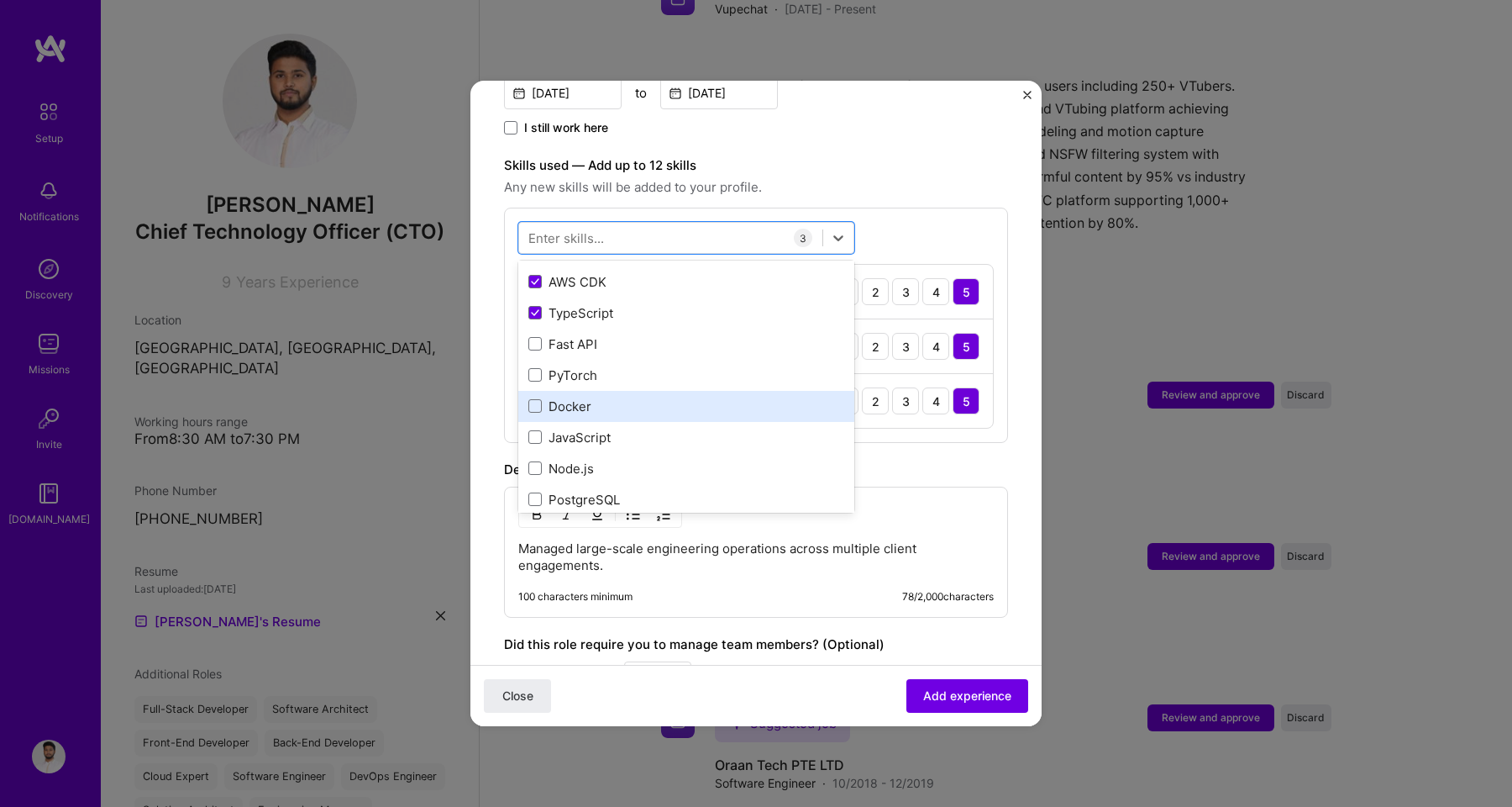
scroll to position [151, 0]
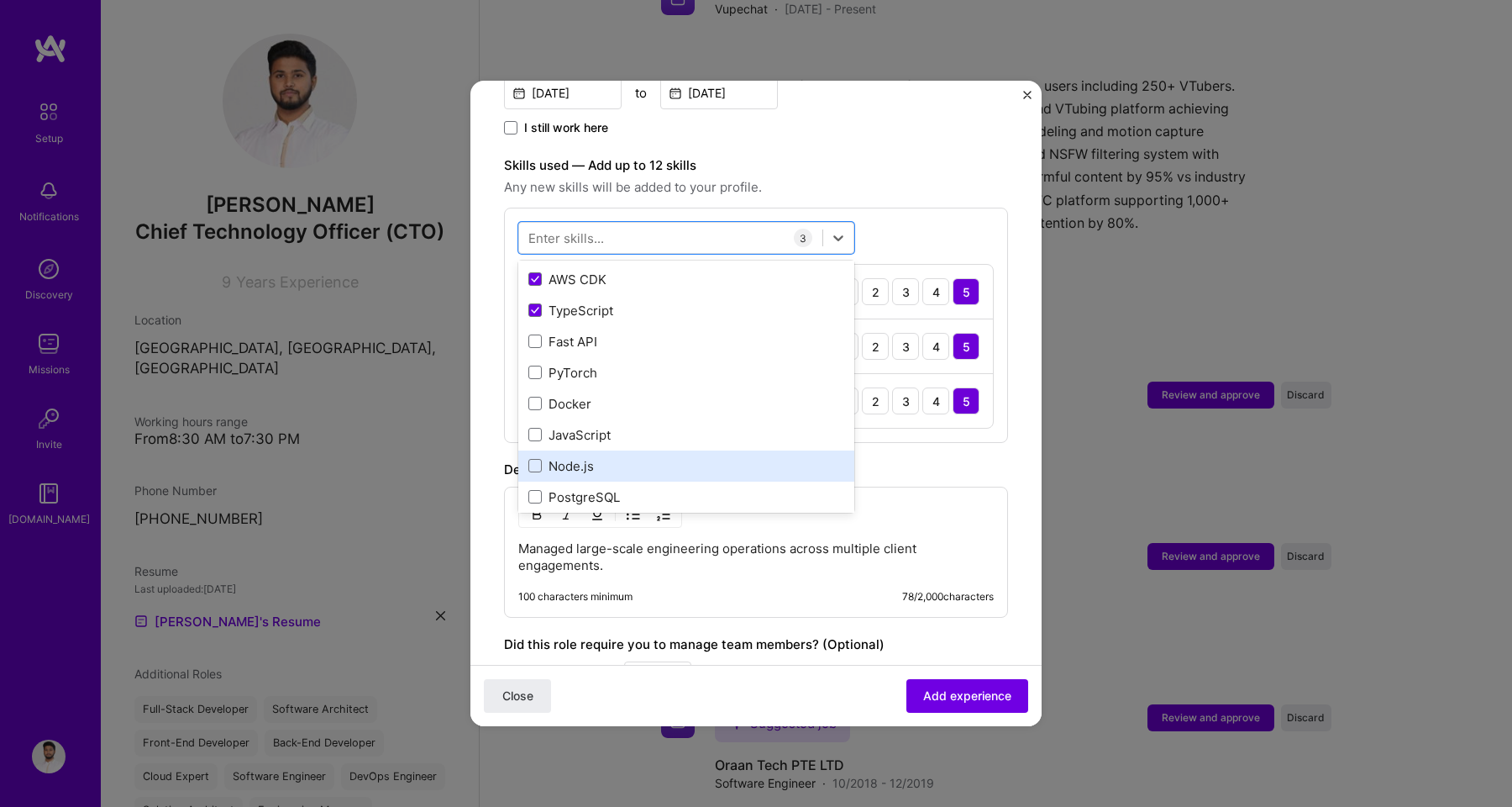
click at [553, 457] on div "Node.js" at bounding box center [686, 466] width 316 height 18
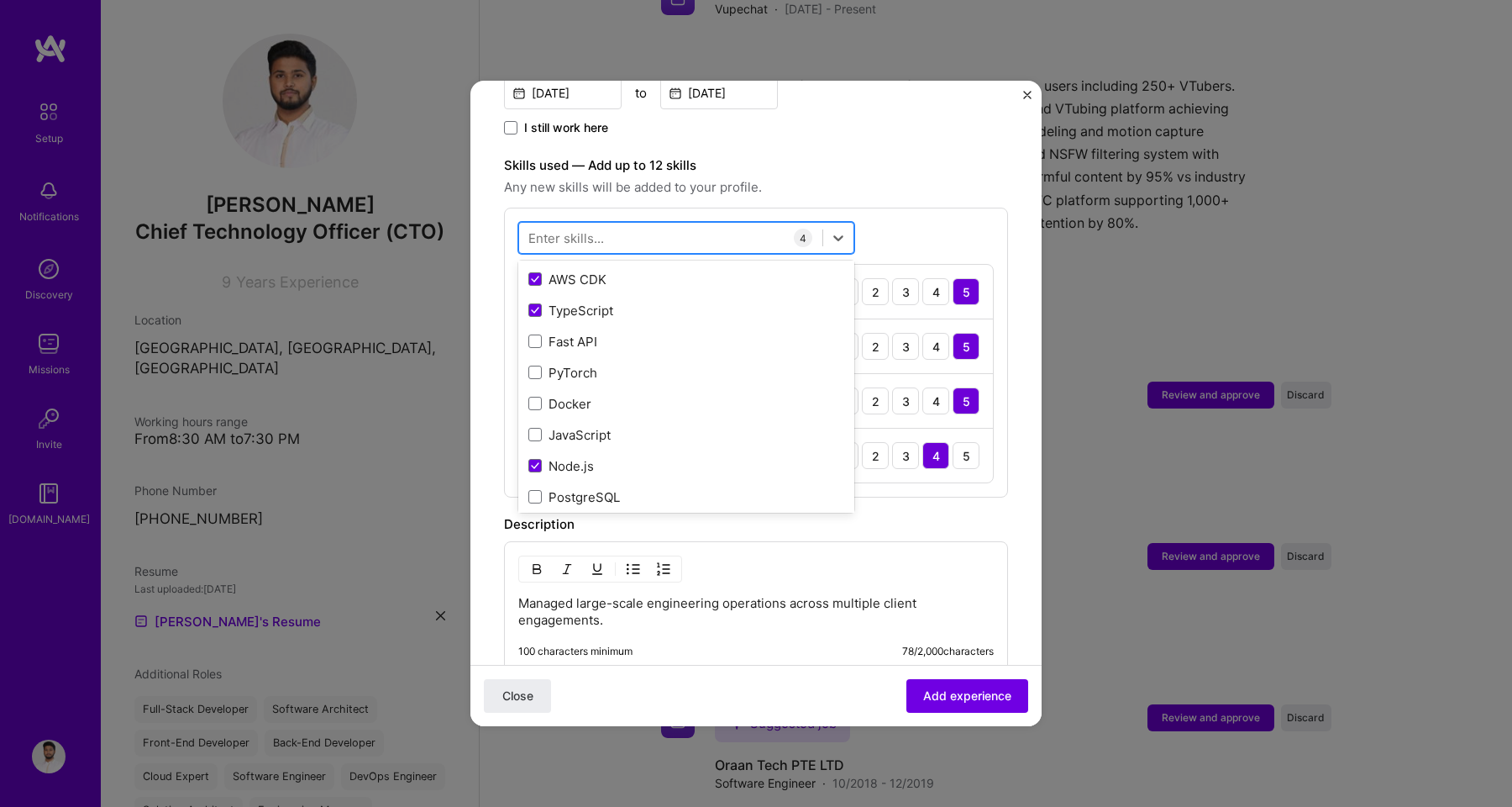
click at [568, 234] on div at bounding box center [671, 239] width 304 height 28
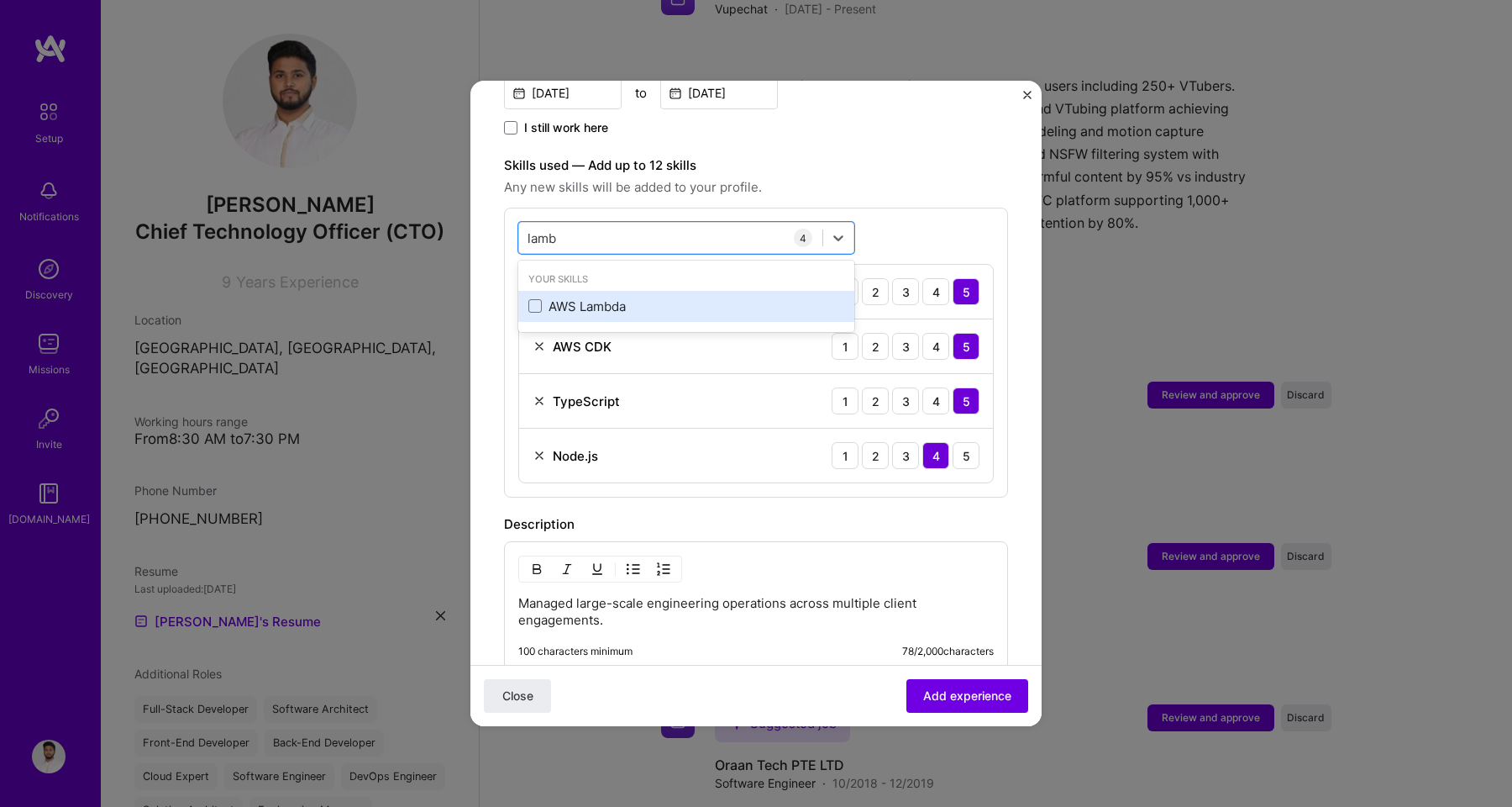
click at [573, 298] on div "AWS Lambda" at bounding box center [686, 307] width 316 height 18
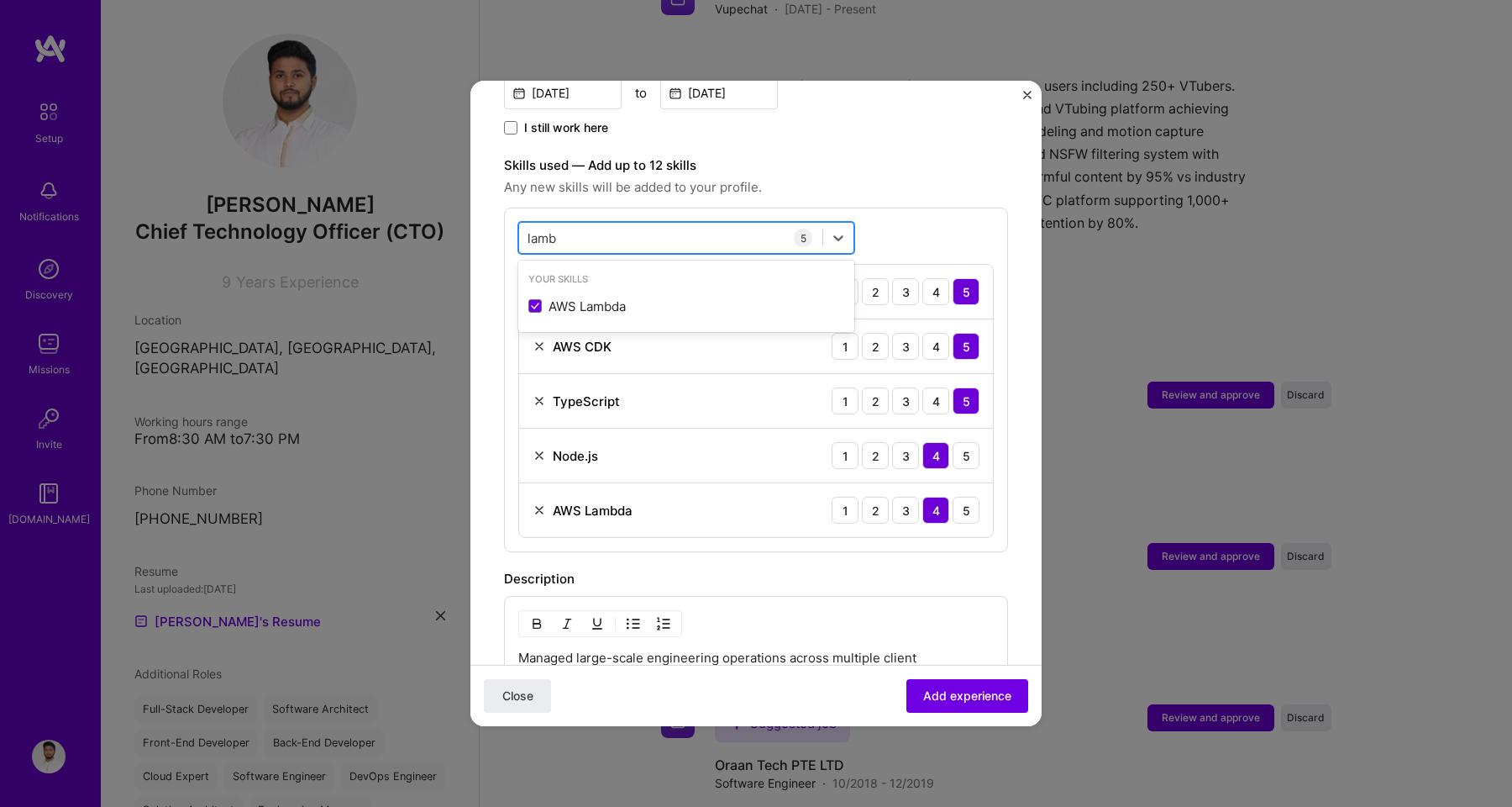
click at [577, 225] on div "lamb lamb" at bounding box center [671, 239] width 304 height 28
type input "l"
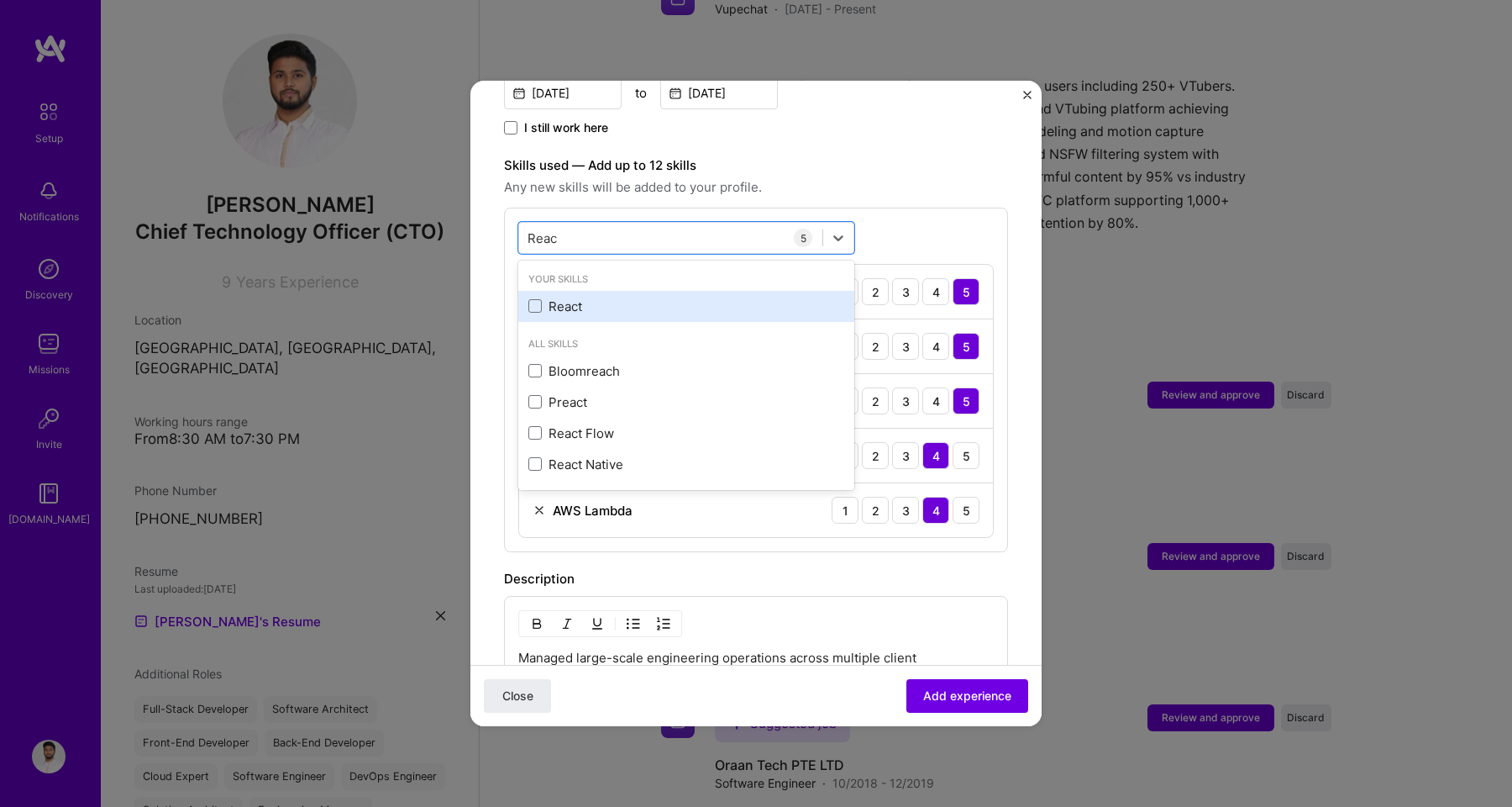
click at [579, 298] on div "React" at bounding box center [686, 307] width 316 height 18
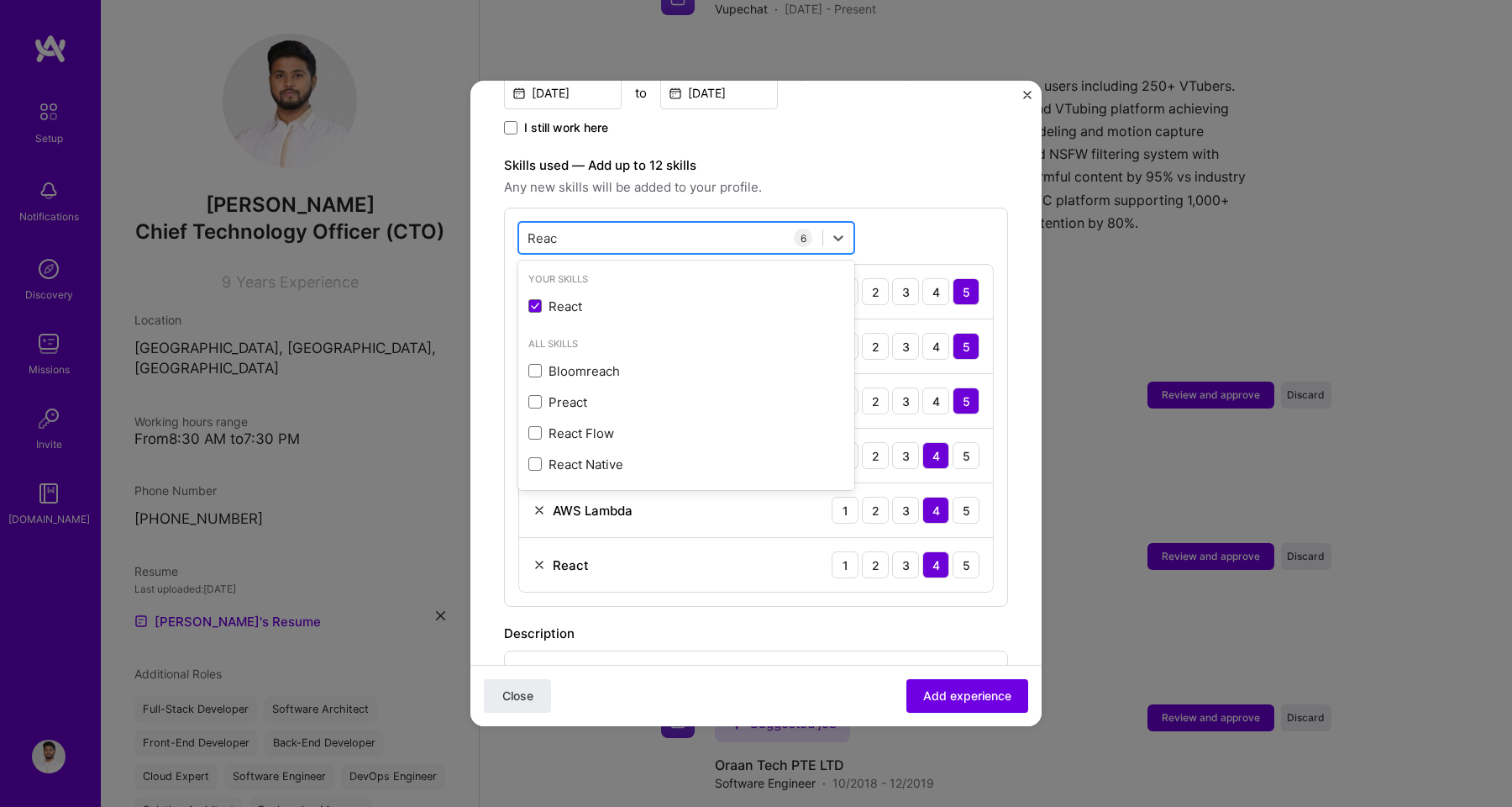
click at [756, 225] on div "Reac Reac" at bounding box center [671, 239] width 304 height 28
type input "R"
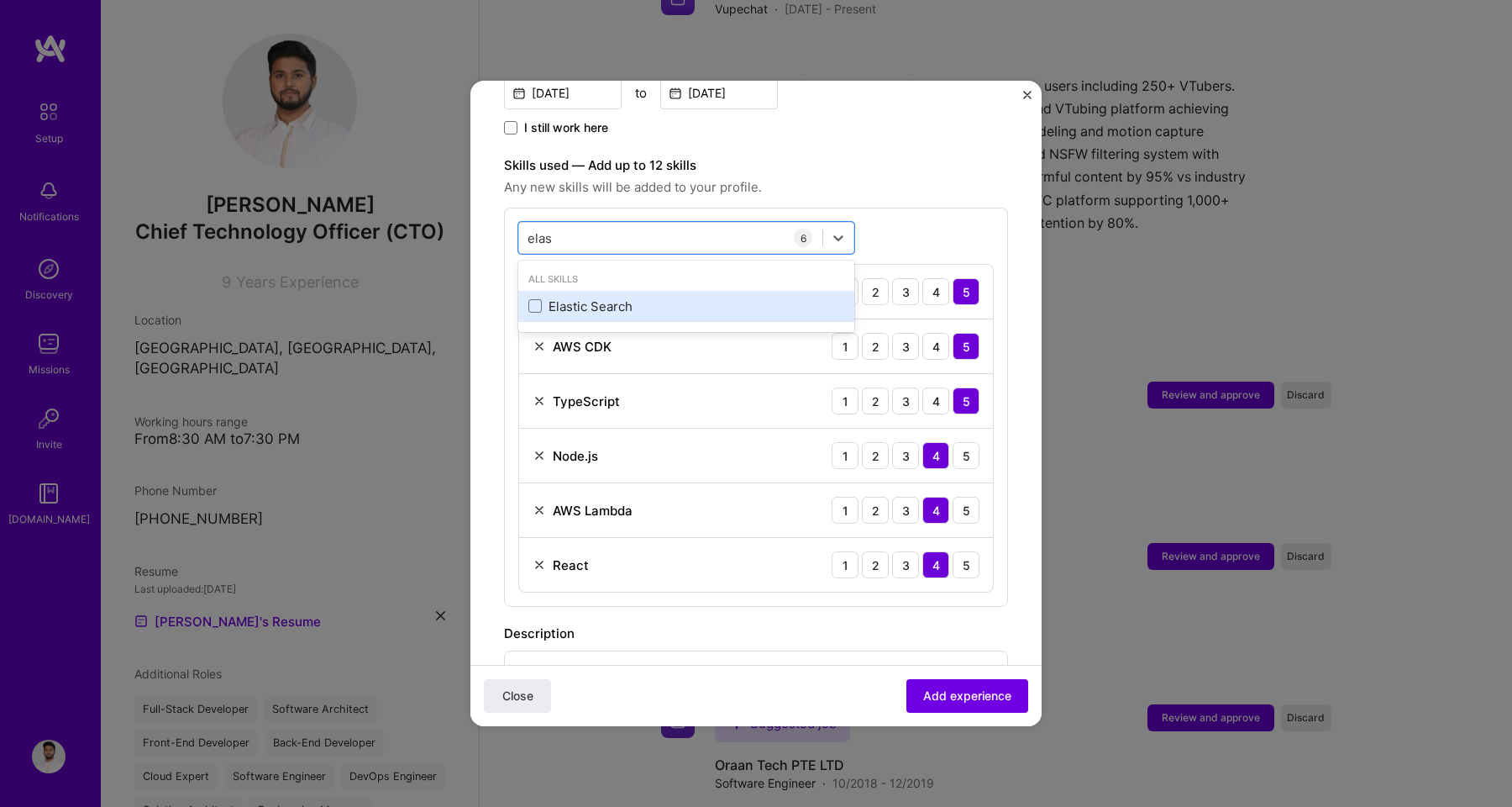
click at [690, 298] on div "Elastic Search" at bounding box center [686, 307] width 316 height 18
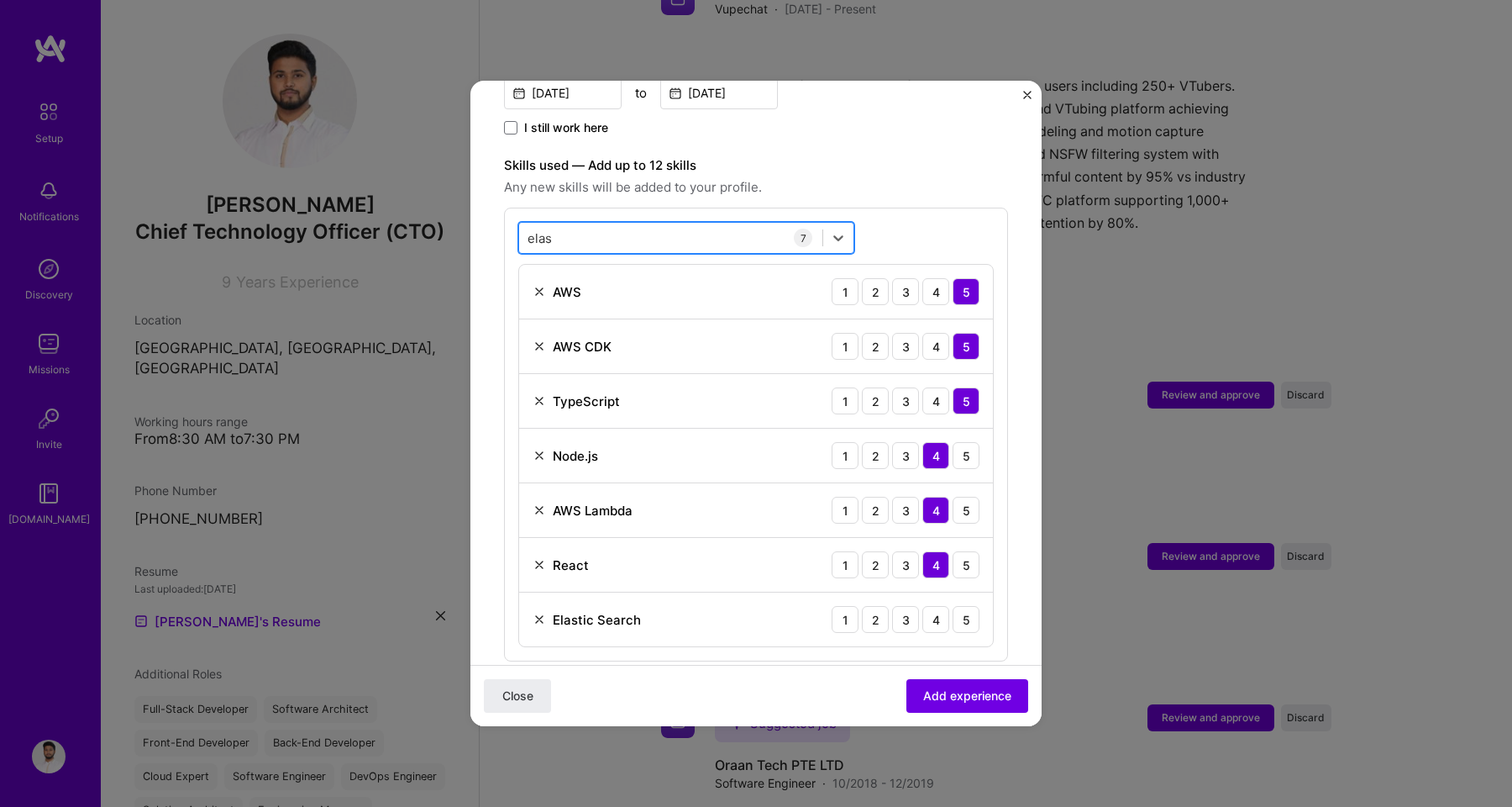
click at [638, 234] on div "elas elas" at bounding box center [686, 238] width 336 height 32
type input "e"
click at [597, 298] on div "DynamoDB" at bounding box center [686, 307] width 316 height 18
type input "dyna"
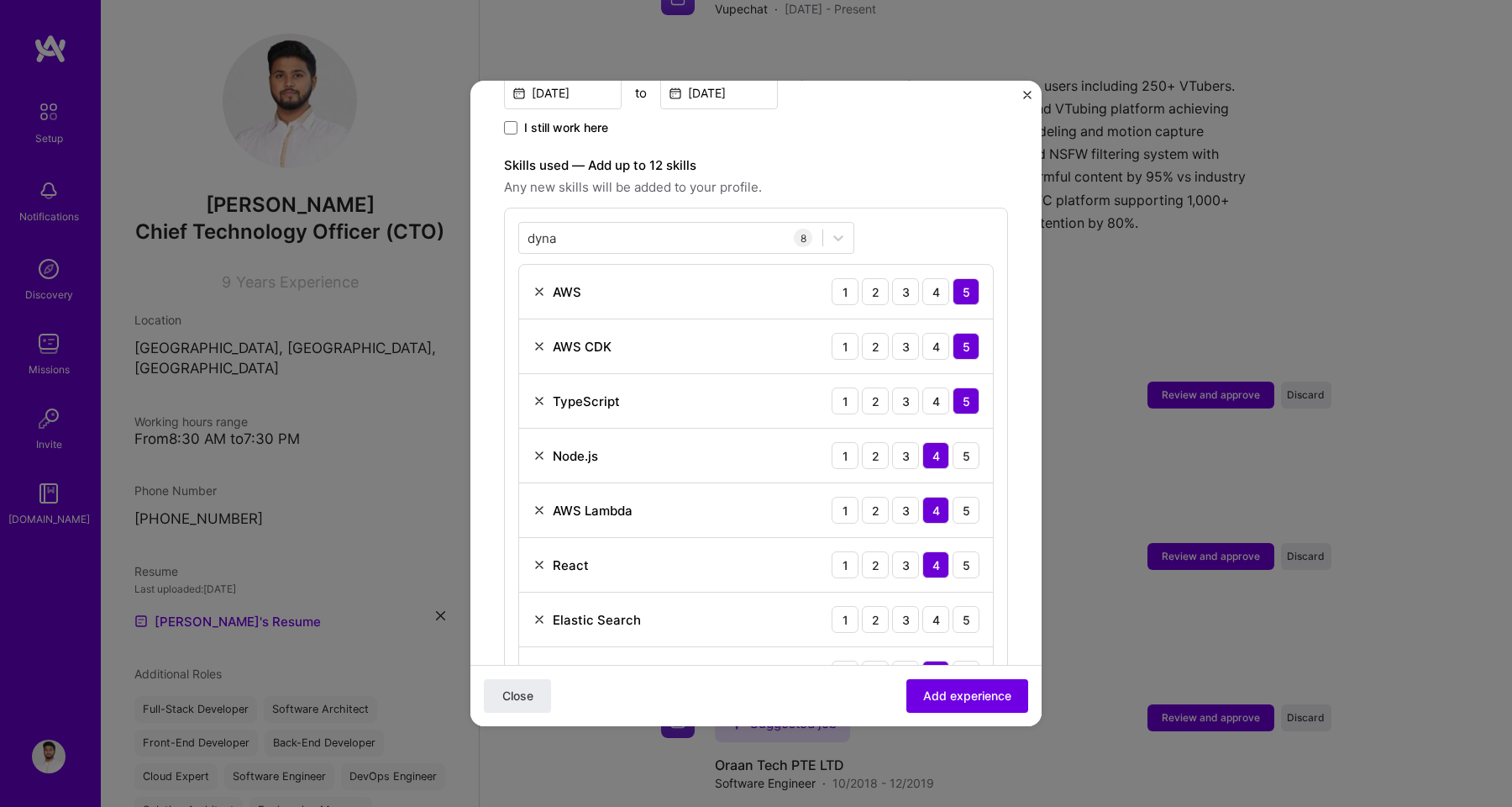
click at [868, 156] on label "Skills used — Add up to 12 skills" at bounding box center [756, 166] width 504 height 20
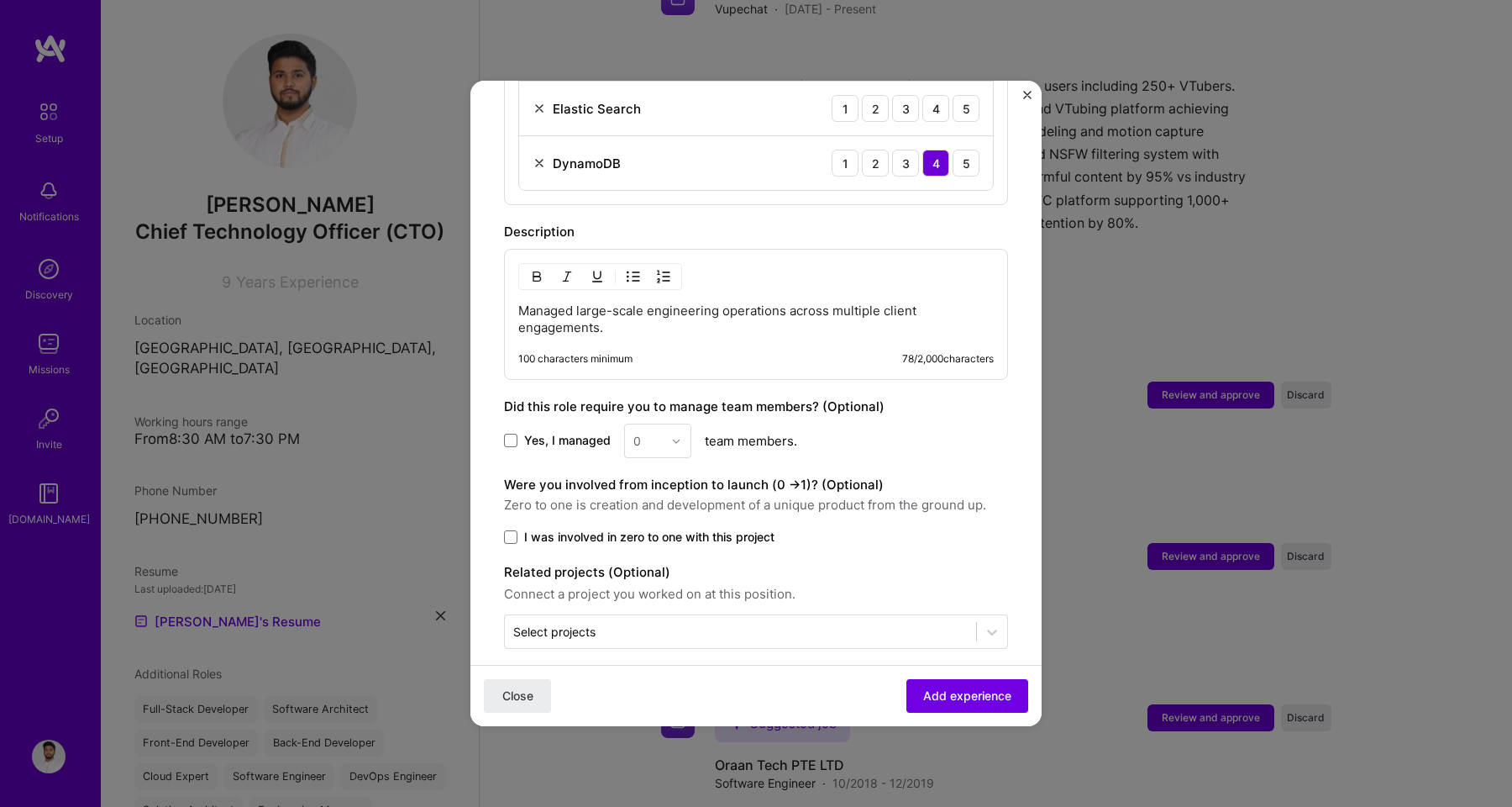
click at [561, 431] on span "Yes, I managed" at bounding box center [567, 439] width 87 height 17
click at [0, 0] on input "Yes, I managed" at bounding box center [0, 0] width 0 height 0
click at [671, 436] on img at bounding box center [676, 441] width 10 height 10
click at [658, 568] on div "15" at bounding box center [657, 583] width 57 height 31
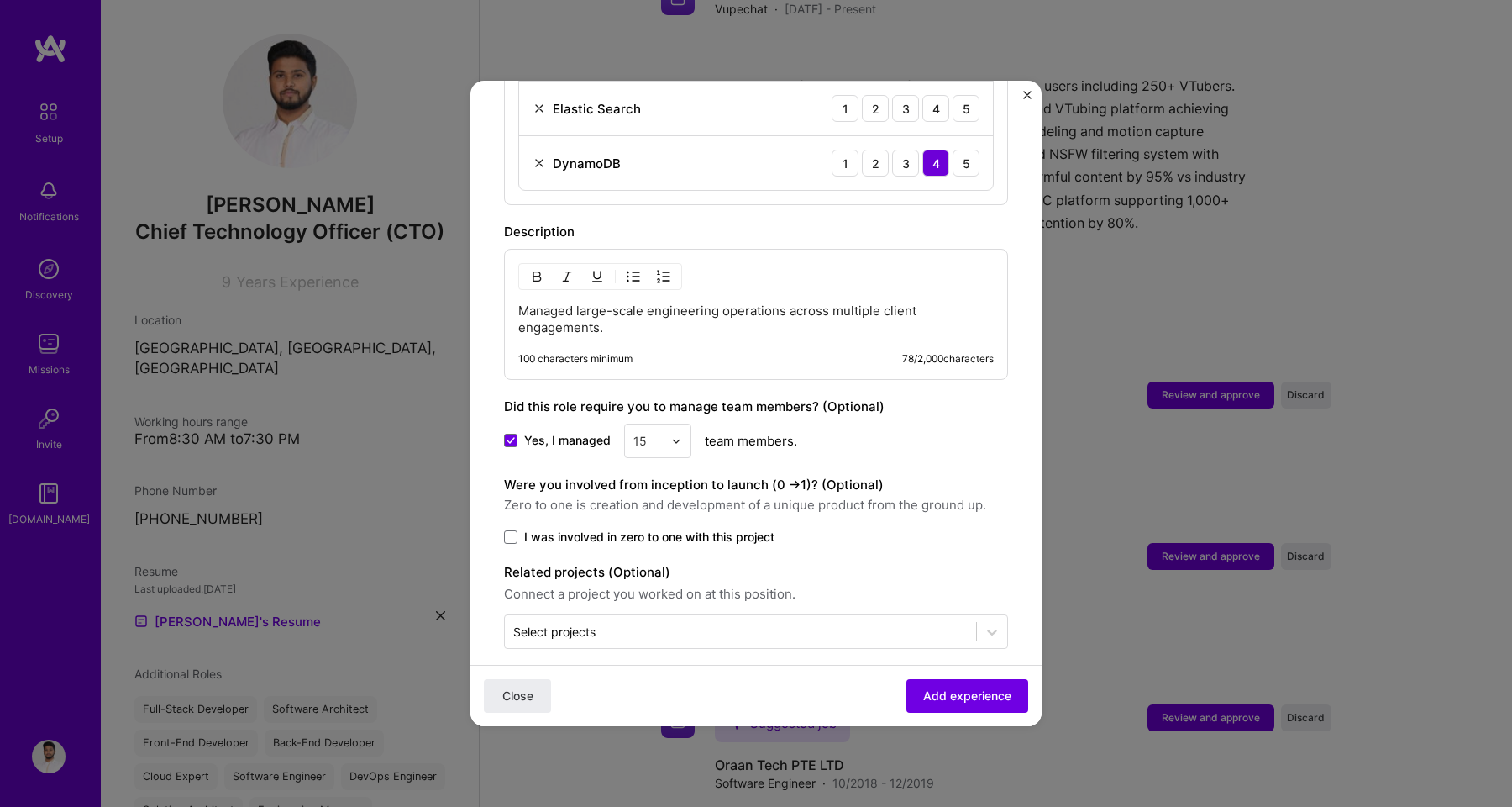
click at [731, 528] on span "I was involved in zero to one with this project" at bounding box center [649, 536] width 251 height 17
click at [0, 0] on input "I was involved in zero to one with this project" at bounding box center [0, 0] width 0 height 0
click at [918, 685] on button "Add experience" at bounding box center [968, 696] width 122 height 34
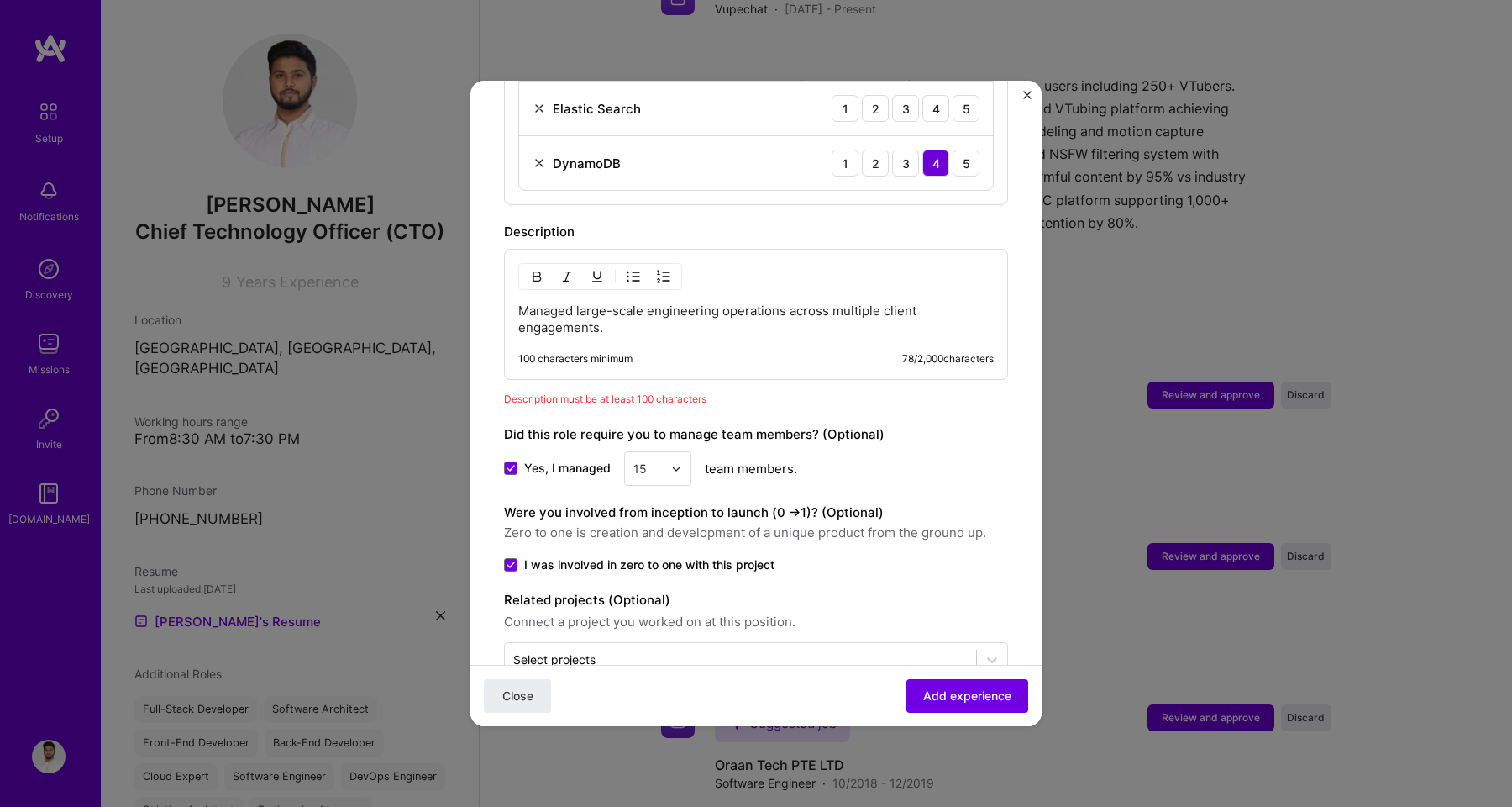
click at [785, 313] on p "Managed large-scale engineering operations across multiple client engagements." at bounding box center [756, 320] width 475 height 34
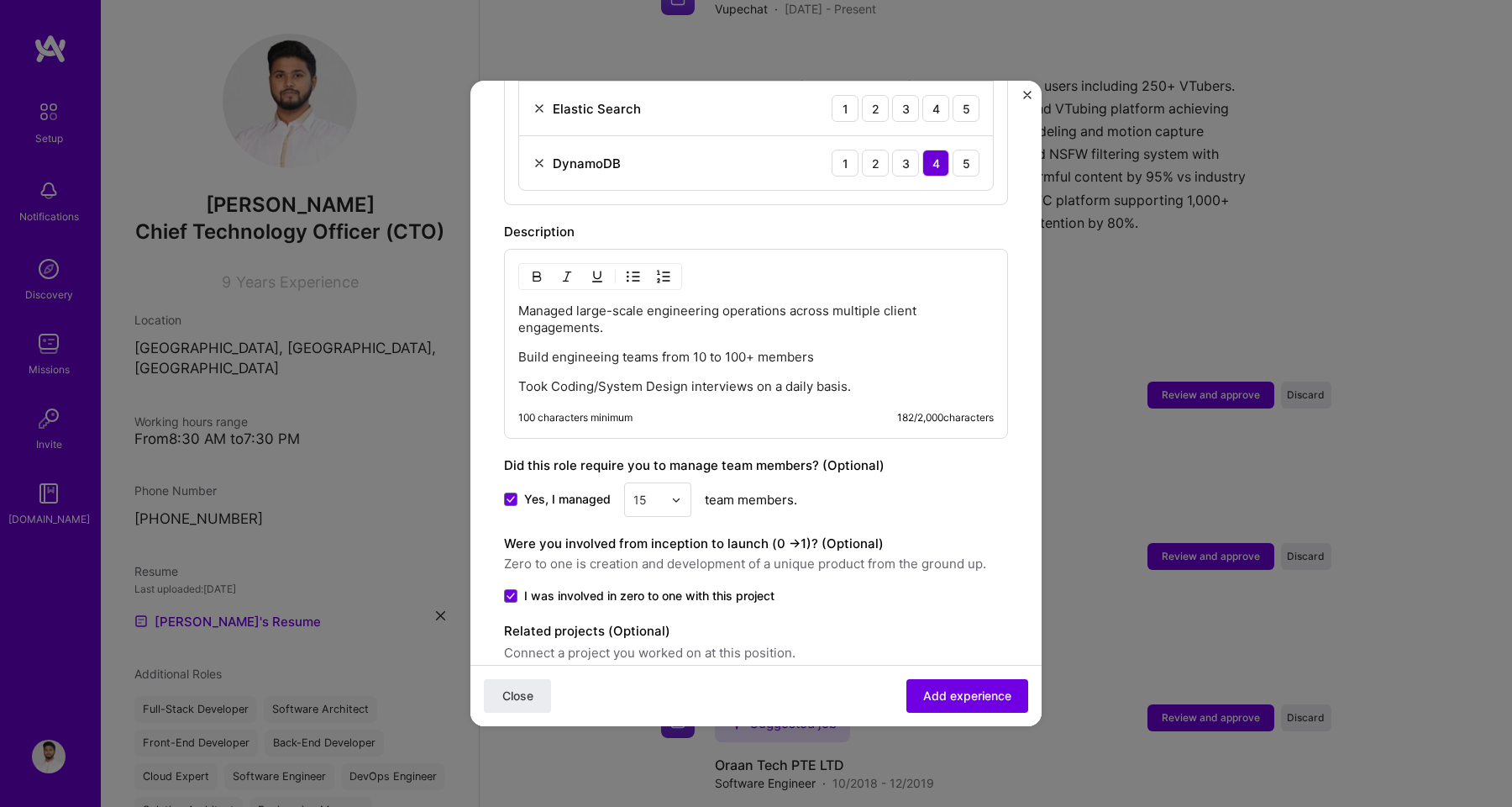
click at [597, 349] on p "Build engineeing teams from 10 to 100+ members" at bounding box center [756, 357] width 475 height 17
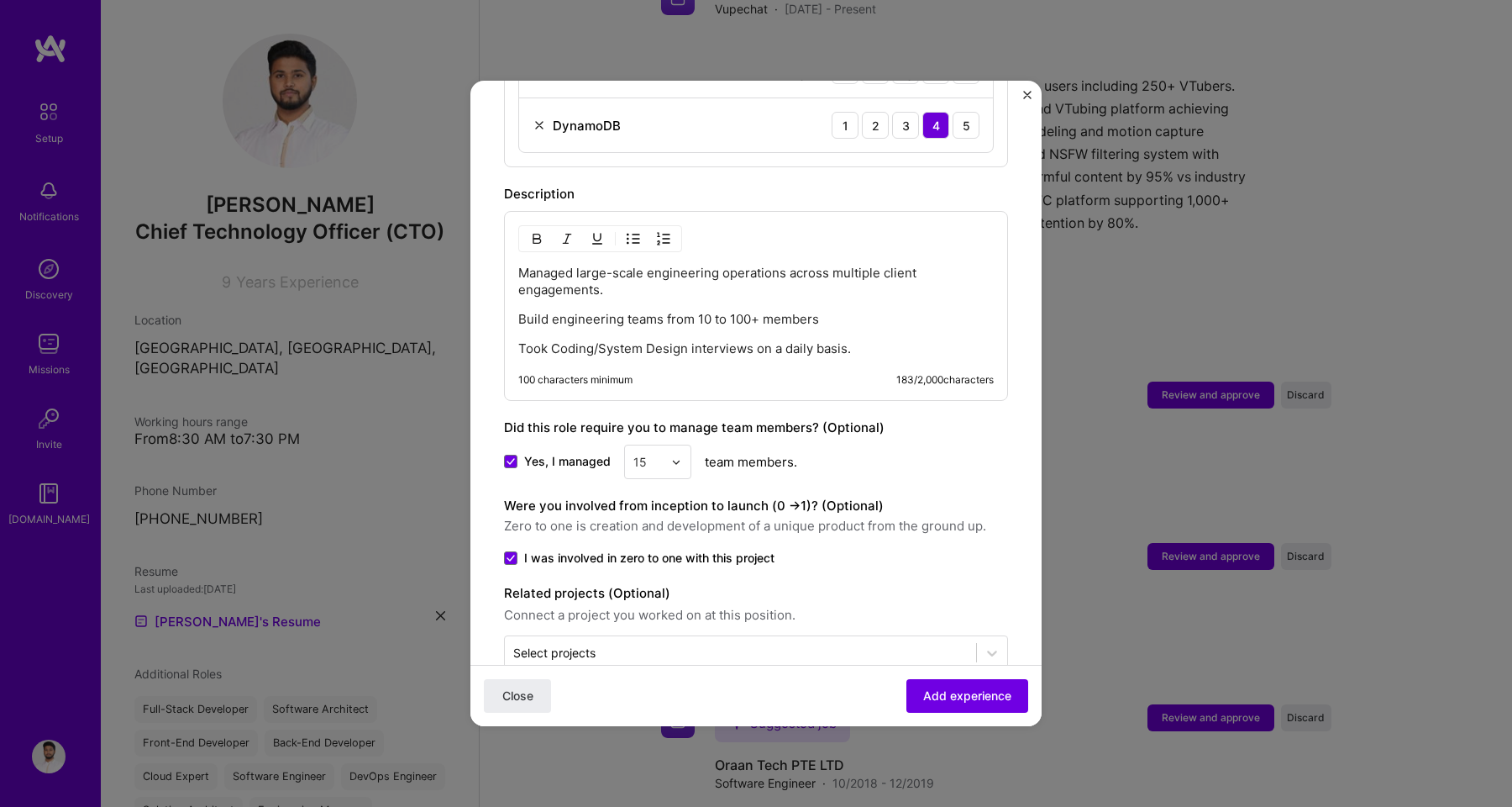
scroll to position [1094, 0]
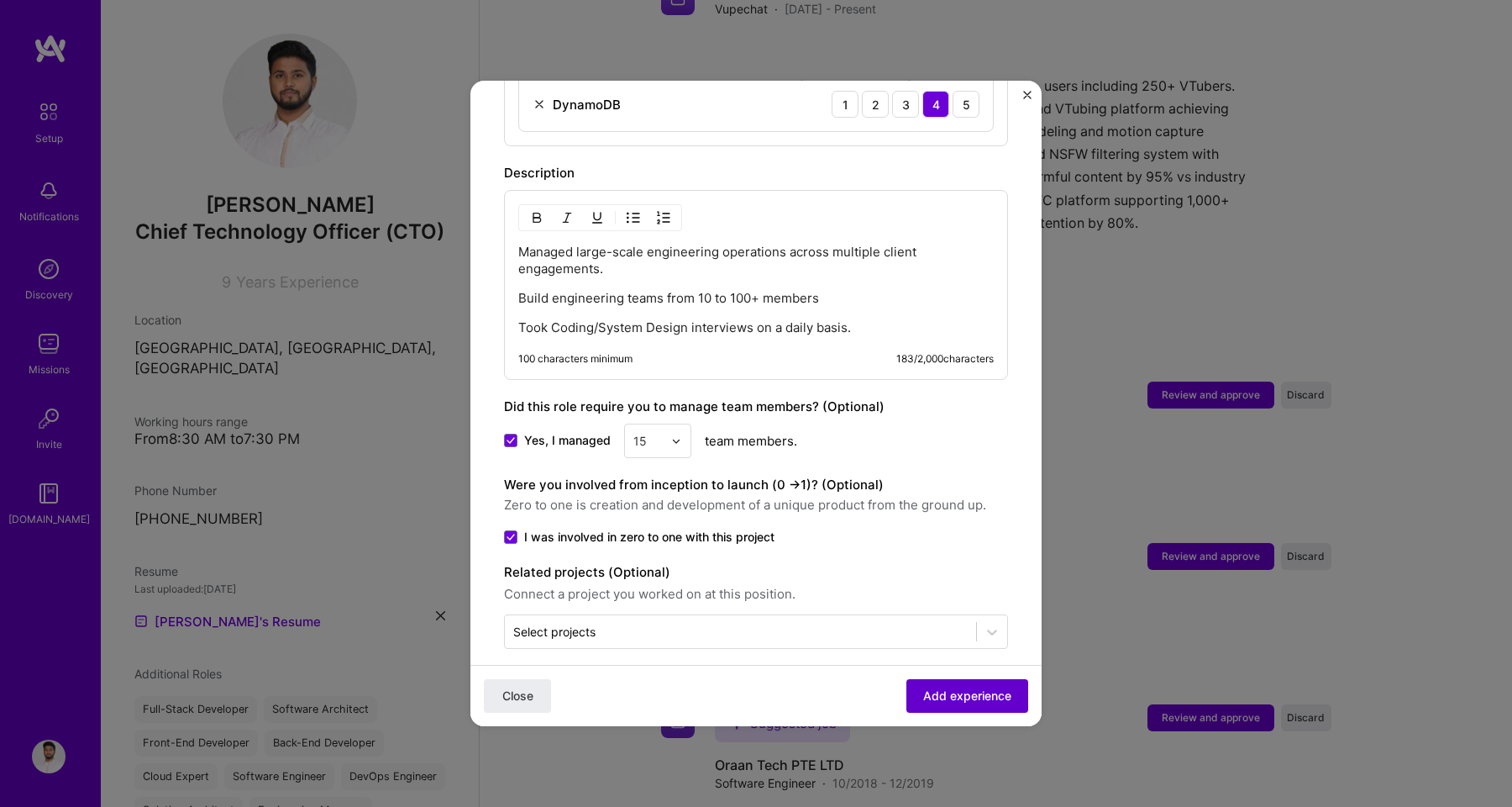
click at [925, 690] on span "Add experience" at bounding box center [967, 695] width 88 height 17
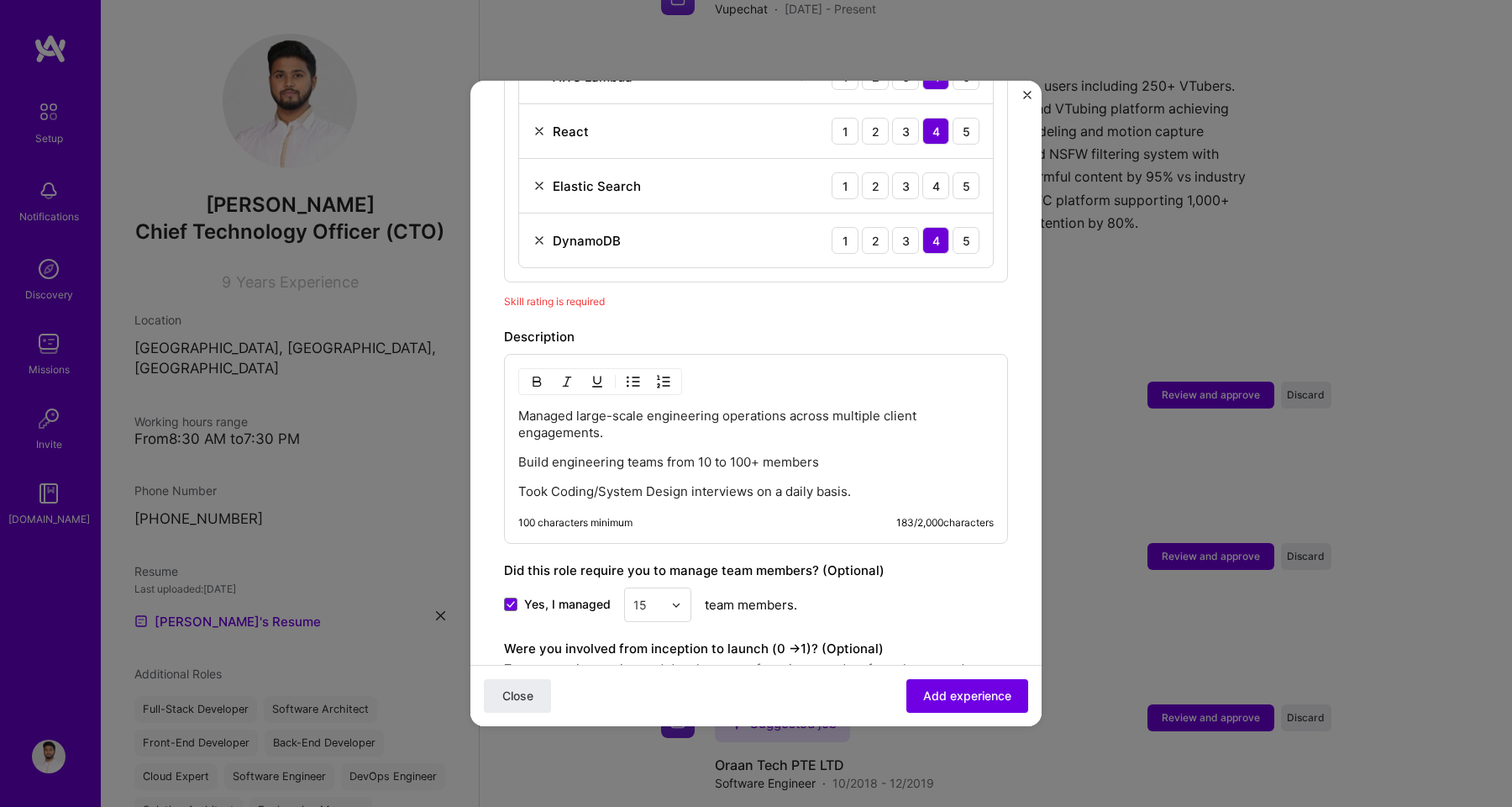
scroll to position [957, 0]
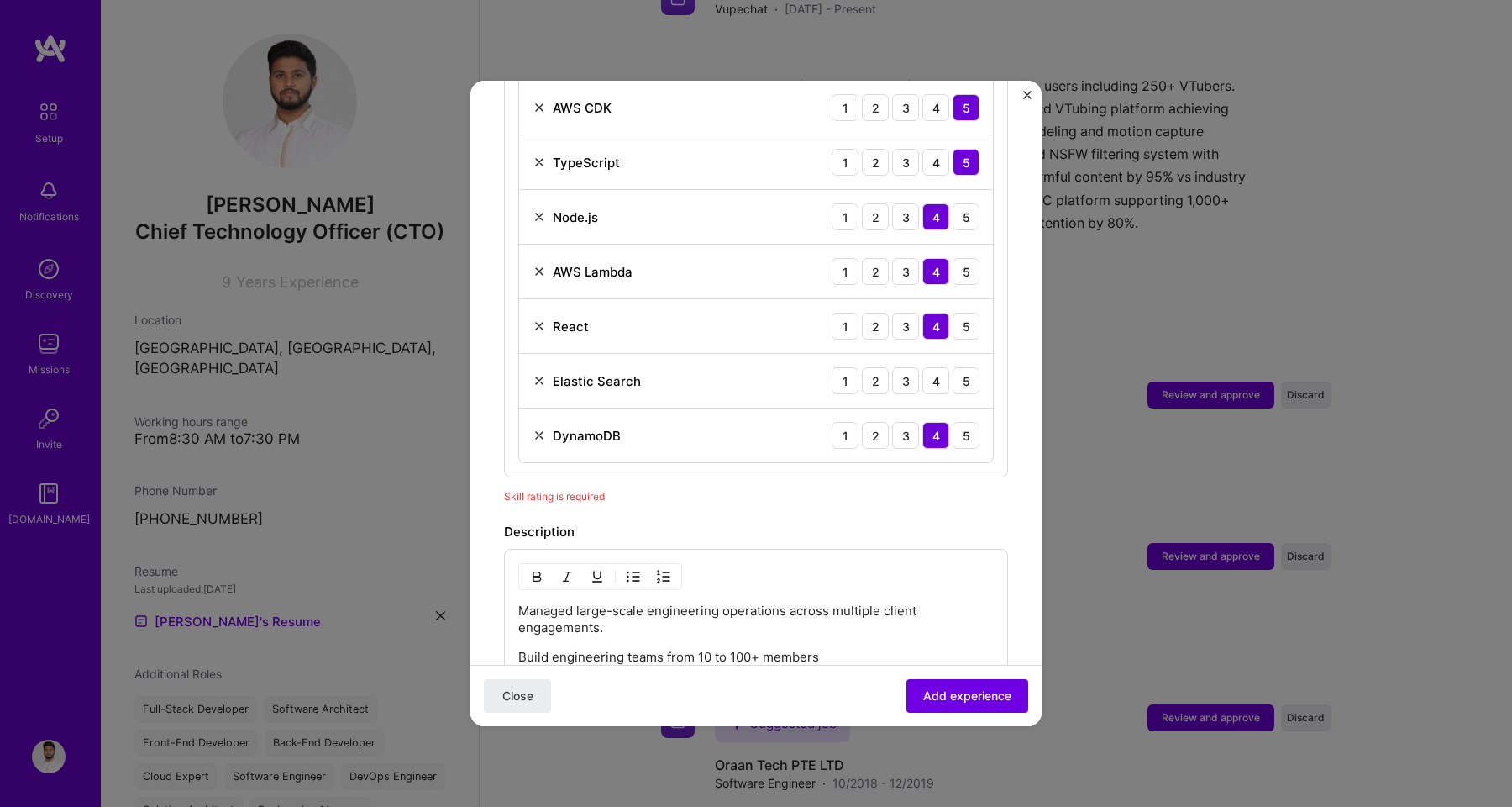
scroll to position [758, 0]
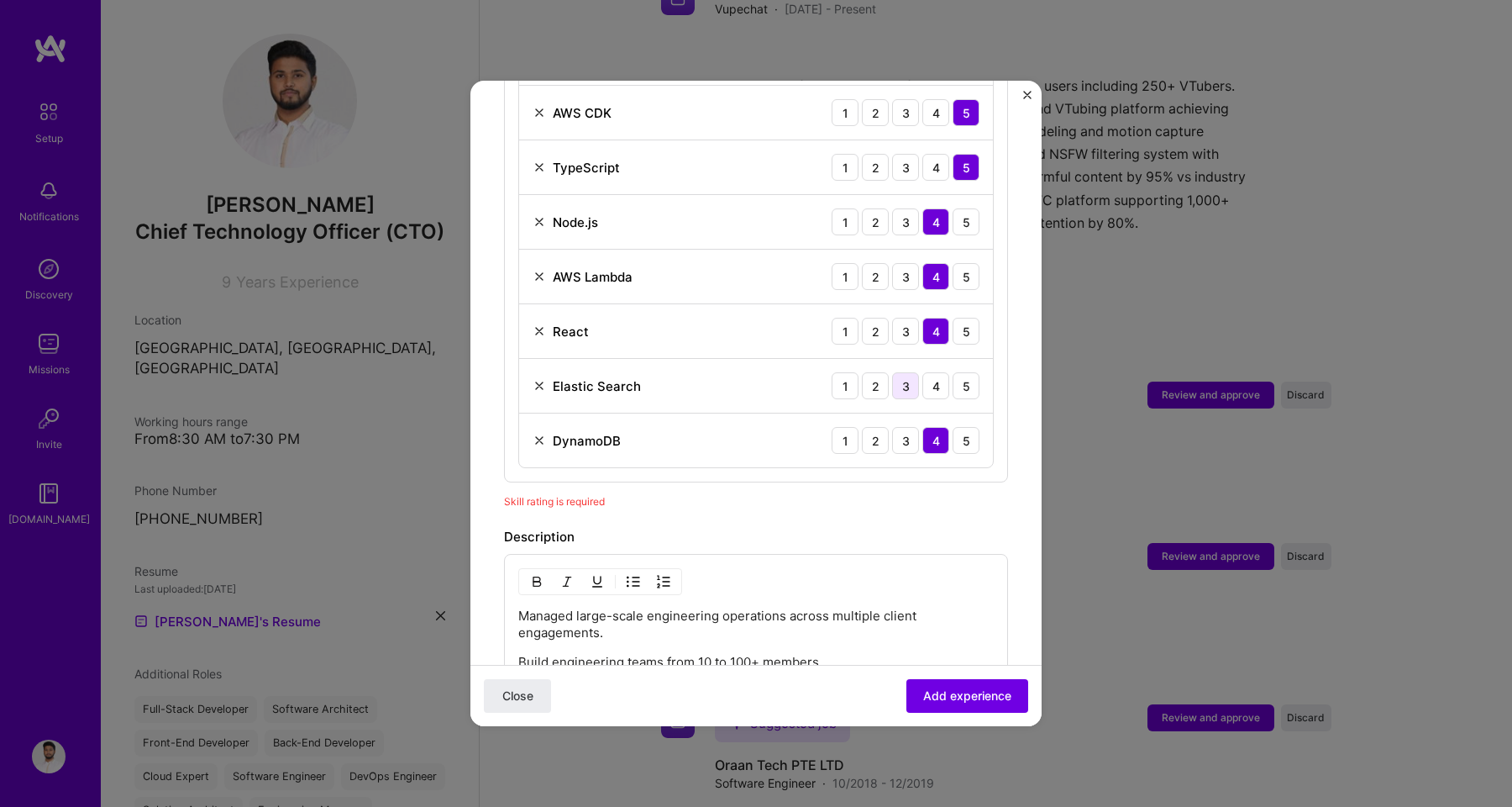
click at [899, 373] on div "3" at bounding box center [905, 386] width 27 height 27
click at [923, 373] on div "4" at bounding box center [936, 386] width 27 height 27
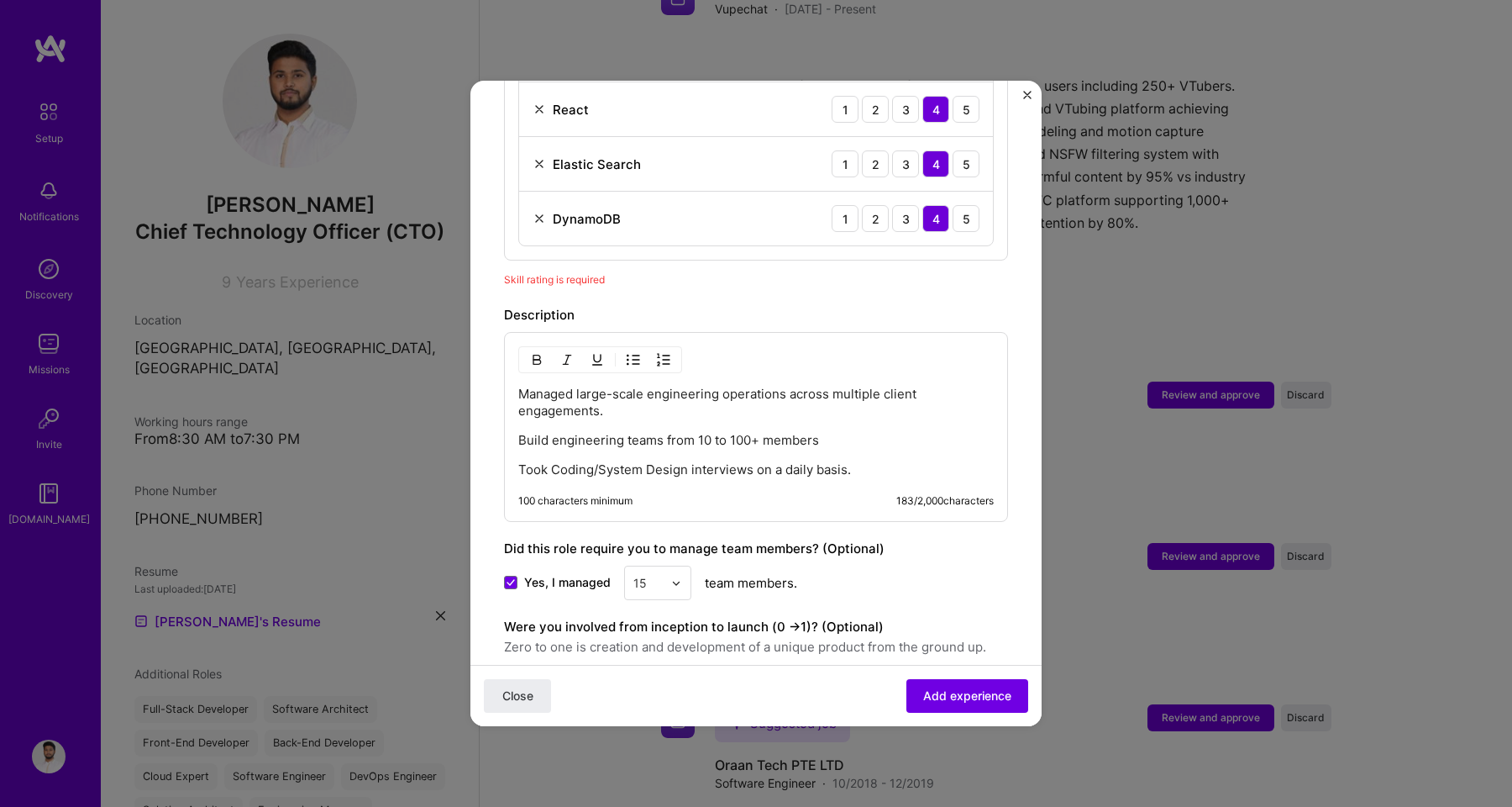
scroll to position [994, 0]
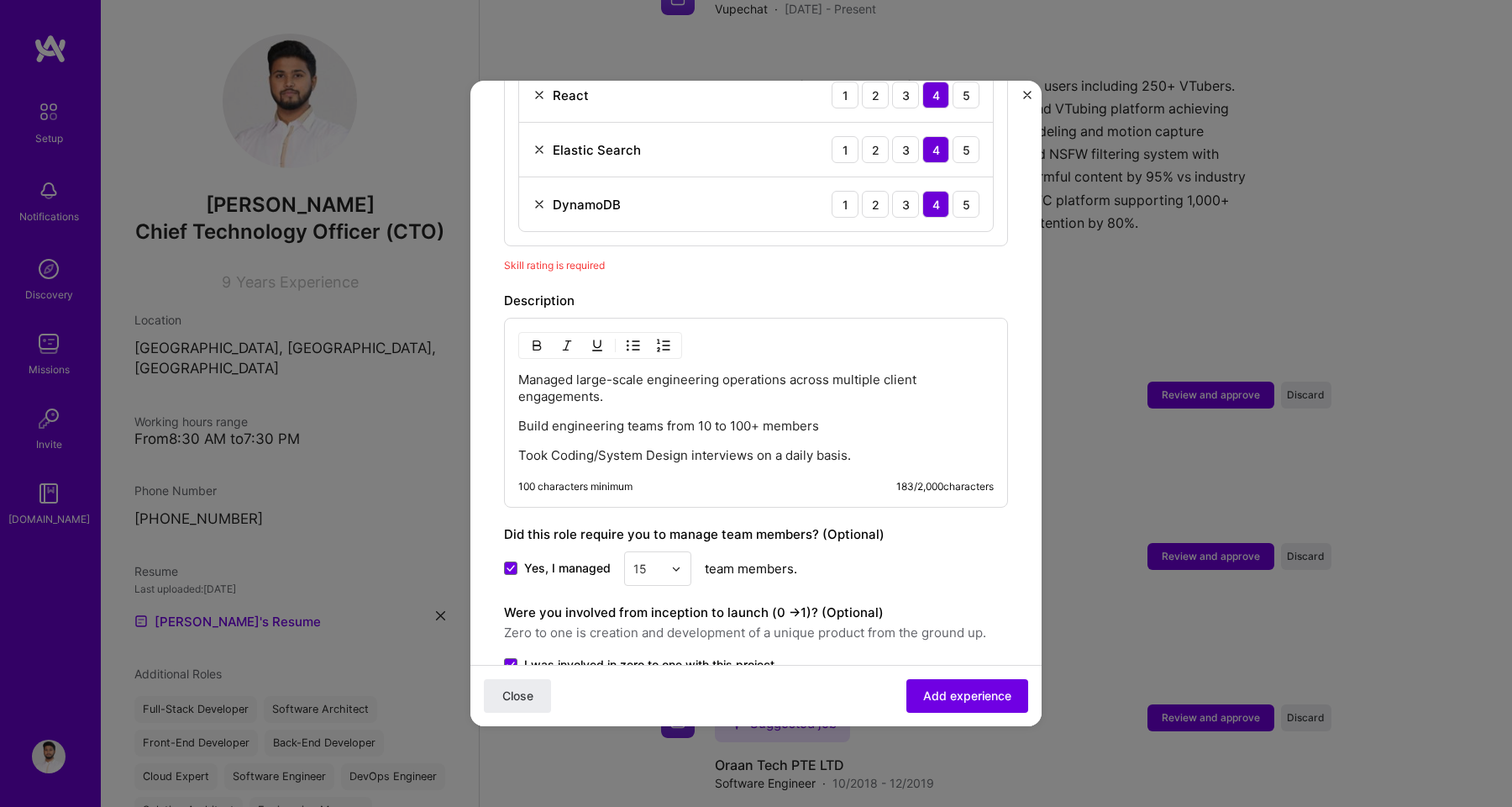
click at [865, 446] on p "Took Coding/System Design interviews on a daily basis." at bounding box center [756, 454] width 475 height 17
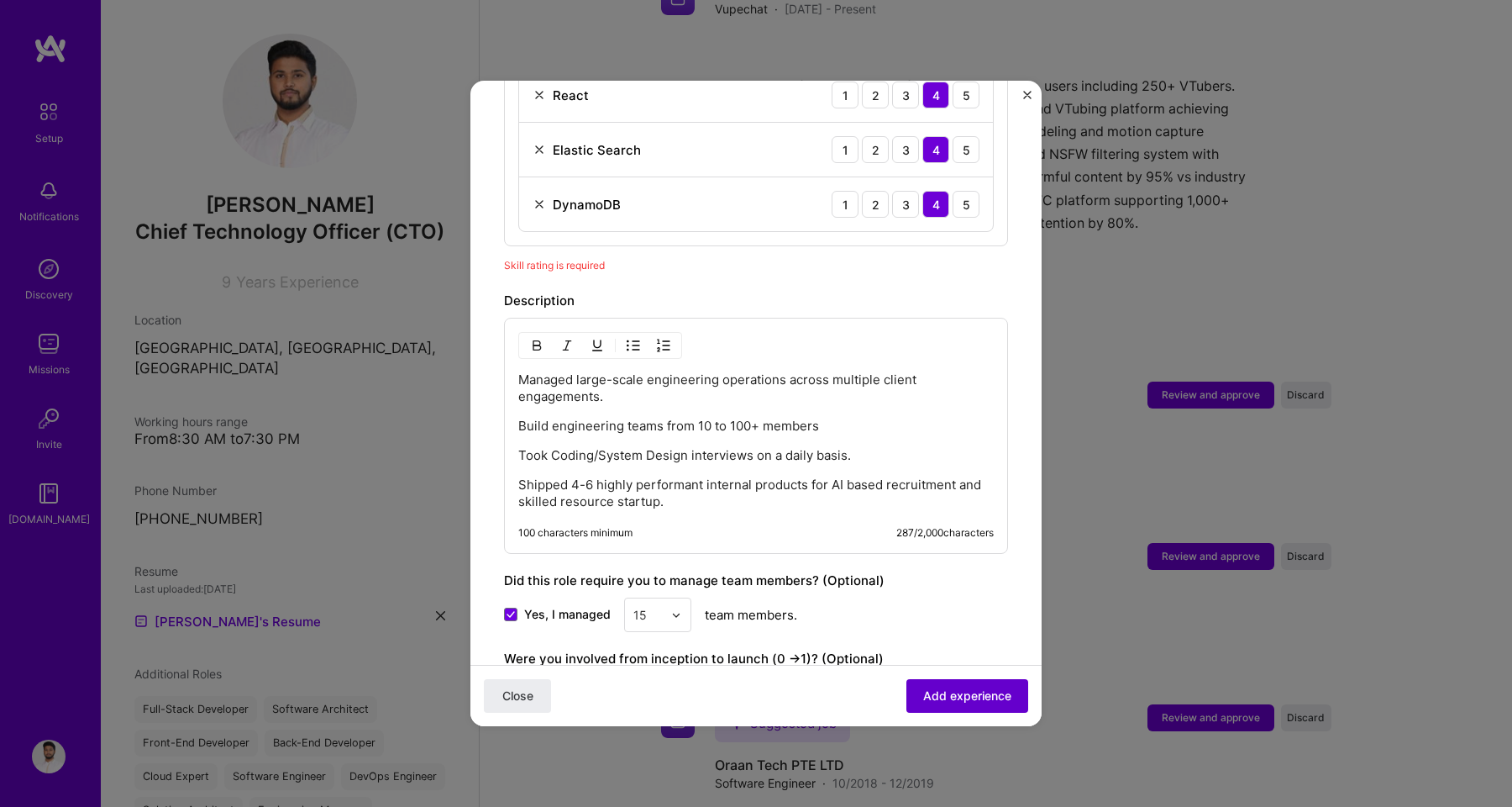
click at [972, 692] on span "Add experience" at bounding box center [967, 695] width 88 height 17
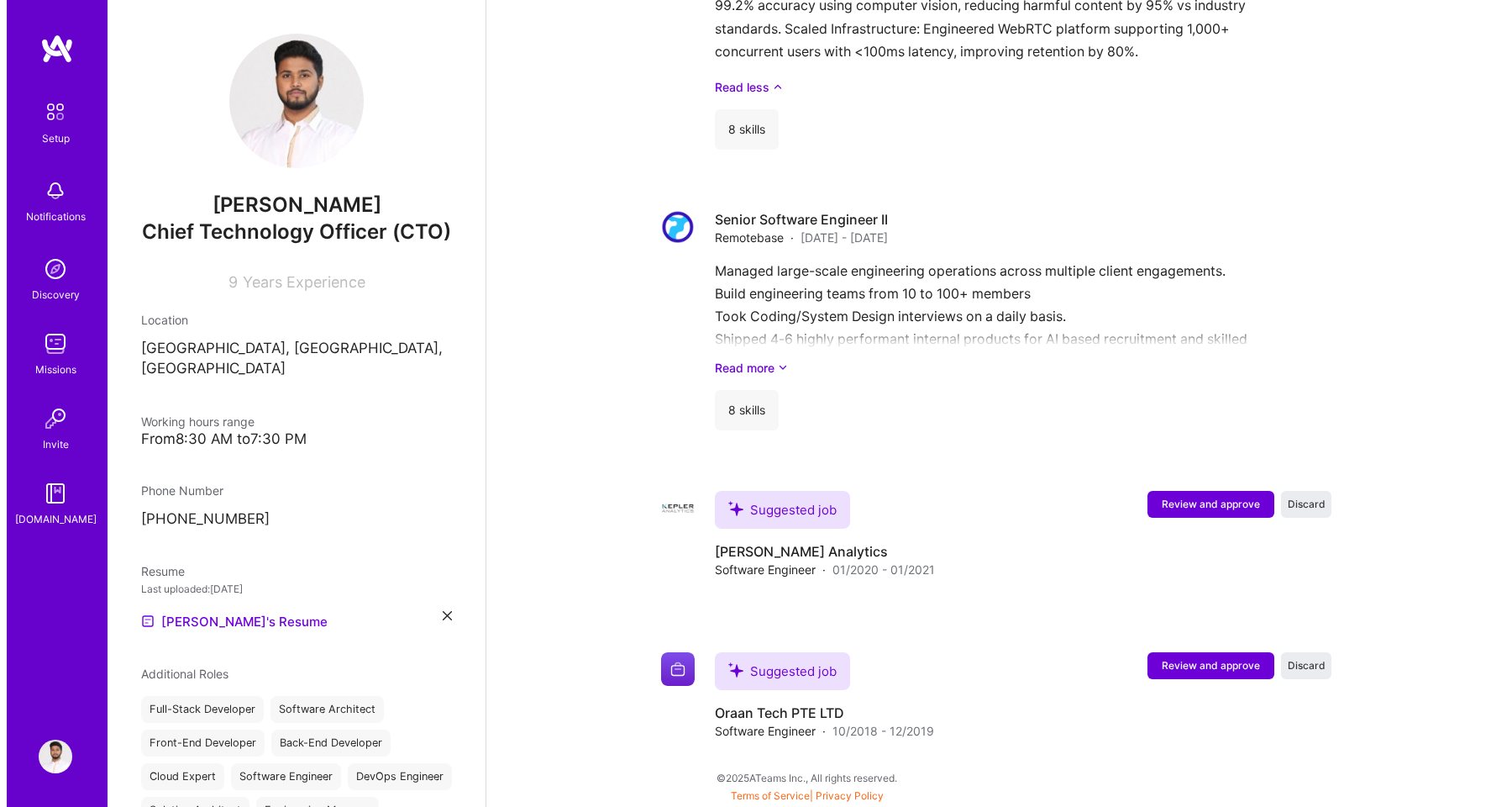
scroll to position [1845, 0]
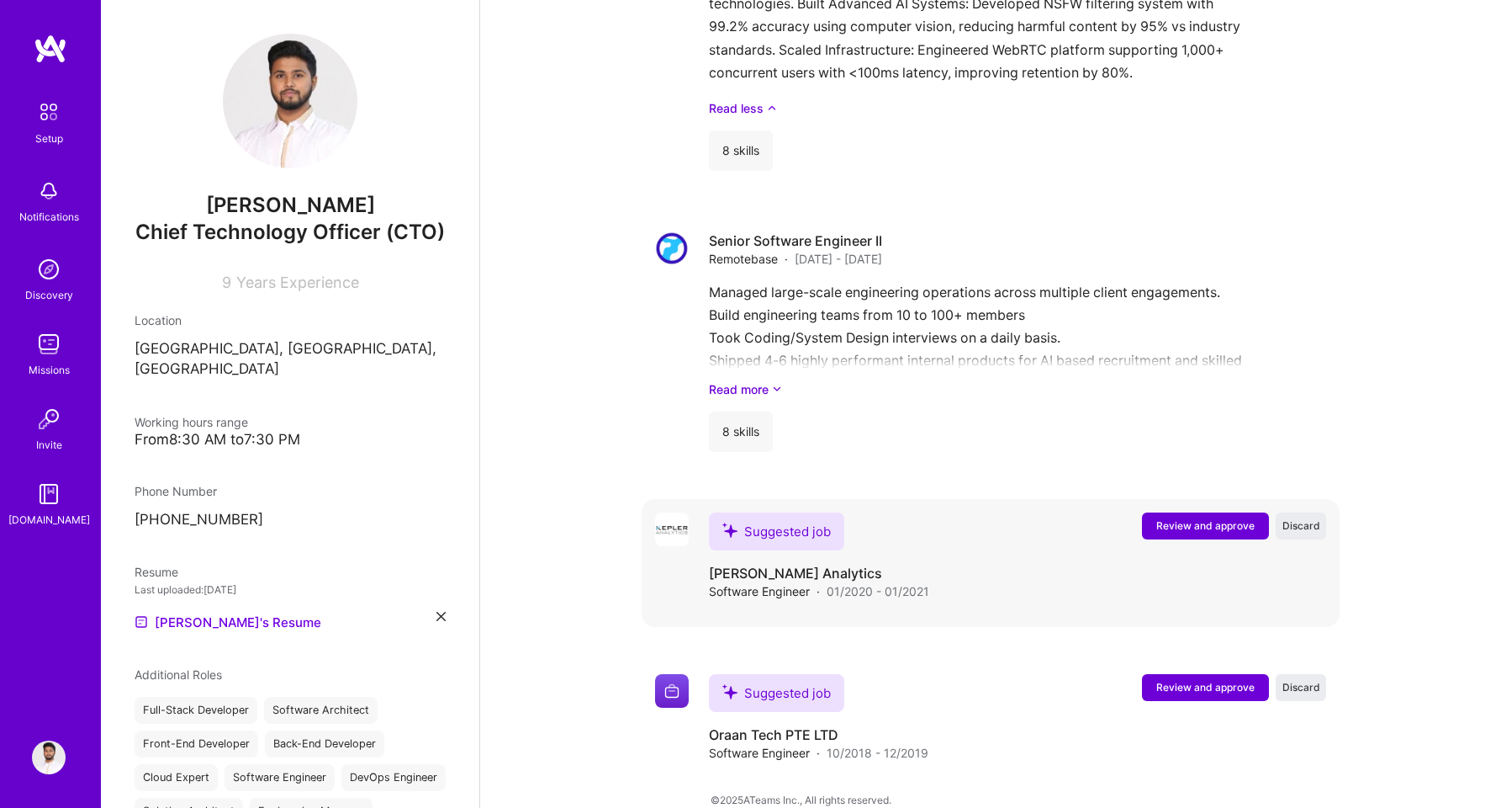
click at [1241, 518] on span "Review and approve" at bounding box center [1206, 525] width 98 height 14
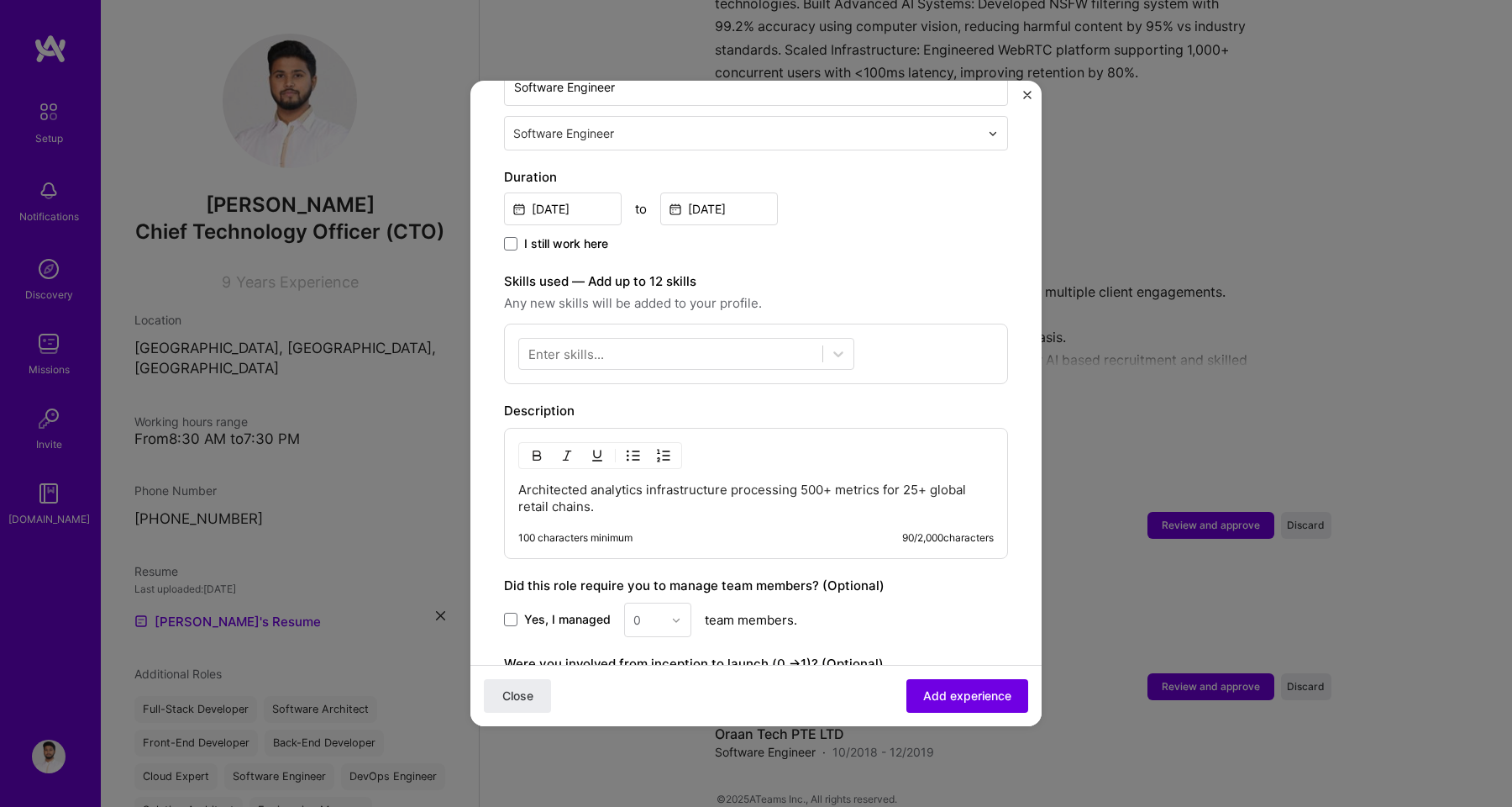
scroll to position [414, 0]
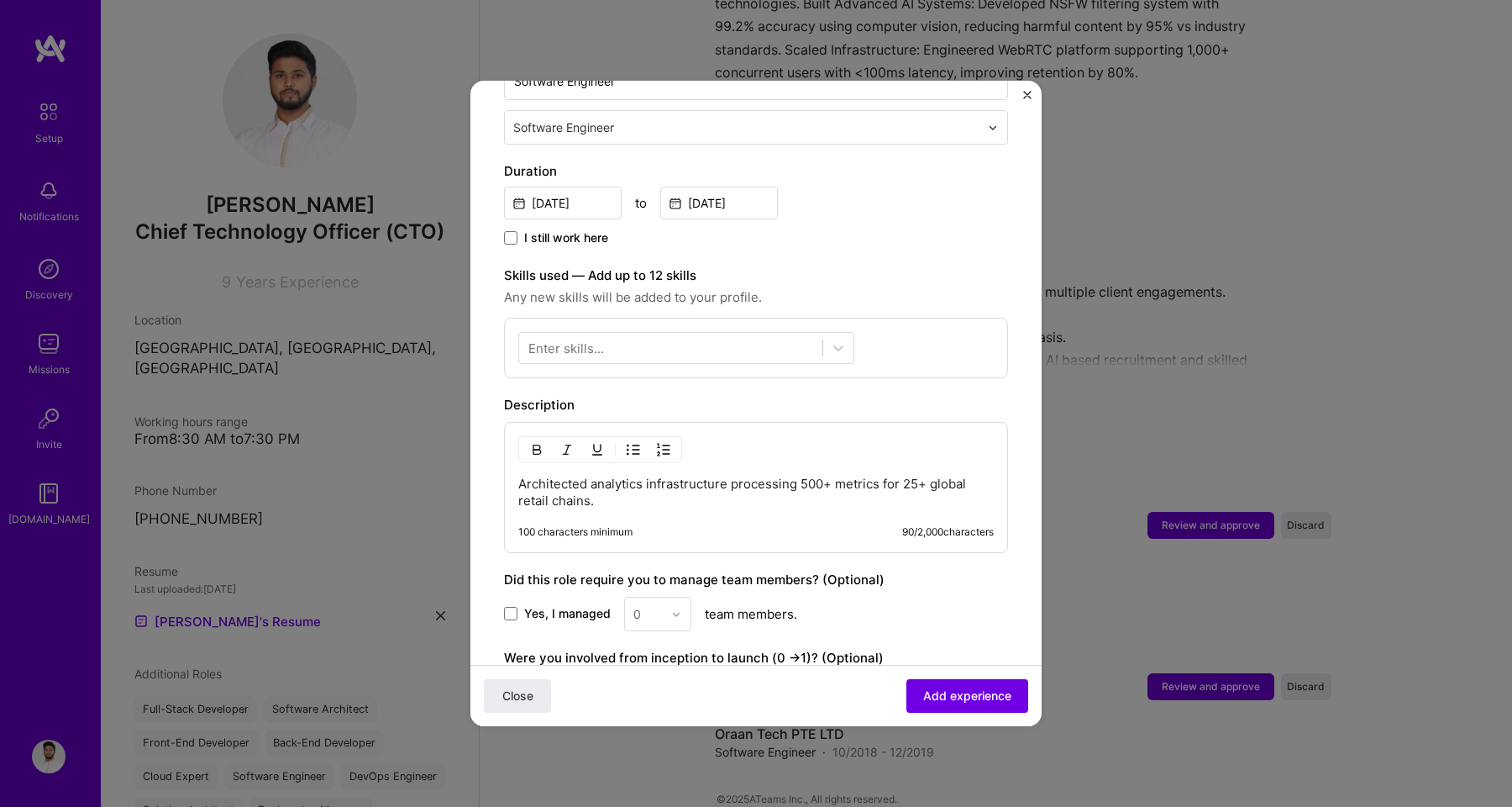
click at [672, 489] on p "Architected analytics infrastructure processing 500+ metrics for 25+ global ret…" at bounding box center [756, 492] width 475 height 34
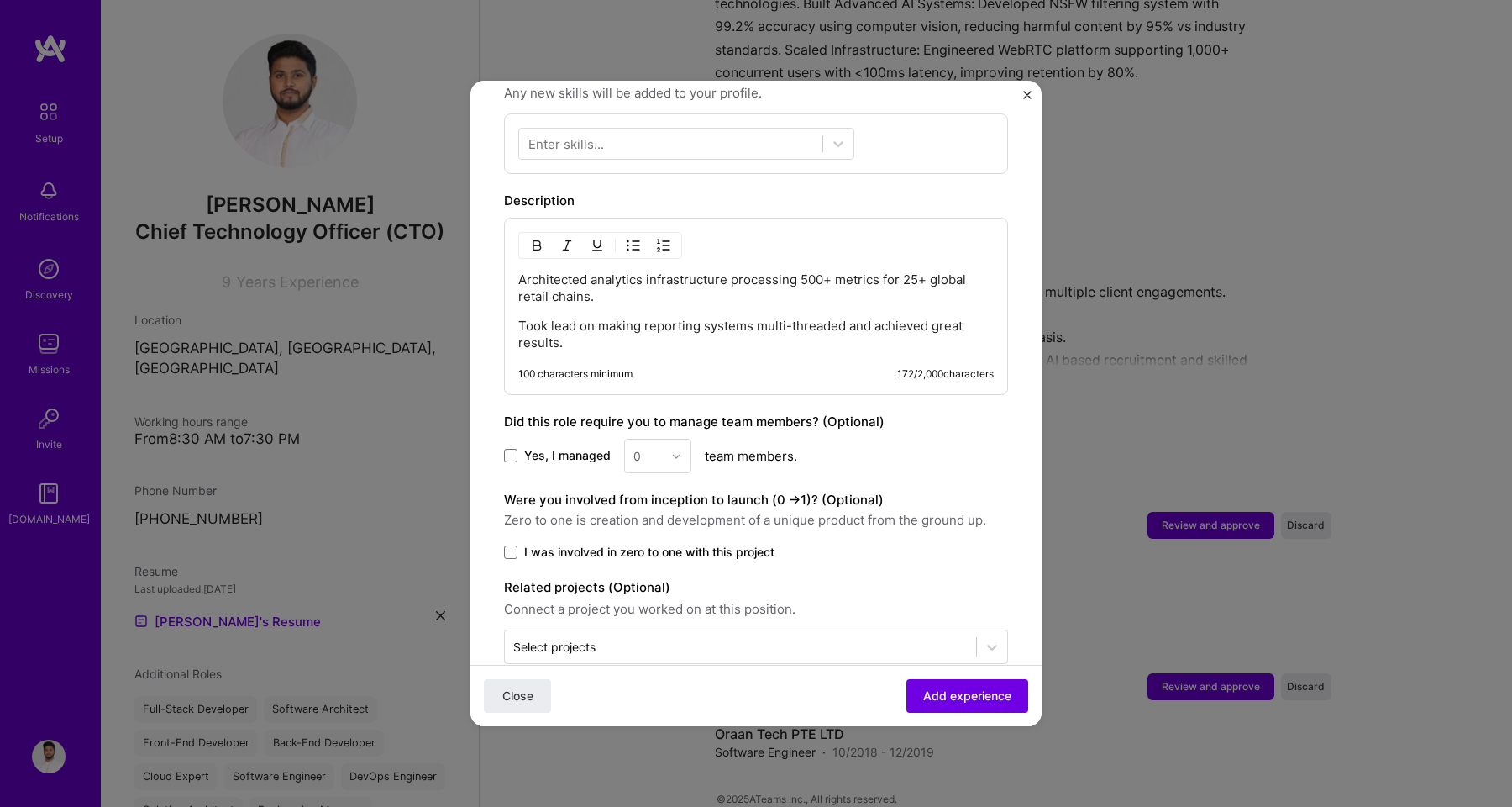
scroll to position [633, 0]
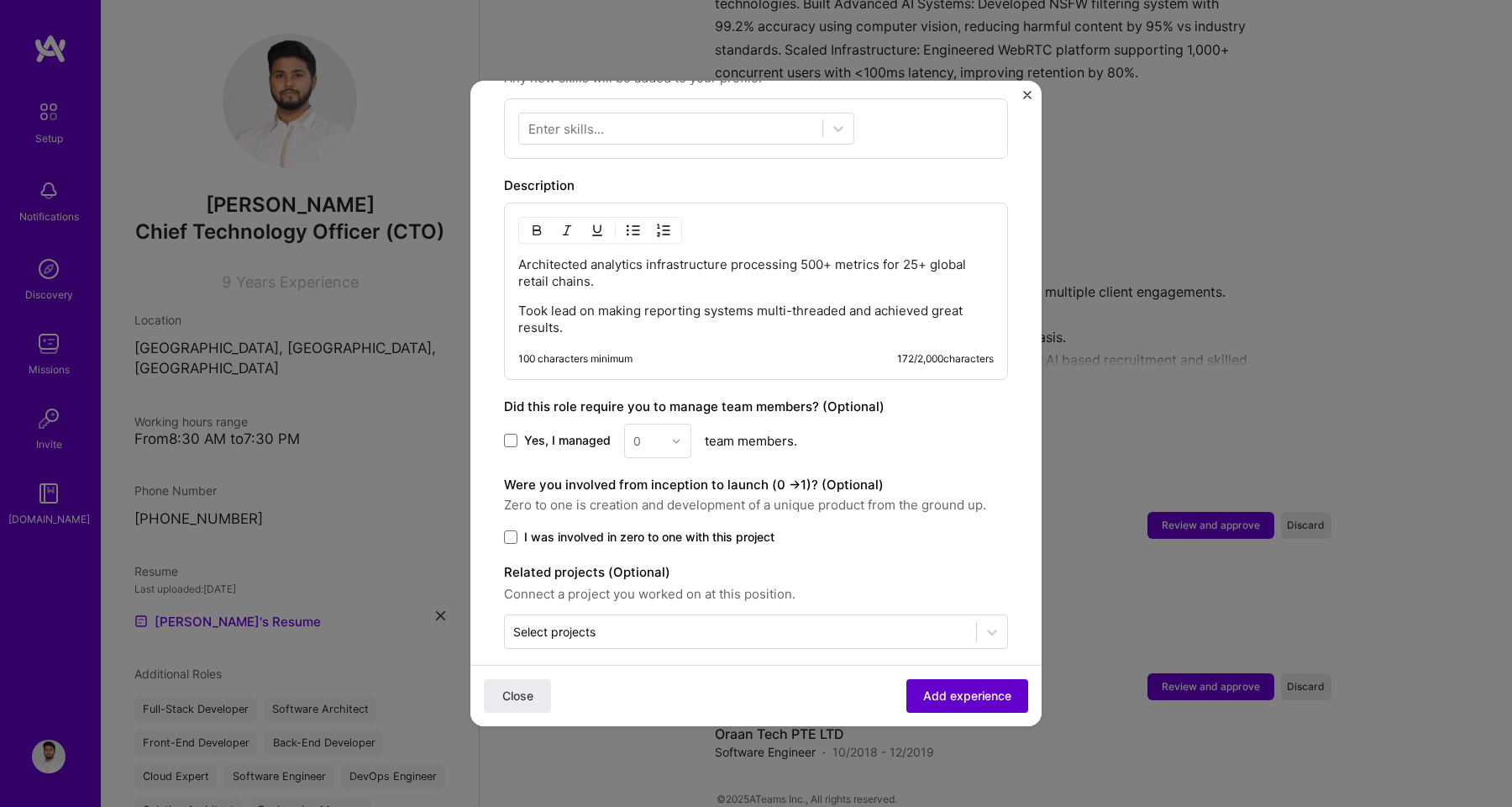
click at [977, 702] on span "Add experience" at bounding box center [967, 695] width 88 height 17
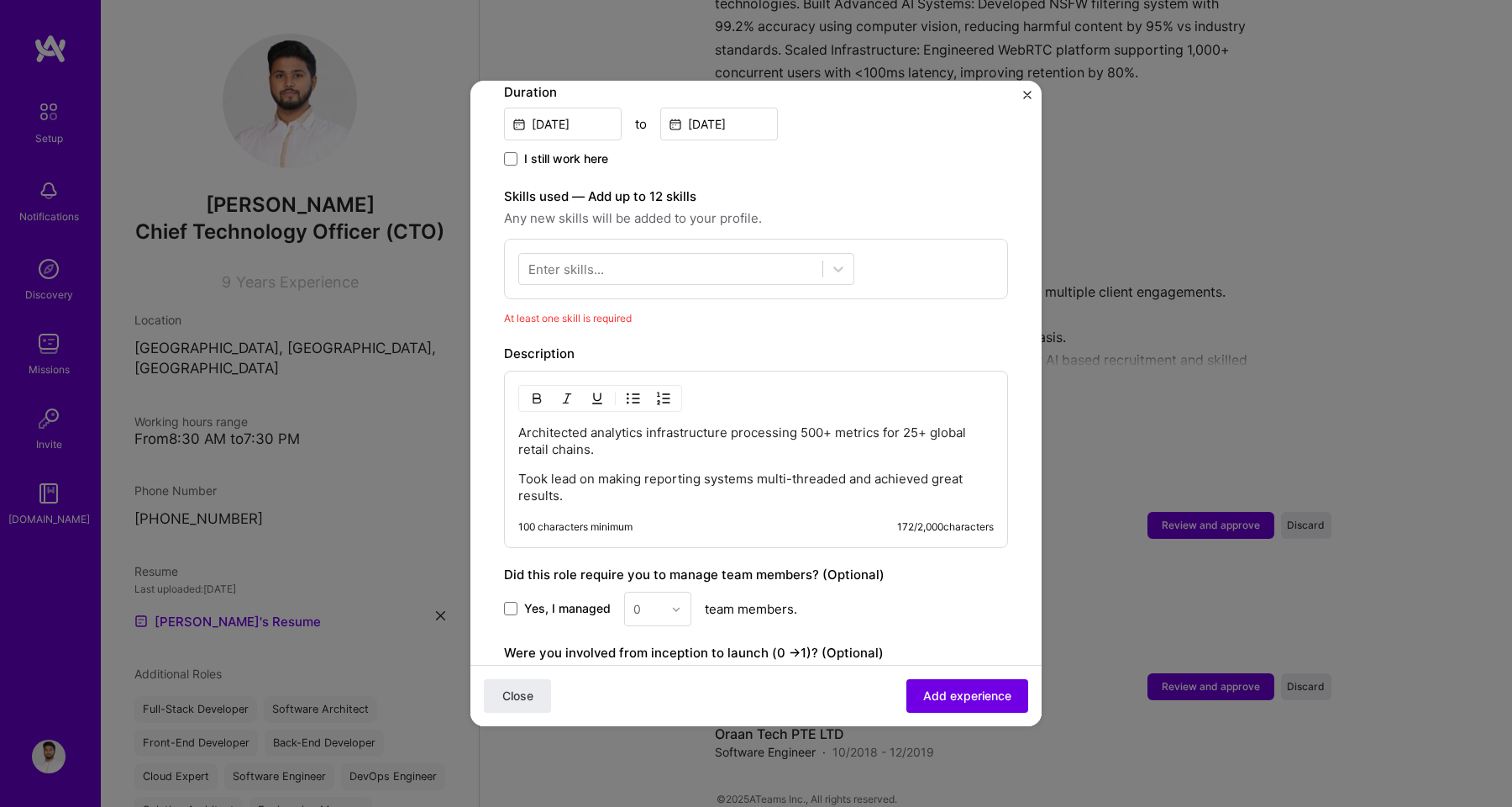
scroll to position [489, 0]
click at [693, 260] on div at bounding box center [671, 274] width 304 height 28
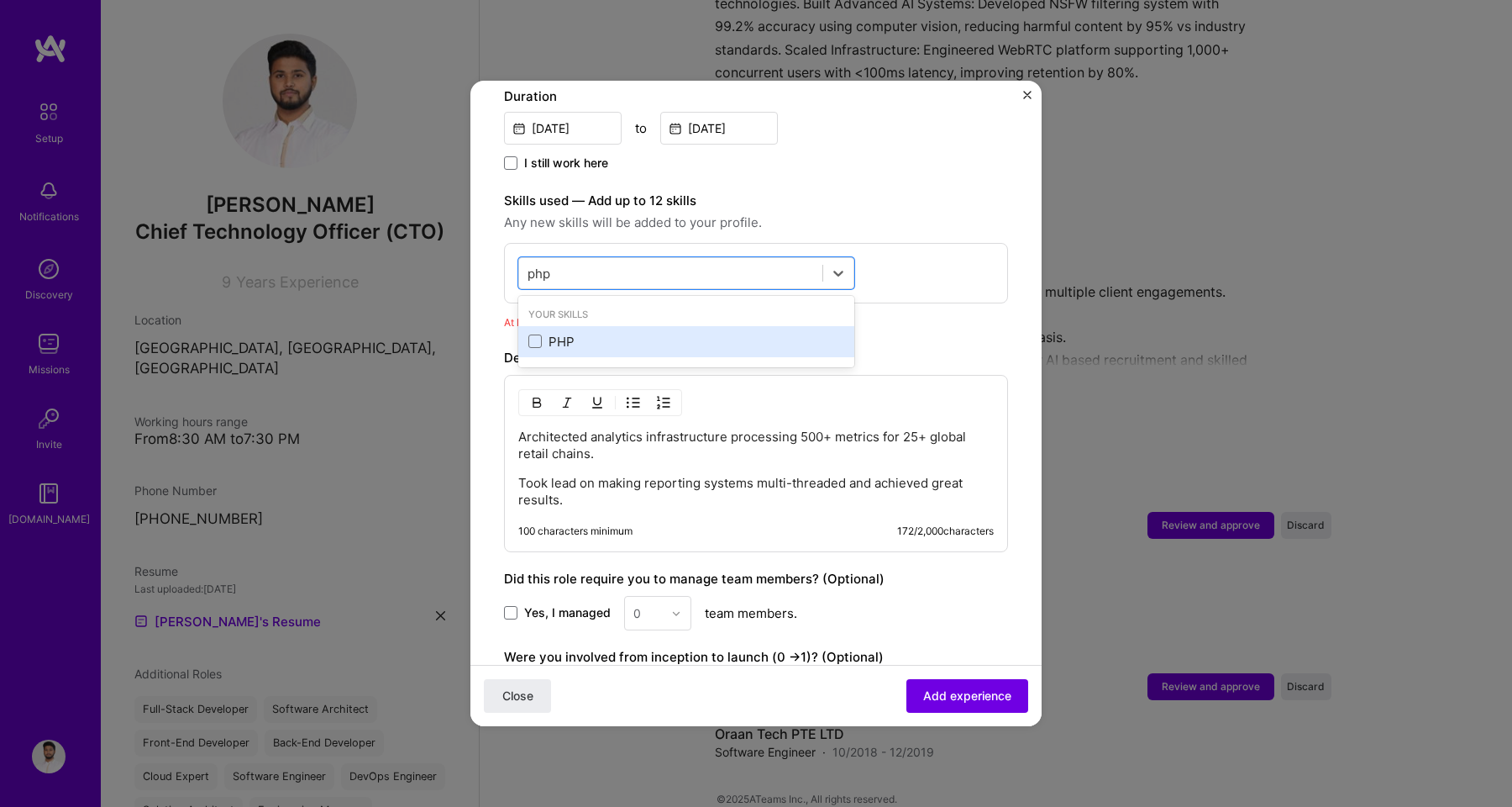
click at [674, 333] on div "PHP" at bounding box center [686, 342] width 316 height 18
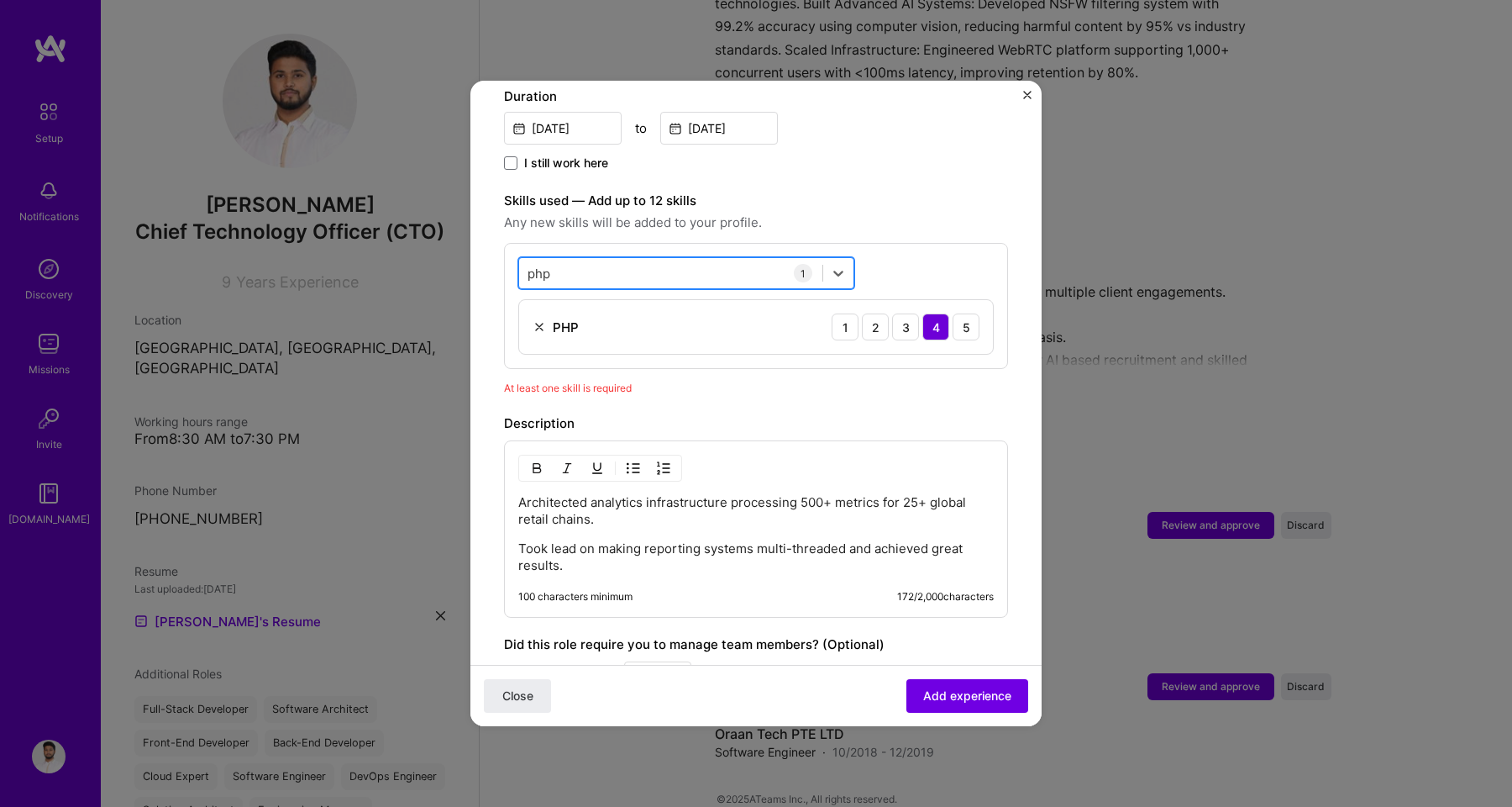
click at [625, 260] on div "php php" at bounding box center [671, 274] width 304 height 28
type input "p"
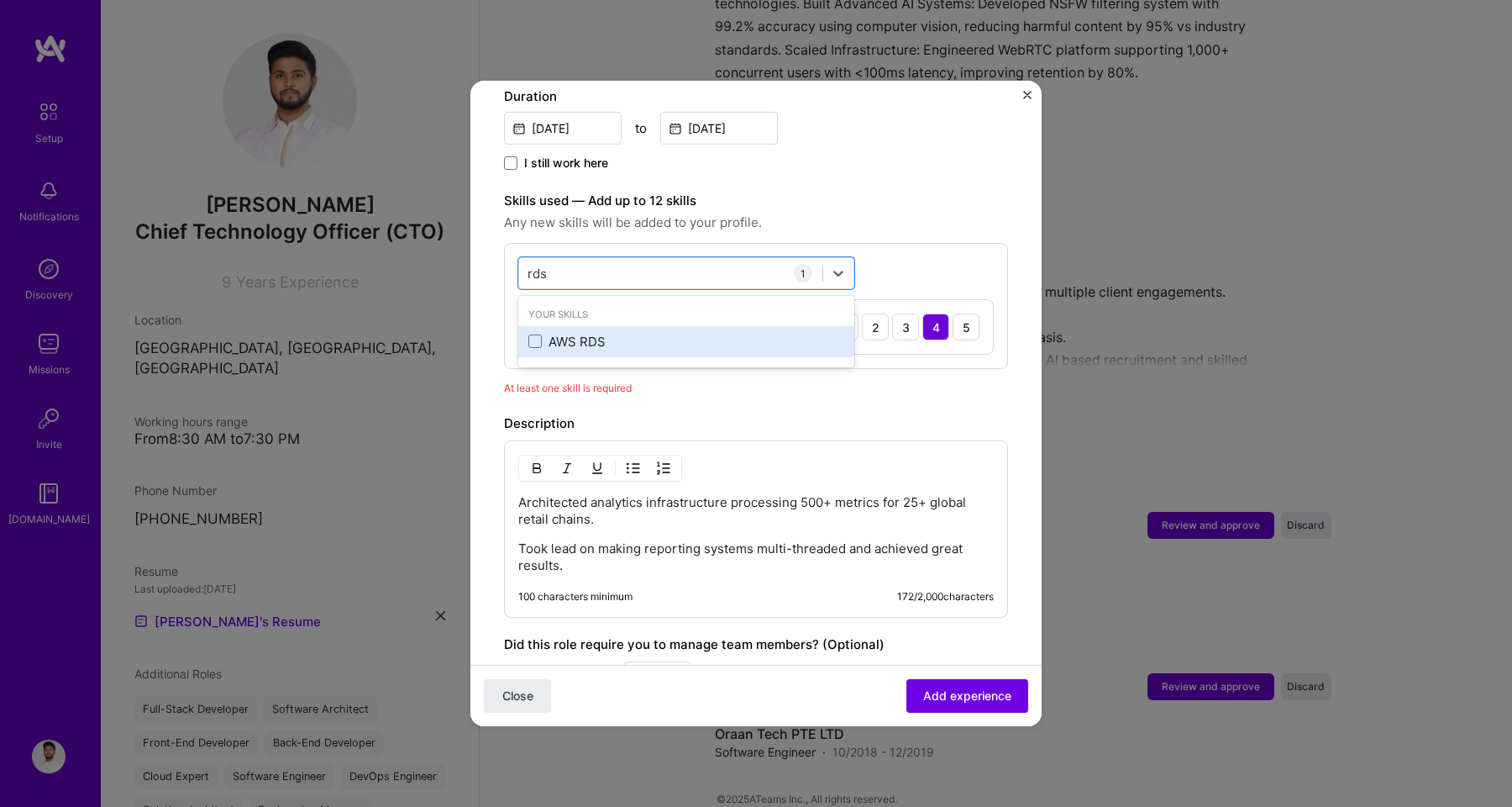
click at [593, 333] on div "AWS RDS" at bounding box center [686, 342] width 316 height 18
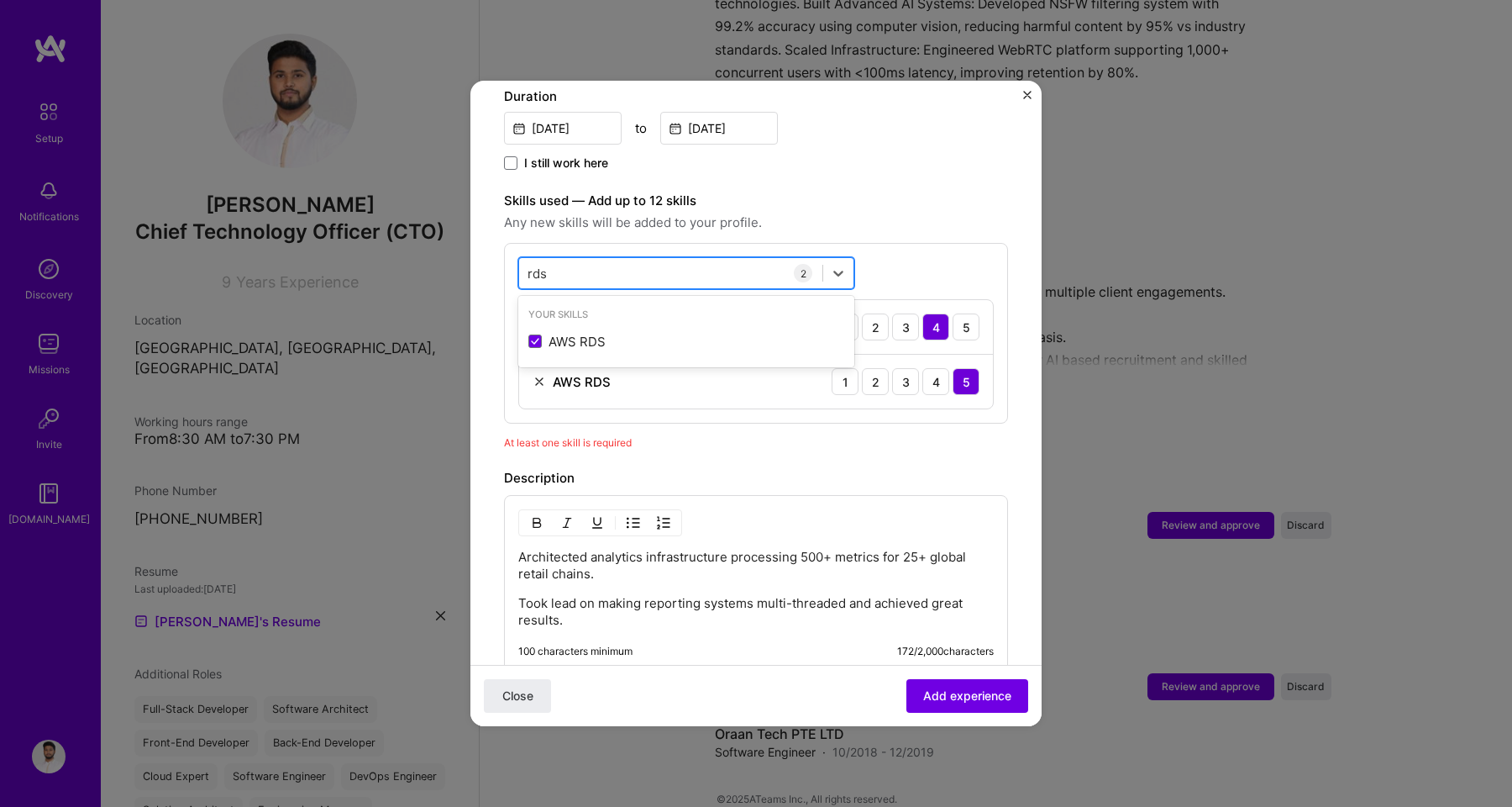
click at [581, 260] on div "rds rds" at bounding box center [671, 274] width 304 height 28
type input "r"
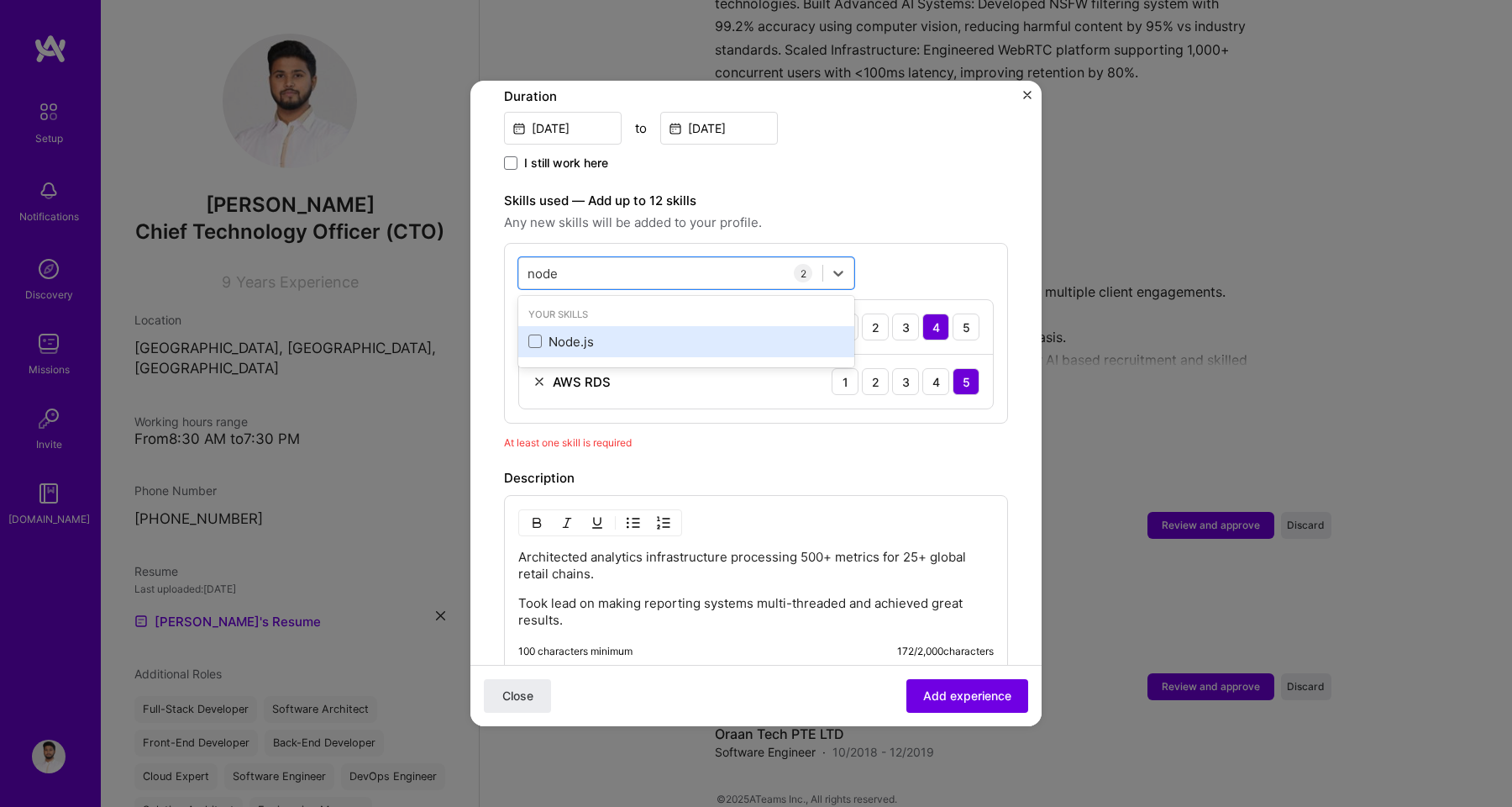
click at [552, 336] on div "Node.js" at bounding box center [686, 341] width 336 height 31
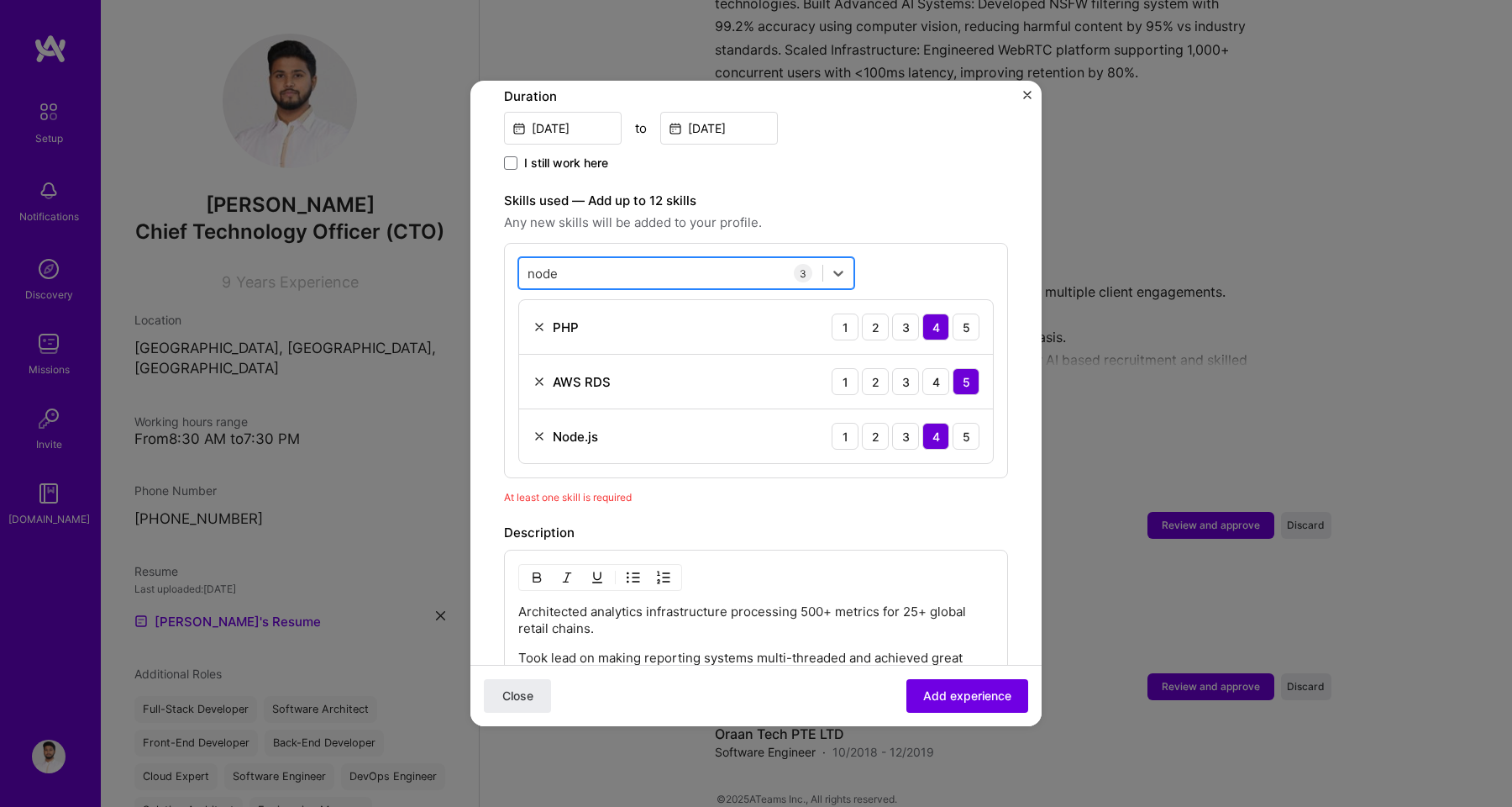
click at [564, 260] on div "node node" at bounding box center [671, 274] width 304 height 28
type input "n"
type input "p"
click at [812, 191] on label "Skills used — Add up to 12 skills" at bounding box center [756, 201] width 504 height 20
click at [932, 704] on button "Add experience" at bounding box center [968, 696] width 122 height 34
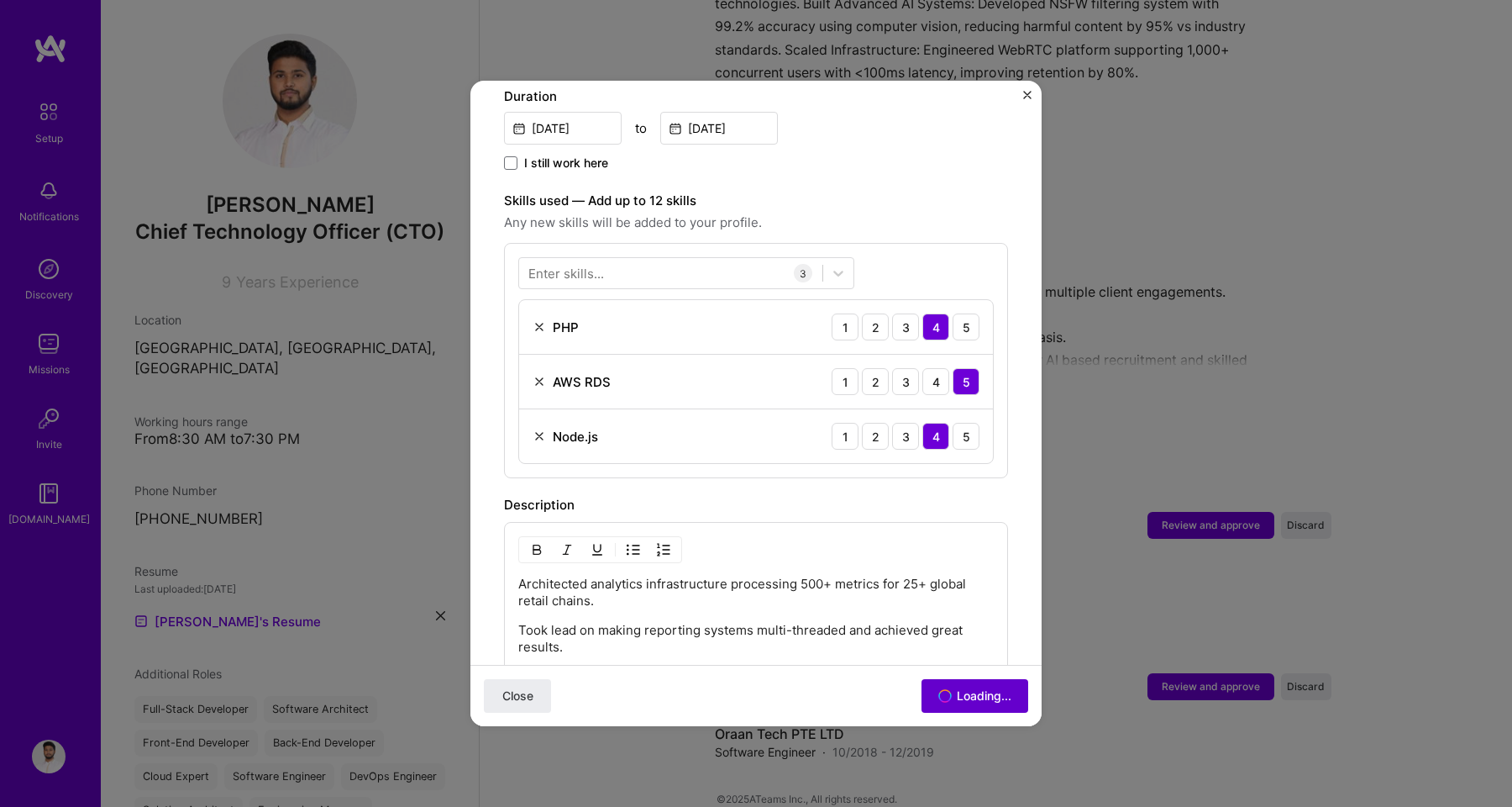
scroll to position [1684, 0]
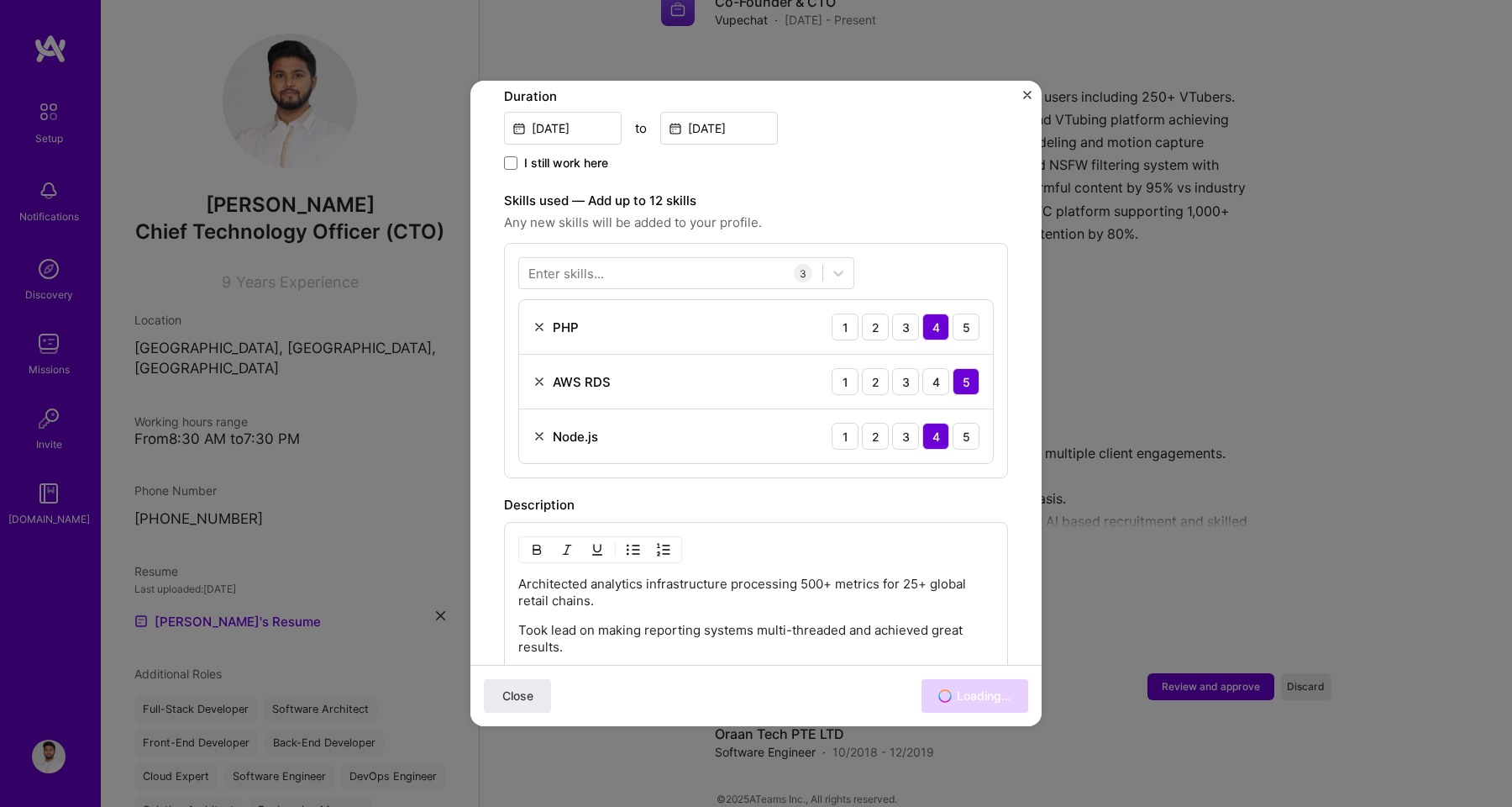
click at [1241, 611] on div "Adding suggested job This job is suggested based on your LinkedIn, resume or [D…" at bounding box center [756, 404] width 1512 height 807
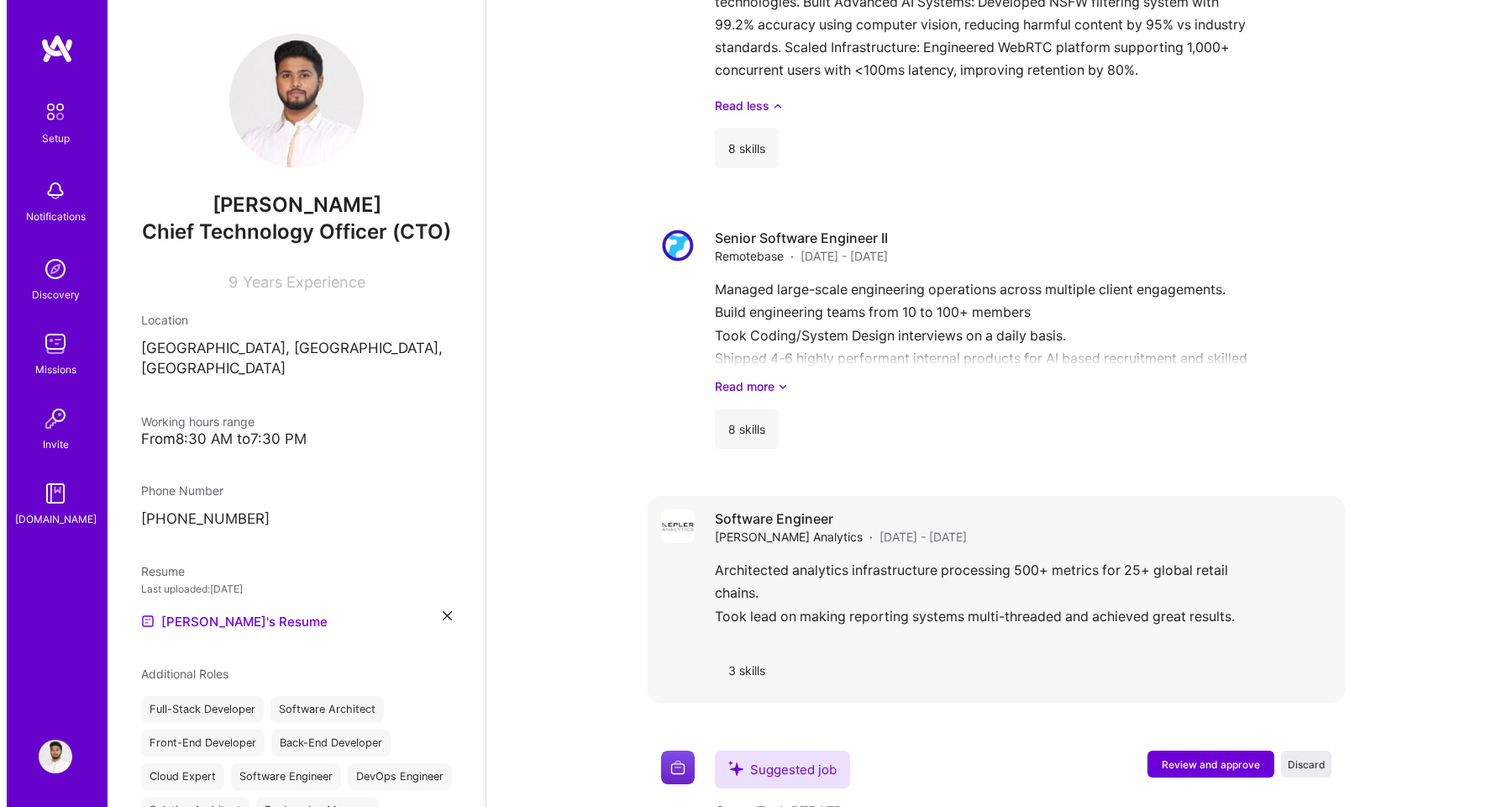
scroll to position [1900, 0]
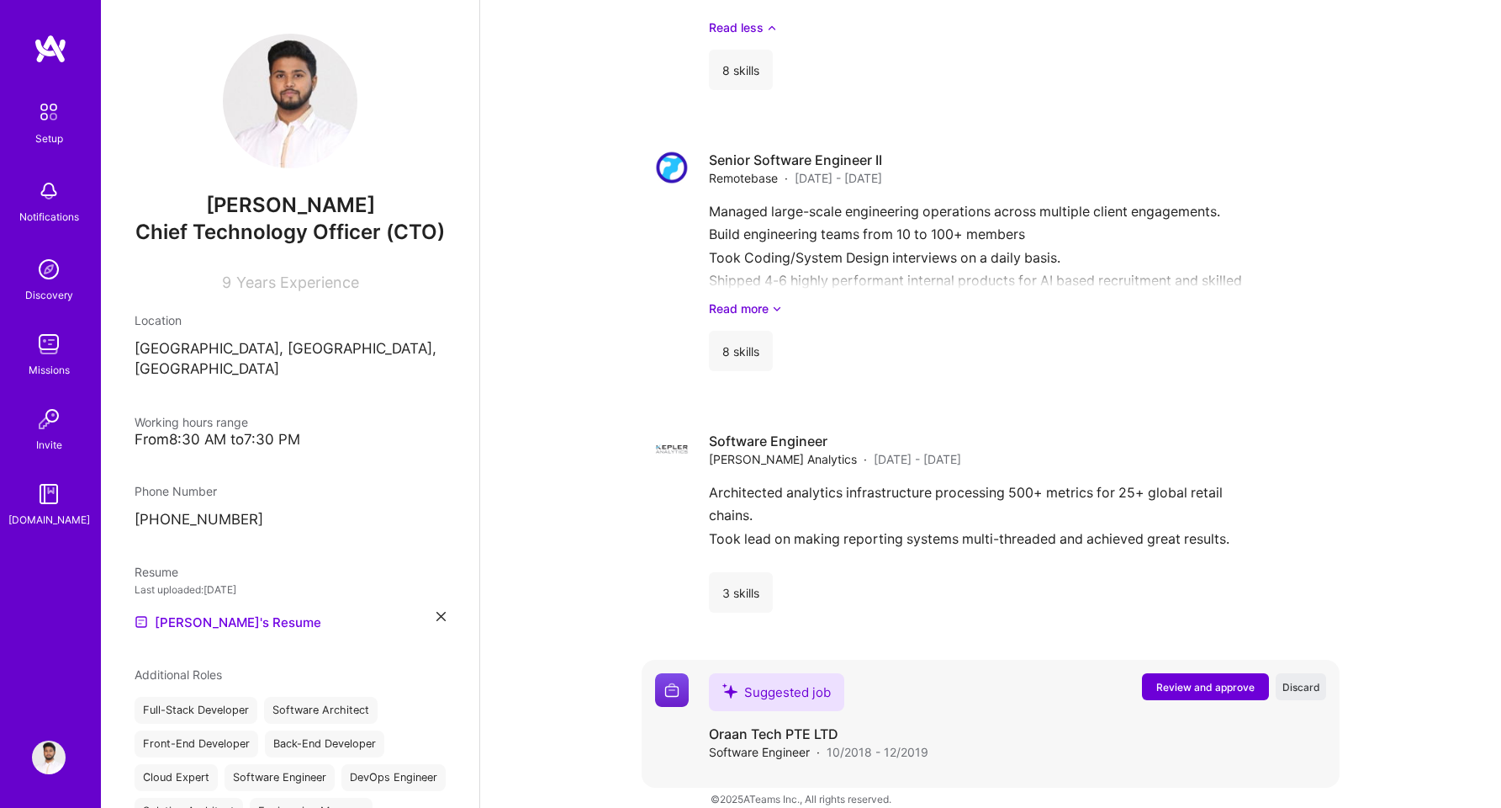
click at [1166, 673] on button "Review and approve" at bounding box center [1205, 686] width 127 height 27
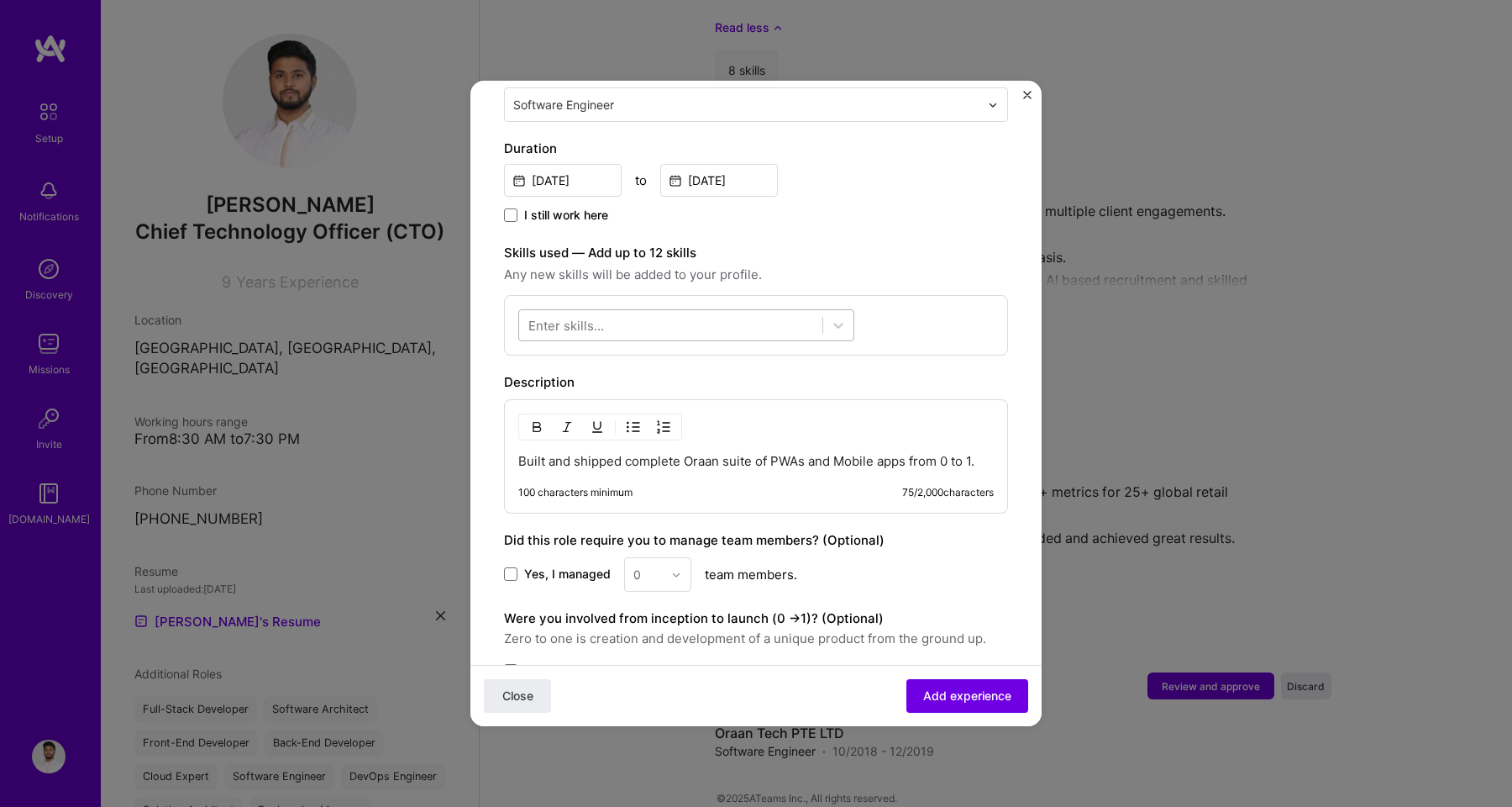
scroll to position [437, 0]
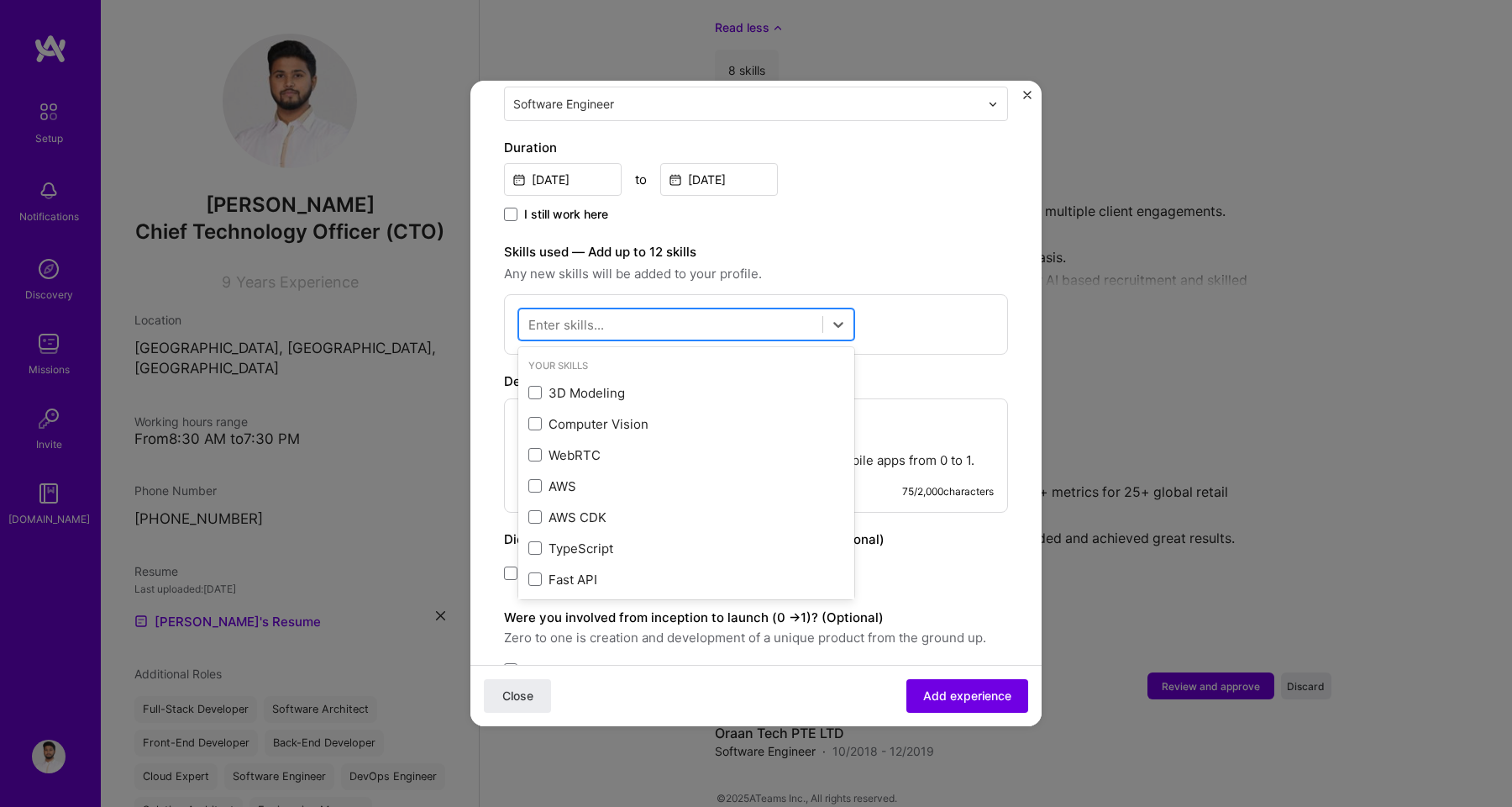
click at [658, 315] on div at bounding box center [671, 325] width 304 height 28
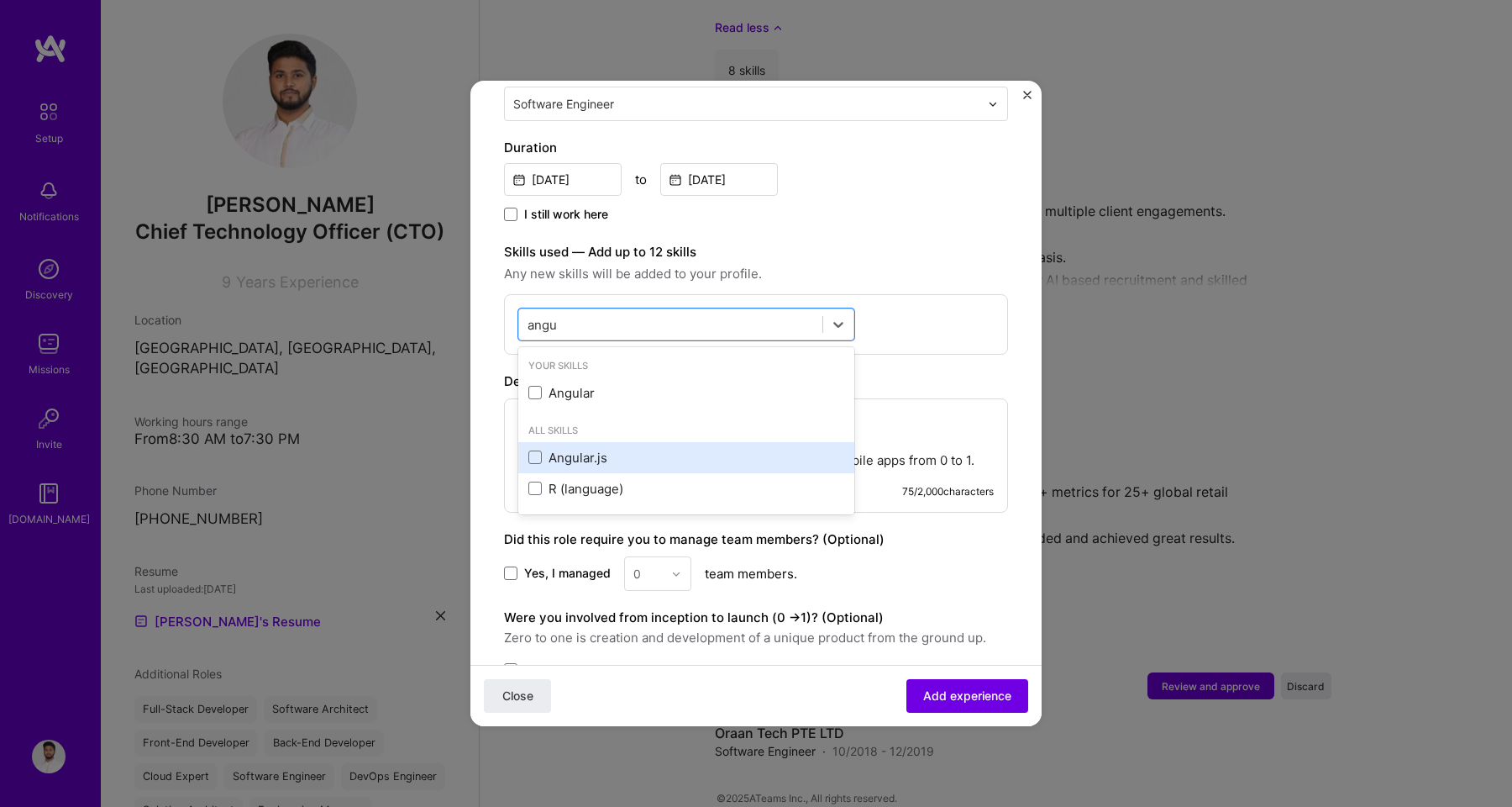
click at [626, 448] on div "Angular.js" at bounding box center [686, 457] width 316 height 18
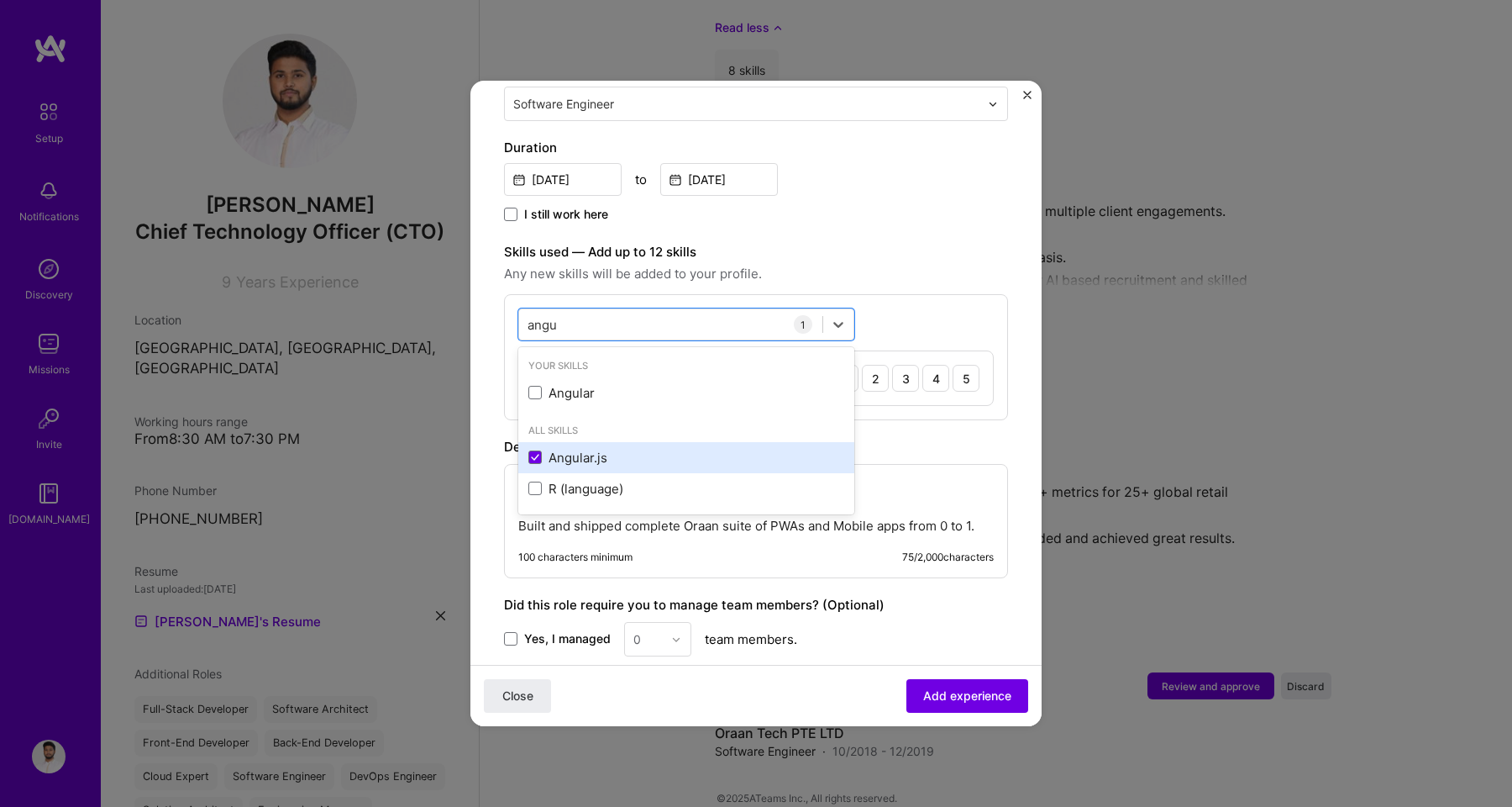
click at [621, 448] on div "Angular.js" at bounding box center [686, 457] width 316 height 18
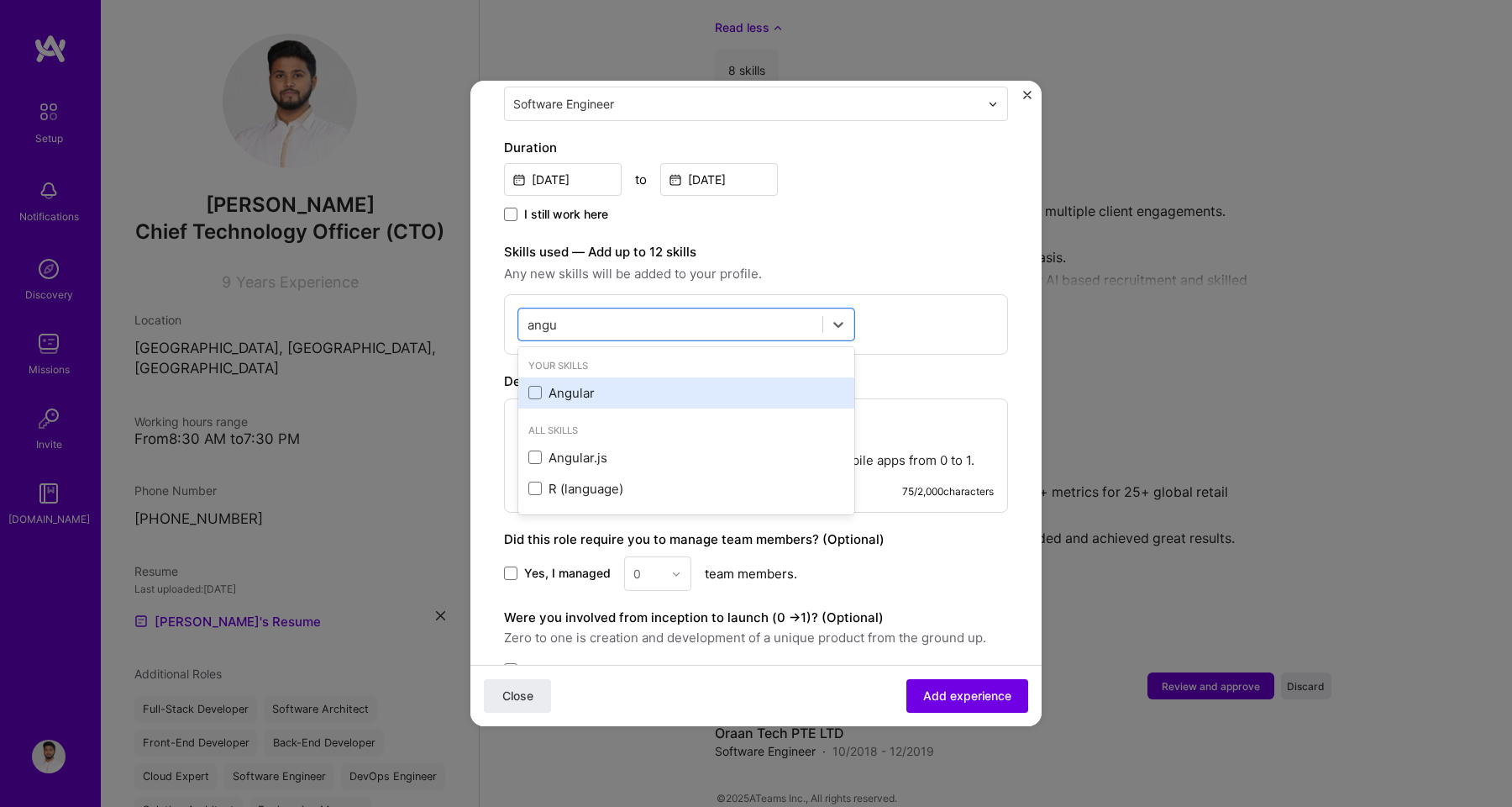
click at [571, 385] on div "Angular" at bounding box center [686, 393] width 336 height 31
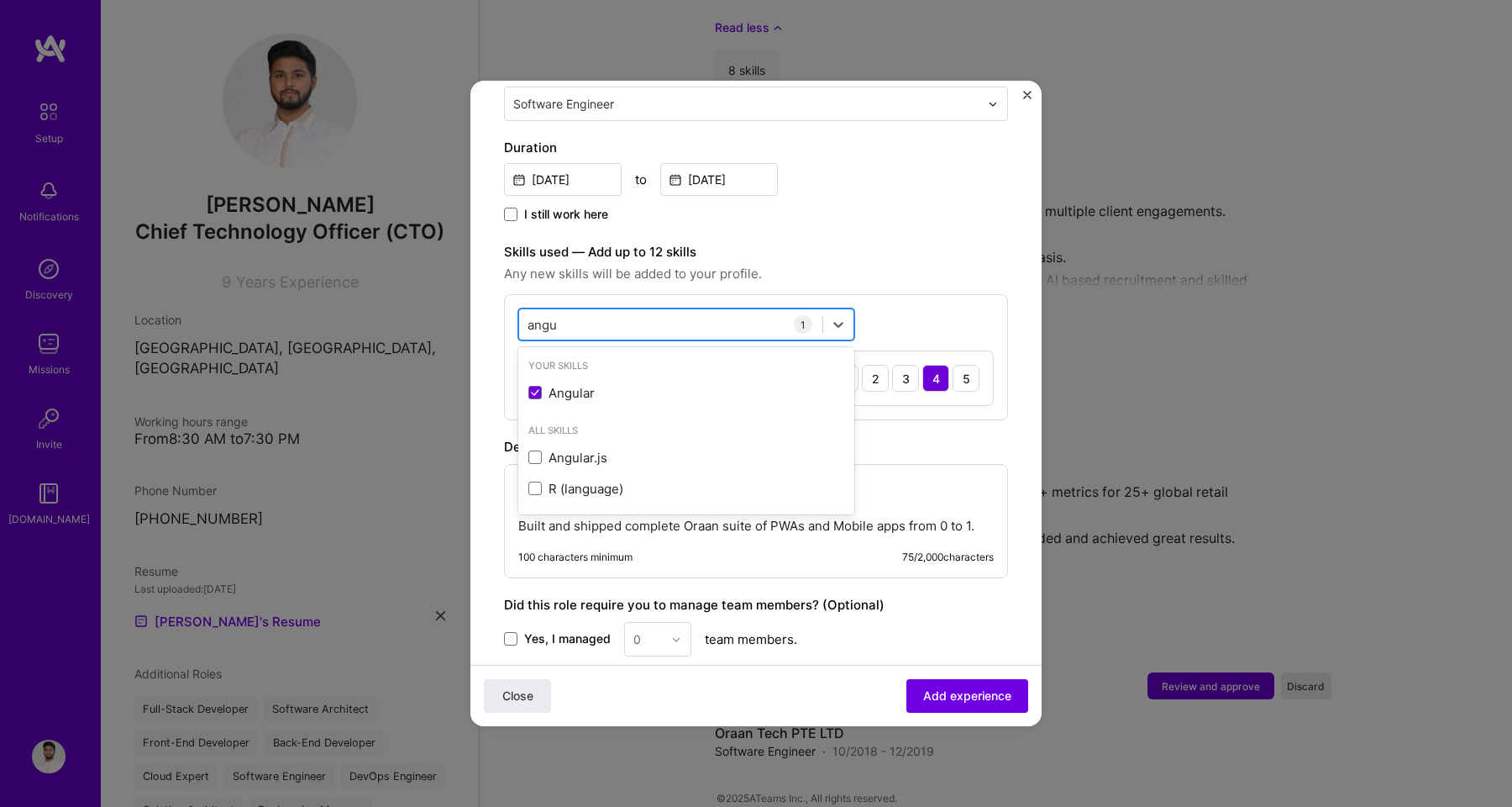
click at [581, 311] on div "angu angu" at bounding box center [671, 325] width 304 height 28
type input "a"
click at [578, 384] on div "Spring Boot" at bounding box center [686, 393] width 316 height 18
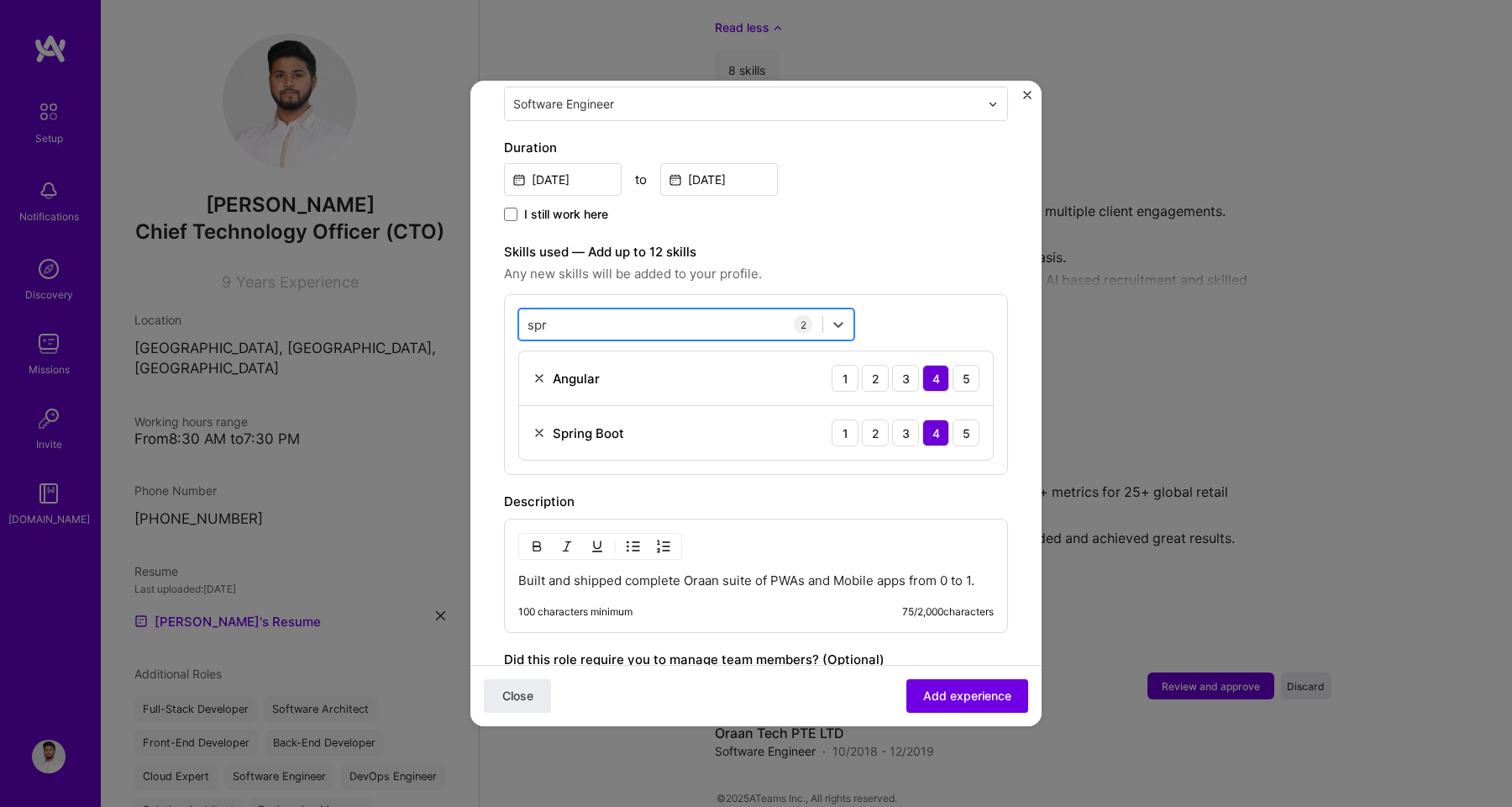
click at [566, 311] on div "spr spr" at bounding box center [671, 325] width 304 height 28
type input "s"
click at [566, 415] on div "Java" at bounding box center [686, 424] width 316 height 18
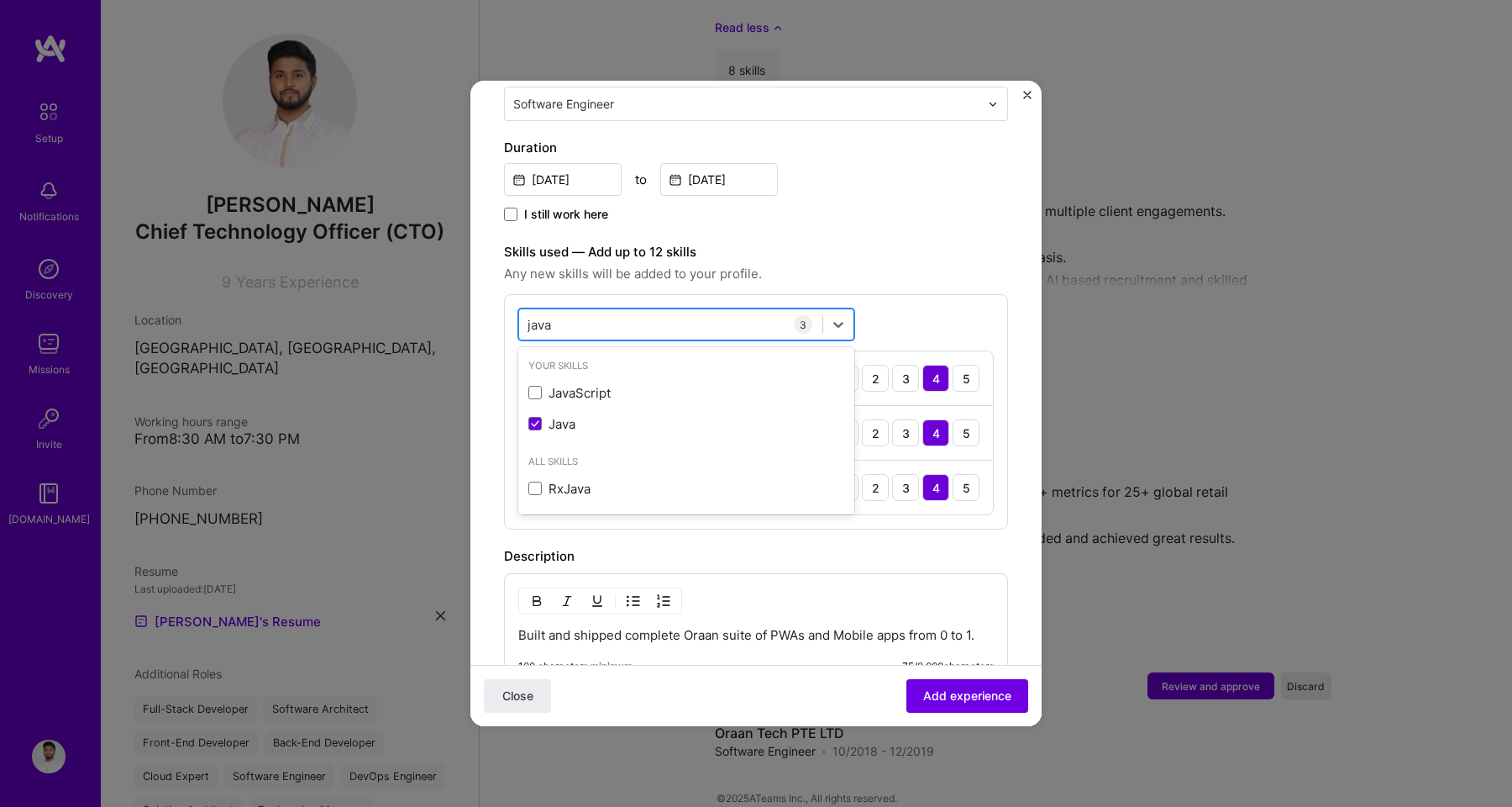
click at [566, 311] on div "java java" at bounding box center [671, 325] width 304 height 28
type input "j"
click at [586, 378] on div "Google Cloud / GCP" at bounding box center [686, 393] width 336 height 31
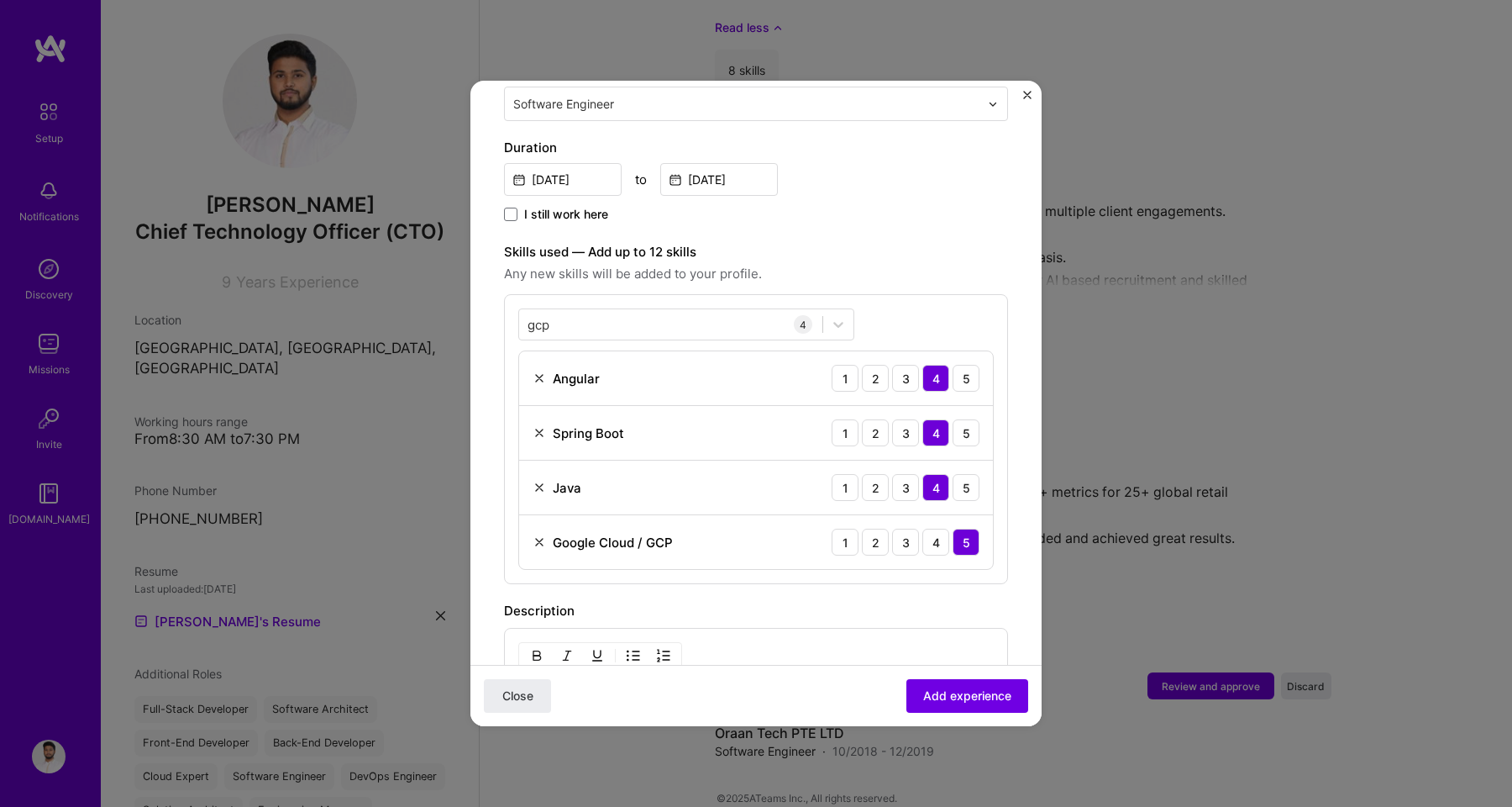
click at [773, 264] on span "Any new skills will be added to your profile." at bounding box center [756, 274] width 504 height 20
drag, startPoint x: 742, startPoint y: 300, endPoint x: 750, endPoint y: 295, distance: 9.4
click at [742, 311] on div "gcp gcp" at bounding box center [671, 325] width 304 height 28
type input "g"
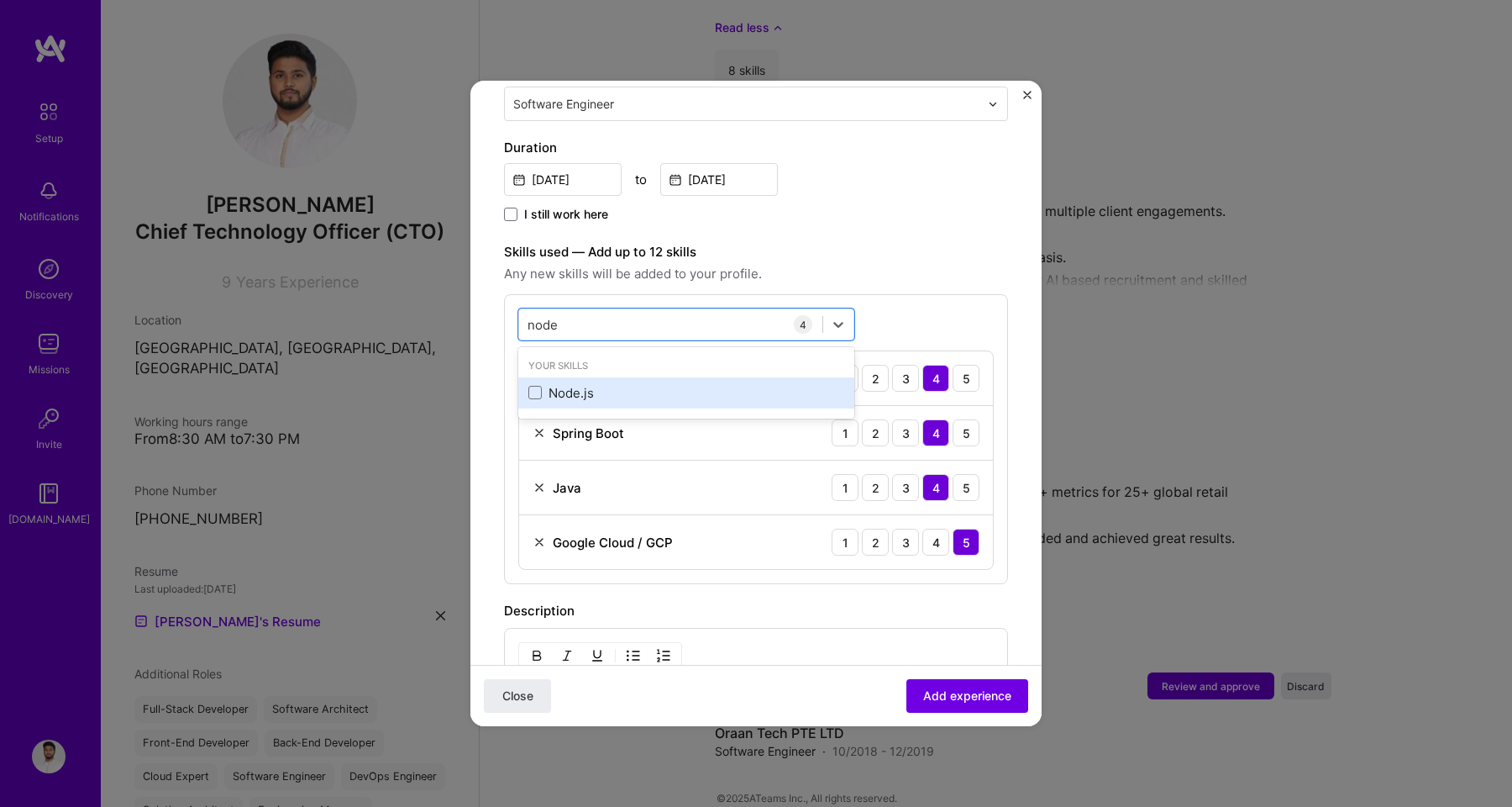
click at [727, 378] on div "Node.js" at bounding box center [686, 393] width 336 height 31
type input "node"
click at [870, 242] on label "Skills used — Add up to 12 skills" at bounding box center [756, 252] width 504 height 20
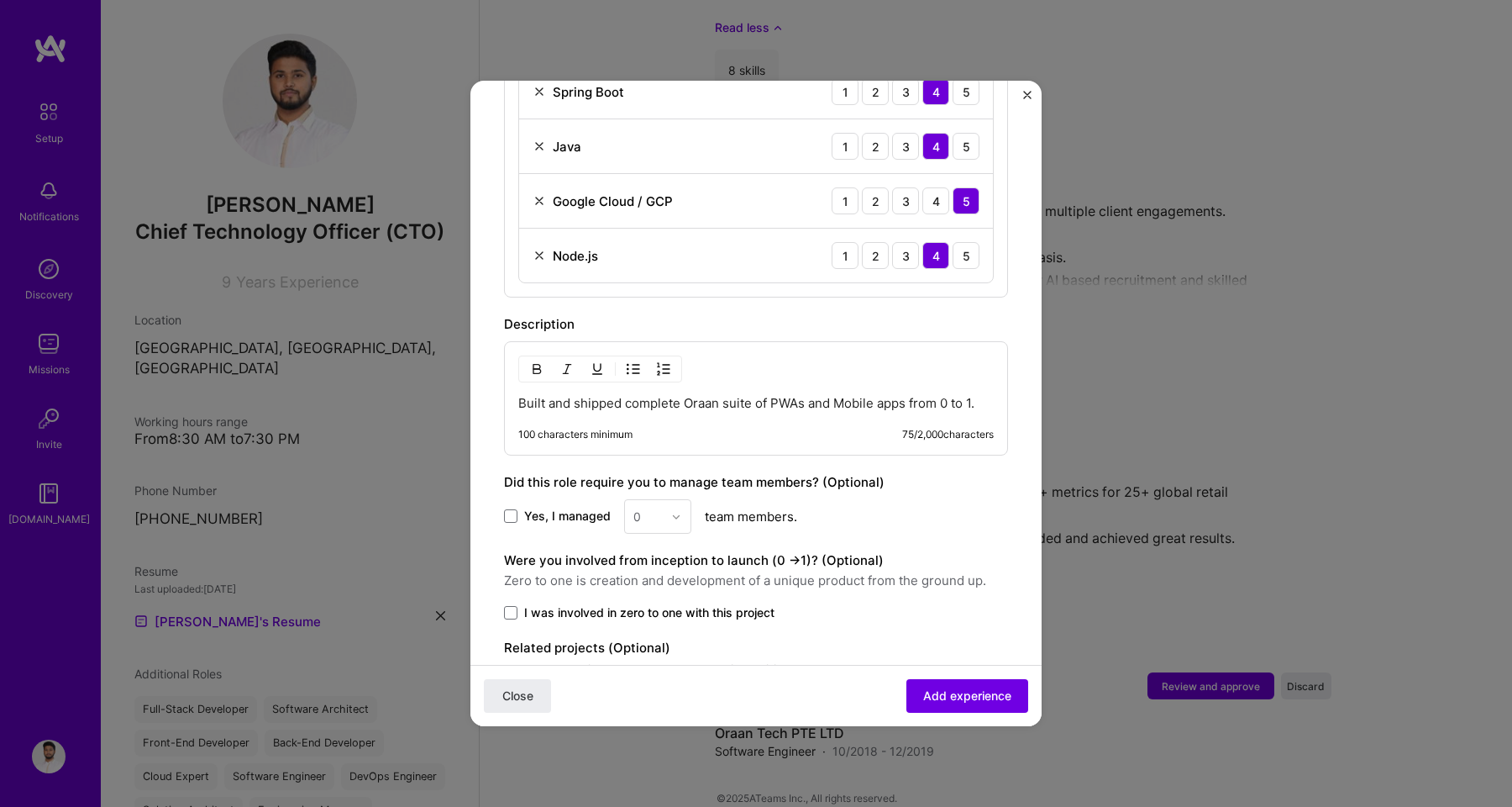
scroll to position [854, 0]
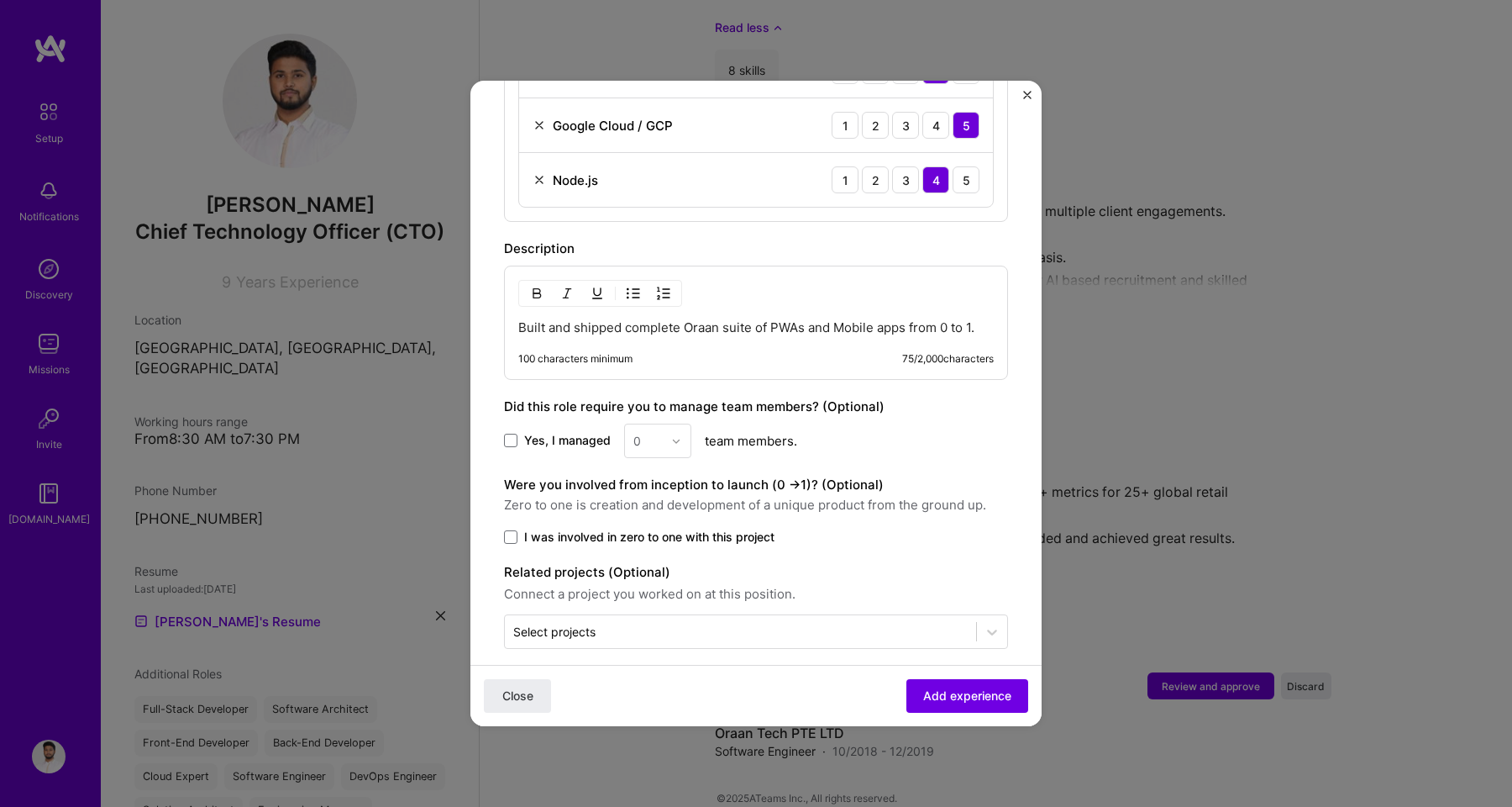
click at [972, 320] on p "Built and shipped complete Oraan suite of PWAs and Mobile apps from 0 to 1." at bounding box center [756, 328] width 475 height 17
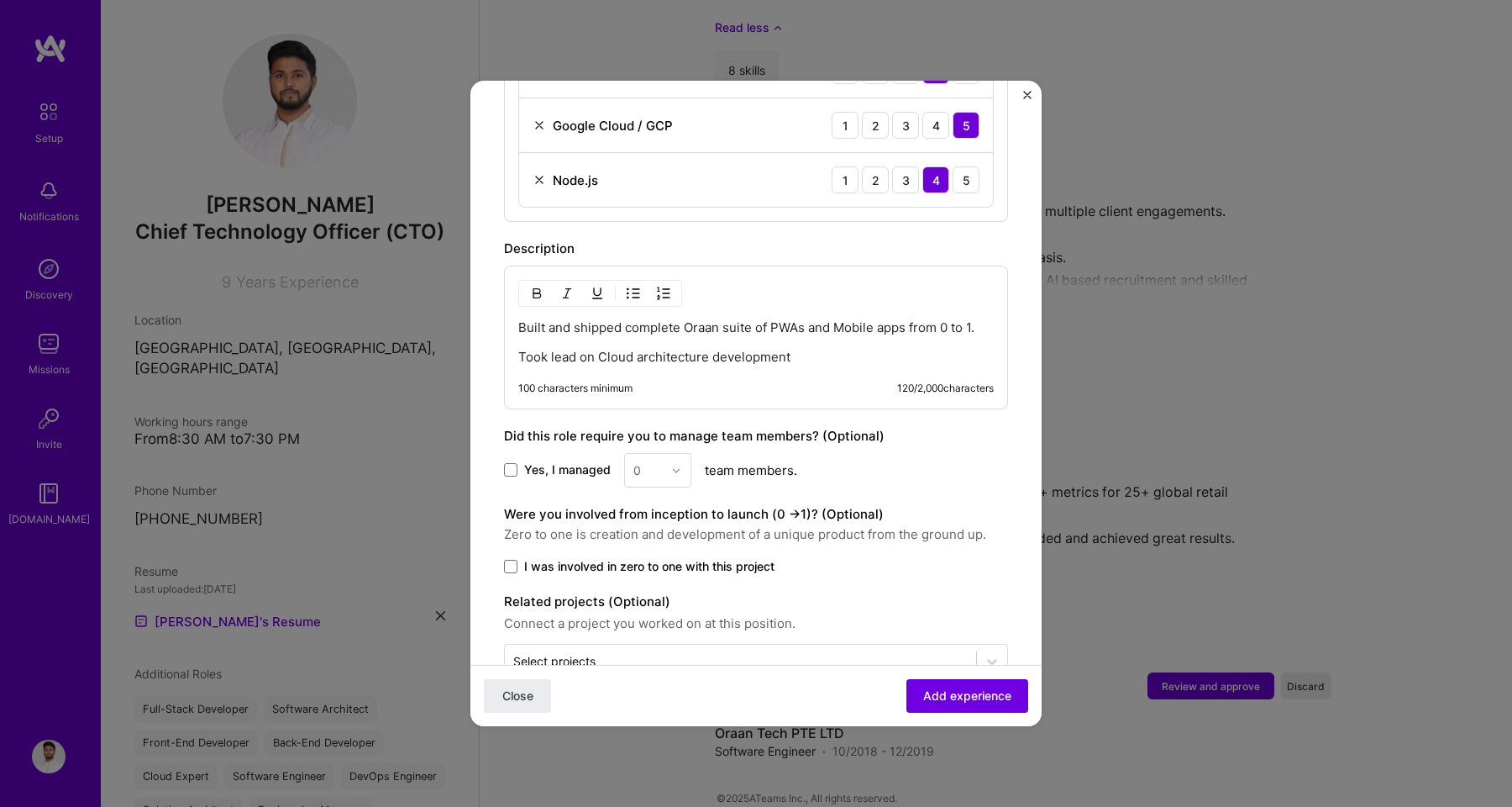
click at [804, 349] on p "Took lead on Cloud architecture development" at bounding box center [756, 357] width 475 height 17
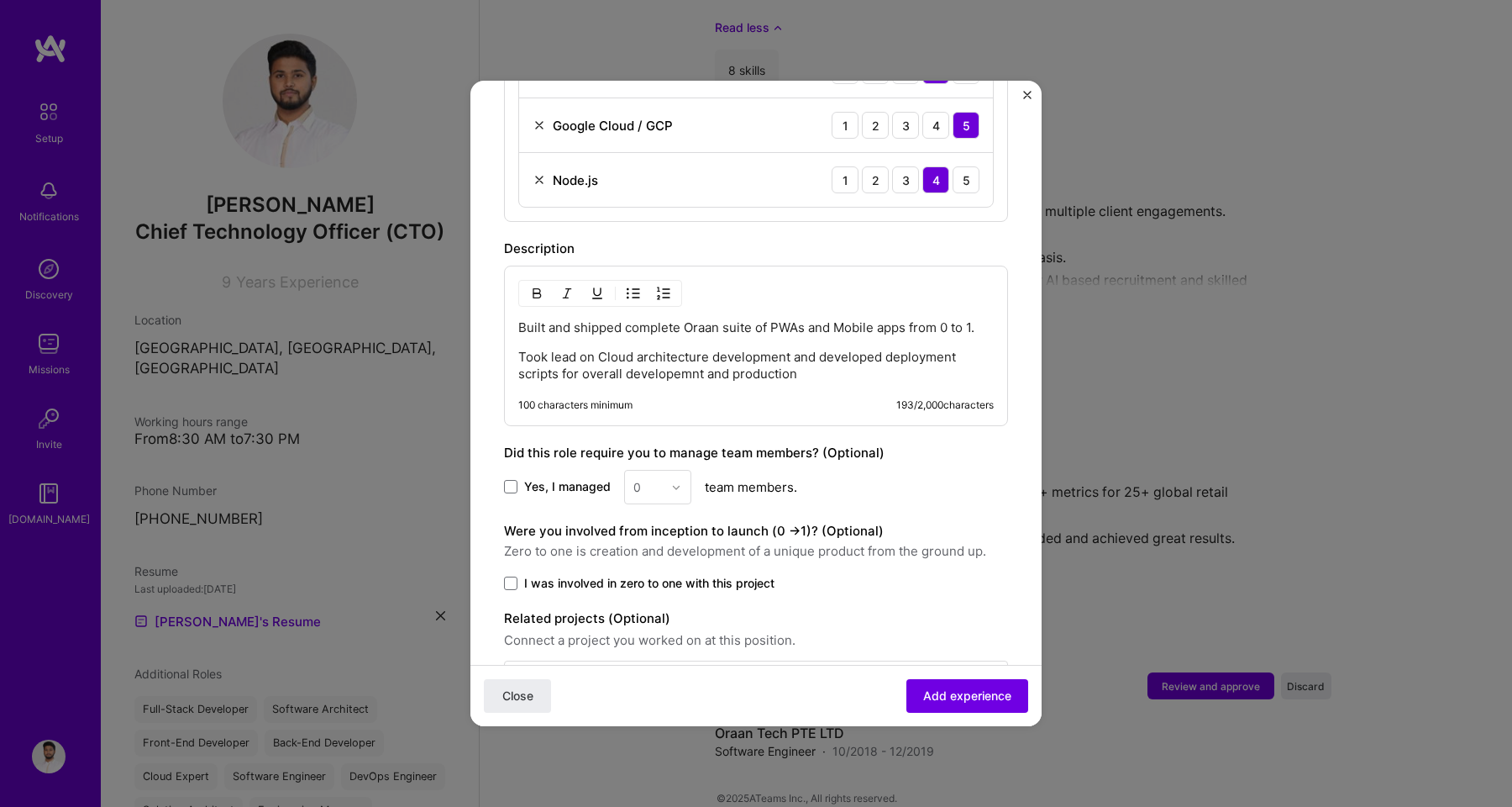
click at [816, 359] on p "Took lead on Cloud architecture development and developed deployment scripts fo…" at bounding box center [756, 366] width 475 height 34
click at [815, 363] on p "Took lead on Cloud architecture development and developed deployment scripts fo…" at bounding box center [756, 366] width 475 height 34
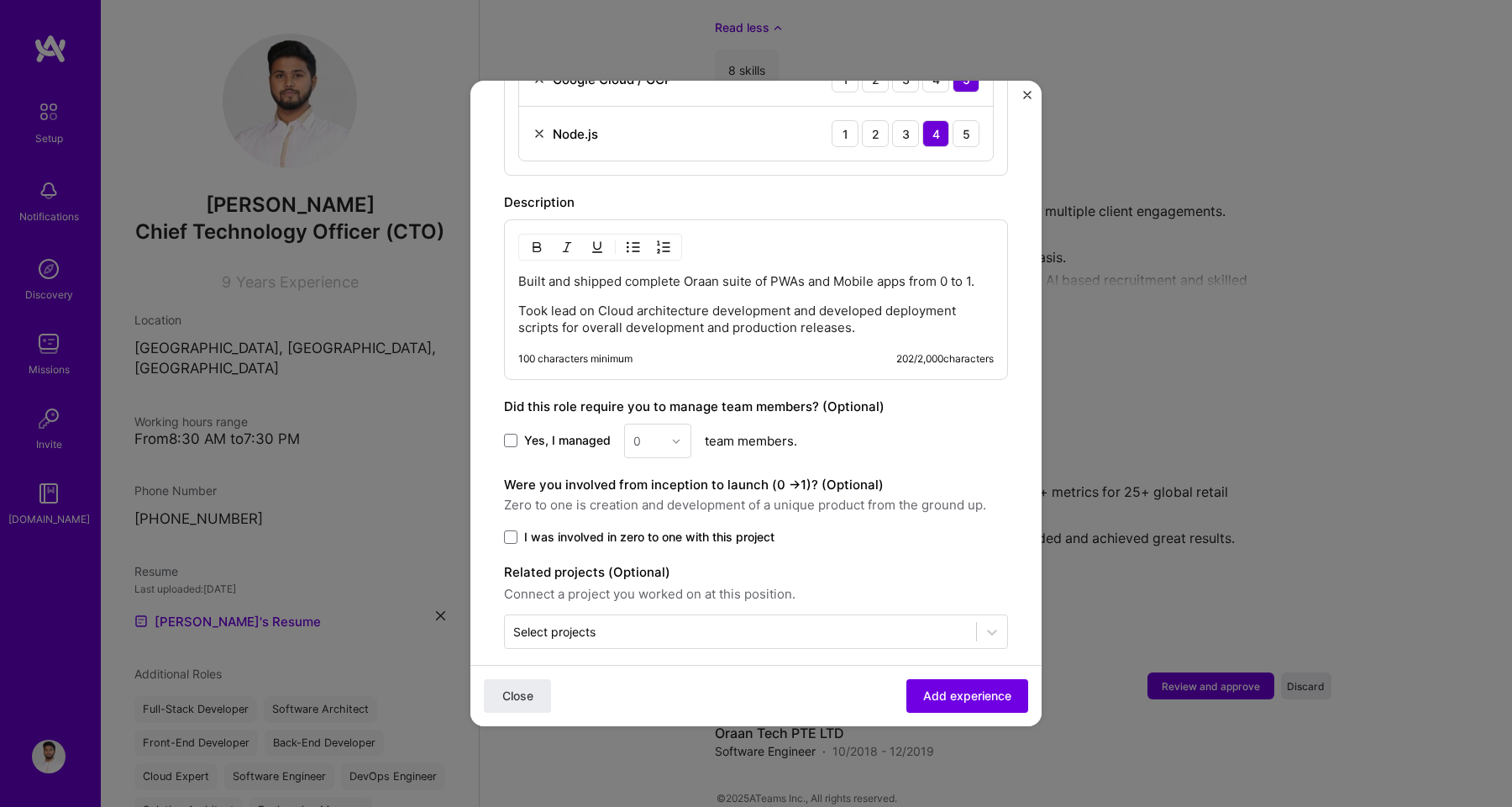
click at [639, 528] on span "I was involved in zero to one with this project" at bounding box center [649, 536] width 251 height 17
click at [0, 0] on input "I was involved in zero to one with this project" at bounding box center [0, 0] width 0 height 0
click at [925, 705] on button "Add experience" at bounding box center [968, 696] width 122 height 34
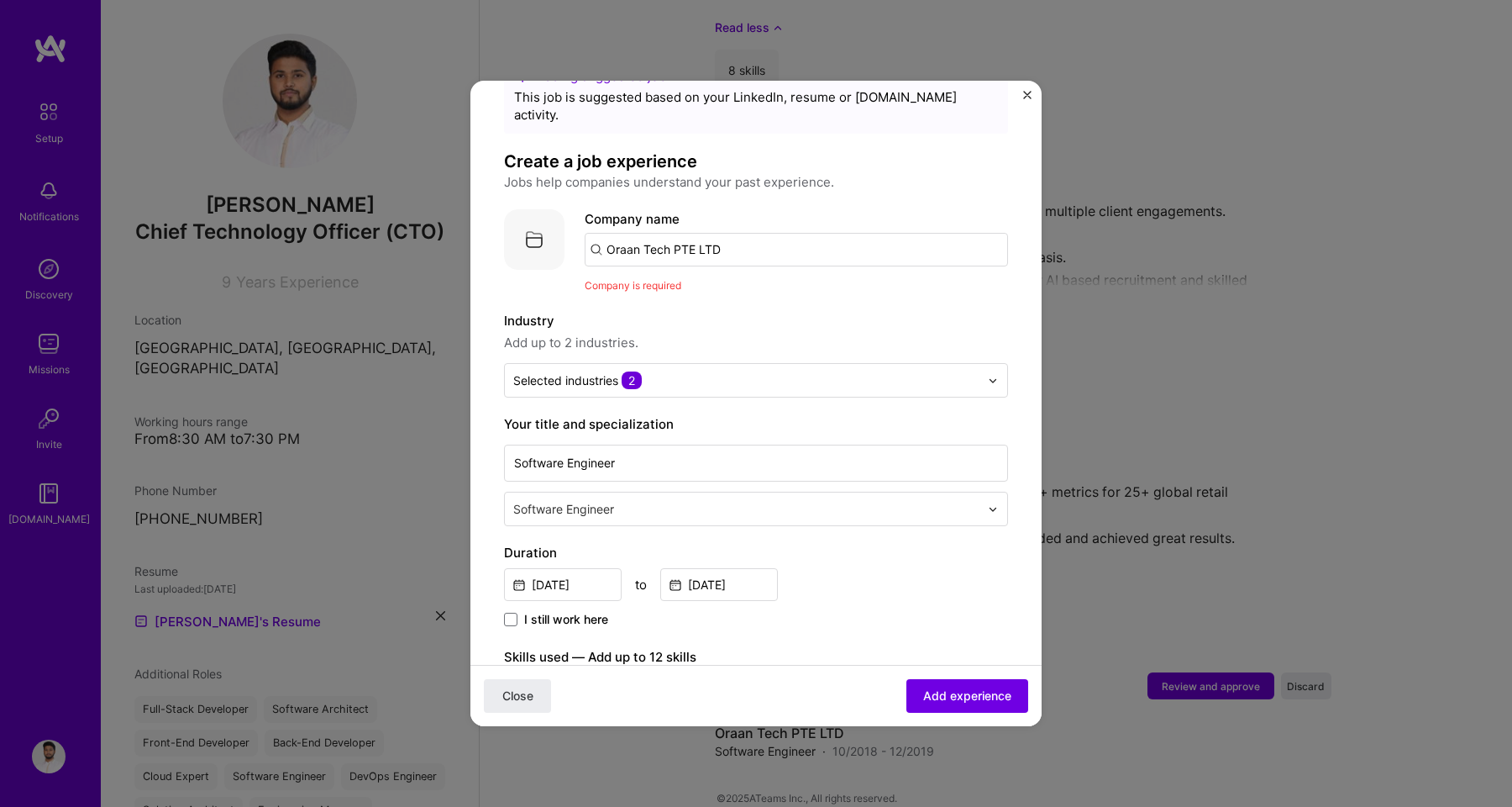
scroll to position [50, 0]
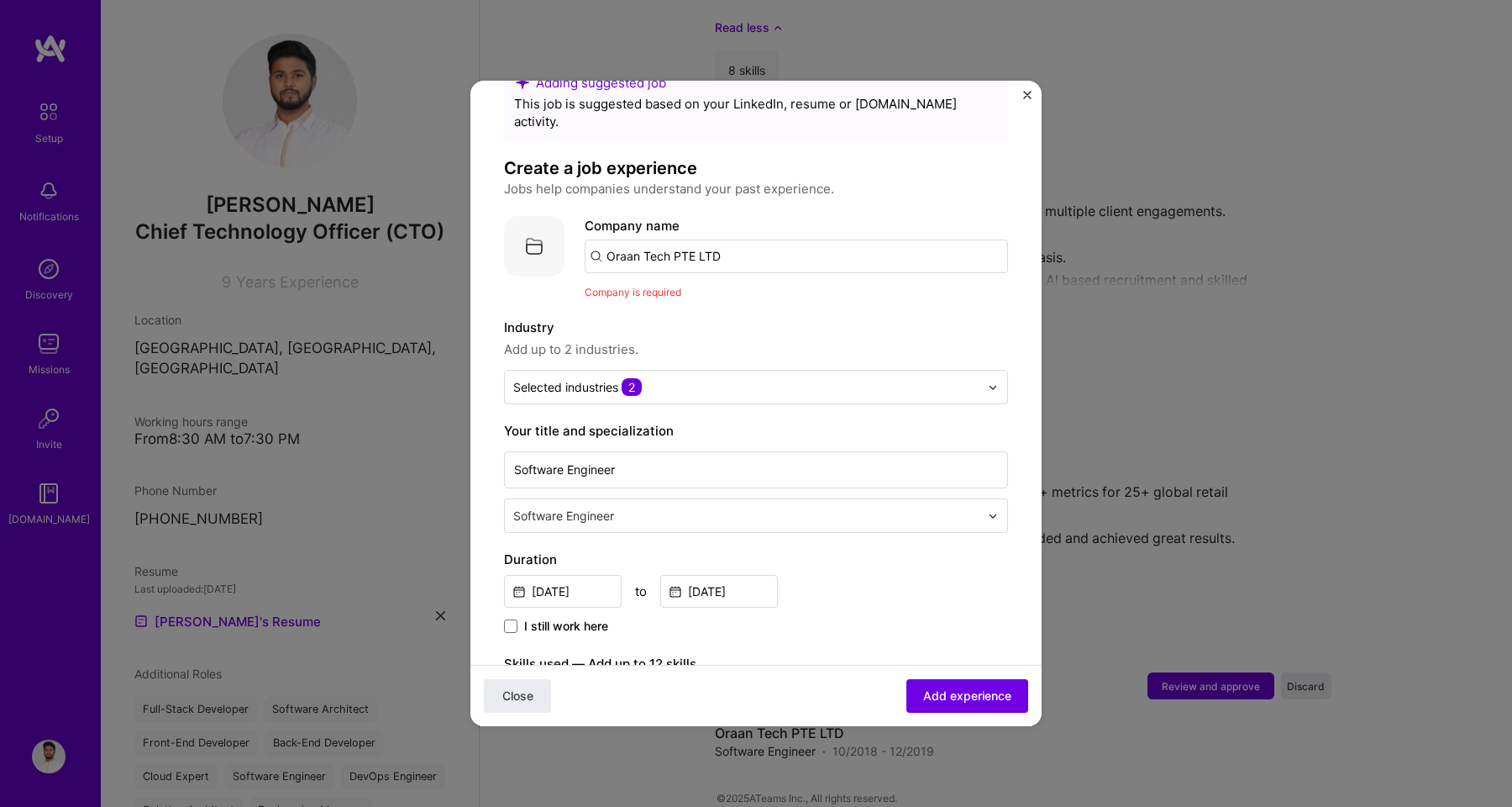
drag, startPoint x: 642, startPoint y: 240, endPoint x: 1015, endPoint y: 225, distance: 373.3
type input "Tech PTE LTD"
type input "Oraan"
click at [724, 289] on div "Oraan" at bounding box center [704, 303] width 51 height 29
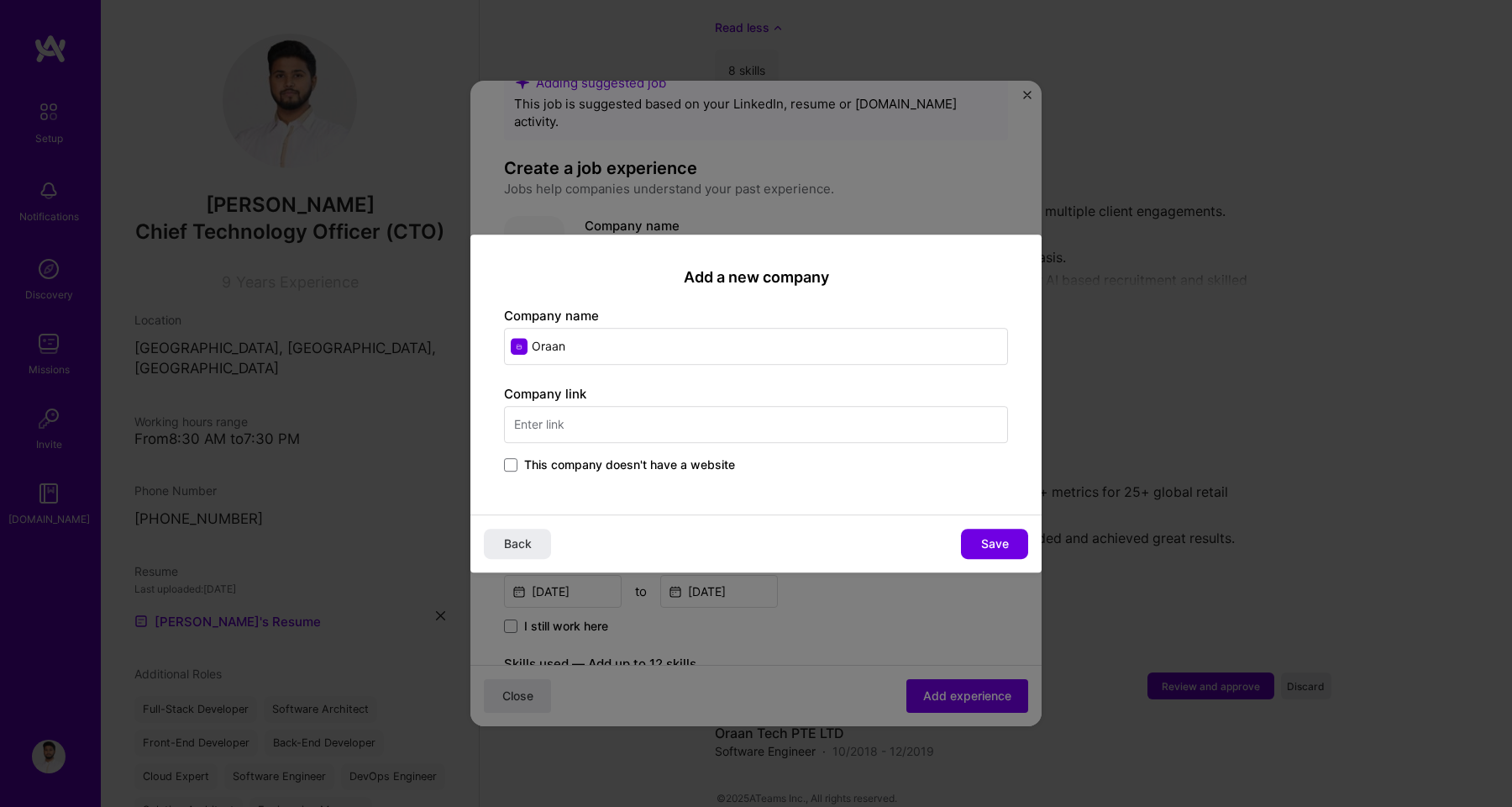
click at [715, 425] on input "text" at bounding box center [756, 423] width 504 height 37
type input "[URL][DOMAIN_NAME]"
click at [979, 543] on button "Save" at bounding box center [994, 543] width 67 height 30
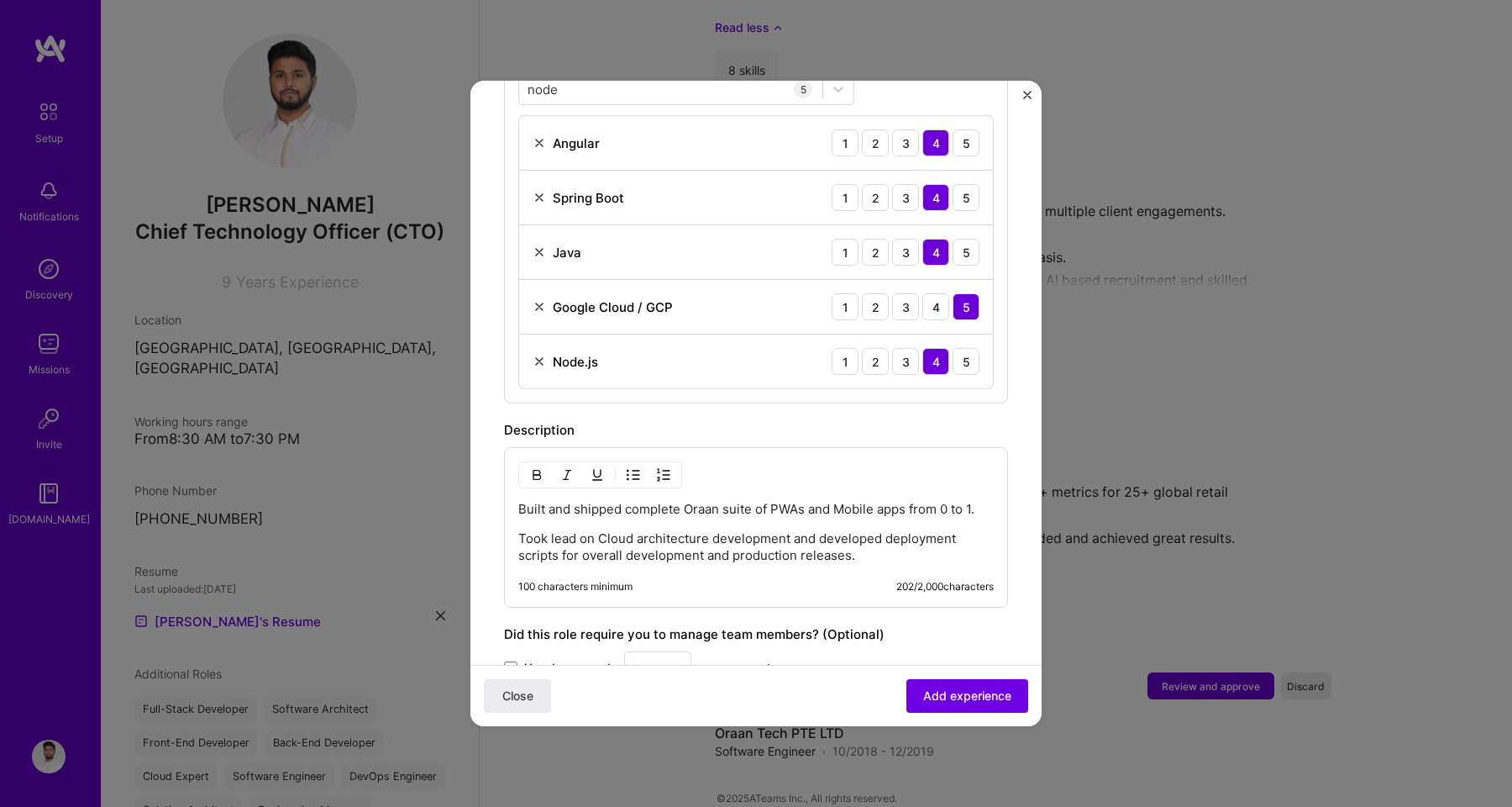
scroll to position [925, 0]
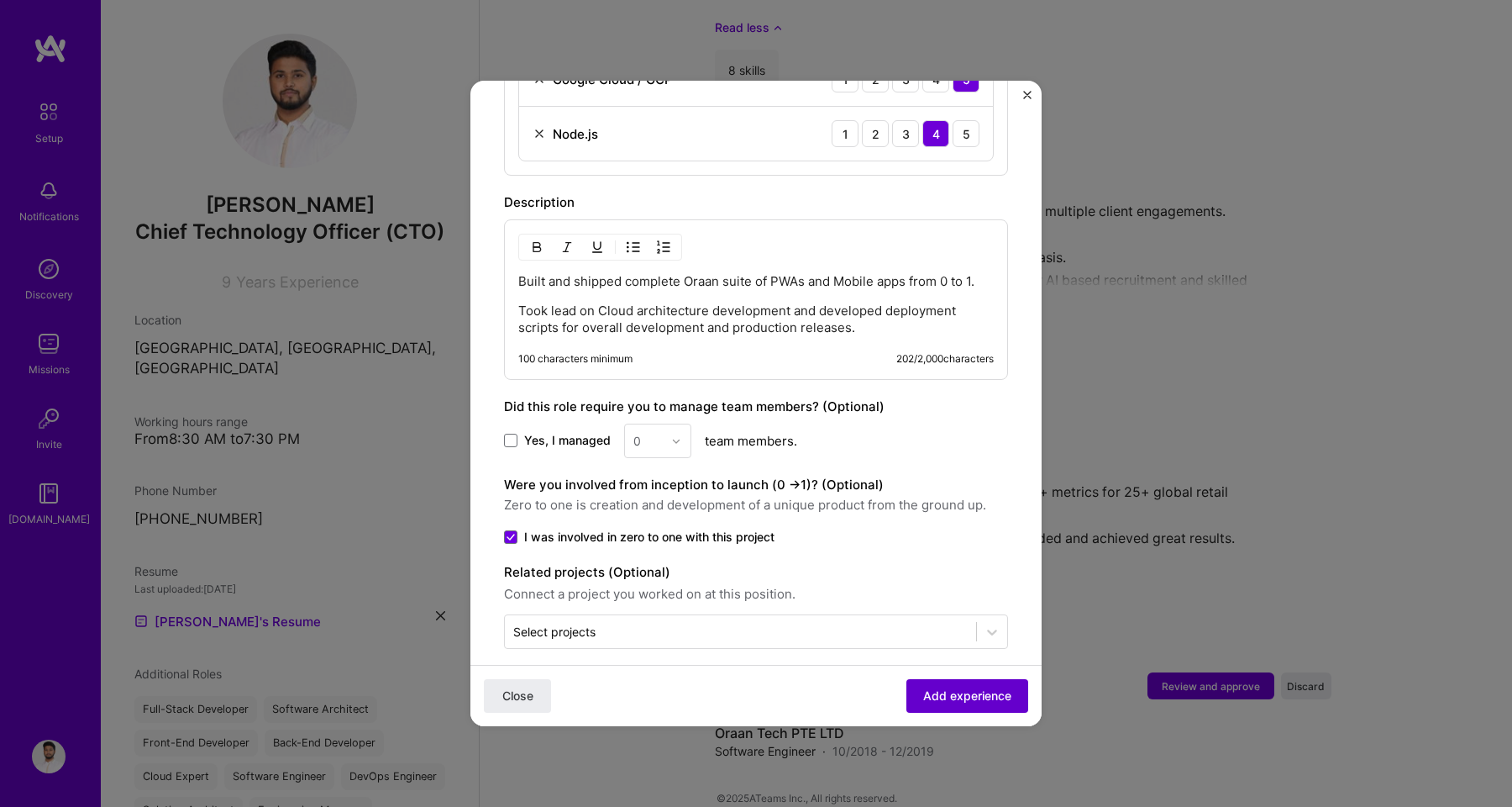
click at [979, 701] on span "Add experience" at bounding box center [967, 695] width 88 height 17
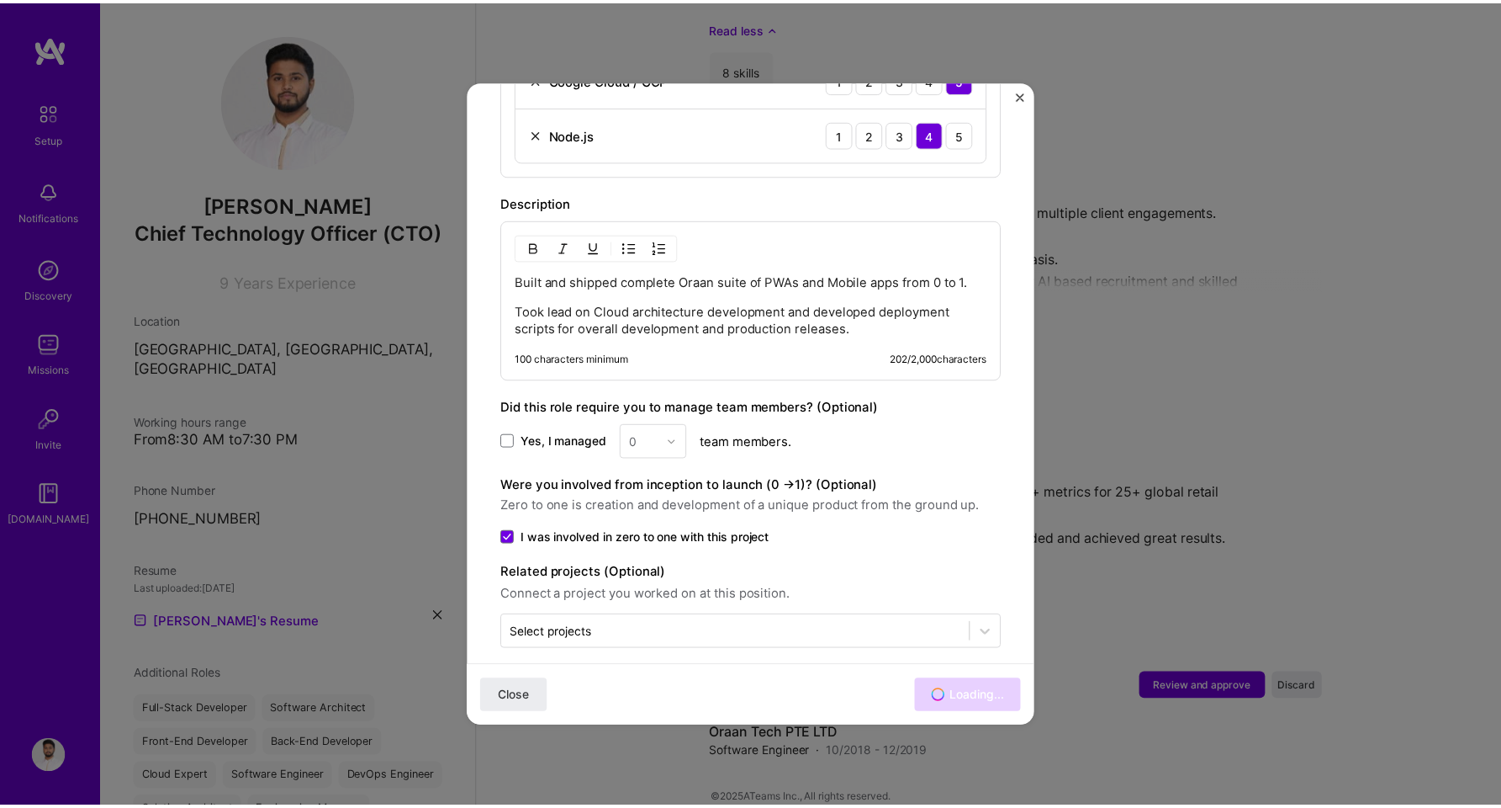
scroll to position [1740, 0]
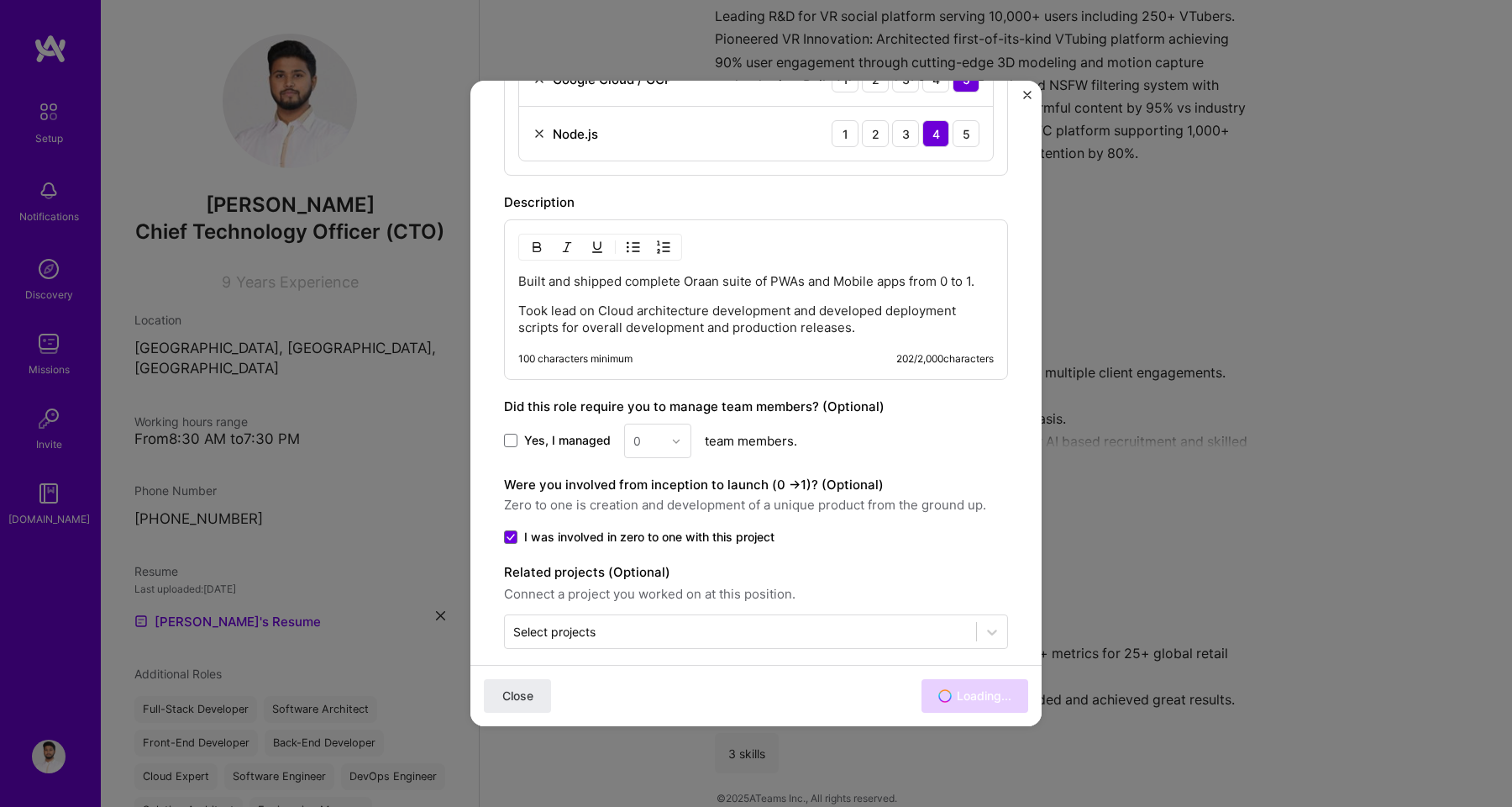
click at [1251, 526] on div "Adding suggested job This job is suggested based on your LinkedIn, resume or [D…" at bounding box center [756, 404] width 1512 height 807
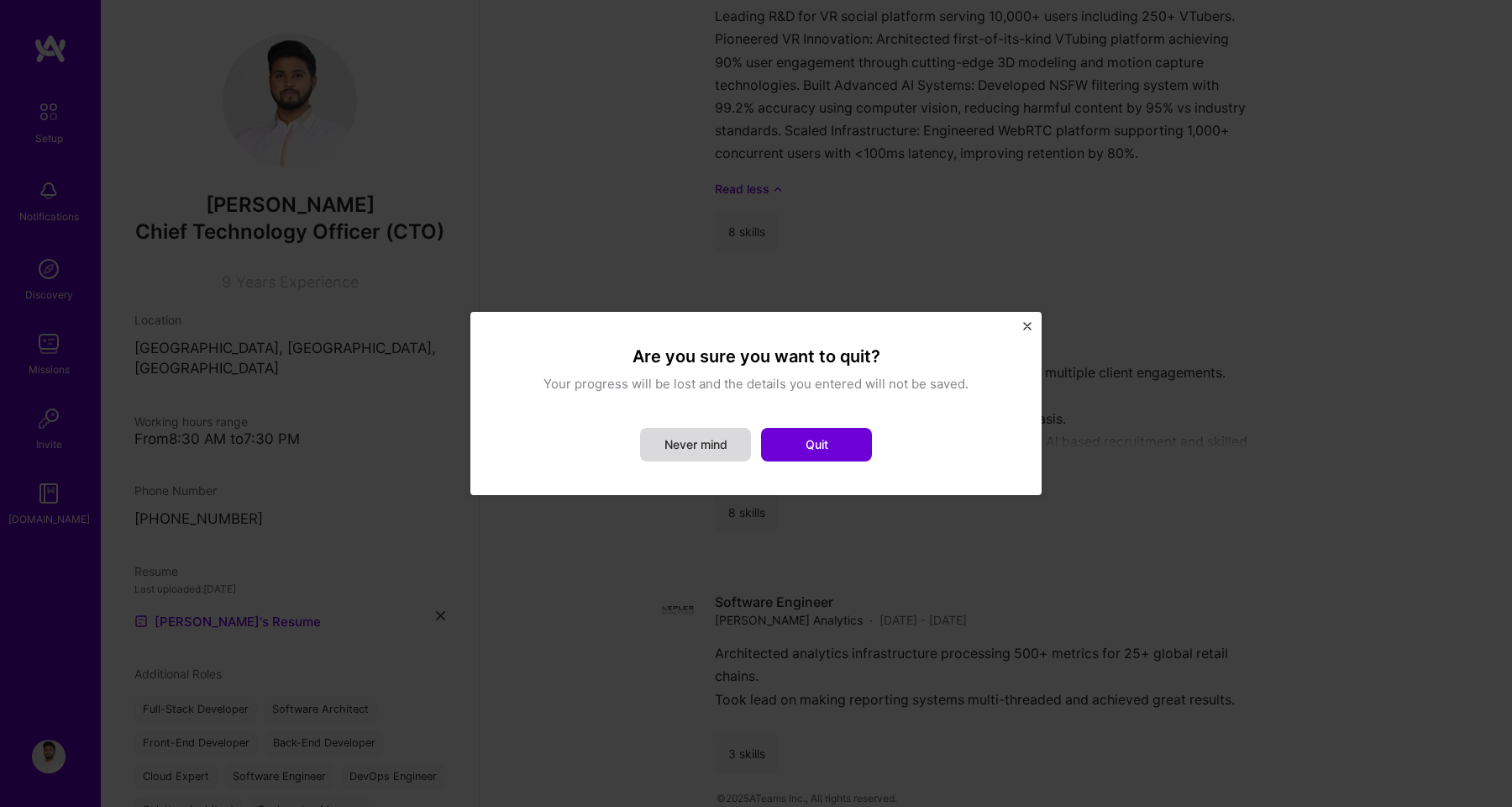
click at [722, 445] on button "Never mind" at bounding box center [695, 444] width 111 height 34
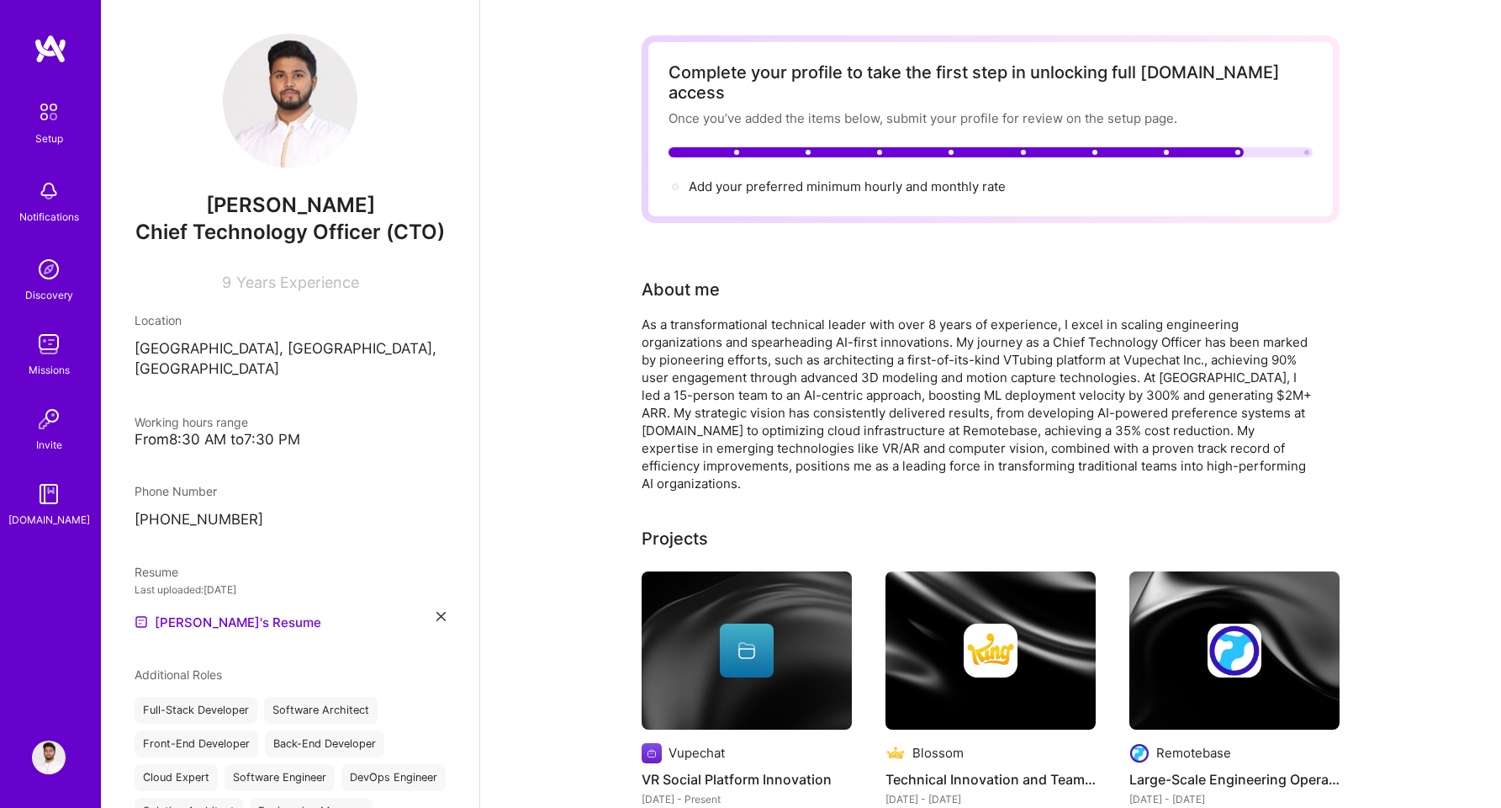
scroll to position [0, 0]
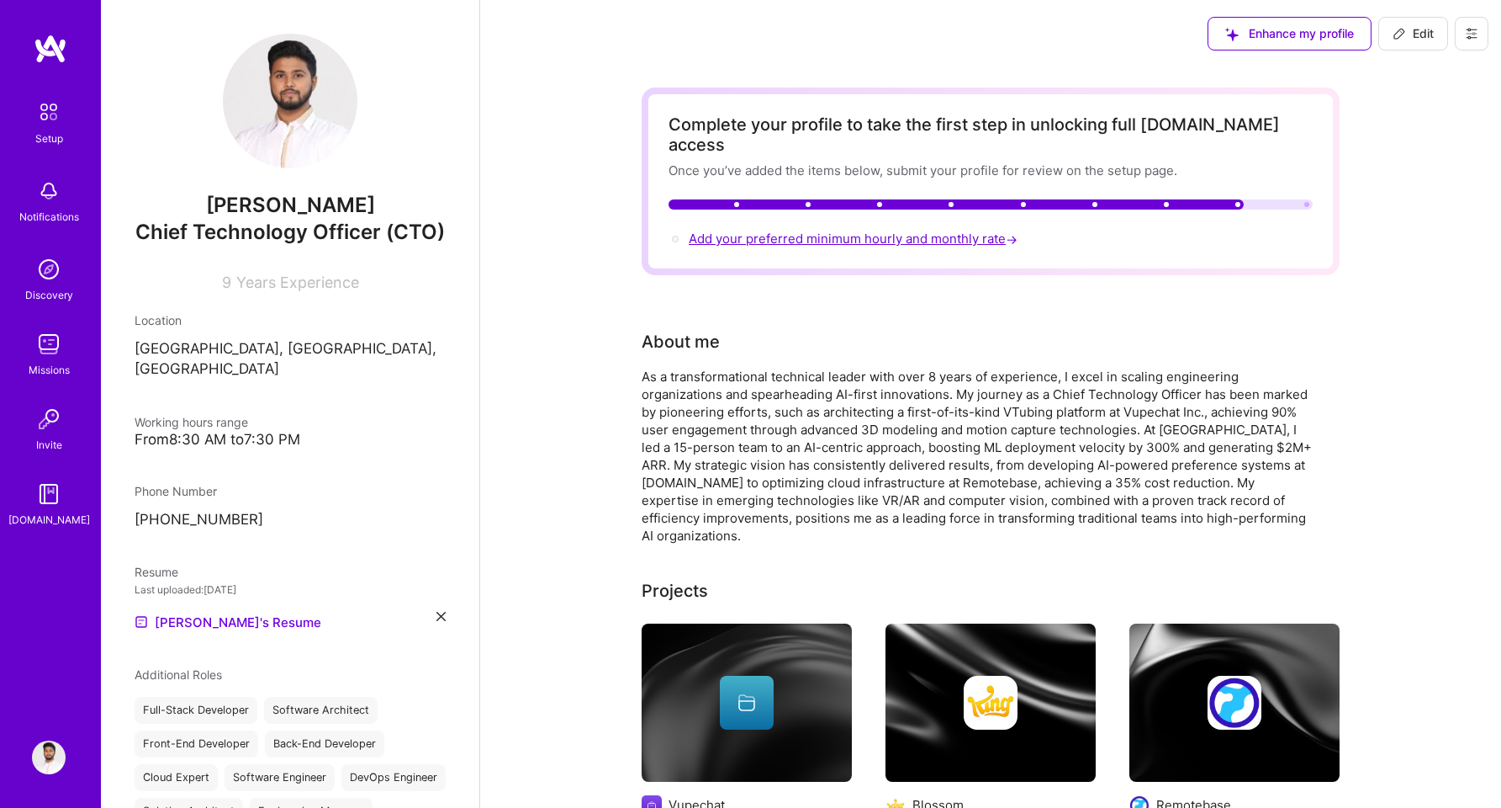
click at [814, 230] on span "Add your preferred minimum hourly and monthly rate →" at bounding box center [855, 238] width 332 height 16
select select "PK"
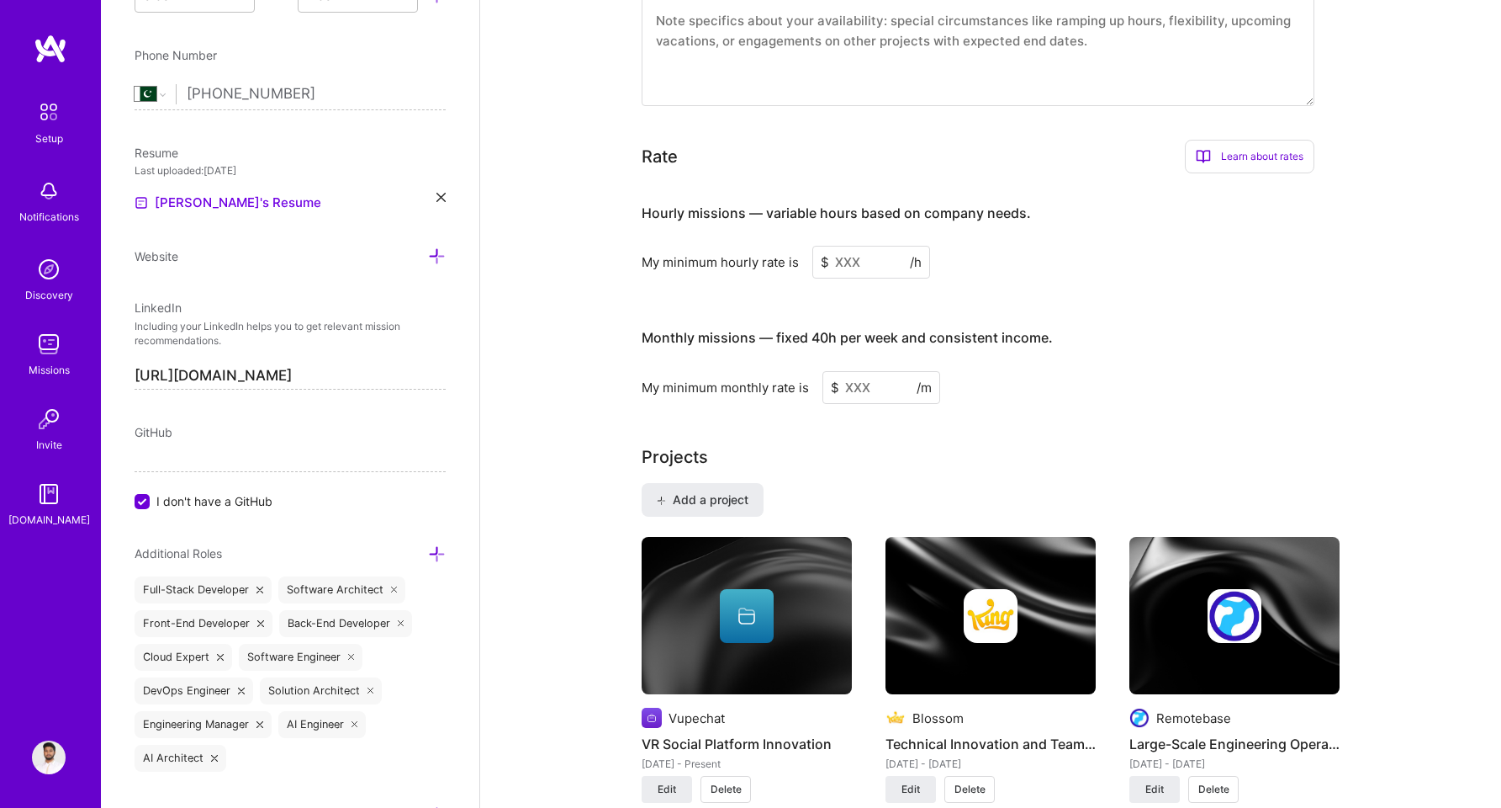
scroll to position [893, 0]
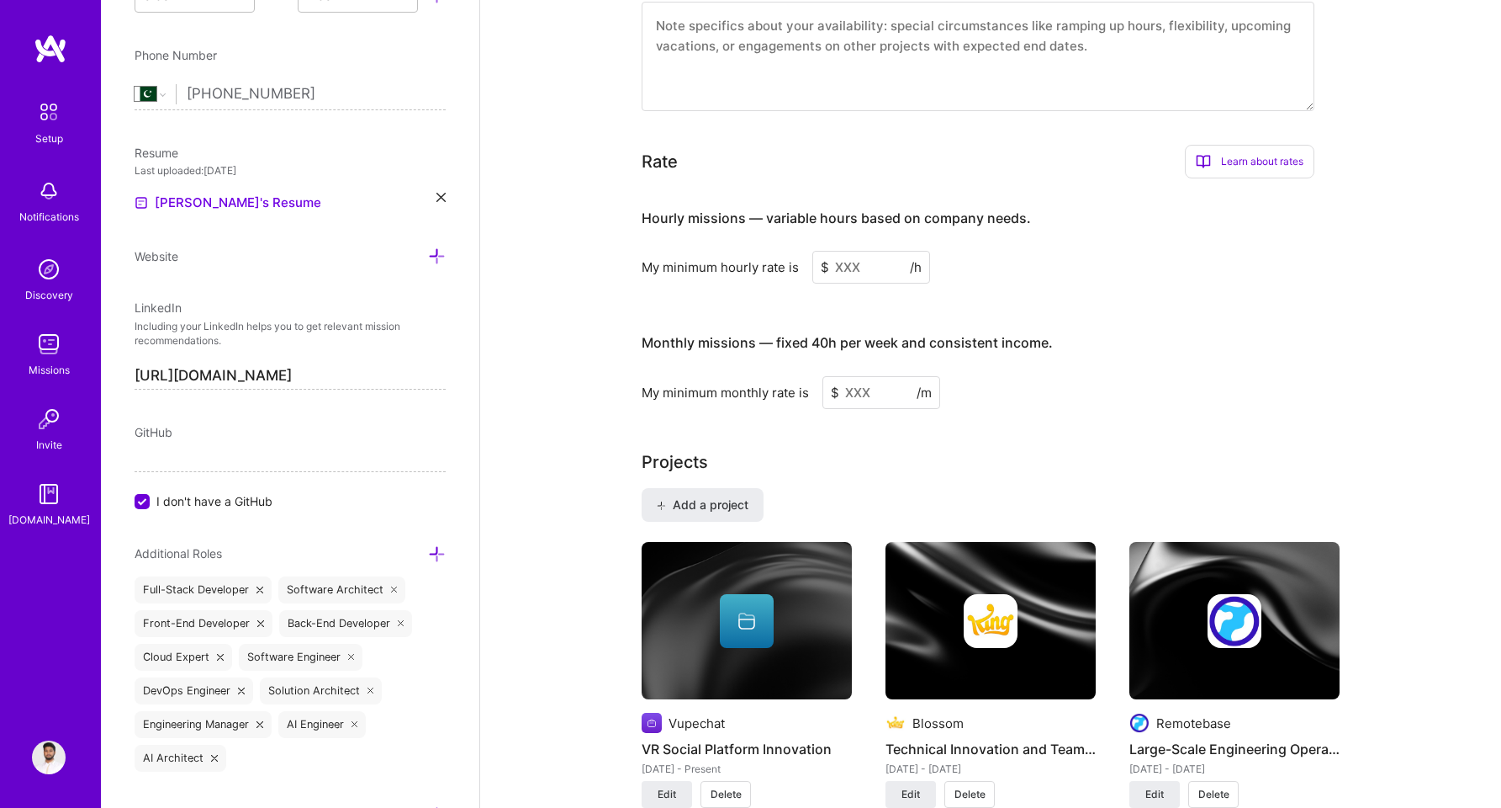
click at [889, 251] on input at bounding box center [872, 267] width 118 height 33
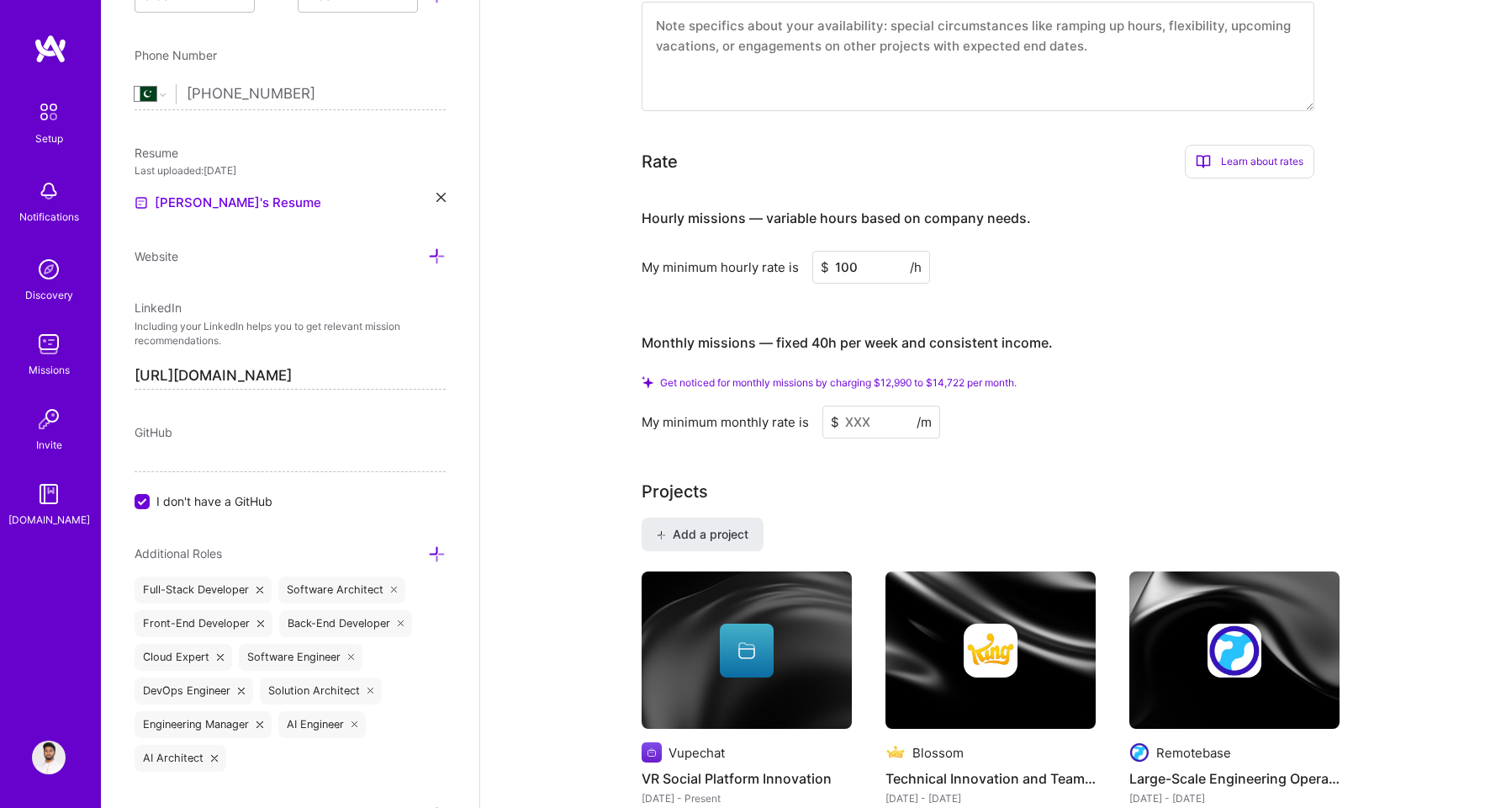
type input "100"
click at [868, 405] on input at bounding box center [882, 421] width 118 height 33
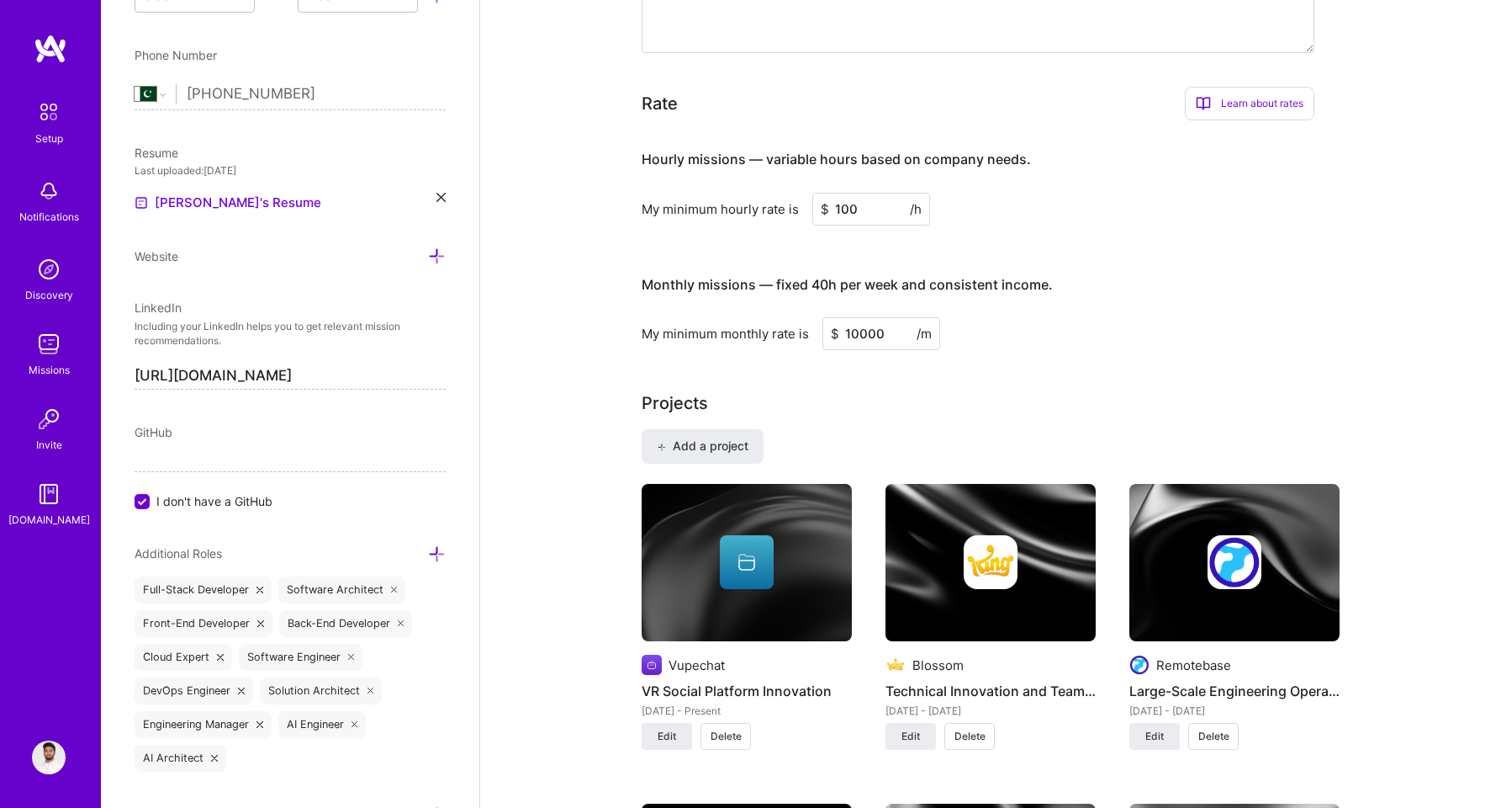
type input "10000"
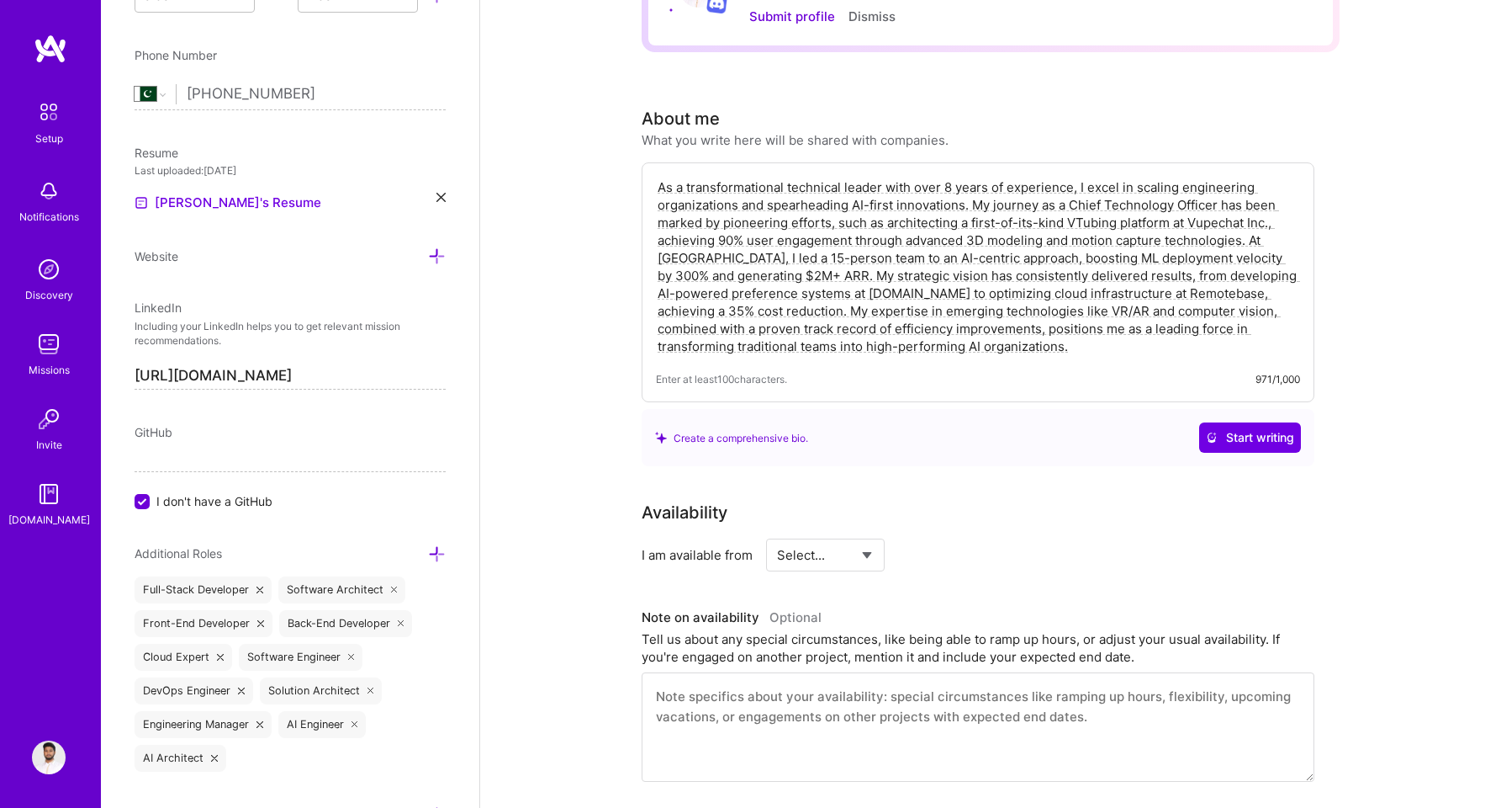
scroll to position [162, 0]
click at [1236, 437] on span "Start writing" at bounding box center [1250, 440] width 88 height 17
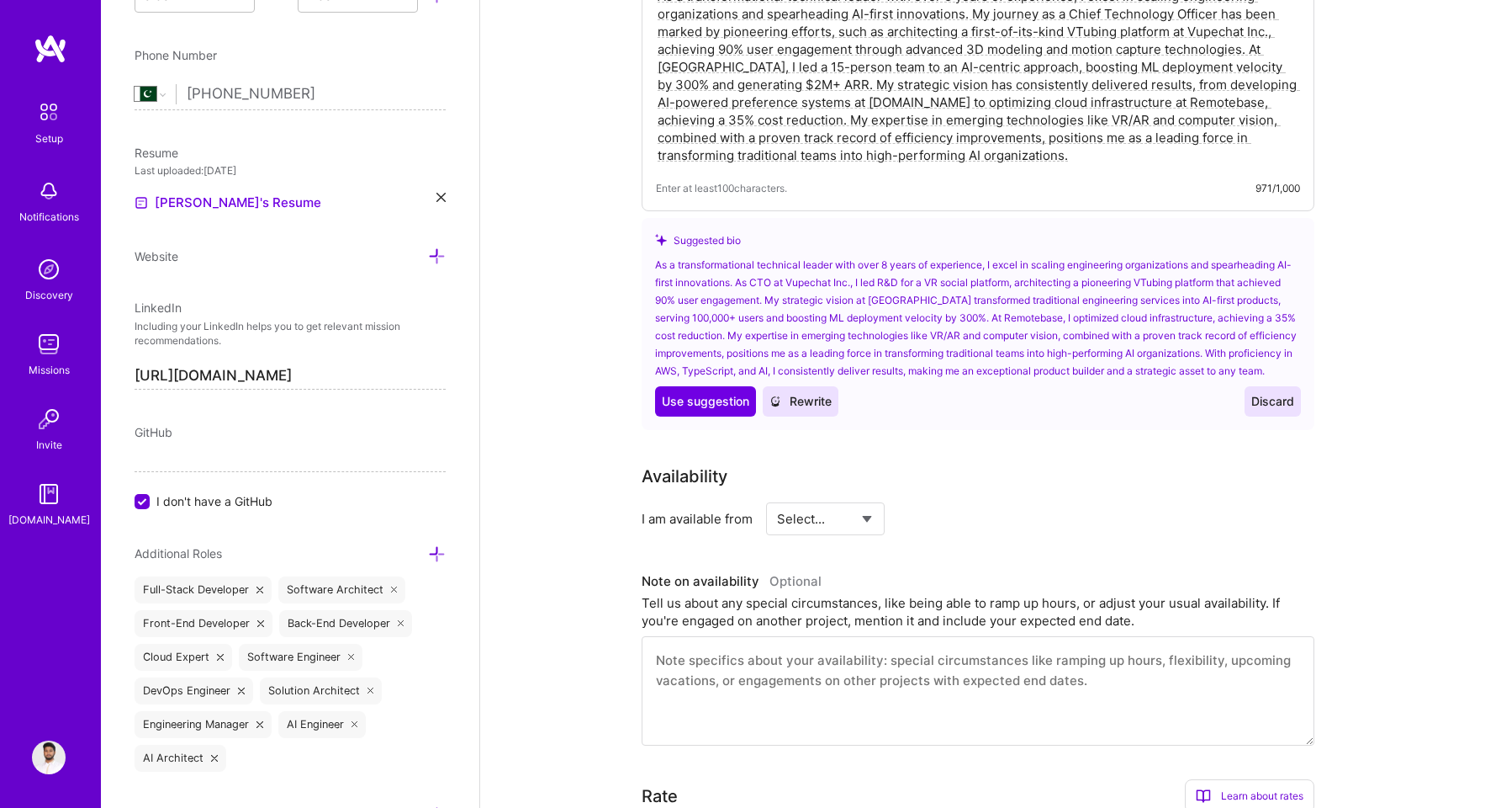
scroll to position [357, 0]
click at [716, 409] on span "Use suggestion" at bounding box center [705, 400] width 87 height 17
type textarea "As a transformational technical leader with over 8 years of experience, I excel…"
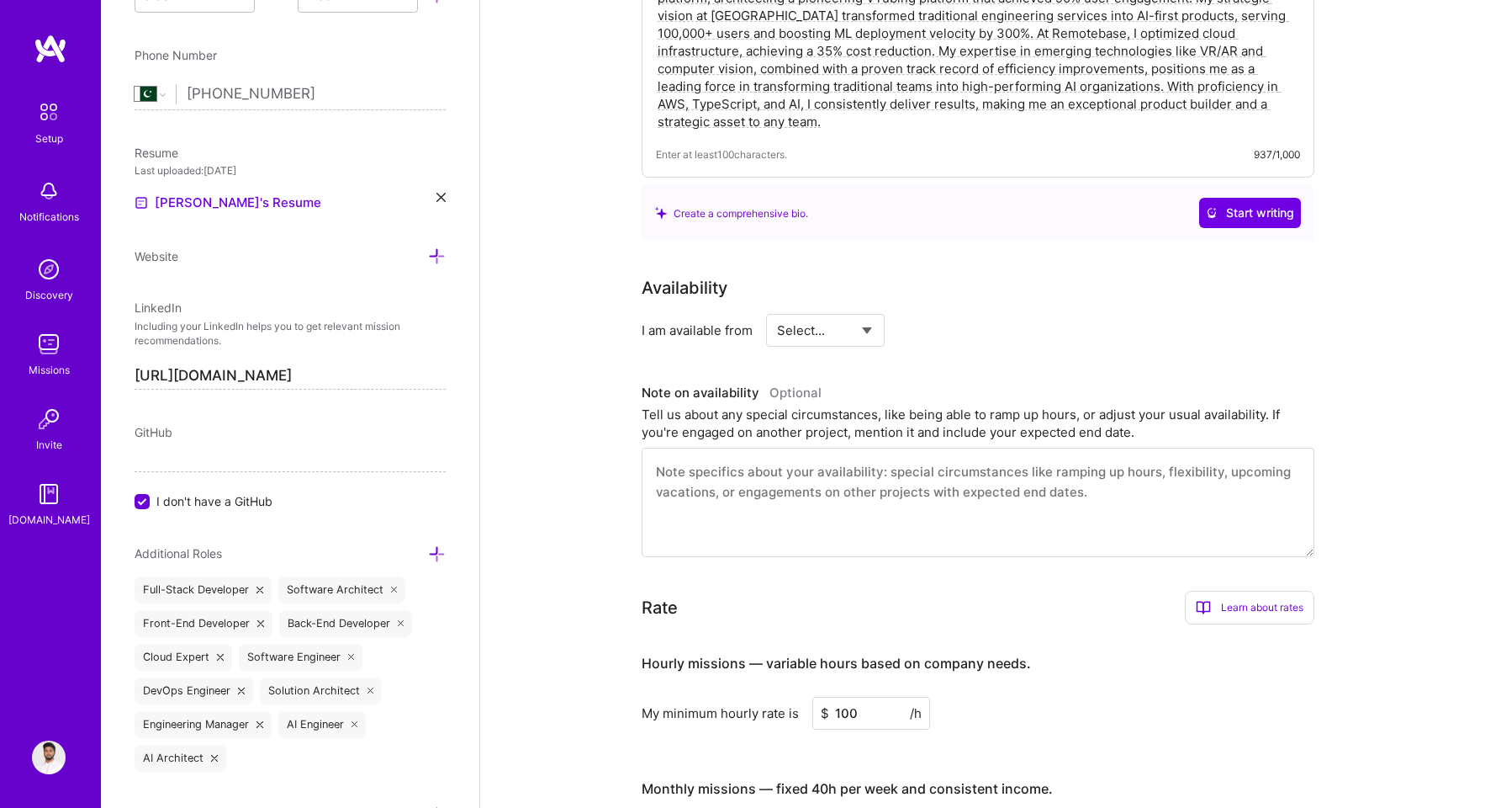
scroll to position [394, 0]
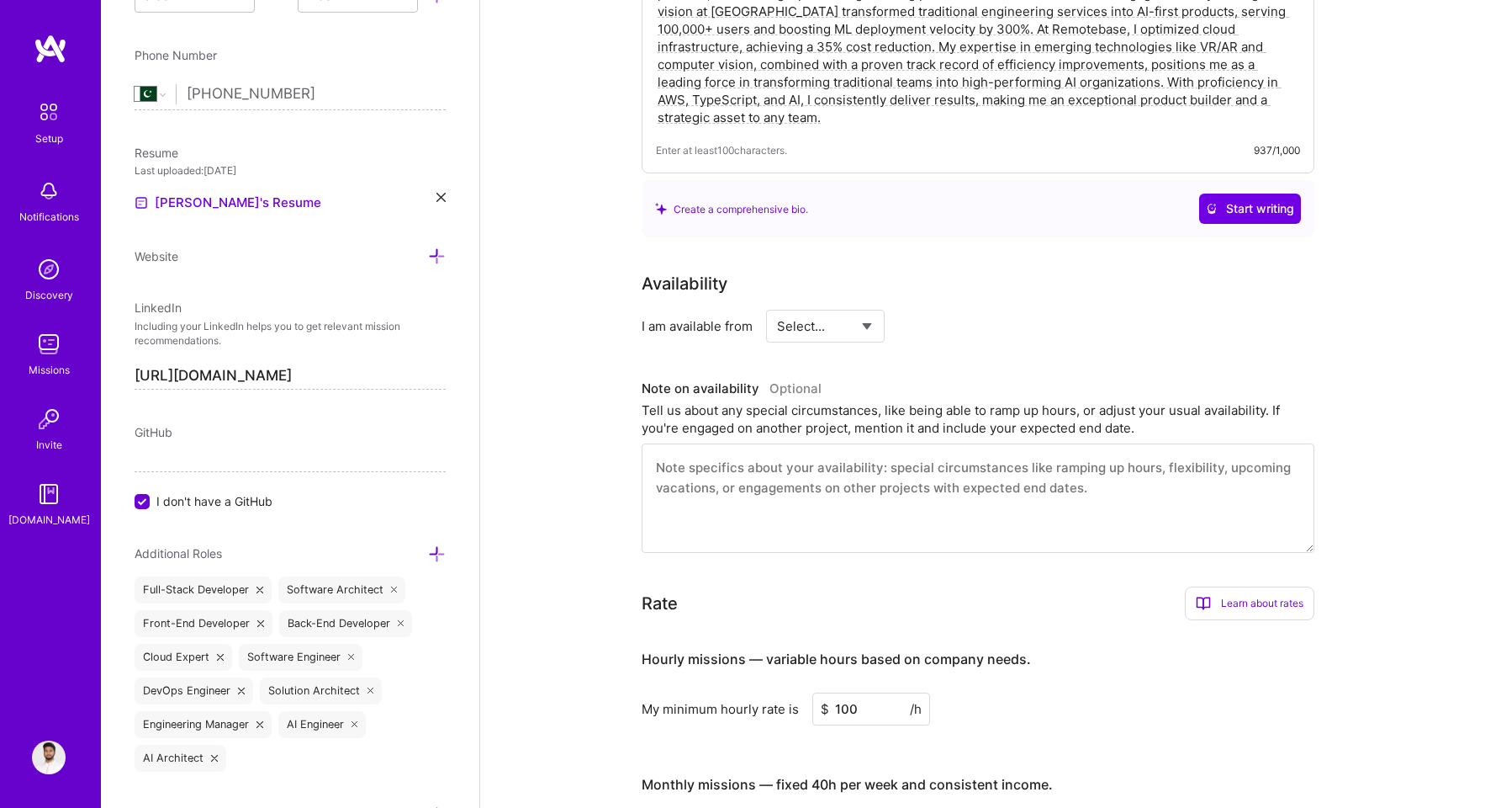
click at [821, 337] on select "Select... Right Now Future Date Not Available" at bounding box center [825, 325] width 97 height 43
select select "Future Date"
click at [777, 304] on select "Select... Right Now Future Date Not Available" at bounding box center [825, 325] width 97 height 43
click at [966, 333] on input "[DATE]" at bounding box center [970, 326] width 83 height 33
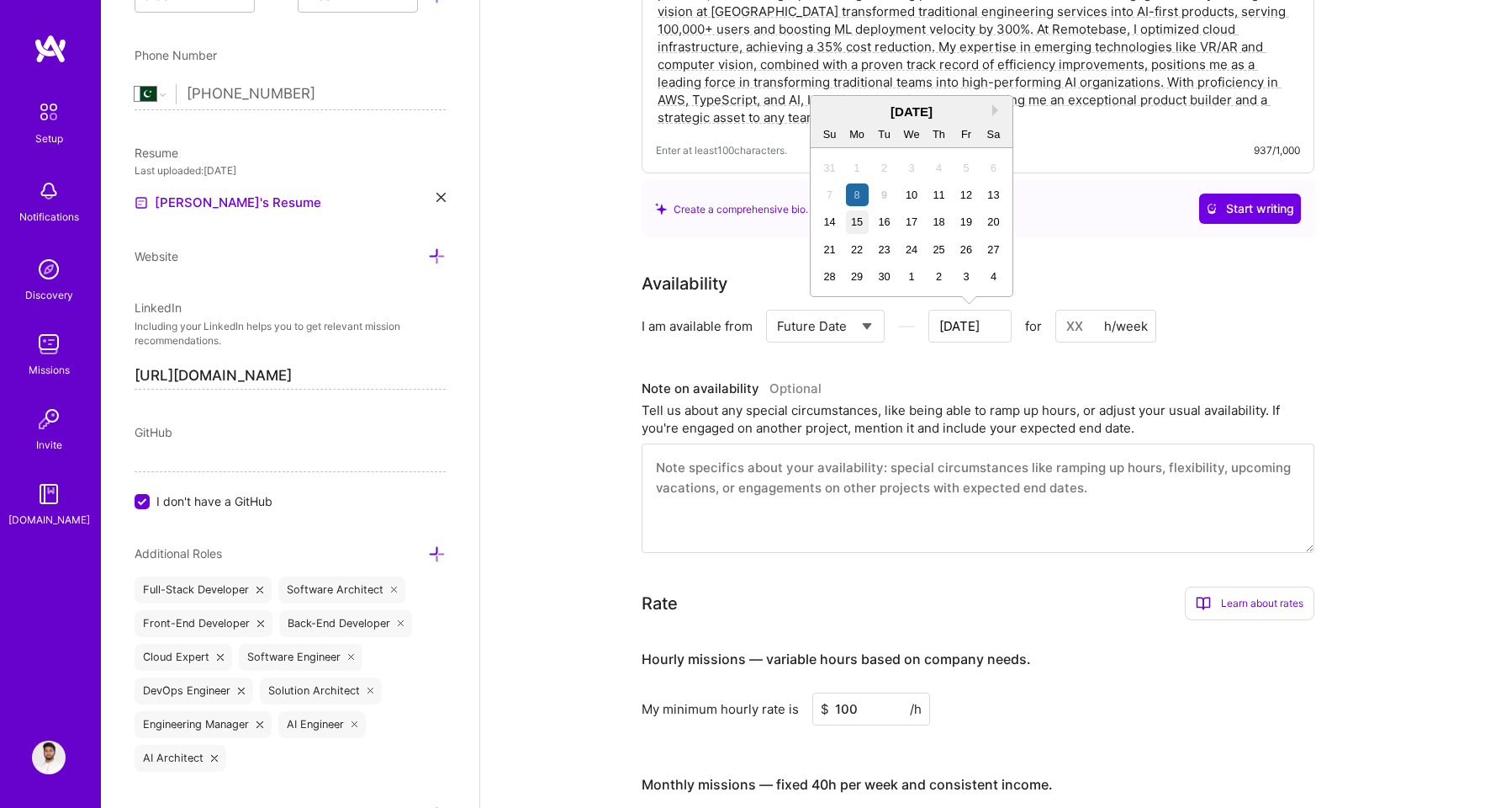
click at [855, 226] on div "15" at bounding box center [857, 221] width 23 height 23
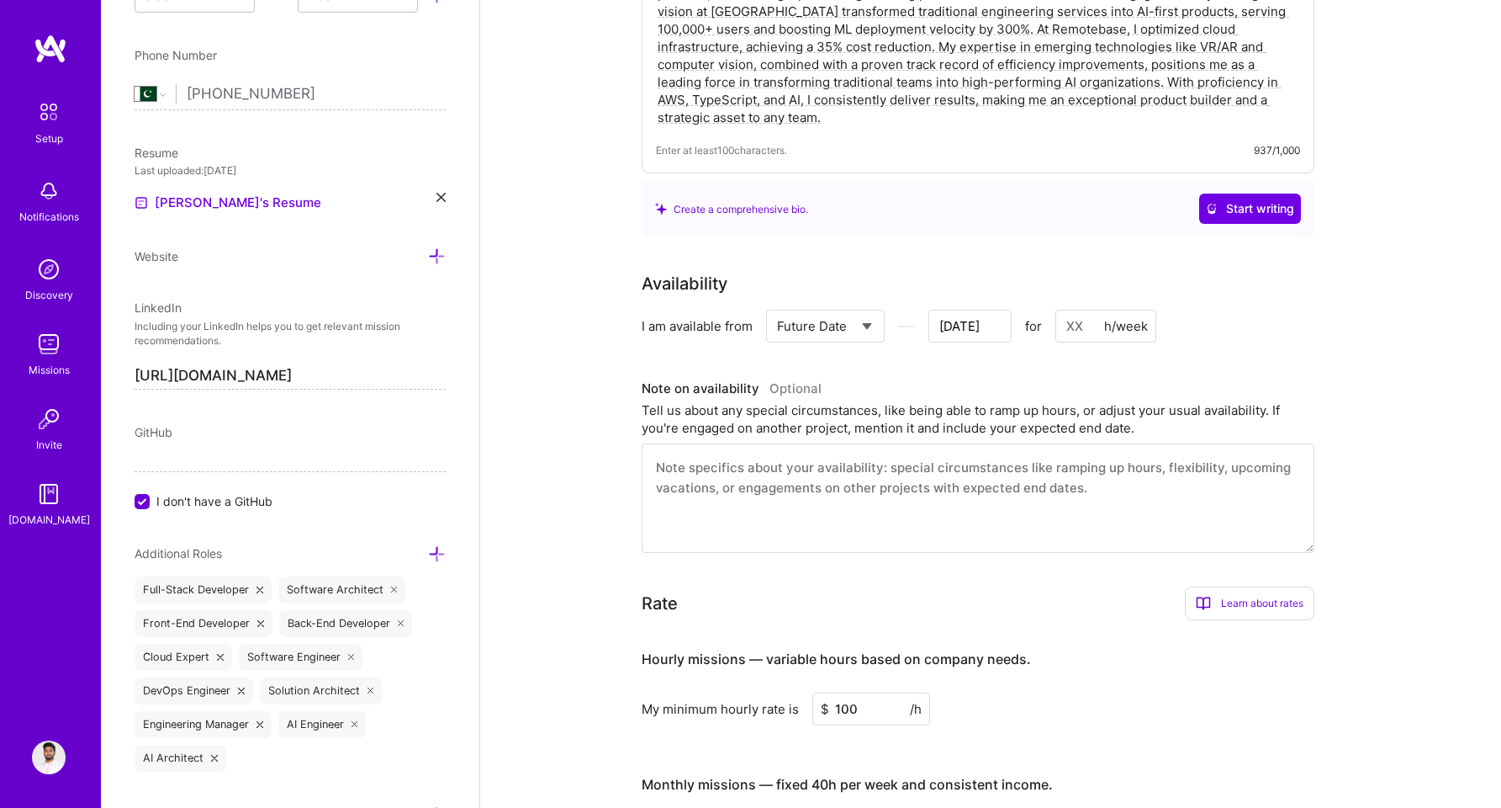
click at [1096, 325] on input at bounding box center [1106, 326] width 101 height 33
type input "[DATE]"
type input "2"
type input "[DATE]"
type input "20"
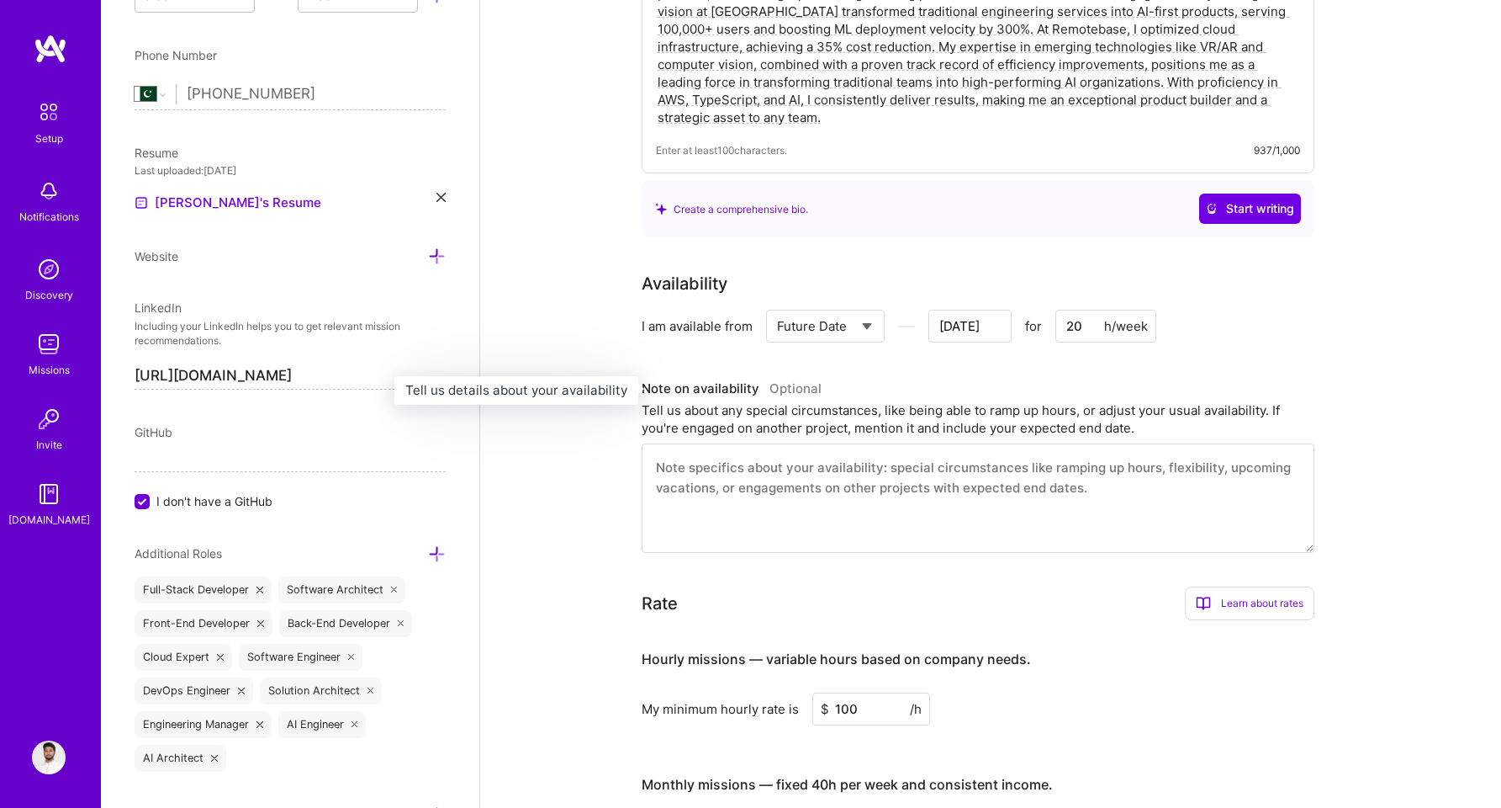
click at [1152, 401] on div "Tell us about any special circumstances, like being able to ramp up hours, or a…" at bounding box center [978, 418] width 673 height 35
click at [852, 479] on textarea at bounding box center [978, 497] width 673 height 109
click at [1088, 324] on input "20" at bounding box center [1106, 326] width 101 height 33
click at [971, 509] on textarea at bounding box center [978, 497] width 673 height 109
type textarea "A"
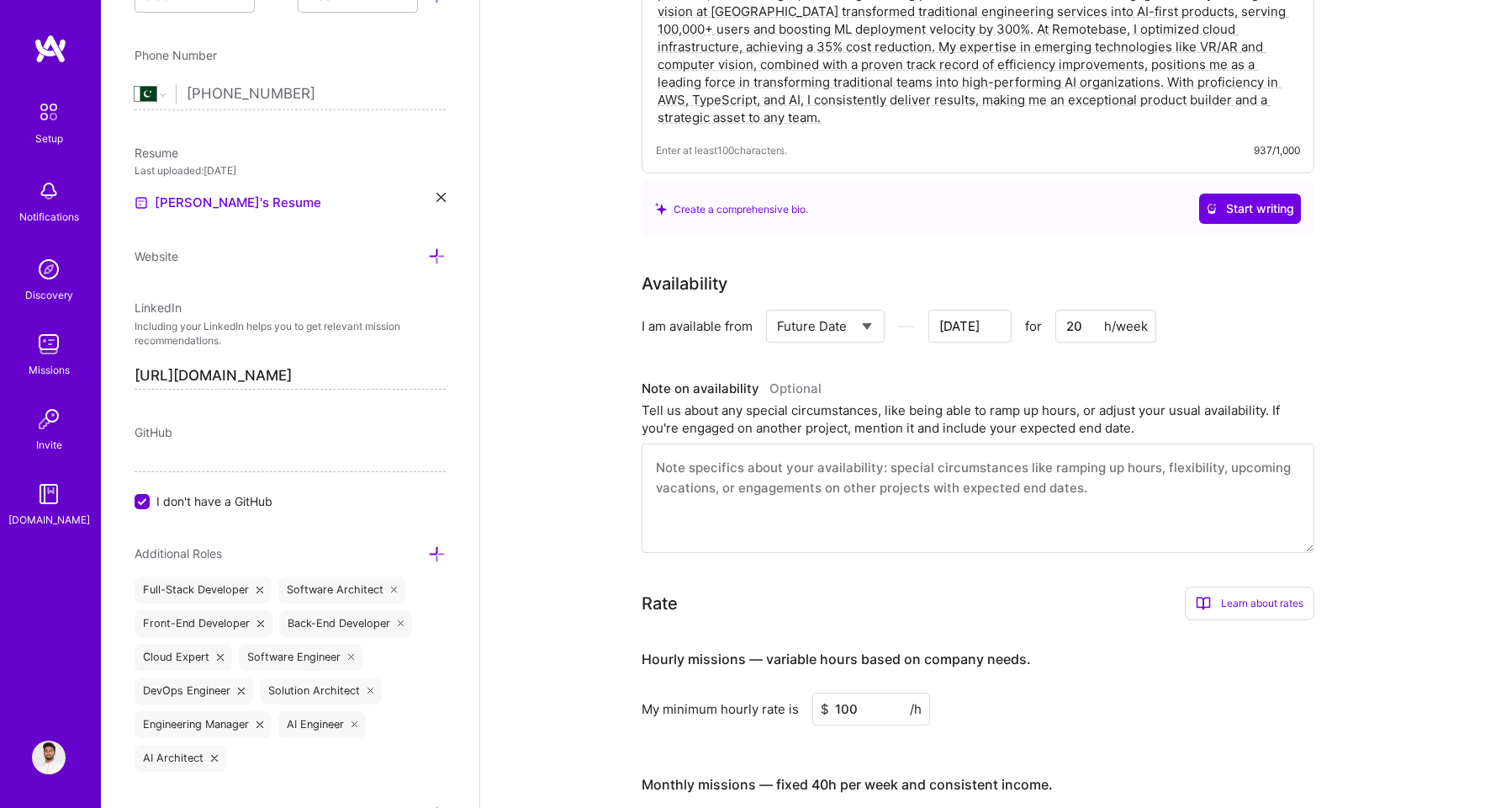
type input "[DATE]"
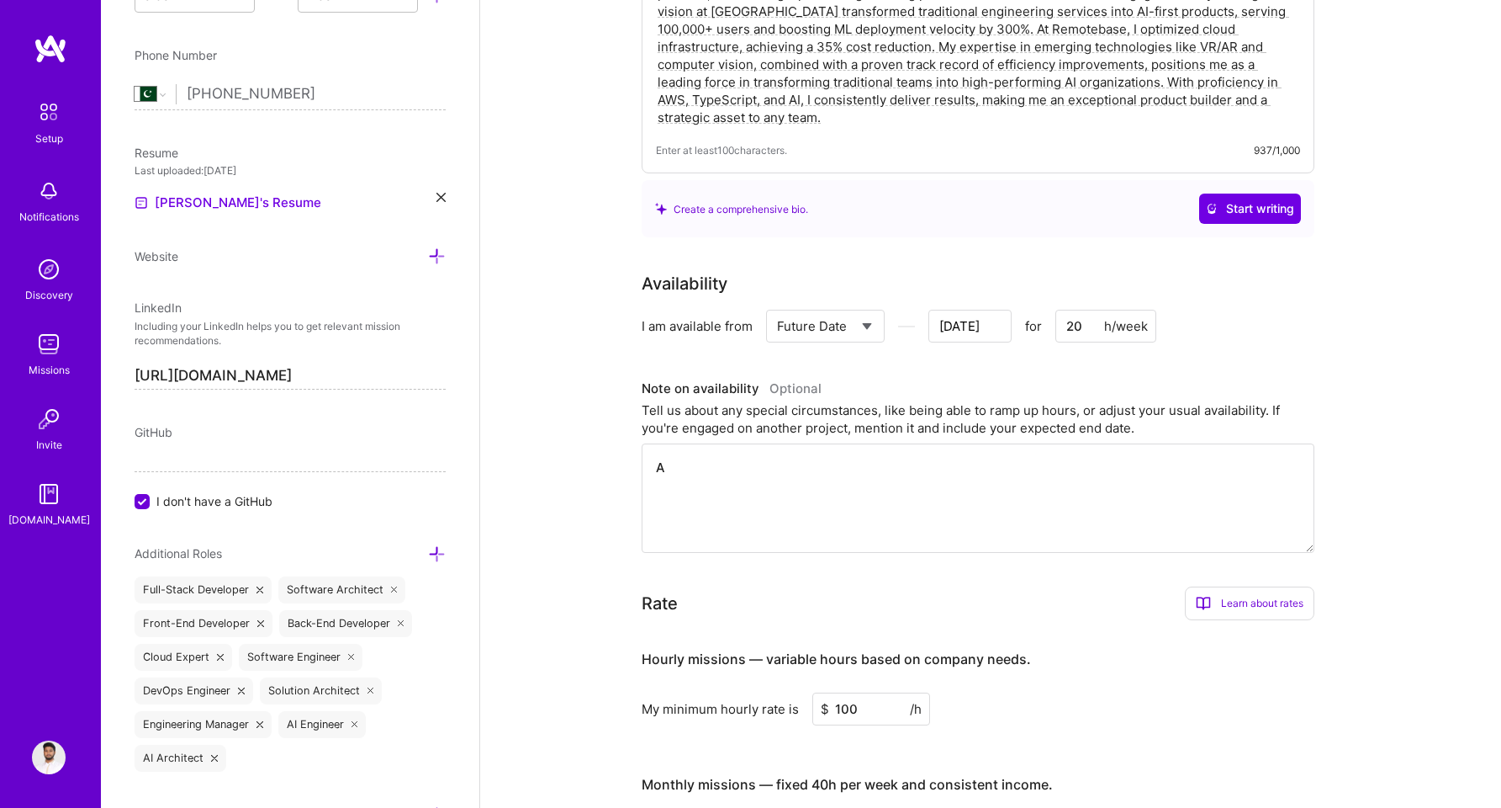
type textarea "Av"
type input "[DATE]"
type textarea "Ava"
type input "[DATE]"
type textarea "Avai"
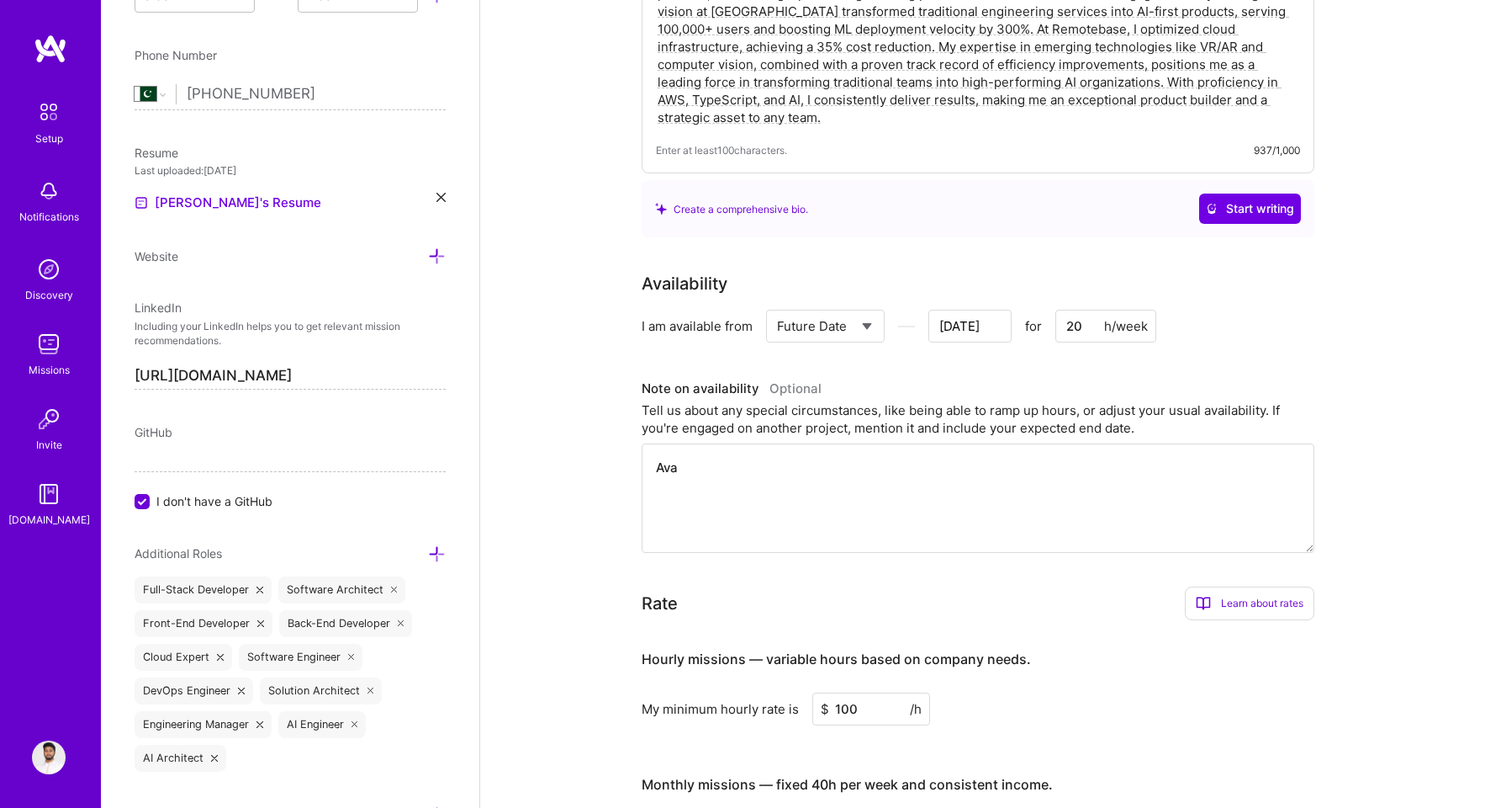
type input "[DATE]"
type textarea "Avail"
type input "[DATE]"
type textarea "Avai"
type input "[DATE]"
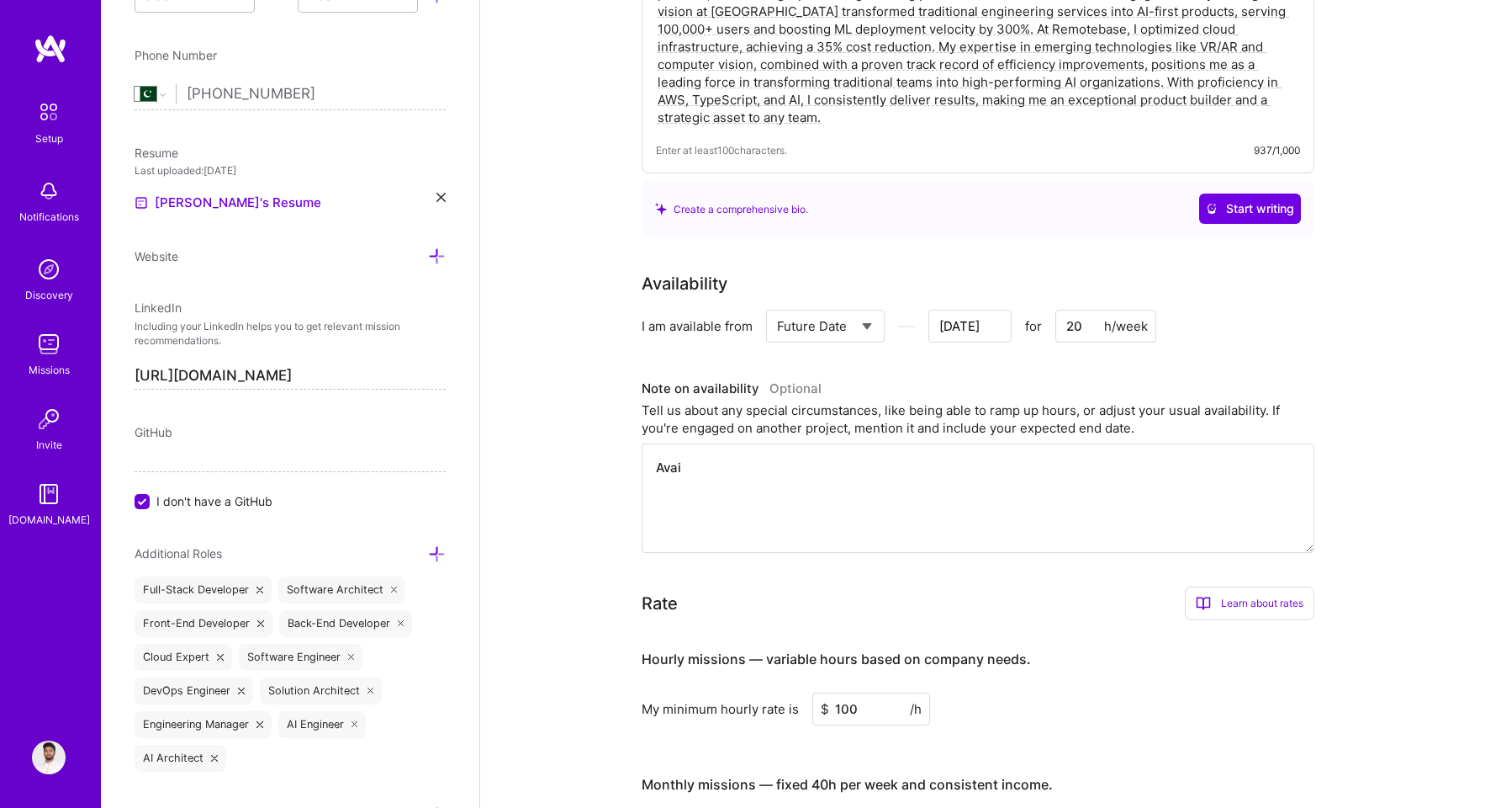
type textarea "Ava"
type input "[DATE]"
type textarea "Av"
type input "[DATE]"
type textarea "A"
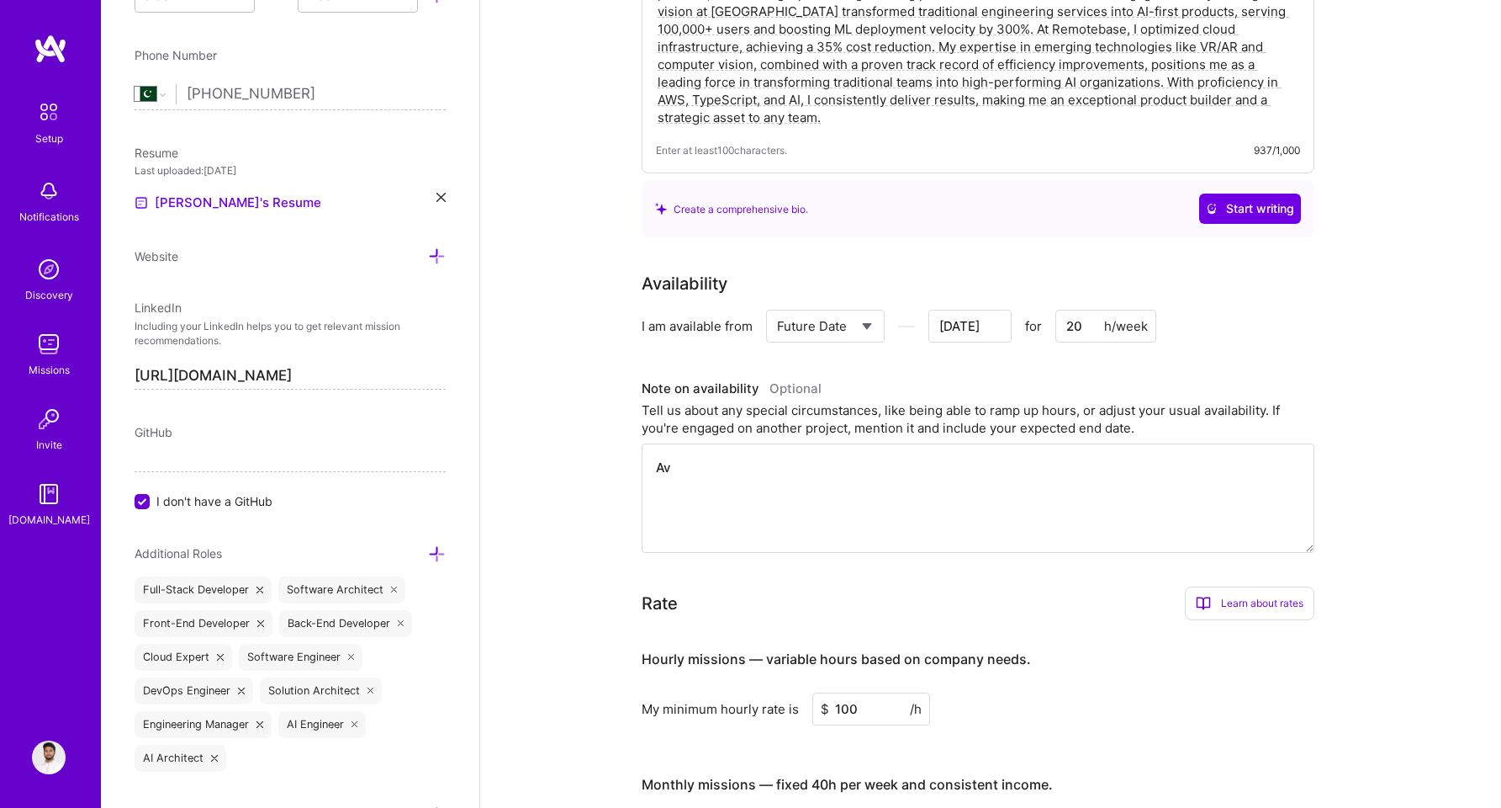
type input "[DATE]"
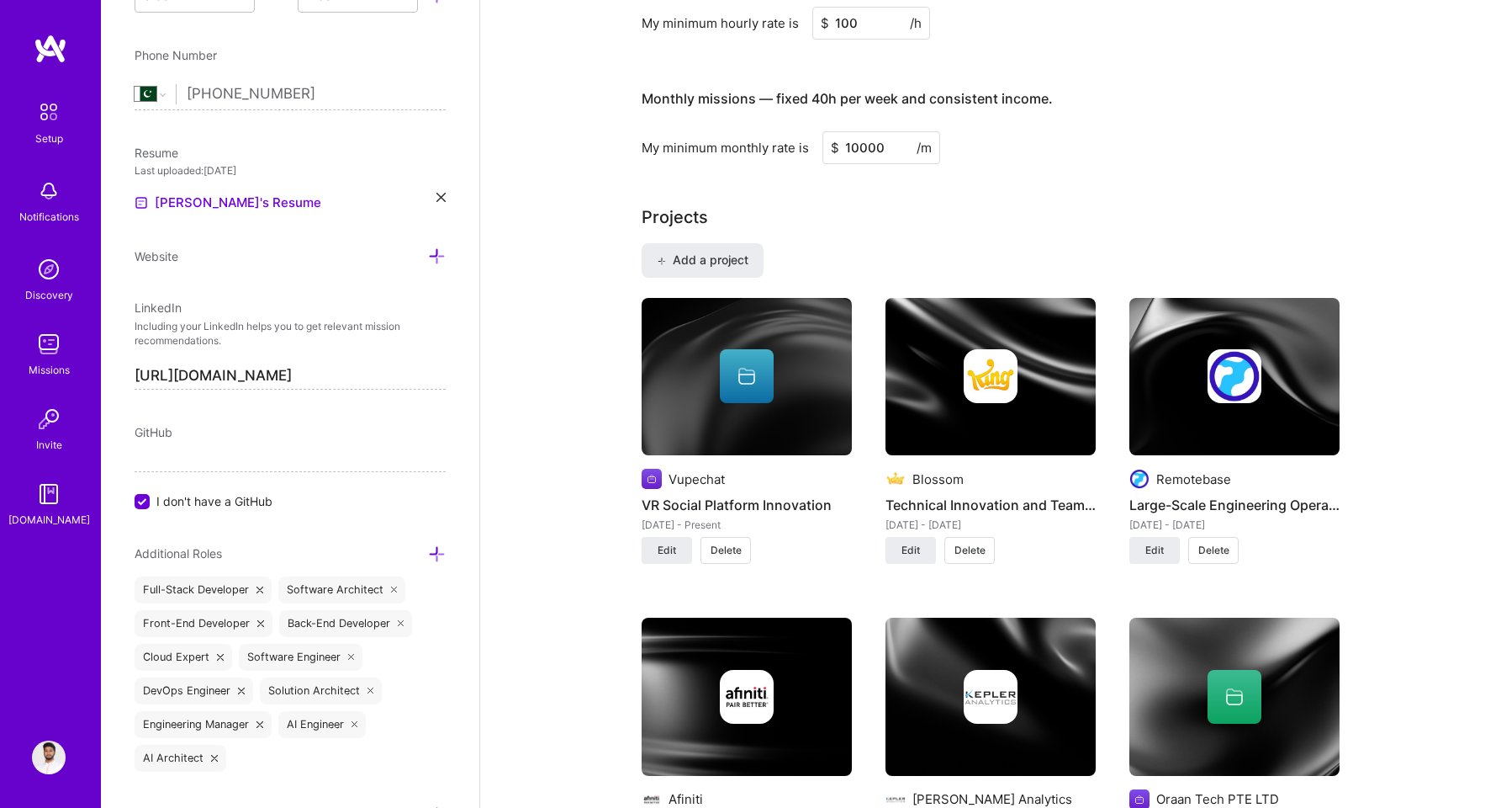
scroll to position [0, 0]
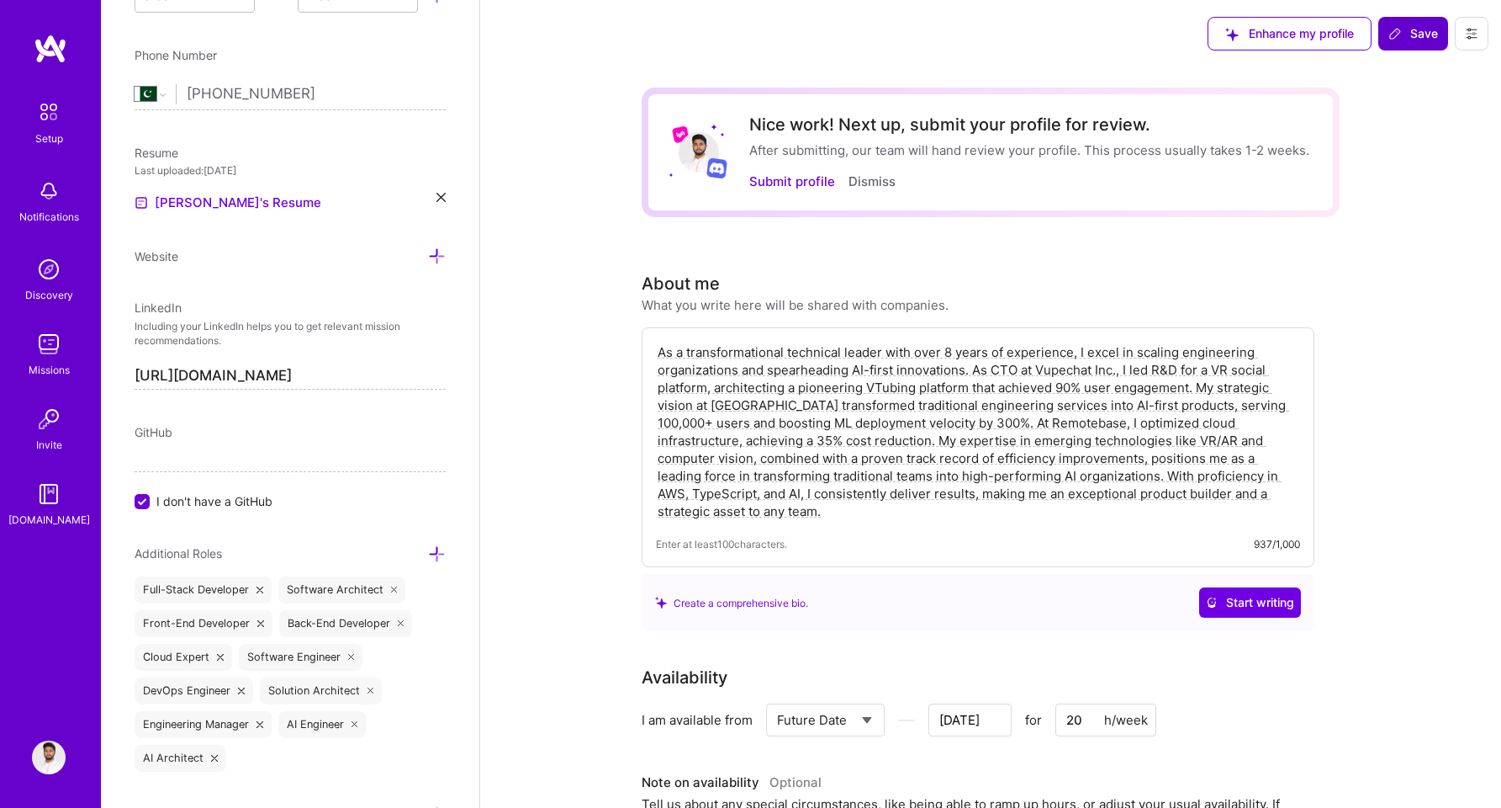
click at [1412, 45] on button "Save" at bounding box center [1414, 34] width 70 height 34
select select "Right Now"
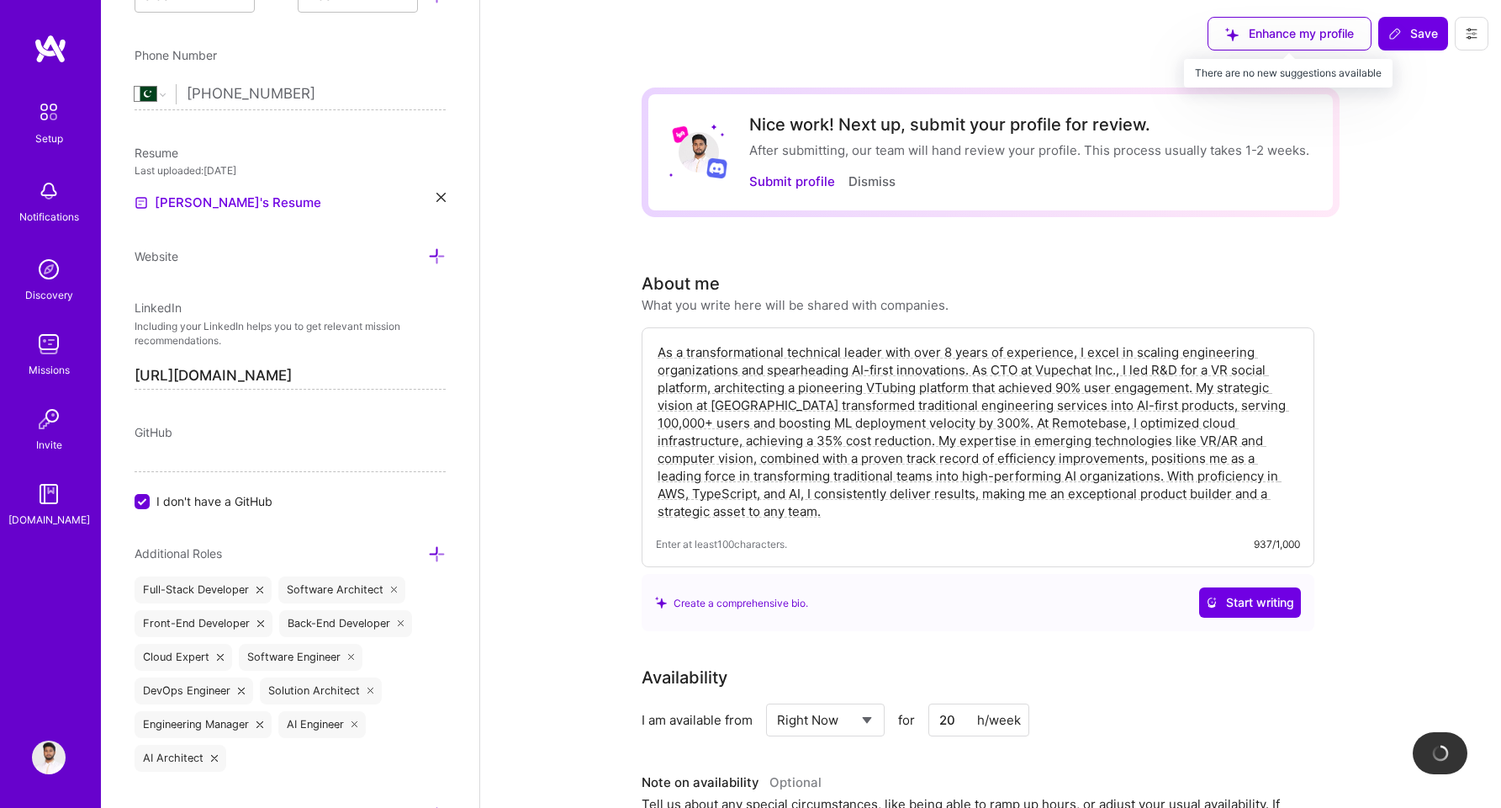
click at [1292, 39] on div "Enhance my profile" at bounding box center [1290, 34] width 164 height 34
click at [1397, 44] on button "Save" at bounding box center [1414, 34] width 70 height 34
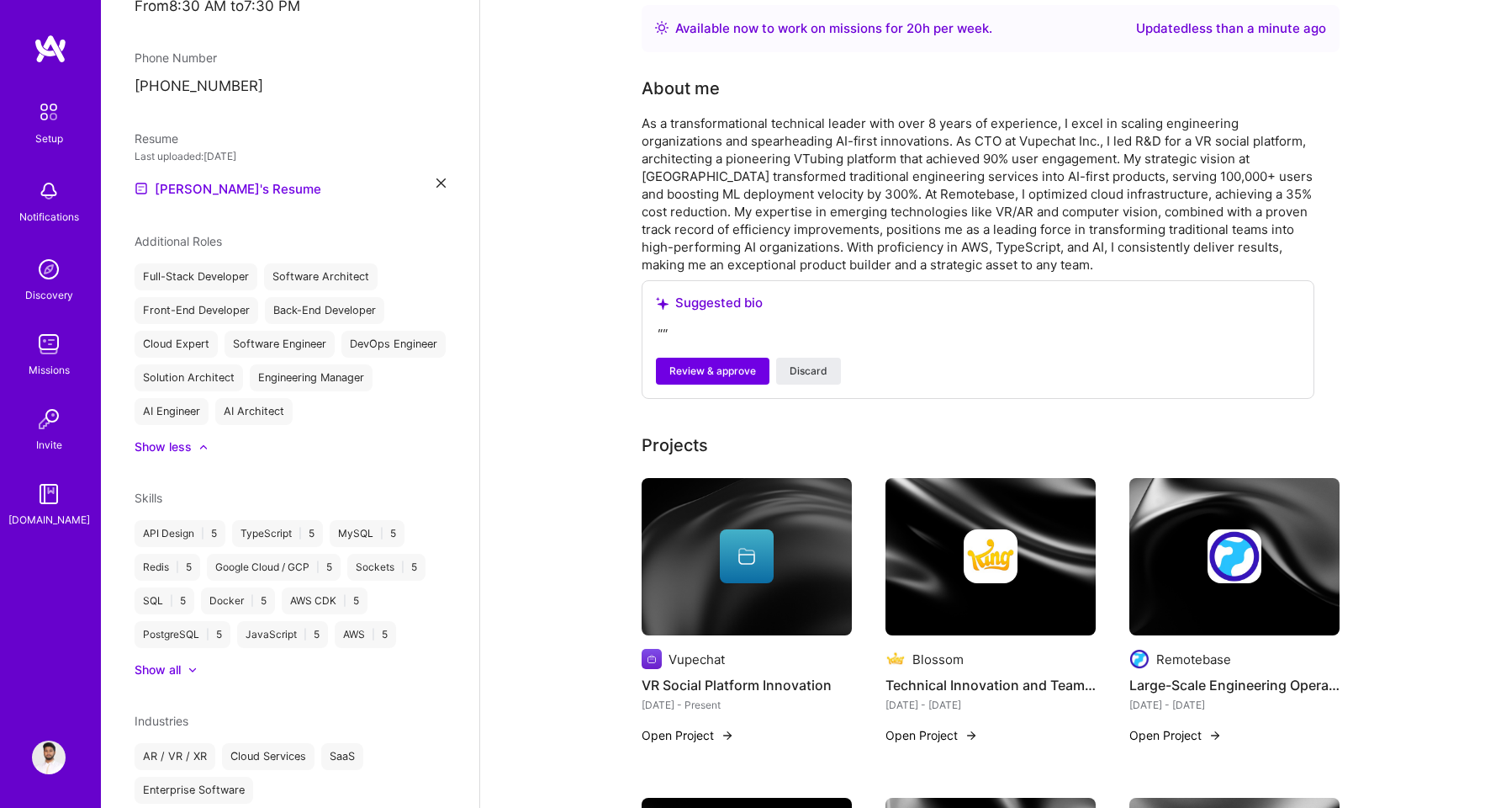
scroll to position [263, 0]
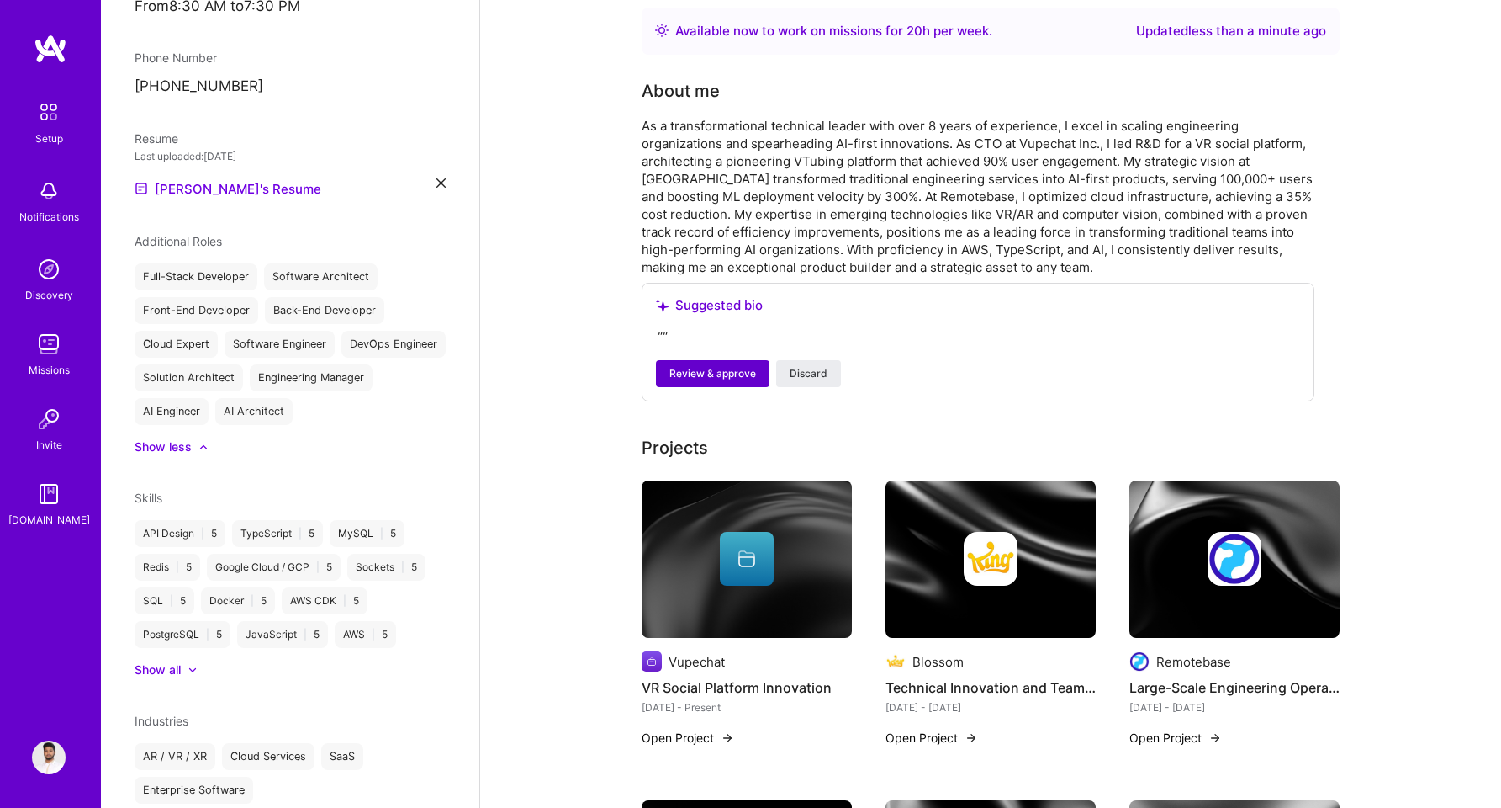
click at [723, 375] on span "Review & approve" at bounding box center [713, 373] width 87 height 15
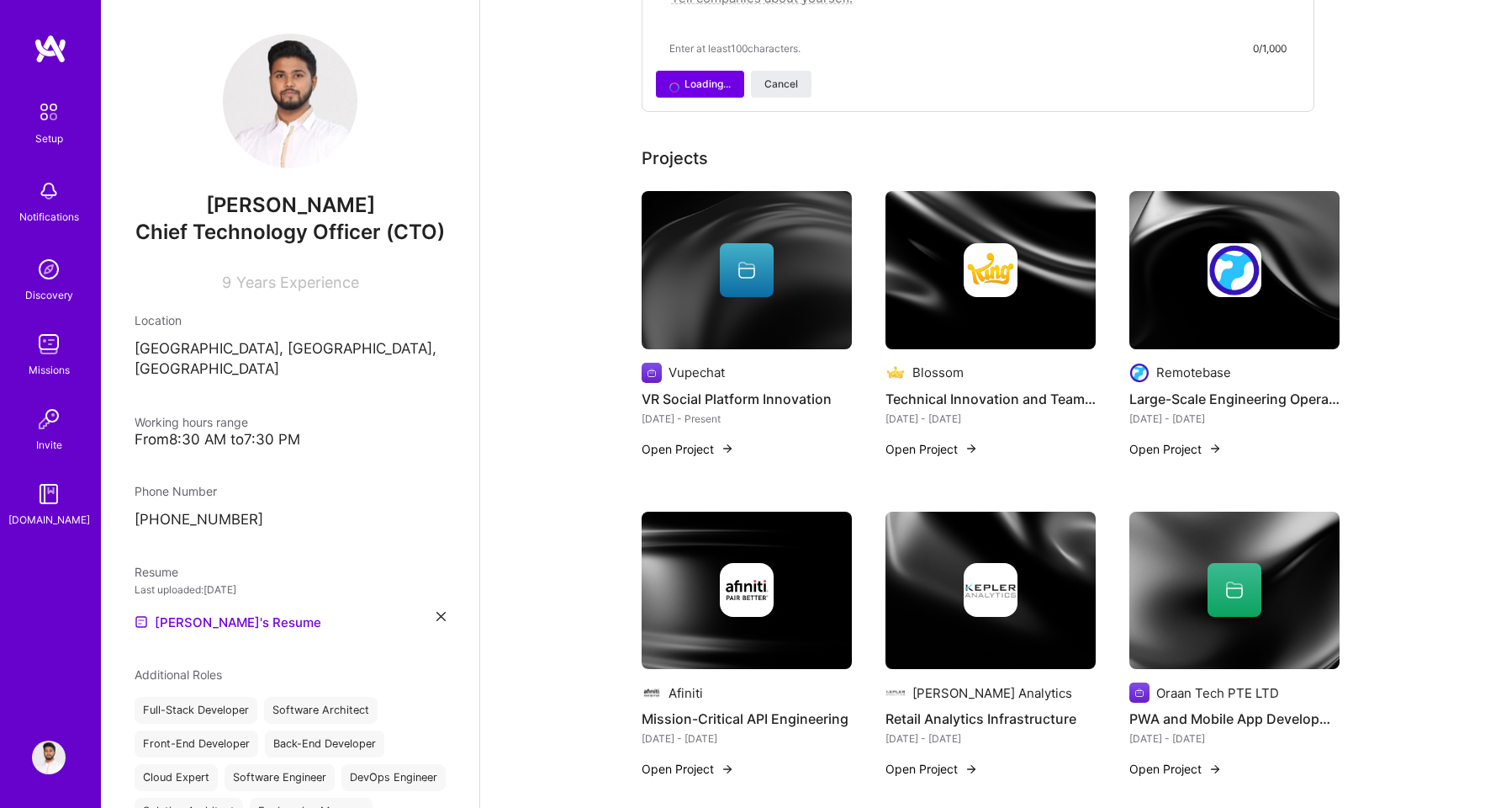
scroll to position [617, 0]
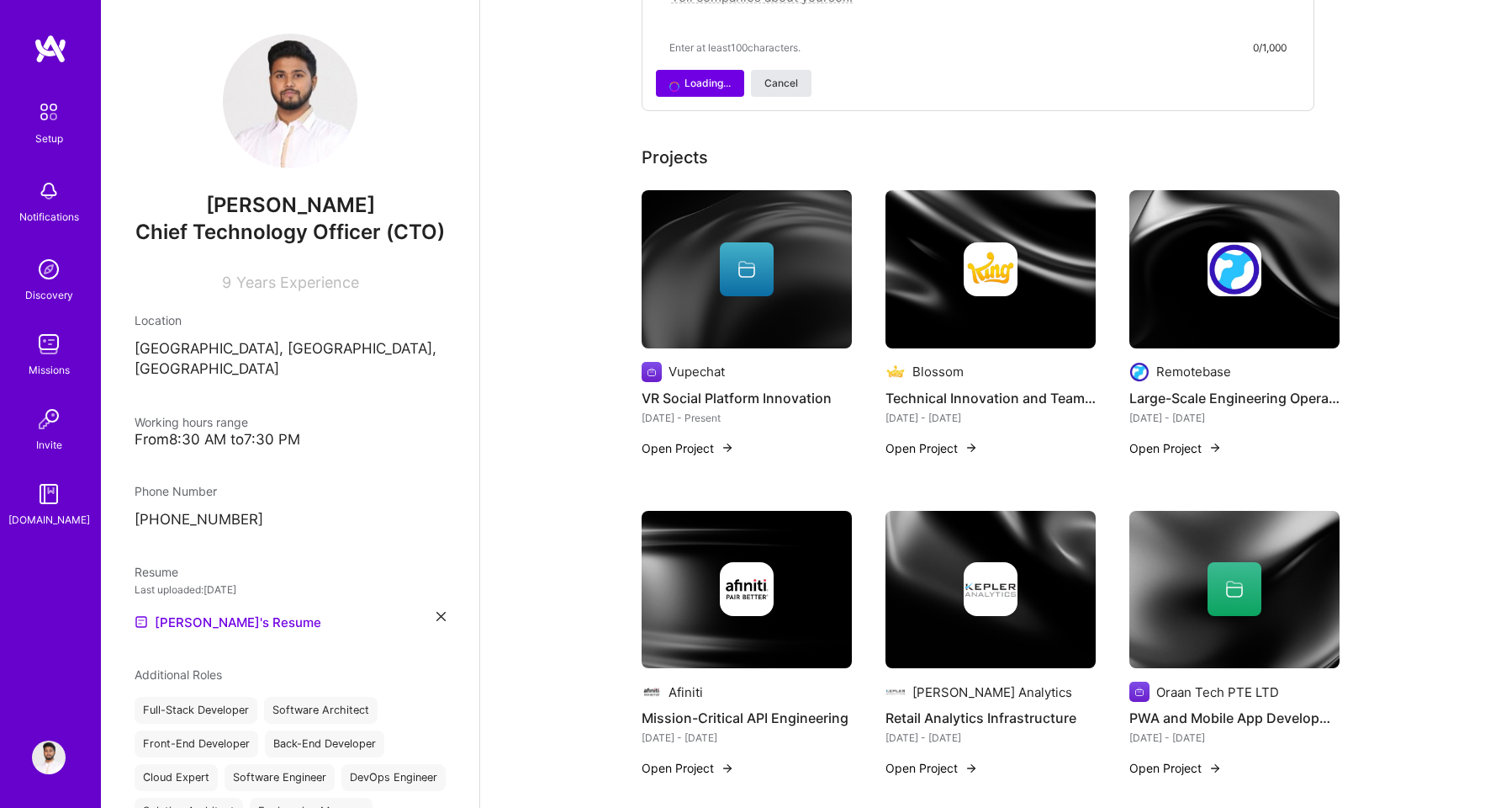
click at [786, 79] on span "Cancel" at bounding box center [782, 83] width 34 height 15
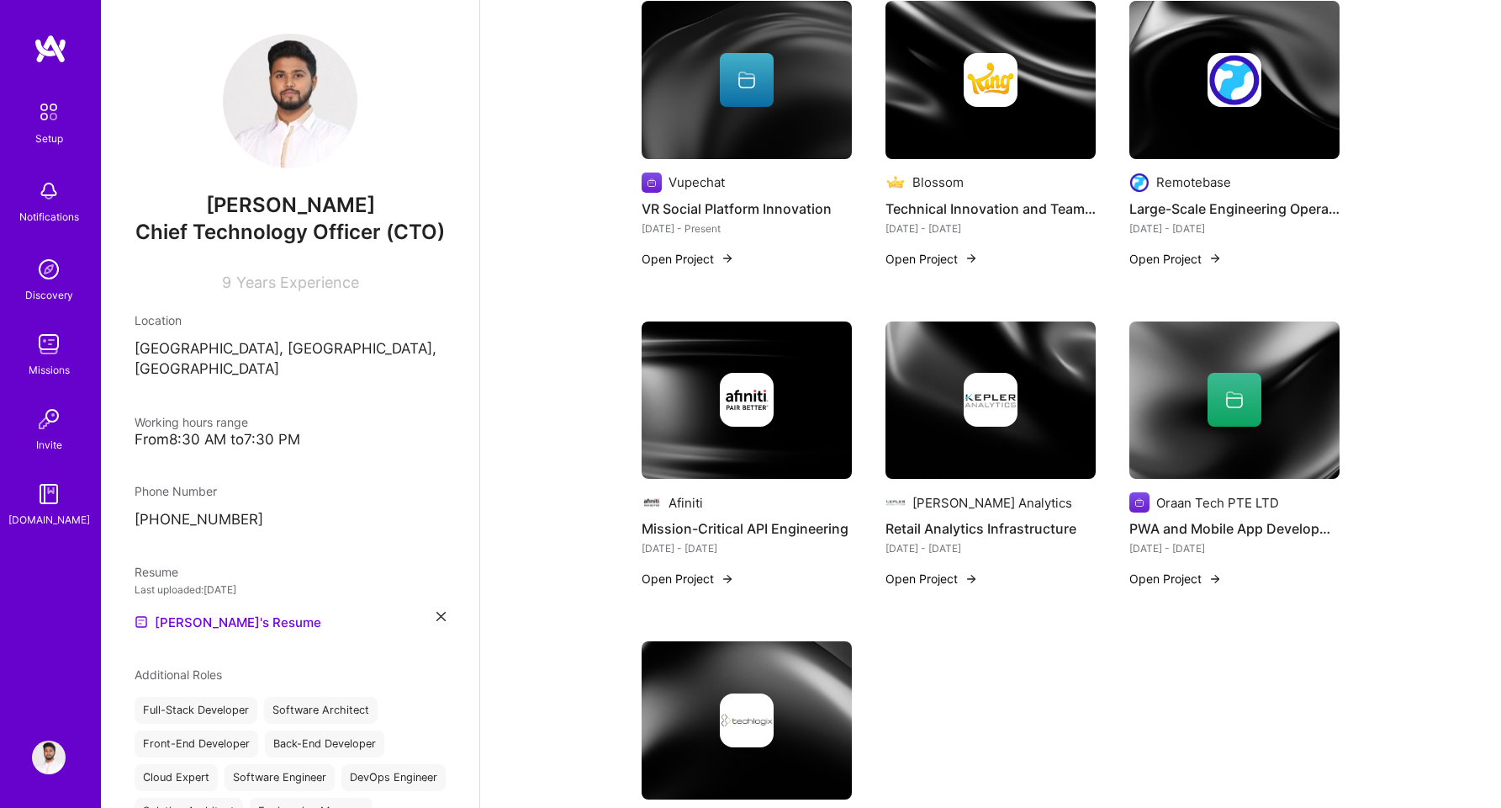
scroll to position [0, 0]
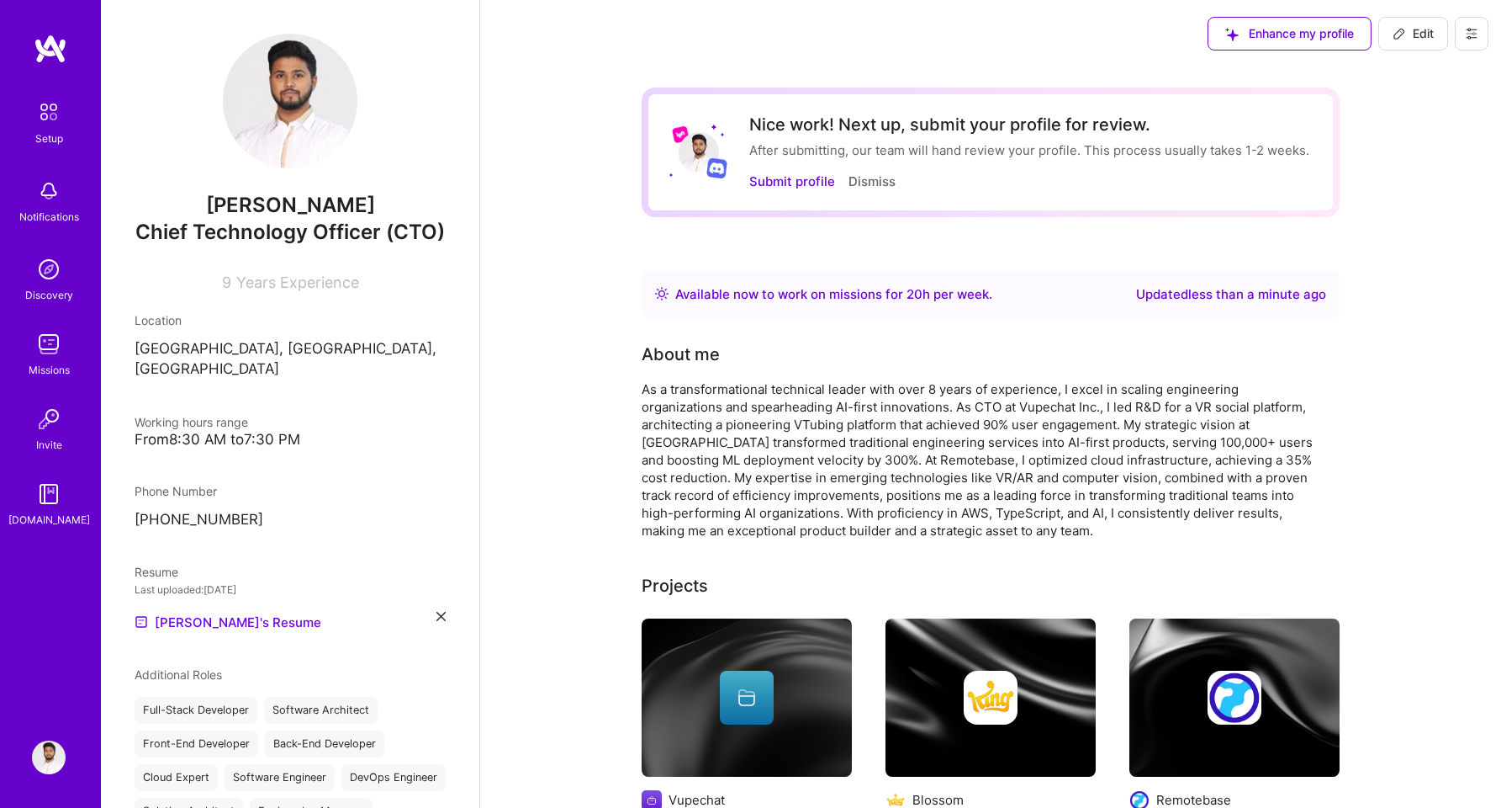
click at [1404, 34] on icon at bounding box center [1399, 33] width 13 height 13
select select "PK"
select select "Right Now"
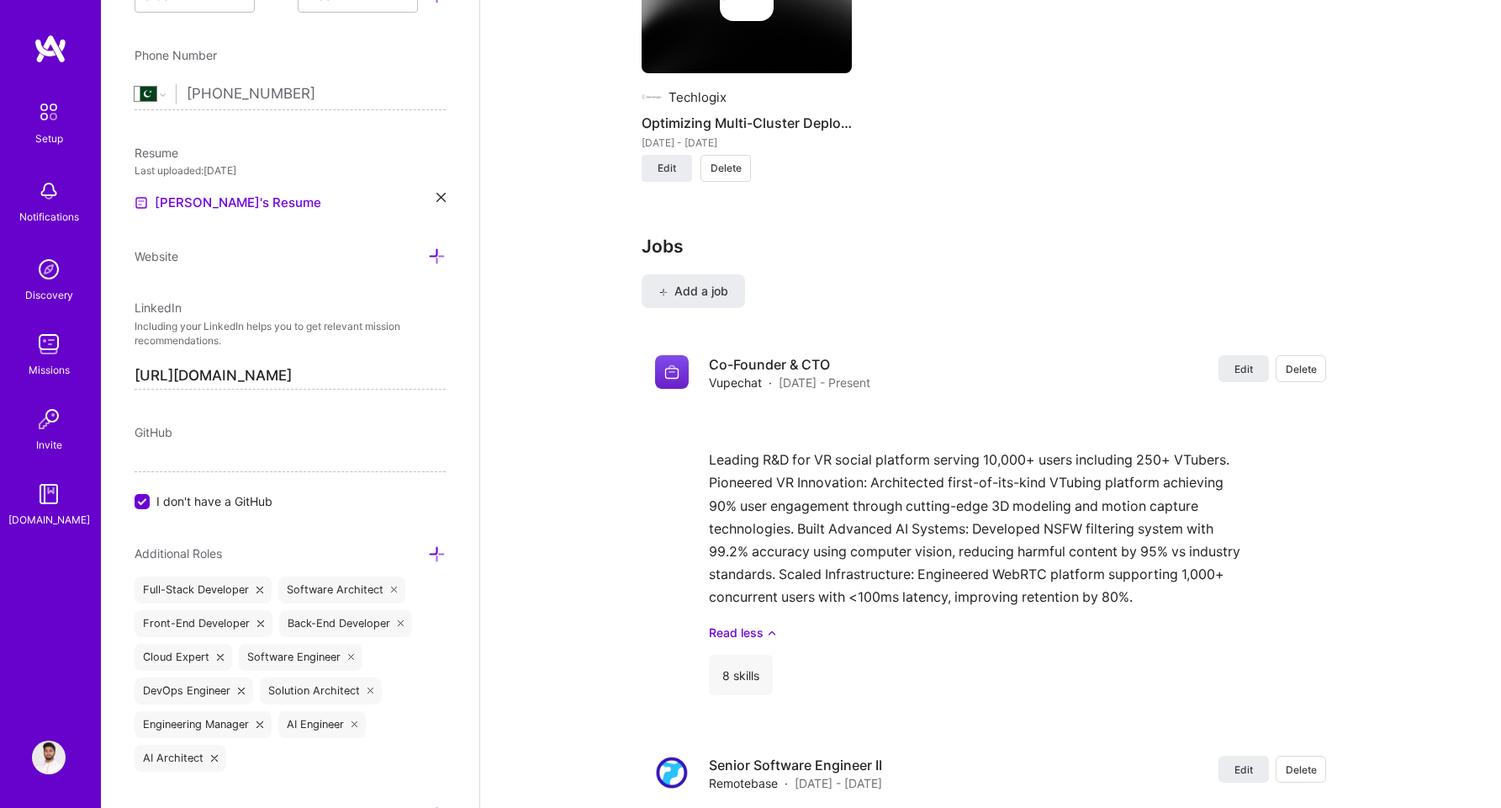
scroll to position [2098, 0]
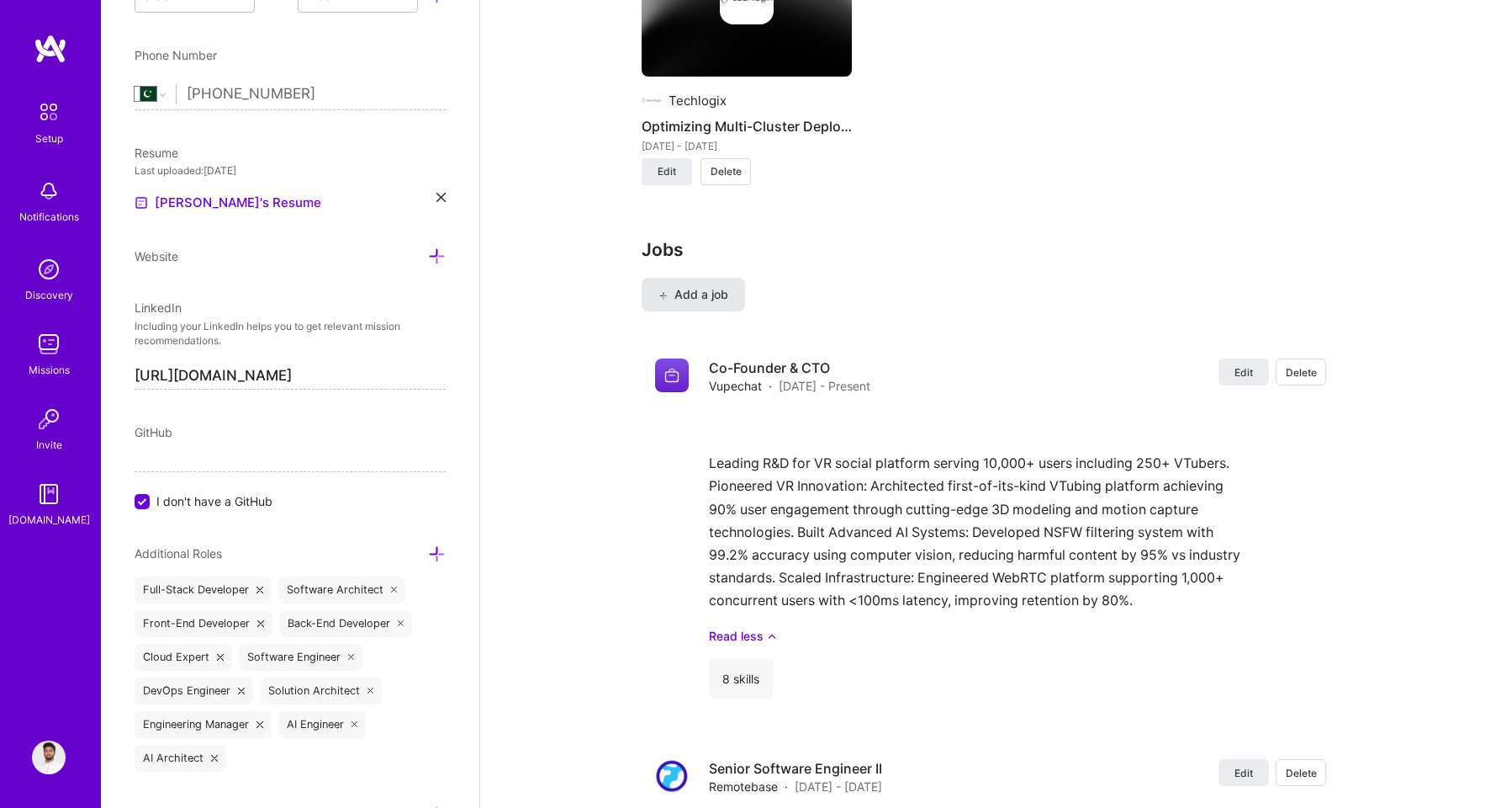
click at [718, 294] on span "Add a job" at bounding box center [694, 294] width 70 height 17
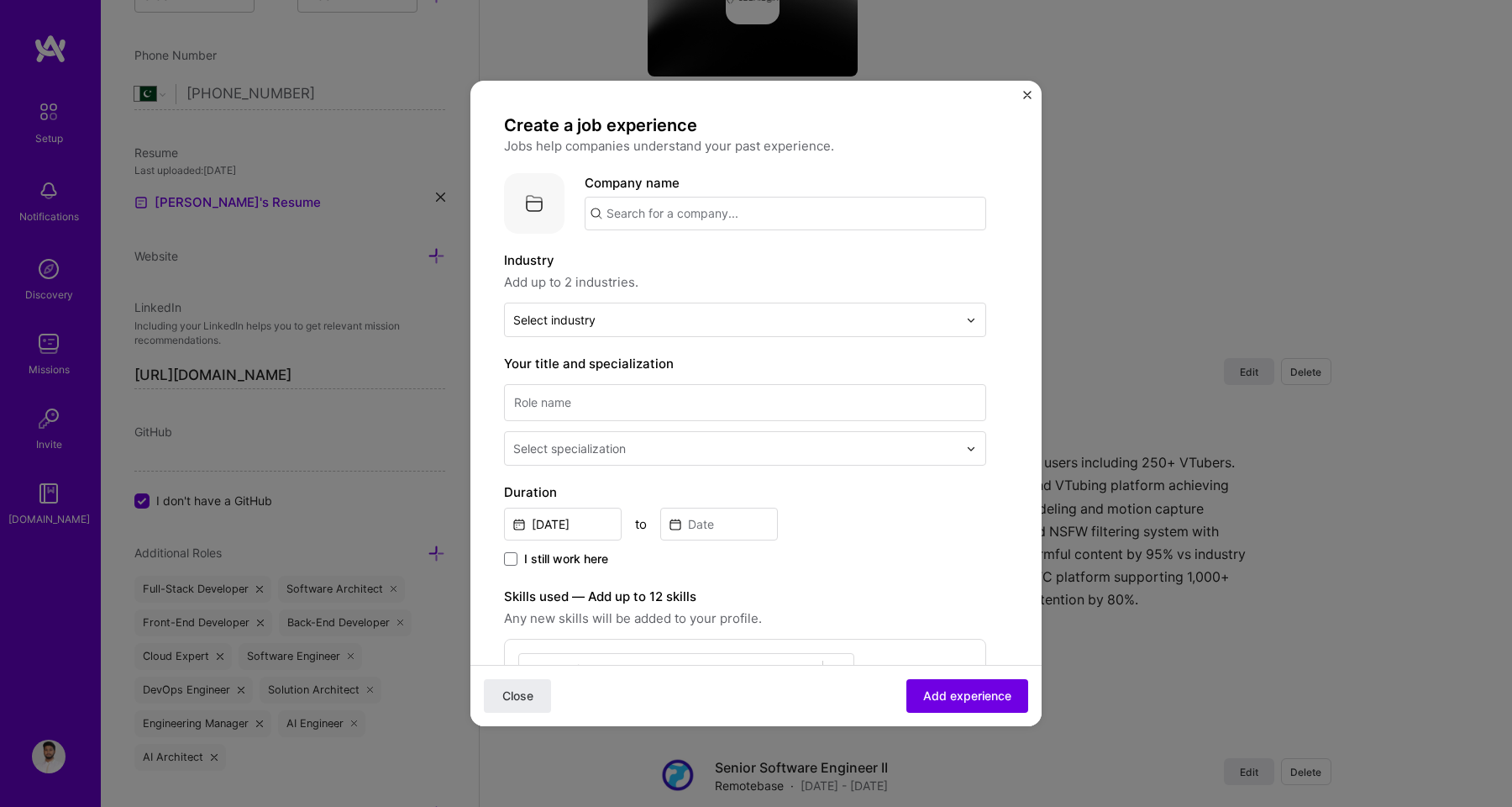
click at [1029, 91] on img "Close" at bounding box center [1028, 95] width 8 height 8
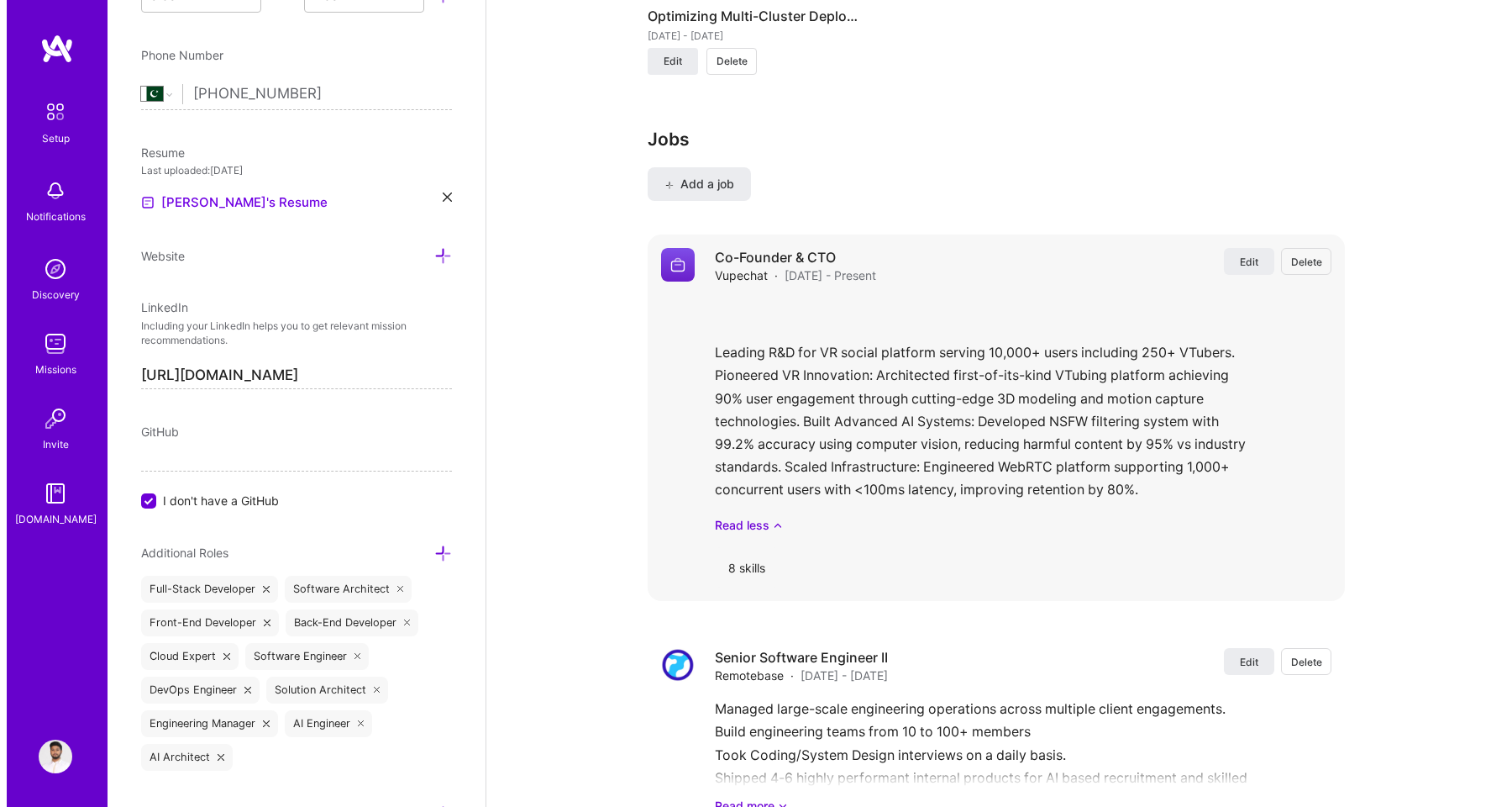
scroll to position [2183, 0]
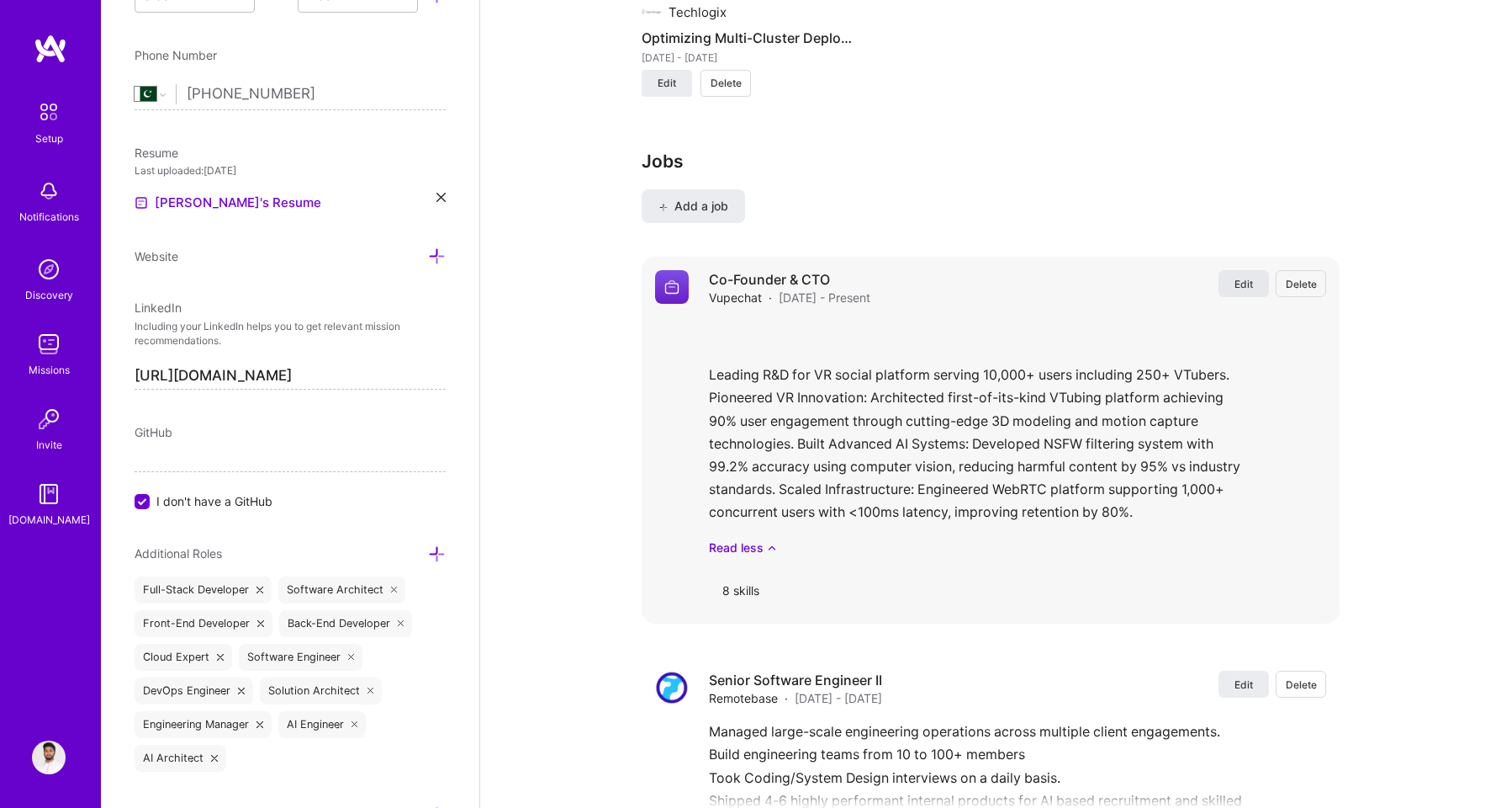
click at [1241, 284] on span "Edit" at bounding box center [1244, 284] width 19 height 14
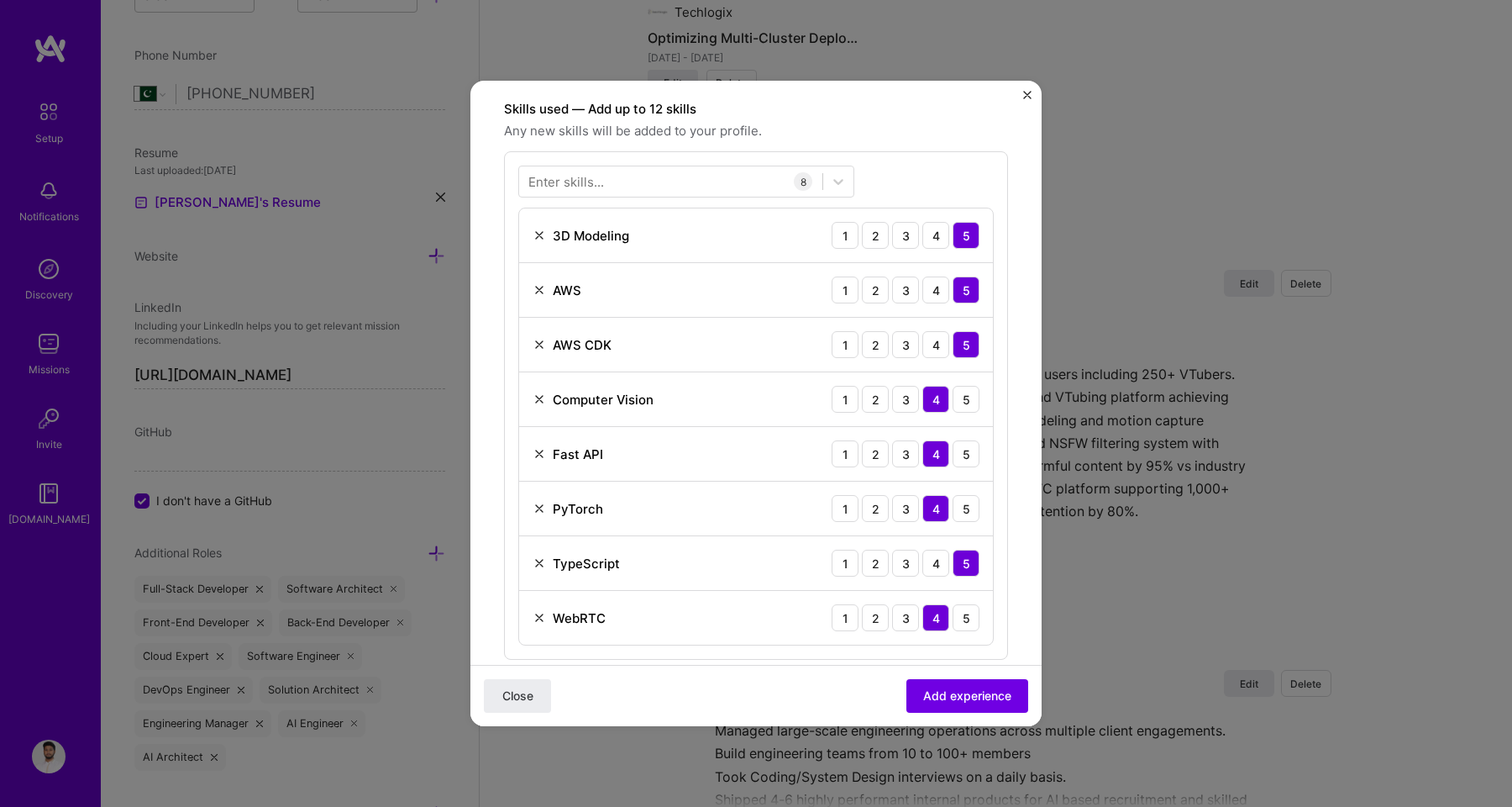
scroll to position [478, 0]
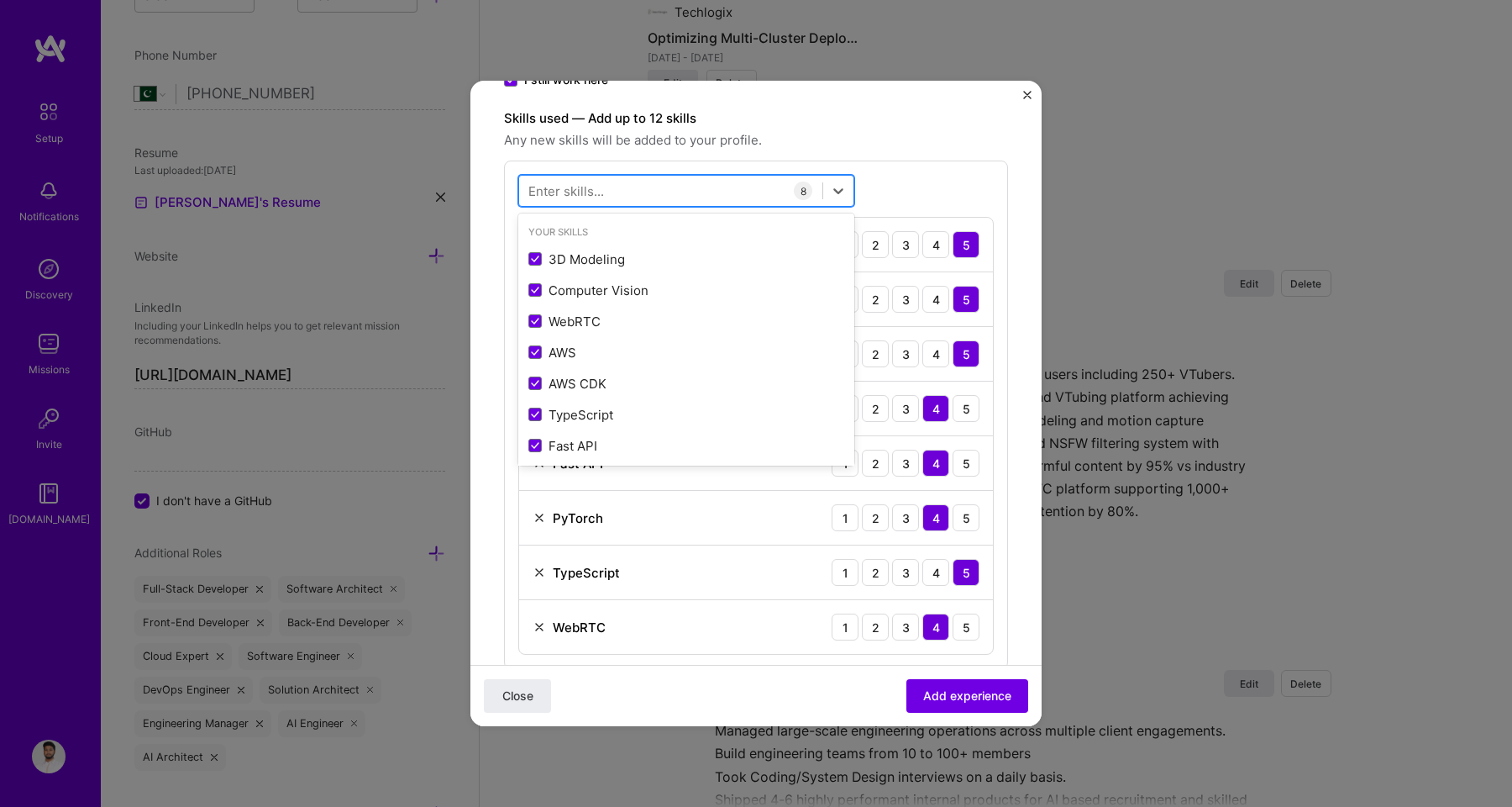
click at [604, 188] on div at bounding box center [671, 191] width 304 height 28
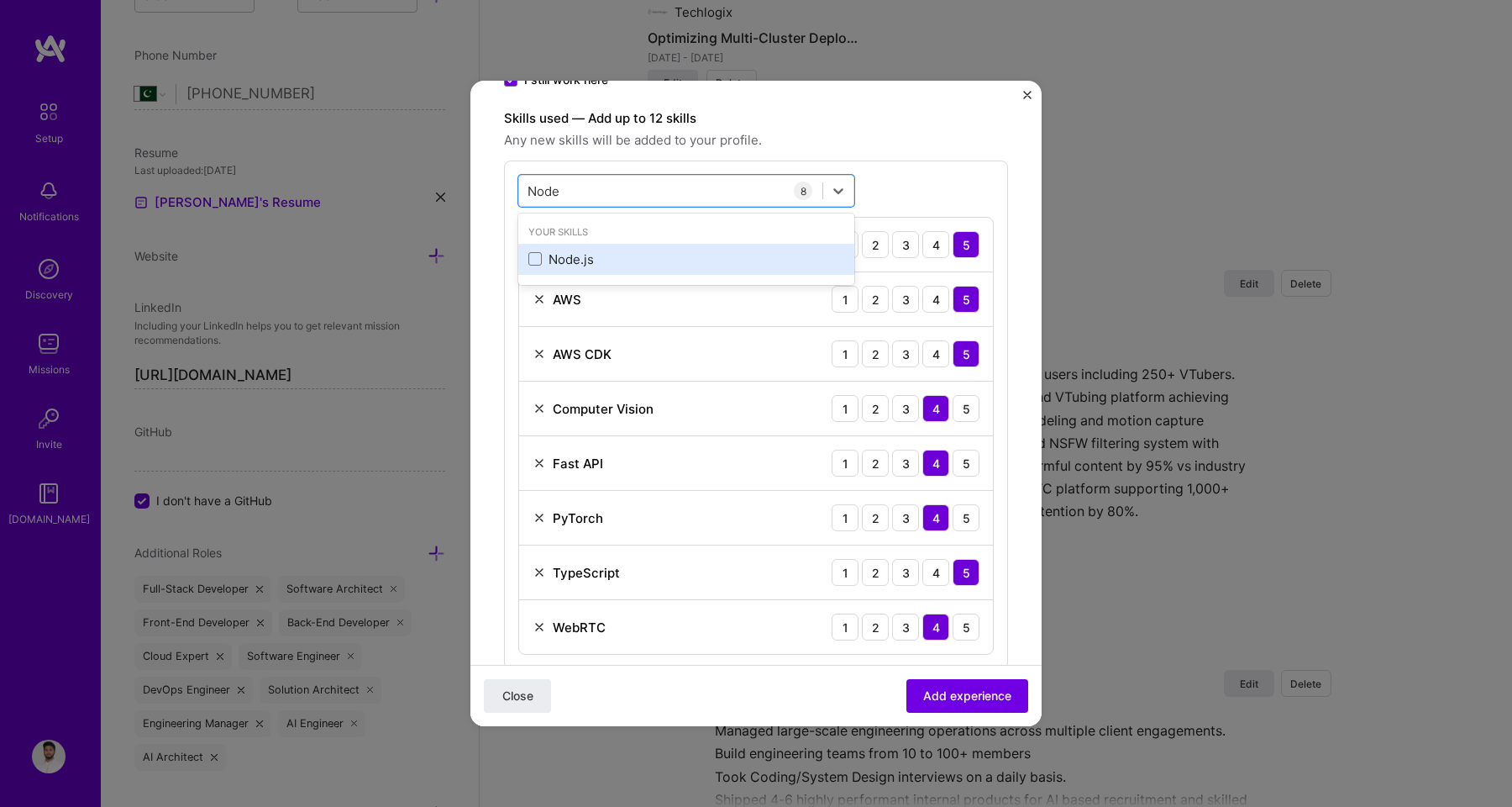
click at [600, 260] on div "Node.js" at bounding box center [686, 260] width 316 height 18
click at [596, 187] on div "Node Node" at bounding box center [671, 191] width 304 height 28
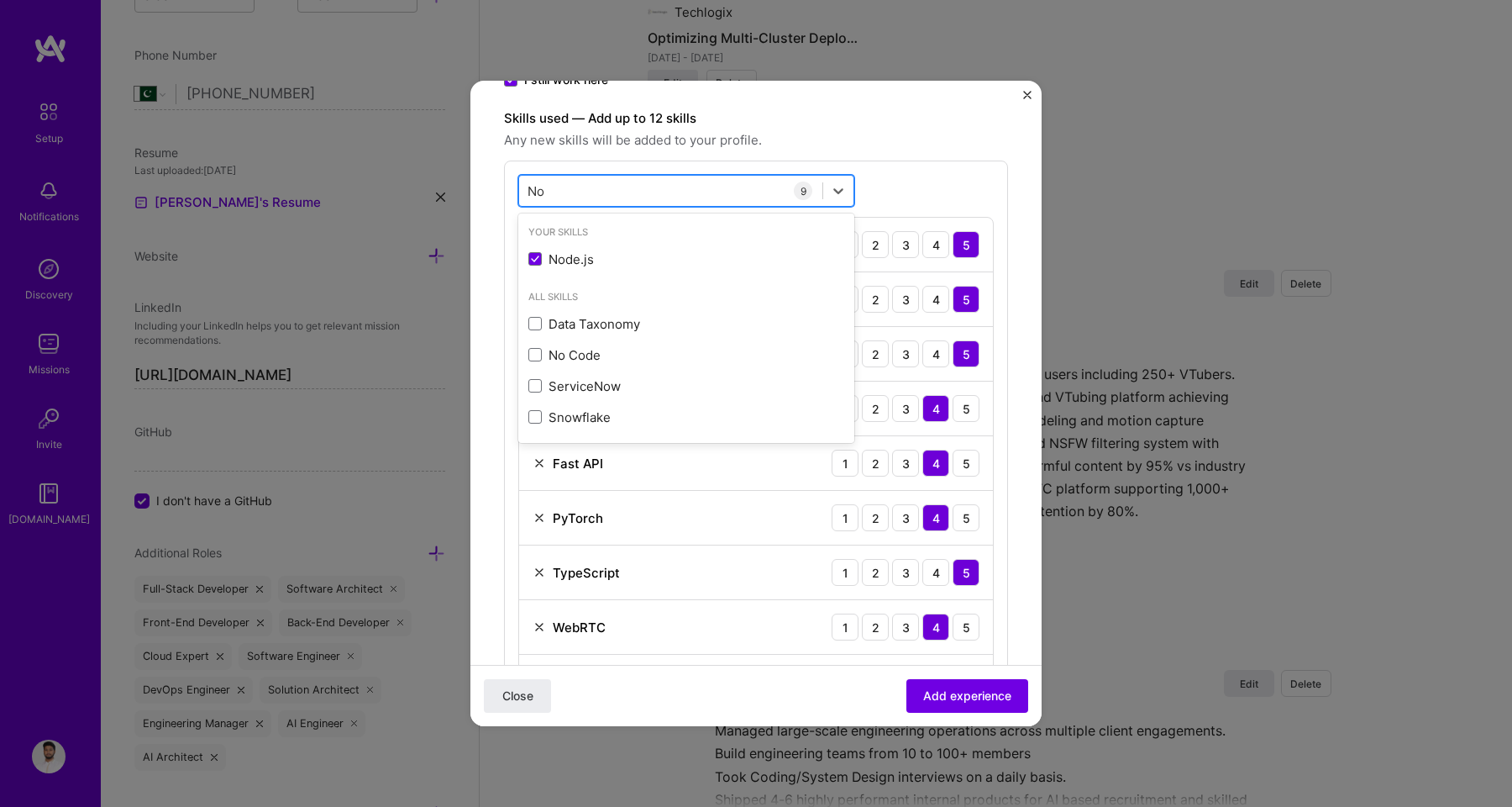
type input "N"
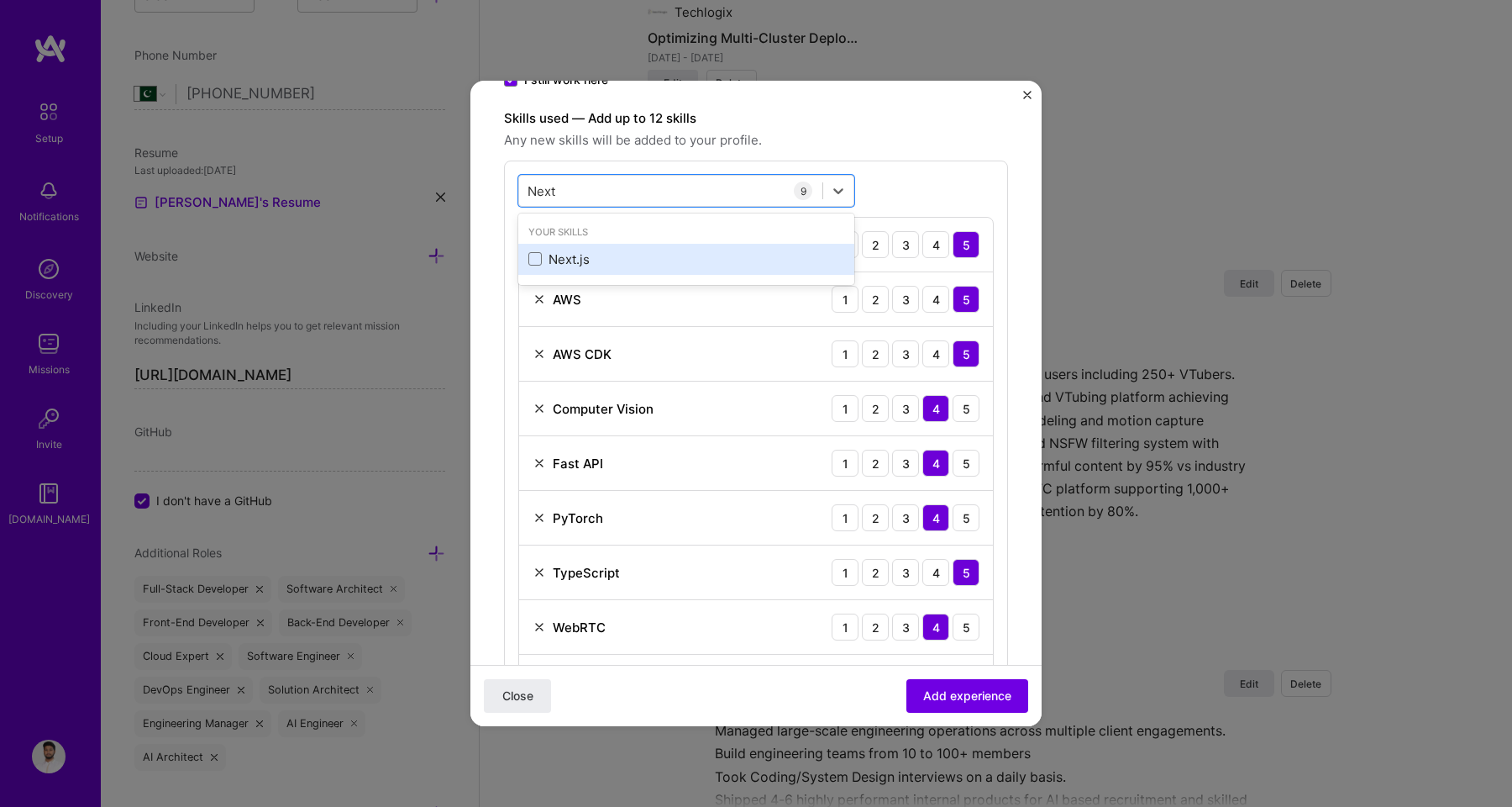
click at [589, 251] on div "Next.js" at bounding box center [686, 260] width 316 height 18
click at [916, 163] on div "option Next.js, selected. option Next.js selected, 0 of 2. 1 result available f…" at bounding box center [756, 469] width 504 height 617
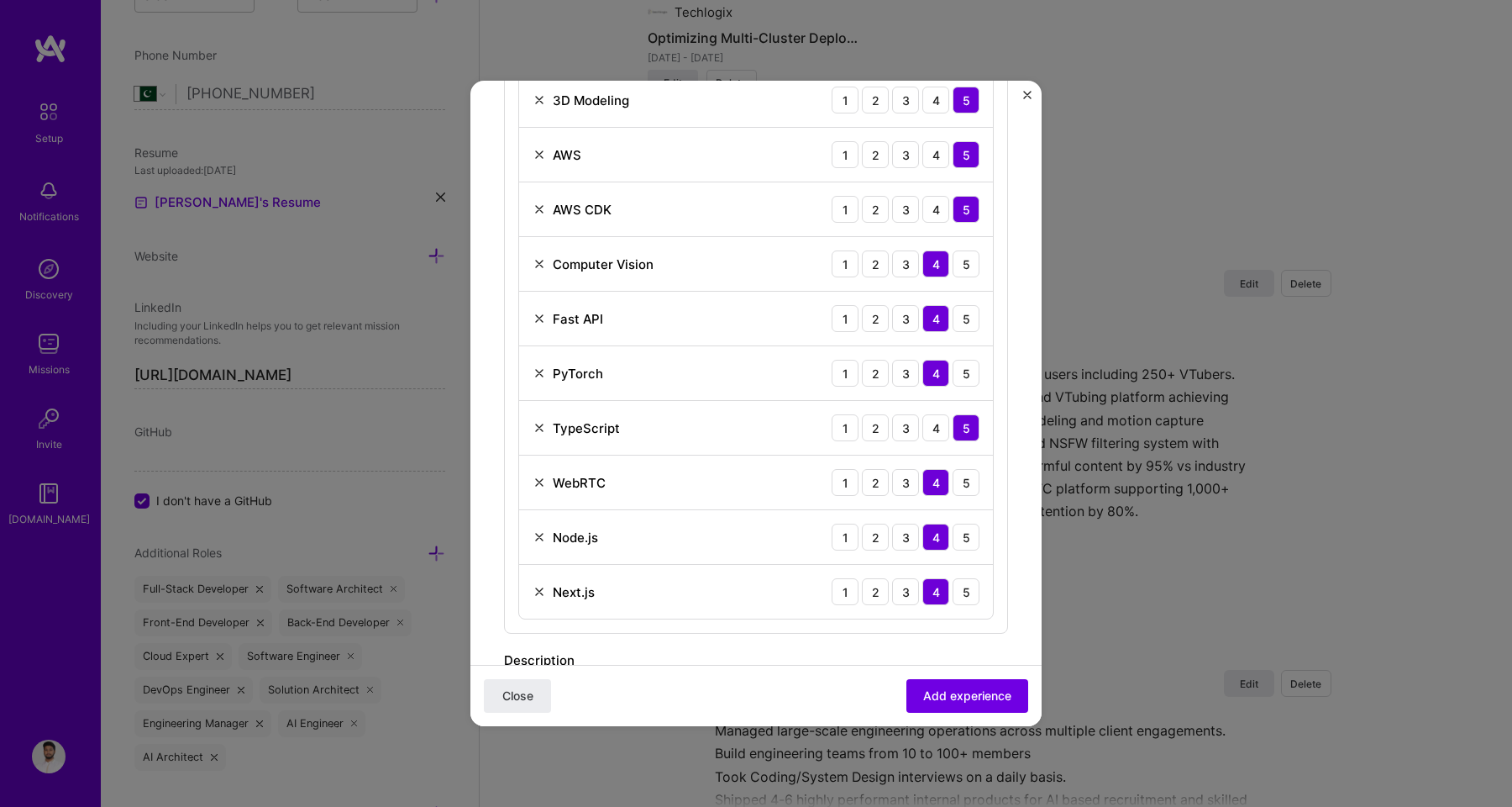
scroll to position [646, 0]
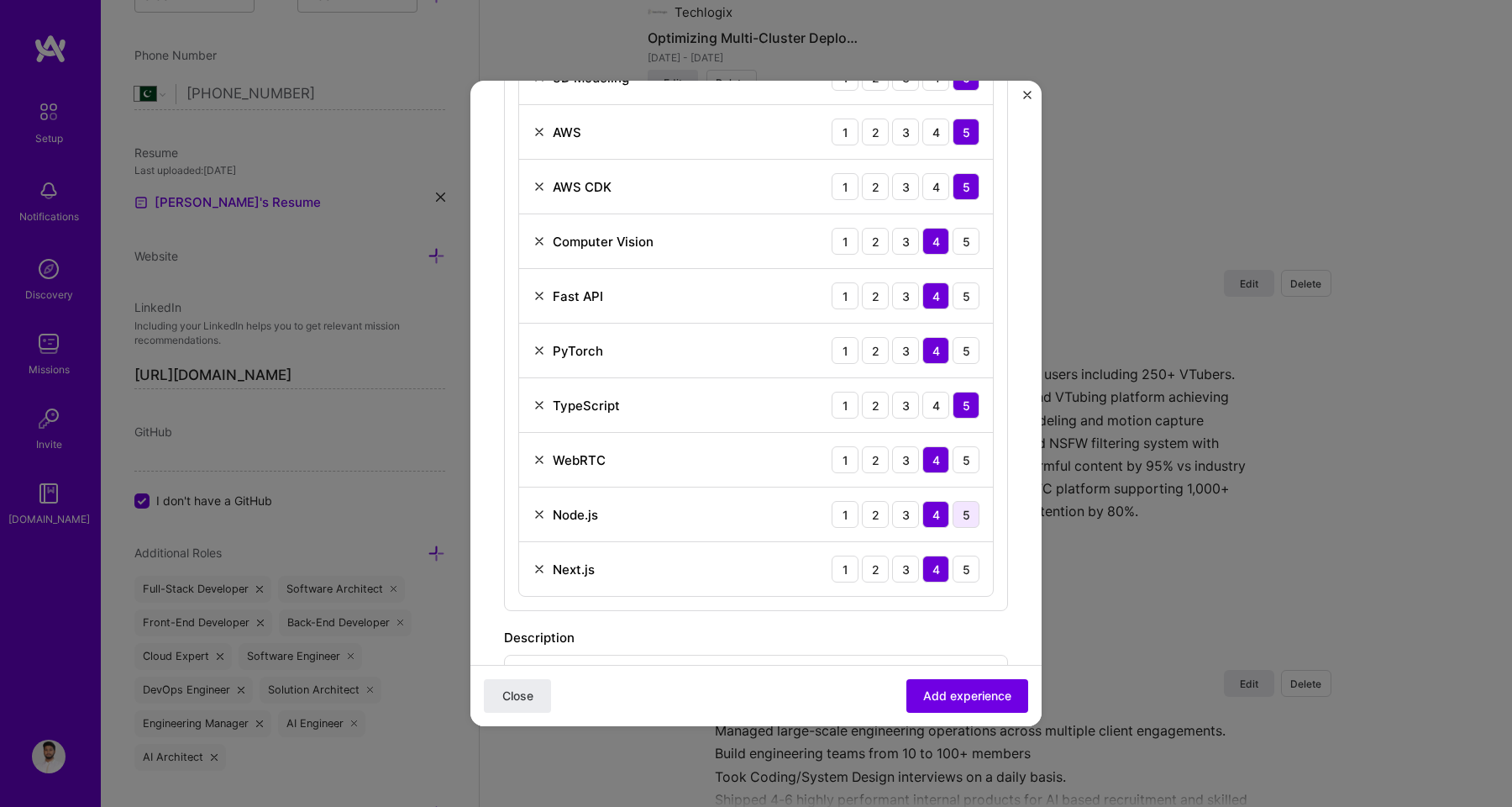
click at [953, 517] on div "5" at bounding box center [966, 513] width 27 height 27
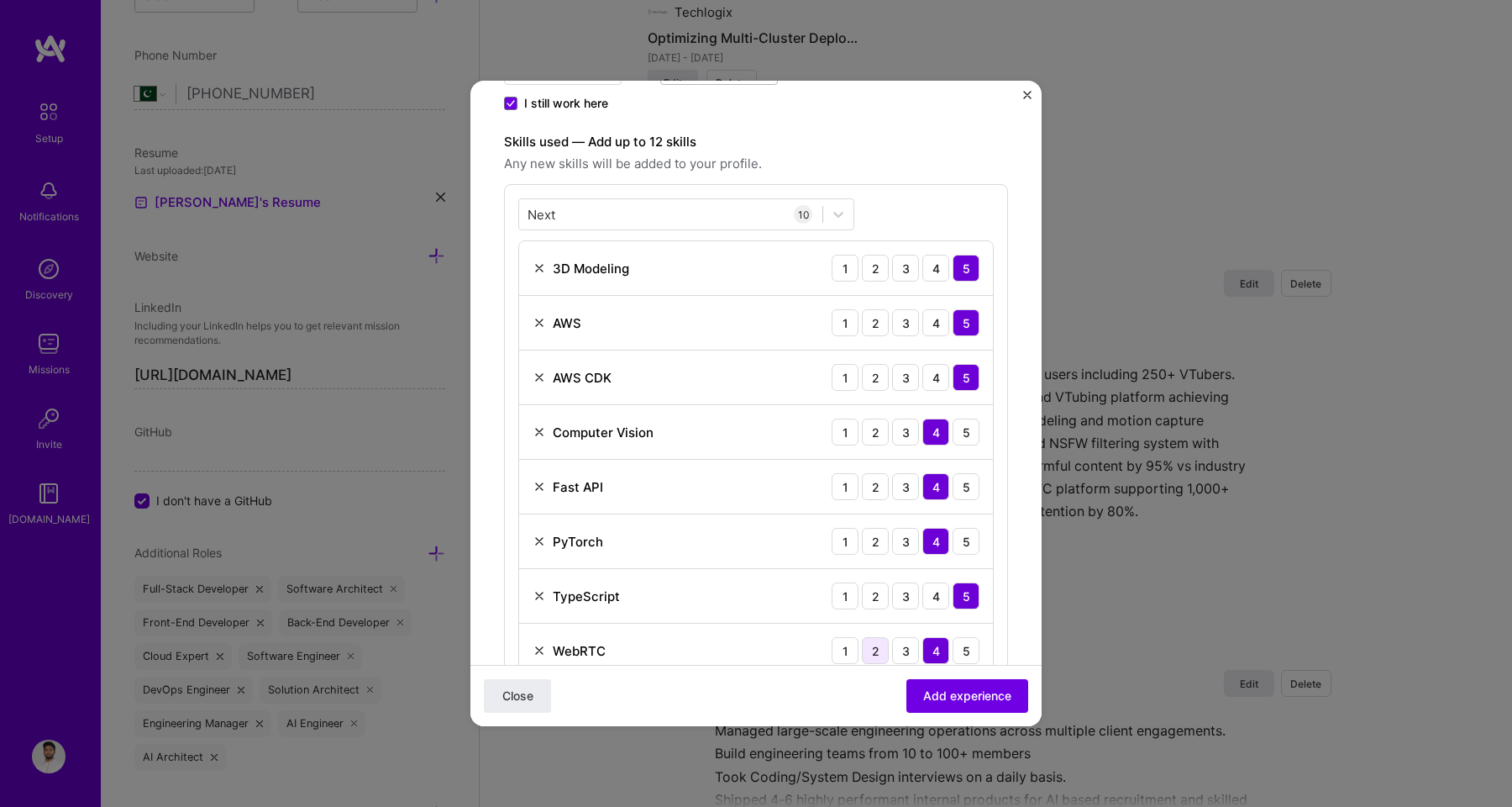
scroll to position [454, 0]
click at [572, 220] on div "Next Next" at bounding box center [671, 216] width 304 height 28
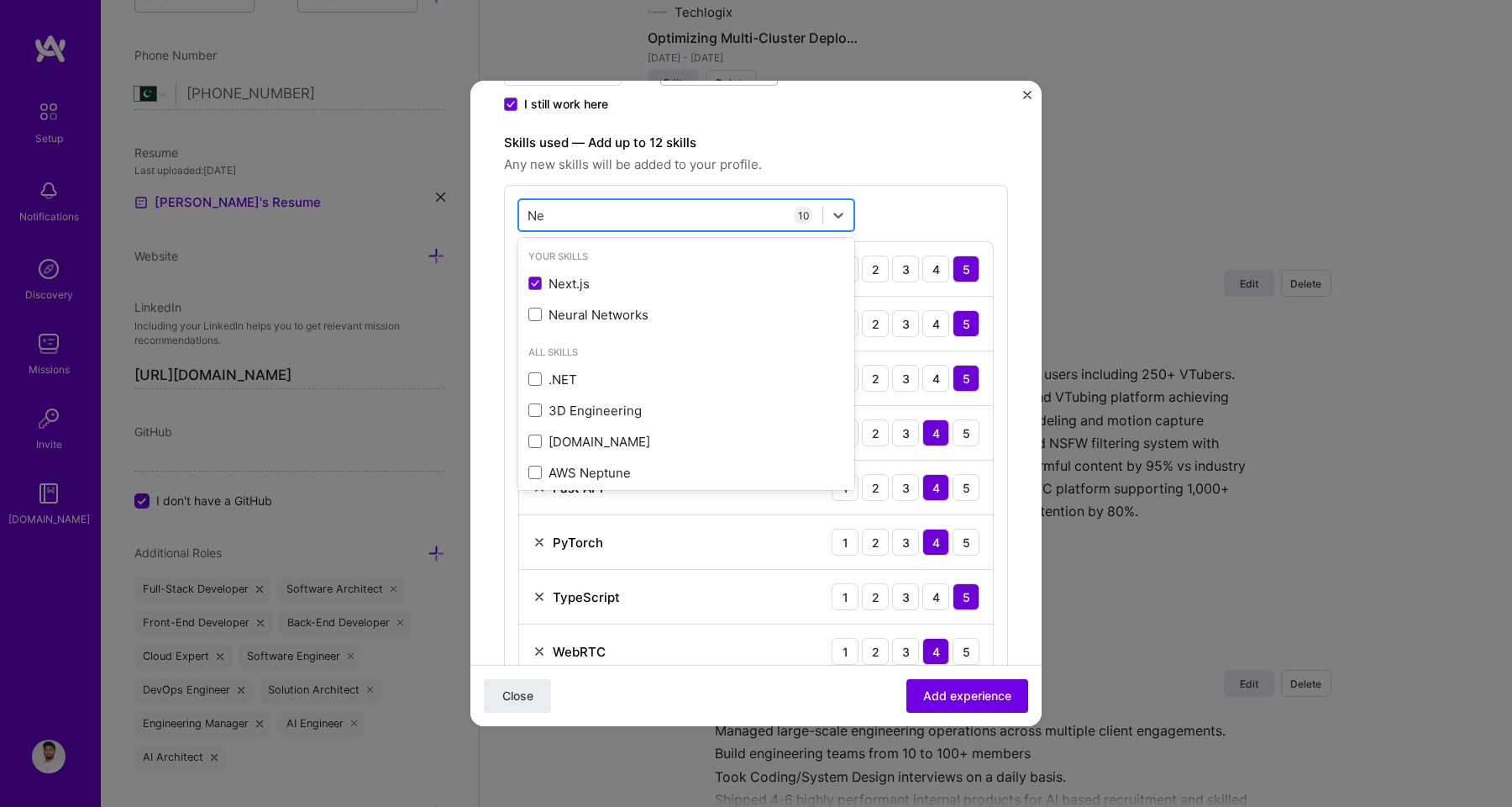
type input "N"
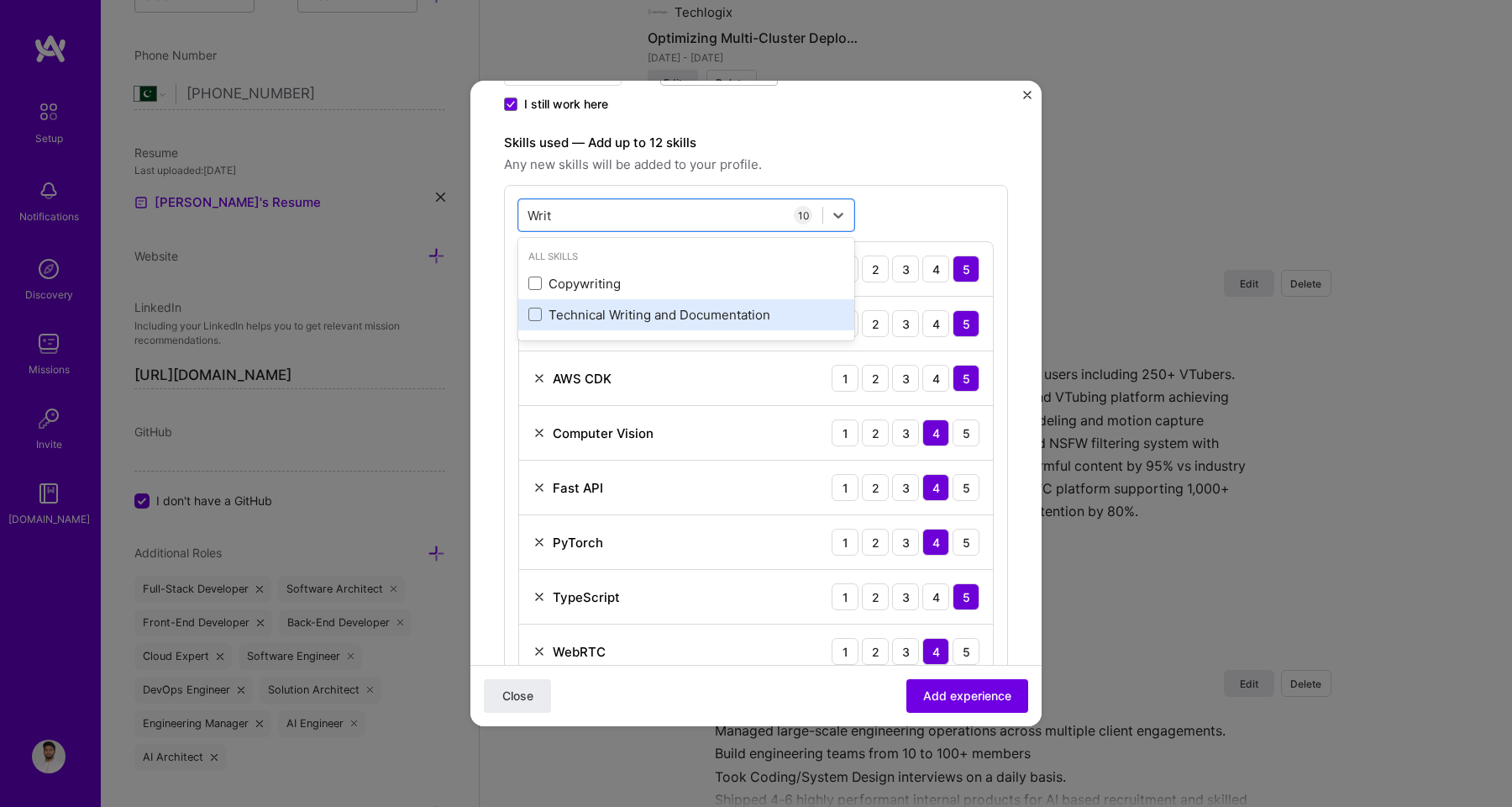
click at [598, 319] on div "Technical Writing and Documentation" at bounding box center [686, 315] width 316 height 18
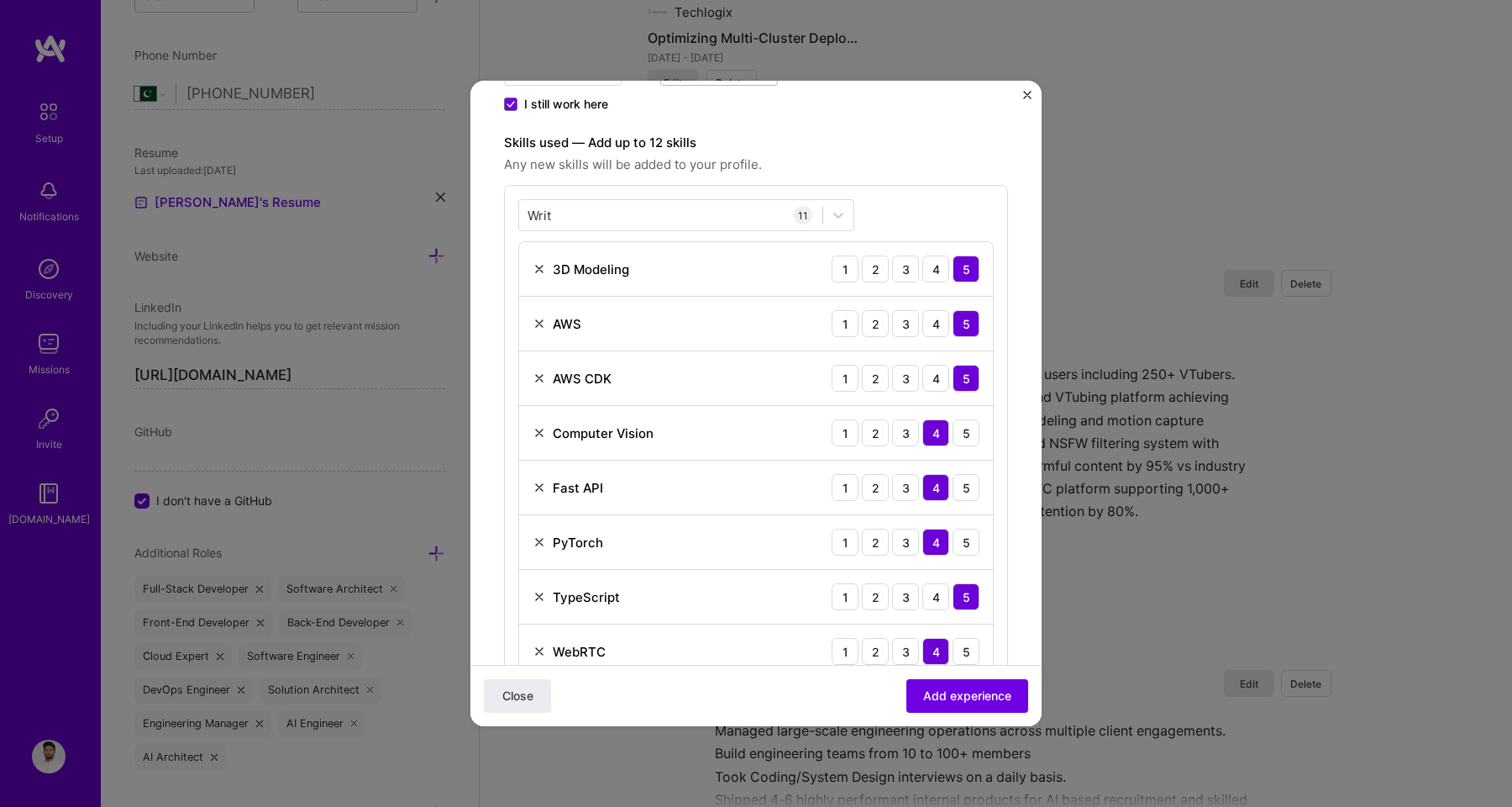
click at [922, 199] on div "Writ Writ 11 3D Modeling 1 2 3 4 5 AWS 1 2 3 4 5 AWS CDK 1 2 3 4 5 Computer Vis…" at bounding box center [756, 520] width 504 height 672
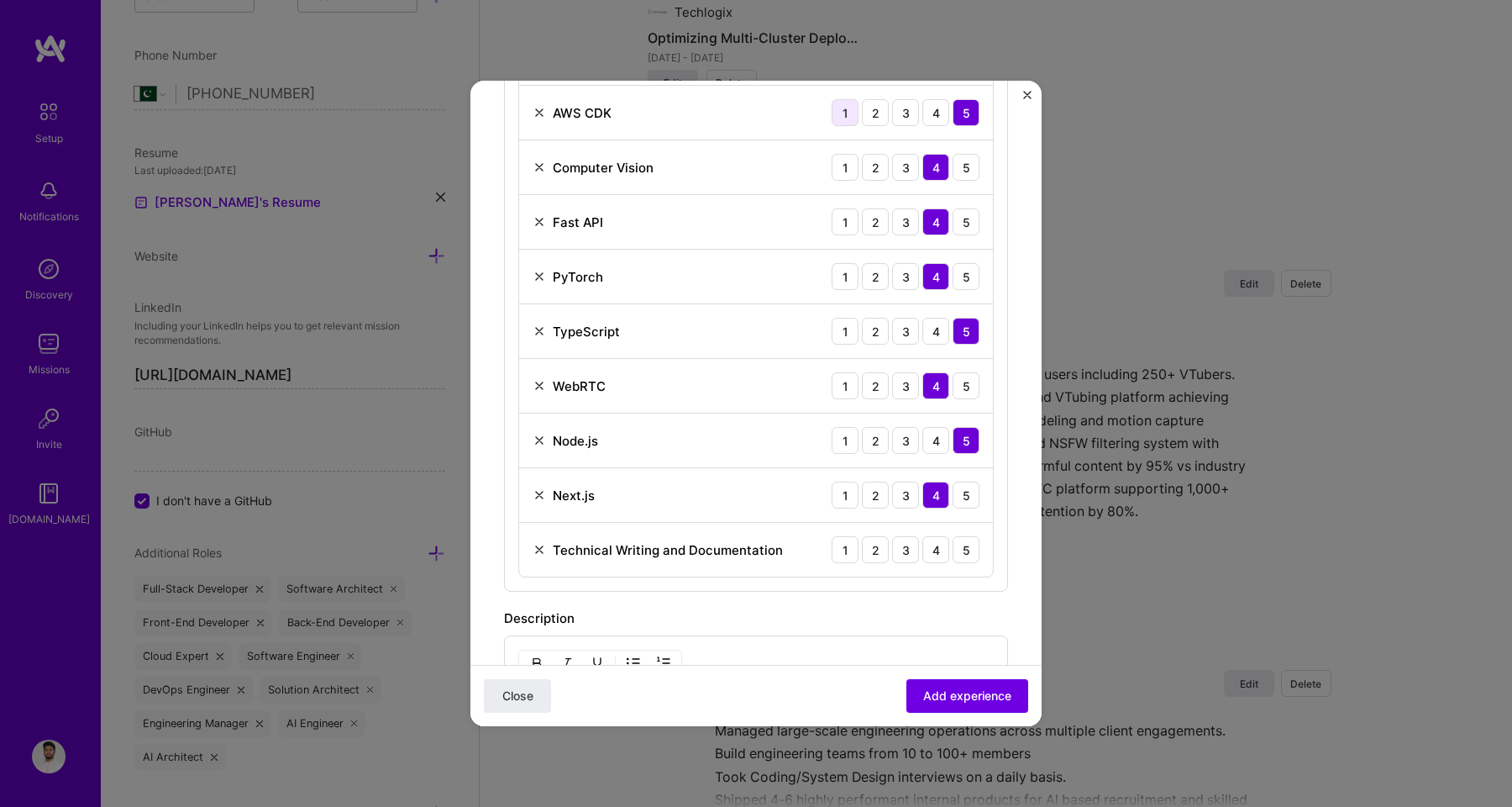
scroll to position [799, 0]
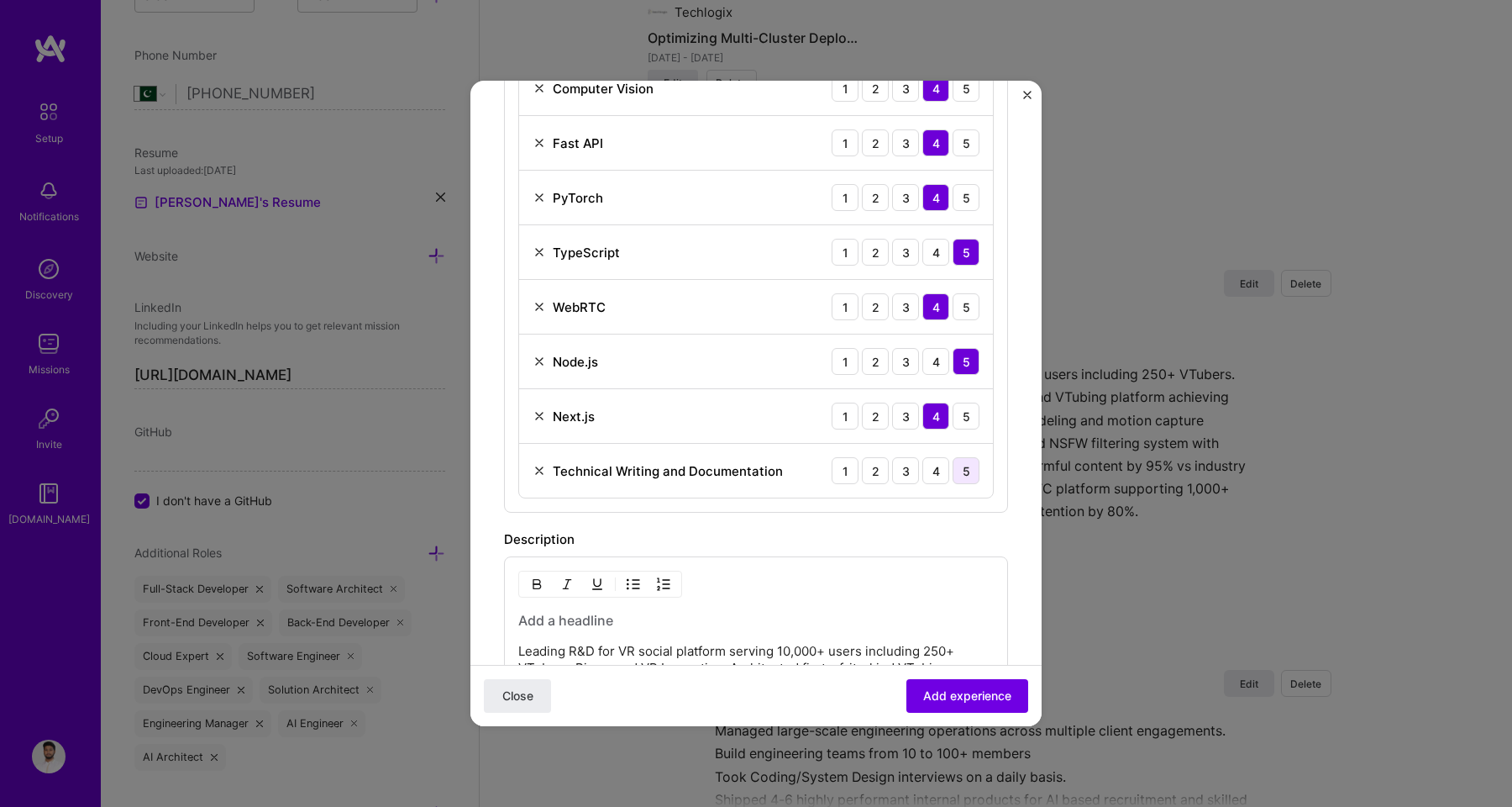
click at [953, 468] on div "5" at bounding box center [966, 470] width 27 height 27
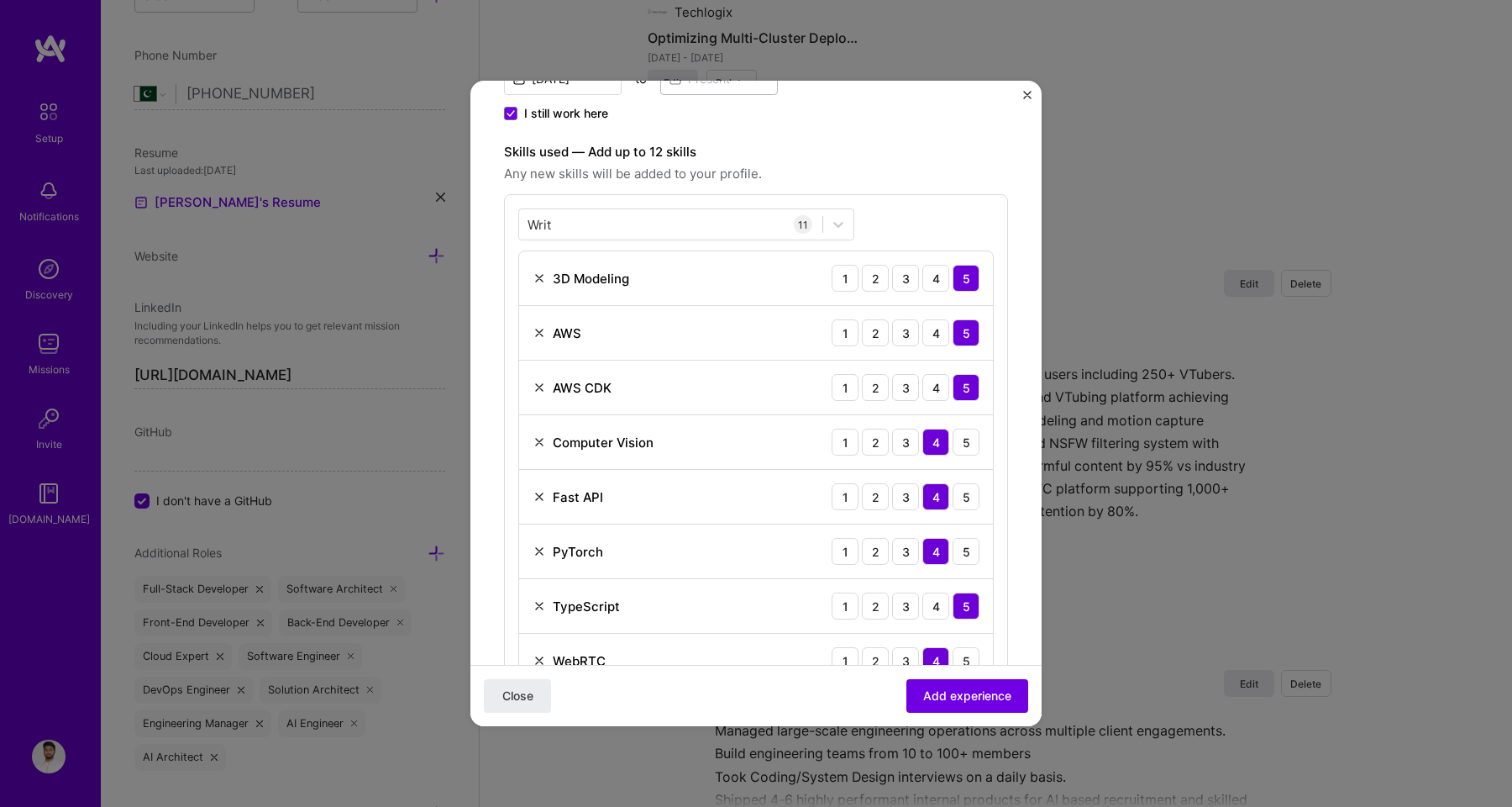
scroll to position [433, 0]
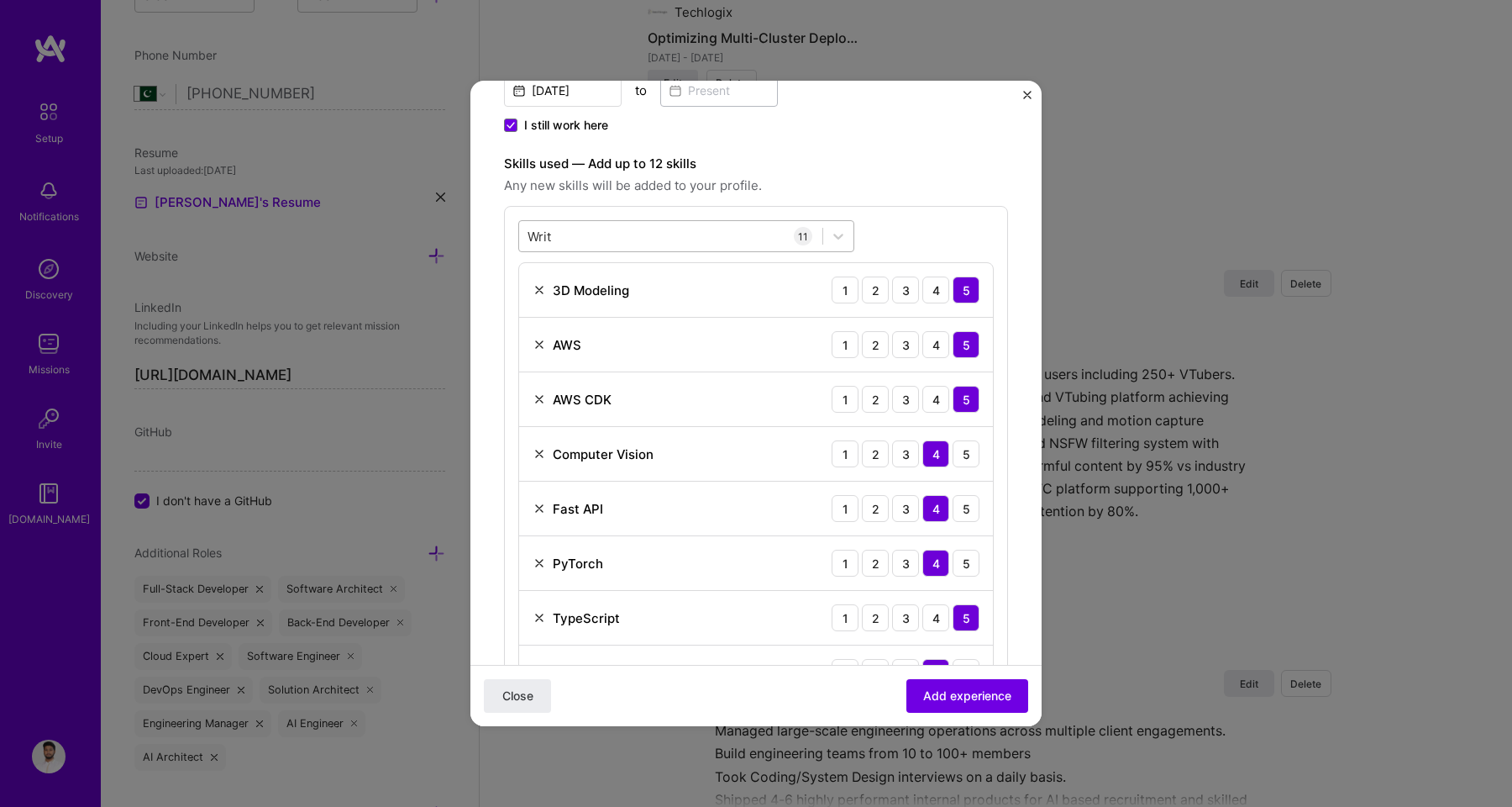
click at [572, 235] on div "[PERSON_NAME]" at bounding box center [671, 237] width 304 height 28
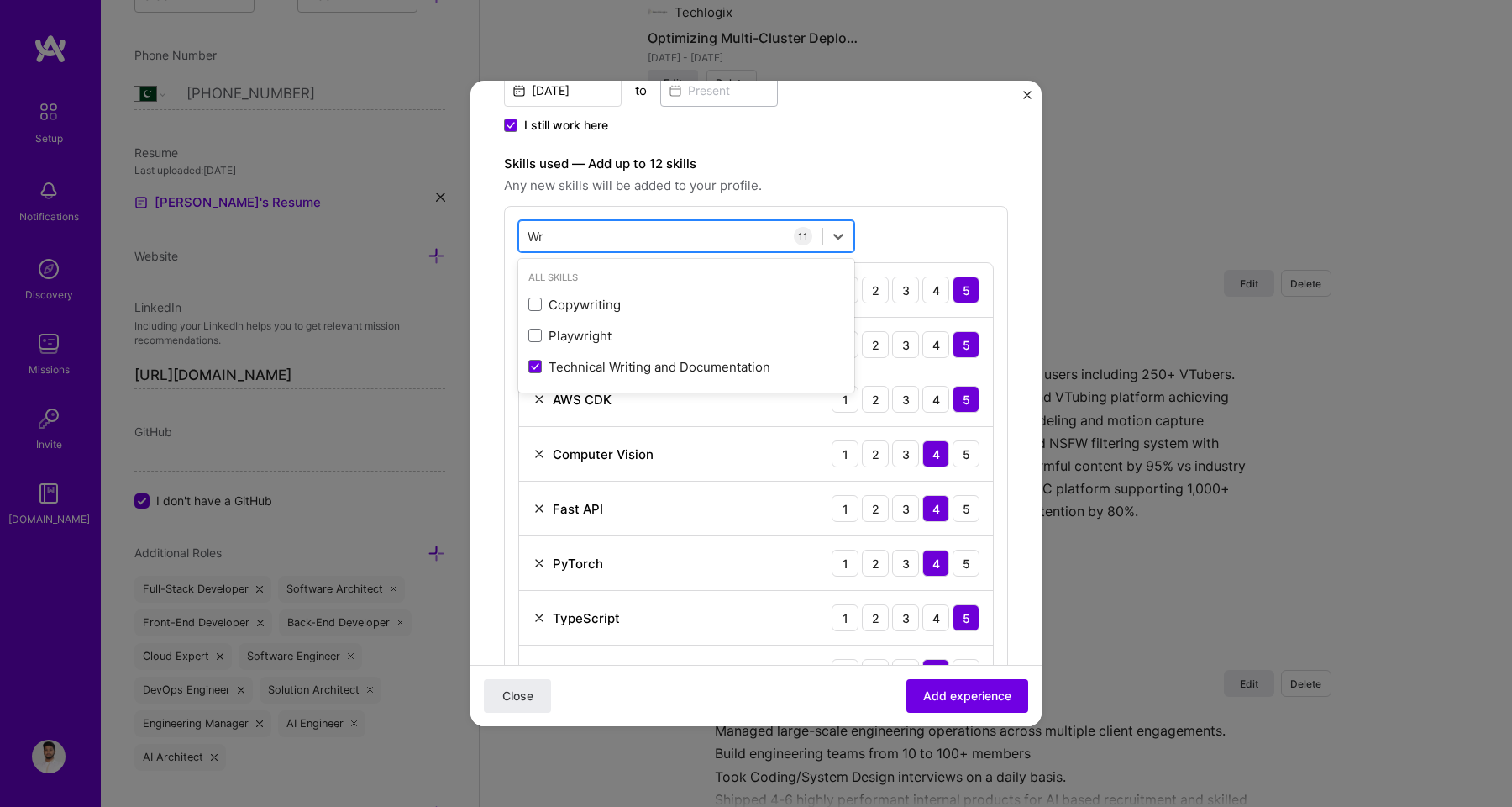
type input "W"
type input "API"
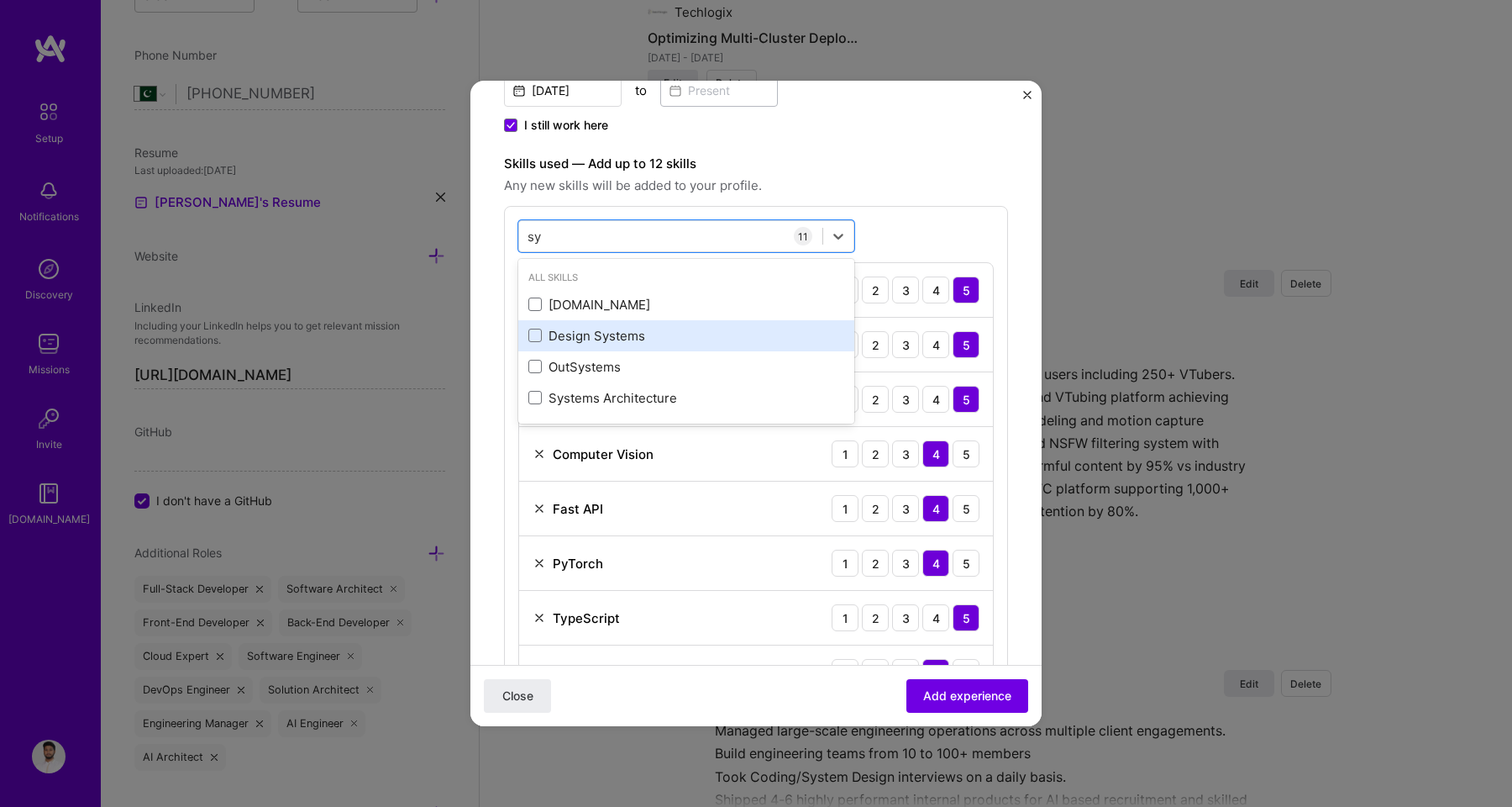
click at [589, 341] on div "Design Systems" at bounding box center [686, 336] width 316 height 18
type input "sy"
click at [933, 216] on div "option Design Systems, selected. option Systems Architecture focused, 0 of 2. 4…" at bounding box center [756, 569] width 504 height 727
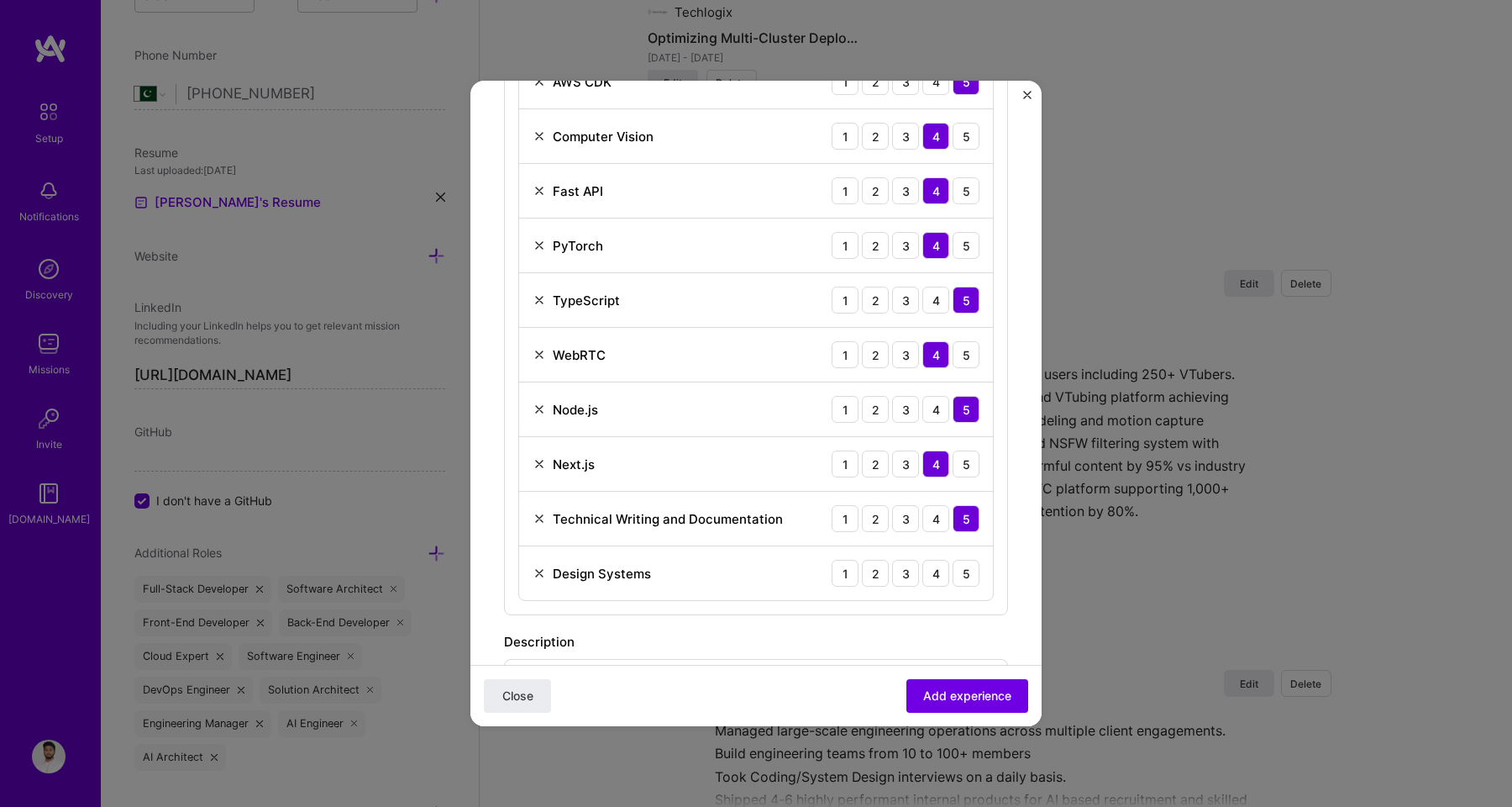
scroll to position [763, 0]
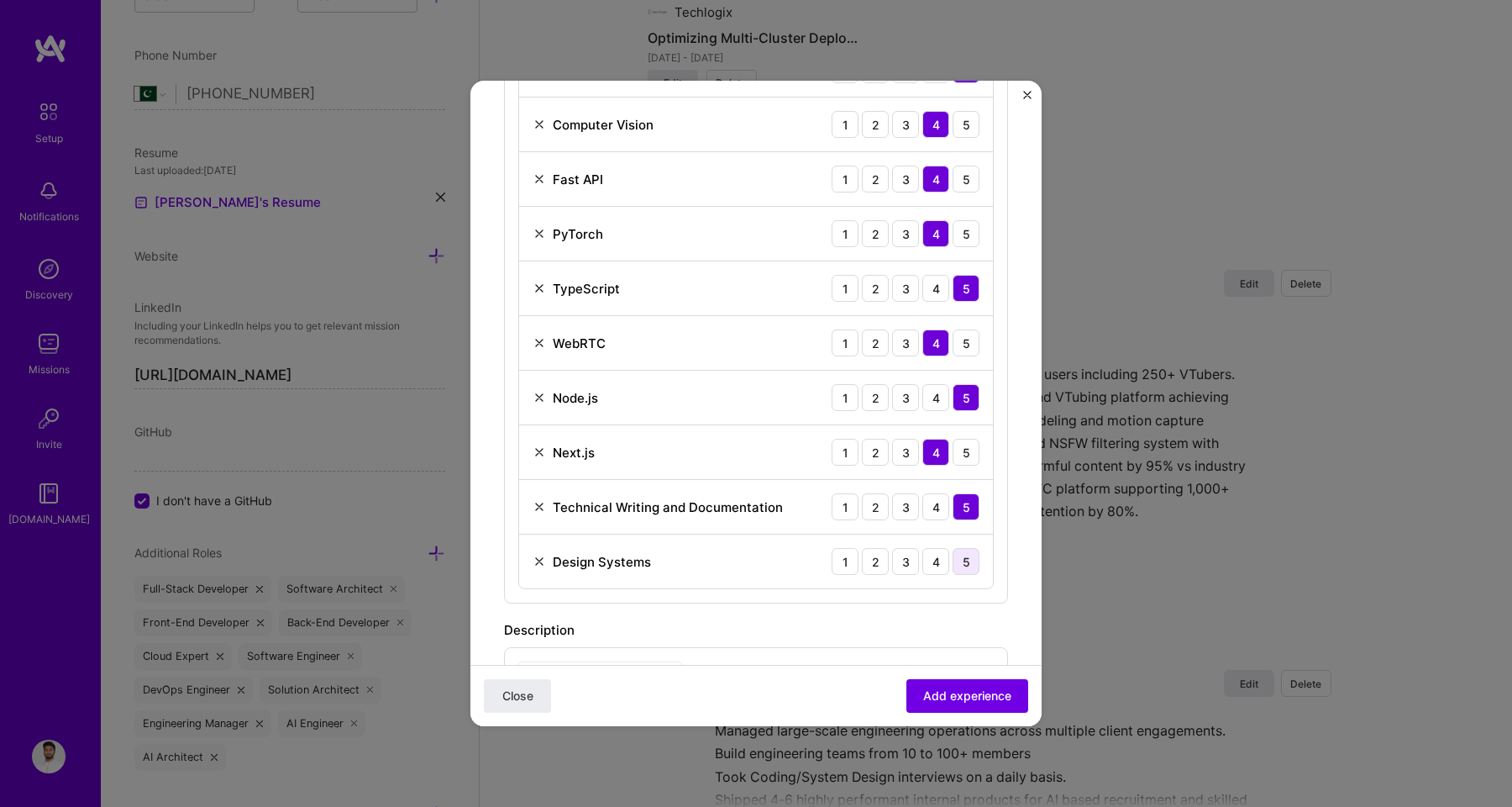
click at [953, 557] on div "5" at bounding box center [966, 560] width 27 height 27
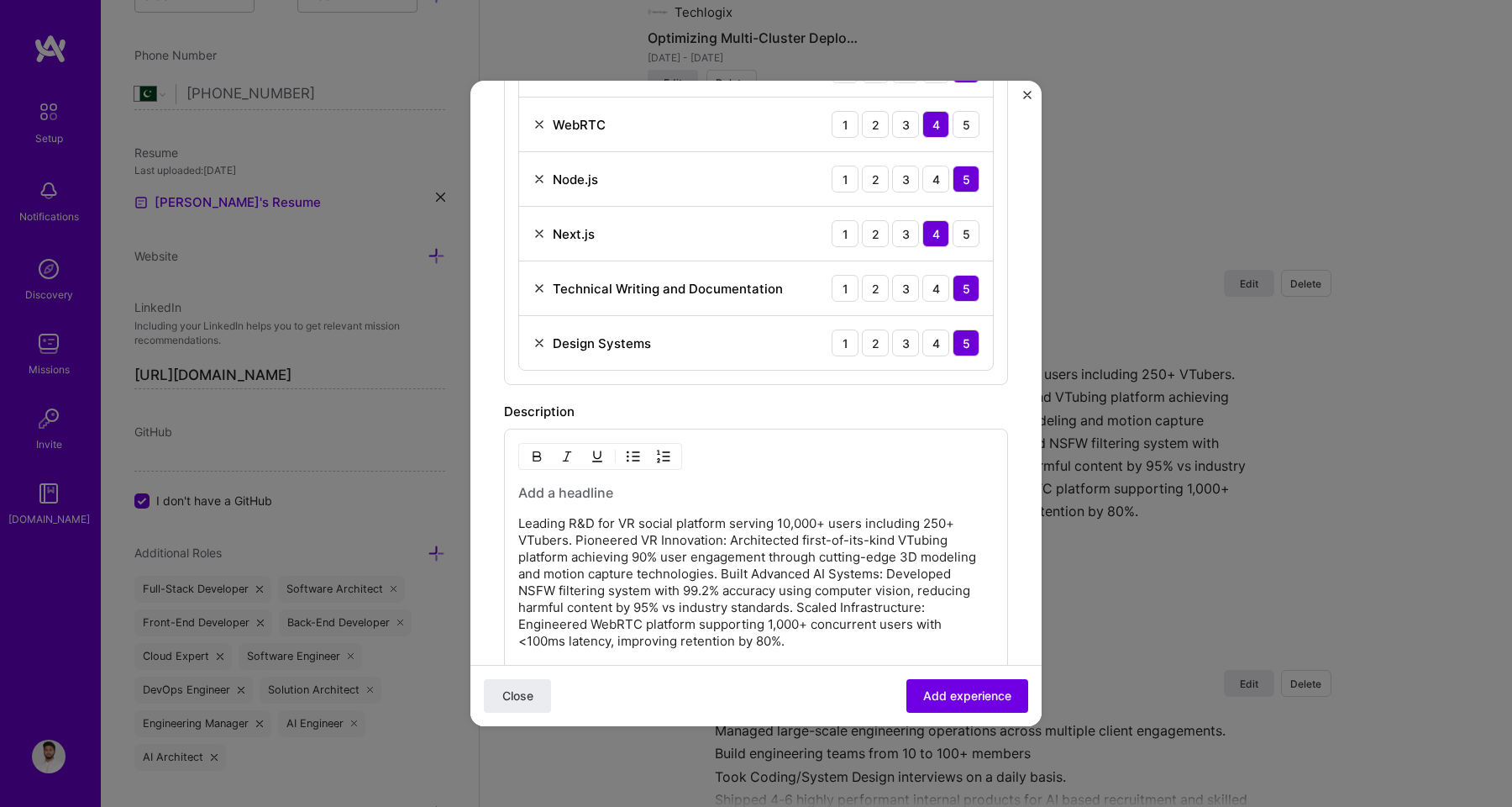
scroll to position [1125, 0]
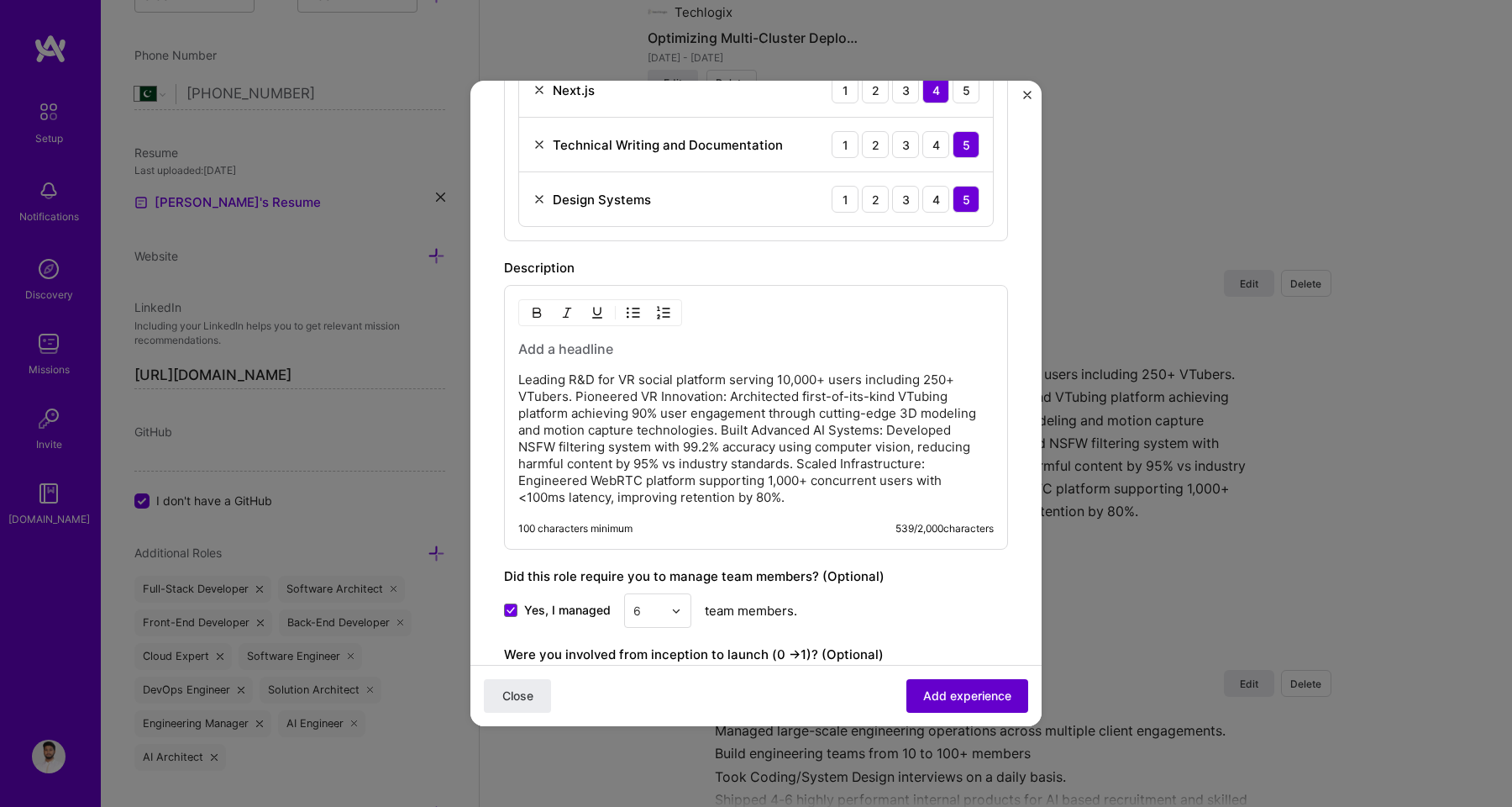
click at [943, 703] on span "Add experience" at bounding box center [967, 695] width 88 height 17
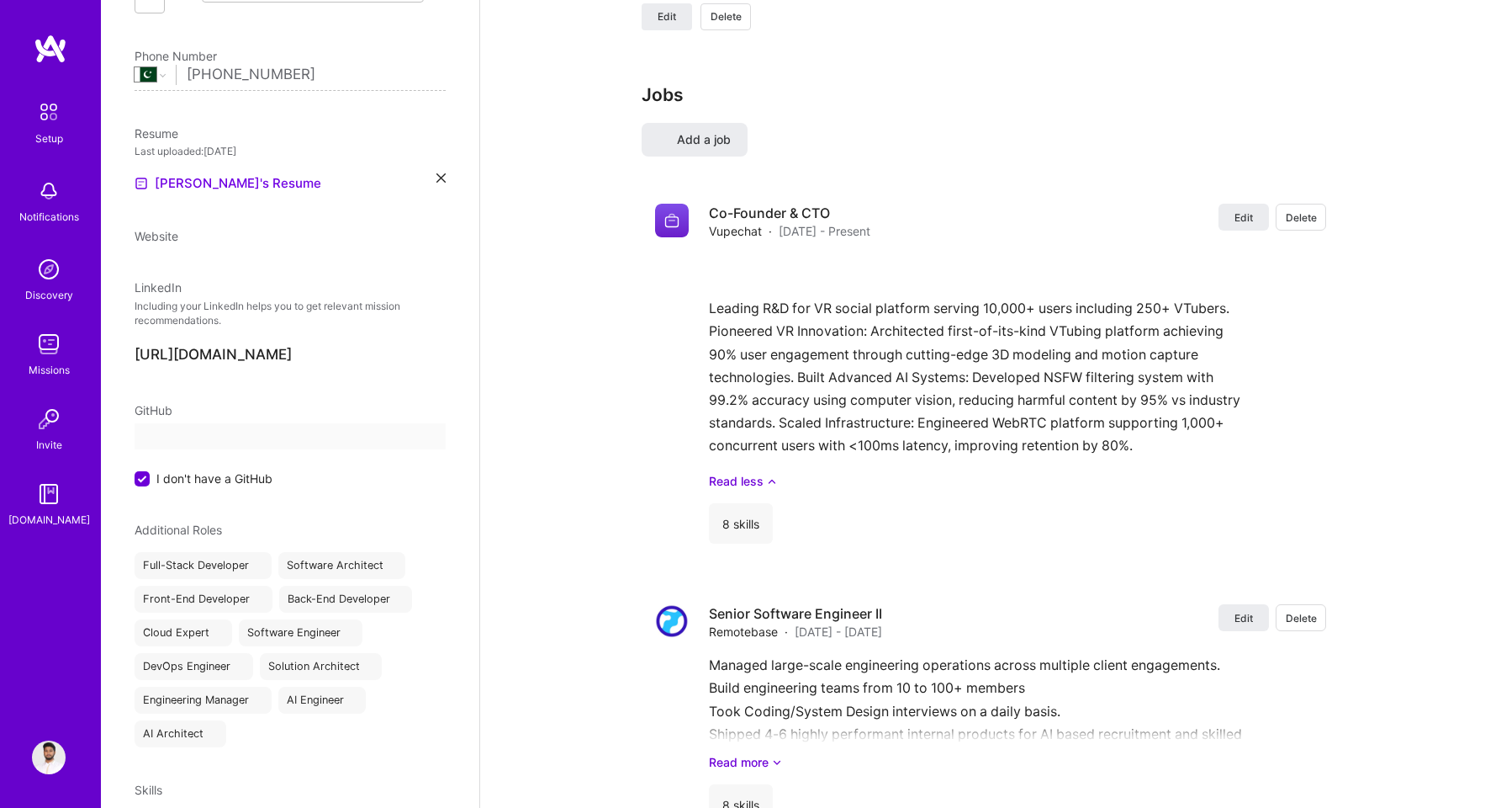
scroll to position [0, 0]
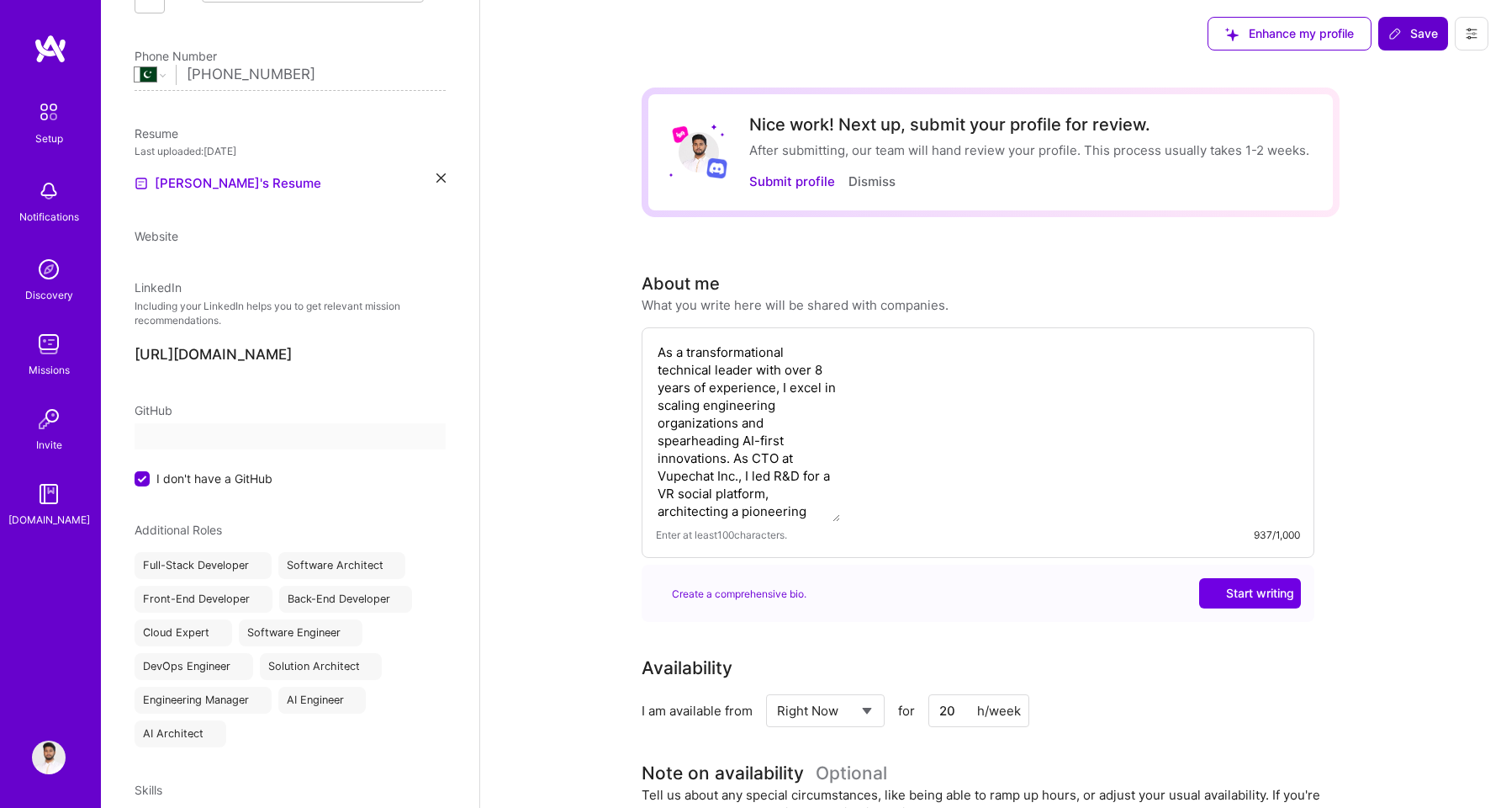
select select "PK"
select select "Right Now"
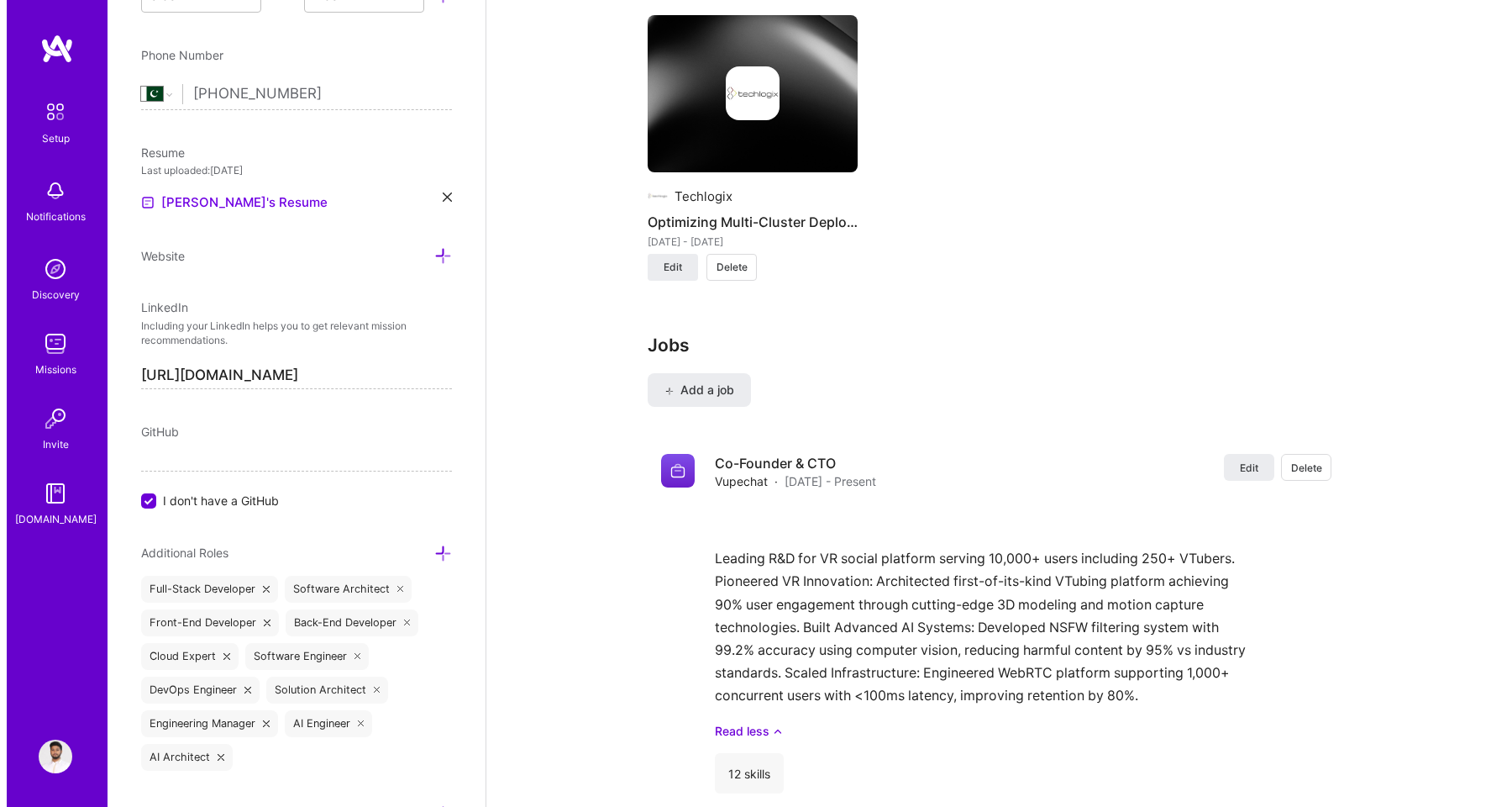
scroll to position [1986, 0]
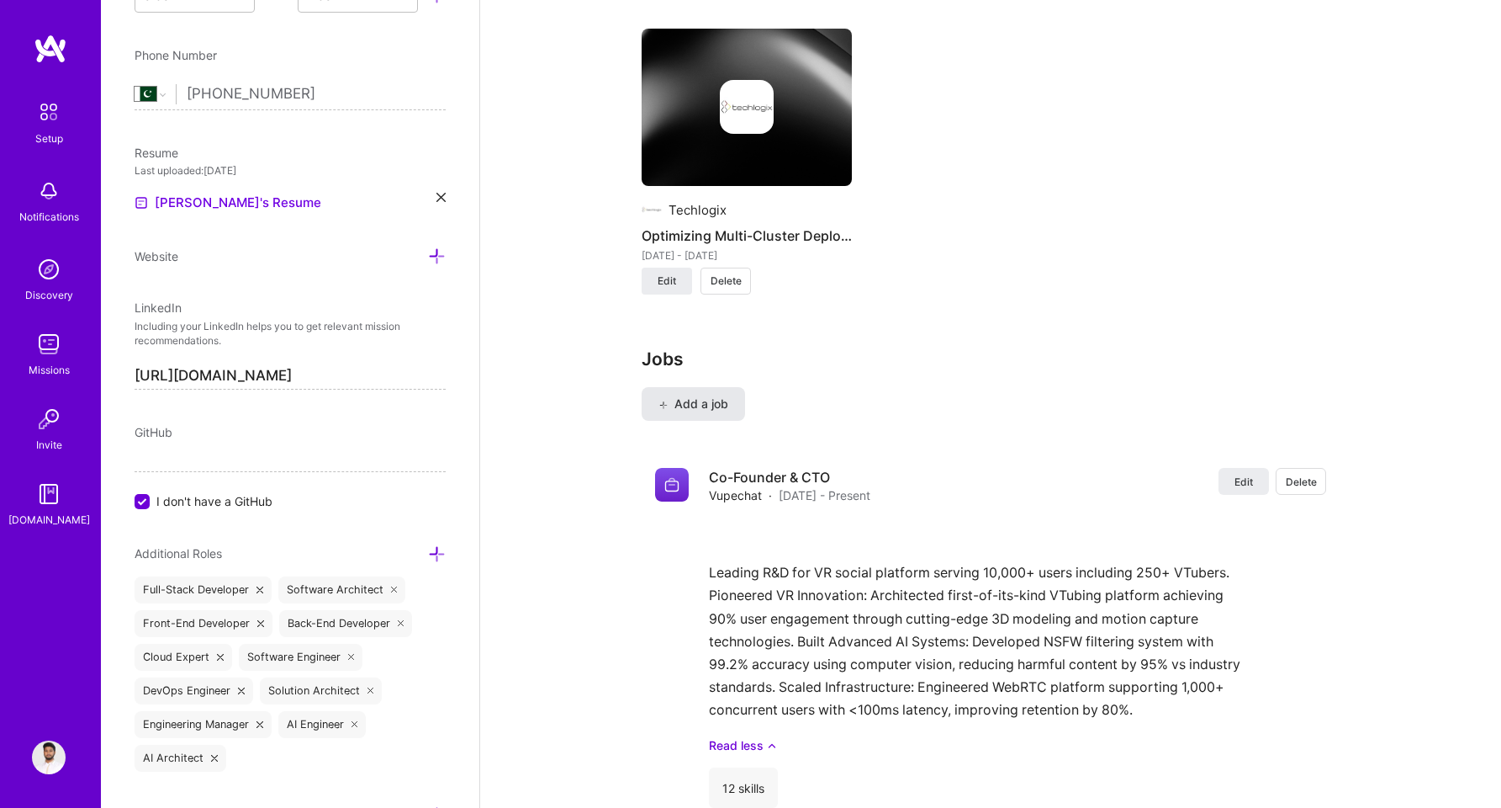
click at [716, 407] on span "Add a job" at bounding box center [694, 403] width 70 height 17
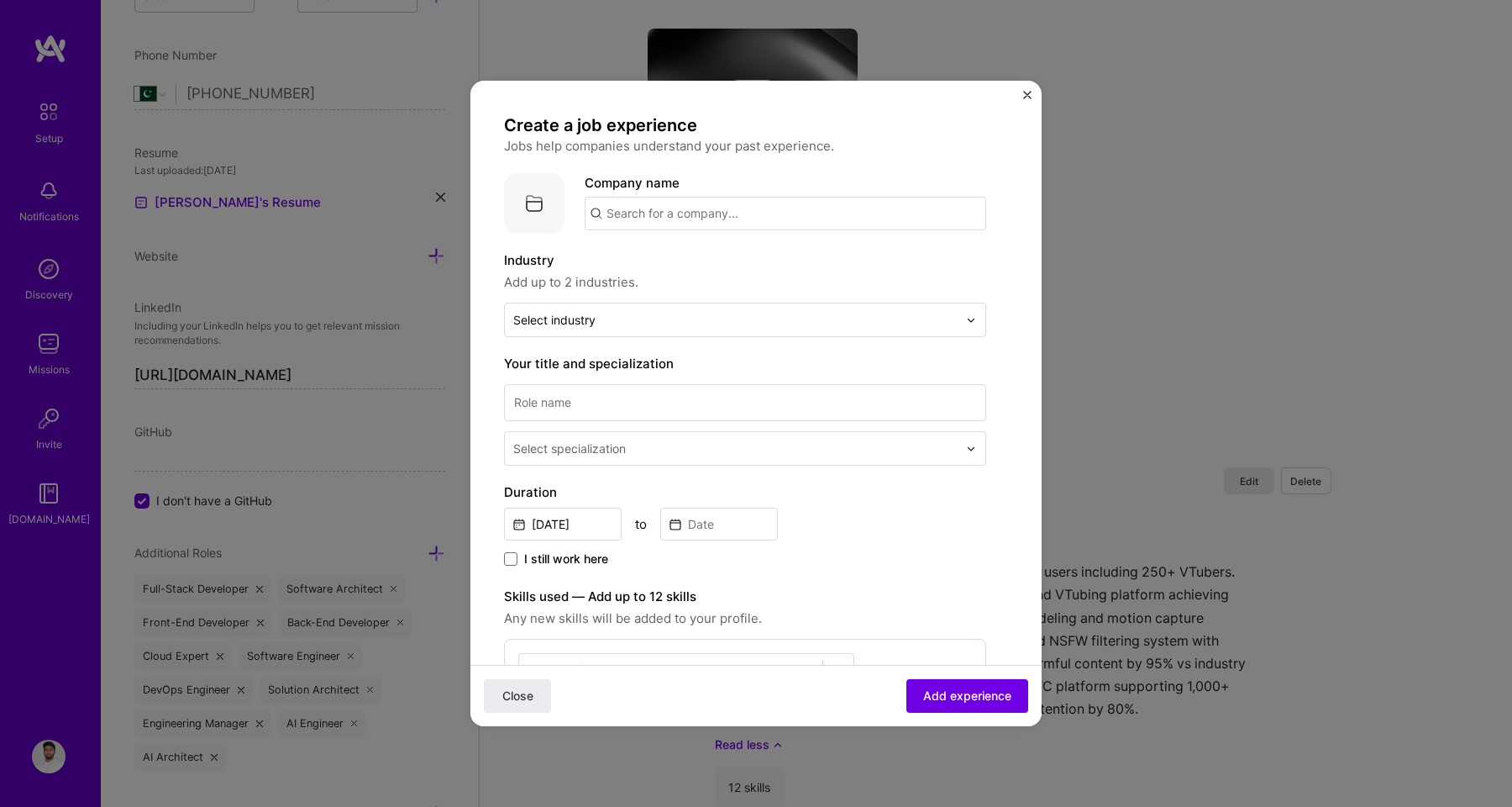
click at [678, 211] on input "text" at bounding box center [785, 214] width 401 height 34
click at [796, 257] on div "Blossom Bariatrics [DOMAIN_NAME]" at bounding box center [710, 262] width 252 height 47
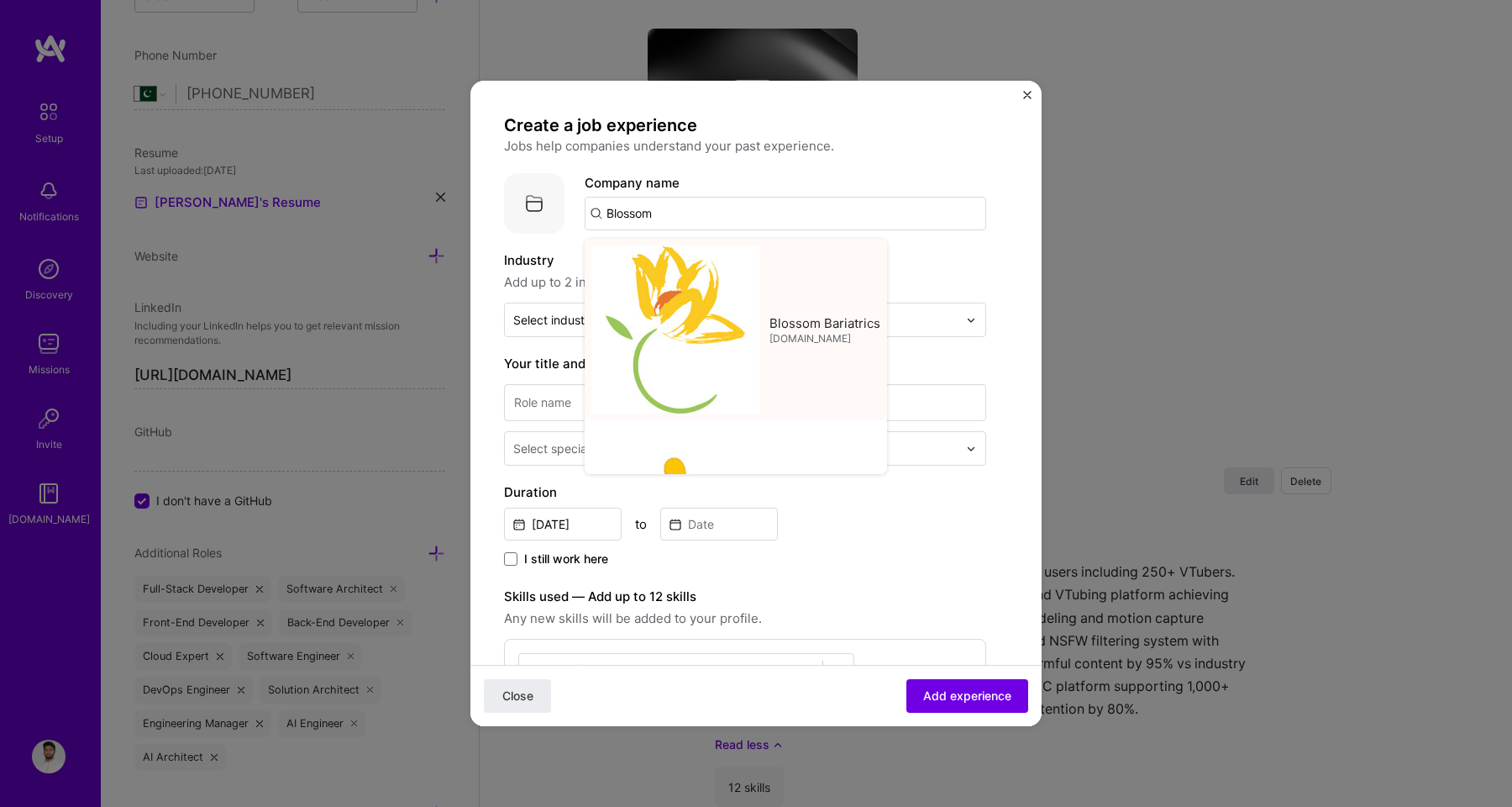
type input "Blossom Bariatrics"
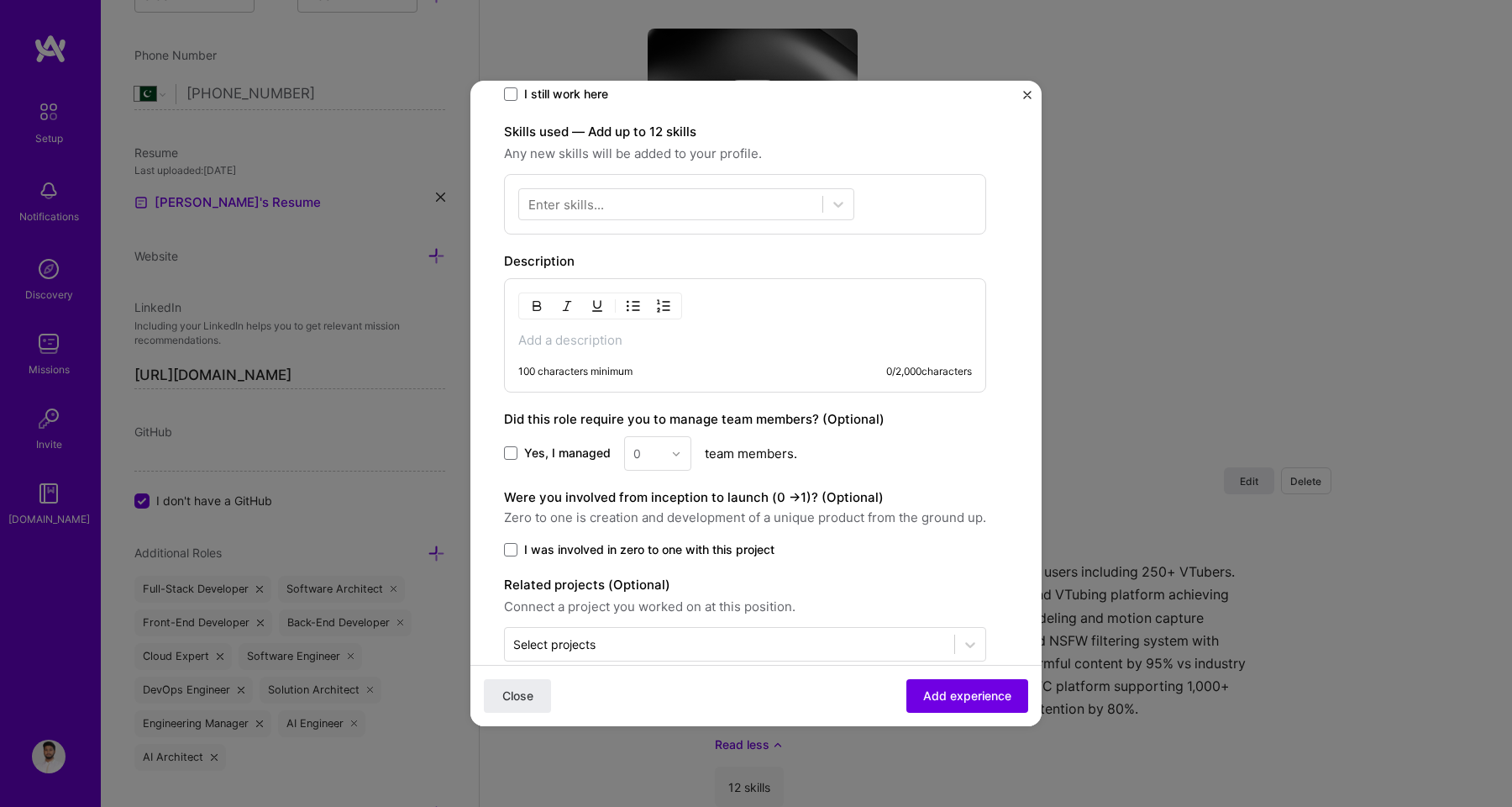
scroll to position [494, 0]
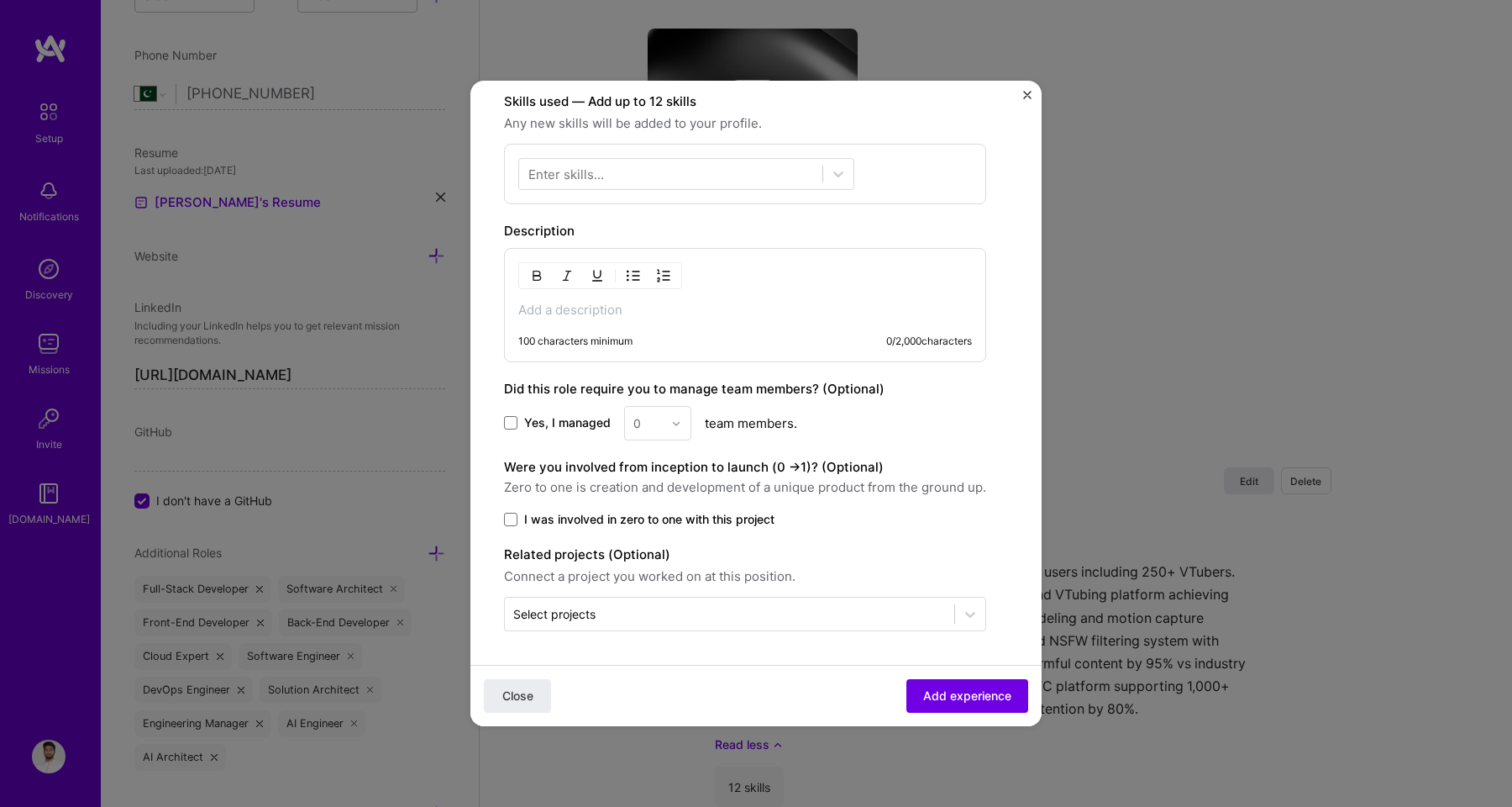
click at [556, 421] on span "Yes, I managed" at bounding box center [567, 422] width 87 height 17
click at [0, 0] on input "Yes, I managed" at bounding box center [0, 0] width 0 height 0
click at [664, 422] on div "0" at bounding box center [648, 422] width 46 height 33
click at [650, 570] on div "4" at bounding box center [657, 560] width 57 height 31
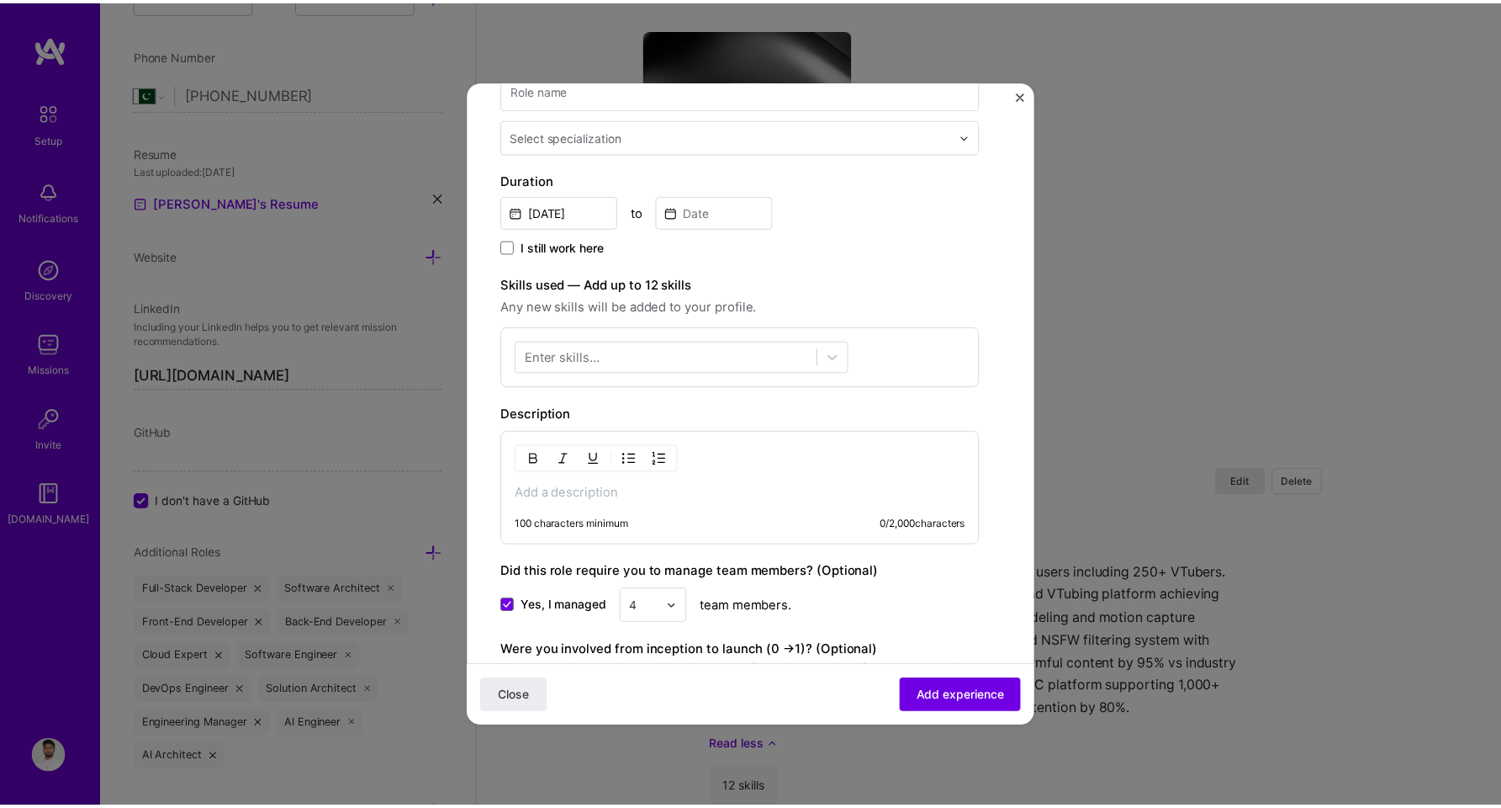
scroll to position [306, 0]
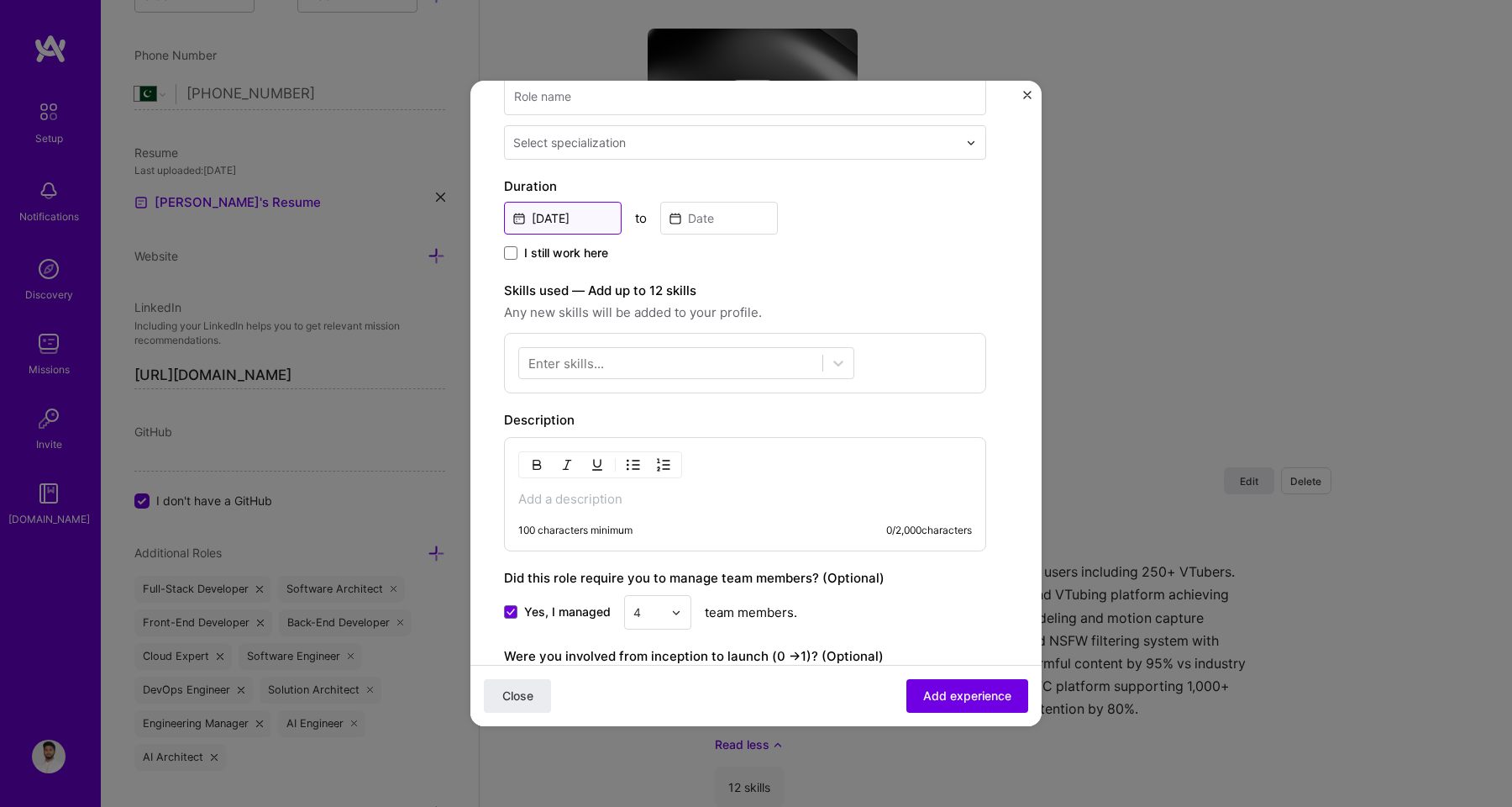
click at [581, 219] on input "[DATE]" at bounding box center [563, 218] width 118 height 33
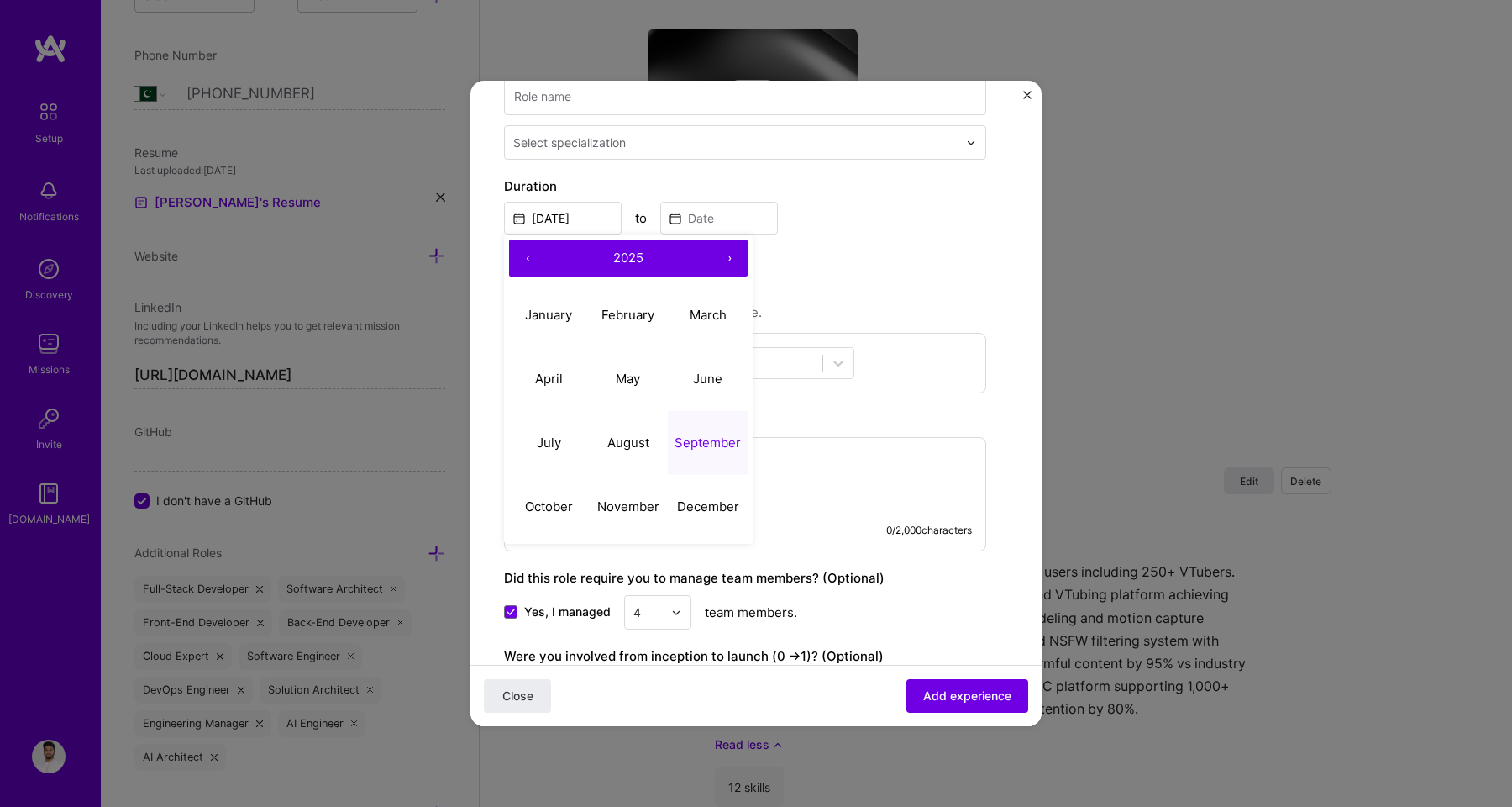
click at [1031, 93] on img "Close" at bounding box center [1028, 95] width 8 height 8
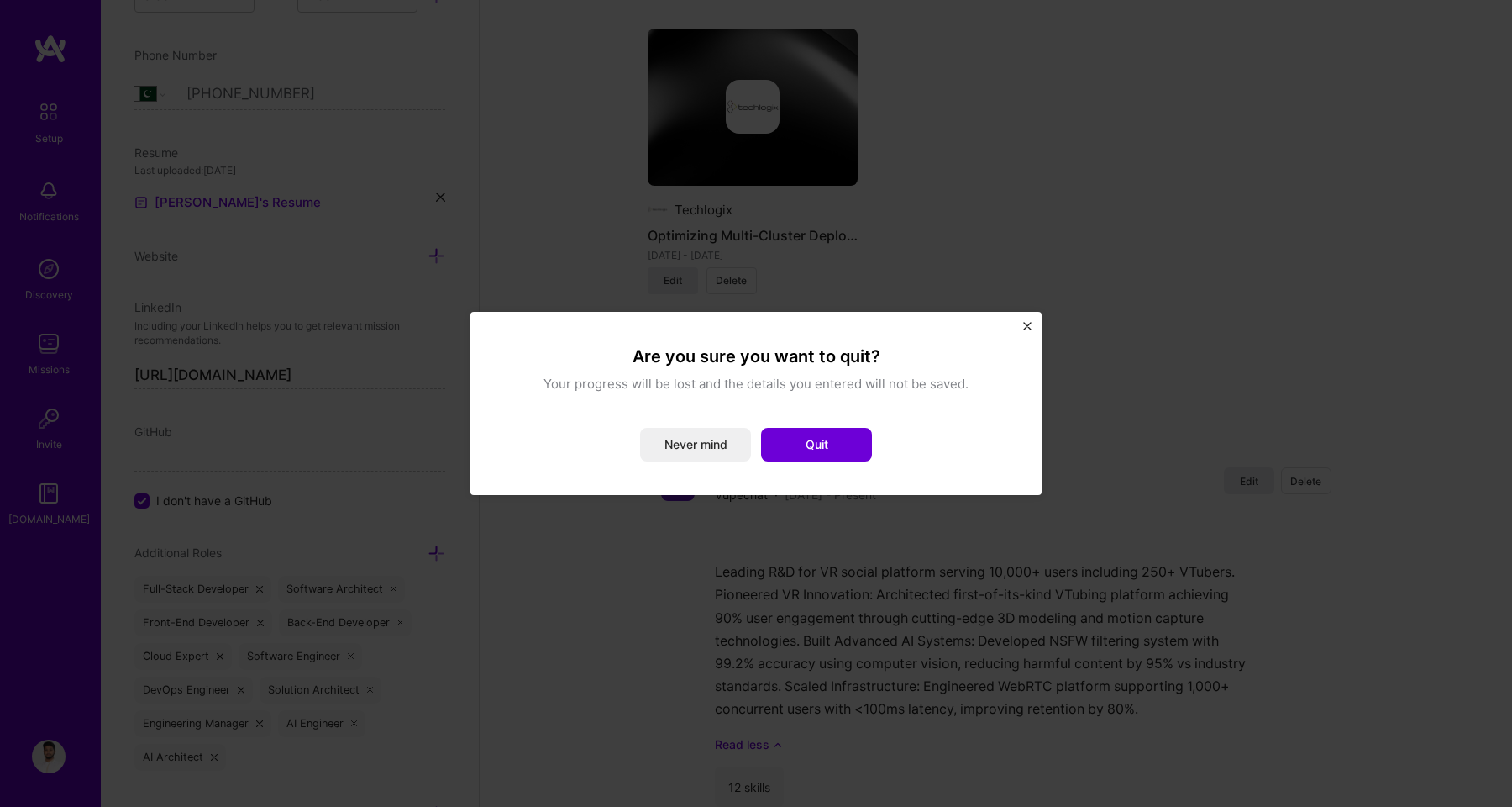
click at [835, 425] on div "Are you sure you want to quit? Your progress will be lost and the details you e…" at bounding box center [756, 404] width 504 height 116
click at [835, 446] on button "Quit" at bounding box center [816, 444] width 111 height 34
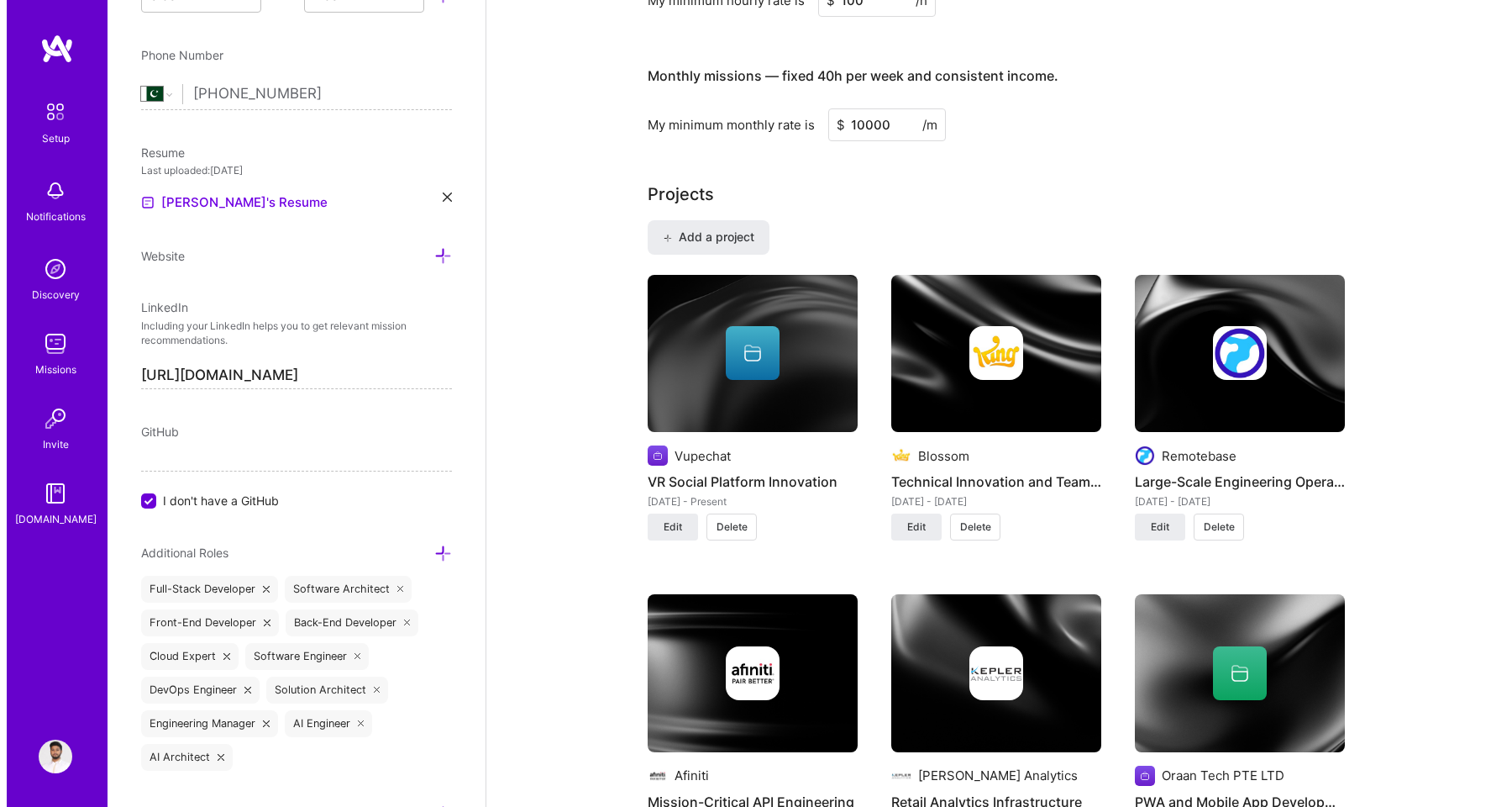
scroll to position [1074, 0]
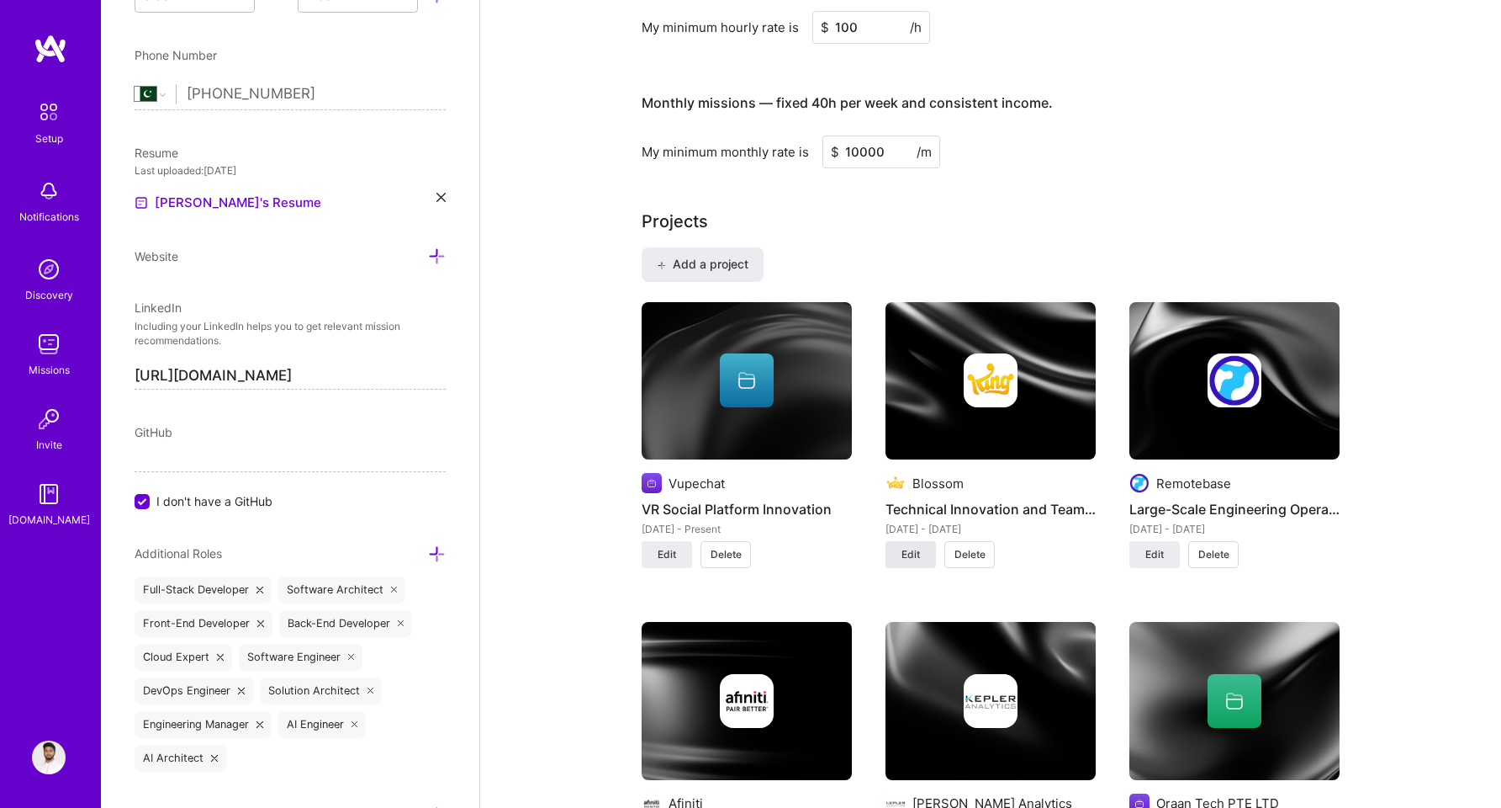
click at [915, 544] on button "Edit" at bounding box center [911, 554] width 50 height 27
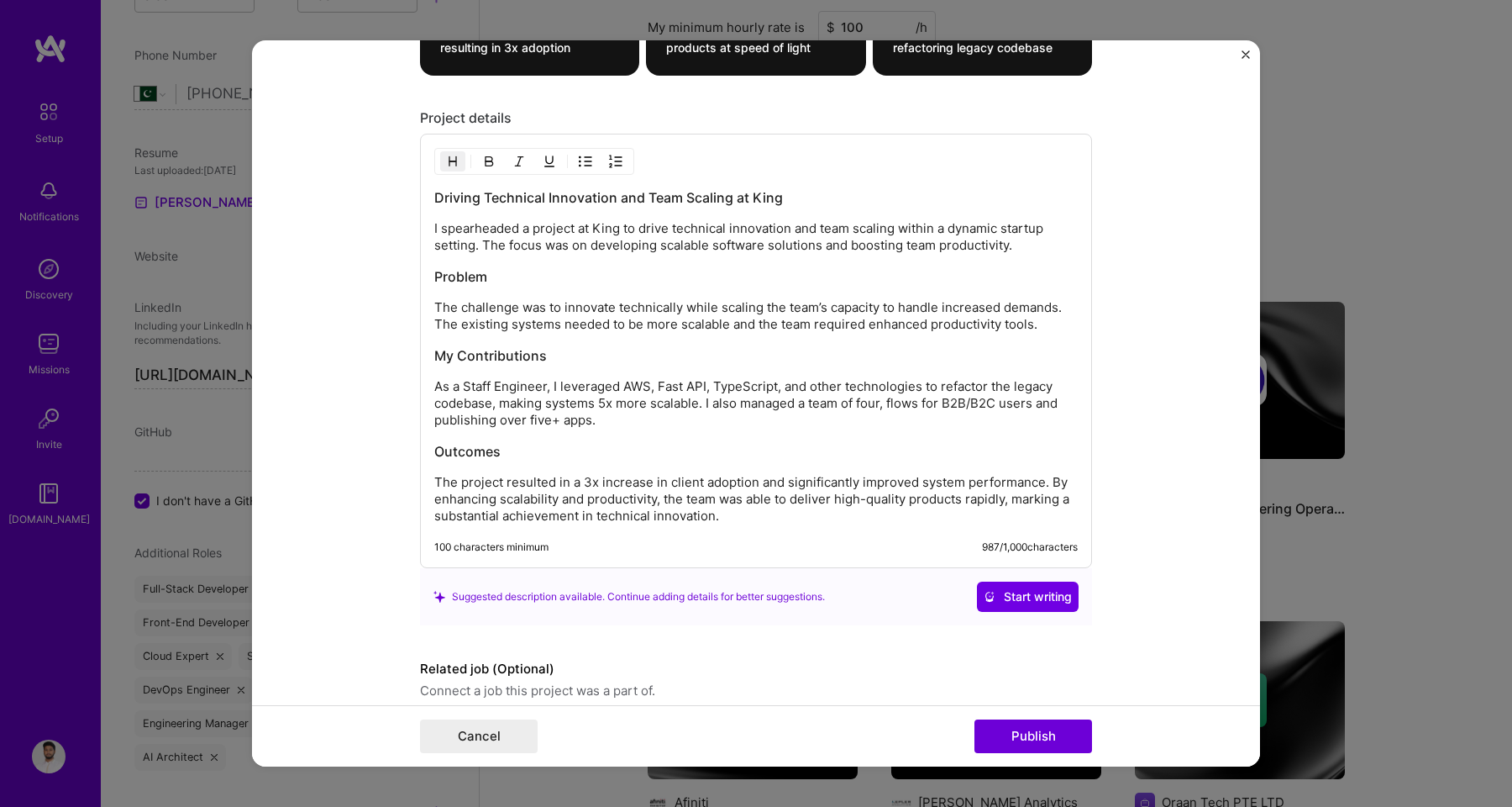
scroll to position [1791, 0]
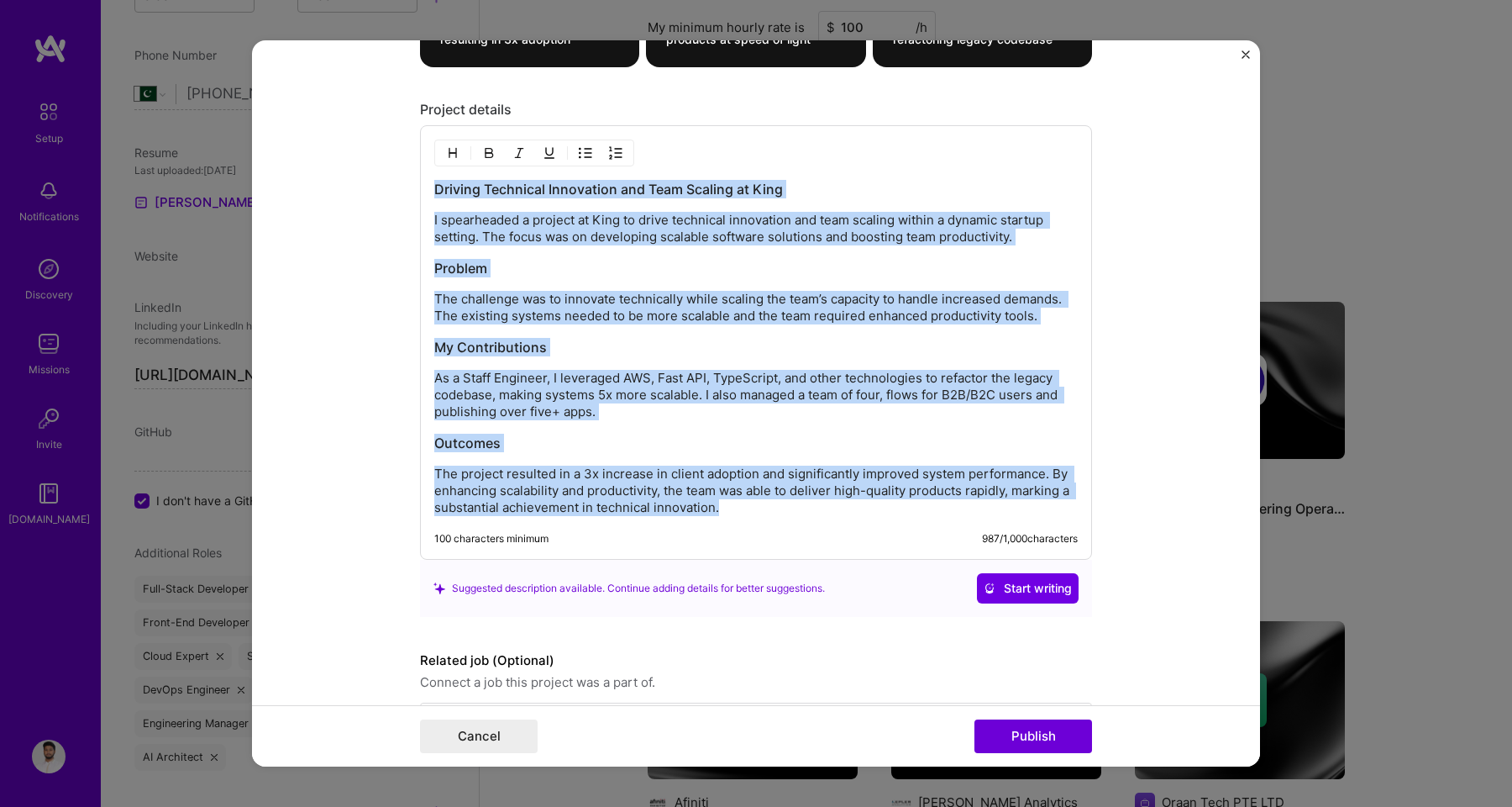
drag, startPoint x: 715, startPoint y: 509, endPoint x: 428, endPoint y: 176, distance: 439.6
click at [428, 176] on div "Driving Technical Innovation and Team Scaling at King I spearheaded a project a…" at bounding box center [756, 342] width 672 height 434
copy div "Driving Technical Innovation and Team Scaling at King I spearheaded a project a…"
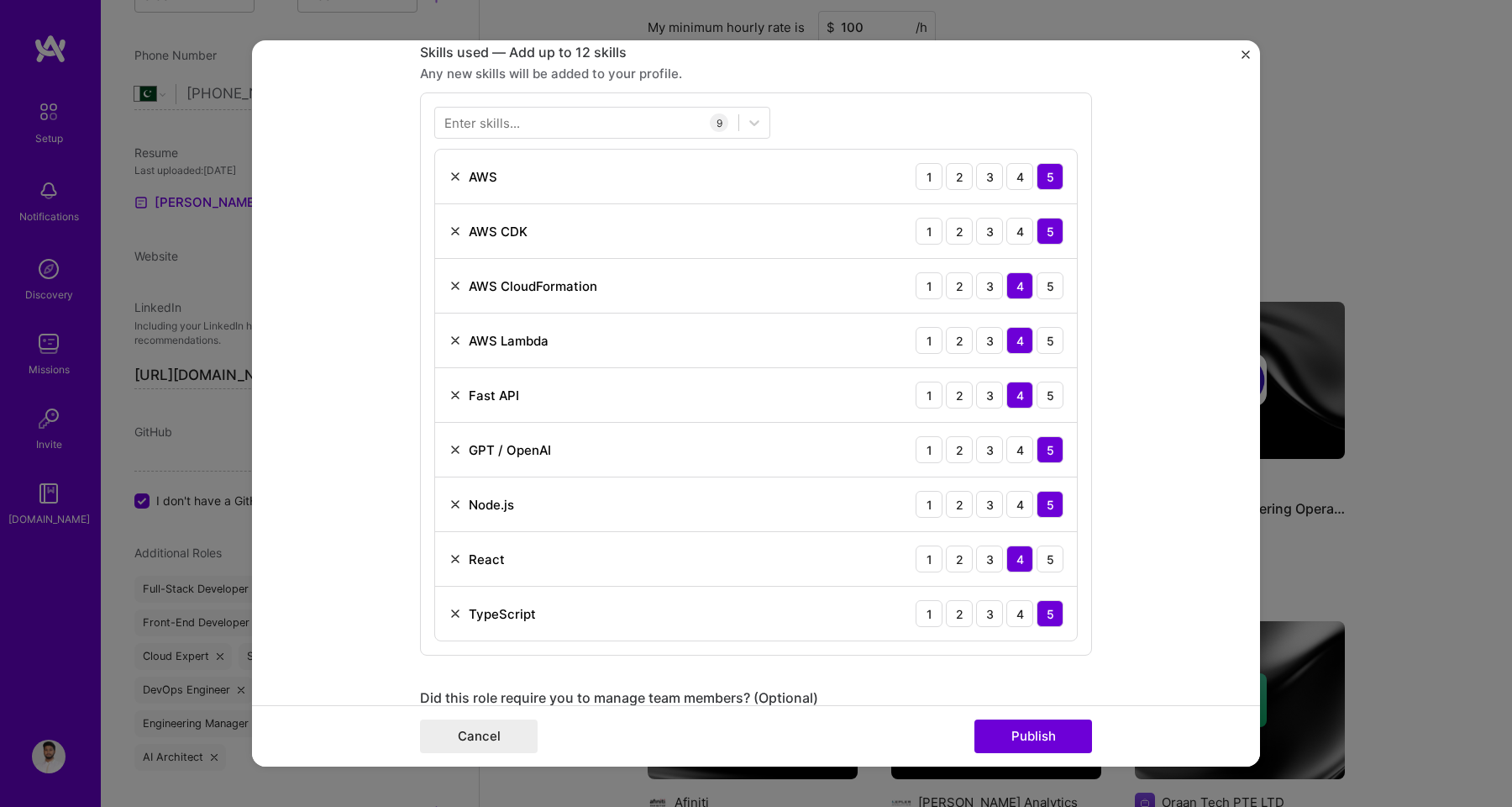
scroll to position [0, 0]
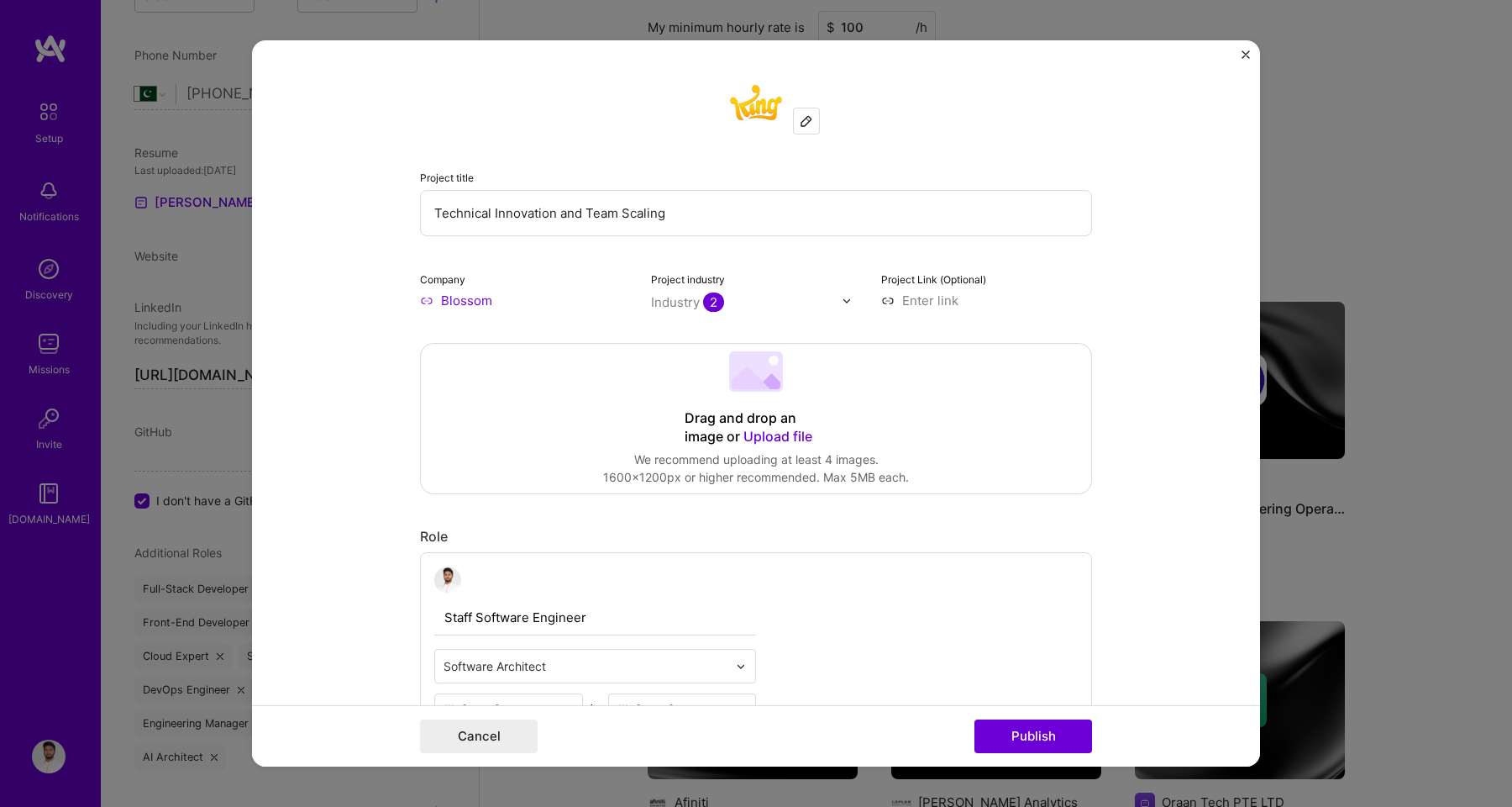
click at [885, 299] on input at bounding box center [986, 301] width 211 height 18
type input "h"
click at [900, 306] on input at bounding box center [986, 301] width 211 height 18
paste input "[URL][DOMAIN_NAME]"
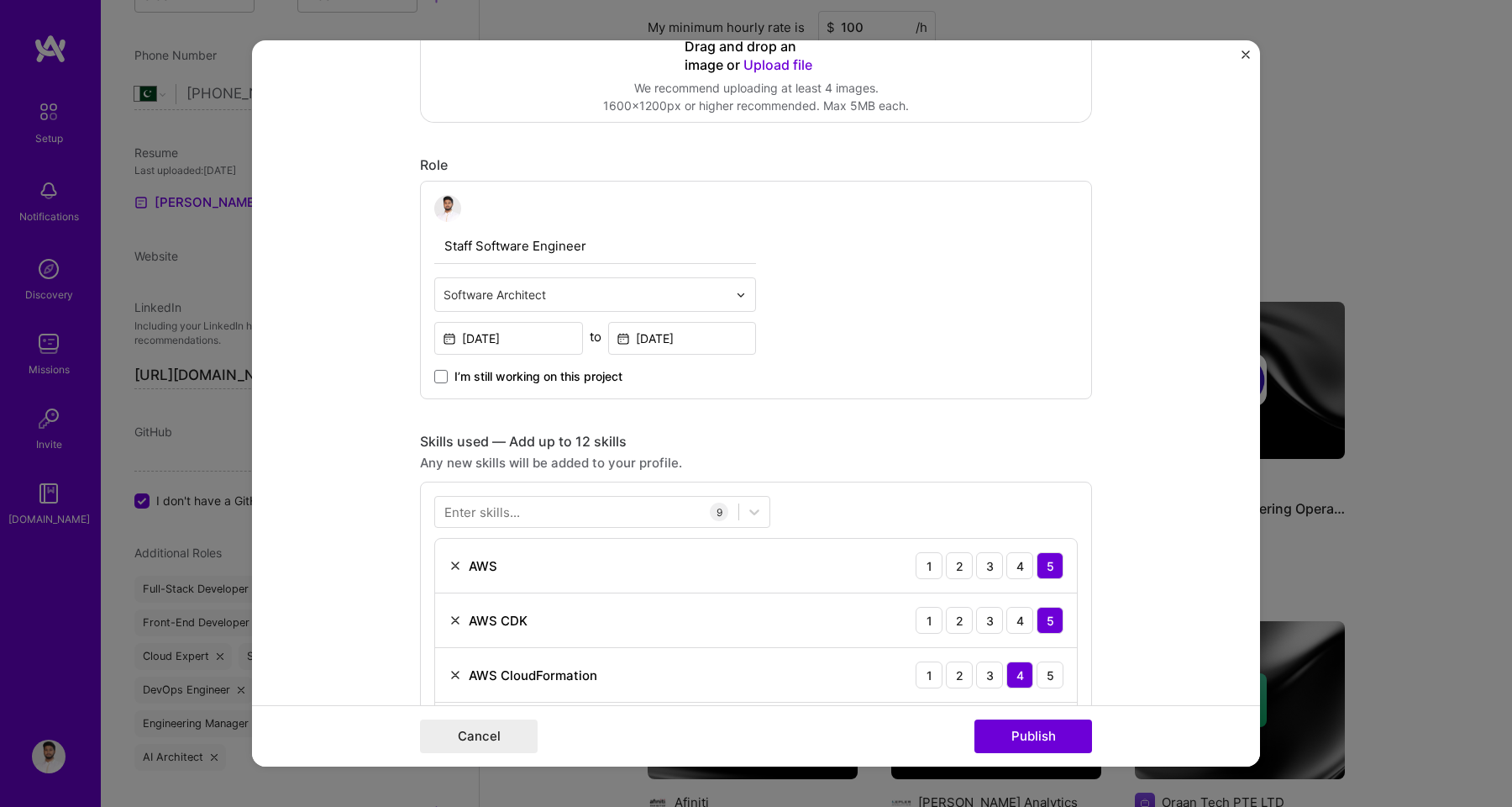
scroll to position [373, 0]
type input "[URL][DOMAIN_NAME]"
click at [615, 289] on input "text" at bounding box center [585, 294] width 284 height 18
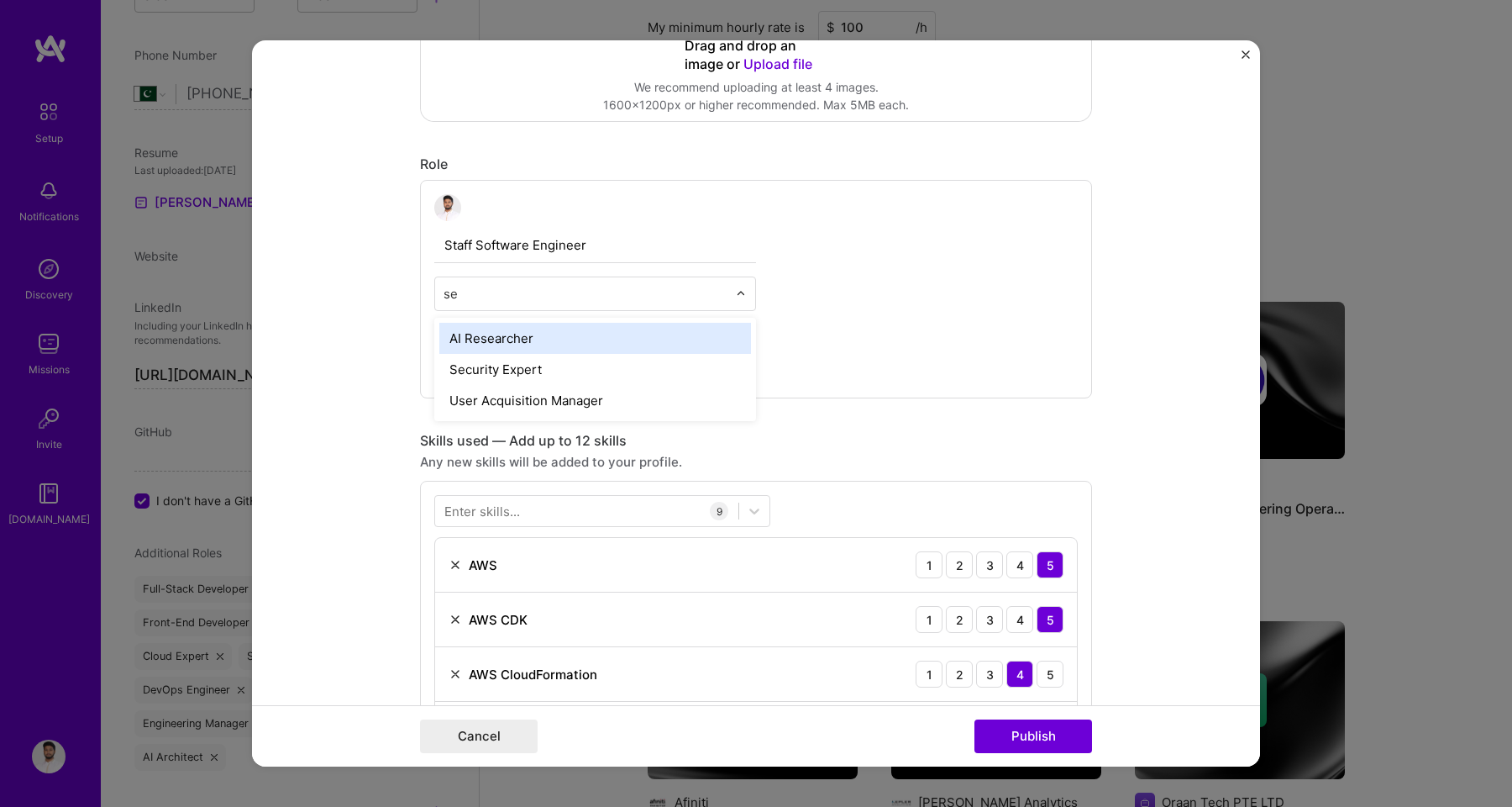
type input "s"
type input "soft"
click at [600, 337] on div "Software Engineer" at bounding box center [595, 338] width 312 height 31
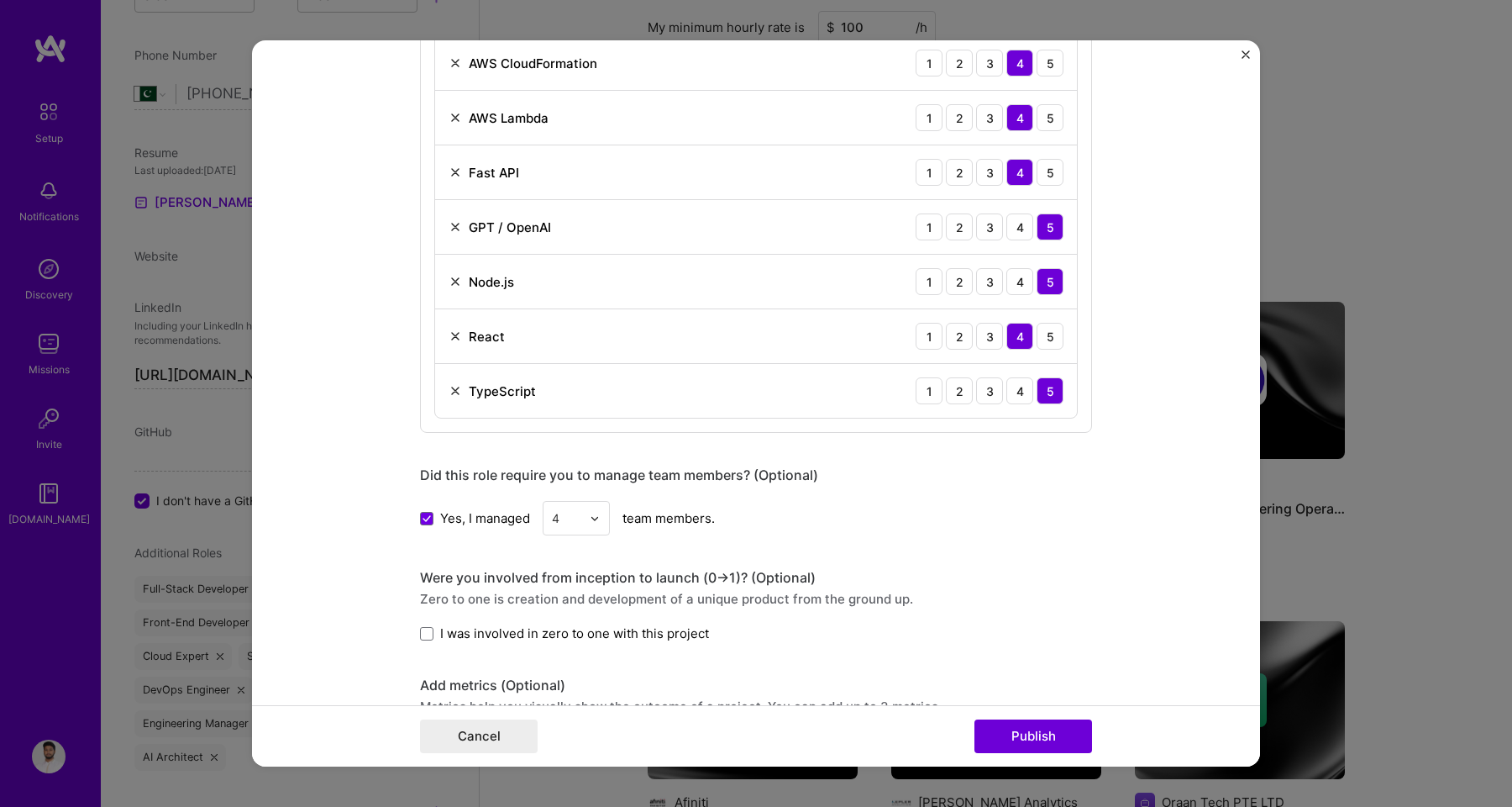
scroll to position [1289, 0]
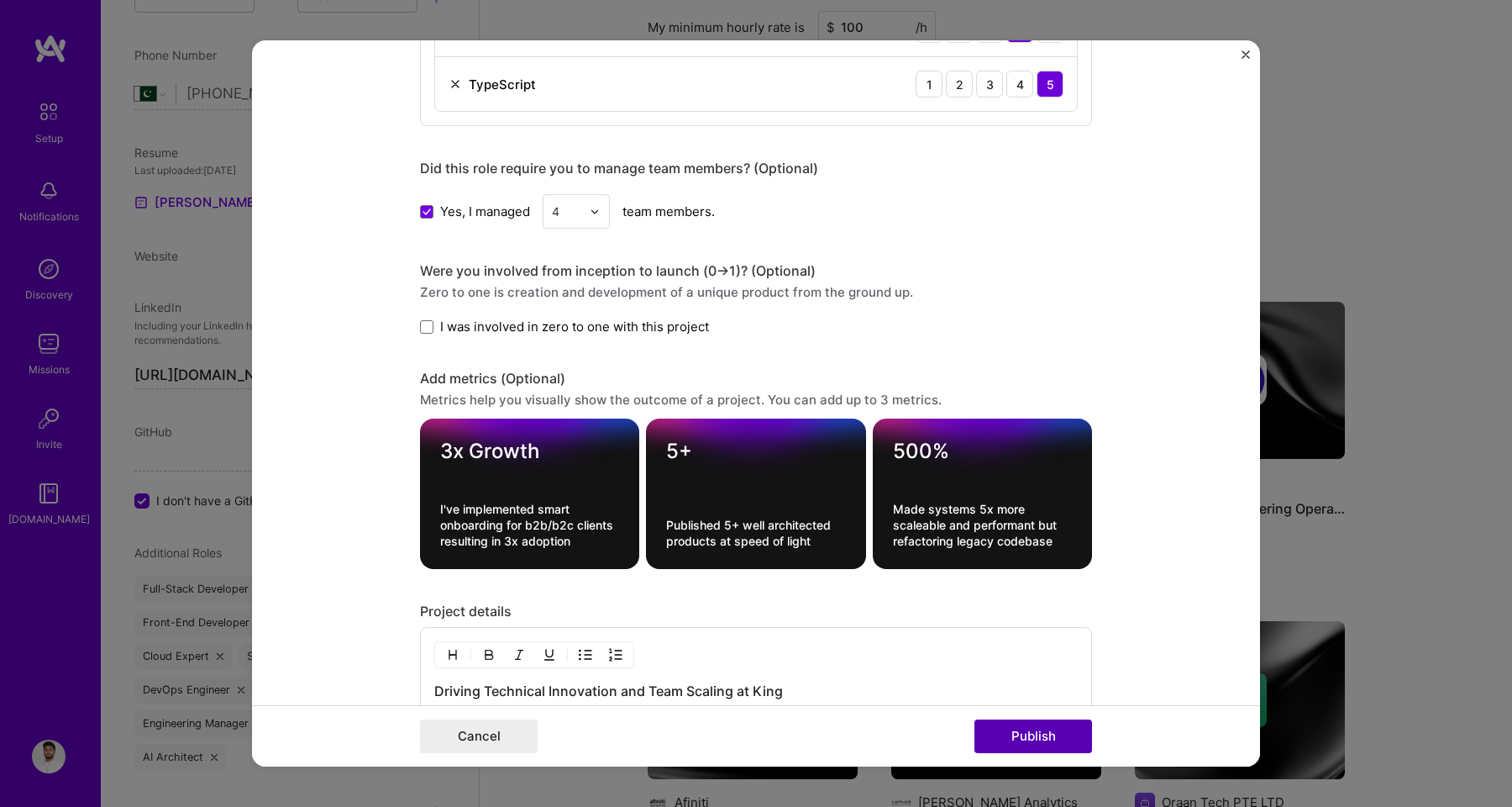
click at [1034, 740] on button "Publish" at bounding box center [1034, 736] width 118 height 34
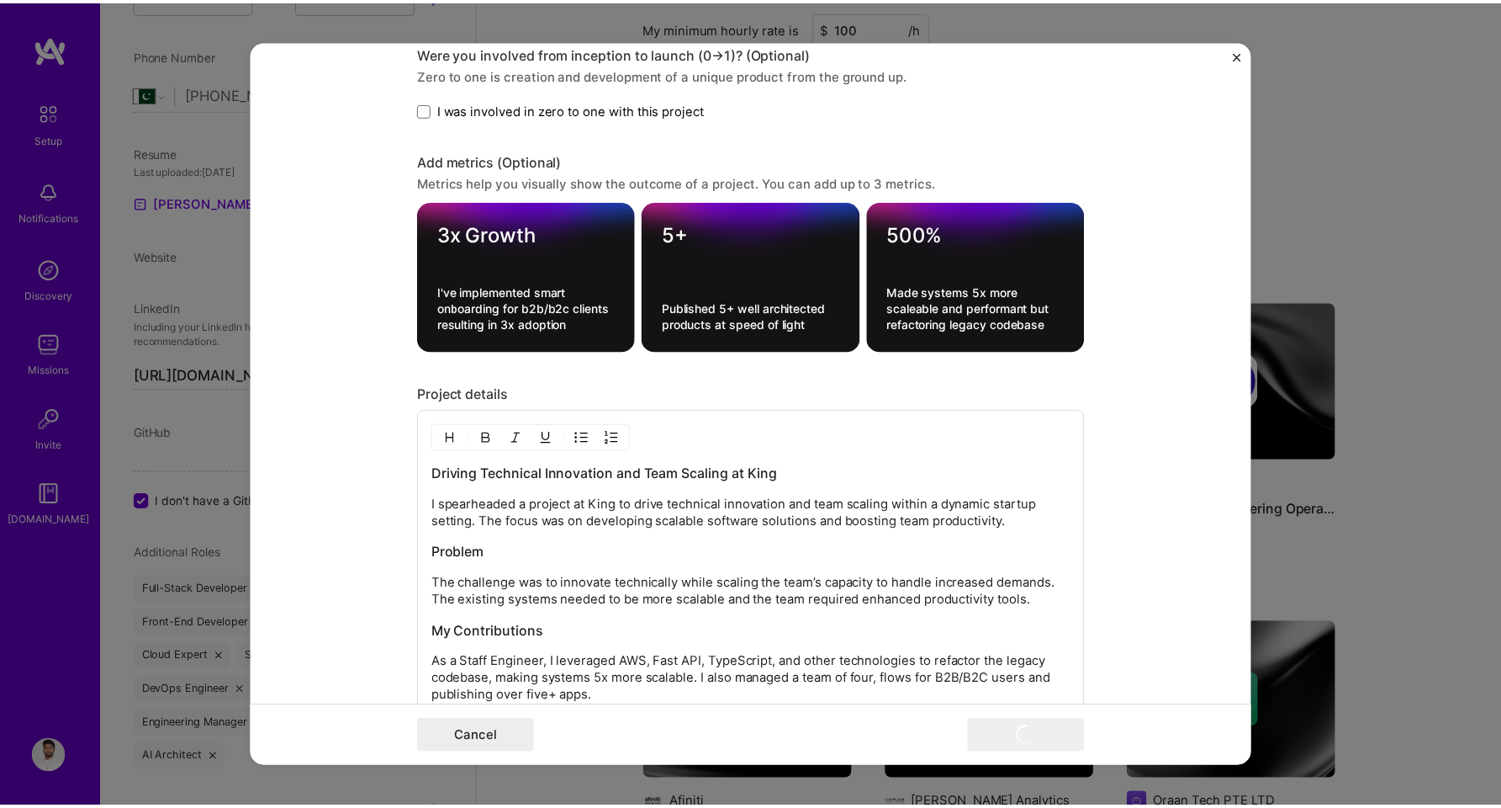
scroll to position [1544, 0]
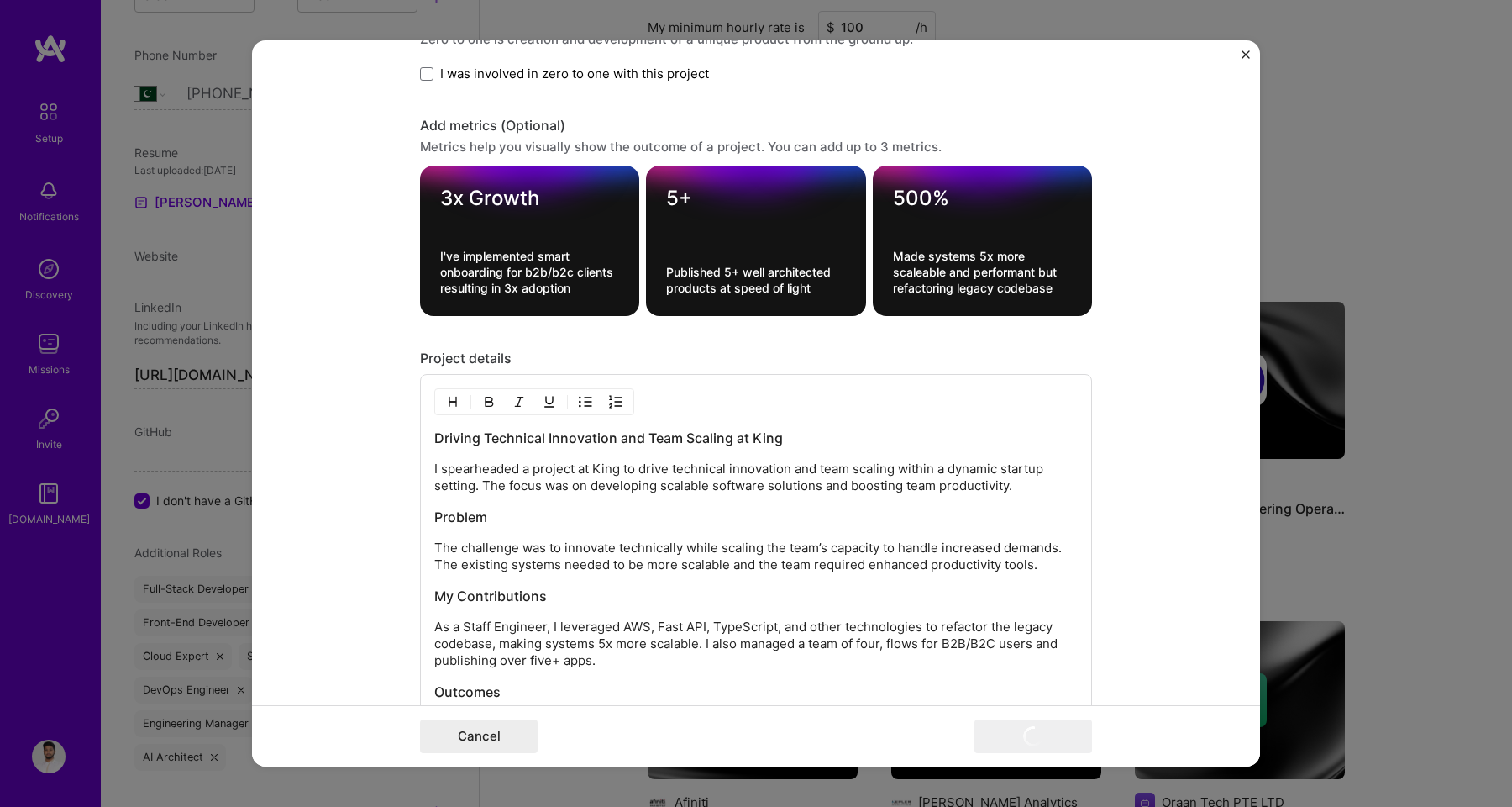
click at [502, 533] on div "Driving Technical Innovation and Team Scaling at King I spearheaded a project a…" at bounding box center [756, 596] width 643 height 336
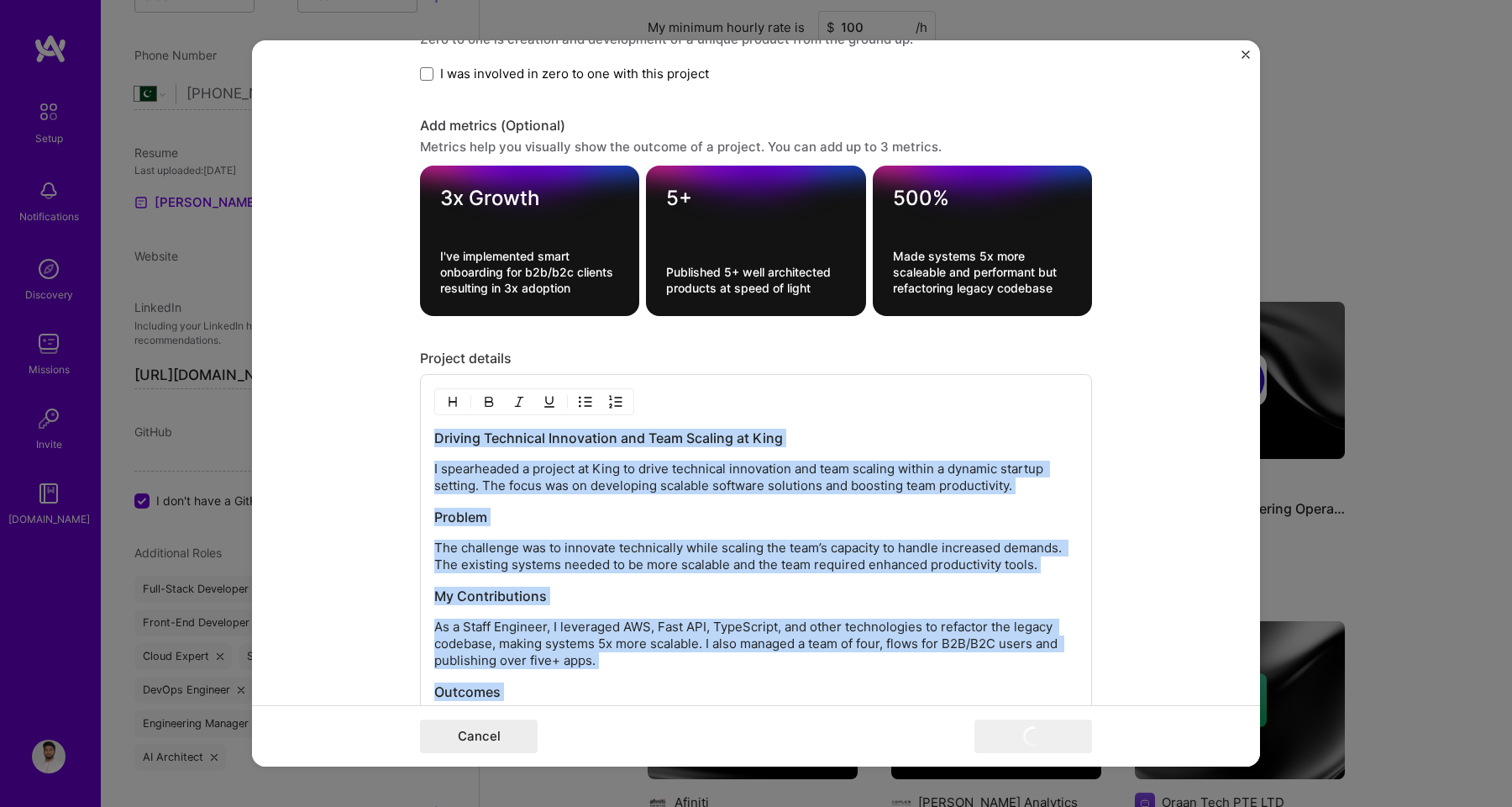
copy div "Driving Technical Innovation and Team Scaling at King I spearheaded a project a…"
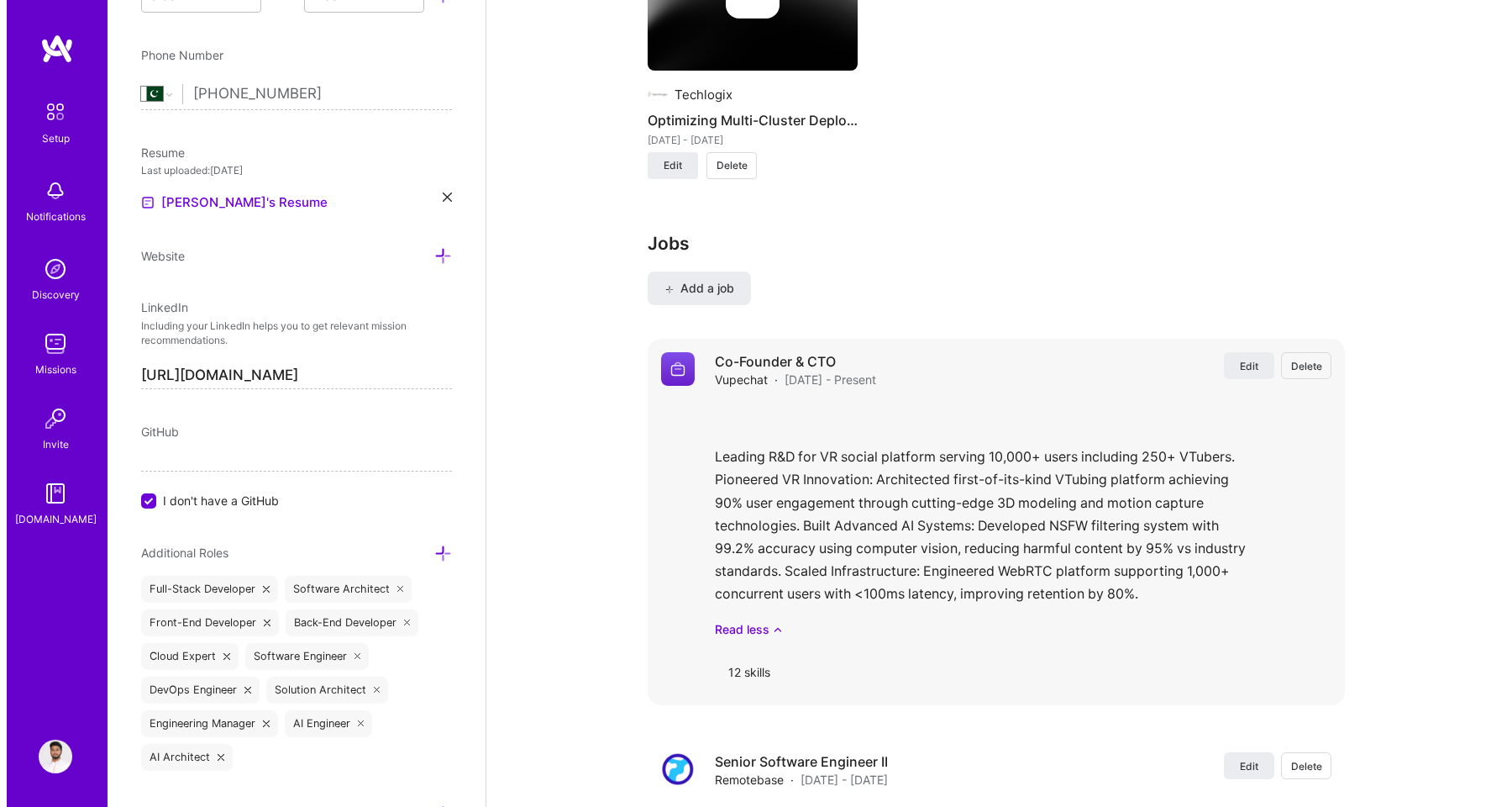
scroll to position [2099, 0]
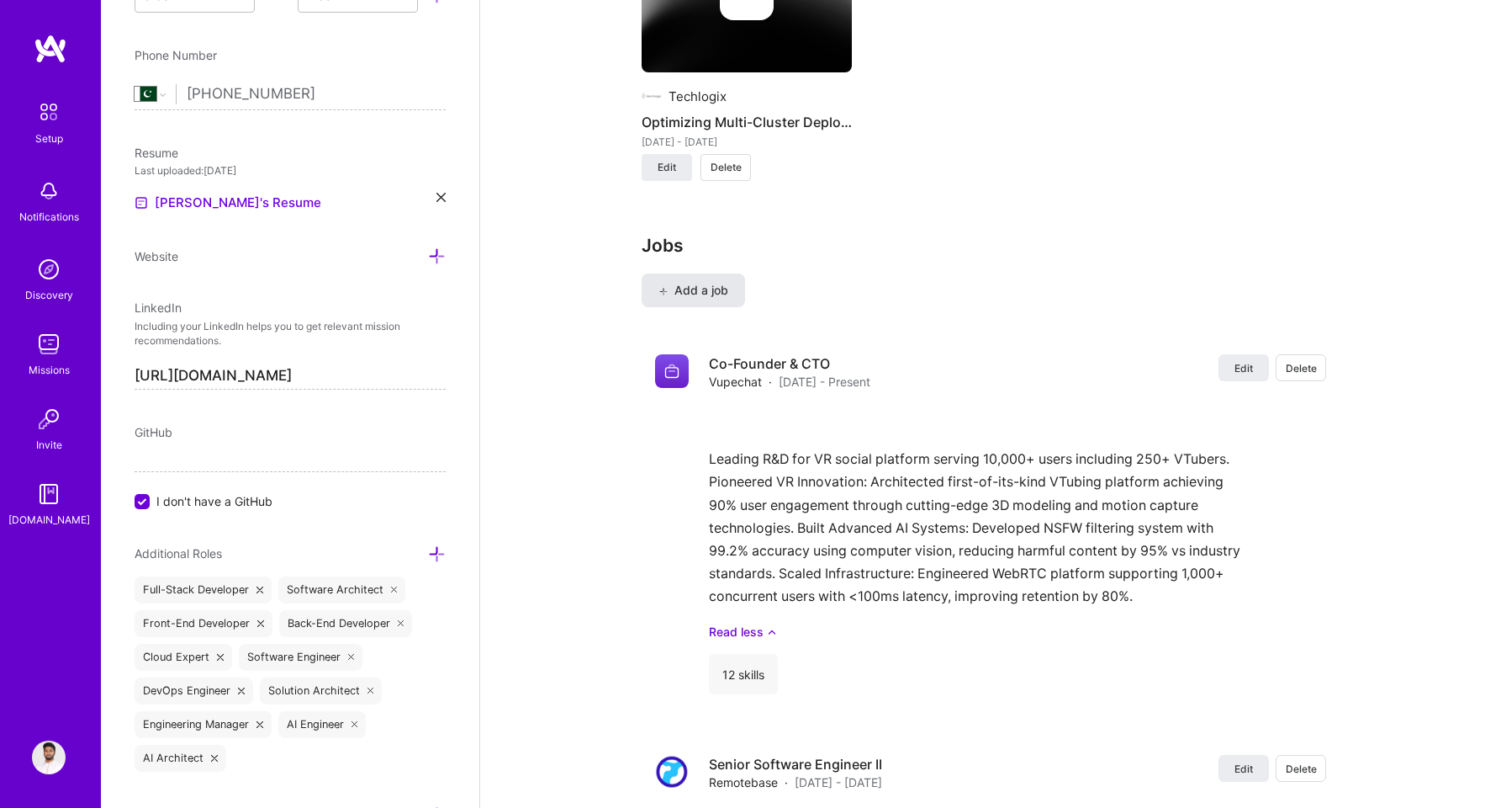
click at [694, 289] on span "Add a job" at bounding box center [694, 290] width 70 height 17
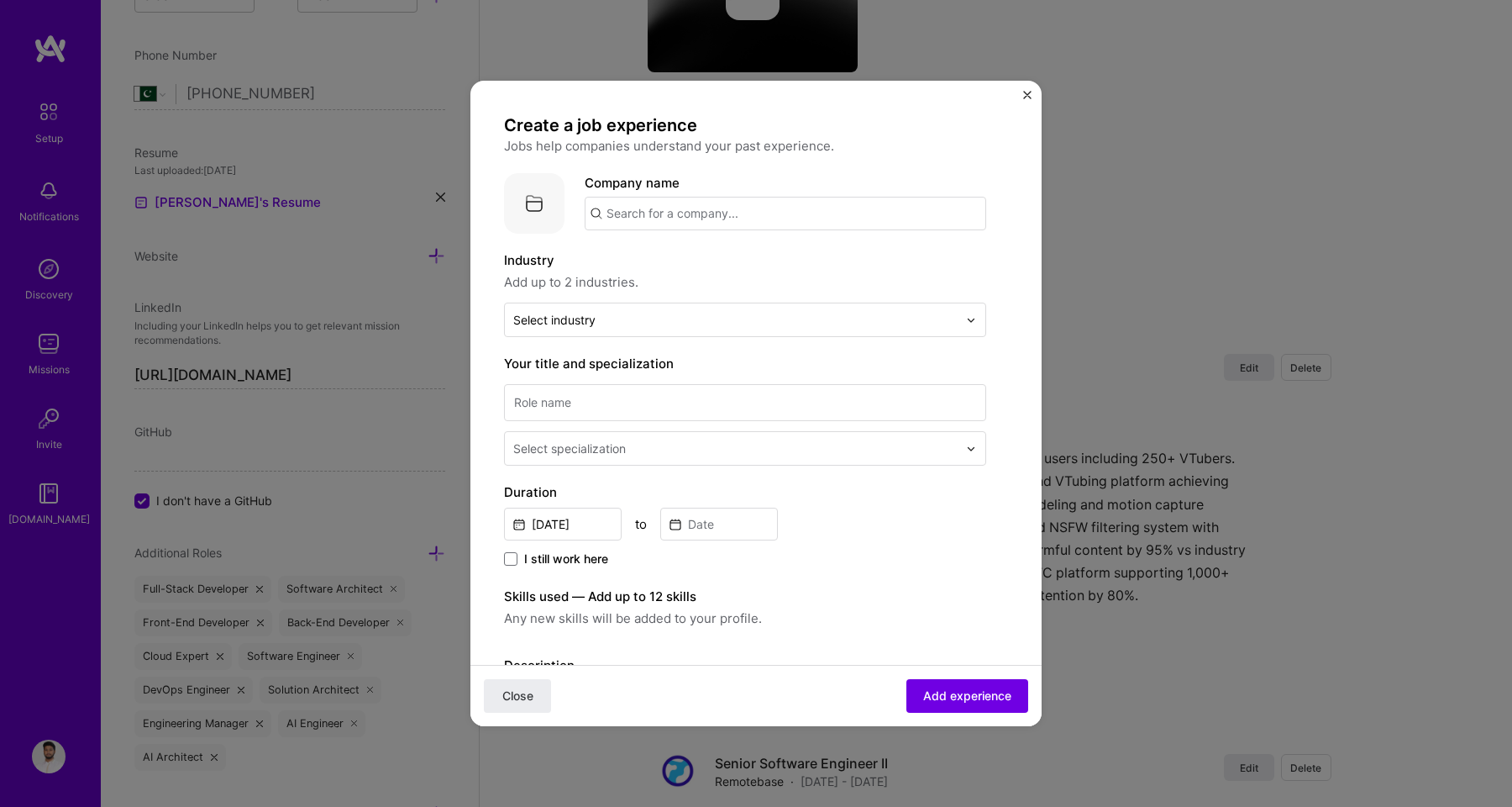
click at [629, 212] on input "text" at bounding box center [785, 214] width 401 height 34
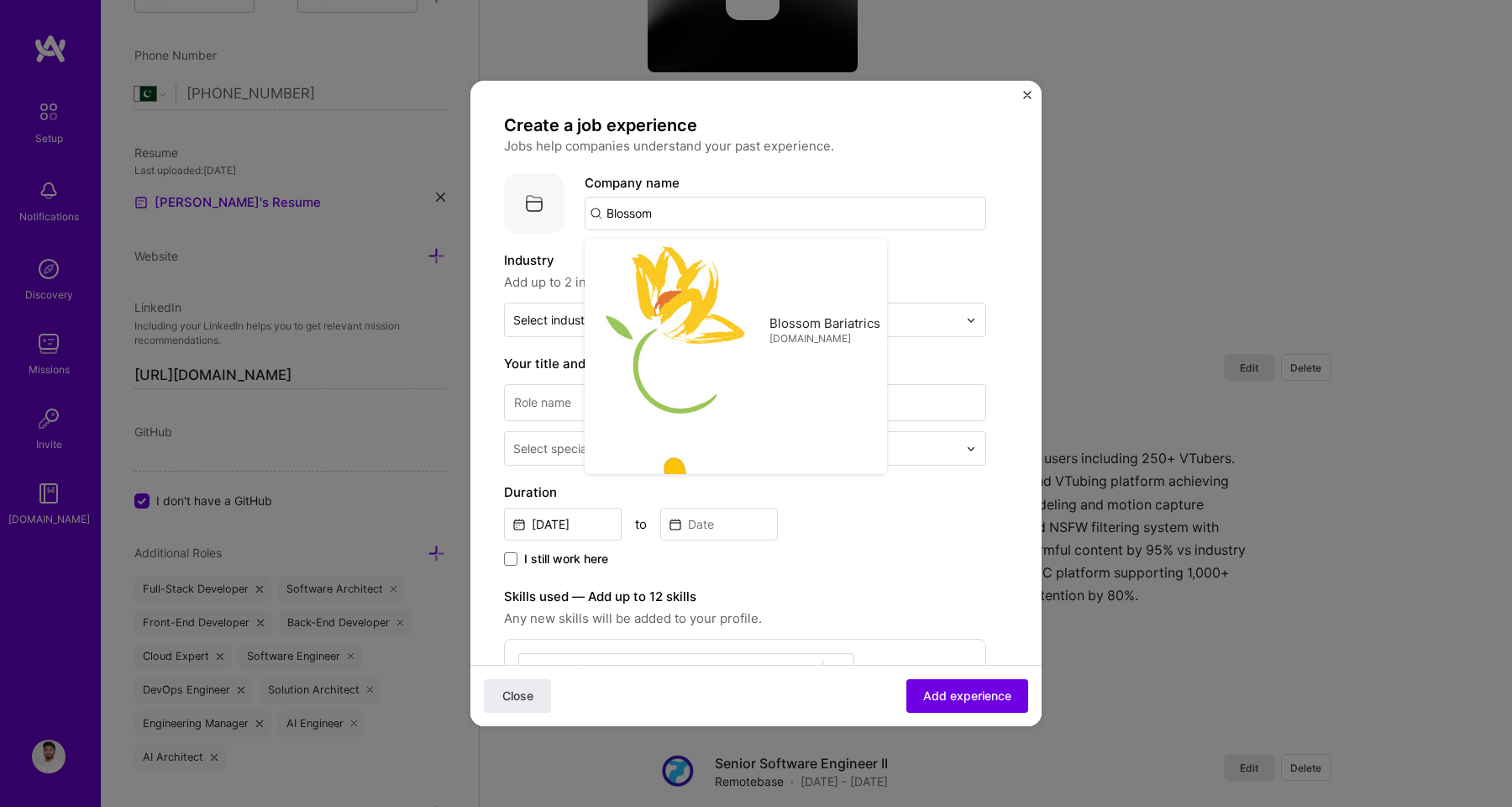
type input "Blossom"
click at [878, 249] on div "Create a job experience Jobs help companies understand your past experience. Co…" at bounding box center [745, 619] width 482 height 1012
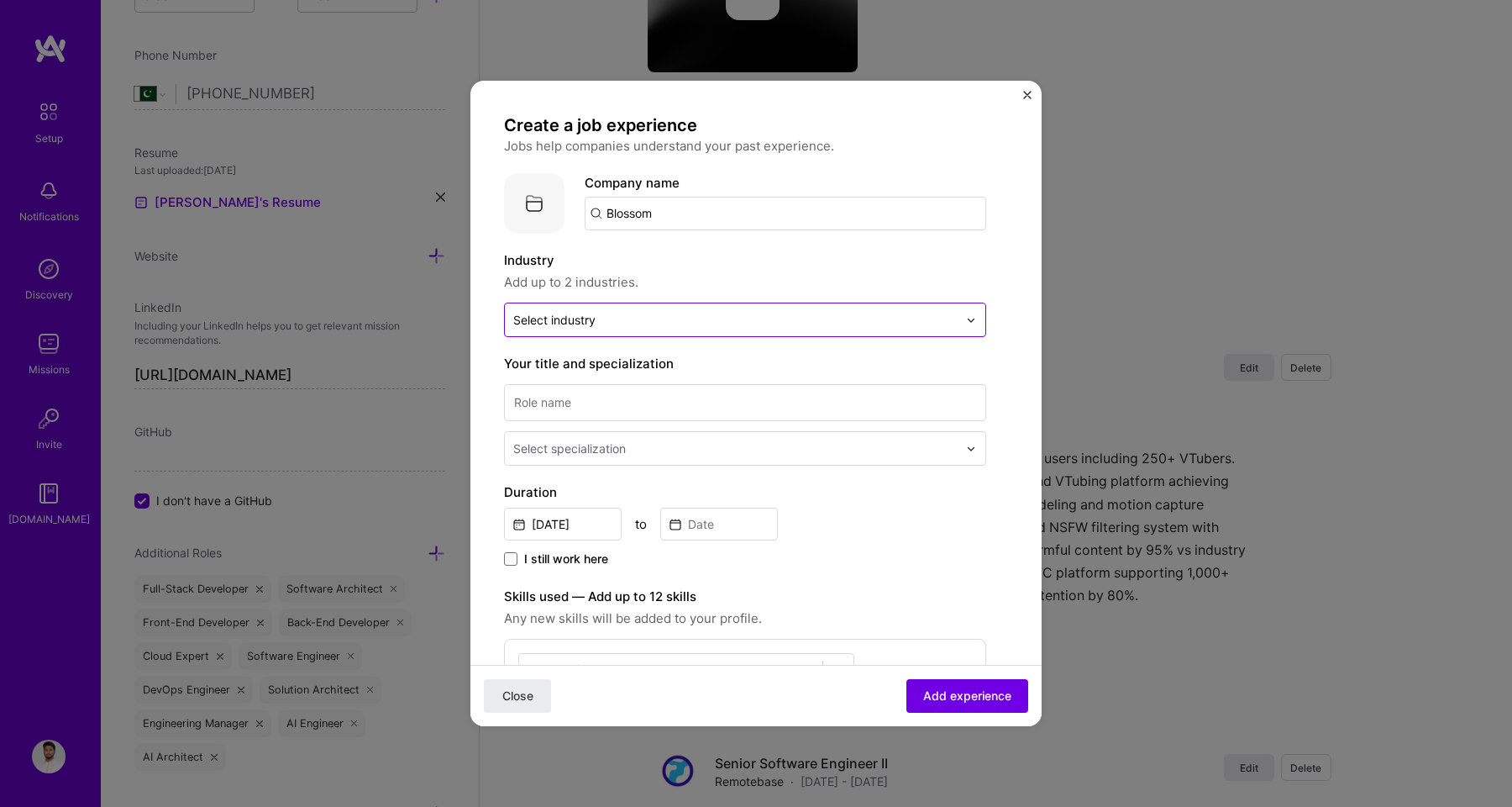
click at [627, 318] on input "text" at bounding box center [735, 320] width 444 height 18
type input "coac"
click at [585, 379] on div "Coaching" at bounding box center [745, 364] width 472 height 31
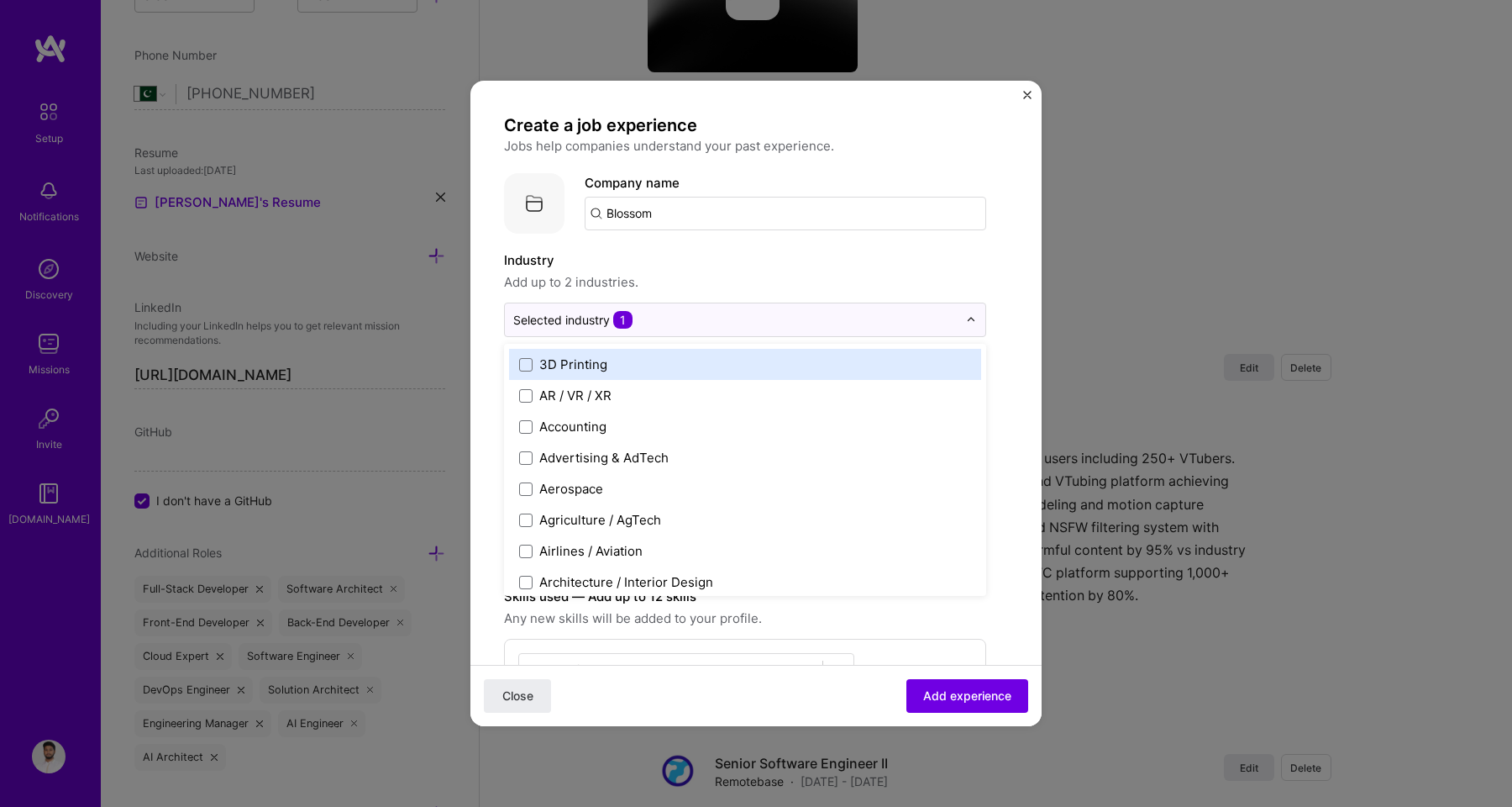
click at [688, 289] on span "Add up to 2 industries." at bounding box center [745, 283] width 482 height 20
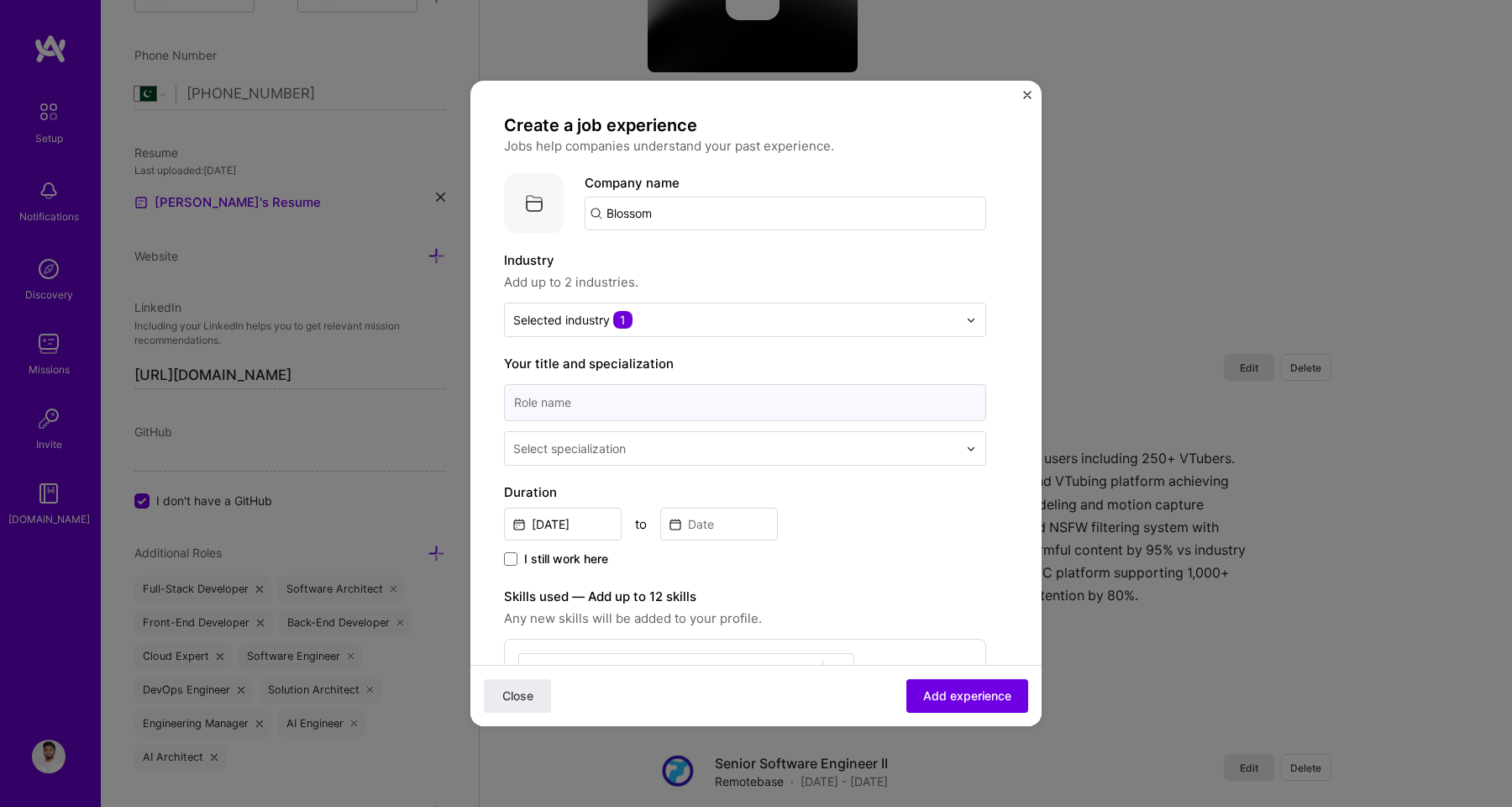
click at [647, 410] on input at bounding box center [745, 402] width 482 height 37
type input "Staff Software Engineer"
click at [634, 468] on div "Create a job experience Jobs help companies understand your past experience. Co…" at bounding box center [745, 619] width 482 height 1012
click at [634, 449] on input "text" at bounding box center [737, 448] width 447 height 18
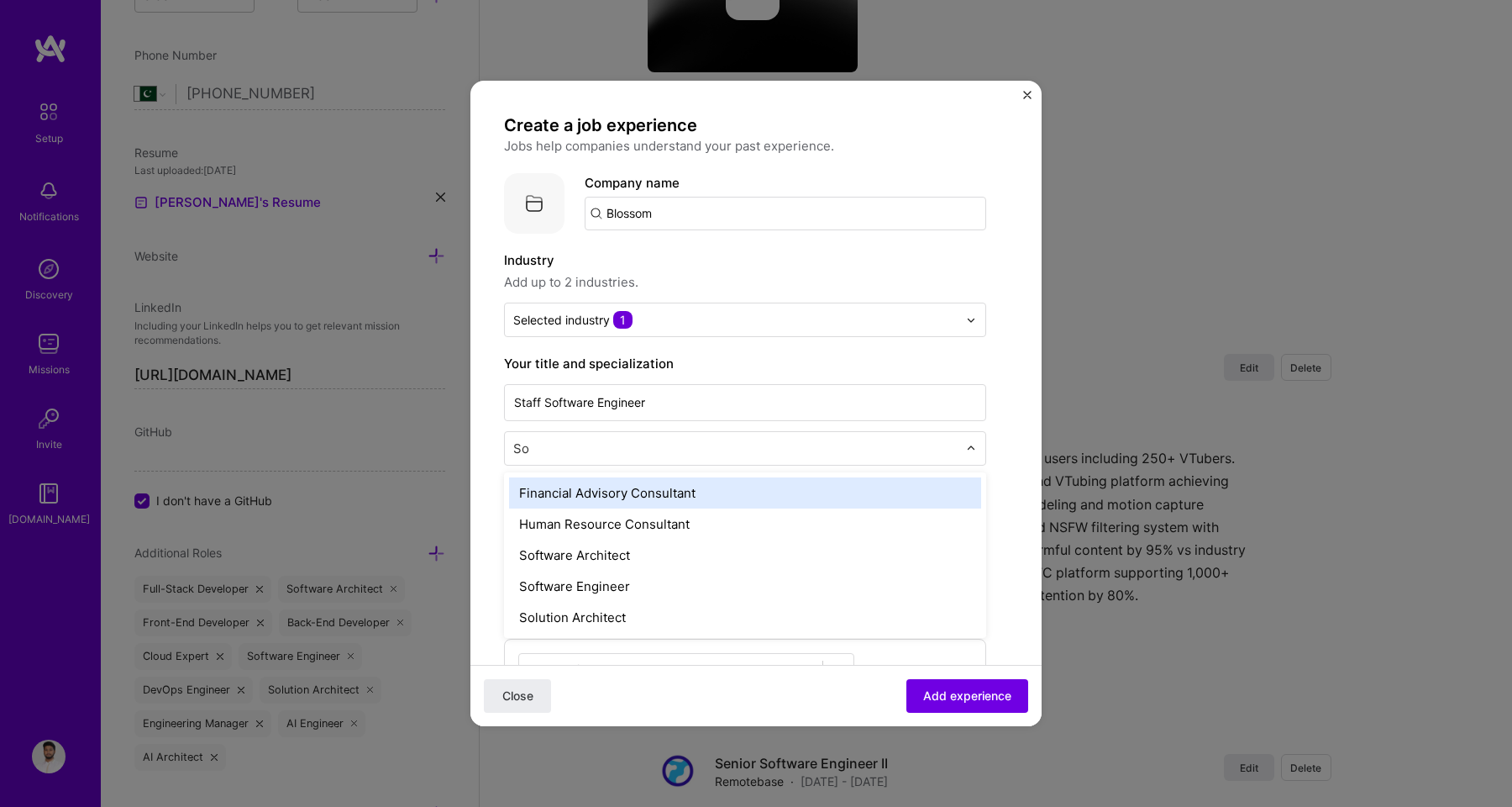
type input "Sof"
click at [611, 489] on div "Software Architect" at bounding box center [745, 492] width 472 height 31
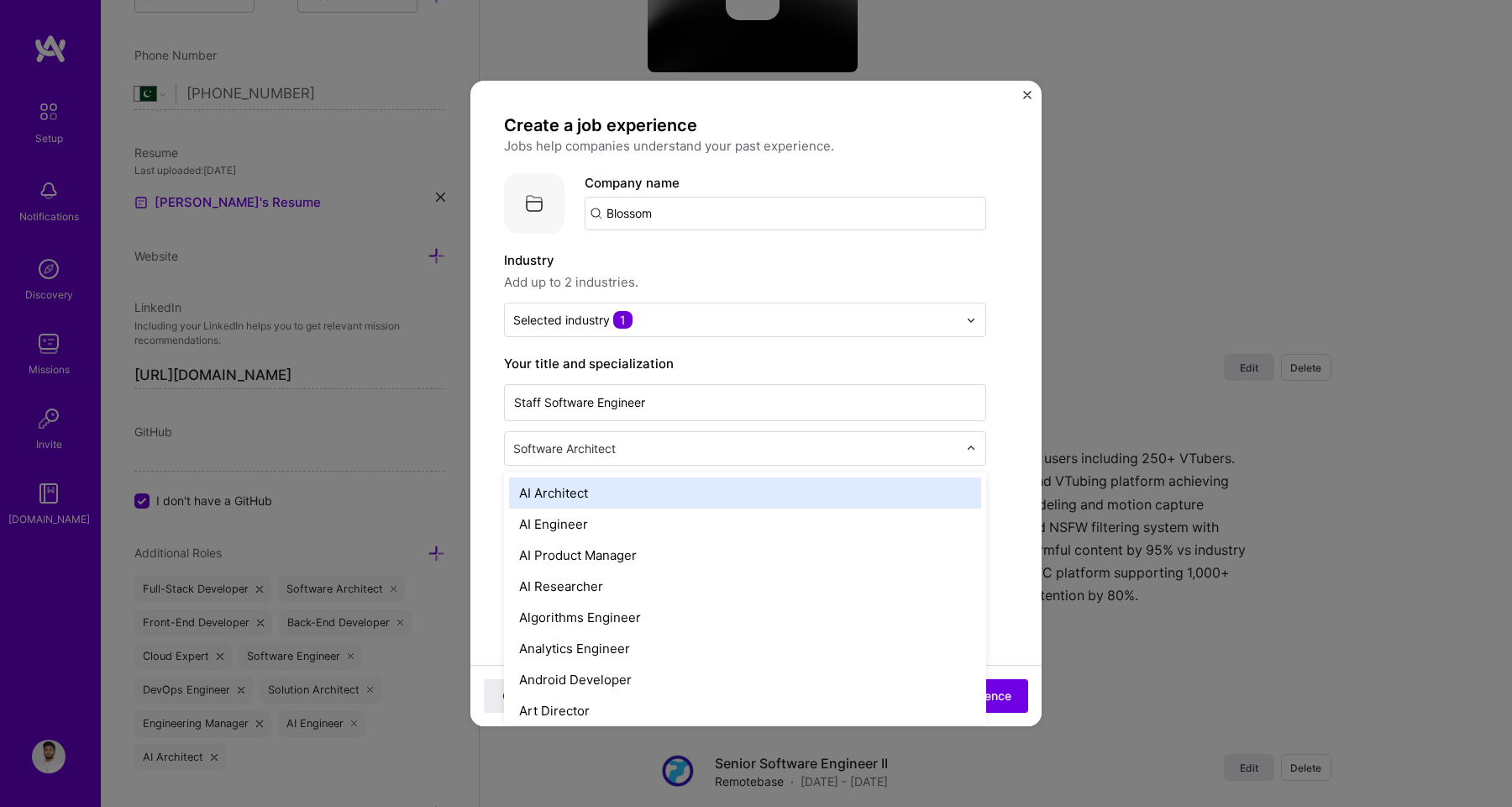
click at [612, 453] on input "text" at bounding box center [737, 448] width 447 height 18
click at [833, 281] on span "Add up to 2 industries." at bounding box center [745, 283] width 482 height 20
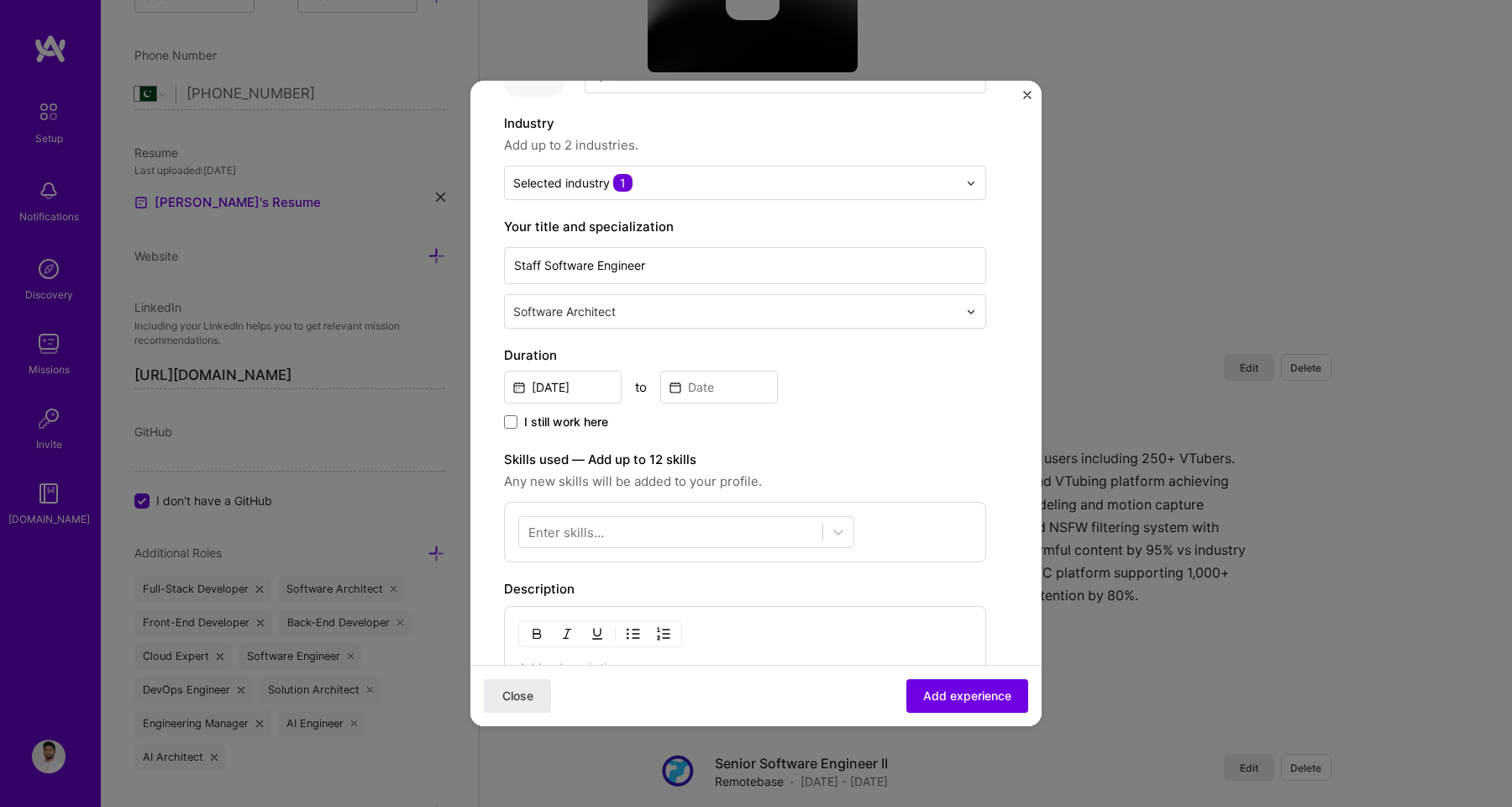
scroll to position [154, 0]
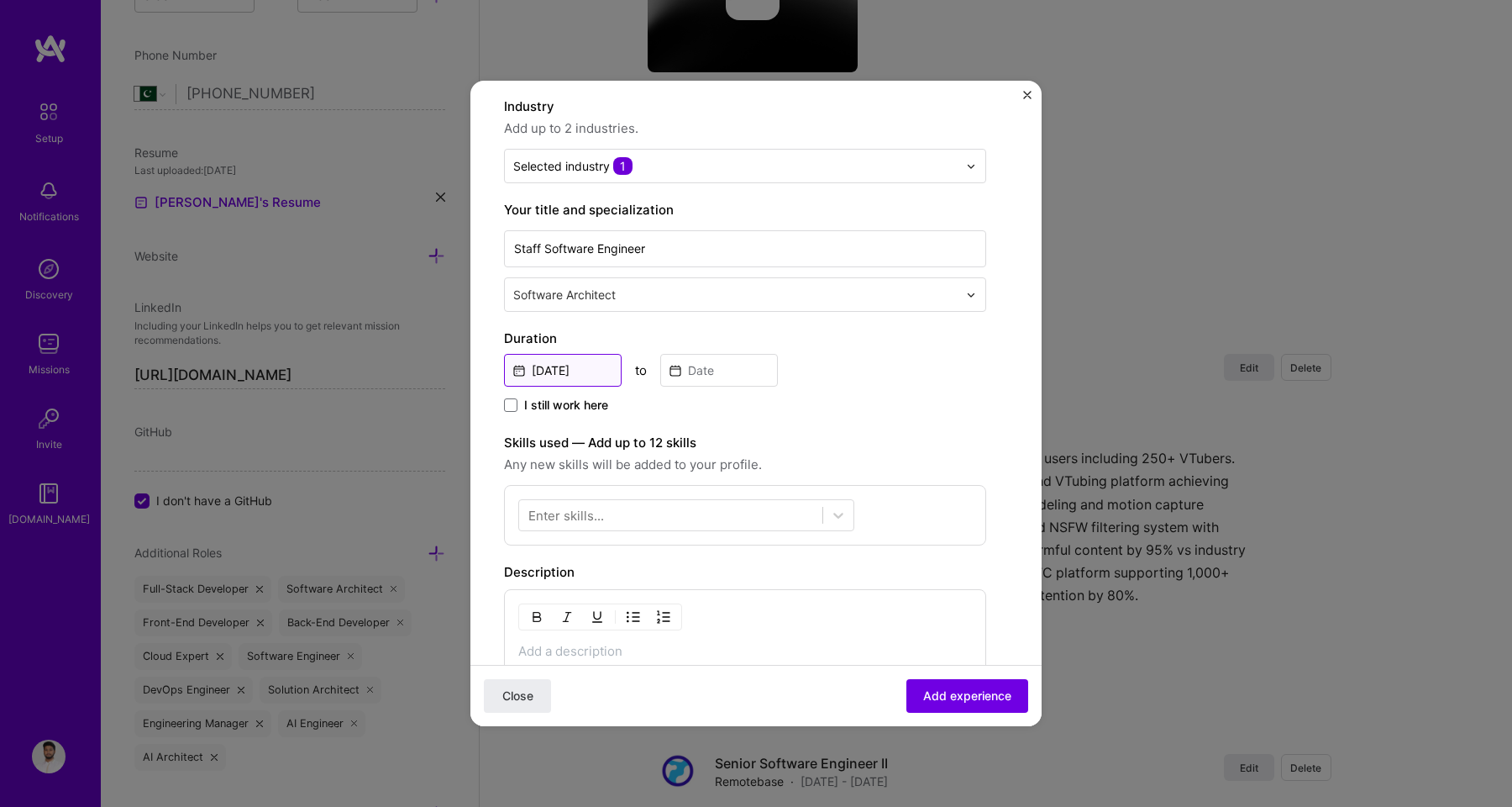
click at [576, 372] on input "[DATE]" at bounding box center [563, 370] width 118 height 33
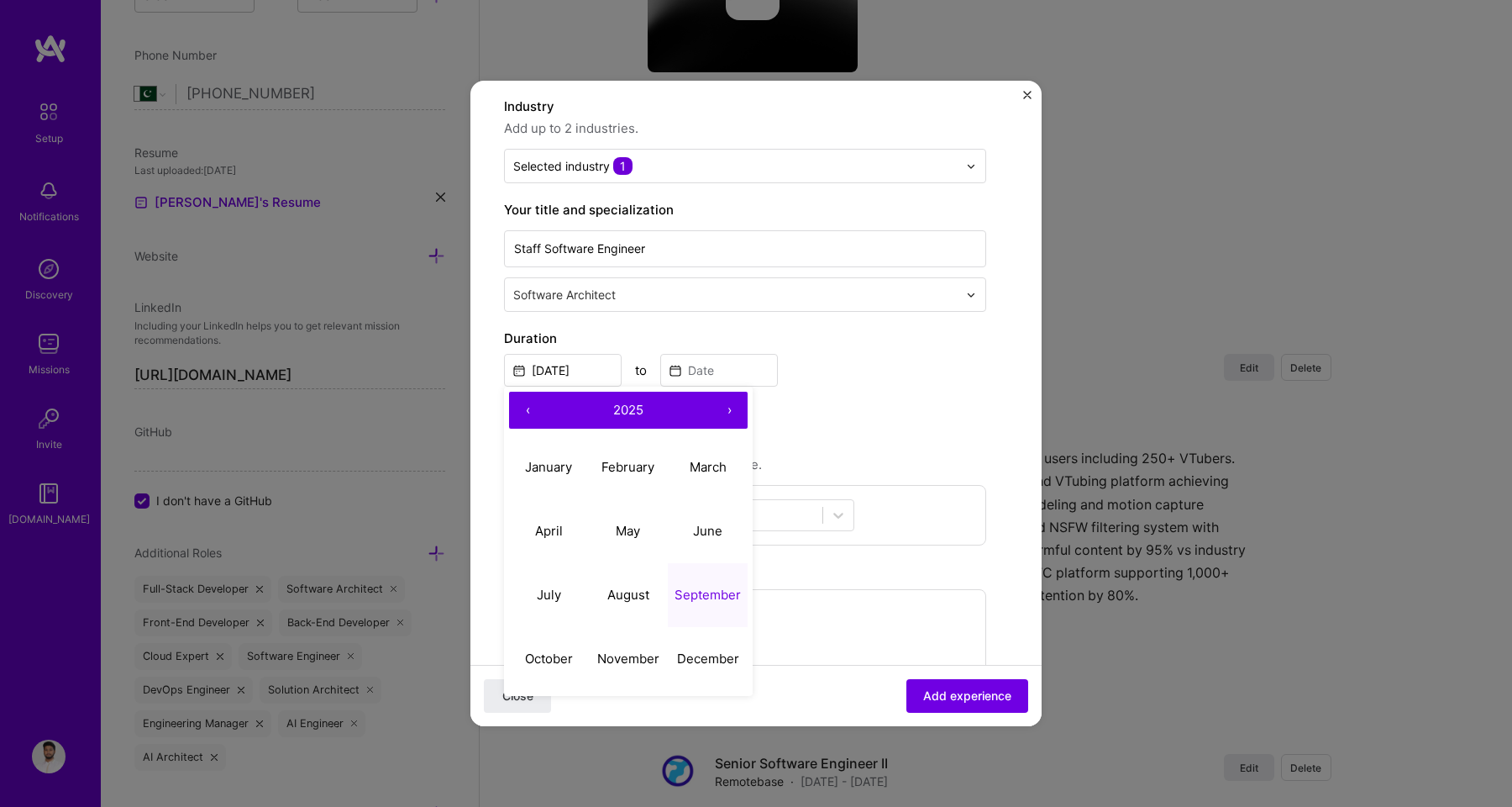
click at [524, 413] on button "‹" at bounding box center [527, 409] width 37 height 37
click at [732, 409] on button "›" at bounding box center [729, 409] width 37 height 37
click at [549, 455] on button "January" at bounding box center [549, 467] width 80 height 64
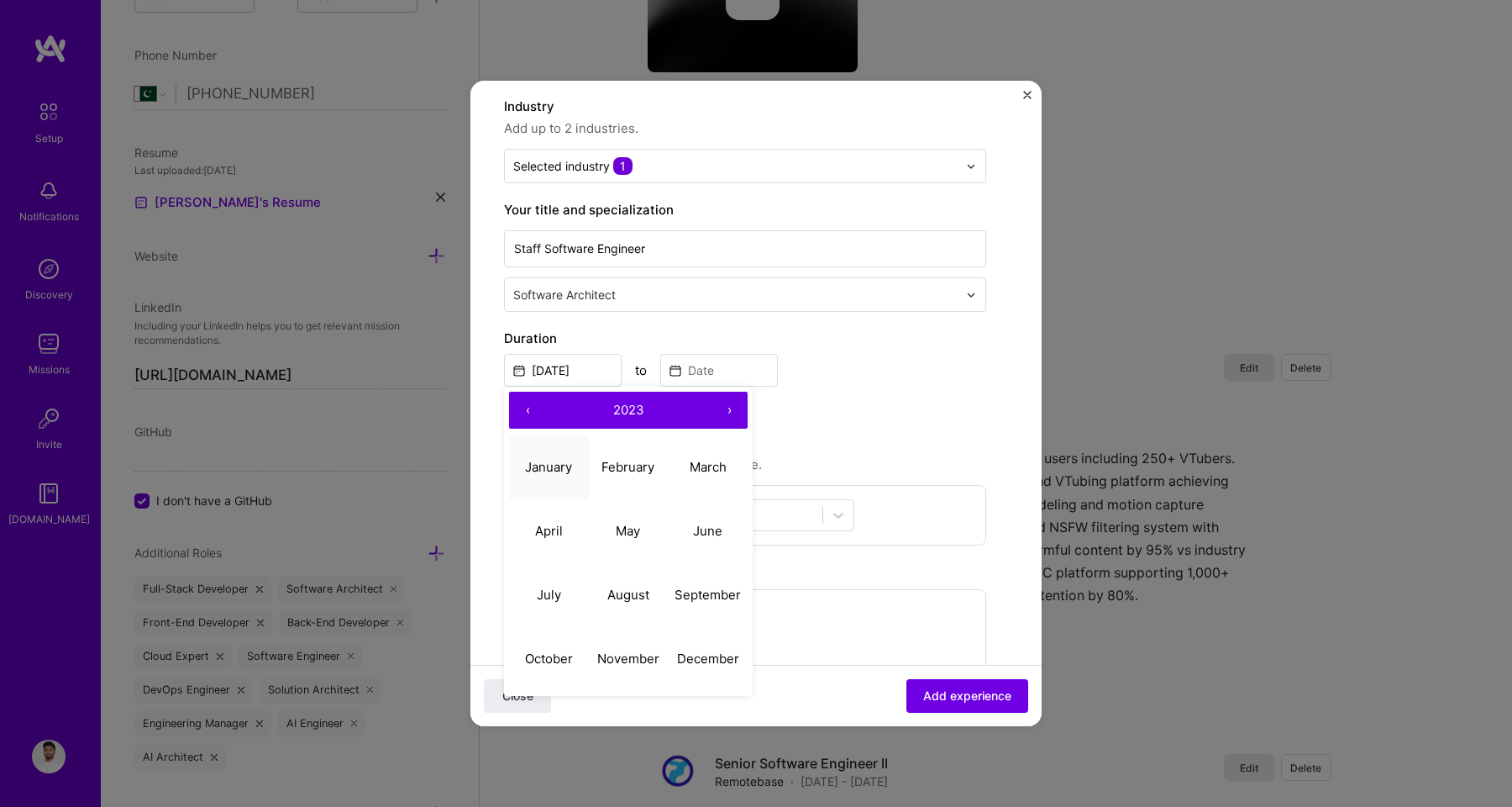
type input "[DATE]"
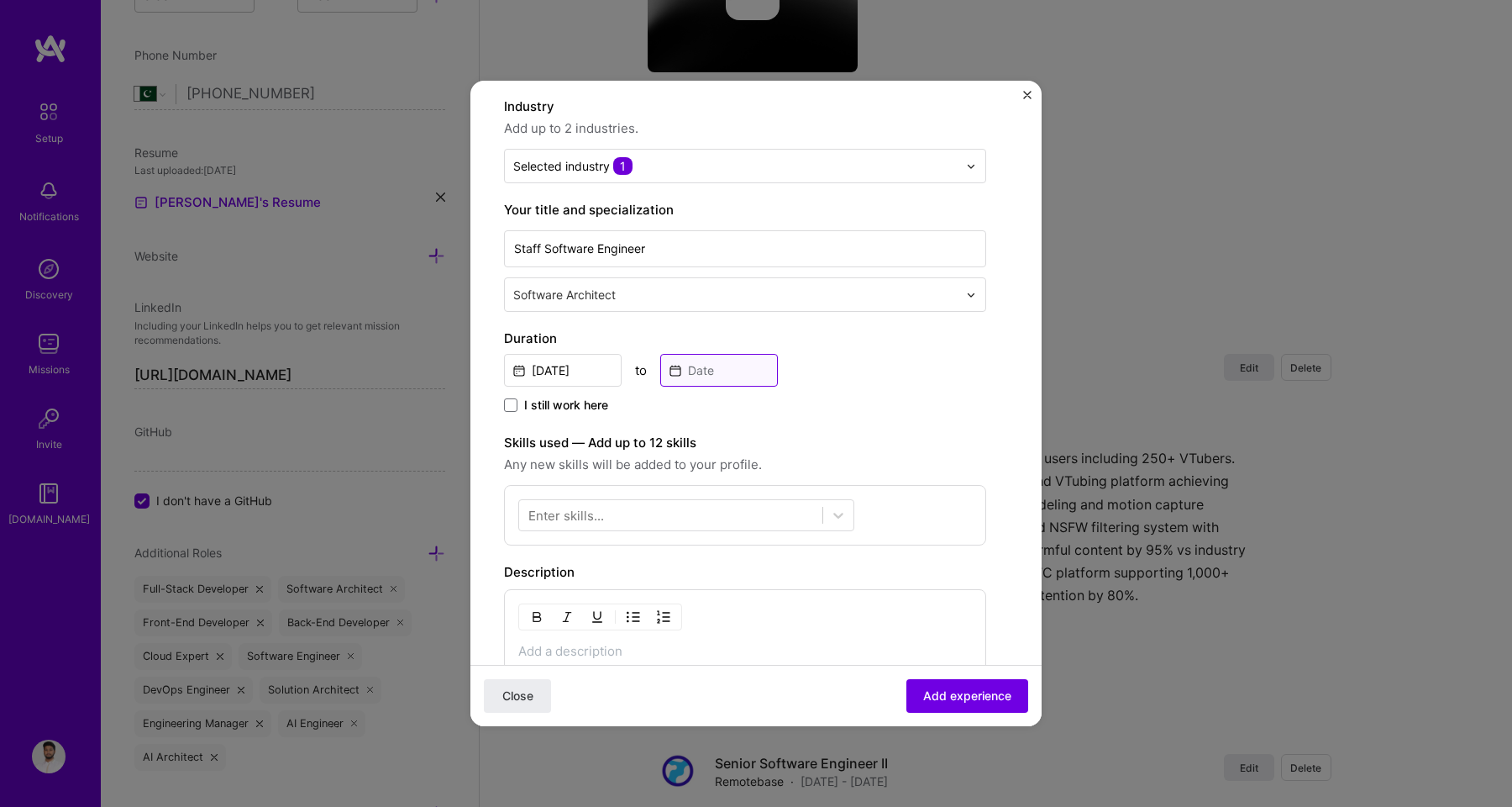
click at [713, 363] on input at bounding box center [719, 370] width 118 height 33
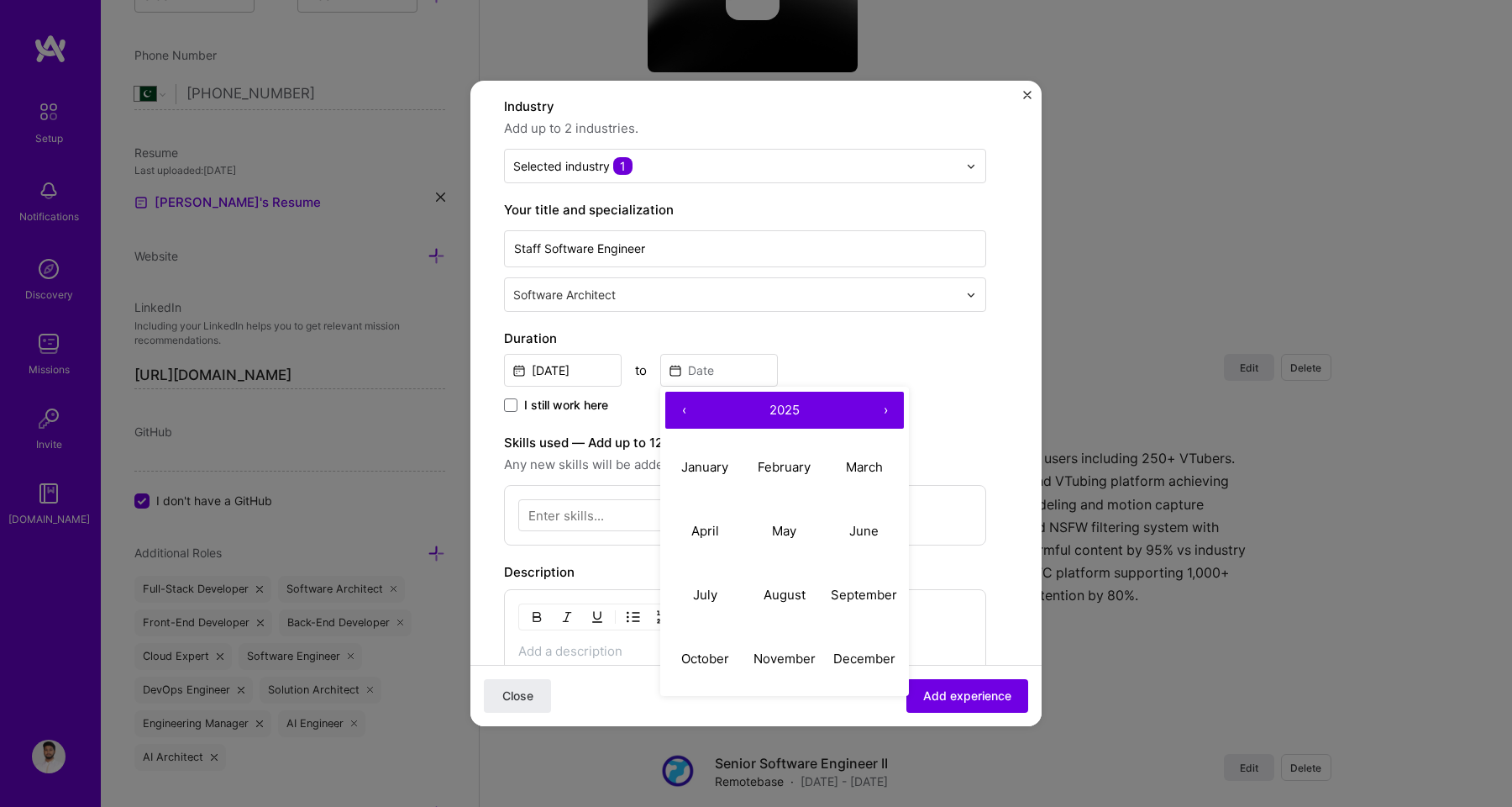
click at [691, 406] on button "‹" at bounding box center [683, 409] width 37 height 37
click at [708, 522] on abbr "April" at bounding box center [705, 530] width 28 height 16
type input "[DATE]"
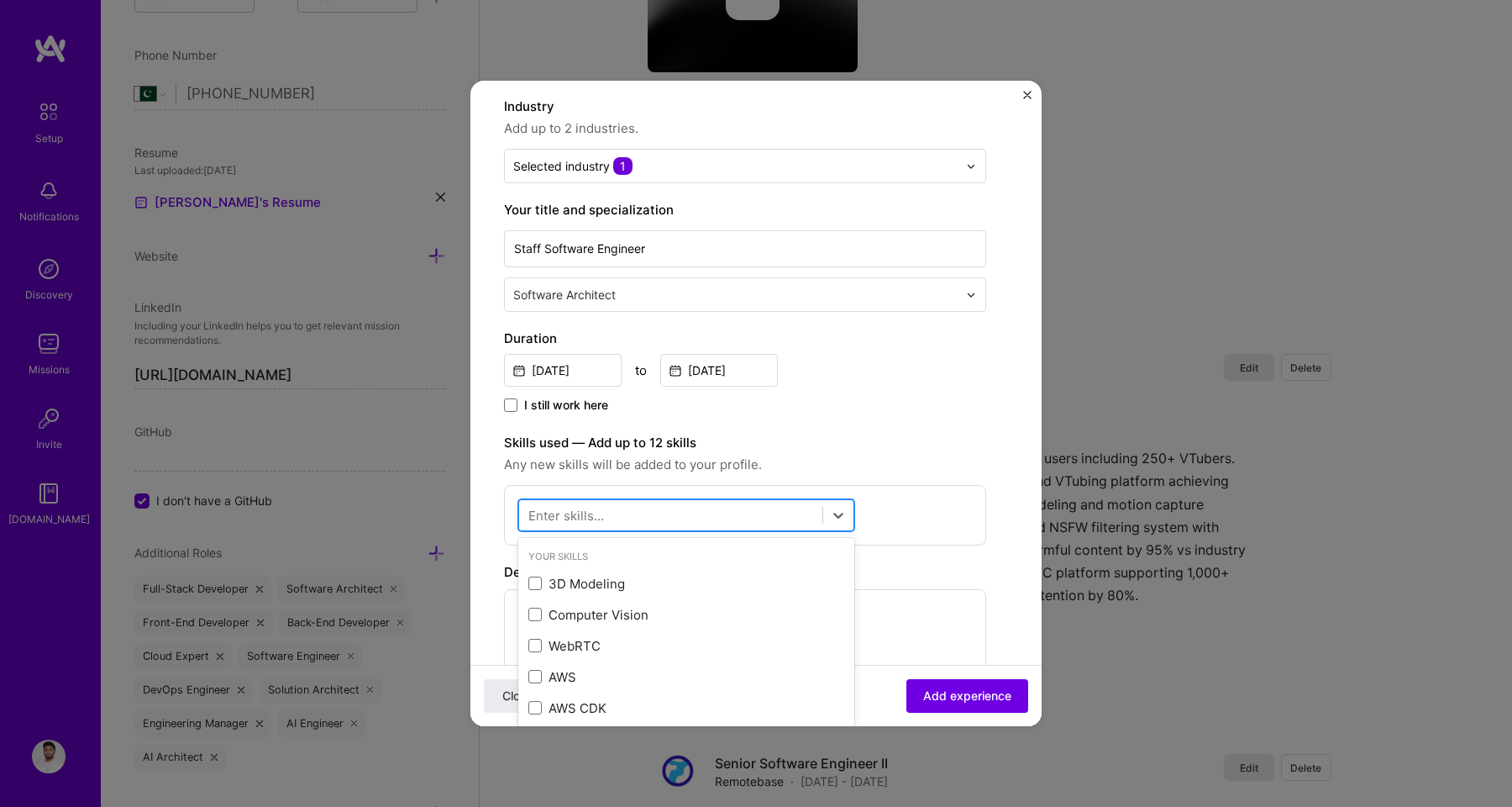
click at [634, 514] on div at bounding box center [671, 515] width 304 height 28
click at [570, 588] on div "AWS" at bounding box center [686, 583] width 316 height 18
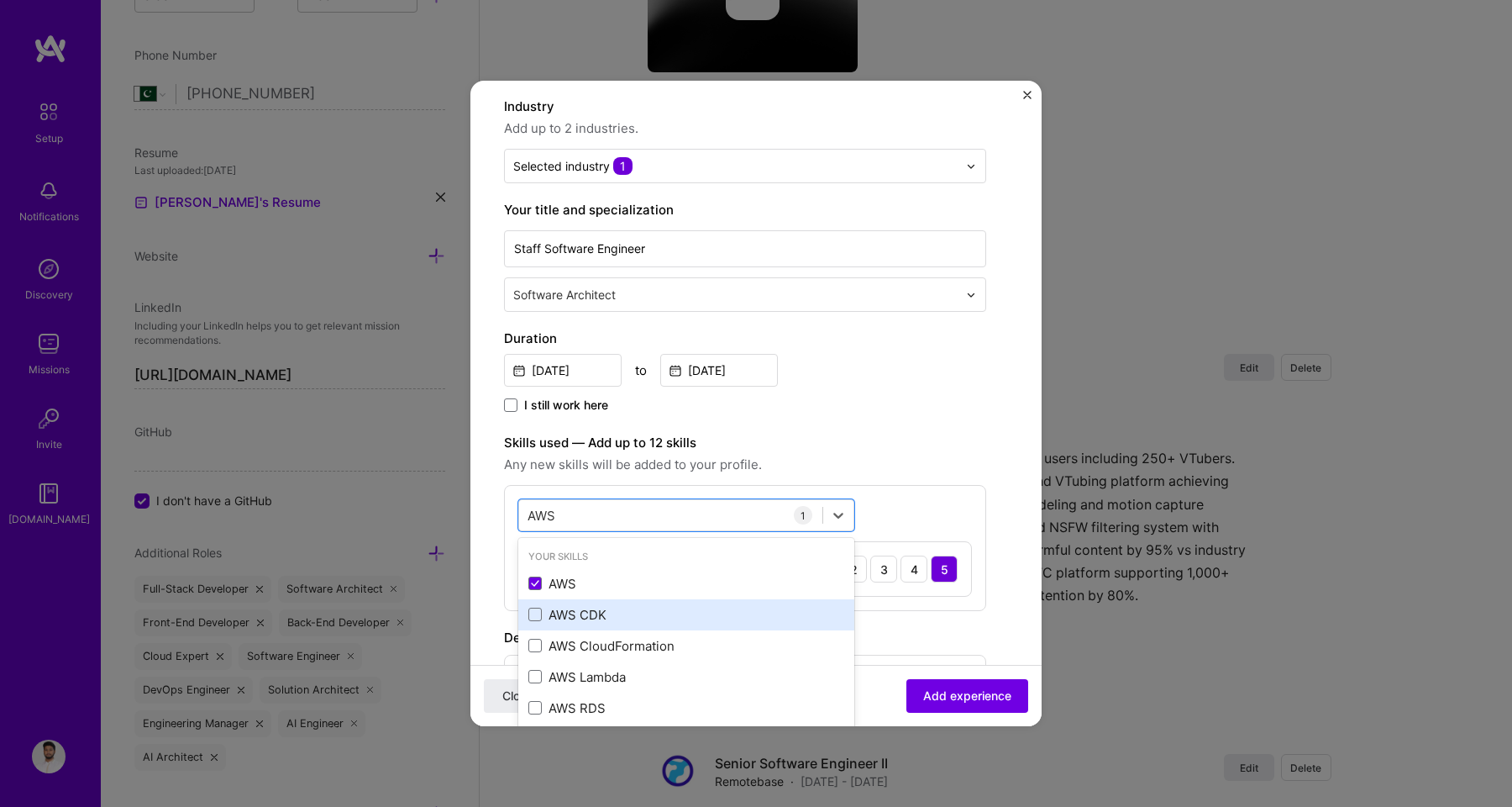
click at [569, 606] on div "AWS CDK" at bounding box center [686, 614] width 316 height 18
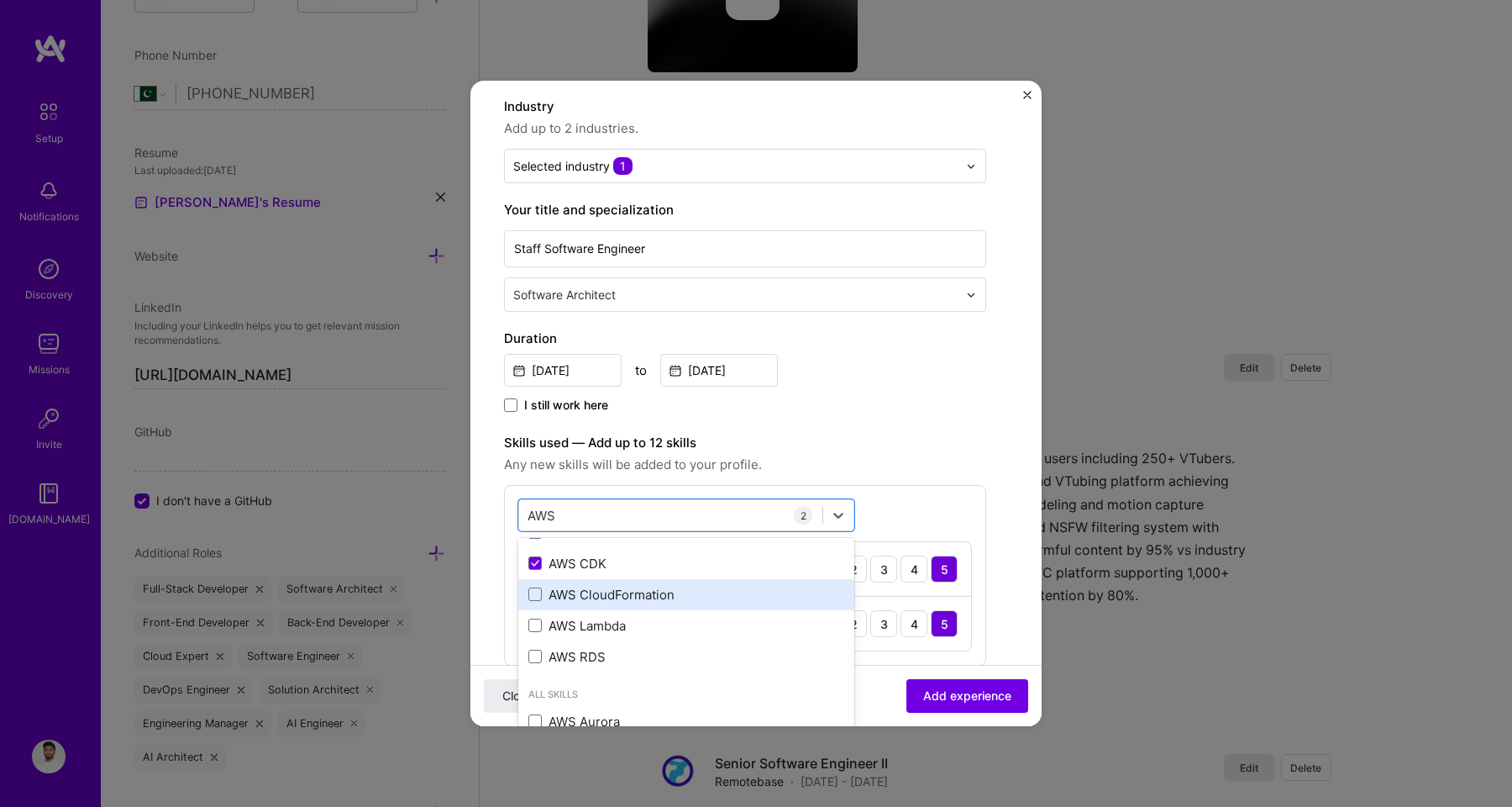
scroll to position [70, 0]
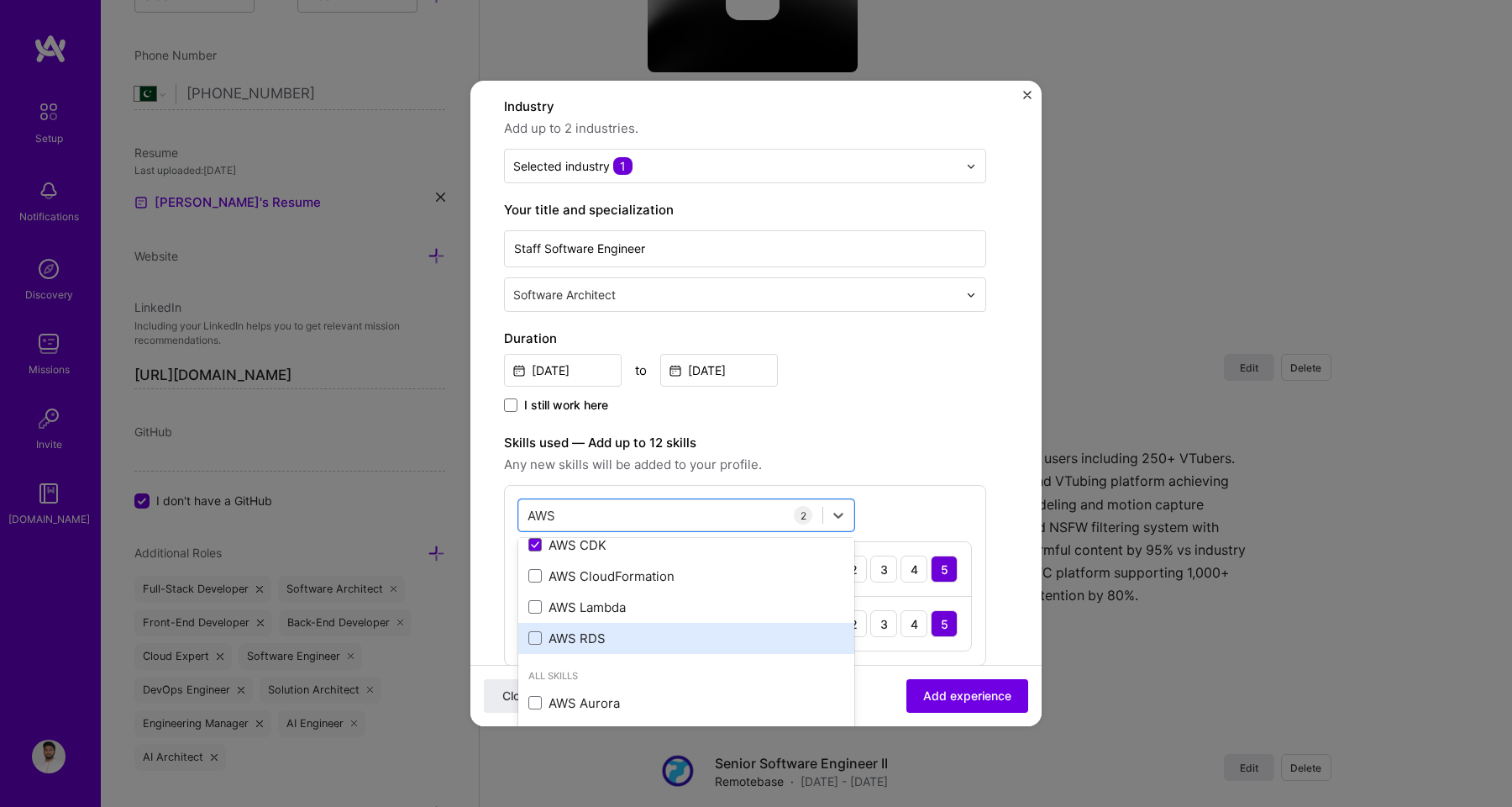
click at [575, 633] on div "AWS RDS" at bounding box center [686, 638] width 316 height 18
click at [572, 643] on div "AWS RDS" at bounding box center [686, 638] width 316 height 18
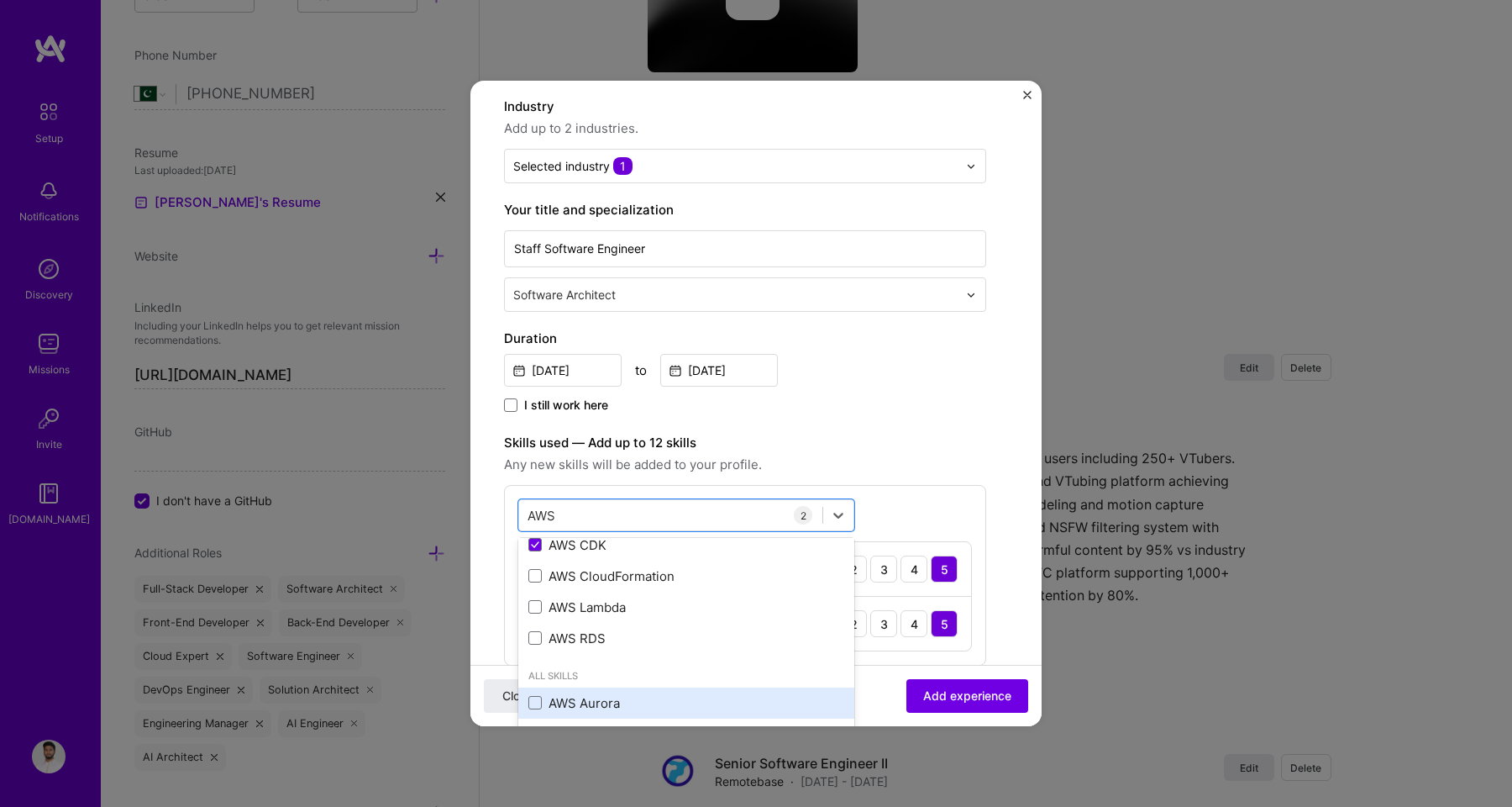
click at [569, 706] on div "AWS Aurora" at bounding box center [686, 703] width 316 height 18
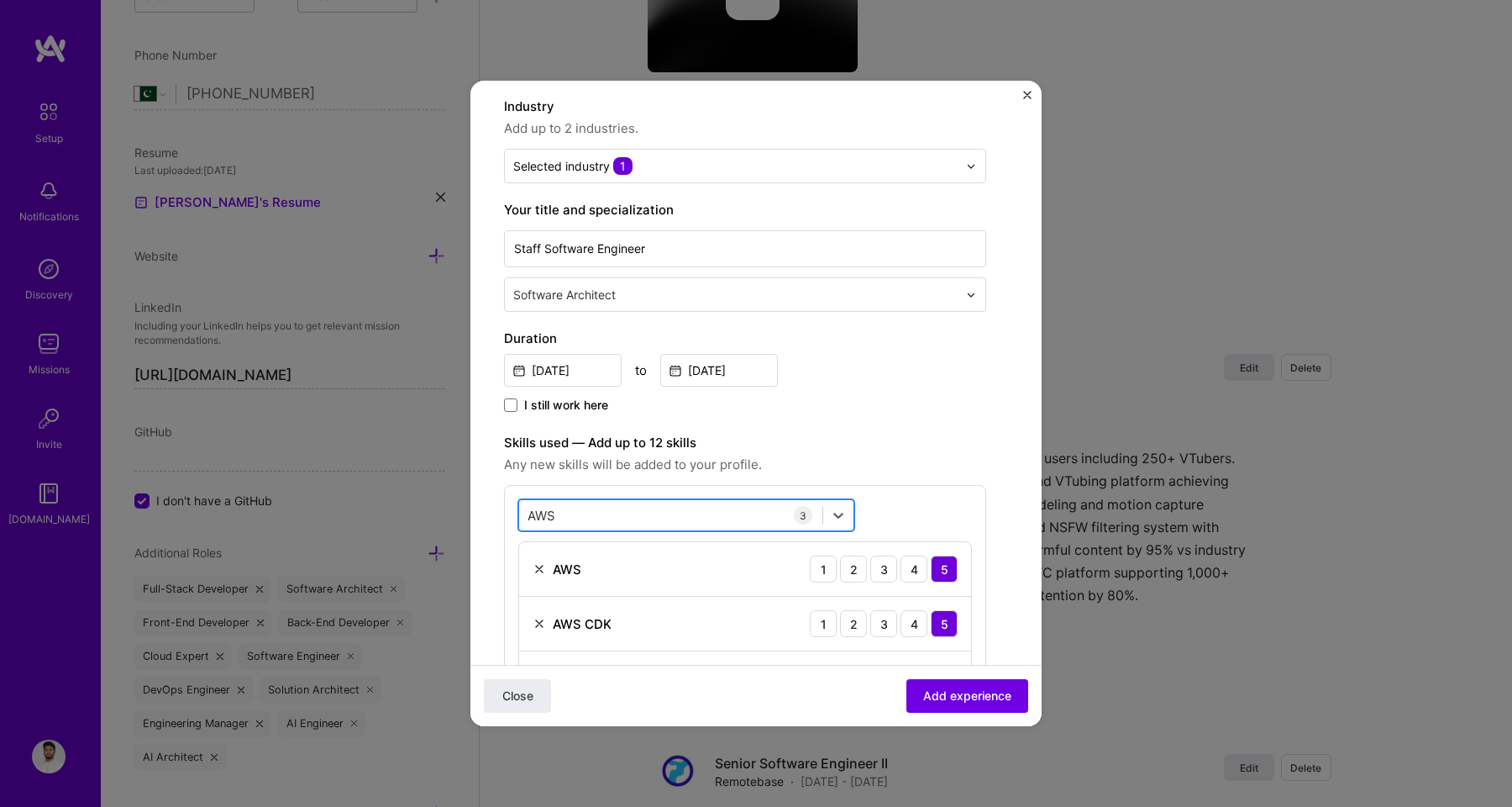
click at [564, 514] on div "AWS AWS" at bounding box center [671, 515] width 304 height 28
type input "A"
drag, startPoint x: 570, startPoint y: 591, endPoint x: 570, endPoint y: 578, distance: 13.0
click at [570, 591] on div "Node.js" at bounding box center [686, 583] width 316 height 18
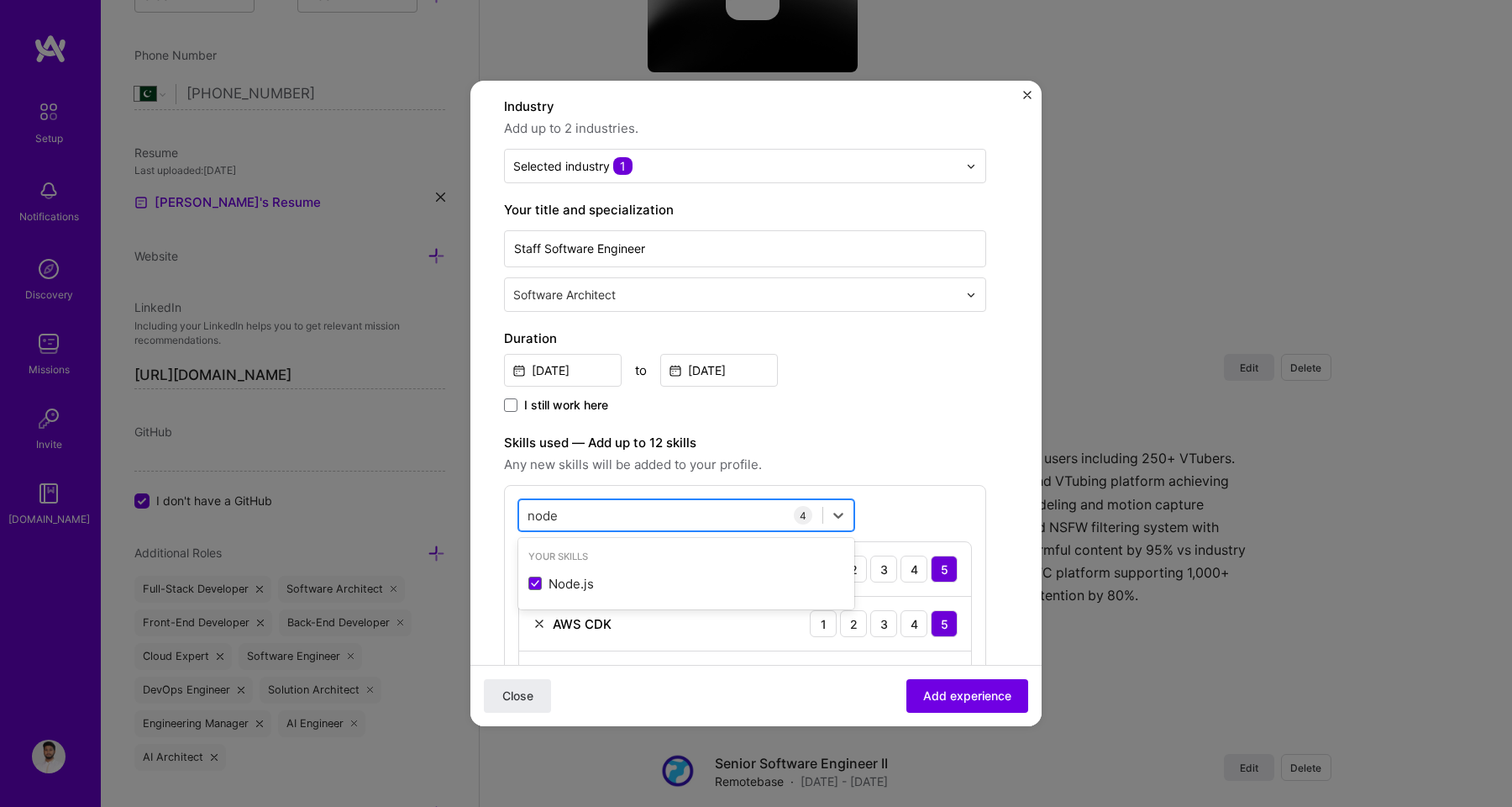
click at [566, 520] on div "node node" at bounding box center [671, 515] width 304 height 28
type input "n"
type input "reac"
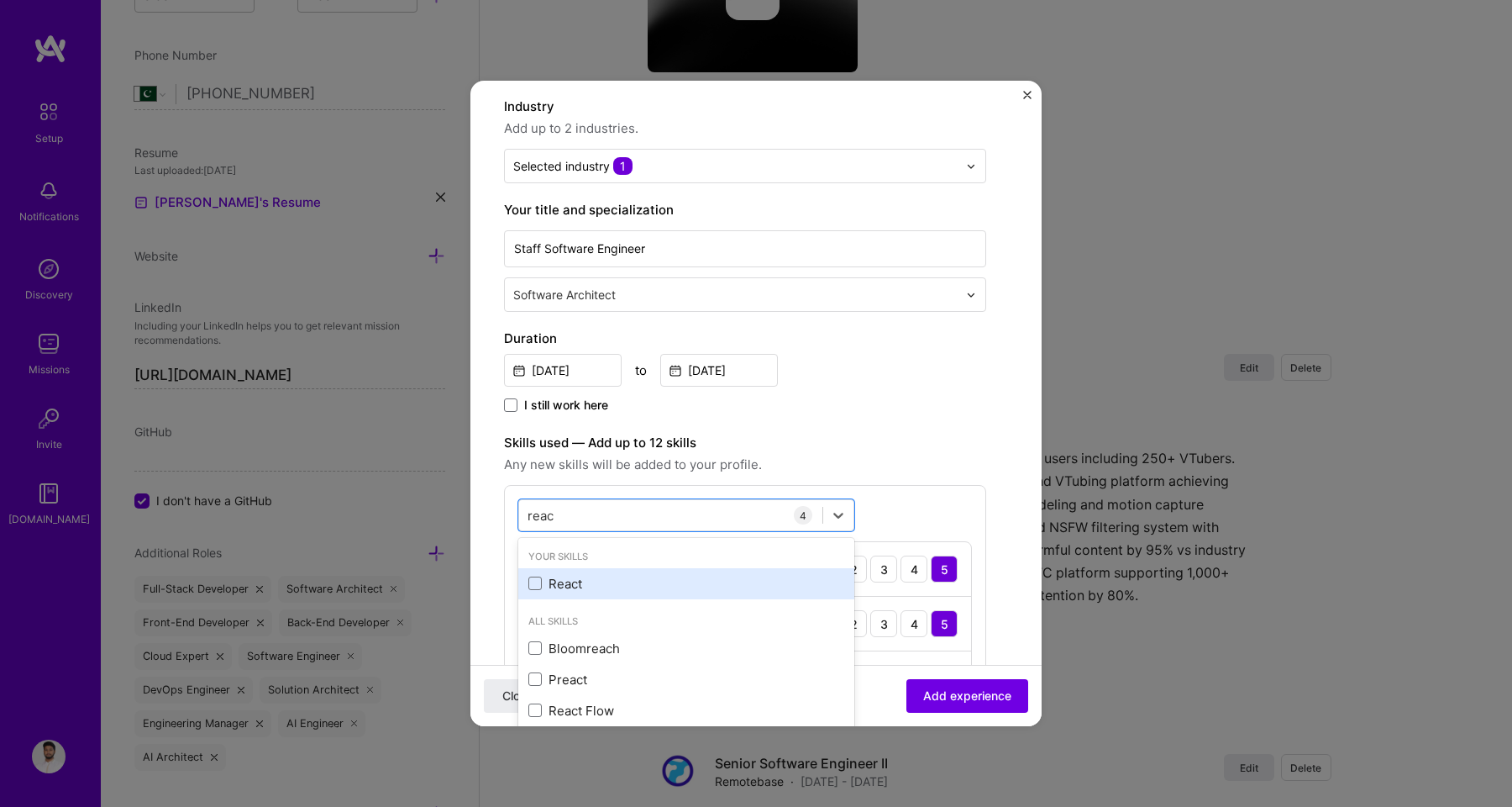
click at [563, 583] on div "React" at bounding box center [686, 583] width 316 height 18
click at [553, 512] on input "reac" at bounding box center [541, 515] width 28 height 18
type input "rea"
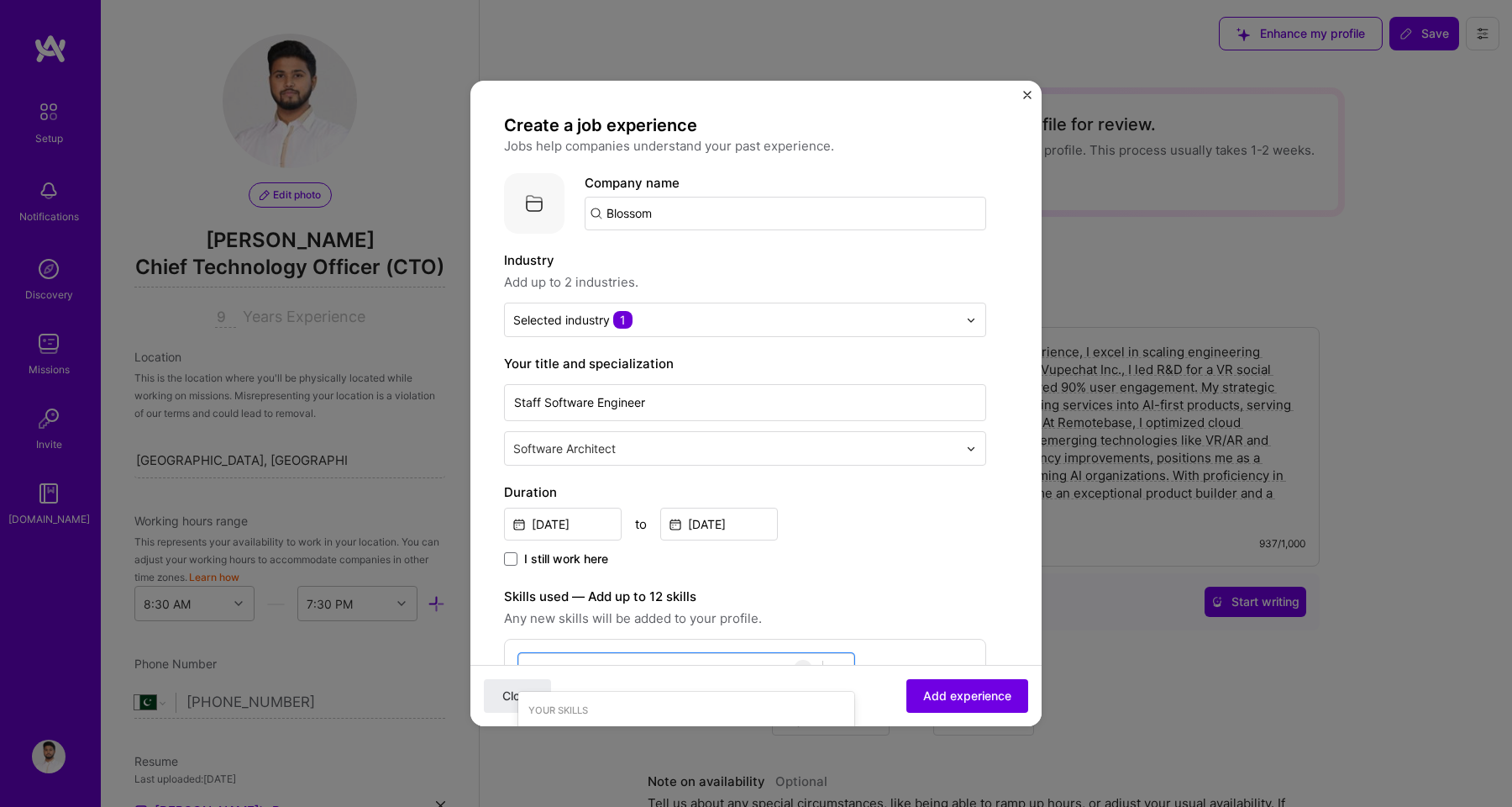
select select "PK"
select select "Right Now"
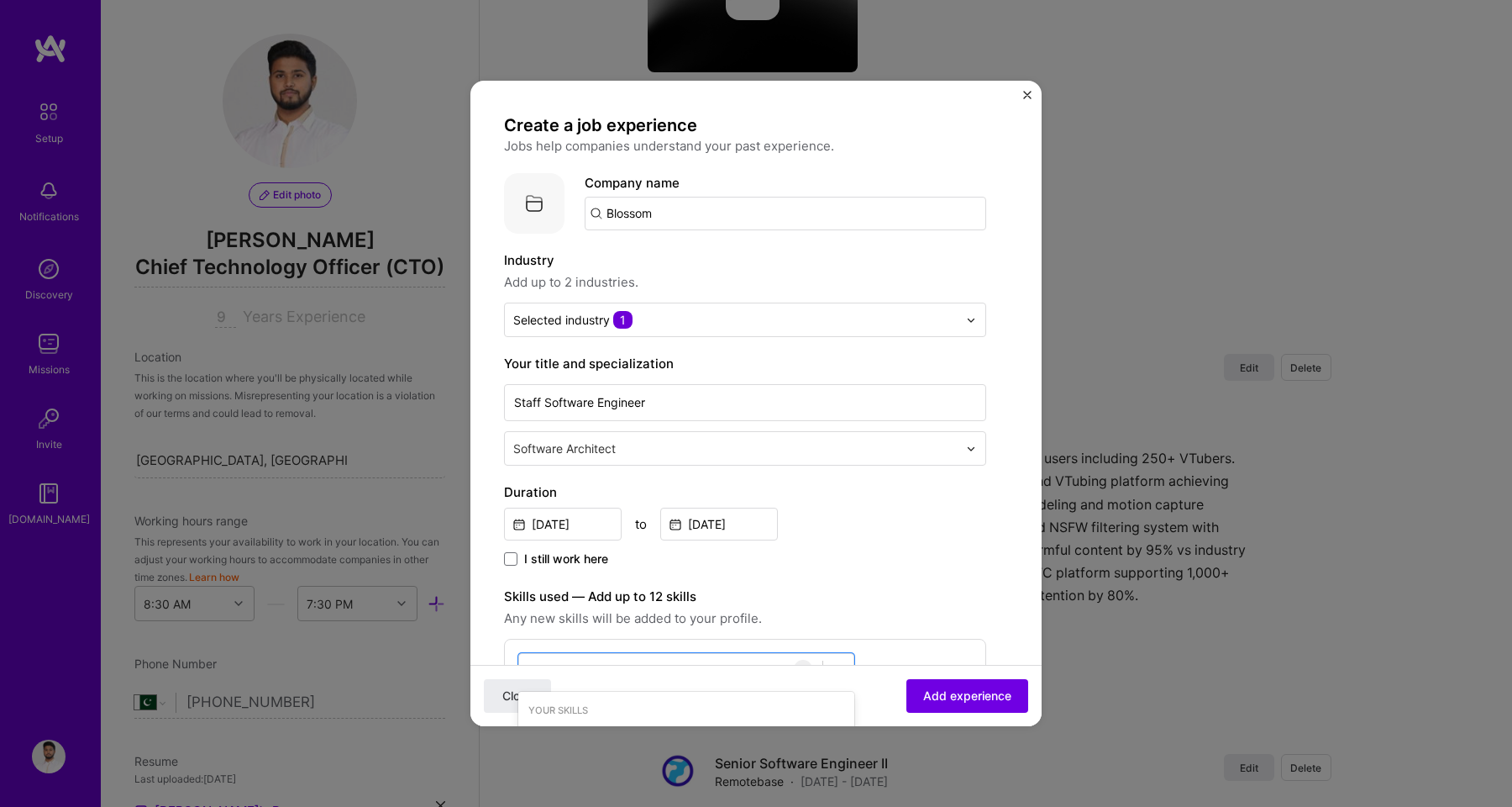
scroll to position [154, 0]
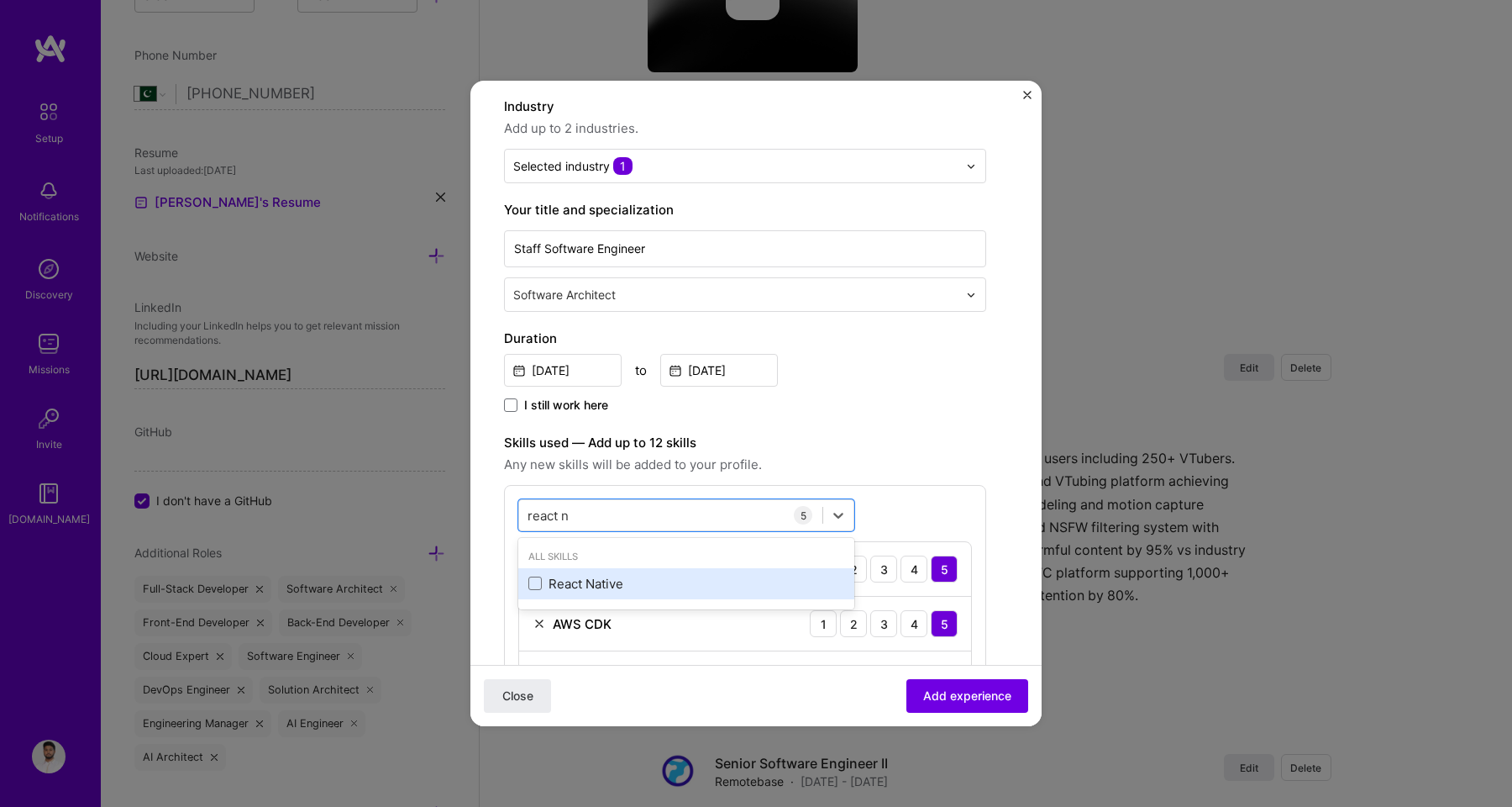
click at [562, 578] on div "React Native" at bounding box center [686, 583] width 316 height 18
drag, startPoint x: 567, startPoint y: 512, endPoint x: 444, endPoint y: 504, distance: 123.3
click at [444, 504] on div "Create a job experience Jobs help companies understand your past experience. Co…" at bounding box center [756, 404] width 1512 height 807
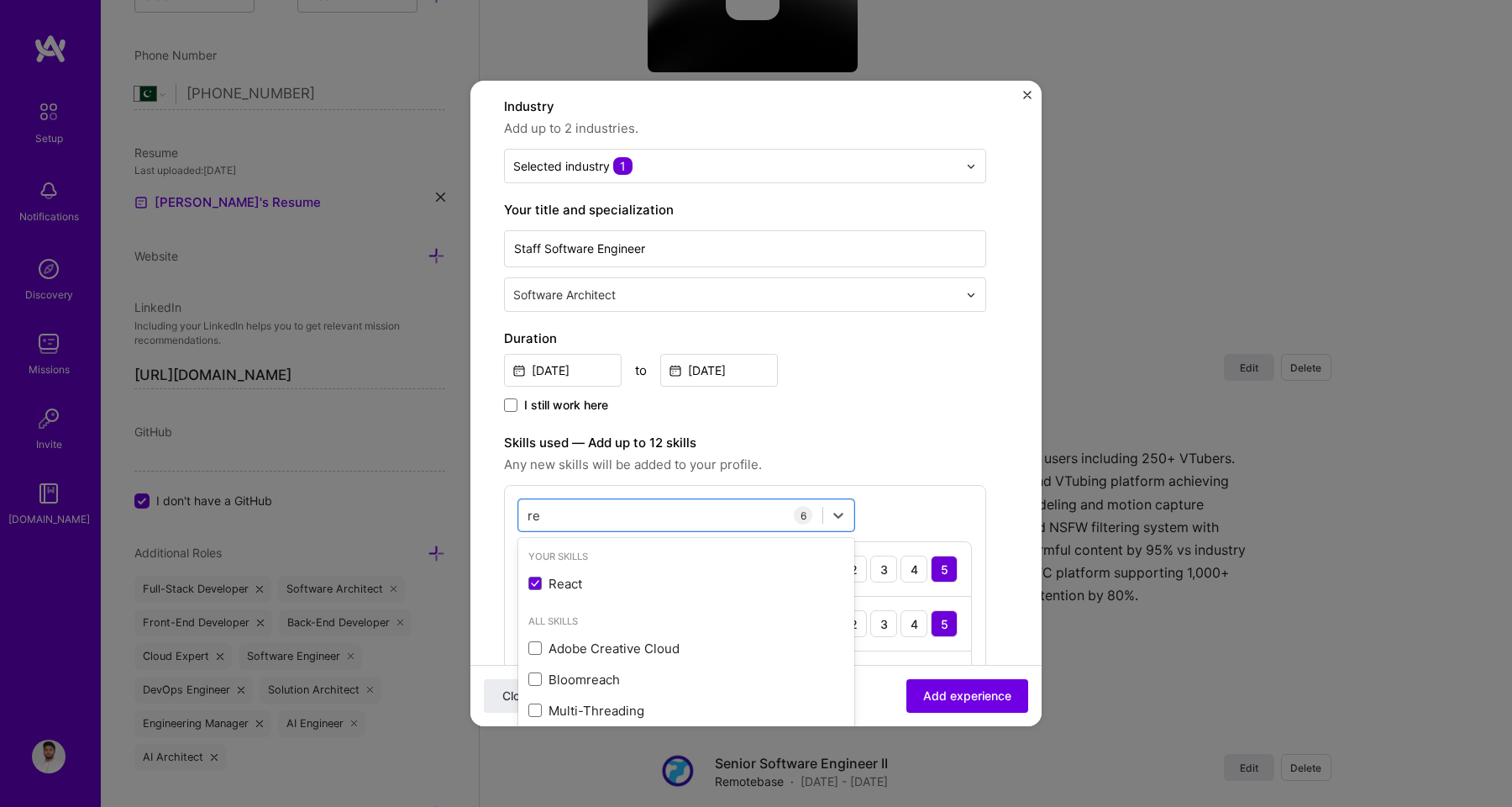
type input "r"
type input "b"
click at [548, 580] on div "TypeScript" at bounding box center [686, 583] width 316 height 18
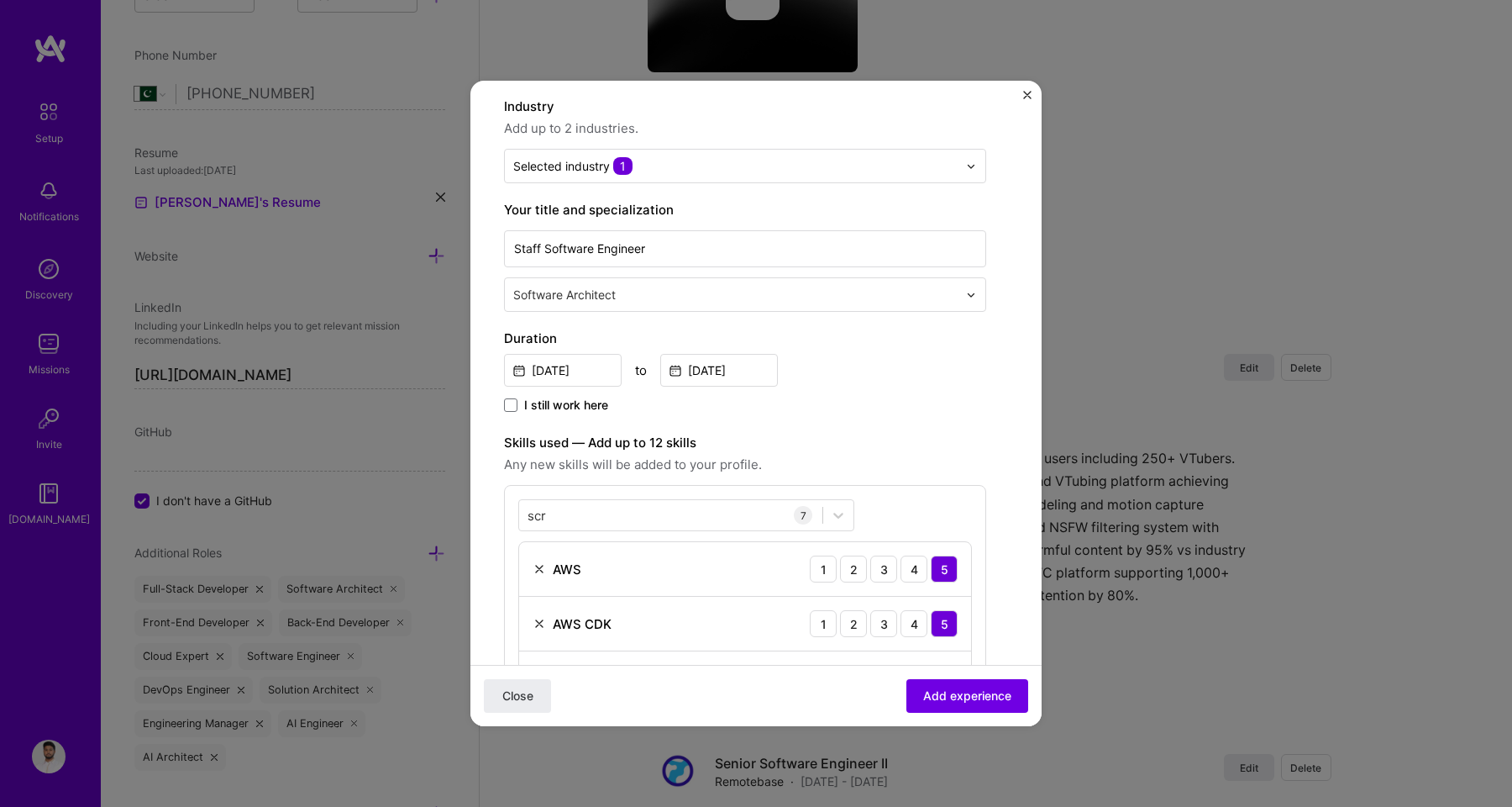
click at [809, 436] on label "Skills used — Add up to 12 skills" at bounding box center [745, 442] width 482 height 20
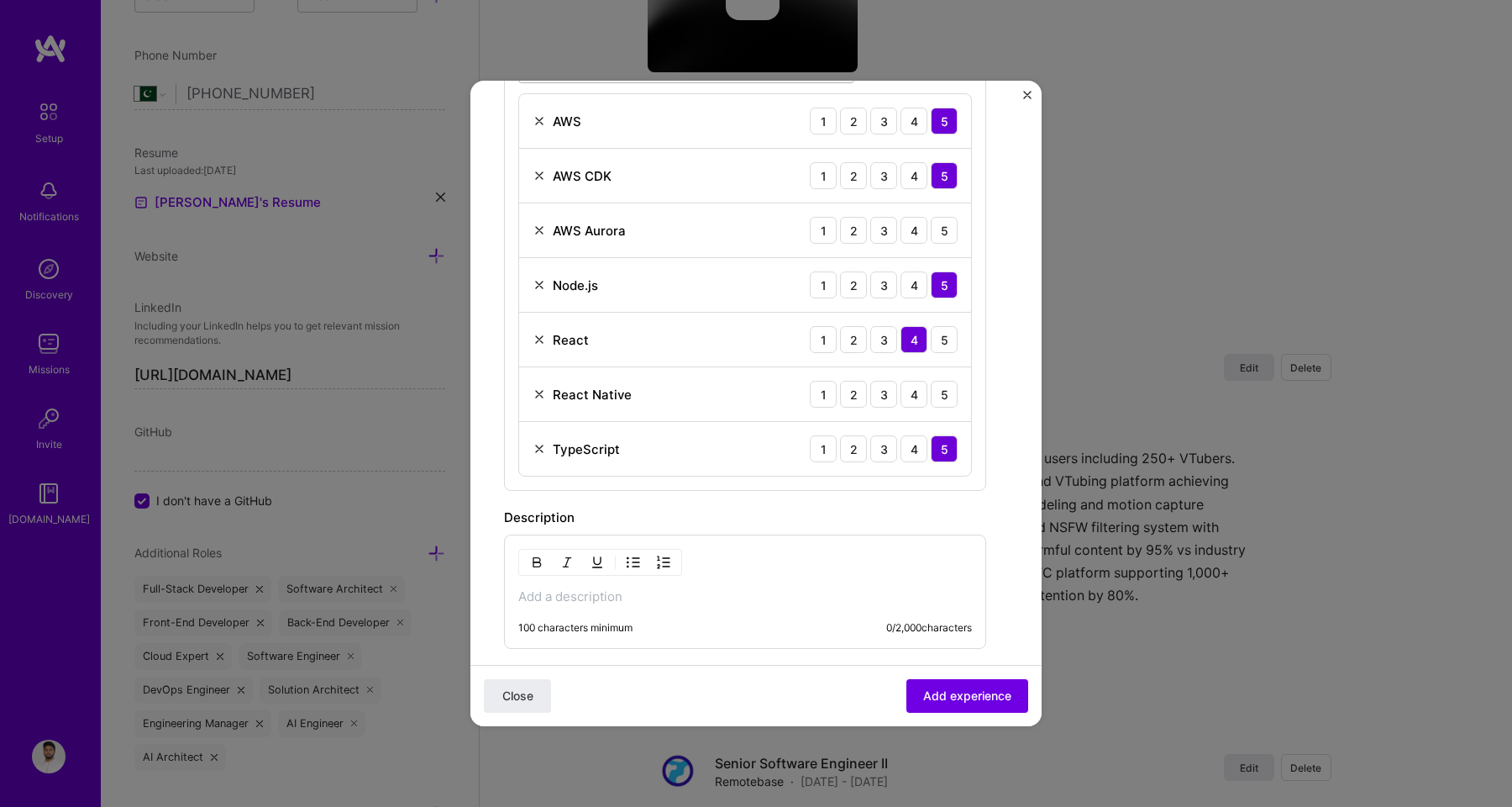
scroll to position [632, 0]
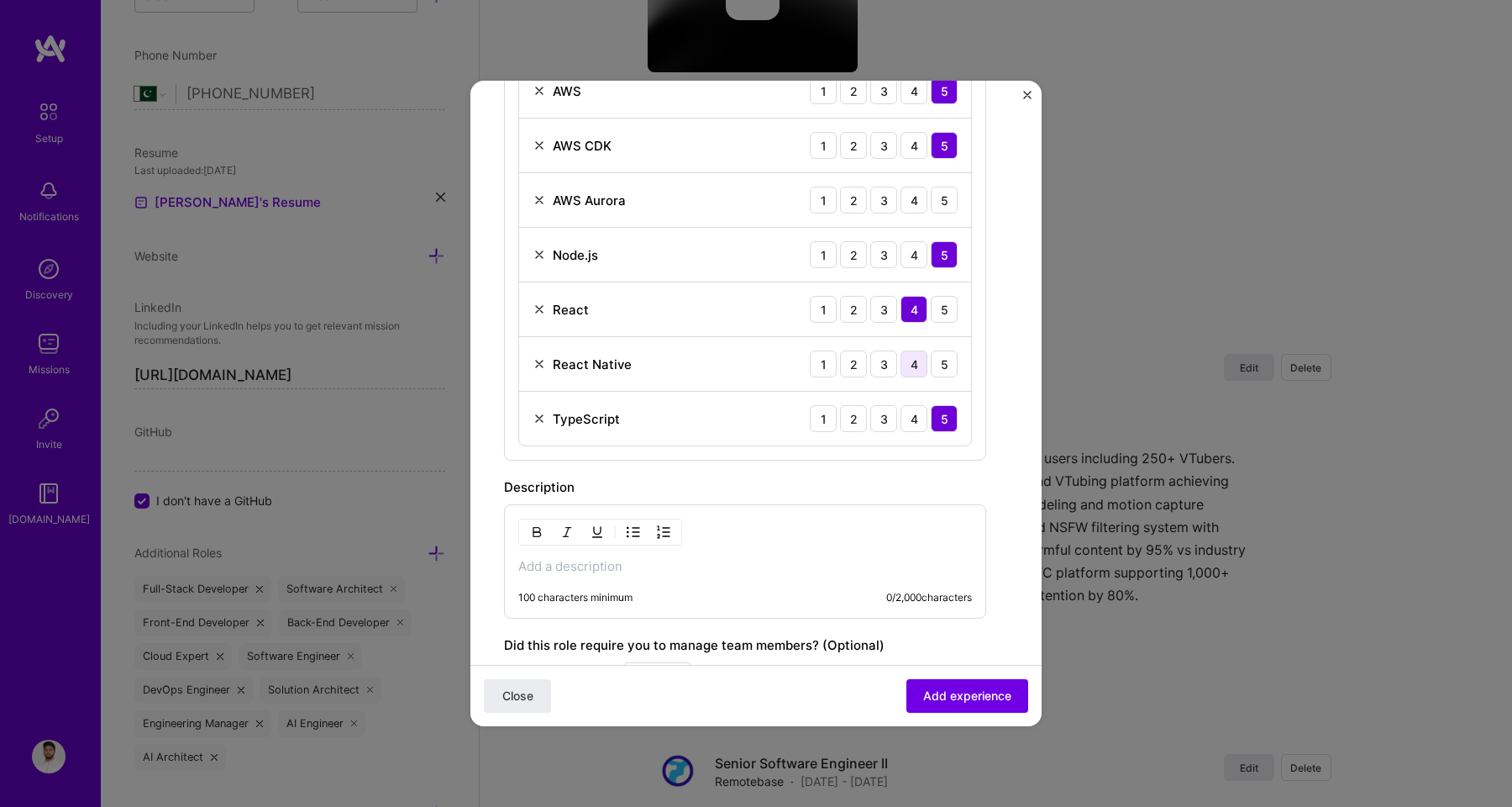
click at [908, 367] on div "4" at bounding box center [914, 364] width 27 height 27
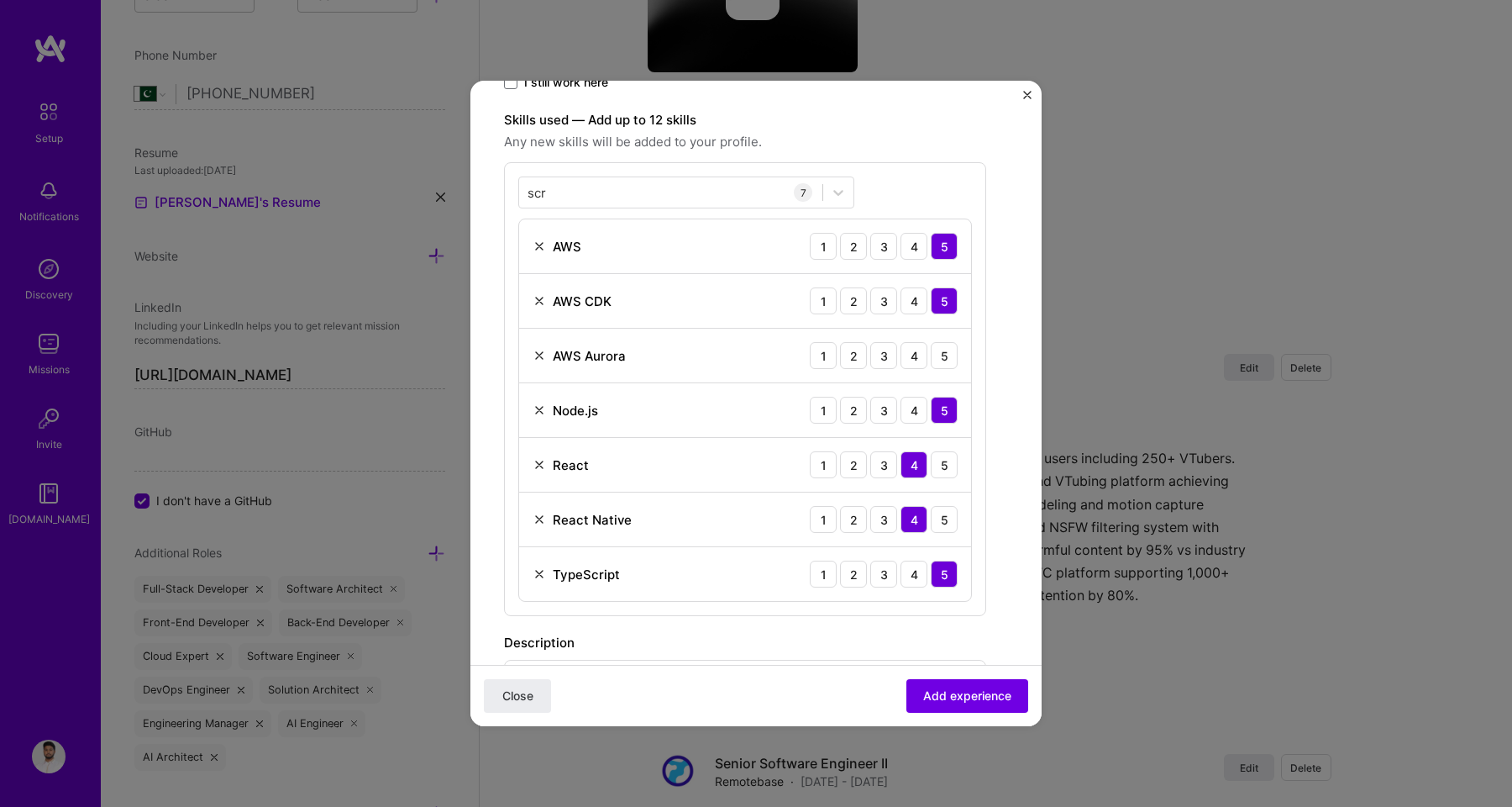
scroll to position [457, 0]
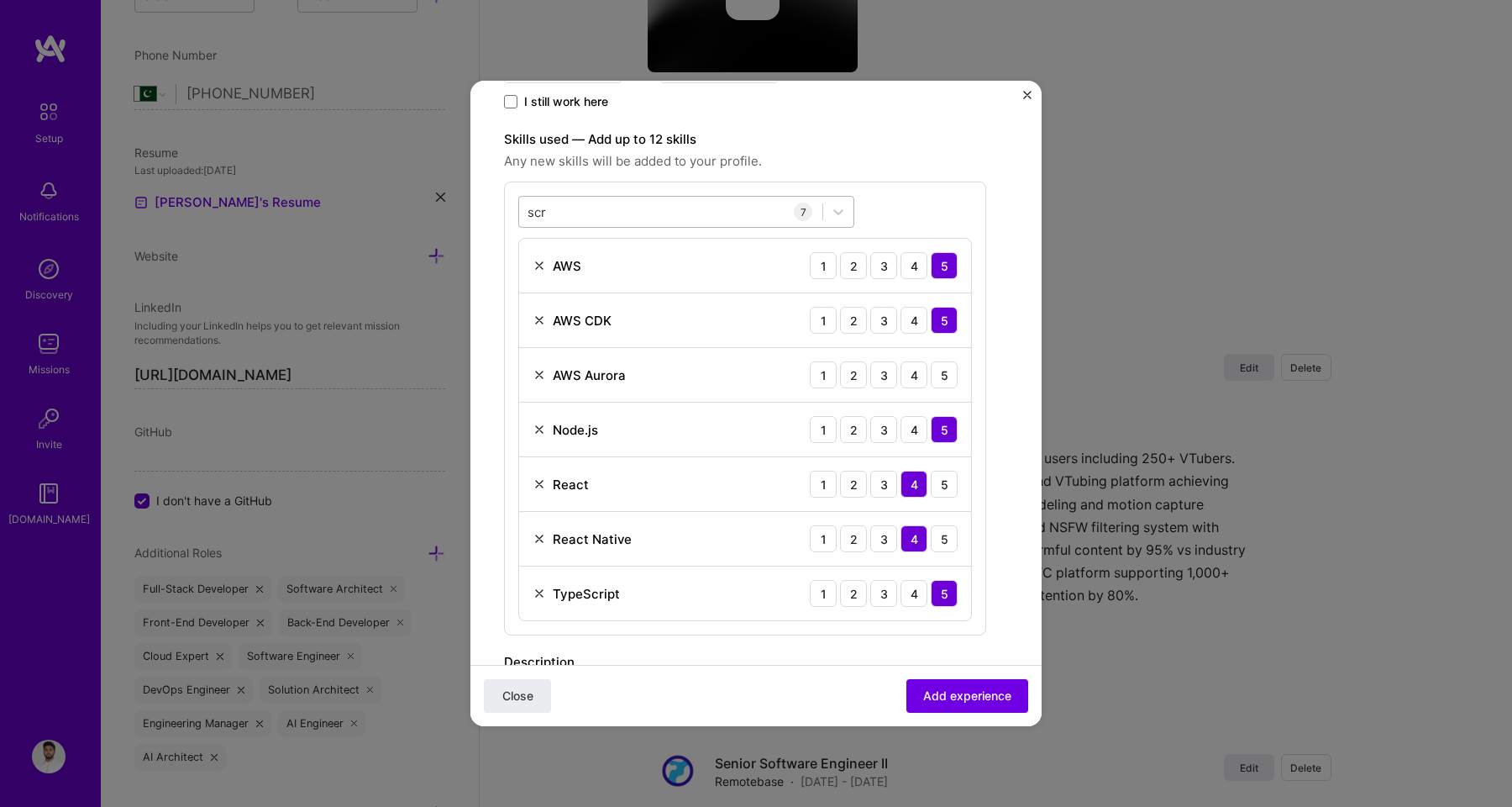
click at [574, 214] on div "scr scr" at bounding box center [671, 213] width 304 height 28
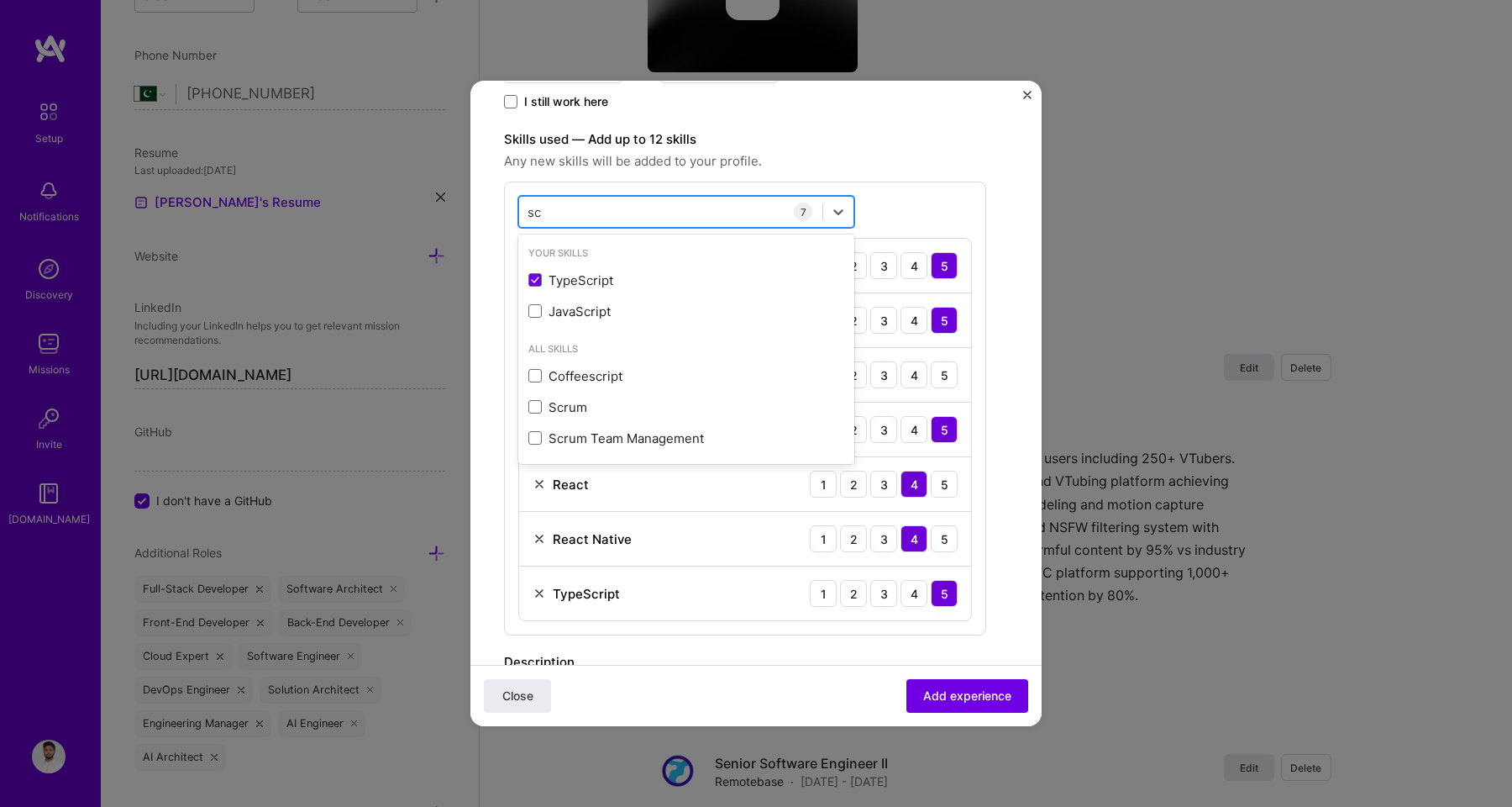
type input "s"
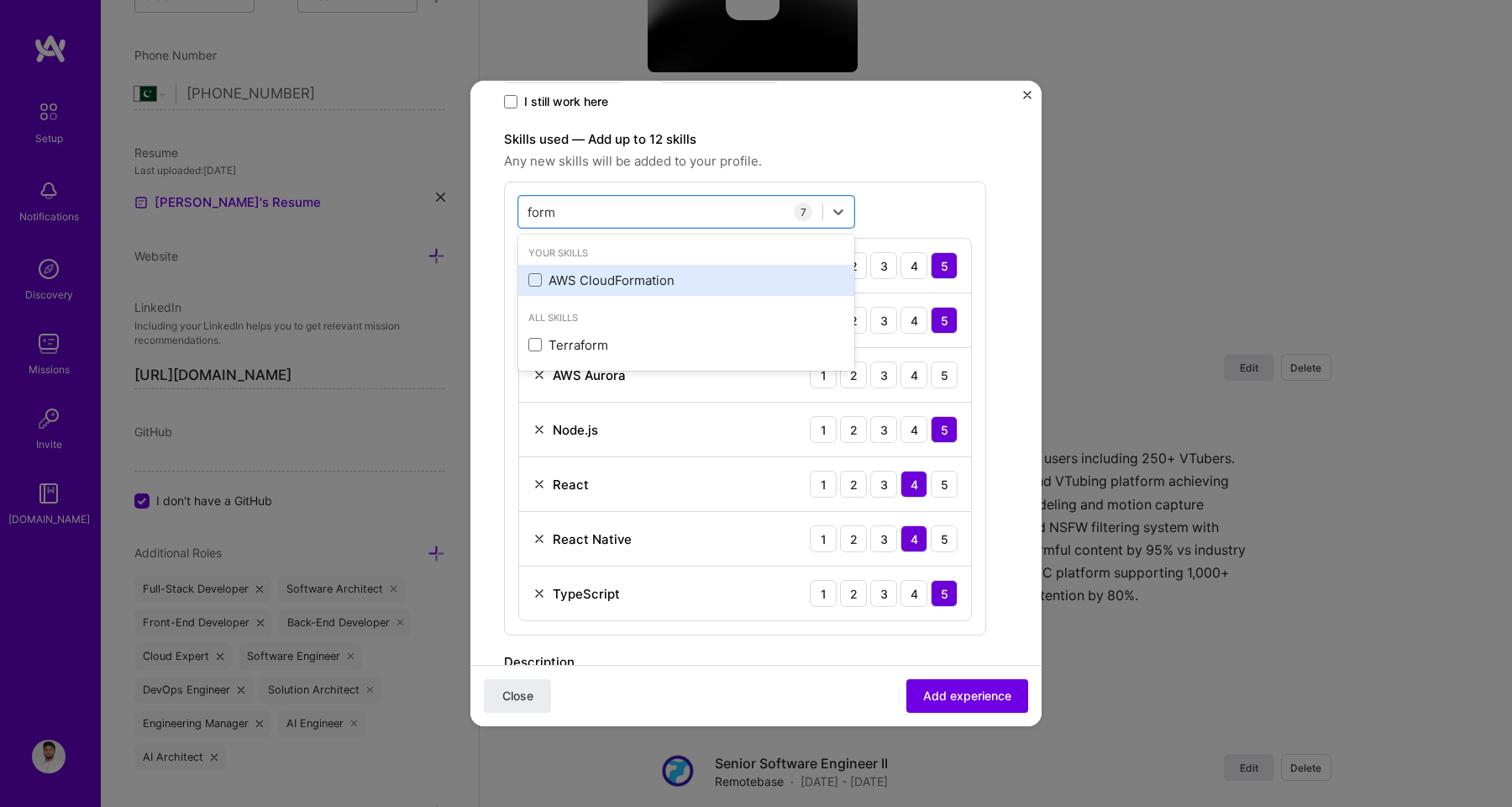
click at [578, 276] on div "AWS CloudFormation" at bounding box center [686, 281] width 316 height 18
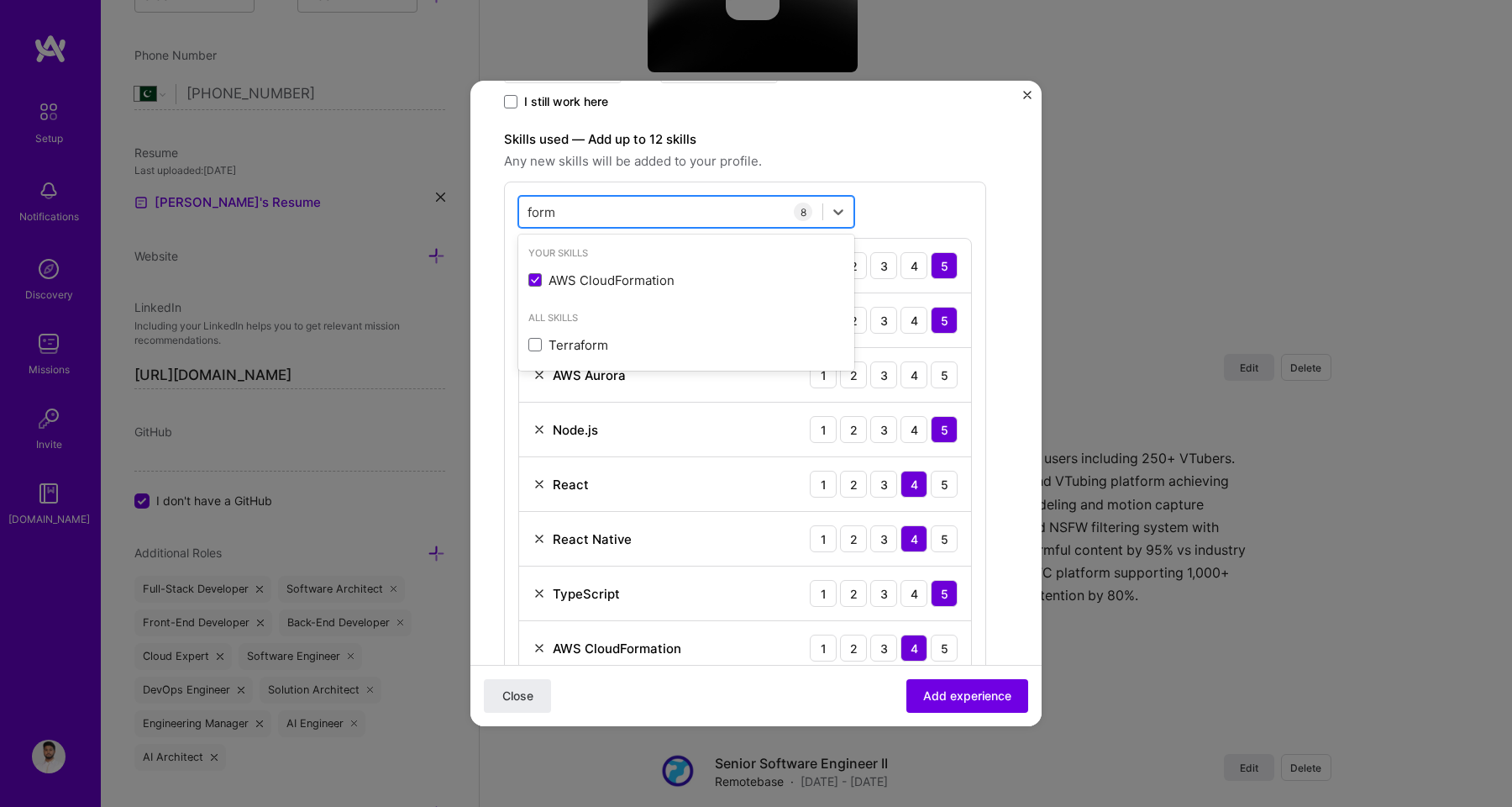
click at [566, 212] on div "form form" at bounding box center [671, 213] width 304 height 28
type input "f"
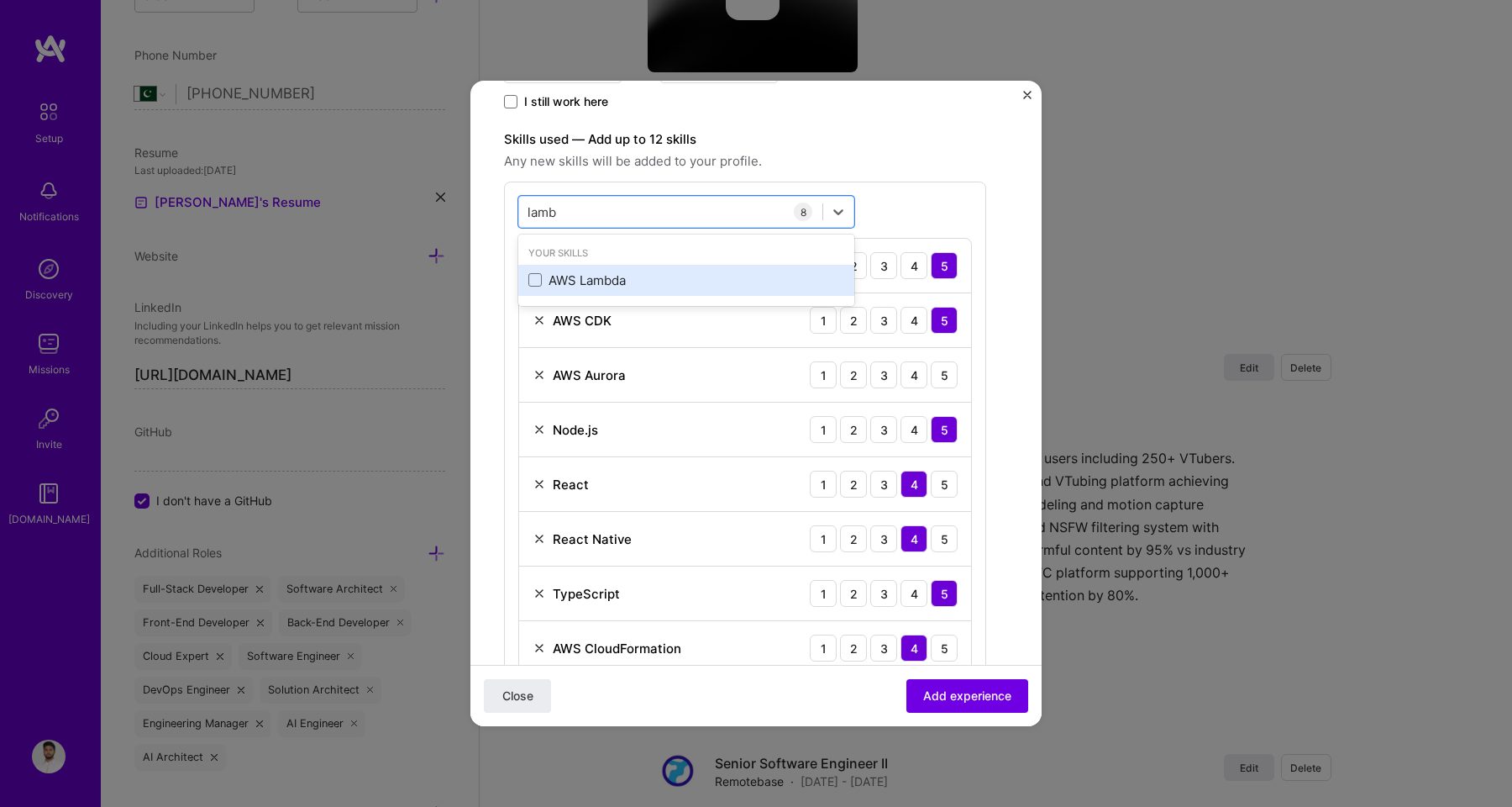
click at [572, 268] on div "AWS Lambda" at bounding box center [686, 280] width 336 height 31
click at [571, 226] on div "lamb lamb" at bounding box center [686, 212] width 336 height 32
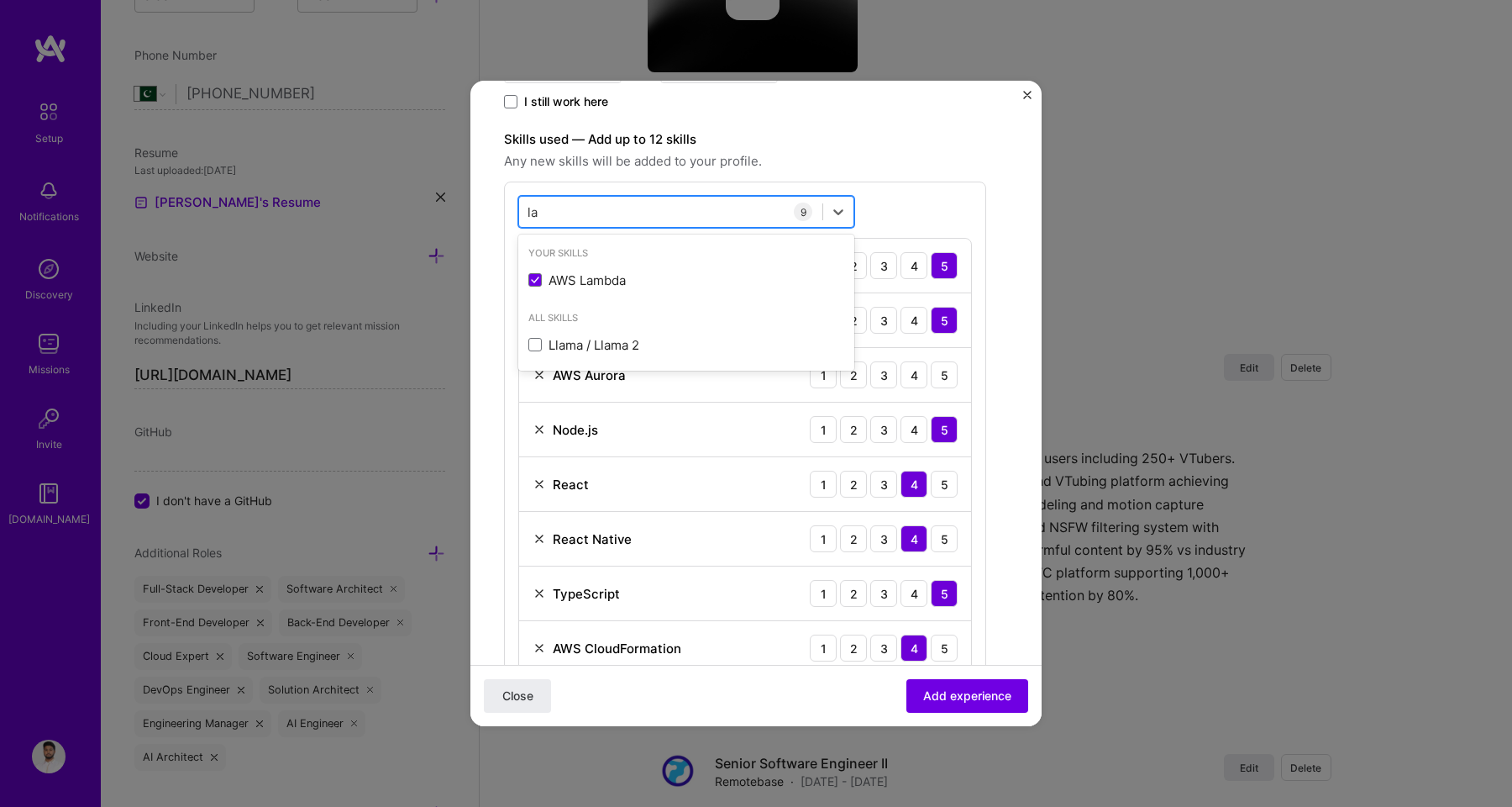
type input "l"
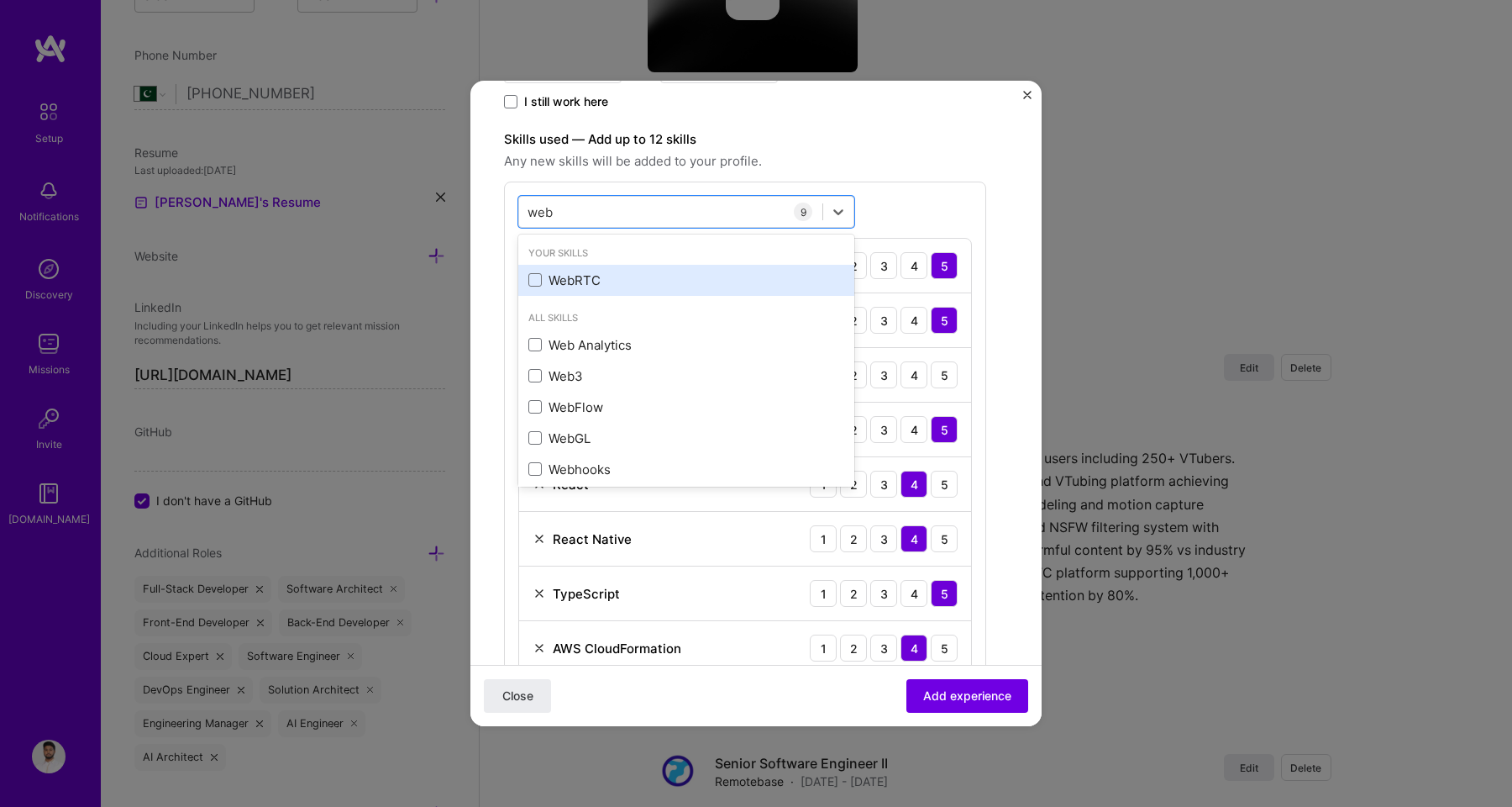
click at [584, 285] on div "WebRTC" at bounding box center [686, 281] width 316 height 18
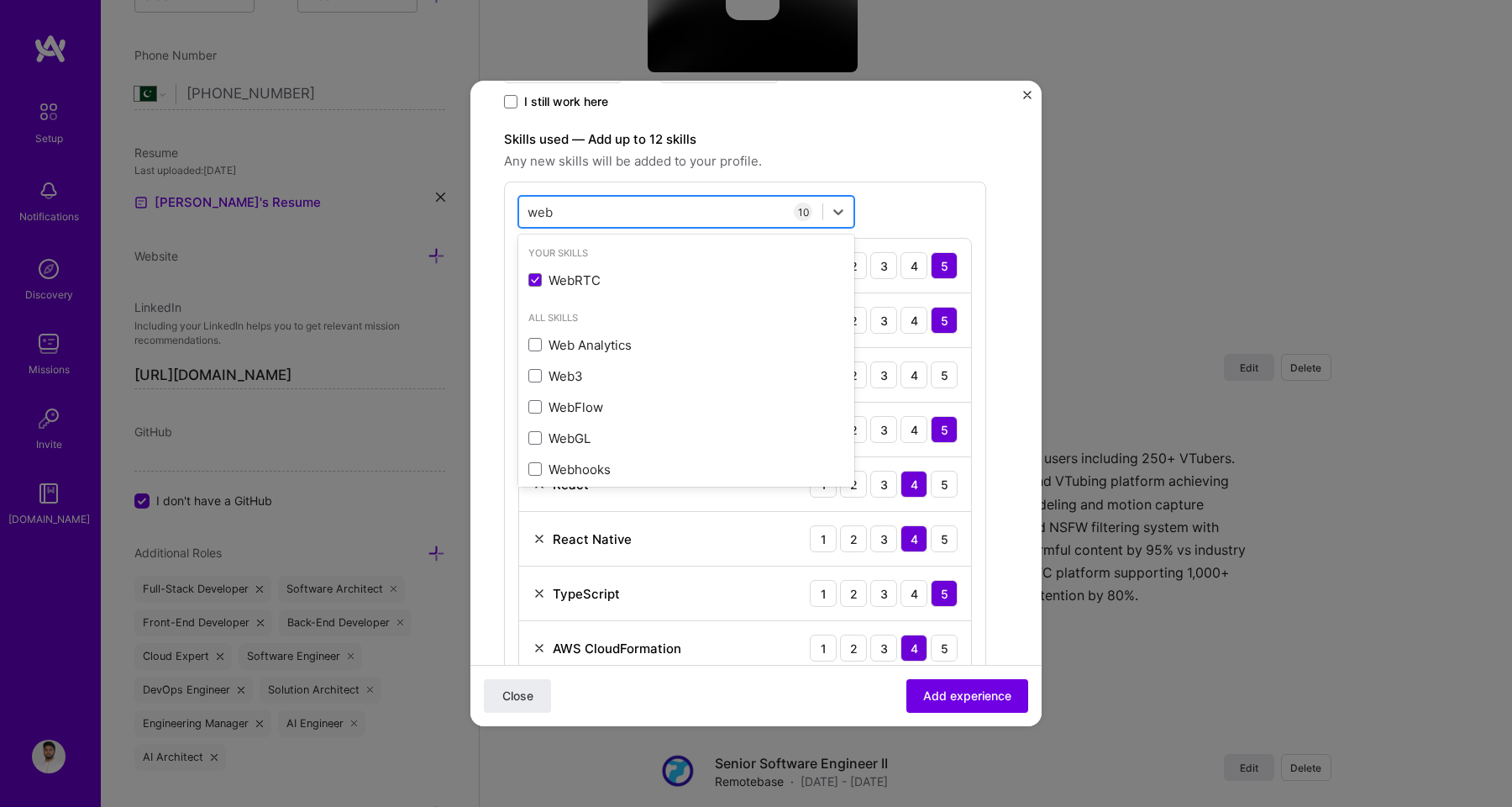
click at [584, 216] on div "web web" at bounding box center [671, 213] width 304 height 28
type input "w"
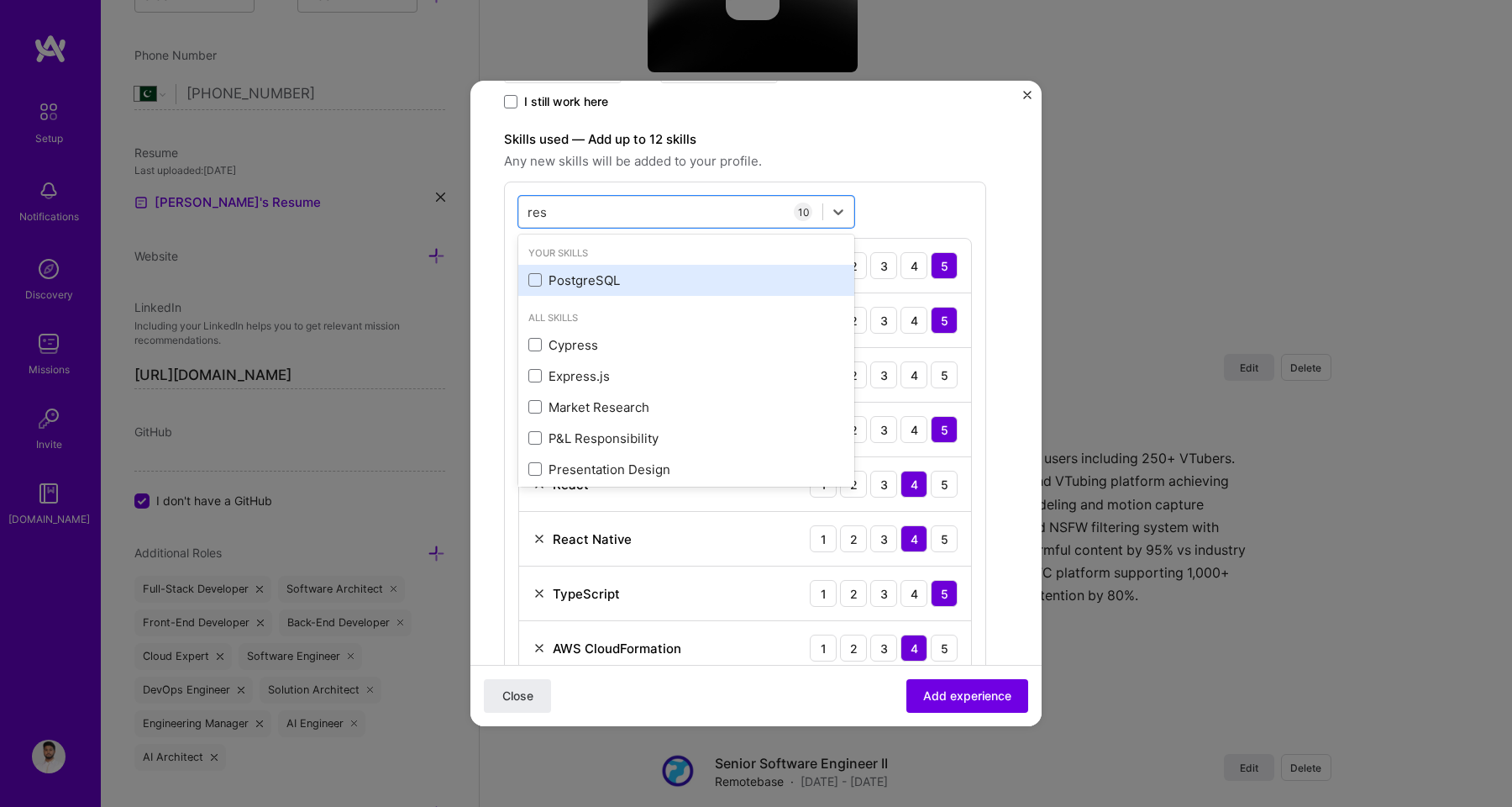
click at [592, 279] on div "PostgreSQL" at bounding box center [686, 281] width 316 height 18
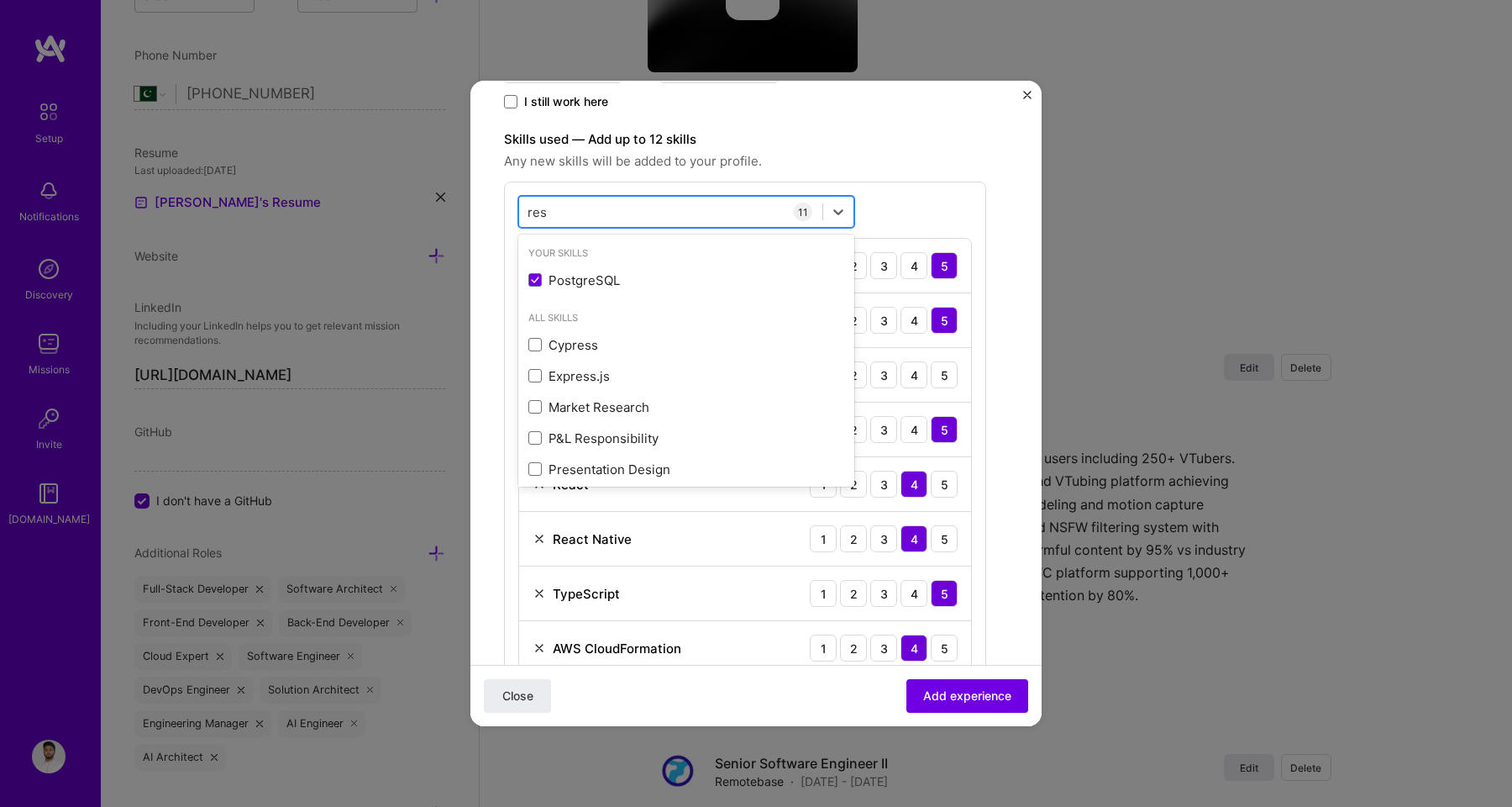
click at [568, 225] on div "res res" at bounding box center [686, 212] width 336 height 32
type input "r"
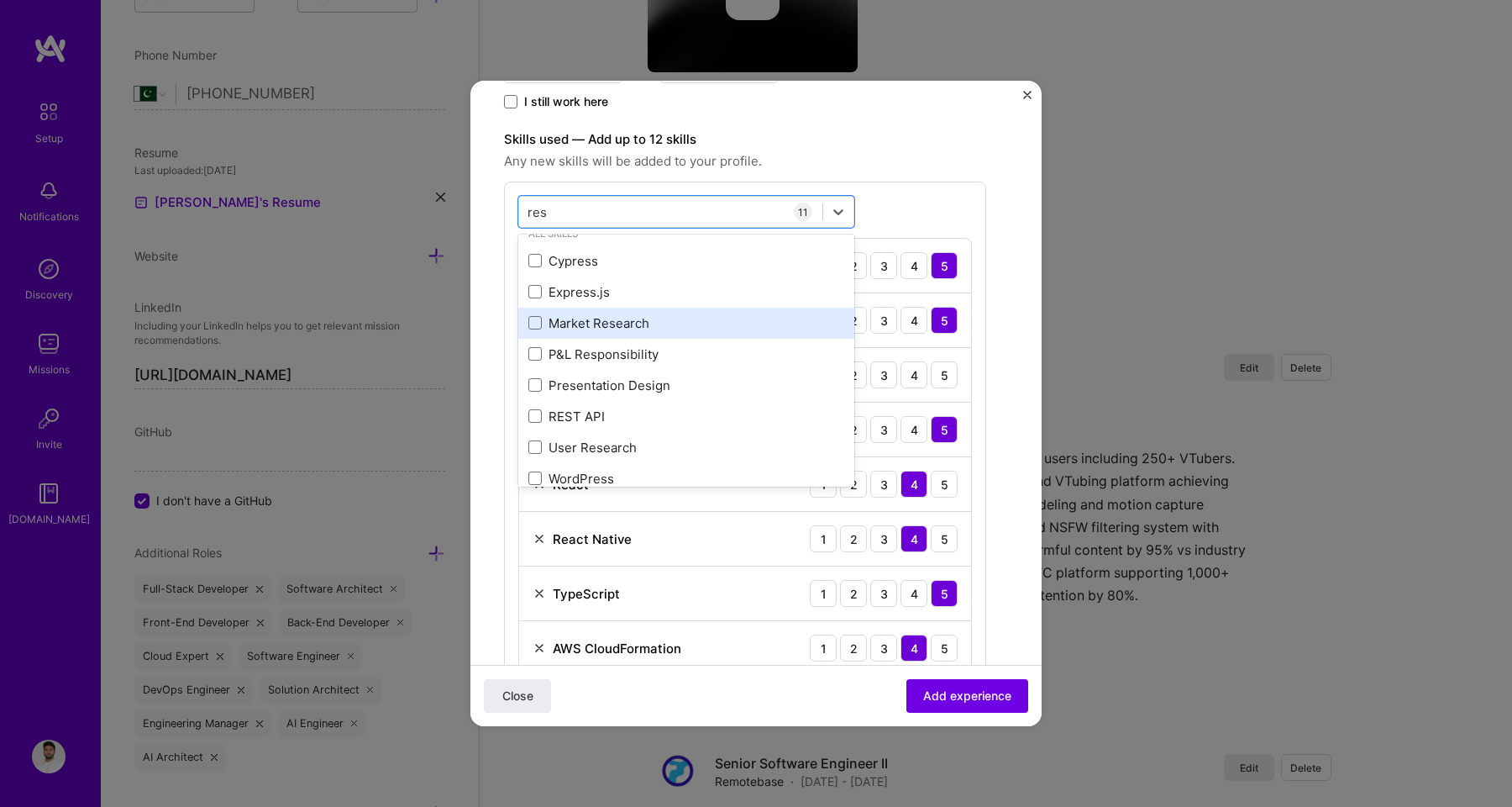
scroll to position [101, 0]
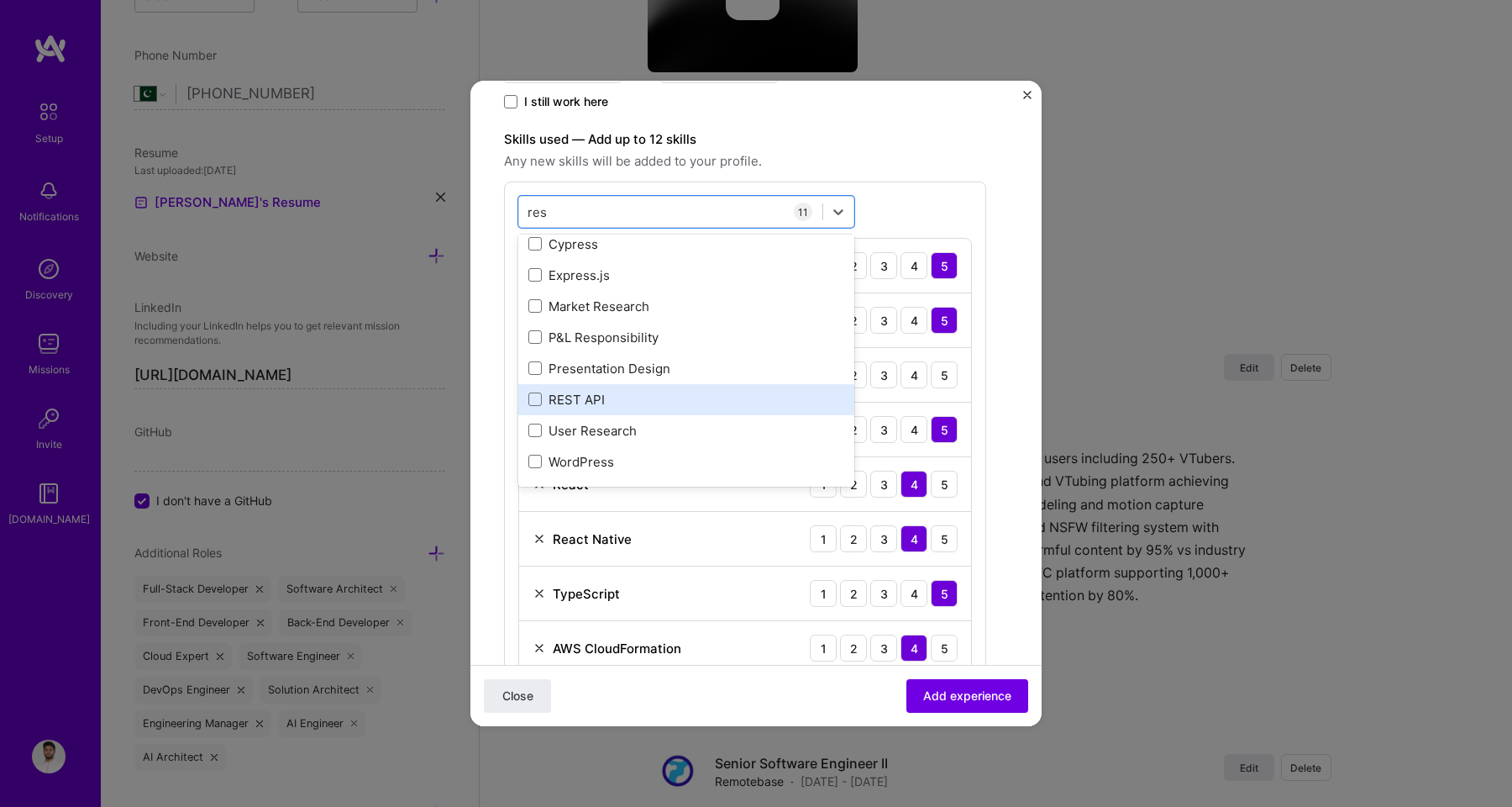
click at [592, 395] on div "REST API" at bounding box center [686, 400] width 316 height 18
type input "res"
click at [992, 579] on div "Create a job experience Jobs help companies understand your past experience. Co…" at bounding box center [756, 496] width 504 height 1678
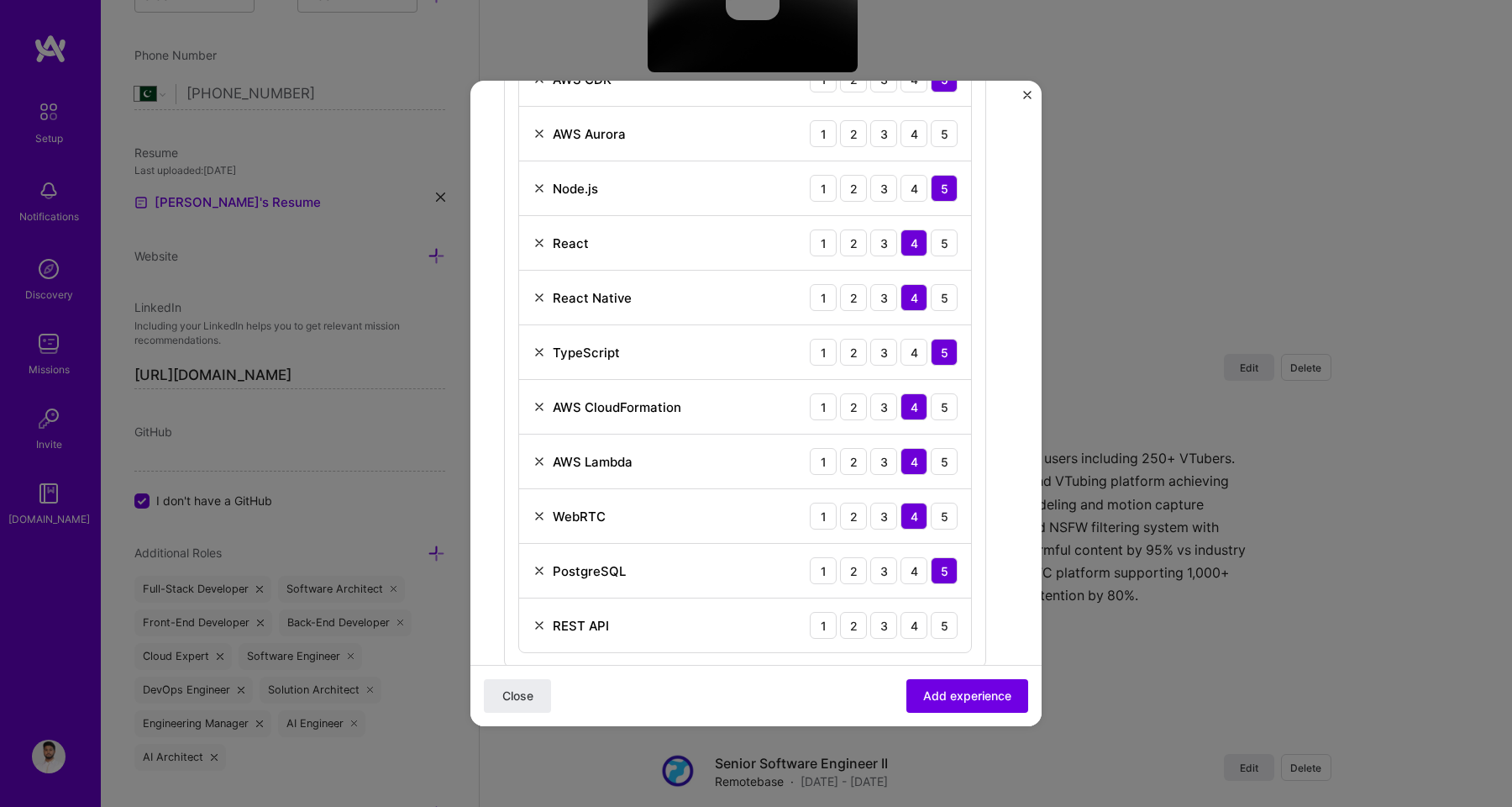
scroll to position [717, 0]
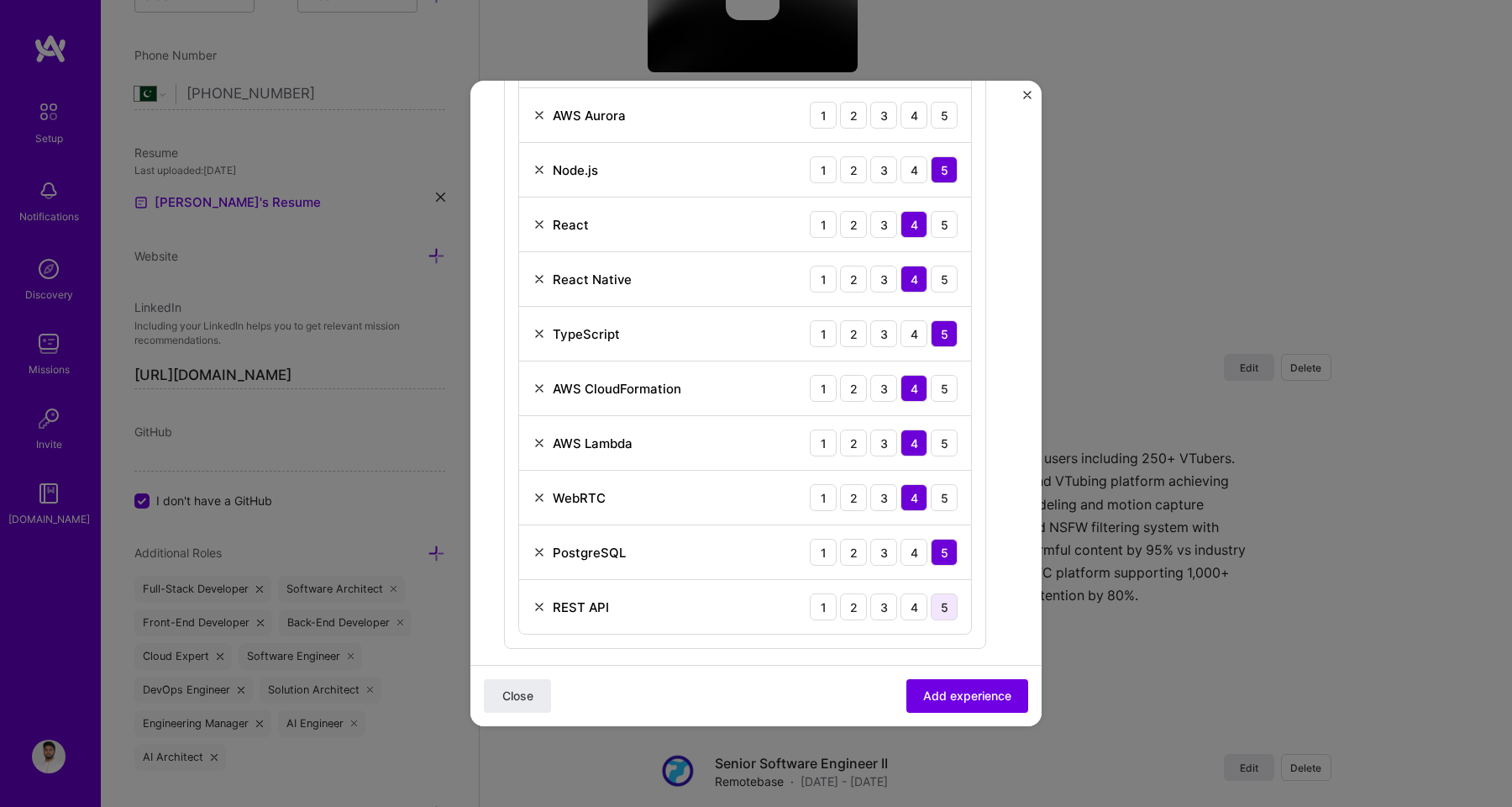
click at [939, 606] on div "5" at bounding box center [944, 606] width 27 height 27
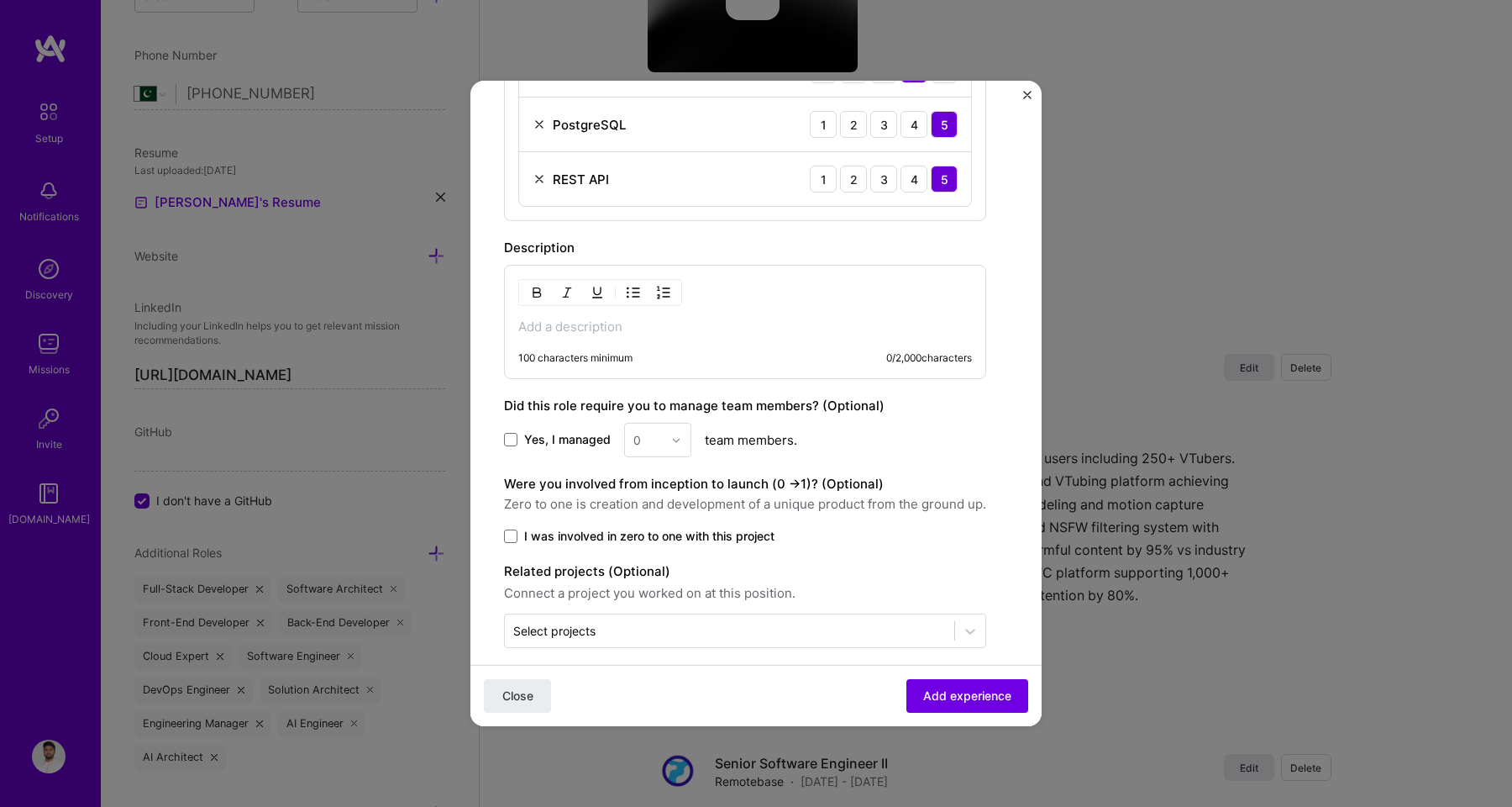
scroll to position [1161, 0]
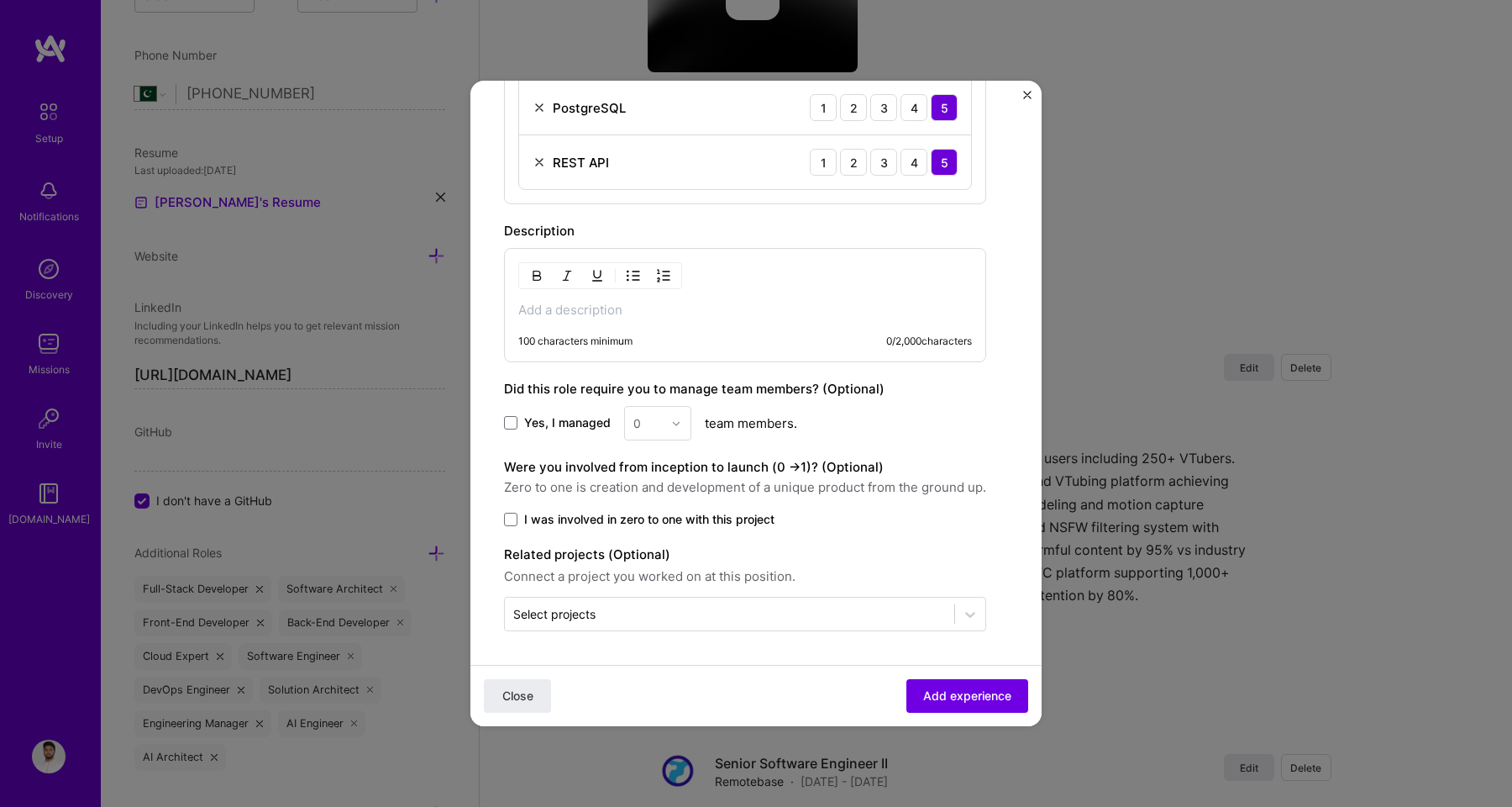
click at [646, 315] on p at bounding box center [745, 310] width 453 height 17
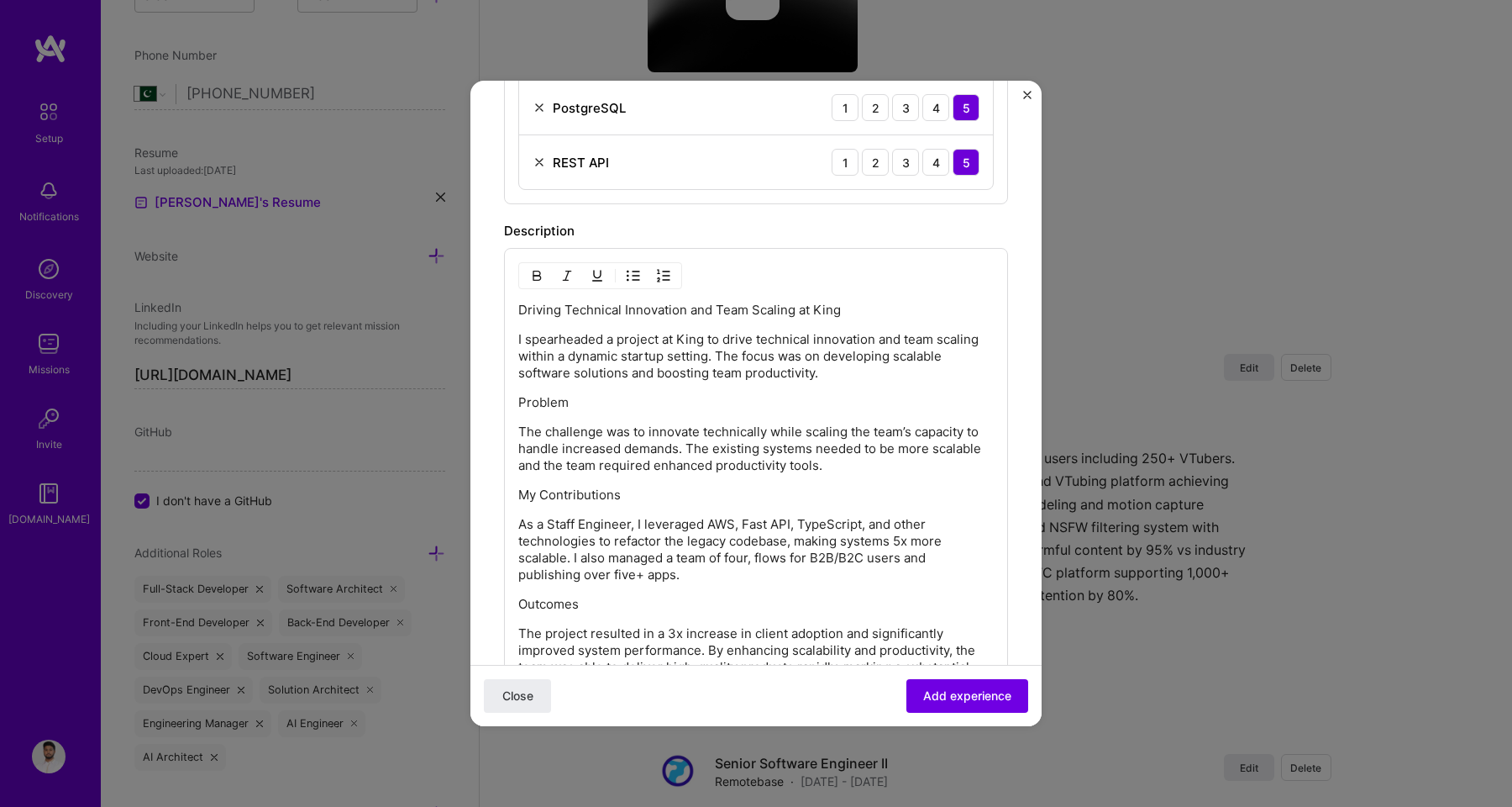
scroll to position [1535, 0]
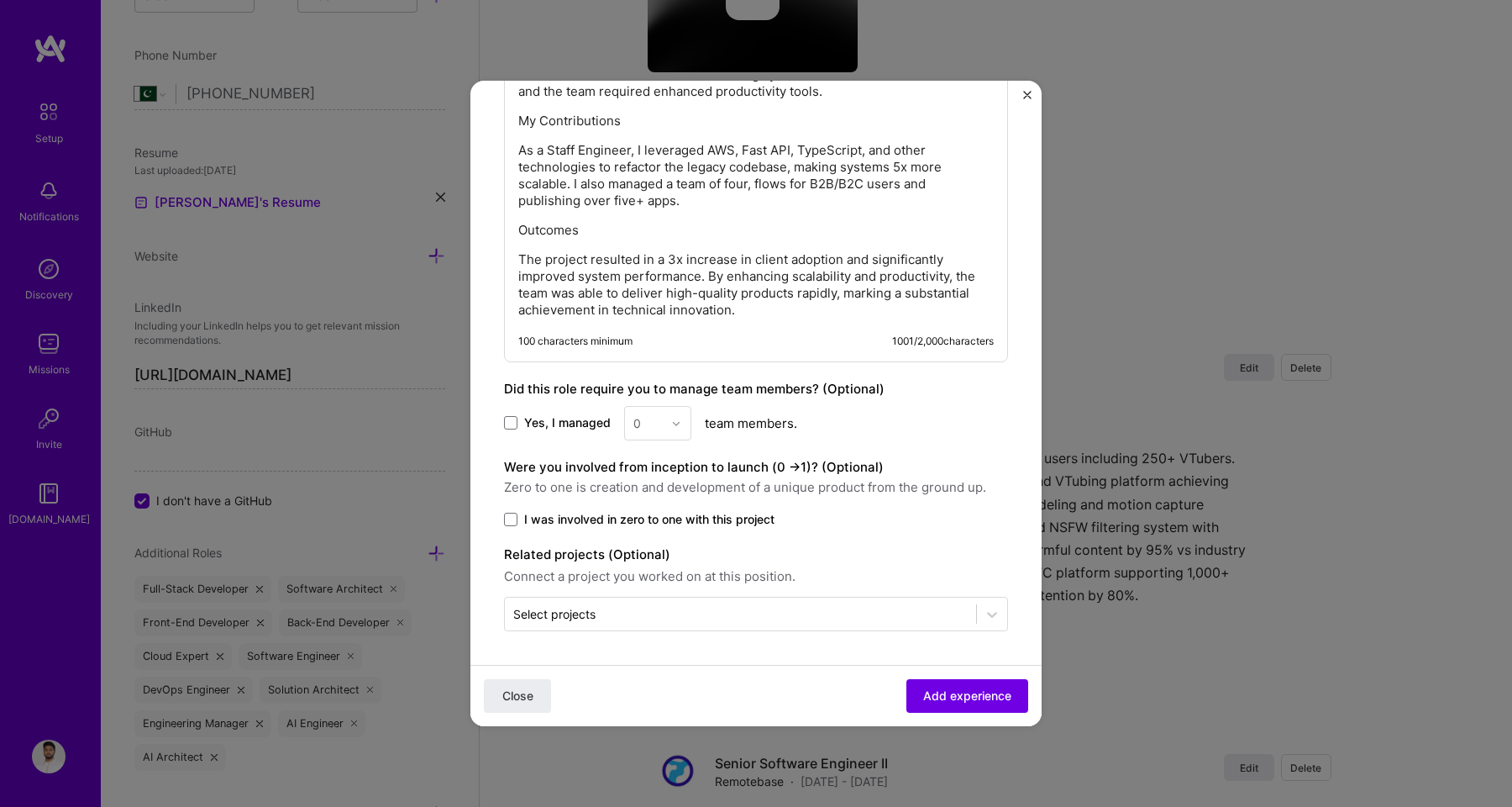
click at [564, 419] on span "Yes, I managed" at bounding box center [567, 422] width 87 height 17
click at [0, 0] on input "Yes, I managed" at bounding box center [0, 0] width 0 height 0
click at [675, 432] on div at bounding box center [680, 422] width 19 height 33
click at [652, 570] on div "4" at bounding box center [657, 560] width 57 height 31
click at [640, 515] on span "I was involved in zero to one with this project" at bounding box center [649, 518] width 251 height 17
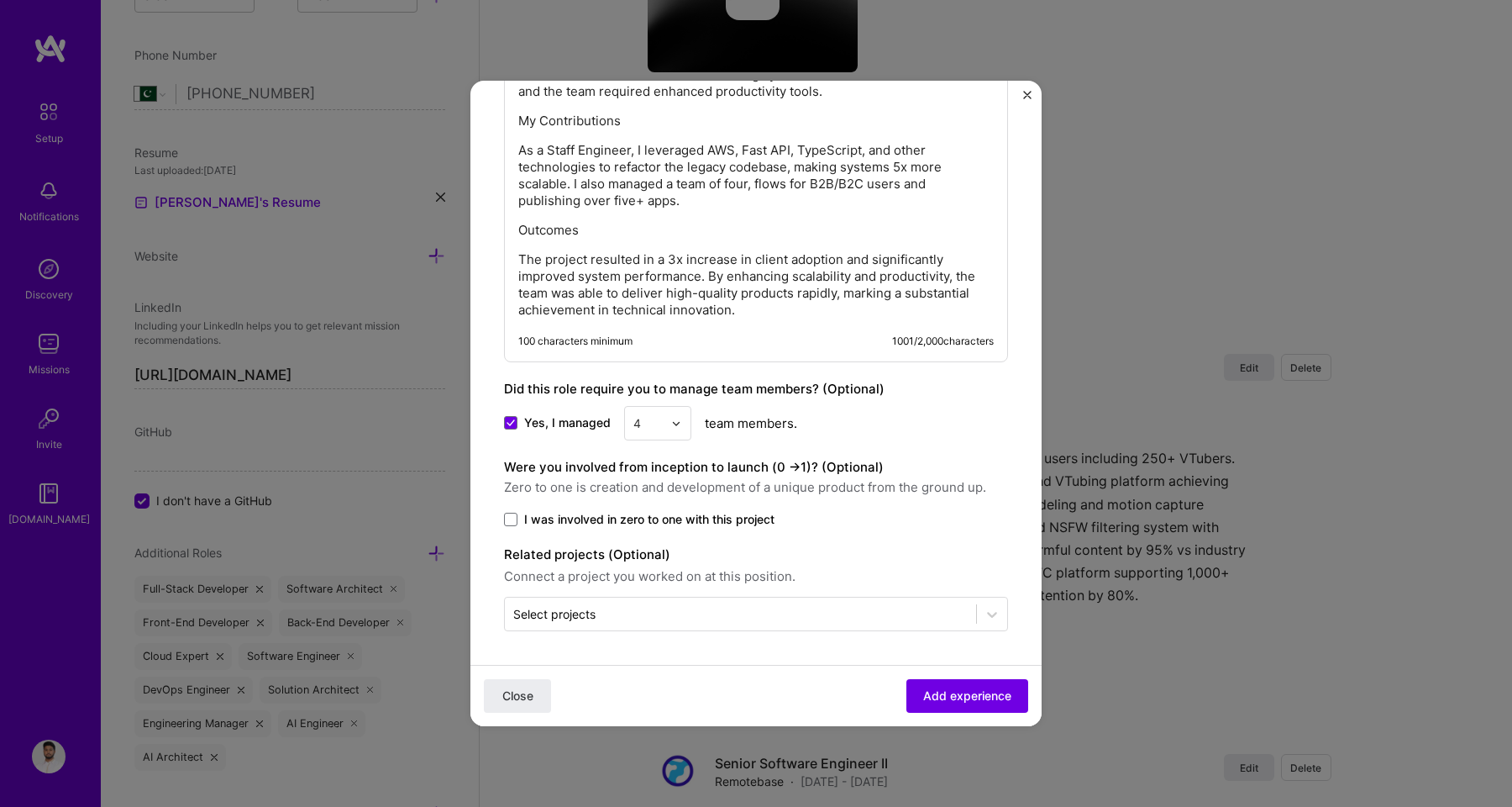
click at [0, 0] on input "I was involved in zero to one with this project" at bounding box center [0, 0] width 0 height 0
click at [949, 697] on span "Add experience" at bounding box center [967, 695] width 88 height 17
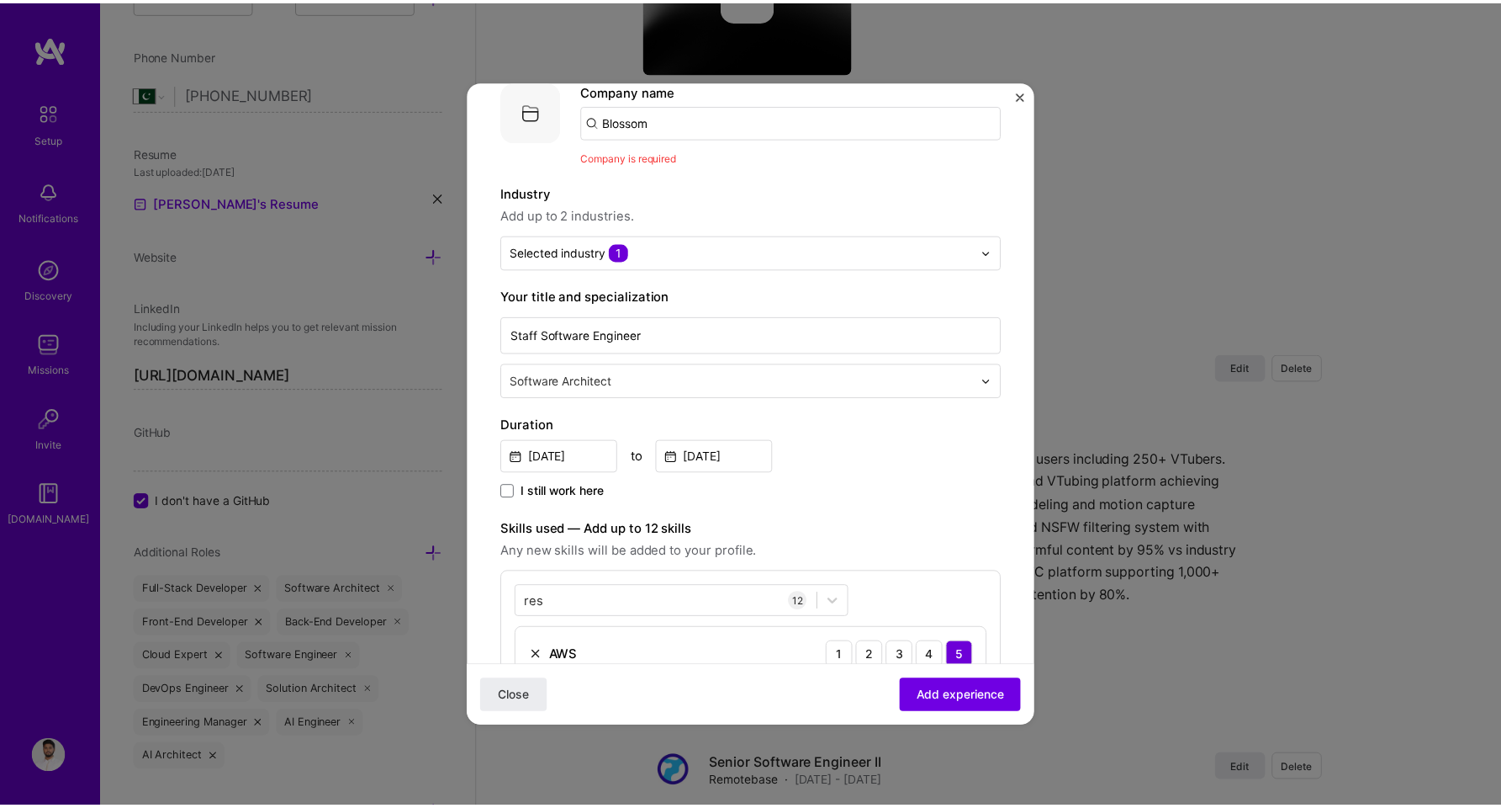
scroll to position [0, 0]
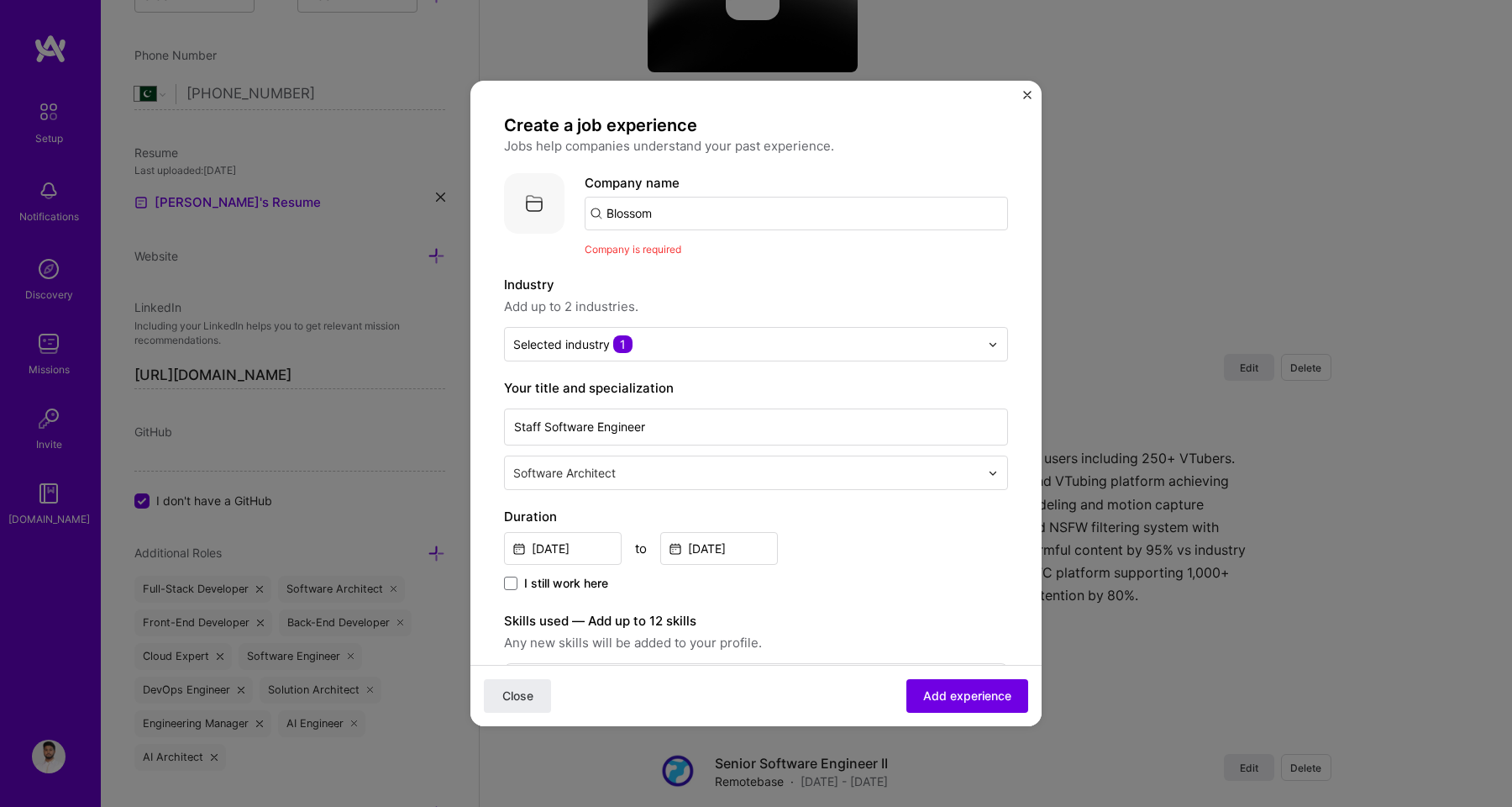
click at [676, 225] on input "Blossom" at bounding box center [796, 214] width 423 height 34
type input "Blossom"
click button "Close" at bounding box center [517, 696] width 67 height 34
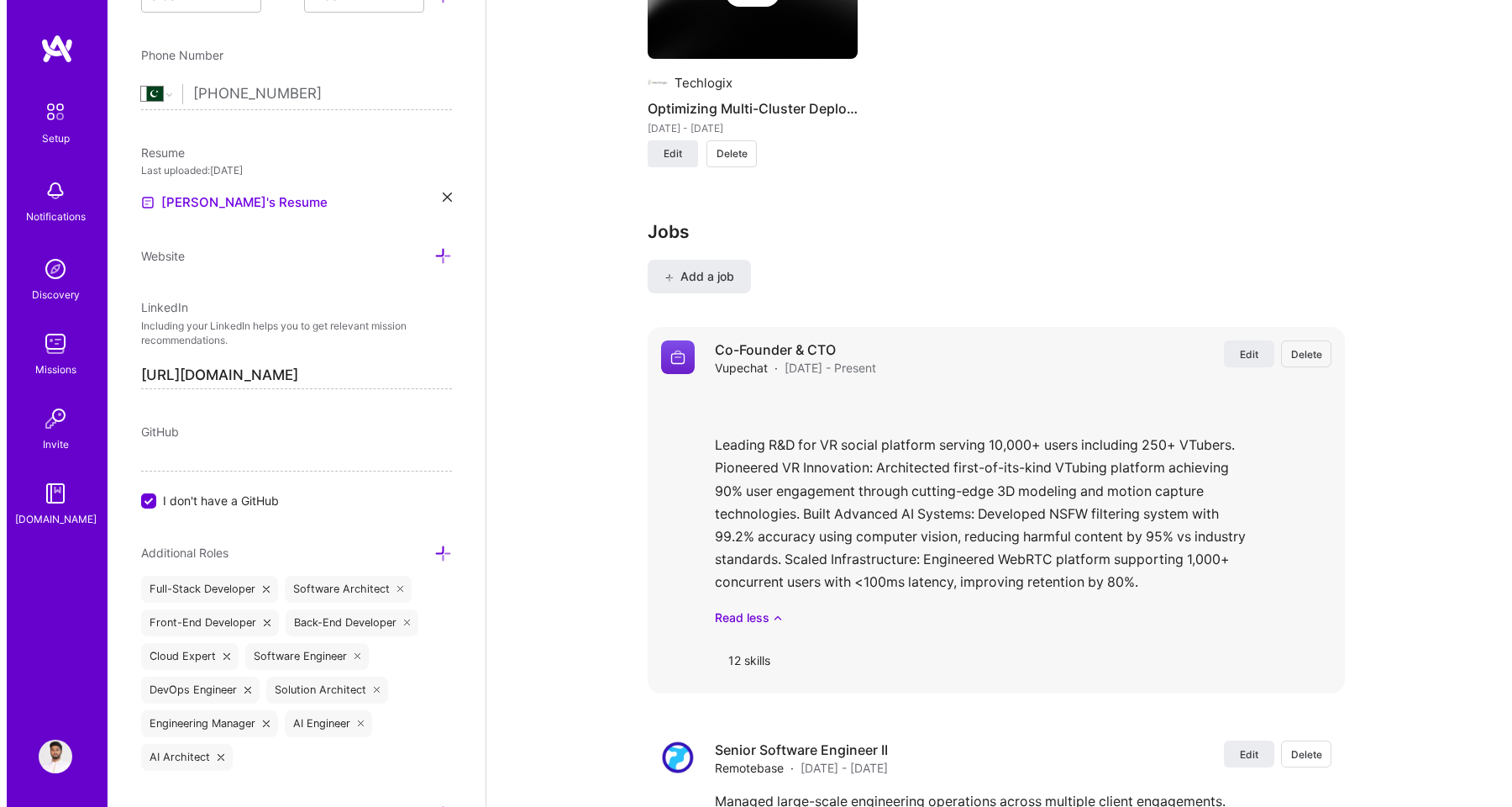
scroll to position [2113, 0]
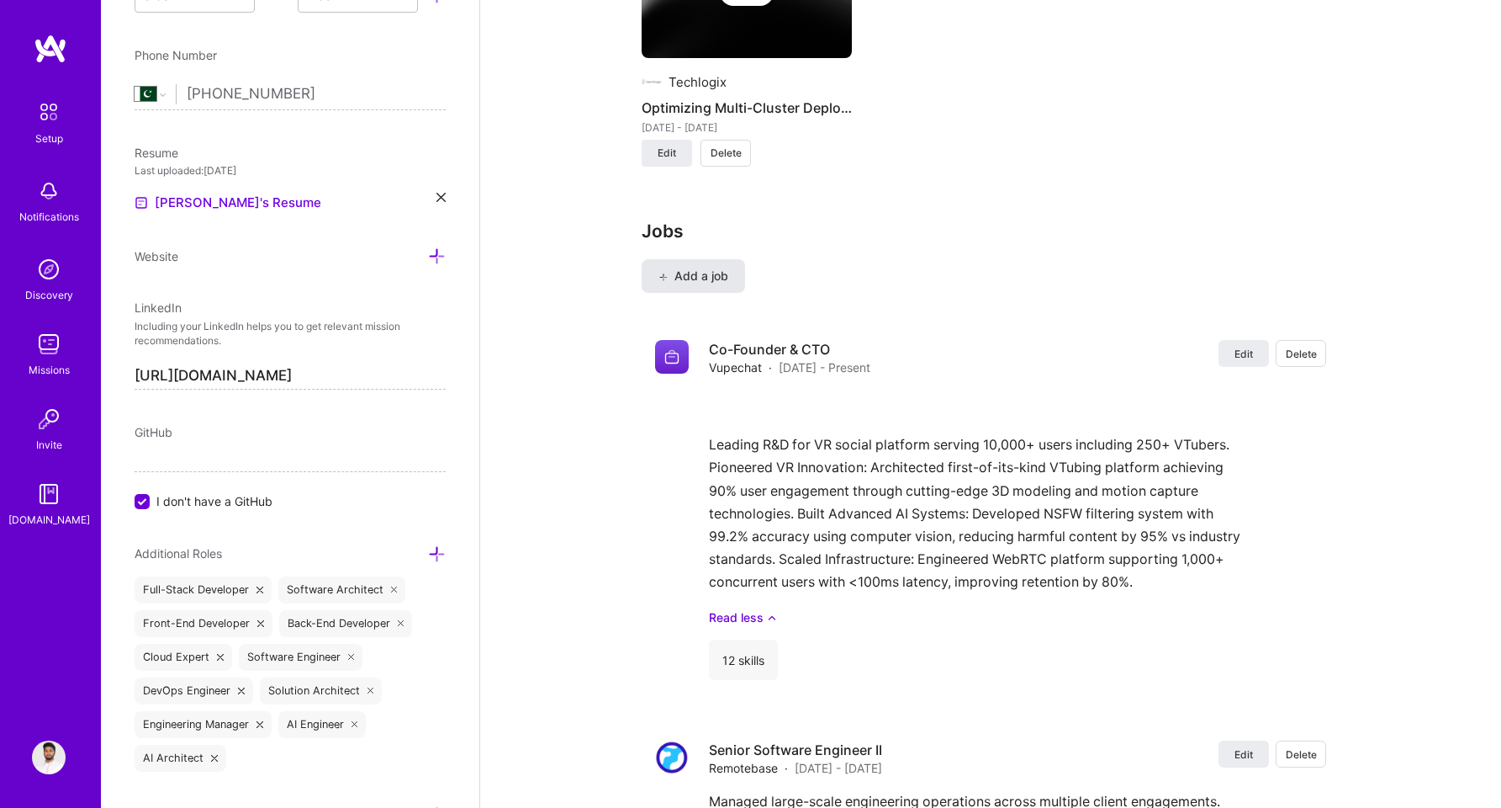
click at [727, 273] on span "Add a job" at bounding box center [694, 275] width 70 height 17
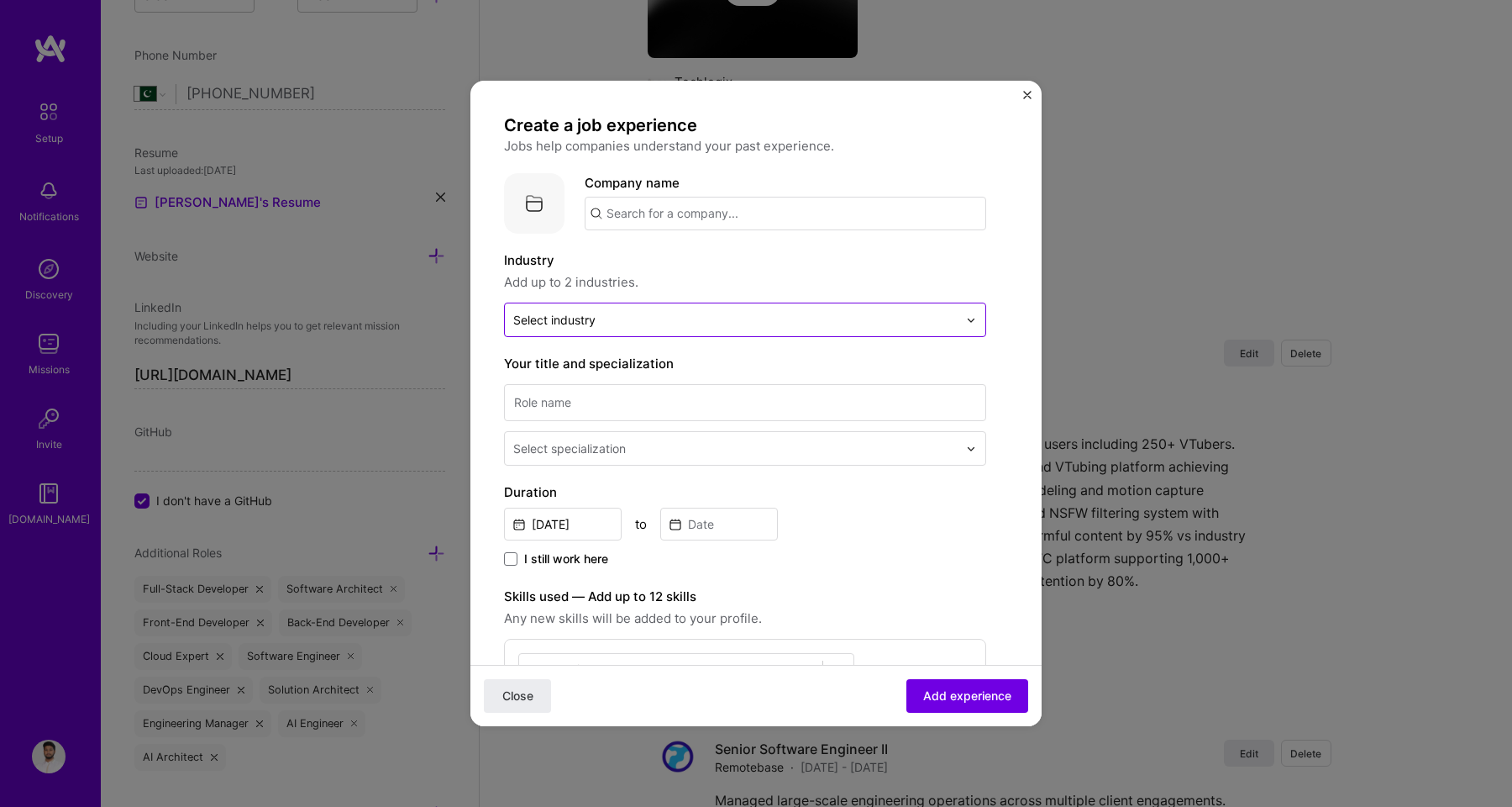
scroll to position [494, 0]
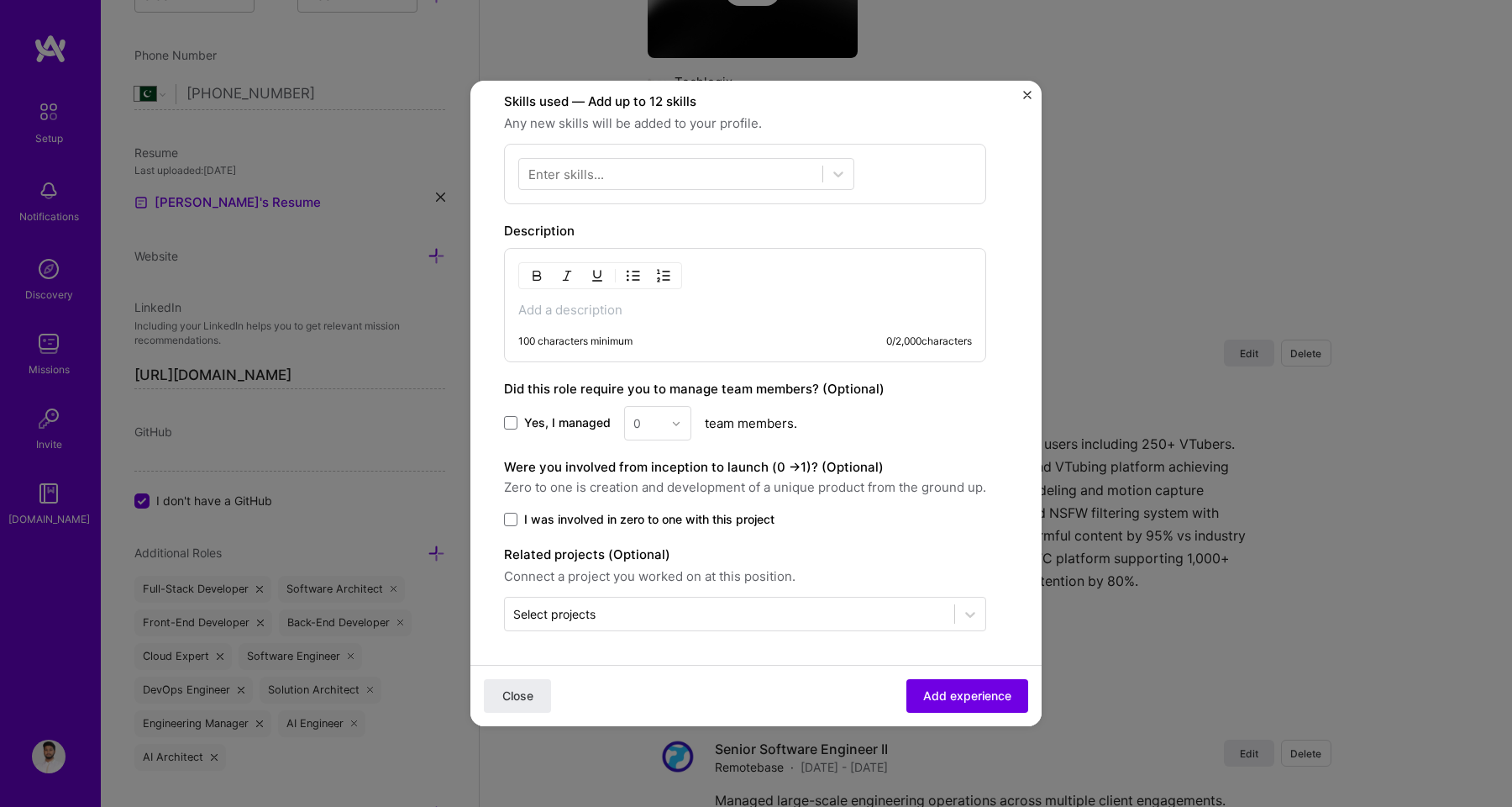
click at [711, 317] on p at bounding box center [745, 310] width 453 height 17
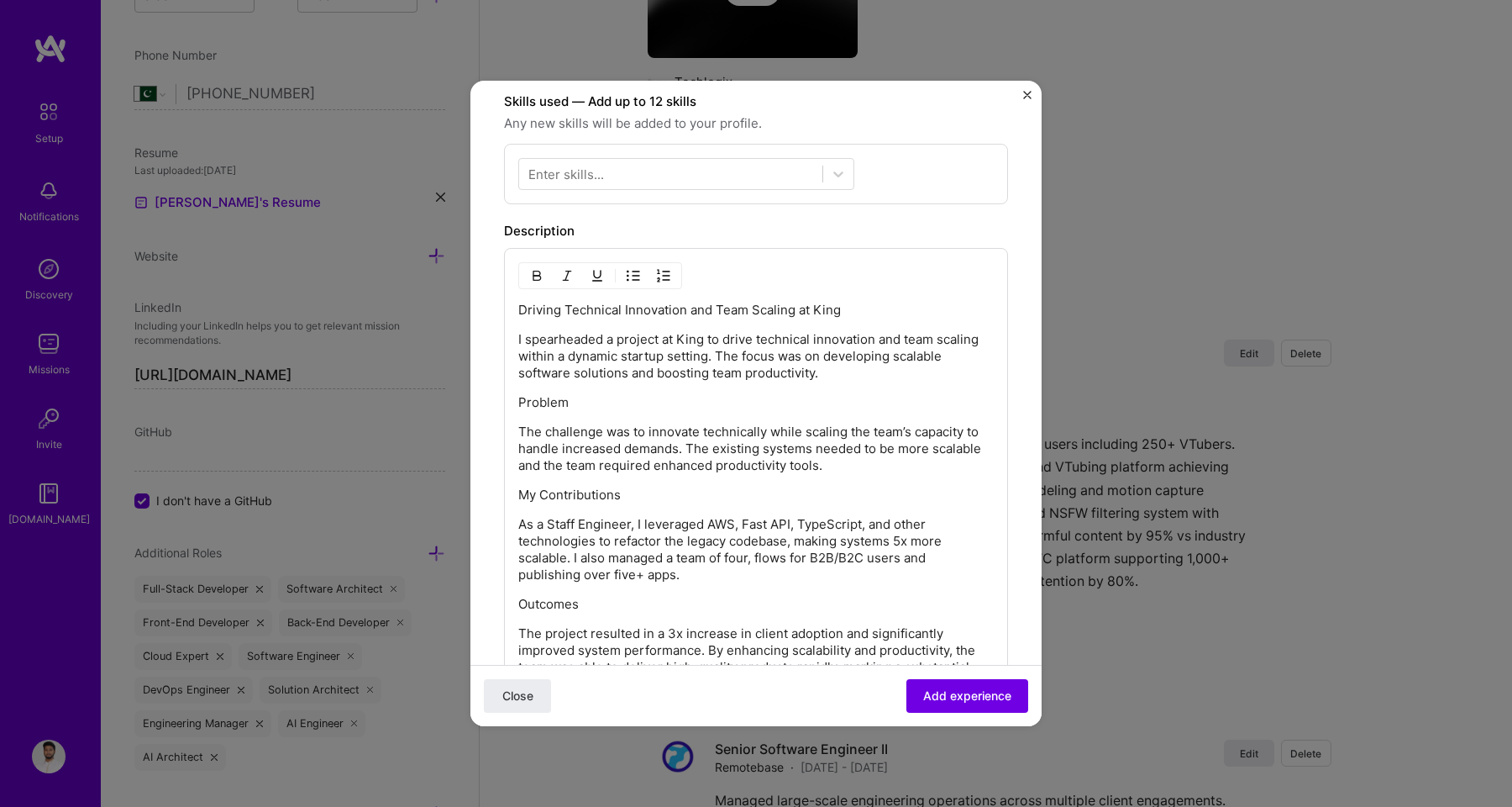
scroll to position [0, 0]
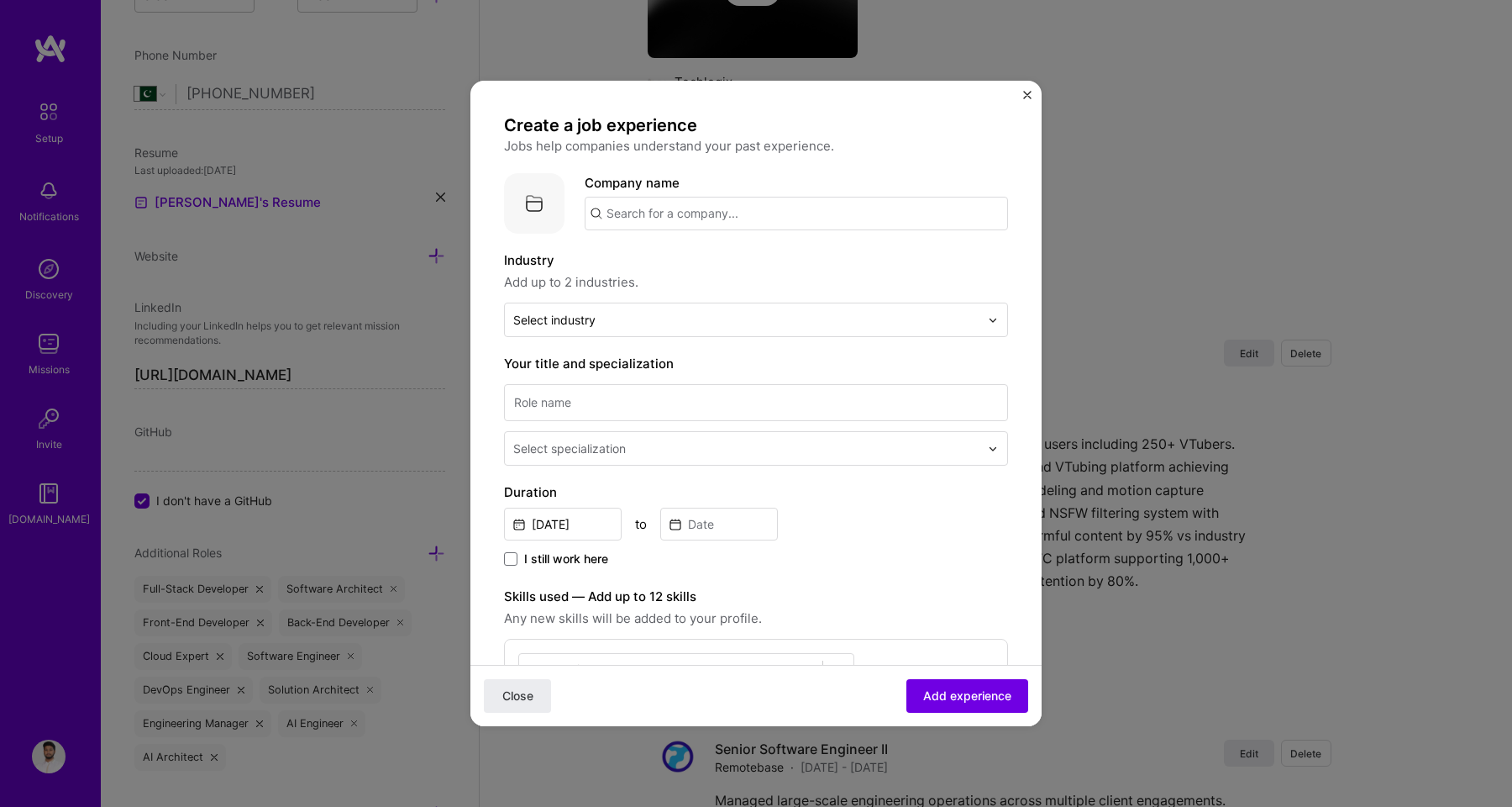
click at [688, 217] on input "text" at bounding box center [796, 214] width 423 height 34
click at [672, 257] on span "Blossom Bariatrics" at bounding box center [690, 256] width 111 height 18
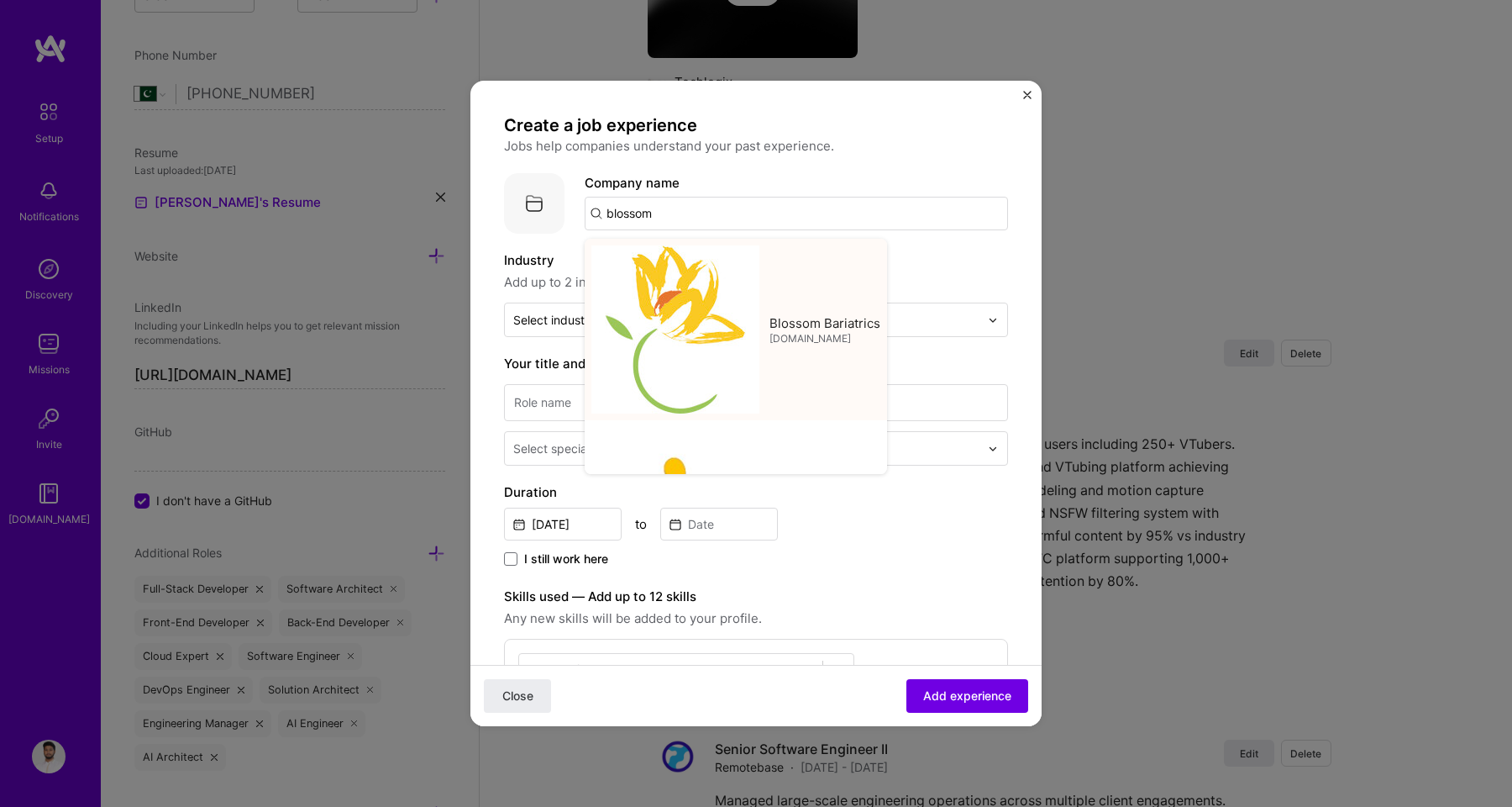
type input "Blossom Bariatrics"
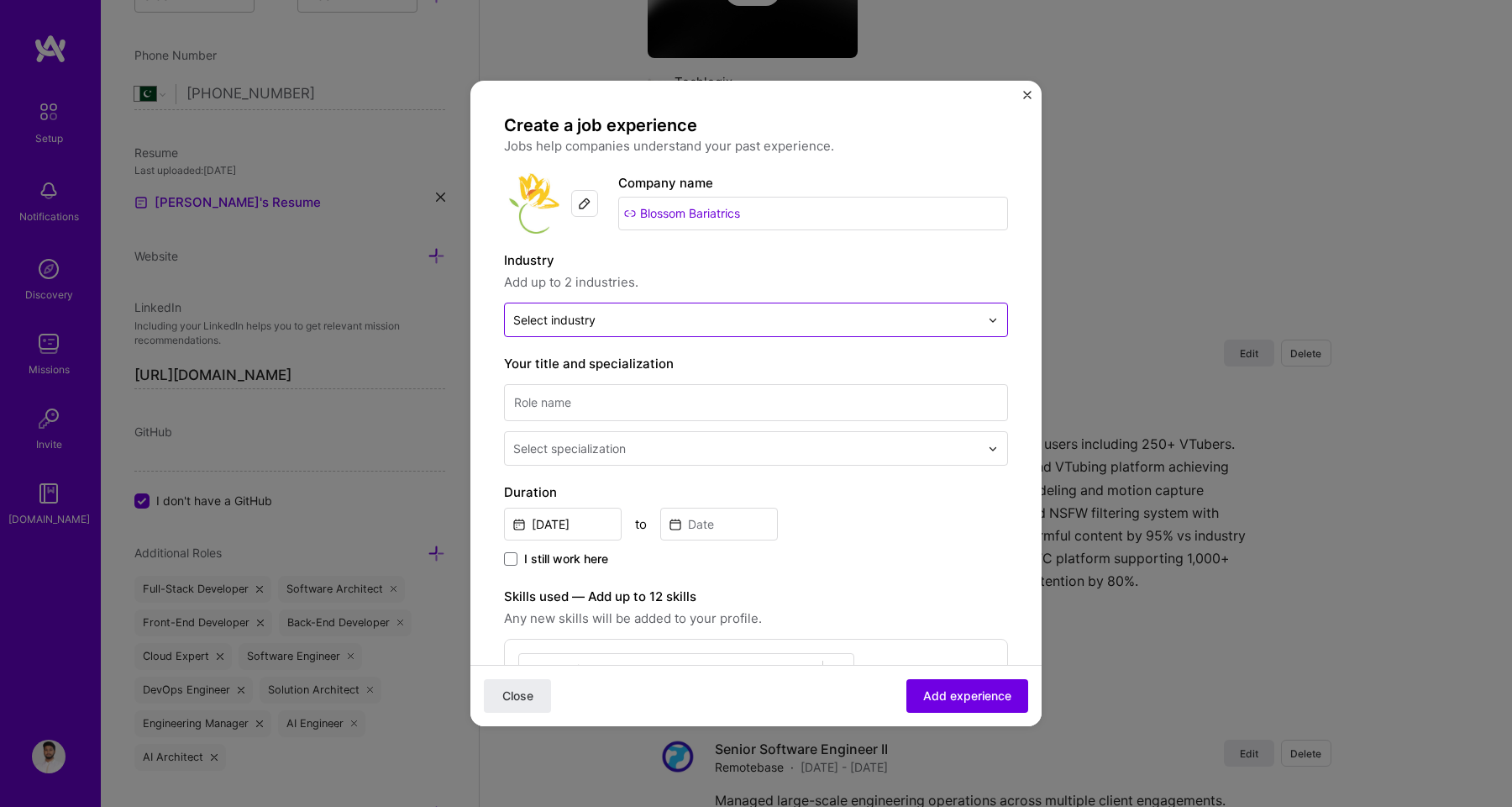
click at [615, 312] on input "text" at bounding box center [746, 320] width 466 height 18
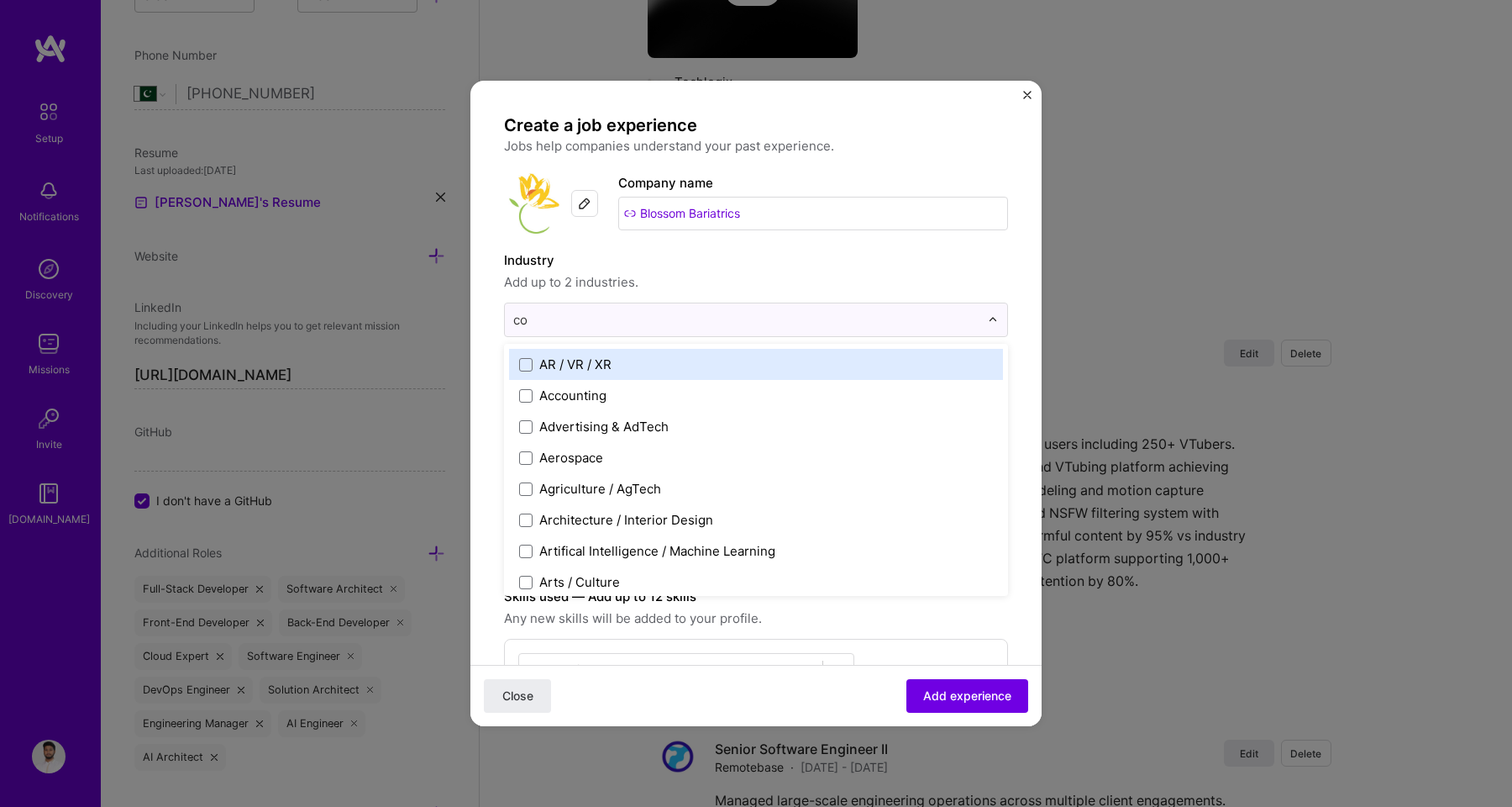
type input "coa"
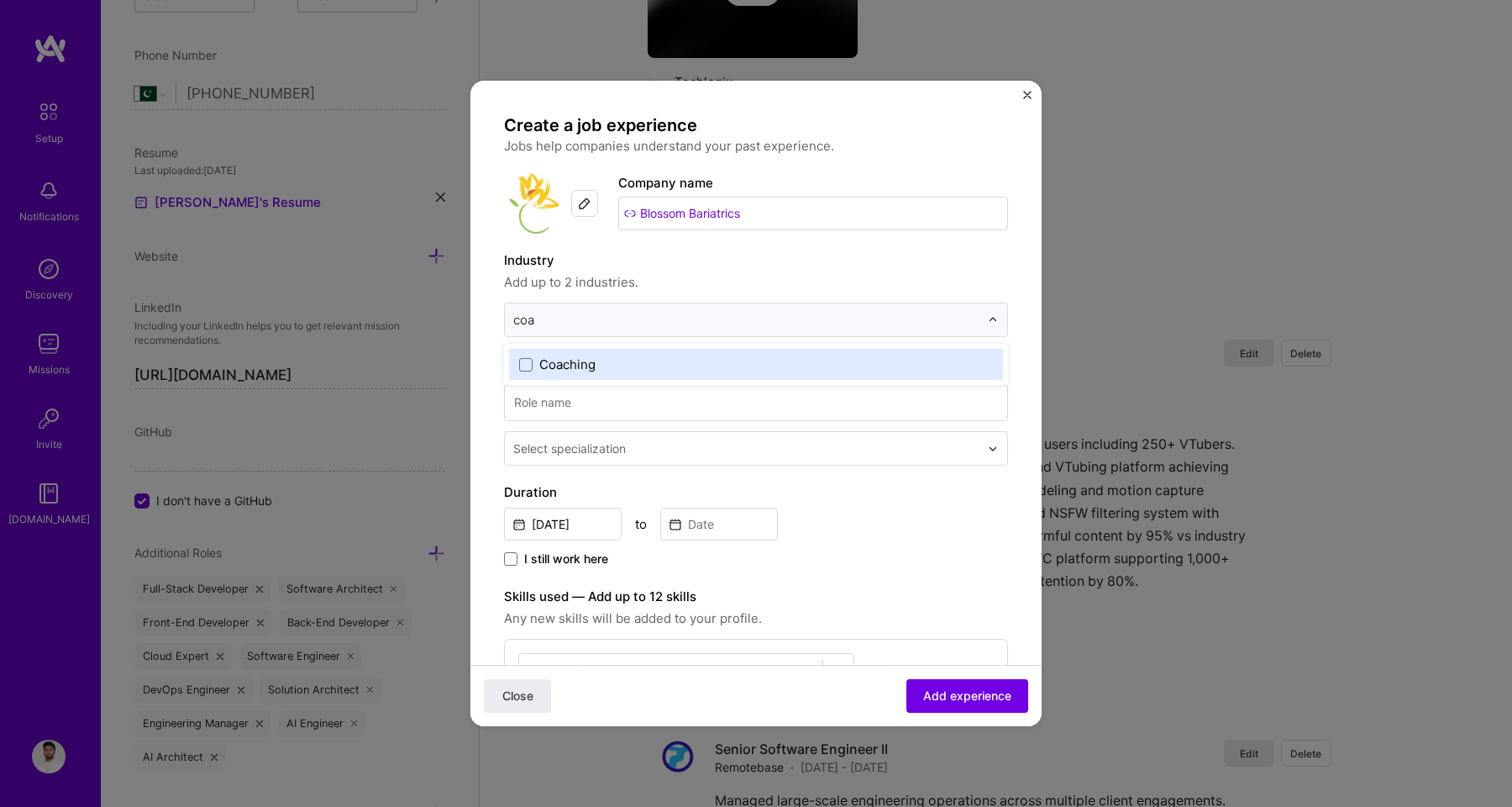
click at [595, 367] on label "Coaching" at bounding box center [756, 365] width 473 height 18
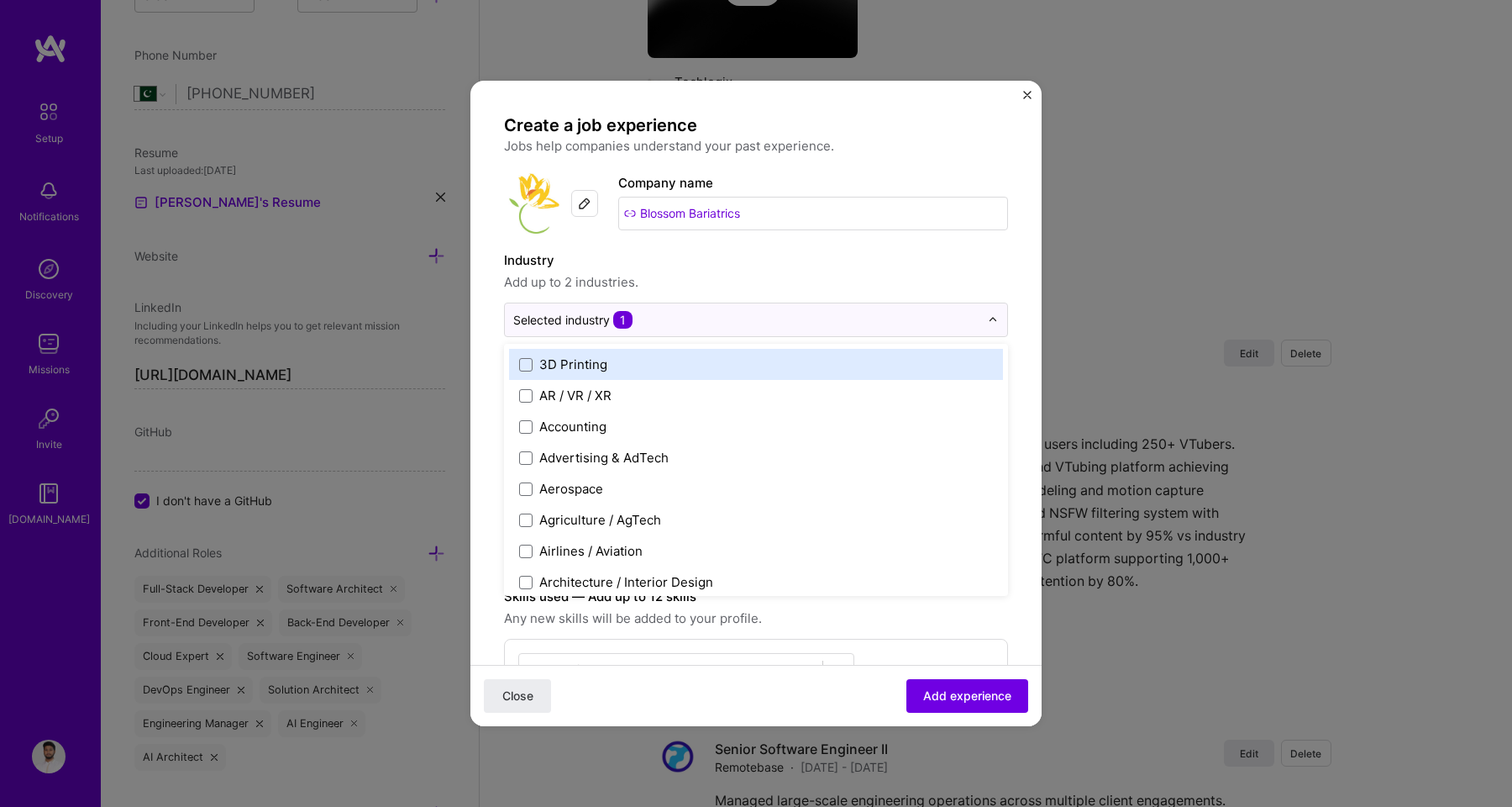
click at [685, 301] on div "Industry Add up to 2 industries. option Coaching, selected. option 3D Printing …" at bounding box center [756, 294] width 504 height 87
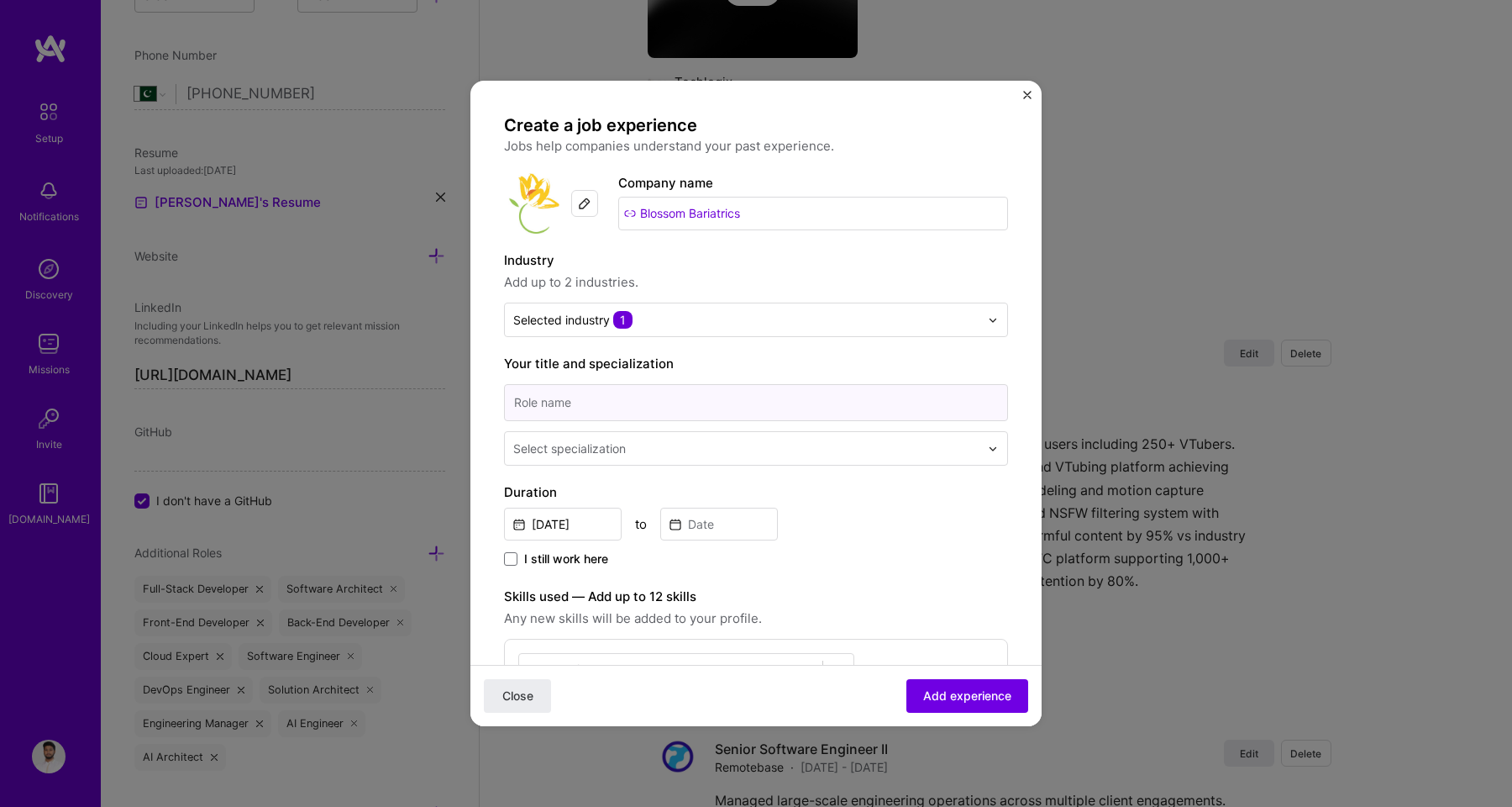
click at [611, 407] on input at bounding box center [756, 402] width 504 height 37
type input "Staff Software Engineer"
click at [607, 450] on div "Select specialization" at bounding box center [569, 448] width 113 height 18
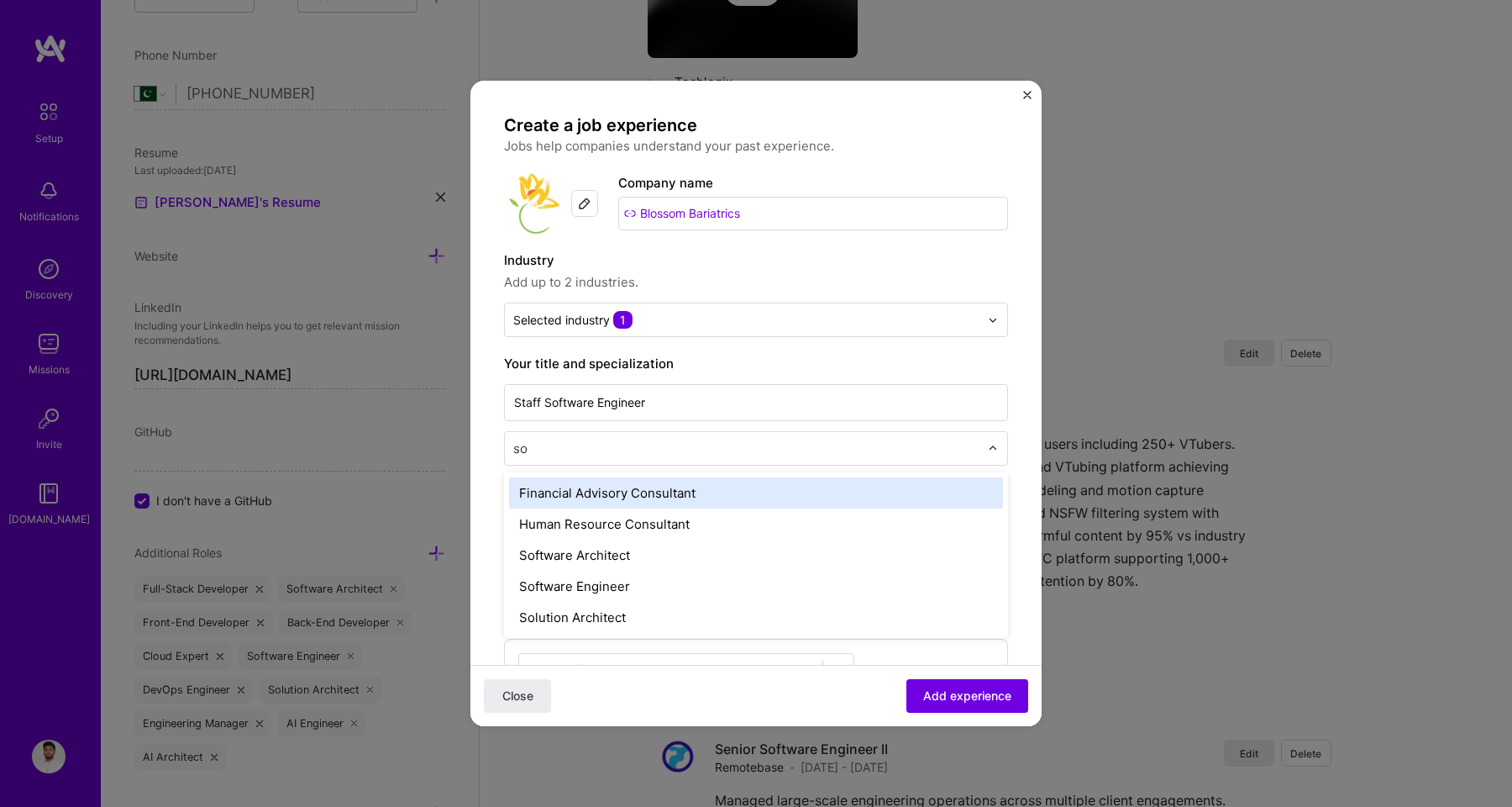
type input "sof"
click at [603, 494] on div "Software Architect" at bounding box center [756, 492] width 494 height 31
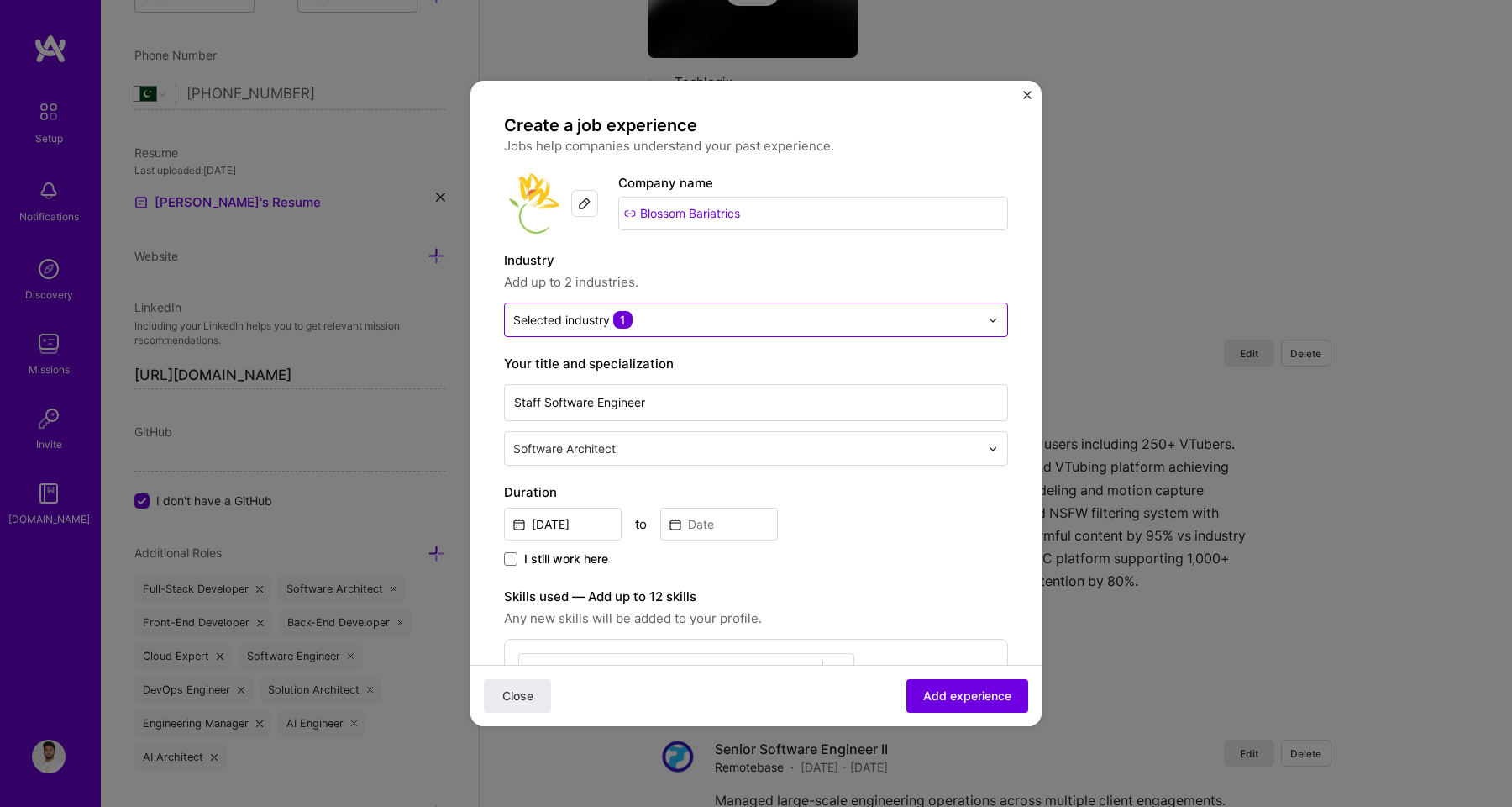
drag, startPoint x: 764, startPoint y: 287, endPoint x: 750, endPoint y: 320, distance: 35.8
click at [764, 287] on span "Add up to 2 industries." at bounding box center [756, 283] width 504 height 20
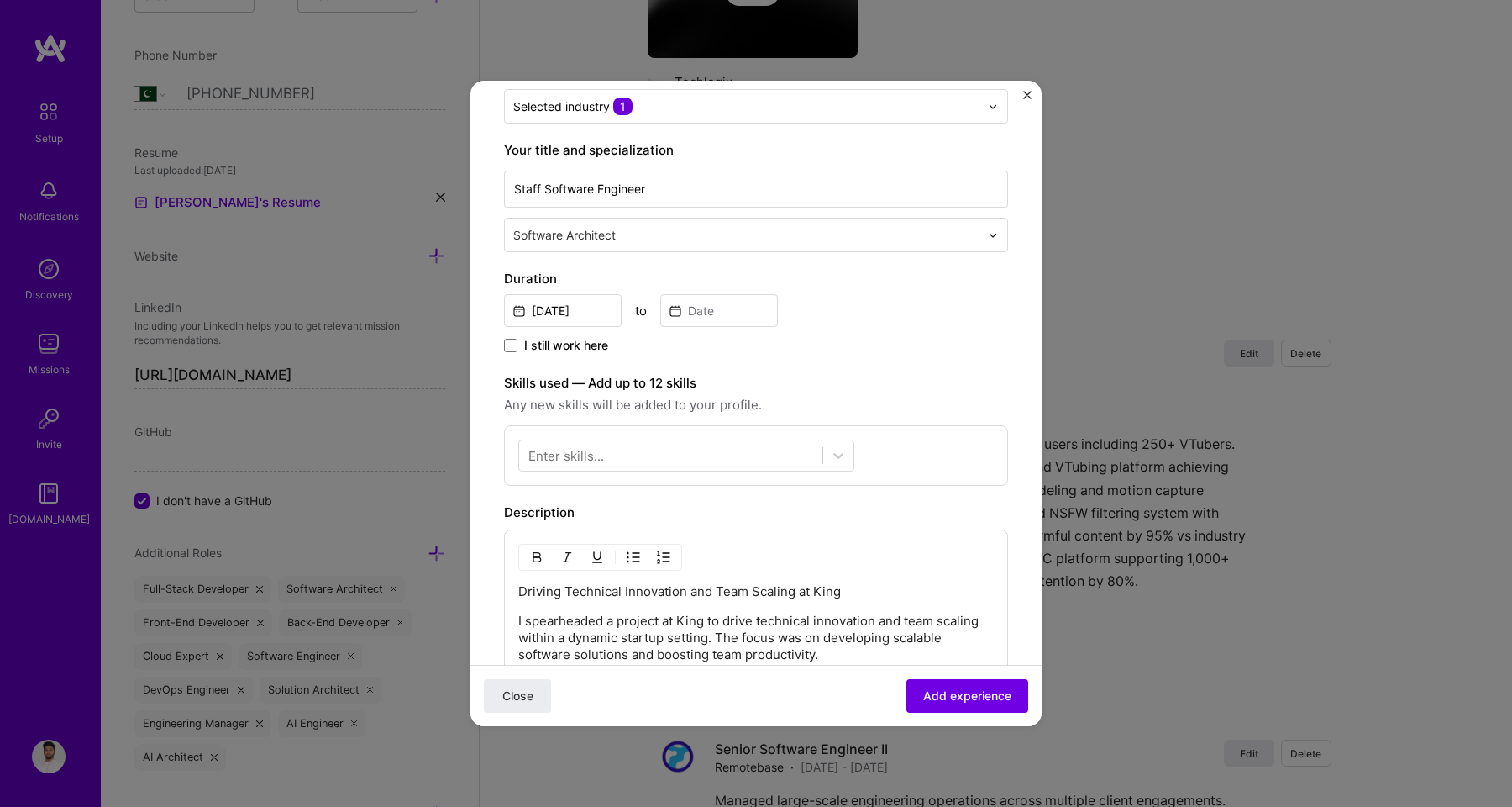
scroll to position [250, 0]
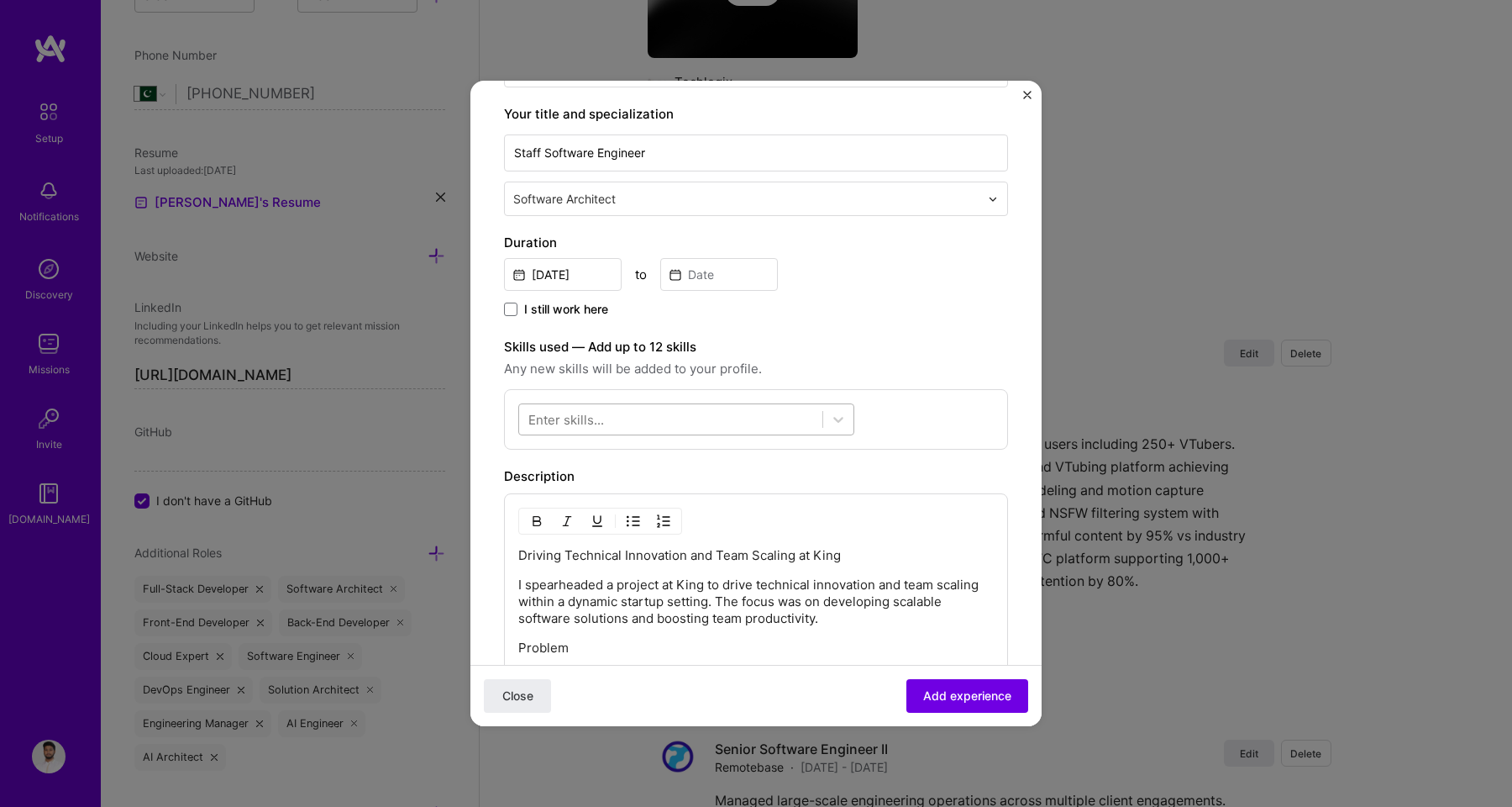
click at [640, 419] on div at bounding box center [671, 419] width 304 height 28
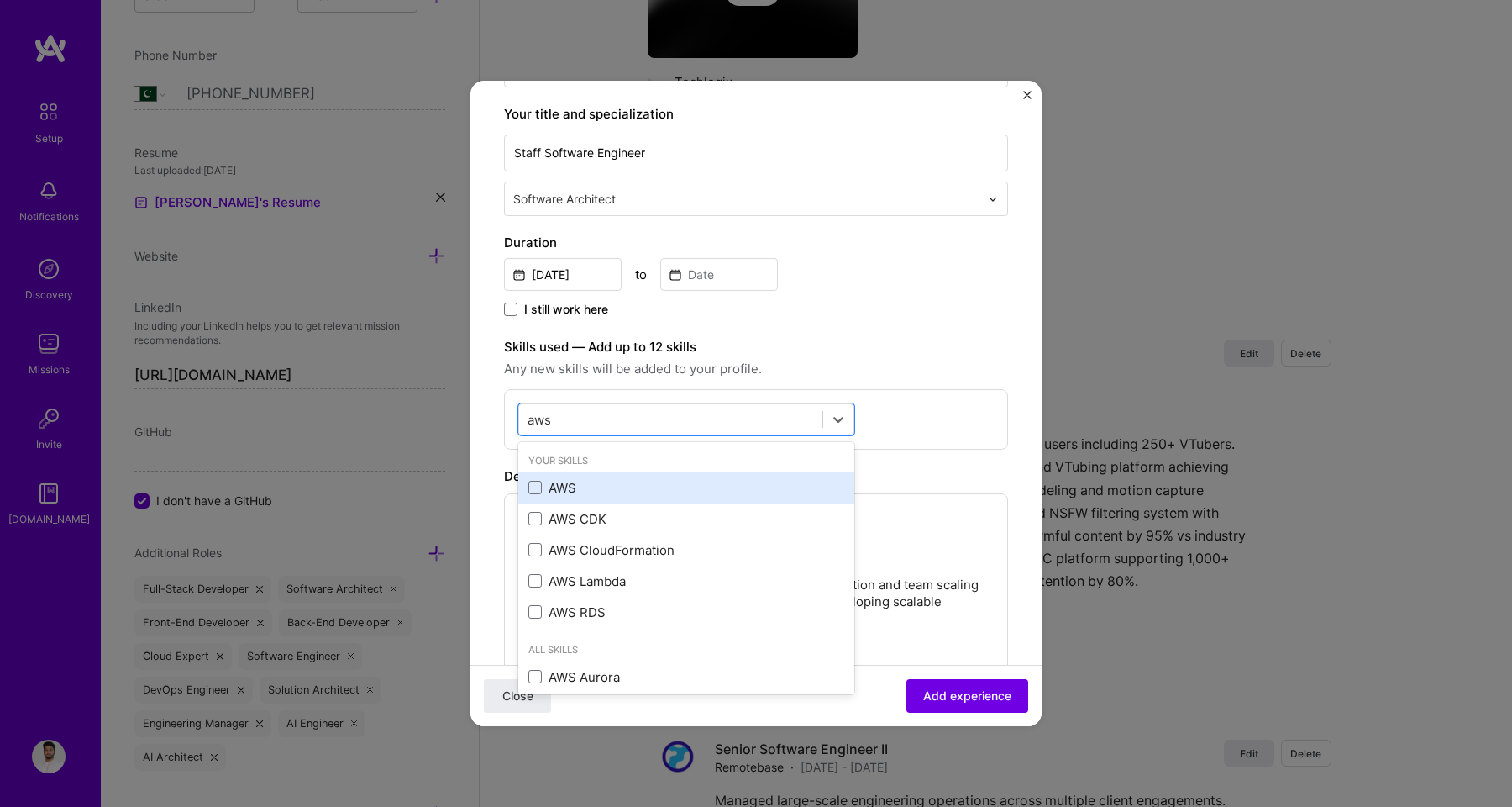
click at [569, 494] on div "AWS" at bounding box center [686, 487] width 316 height 18
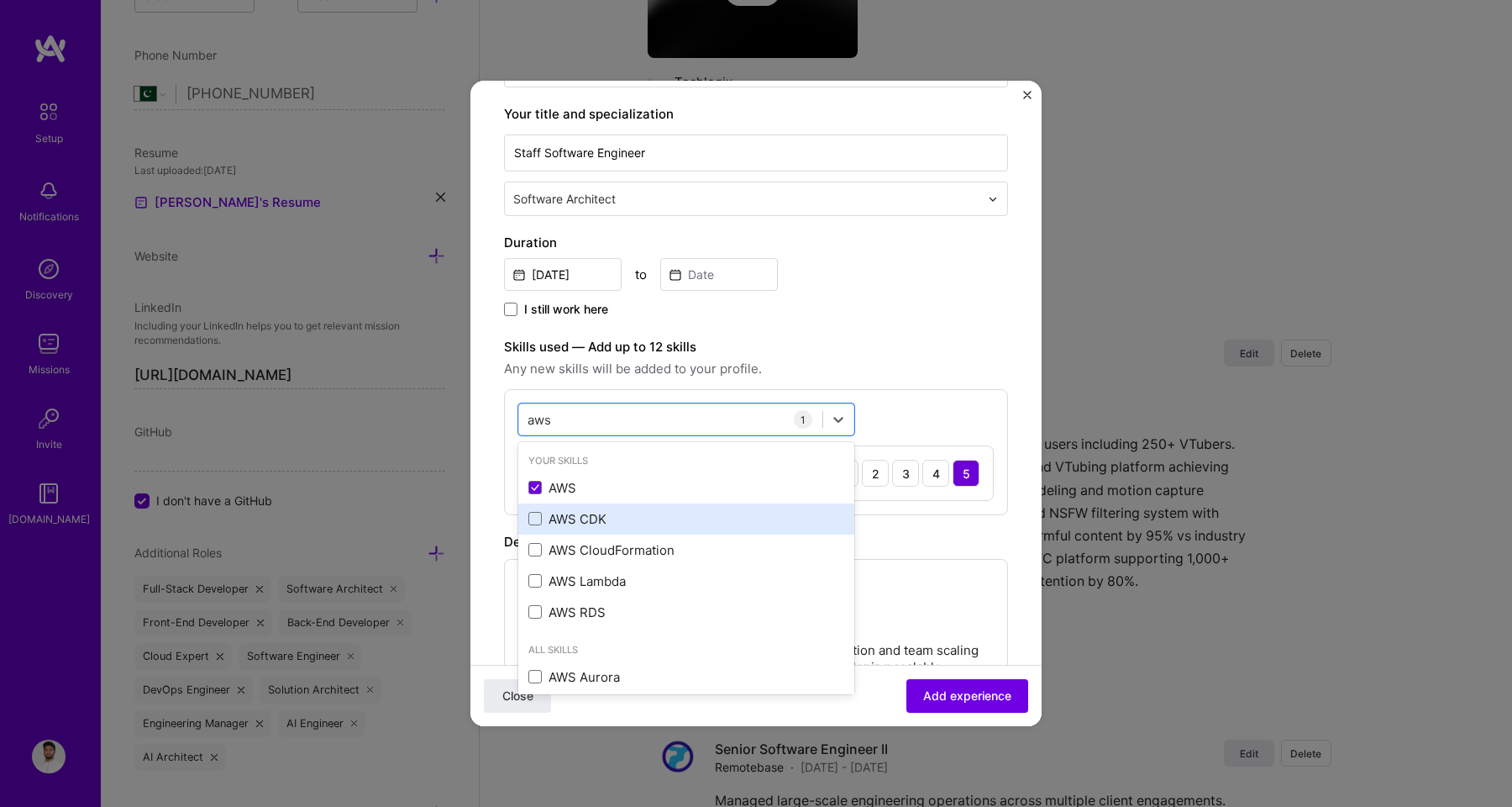
click at [569, 512] on div "AWS CDK" at bounding box center [686, 519] width 316 height 18
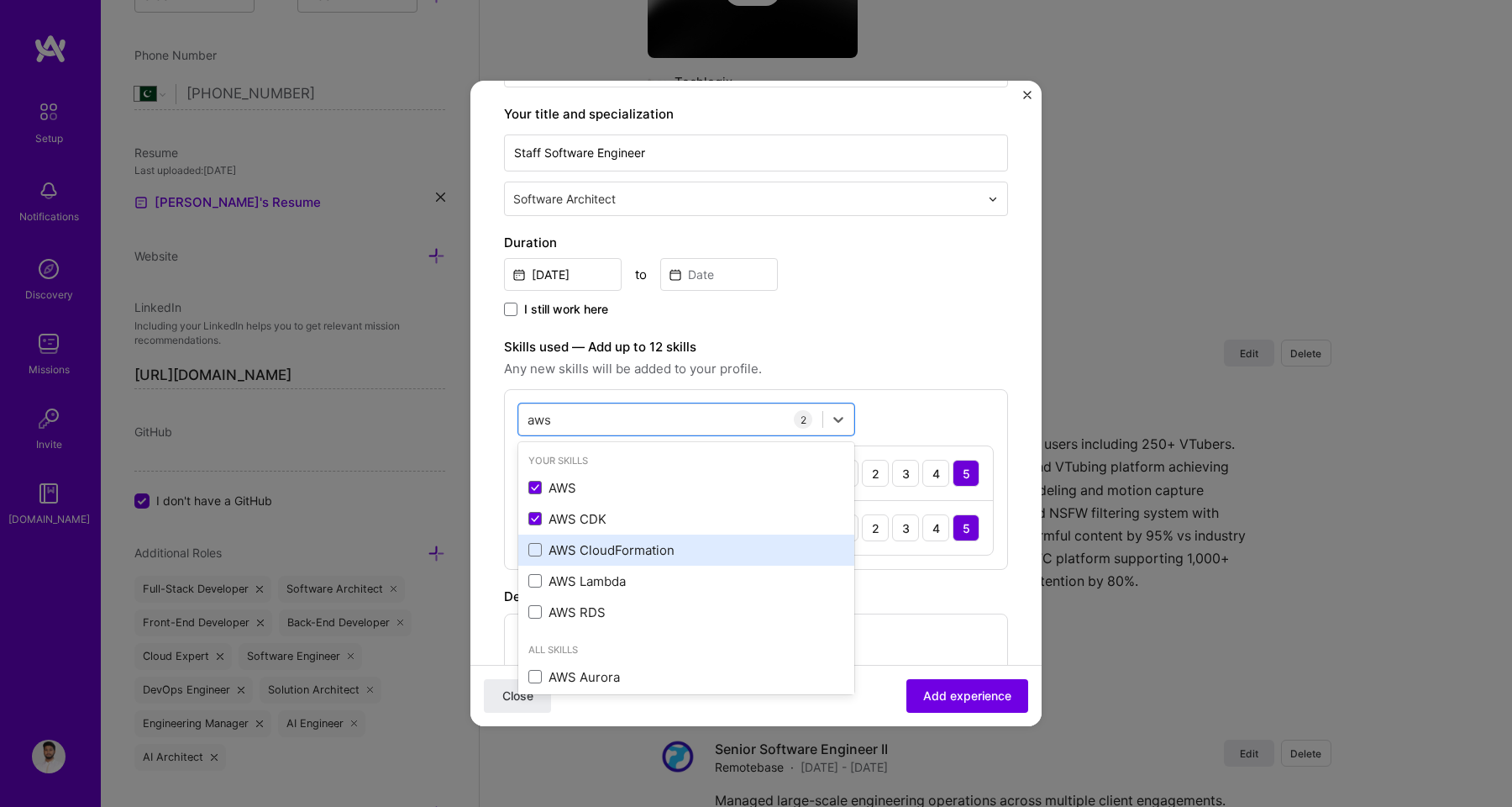
click at [569, 547] on div "AWS CloudFormation" at bounding box center [686, 550] width 316 height 18
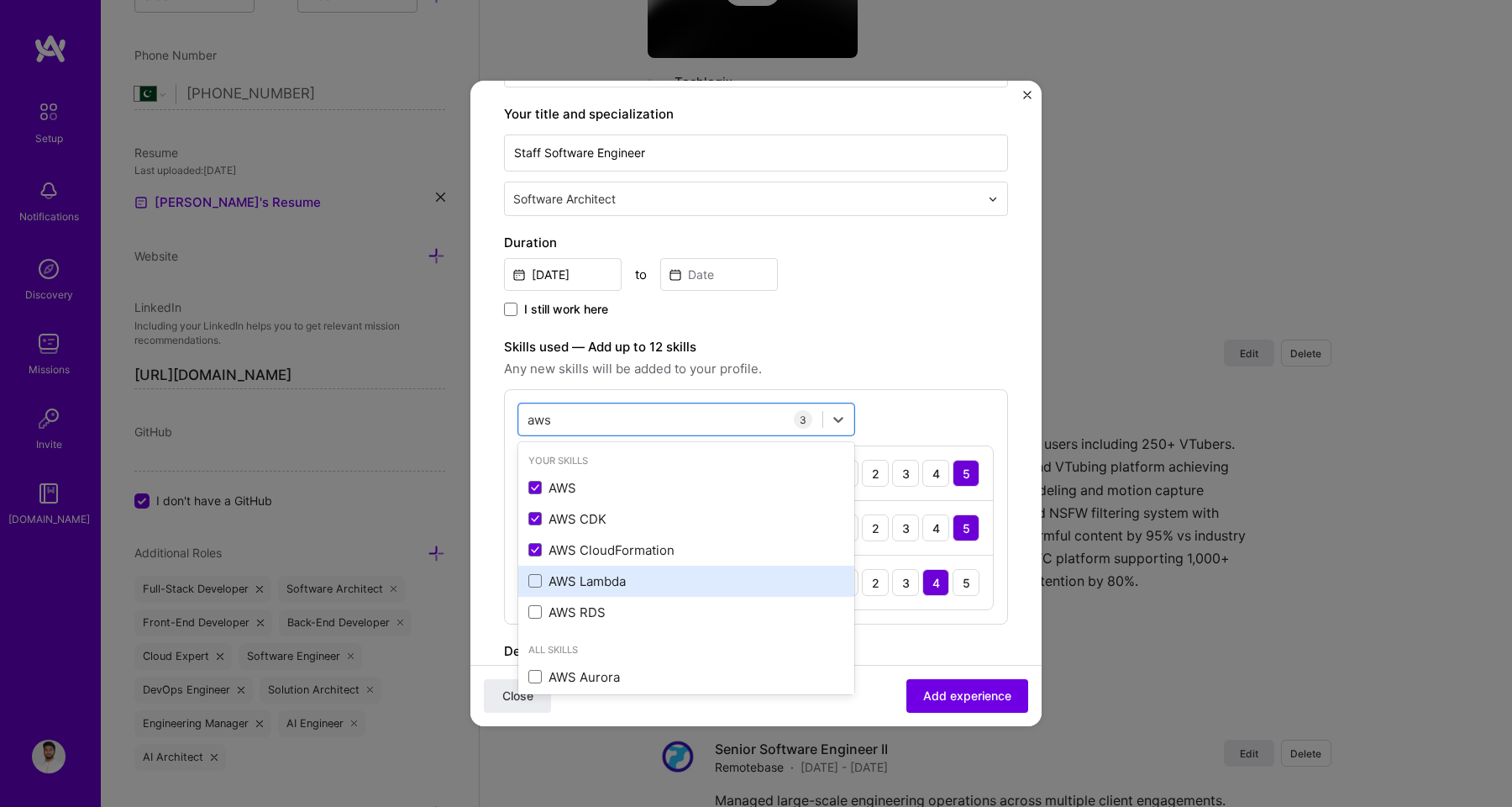
click at [569, 574] on div "AWS Lambda" at bounding box center [686, 581] width 316 height 18
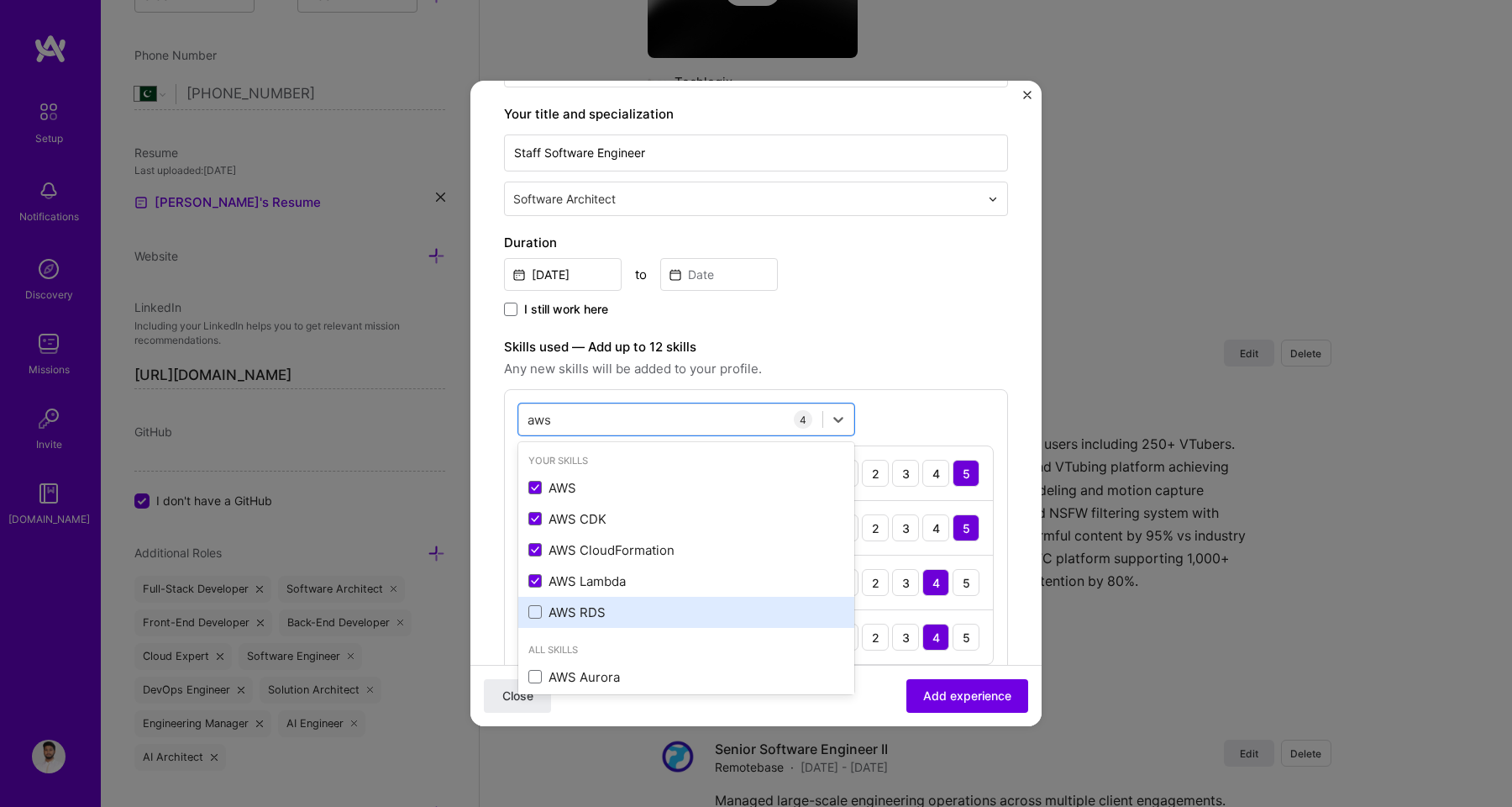
click at [569, 604] on div "AWS RDS" at bounding box center [686, 612] width 316 height 18
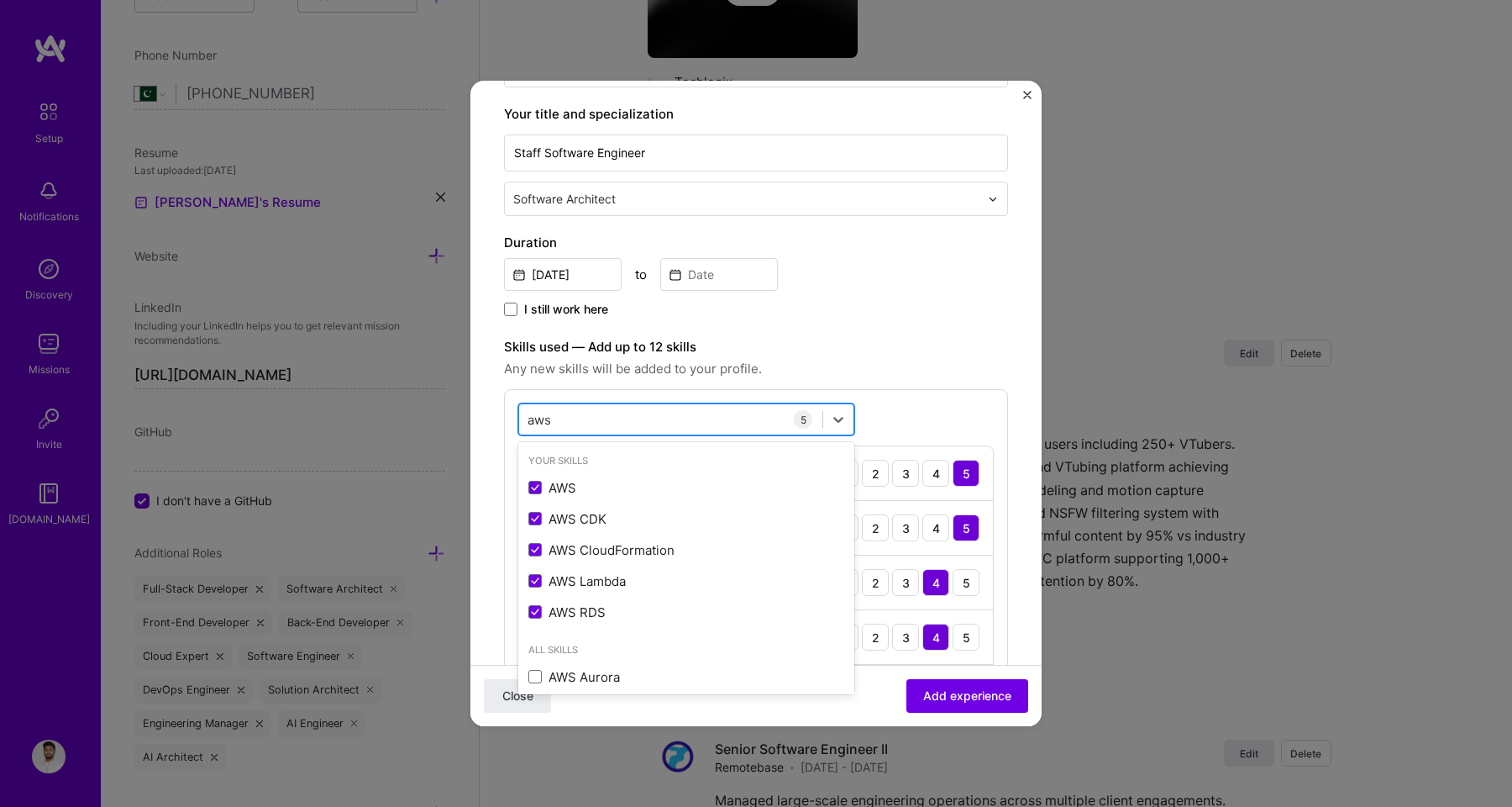
click at [559, 418] on div "aws aws" at bounding box center [671, 419] width 304 height 28
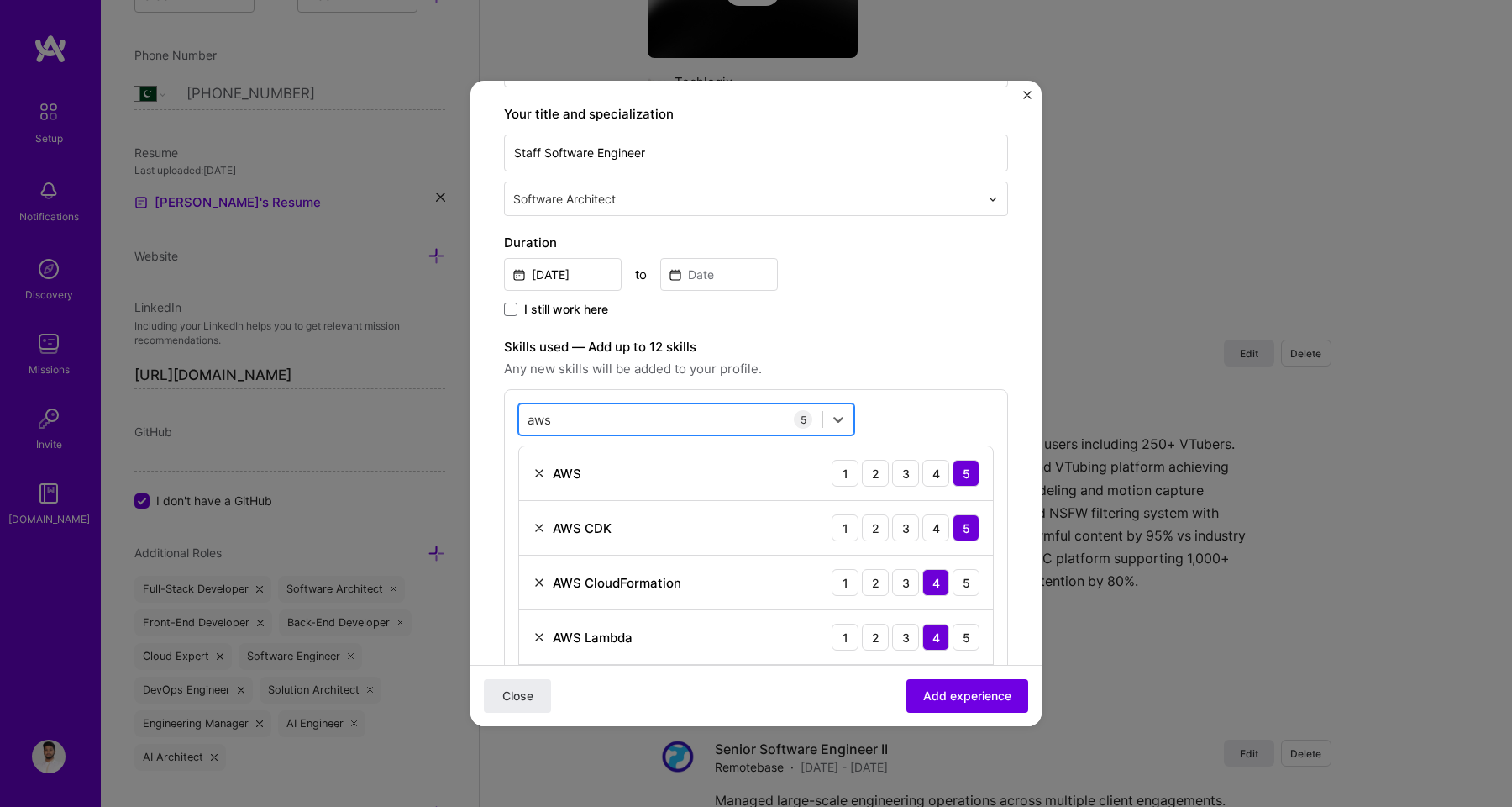
click at [559, 418] on div "aws aws" at bounding box center [671, 419] width 304 height 28
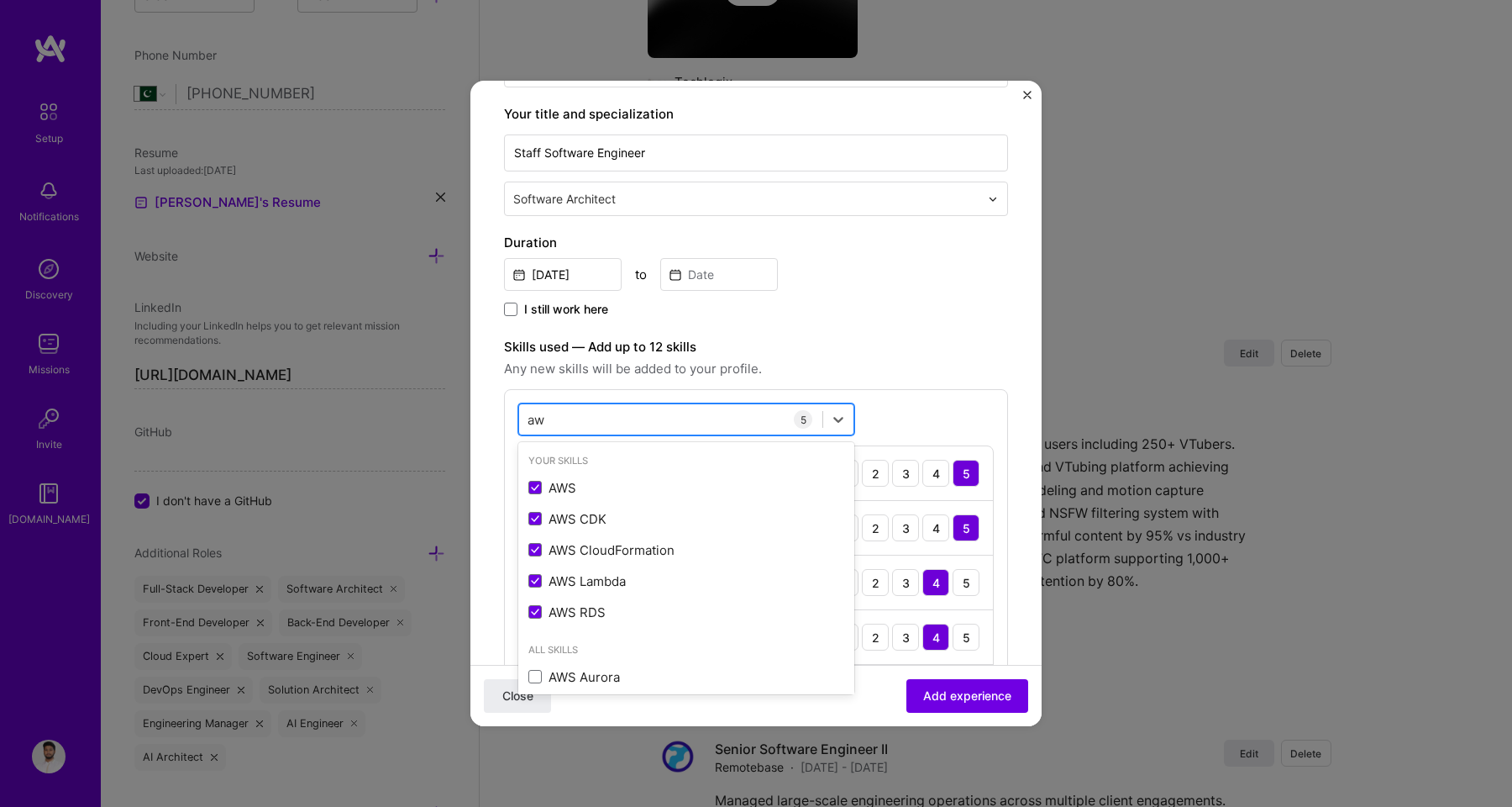
type input "a"
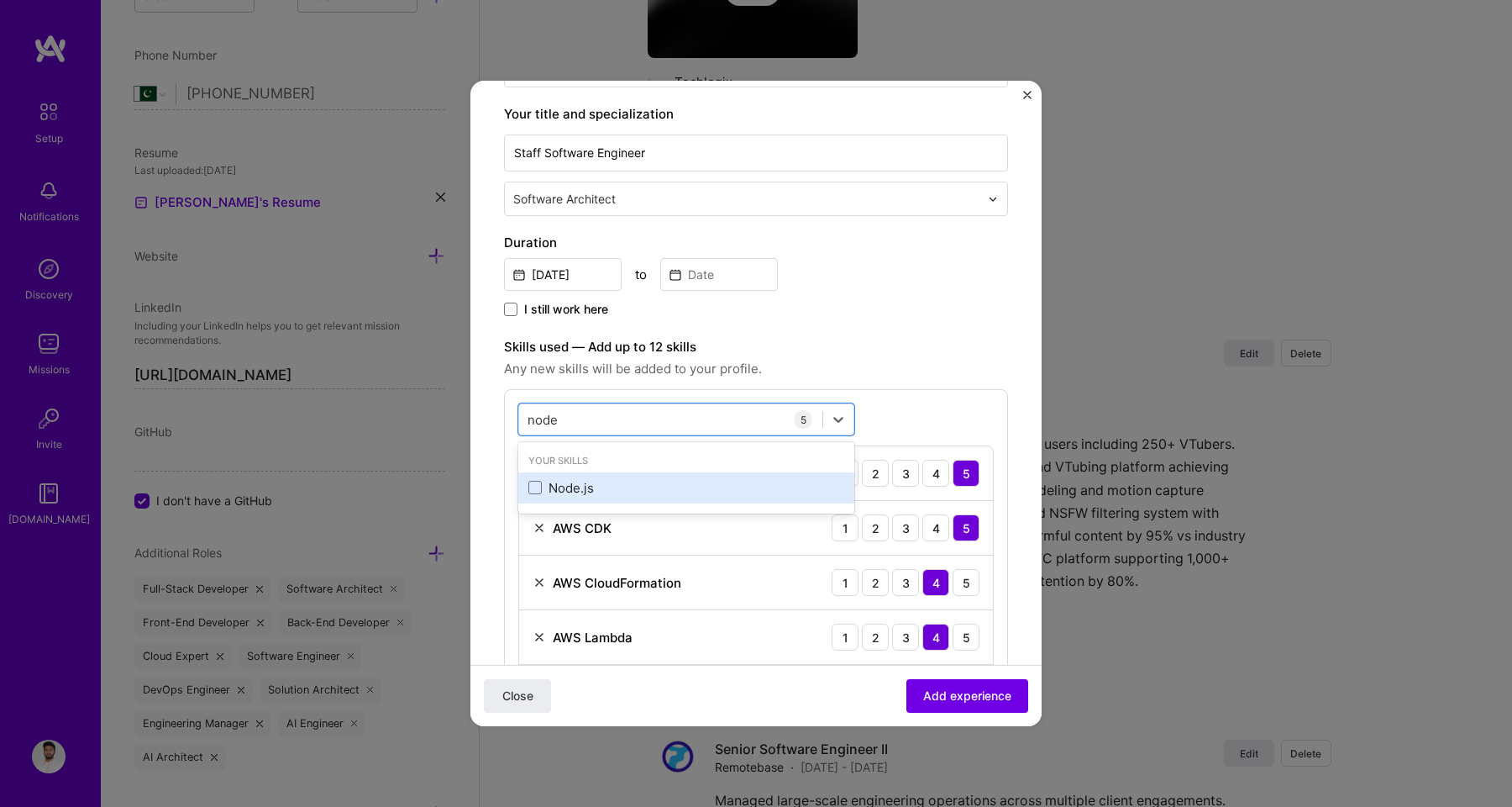
click at [558, 488] on div "Node.js" at bounding box center [686, 487] width 316 height 18
drag, startPoint x: 558, startPoint y: 423, endPoint x: 522, endPoint y: 410, distance: 38.3
click at [524, 422] on div "node node" at bounding box center [671, 419] width 304 height 28
type input "n"
click at [547, 484] on div "React" at bounding box center [686, 487] width 316 height 18
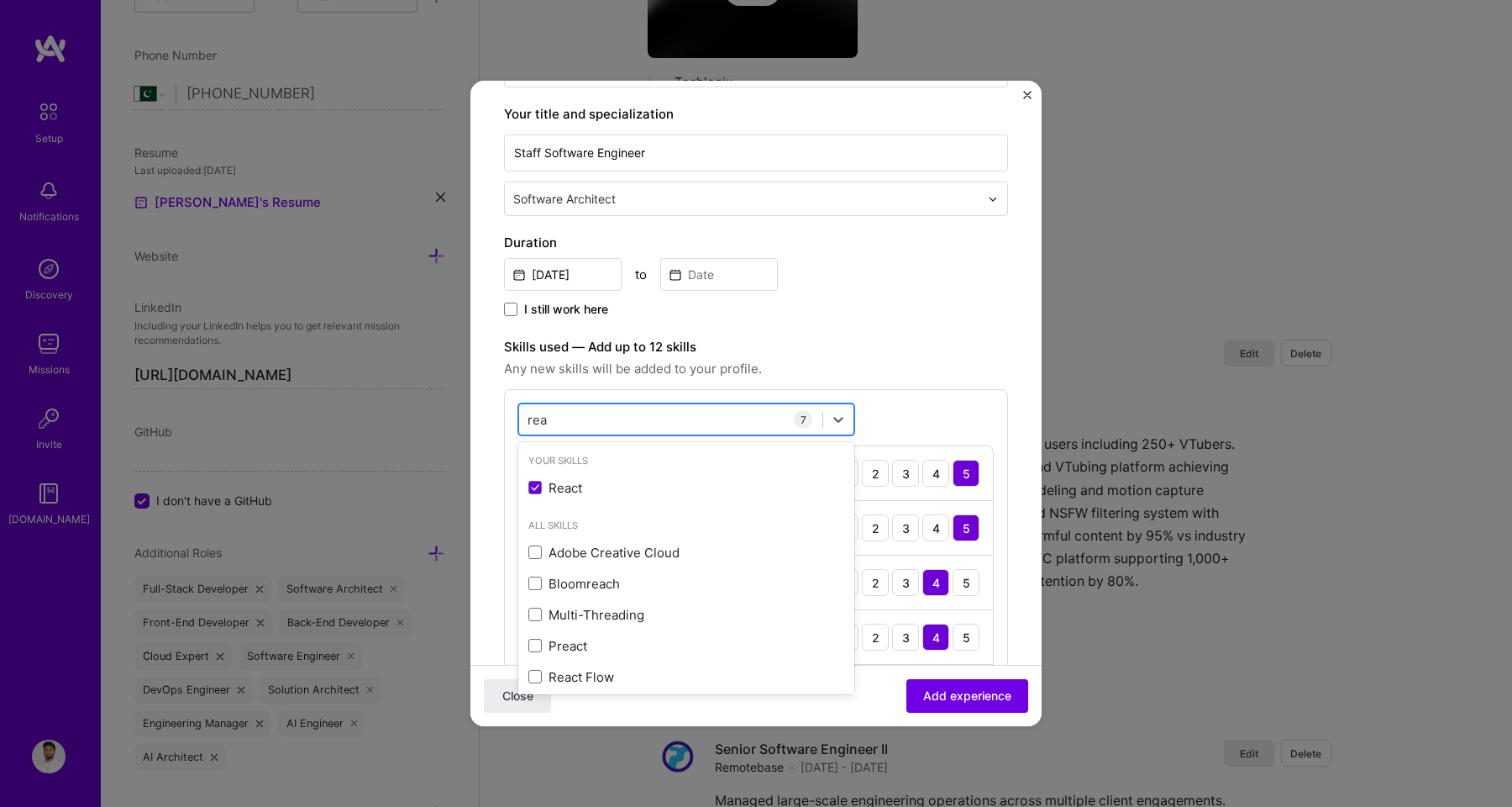
click at [547, 421] on input "rea" at bounding box center [537, 419] width 21 height 18
type input "r"
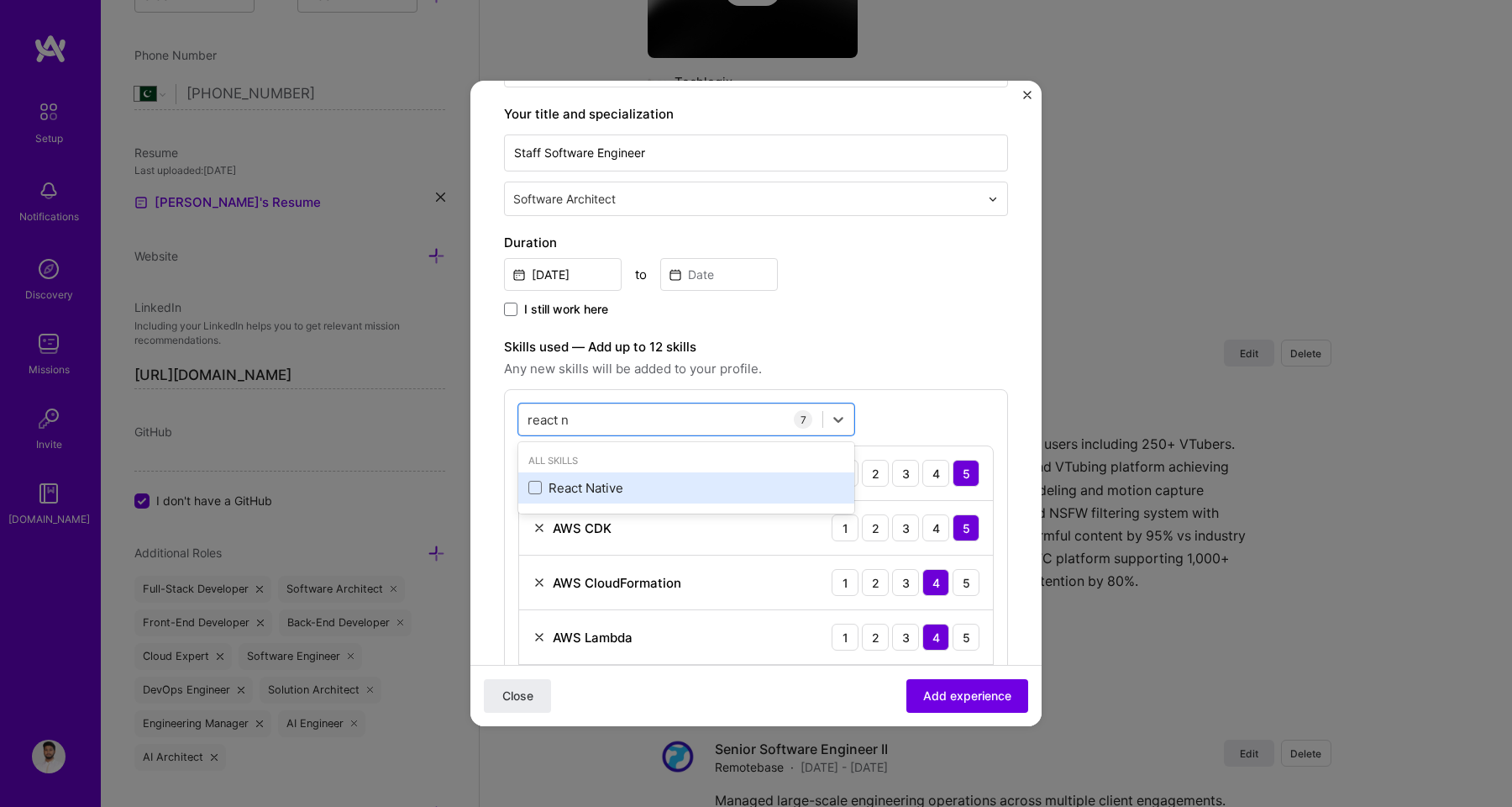
click at [574, 489] on div "React Native" at bounding box center [686, 487] width 316 height 18
click at [589, 418] on div "react n react n" at bounding box center [671, 419] width 304 height 28
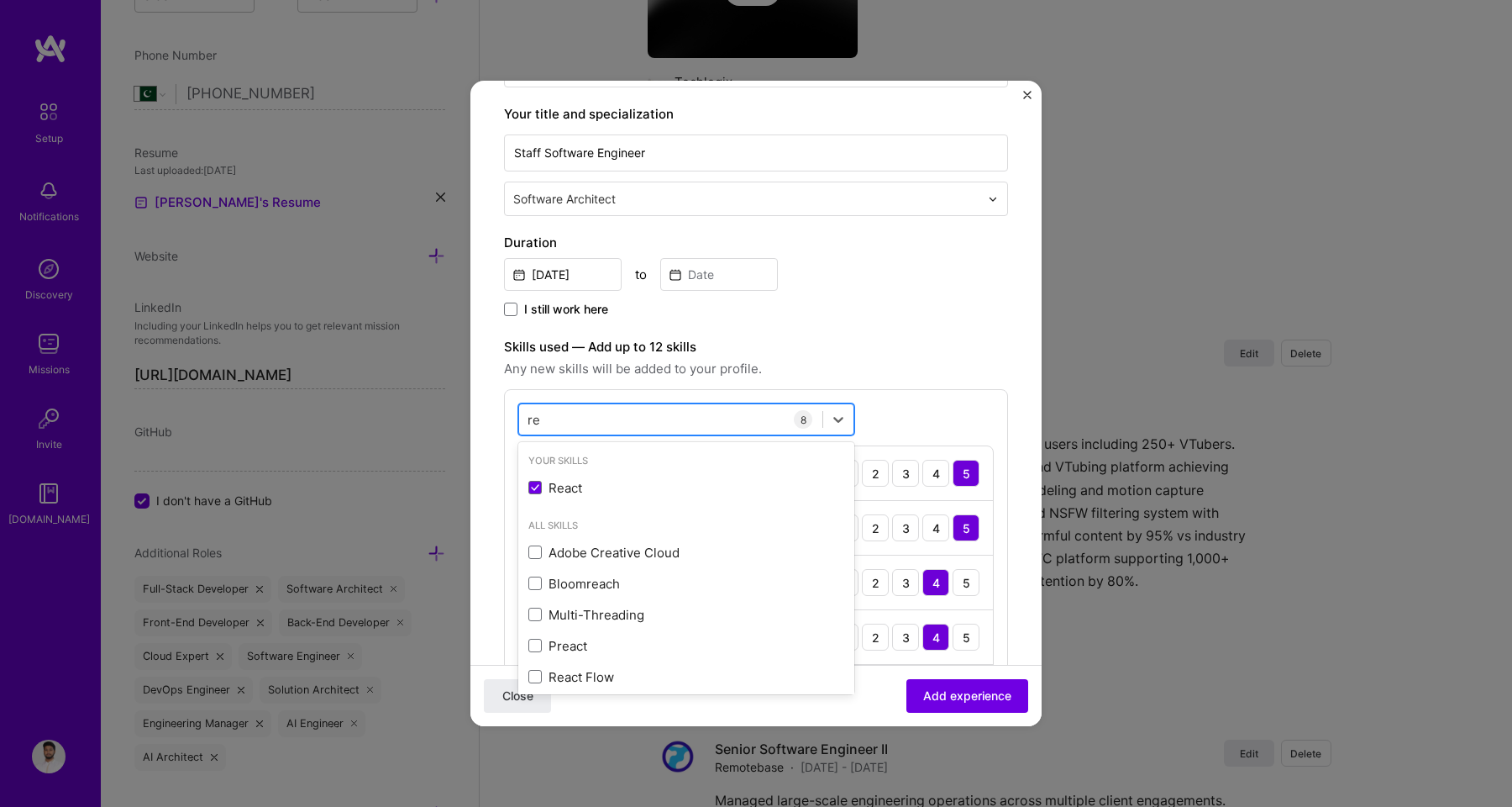
type input "r"
type input "l"
type input "c"
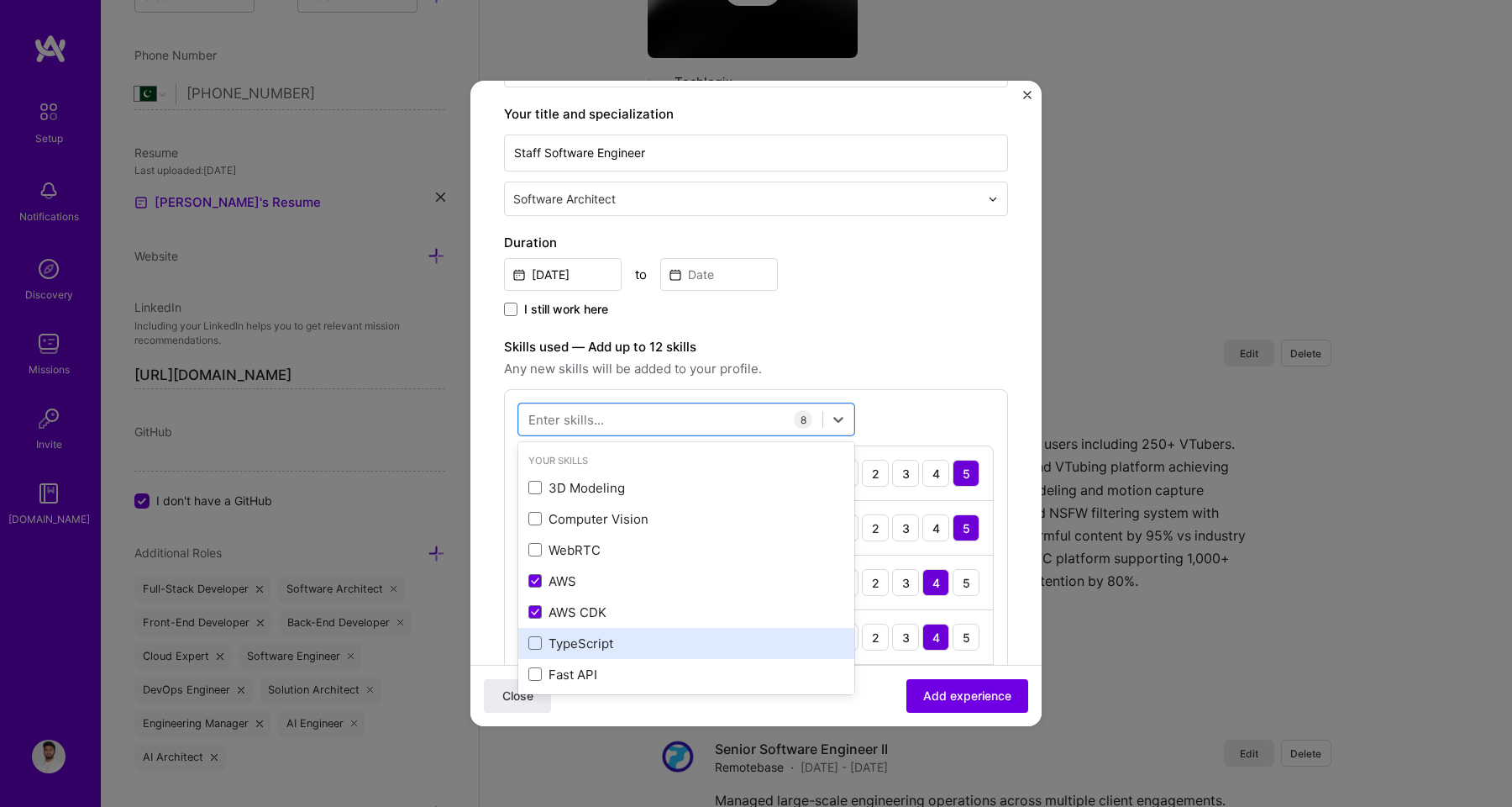
click at [597, 639] on div "TypeScript" at bounding box center [686, 643] width 316 height 18
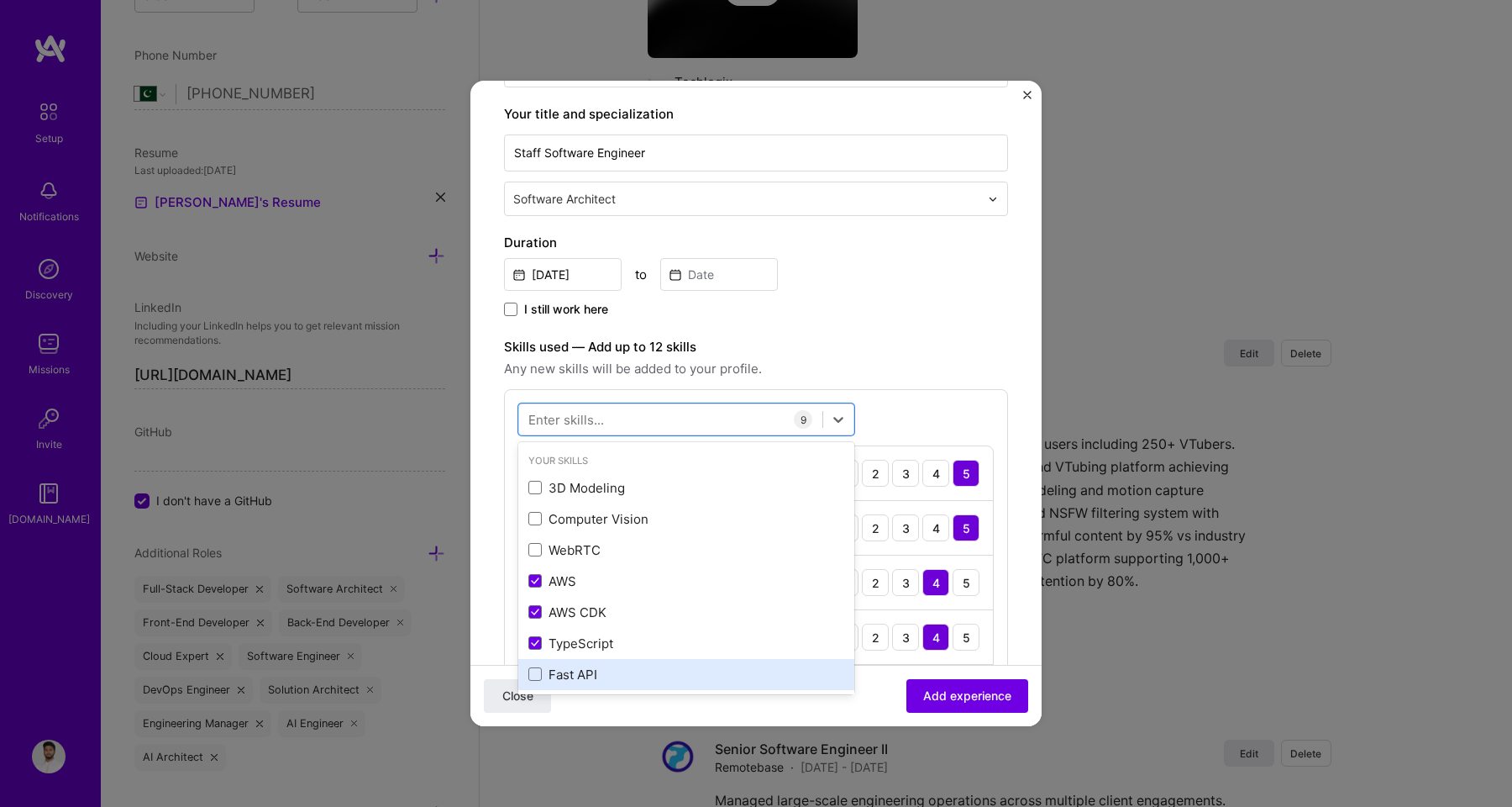
click at [593, 662] on div "Fast API" at bounding box center [686, 673] width 336 height 31
click at [817, 368] on span "Any new skills will be added to your profile." at bounding box center [756, 369] width 504 height 20
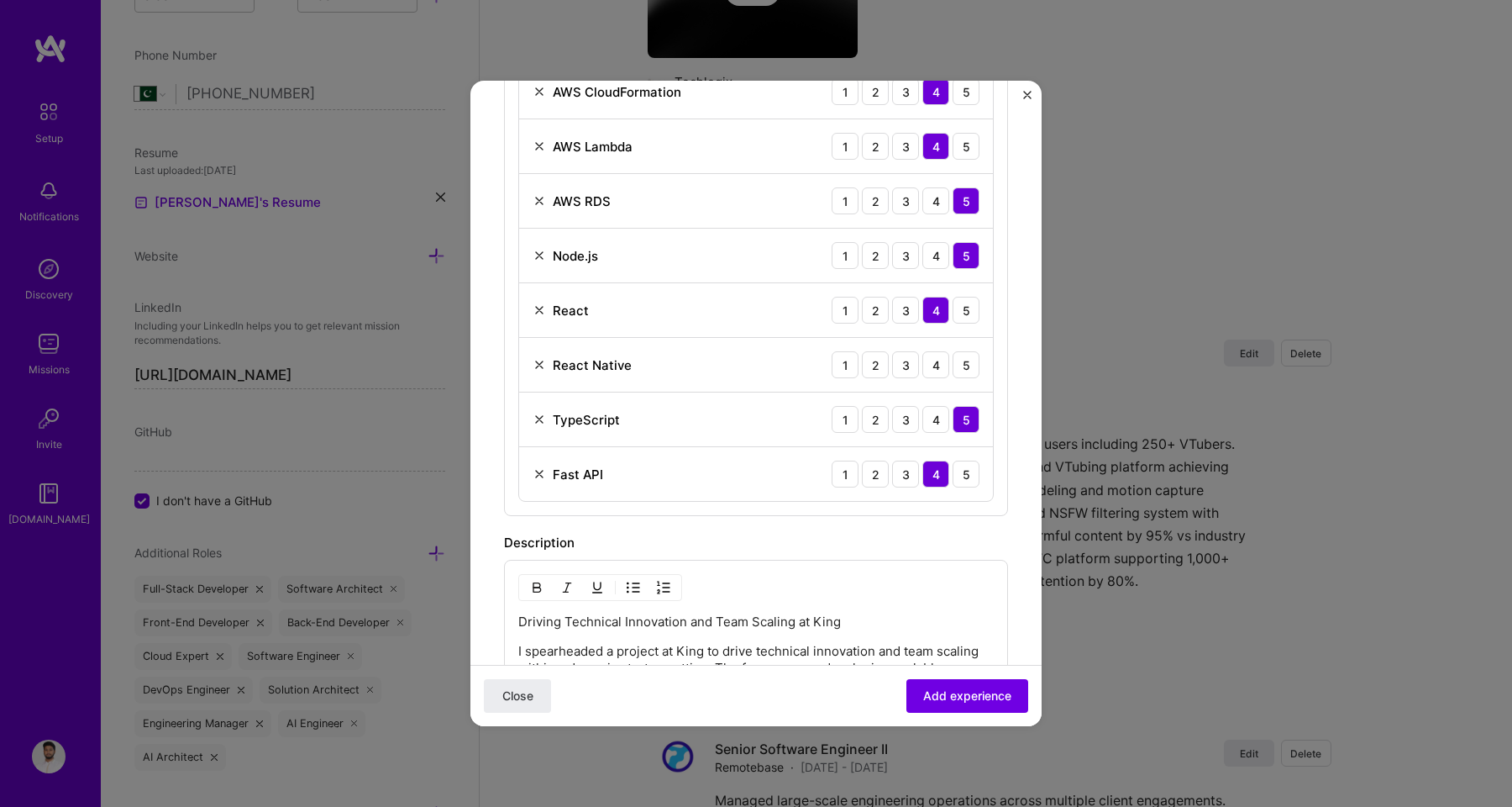
scroll to position [759, 0]
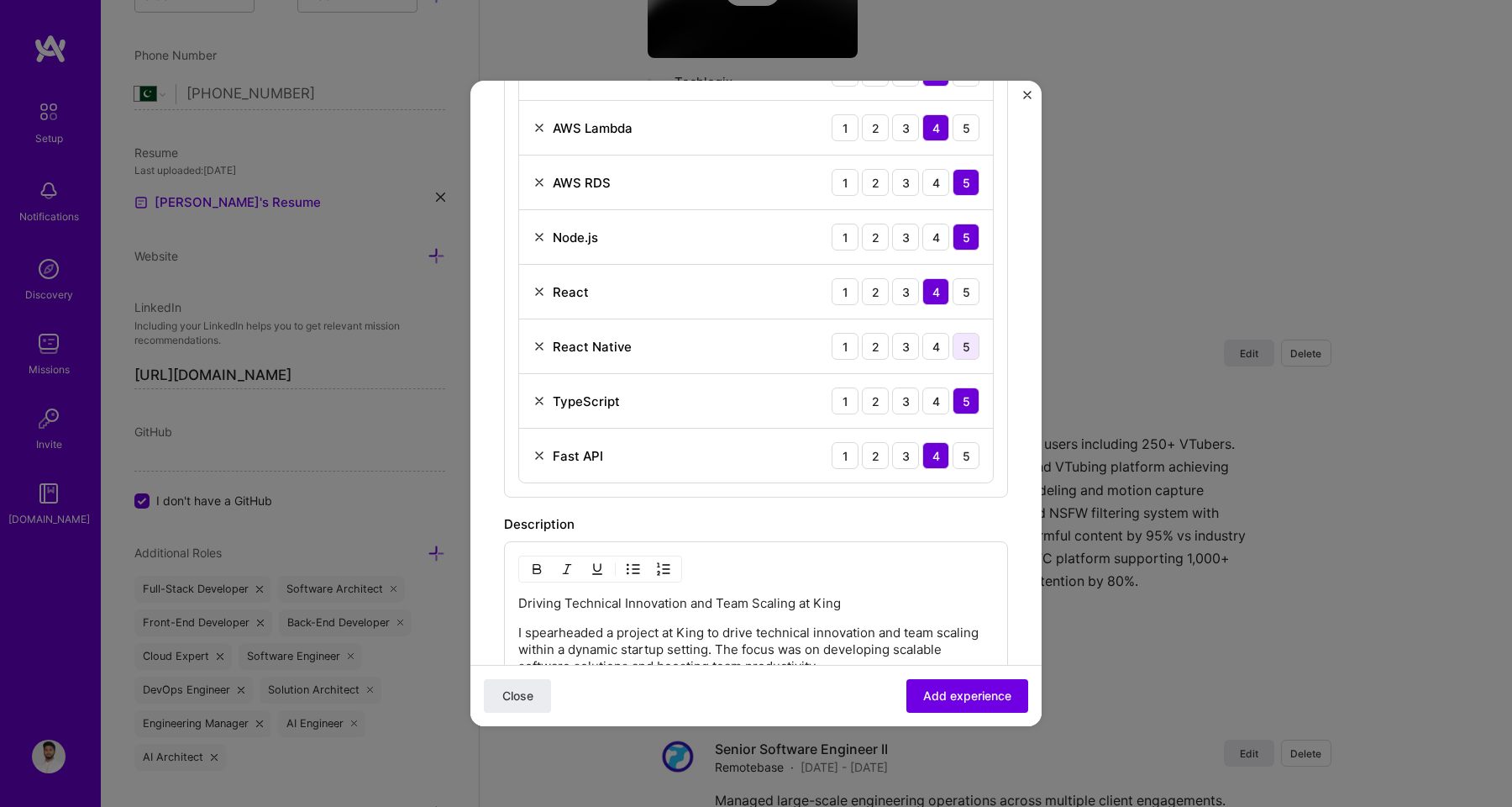
click at [957, 346] on div "5" at bounding box center [966, 346] width 27 height 27
click at [935, 349] on div "4" at bounding box center [936, 346] width 27 height 27
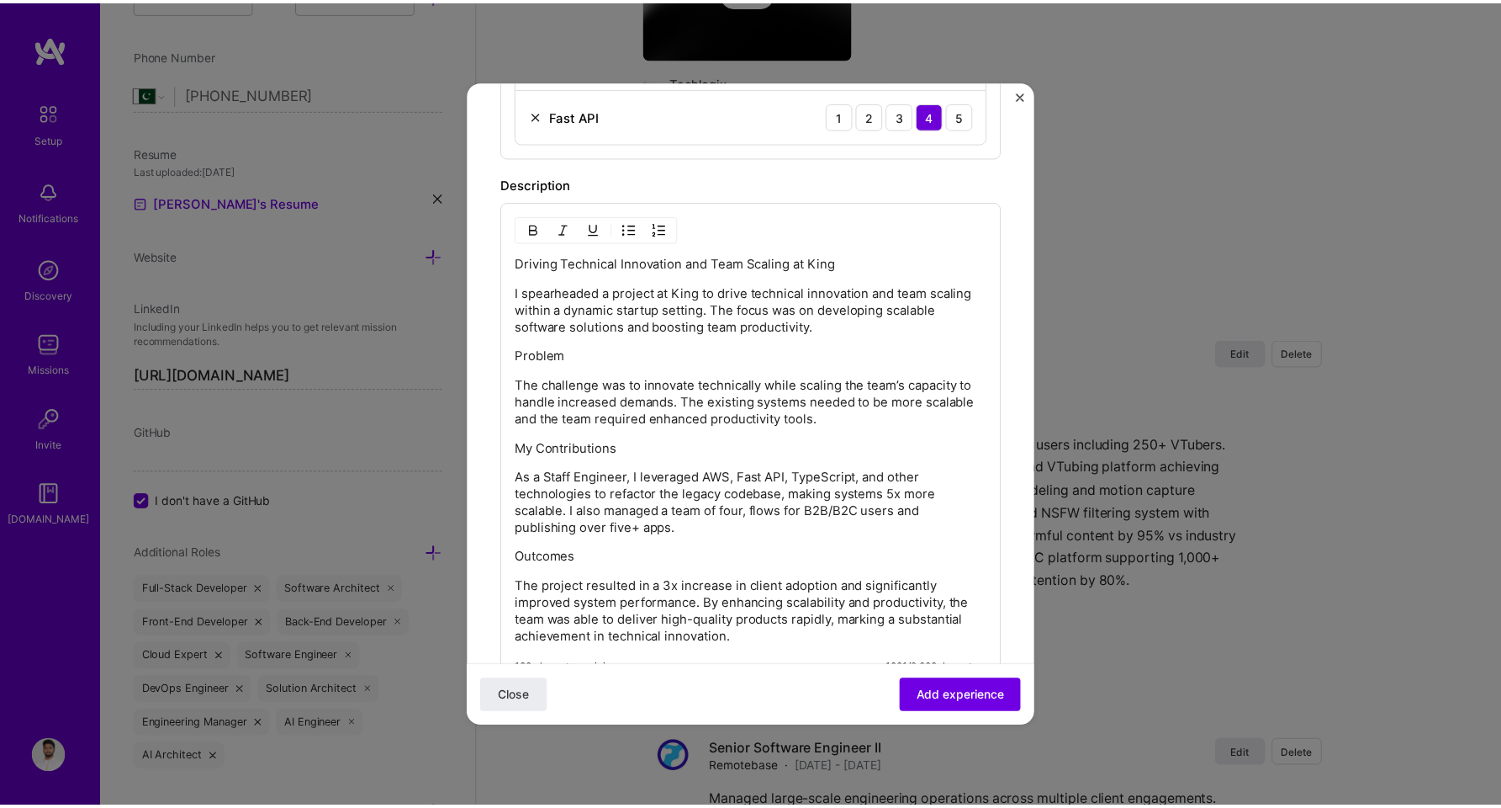
scroll to position [1427, 0]
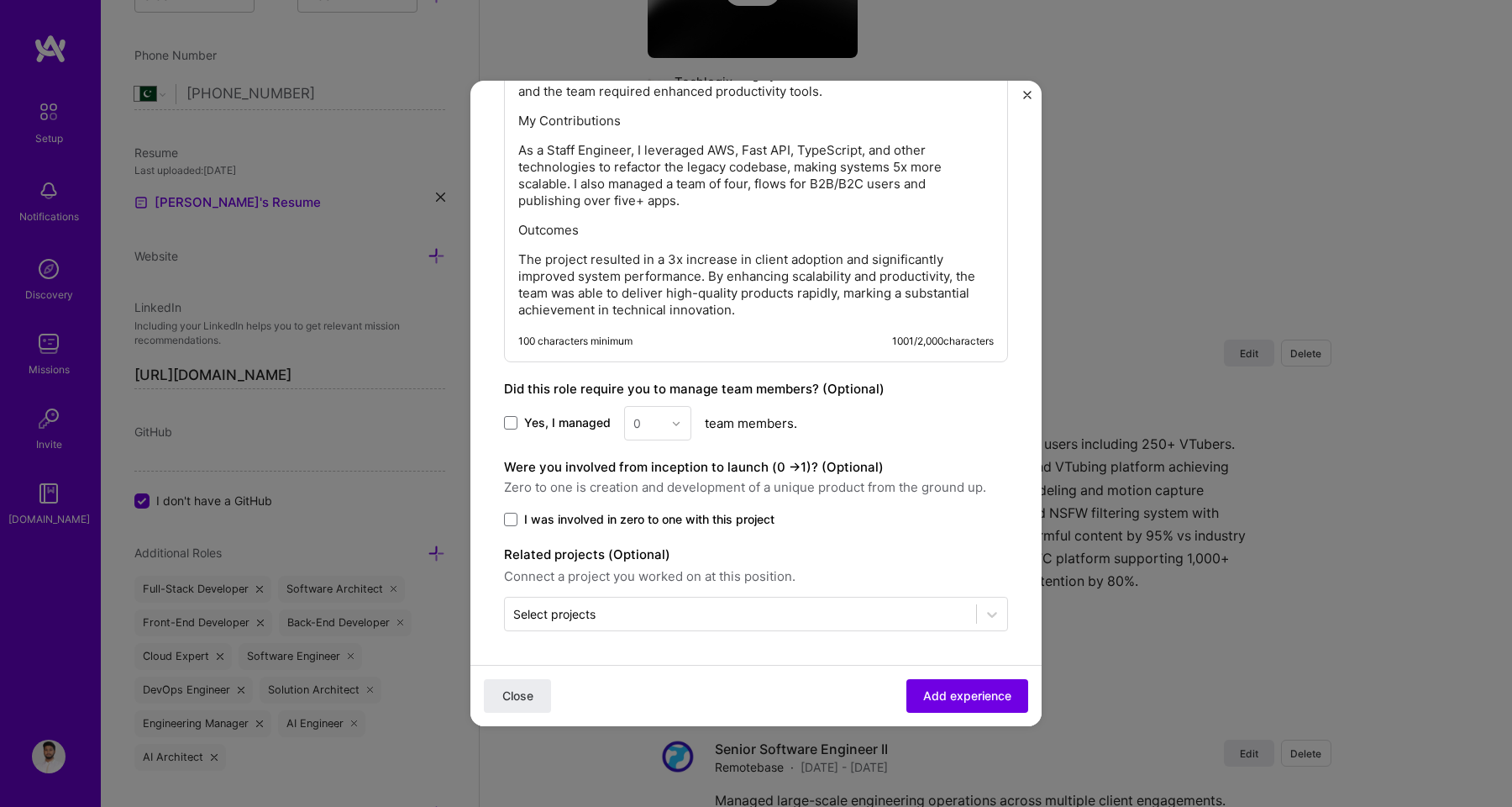
click at [579, 419] on span "Yes, I managed" at bounding box center [567, 422] width 87 height 17
click at [0, 0] on input "Yes, I managed" at bounding box center [0, 0] width 0 height 0
click at [660, 429] on input "text" at bounding box center [647, 423] width 29 height 18
click at [645, 565] on div "4" at bounding box center [657, 560] width 57 height 31
click at [572, 522] on span "I was involved in zero to one with this project" at bounding box center [649, 518] width 251 height 17
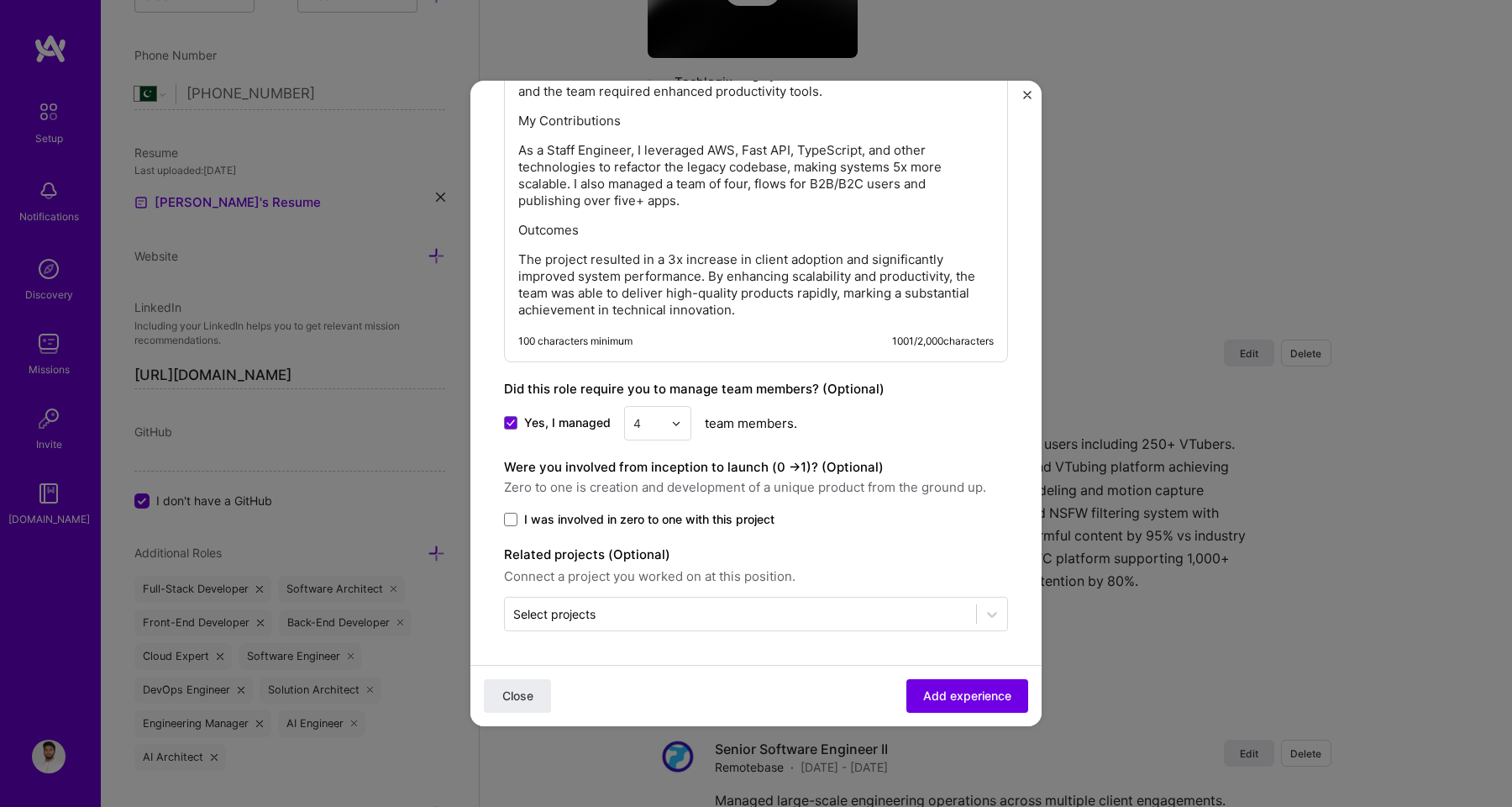
click at [0, 0] on input "I was involved in zero to one with this project" at bounding box center [0, 0] width 0 height 0
click at [931, 699] on span "Add experience" at bounding box center [967, 695] width 88 height 17
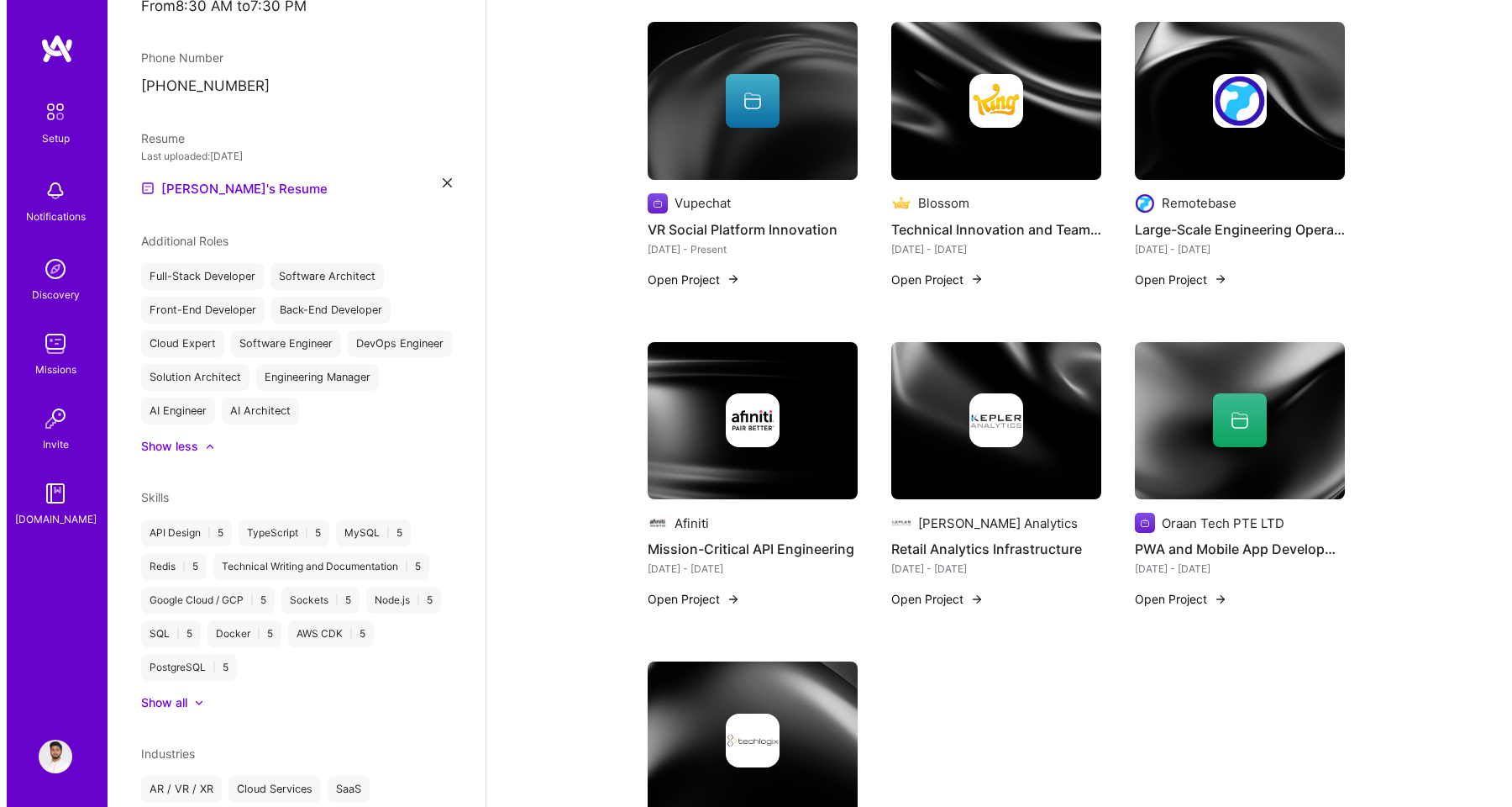
scroll to position [670, 0]
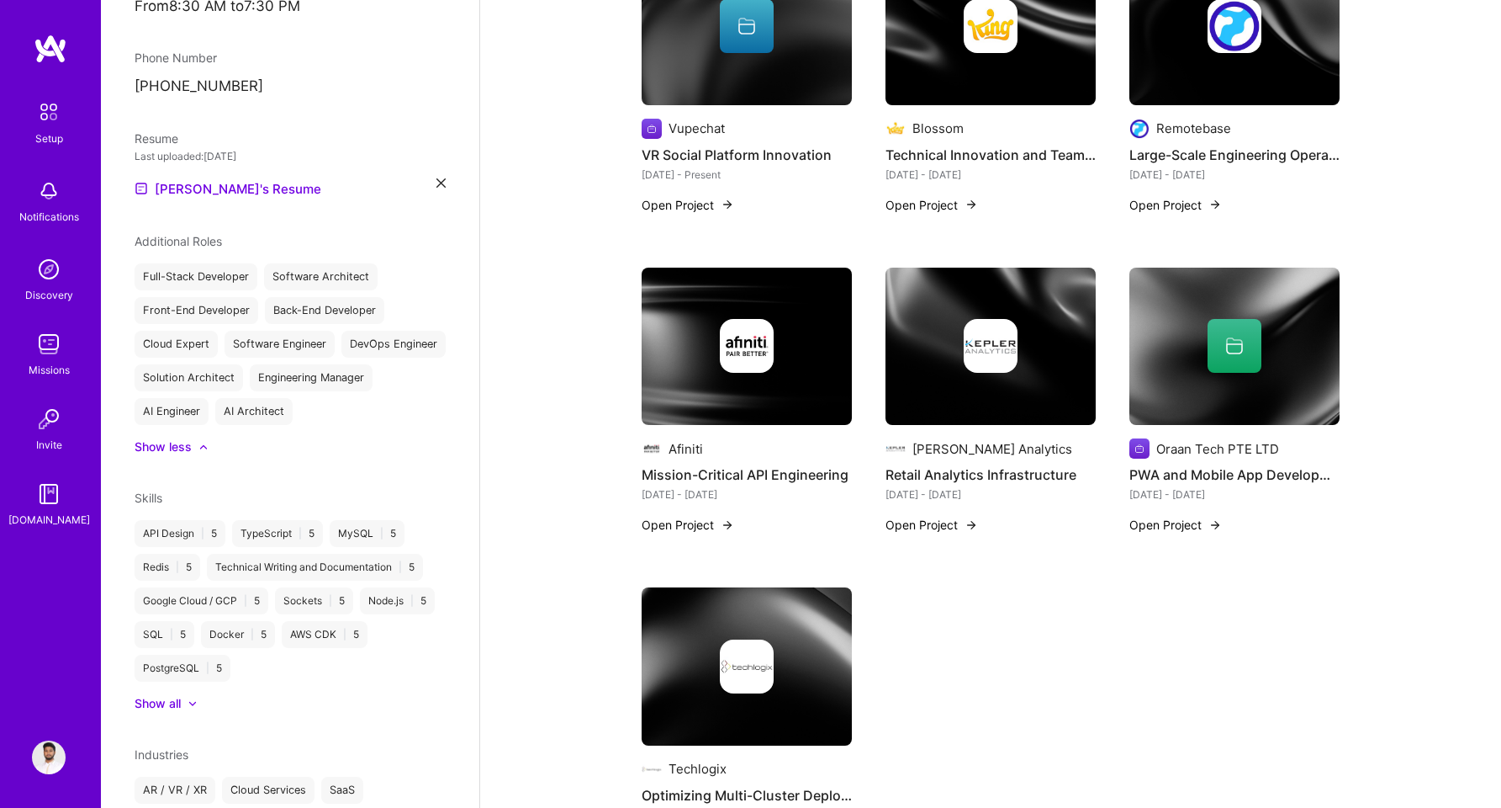
click at [810, 464] on h4 "Mission-Critical API Engineering" at bounding box center [747, 474] width 210 height 22
click at [802, 472] on h4 "Mission-Critical API Engineering" at bounding box center [747, 474] width 210 height 22
click at [709, 518] on button "Open Project" at bounding box center [688, 525] width 93 height 18
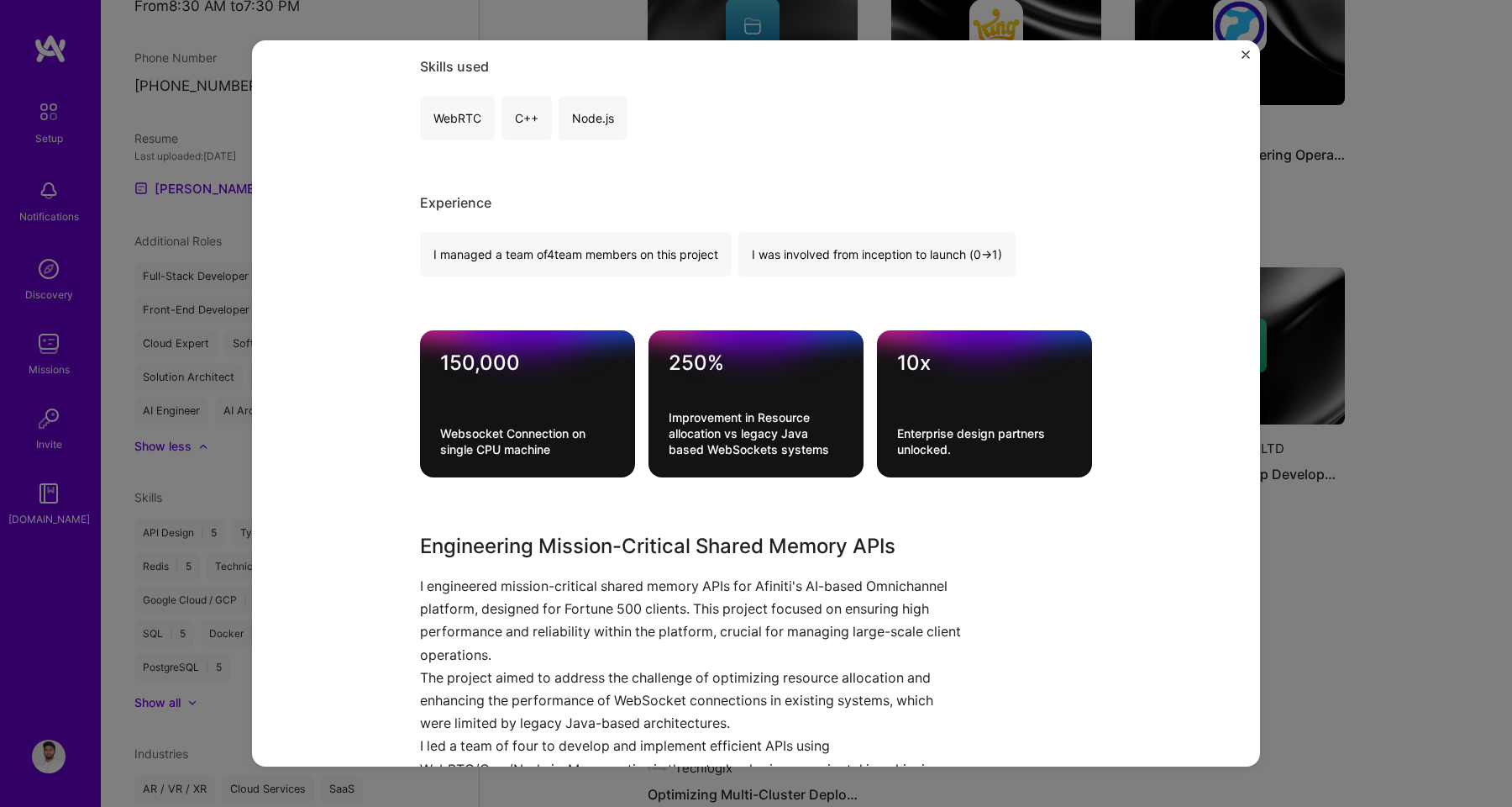
scroll to position [584, 0]
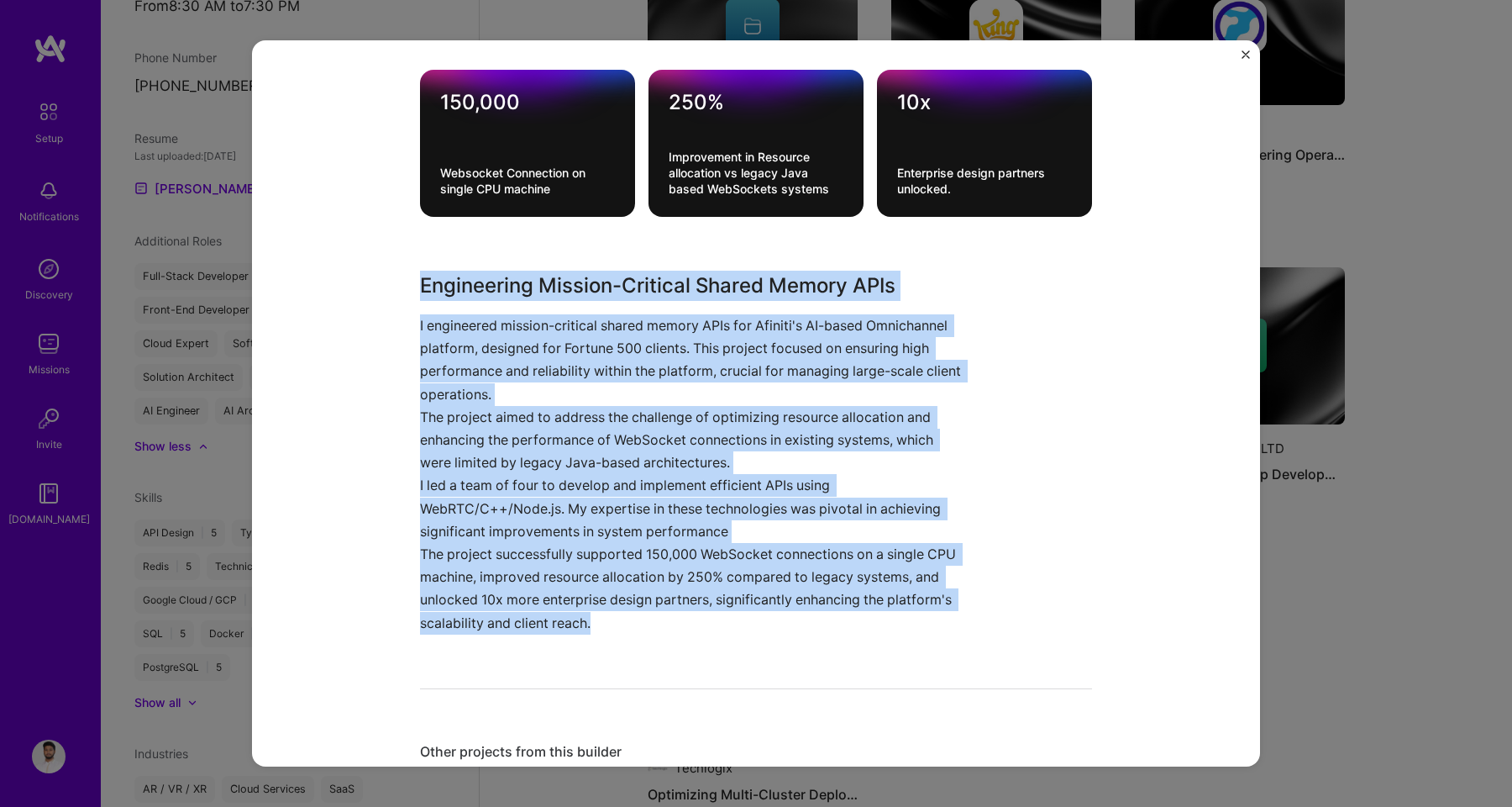
drag, startPoint x: 591, startPoint y: 625, endPoint x: 405, endPoint y: 292, distance: 381.4
click at [405, 292] on div "Mission-Critical API Engineering Afiniti Enterprise Software Role Senior Softwa…" at bounding box center [755, 403] width 1008 height 726
copy div "Engineering Mission-Critical Shared Memory APIs I engineered mission-critical s…"
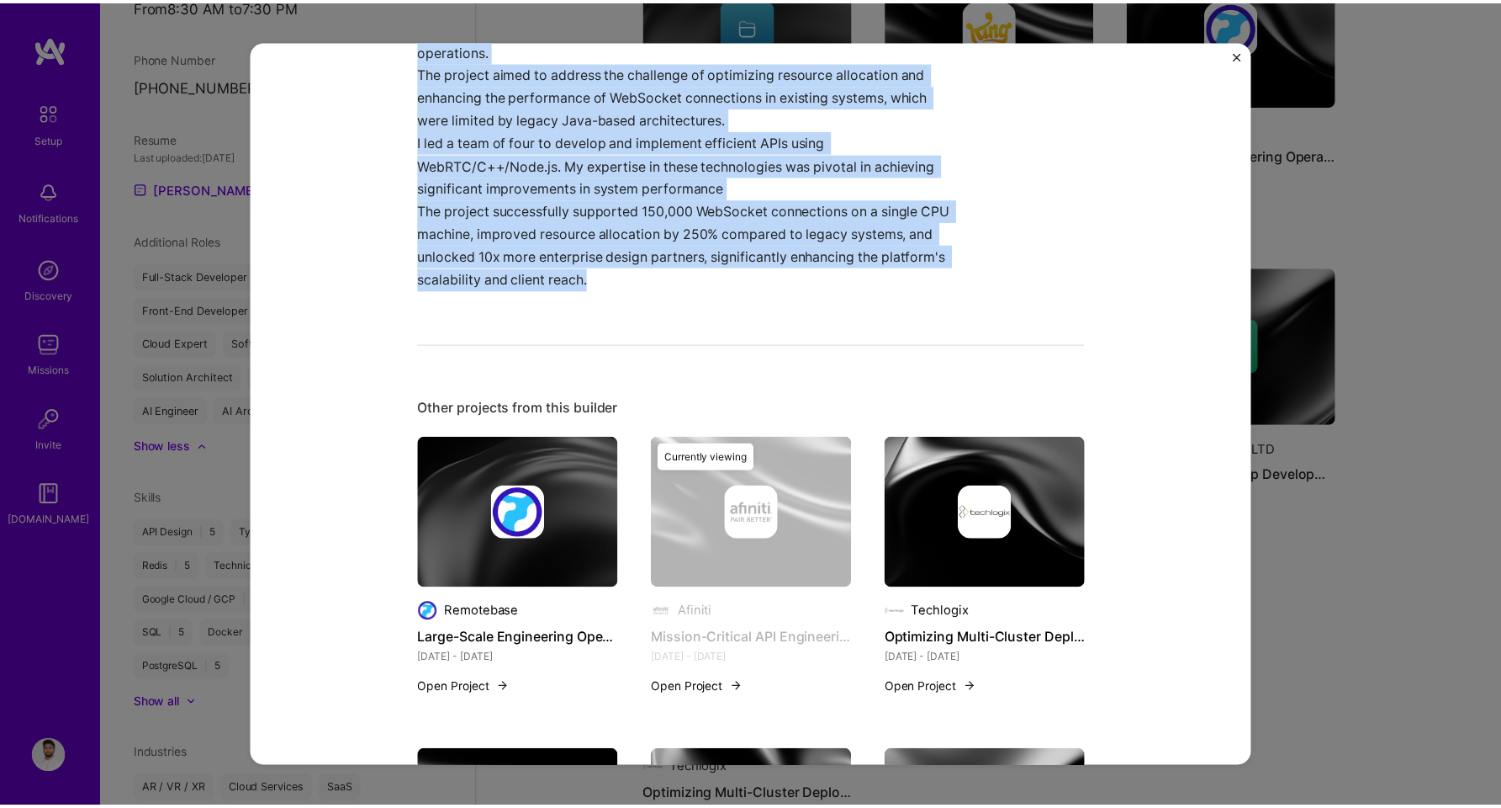
scroll to position [935, 0]
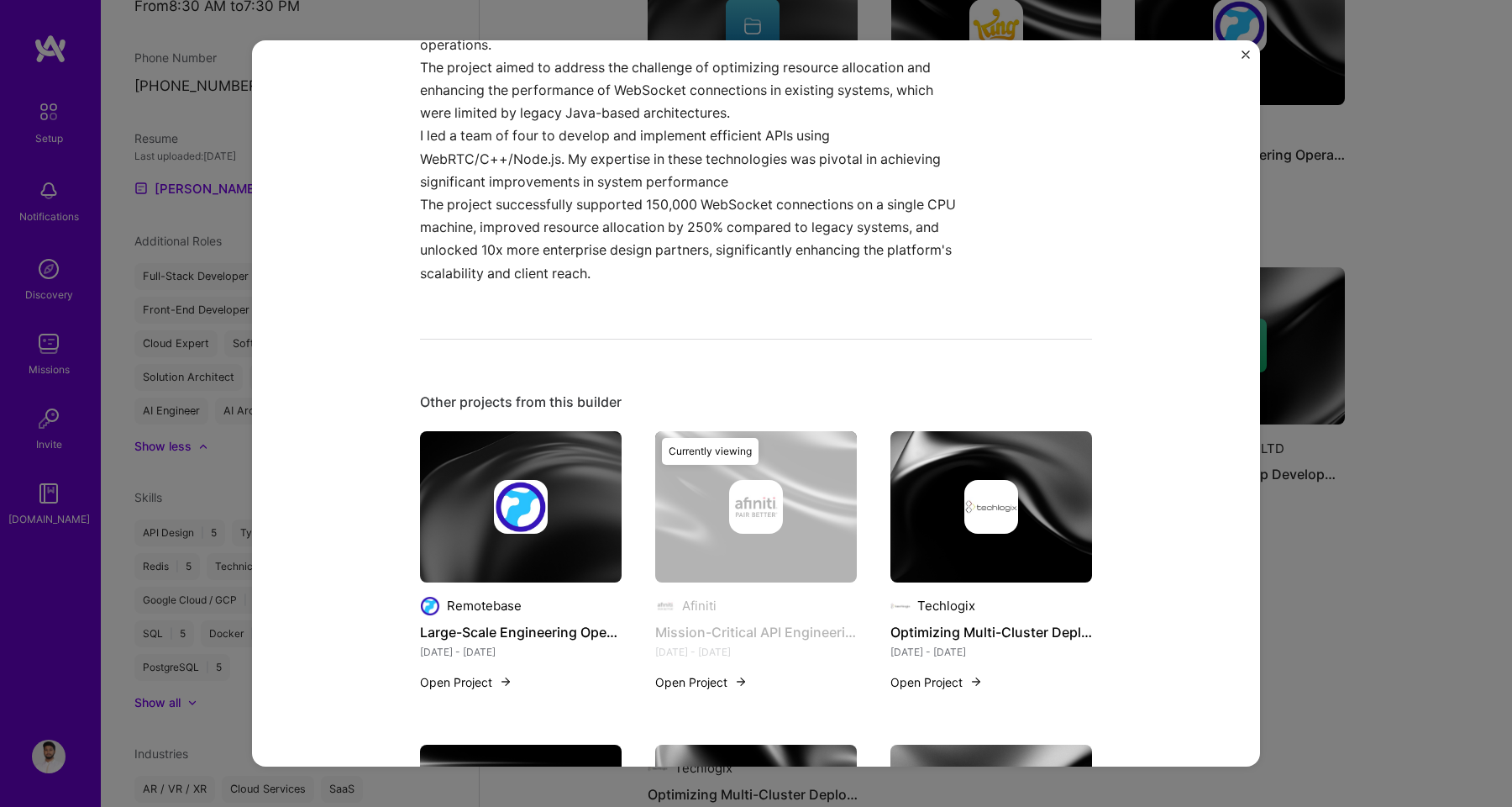
click at [1303, 538] on div "Mission-Critical API Engineering Afiniti Enterprise Software Role Senior Softwa…" at bounding box center [756, 404] width 1512 height 807
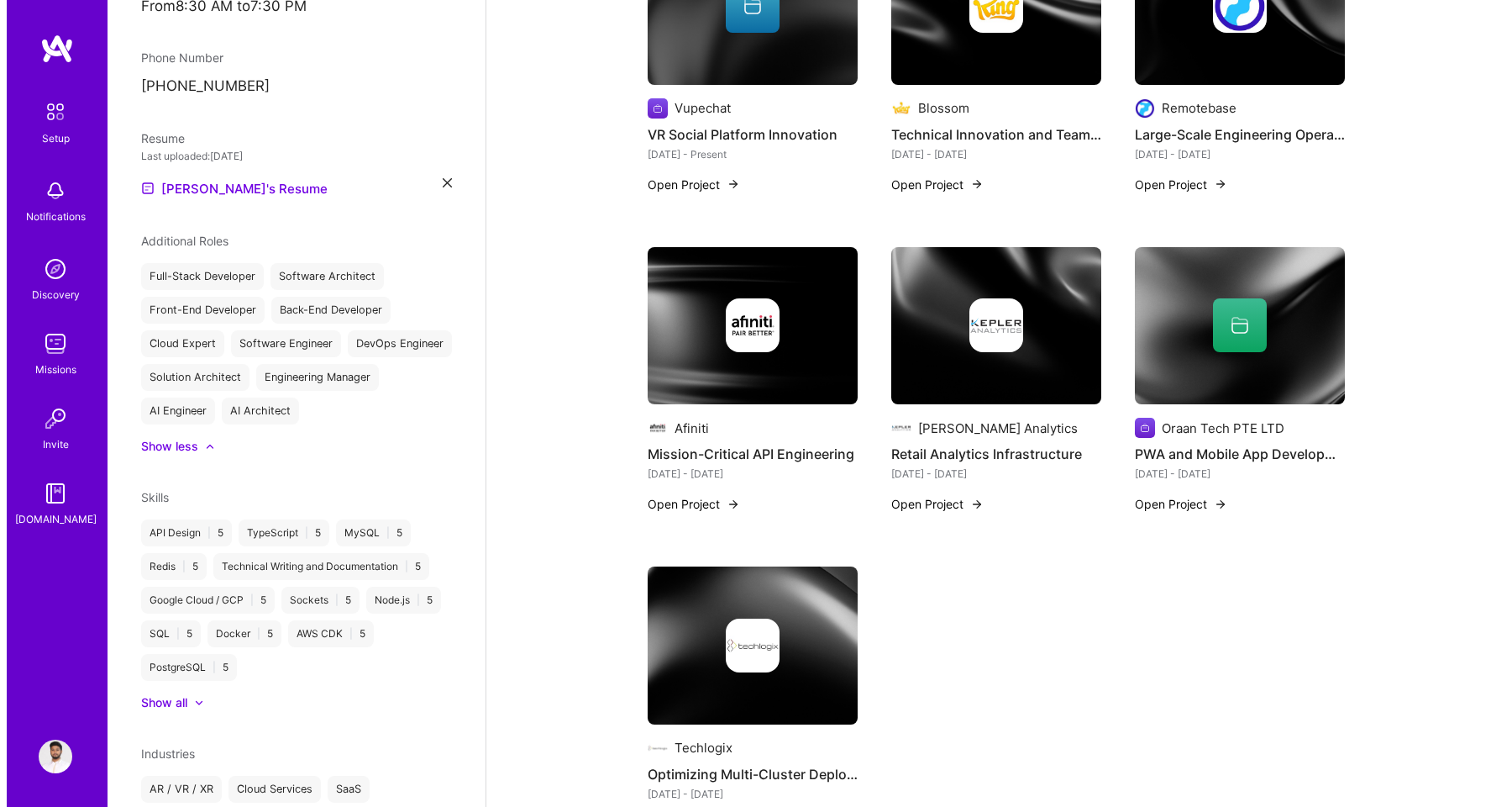
scroll to position [715, 0]
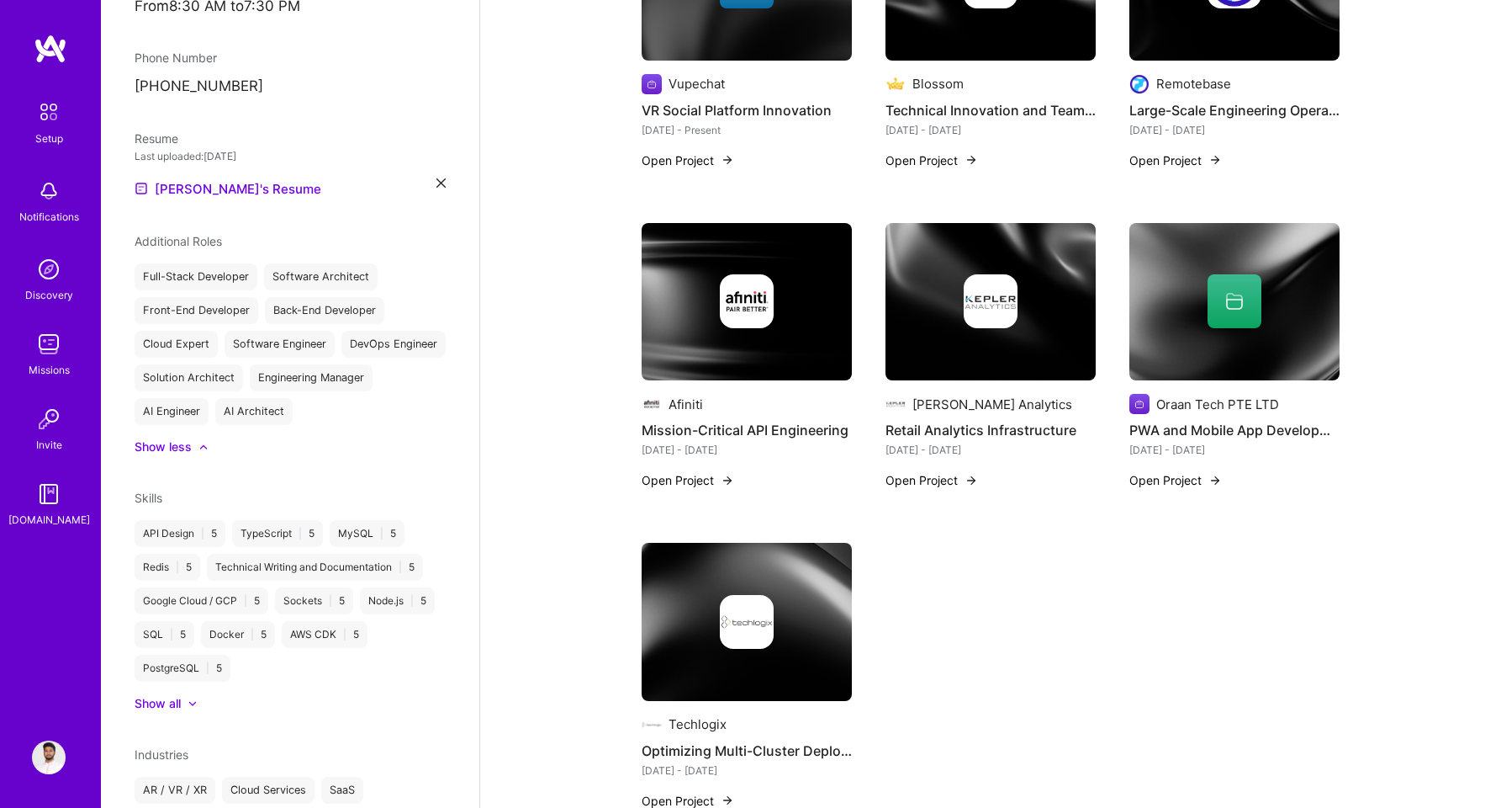
click at [694, 357] on img at bounding box center [747, 302] width 210 height 158
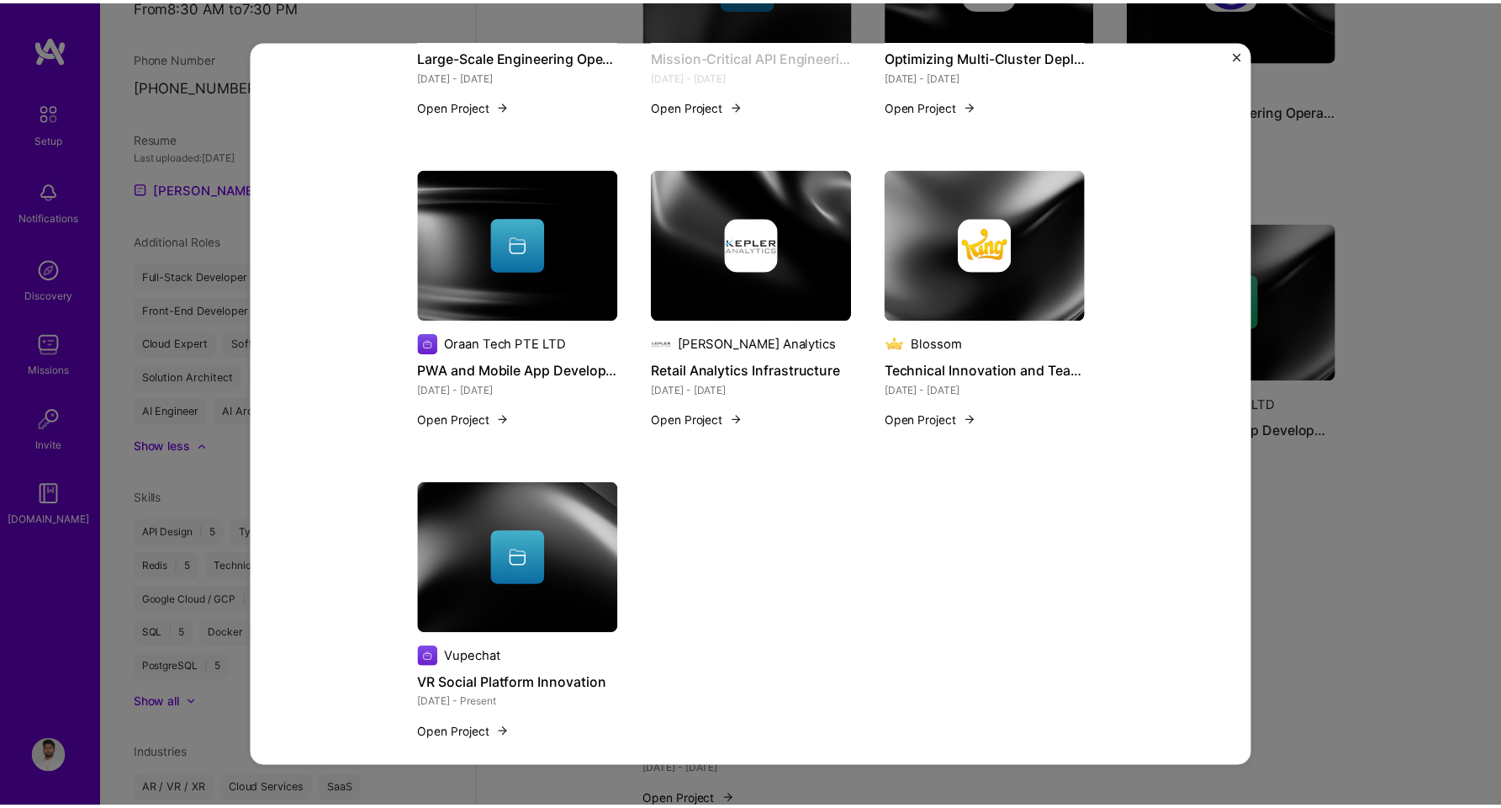
scroll to position [1541, 0]
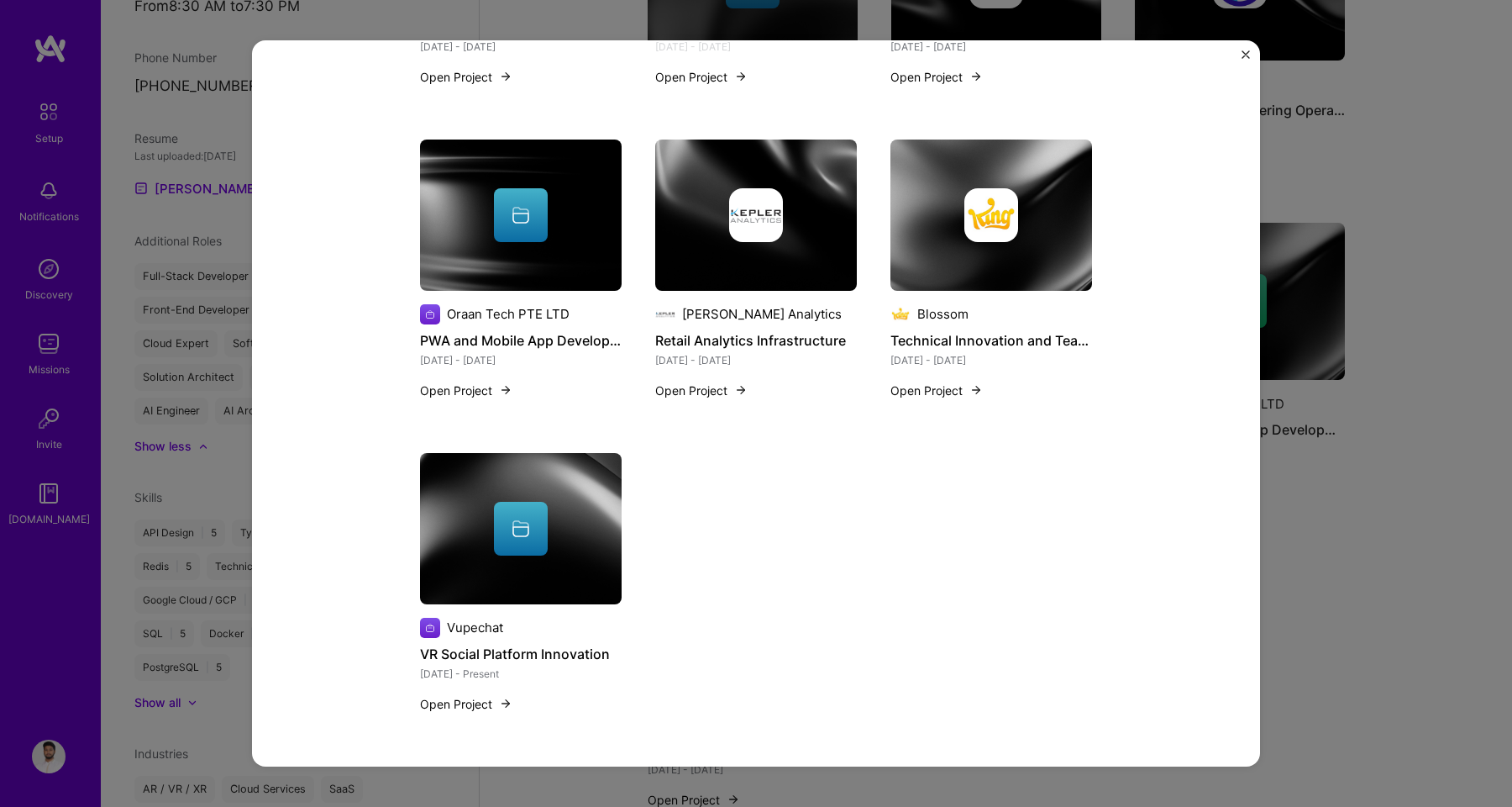
click at [1367, 480] on div "Mission-Critical API Engineering Afiniti Enterprise Software Role Senior Softwa…" at bounding box center [756, 404] width 1512 height 807
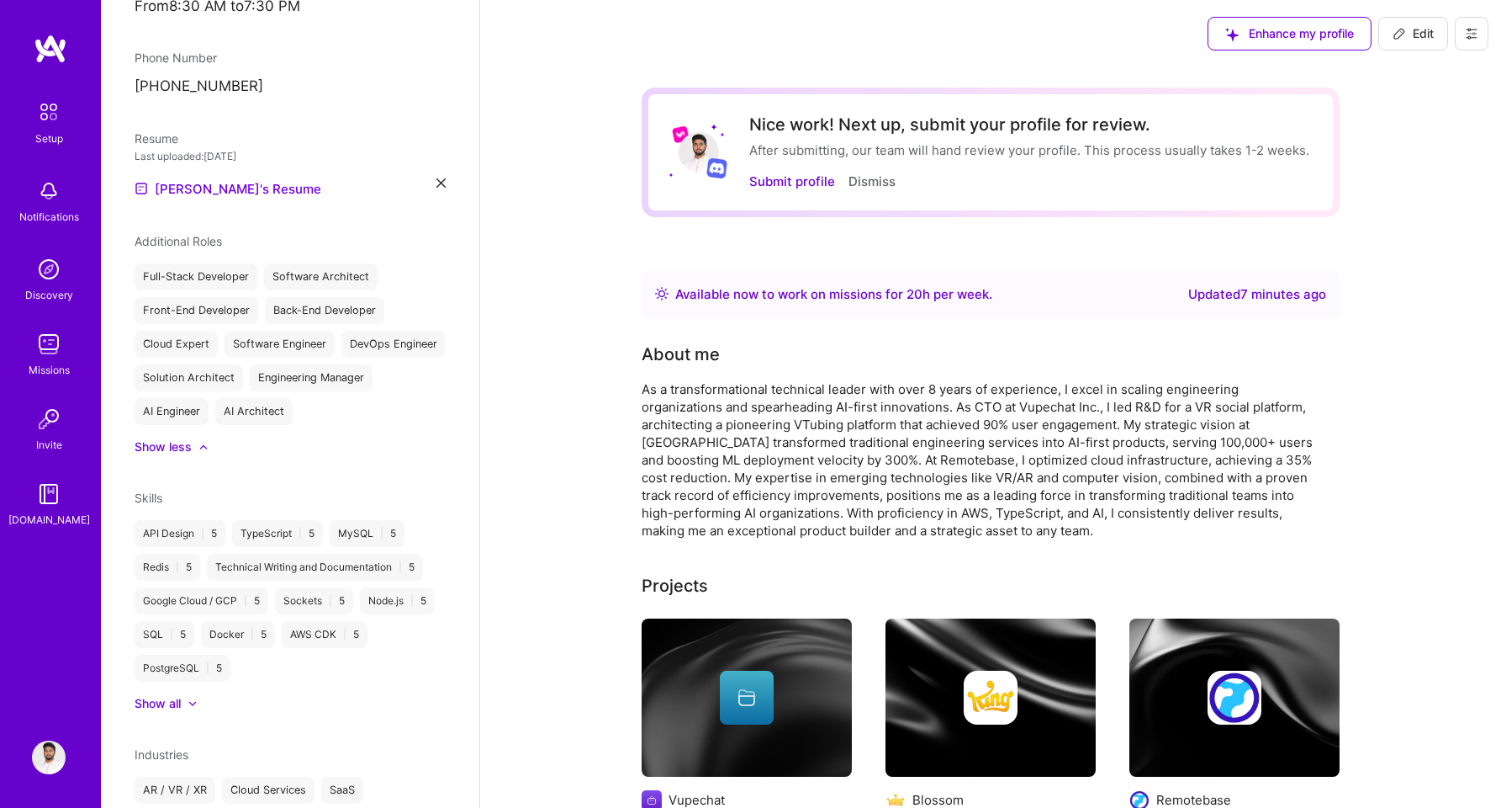
click at [1390, 41] on button "Edit" at bounding box center [1414, 34] width 70 height 34
select select "PK"
select select "Right Now"
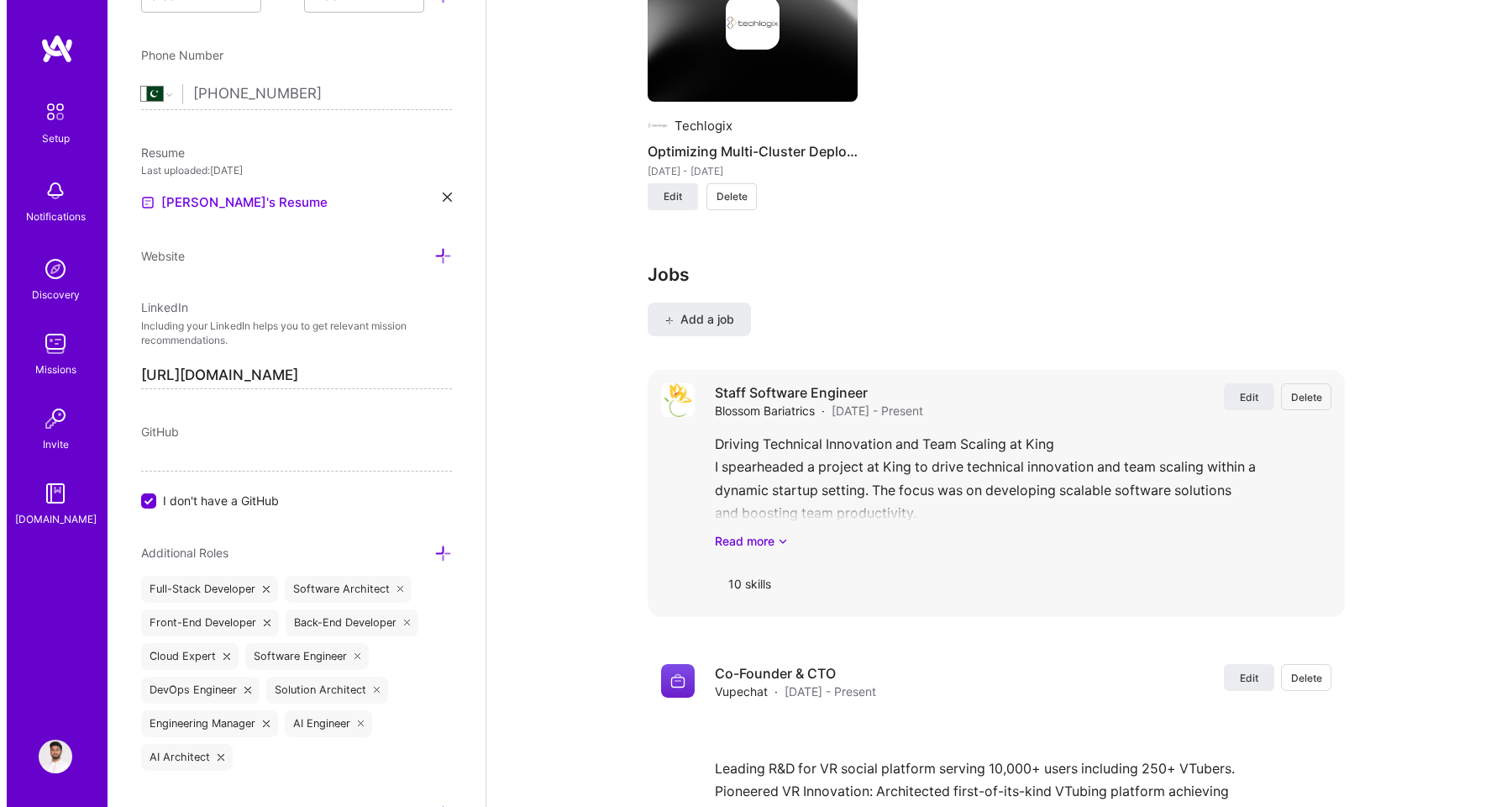
scroll to position [2086, 0]
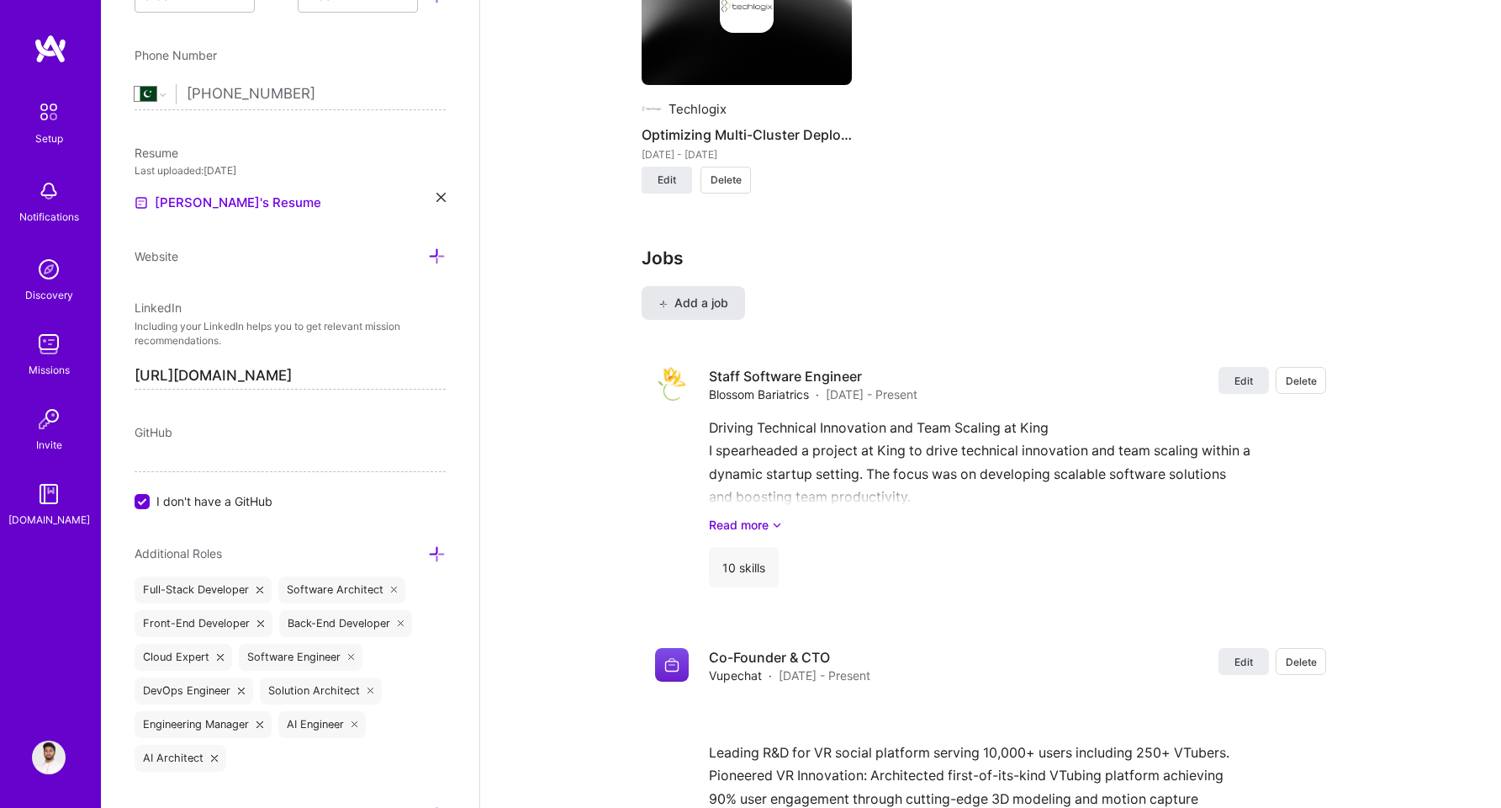
click at [705, 310] on span "Add a job" at bounding box center [694, 302] width 70 height 17
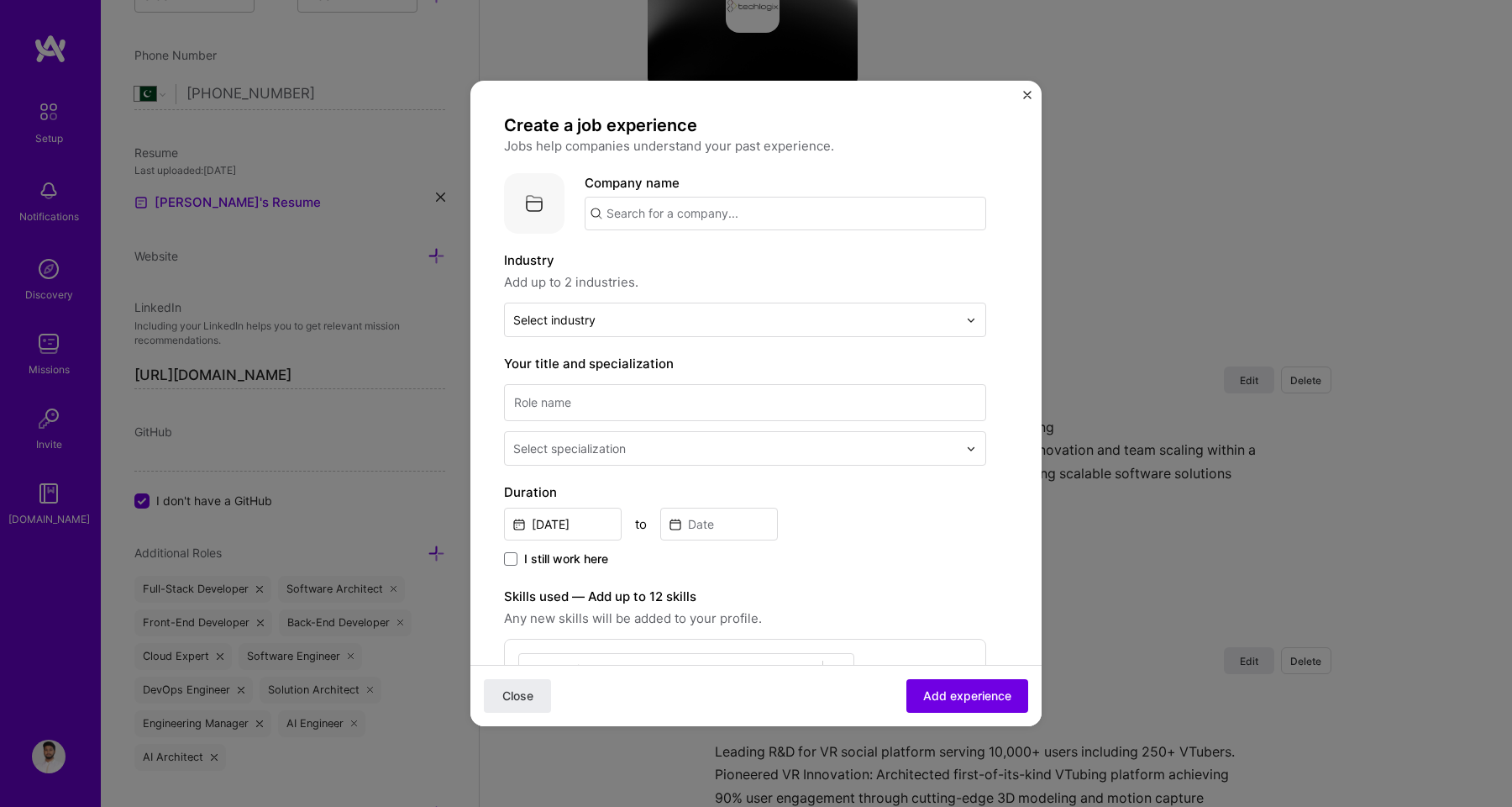
click at [680, 226] on input "text" at bounding box center [785, 214] width 401 height 34
click at [679, 271] on span "afiniti.com" at bounding box center [676, 271] width 82 height 13
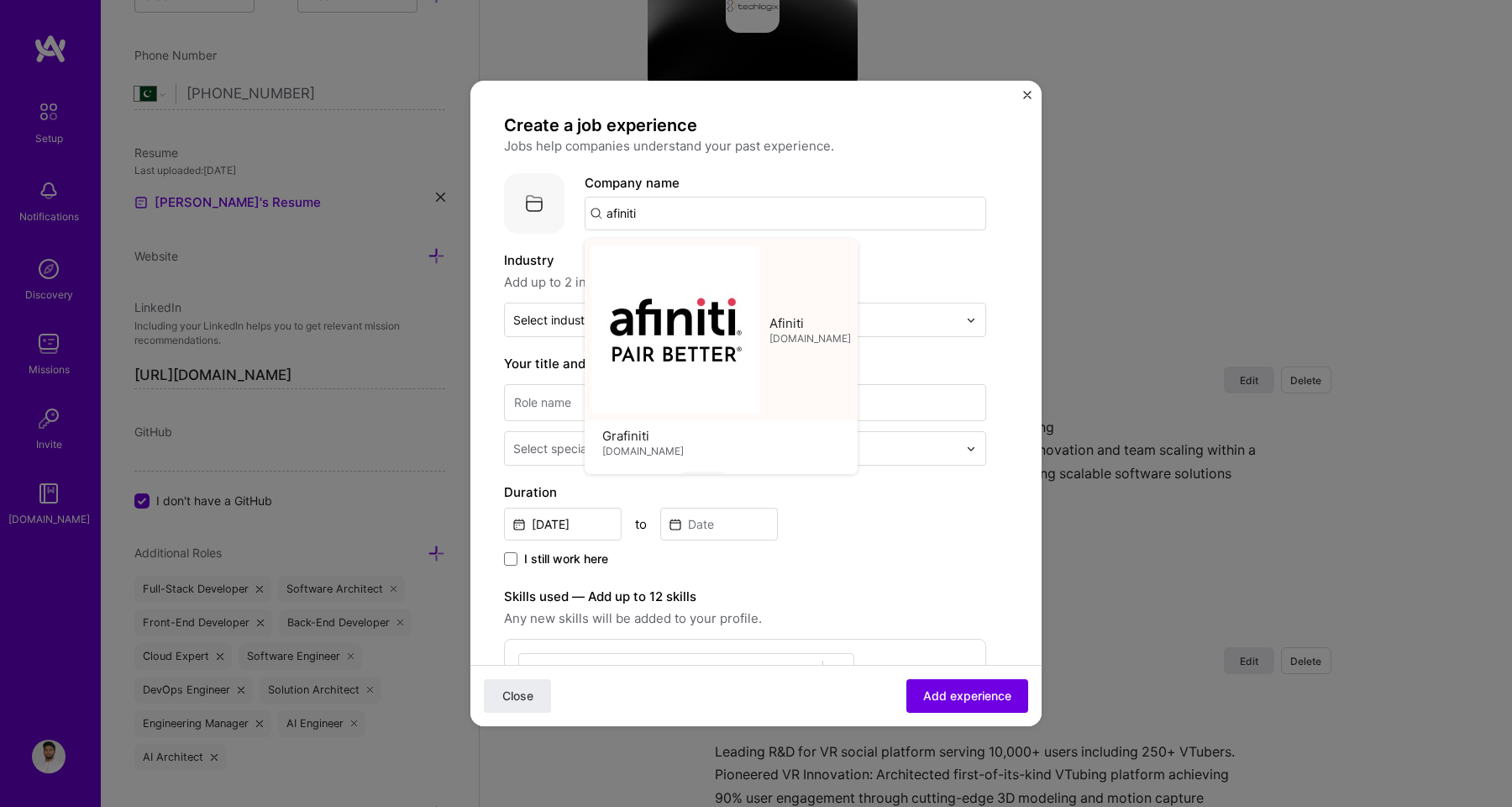
type input "Afiniti"
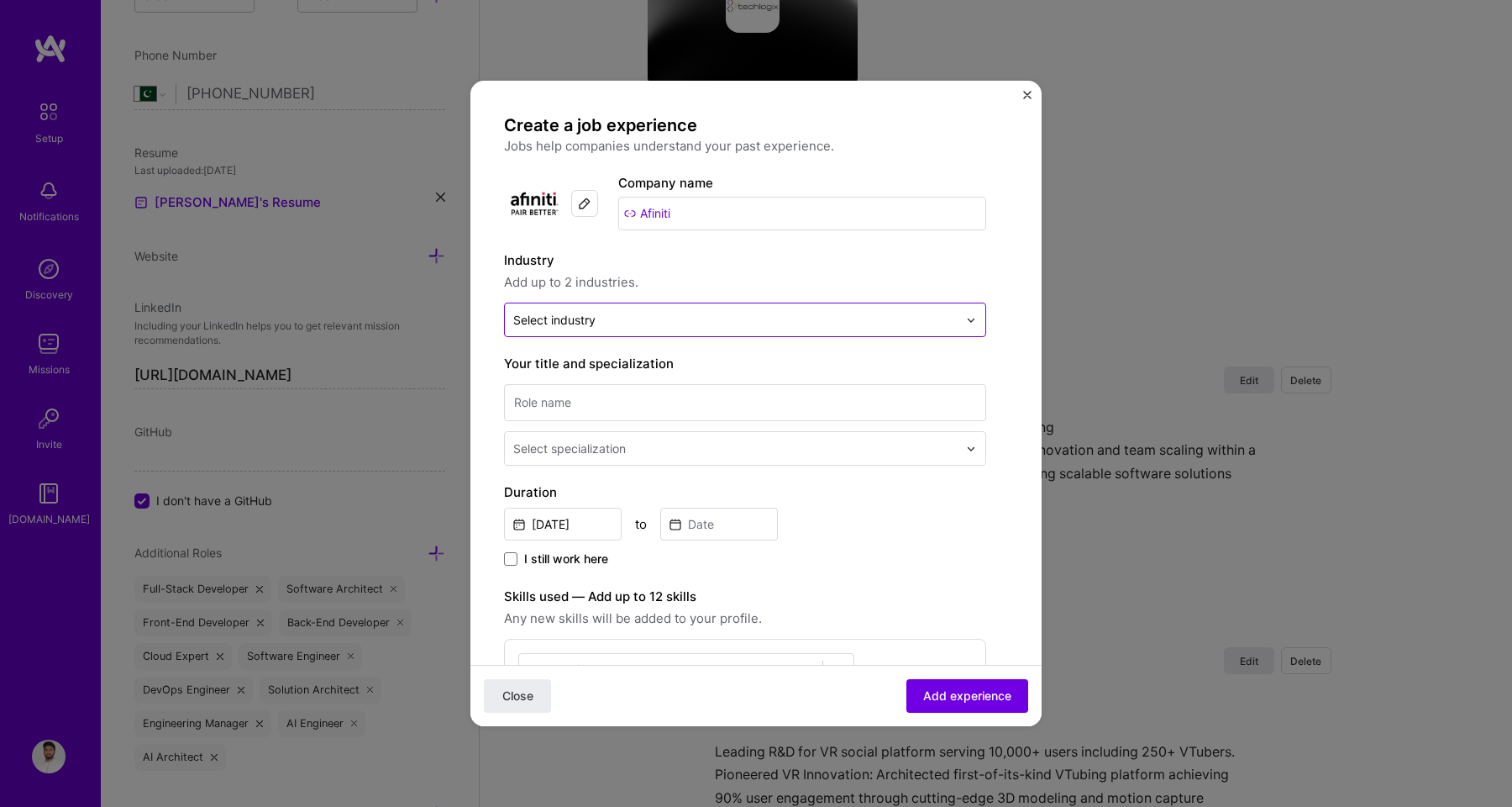
click at [621, 323] on input "text" at bounding box center [735, 320] width 444 height 18
type input "cal"
click at [627, 364] on div "Artifical Intelligence / Machine Learning" at bounding box center [657, 365] width 236 height 18
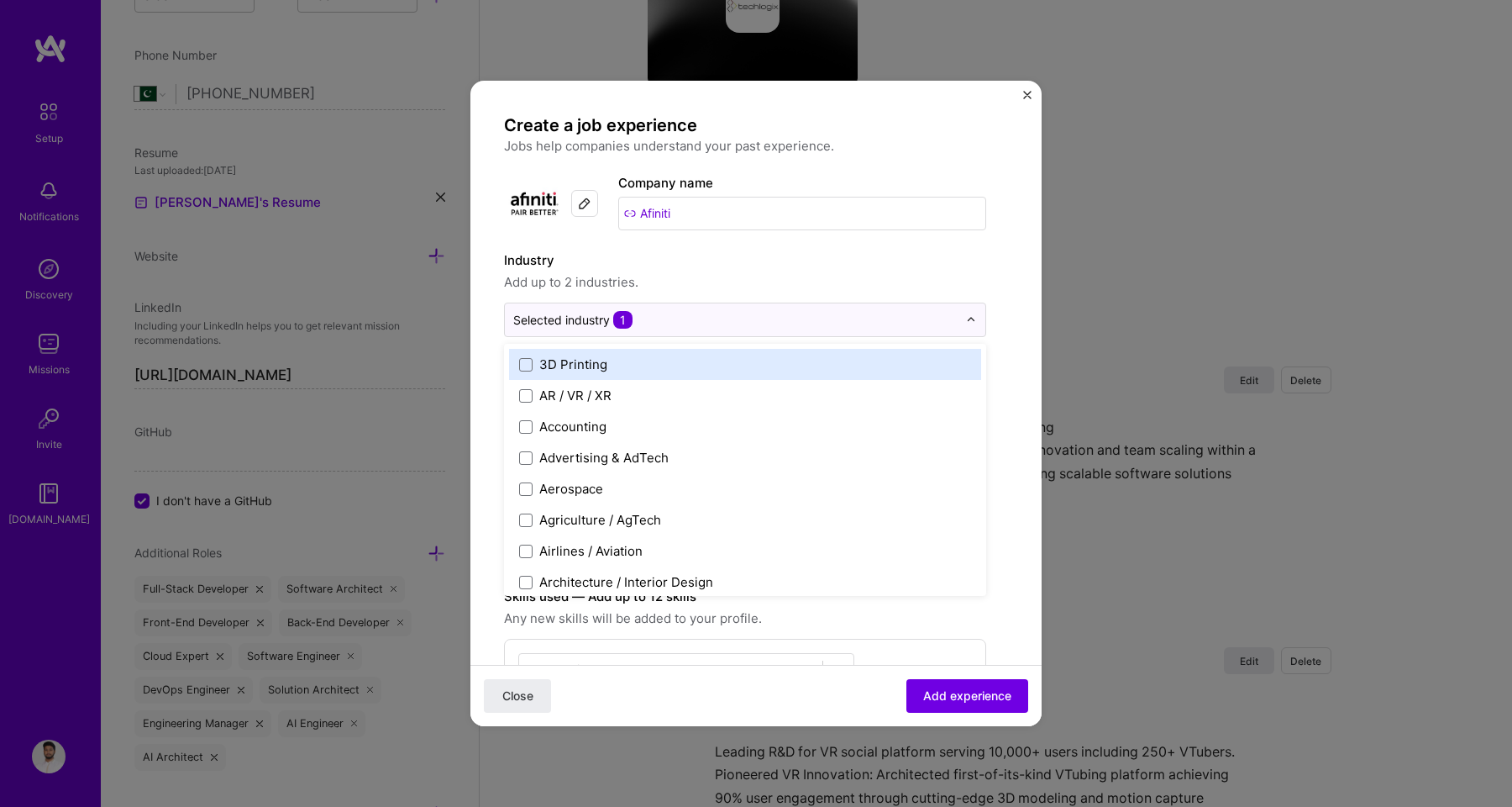
click at [665, 283] on span "Add up to 2 industries." at bounding box center [745, 283] width 482 height 20
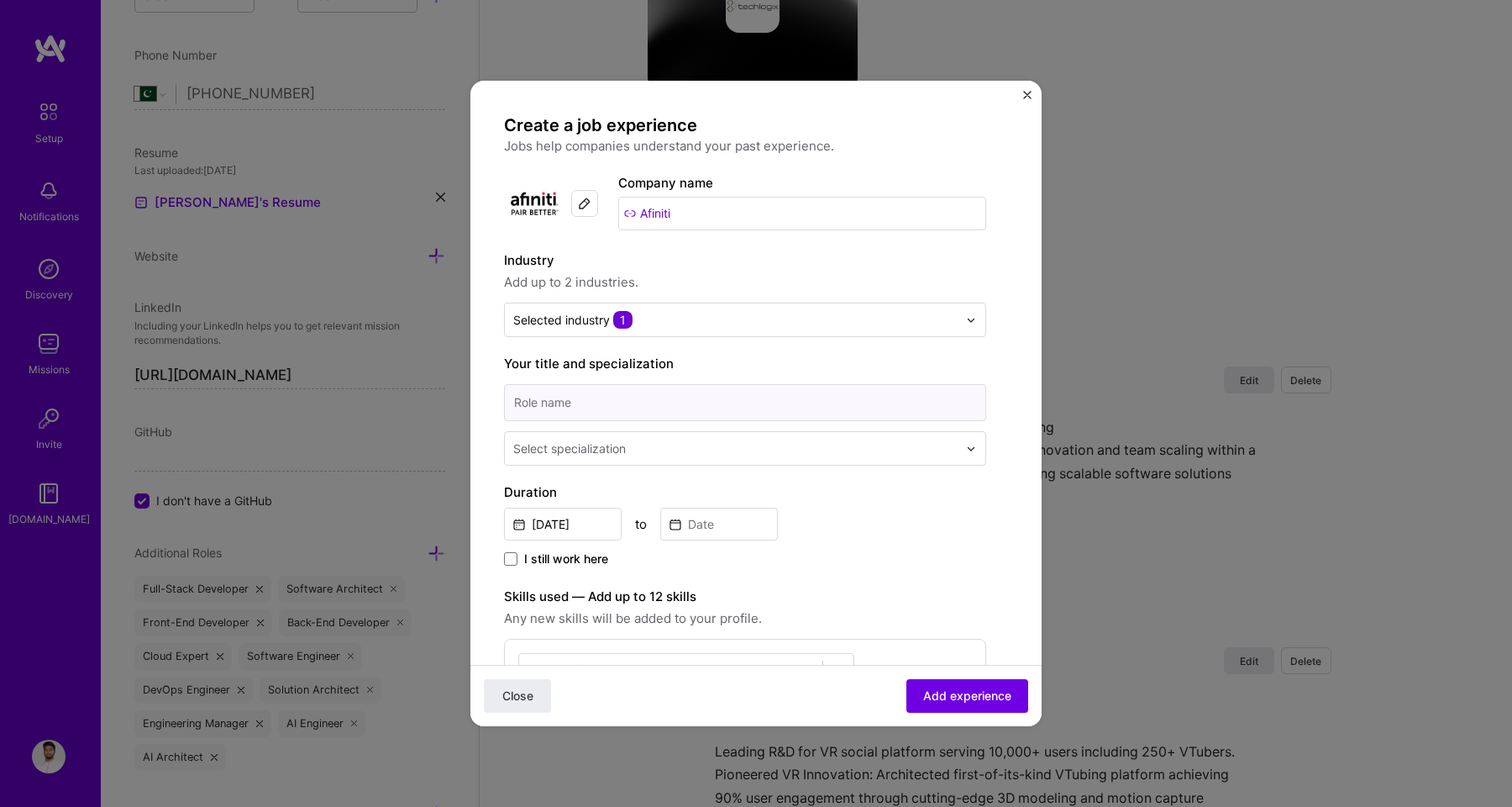
click at [639, 404] on input at bounding box center [745, 402] width 482 height 37
type input "Senior Software Engineer"
click at [626, 467] on div "Create a job experience Jobs help companies understand your past experience. Co…" at bounding box center [745, 619] width 482 height 1012
click at [626, 454] on div "Select specialization" at bounding box center [569, 448] width 113 height 18
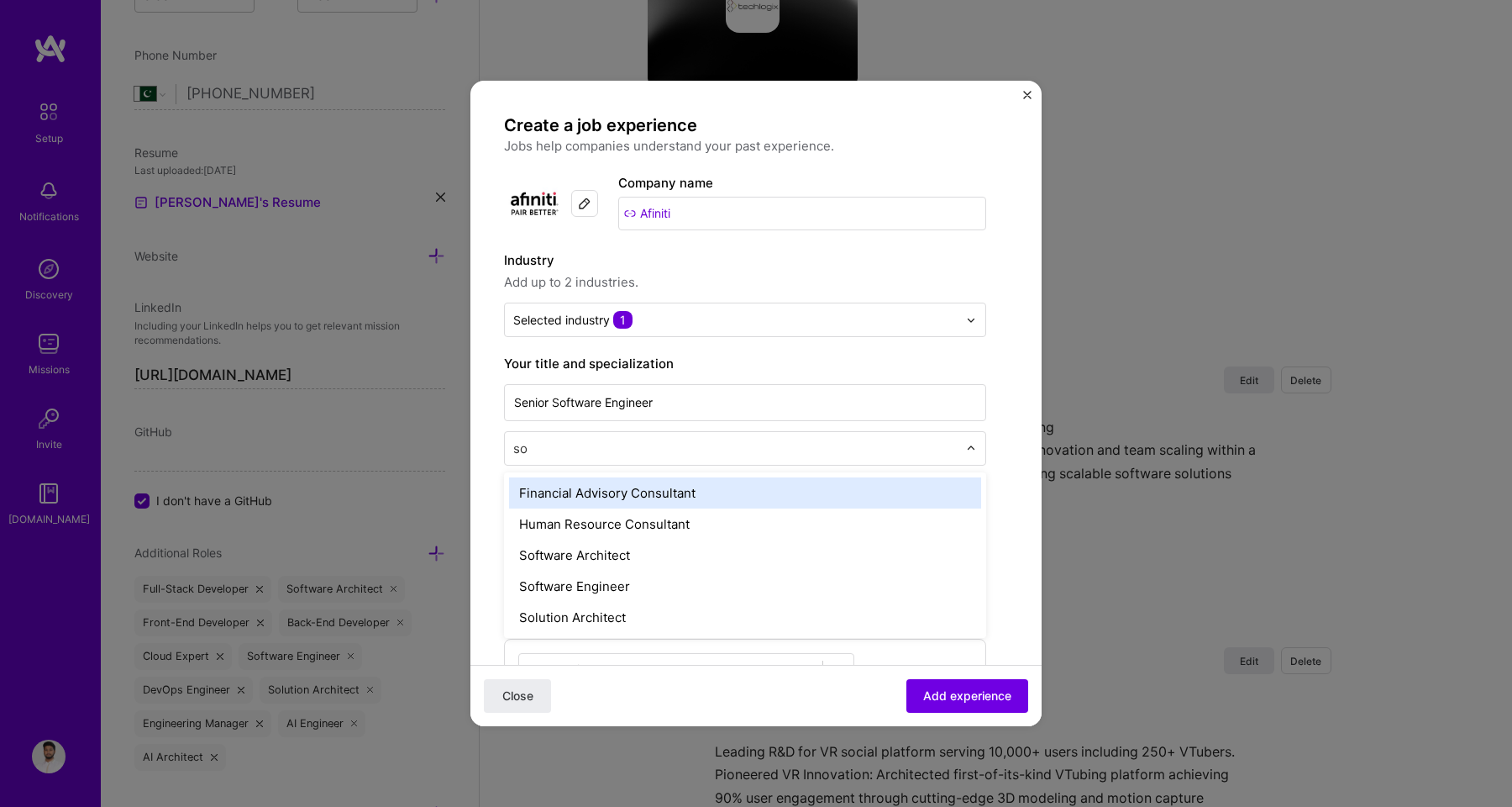
type input "sof"
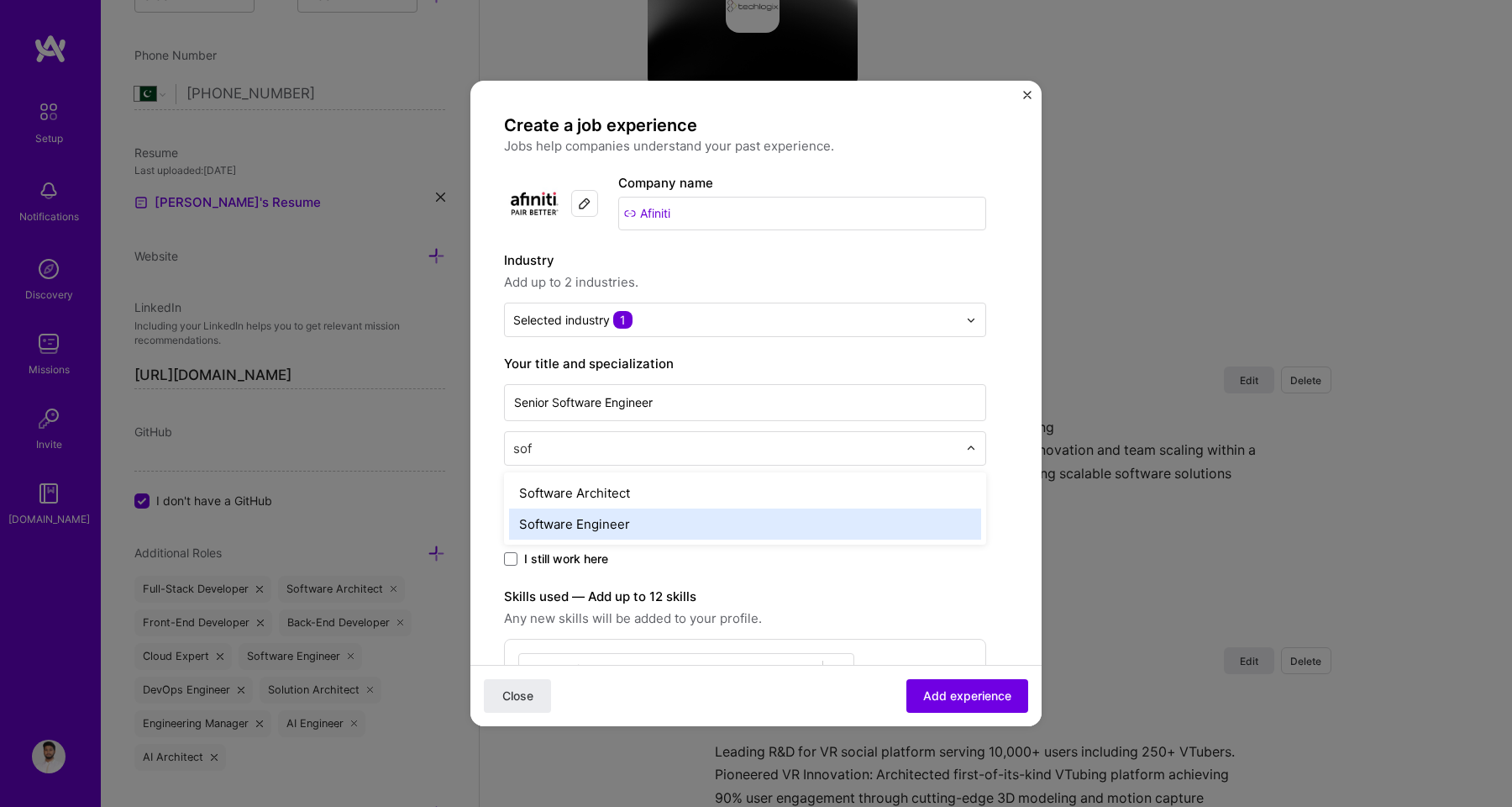
click at [624, 522] on div "Software Engineer" at bounding box center [745, 523] width 472 height 31
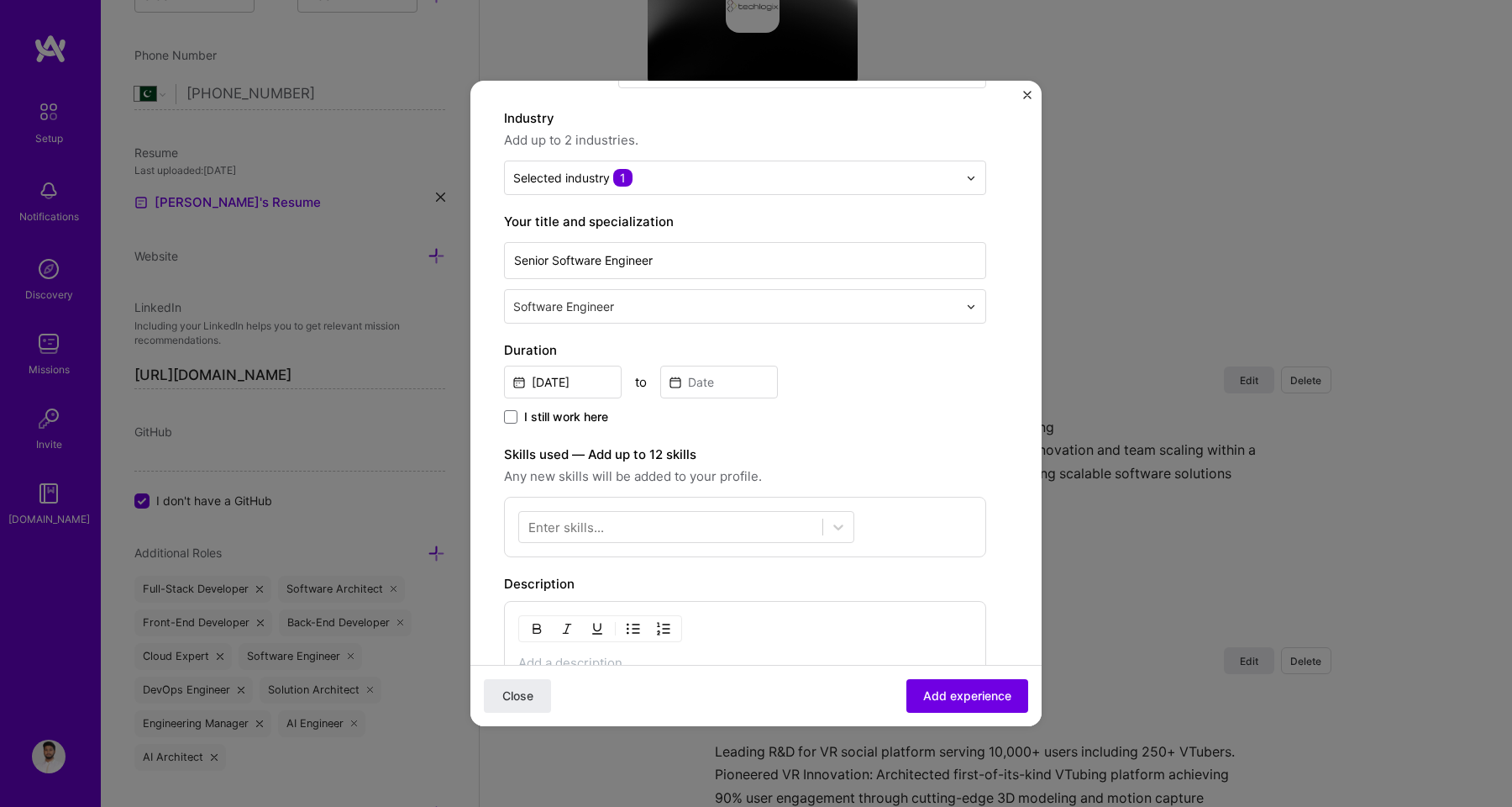
scroll to position [145, 0]
click at [568, 379] on input "[DATE]" at bounding box center [563, 379] width 118 height 33
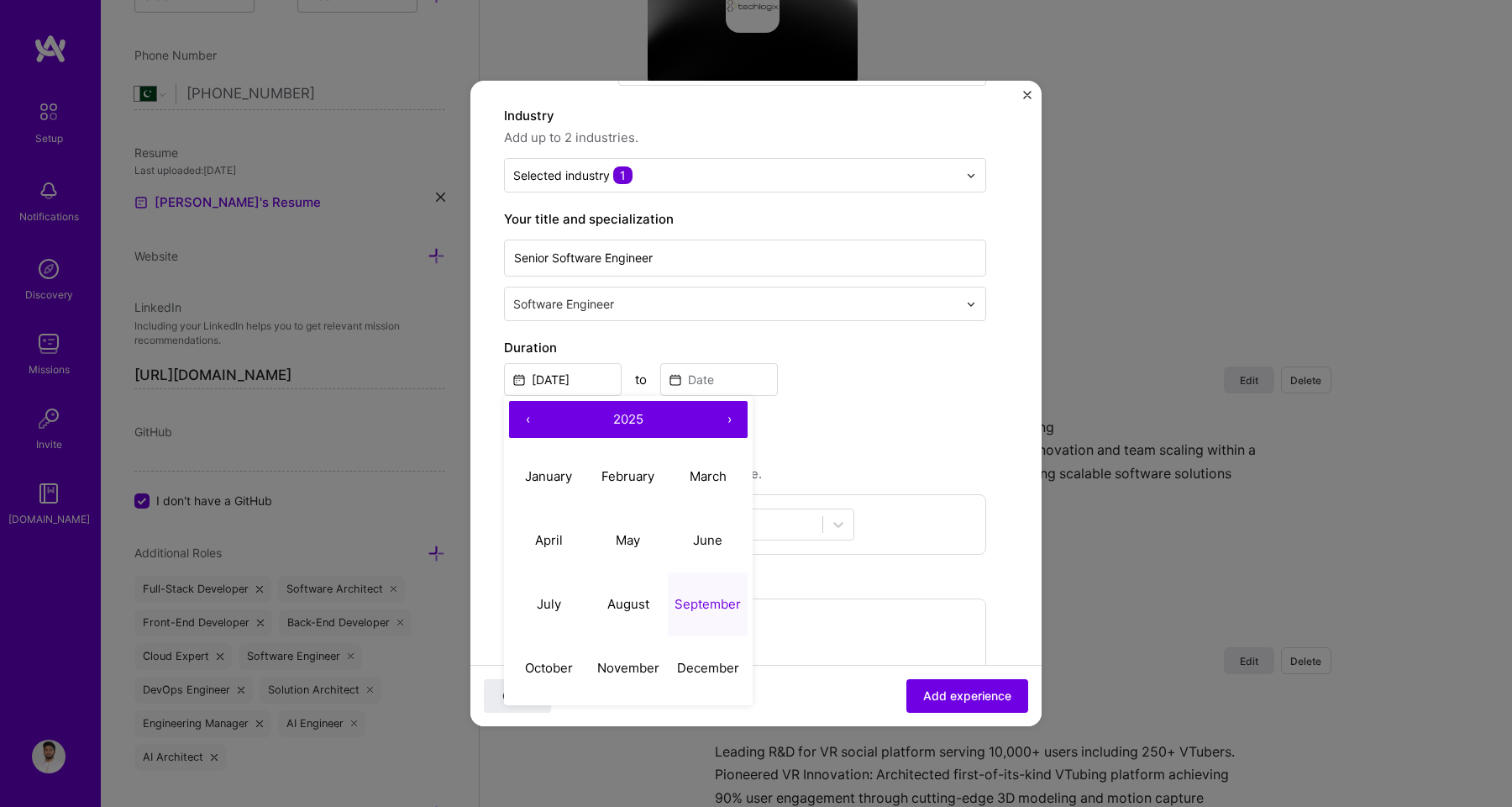
click at [528, 420] on button "‹" at bounding box center [527, 418] width 37 height 37
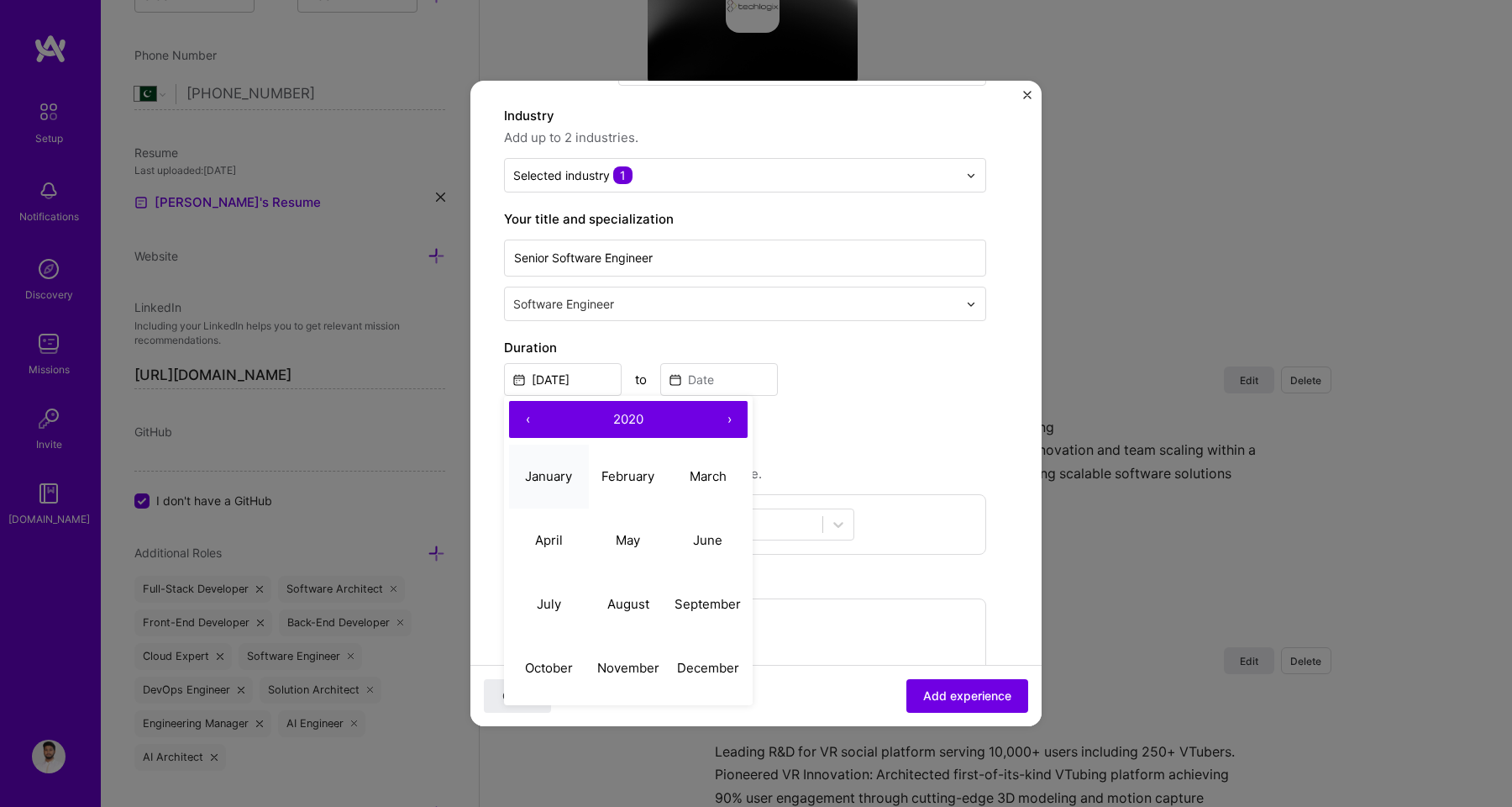
click at [550, 478] on abbr "January" at bounding box center [548, 476] width 47 height 16
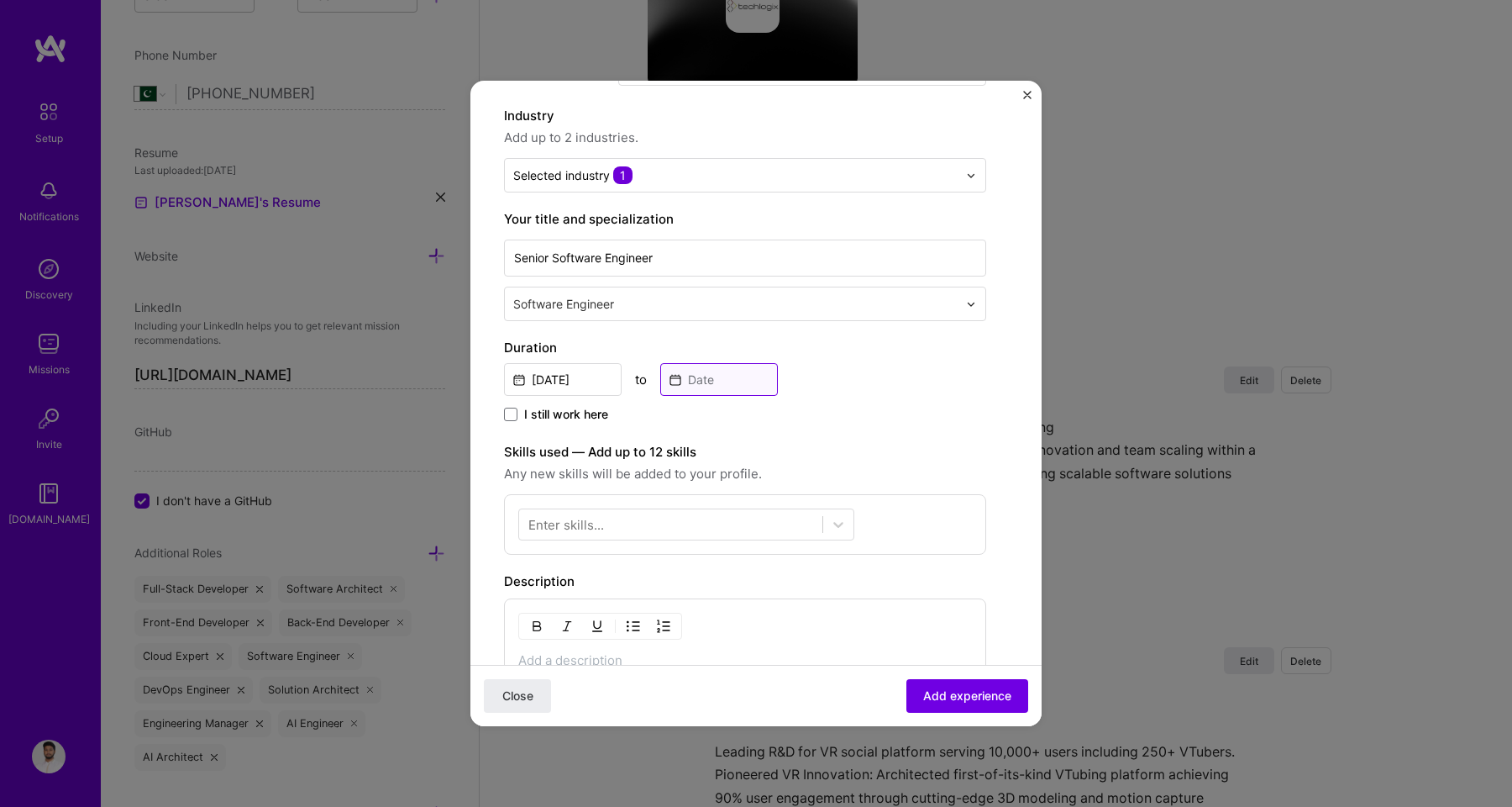
click at [710, 393] on input at bounding box center [719, 379] width 118 height 33
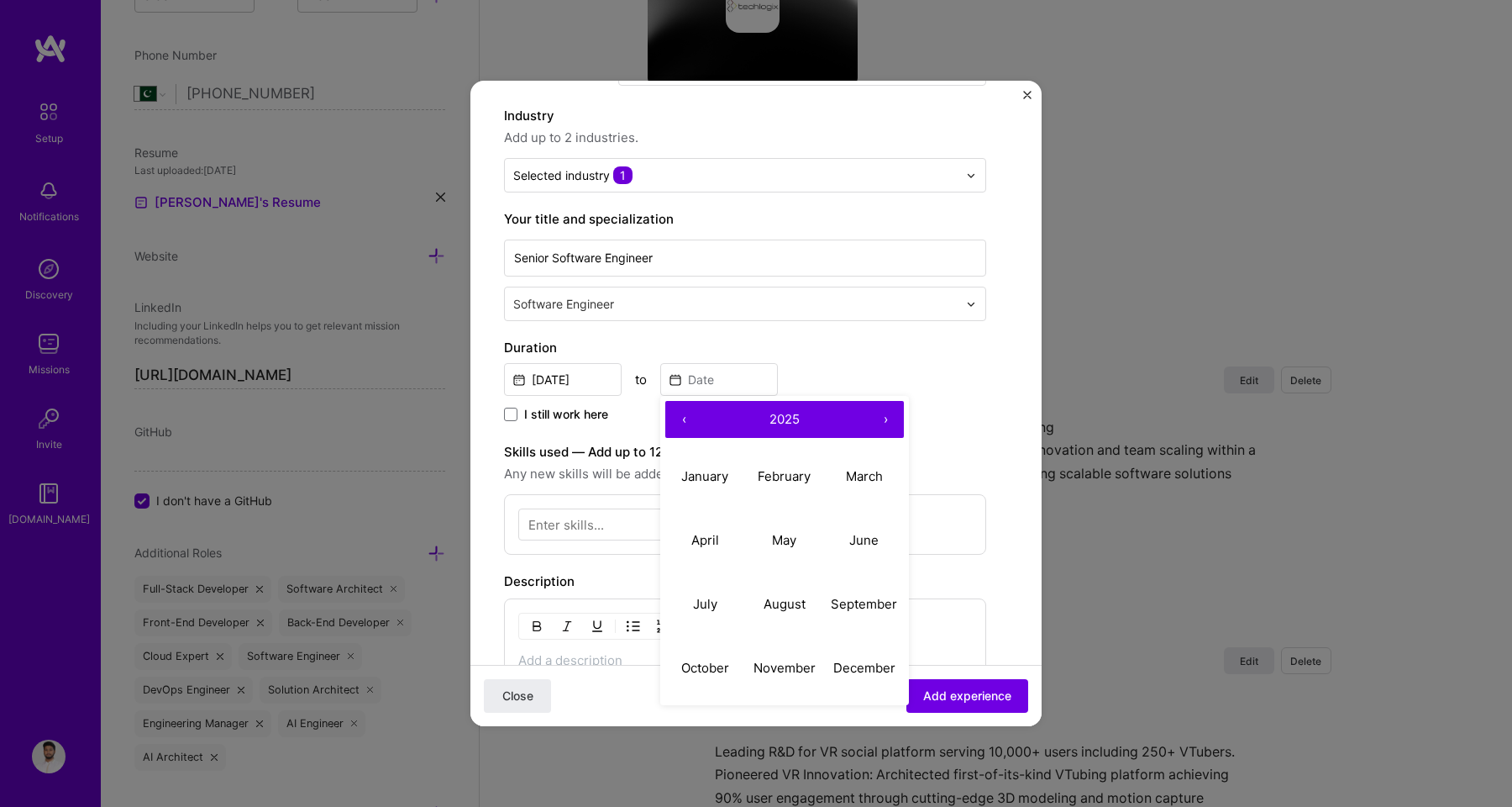
click at [687, 415] on button "‹" at bounding box center [683, 418] width 37 height 37
click at [679, 417] on button "‹" at bounding box center [683, 418] width 37 height 37
click at [589, 381] on input "[DATE]" at bounding box center [563, 379] width 118 height 33
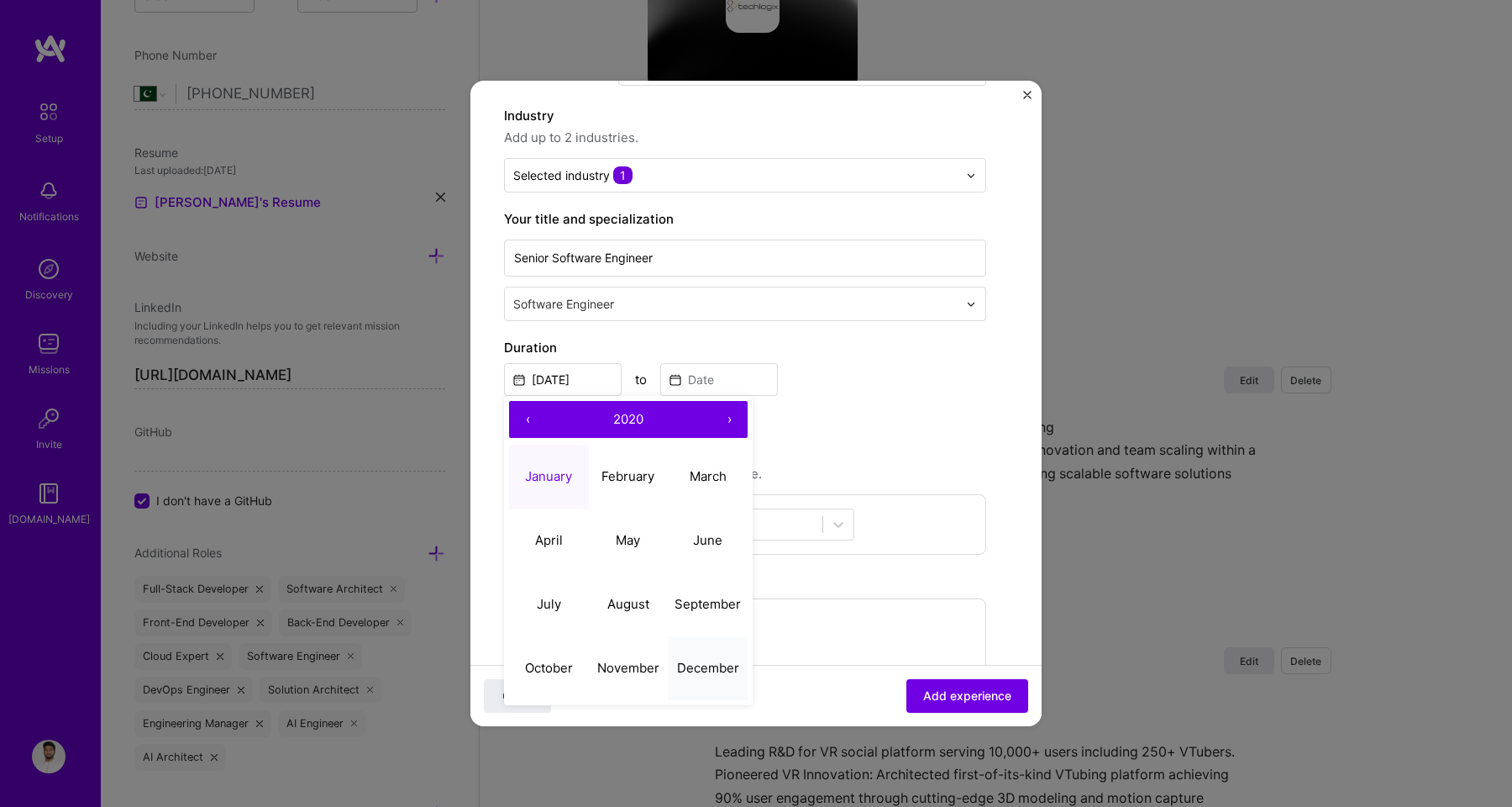
click at [707, 659] on abbr "December" at bounding box center [708, 667] width 62 height 16
type input "[DATE]"
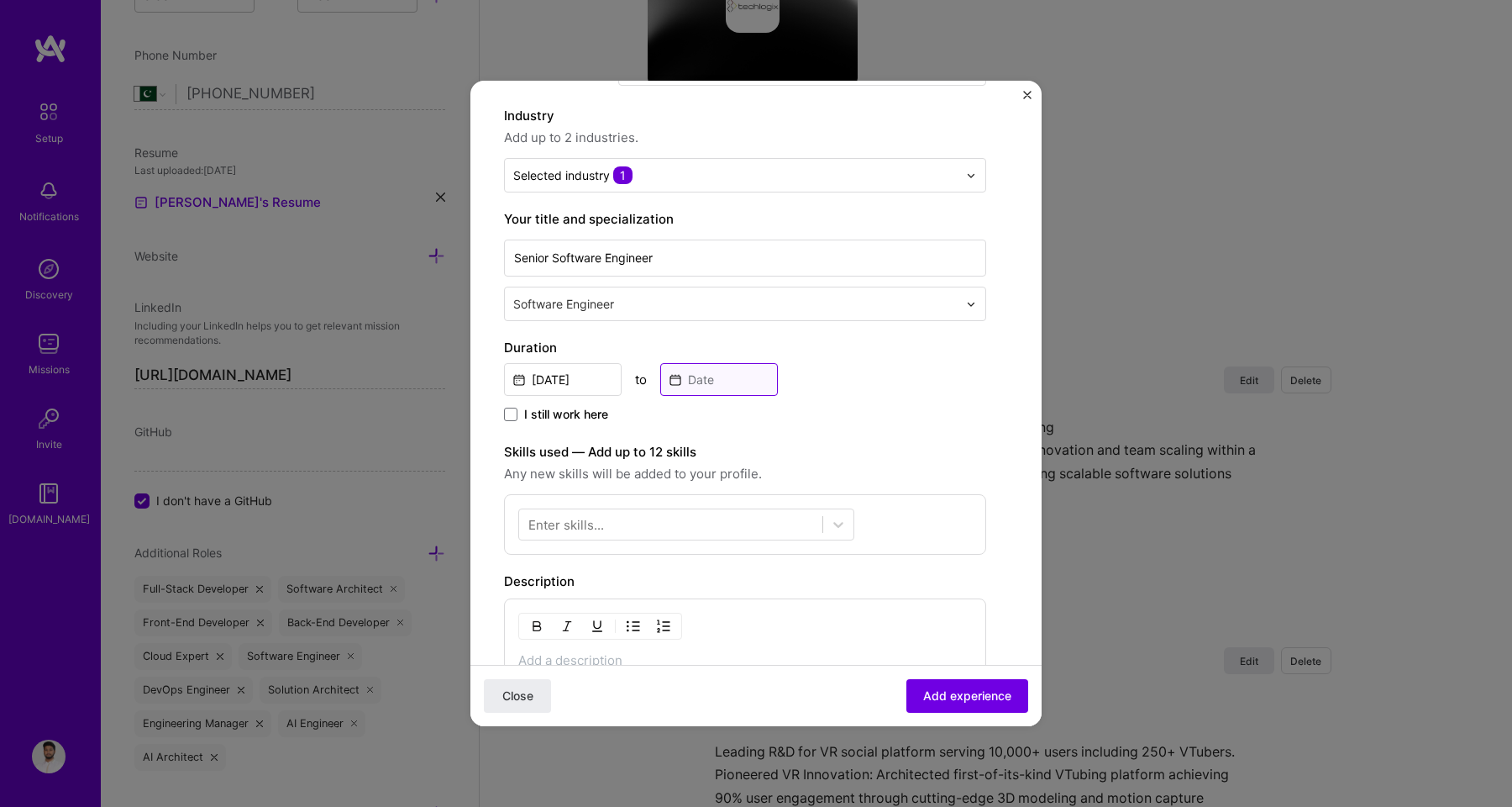
click at [674, 380] on input at bounding box center [719, 379] width 118 height 33
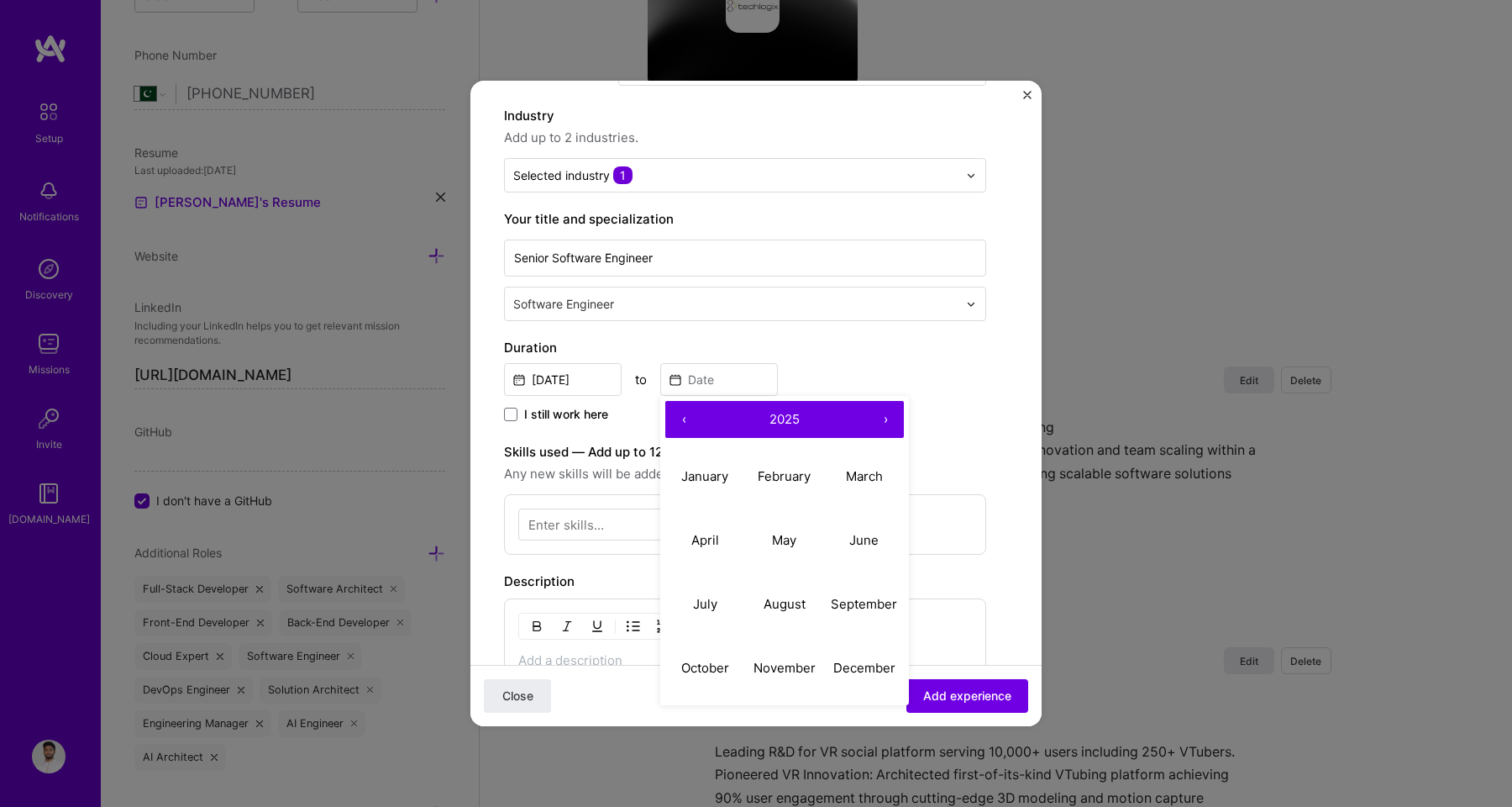
click at [890, 416] on button "›" at bounding box center [885, 418] width 37 height 37
click at [686, 421] on button "‹" at bounding box center [683, 418] width 37 height 37
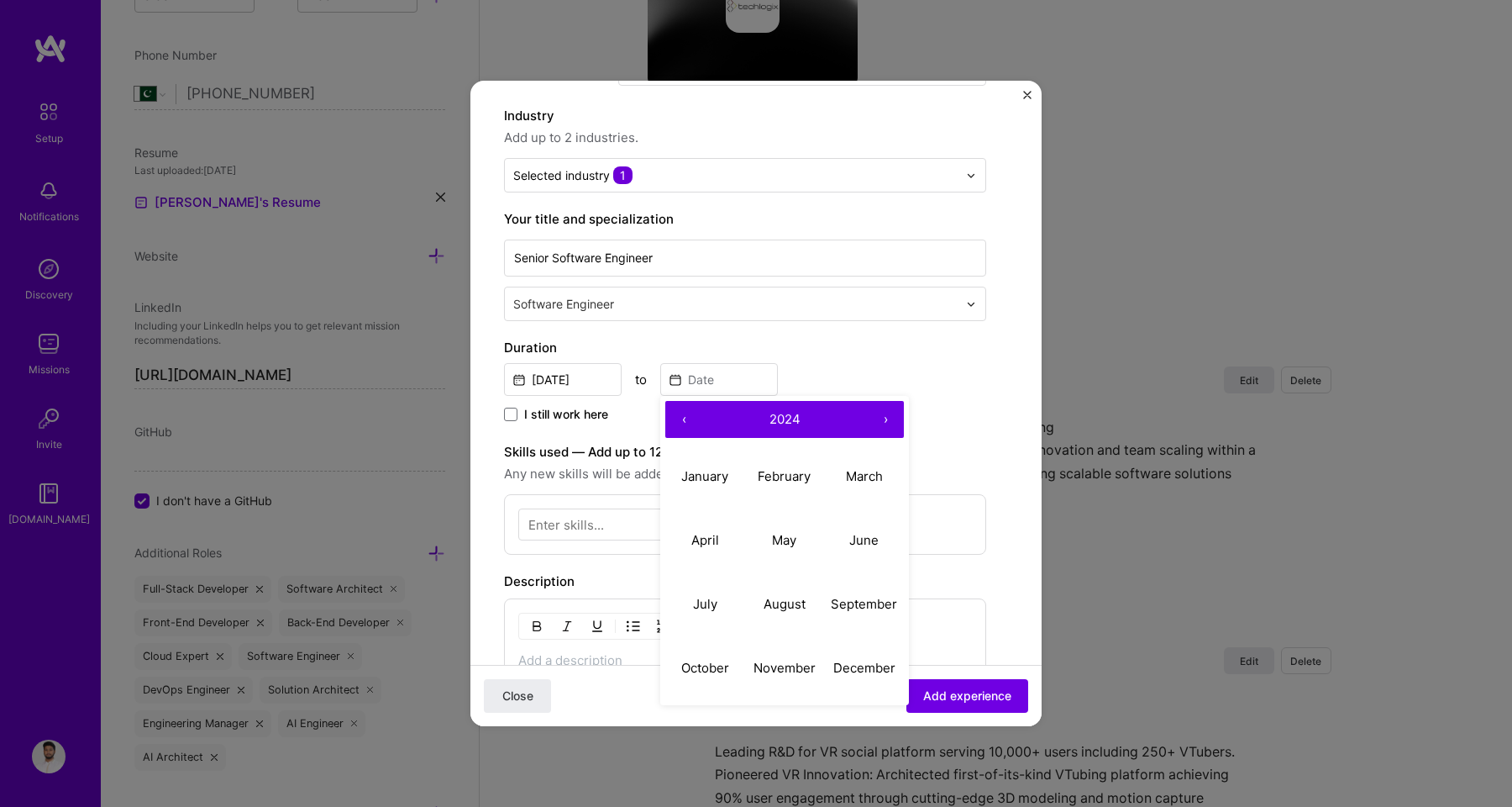
click at [686, 421] on button "‹" at bounding box center [683, 418] width 37 height 37
click at [692, 529] on button "April" at bounding box center [705, 540] width 80 height 64
type input "[DATE]"
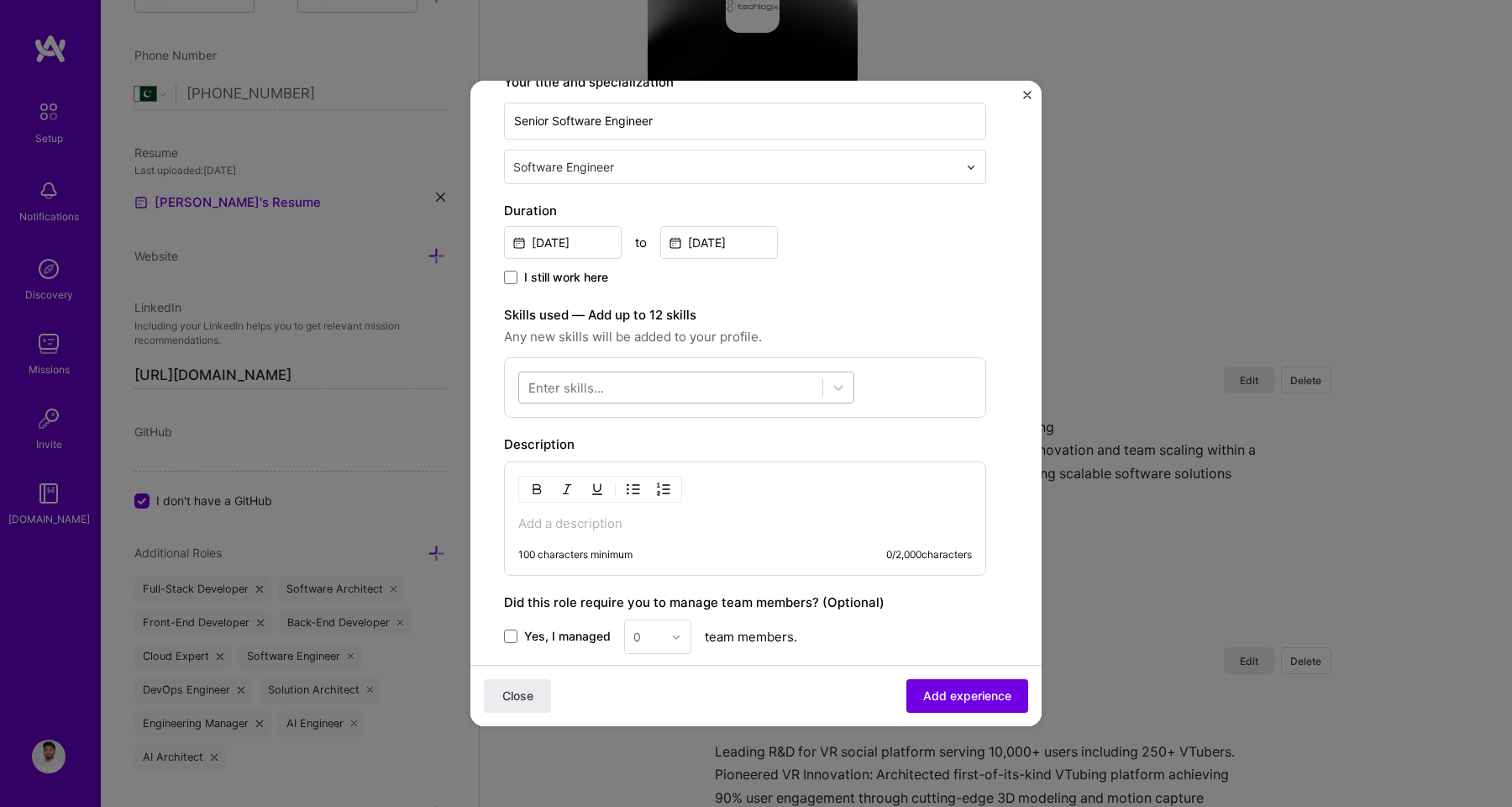
click at [667, 394] on div at bounding box center [671, 388] width 304 height 28
click at [654, 461] on div "C++" at bounding box center [686, 455] width 316 height 18
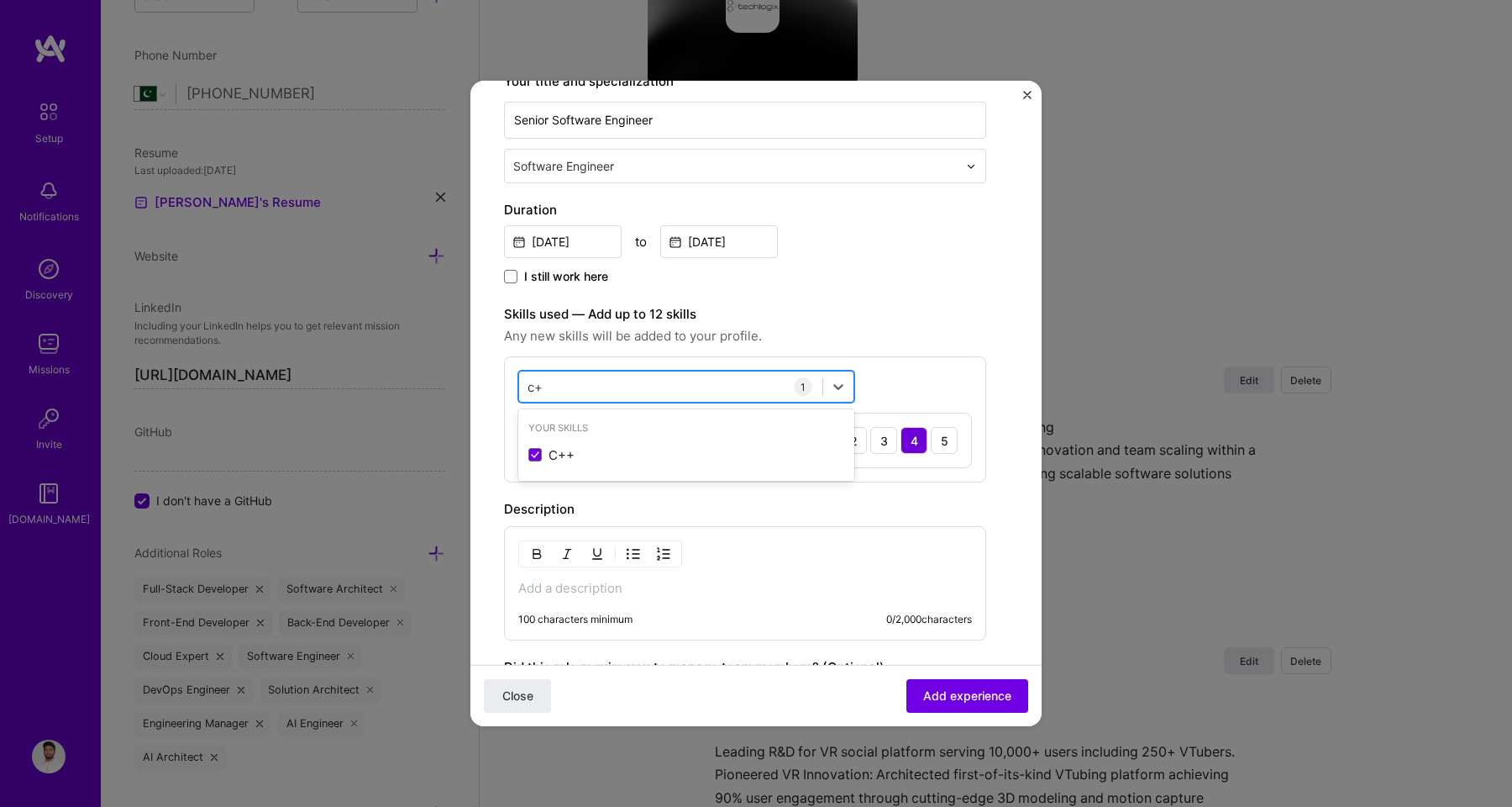
click at [605, 395] on div "c+ c+" at bounding box center [671, 387] width 304 height 28
type input "c"
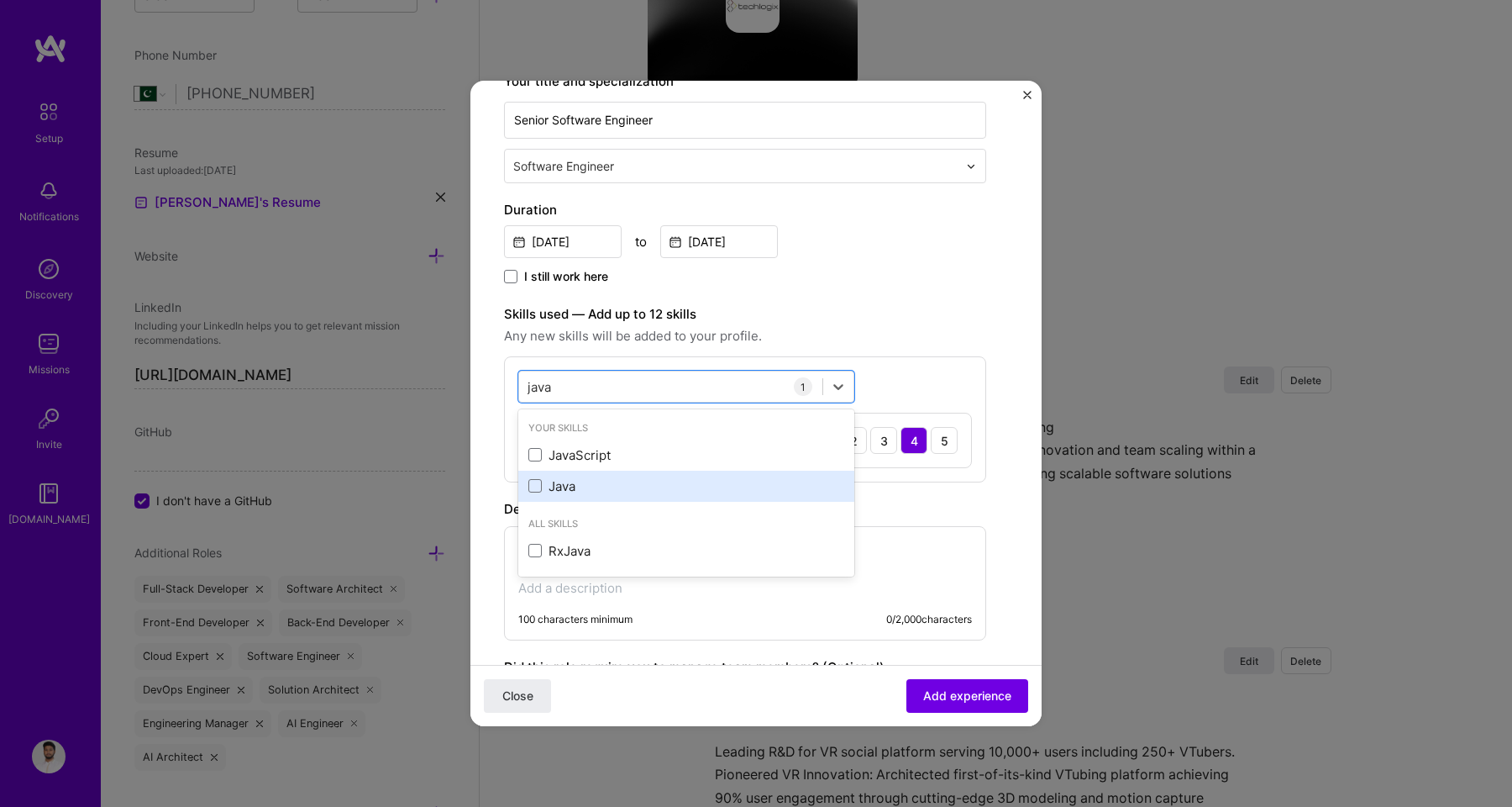
click at [586, 478] on div "Java" at bounding box center [686, 486] width 316 height 18
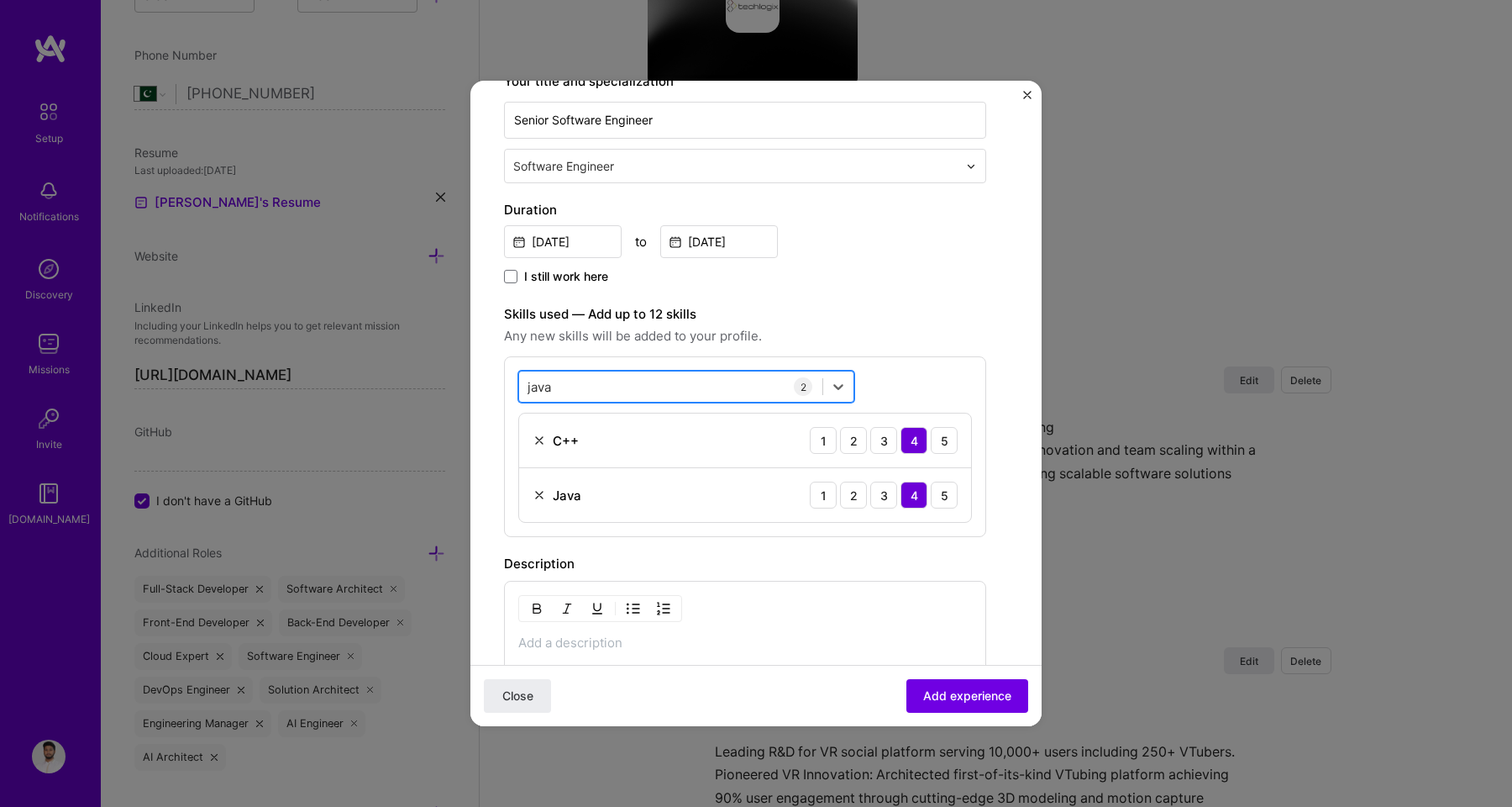
click at [572, 385] on div "java java" at bounding box center [671, 387] width 304 height 28
type input "j"
click at [575, 458] on div "Node.js" at bounding box center [686, 455] width 316 height 18
click at [568, 397] on div "node node" at bounding box center [671, 387] width 304 height 28
type input "n"
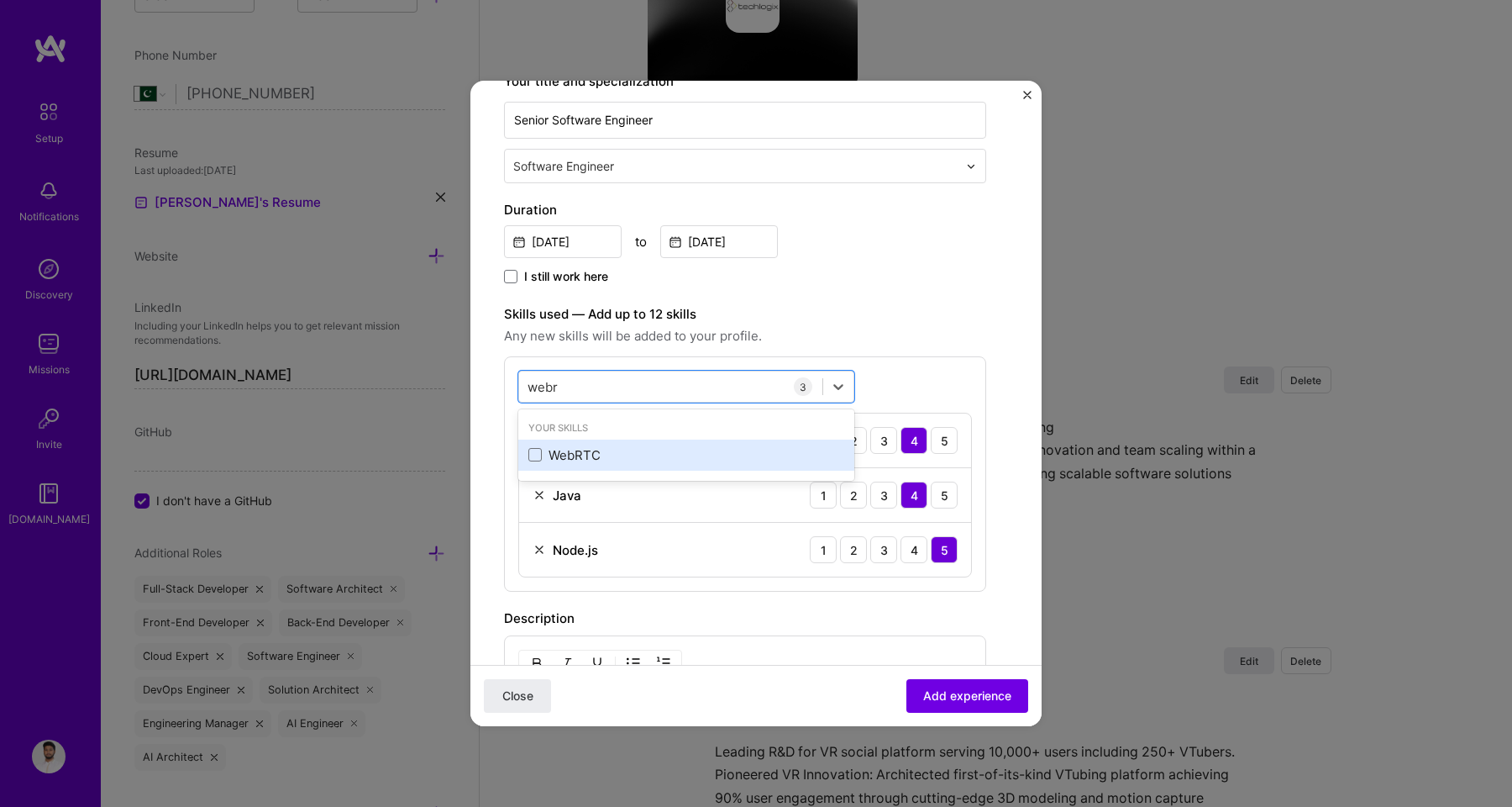
click at [579, 450] on div "WebRTC" at bounding box center [686, 455] width 316 height 18
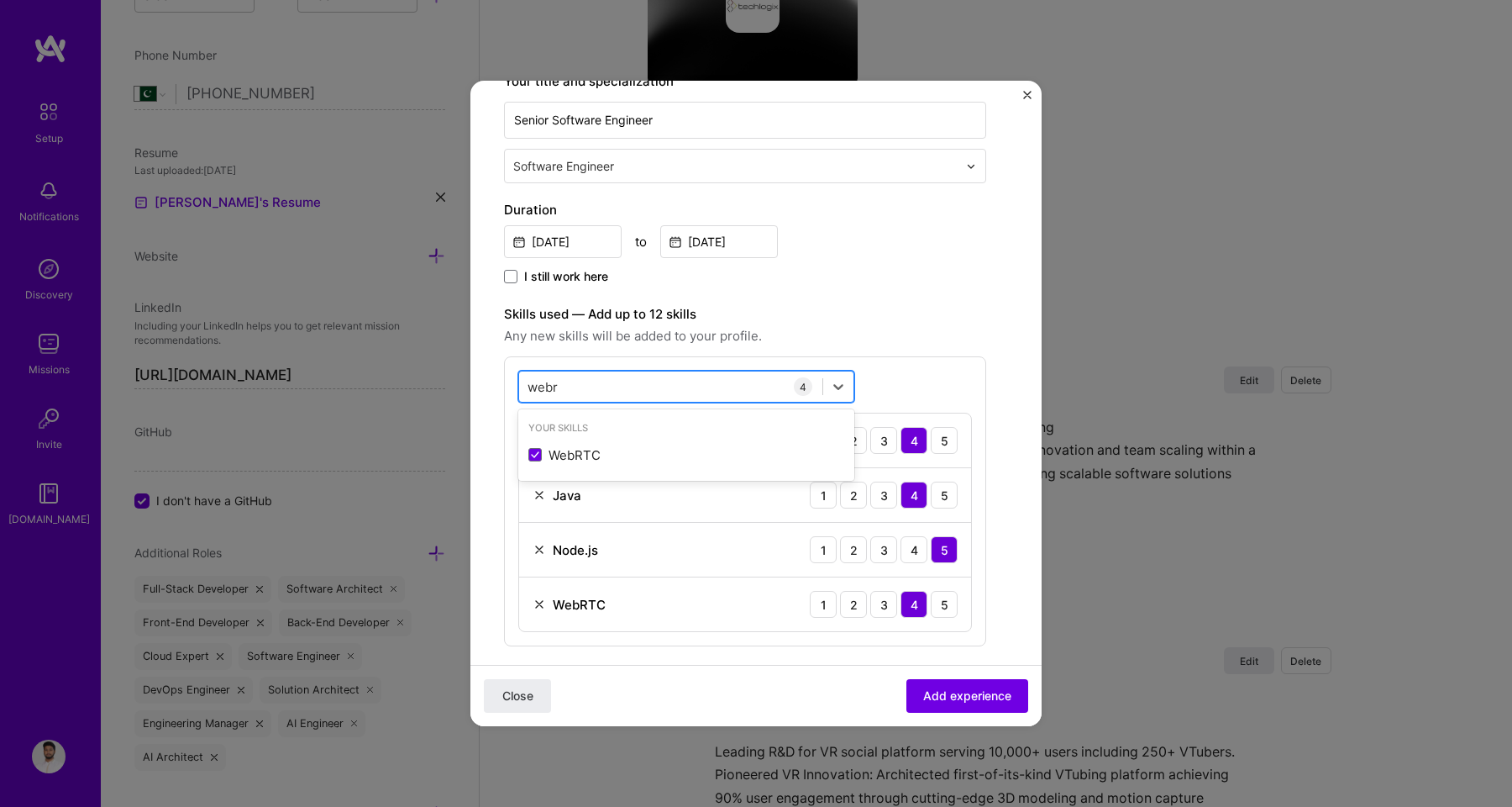
click at [576, 393] on div "webr webr" at bounding box center [671, 387] width 304 height 28
type input "w"
click at [817, 323] on label "Skills used — Add up to 12 skills" at bounding box center [745, 314] width 482 height 20
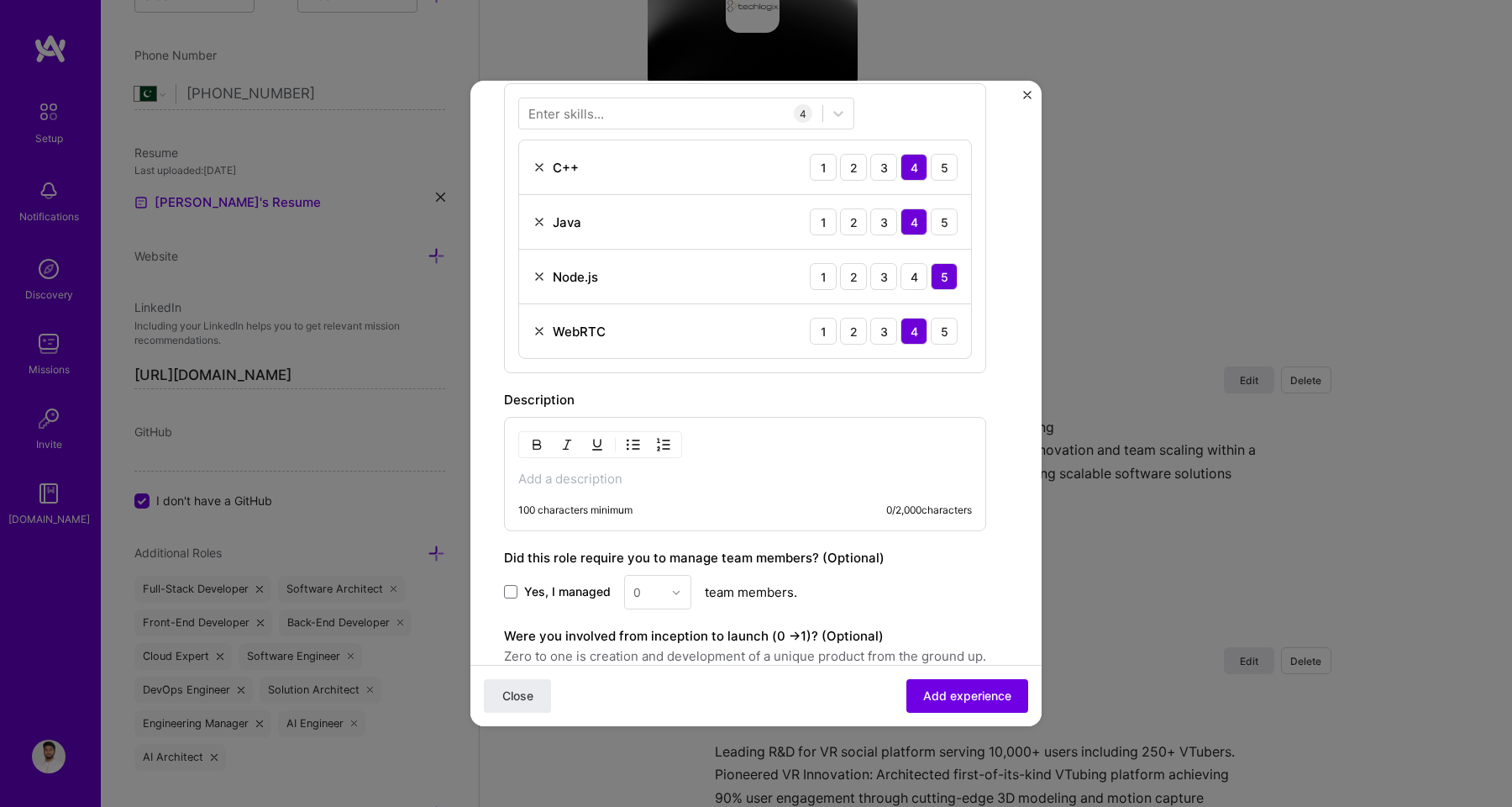
scroll to position [583, 0]
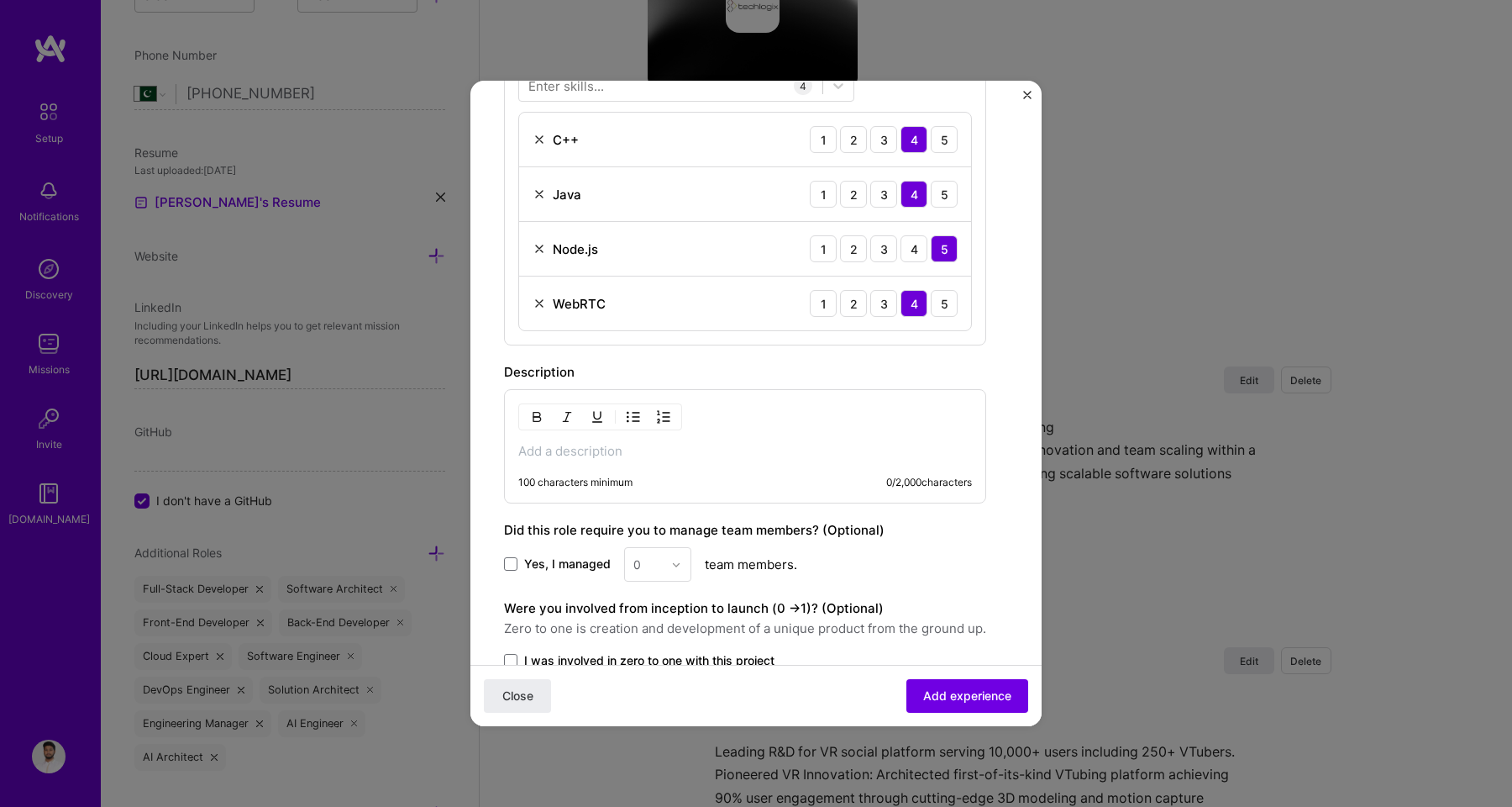
click at [784, 468] on div "100 characters minimum 0 / 2,000 characters" at bounding box center [745, 445] width 482 height 114
click at [767, 453] on p at bounding box center [745, 450] width 453 height 17
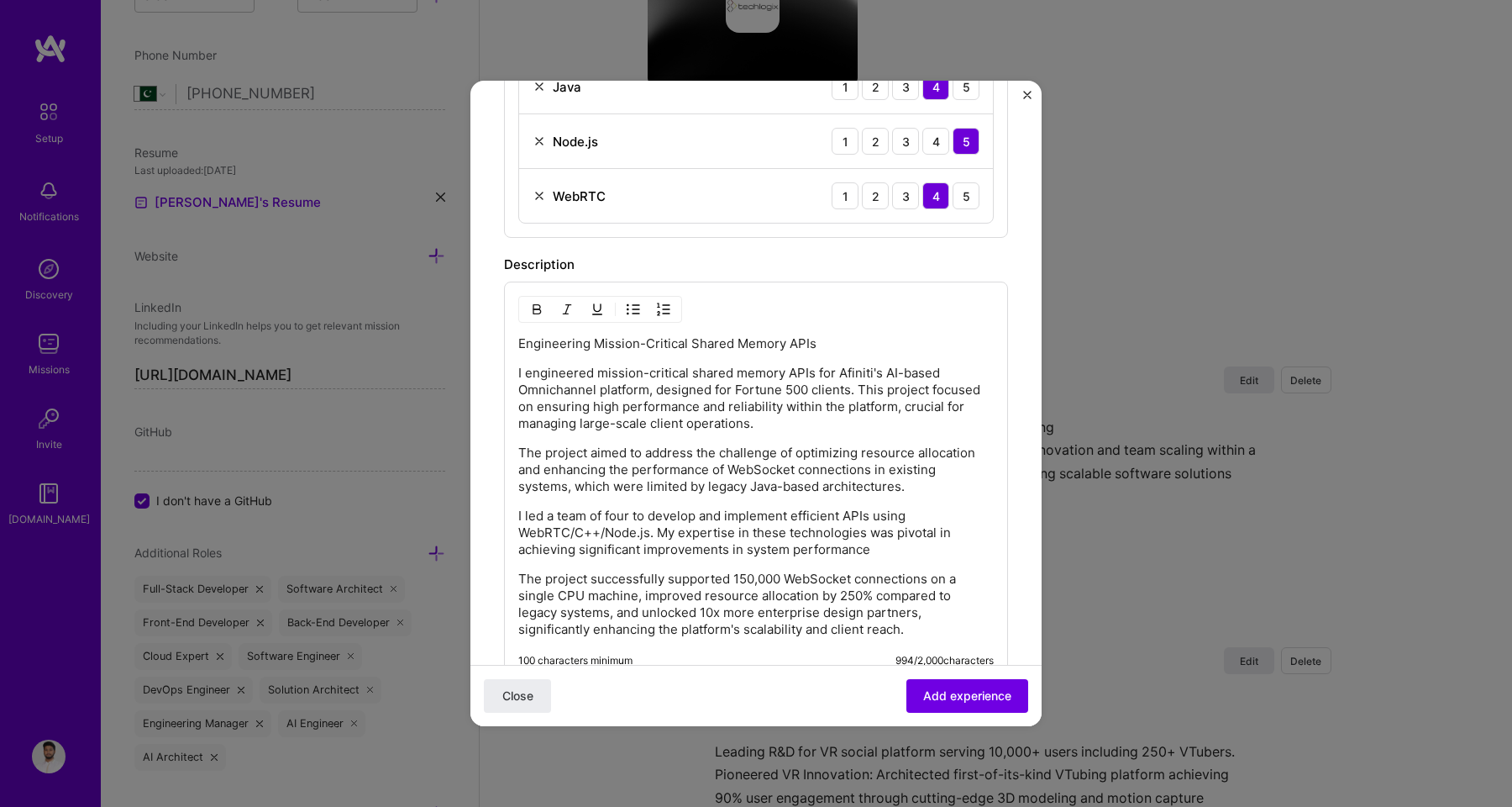
scroll to position [696, 0]
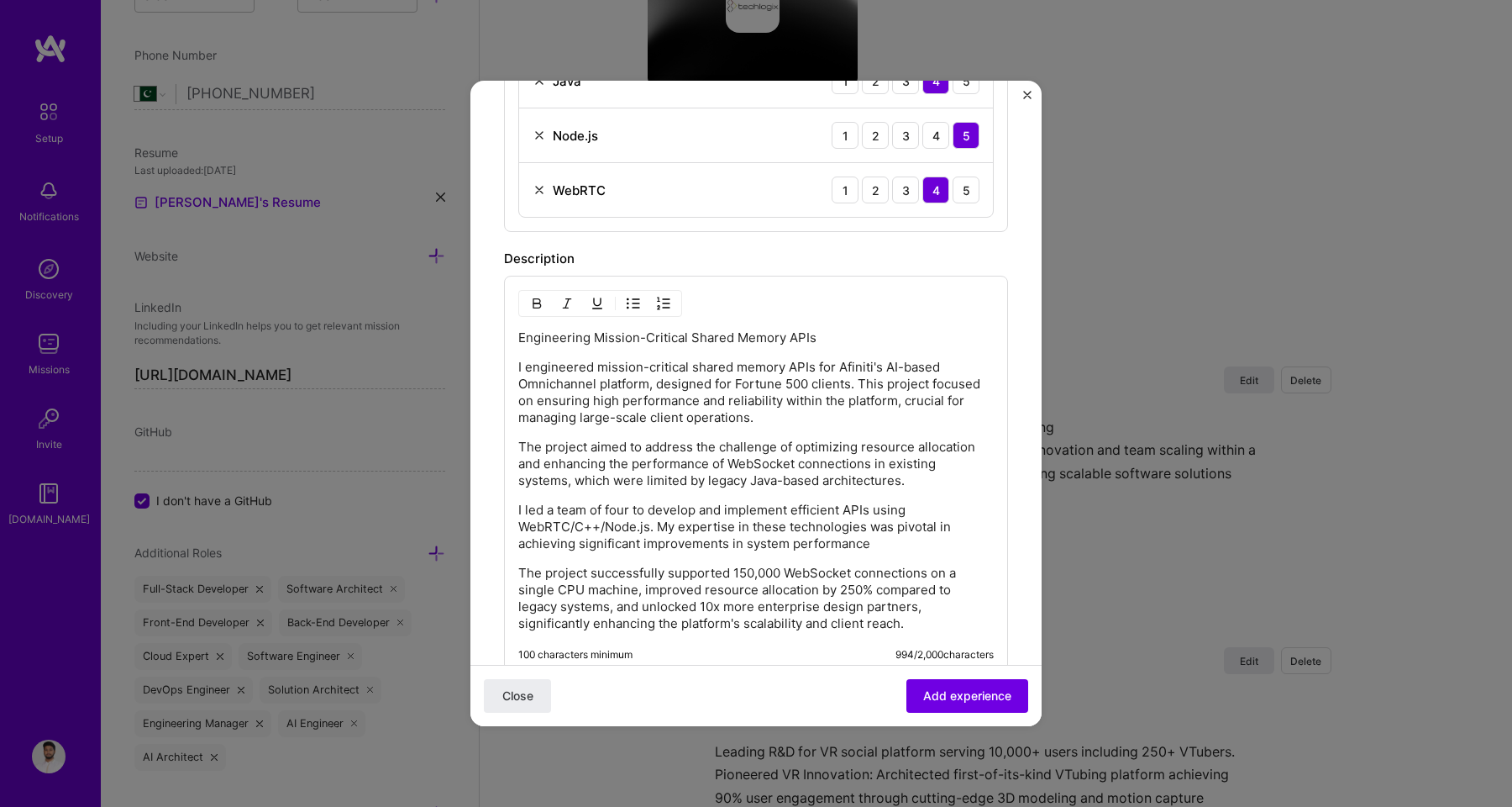
click at [836, 424] on p "I engineered mission-critical shared memory APIs for Afiniti's AI-based Omnicha…" at bounding box center [756, 392] width 475 height 67
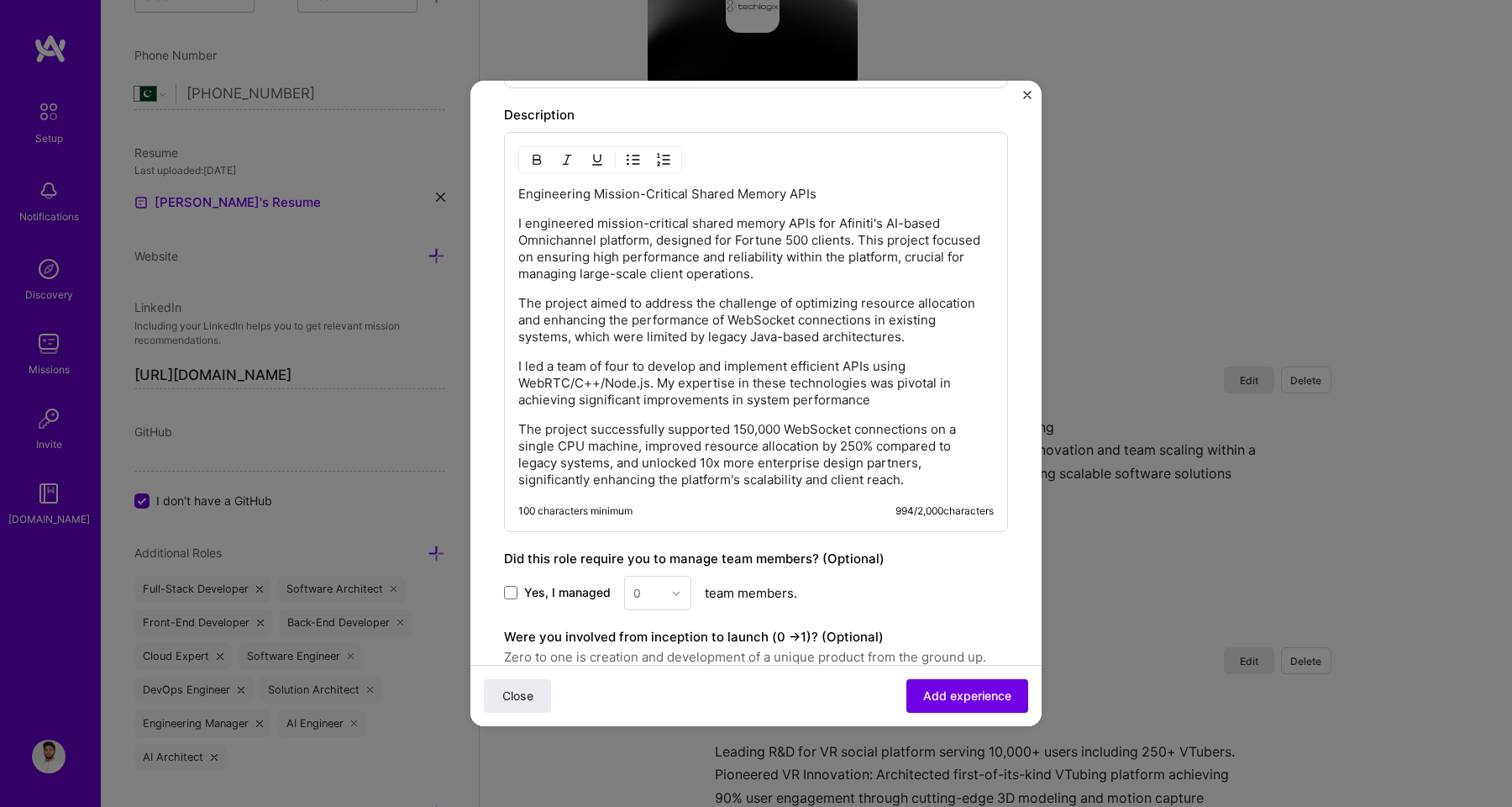
scroll to position [859, 0]
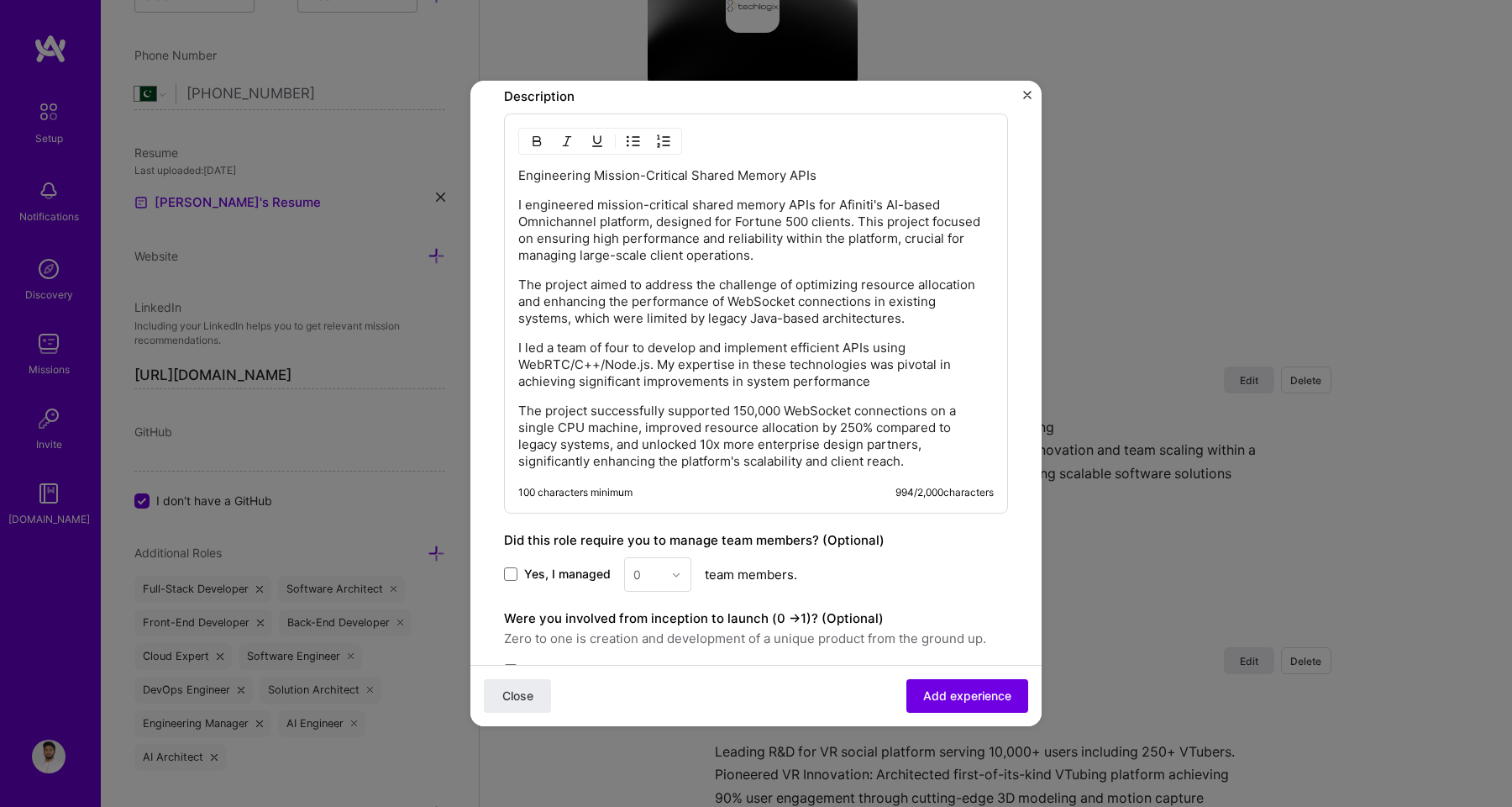
click at [566, 572] on span "Yes, I managed" at bounding box center [567, 573] width 87 height 17
click at [0, 0] on input "Yes, I managed" at bounding box center [0, 0] width 0 height 0
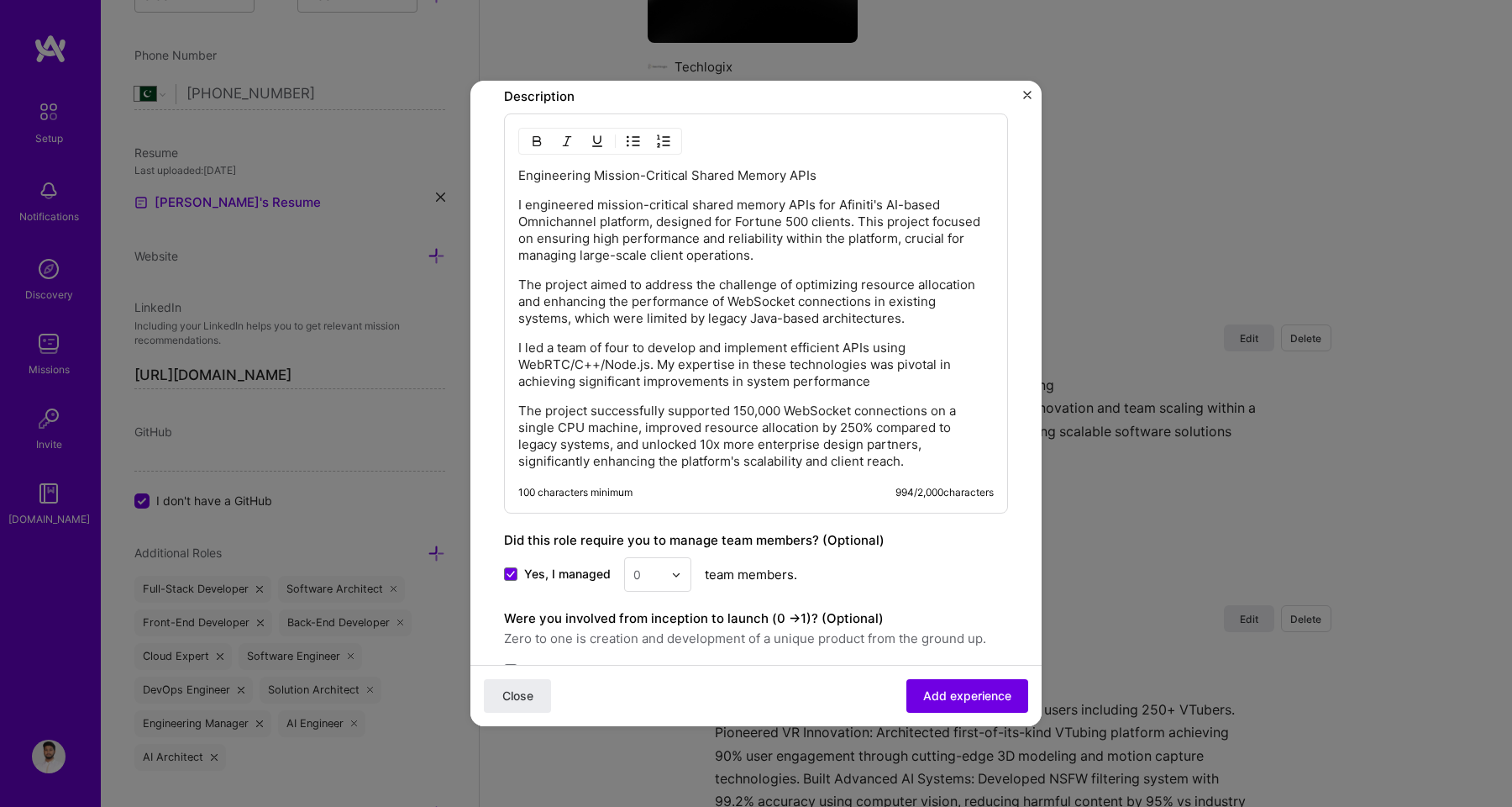
click at [653, 572] on input "text" at bounding box center [647, 574] width 29 height 18
click at [643, 702] on div "4" at bounding box center [657, 711] width 57 height 31
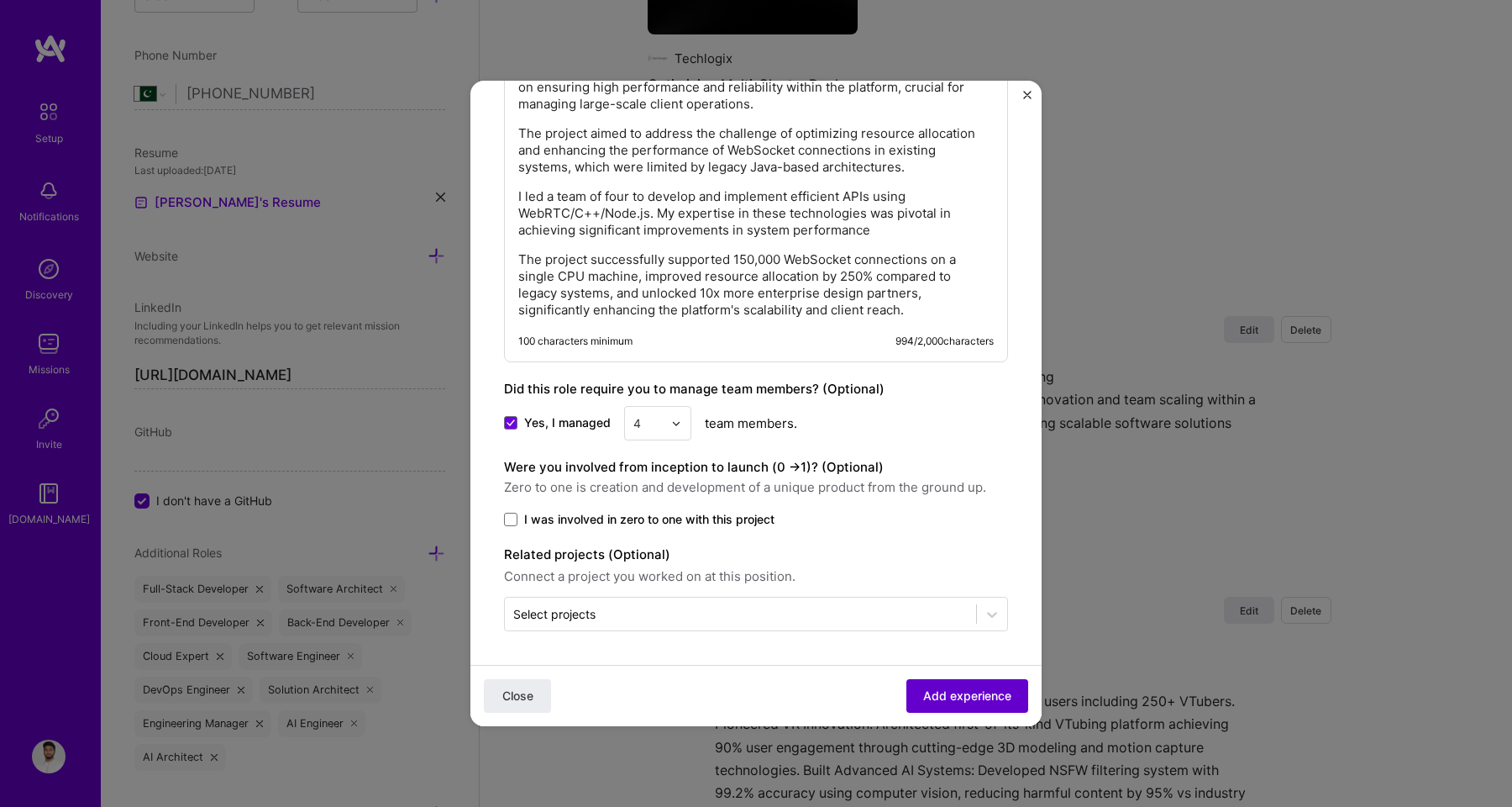
click at [966, 711] on button "Add experience" at bounding box center [968, 696] width 122 height 34
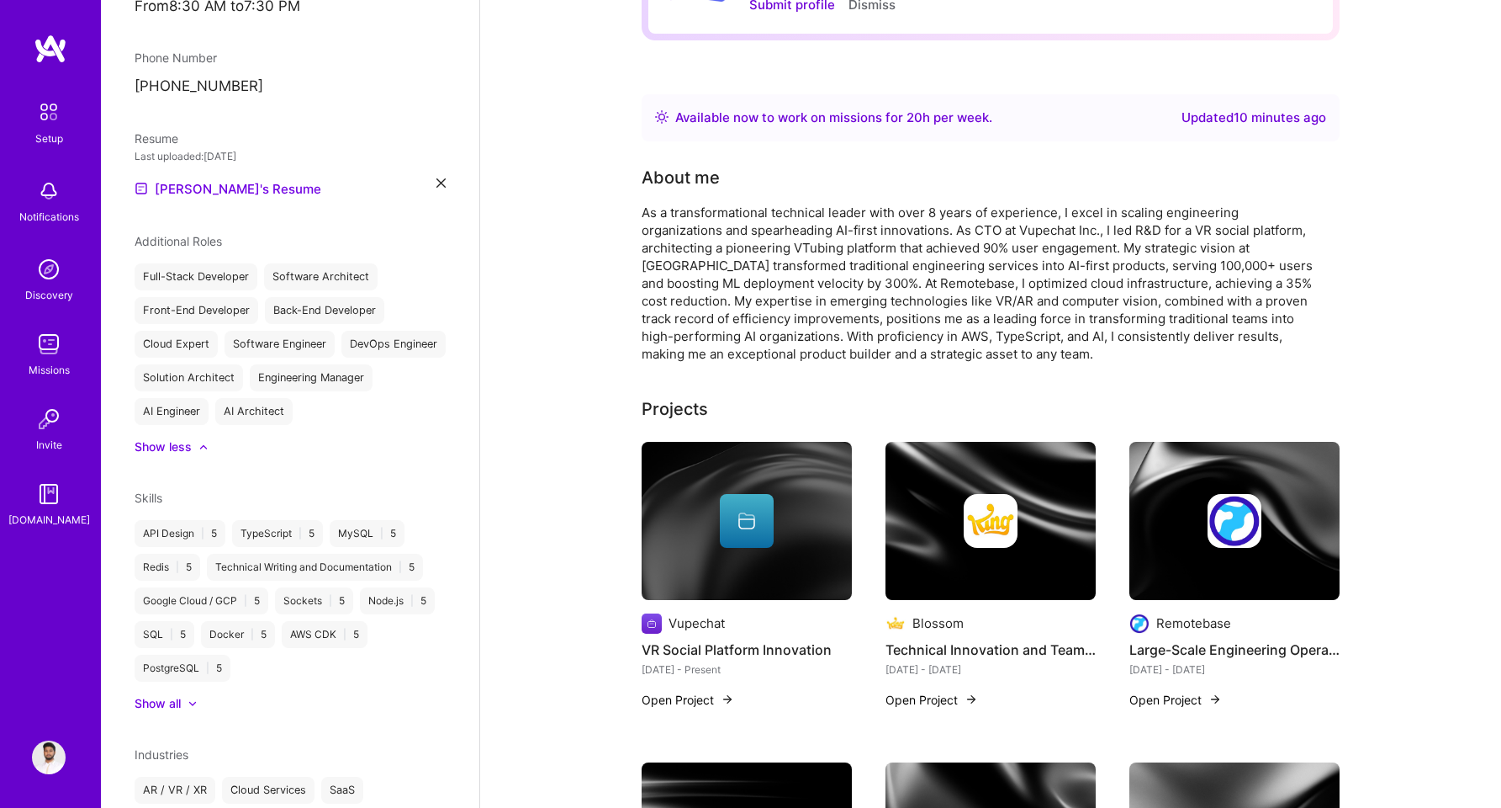
scroll to position [0, 0]
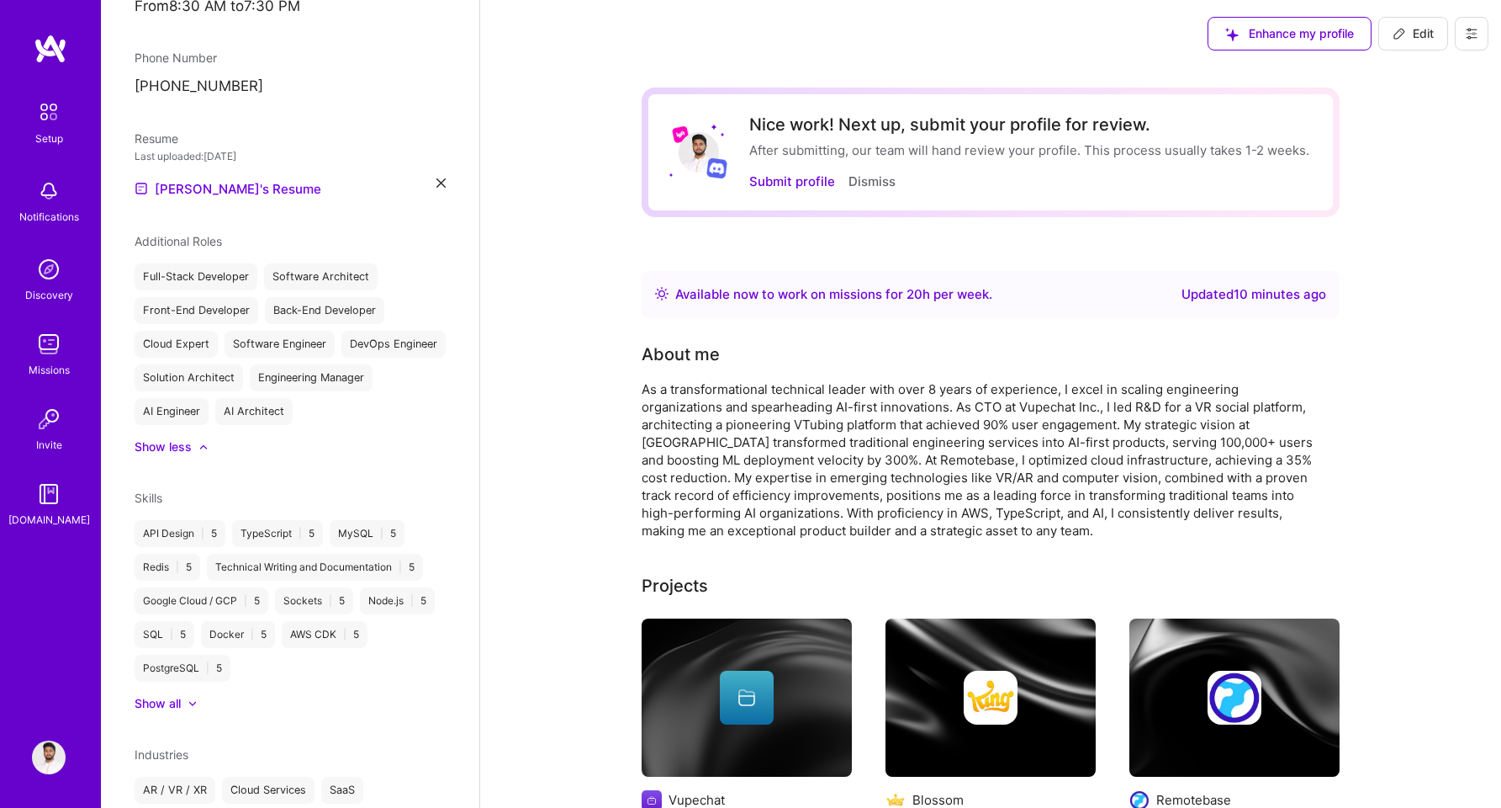
click at [1401, 41] on span "Edit" at bounding box center [1413, 33] width 41 height 17
select select "PK"
select select "Right Now"
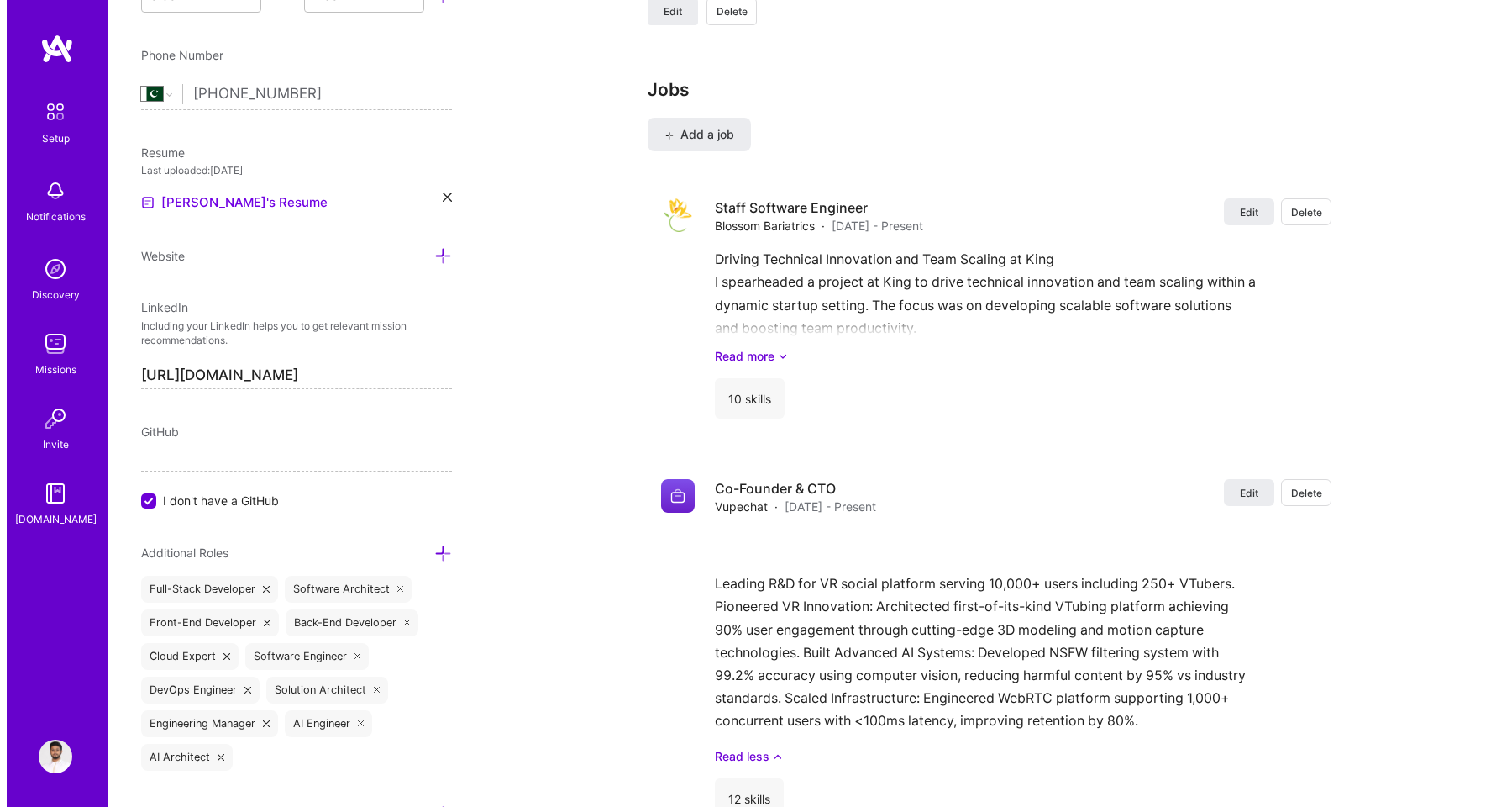
scroll to position [2259, 0]
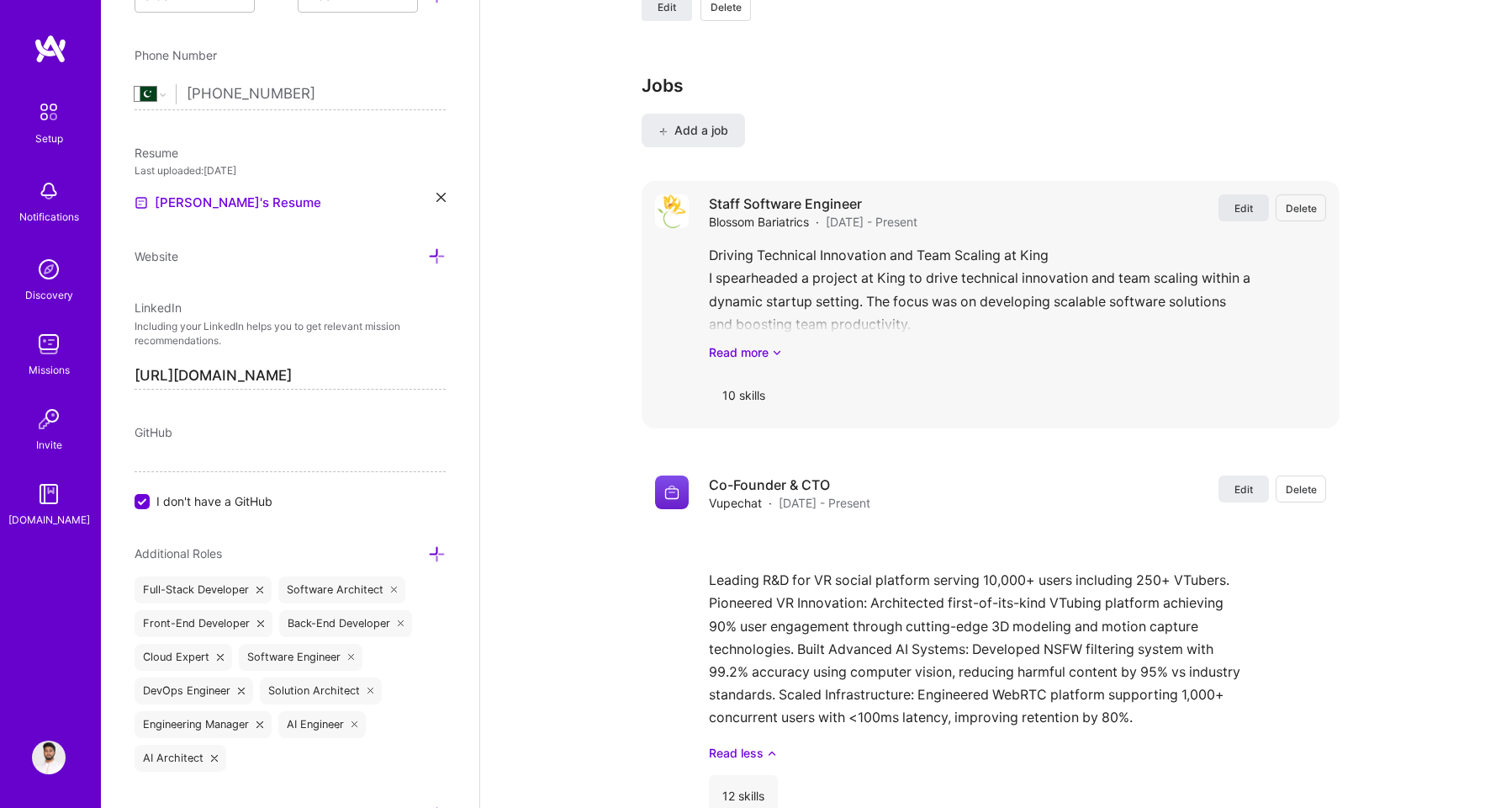
click at [1238, 211] on span "Edit" at bounding box center [1244, 208] width 19 height 14
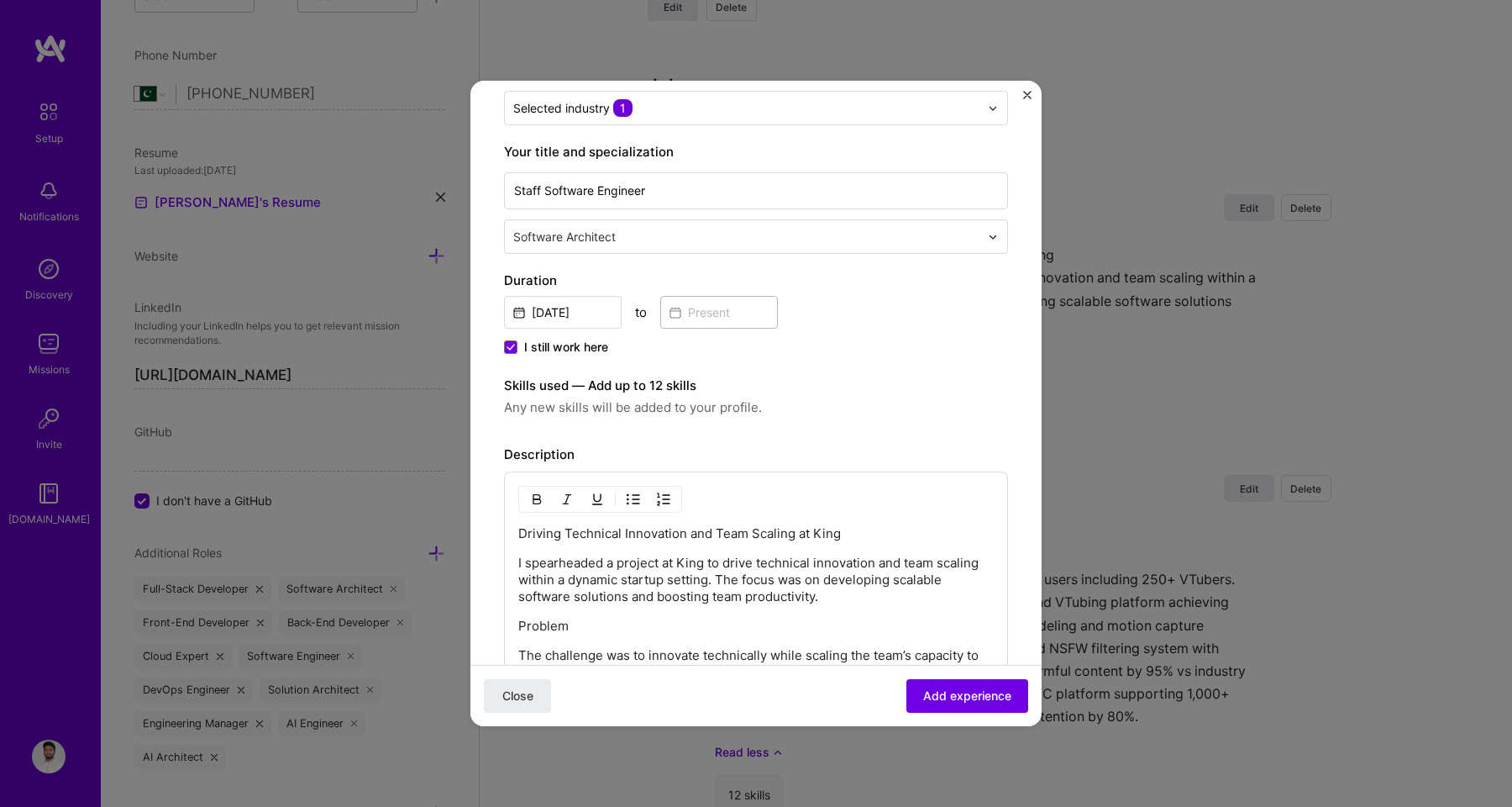
scroll to position [215, 0]
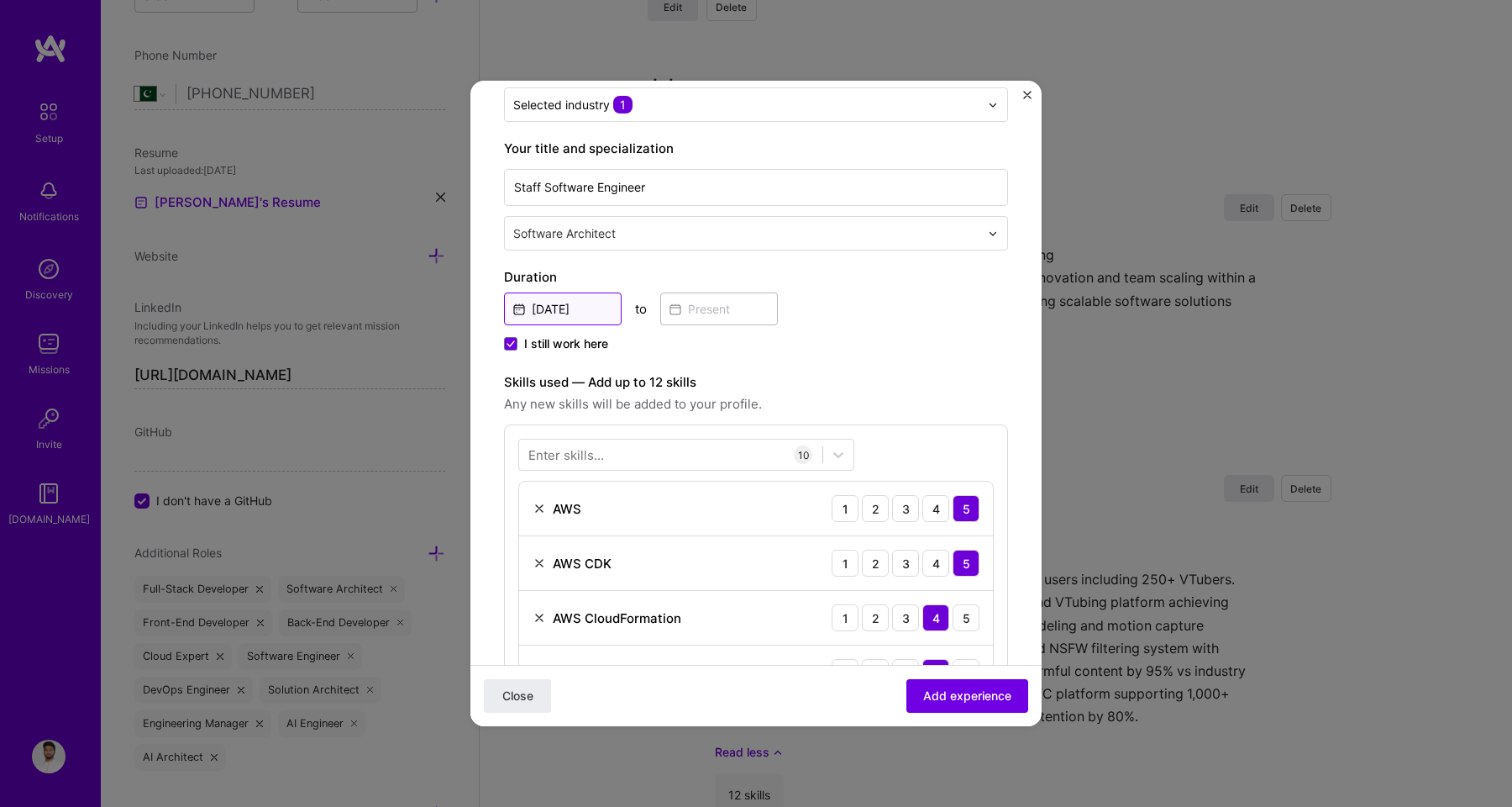
click at [563, 310] on input "[DATE]" at bounding box center [563, 309] width 118 height 33
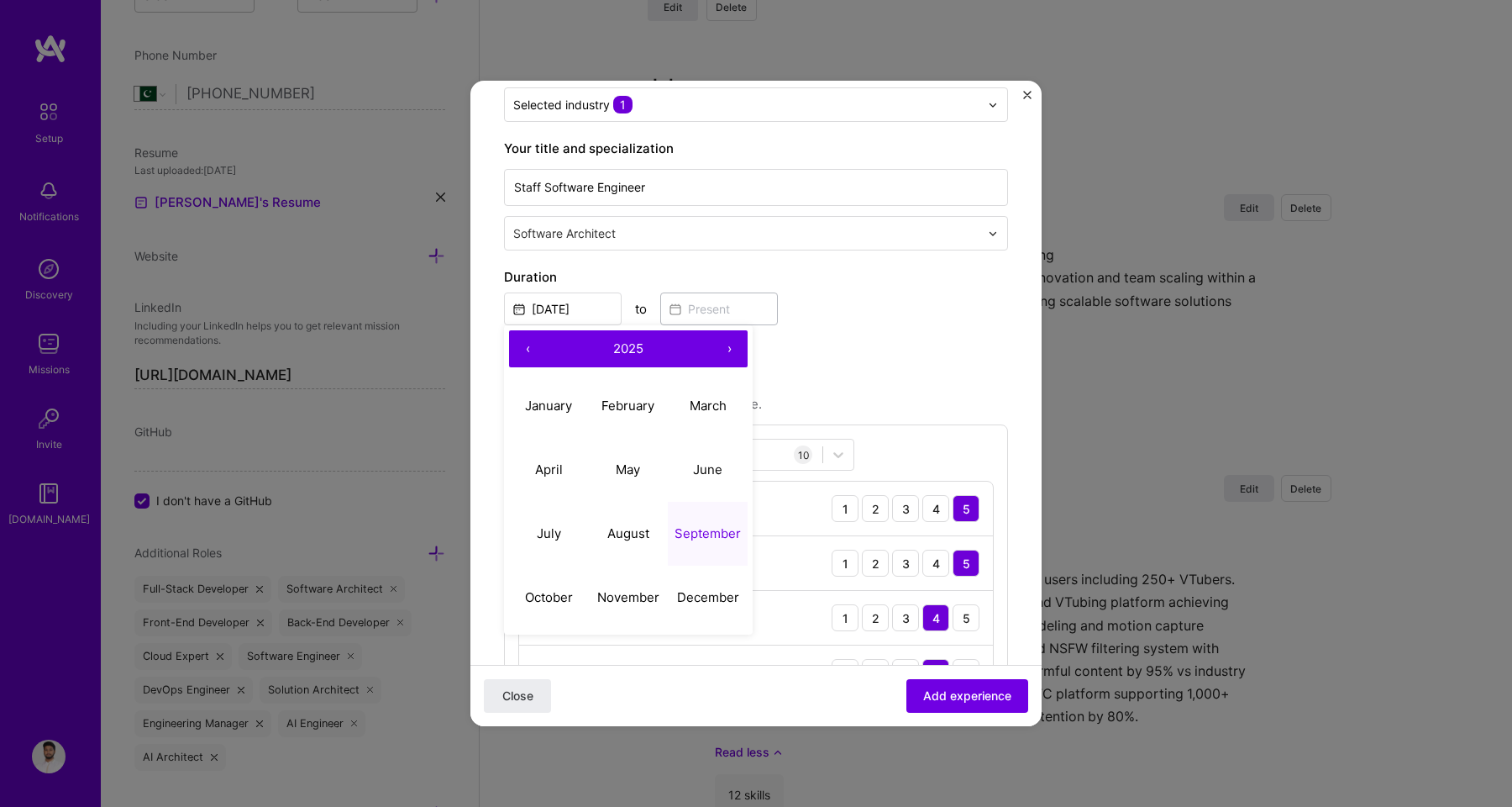
click at [526, 347] on button "‹" at bounding box center [527, 349] width 37 height 37
click at [552, 404] on abbr "January" at bounding box center [548, 405] width 47 height 16
type input "[DATE]"
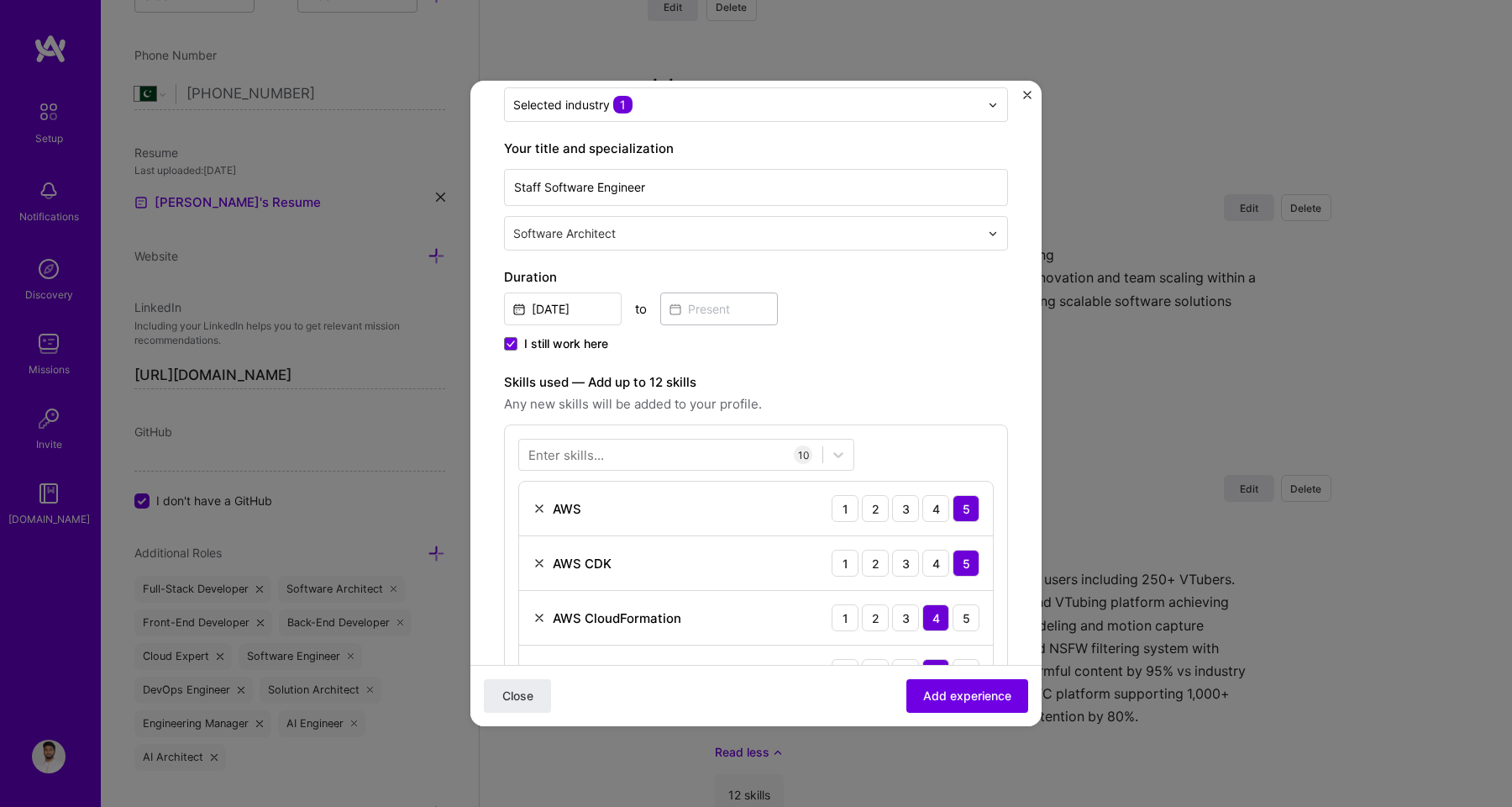
click at [579, 348] on span "I still work here" at bounding box center [566, 344] width 84 height 17
click at [0, 0] on input "I still work here" at bounding box center [0, 0] width 0 height 0
click at [699, 315] on input at bounding box center [719, 309] width 118 height 33
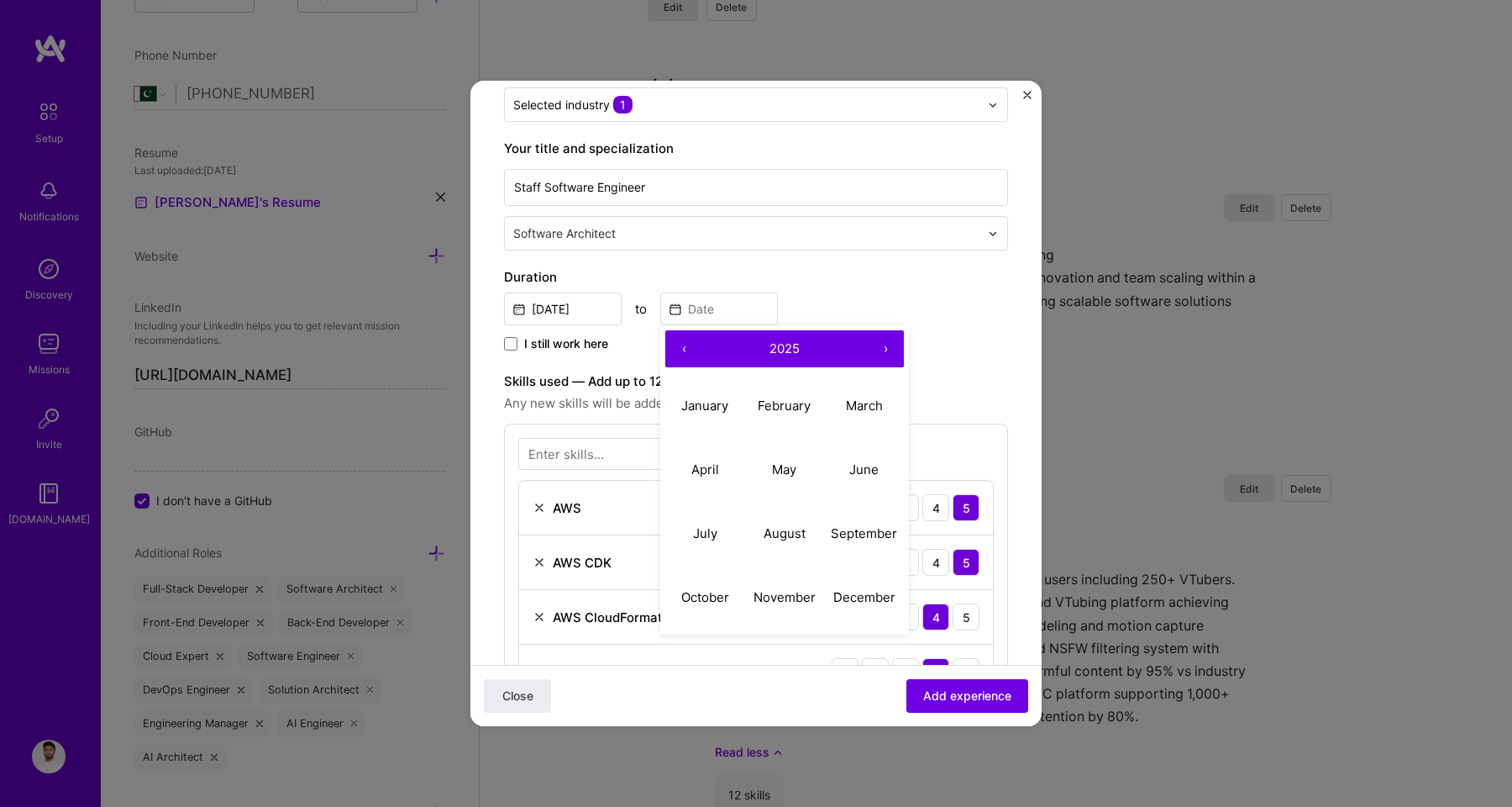
click at [687, 355] on button "‹" at bounding box center [683, 349] width 37 height 37
click at [712, 468] on abbr "April" at bounding box center [705, 469] width 28 height 16
type input "[DATE]"
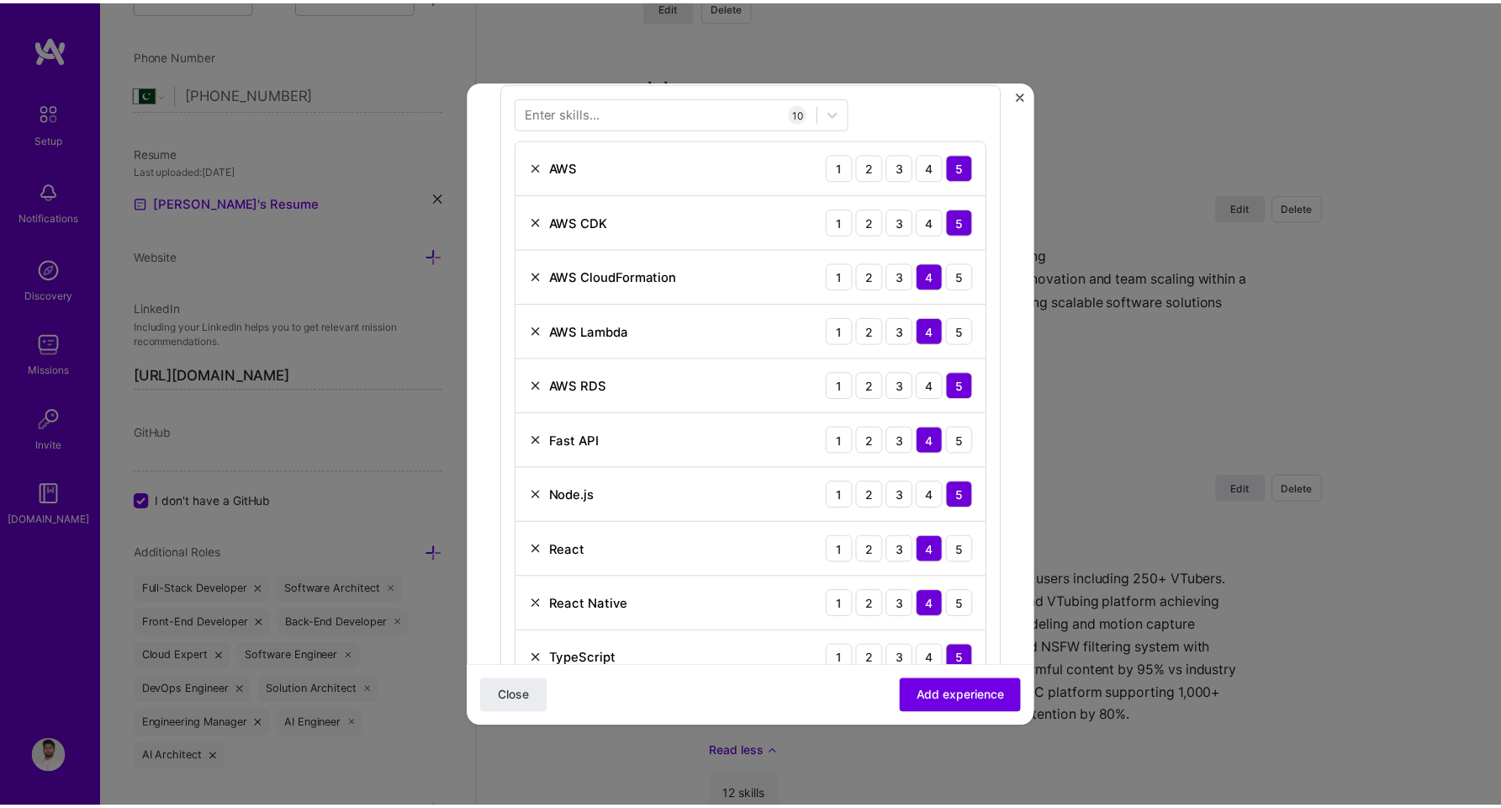
scroll to position [808, 0]
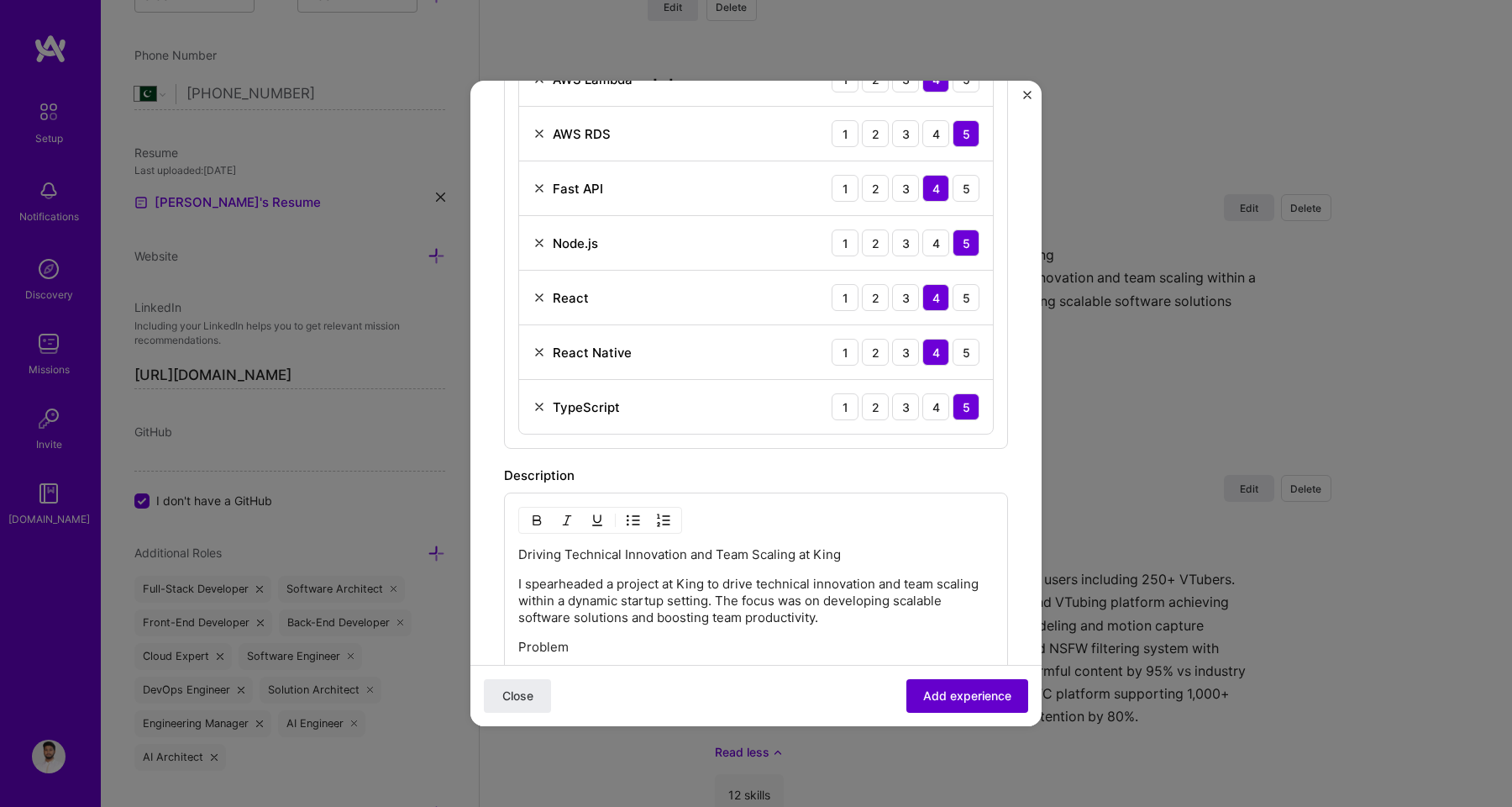
click at [954, 691] on span "Add experience" at bounding box center [967, 695] width 88 height 17
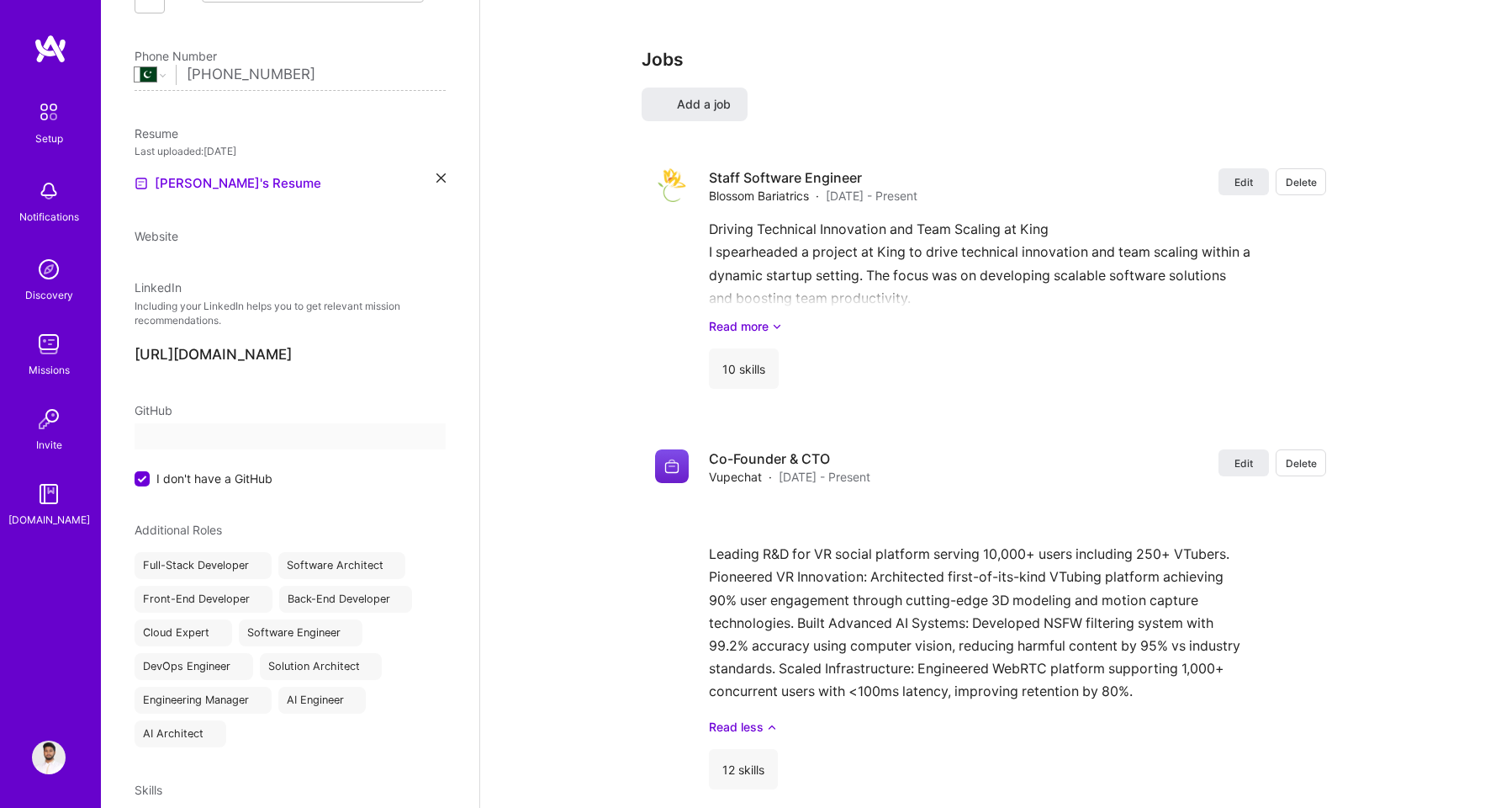
select select "PK"
select select "Right Now"
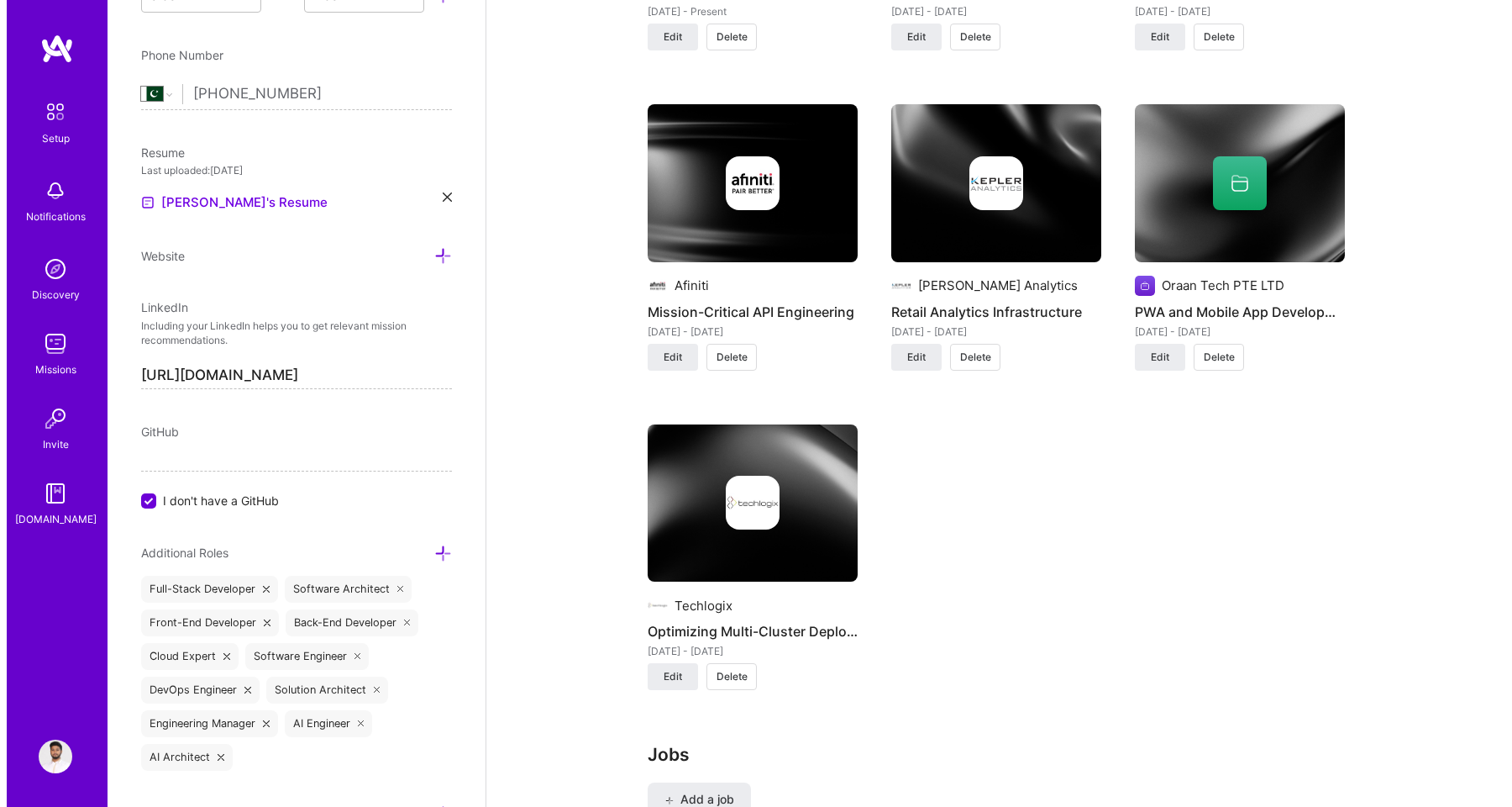
scroll to position [1833, 0]
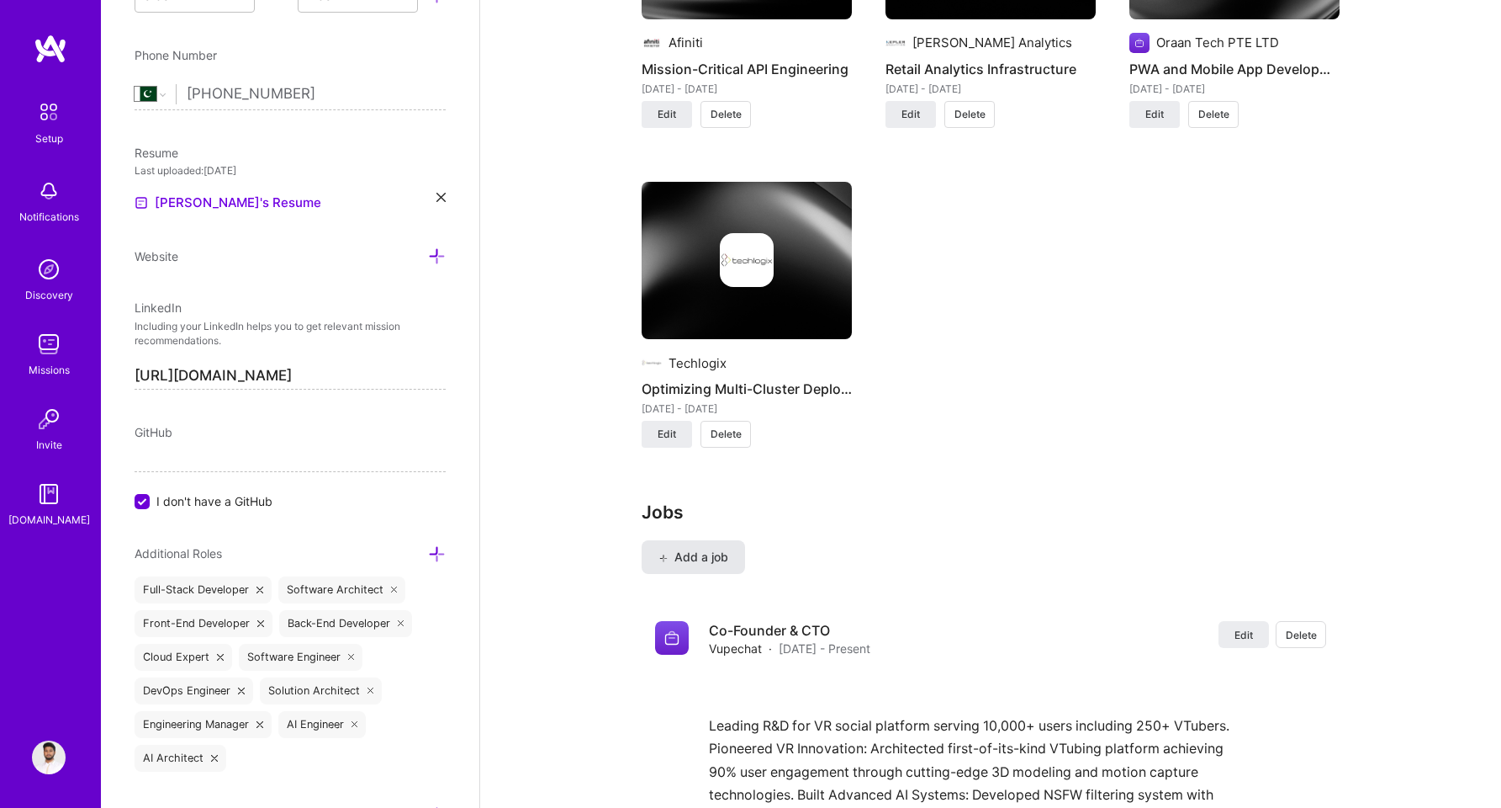
click at [711, 551] on span "Add a job" at bounding box center [694, 556] width 70 height 17
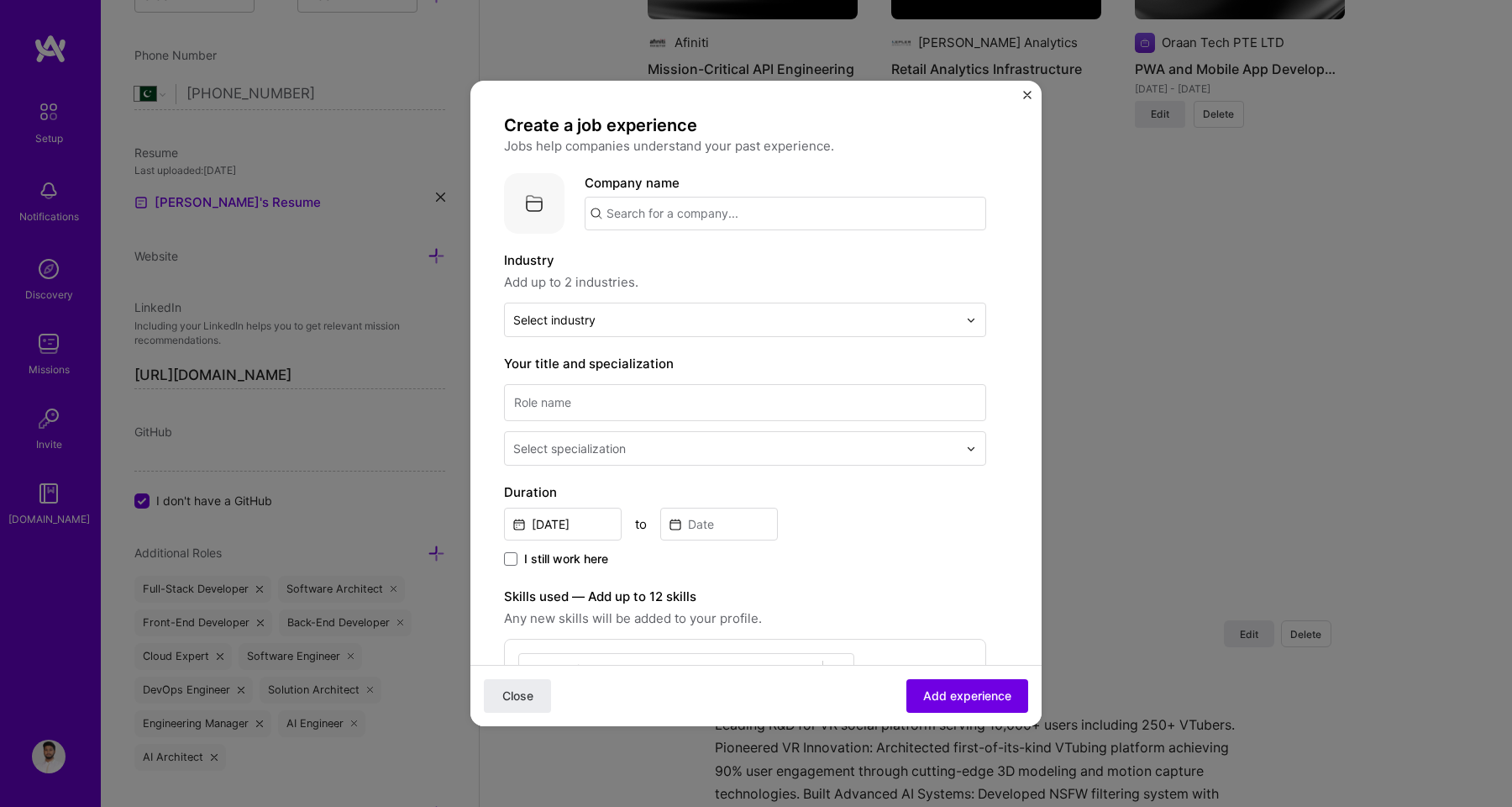
click at [709, 216] on input "text" at bounding box center [785, 214] width 401 height 34
click at [658, 261] on span "Techlogix" at bounding box center [664, 256] width 58 height 18
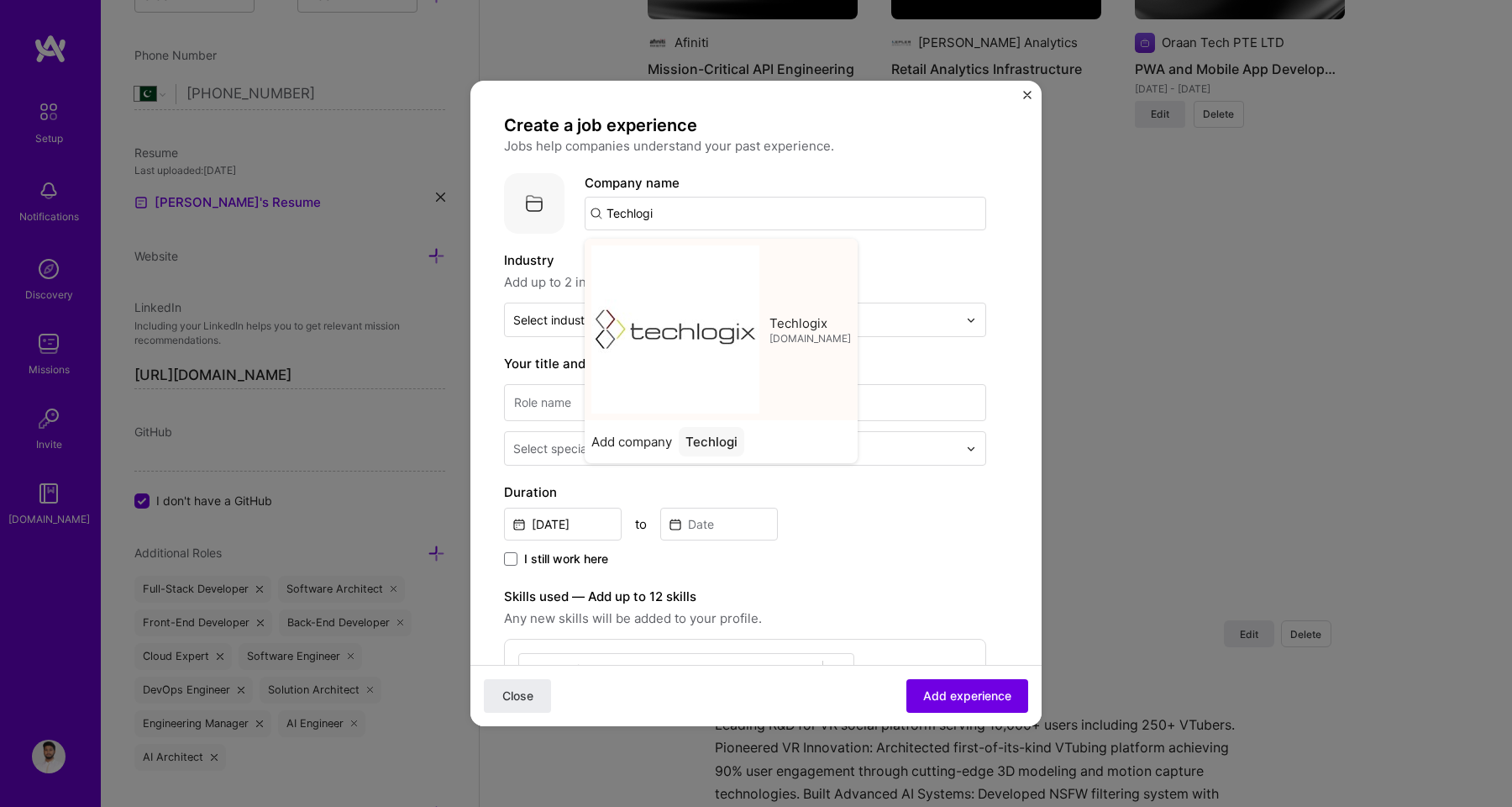
type input "Techlogix"
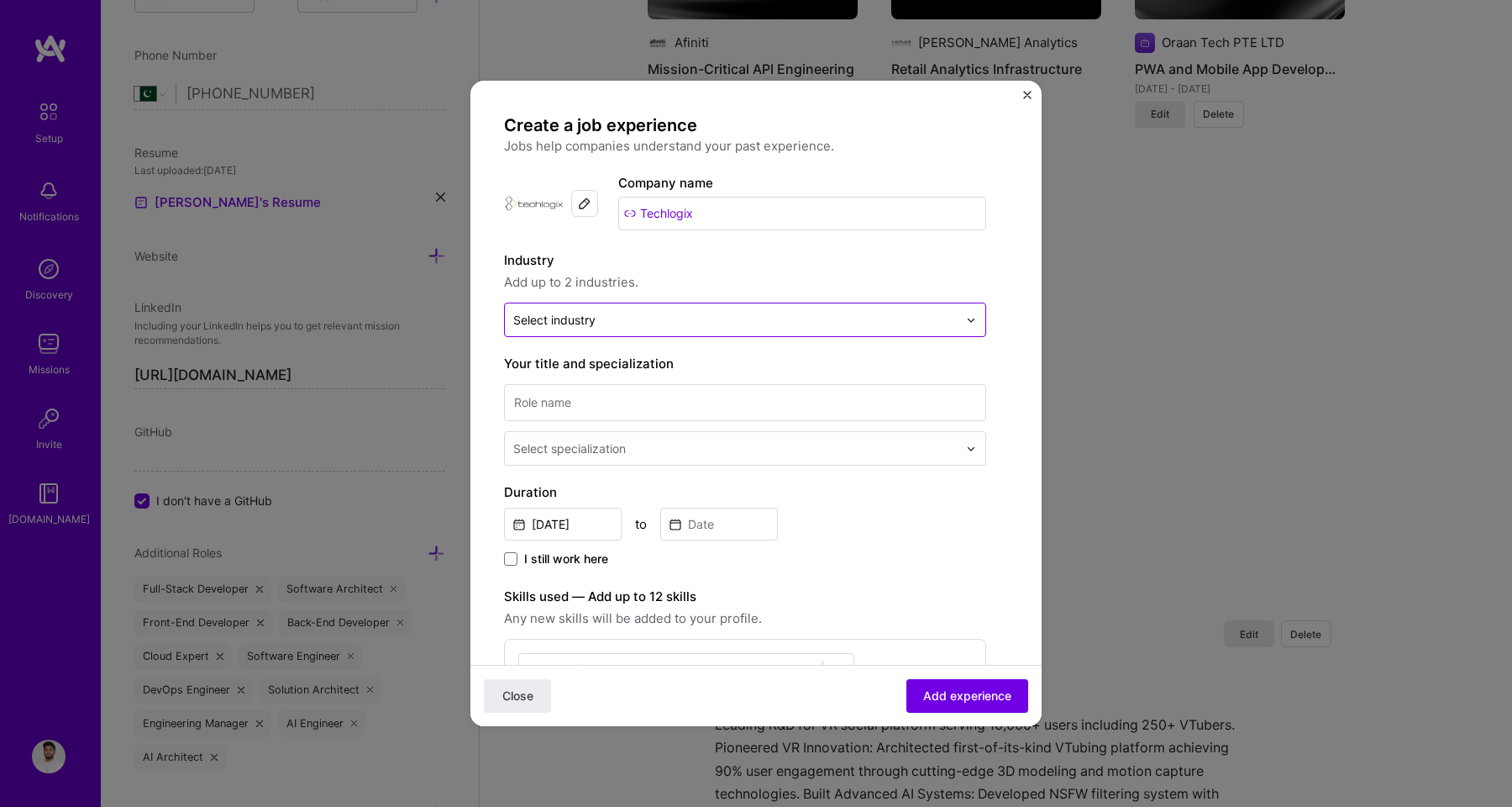
click at [625, 321] on input "text" at bounding box center [735, 320] width 444 height 18
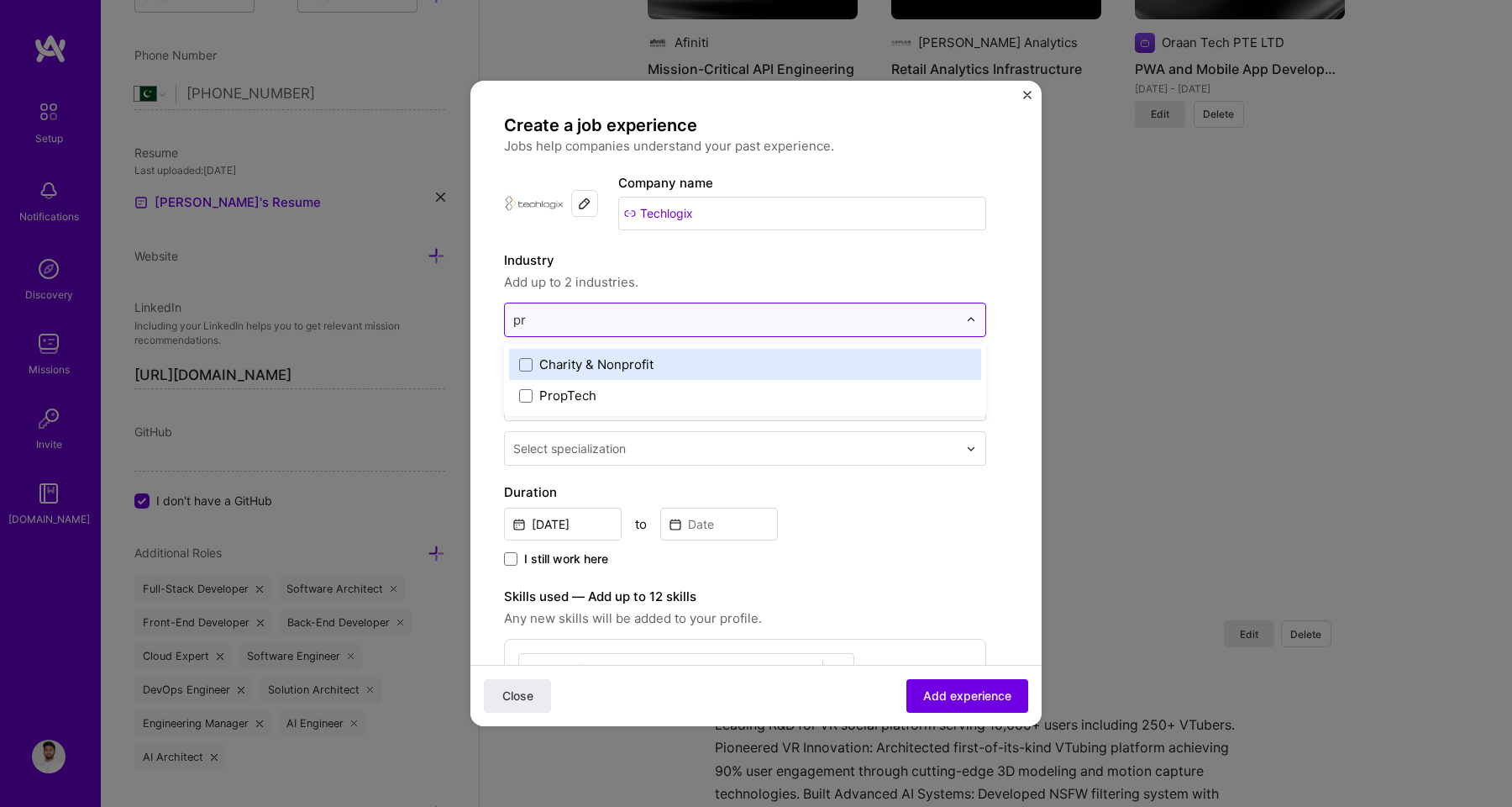
type input "p"
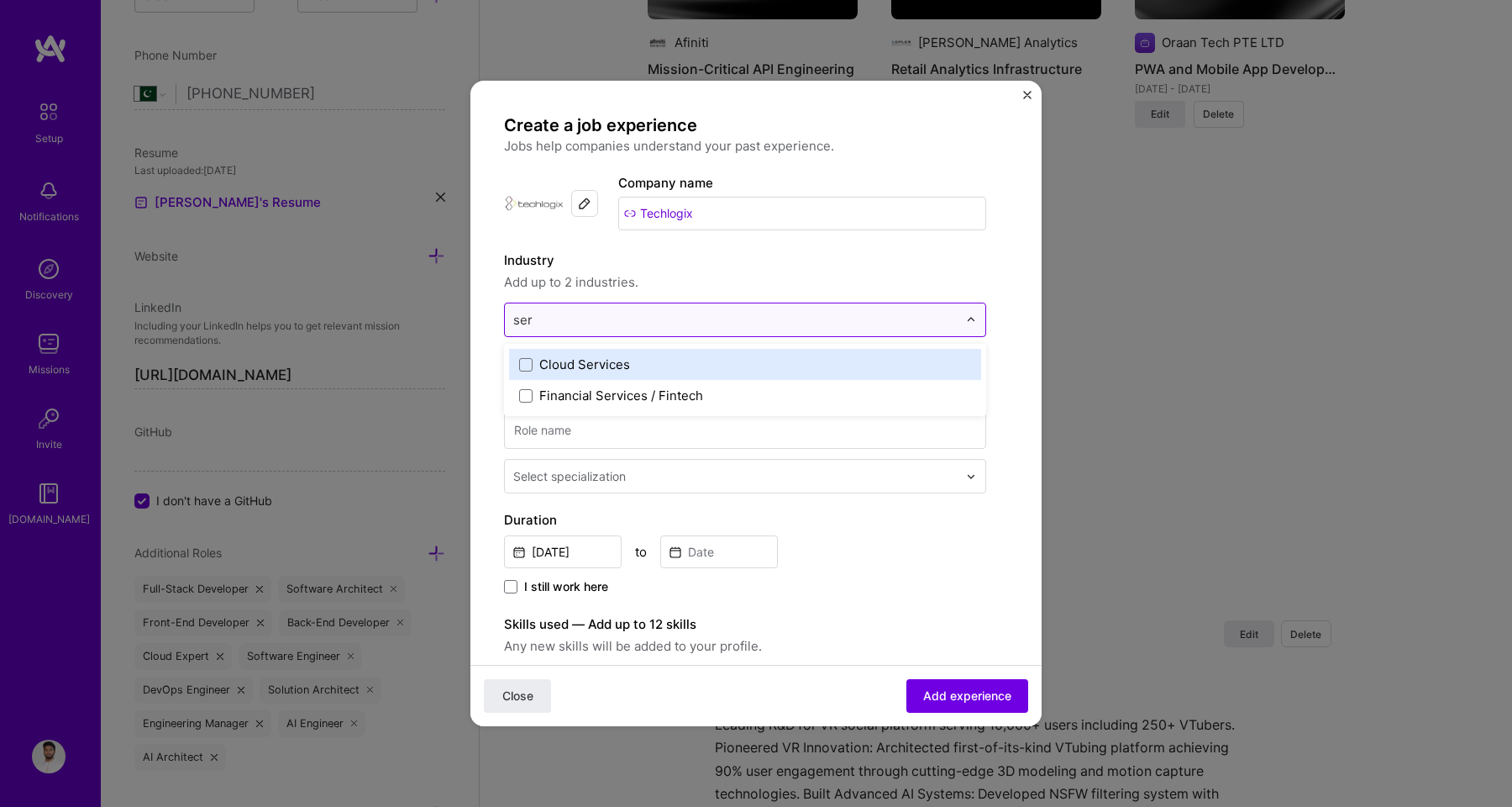
type input "serv"
click at [616, 367] on div "Cloud Services" at bounding box center [584, 365] width 91 height 18
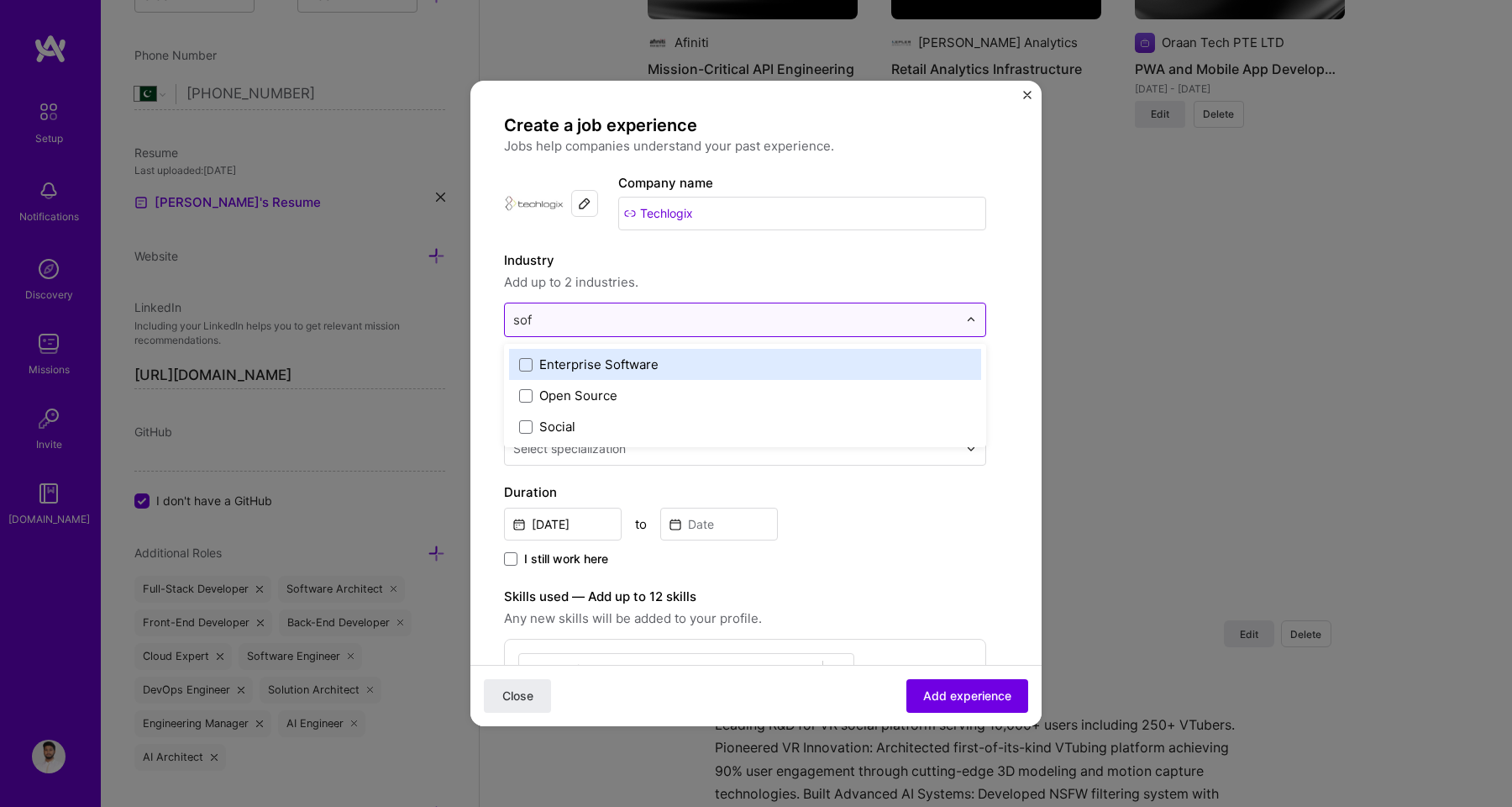
type input "soft"
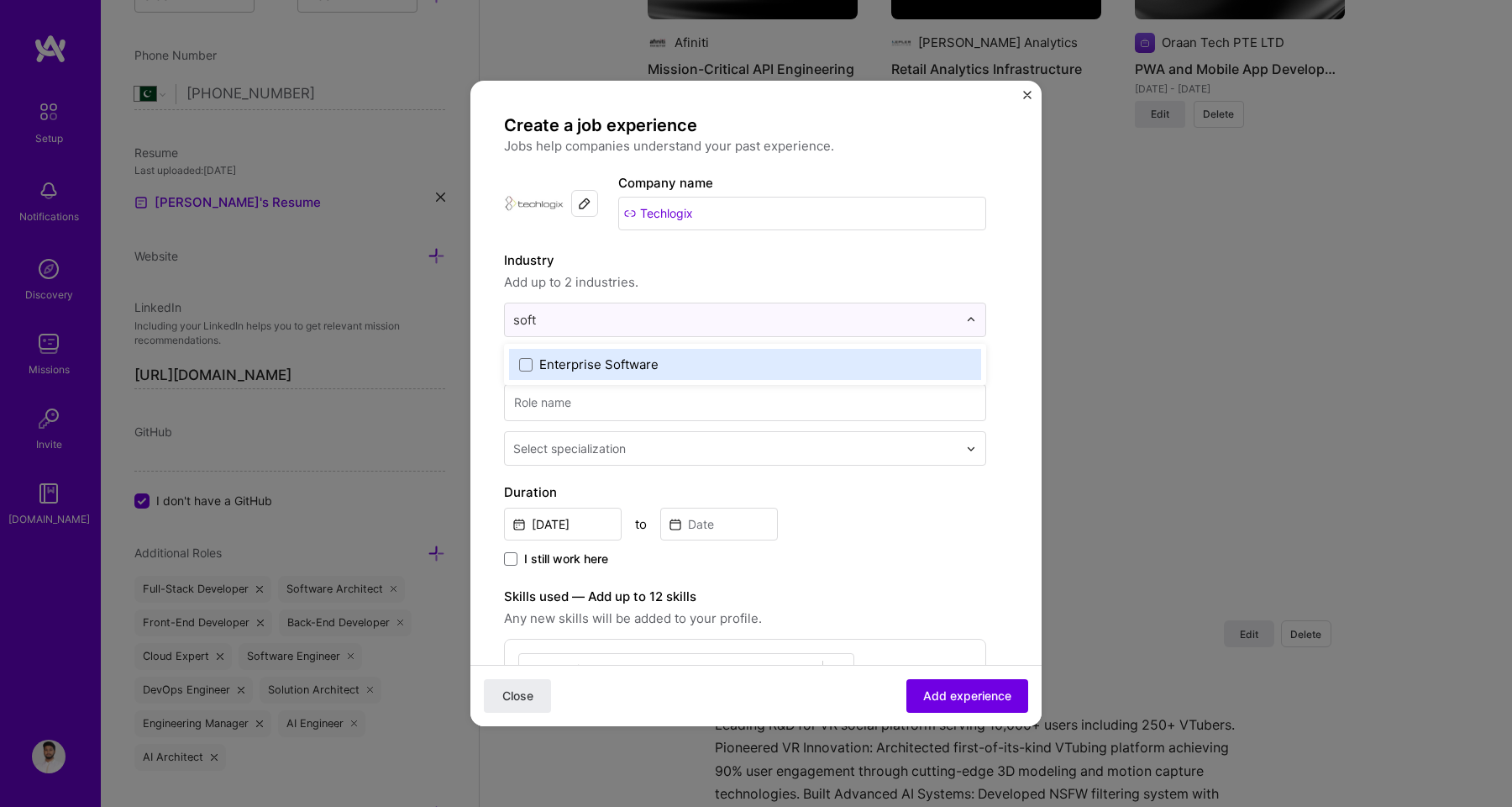
click at [664, 369] on label "Enterprise Software" at bounding box center [745, 365] width 452 height 18
click at [724, 265] on label "Industry" at bounding box center [745, 261] width 482 height 20
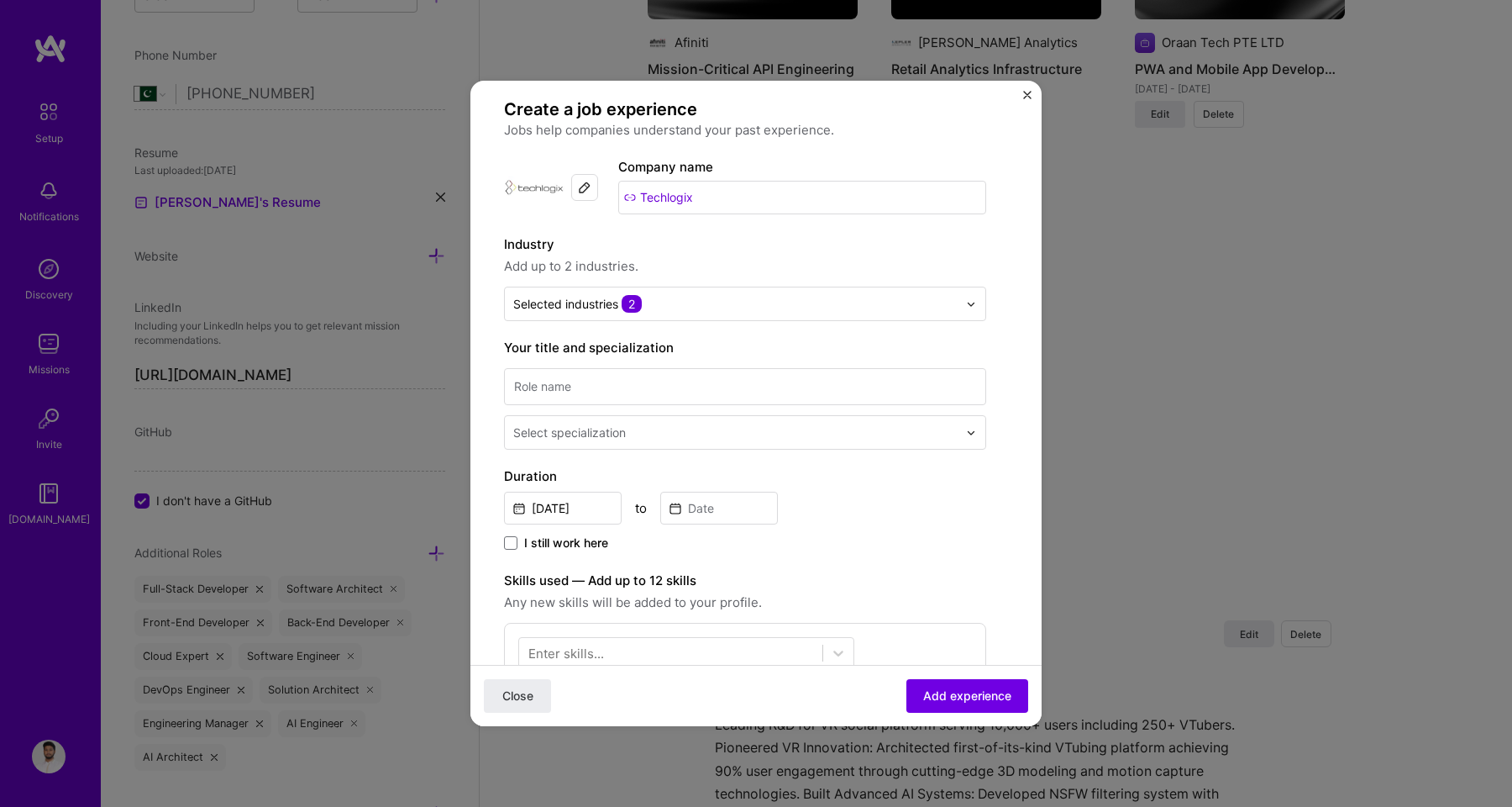
scroll to position [19, 0]
click at [697, 398] on input at bounding box center [745, 384] width 482 height 37
drag, startPoint x: 635, startPoint y: 386, endPoint x: 432, endPoint y: 386, distance: 203.0
click at [432, 386] on div "Create a job experience Jobs help companies understand your past experience. Co…" at bounding box center [756, 404] width 1512 height 807
type input "Software Engineer"
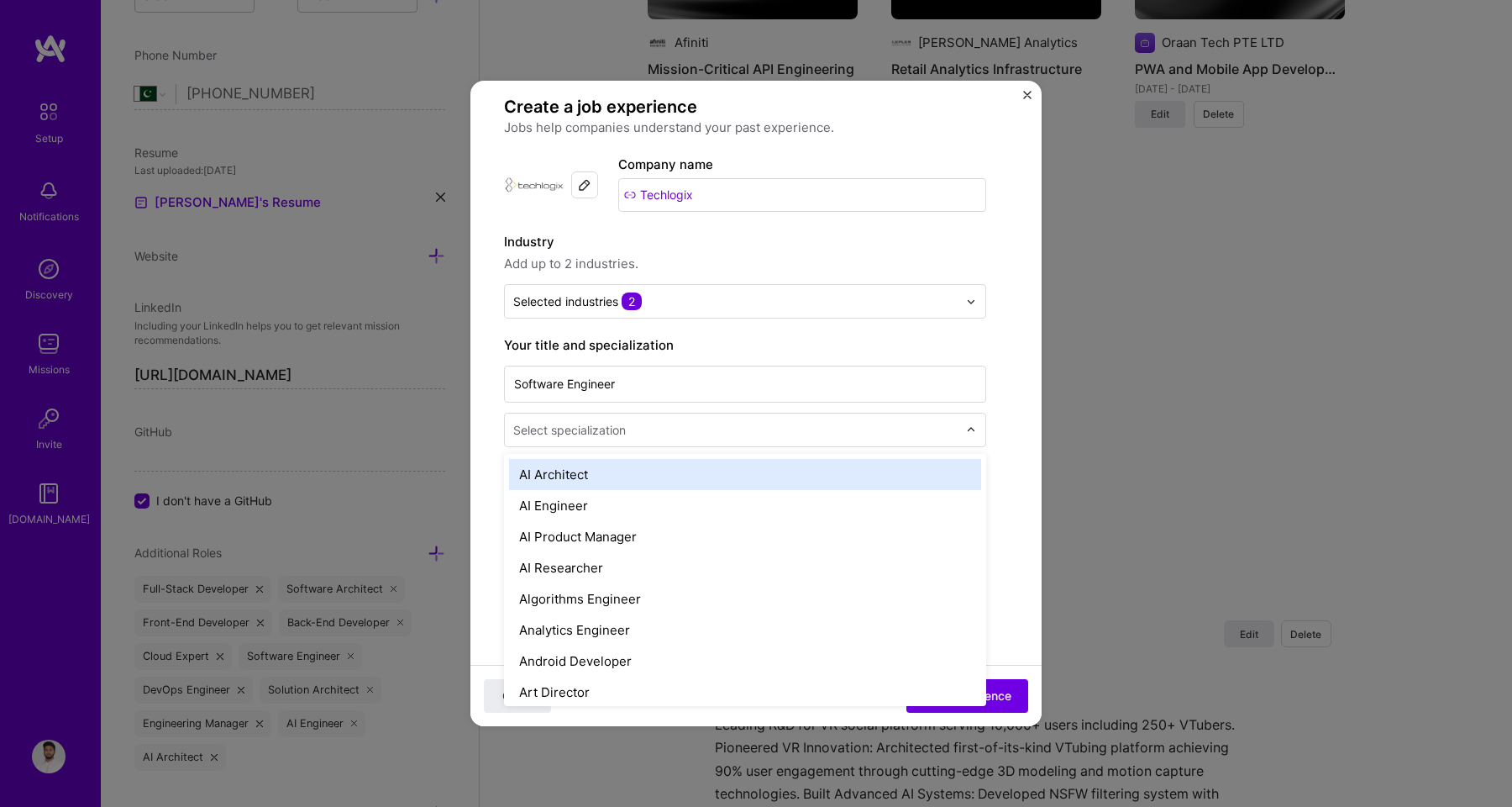
click at [516, 439] on div at bounding box center [737, 429] width 447 height 21
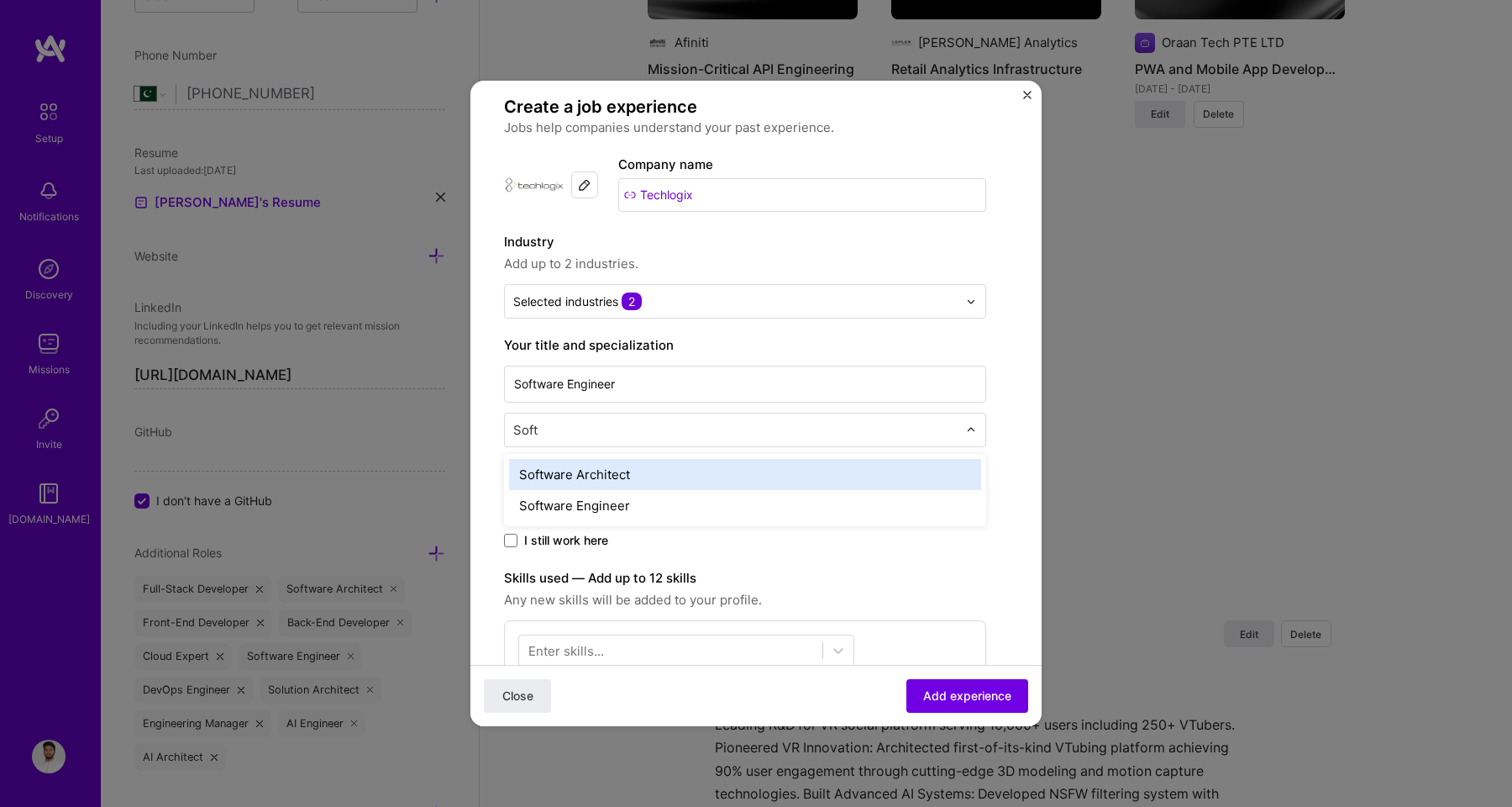
type input "Softw"
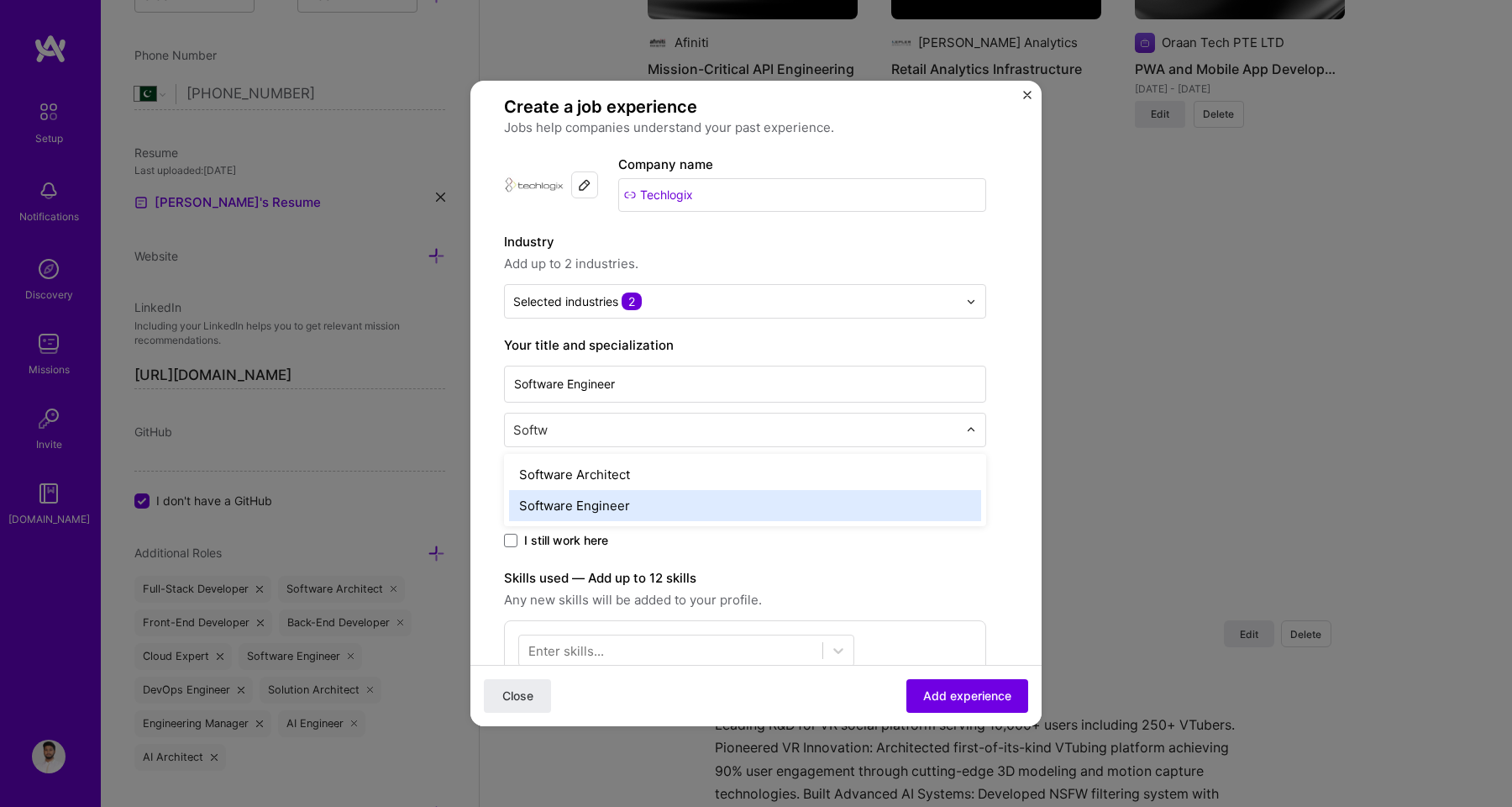
click at [536, 503] on div "Software Engineer" at bounding box center [745, 504] width 472 height 31
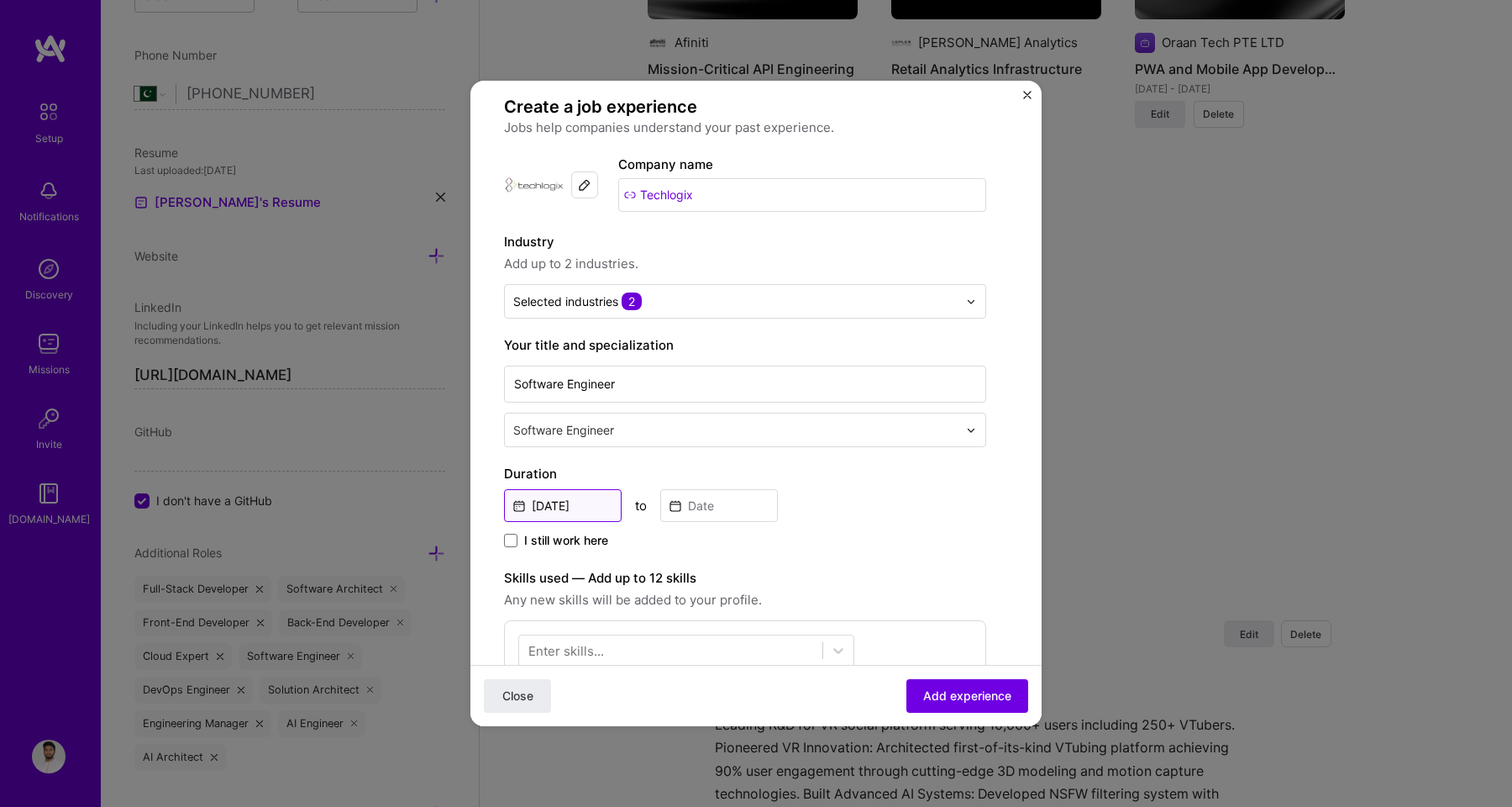
click at [580, 499] on input "[DATE]" at bounding box center [563, 505] width 118 height 33
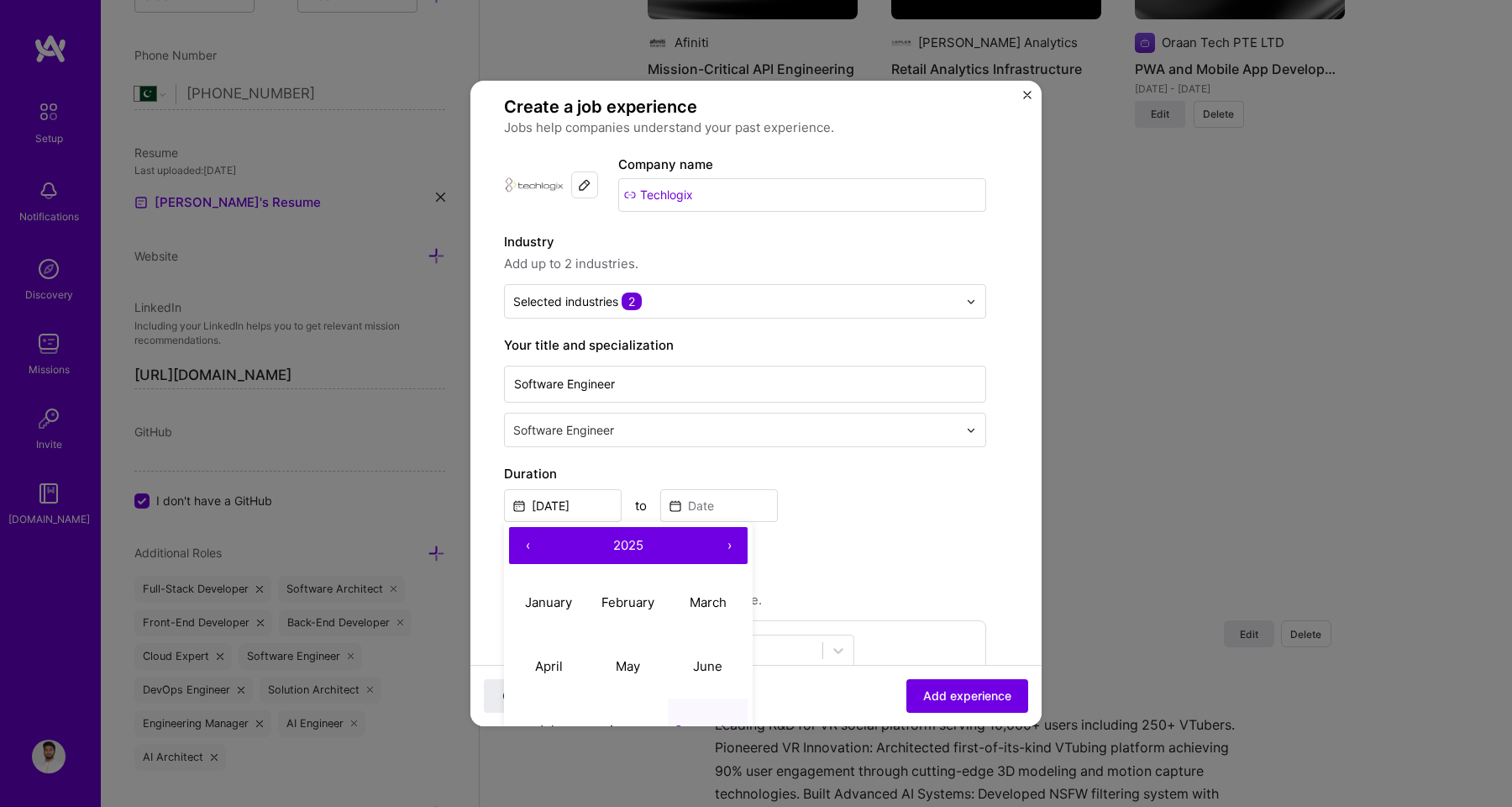
click at [519, 539] on button "‹" at bounding box center [527, 544] width 37 height 37
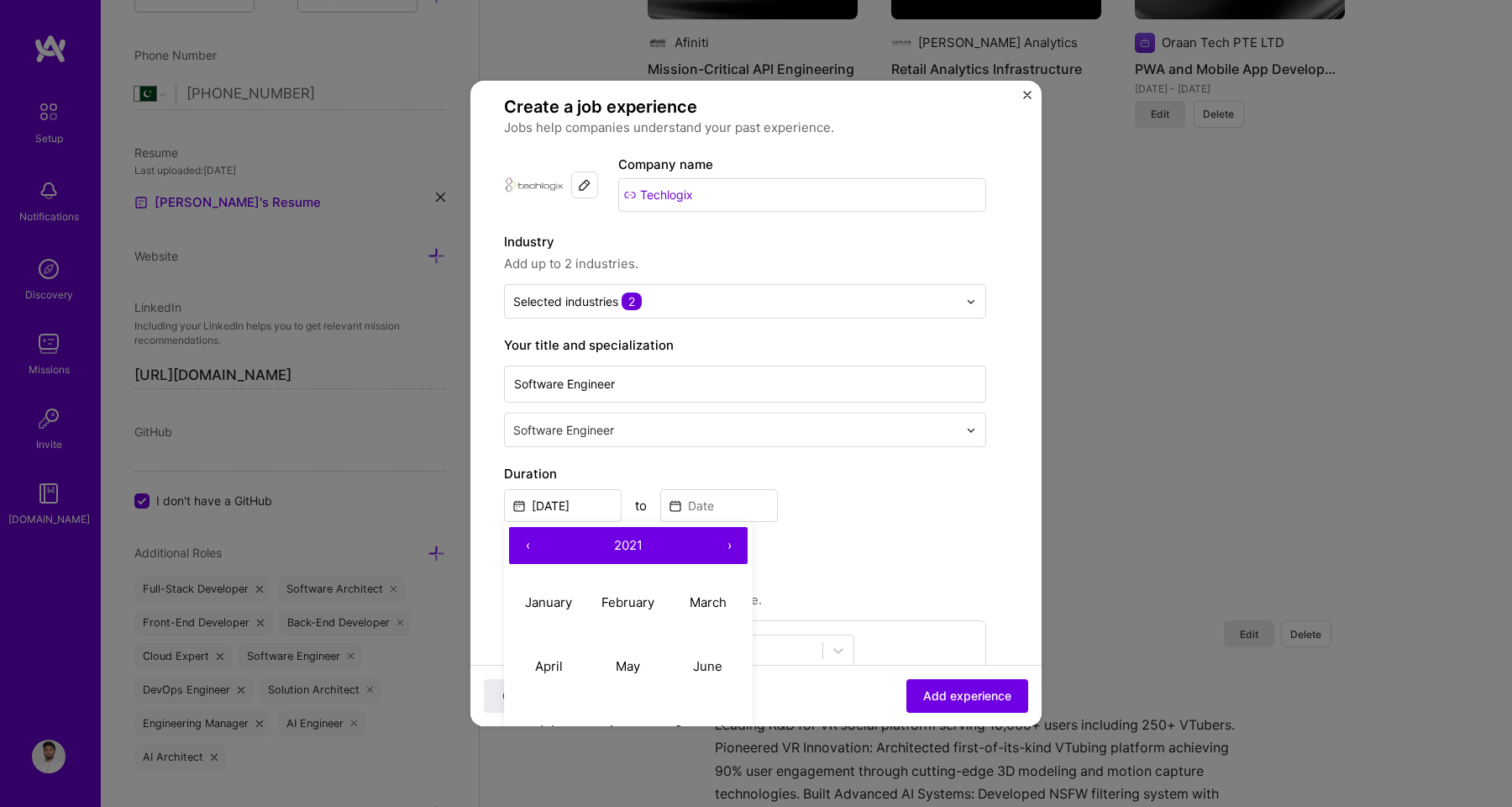
click at [519, 539] on button "‹" at bounding box center [527, 544] width 37 height 37
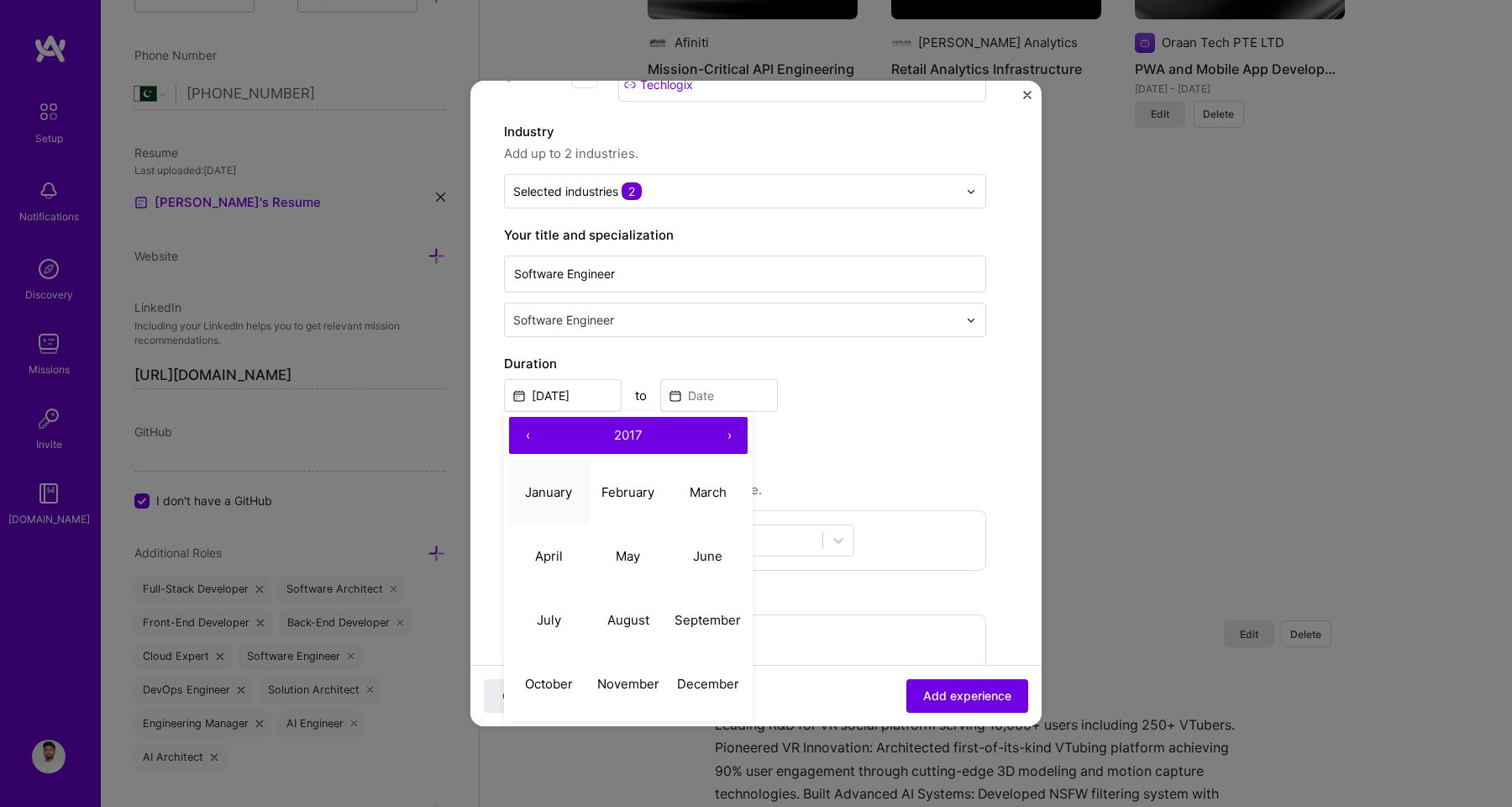
scroll to position [131, 0]
click at [556, 680] on abbr "October" at bounding box center [549, 681] width 48 height 16
type input "[DATE]"
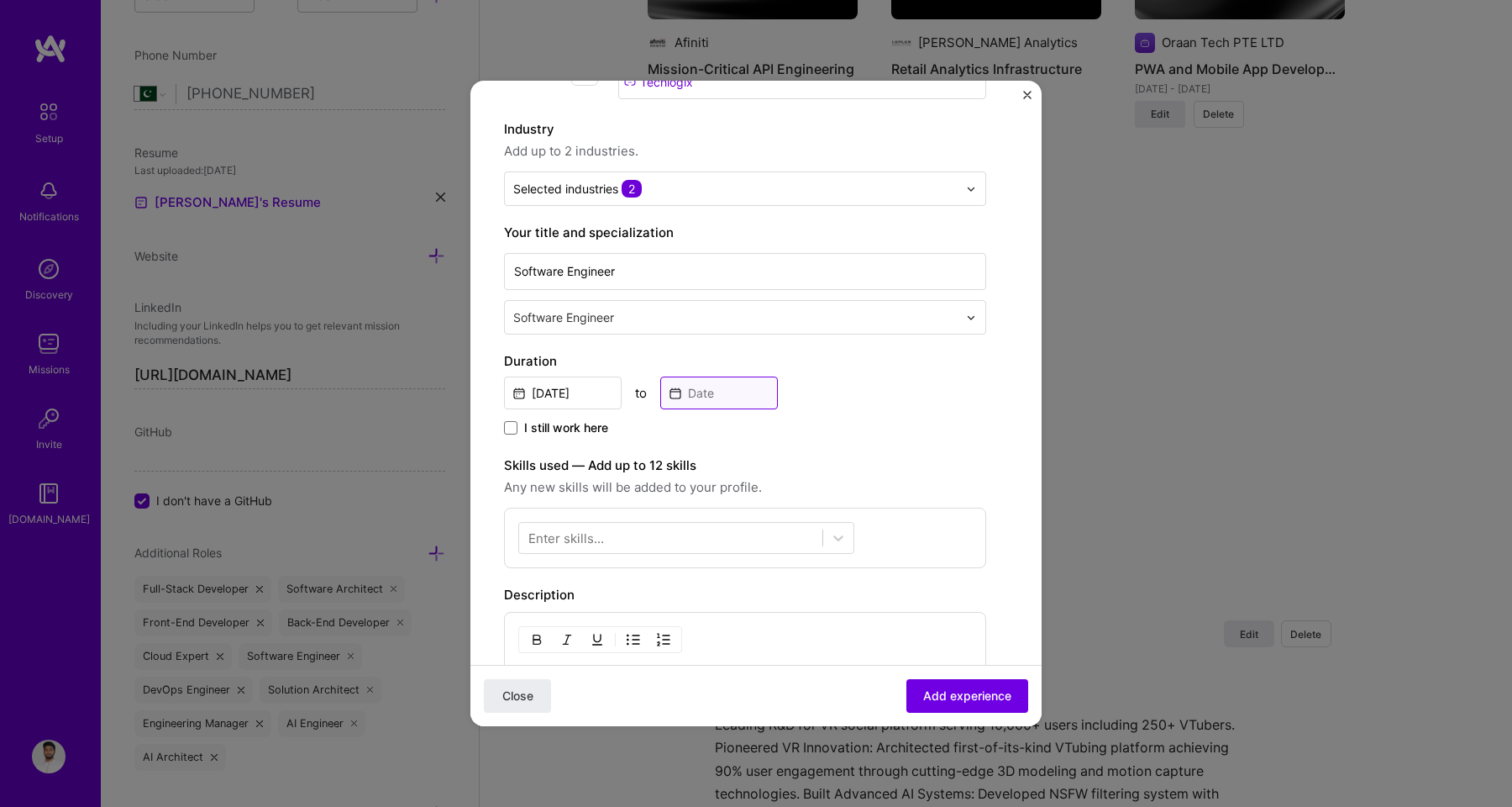
click at [695, 404] on input at bounding box center [719, 393] width 118 height 33
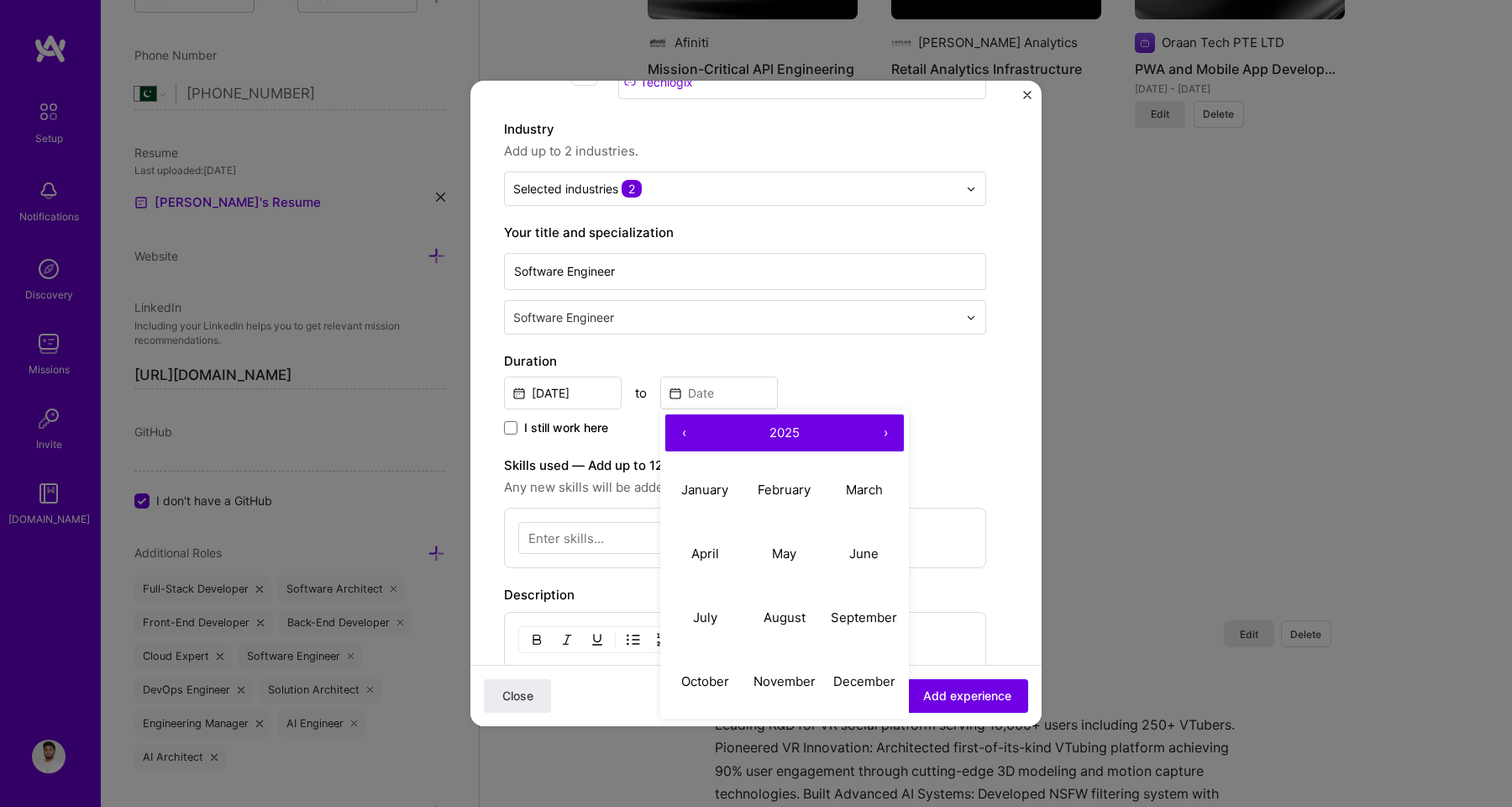
click at [689, 431] on button "‹" at bounding box center [683, 432] width 37 height 37
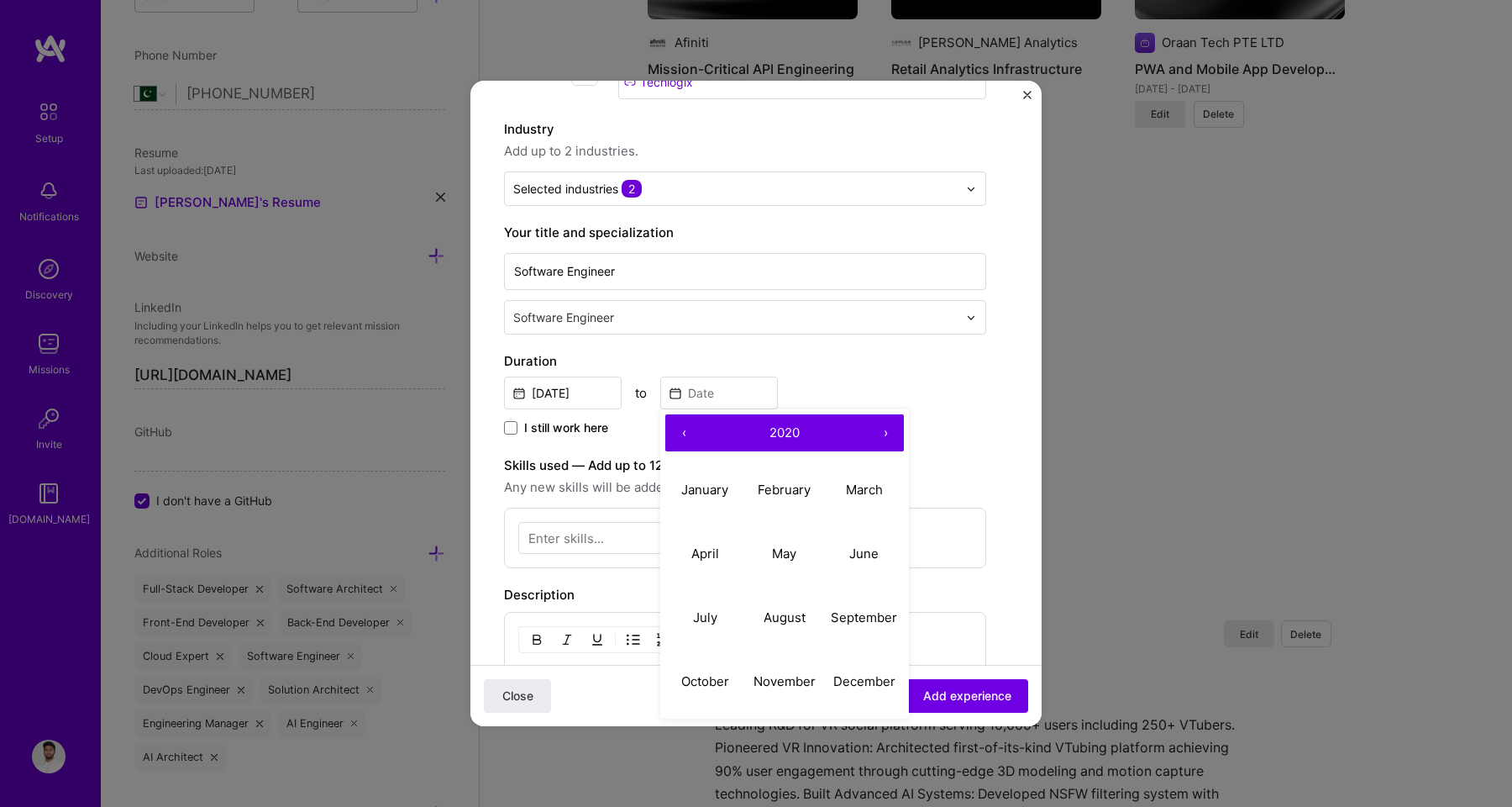
click at [689, 431] on button "‹" at bounding box center [683, 432] width 37 height 37
click at [883, 435] on button "›" at bounding box center [885, 432] width 37 height 37
click at [717, 672] on button "October" at bounding box center [705, 681] width 80 height 64
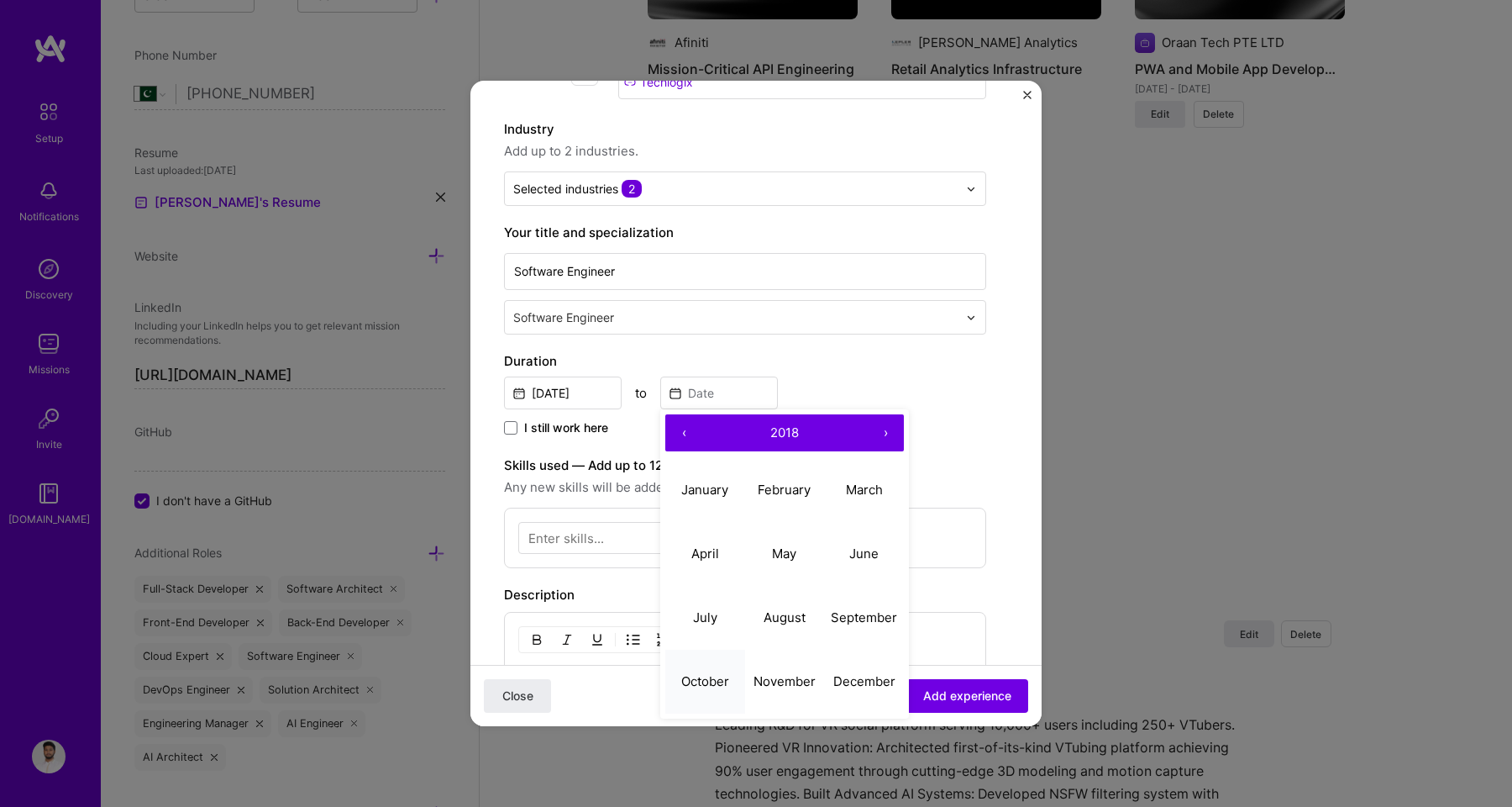
type input "[DATE]"
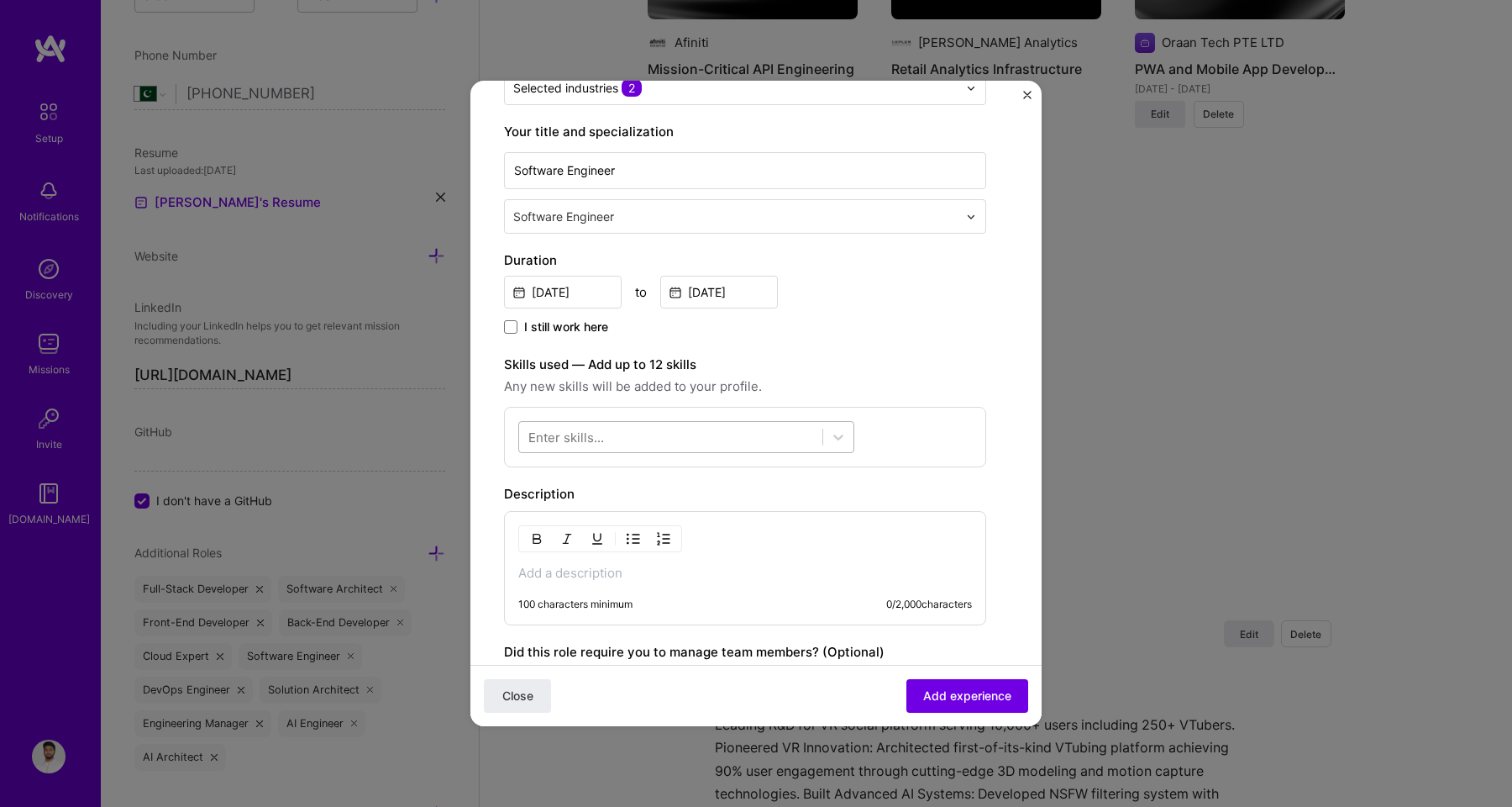
scroll to position [234, 0]
click at [669, 432] on div at bounding box center [671, 435] width 304 height 28
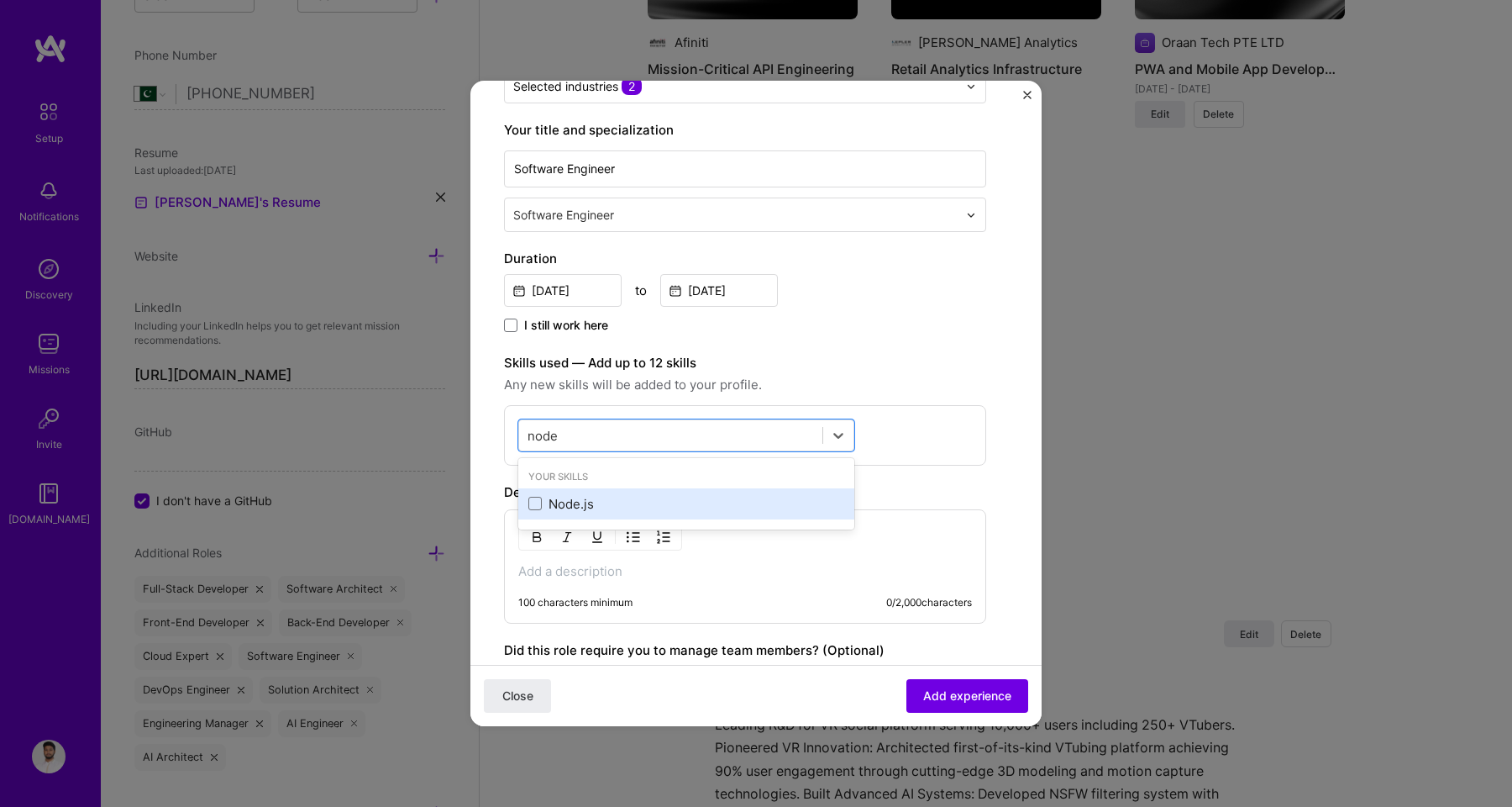
click at [661, 504] on div "Node.js" at bounding box center [686, 503] width 316 height 18
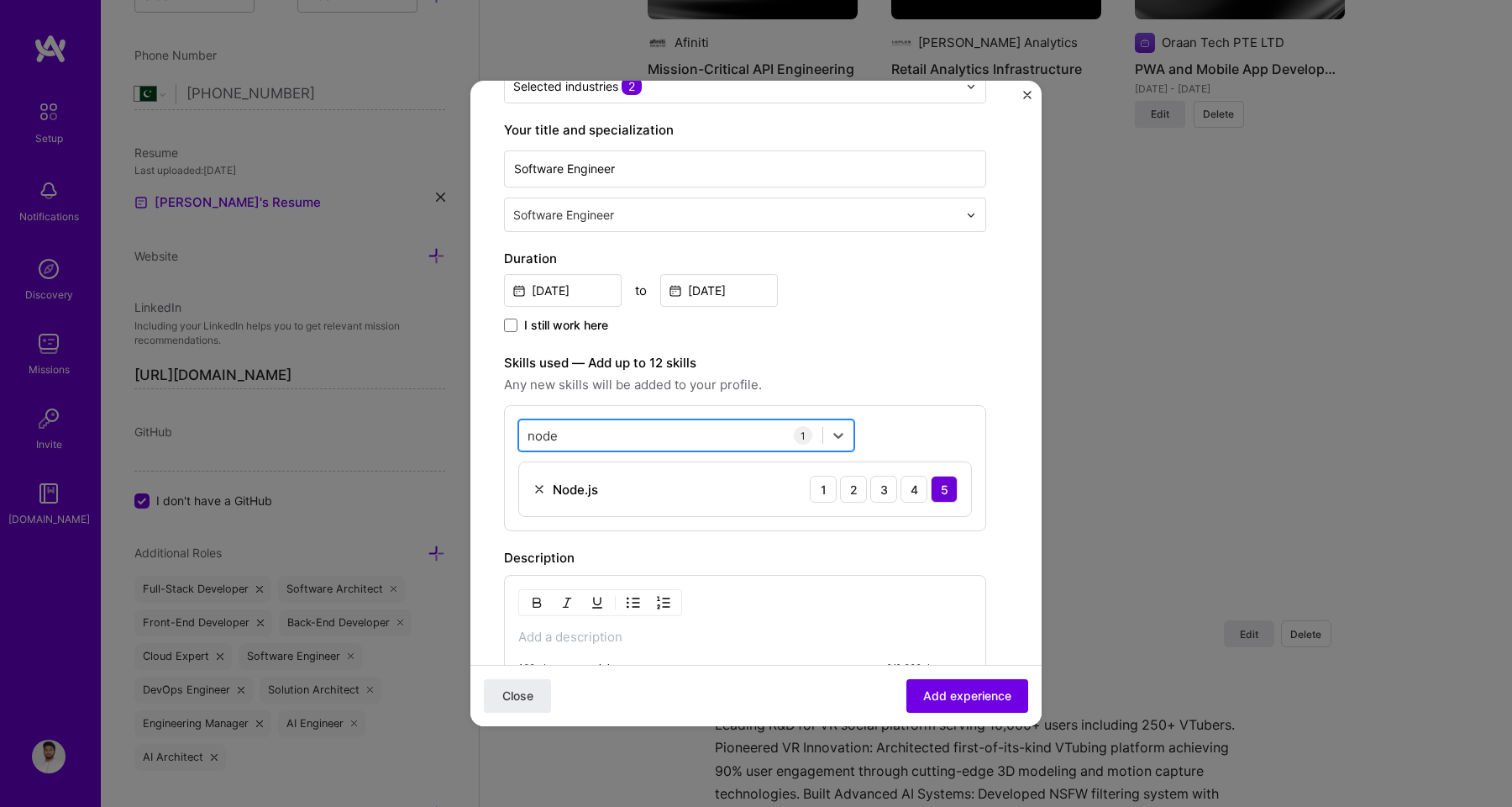
click at [627, 438] on div "node node" at bounding box center [671, 435] width 304 height 28
type input "n"
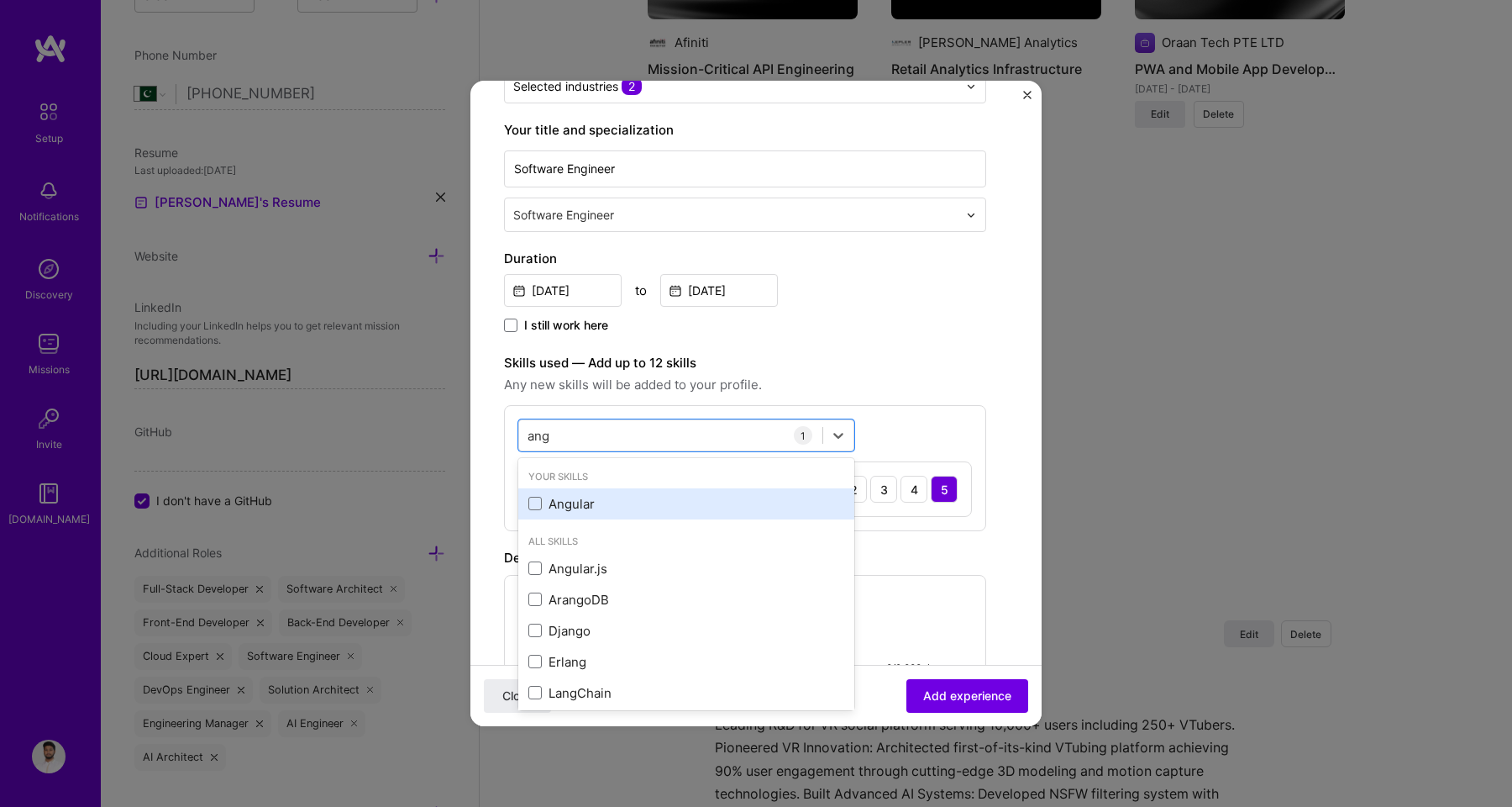
click at [594, 505] on div "Angular" at bounding box center [686, 503] width 316 height 18
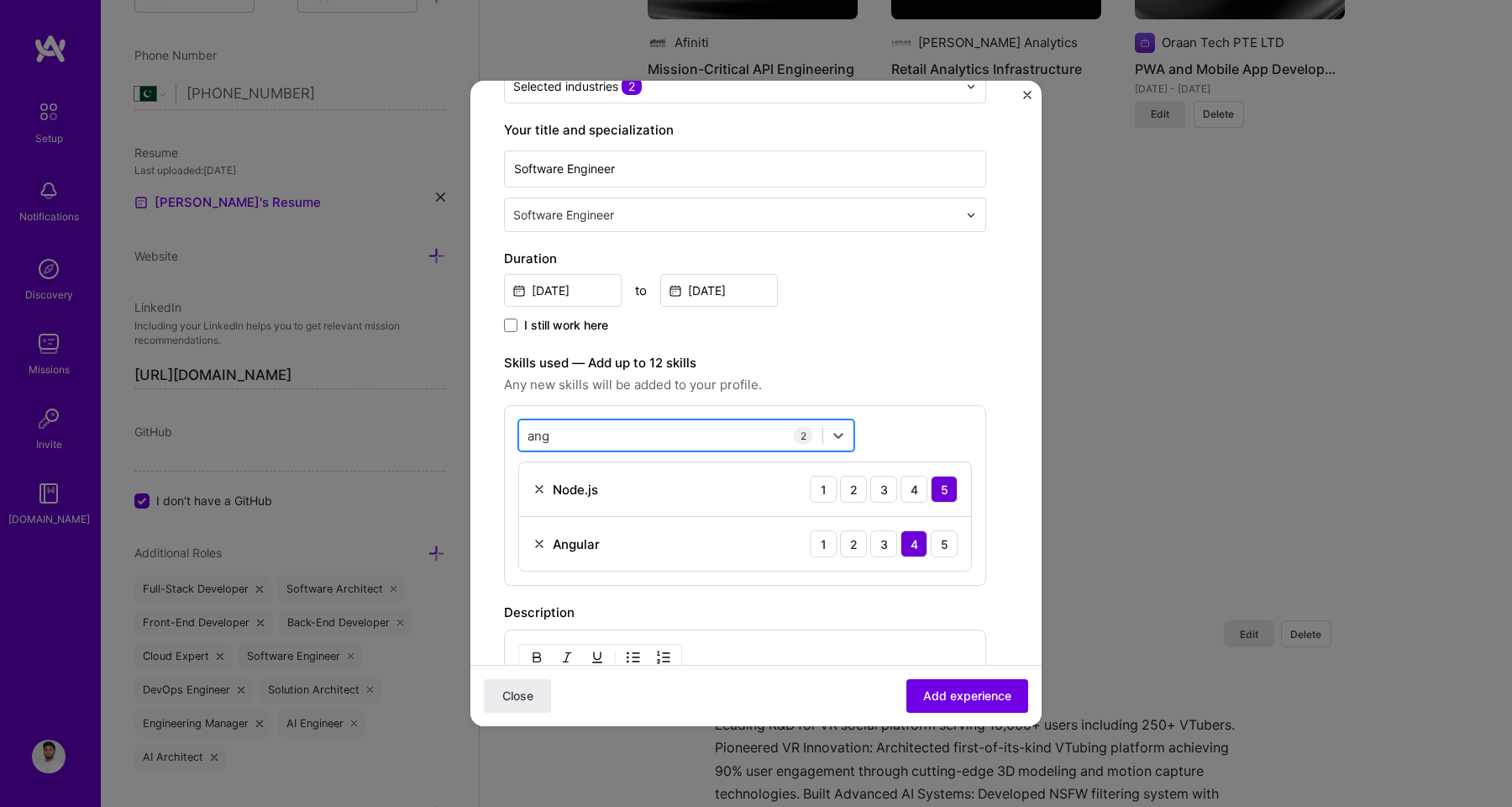
click at [579, 446] on div "ang ang" at bounding box center [671, 435] width 304 height 28
type input "a"
type input "j"
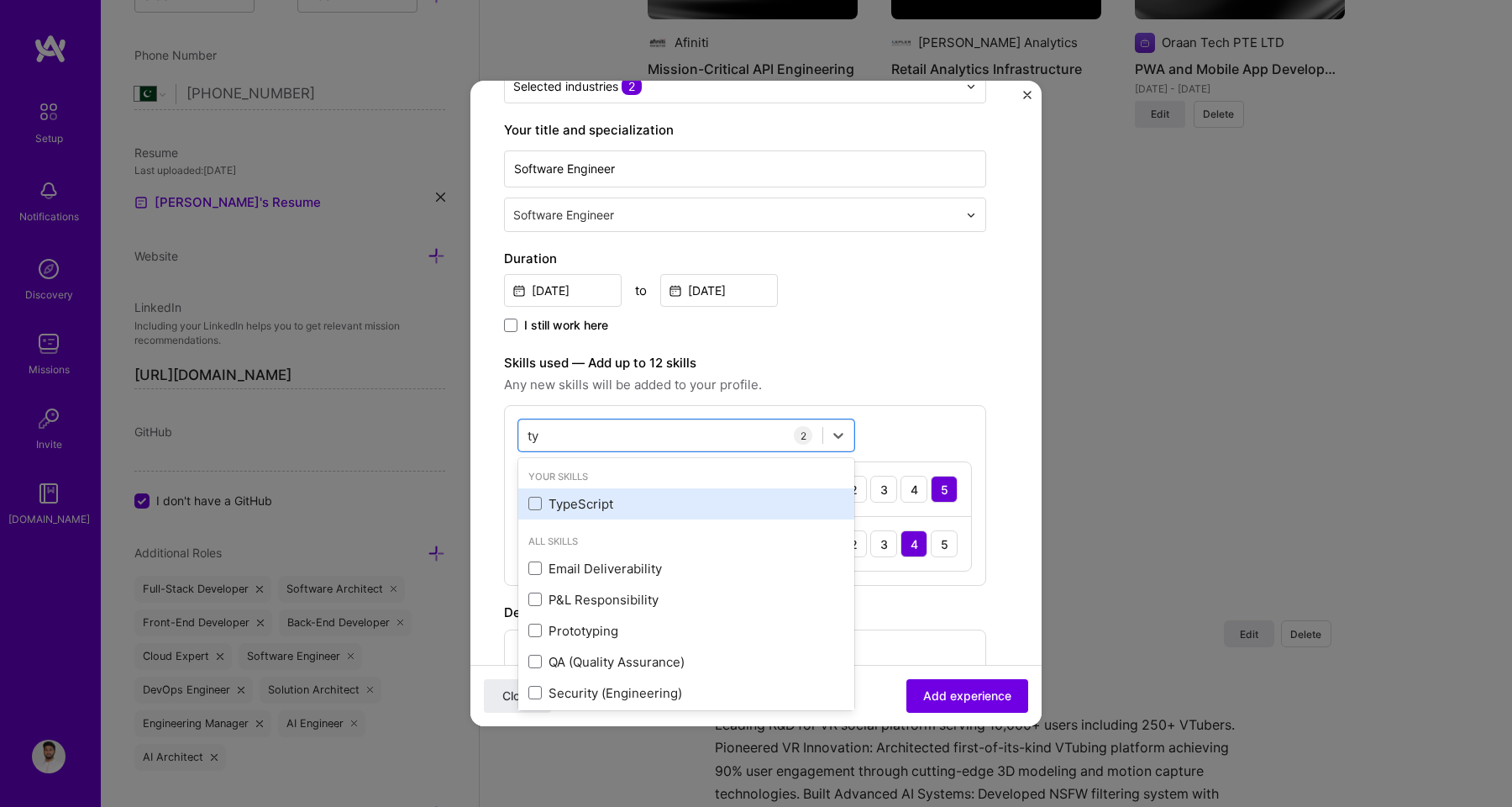
click at [568, 500] on div "TypeScript" at bounding box center [686, 503] width 316 height 18
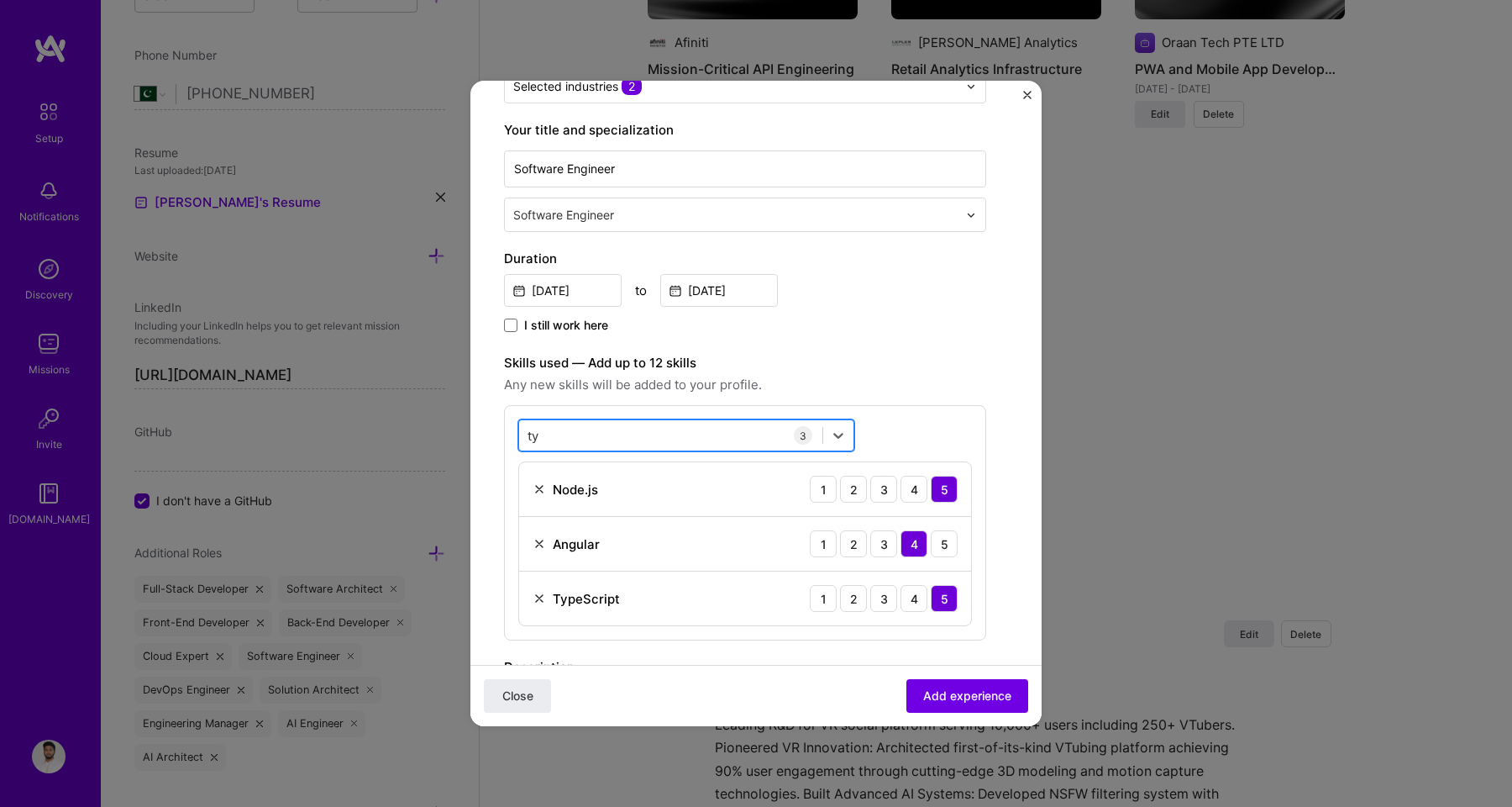
click at [552, 434] on div "ty ty" at bounding box center [671, 435] width 304 height 28
type input "t"
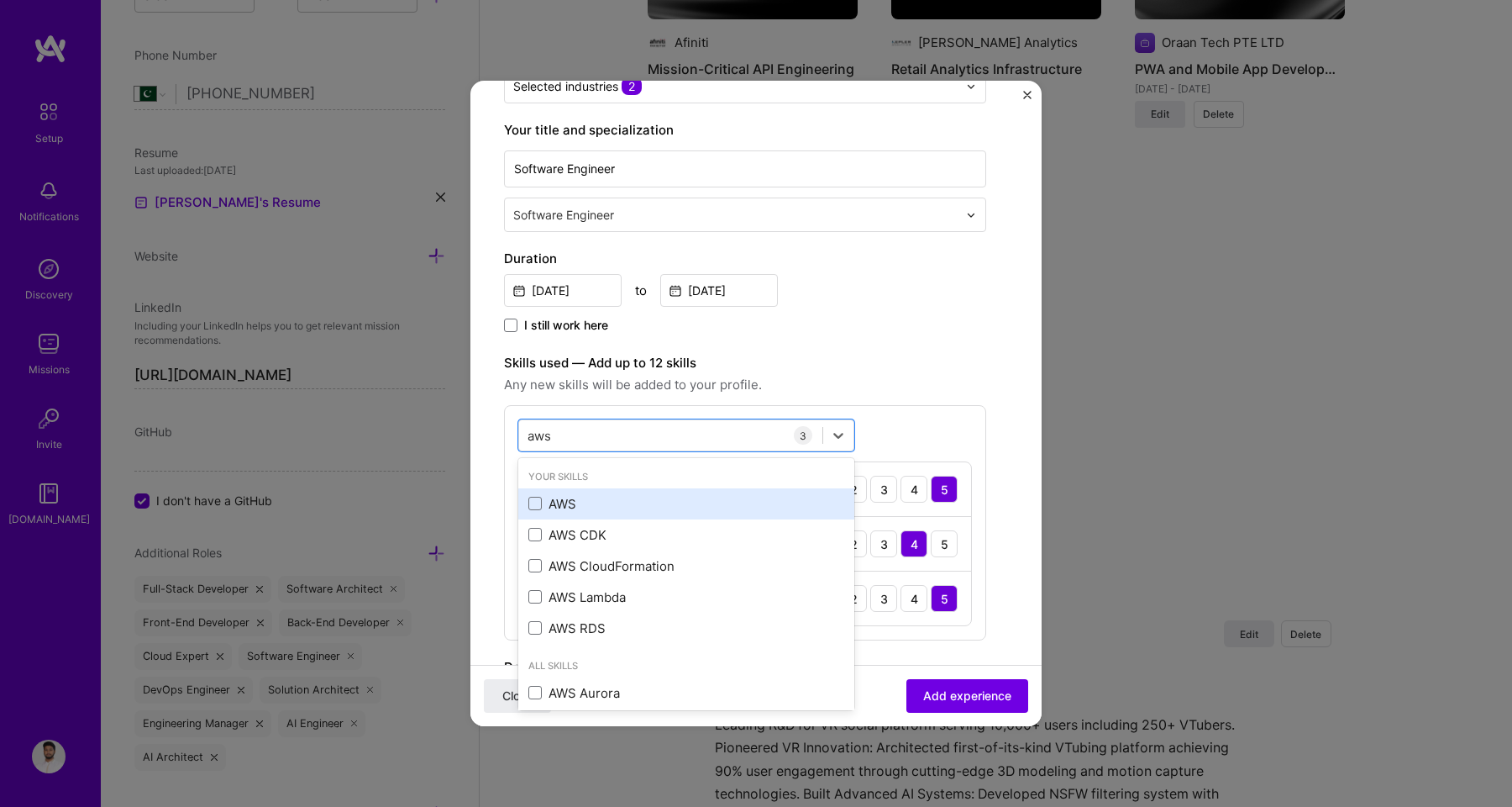
click at [559, 499] on div "AWS" at bounding box center [686, 503] width 316 height 18
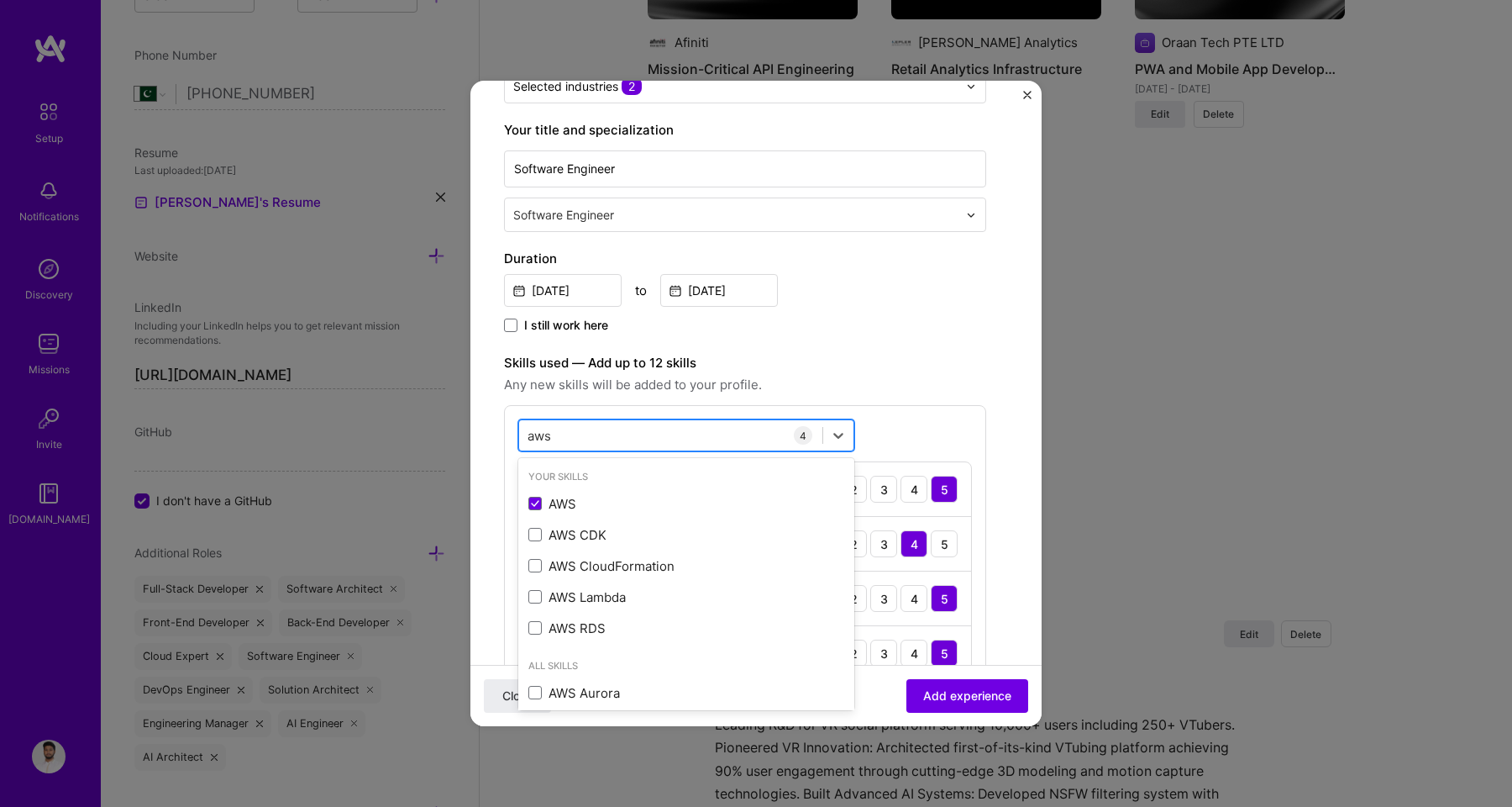
click at [578, 431] on div "aws aws" at bounding box center [671, 435] width 304 height 28
type input "a"
type input "e"
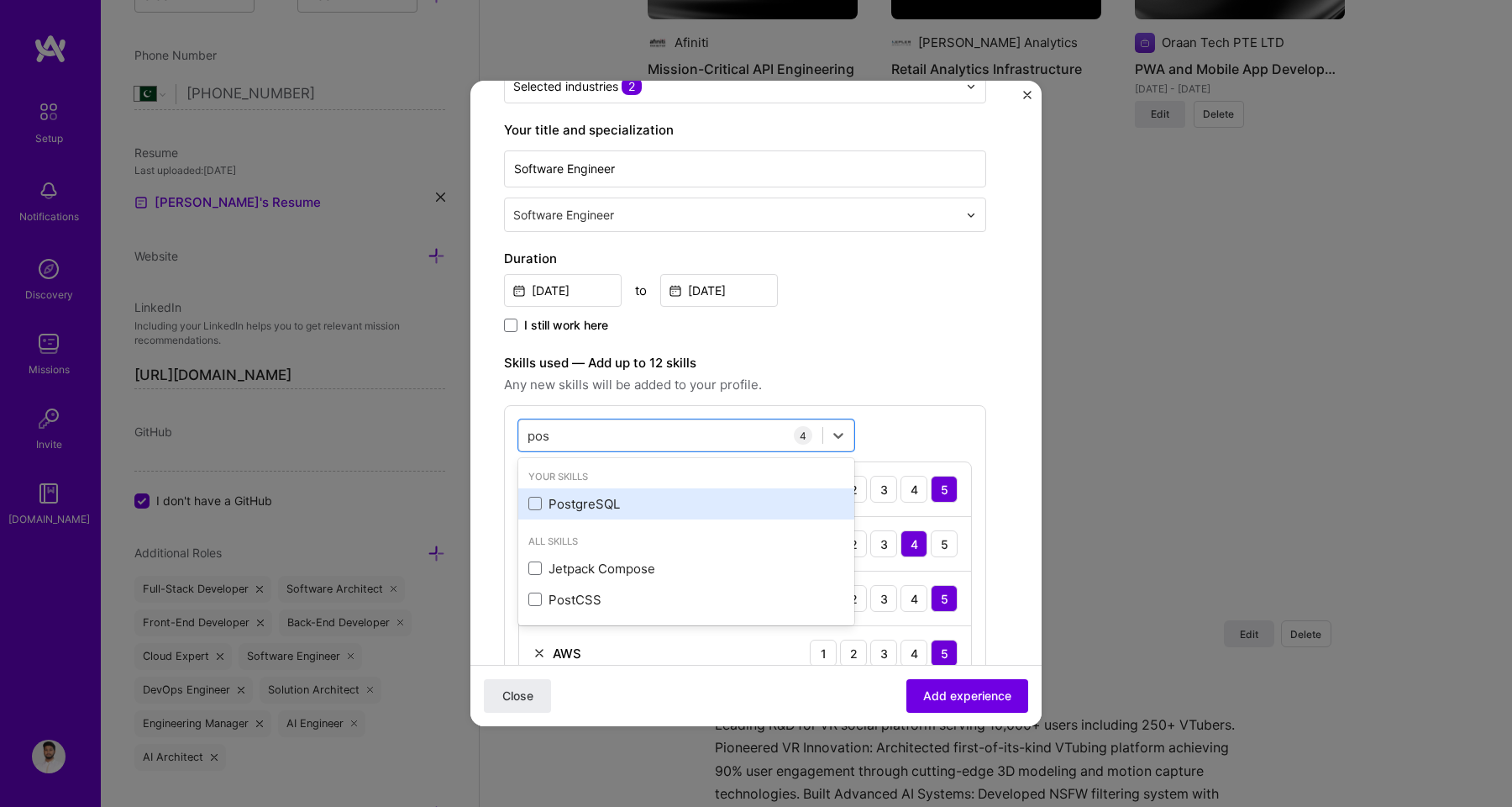
click at [579, 496] on div "PostgreSQL" at bounding box center [686, 503] width 316 height 18
type input "pos"
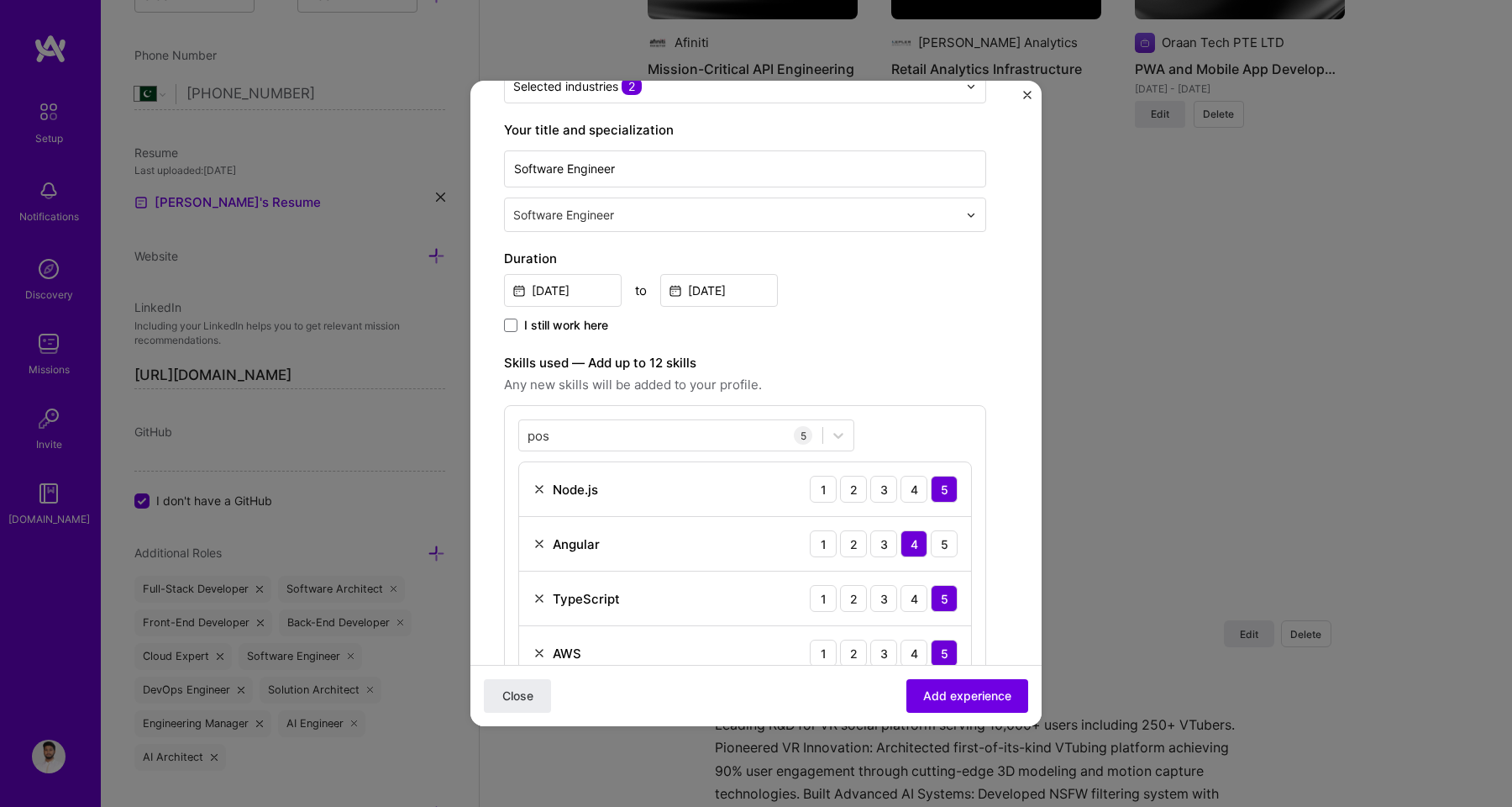
click at [777, 384] on span "Any new skills will be added to your profile." at bounding box center [745, 385] width 482 height 20
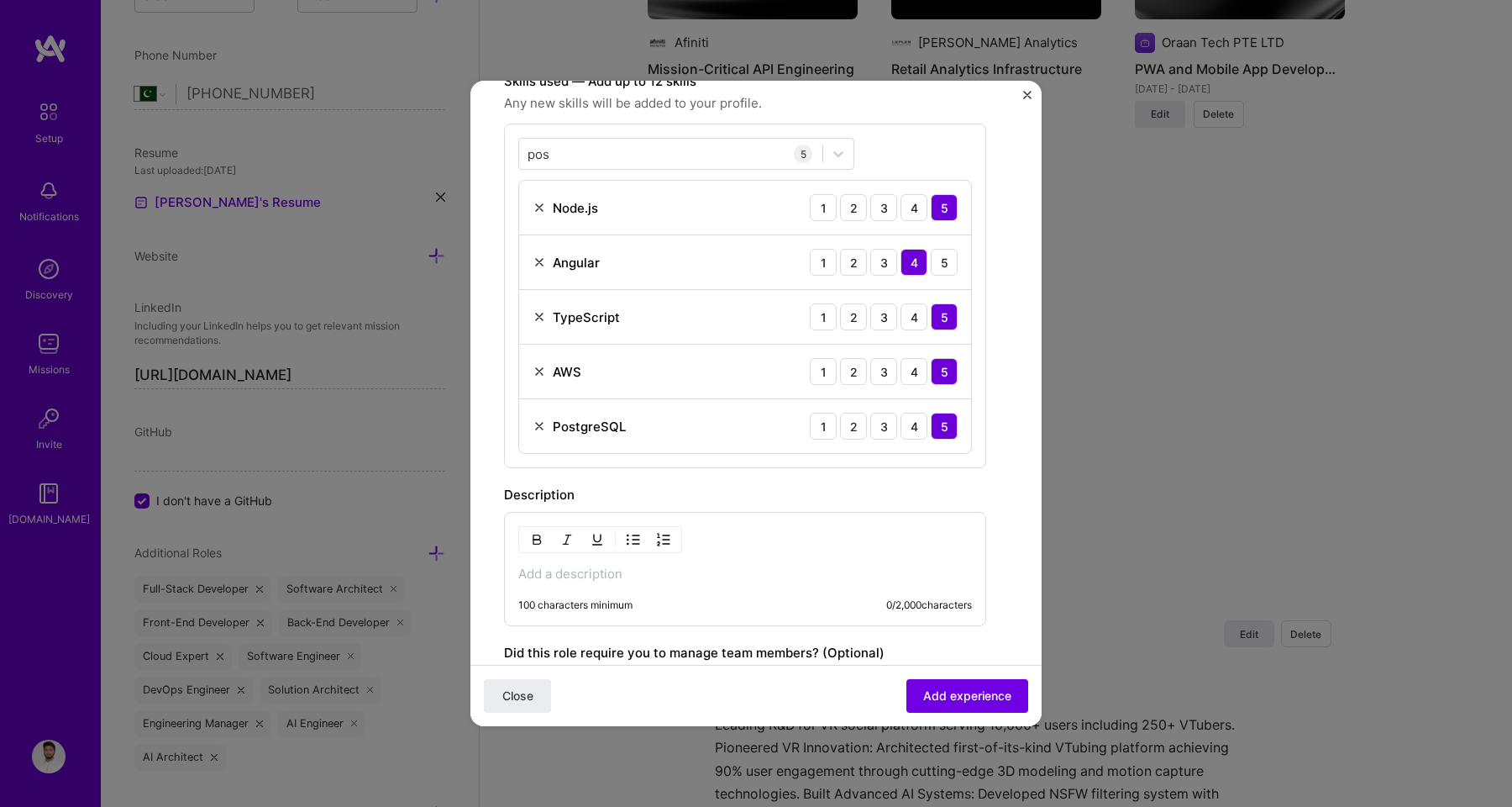
scroll to position [550, 0]
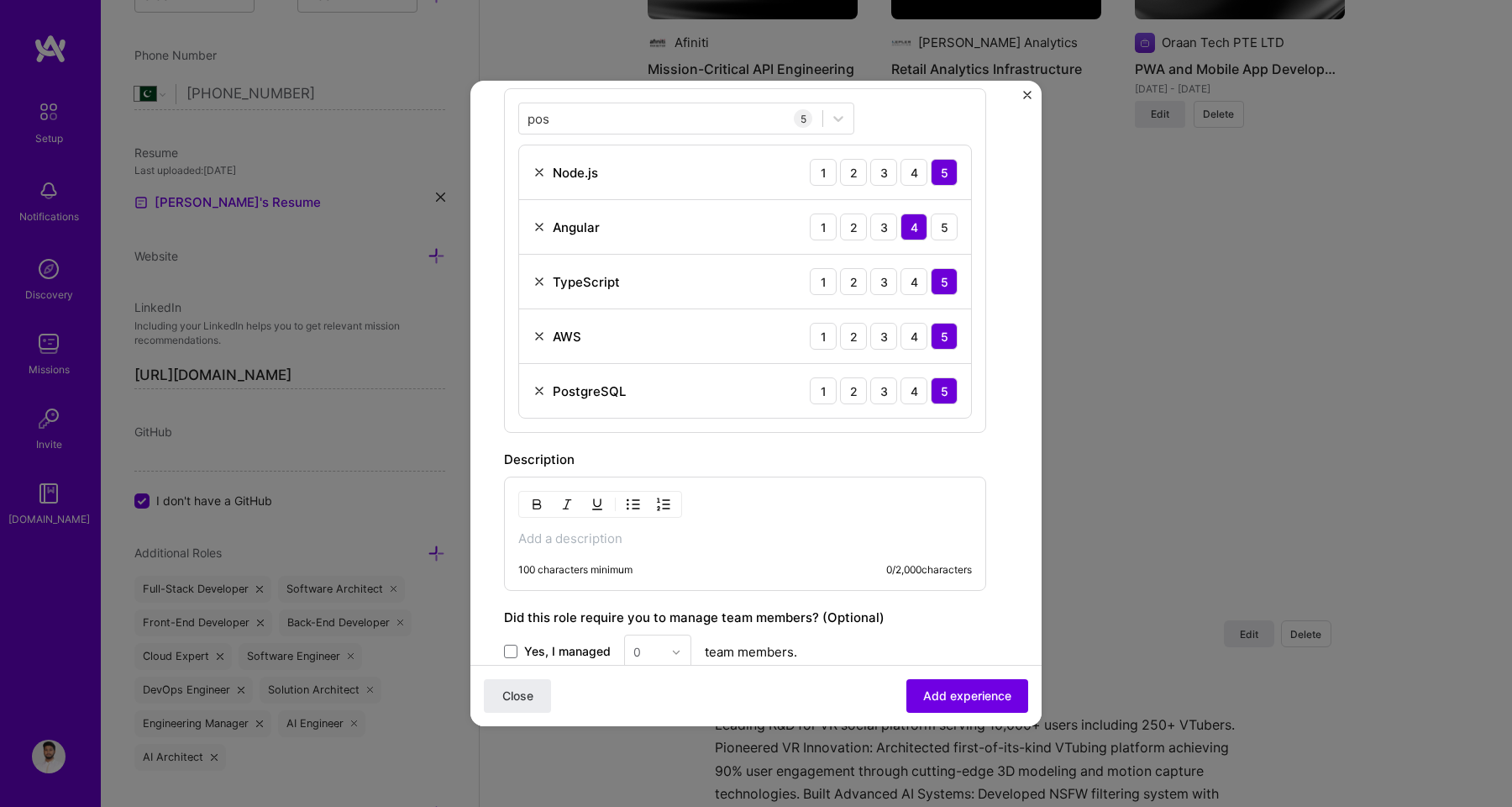
click at [672, 542] on p at bounding box center [745, 538] width 453 height 17
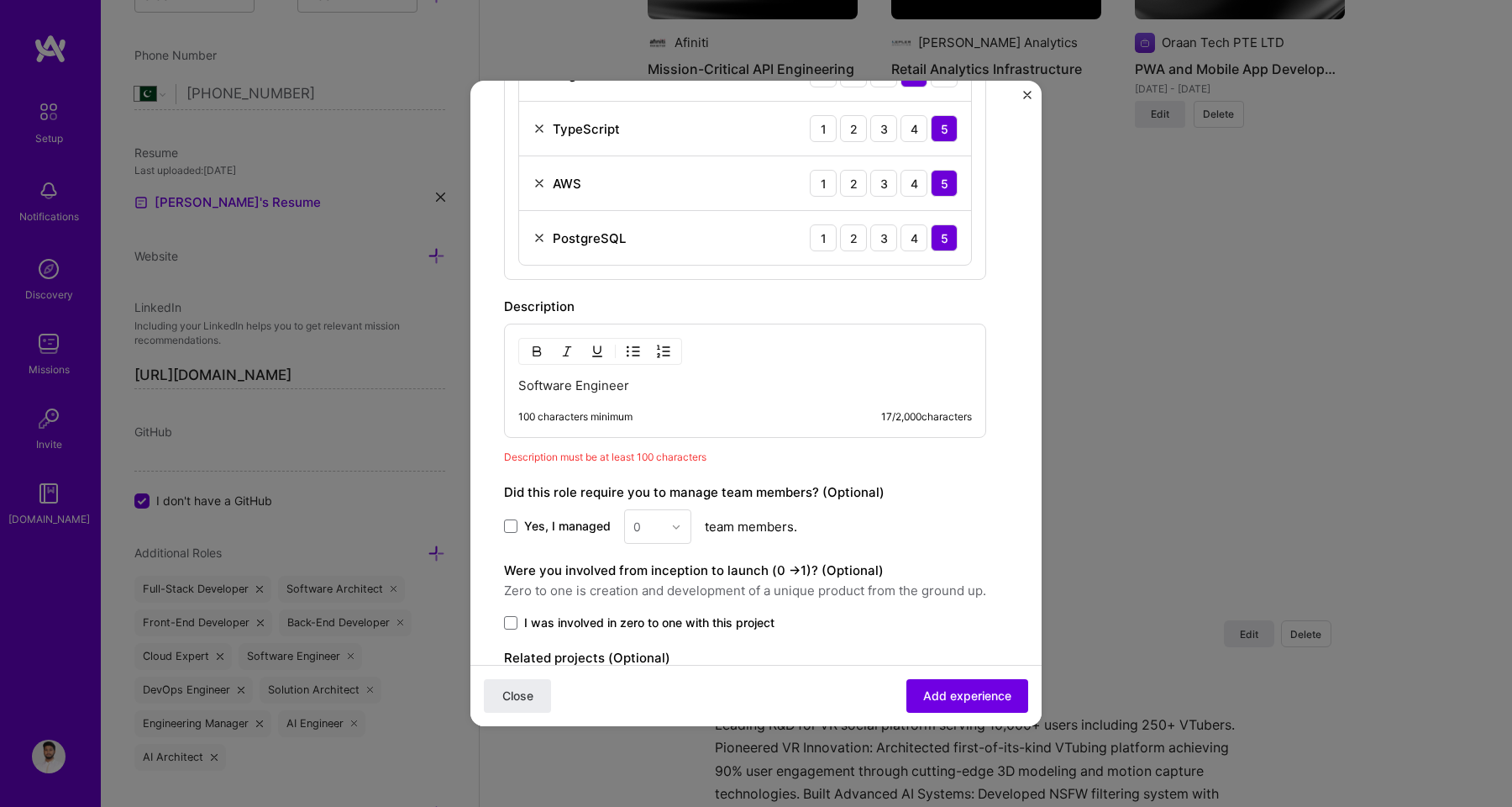
scroll to position [731, 0]
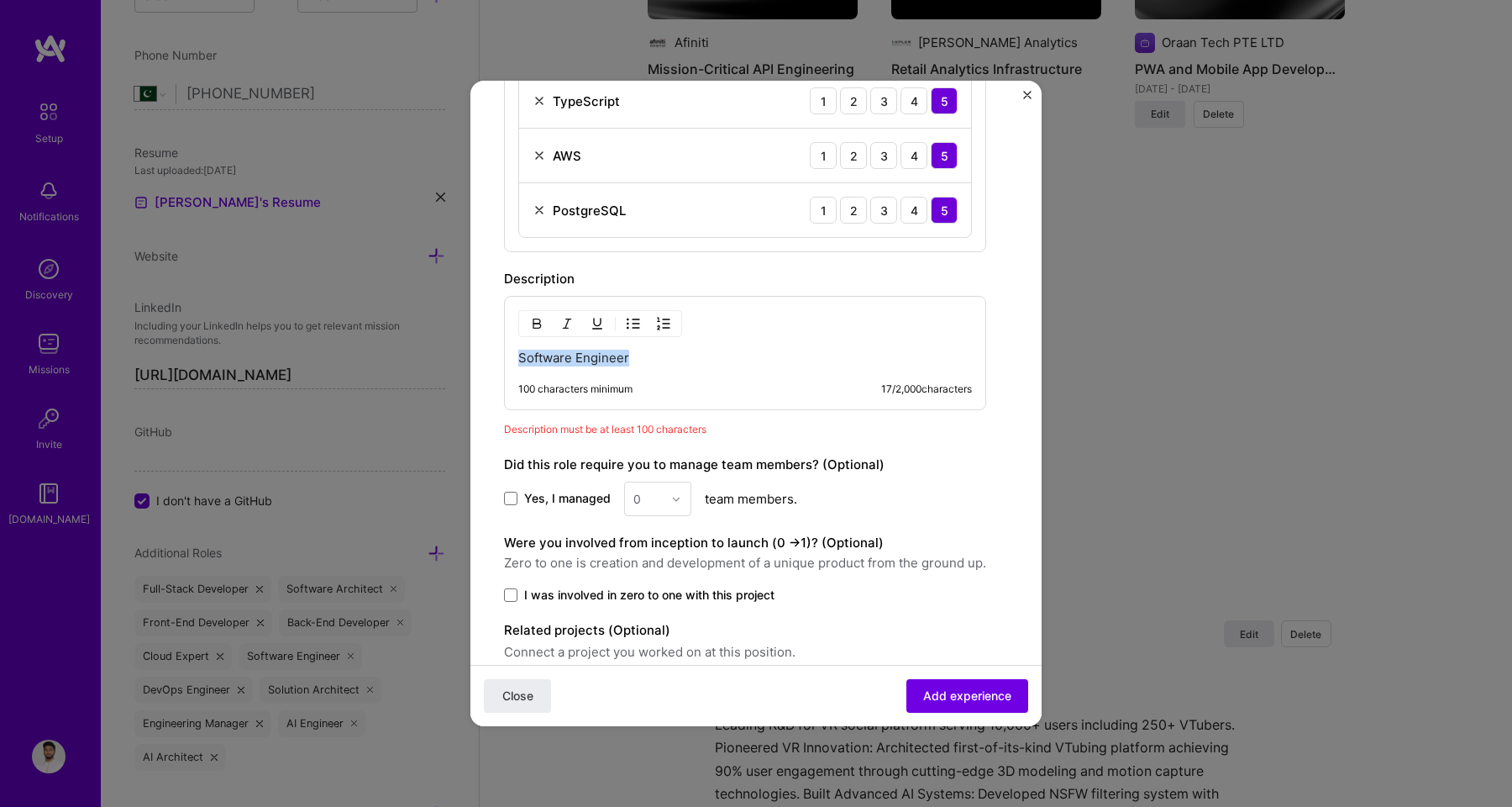
drag, startPoint x: 641, startPoint y: 358, endPoint x: 429, endPoint y: 358, distance: 212.0
click at [429, 358] on div "Create a job experience Jobs help companies understand your past experience. Co…" at bounding box center [756, 404] width 1512 height 807
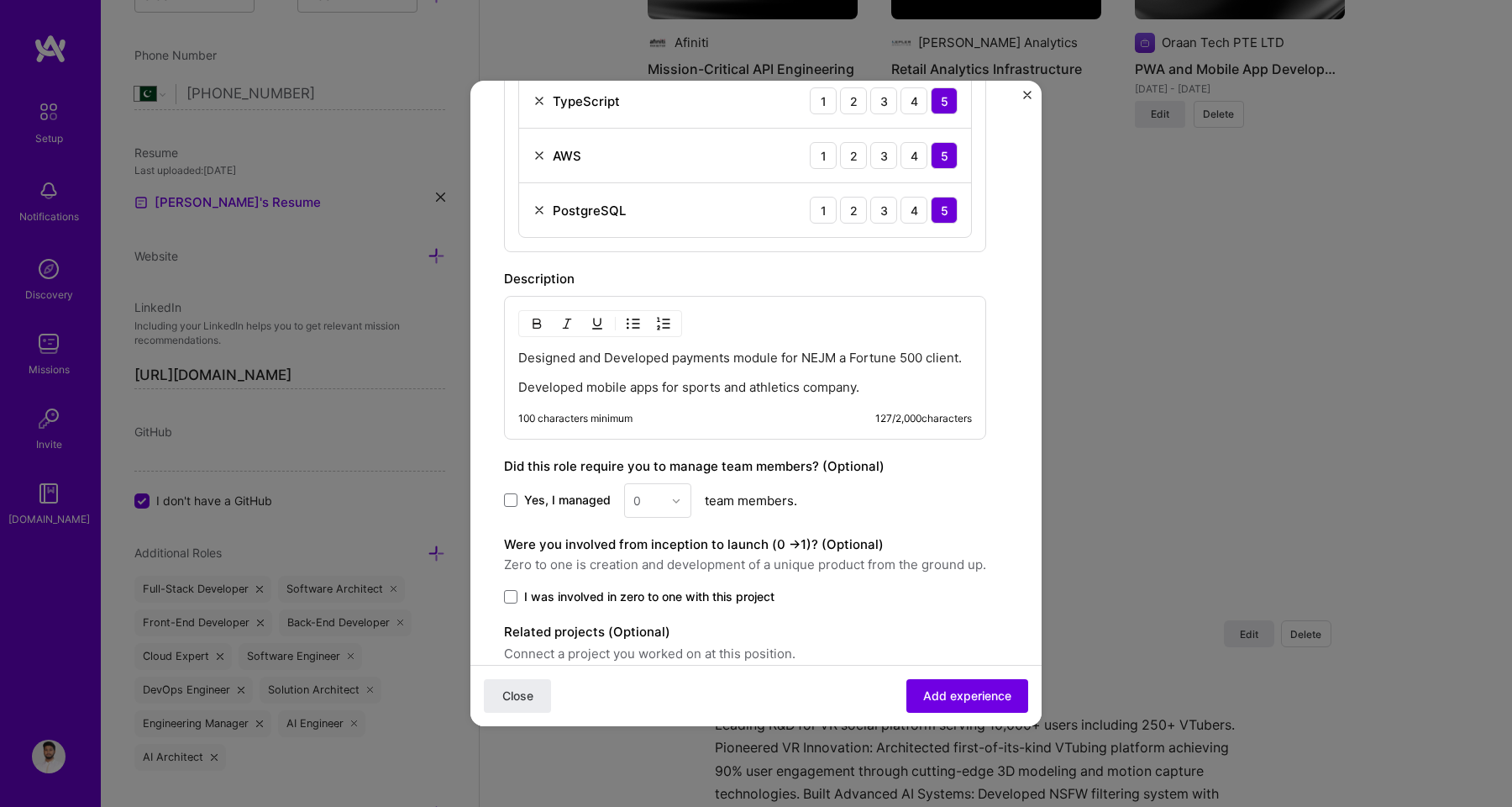
scroll to position [808, 0]
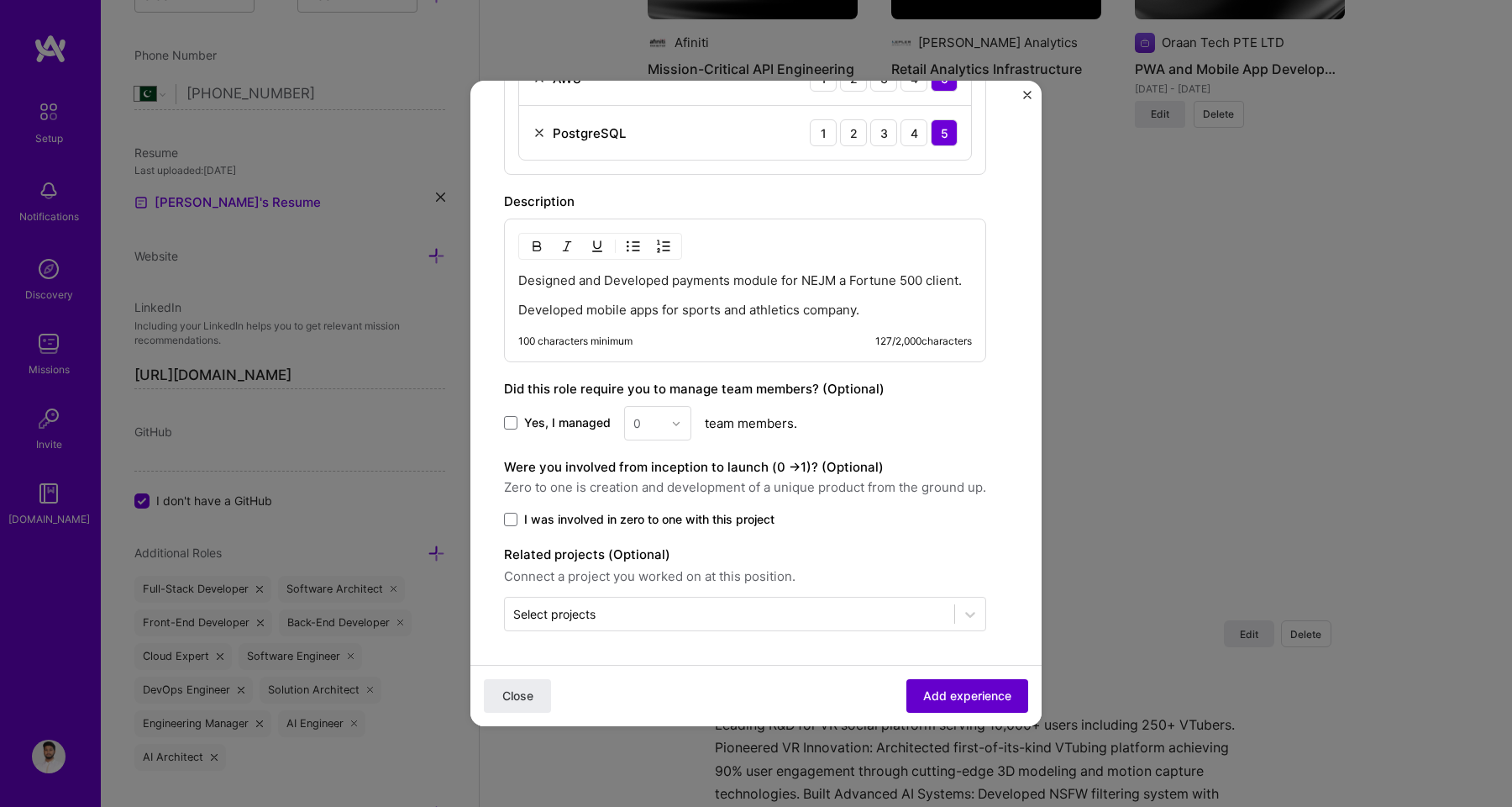
click at [923, 696] on span "Add experience" at bounding box center [967, 695] width 88 height 17
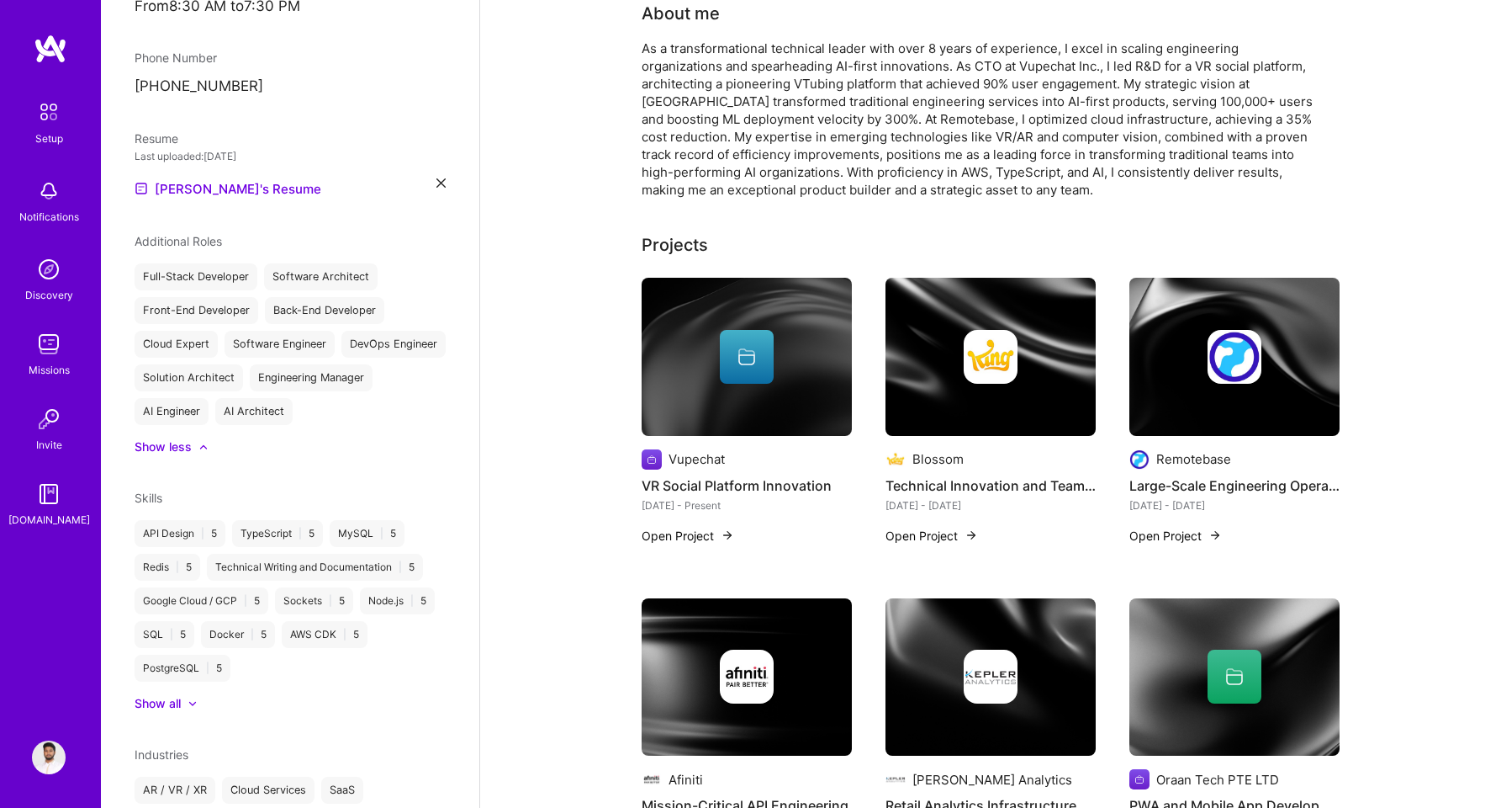
scroll to position [0, 0]
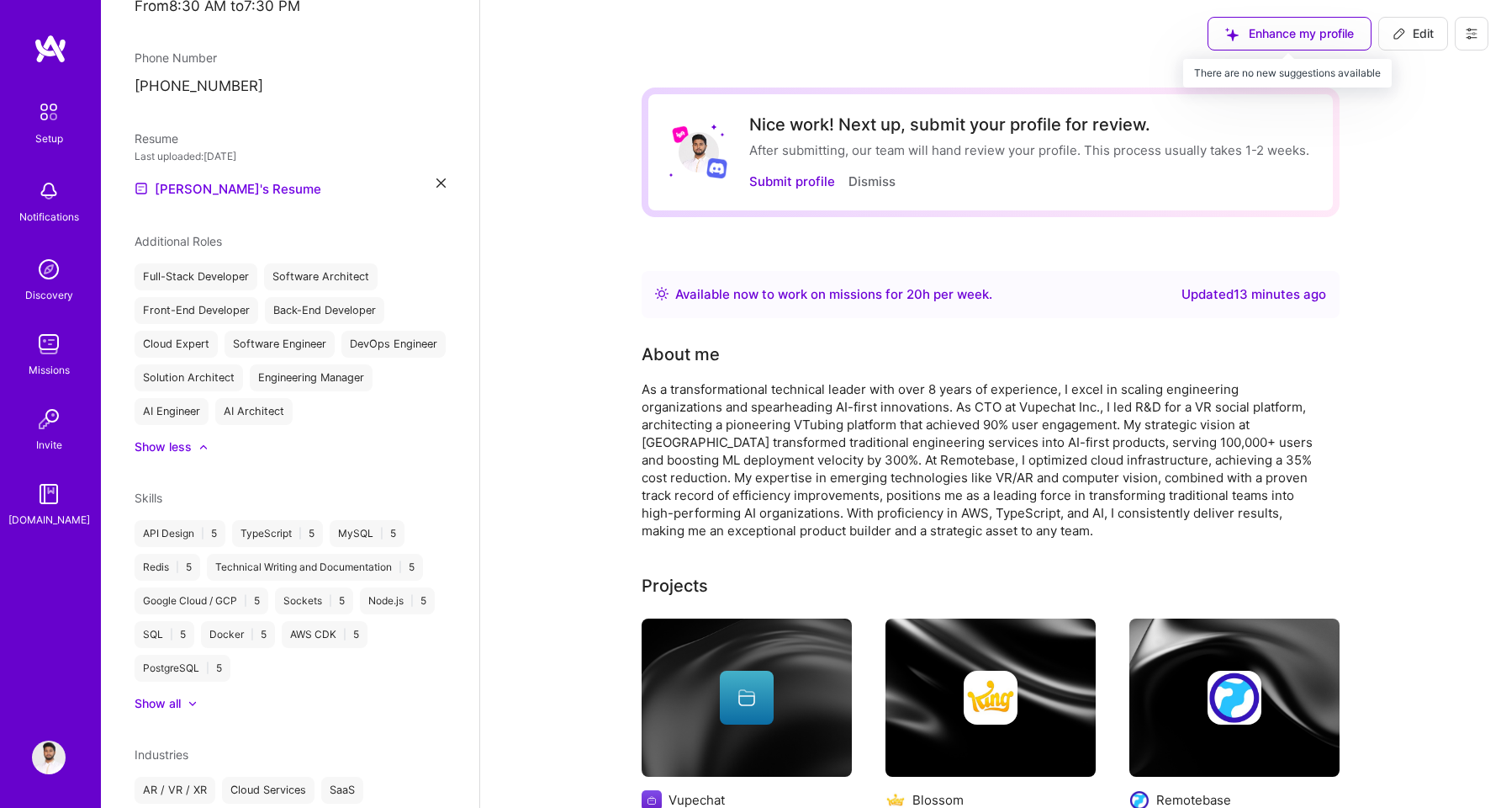
click at [1249, 44] on div "Enhance my profile" at bounding box center [1290, 34] width 164 height 34
click at [1407, 40] on span "Edit" at bounding box center [1413, 33] width 41 height 17
select select "PK"
select select "Right Now"
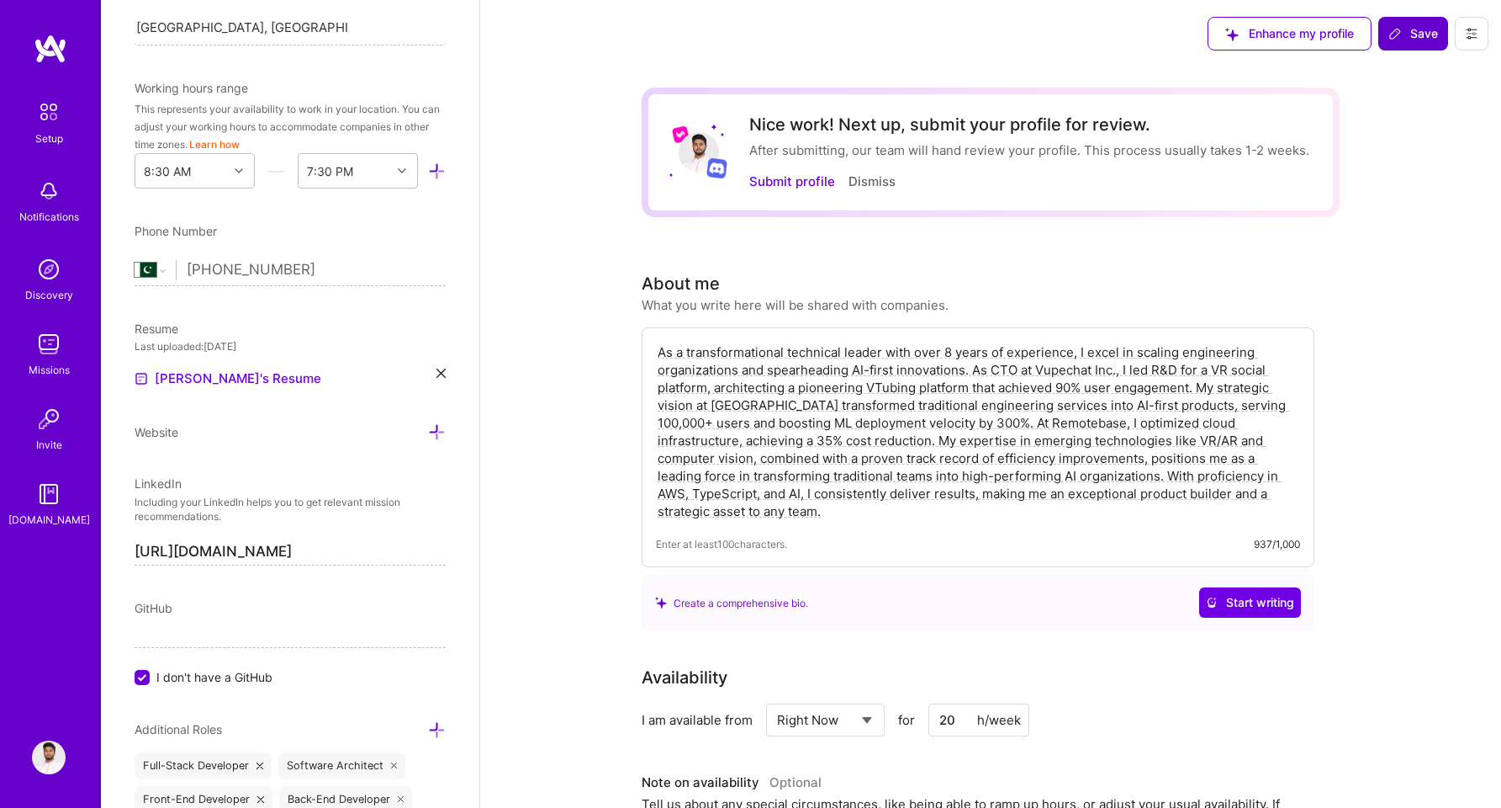
scroll to position [609, 0]
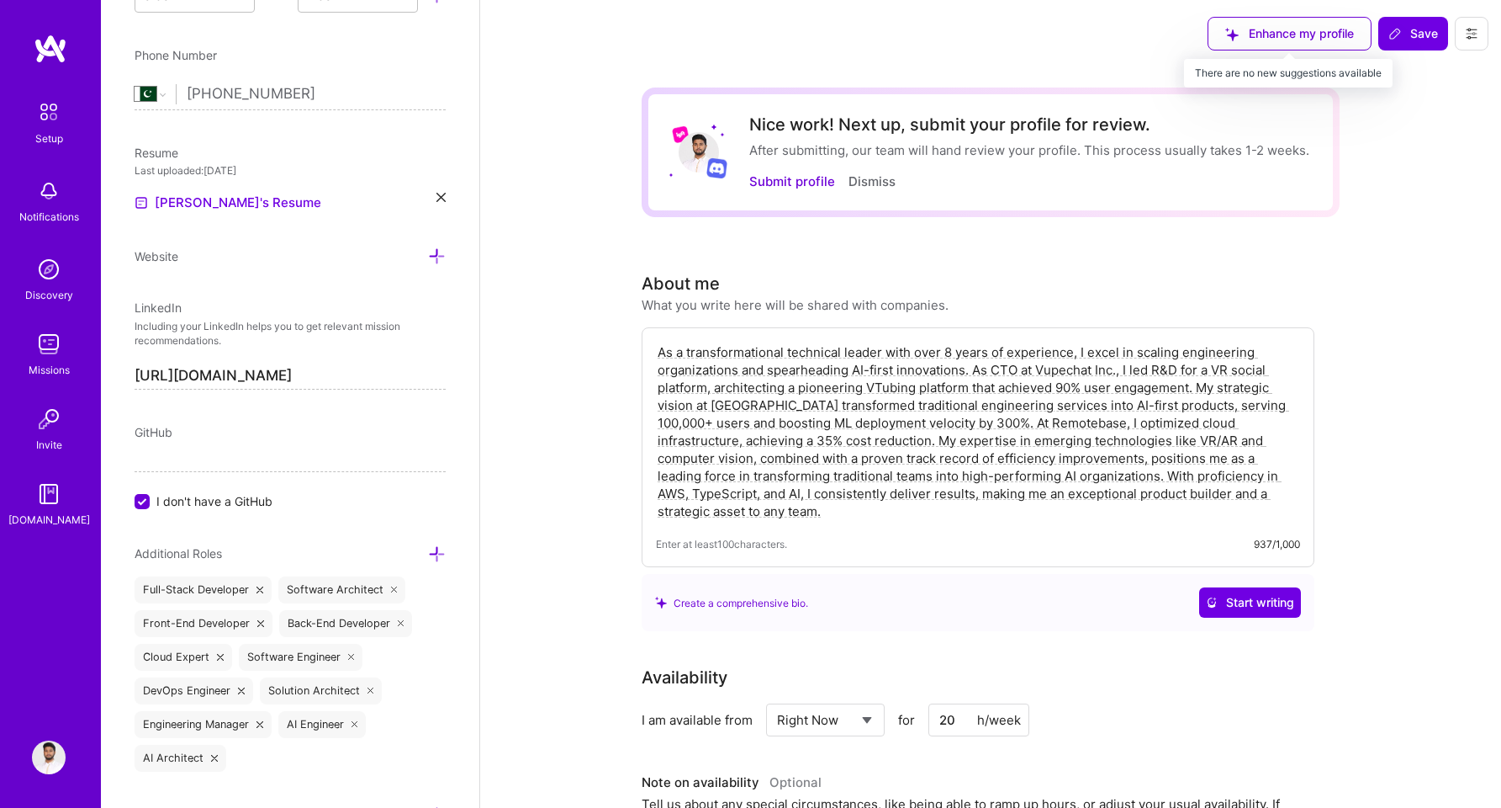
click at [1303, 29] on div "Enhance my profile" at bounding box center [1290, 34] width 164 height 34
click at [988, 468] on textarea "As a transformational technical leader with over 8 years of experience, I excel…" at bounding box center [978, 432] width 644 height 180
drag, startPoint x: 709, startPoint y: 509, endPoint x: 654, endPoint y: 350, distance: 168.4
click at [654, 350] on div "As a transformational technical leader with over 8 years of experience, I excel…" at bounding box center [978, 447] width 673 height 240
click at [723, 602] on div "Create a comprehensive bio." at bounding box center [731, 603] width 153 height 18
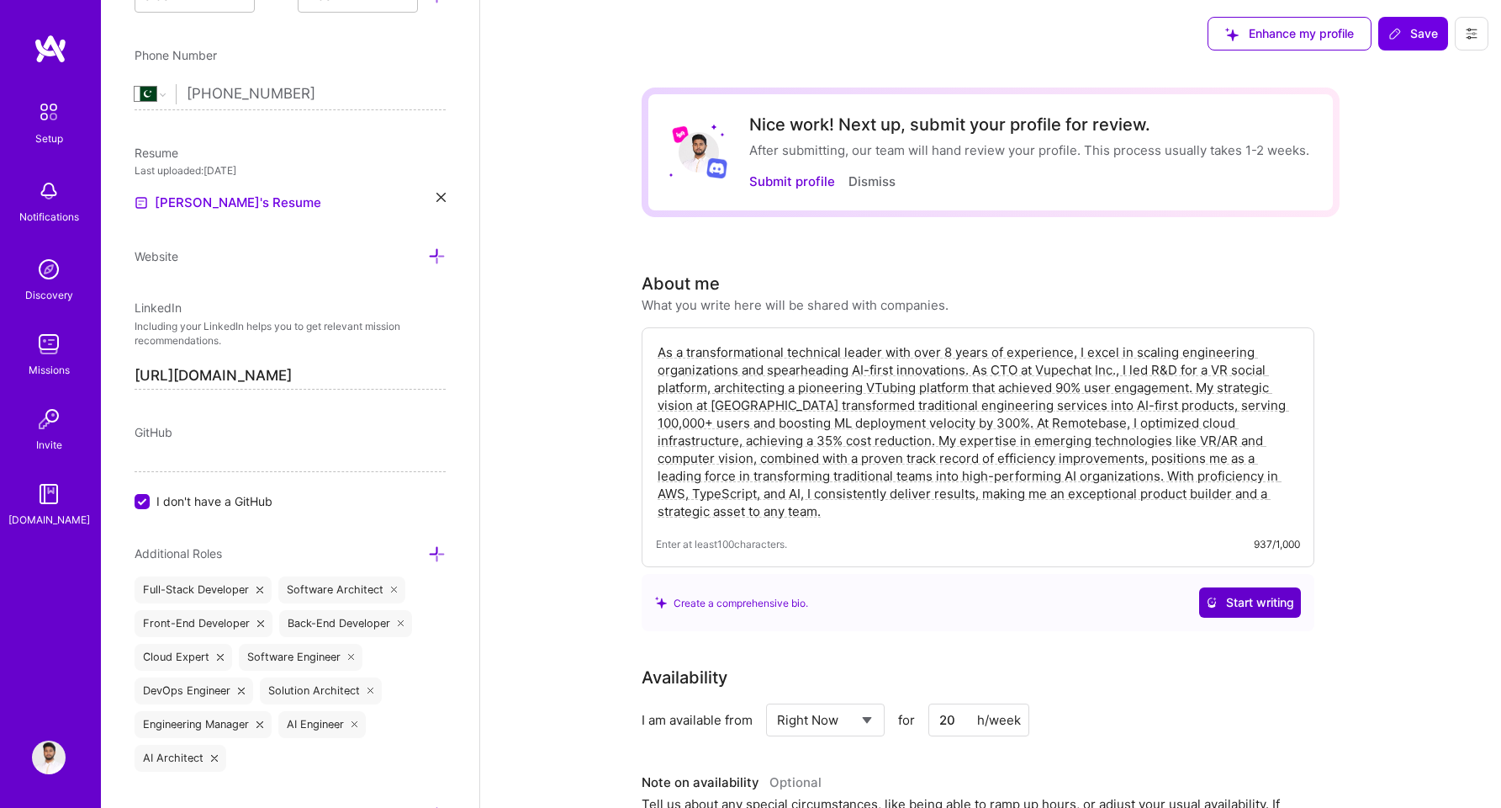
click at [1215, 598] on icon at bounding box center [1212, 602] width 12 height 12
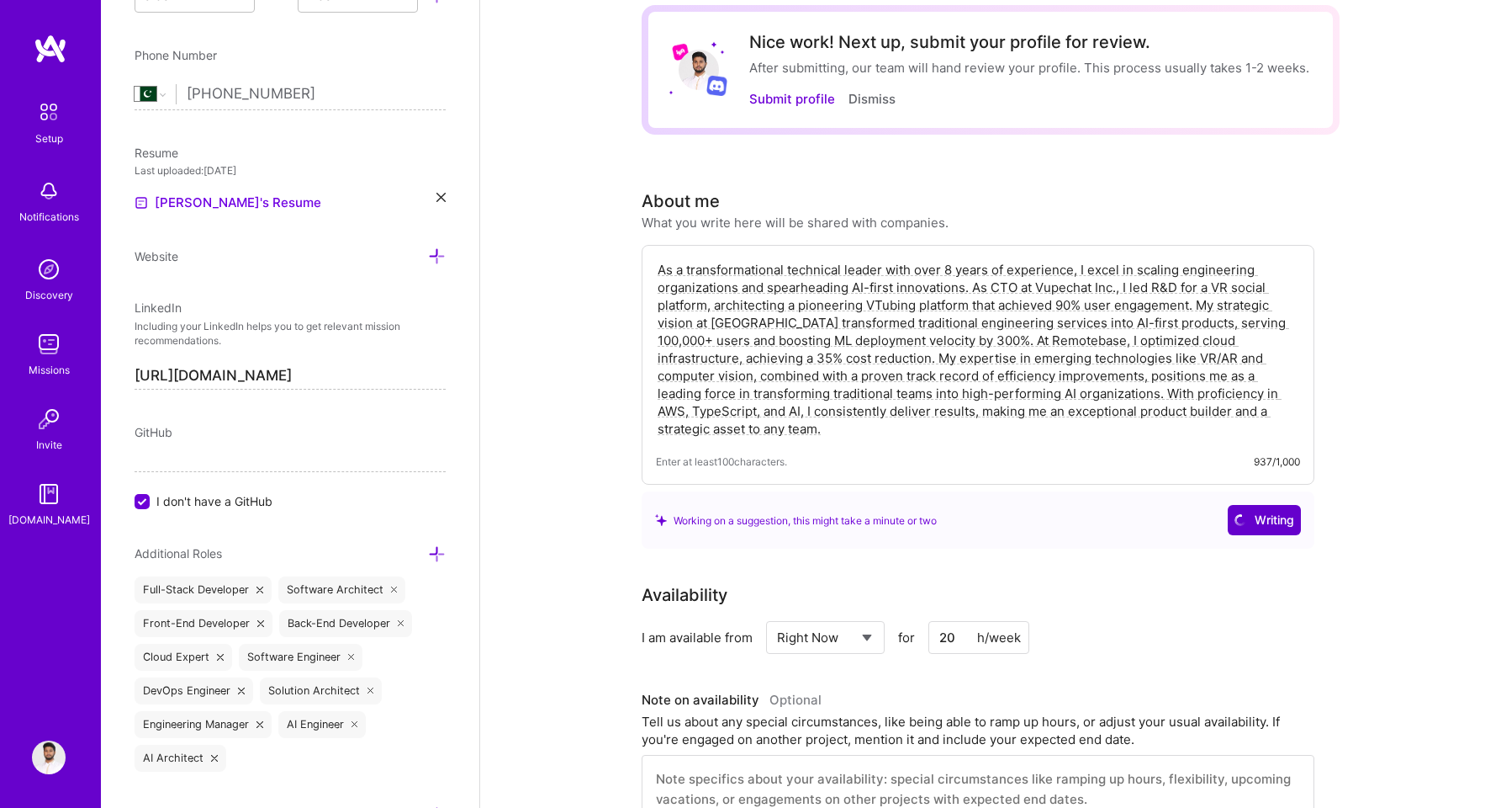
scroll to position [86, 0]
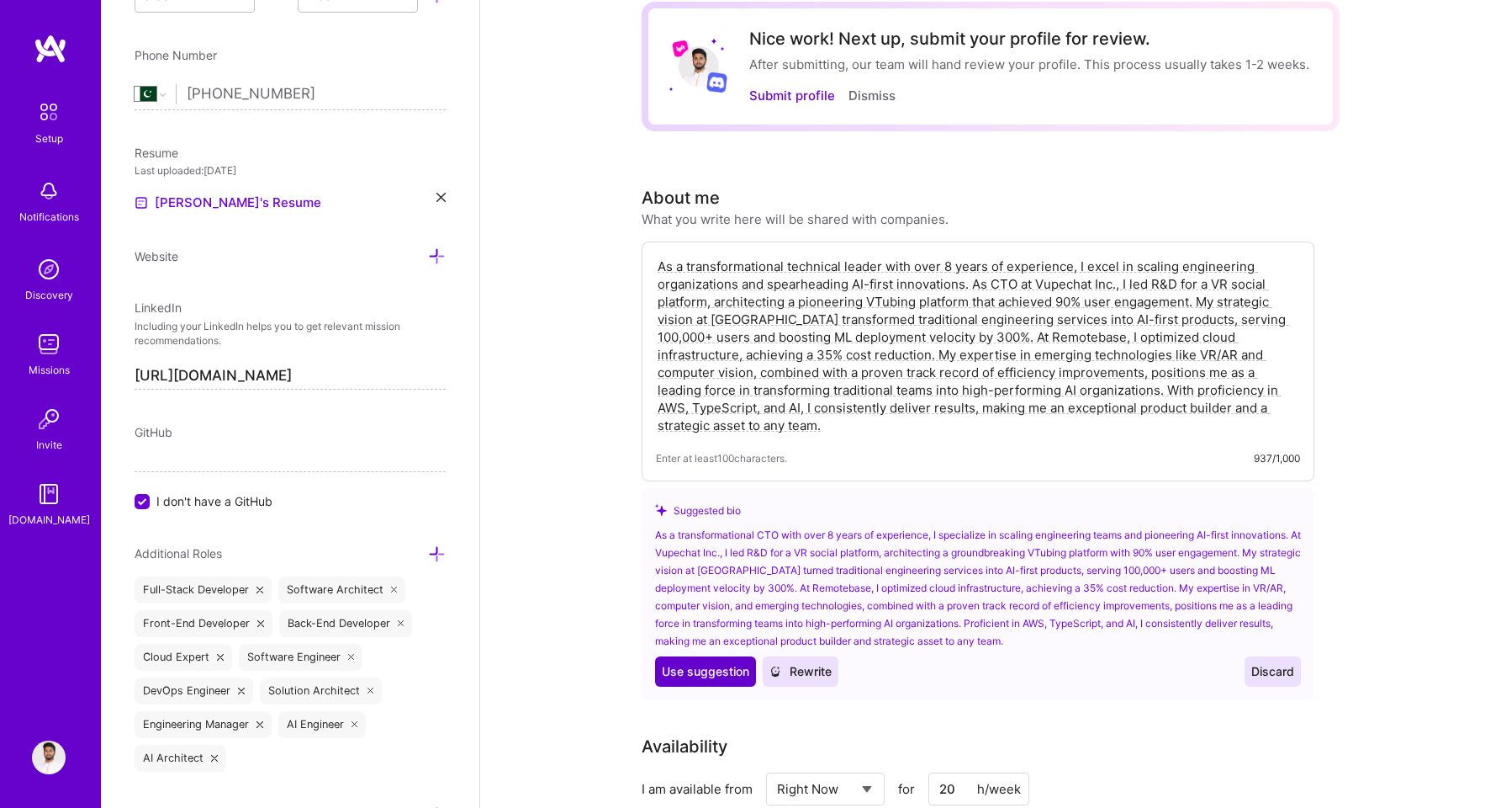
click at [707, 680] on button "Use Use suggestion" at bounding box center [705, 671] width 101 height 30
type textarea "As a transformational CTO with over 8 years of experience, I specialize in scal…"
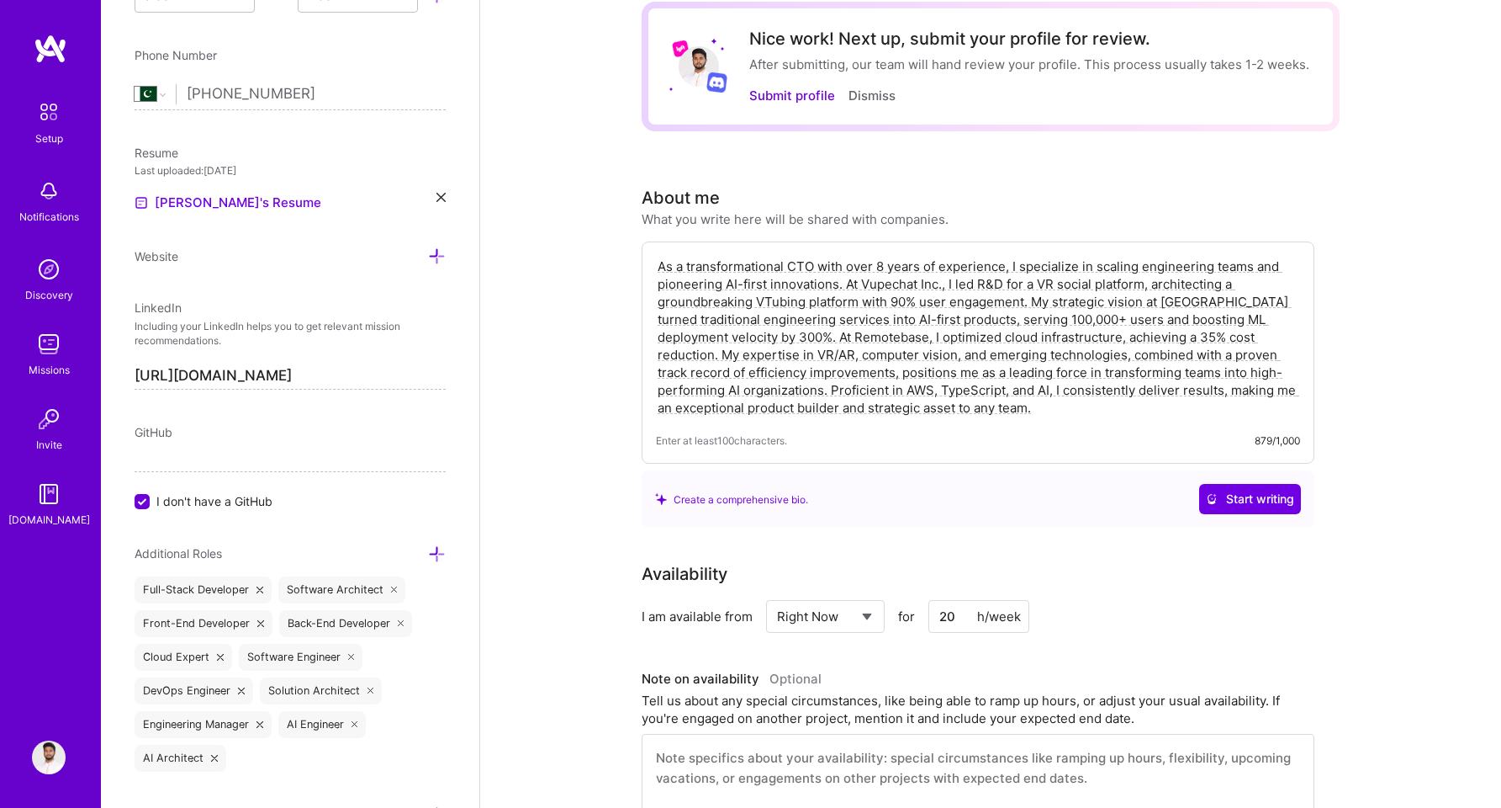
scroll to position [0, 0]
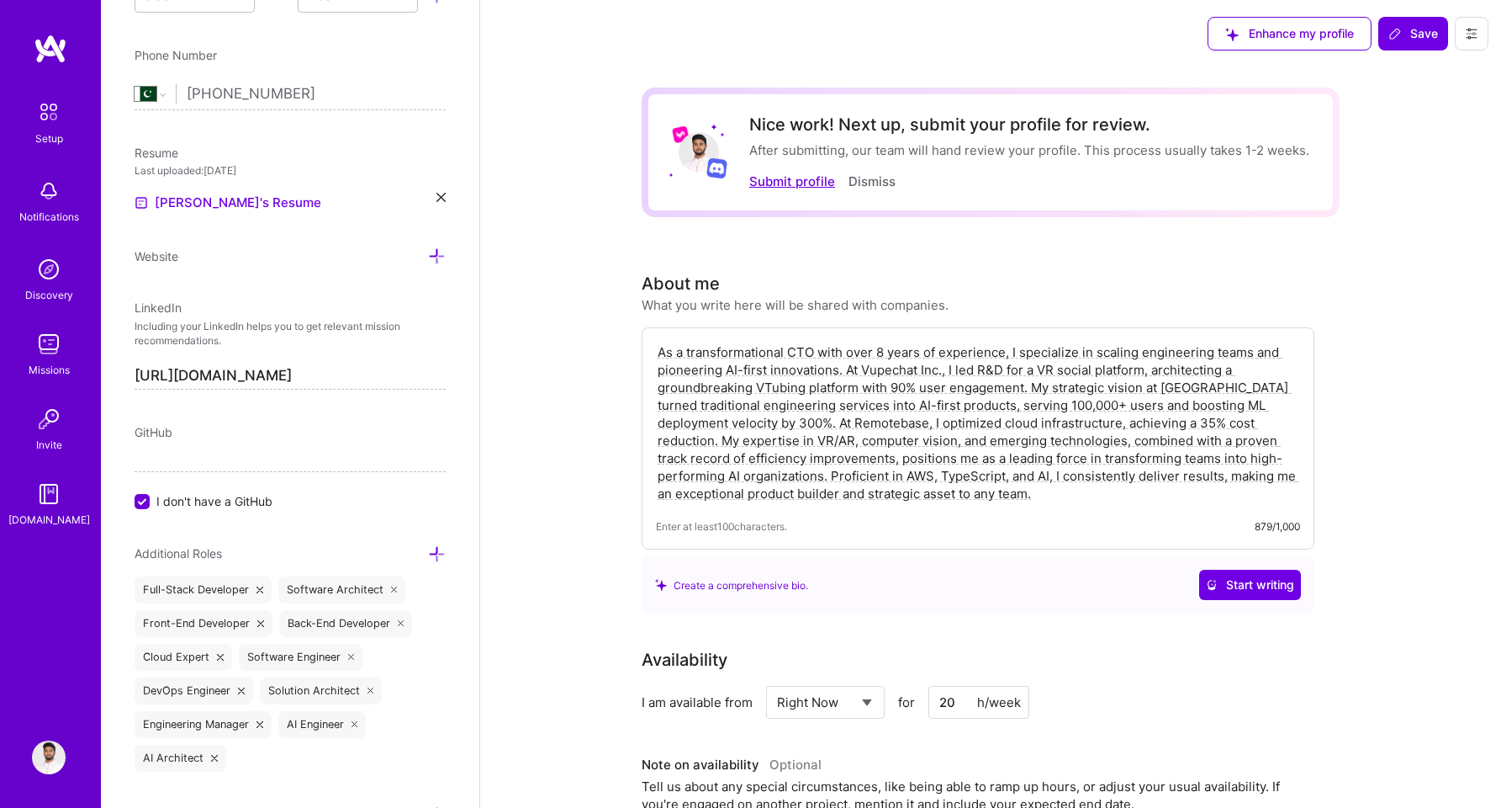
click at [815, 184] on button "Submit profile" at bounding box center [792, 181] width 86 height 18
click at [428, 265] on icon at bounding box center [437, 256] width 18 height 18
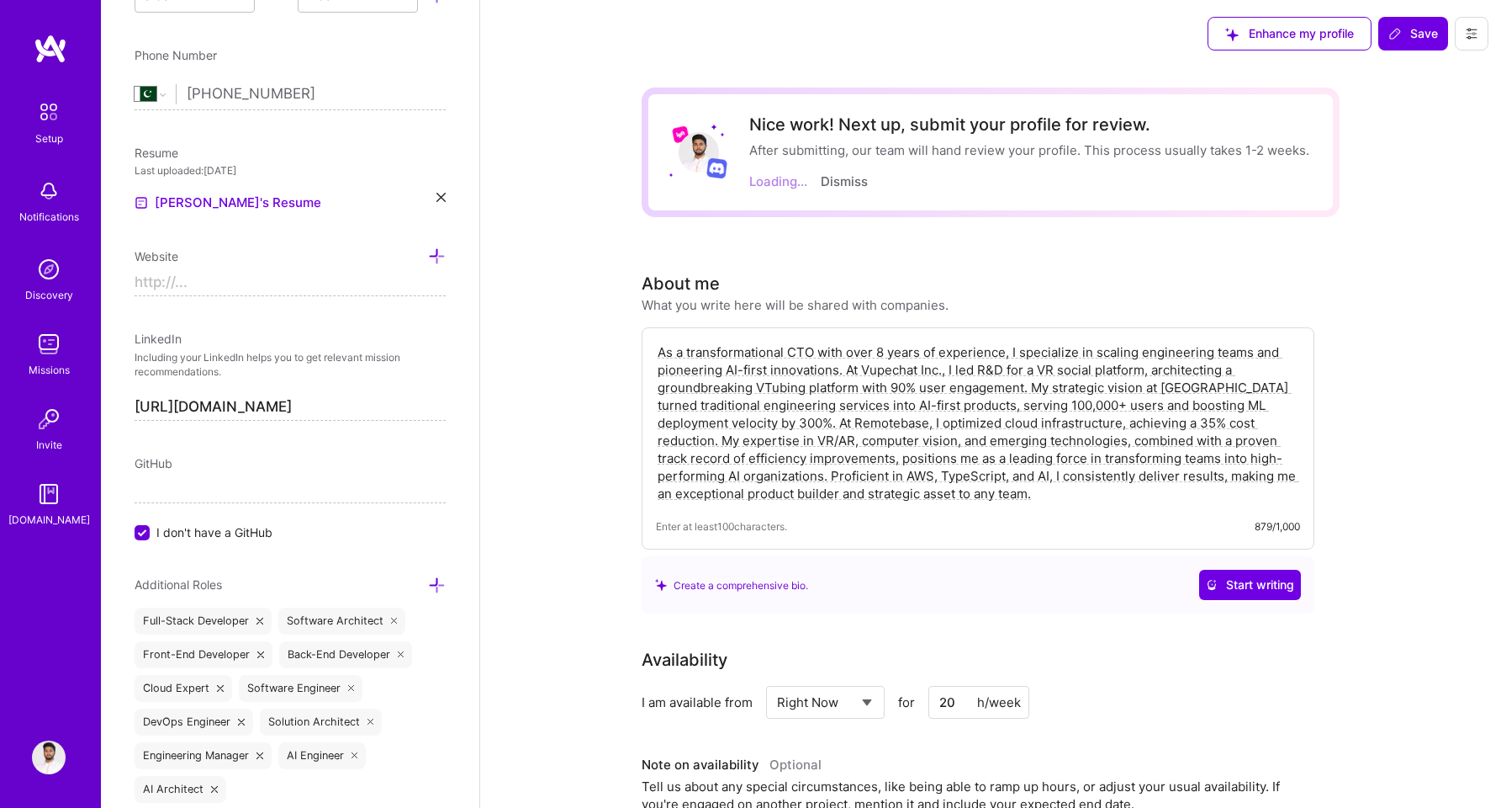
click at [305, 296] on input at bounding box center [290, 282] width 311 height 27
type input "https:"
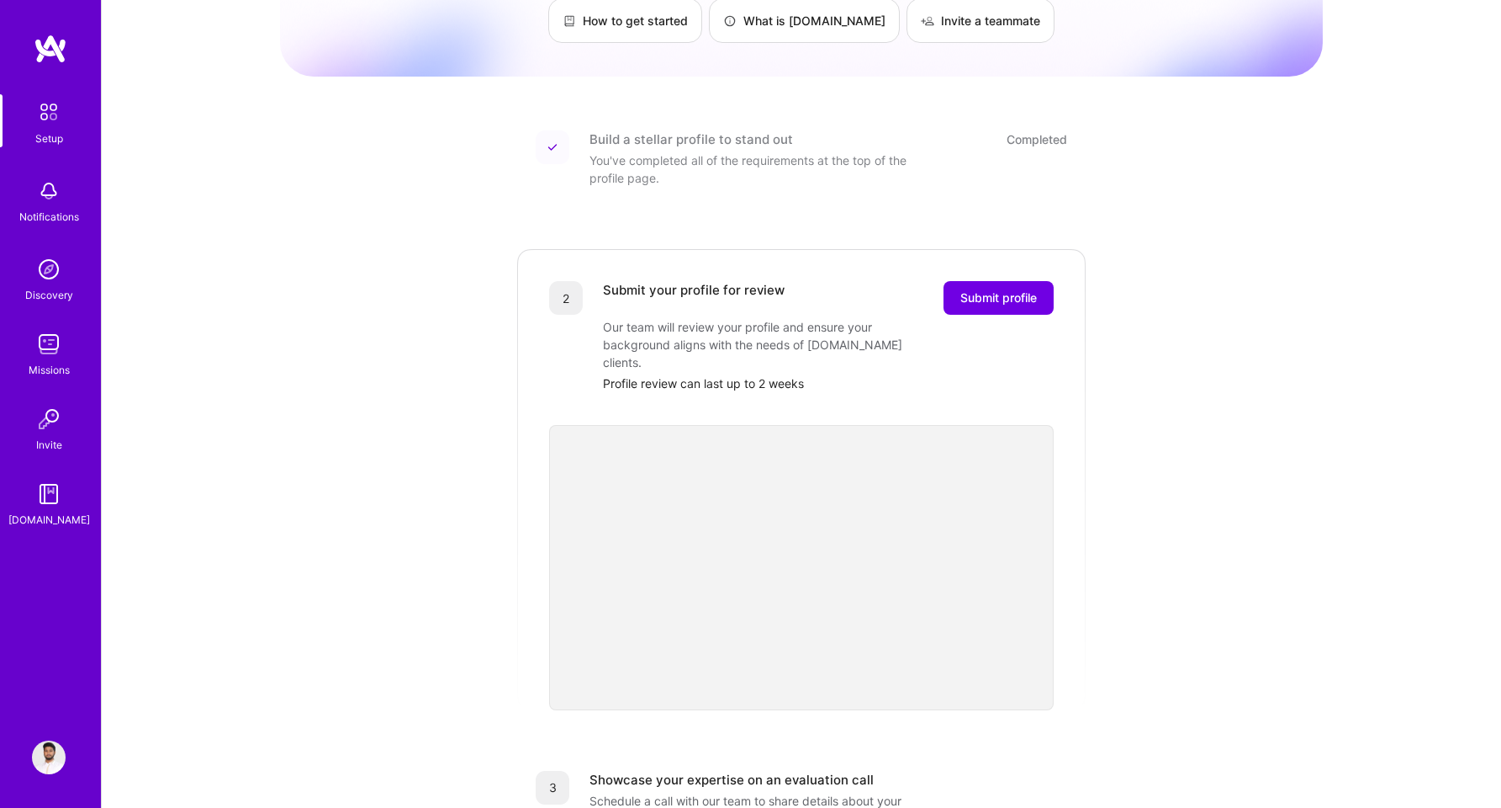
scroll to position [159, 0]
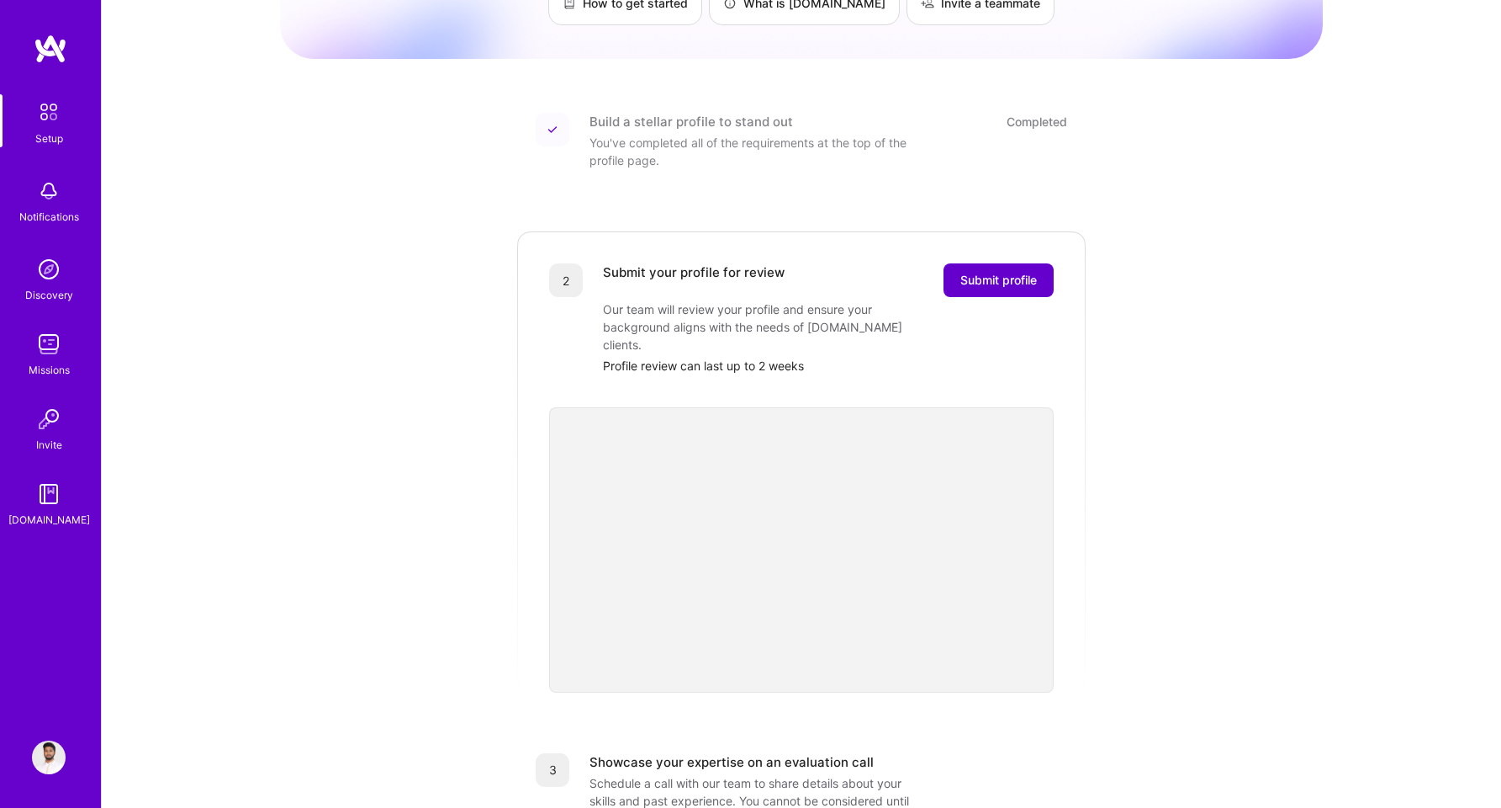
click at [1025, 272] on span "Submit profile" at bounding box center [999, 280] width 77 height 17
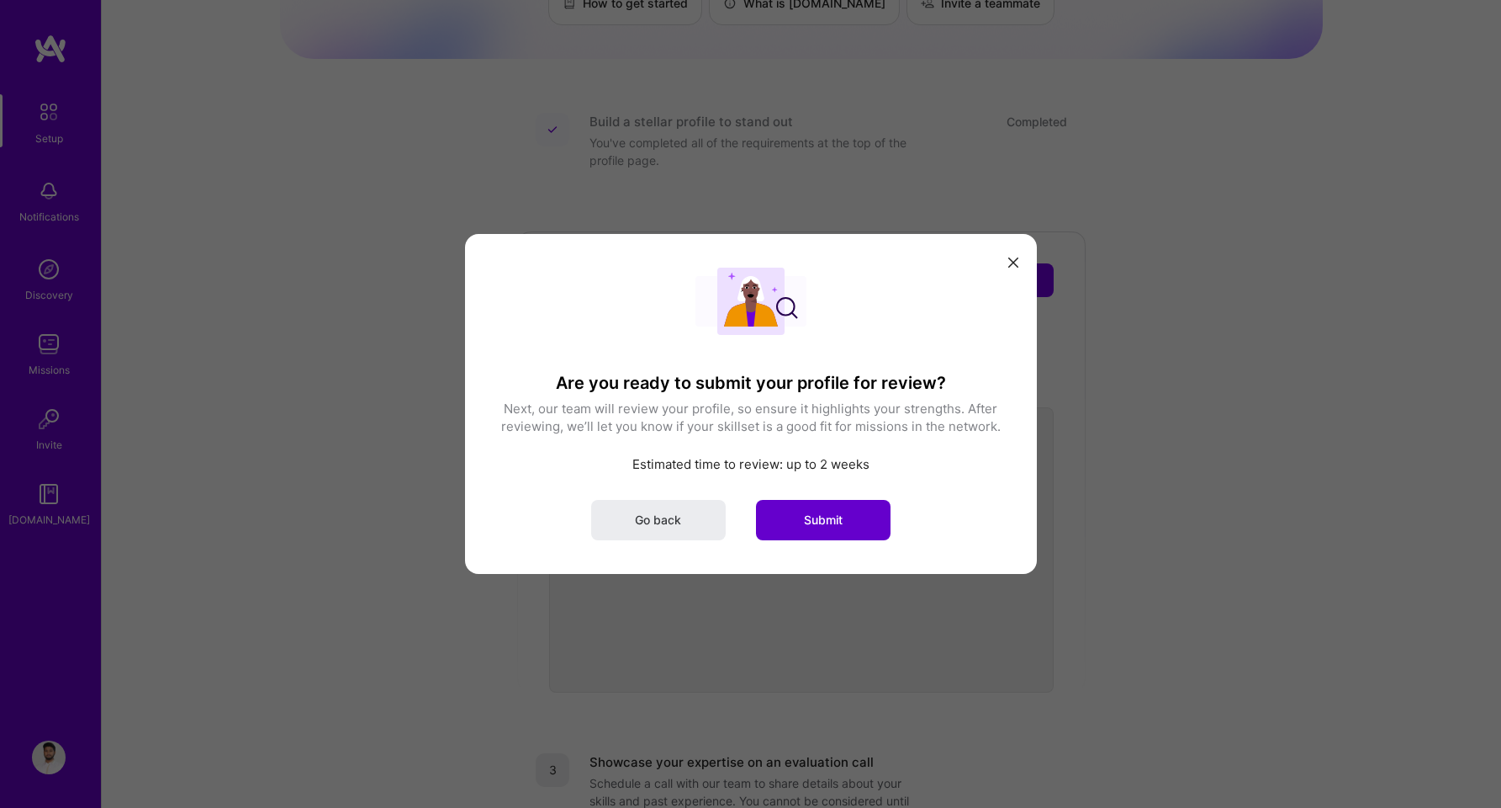
click at [788, 517] on button "Submit" at bounding box center [823, 520] width 135 height 40
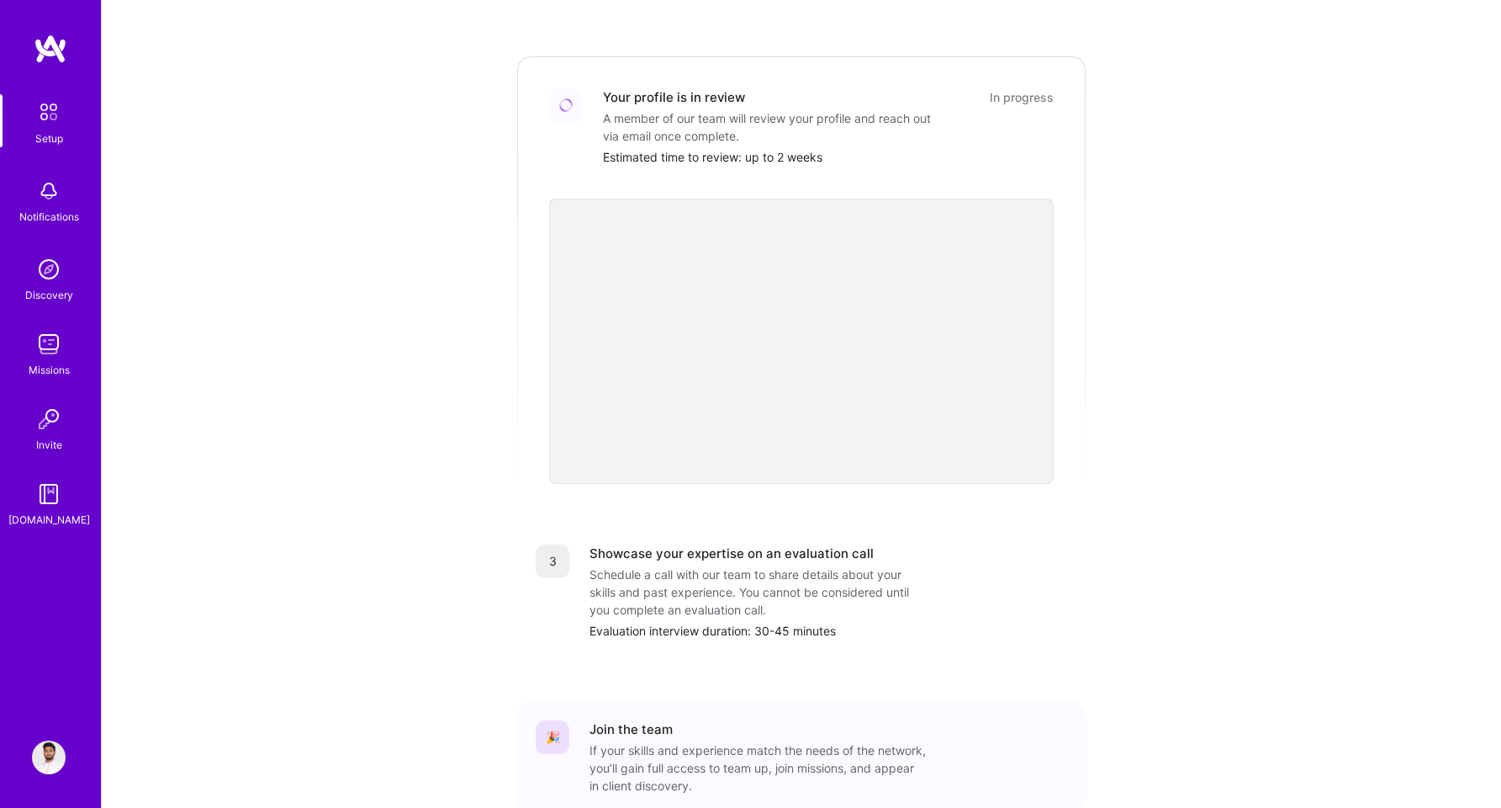
scroll to position [314, 0]
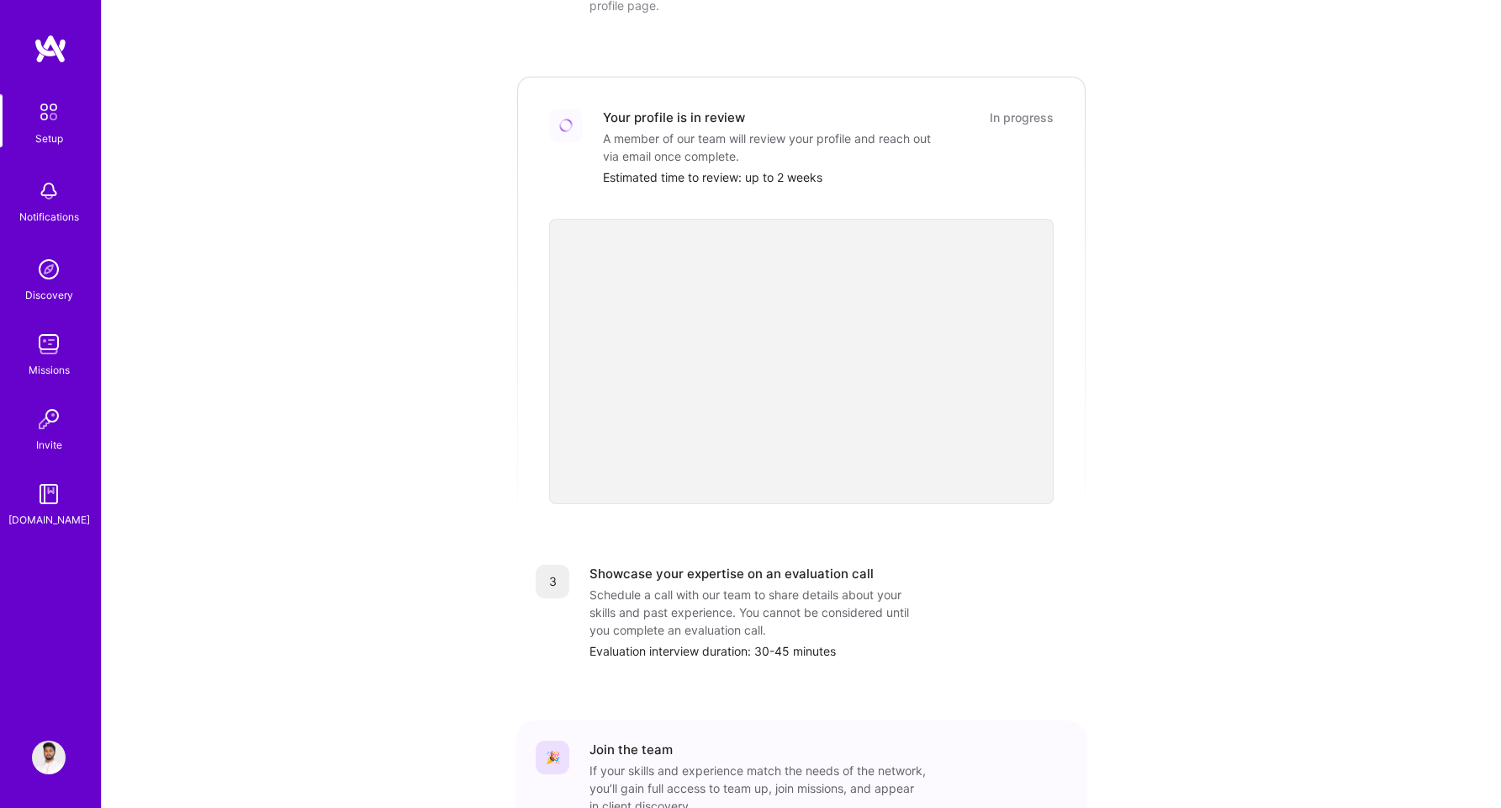
click at [412, 447] on div "Getting started as an A.Team Builder Complete the steps below to request to joi…" at bounding box center [801, 307] width 1043 height 1216
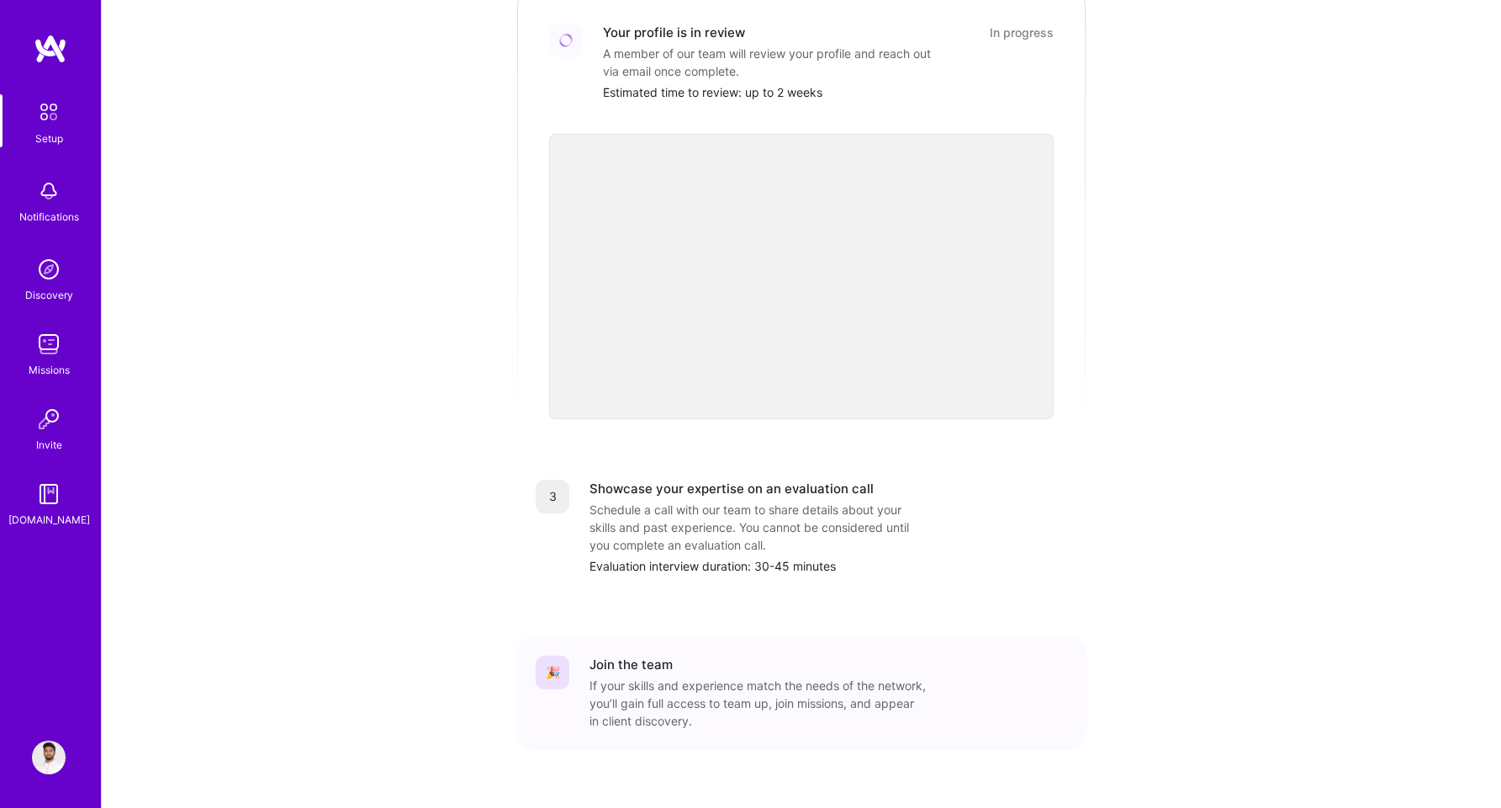
scroll to position [416, 0]
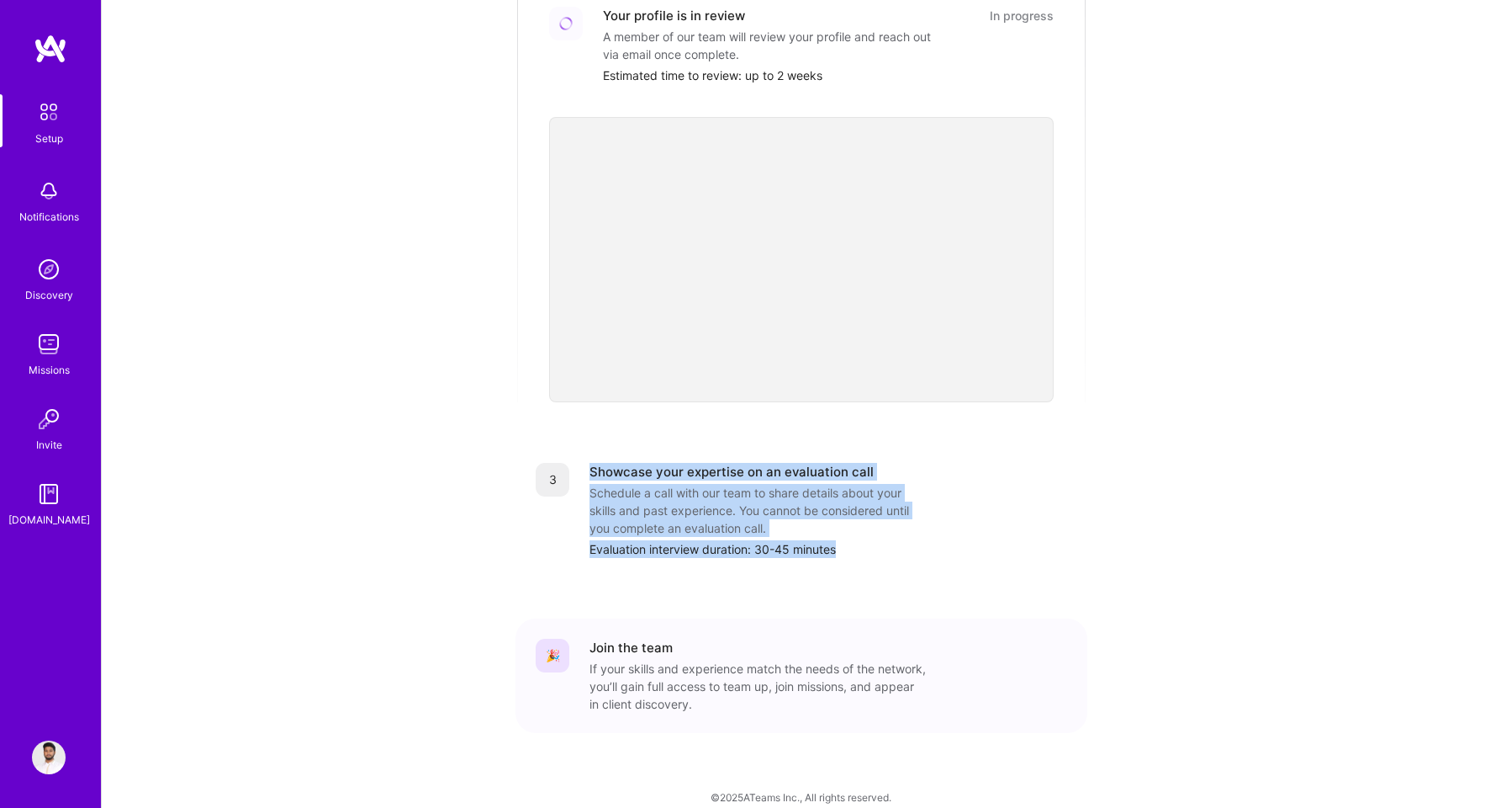
drag, startPoint x: 588, startPoint y: 446, endPoint x: 896, endPoint y: 547, distance: 324.0
click at [896, 547] on div "3 Showcase your expertise on an evaluation call Schedule a call with our team t…" at bounding box center [802, 509] width 572 height 135
click at [888, 545] on div "3 Showcase your expertise on an evaluation call Schedule a call with our team t…" at bounding box center [802, 509] width 572 height 135
drag, startPoint x: 596, startPoint y: 475, endPoint x: 786, endPoint y: 521, distance: 195.5
click at [790, 521] on div "Showcase your expertise on an evaluation call Schedule a call with our team to …" at bounding box center [829, 510] width 478 height 95
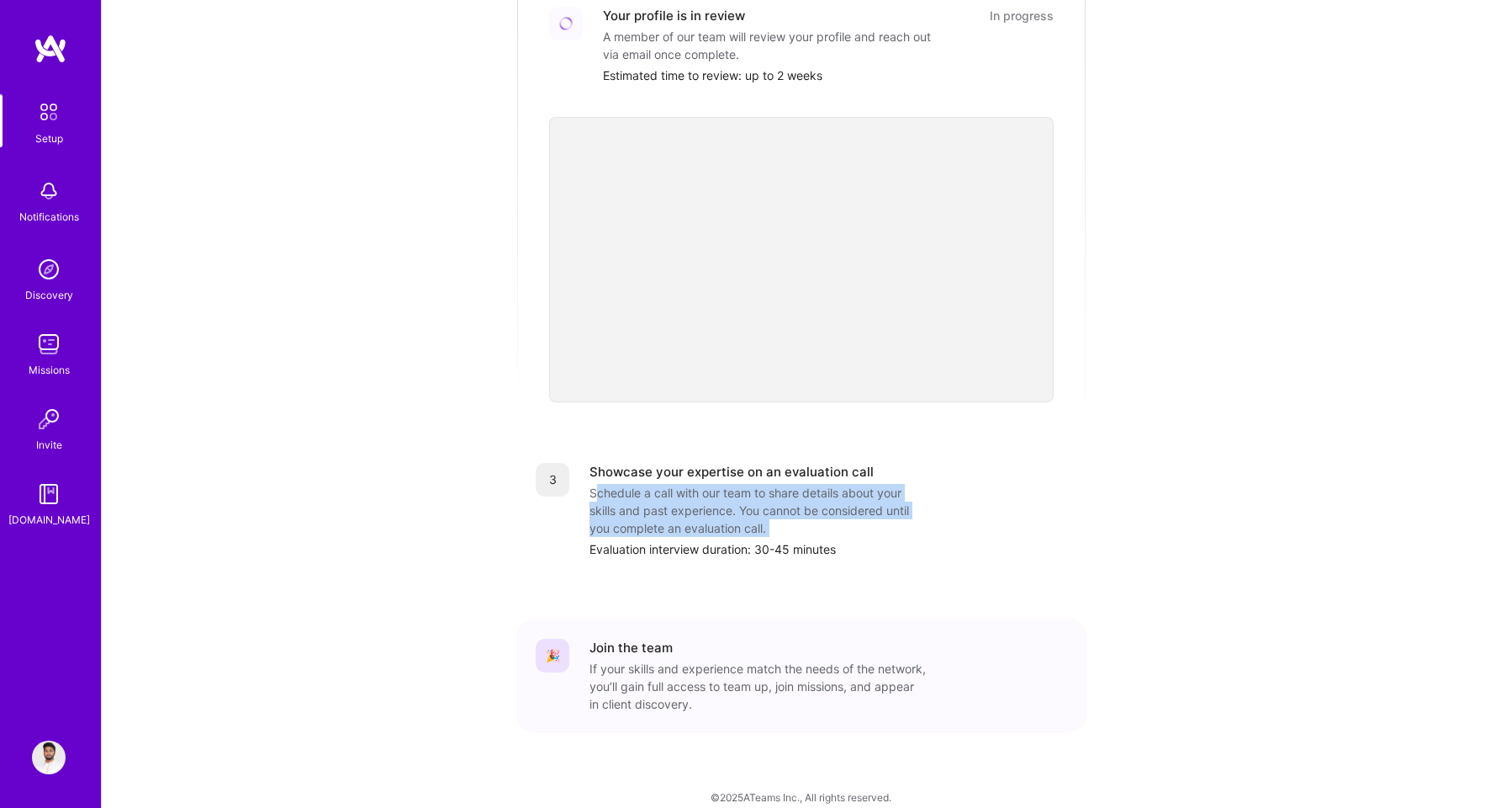
click at [754, 511] on div "Schedule a call with our team to share details about your skills and past exper…" at bounding box center [758, 510] width 336 height 53
drag, startPoint x: 592, startPoint y: 456, endPoint x: 861, endPoint y: 527, distance: 277.5
click at [861, 527] on div "Showcase your expertise on an evaluation call Schedule a call with our team to …" at bounding box center [829, 510] width 478 height 95
click at [861, 540] on div "Evaluation interview duration: 30-45 minutes" at bounding box center [829, 549] width 478 height 18
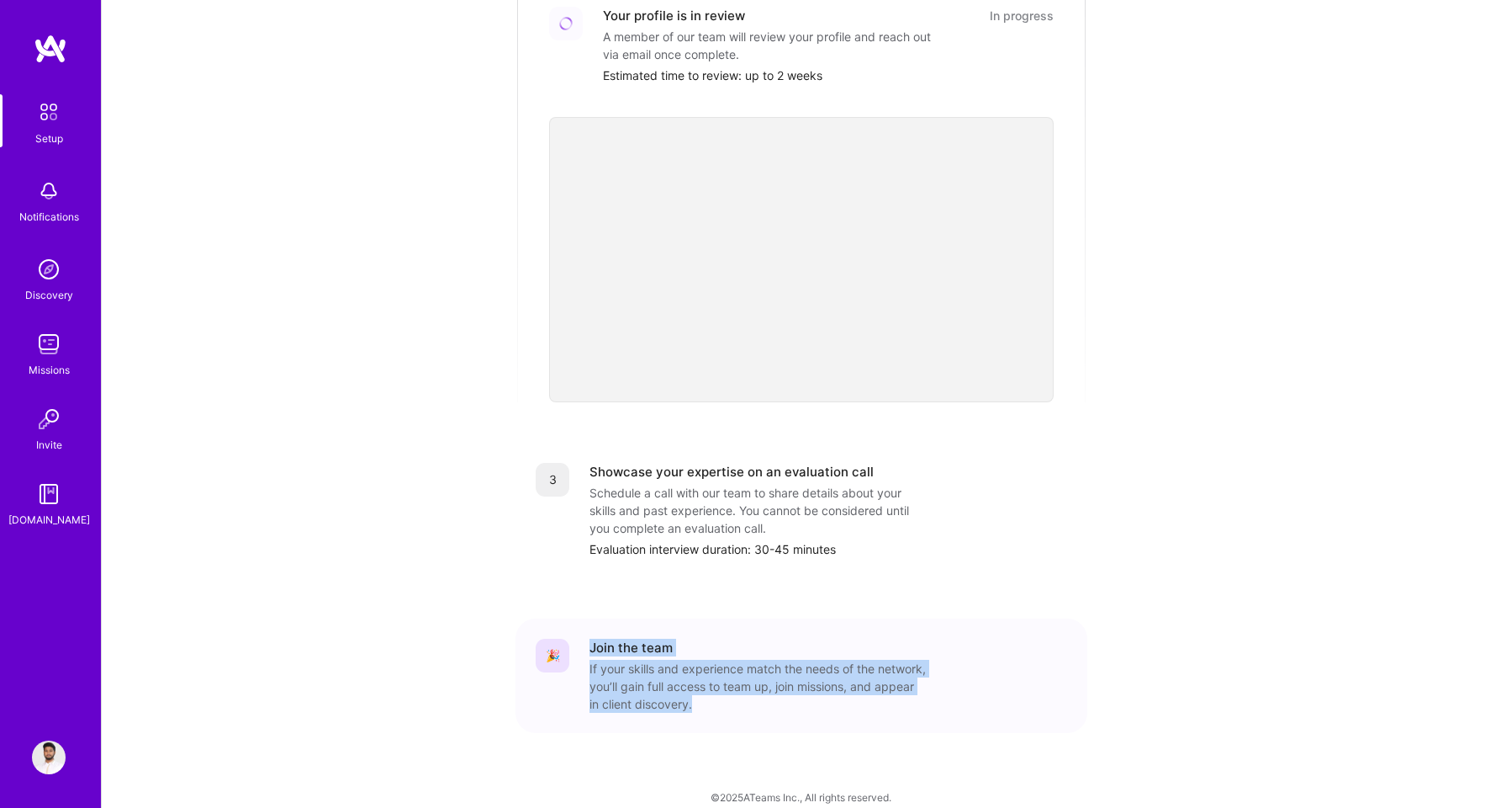
drag, startPoint x: 591, startPoint y: 623, endPoint x: 791, endPoint y: 694, distance: 211.5
click at [793, 694] on div "🎉 Join the team If your skills and experience match the needs of the network, y…" at bounding box center [802, 675] width 572 height 114
click at [791, 694] on div "🎉 Join the team If your skills and experience match the needs of the network, y…" at bounding box center [802, 675] width 572 height 114
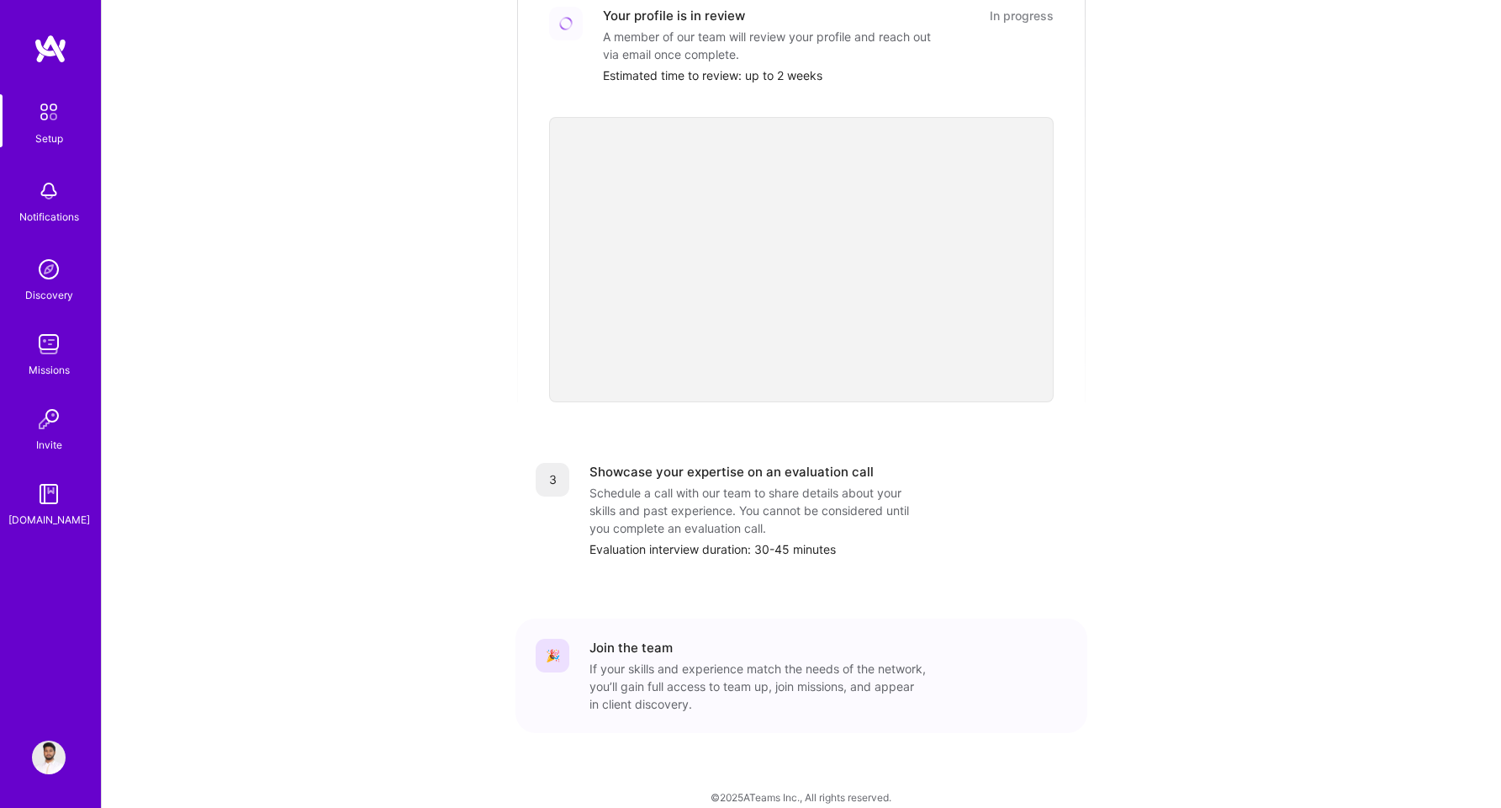
click at [505, 494] on div "Getting started as an A.Team Builder Complete the steps below to request to joi…" at bounding box center [801, 205] width 1043 height 1216
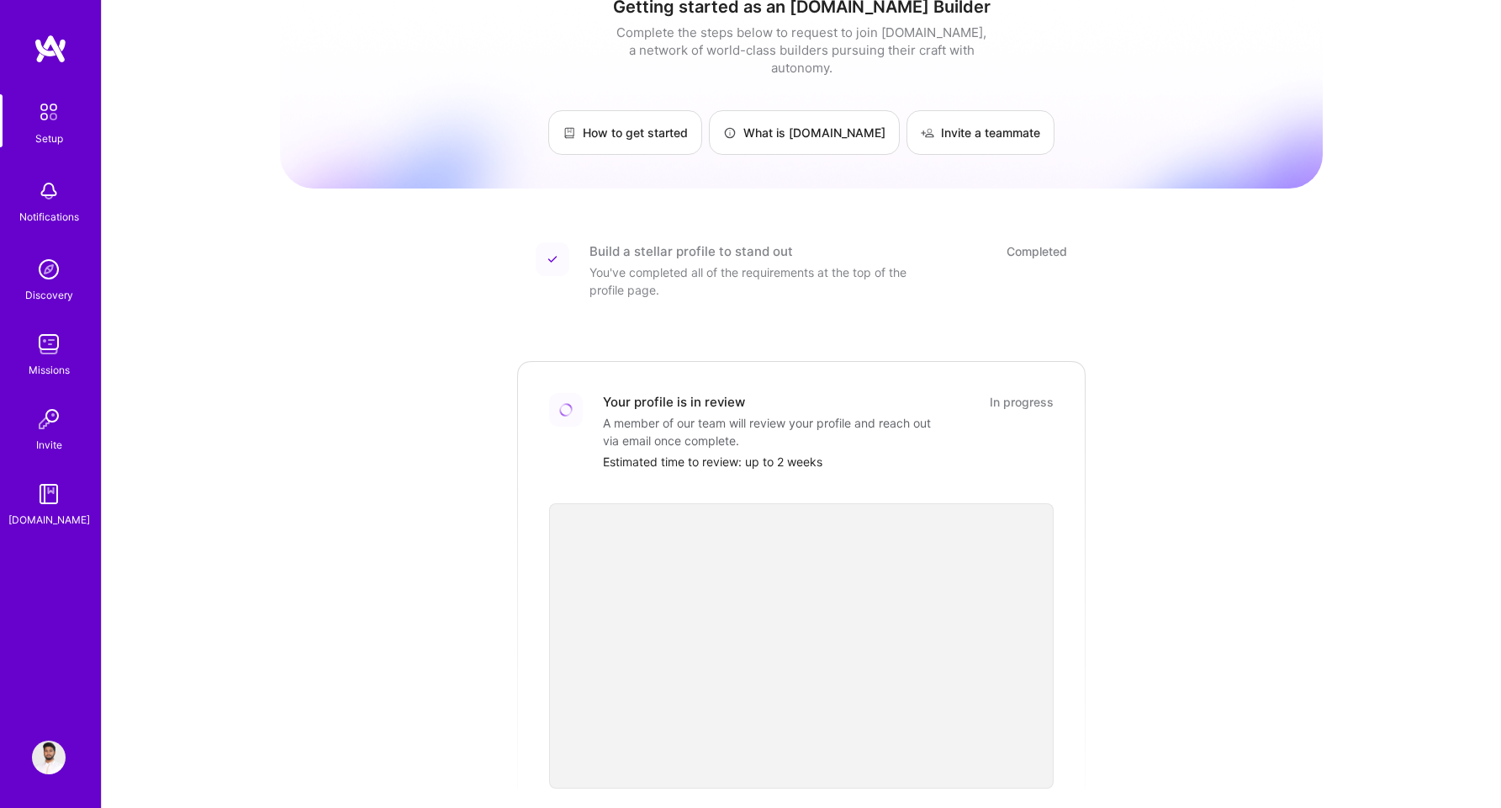
scroll to position [0, 0]
